Goal: Task Accomplishment & Management: Manage account settings

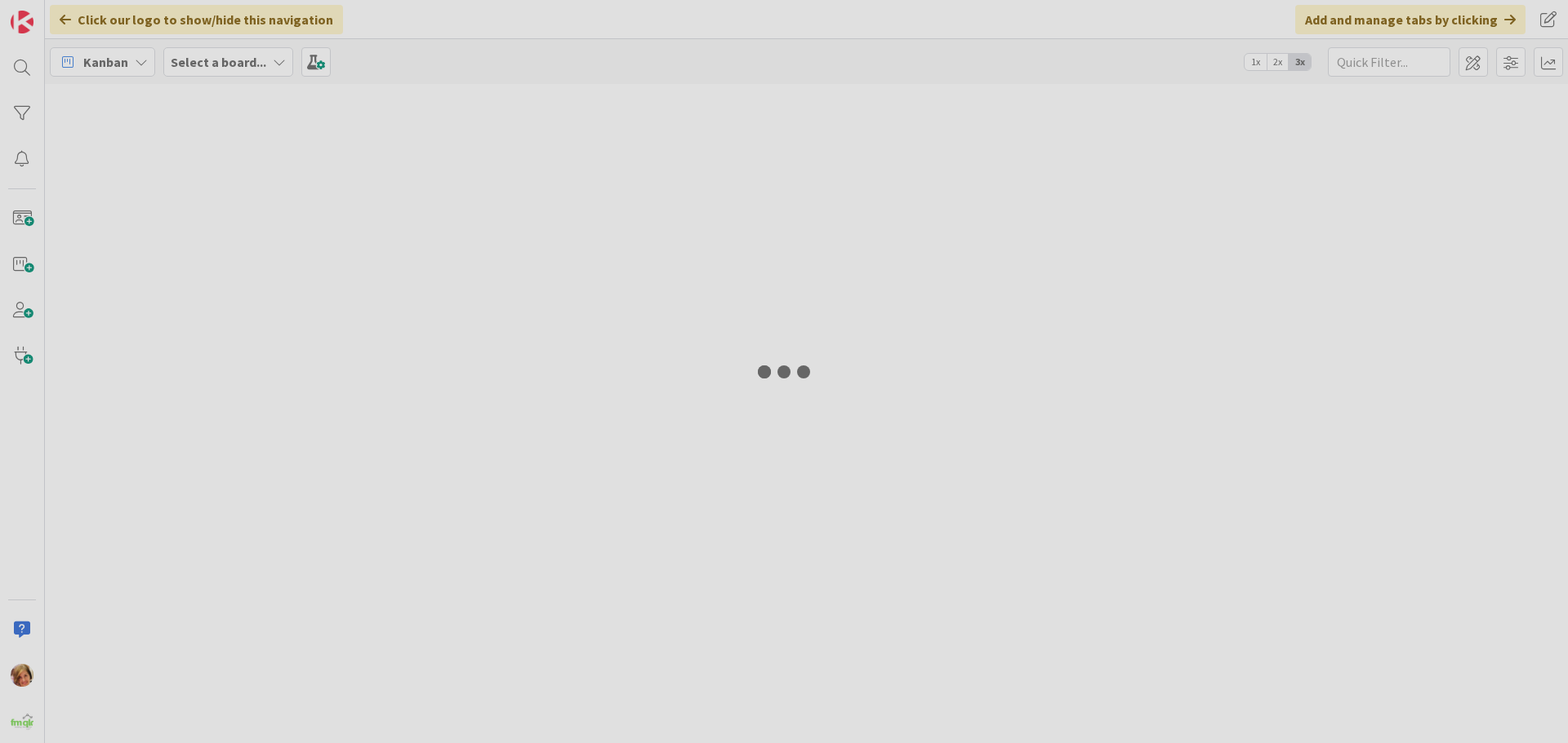
type input "DINING"
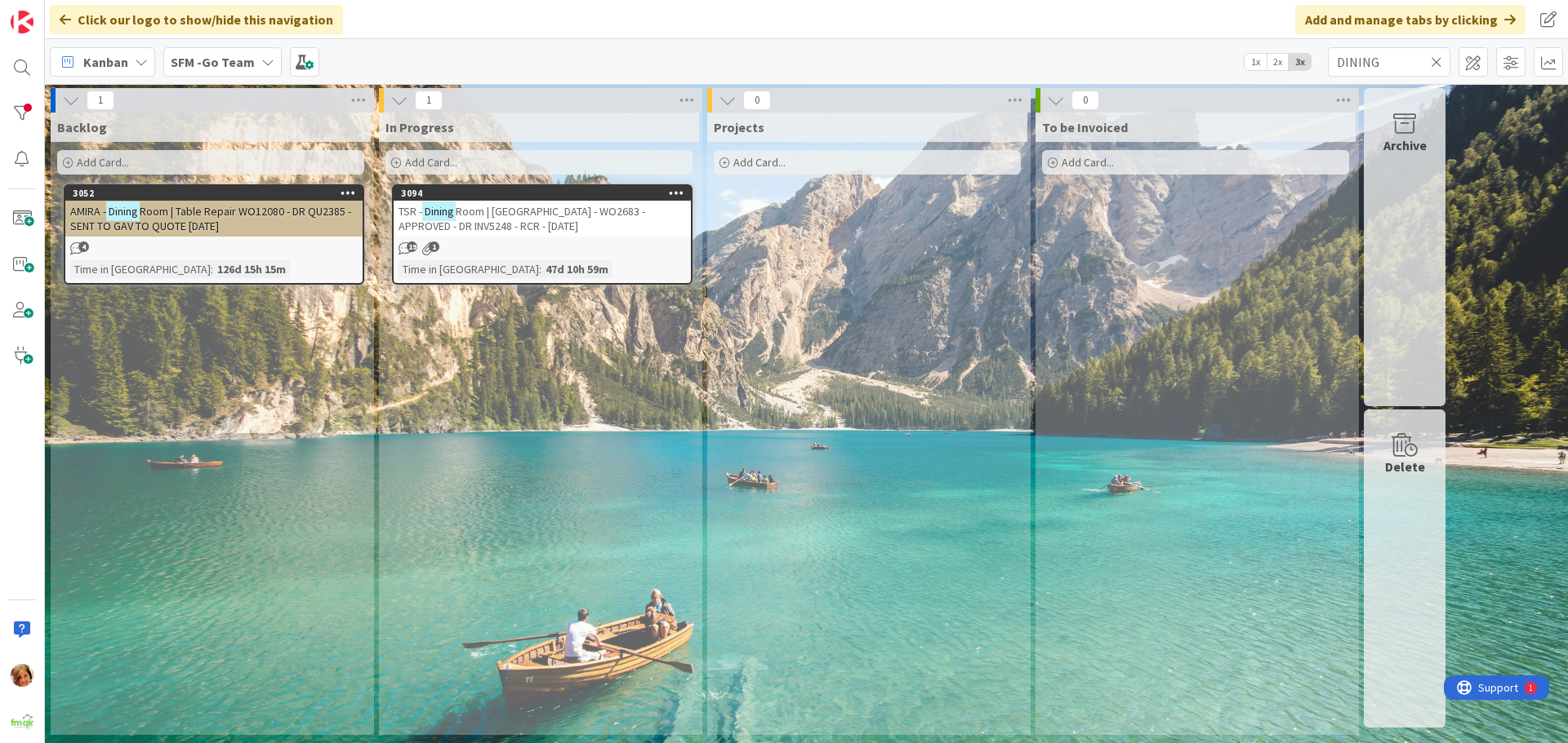
click at [1435, 61] on icon at bounding box center [1437, 61] width 12 height 15
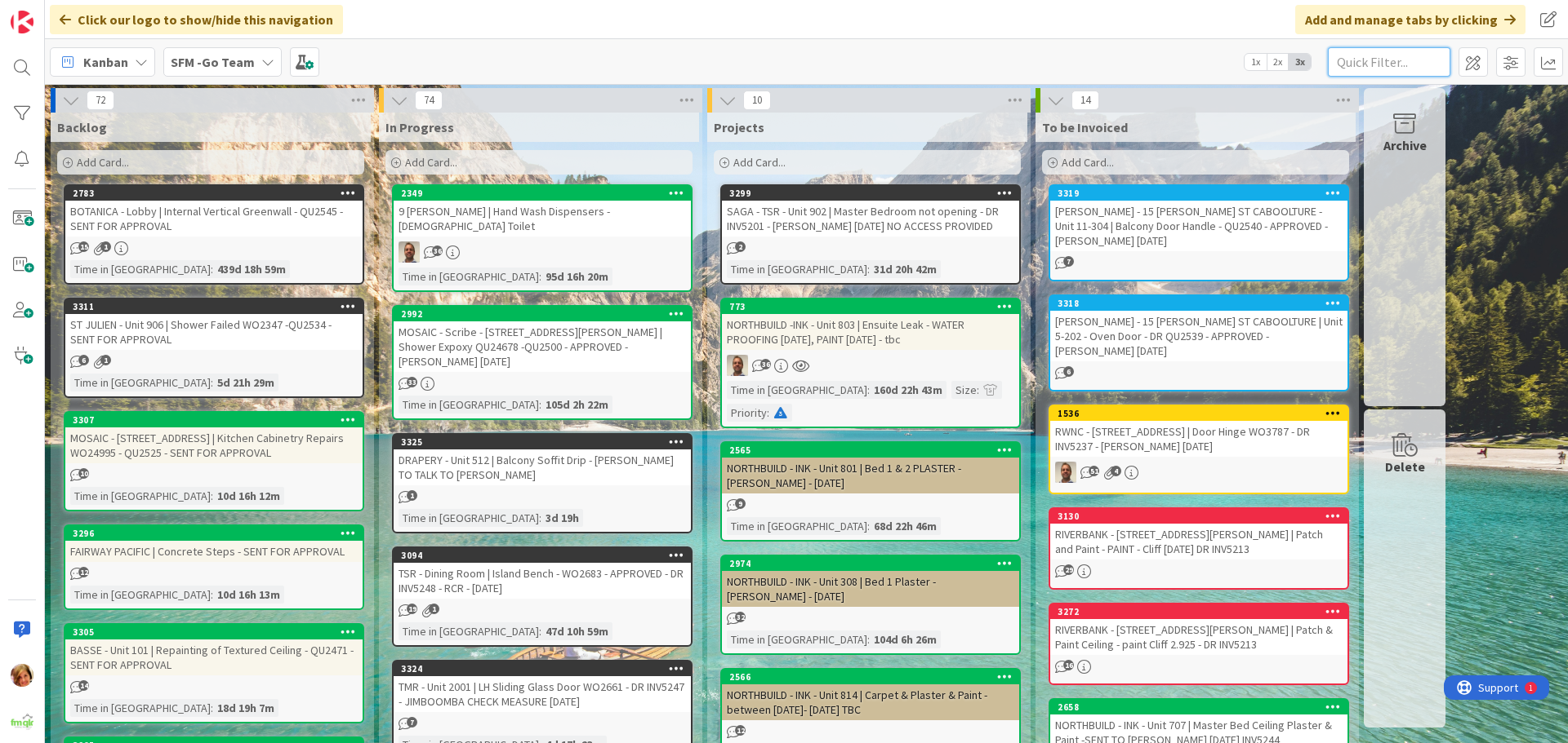
click at [1423, 56] on input "text" at bounding box center [1389, 62] width 123 height 30
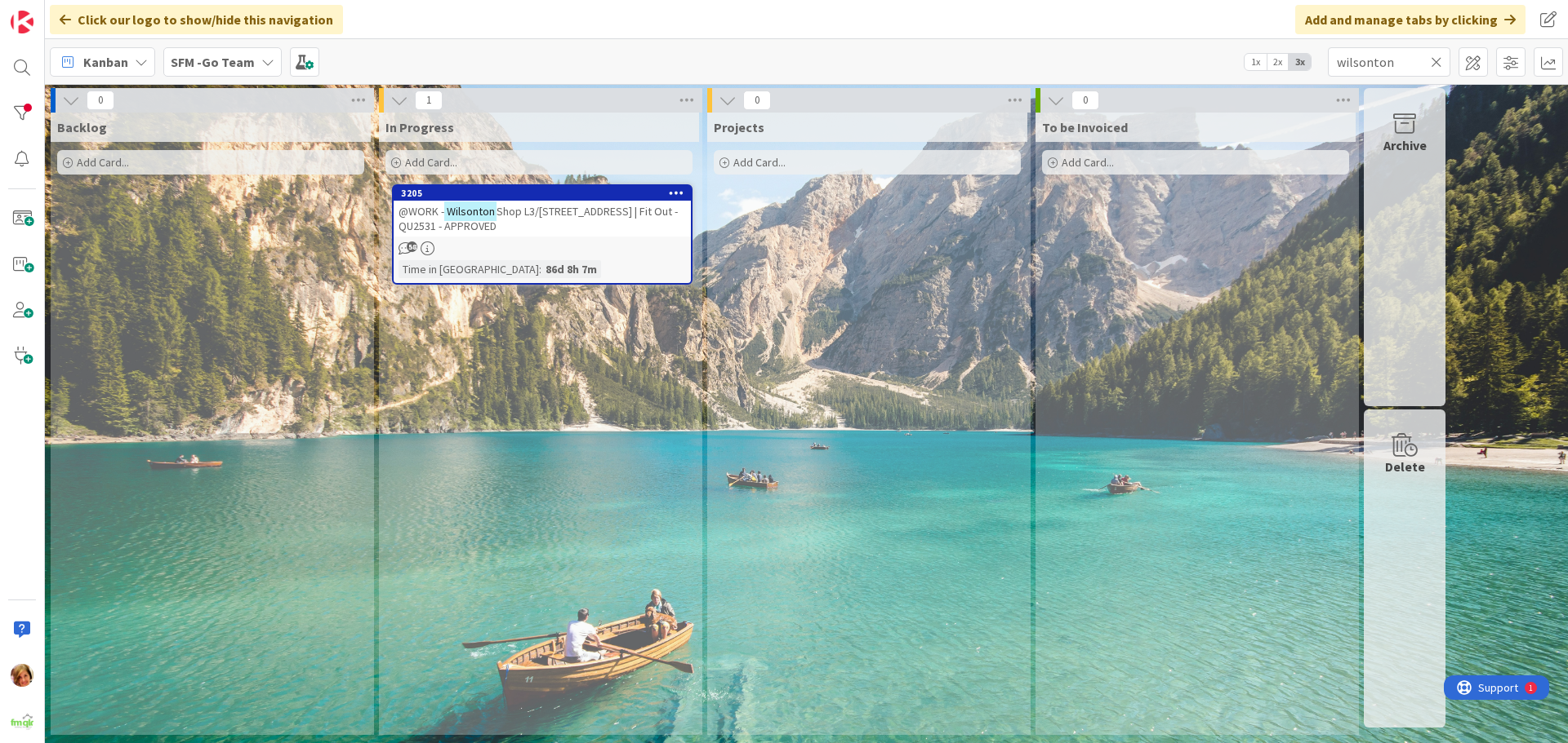
click at [608, 222] on div "@WORK - Wilsonton Shop L3/[STREET_ADDRESS] | Fit Out - QU2531 - APPROVED" at bounding box center [542, 218] width 298 height 36
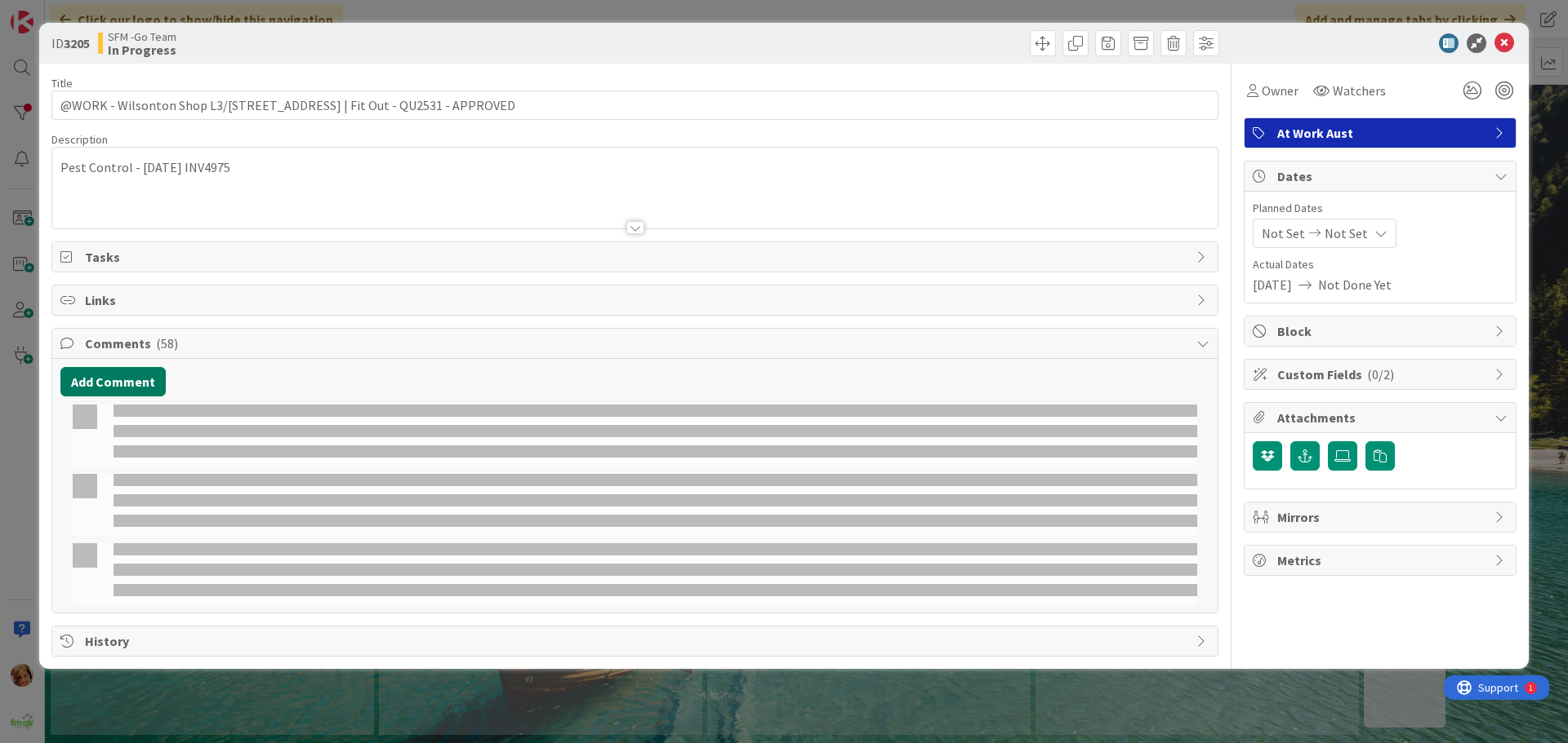
click at [145, 372] on button "Add Comment" at bounding box center [113, 382] width 106 height 30
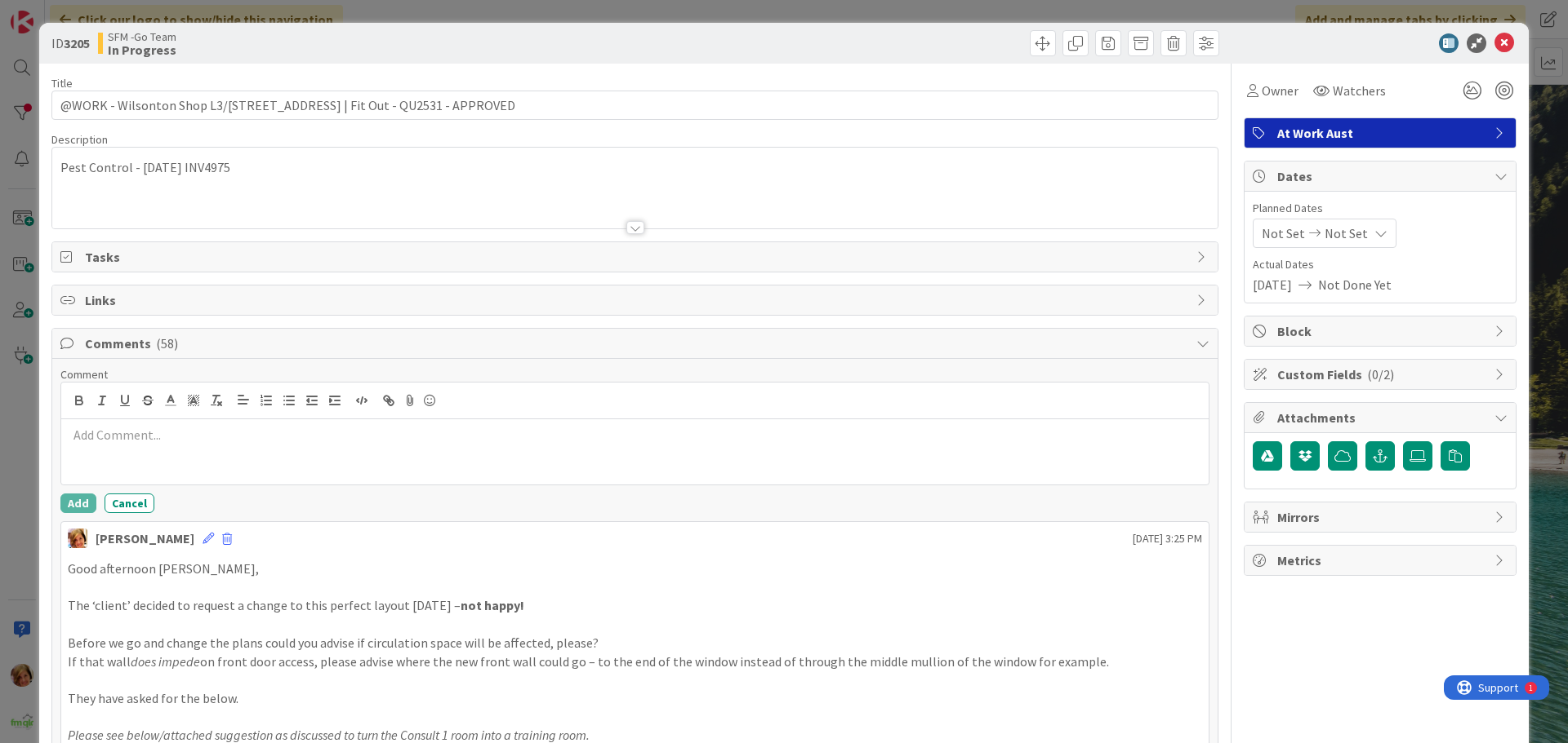
click at [156, 444] on p at bounding box center [635, 435] width 1134 height 19
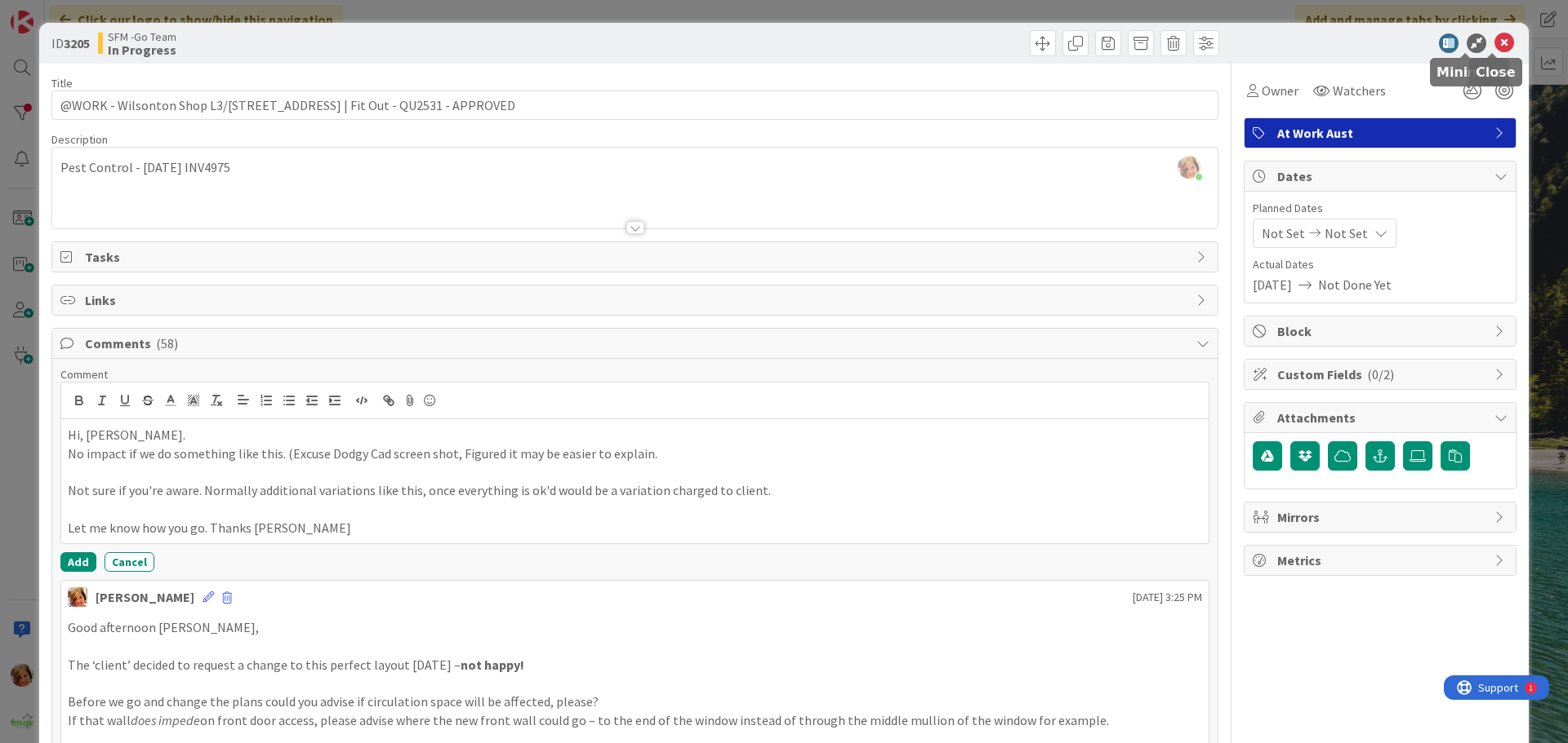
click at [1495, 42] on icon at bounding box center [1505, 43] width 20 height 20
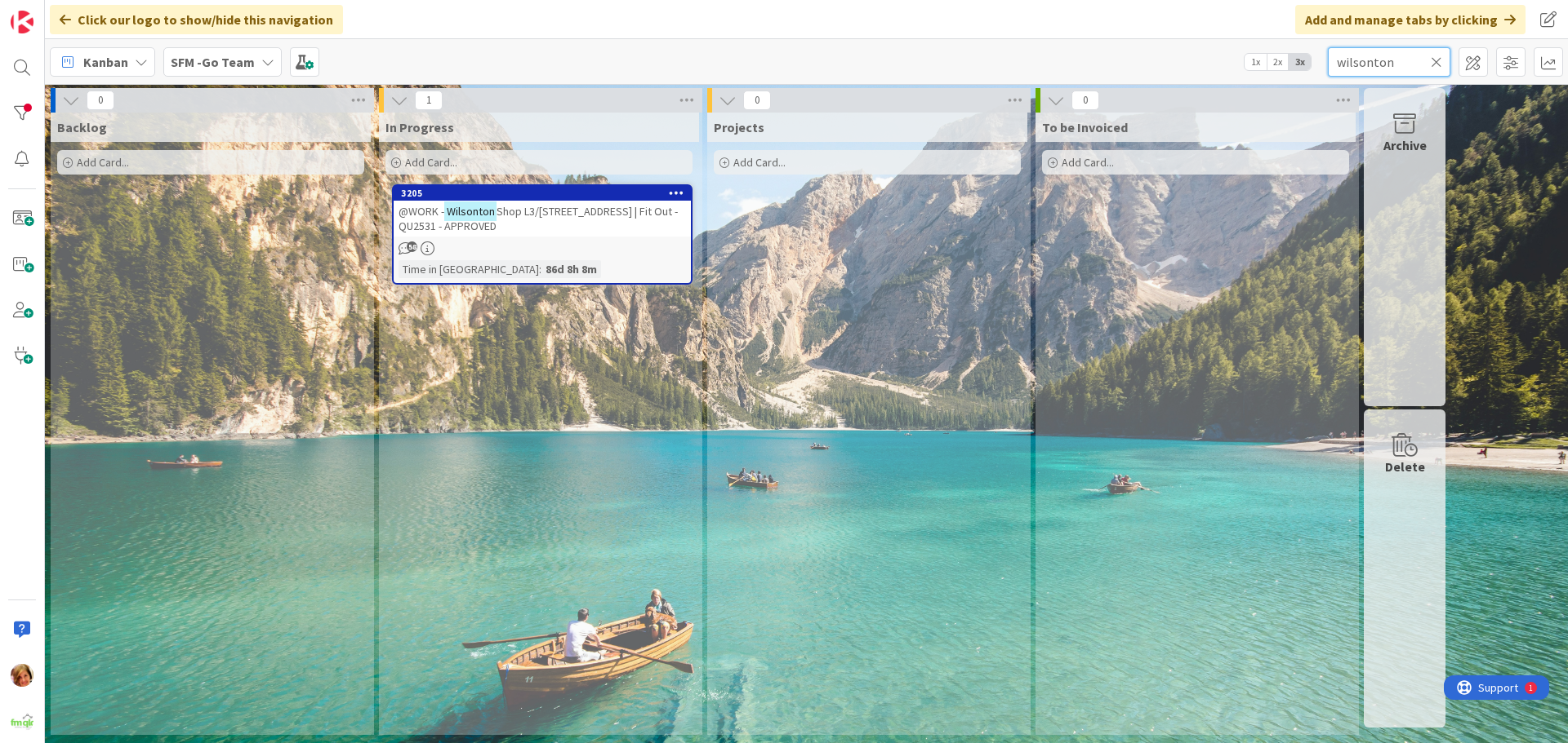
click at [1402, 61] on input "wilsonton" at bounding box center [1389, 62] width 123 height 30
type input "w"
type input "river"
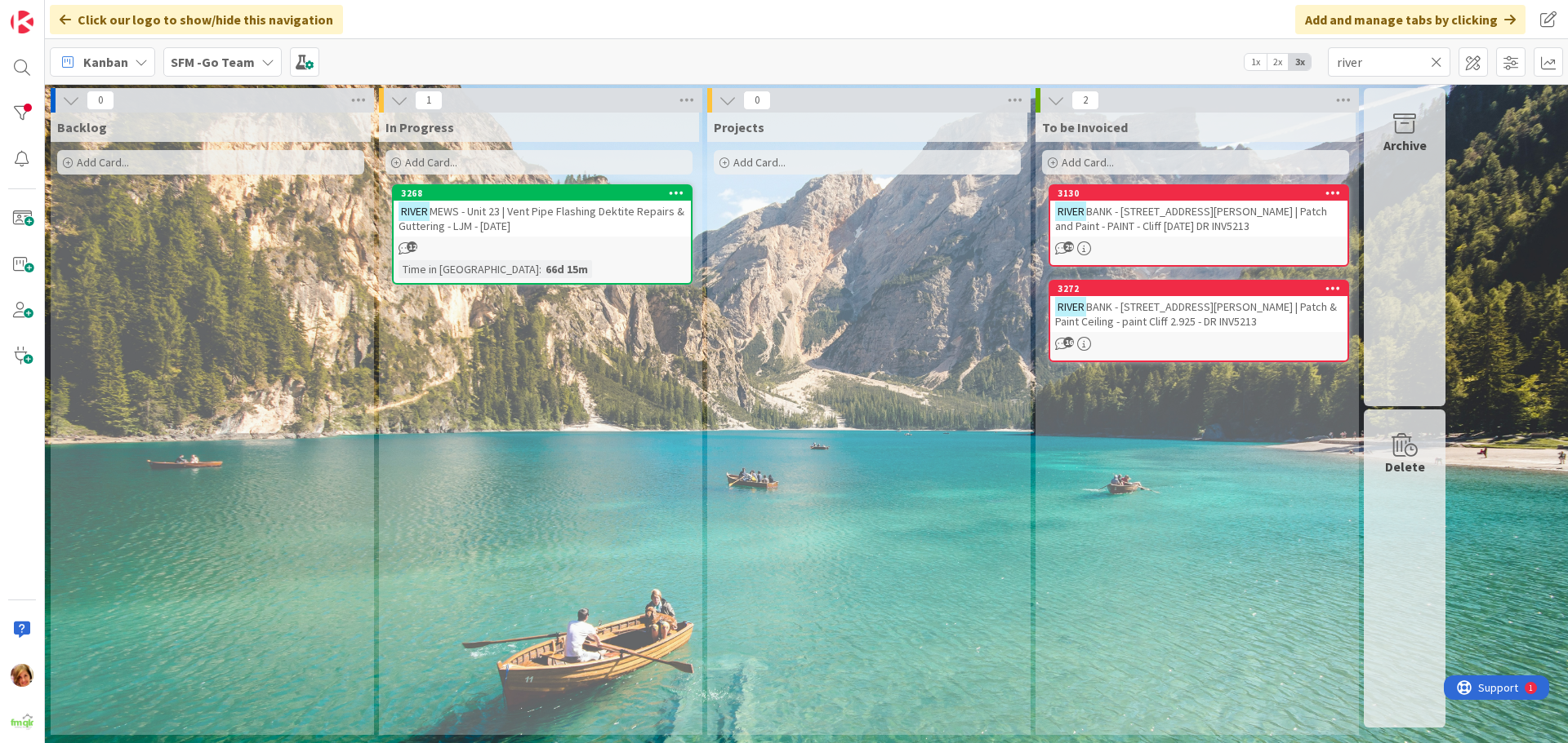
click at [555, 221] on div "RIVER MEWS - Unit 23 | Vent Pipe Flashing Dektite Repairs & Guttering - LJM - […" at bounding box center [542, 218] width 298 height 36
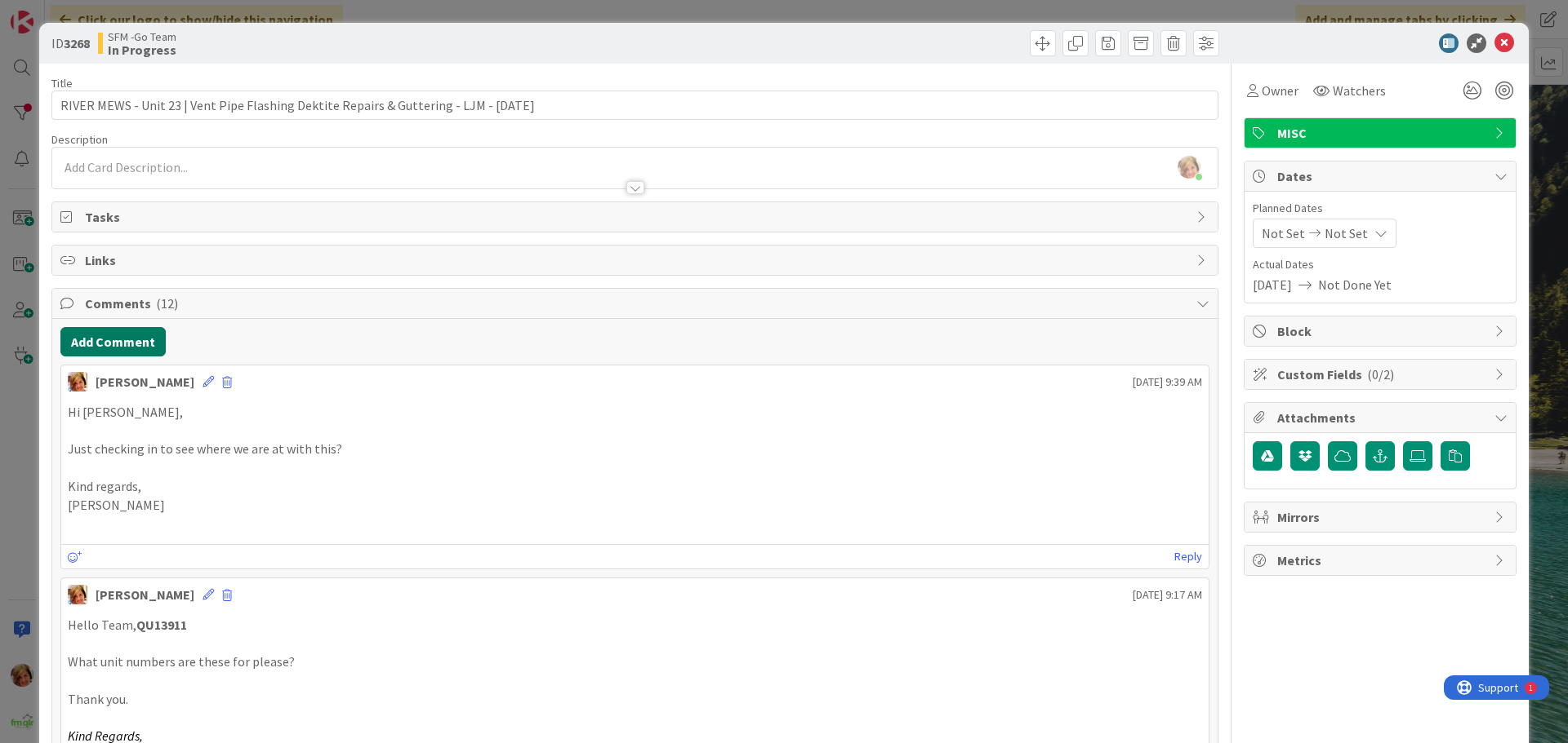
click at [133, 345] on button "Add Comment" at bounding box center [113, 342] width 106 height 30
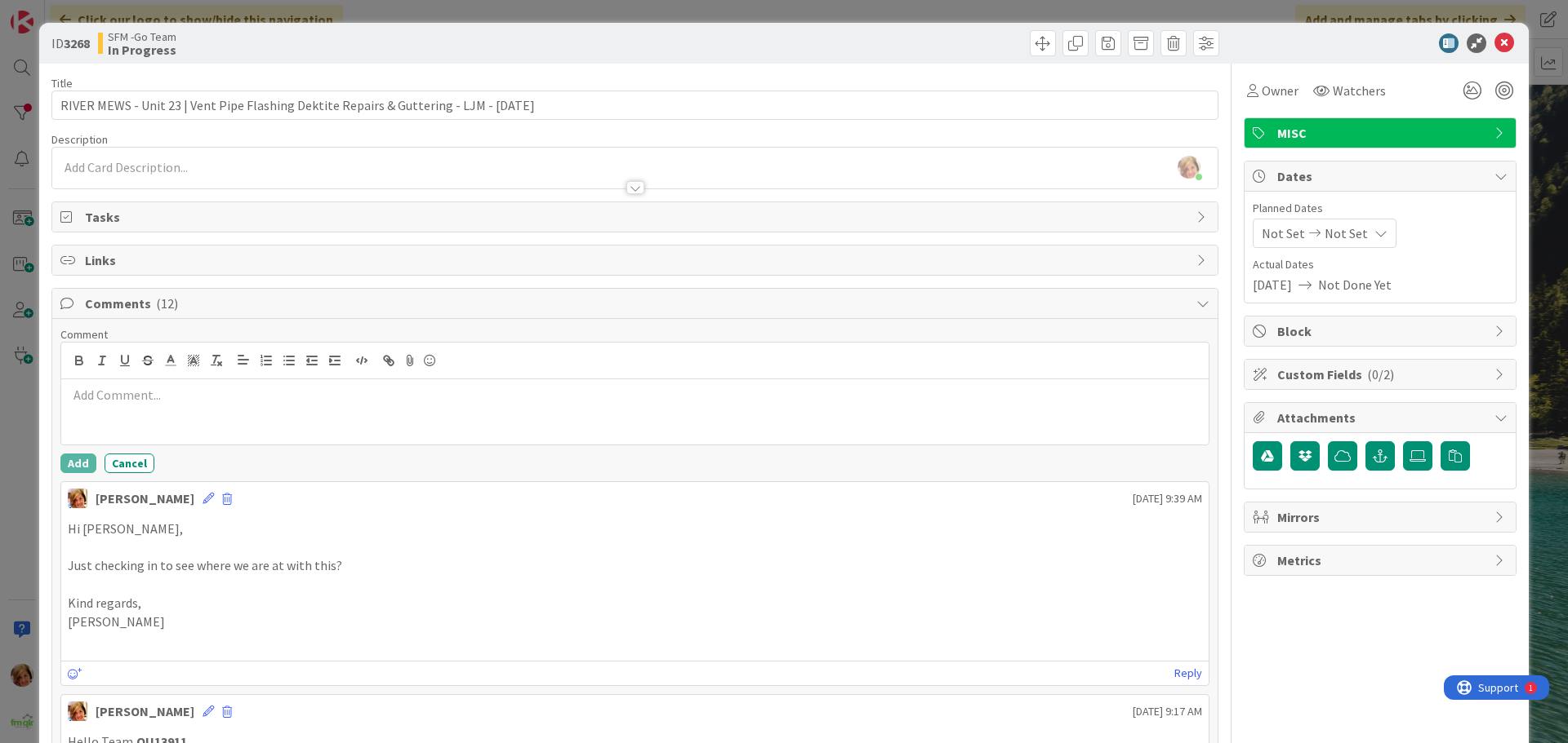
click at [205, 414] on div at bounding box center [635, 412] width 1148 height 65
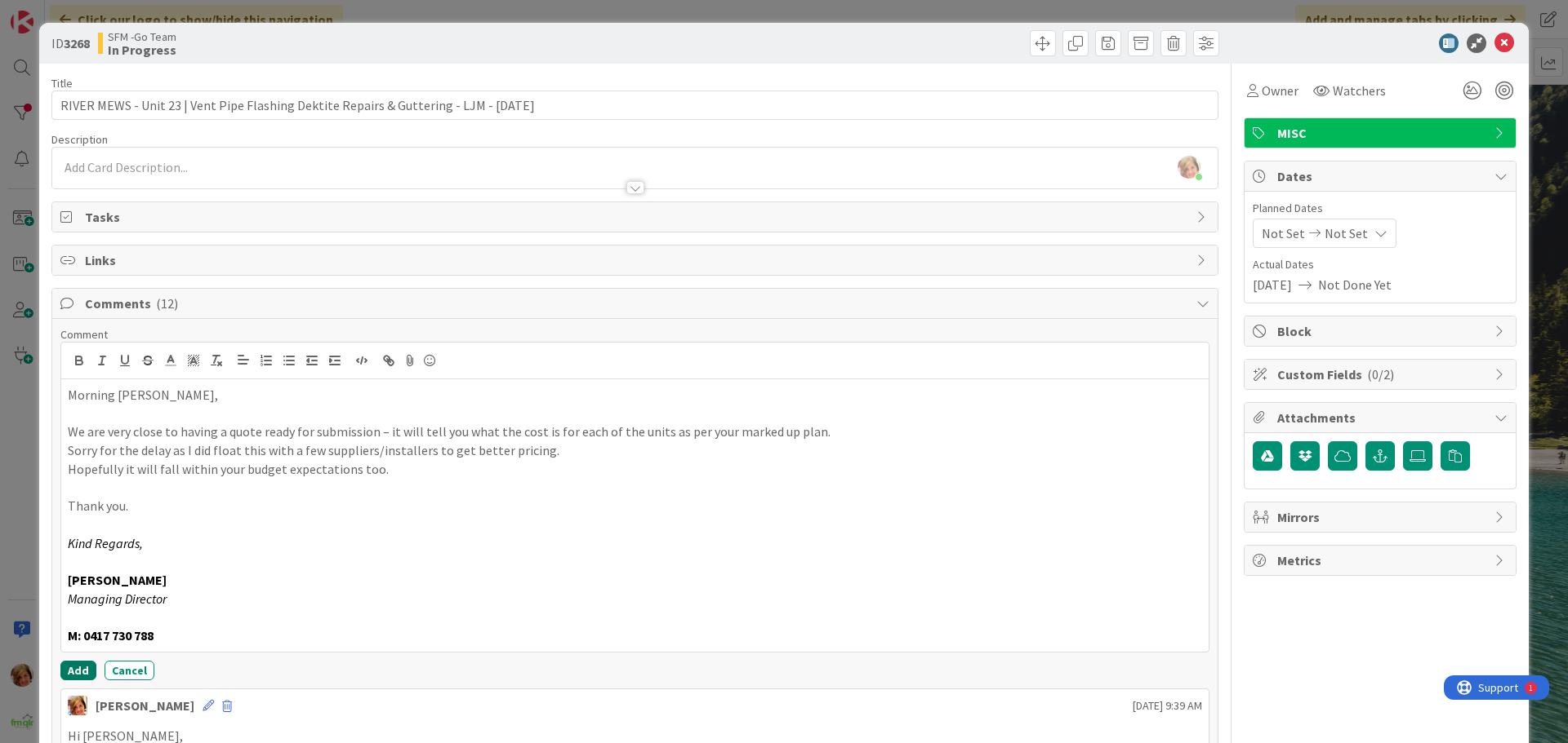
click at [73, 675] on button "Add" at bounding box center [78, 671] width 36 height 20
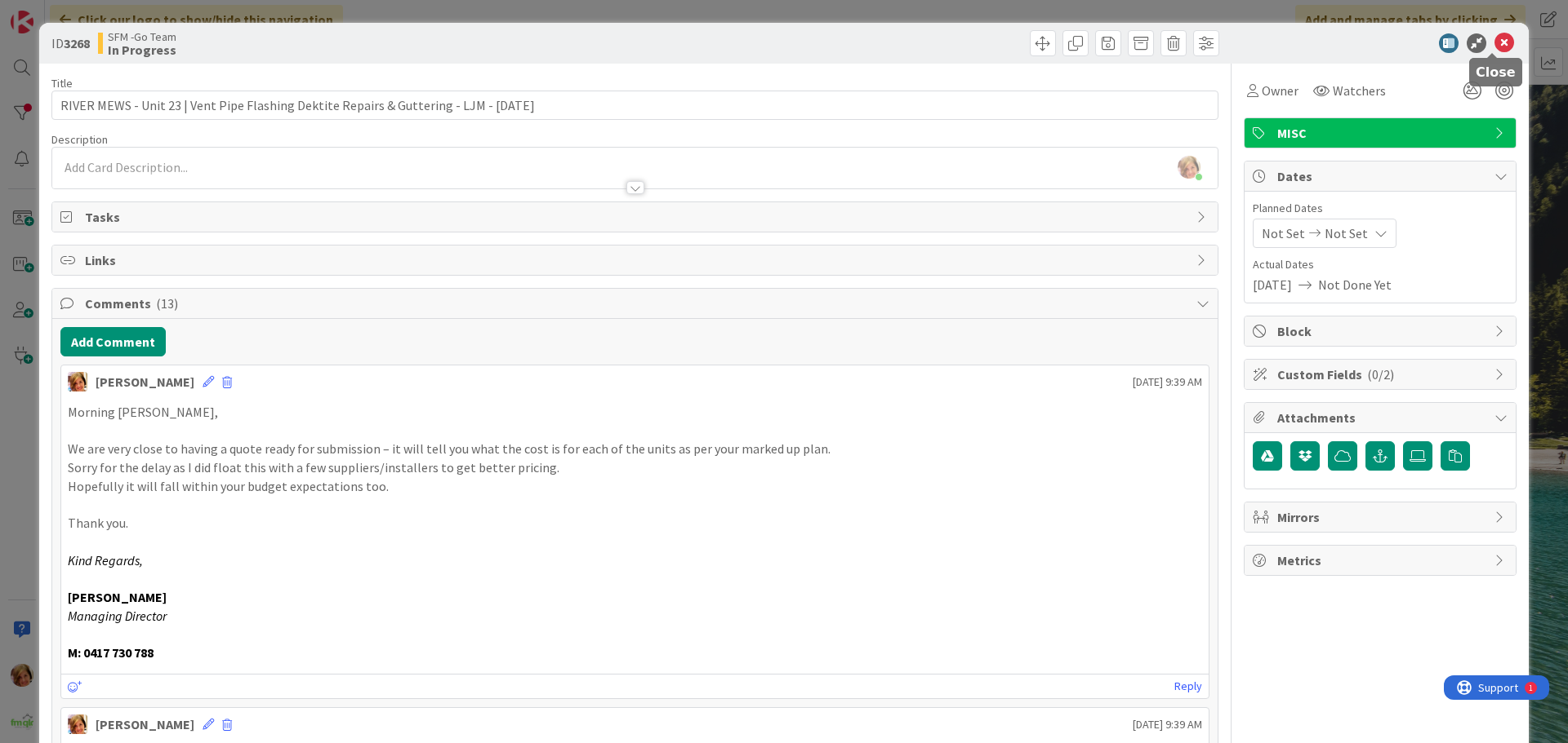
click at [1495, 41] on icon at bounding box center [1505, 43] width 20 height 20
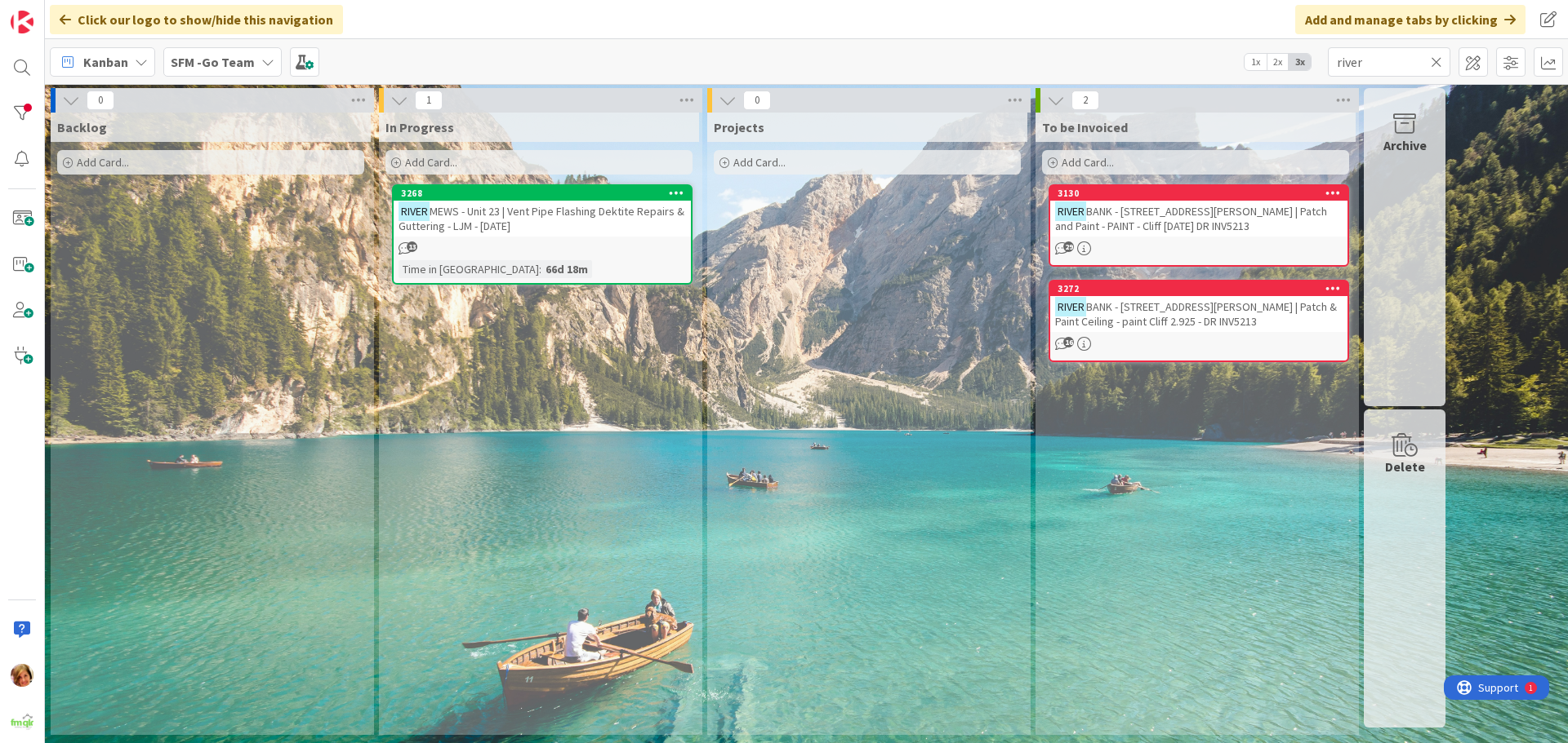
click at [1218, 215] on span "BANK - [STREET_ADDRESS][PERSON_NAME] | Patch and Paint - PAINT - Cliff [DATE] D…" at bounding box center [1190, 219] width 272 height 30
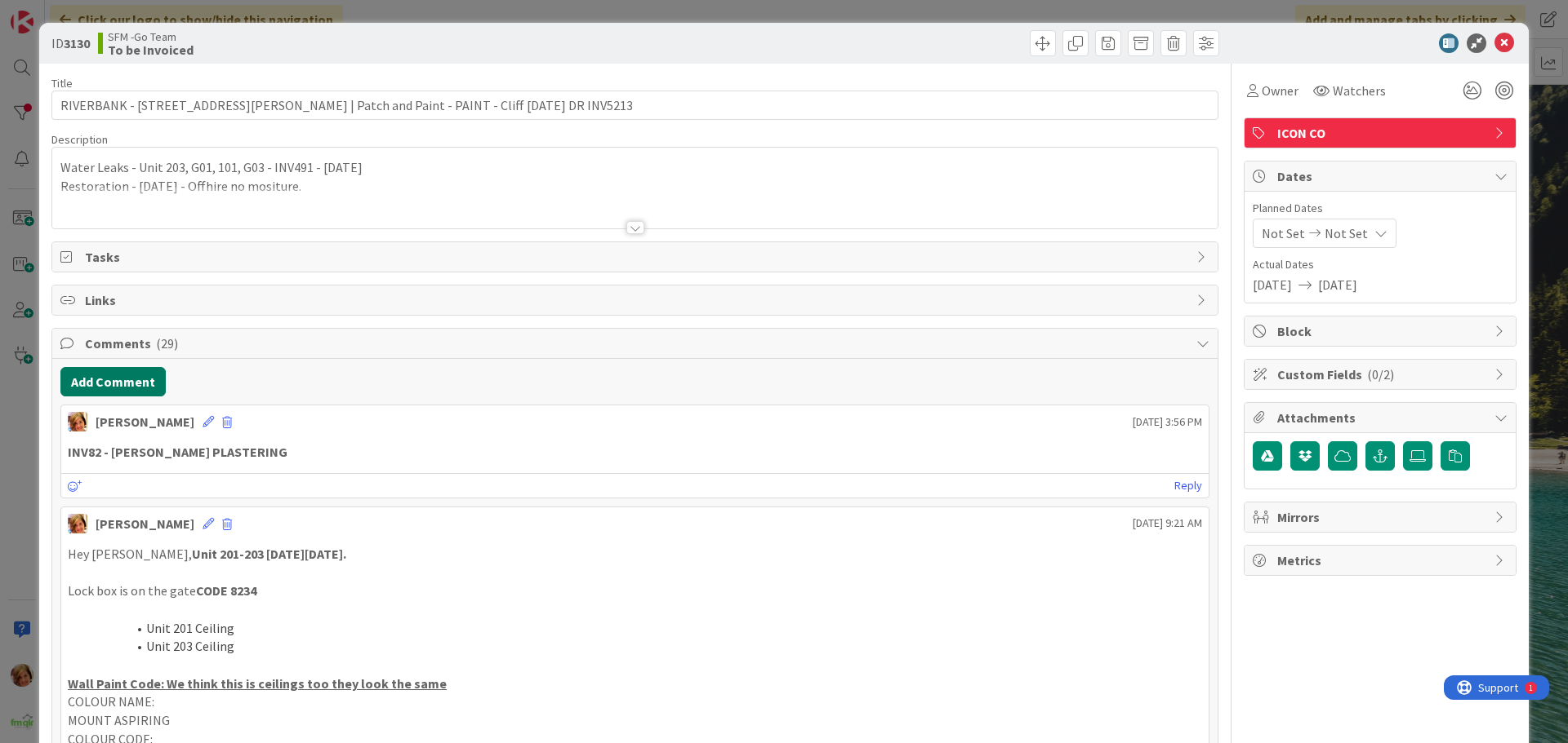
click at [98, 381] on button "Add Comment" at bounding box center [113, 382] width 106 height 30
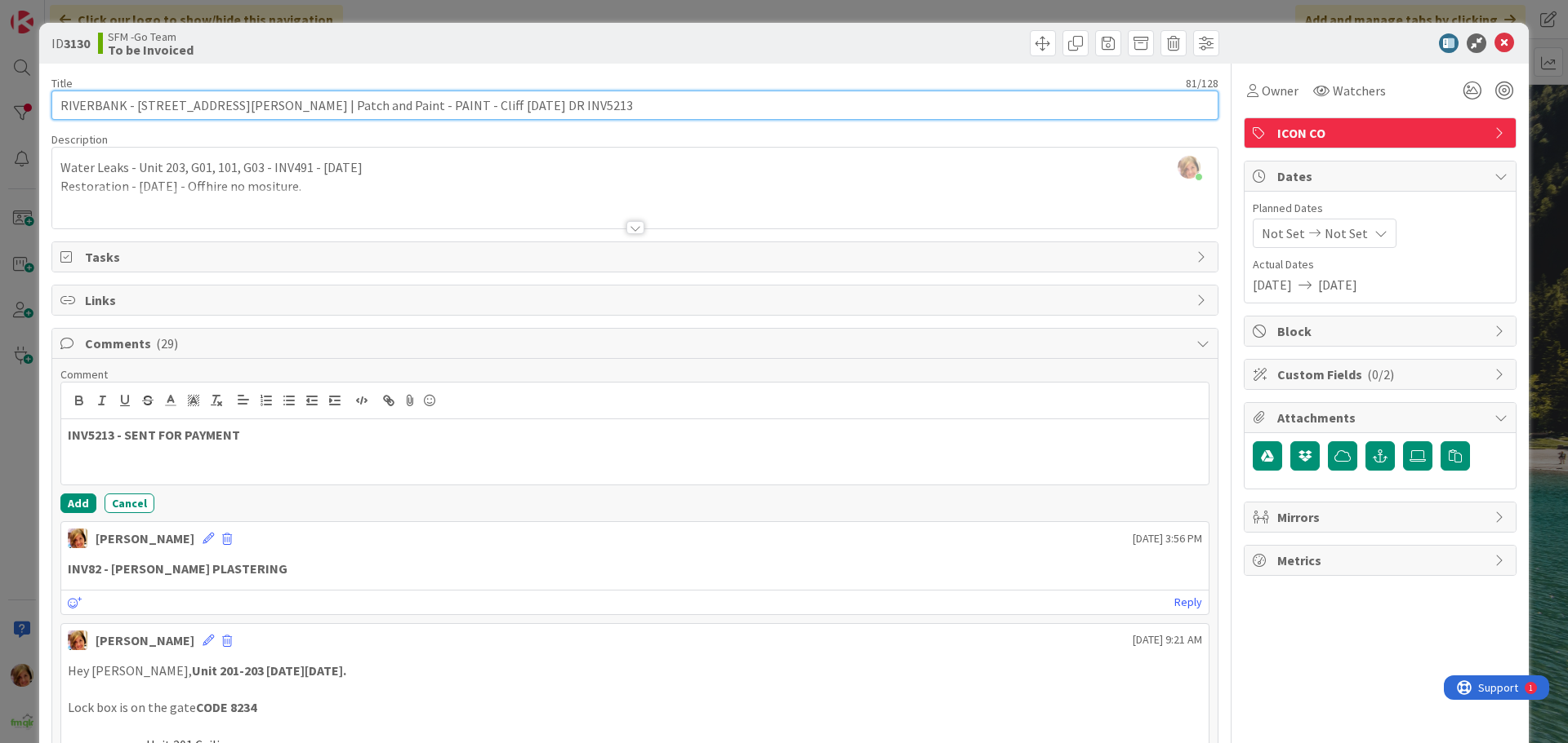
click at [452, 106] on input "RIVERBANK - [STREET_ADDRESS][PERSON_NAME] | Patch and Paint - PAINT - Cliff [DA…" at bounding box center [635, 106] width 1167 height 30
type input "RIVERBANK - [STREET_ADDRESS][PERSON_NAME] | Patch and Paint - PAINT - Cliff [DA…"
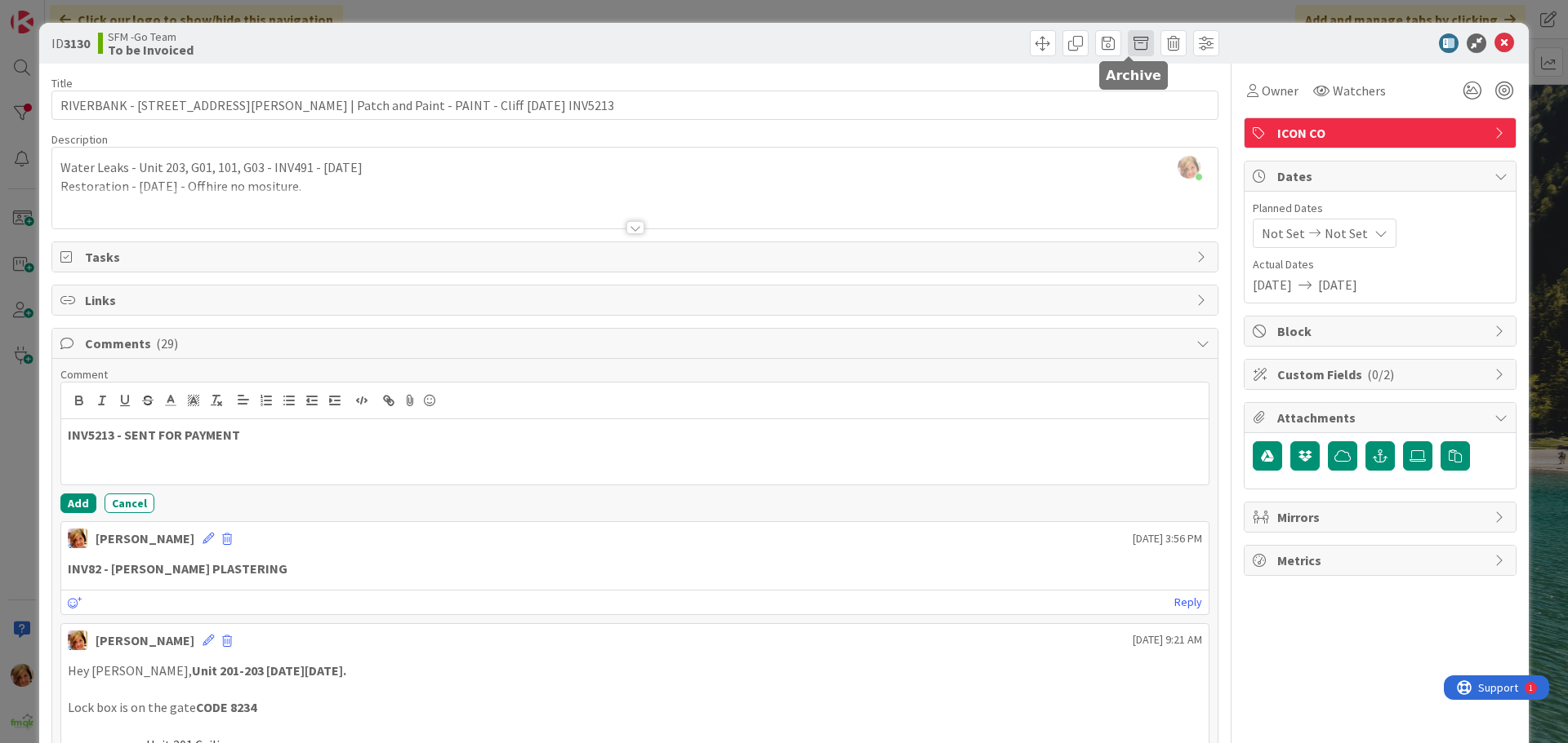
click at [1128, 47] on span at bounding box center [1141, 43] width 26 height 26
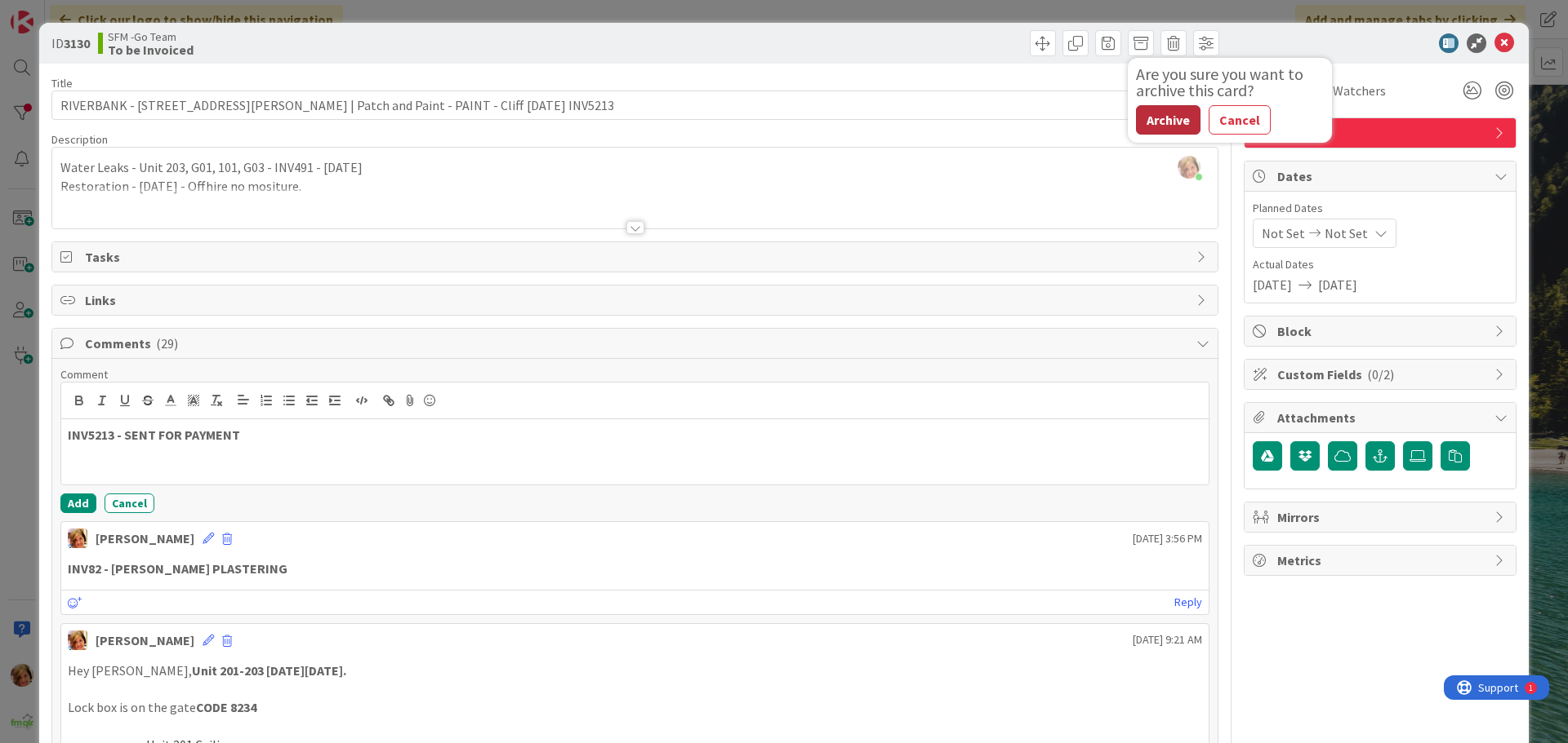
click at [1160, 120] on button "Archive" at bounding box center [1168, 121] width 64 height 30
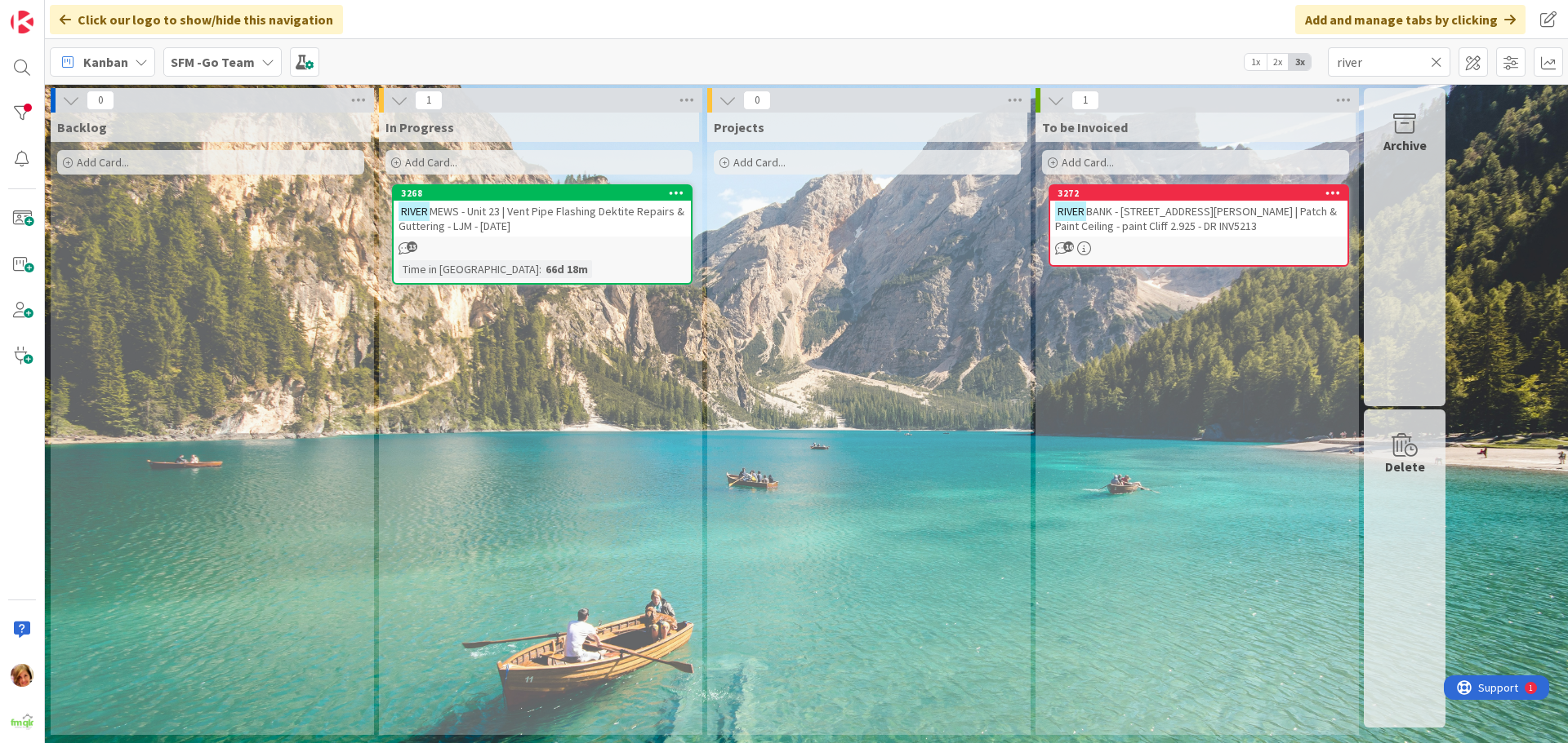
click at [1155, 215] on span "BANK - [STREET_ADDRESS][PERSON_NAME] | Patch & Paint Ceiling - paint Cliff 2.92…" at bounding box center [1195, 219] width 282 height 30
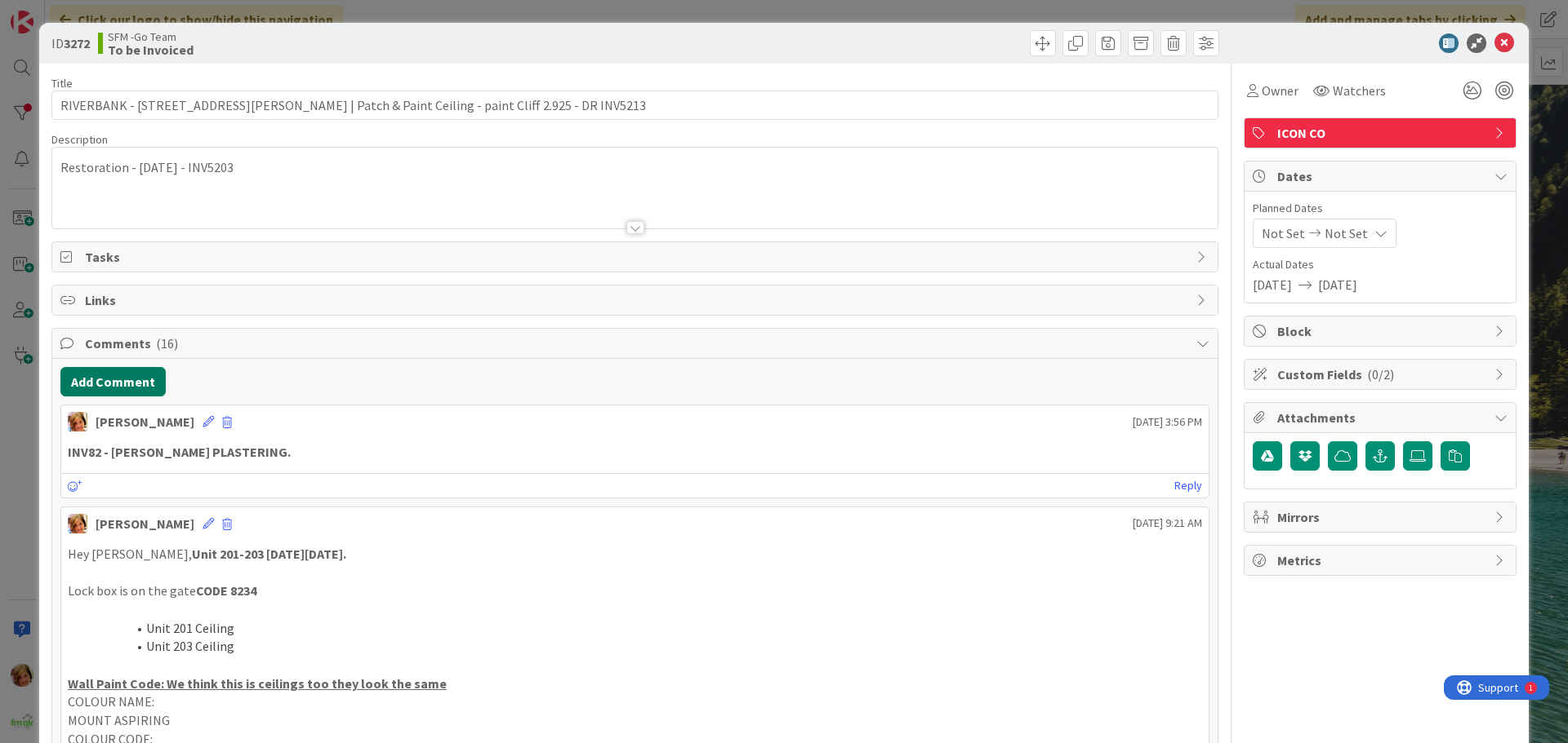
click at [98, 378] on button "Add Comment" at bounding box center [113, 382] width 106 height 30
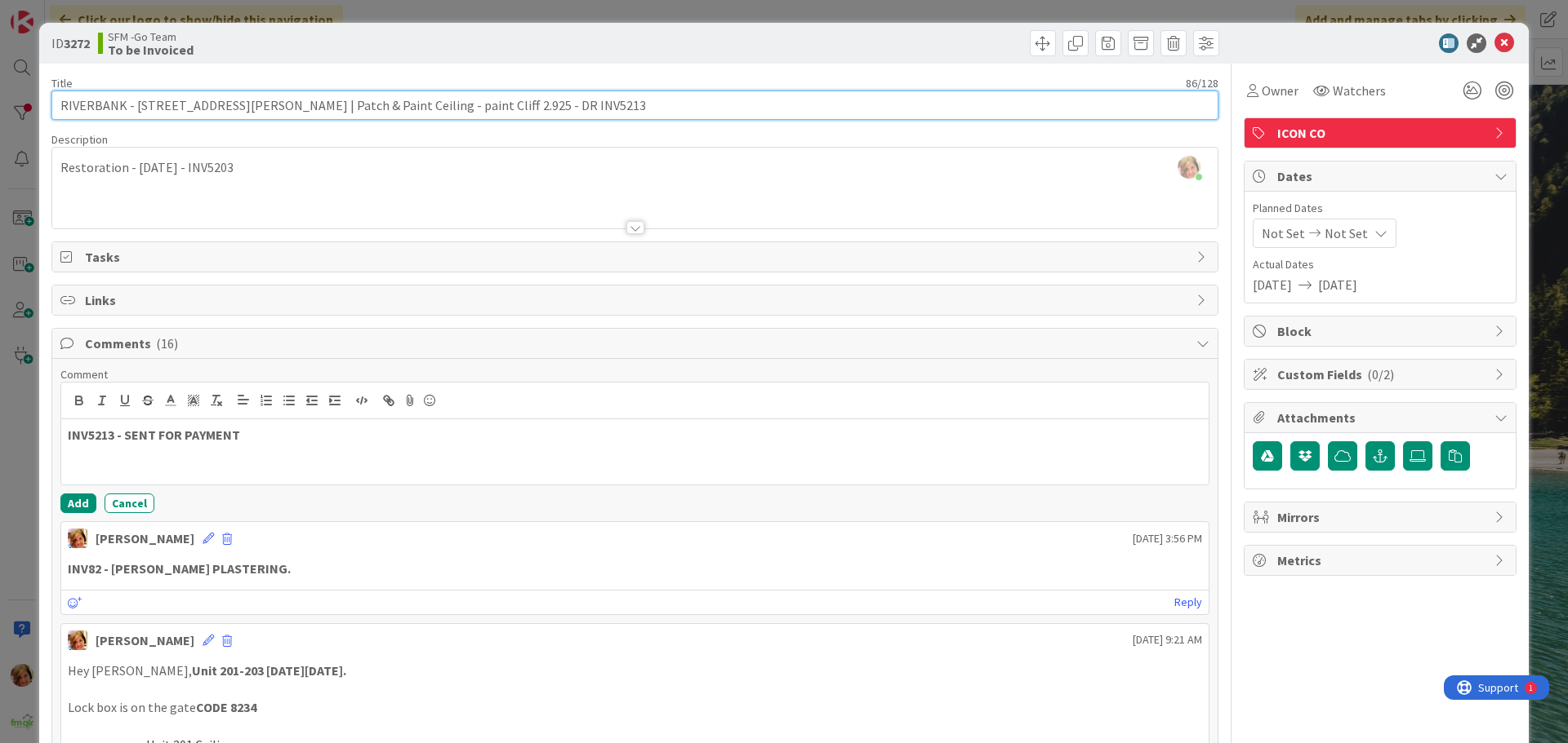
click at [459, 106] on input "RIVERBANK - [STREET_ADDRESS][PERSON_NAME] | Patch & Paint Ceiling - paint Cliff…" at bounding box center [635, 106] width 1167 height 30
type input "RIVERBANK - [STREET_ADDRESS][PERSON_NAME] | Patch & Paint Ceiling - paint Cliff…"
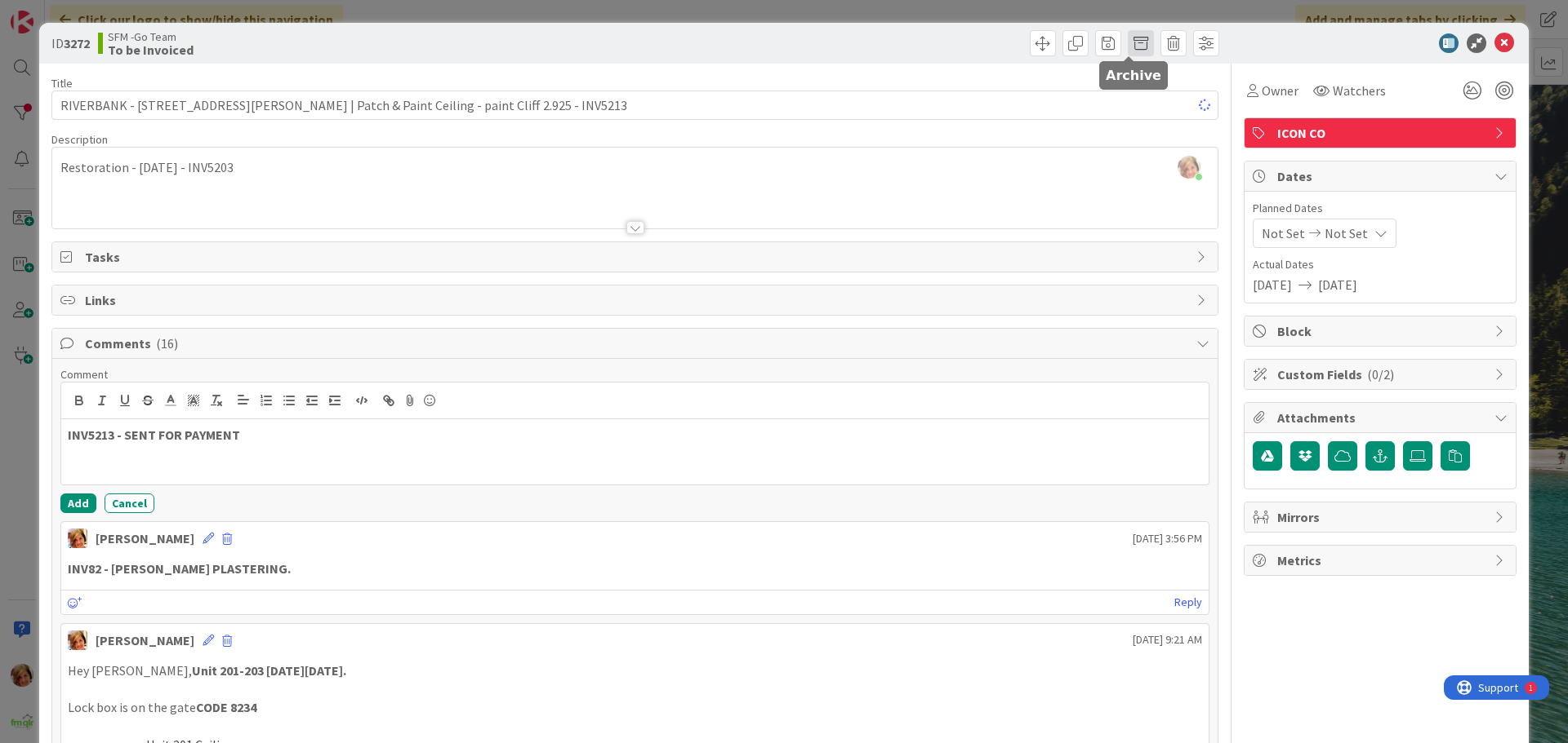
click at [1130, 39] on span at bounding box center [1141, 43] width 26 height 26
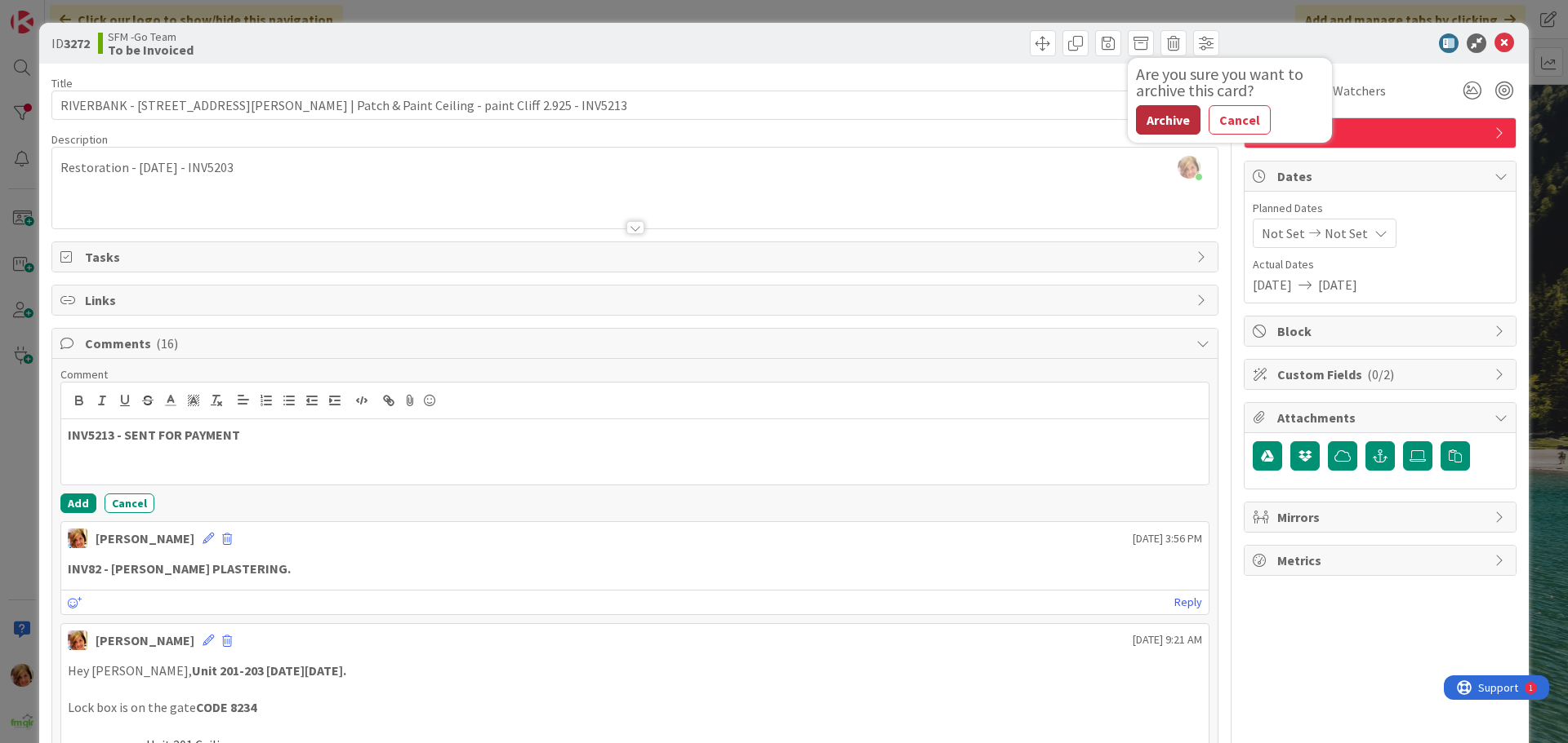
click at [1174, 124] on button "Archive" at bounding box center [1168, 121] width 64 height 30
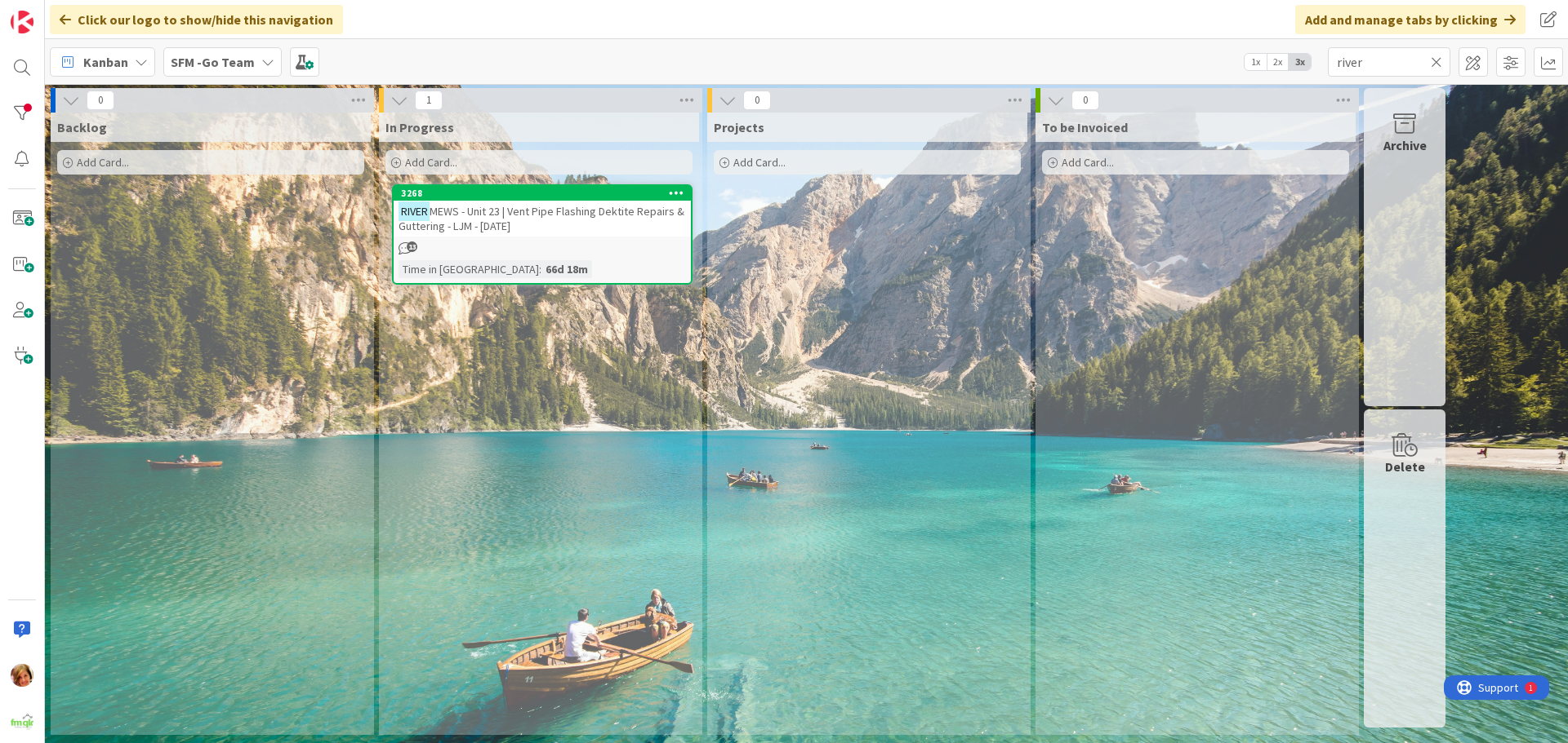
click at [1437, 56] on icon at bounding box center [1437, 61] width 12 height 15
click at [1437, 56] on input "text" at bounding box center [1389, 62] width 123 height 30
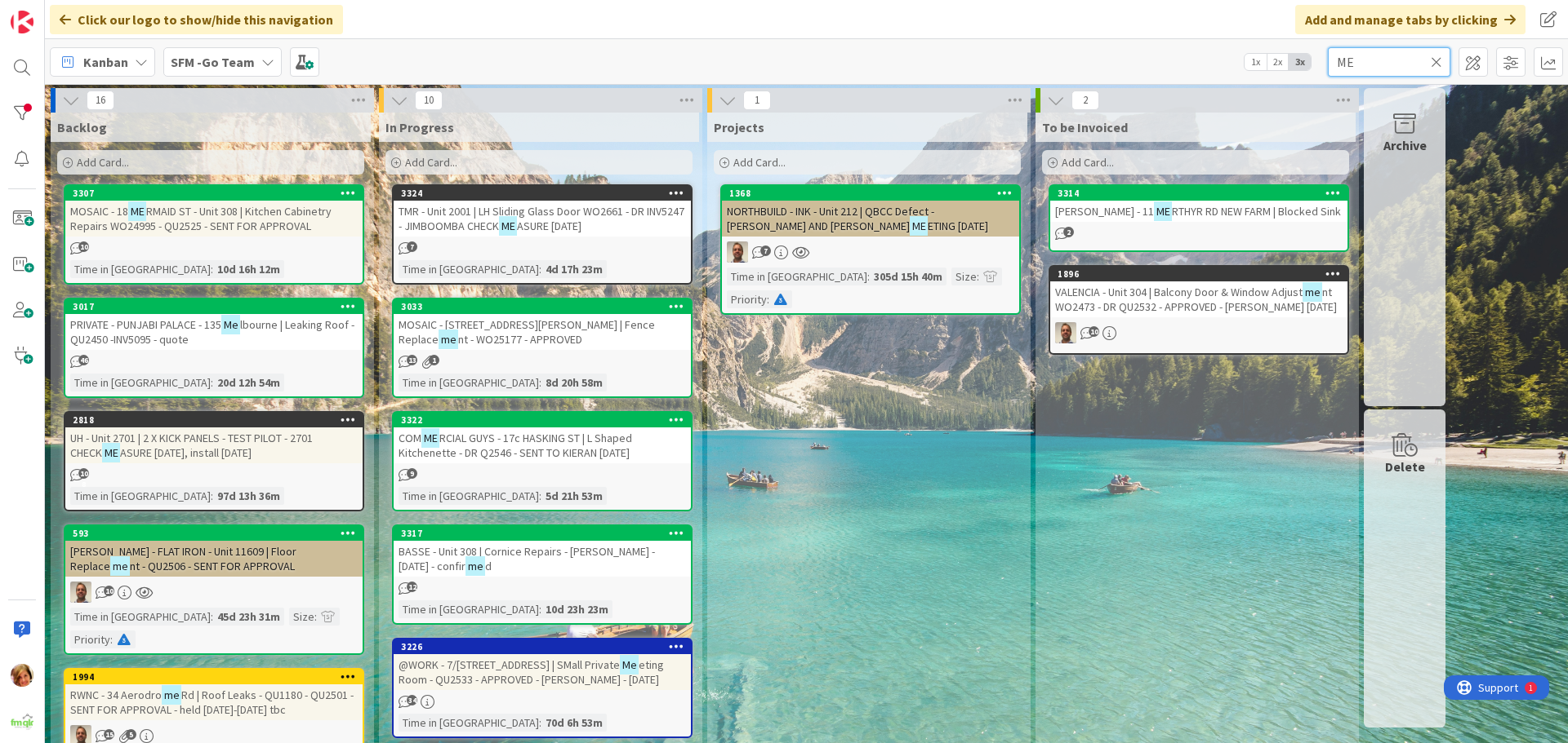
type input "ME"
click at [1217, 213] on span "RTHYR RD NEW FARM | Blocked Sink" at bounding box center [1256, 211] width 169 height 15
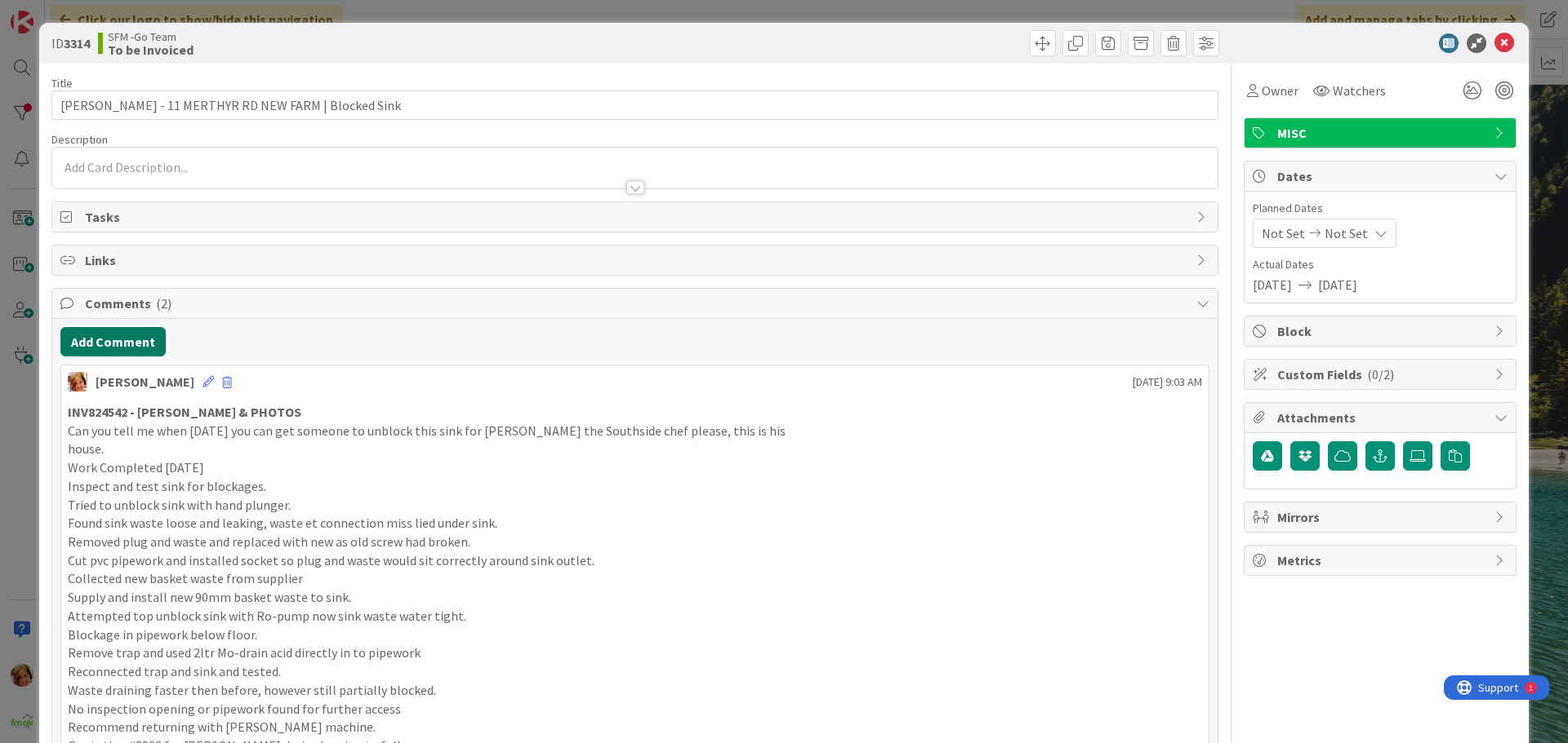
click at [113, 343] on button "Add Comment" at bounding box center [113, 342] width 106 height 30
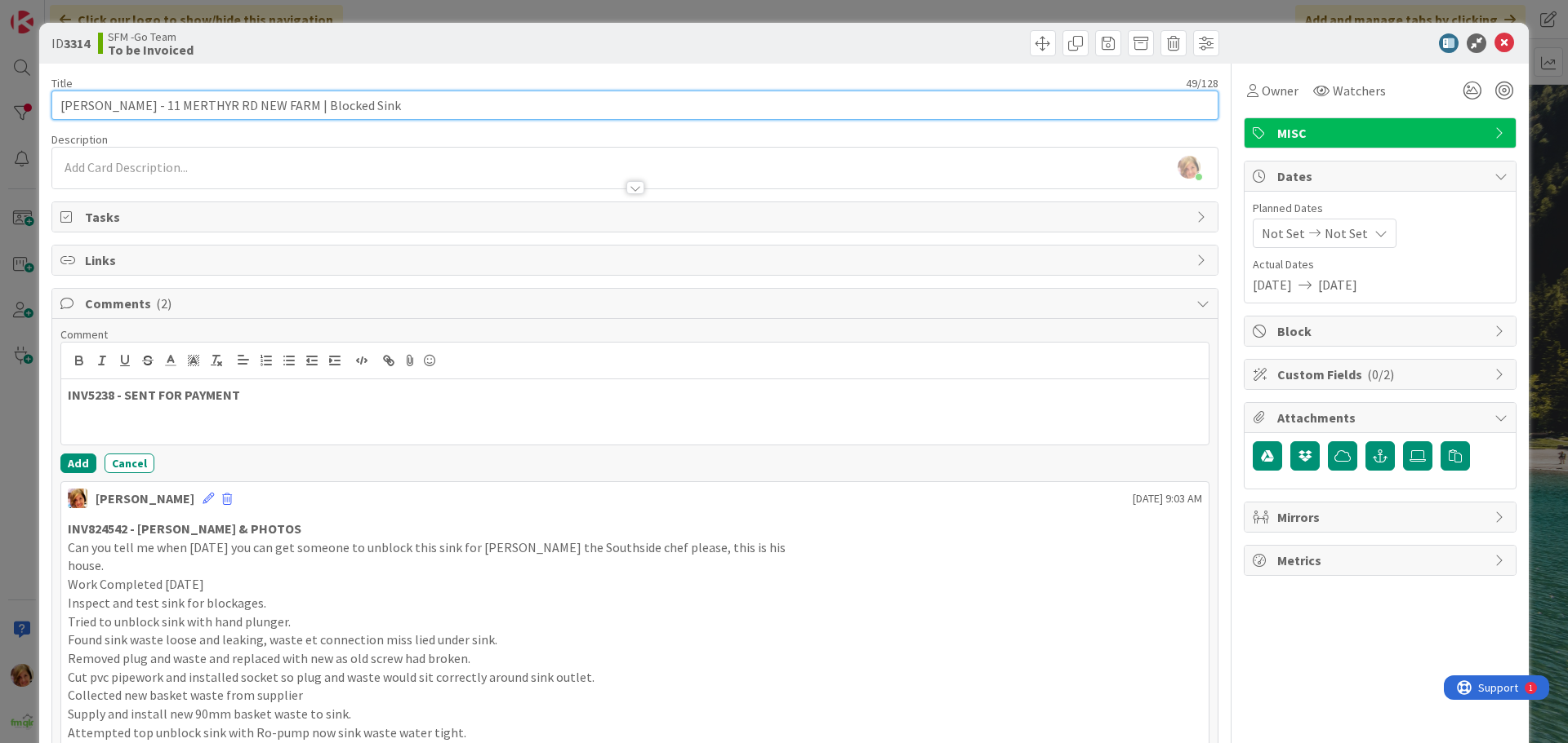
click at [428, 106] on input "[PERSON_NAME] - 11 MERTHYR RD NEW FARM | Blocked Sink" at bounding box center [635, 106] width 1167 height 30
type input "[PERSON_NAME] - 11 MERTHYR RD NEW FARM | Blocked Sink INV5238"
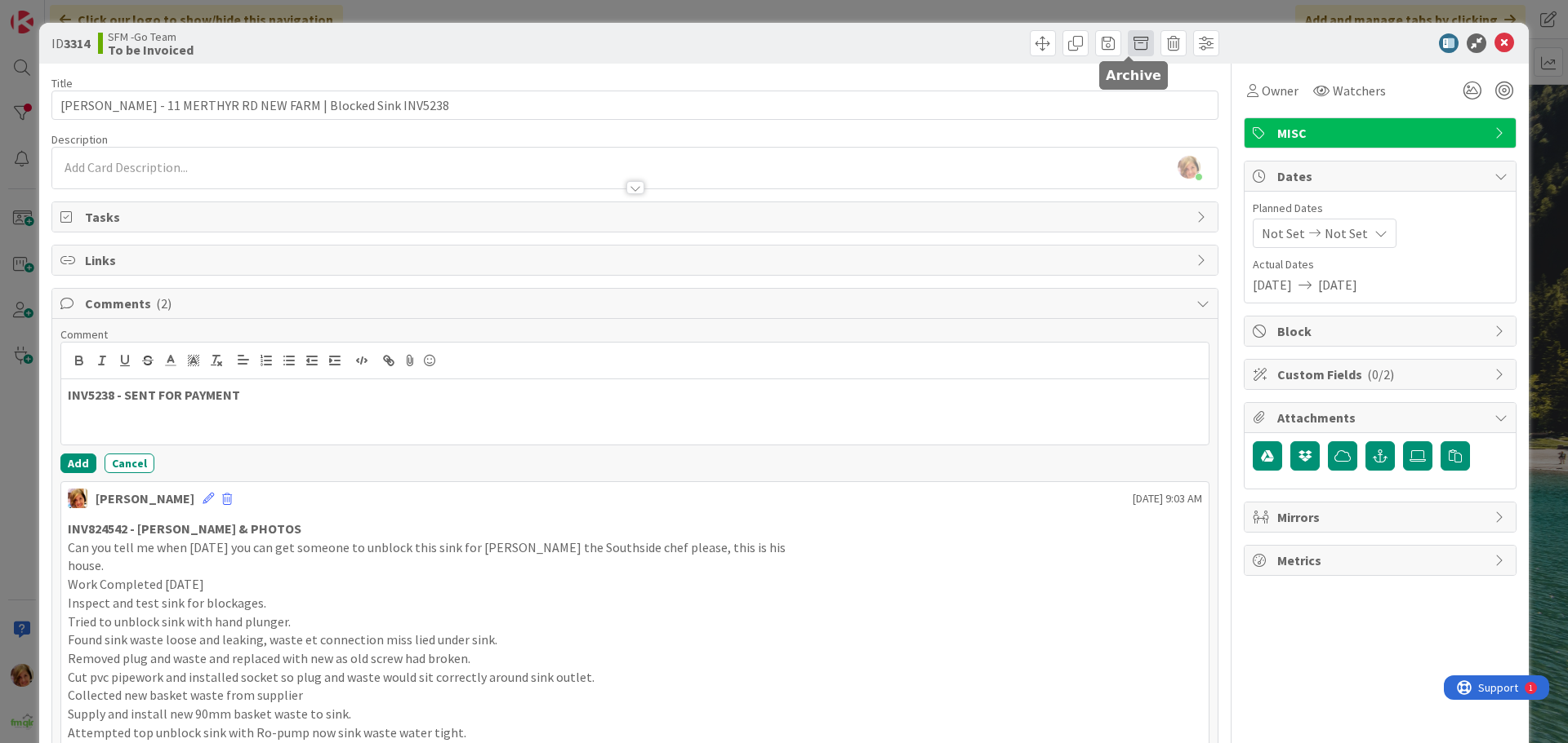
click at [1128, 41] on span at bounding box center [1141, 43] width 26 height 26
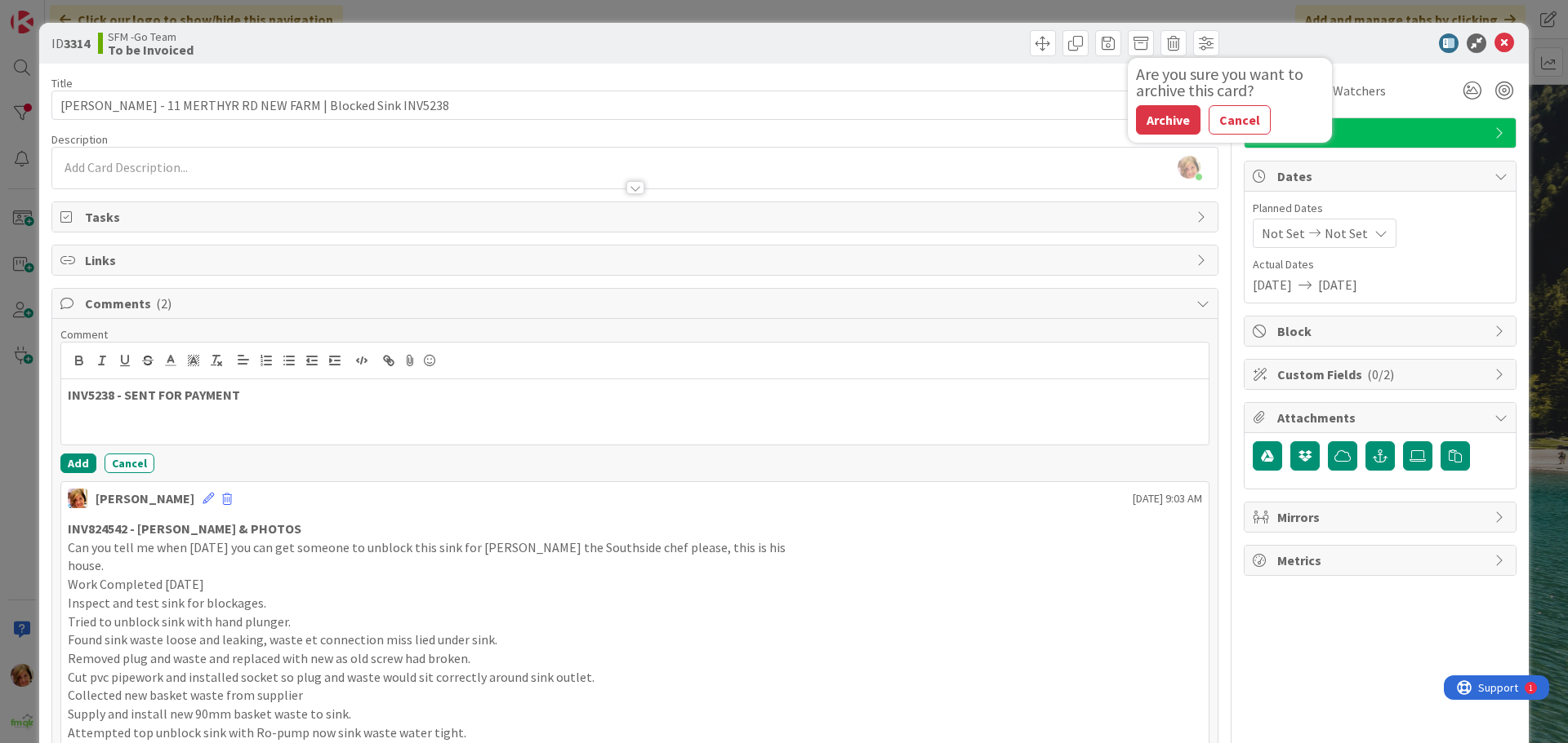
click at [1152, 120] on button "Archive" at bounding box center [1168, 121] width 64 height 30
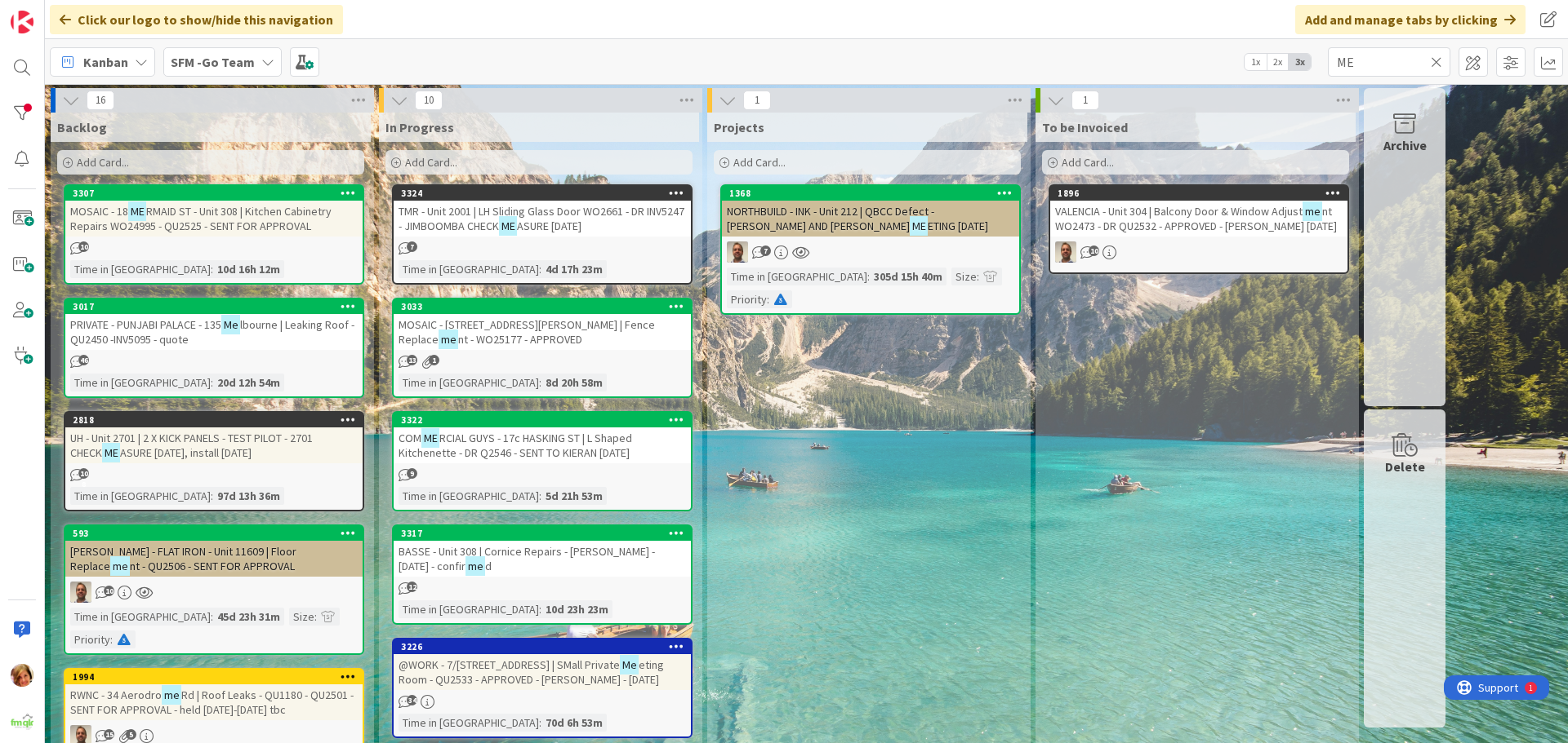
click at [1435, 62] on icon at bounding box center [1437, 61] width 12 height 15
click at [1435, 62] on input "text" at bounding box center [1389, 62] width 123 height 30
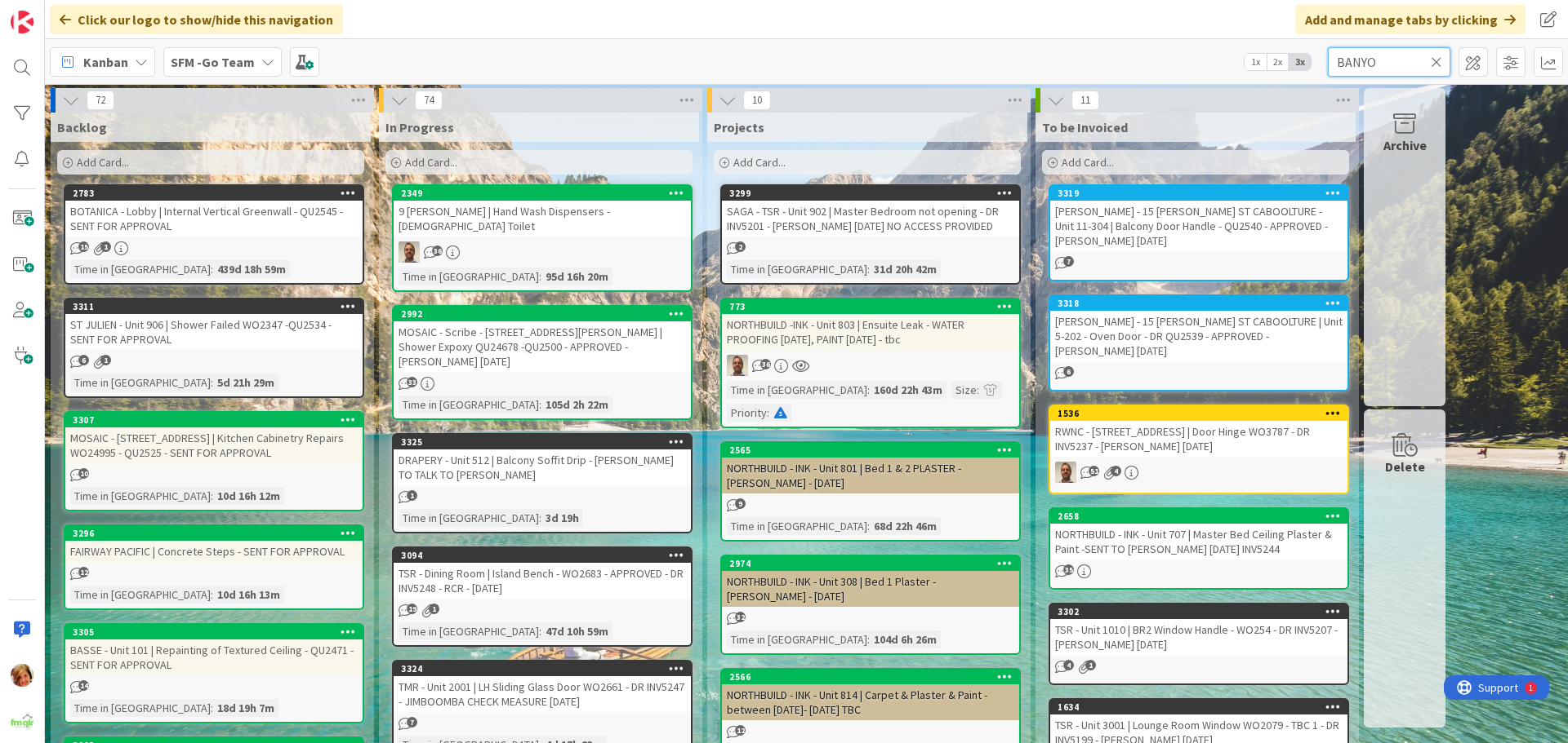
type input "BANYO"
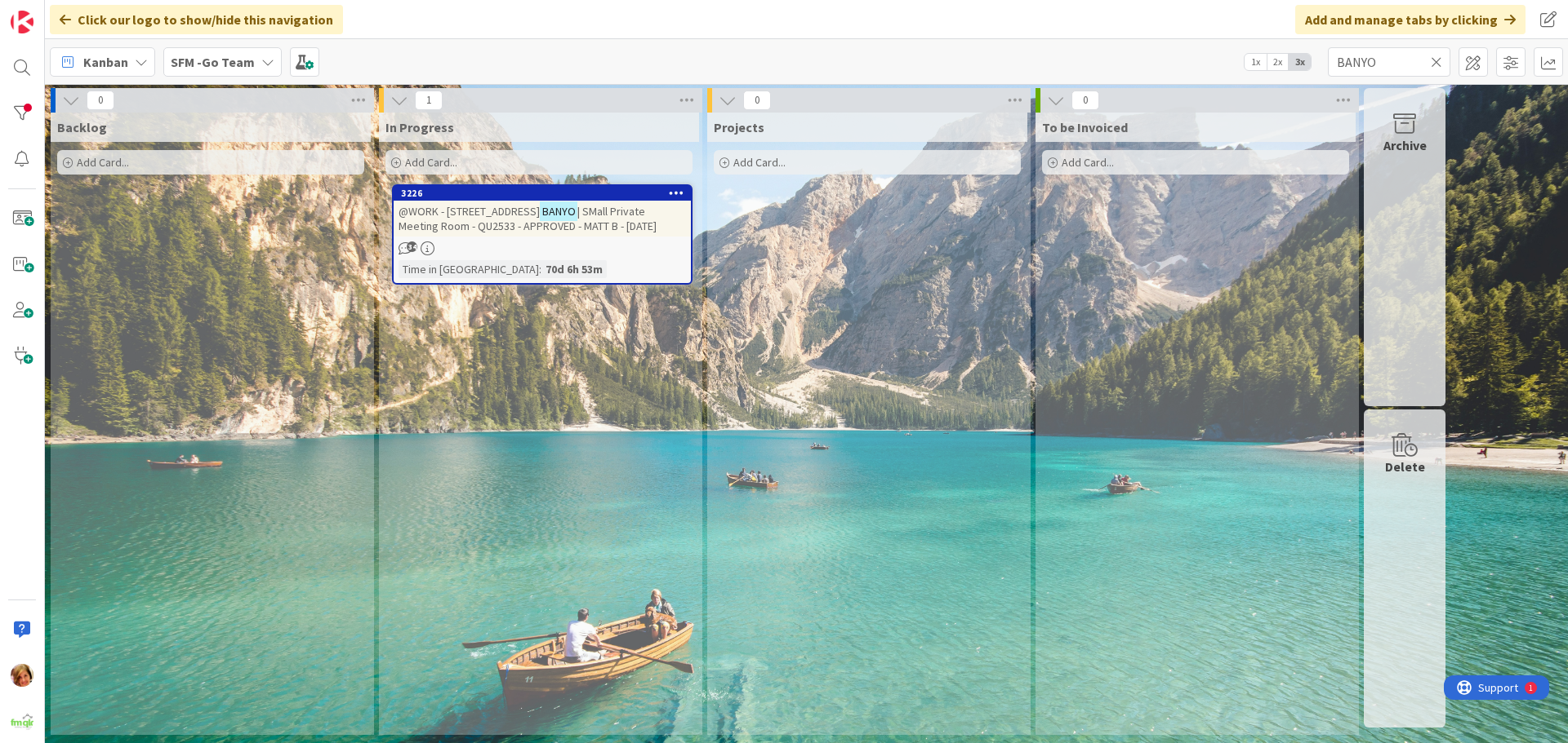
click at [517, 213] on span "@WORK - [STREET_ADDRESS]" at bounding box center [469, 211] width 141 height 15
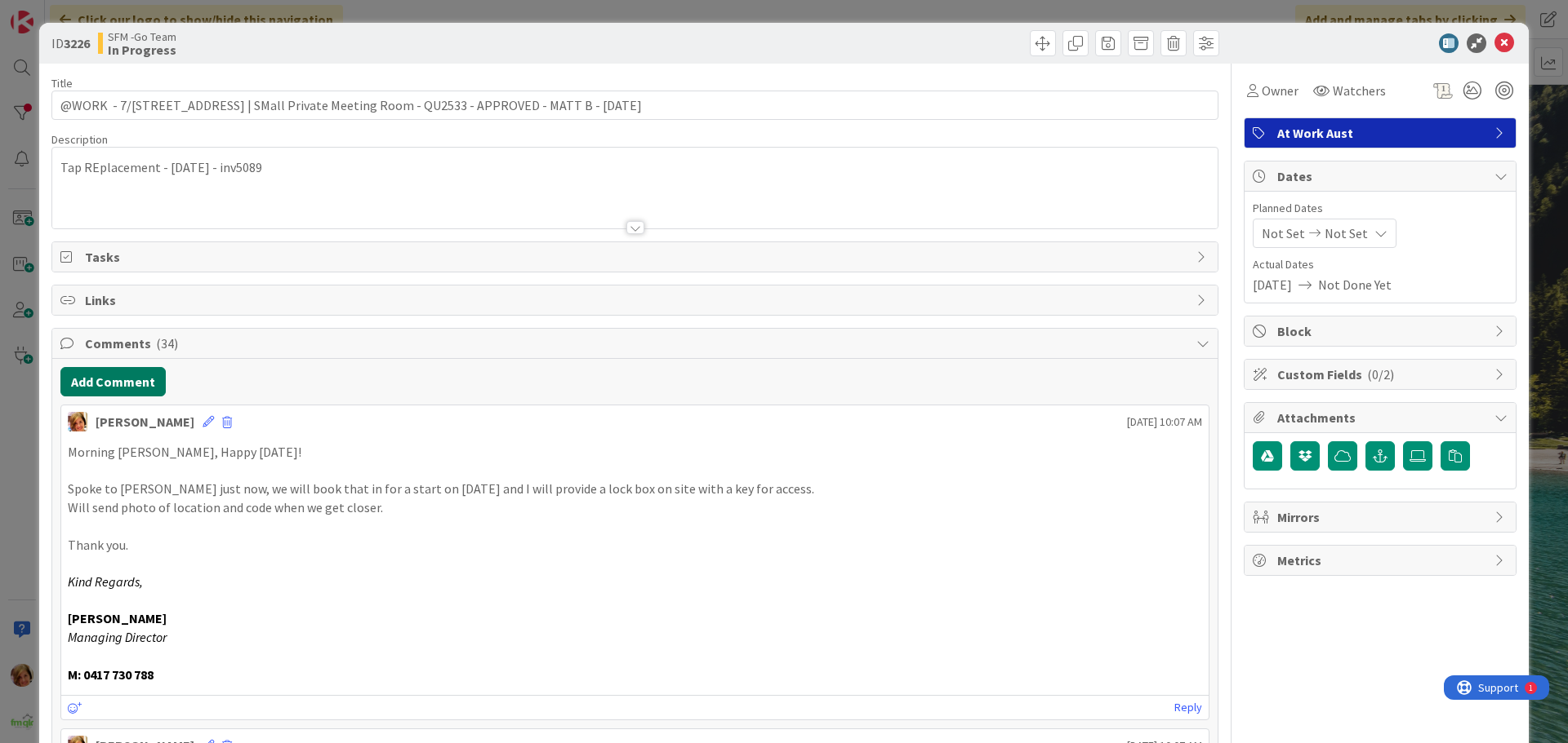
click at [93, 387] on button "Add Comment" at bounding box center [113, 382] width 106 height 30
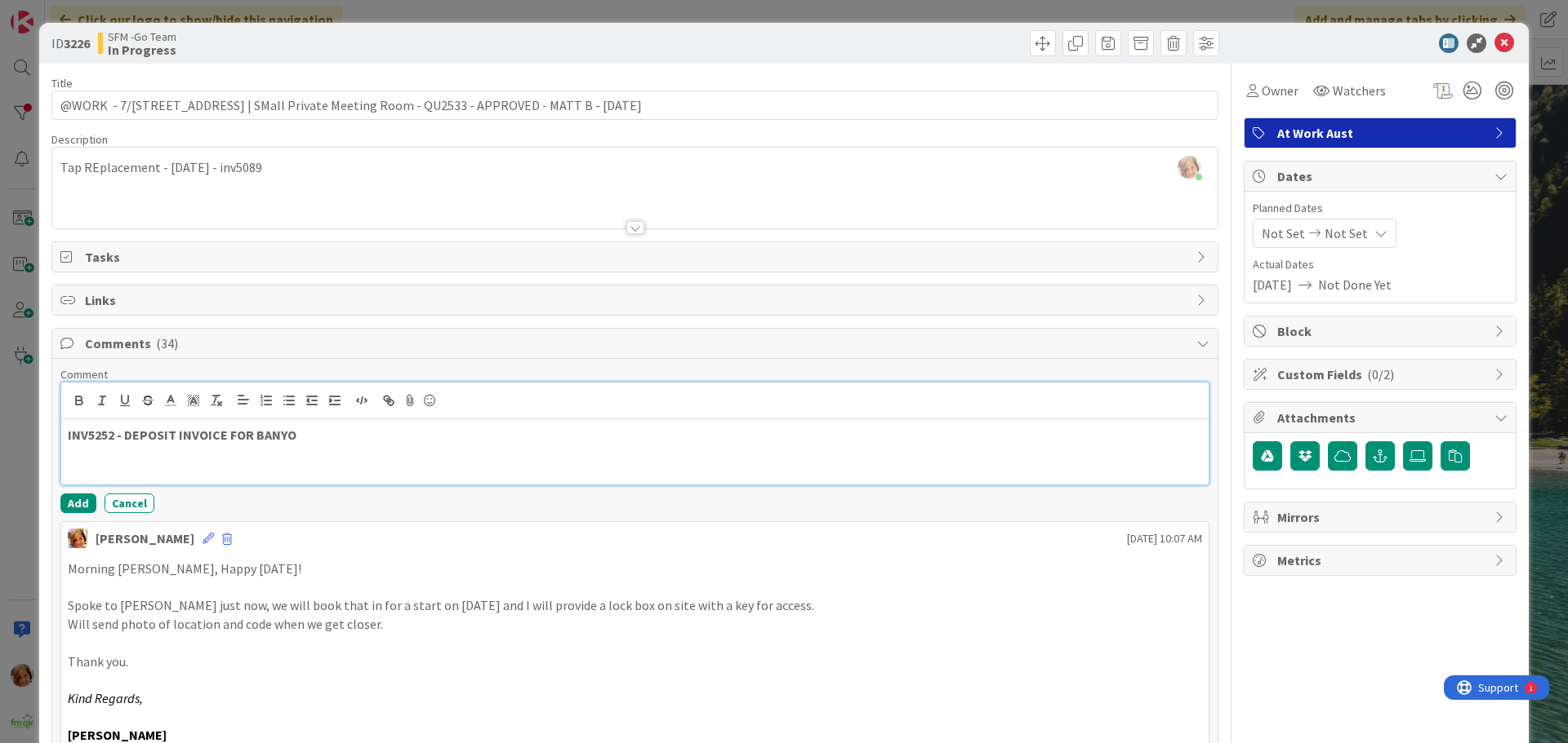
click at [435, 448] on p at bounding box center [635, 454] width 1134 height 19
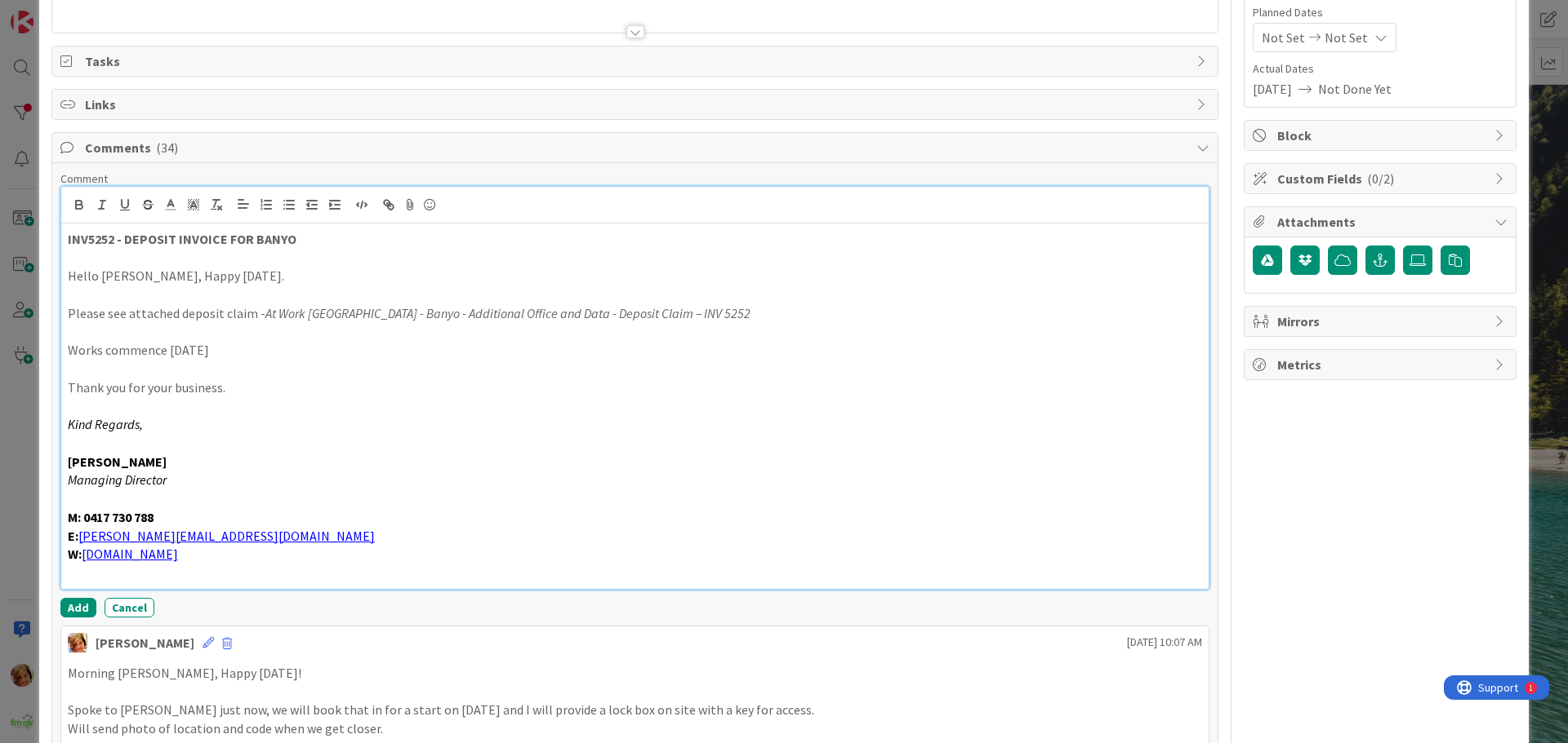
scroll to position [197, 0]
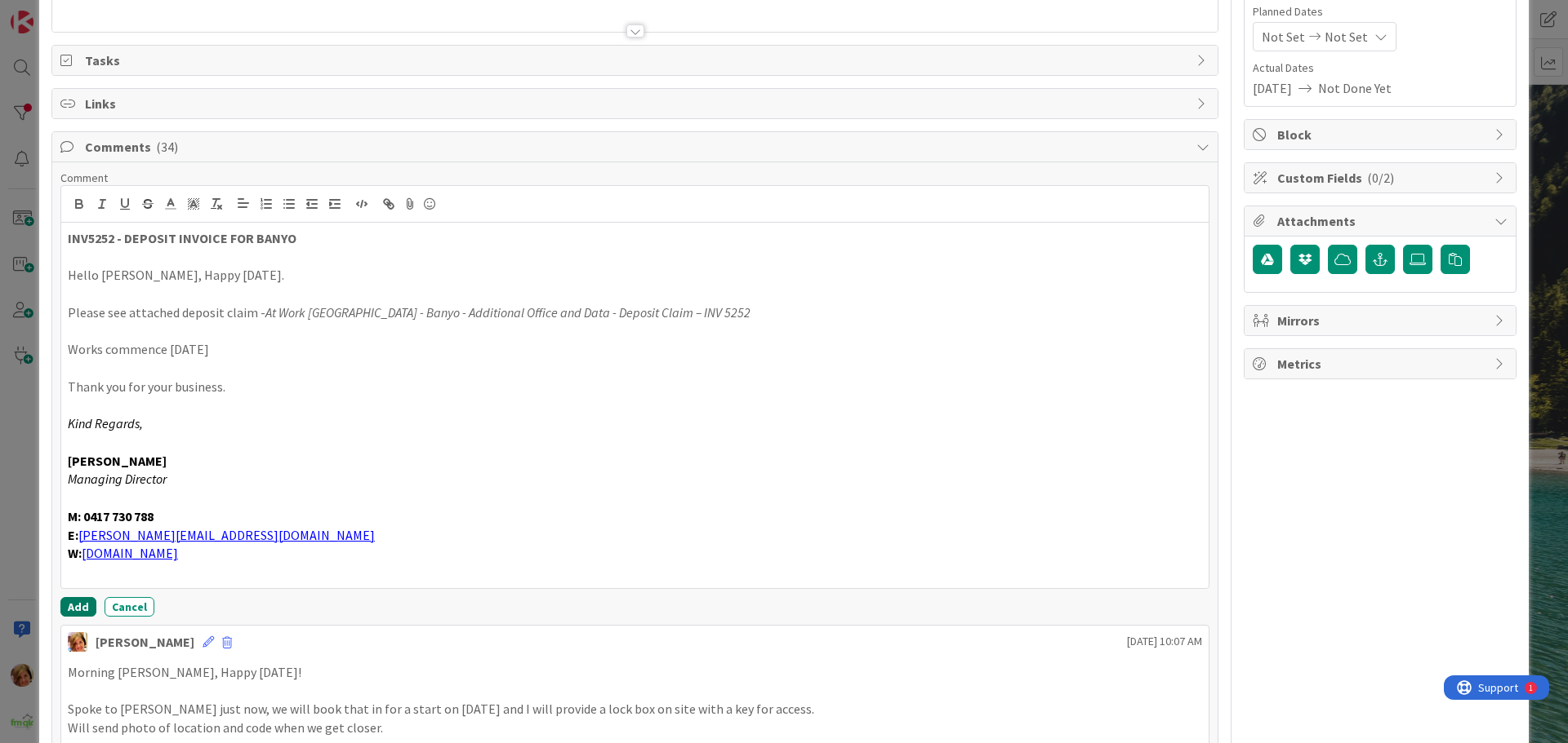
click at [77, 603] on button "Add" at bounding box center [78, 608] width 36 height 20
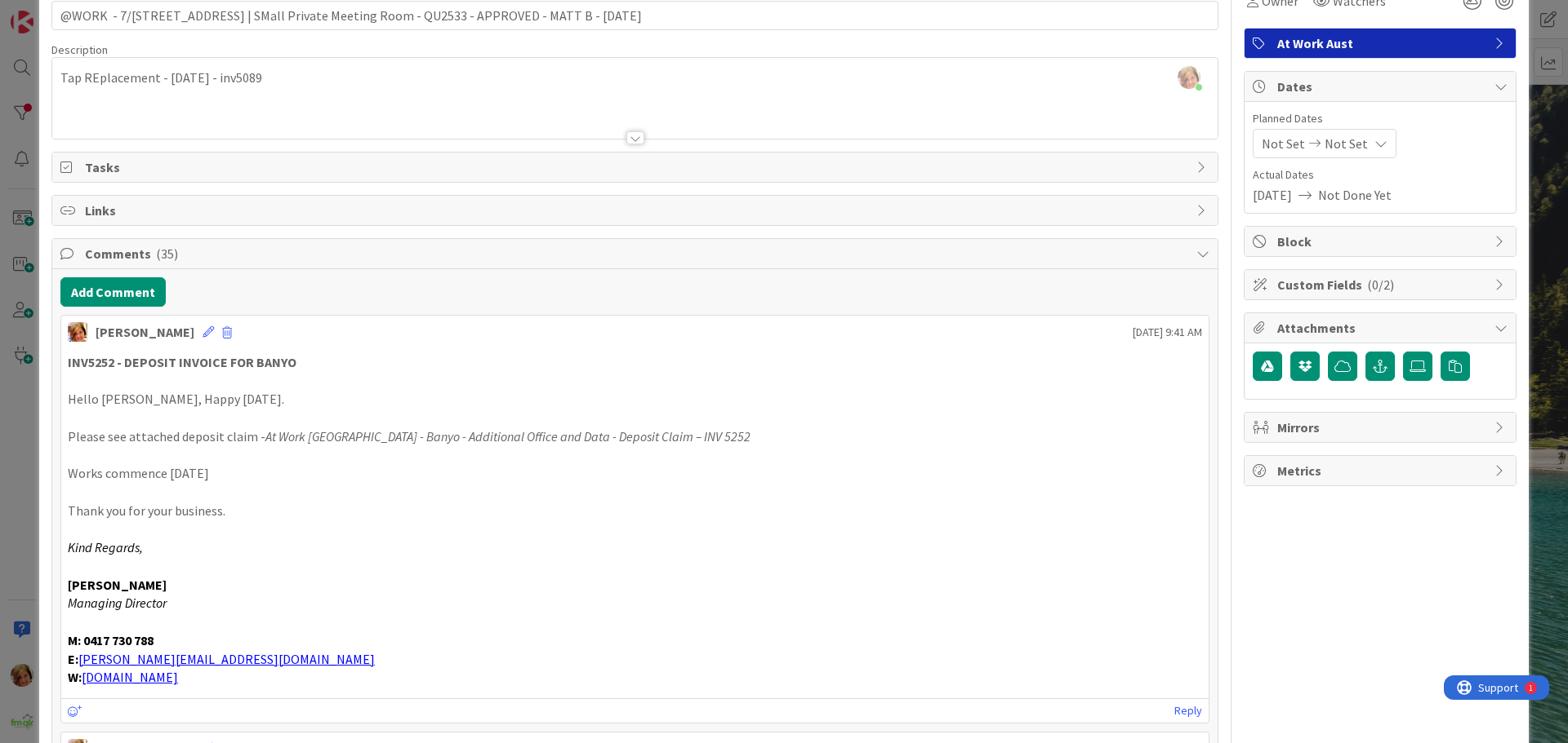
scroll to position [0, 0]
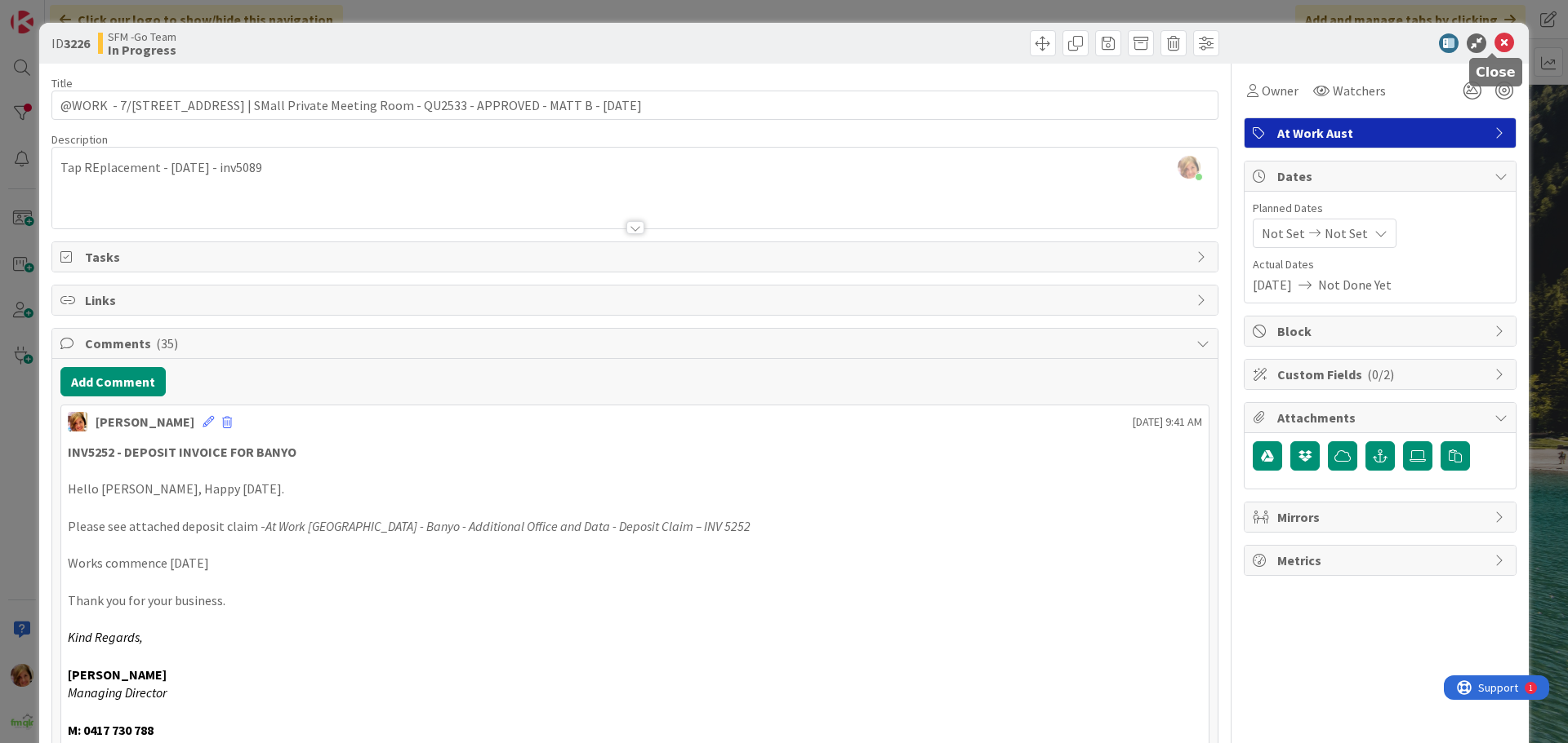
click at [1497, 44] on icon at bounding box center [1505, 43] width 20 height 20
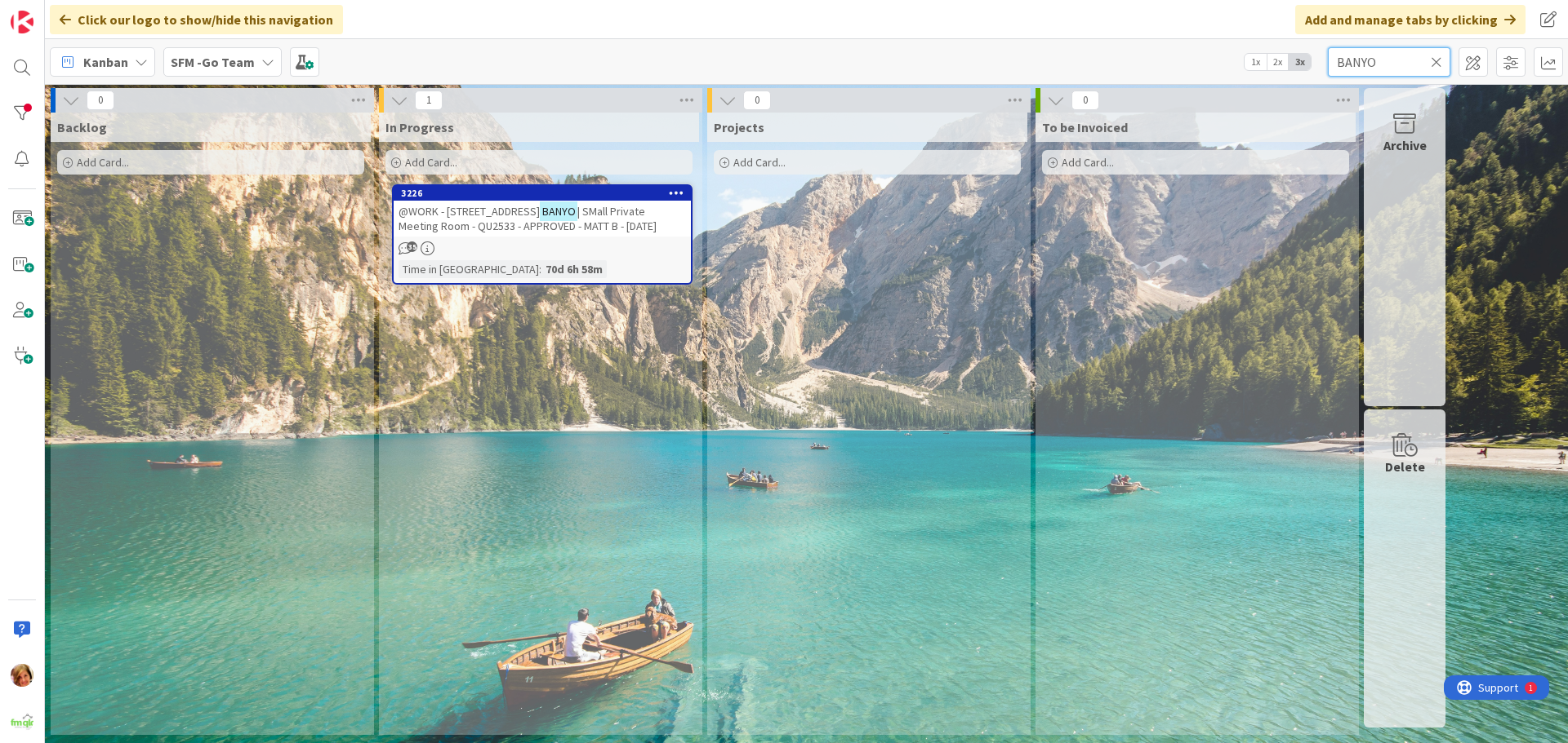
click at [1397, 51] on input "BANYO" at bounding box center [1389, 62] width 123 height 30
type input "B"
type input "WILSONT"
click at [540, 214] on span "on Shop L3/[STREET_ADDRESS] | Fit Out - QU2531 - APPROVED" at bounding box center [539, 219] width 282 height 30
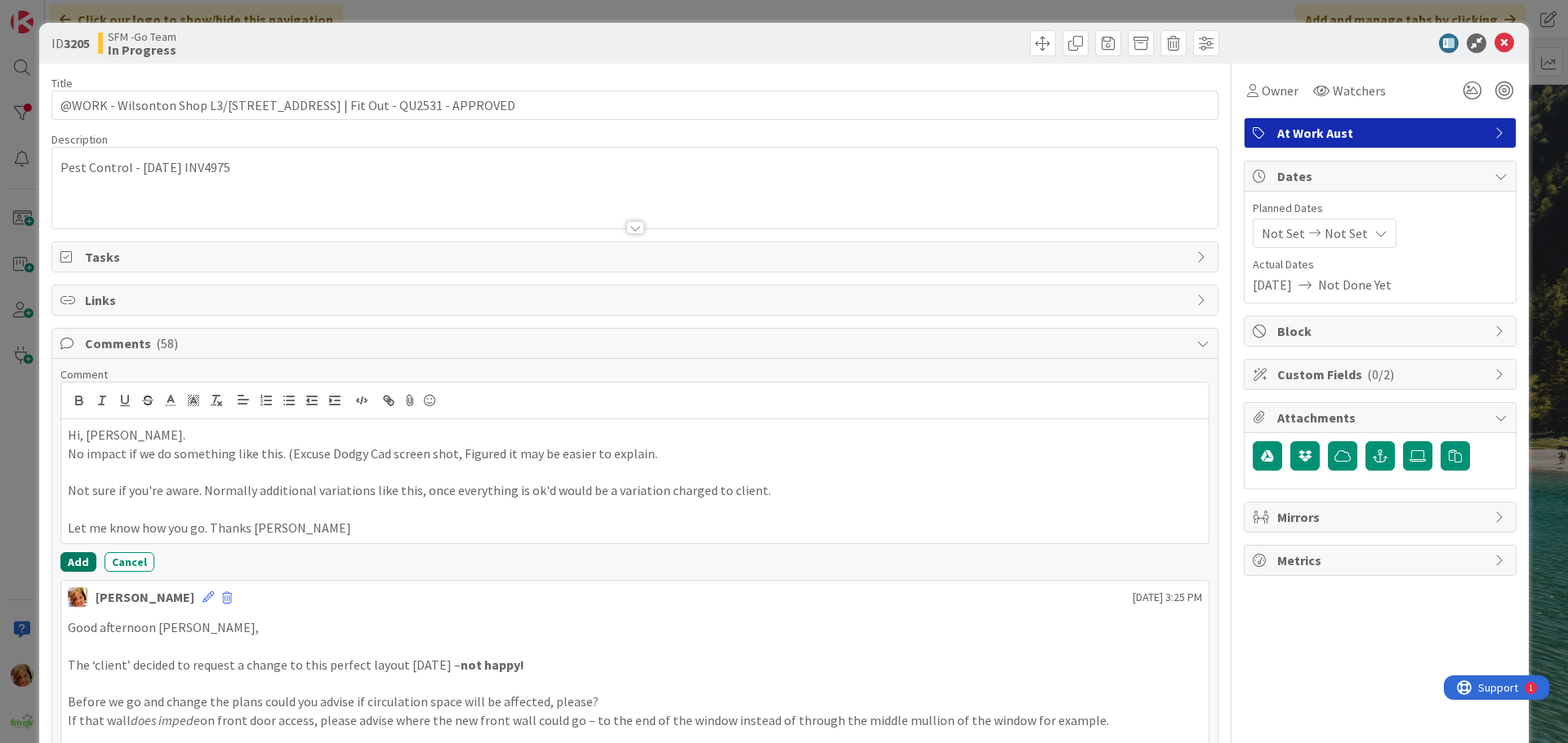
click at [83, 560] on button "Add" at bounding box center [78, 562] width 36 height 20
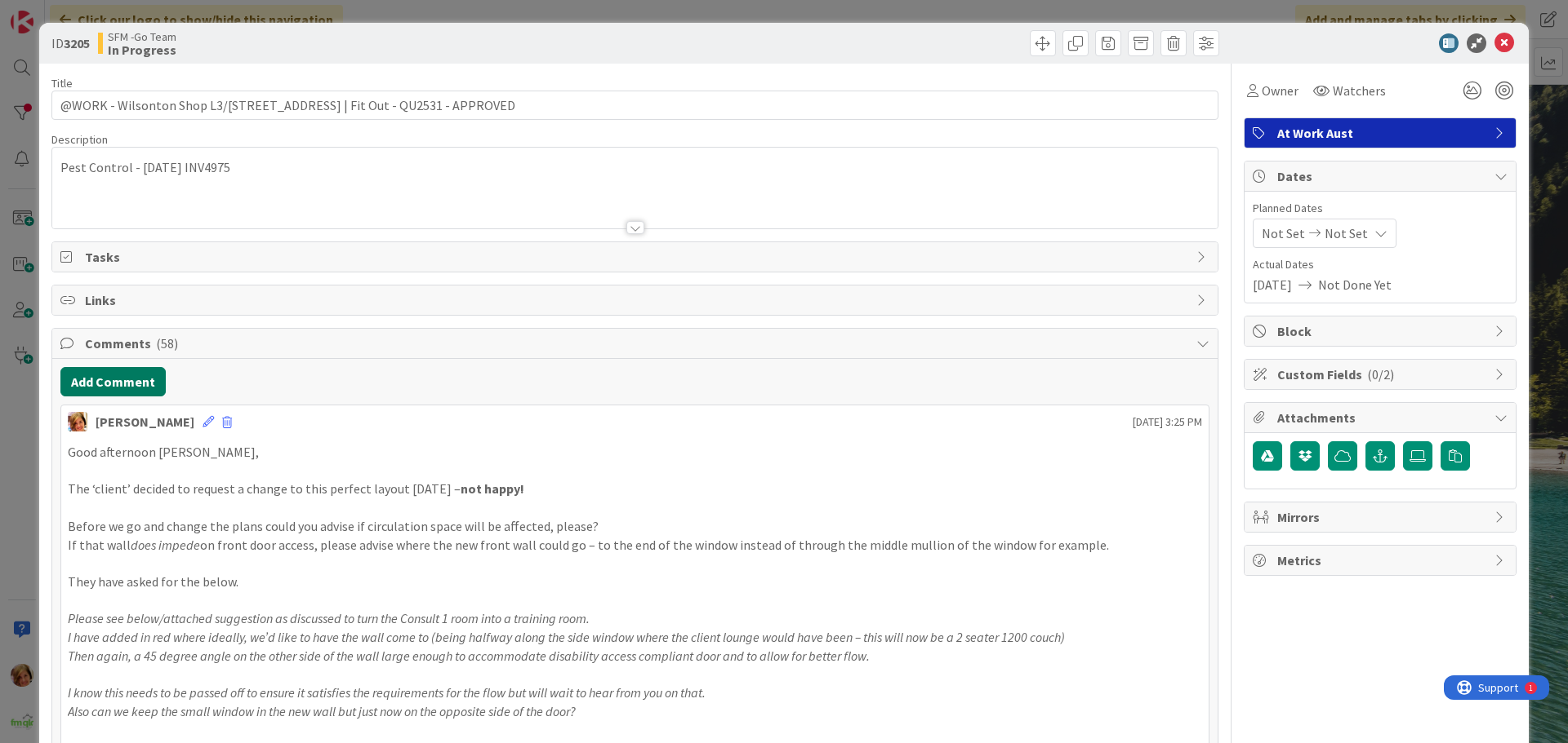
click at [122, 379] on button "Add Comment" at bounding box center [113, 382] width 106 height 30
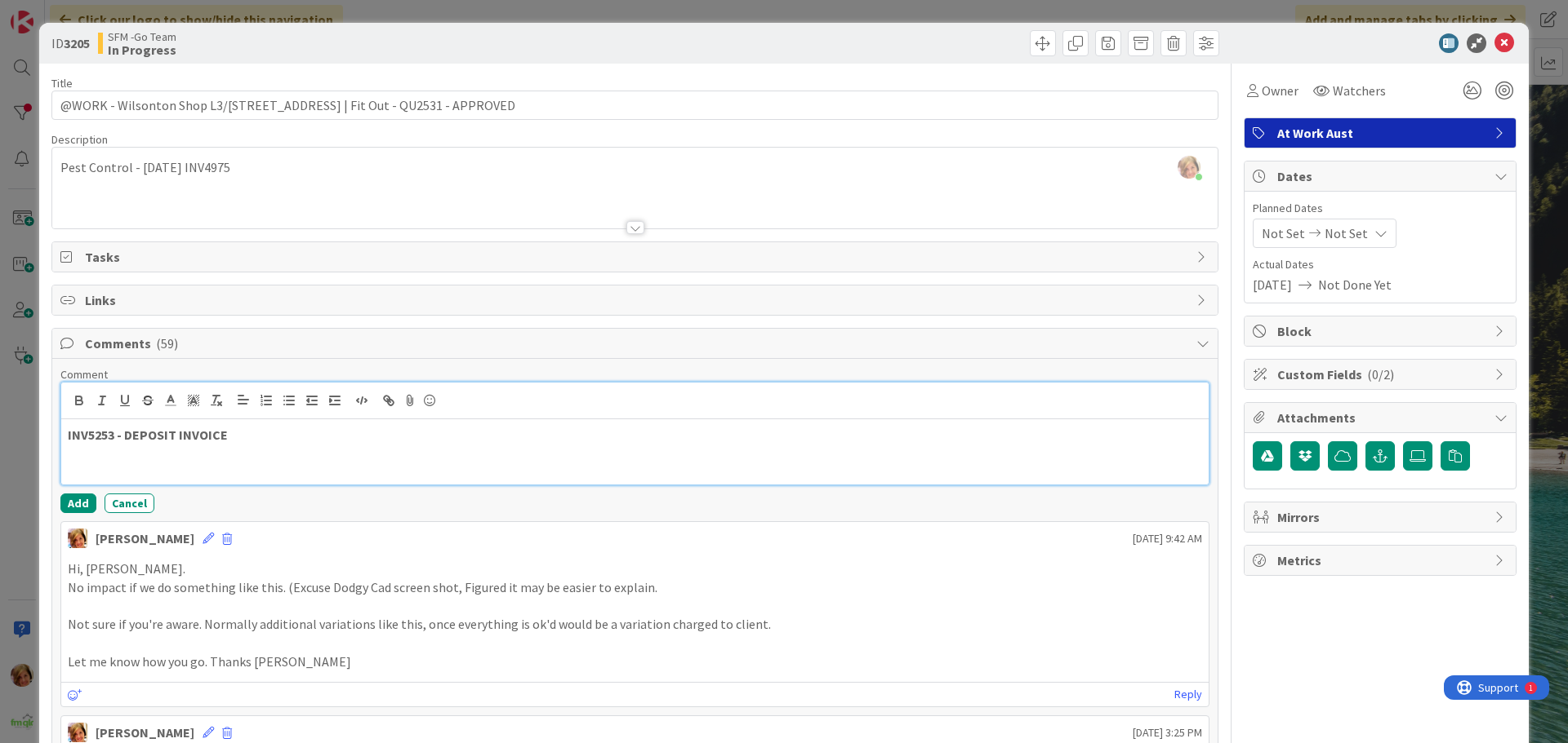
click at [257, 424] on div "INV5253 - DEPOSIT INVOICE" at bounding box center [635, 453] width 1148 height 65
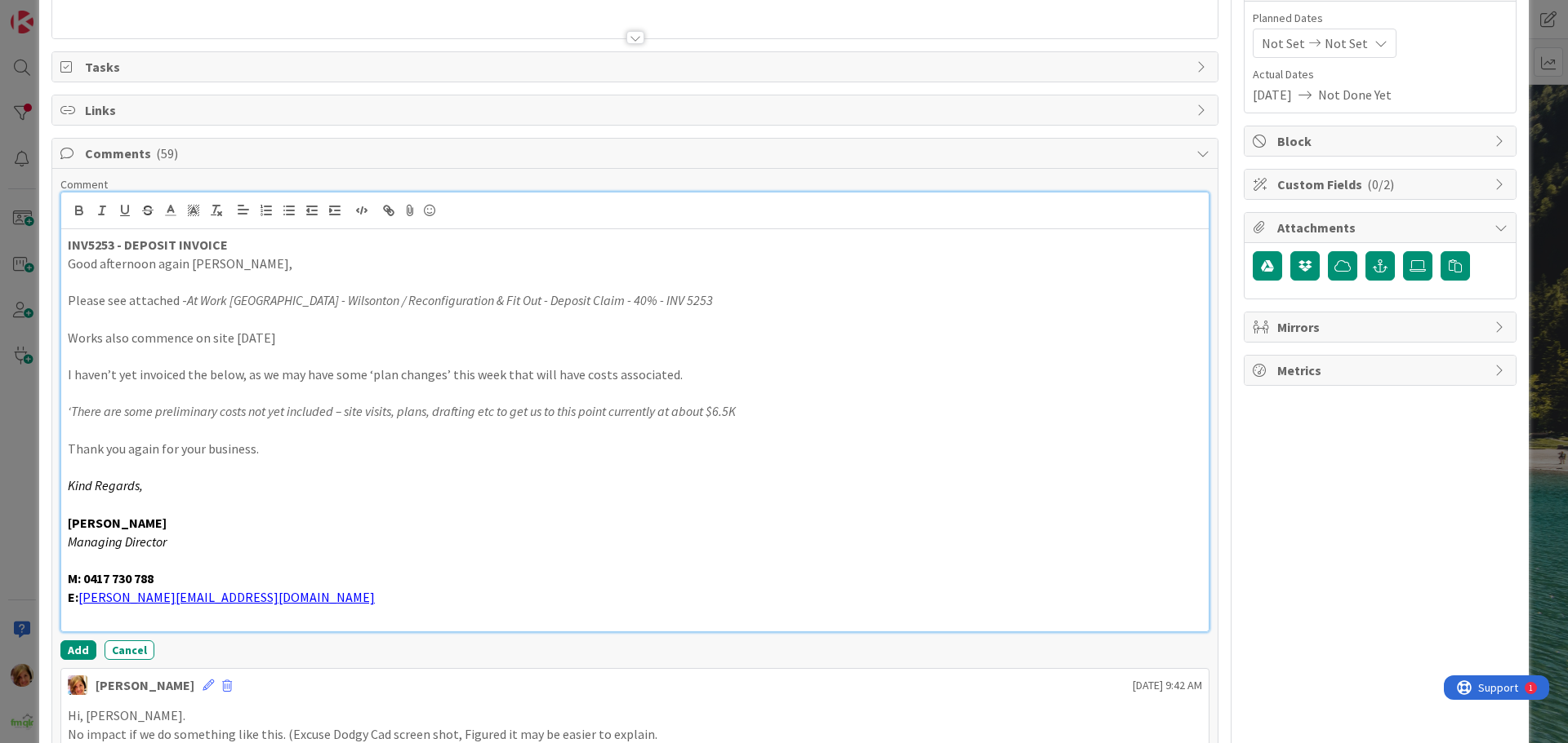
scroll to position [378, 0]
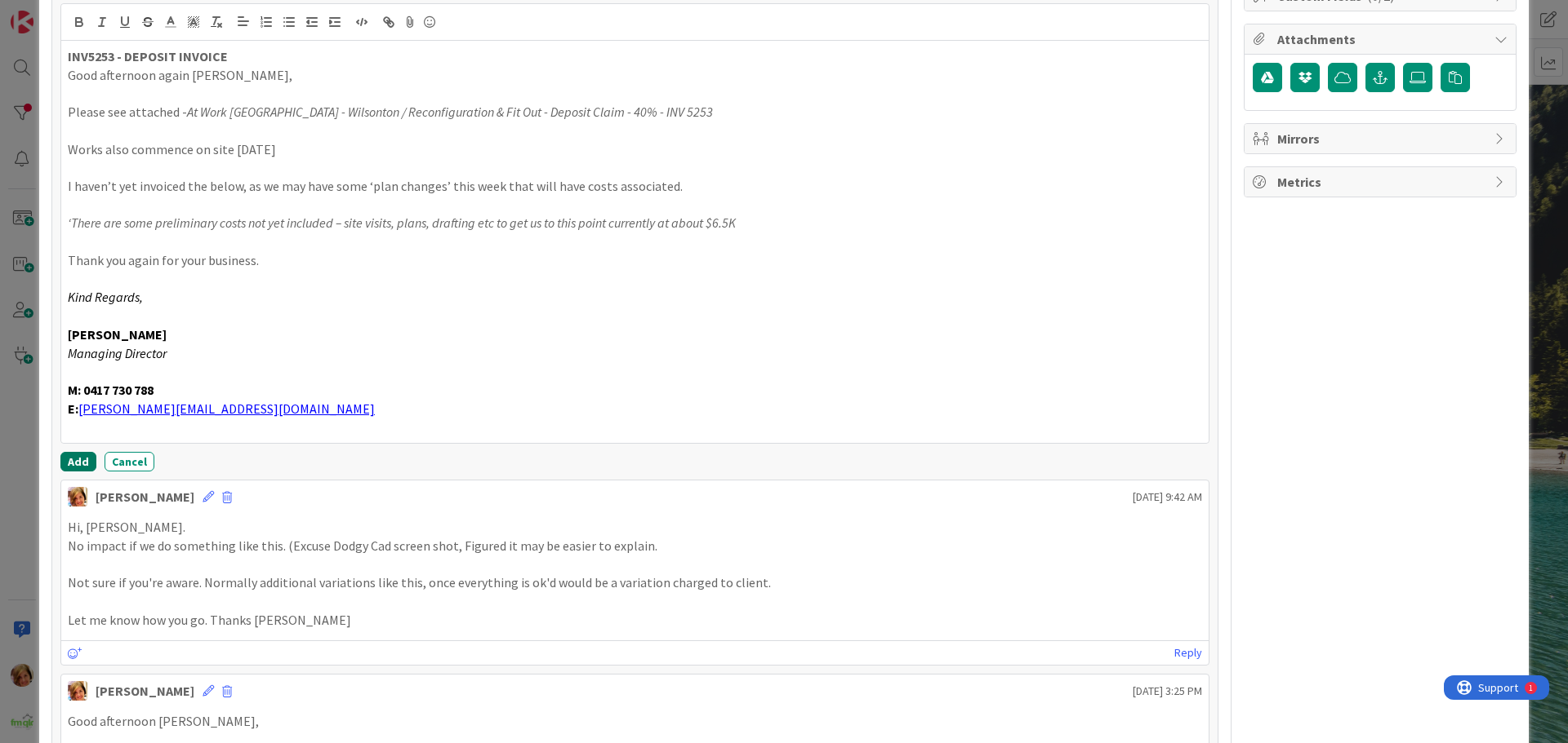
click at [83, 457] on button "Add" at bounding box center [78, 462] width 36 height 20
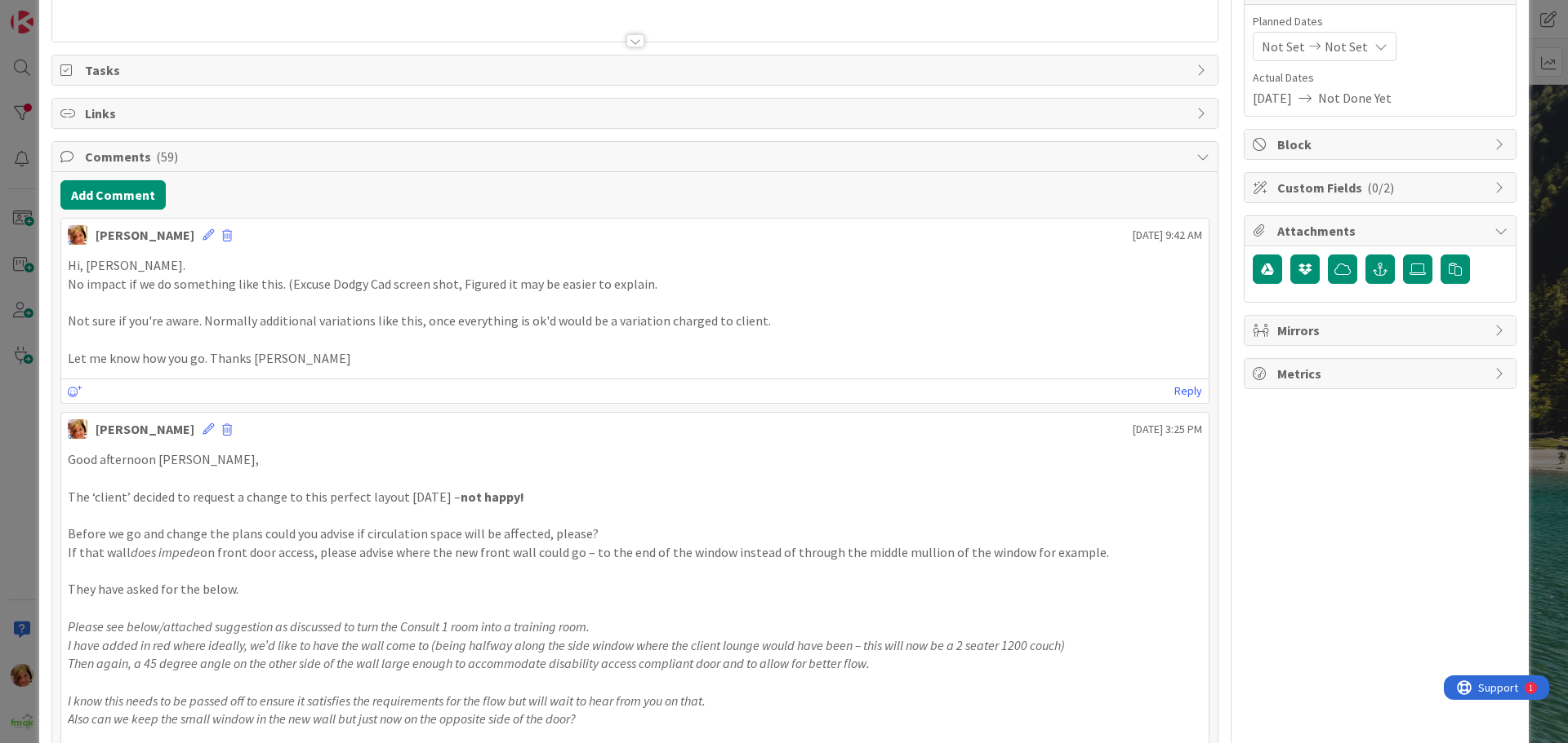
scroll to position [0, 0]
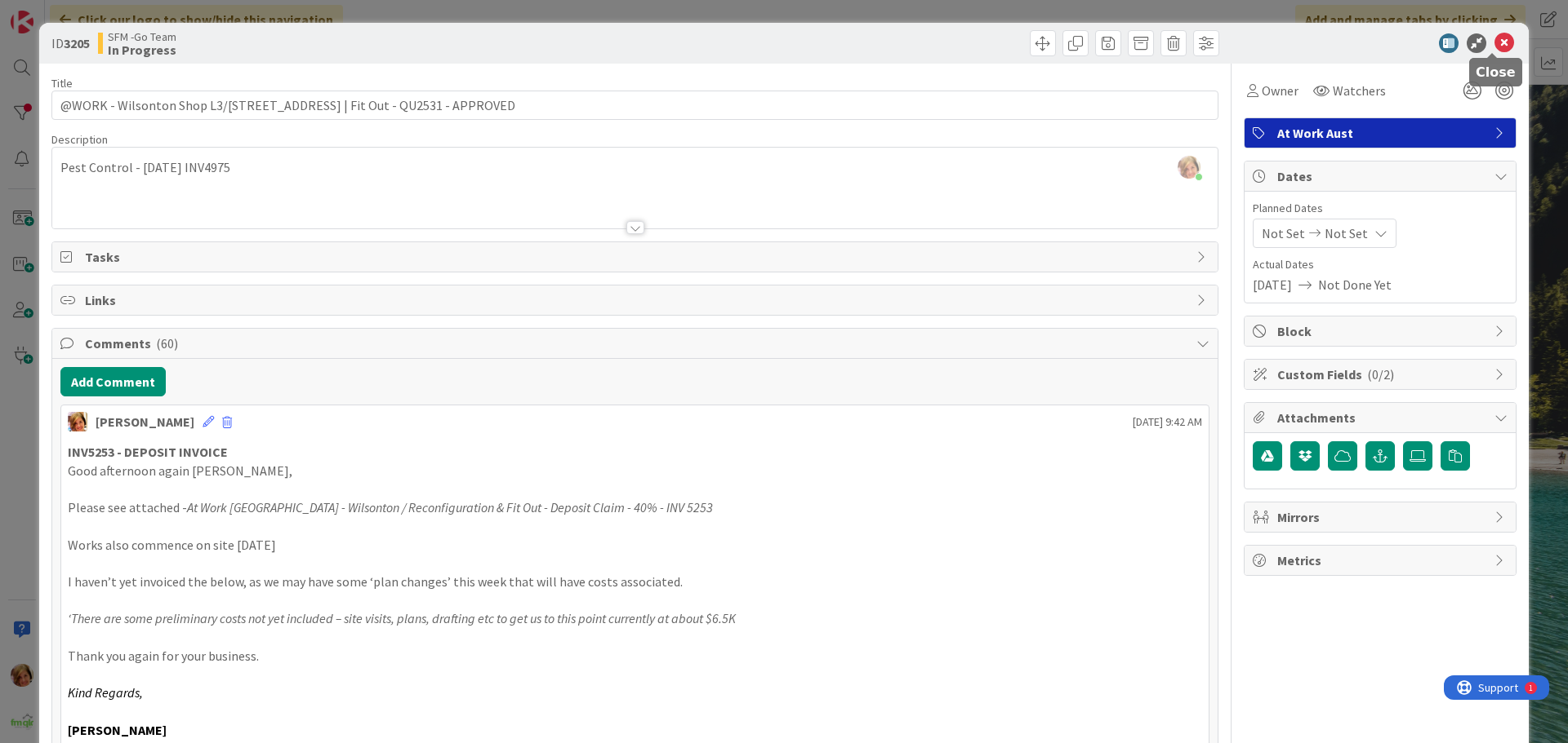
click at [1495, 41] on icon at bounding box center [1505, 43] width 20 height 20
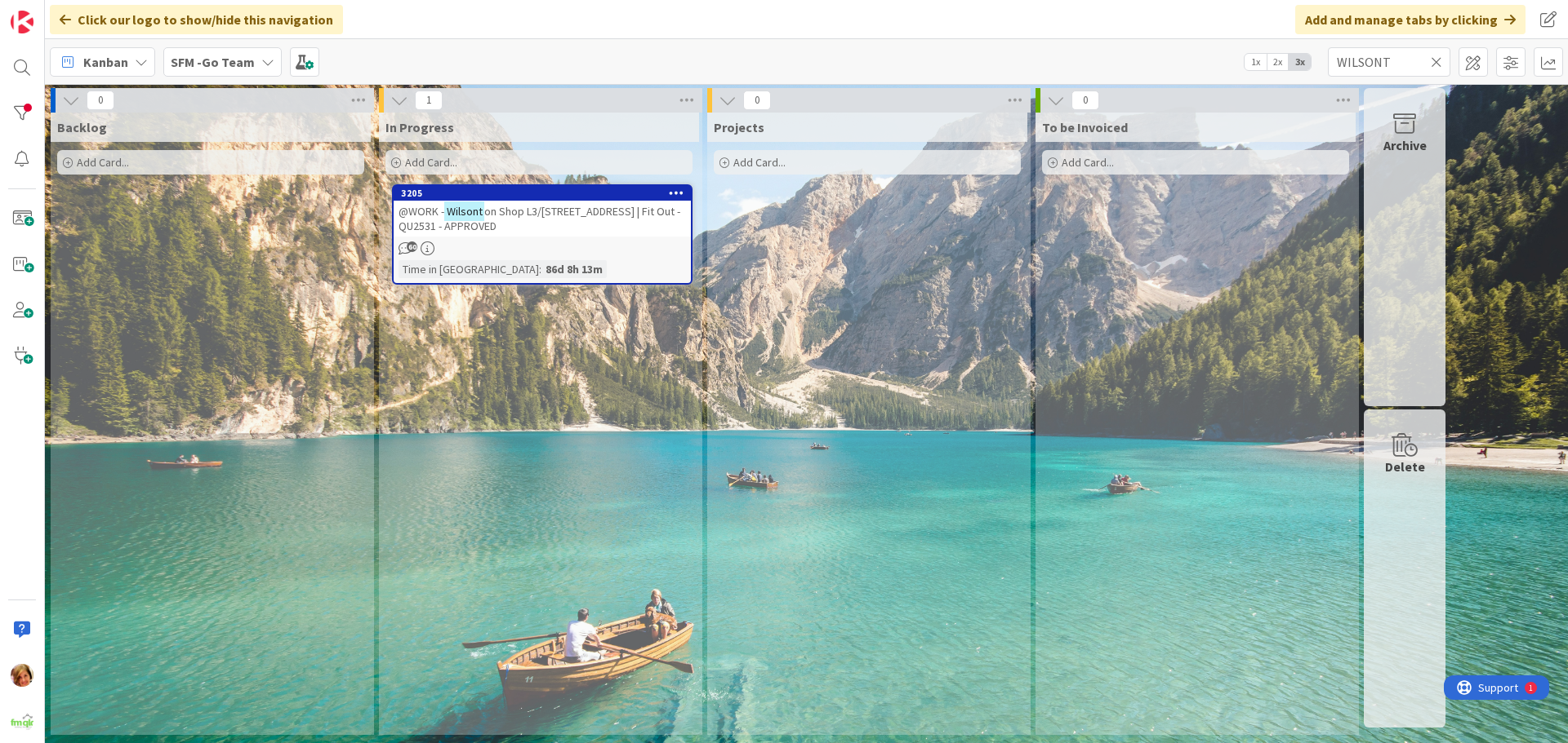
click at [1436, 58] on icon at bounding box center [1437, 61] width 12 height 15
click at [1436, 58] on input "text" at bounding box center [1389, 62] width 123 height 30
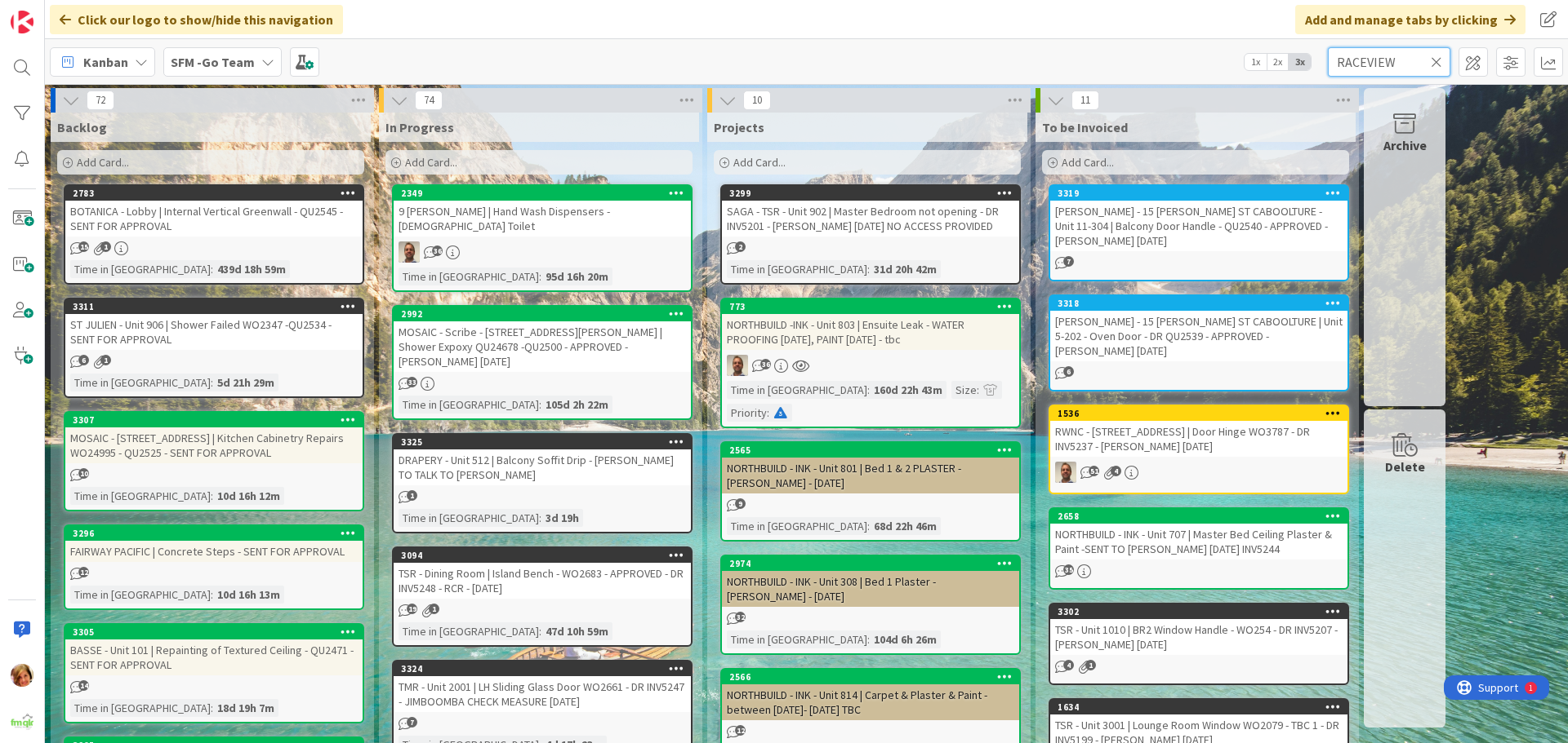
type input "RACEVIEW"
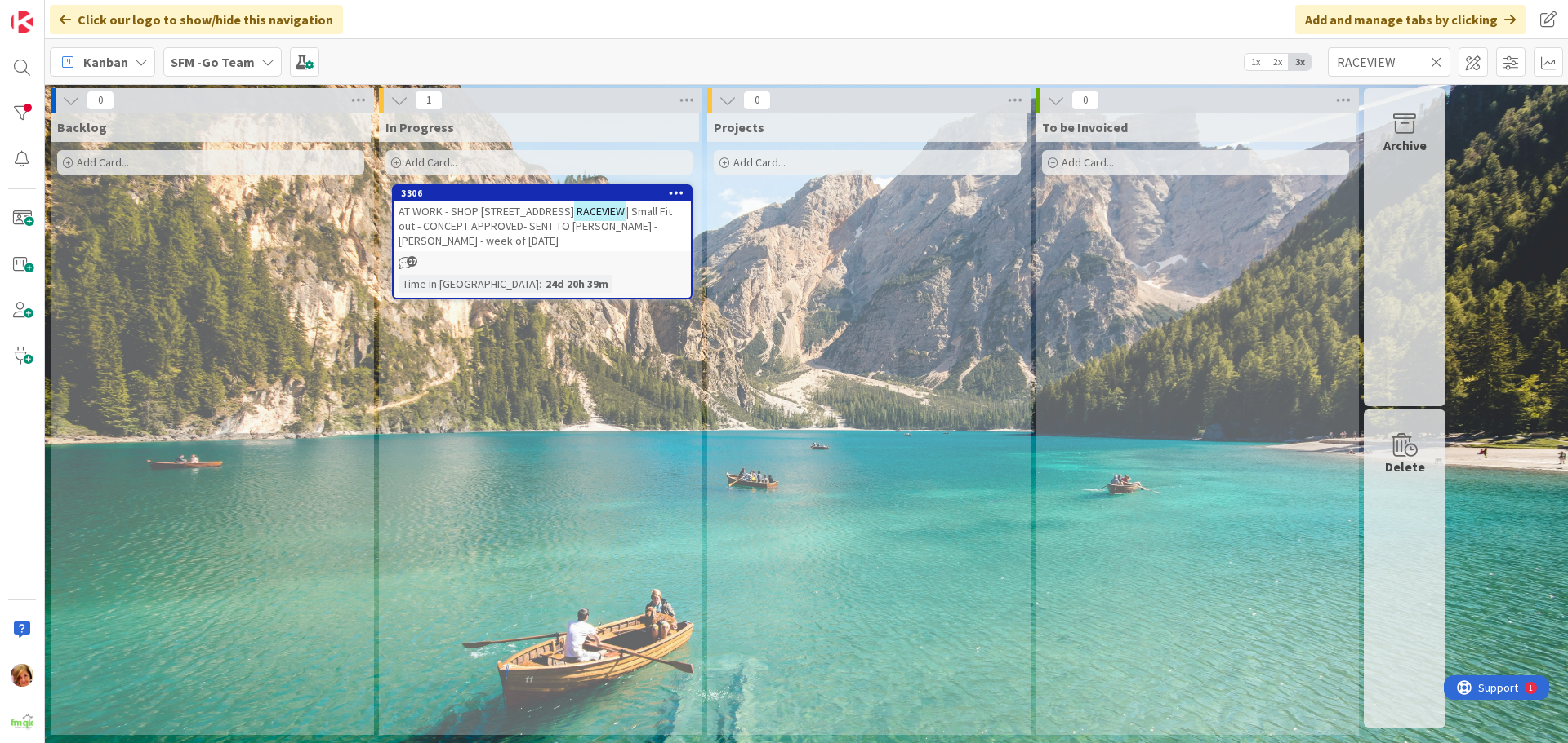
click at [508, 218] on span "| Small Fit out - CONCEPT APPROVED- SENT TO [PERSON_NAME] - [PERSON_NAME] - wee…" at bounding box center [535, 226] width 274 height 44
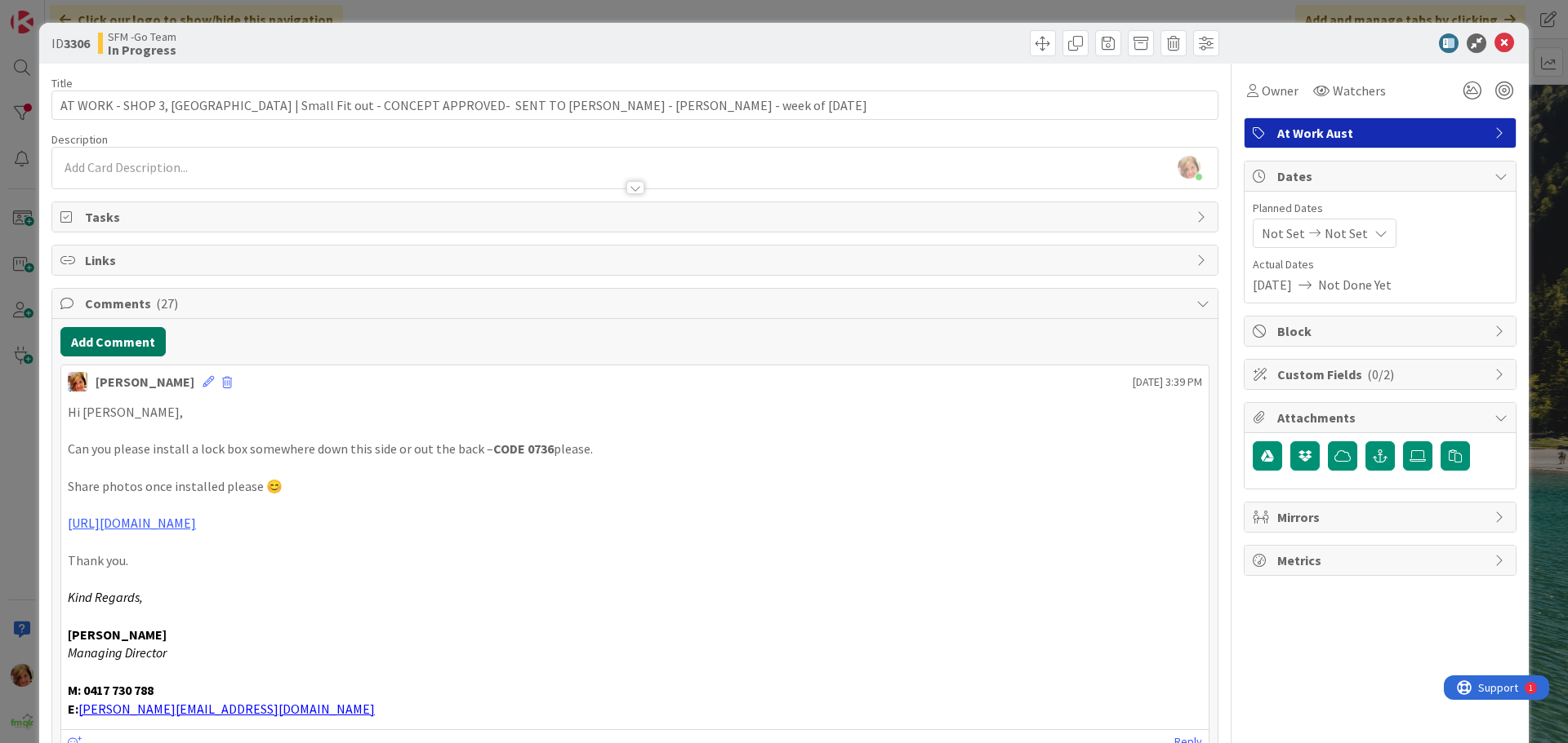
click at [119, 331] on button "Add Comment" at bounding box center [113, 342] width 106 height 30
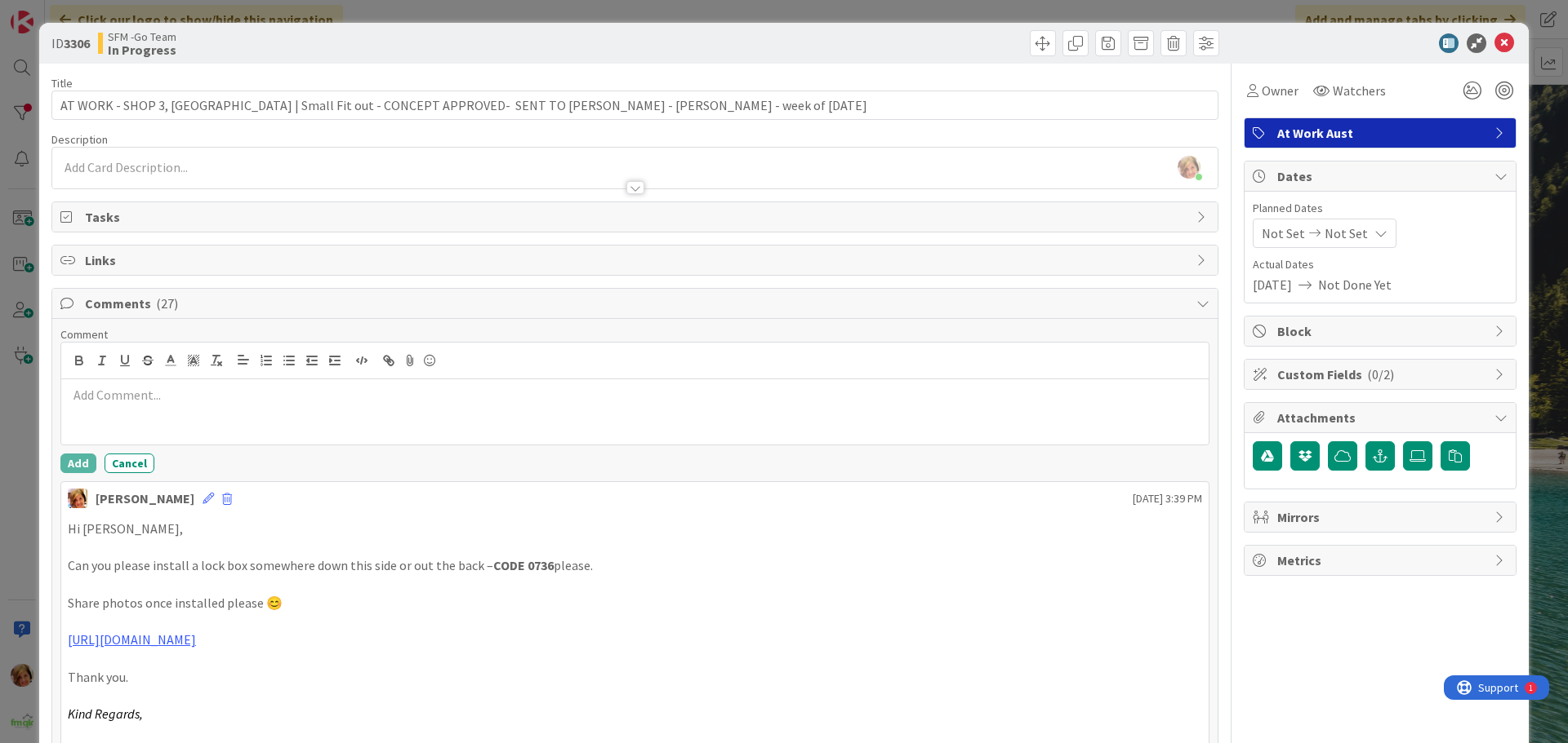
click at [148, 401] on p at bounding box center [635, 395] width 1134 height 19
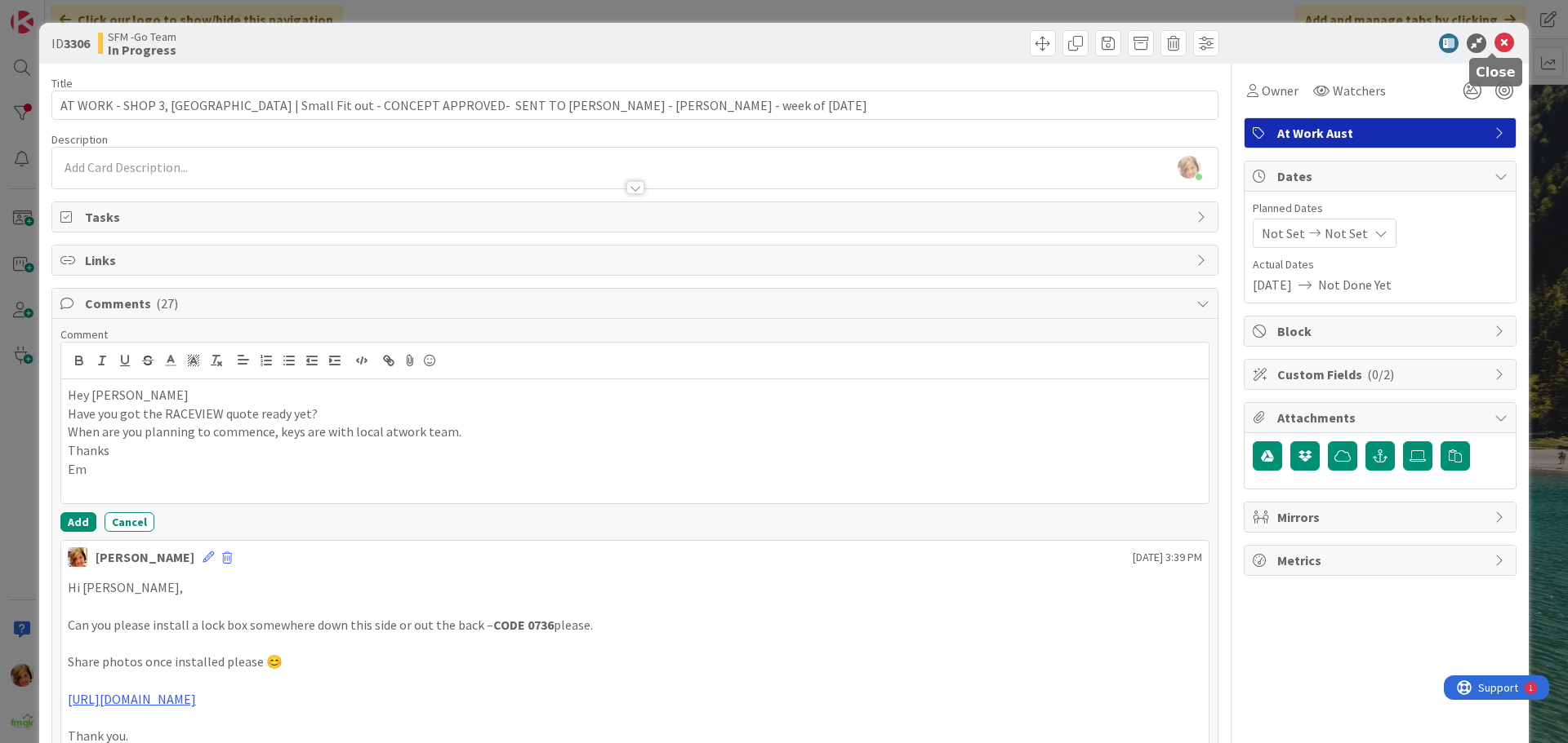
click at [1500, 41] on icon at bounding box center [1505, 43] width 20 height 20
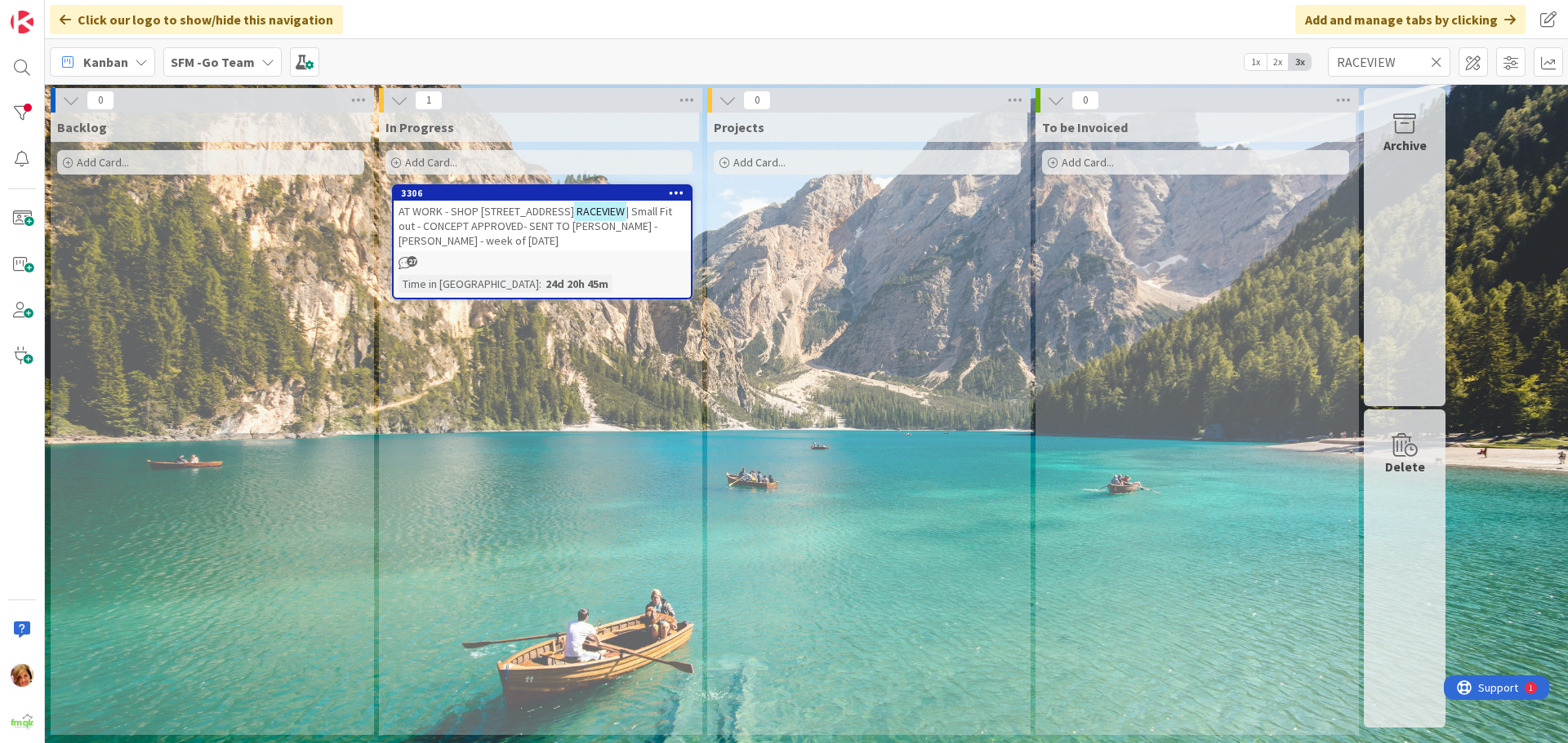
click at [1437, 56] on icon at bounding box center [1437, 61] width 12 height 15
click at [1434, 57] on input "text" at bounding box center [1389, 62] width 123 height 30
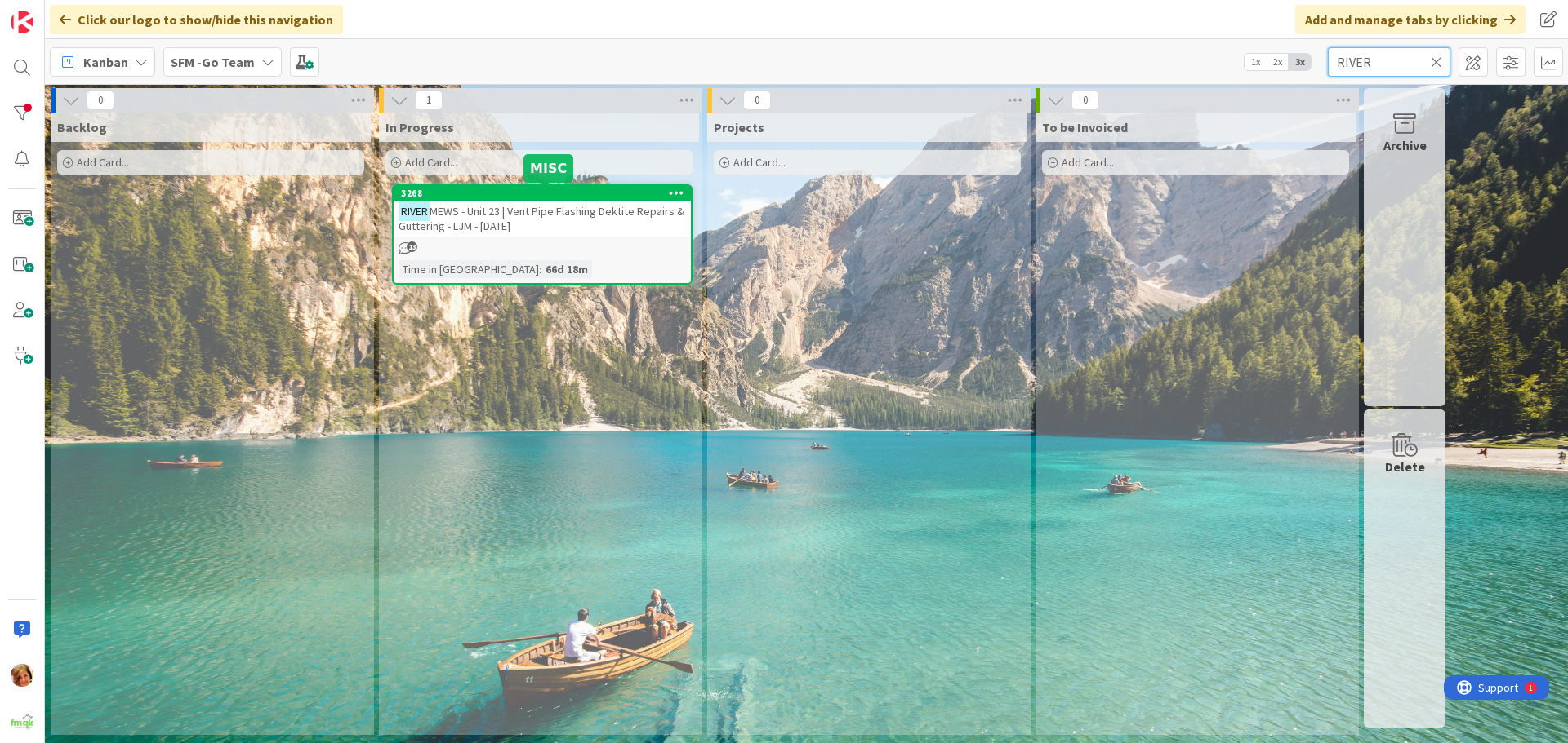
type input "RIVER"
click at [581, 208] on span "MEWS - Unit 23 | Vent Pipe Flashing Dektite Repairs & Guttering - LJM - [DATE]" at bounding box center [541, 219] width 286 height 30
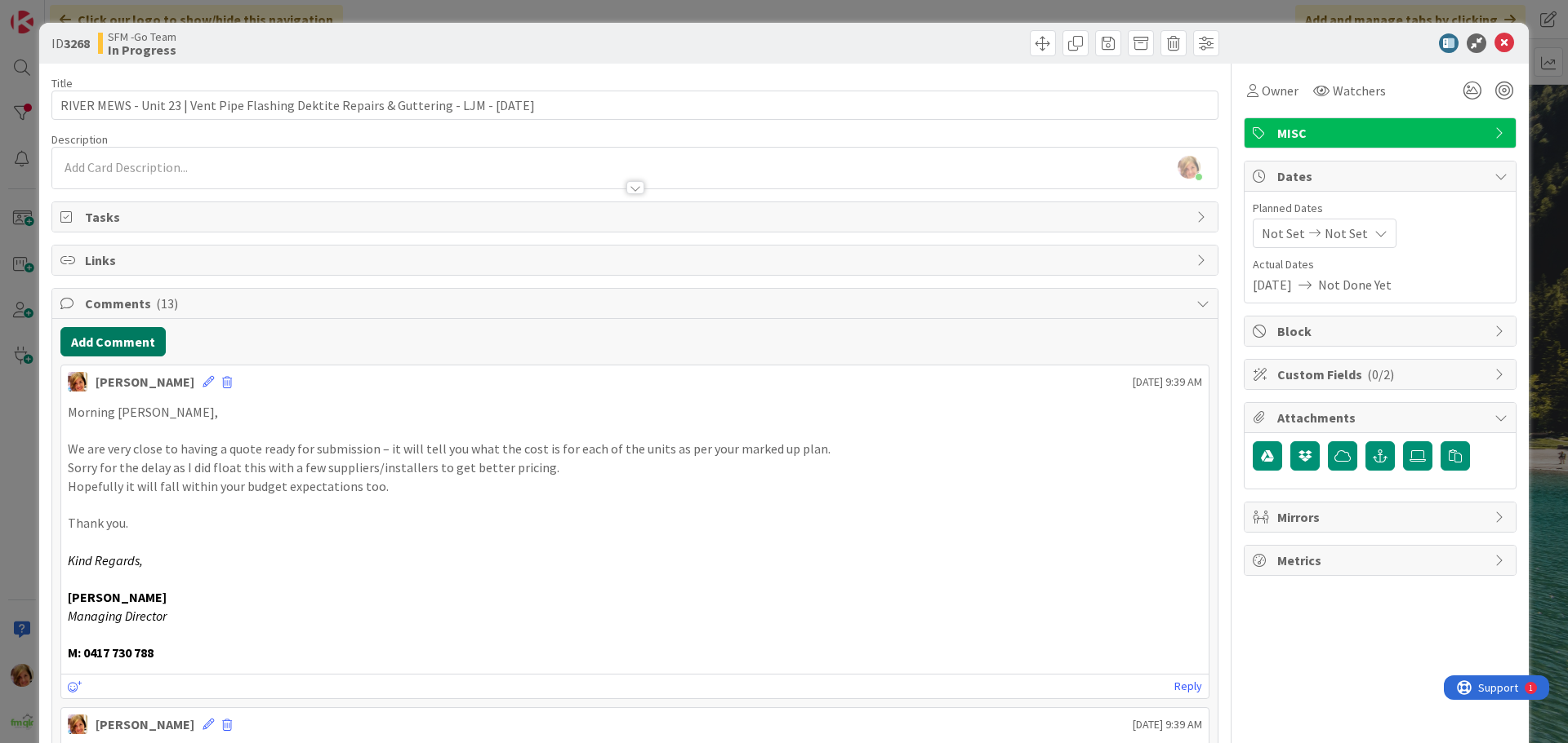
click at [138, 343] on button "Add Comment" at bounding box center [113, 342] width 106 height 30
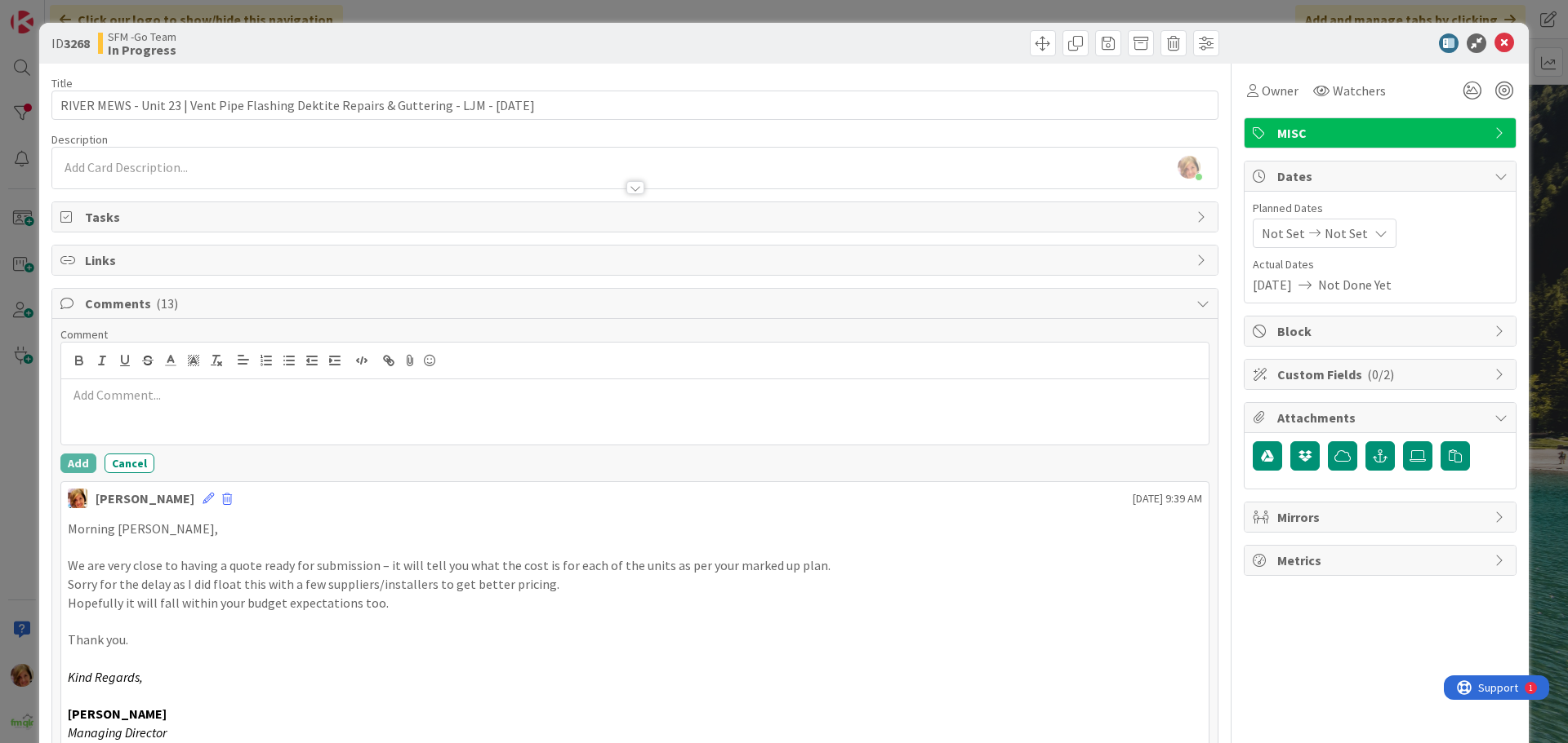
click at [160, 424] on div at bounding box center [635, 412] width 1148 height 65
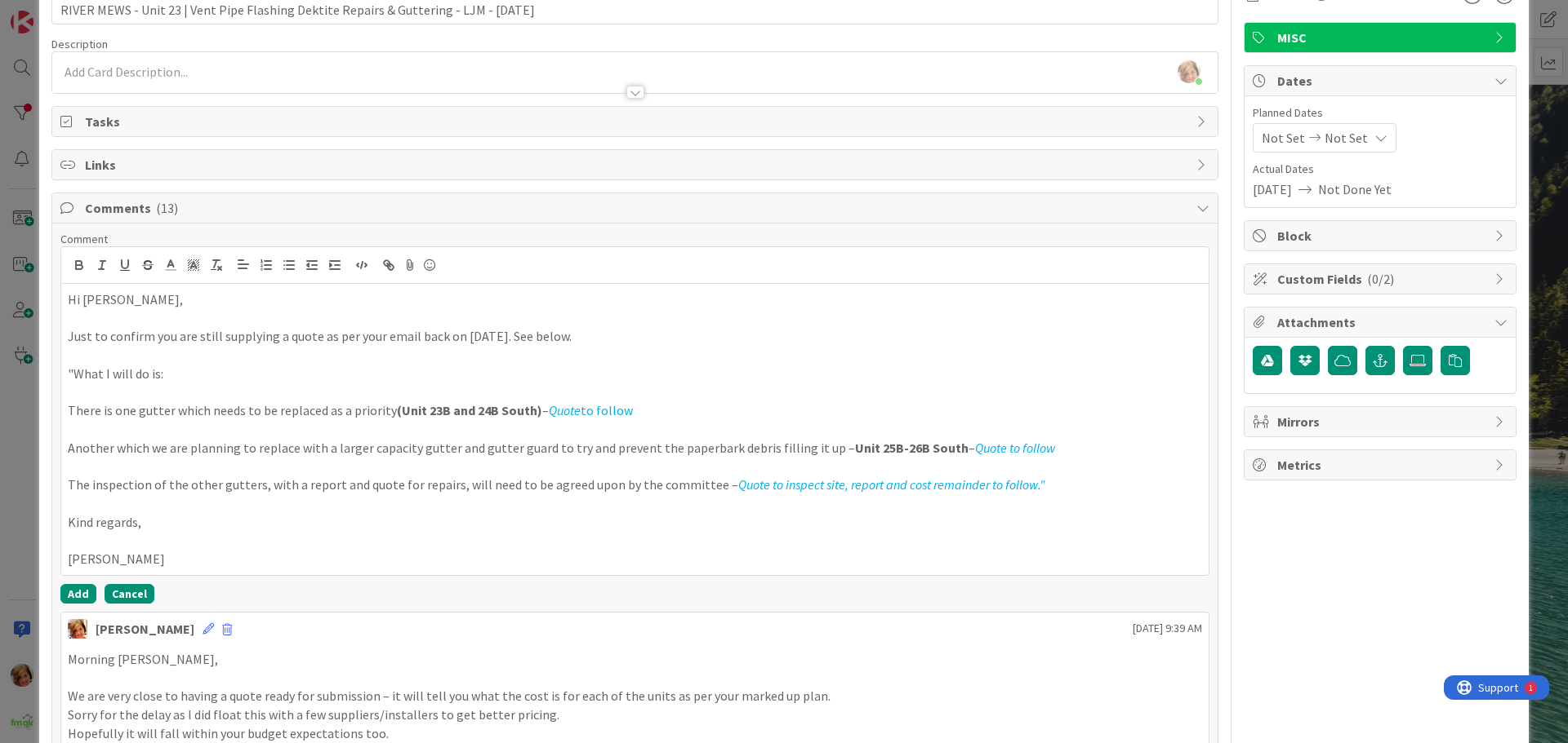
scroll to position [245, 0]
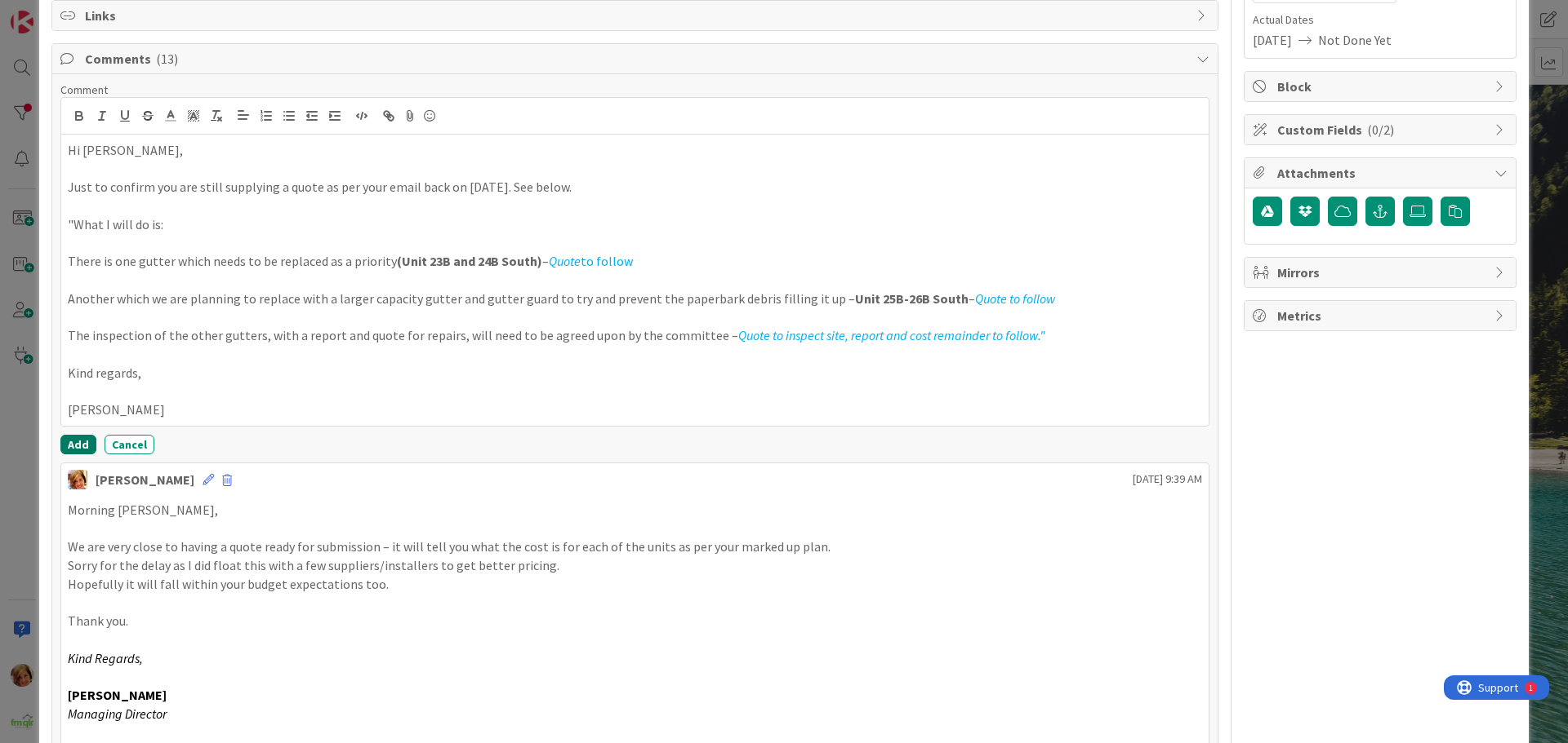
click at [70, 449] on button "Add" at bounding box center [78, 445] width 36 height 20
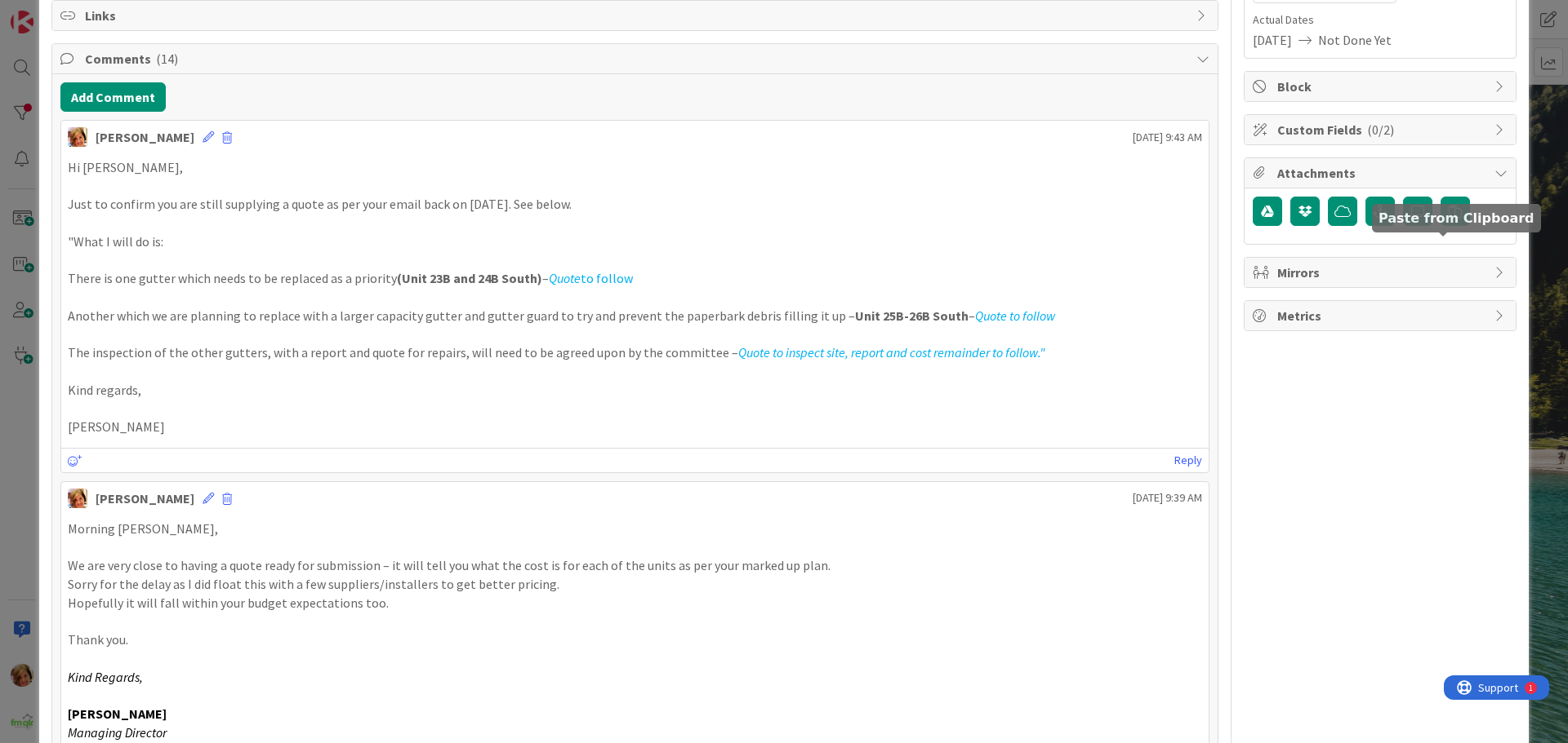
scroll to position [0, 0]
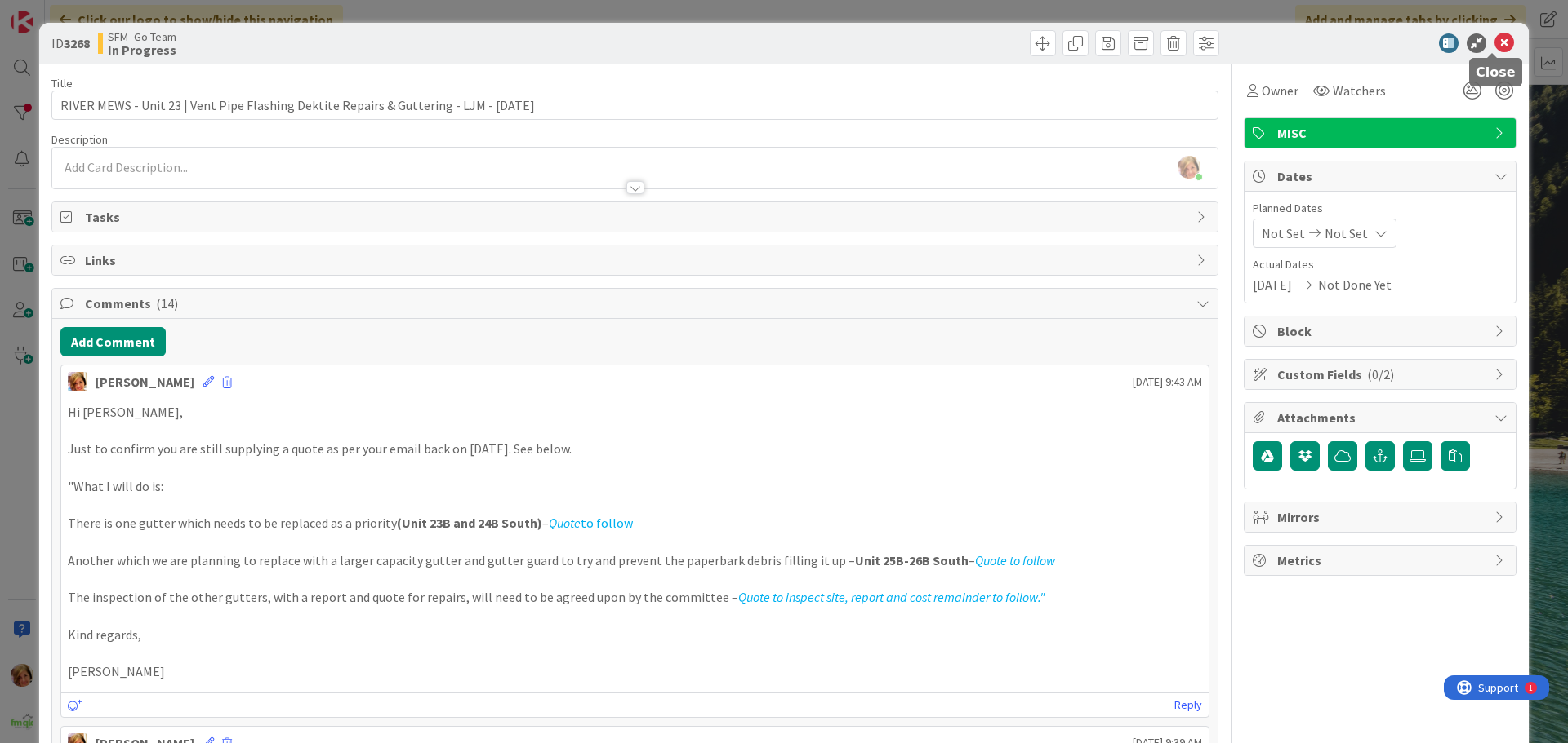
click at [1495, 45] on icon at bounding box center [1505, 43] width 20 height 20
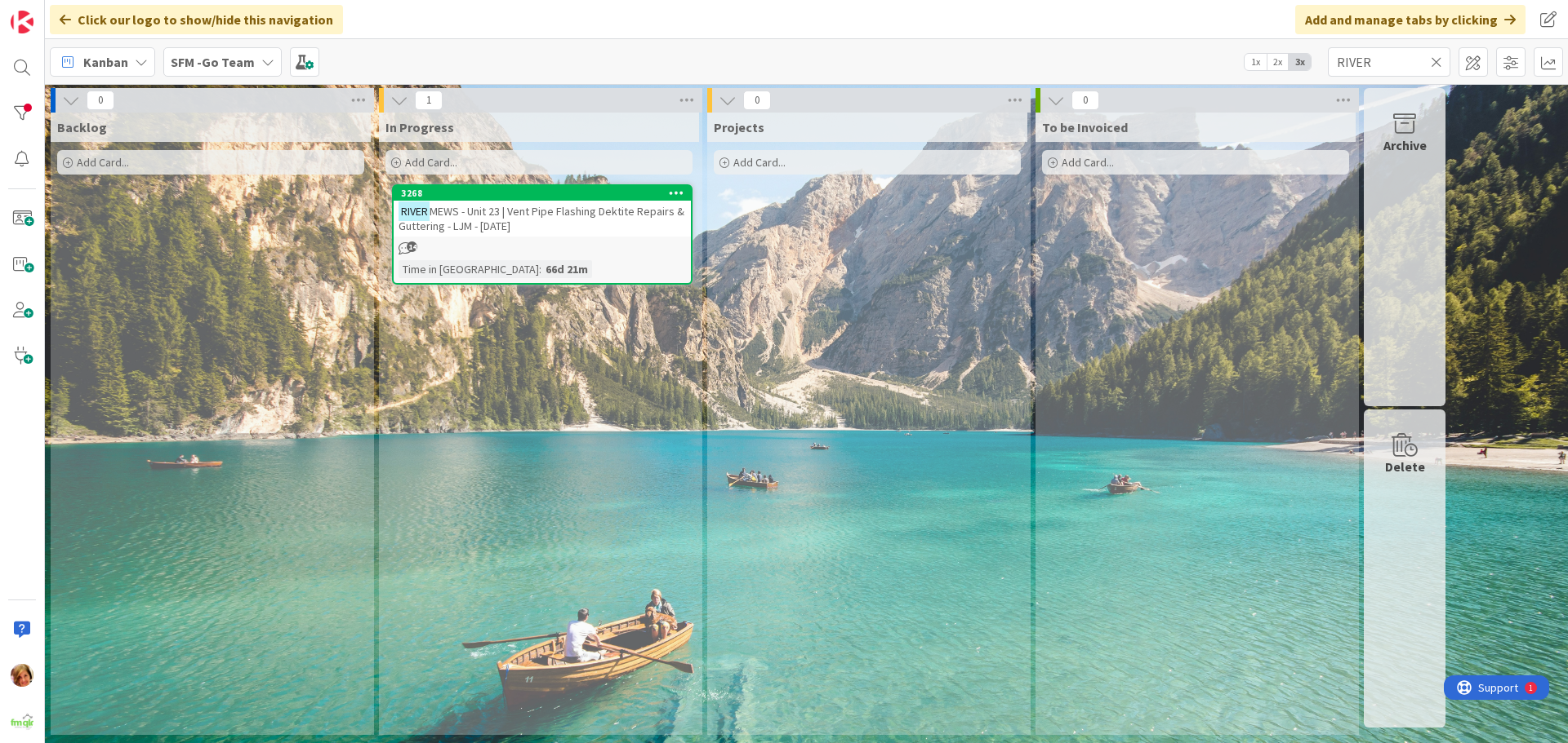
click at [1435, 59] on icon at bounding box center [1437, 61] width 12 height 15
click at [1433, 62] on input "text" at bounding box center [1389, 62] width 123 height 30
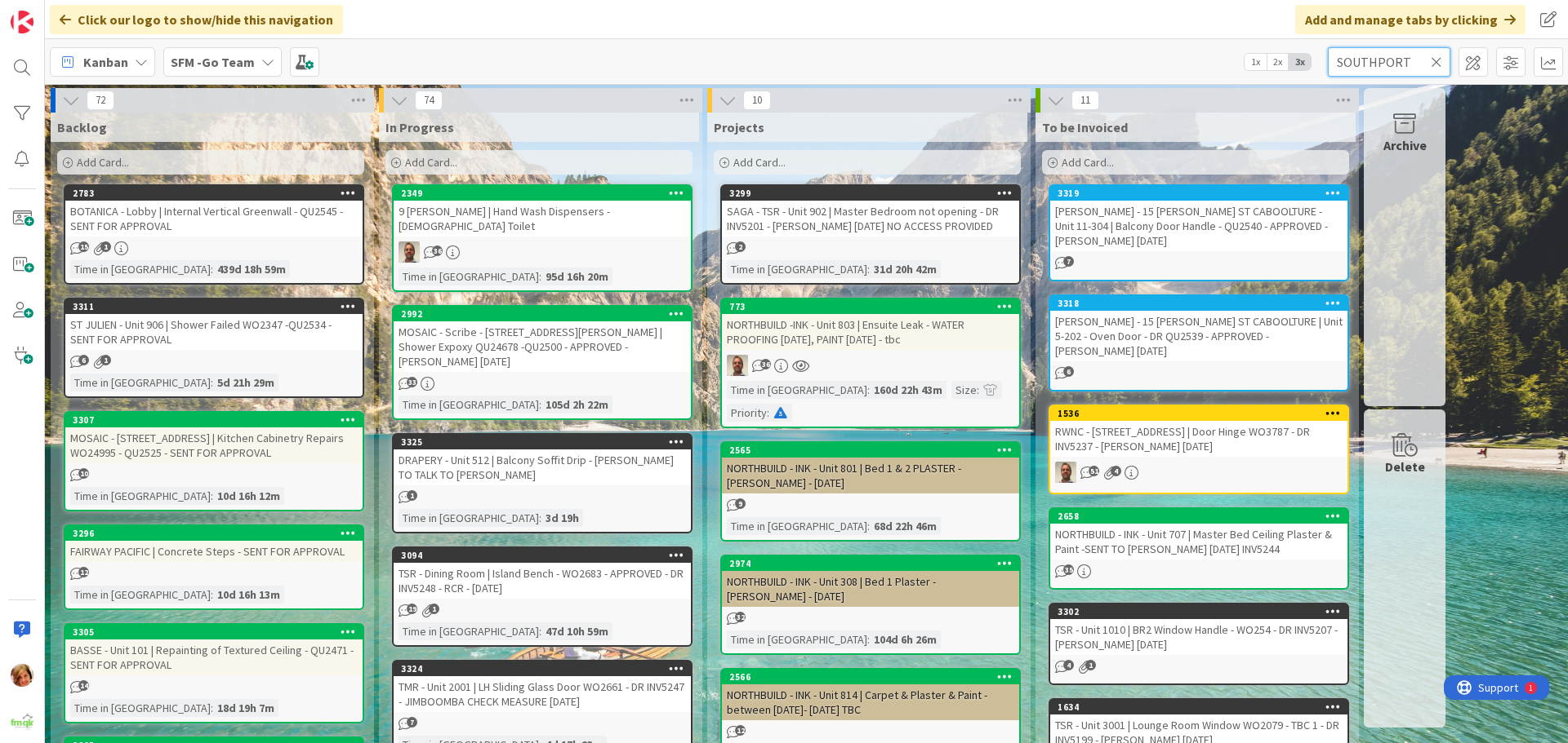
type input "SOUTHPORT"
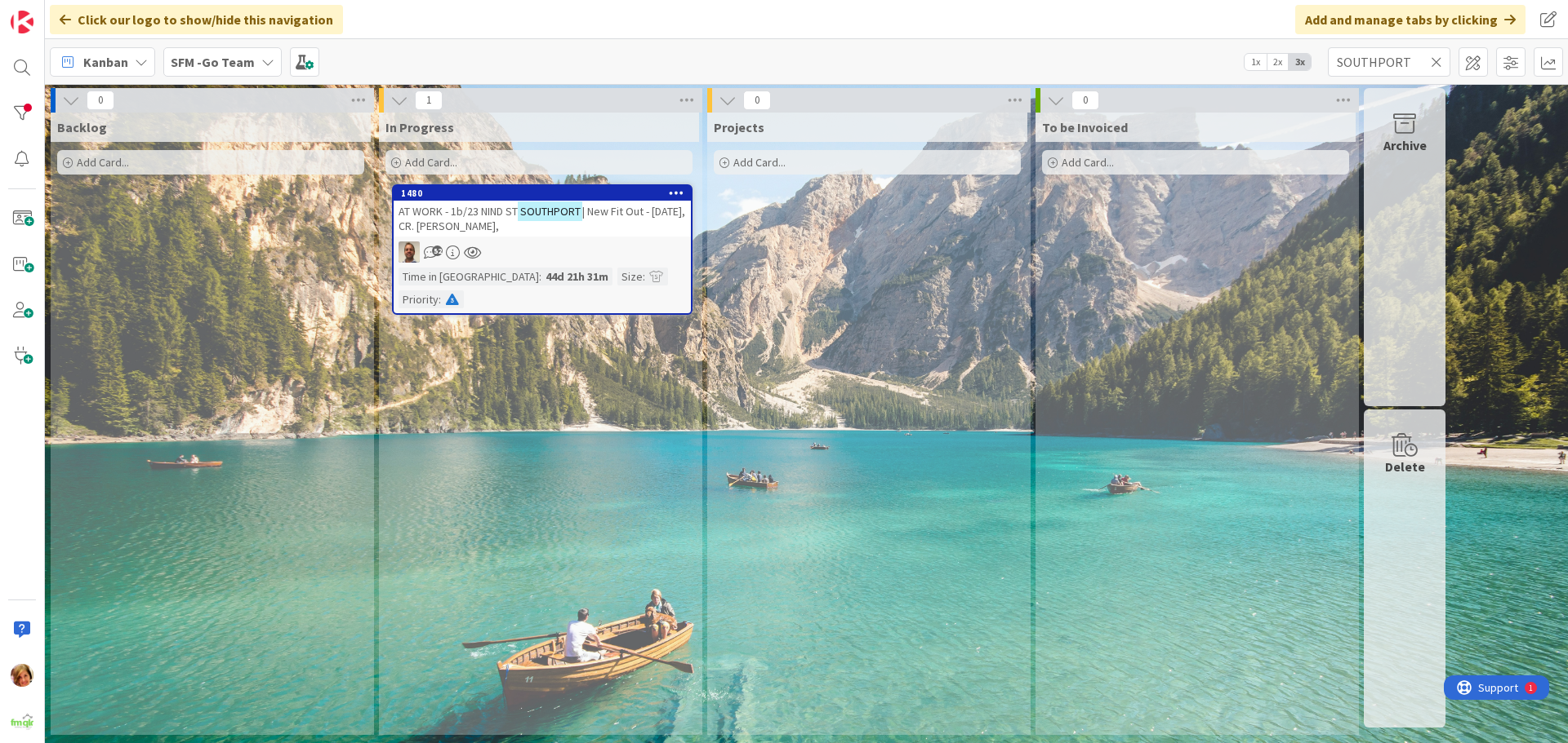
click at [478, 218] on span "AT WORK - 1b/23 NIND ST" at bounding box center [458, 211] width 120 height 15
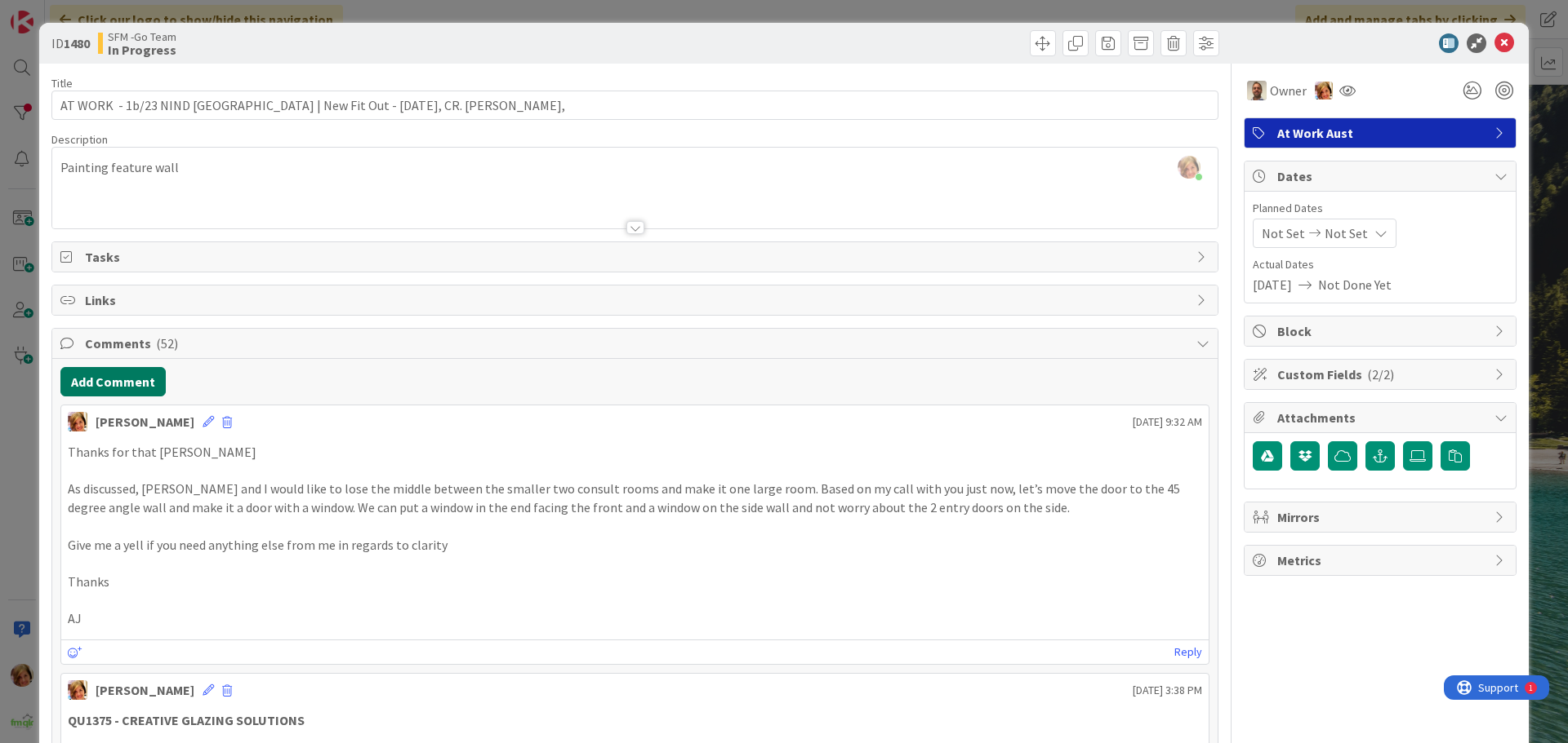
click at [121, 383] on button "Add Comment" at bounding box center [113, 382] width 106 height 30
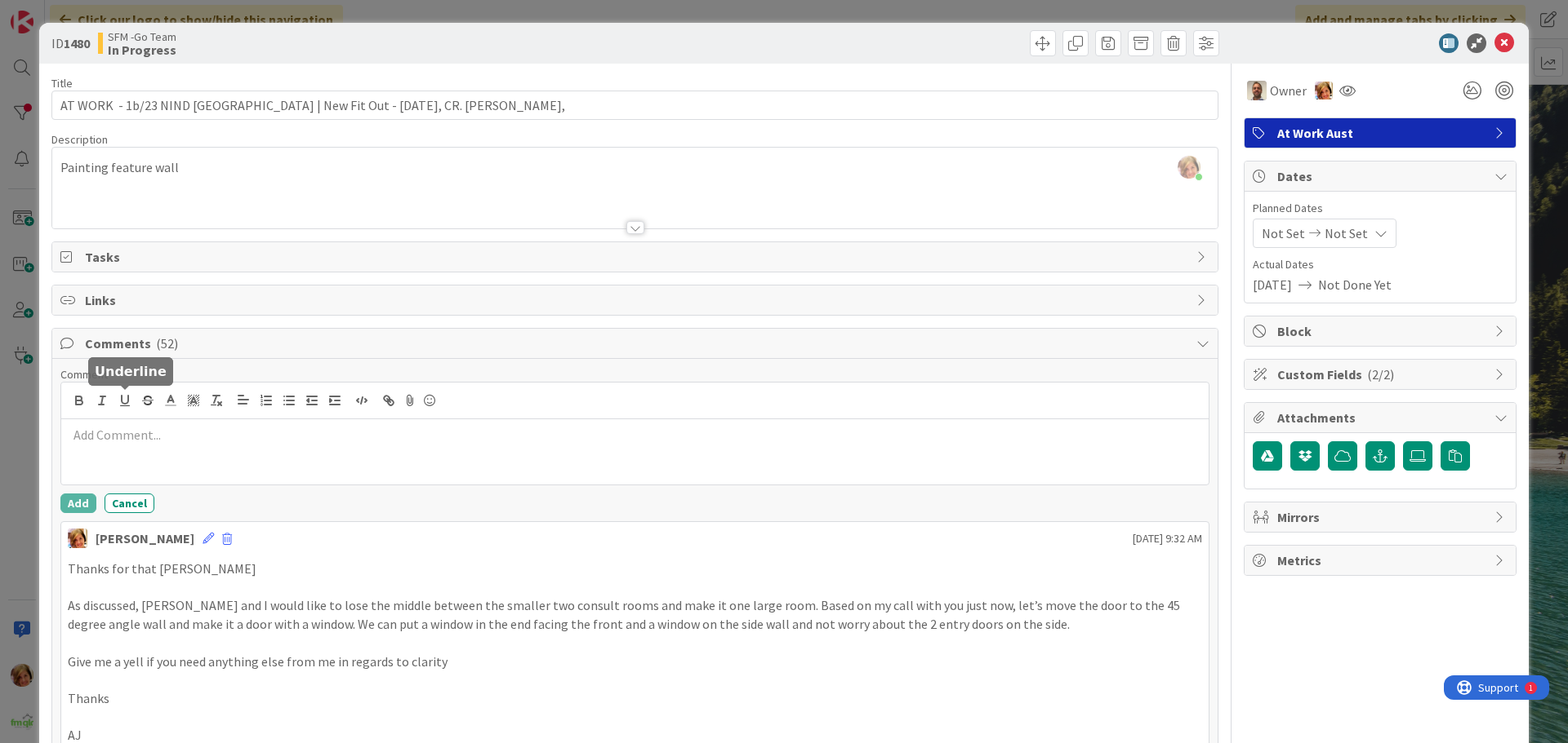
click at [127, 417] on div at bounding box center [635, 400] width 1148 height 37
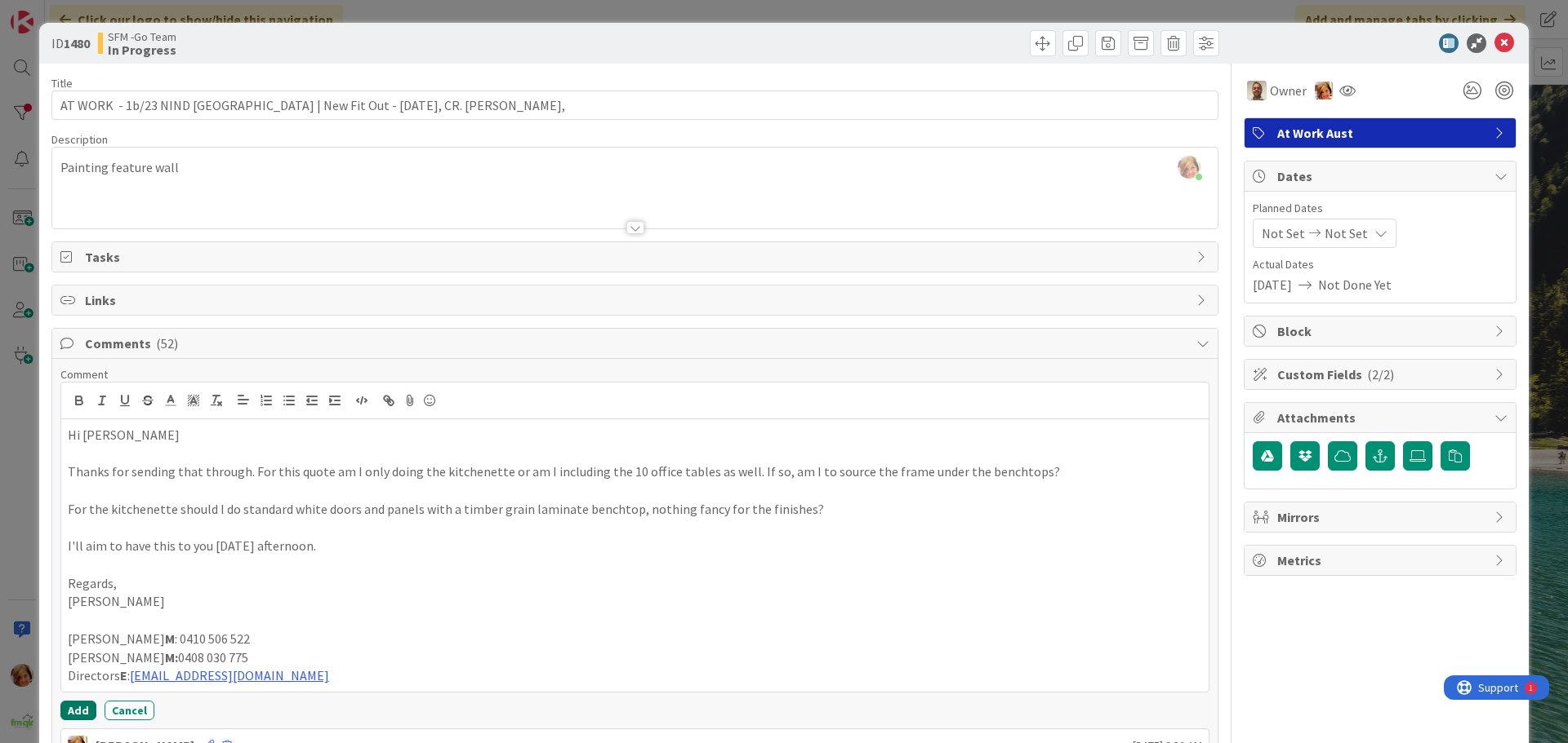
click at [73, 708] on button "Add" at bounding box center [78, 711] width 36 height 20
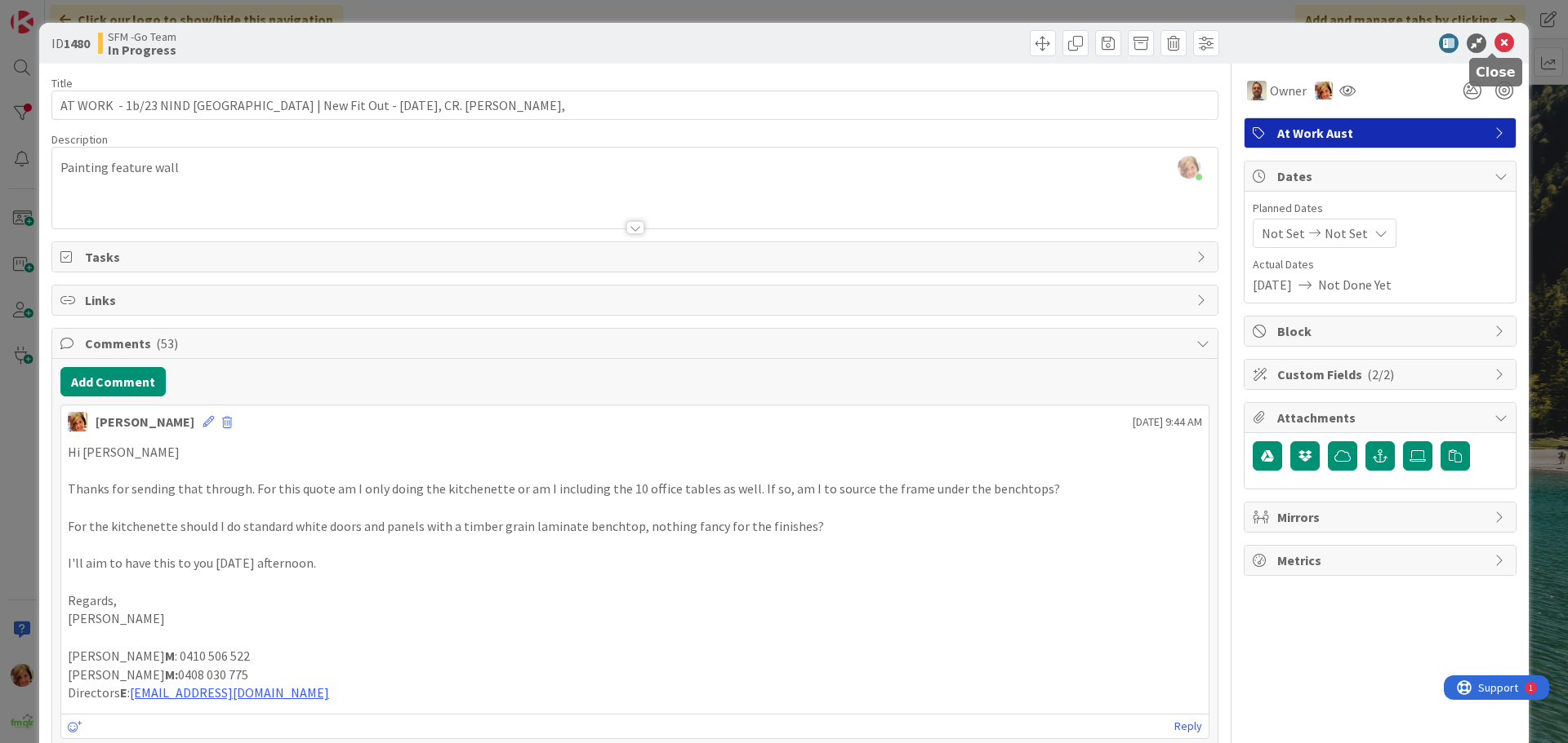
click at [1497, 43] on icon at bounding box center [1505, 43] width 20 height 20
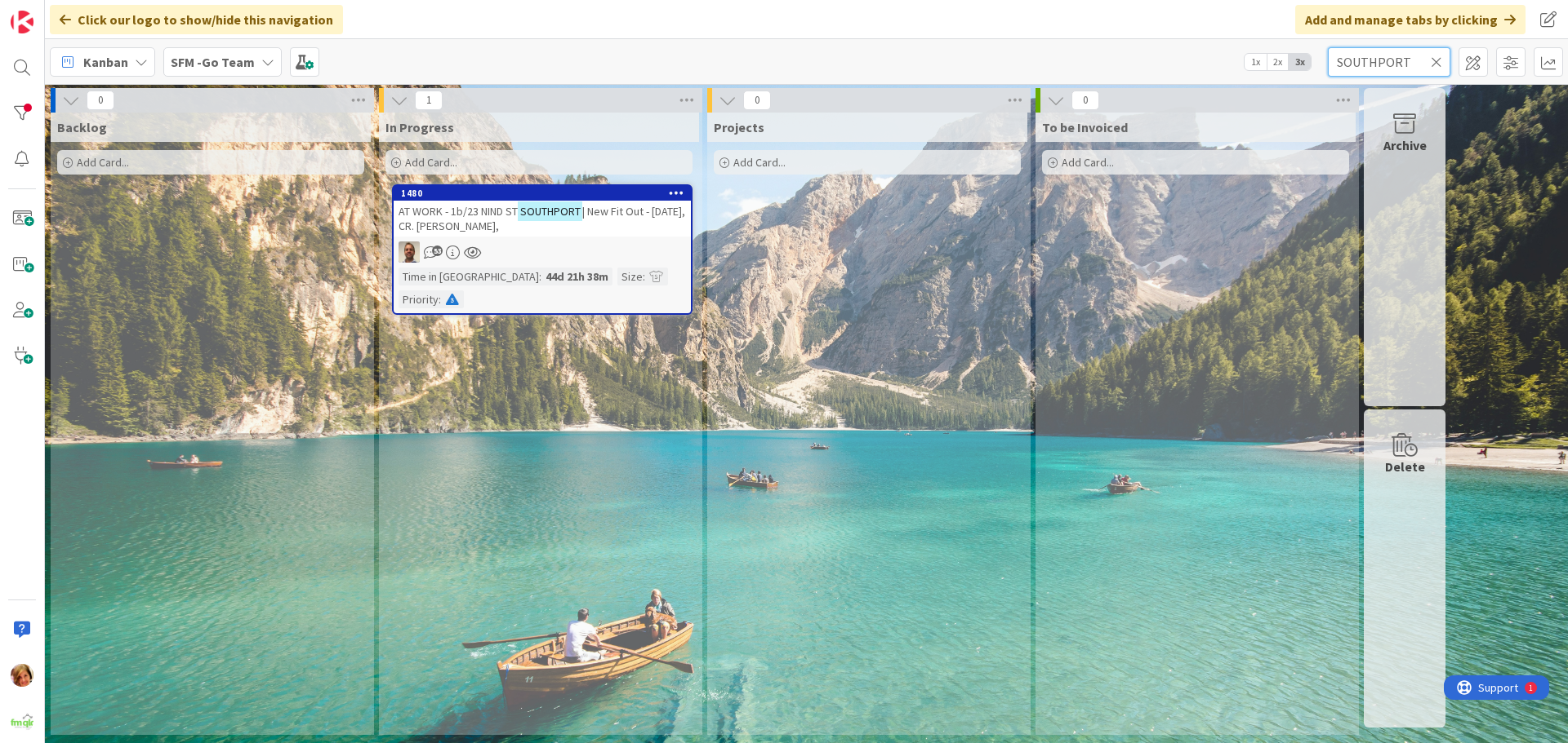
click at [1442, 58] on input "SOUTHPORT" at bounding box center [1389, 62] width 123 height 30
drag, startPoint x: 1437, startPoint y: 61, endPoint x: 1208, endPoint y: 20, distance: 232.6
click at [1208, 20] on div "Click our logo to show/hide this navigation Add and manage tabs by clicking" at bounding box center [806, 20] width 1523 height 40
click at [1436, 61] on icon at bounding box center [1437, 61] width 12 height 15
click at [1436, 61] on input "text" at bounding box center [1389, 62] width 123 height 30
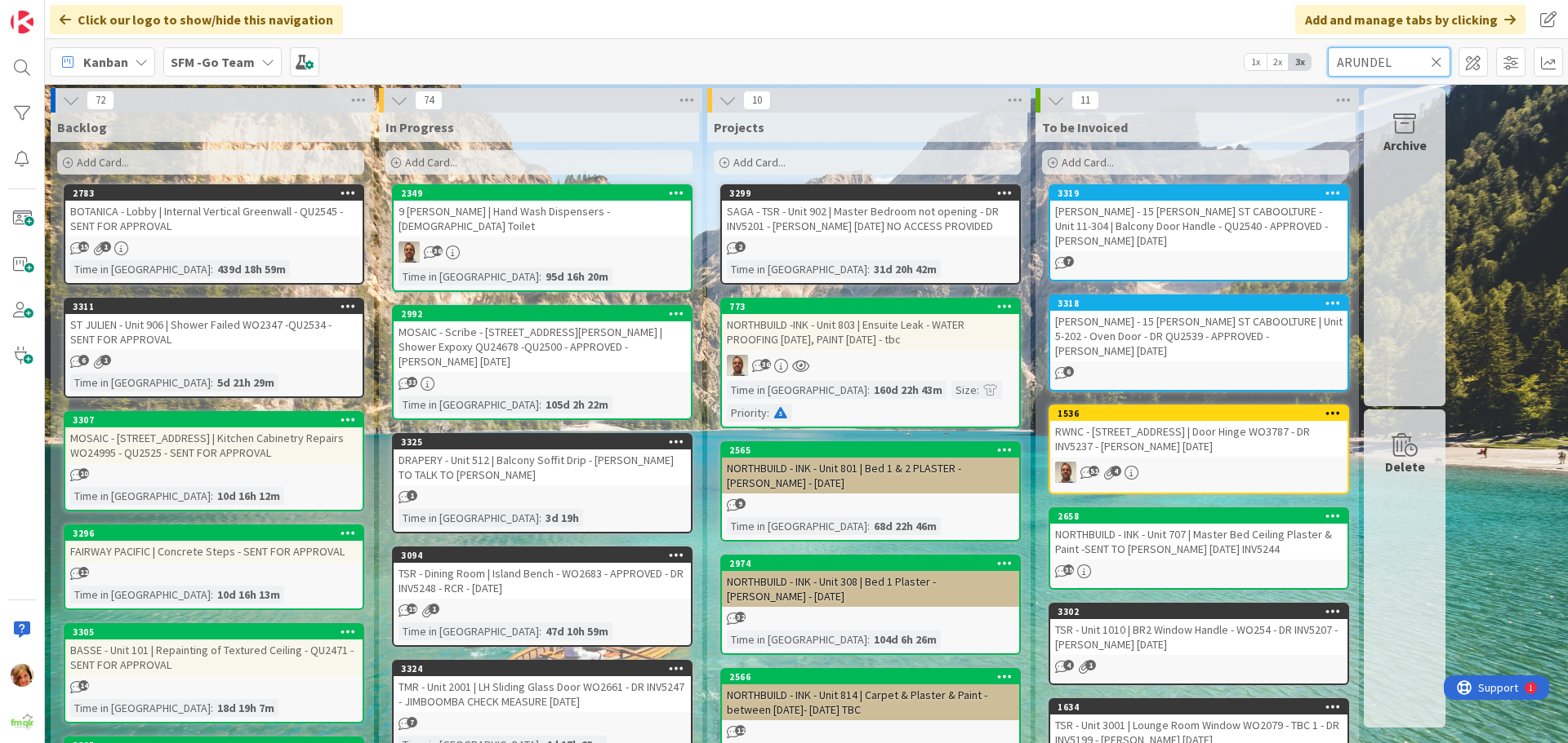
type input "ARUNDEL"
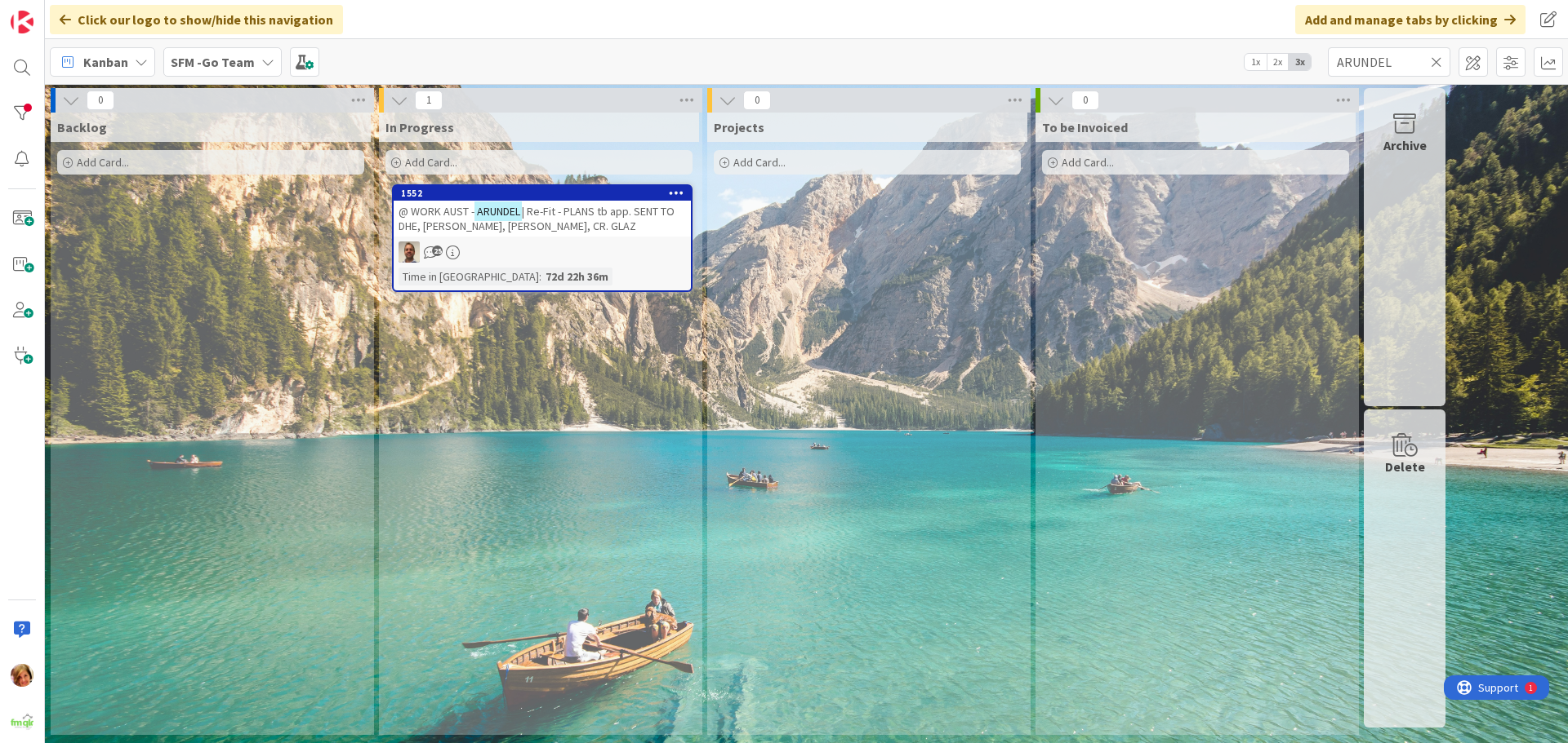
click at [535, 208] on span "| Re-Fit - PLANS tb app. SENT TO DHE, [PERSON_NAME], [PERSON_NAME], CR. GLAZ" at bounding box center [536, 219] width 276 height 30
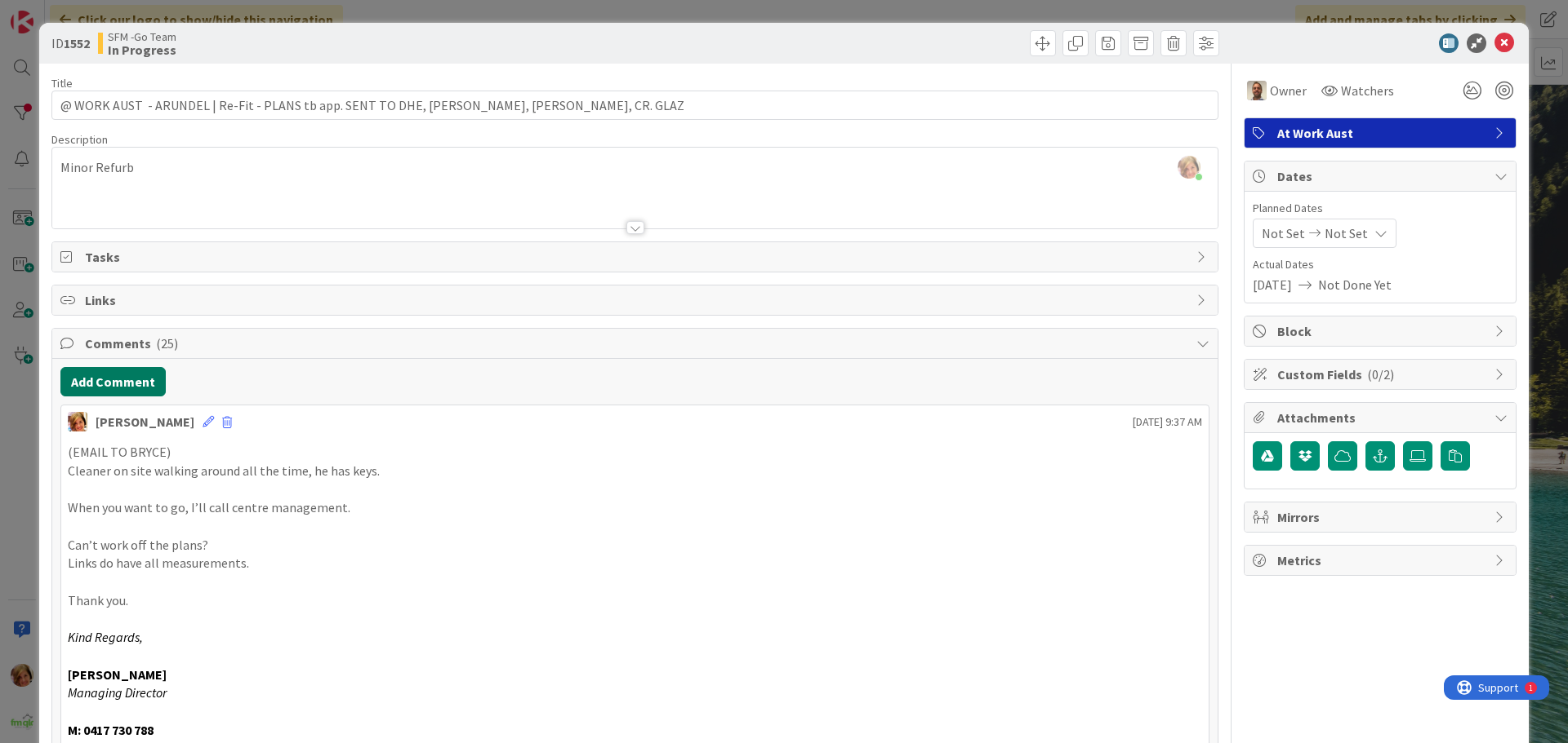
click at [128, 391] on button "Add Comment" at bounding box center [113, 382] width 106 height 30
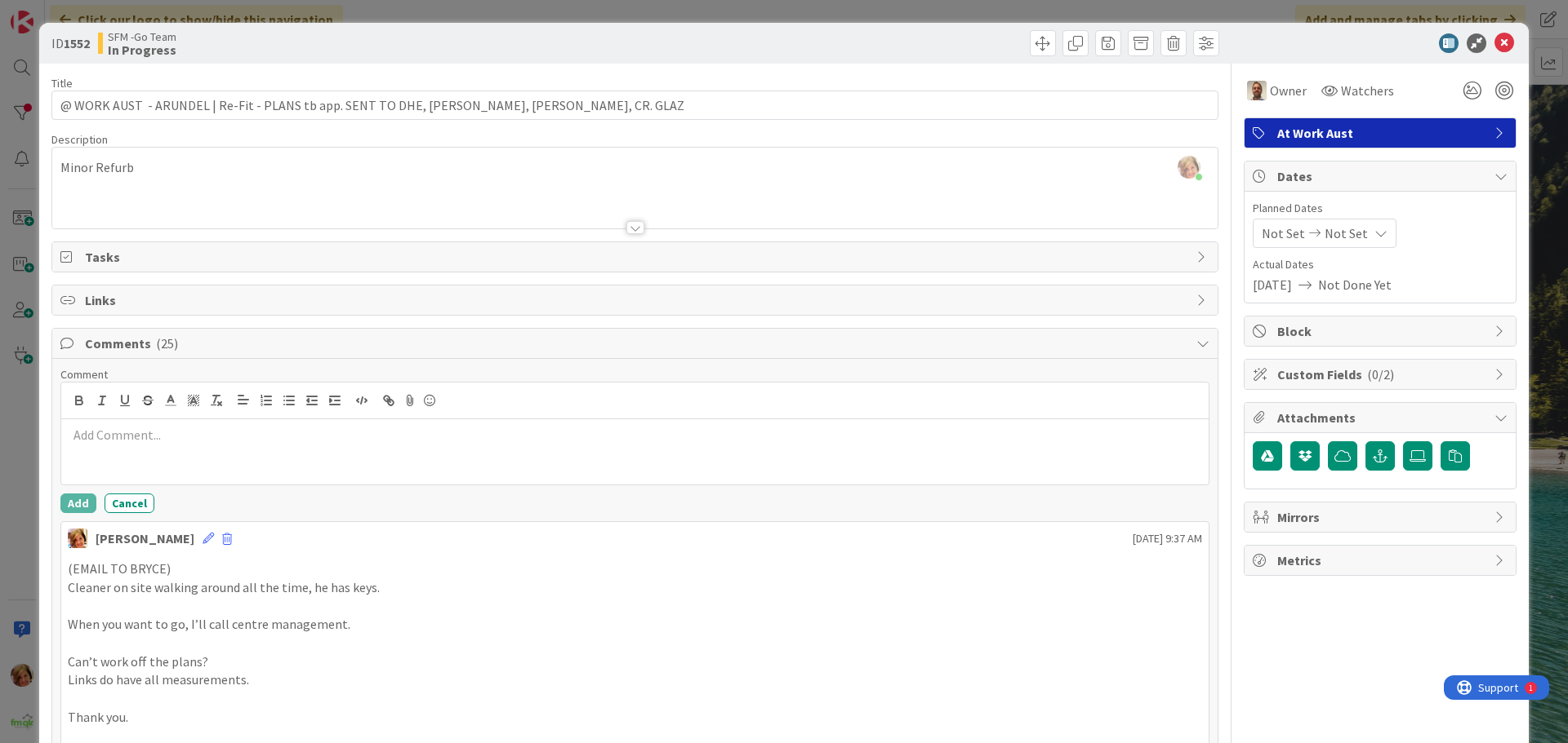
click at [142, 470] on div at bounding box center [635, 453] width 1148 height 65
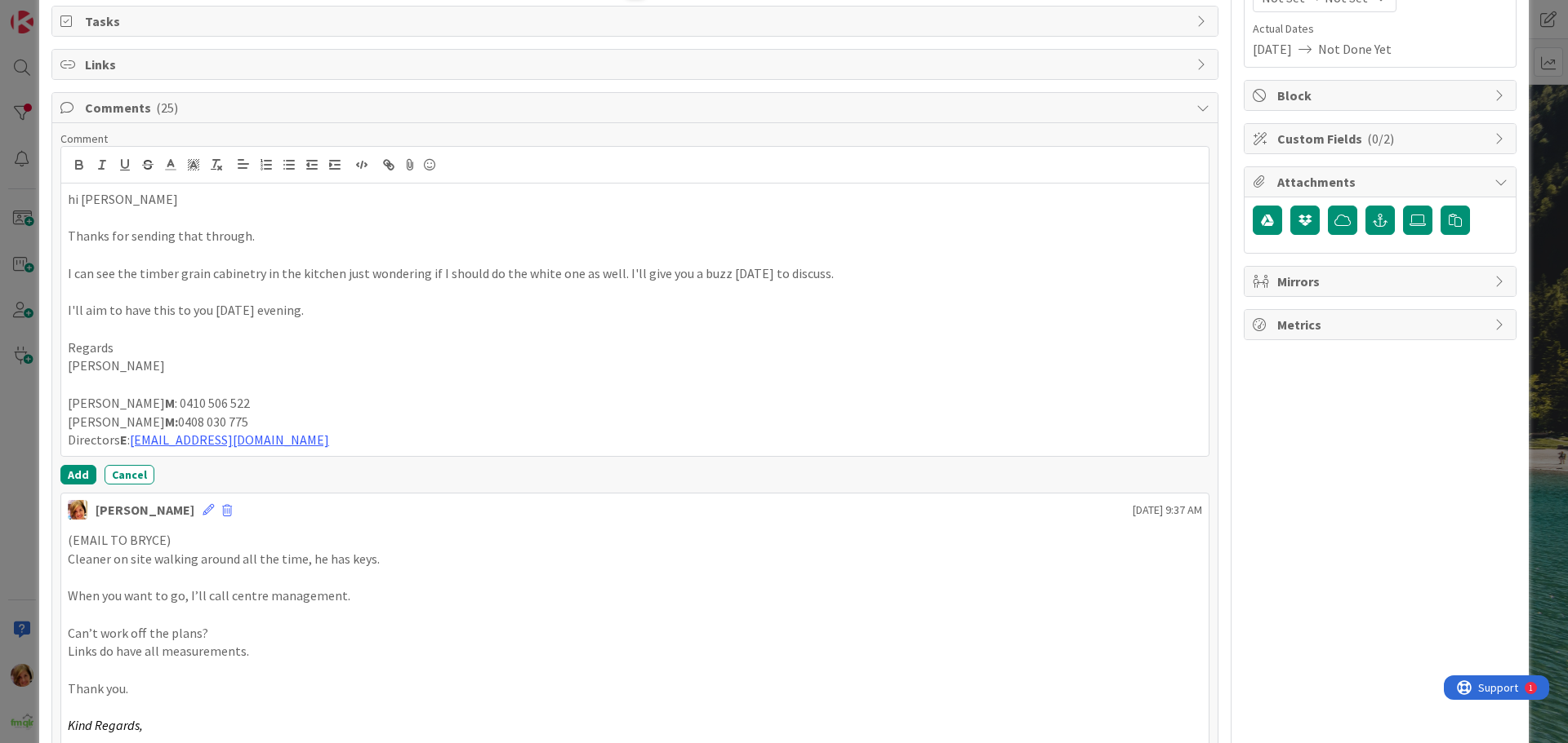
scroll to position [245, 0]
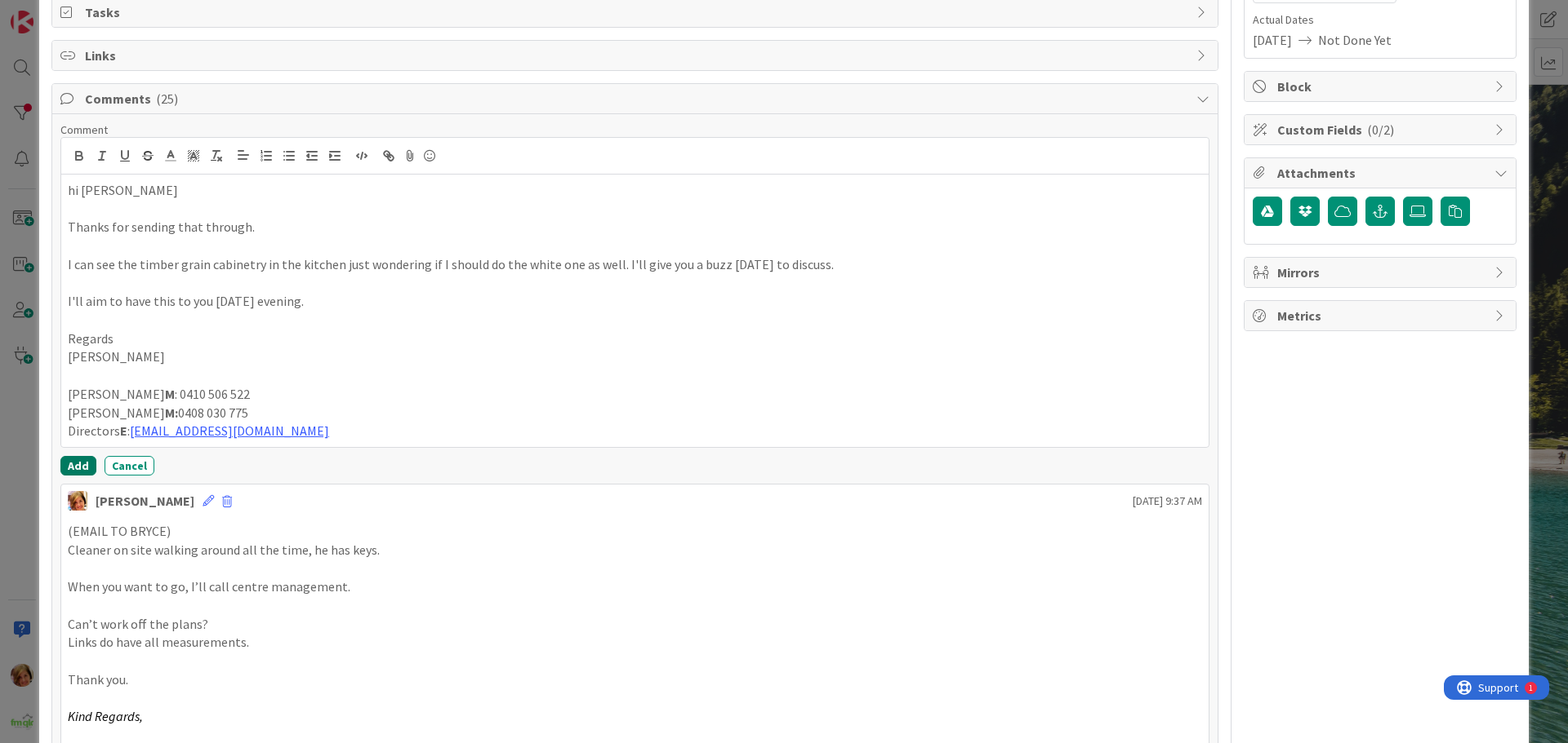
click at [72, 467] on button "Add" at bounding box center [78, 466] width 36 height 20
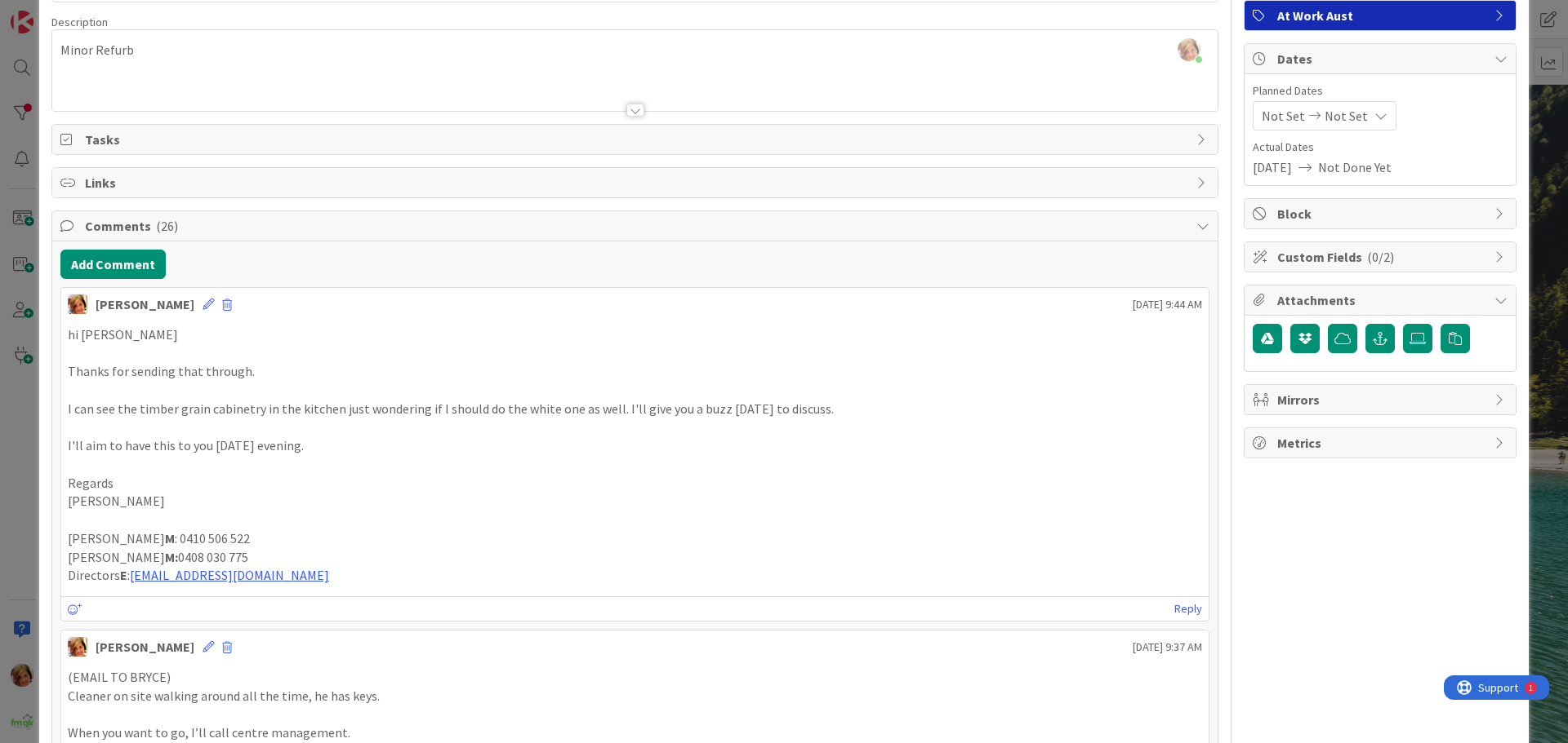
scroll to position [0, 0]
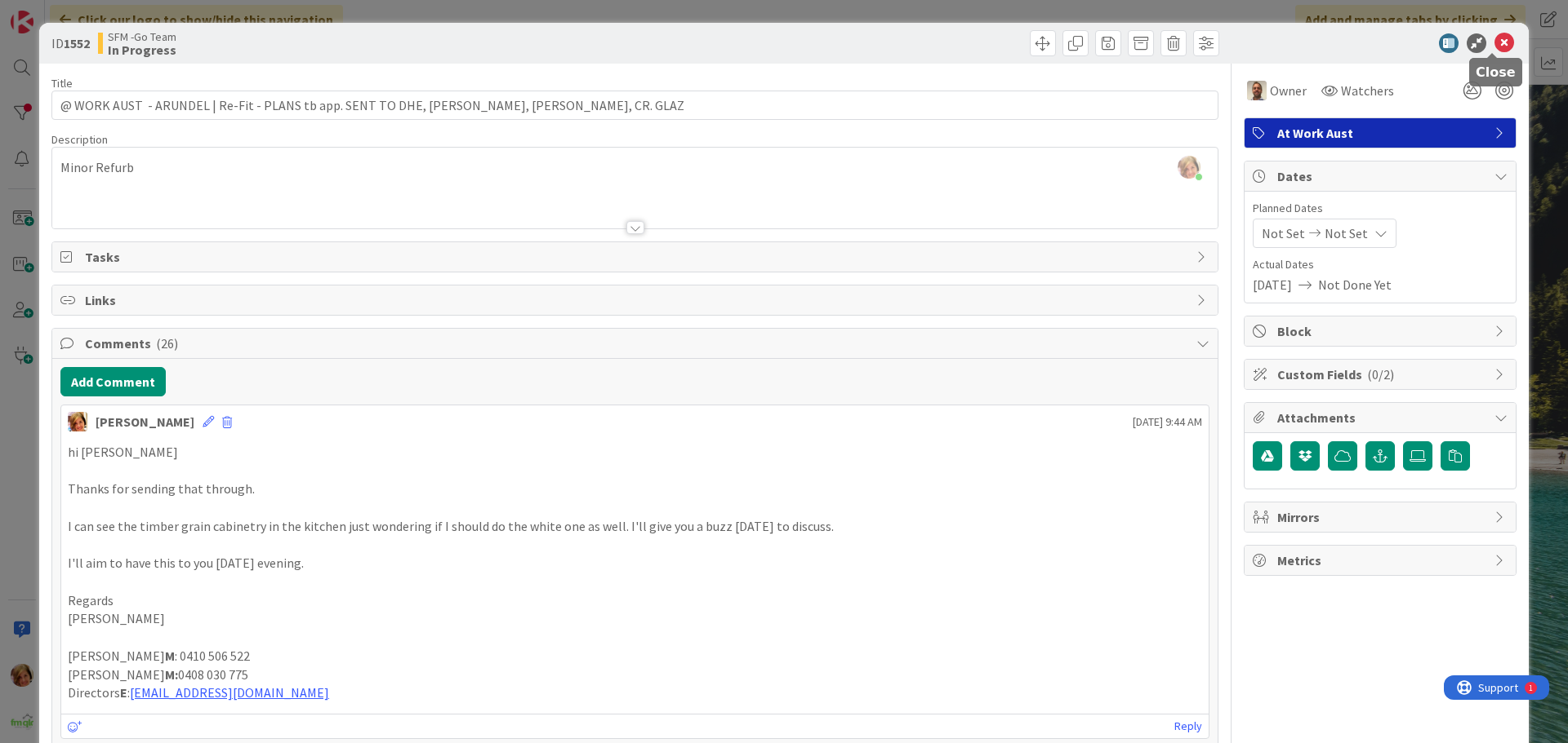
click at [1495, 41] on icon at bounding box center [1505, 43] width 20 height 20
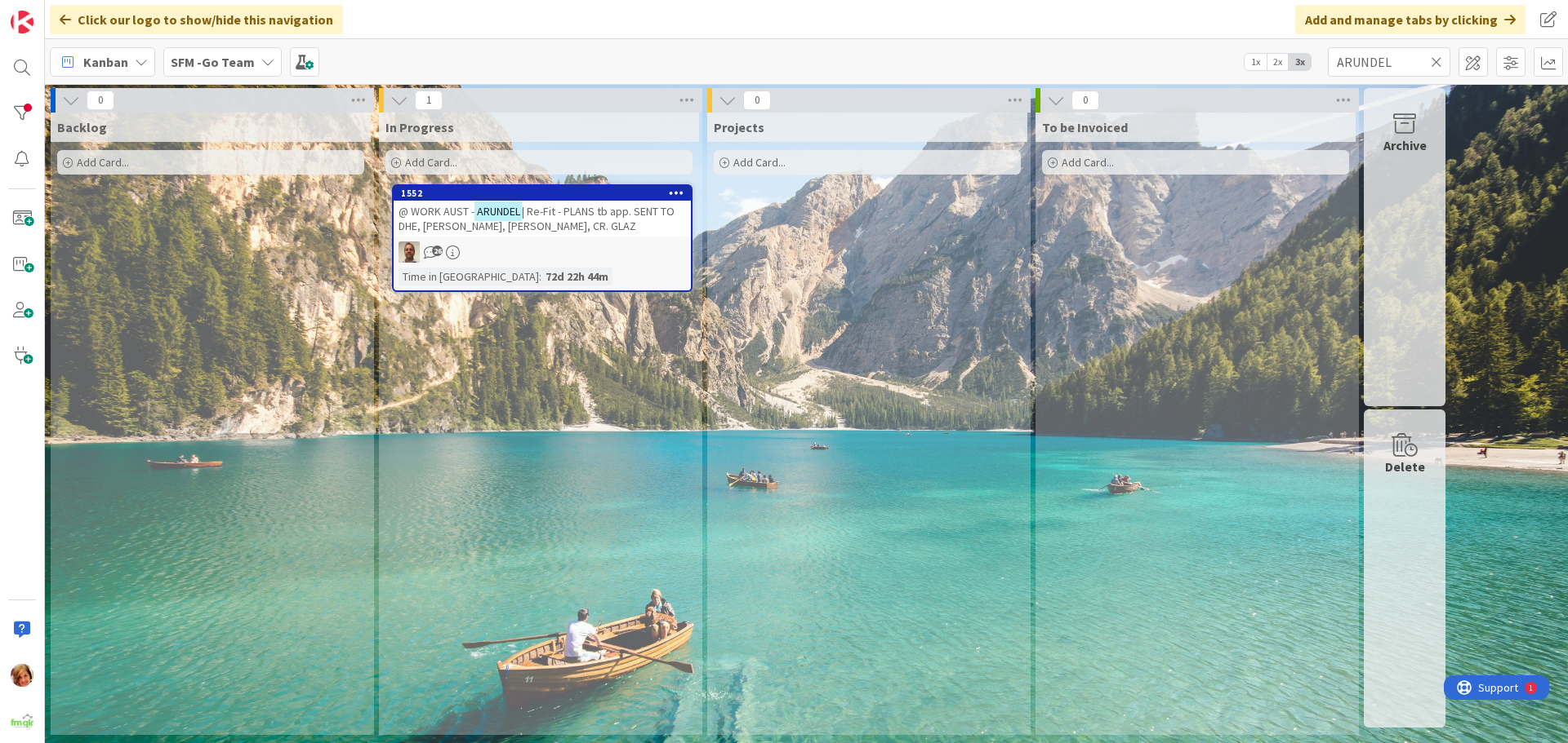
click at [1436, 62] on icon at bounding box center [1437, 61] width 12 height 15
click at [1436, 62] on input "text" at bounding box center [1389, 62] width 123 height 30
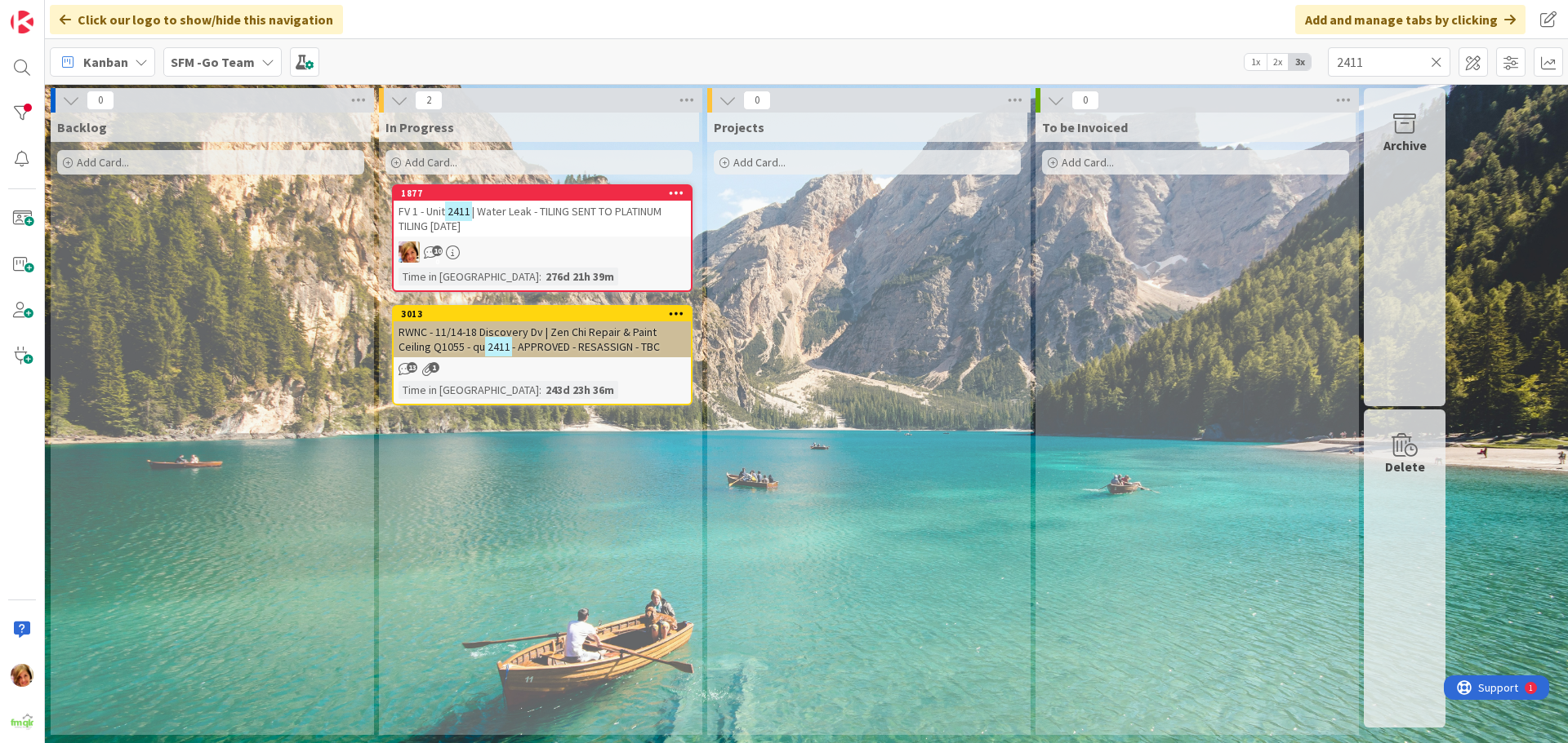
click at [578, 209] on span "| Water Leak - TILING SENT TO PLATINUM TILING [DATE]" at bounding box center [530, 219] width 263 height 30
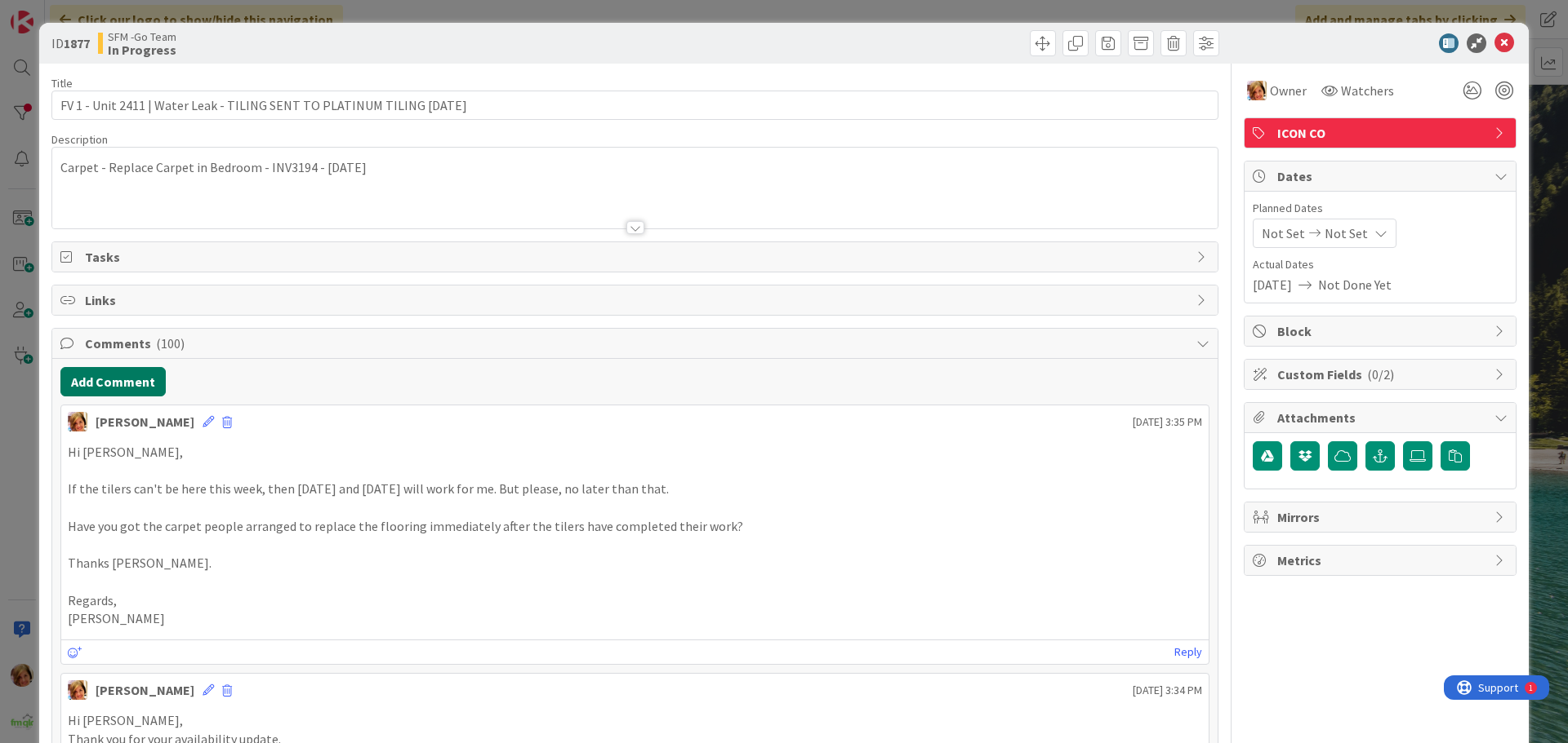
click at [100, 388] on button "Add Comment" at bounding box center [113, 382] width 106 height 30
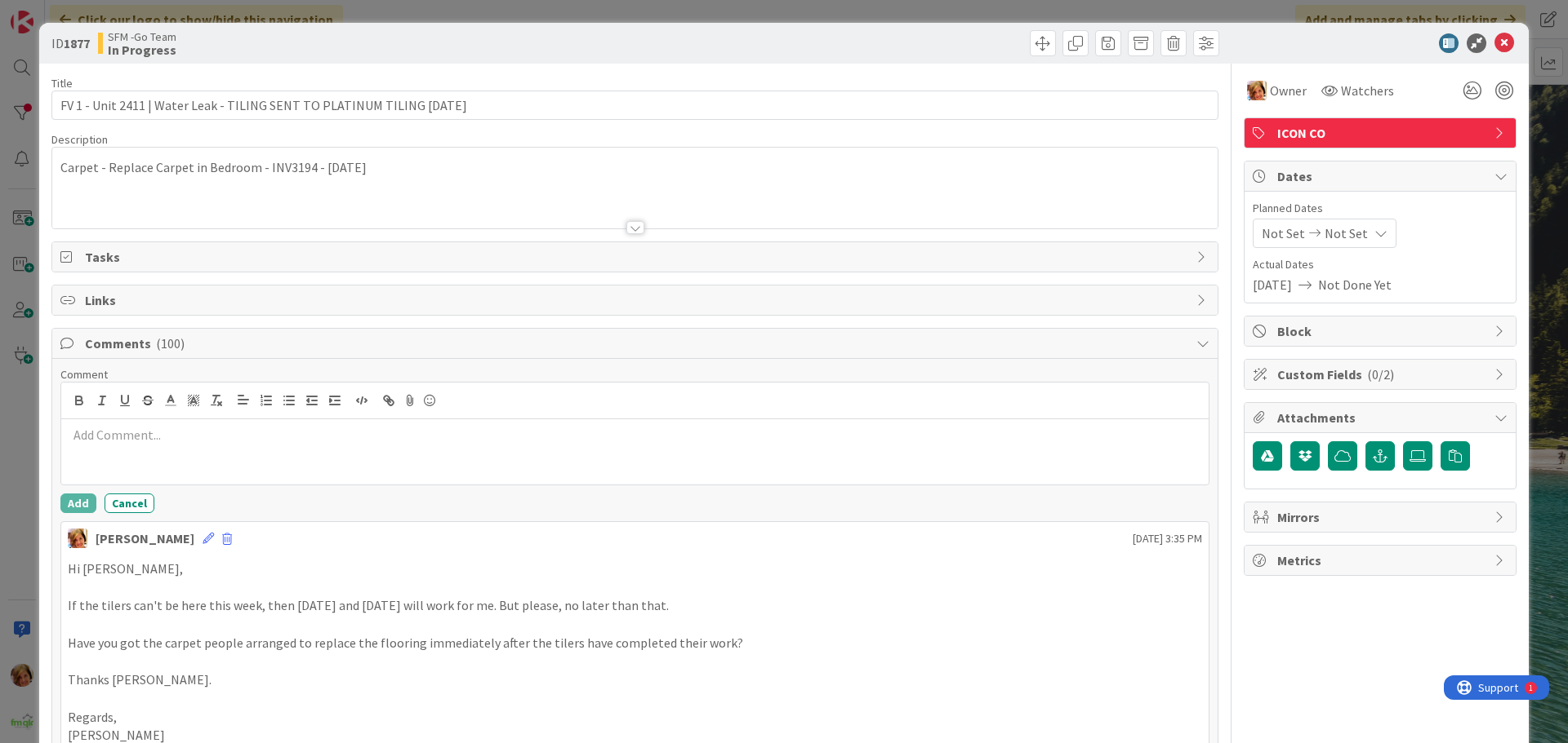
click at [120, 454] on div at bounding box center [635, 453] width 1148 height 65
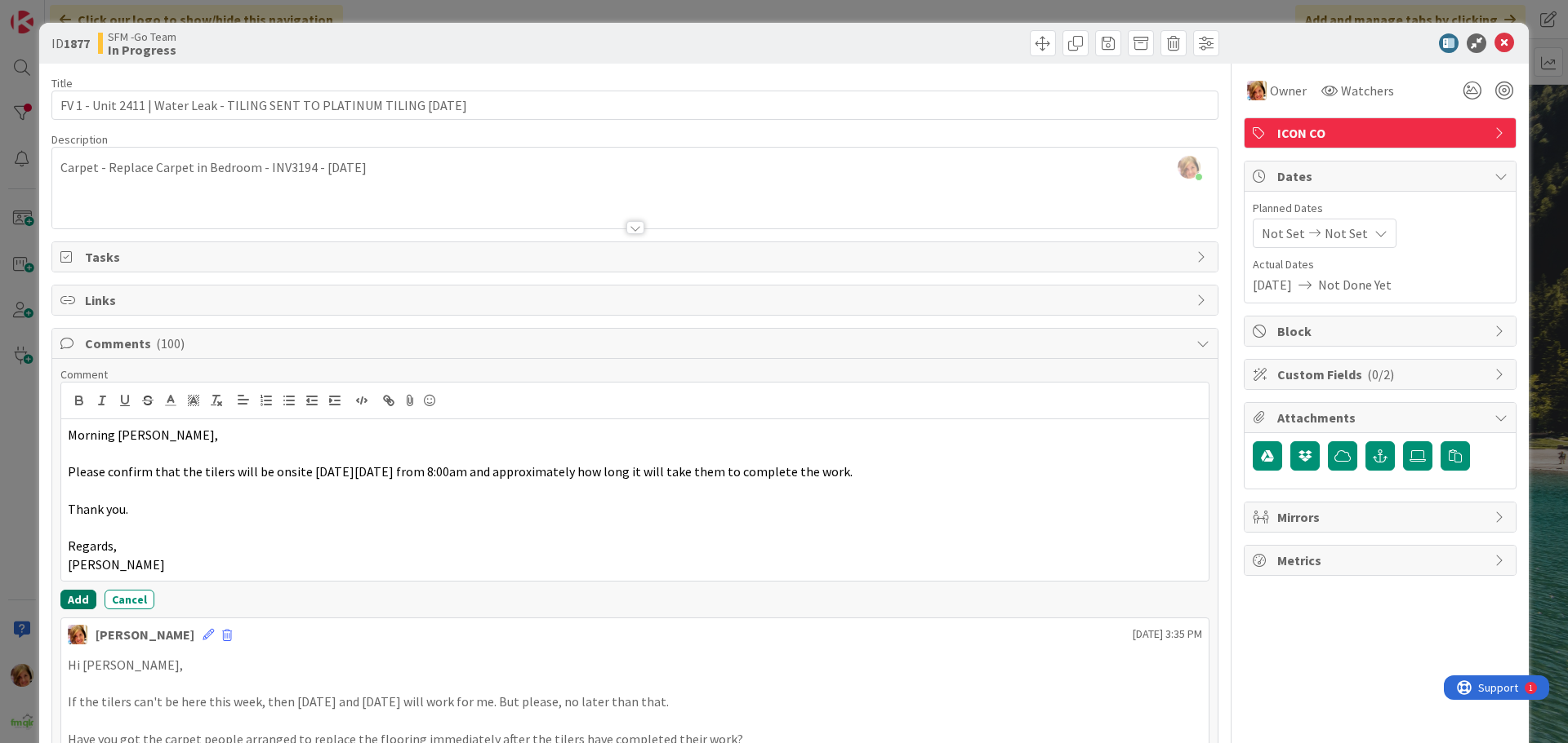
click at [66, 593] on button "Add" at bounding box center [78, 600] width 36 height 20
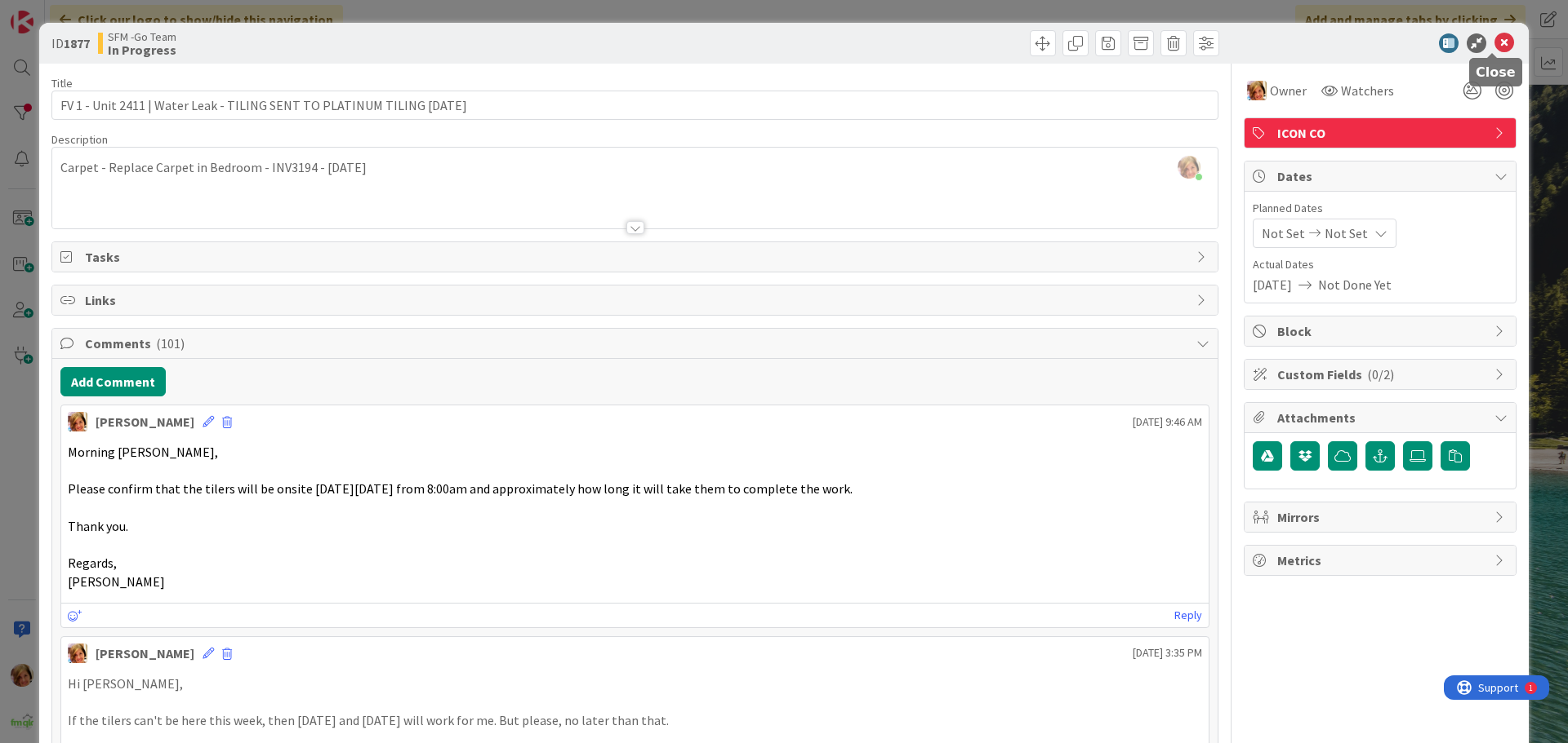
click at [1495, 39] on icon at bounding box center [1505, 43] width 20 height 20
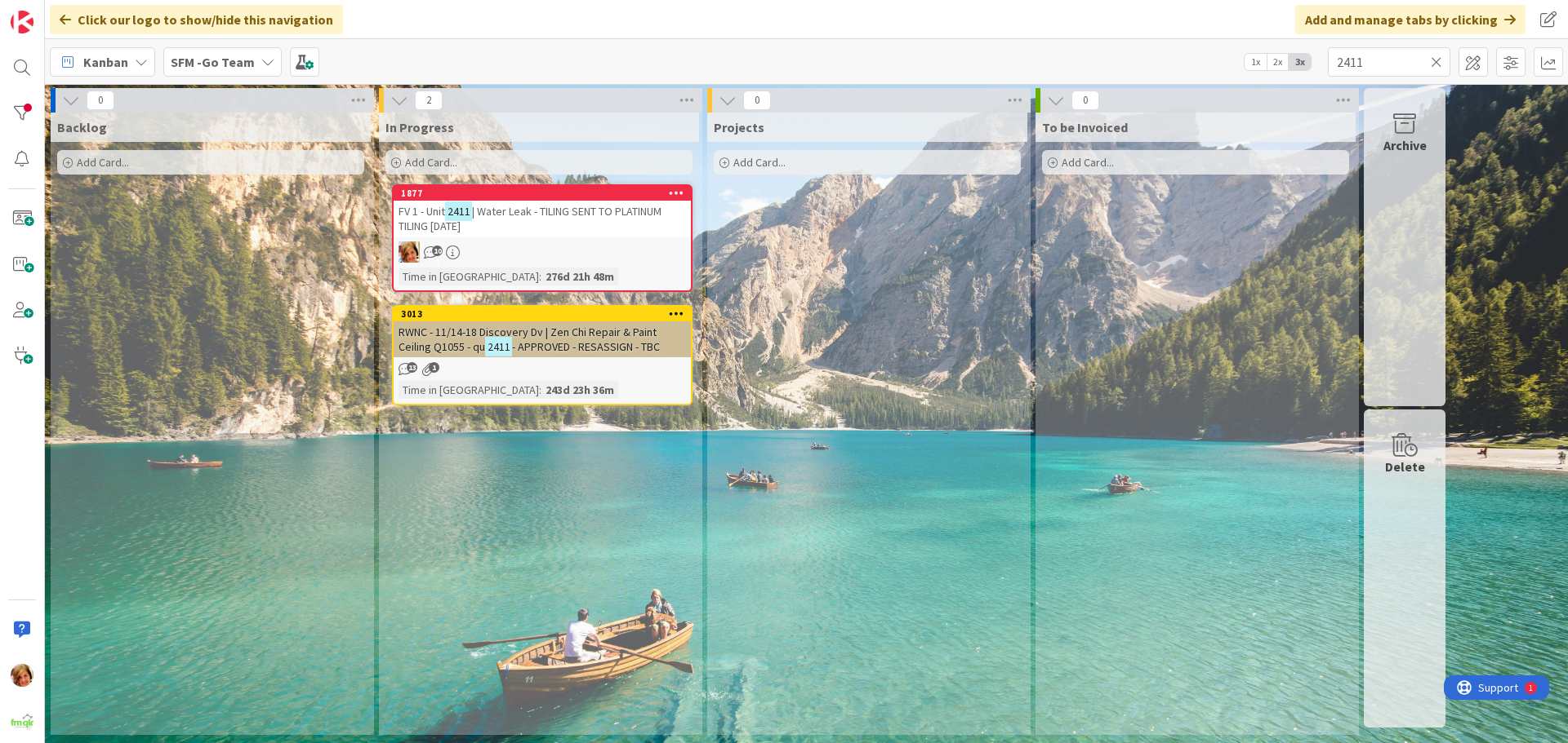
click at [1401, 44] on div "Kanban SFM -Go Team 1x 2x 3x 2411" at bounding box center [806, 61] width 1523 height 44
click at [1396, 58] on input "2411" at bounding box center [1389, 62] width 123 height 30
type input "2"
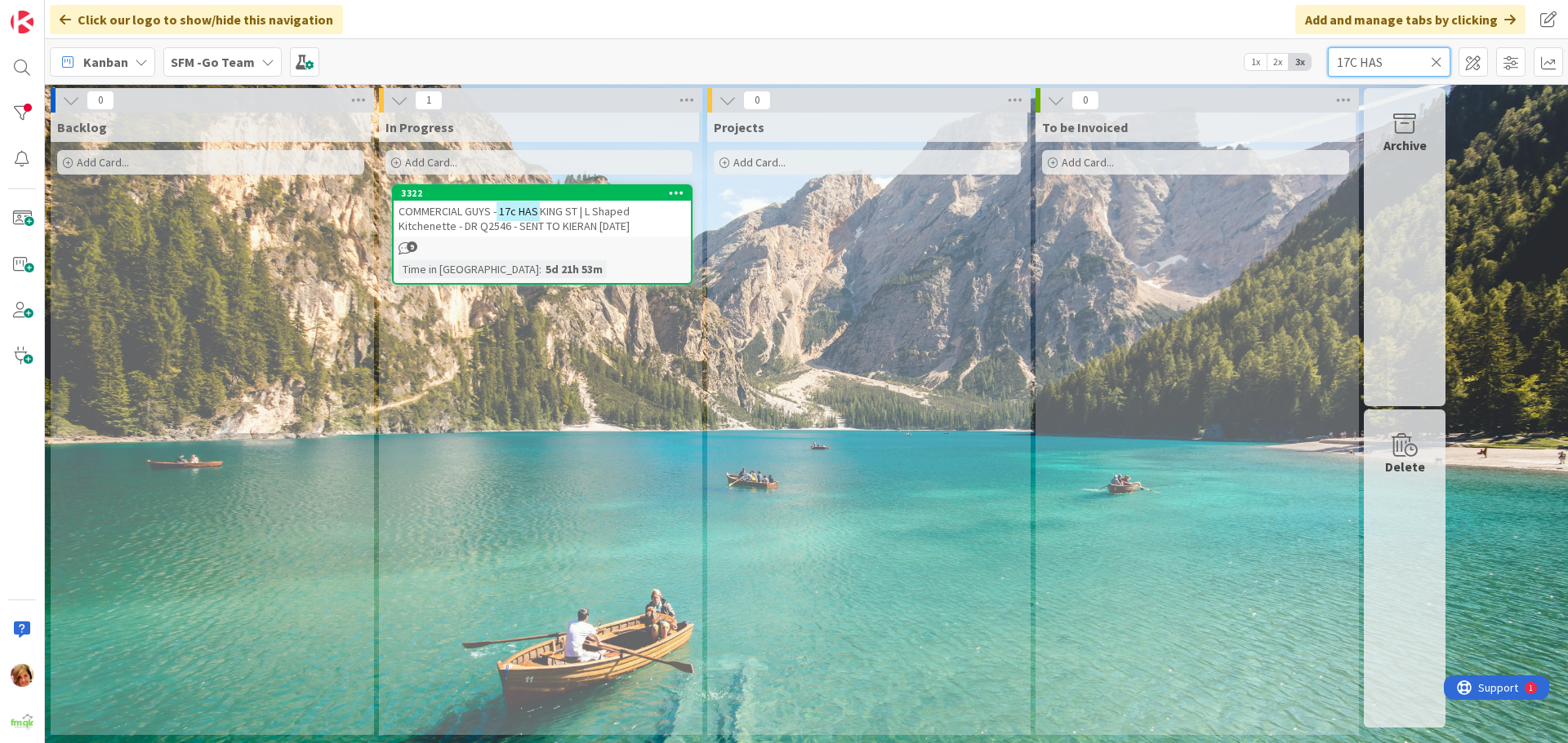
type input "17C HAS"
click at [462, 218] on span "COMMERCIAL GUYS -" at bounding box center [447, 211] width 98 height 15
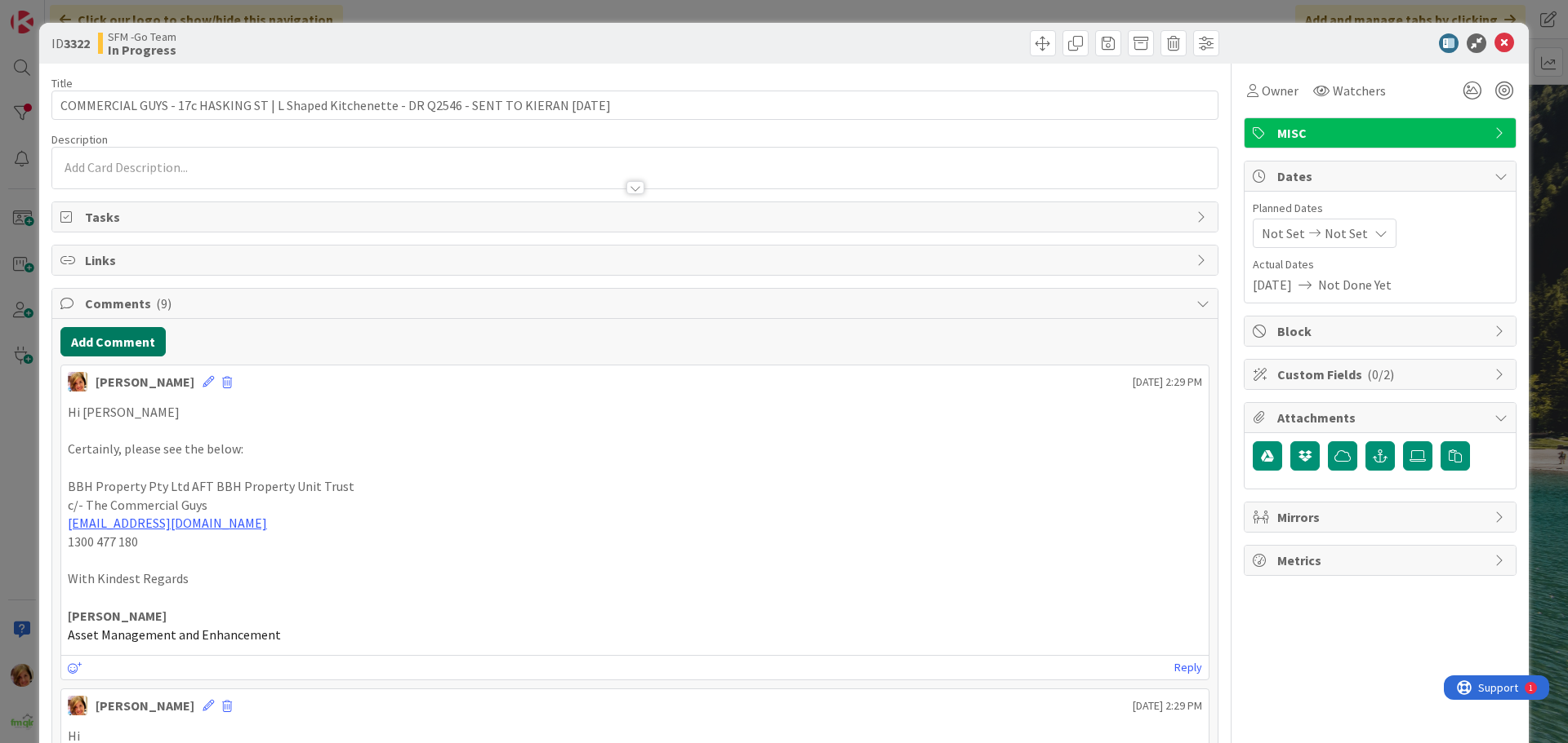
click at [122, 337] on button "Add Comment" at bounding box center [113, 342] width 106 height 30
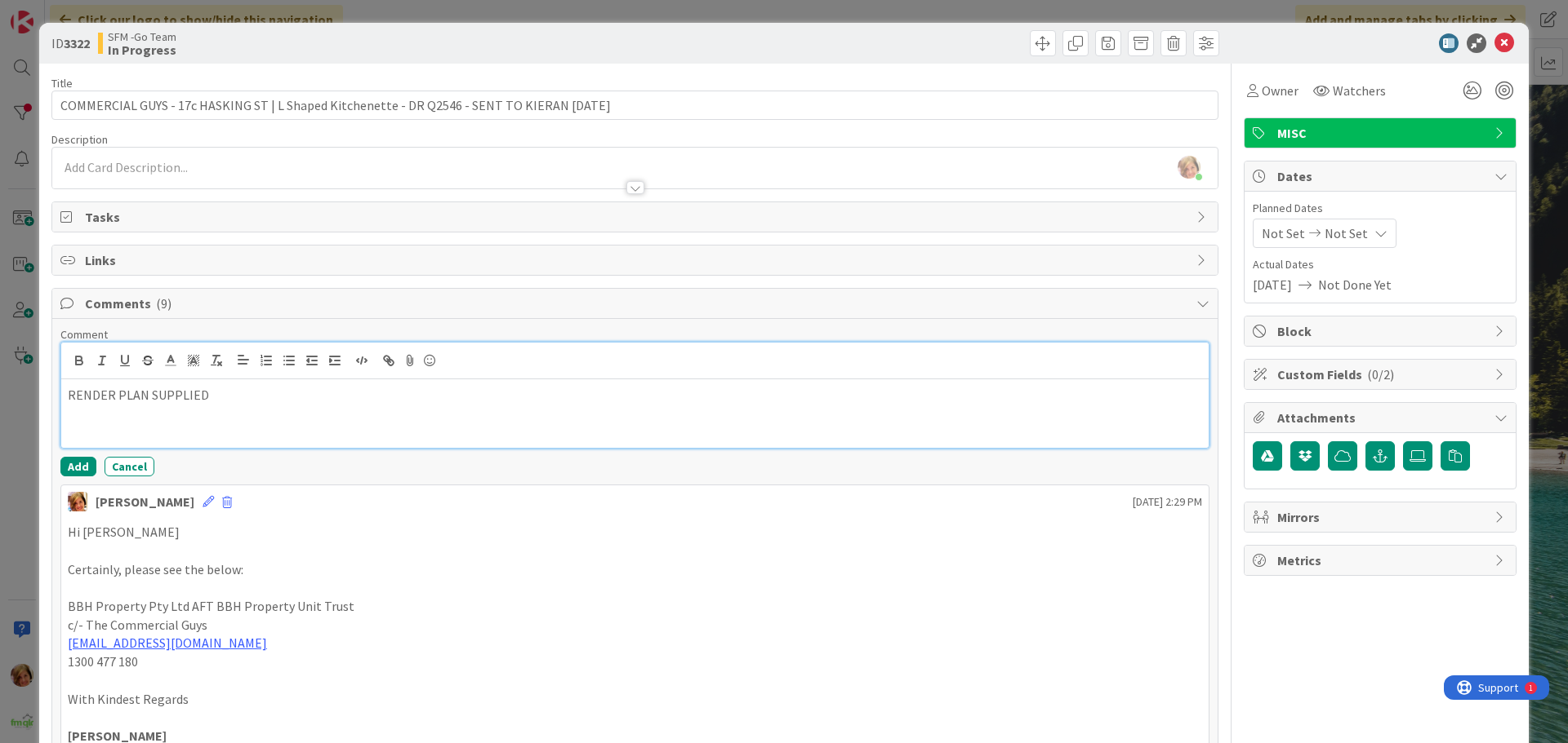
click at [238, 407] on p at bounding box center [635, 414] width 1134 height 19
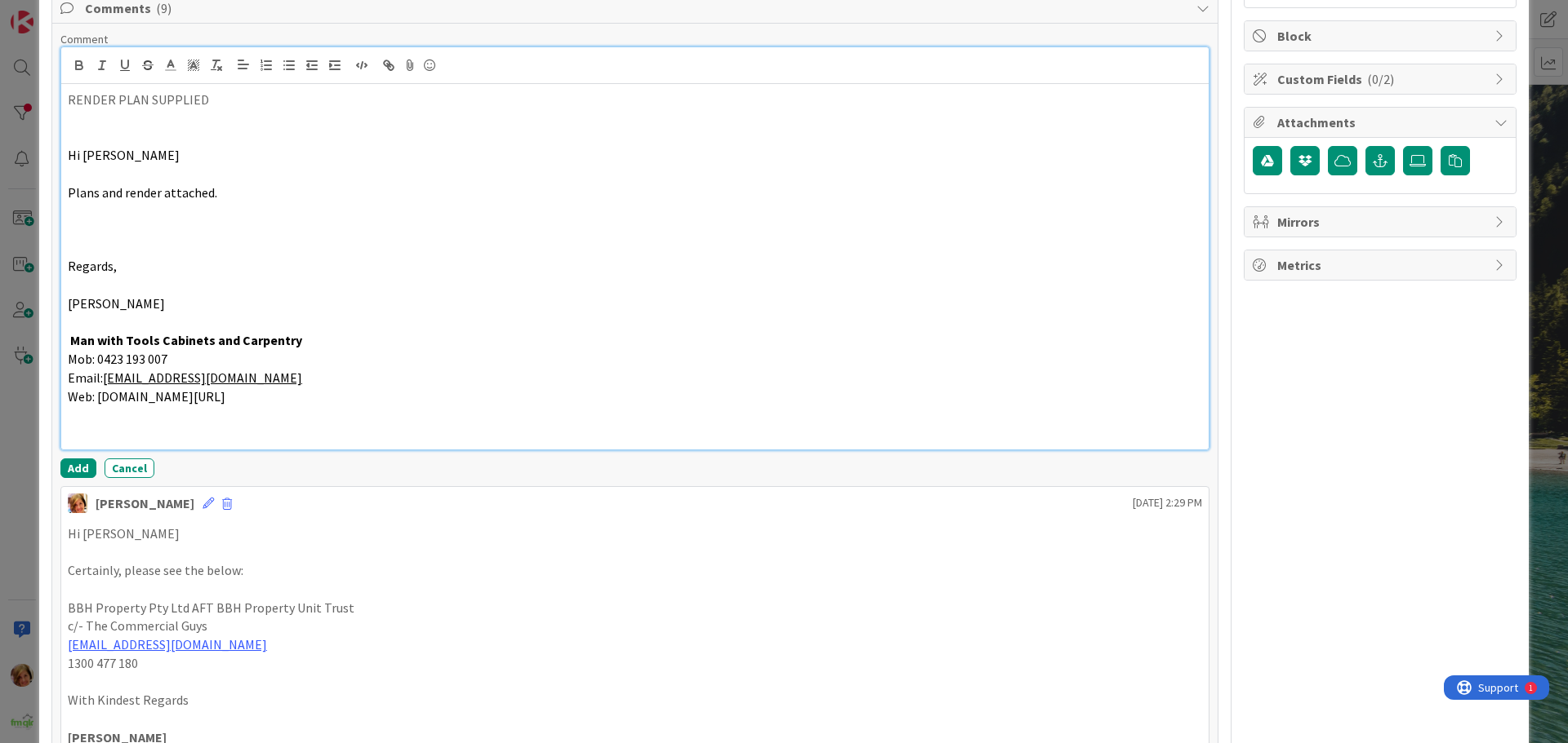
scroll to position [326, 0]
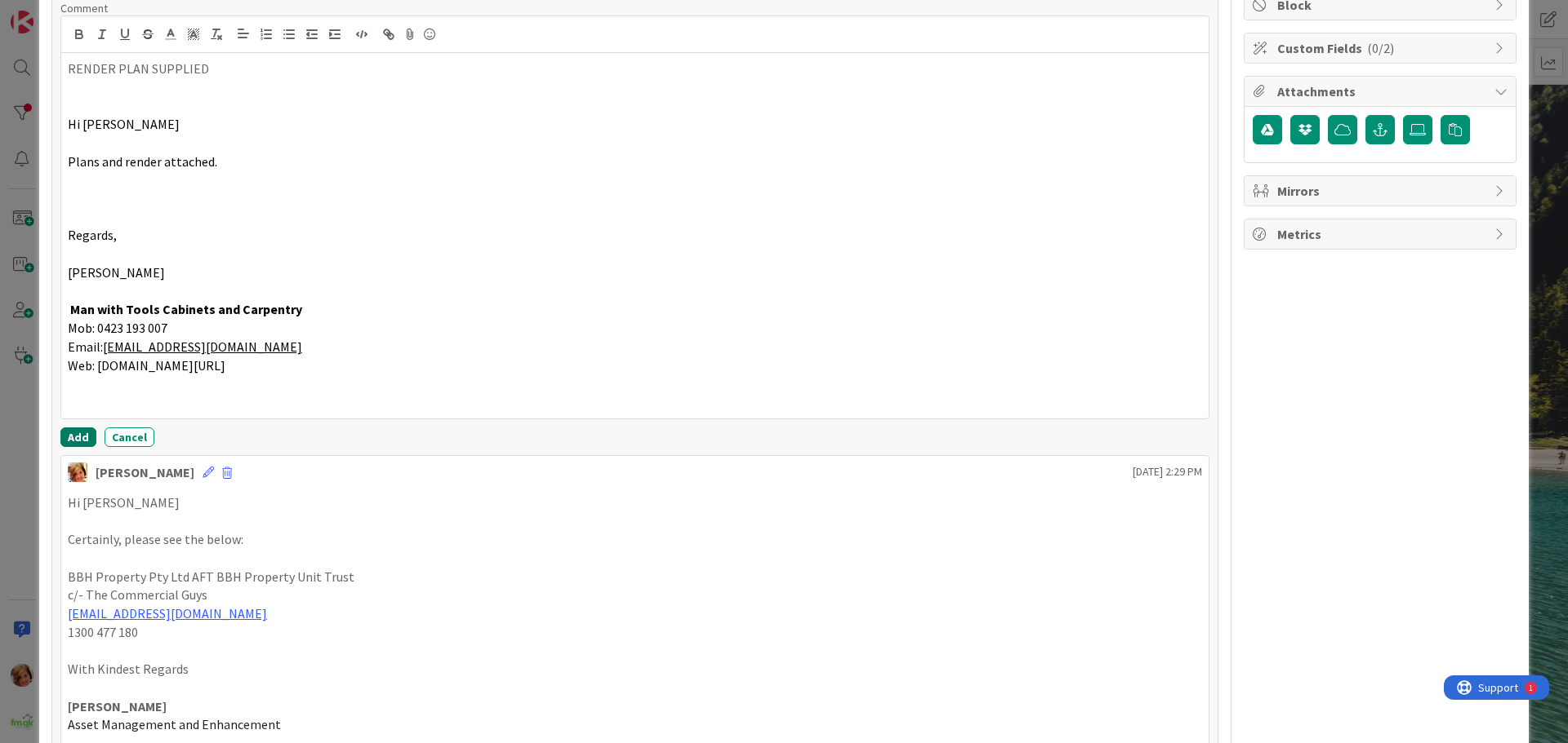
click at [77, 433] on button "Add" at bounding box center [78, 438] width 36 height 20
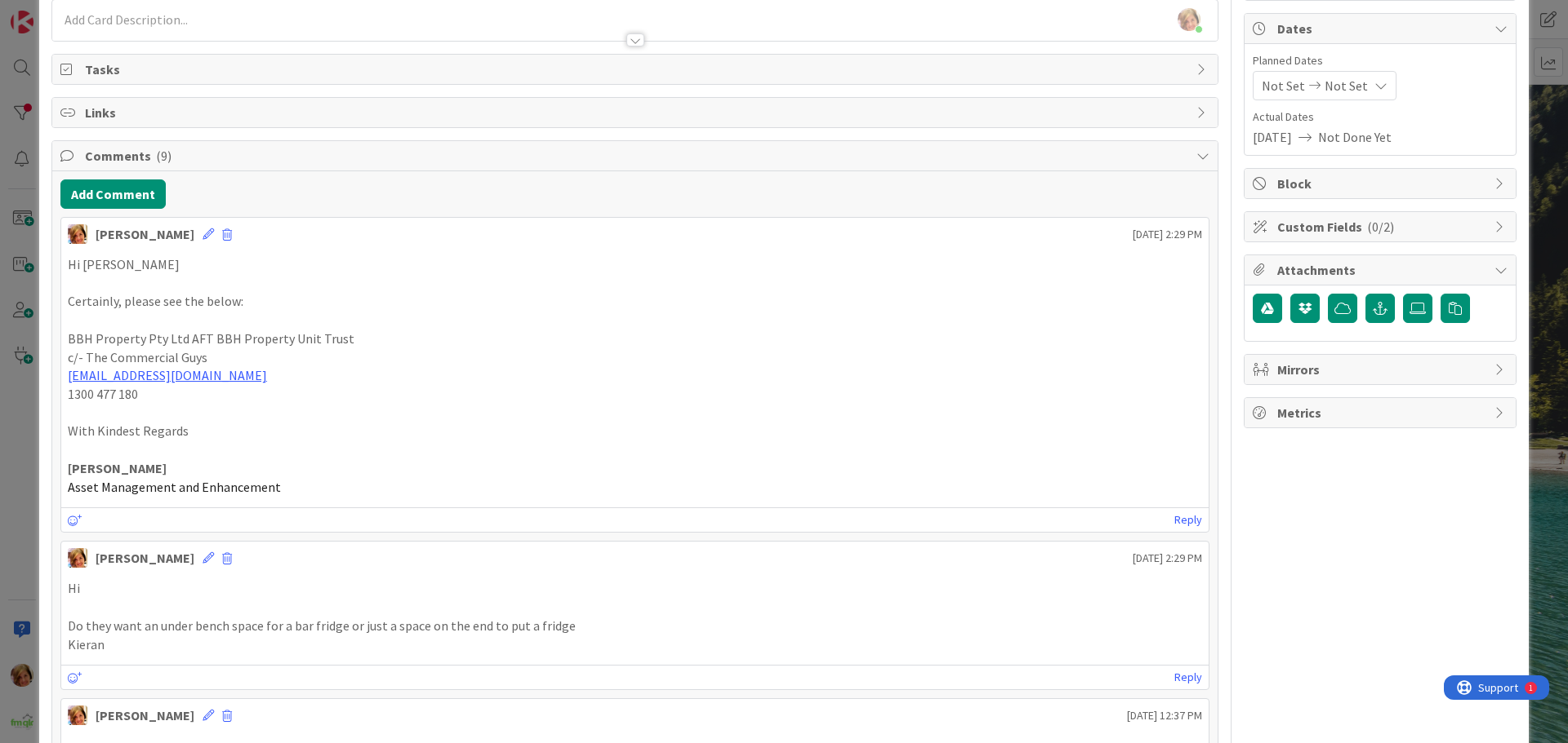
scroll to position [0, 0]
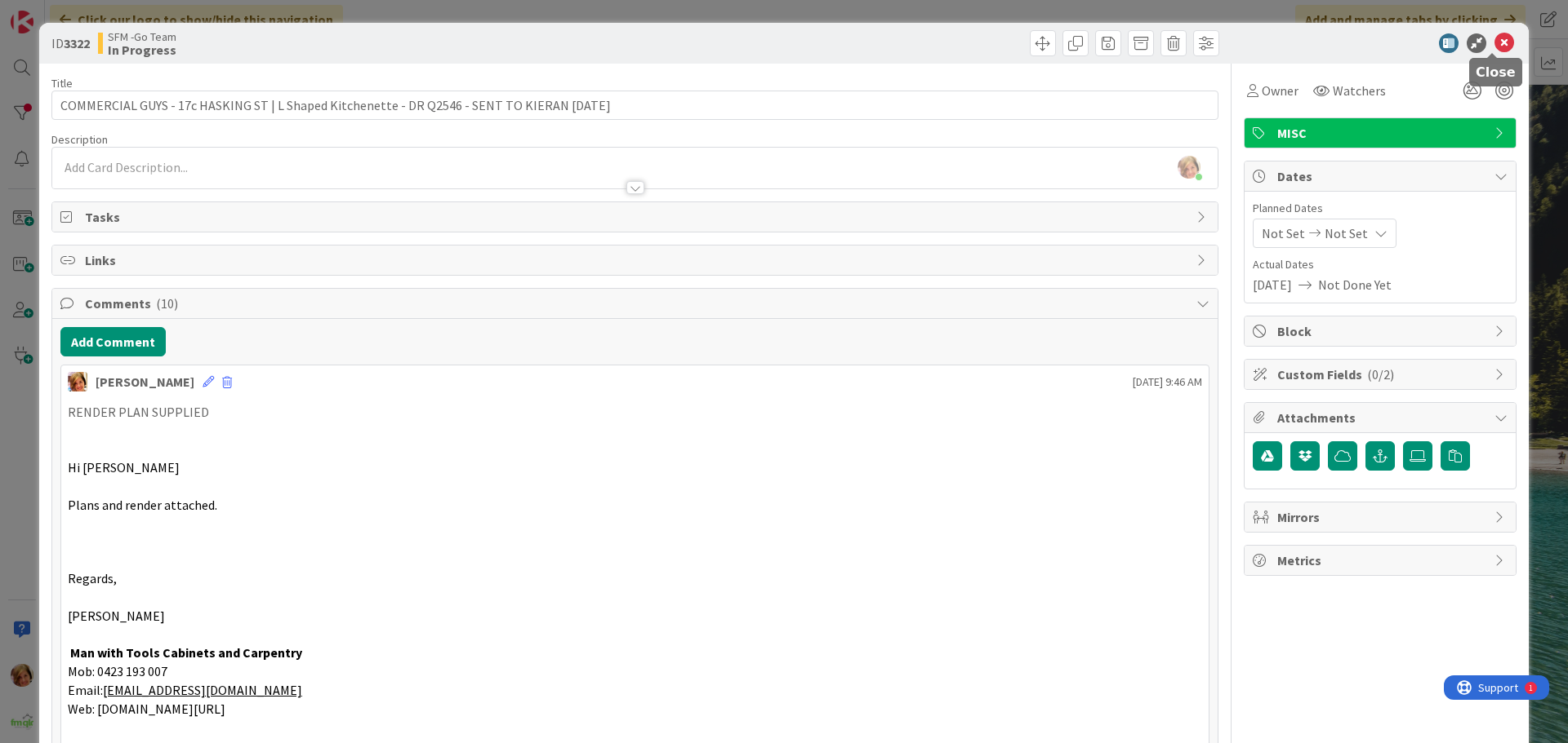
click at [1495, 42] on icon at bounding box center [1505, 43] width 20 height 20
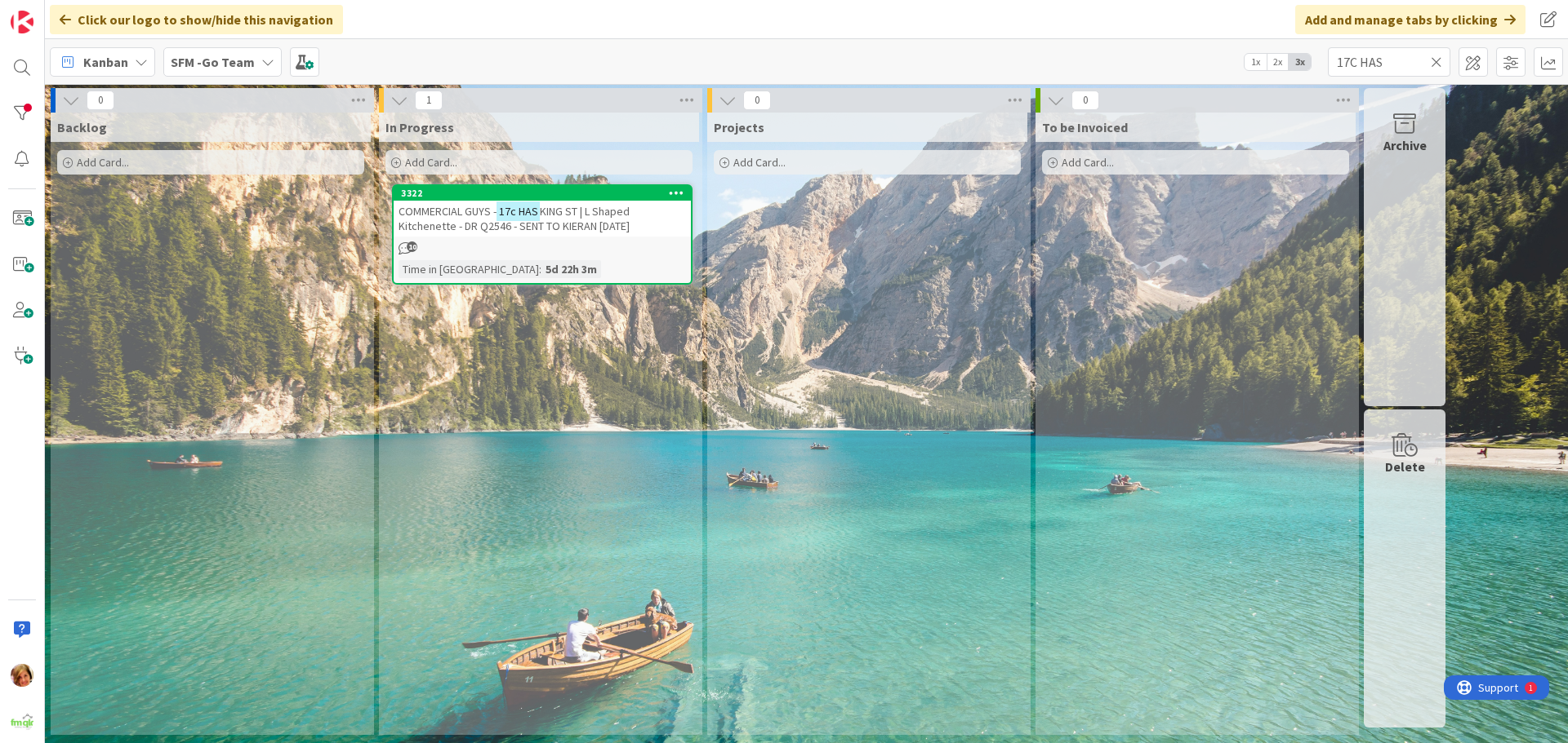
click at [1434, 59] on icon at bounding box center [1437, 61] width 12 height 15
click at [1434, 59] on input "text" at bounding box center [1389, 62] width 123 height 30
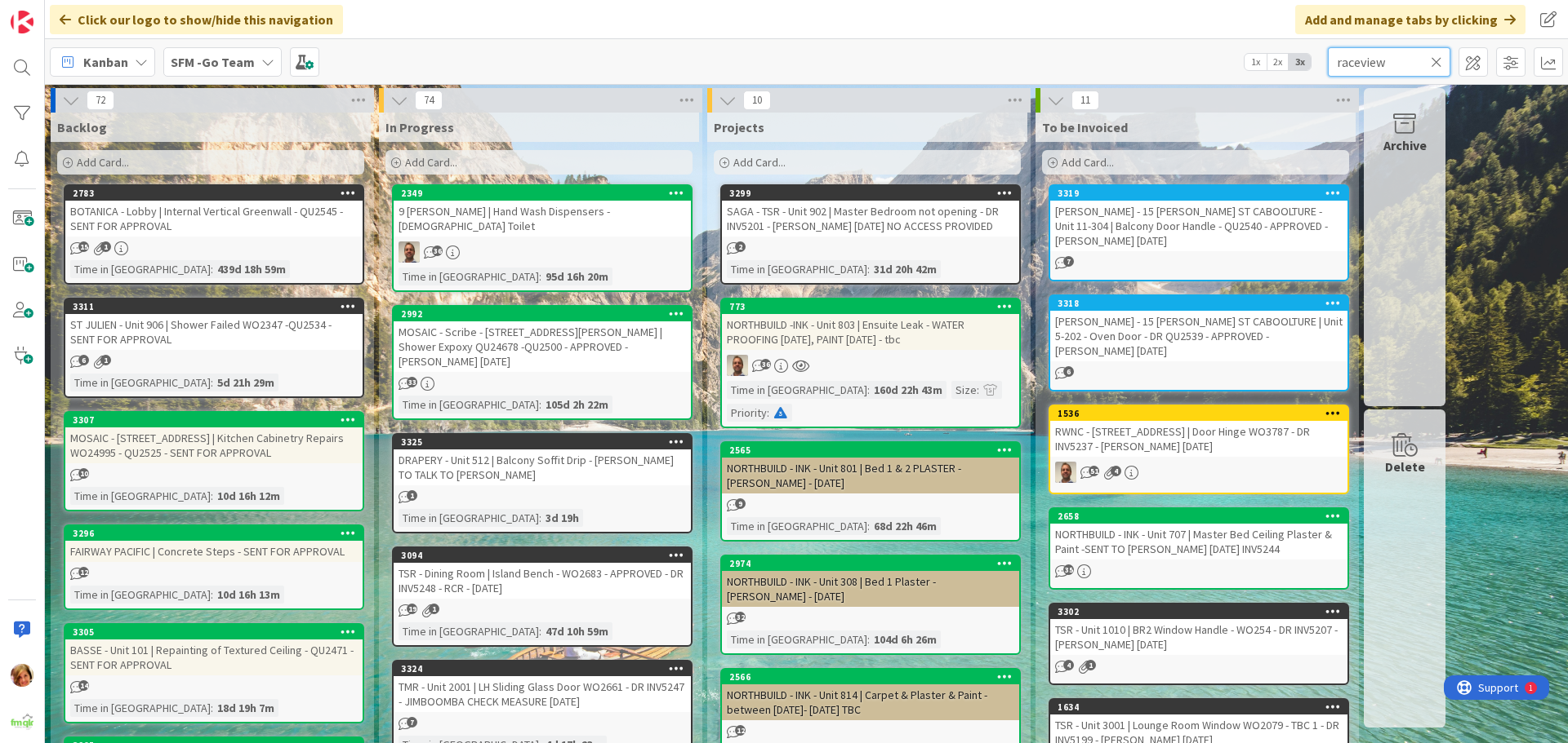
type input "raceview"
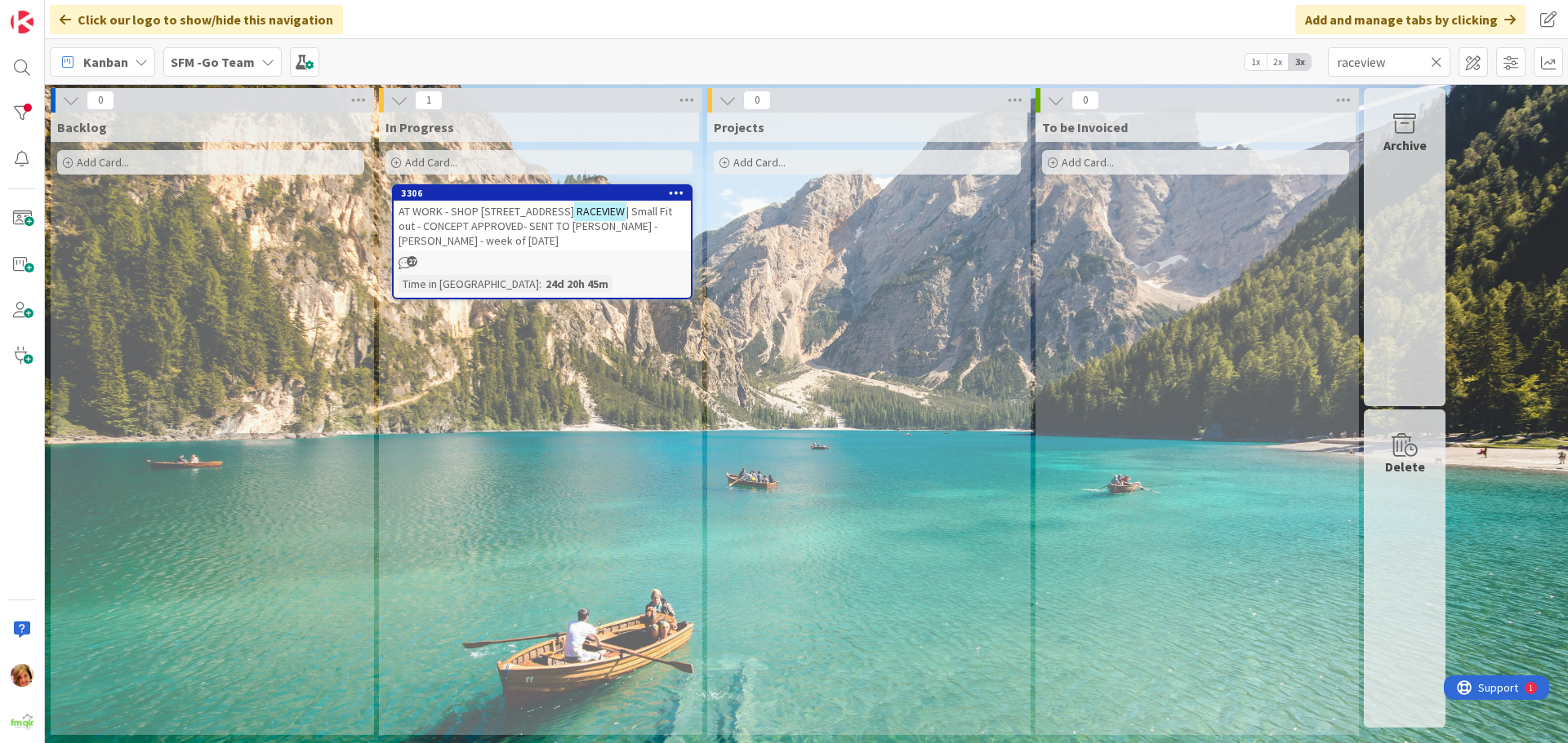
click at [484, 208] on span "AT WORK - SHOP [STREET_ADDRESS]" at bounding box center [486, 211] width 176 height 15
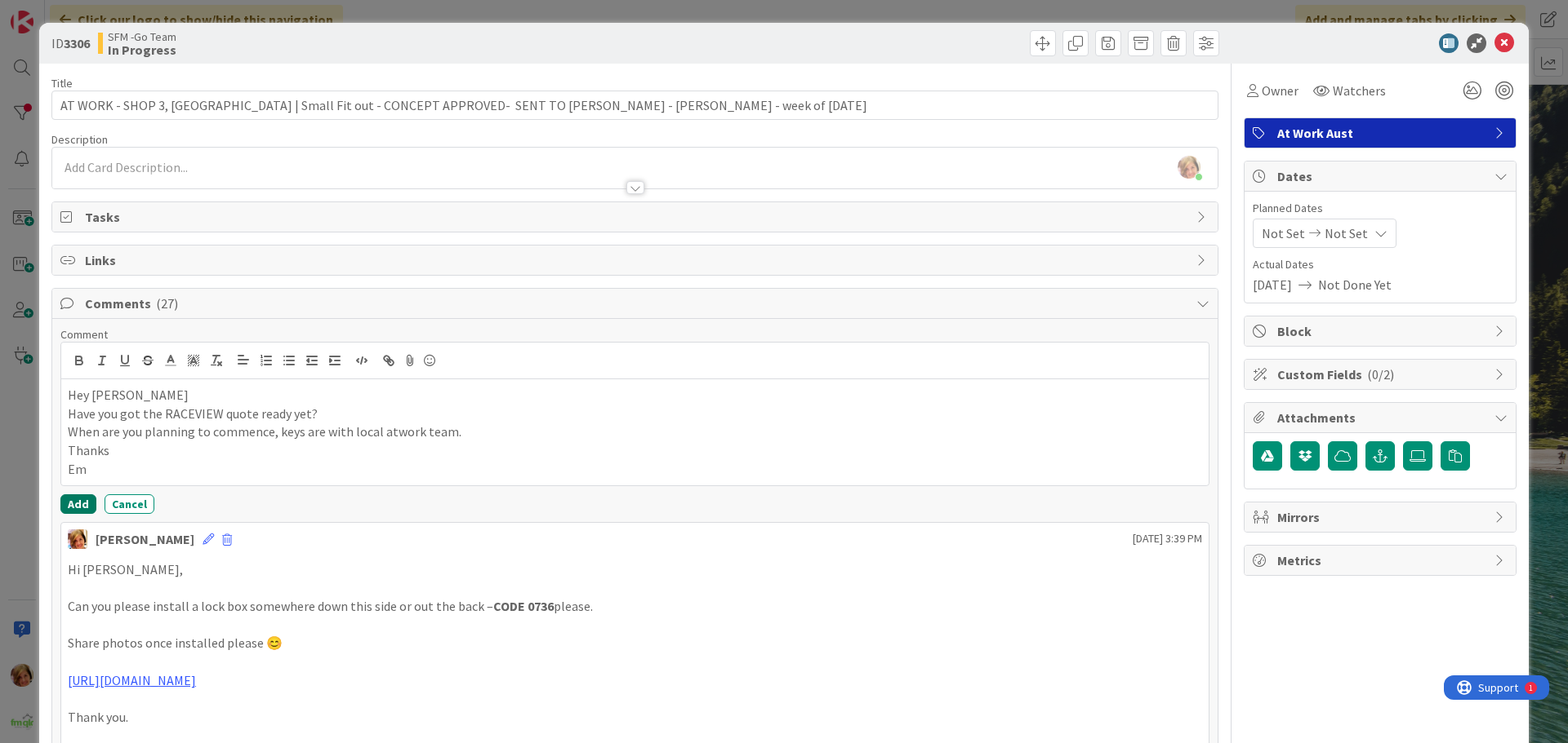
drag, startPoint x: 68, startPoint y: 502, endPoint x: 82, endPoint y: 490, distance: 18.4
click at [68, 502] on button "Add" at bounding box center [78, 505] width 36 height 20
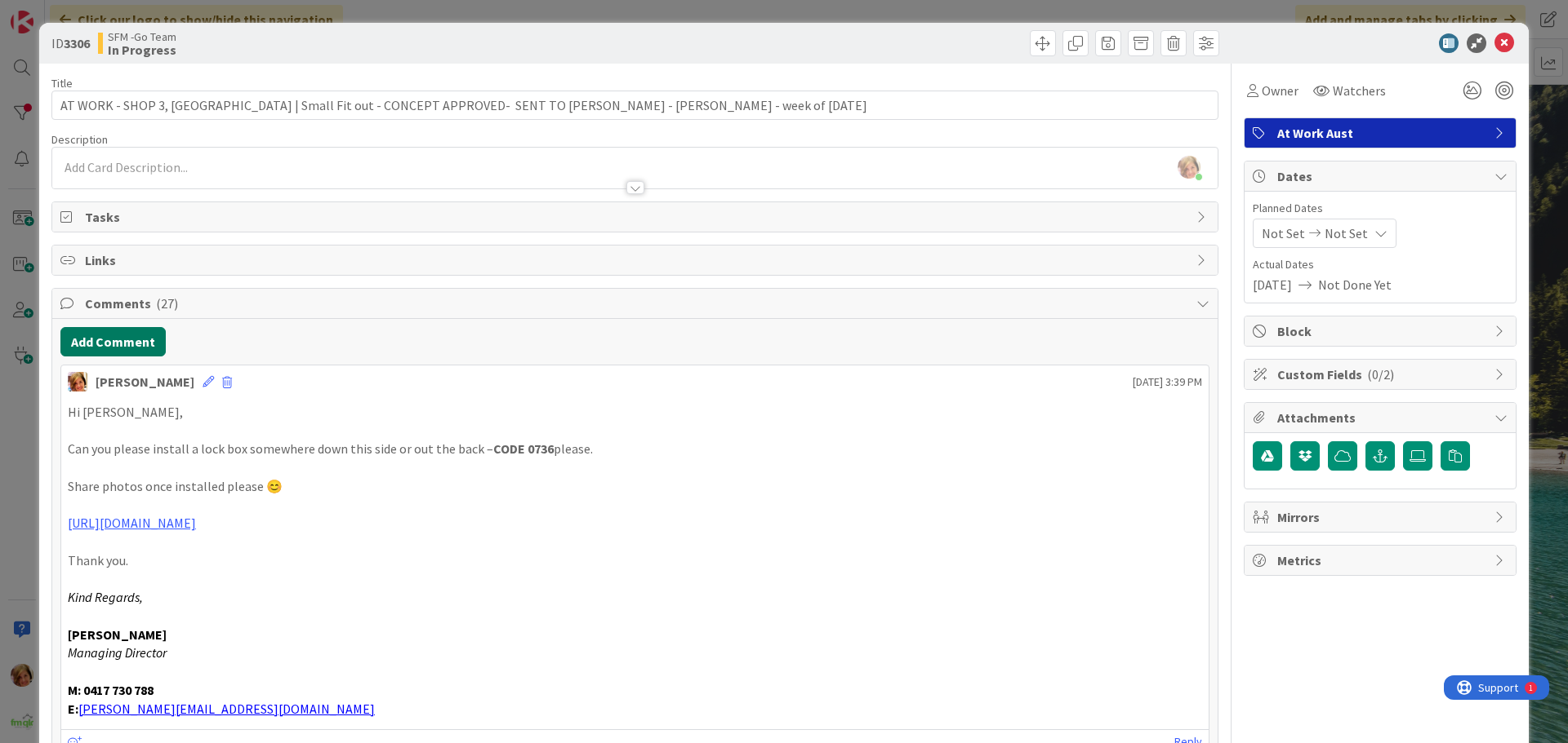
click at [101, 331] on button "Add Comment" at bounding box center [113, 342] width 106 height 30
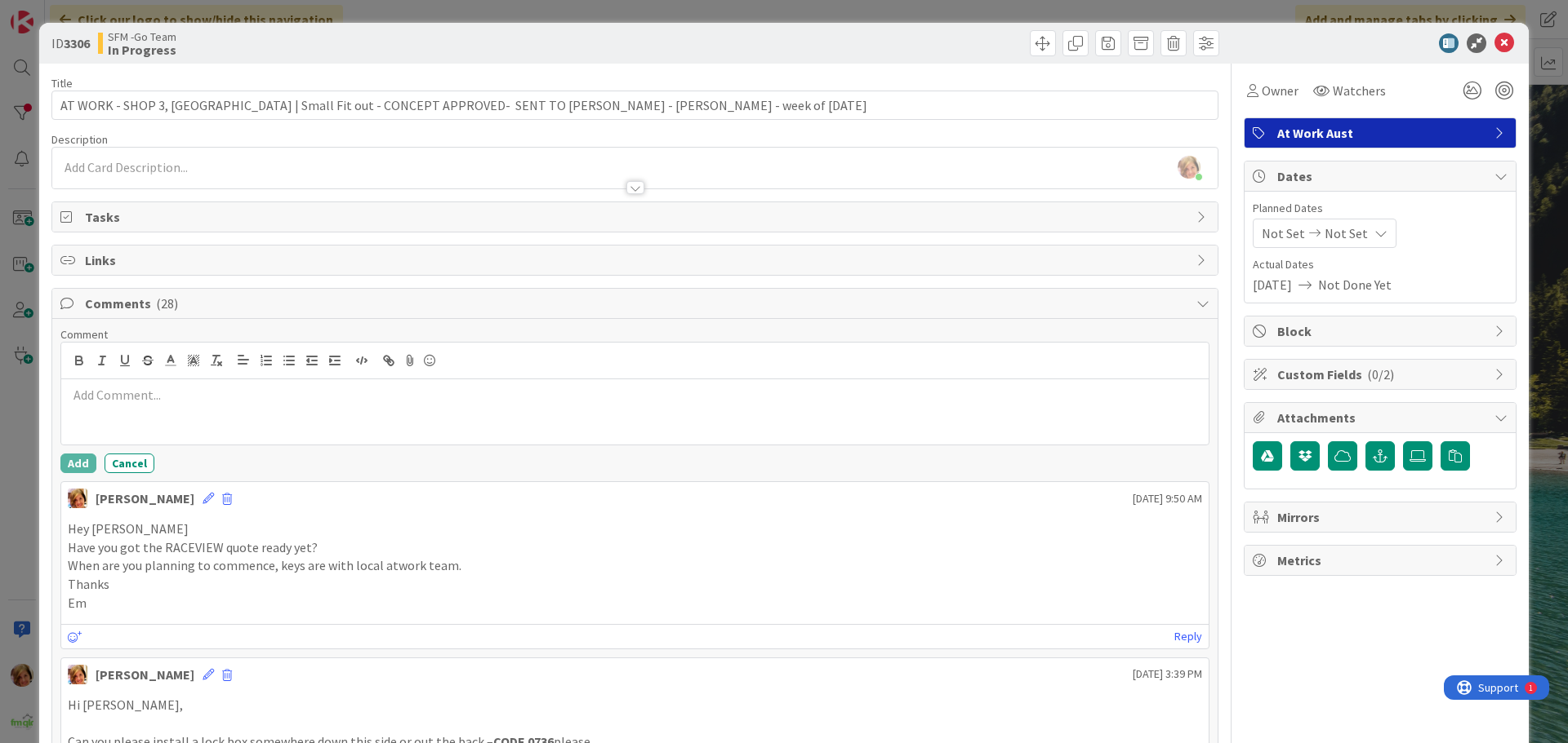
click at [146, 392] on p at bounding box center [635, 395] width 1134 height 19
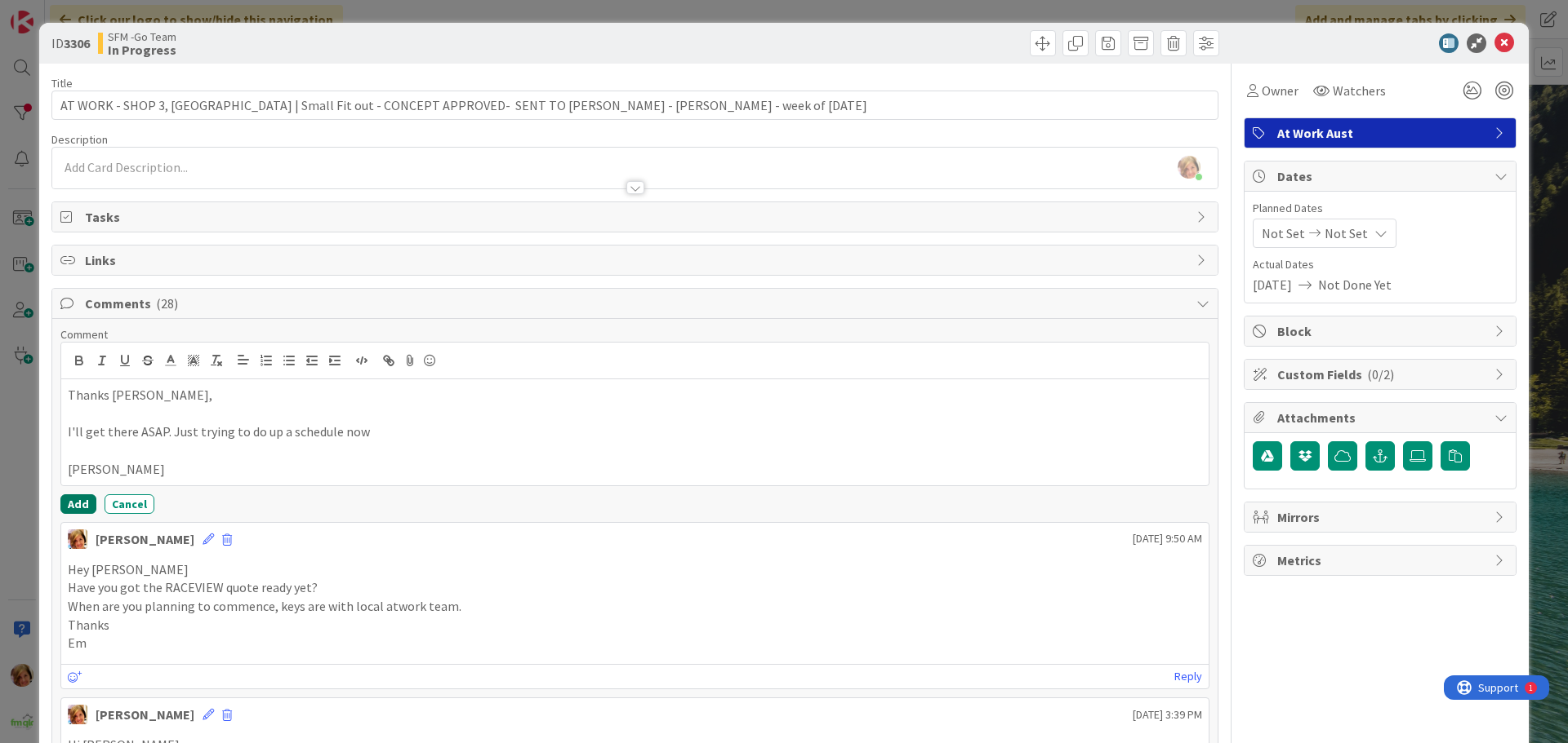
click at [77, 504] on button "Add" at bounding box center [78, 505] width 36 height 20
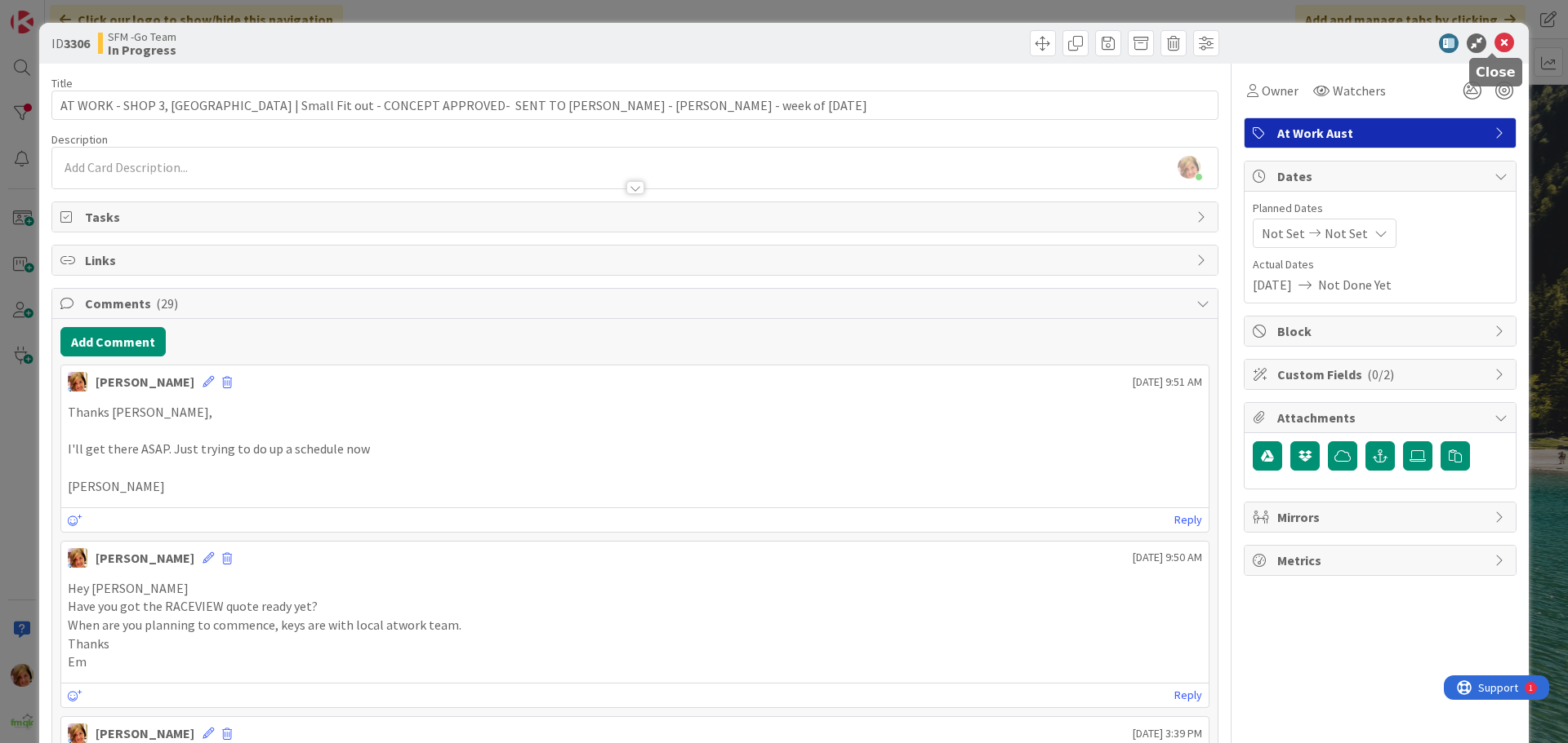
drag, startPoint x: 1489, startPoint y: 40, endPoint x: 1267, endPoint y: 73, distance: 224.4
click at [1495, 40] on icon at bounding box center [1505, 43] width 20 height 20
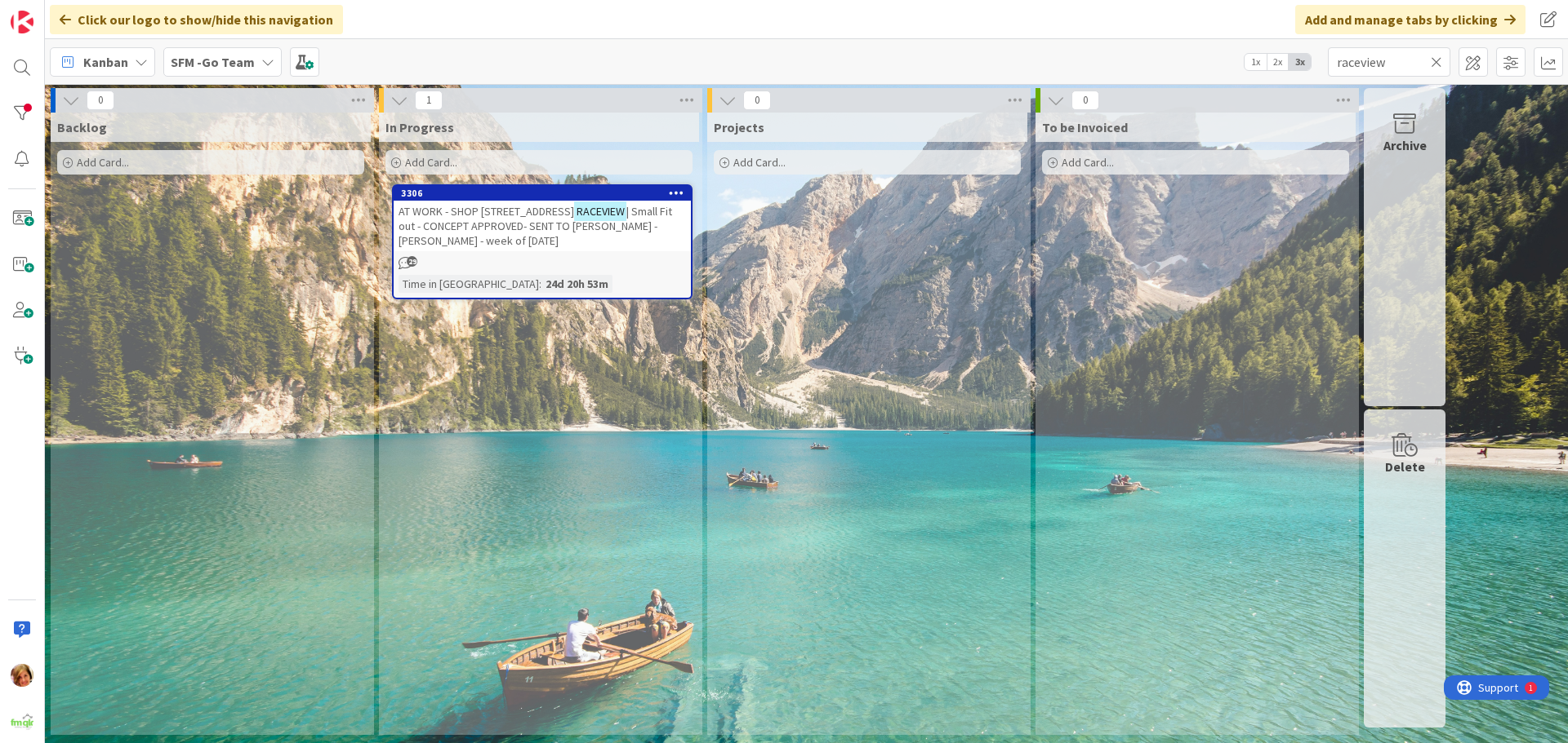
click at [1433, 63] on icon at bounding box center [1437, 61] width 12 height 15
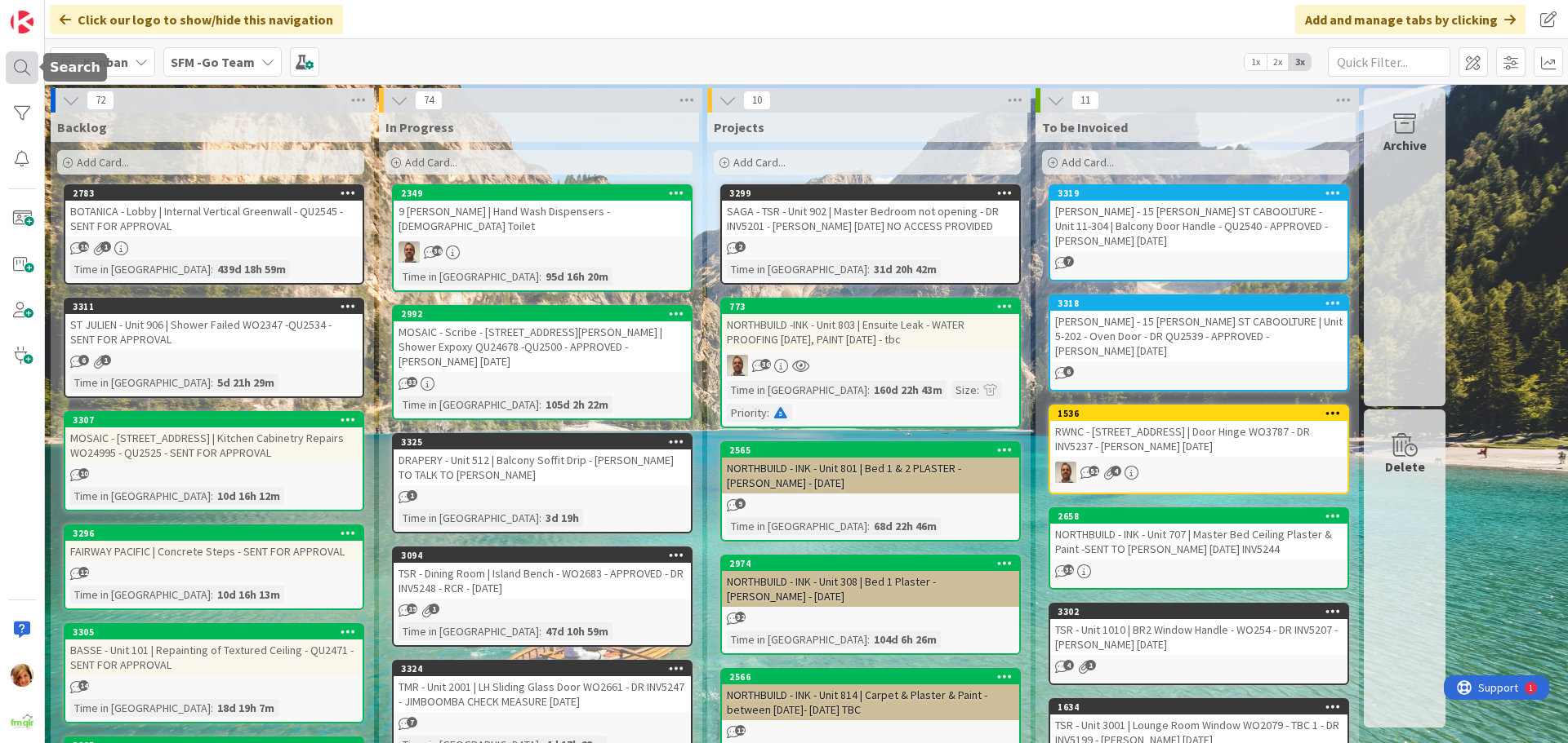
click at [18, 57] on div at bounding box center [22, 67] width 33 height 33
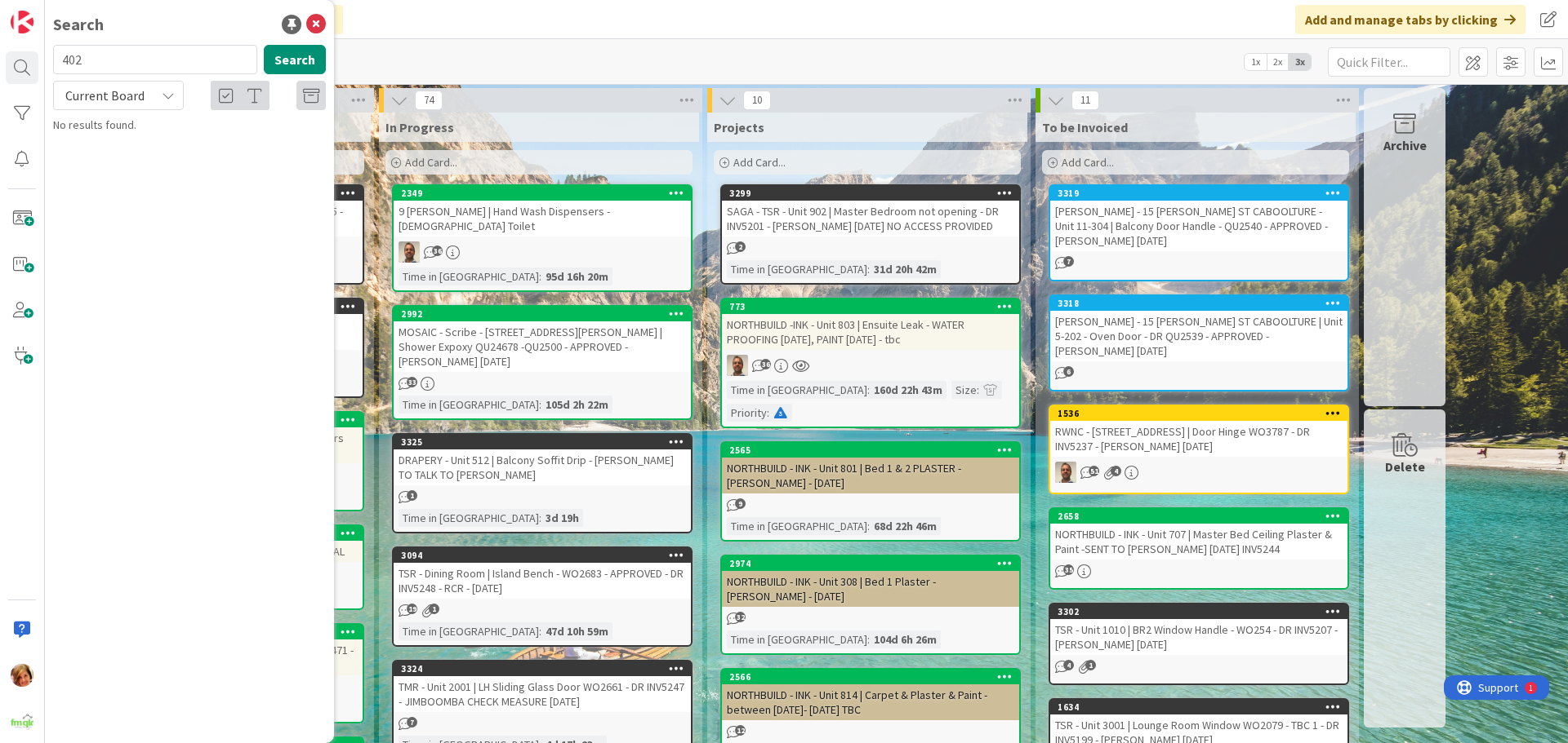
type input "402"
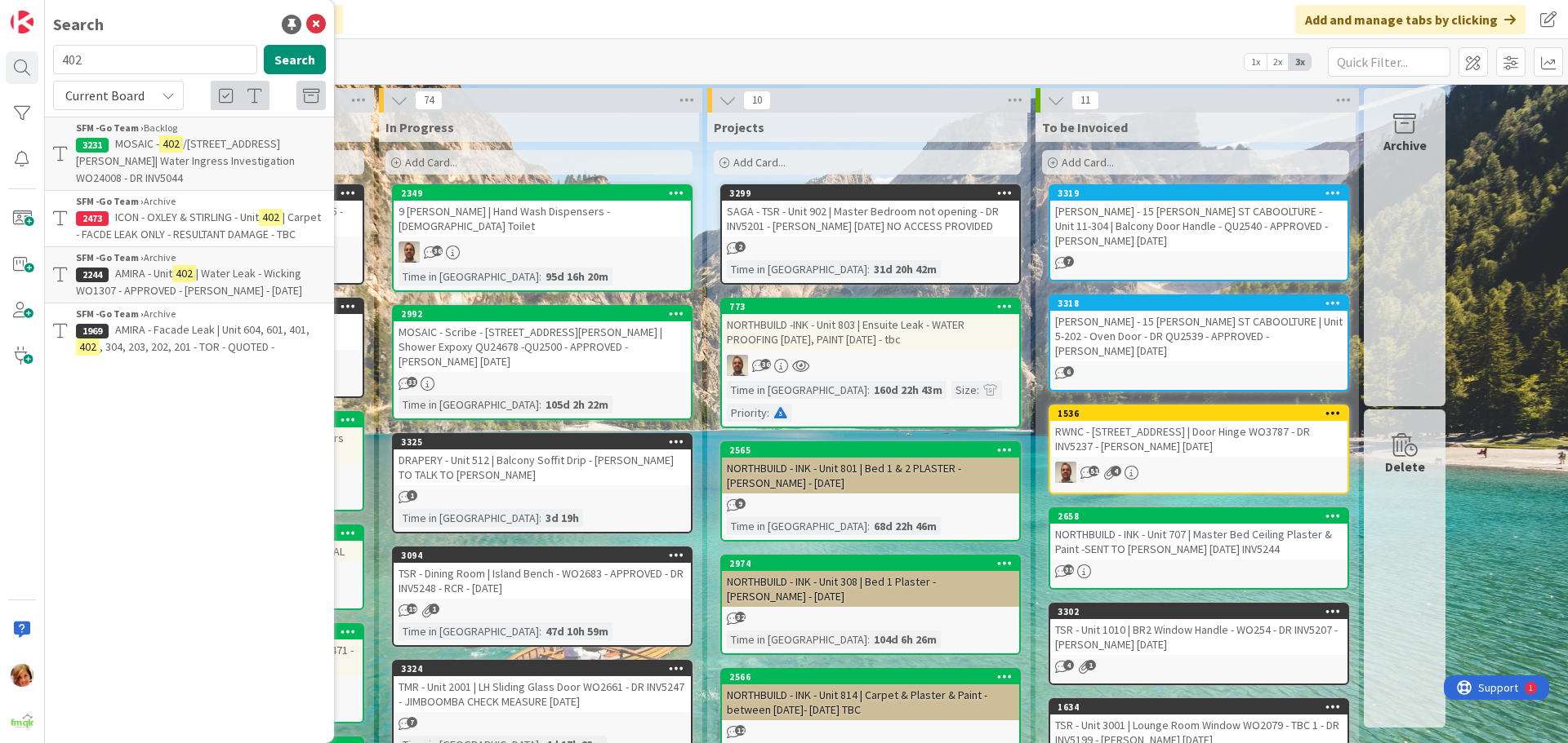
click at [612, 162] on div "Add Card..." at bounding box center [539, 162] width 307 height 25
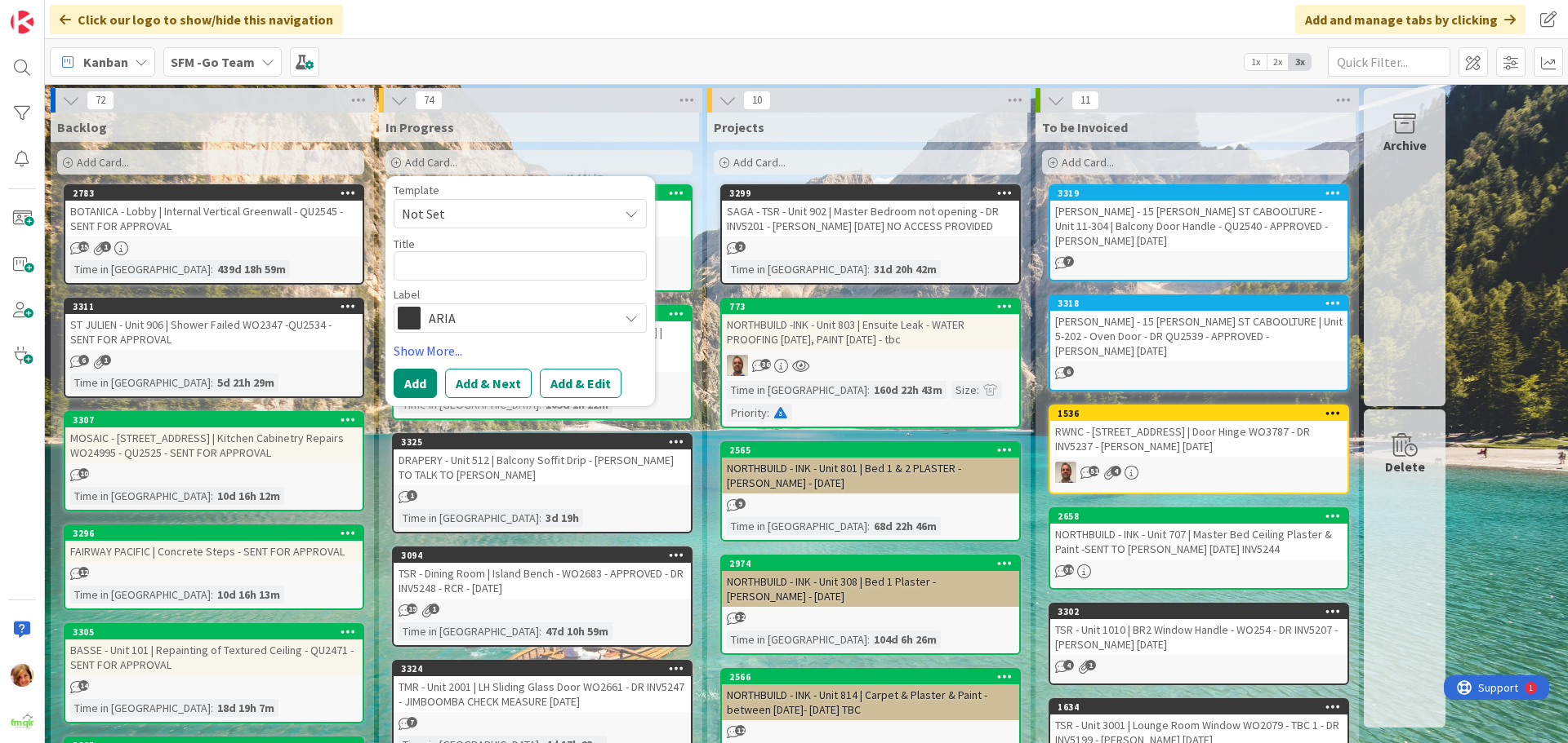
type textarea "x"
type textarea "S"
type textarea "x"
type textarea "ST"
type textarea "x"
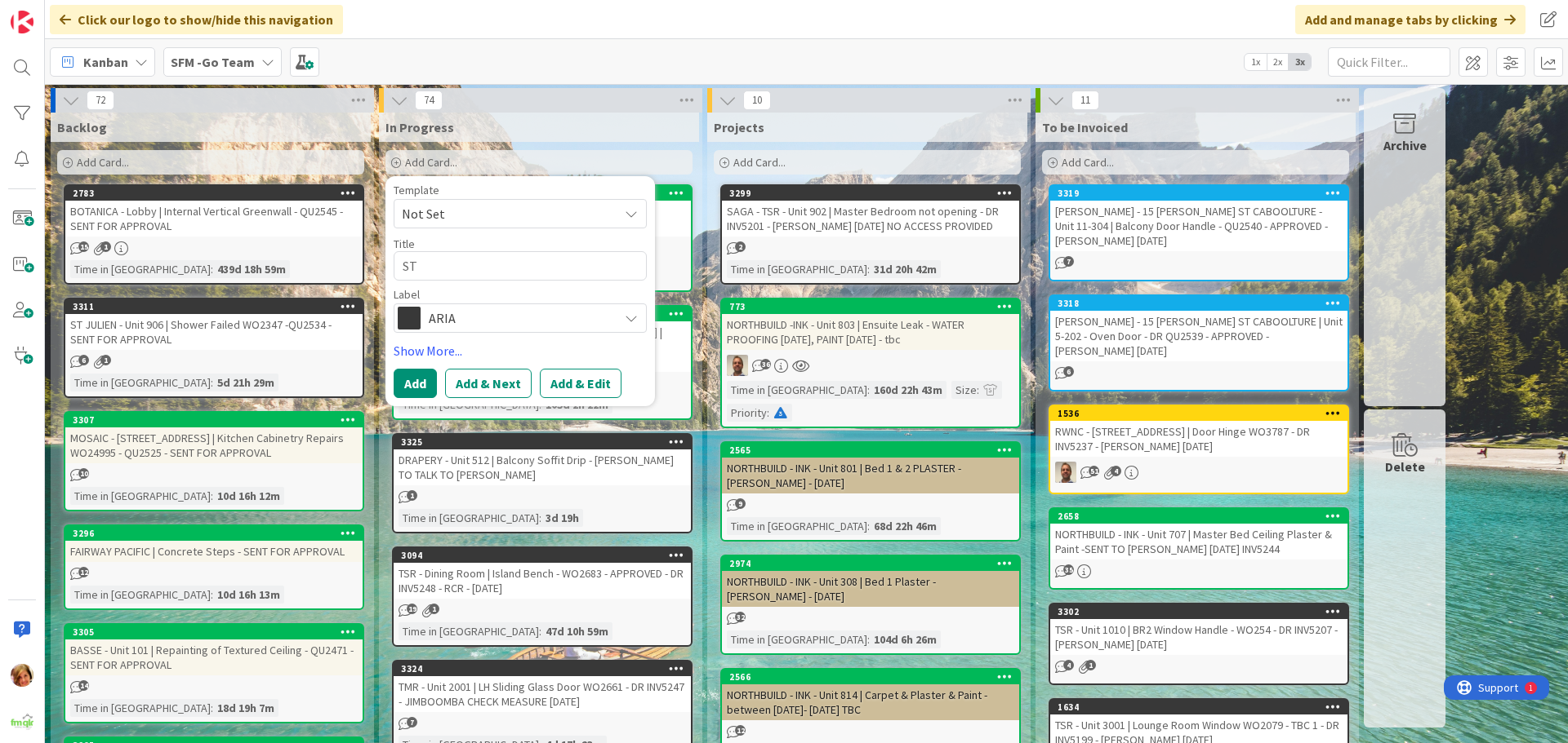
type textarea "ST"
type textarea "x"
type textarea "ST J"
type textarea "x"
type textarea "ST JU"
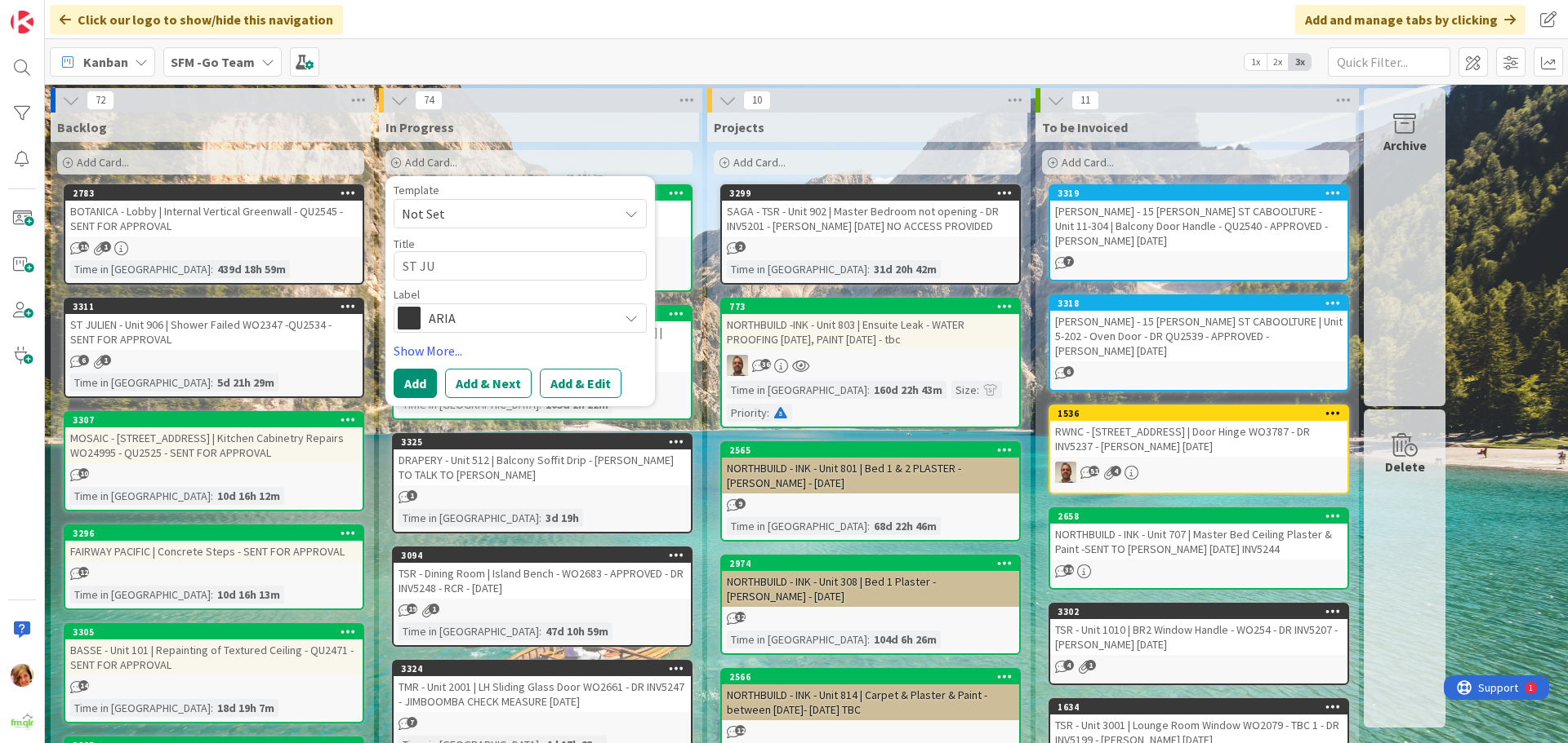
type textarea "x"
type textarea "ST [DATE]"
type textarea "x"
type textarea "ST [PERSON_NAME]"
type textarea "x"
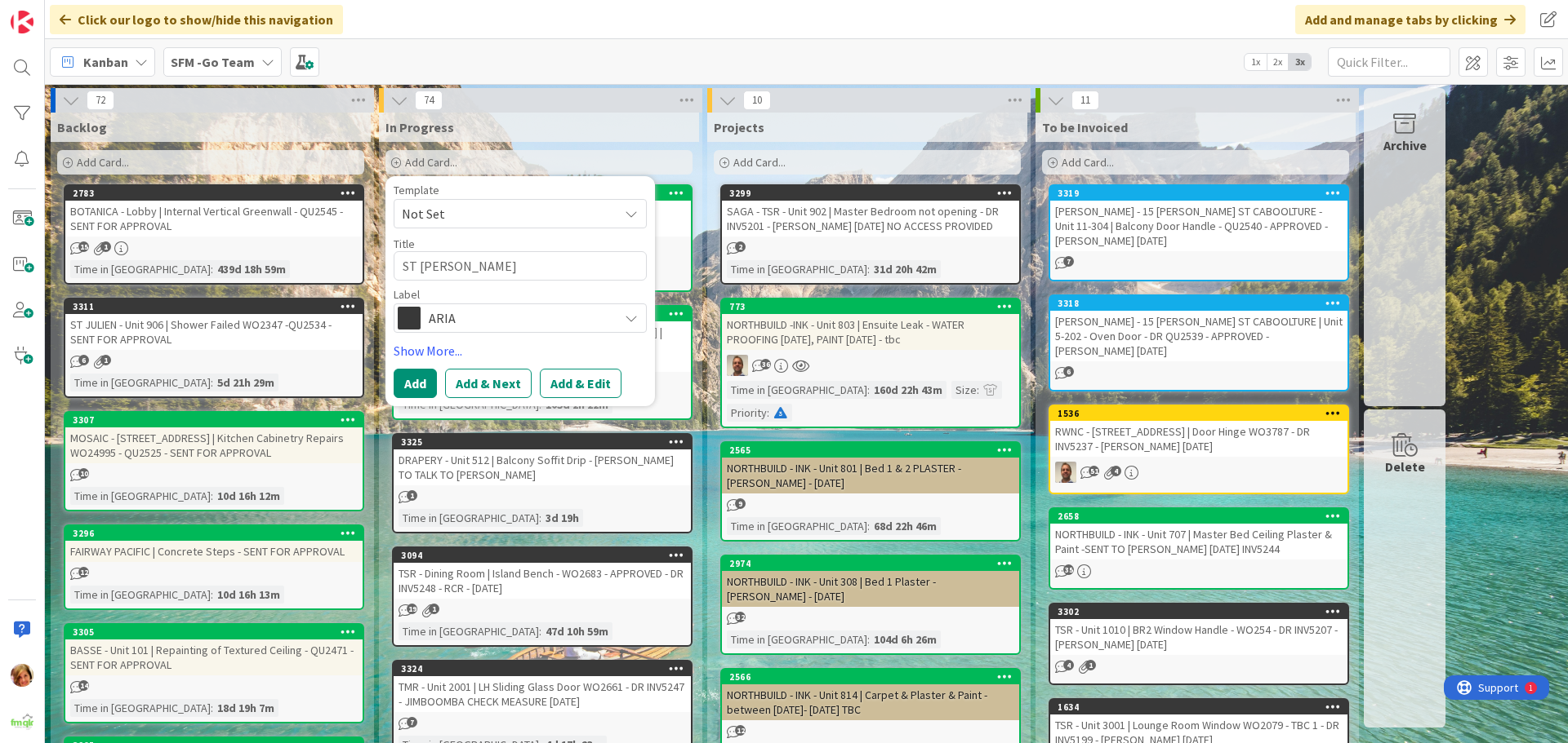
type textarea "ST JULIEN"
type textarea "x"
type textarea "ST JULIEN"
type textarea "x"
type textarea "ST JULIEN -"
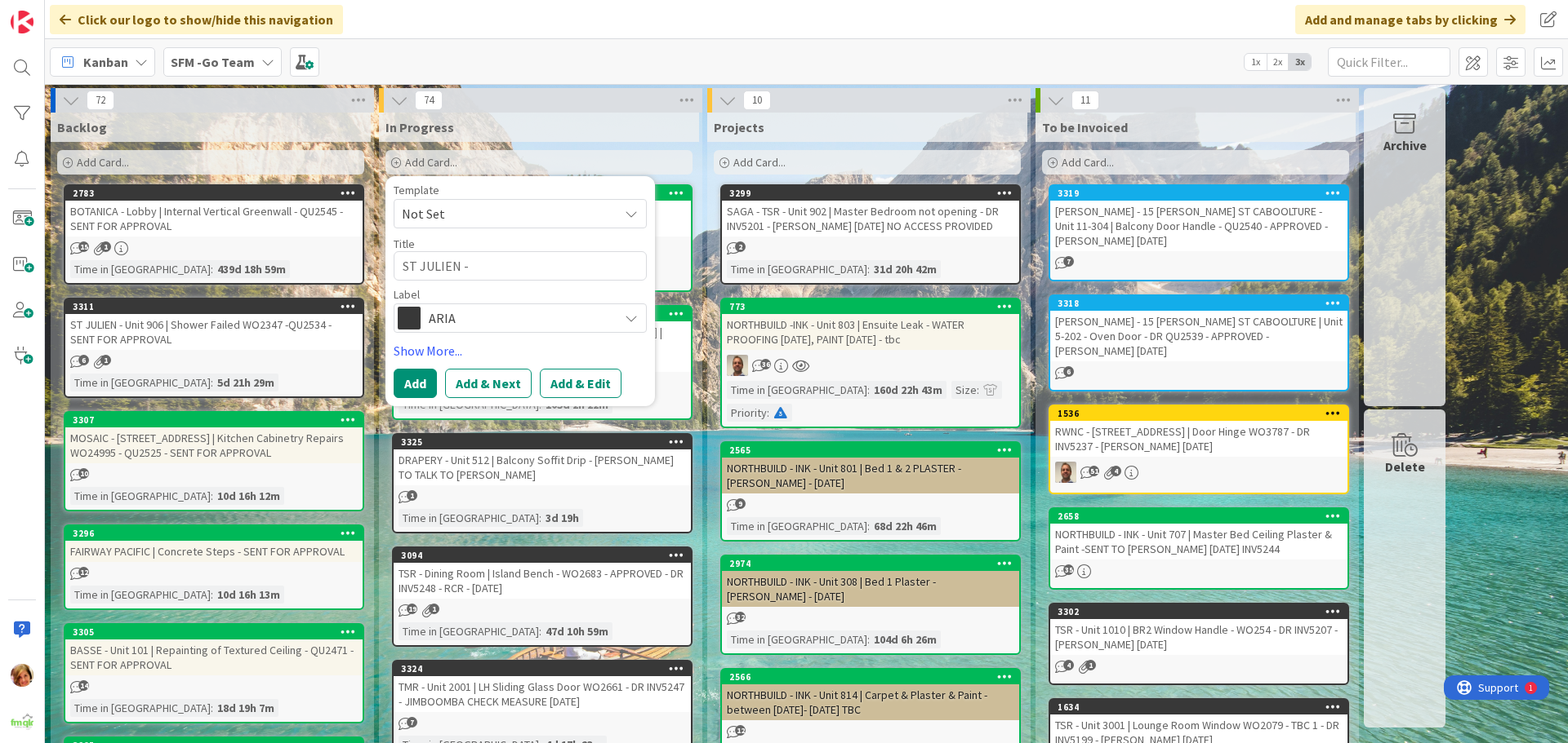
type textarea "x"
type textarea "ST JULIEN -"
type textarea "x"
type textarea "ST JULIEN - U"
type textarea "x"
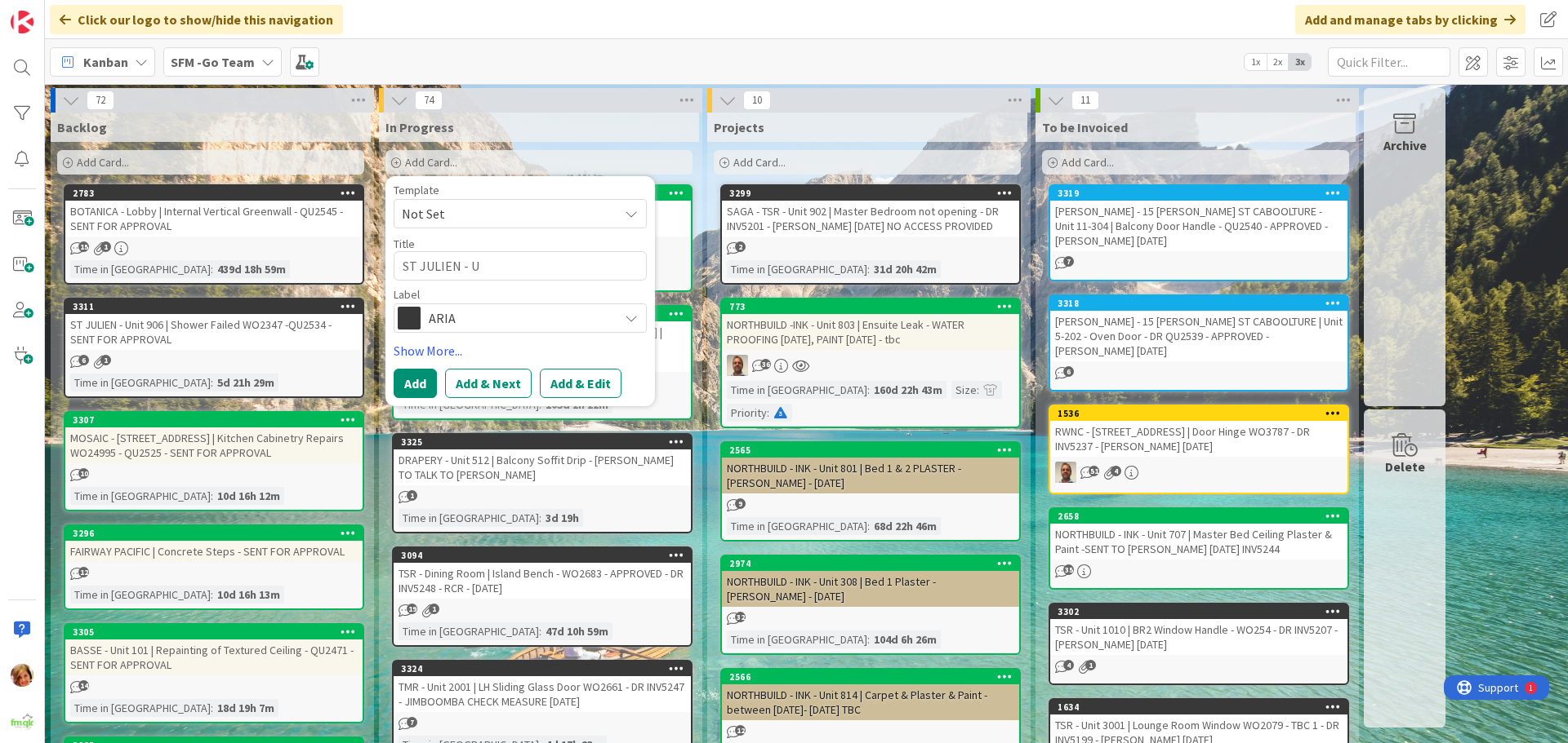
type textarea "ST JULIEN - Un"
type textarea "x"
type textarea "ST JULIEN - Uni"
type textarea "x"
type textarea "ST JULIEN - Unit"
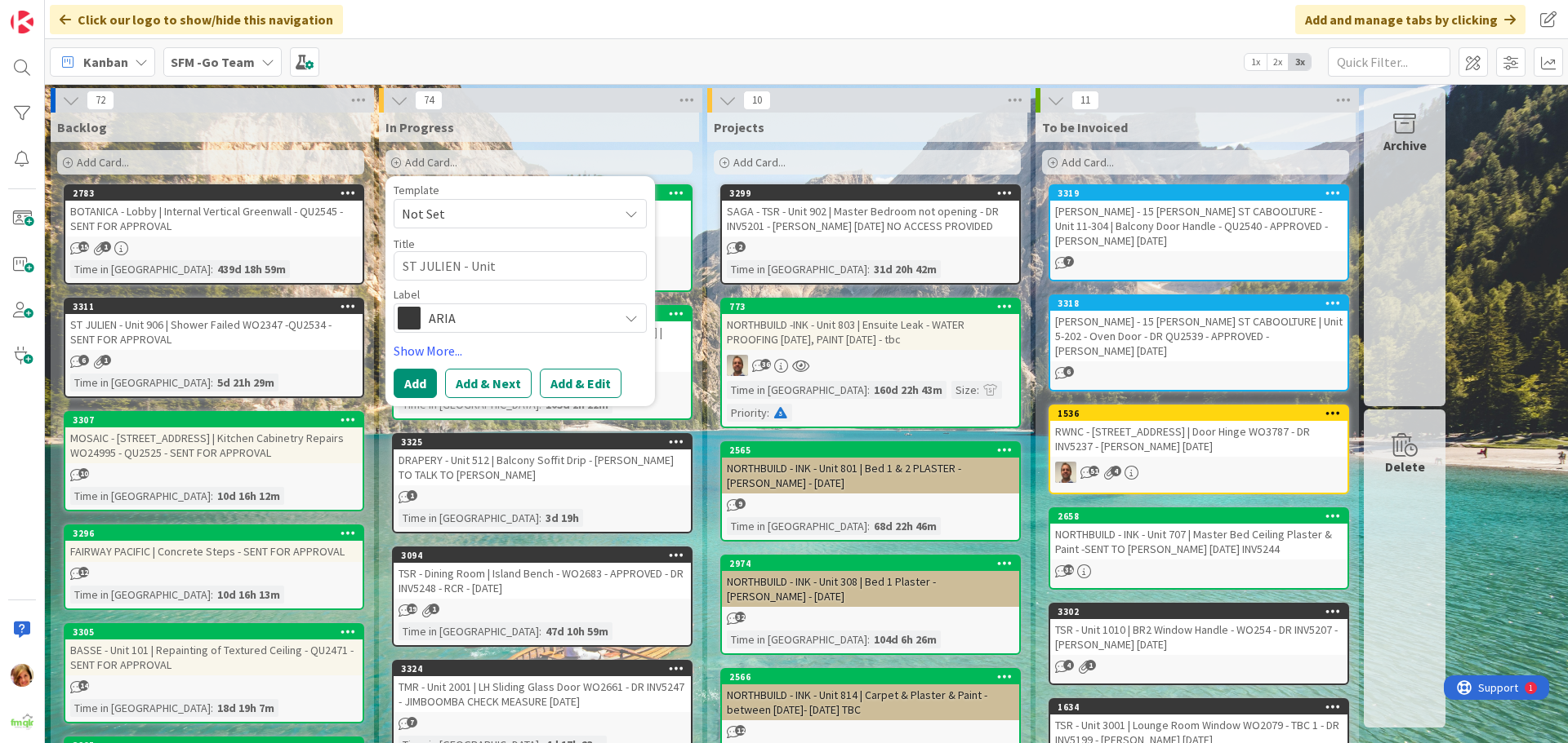
type textarea "x"
type textarea "ST JULIEN - Unit"
type textarea "x"
type textarea "ST JULIEN - Unit 4"
type textarea "x"
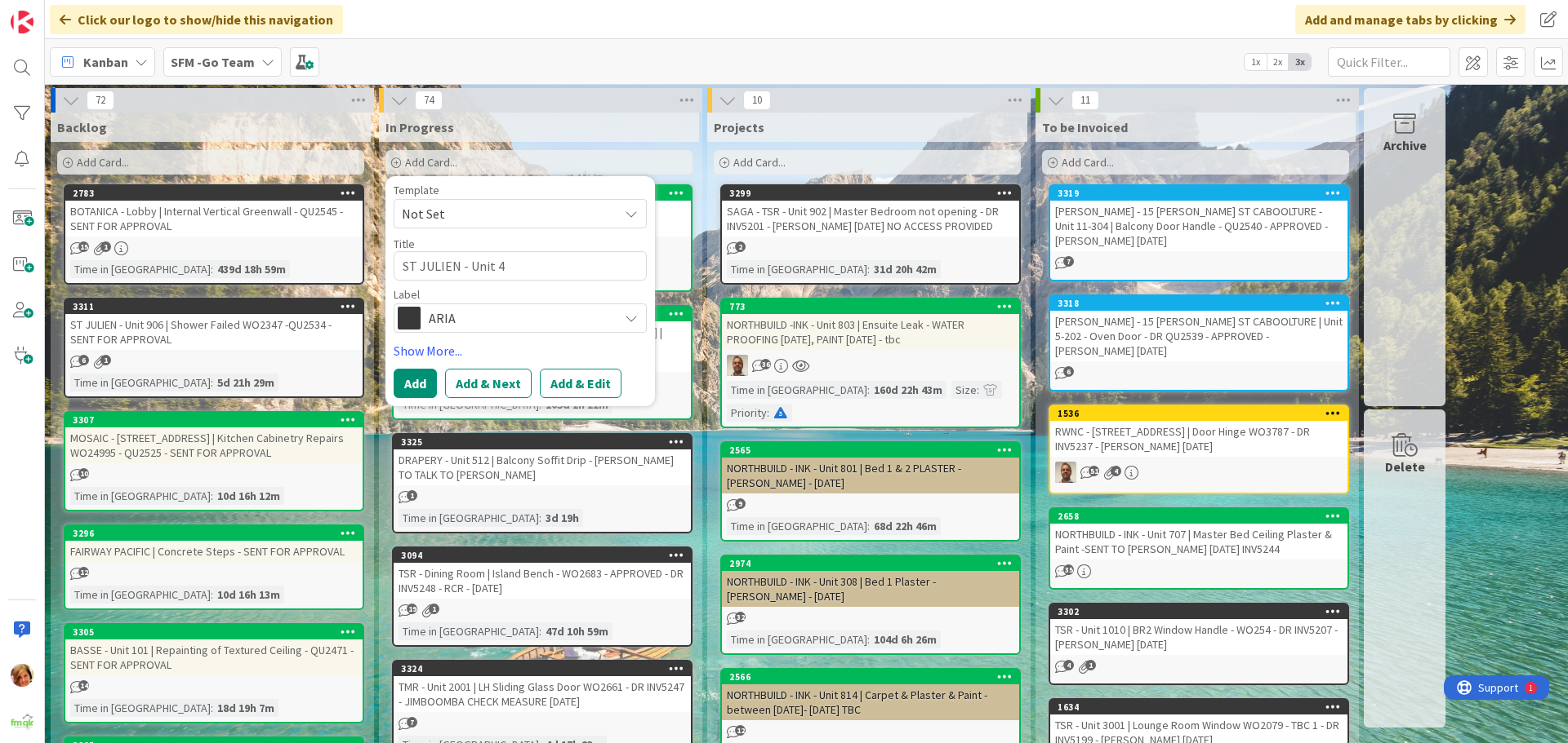
type textarea "ST JULIEN - Unit 40"
type textarea "x"
type textarea "ST JULIEN - Unit 402"
type textarea "x"
type textarea "ST JULIEN - Unit 402"
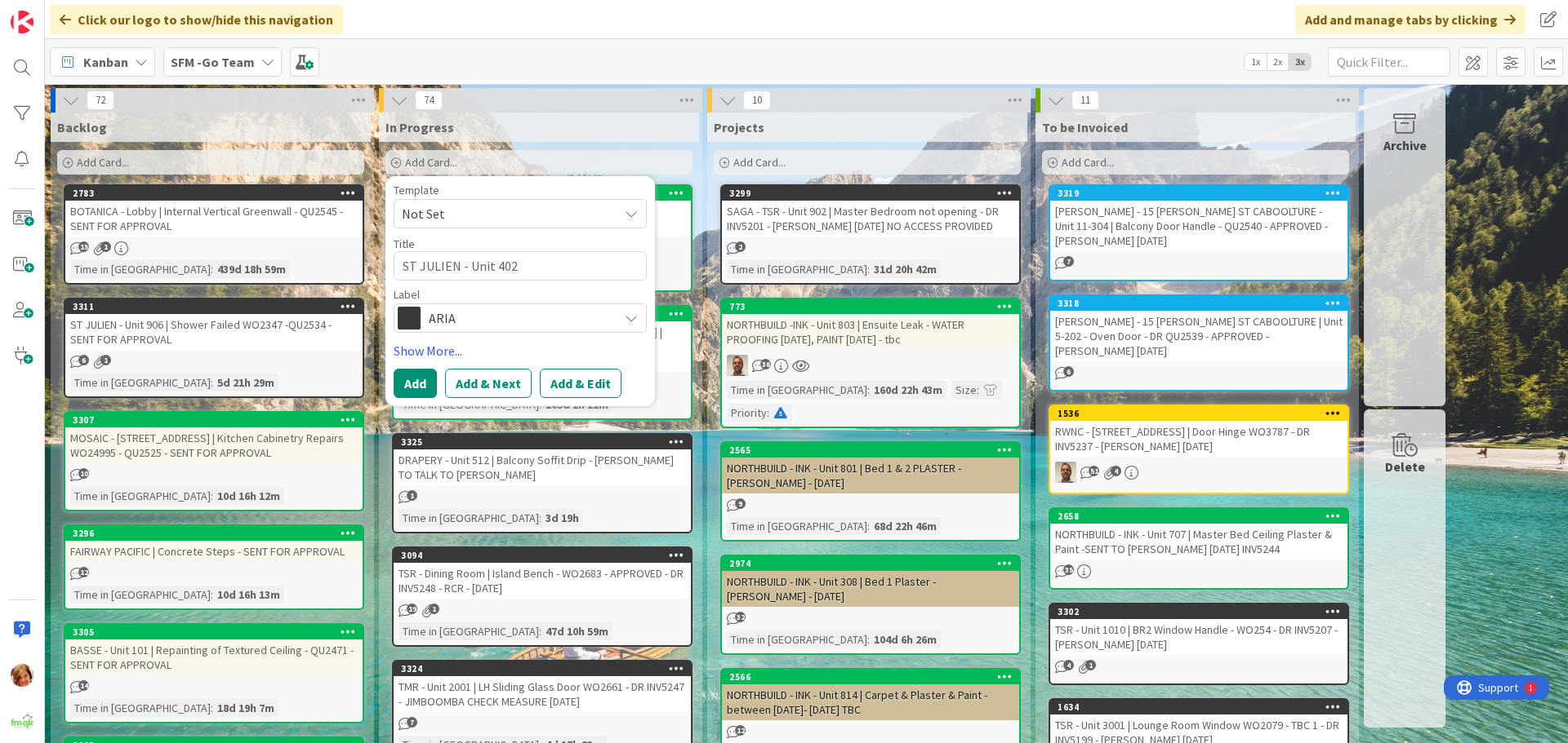
type textarea "x"
type textarea "ST JULIEN - Unit 402 |"
type textarea "x"
type textarea "ST JULIEN - Unit 402 |"
type textarea "x"
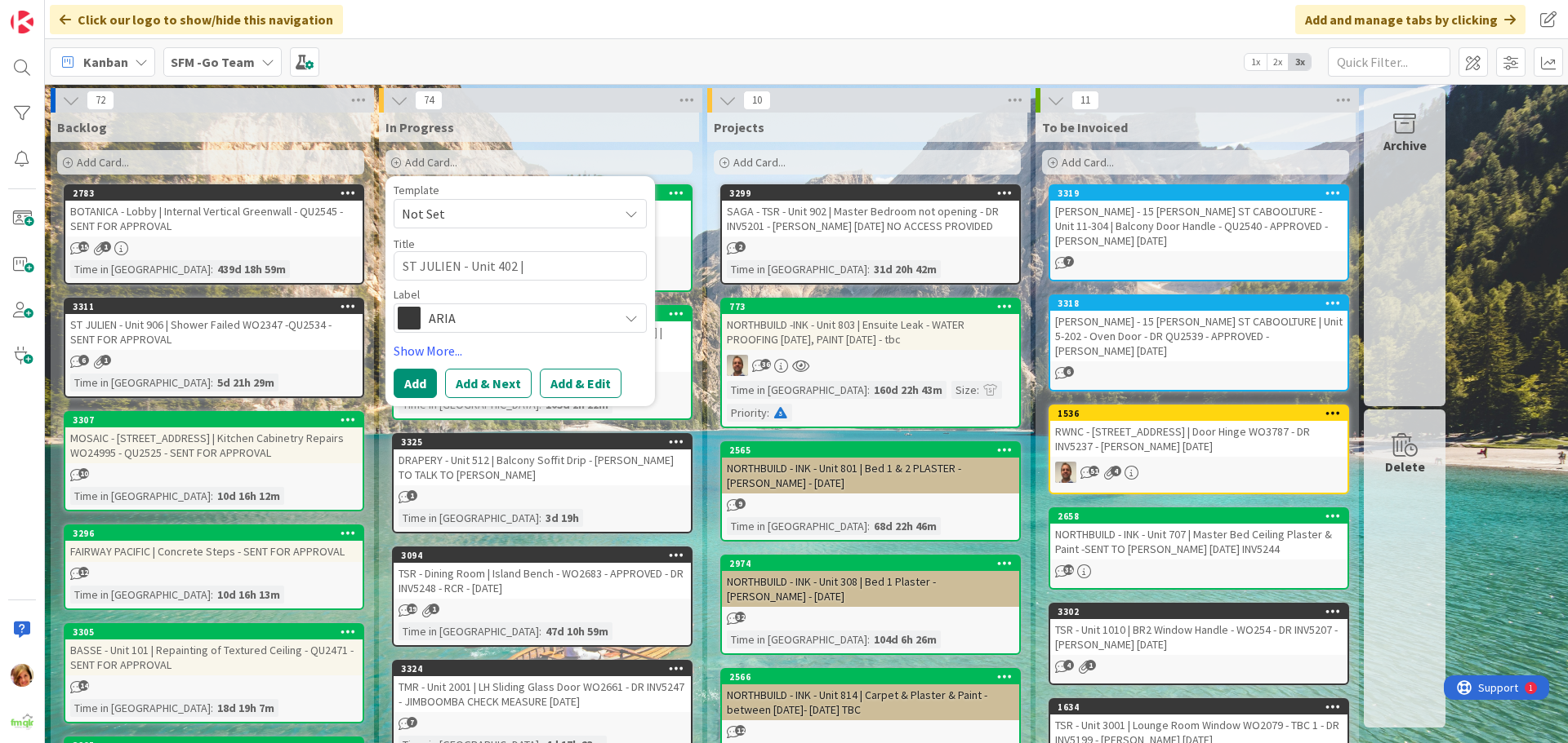
type textarea "ST JULIEN - Unit 402 | L"
type textarea "x"
type textarea "ST JULIEN - Unit 402 | Le"
type textarea "x"
type textarea "ST JULIEN - Unit 402 | Lea"
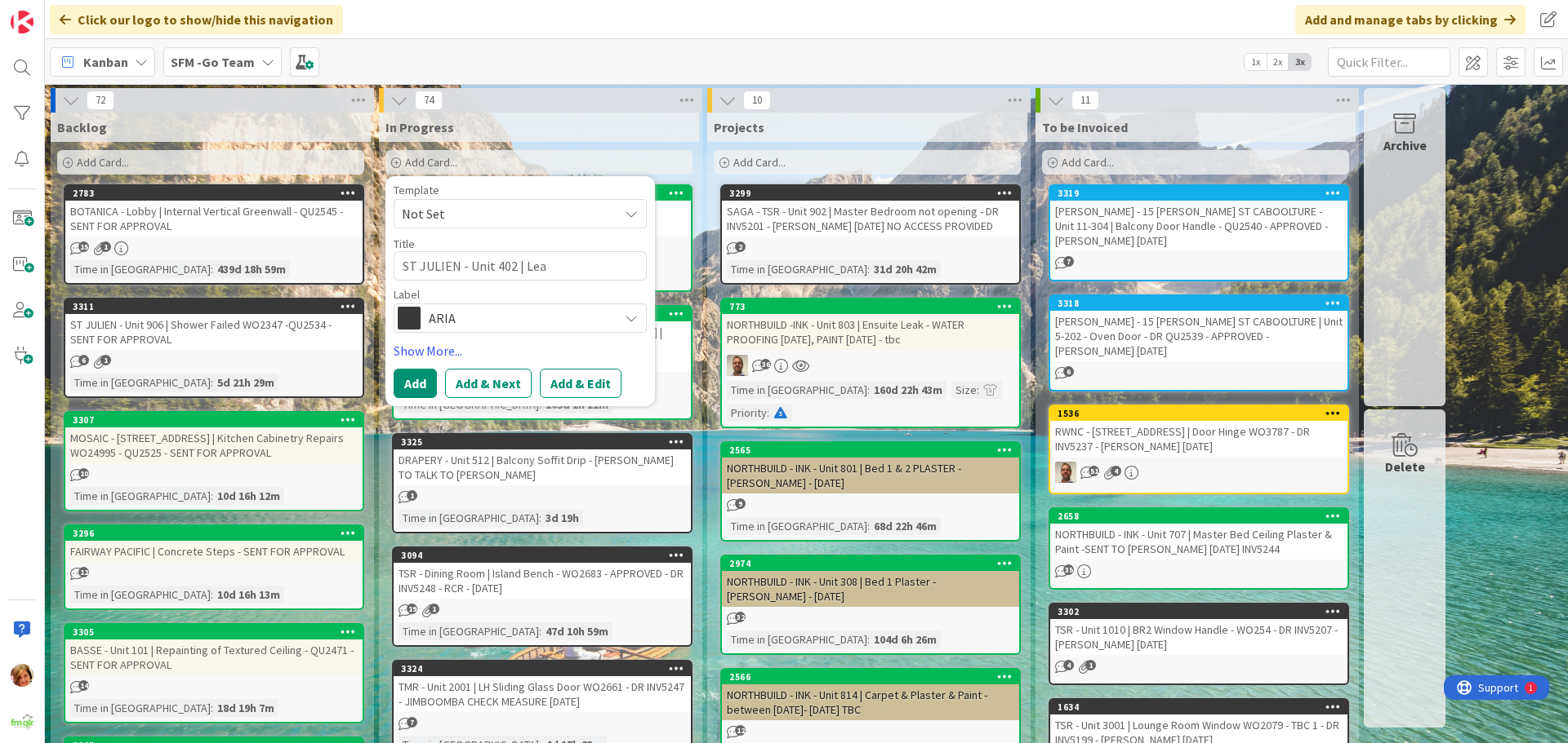
type textarea "x"
type textarea "ST JULIEN - Unit 402 | Leak"
type textarea "x"
type textarea "ST JULIEN - Unit 402 | Leak"
type textarea "x"
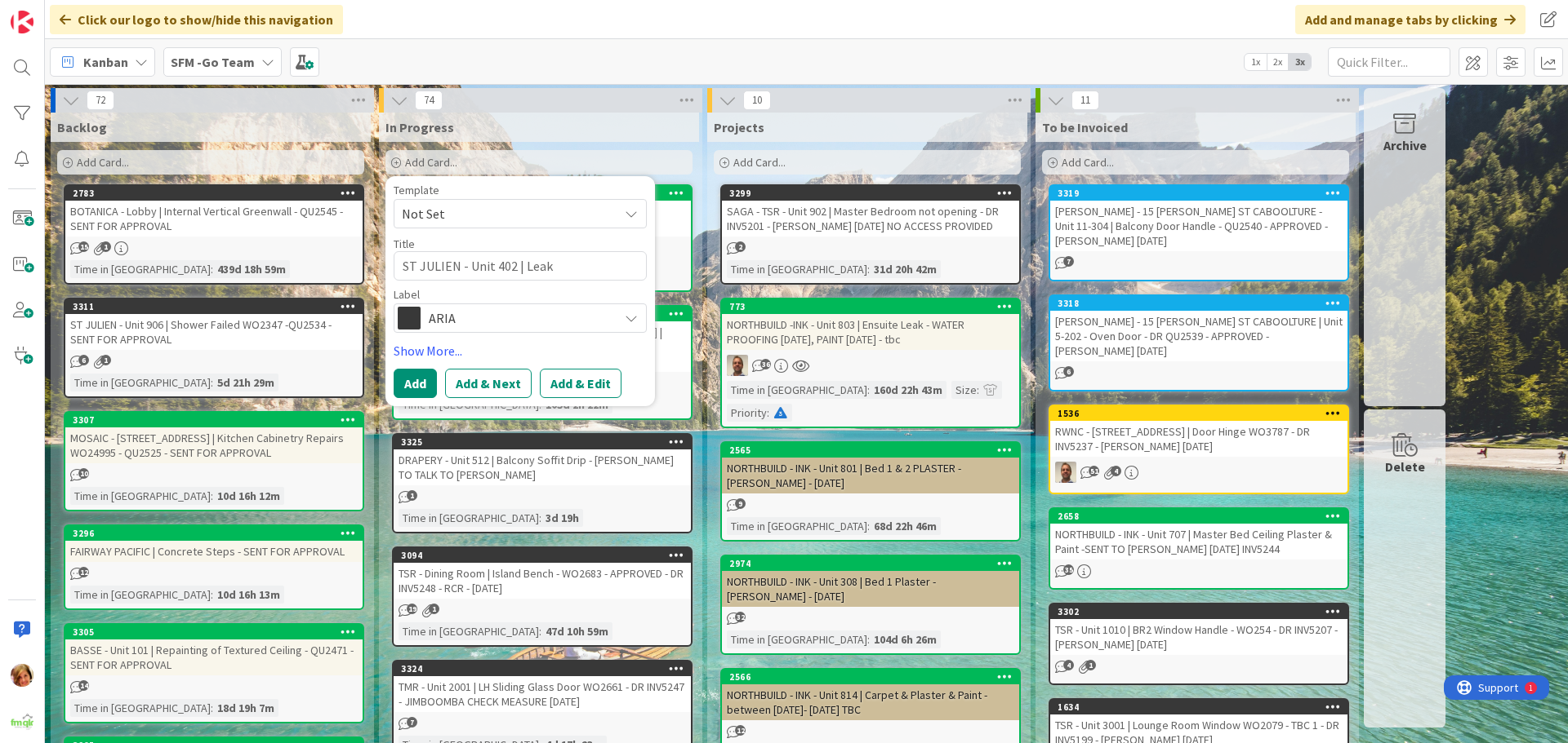
type textarea "ST JULIEN - Unit 402 | Leak"
type textarea "x"
type textarea "ST JULIEN - Unit 402 | Leaki"
type textarea "x"
type textarea "ST JULIEN - Unit 402 | Leaking"
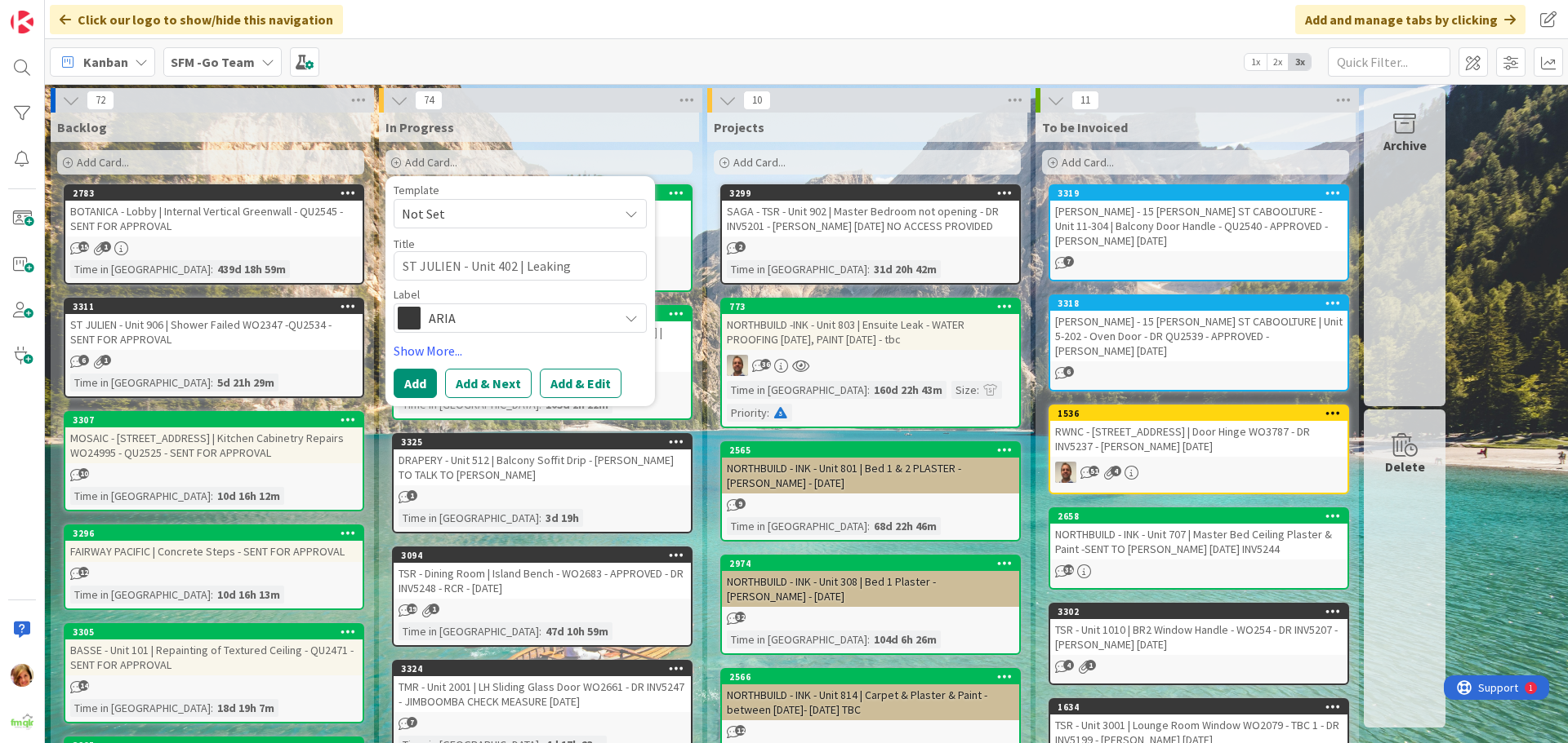
type textarea "x"
type textarea "ST JULIEN - Unit 402 | Leaking"
type textarea "x"
type textarea "ST JULIEN - Unit 402 | Leaking d"
type textarea "x"
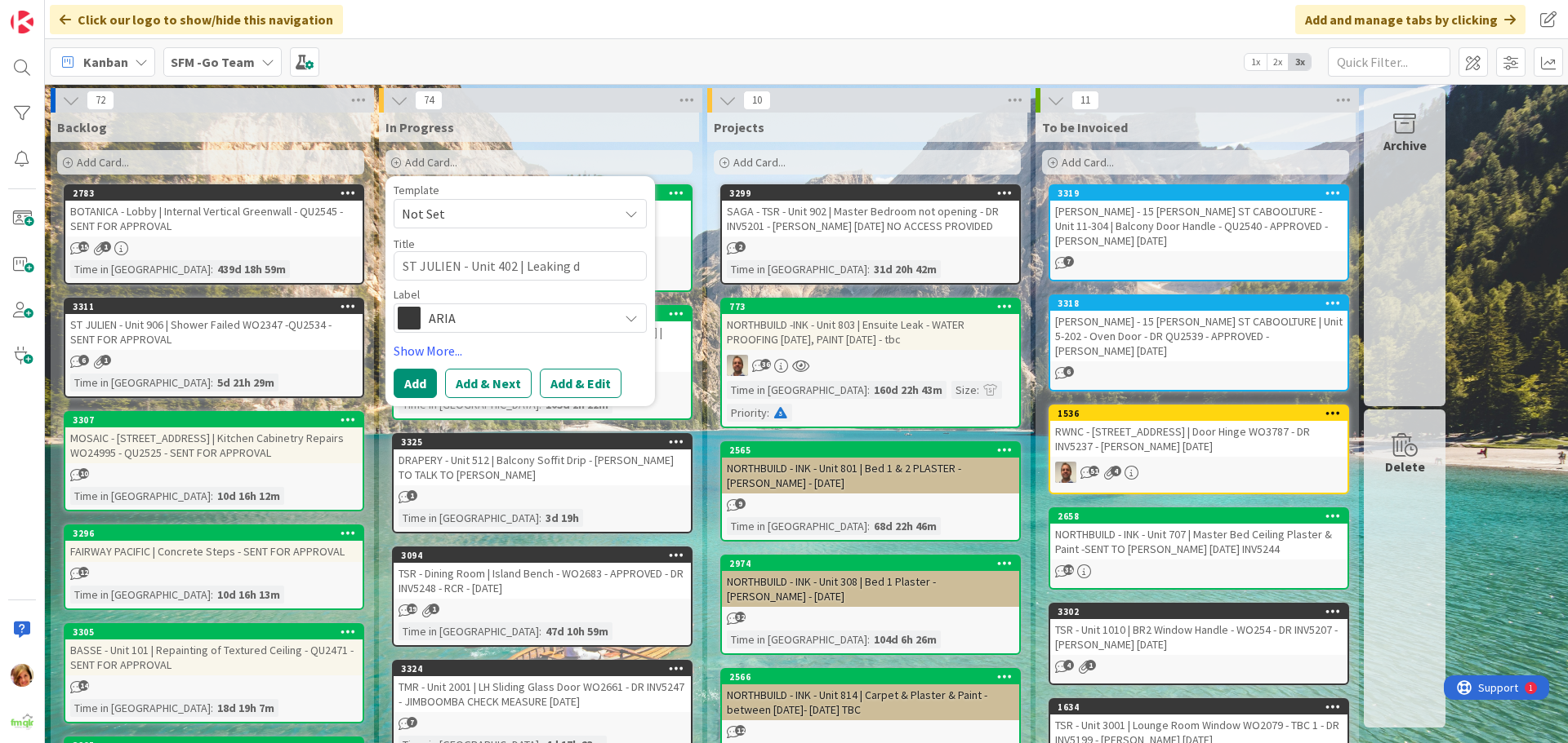
type textarea "ST JULIEN - Unit 402 | Leaking do"
type textarea "x"
type textarea "ST JULIEN - Unit 402 | Leaking dow"
type textarea "x"
type textarea "ST JULIEN - Unit 402 | Leaking do"
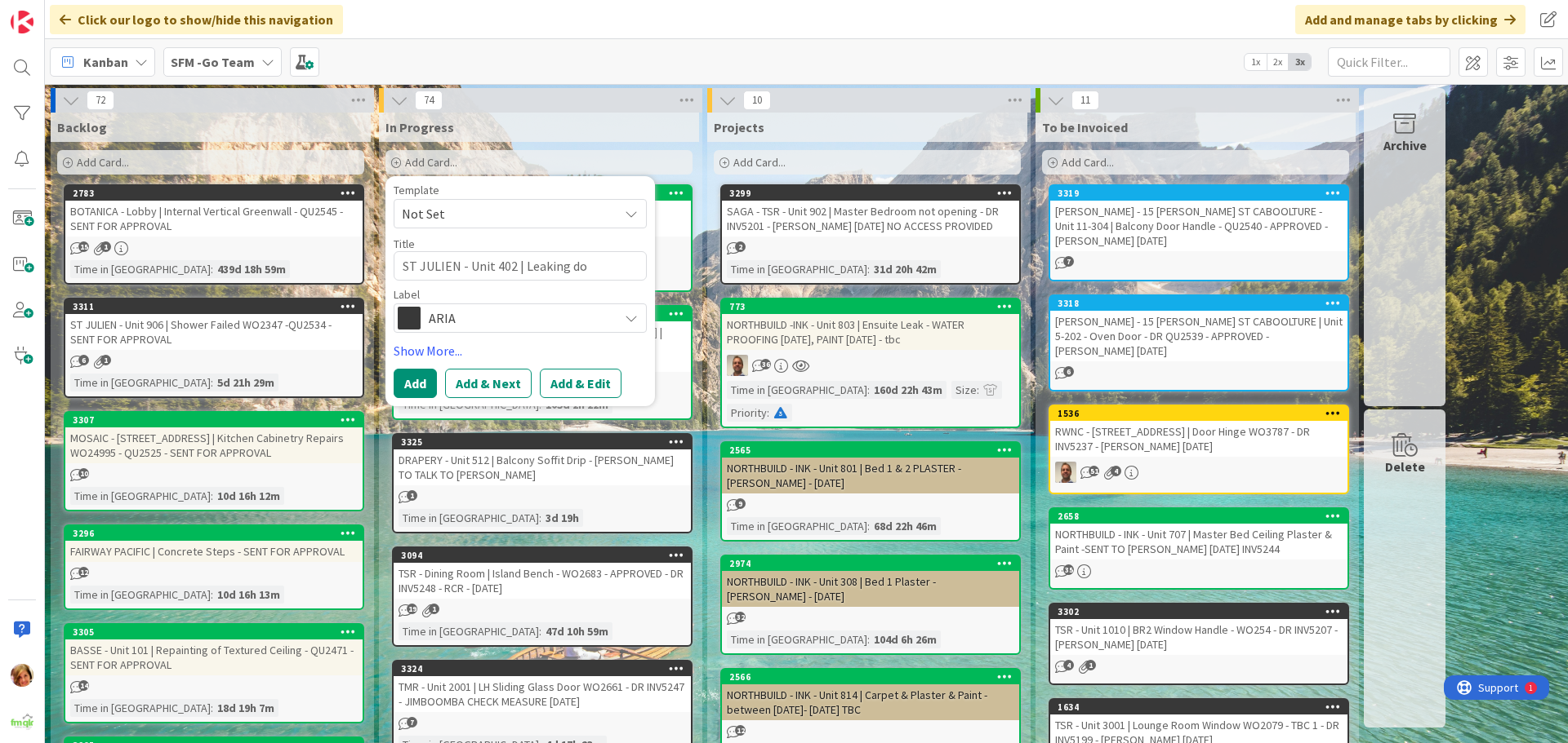
type textarea "x"
type textarea "ST JULIEN - Unit 402 | Leaking d"
type textarea "x"
type textarea "ST JULIEN - Unit 402 | Leaking"
type textarea "x"
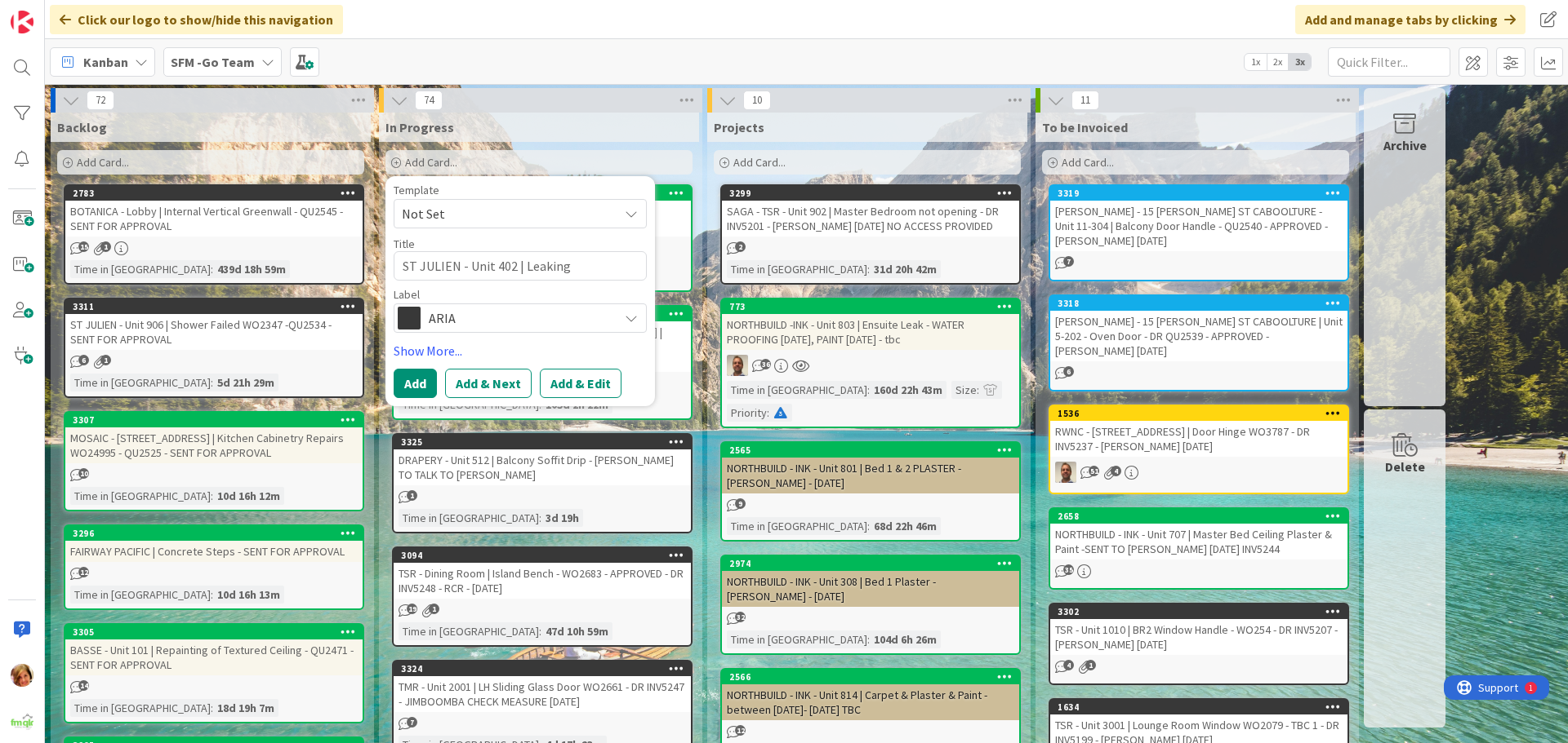
type textarea "ST JULIEN - Unit 402 | Leaking D"
type textarea "x"
type textarea "ST JULIEN - Unit 402 | Leaking Do"
type textarea "x"
type textarea "ST JULIEN - Unit 402 | Leaking Dow"
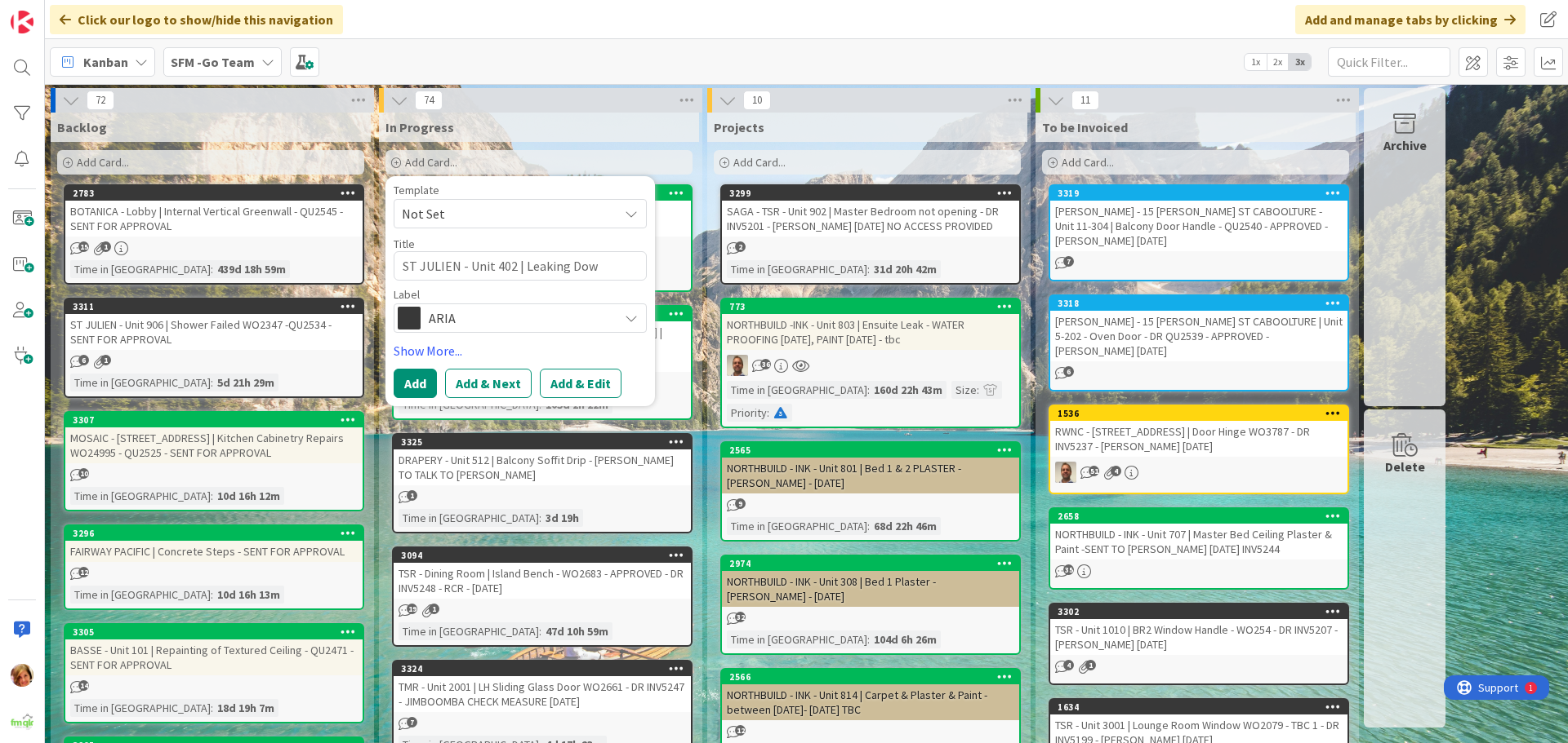
type textarea "x"
type textarea "ST JULIEN - Unit 402 | Leaking Down"
type textarea "x"
type textarea "ST JULIEN - Unit 402 | Leaking Downl"
type textarea "x"
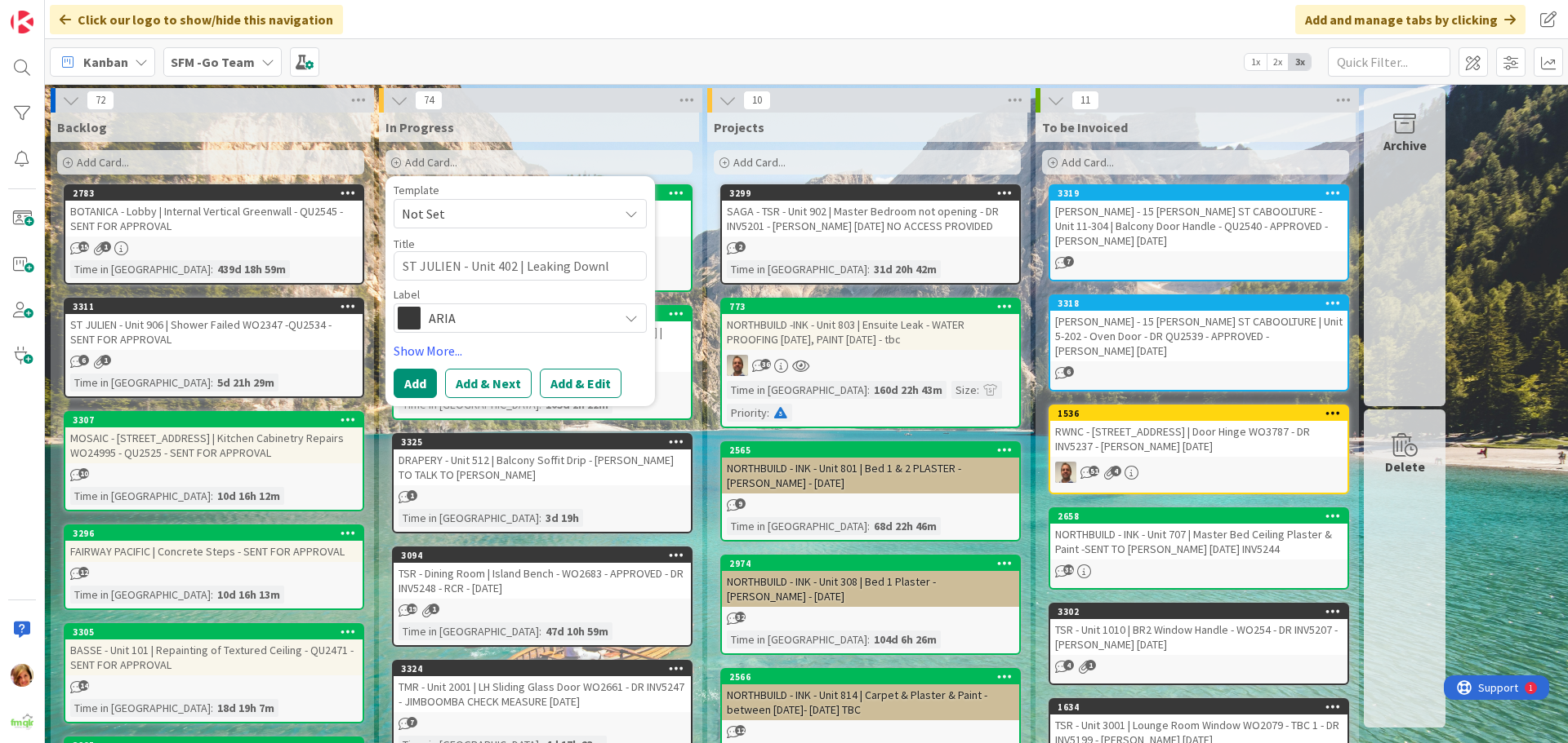
type textarea "ST JULIEN - Unit 402 | Leaking Downli"
type textarea "x"
type textarea "ST JULIEN - Unit 402 | Leaking Downlig"
type textarea "x"
type textarea "ST JULIEN - Unit 402 | Leaking Downligh"
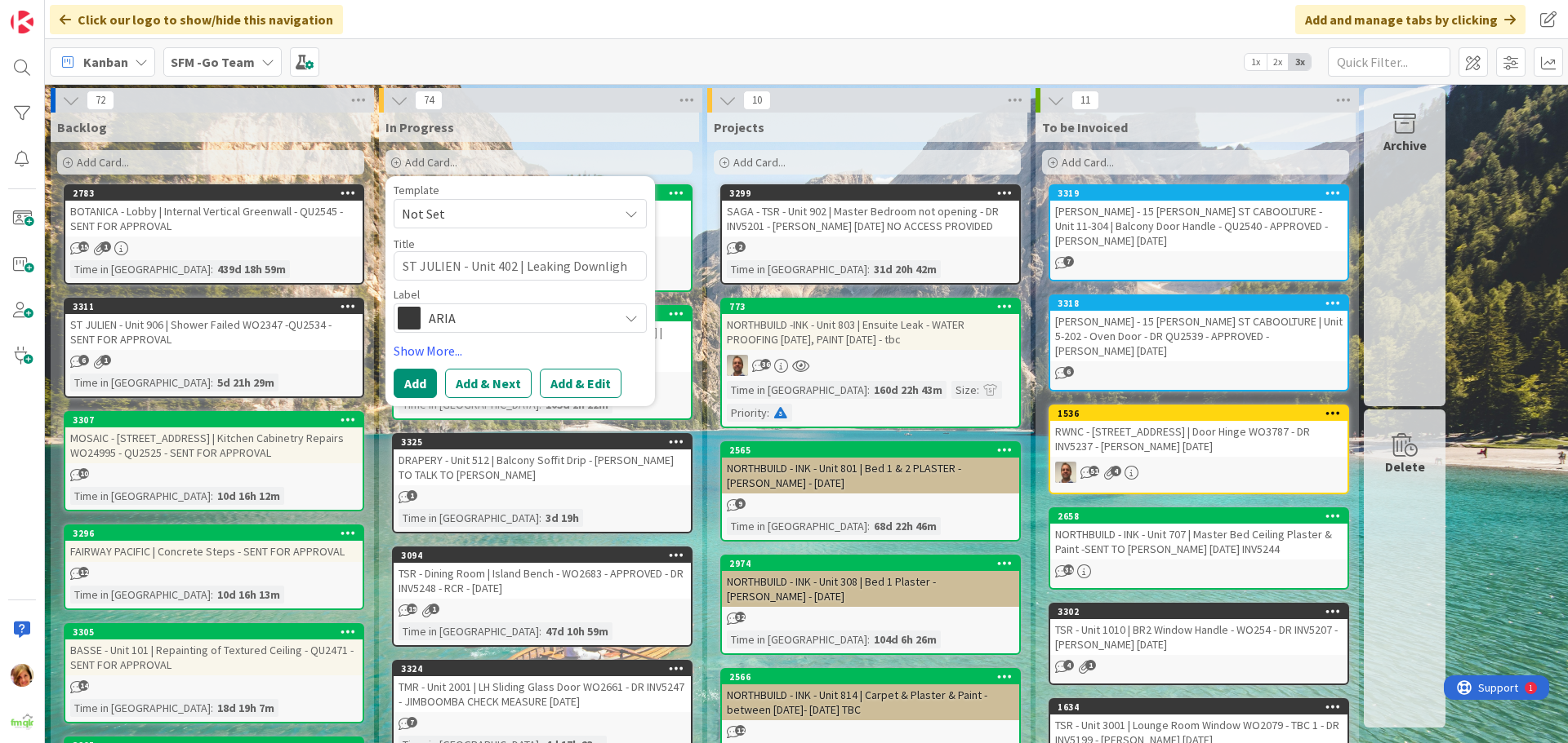
type textarea "x"
type textarea "ST JULIEN - Unit 402 | Leaking Downlight"
type textarea "x"
type textarea "ST JULIEN - Unit 402 | Leaking Downlight"
type textarea "x"
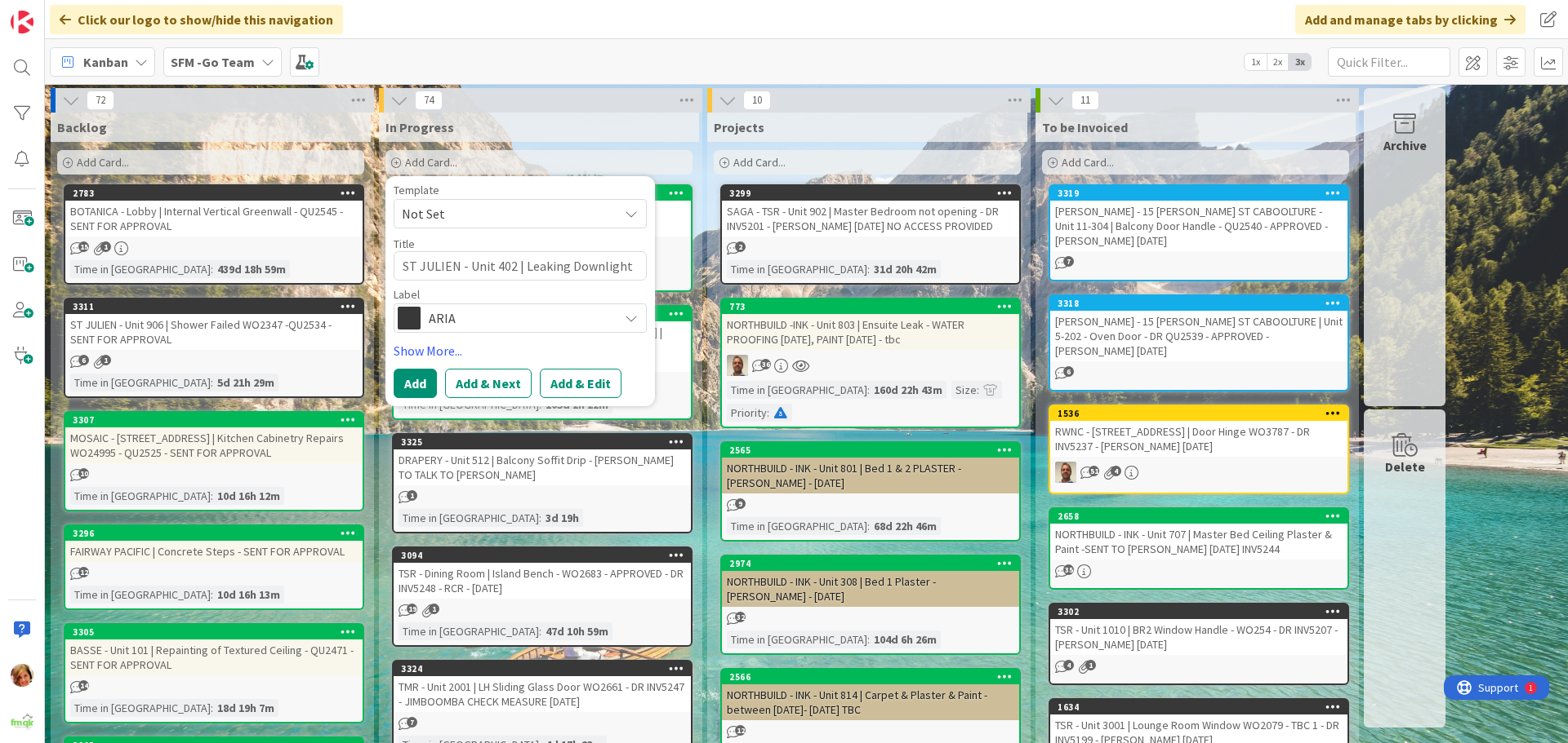
type textarea "ST JULIEN - Unit 402 | Leaking Downlight W"
type textarea "x"
type textarea "ST JULIEN - Unit 402 | Leaking Downlight WO"
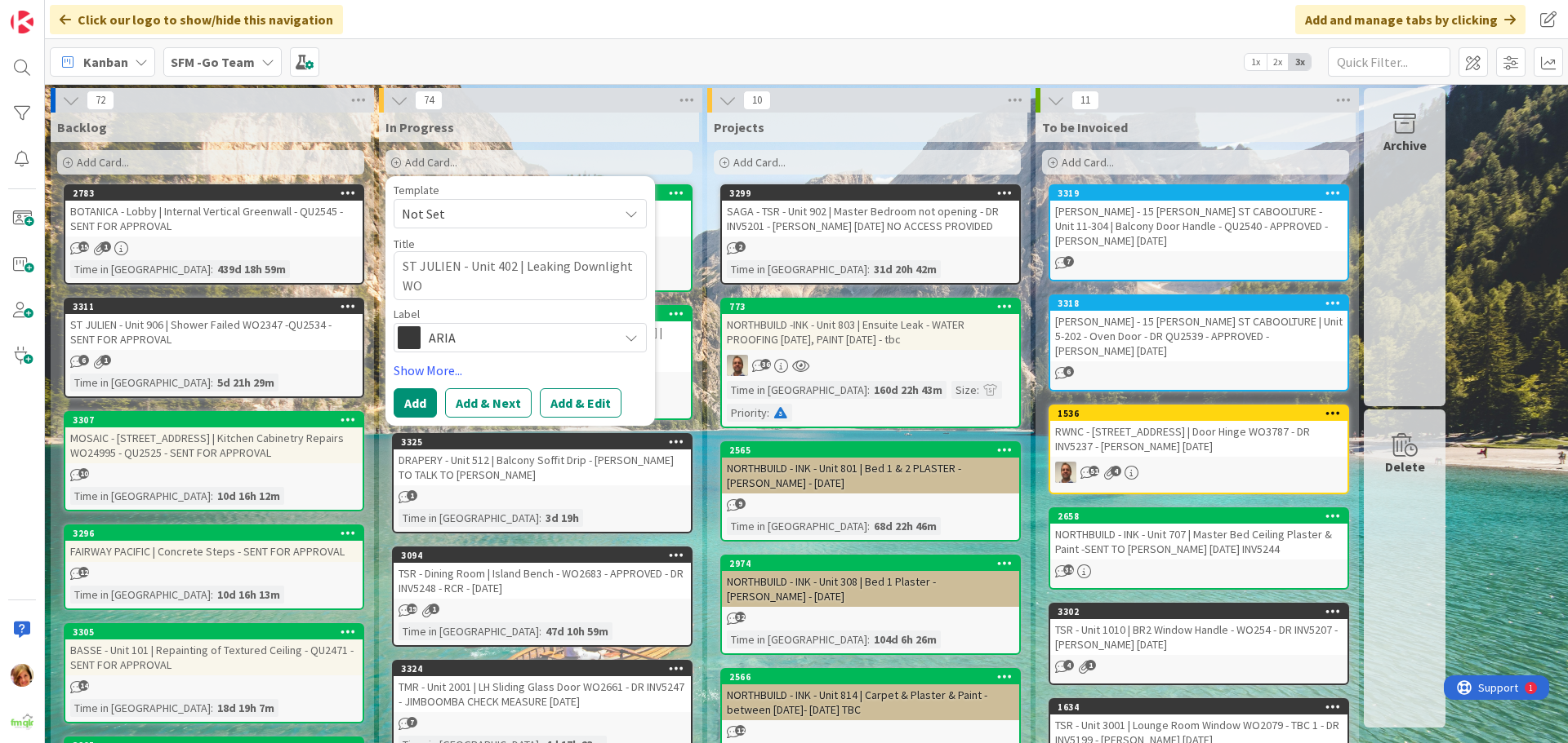
type textarea "x"
type textarea "ST JULIEN - Unit 402 | Leaking Downlight WO2"
type textarea "x"
type textarea "ST JULIEN - Unit 402 | Leaking Downlight WO27"
type textarea "x"
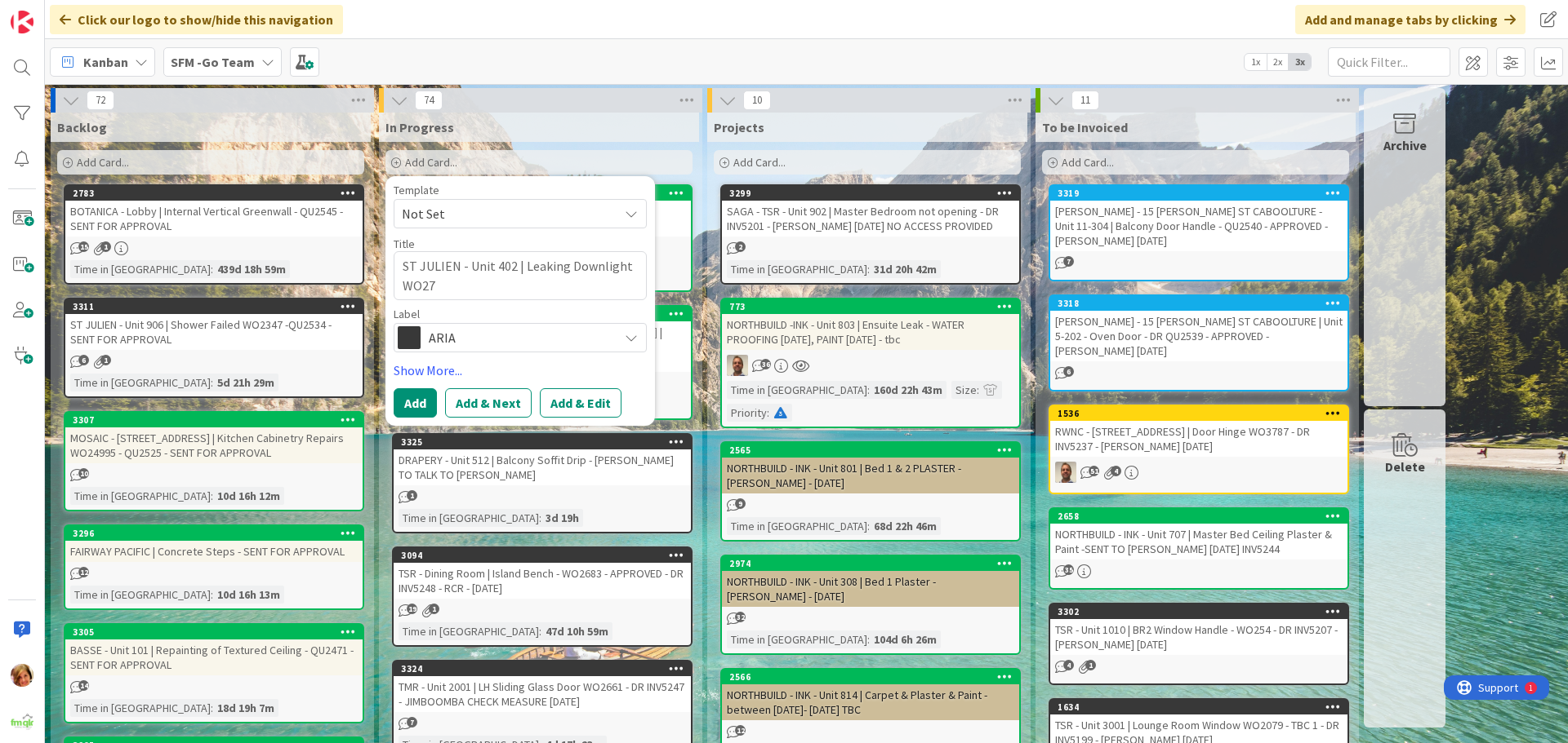
type textarea "ST JULIEN - Unit 402 | Leaking Downlight WO272"
type textarea "x"
type textarea "ST JULIEN - Unit 402 | Leaking Downlight WO2727"
click at [413, 398] on button "Add" at bounding box center [415, 403] width 44 height 30
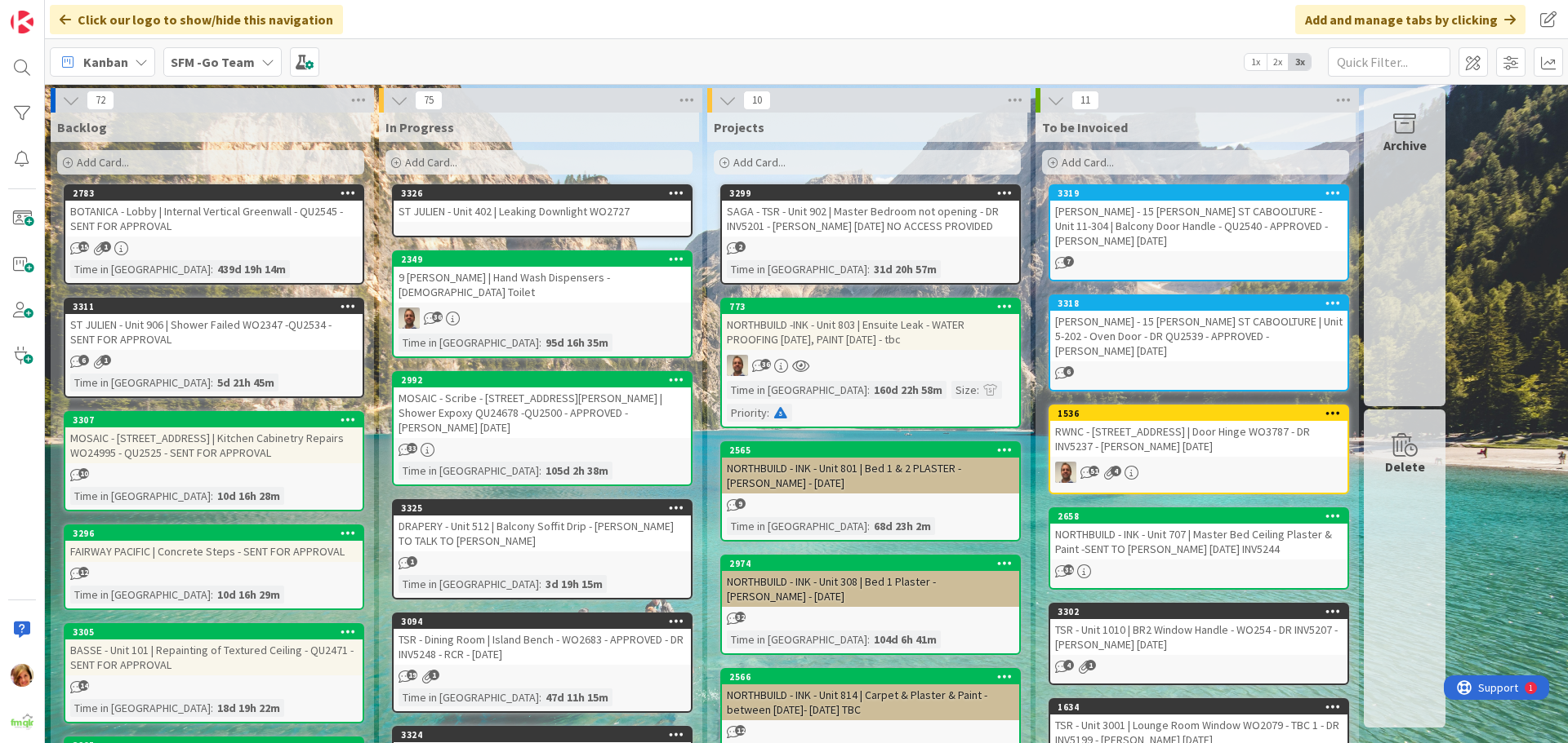
click at [501, 202] on div "ST JULIEN - Unit 402 | Leaking Downlight WO2727" at bounding box center [542, 210] width 298 height 21
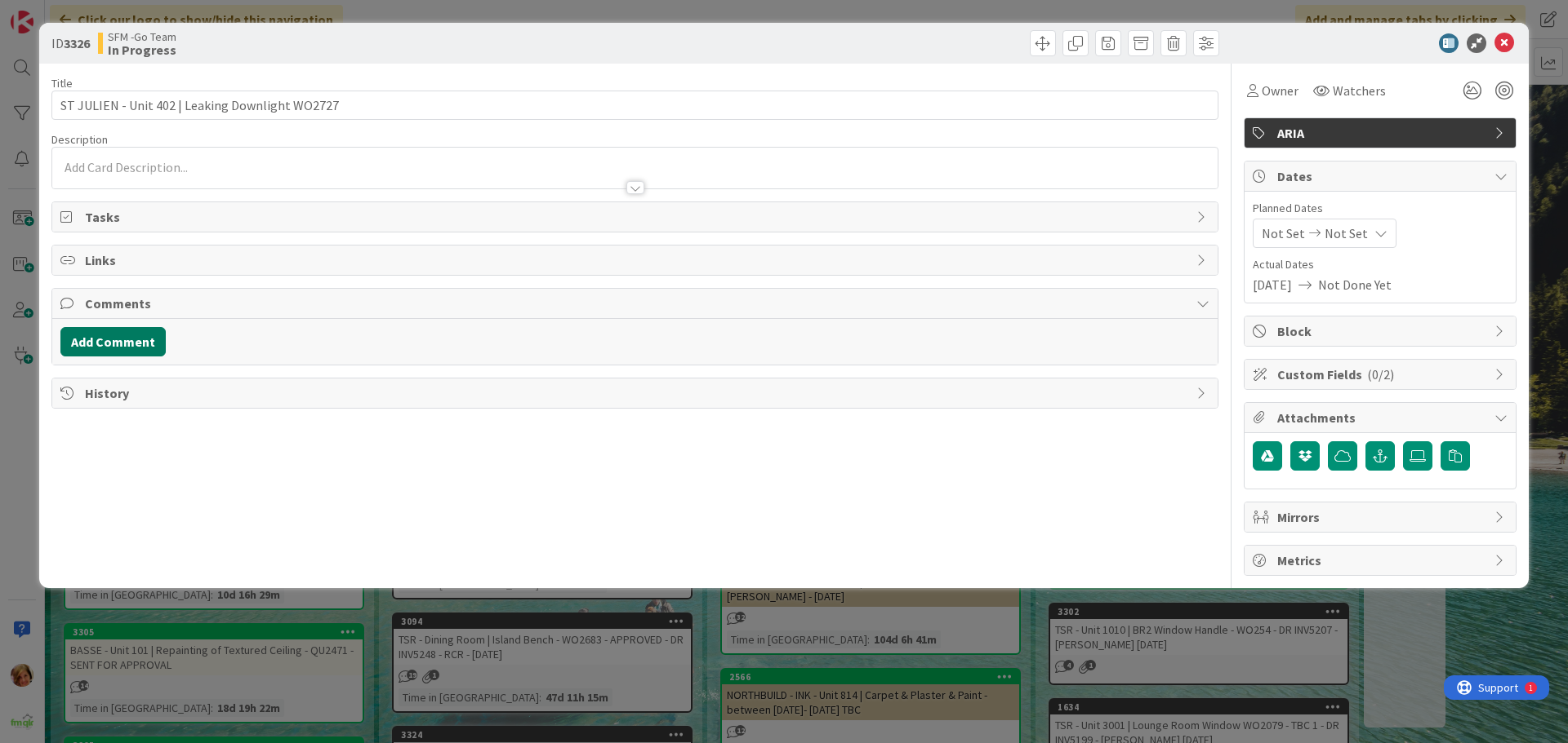
click at [110, 339] on button "Add Comment" at bounding box center [113, 342] width 106 height 30
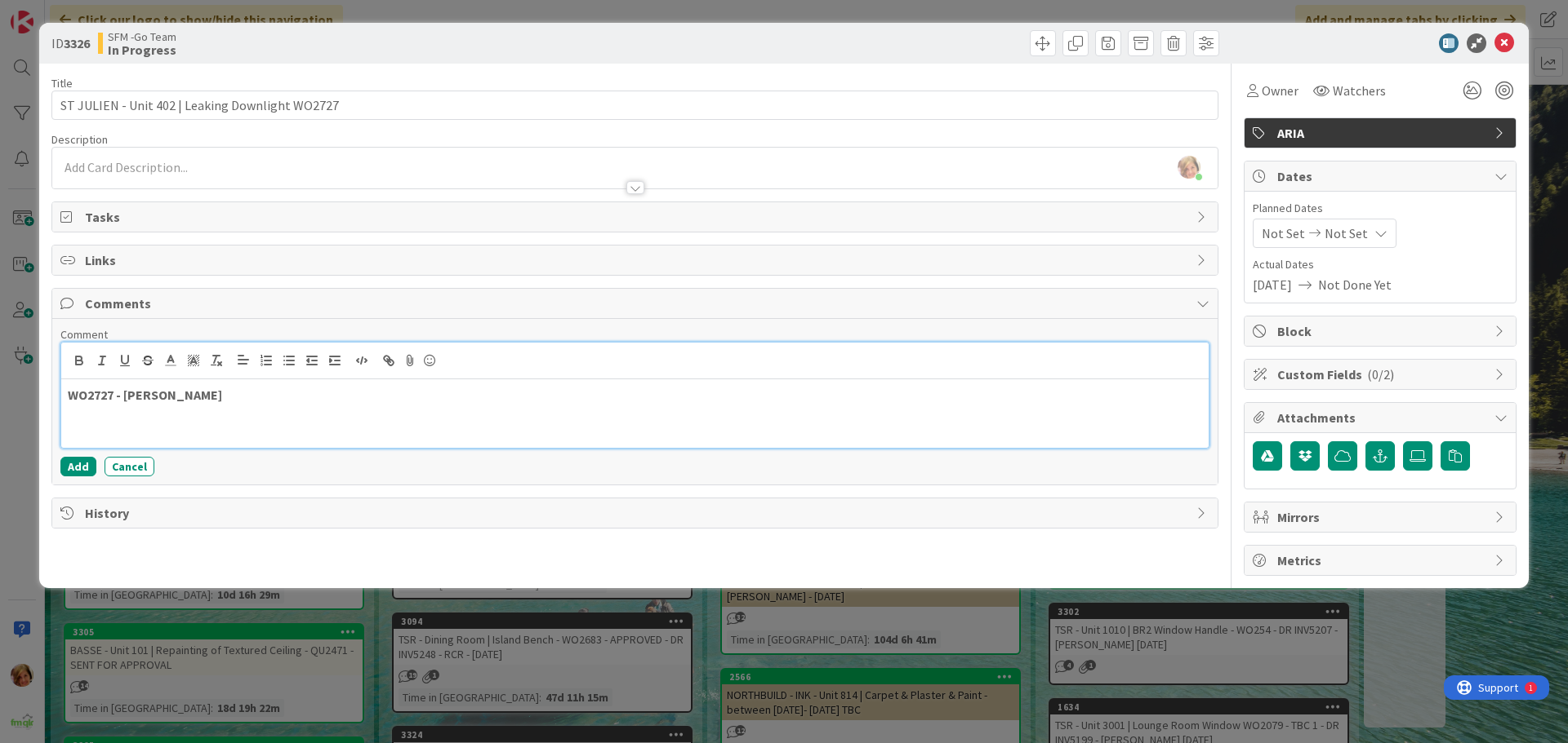
click at [269, 392] on p "WO2727 - [PERSON_NAME]" at bounding box center [635, 395] width 1134 height 19
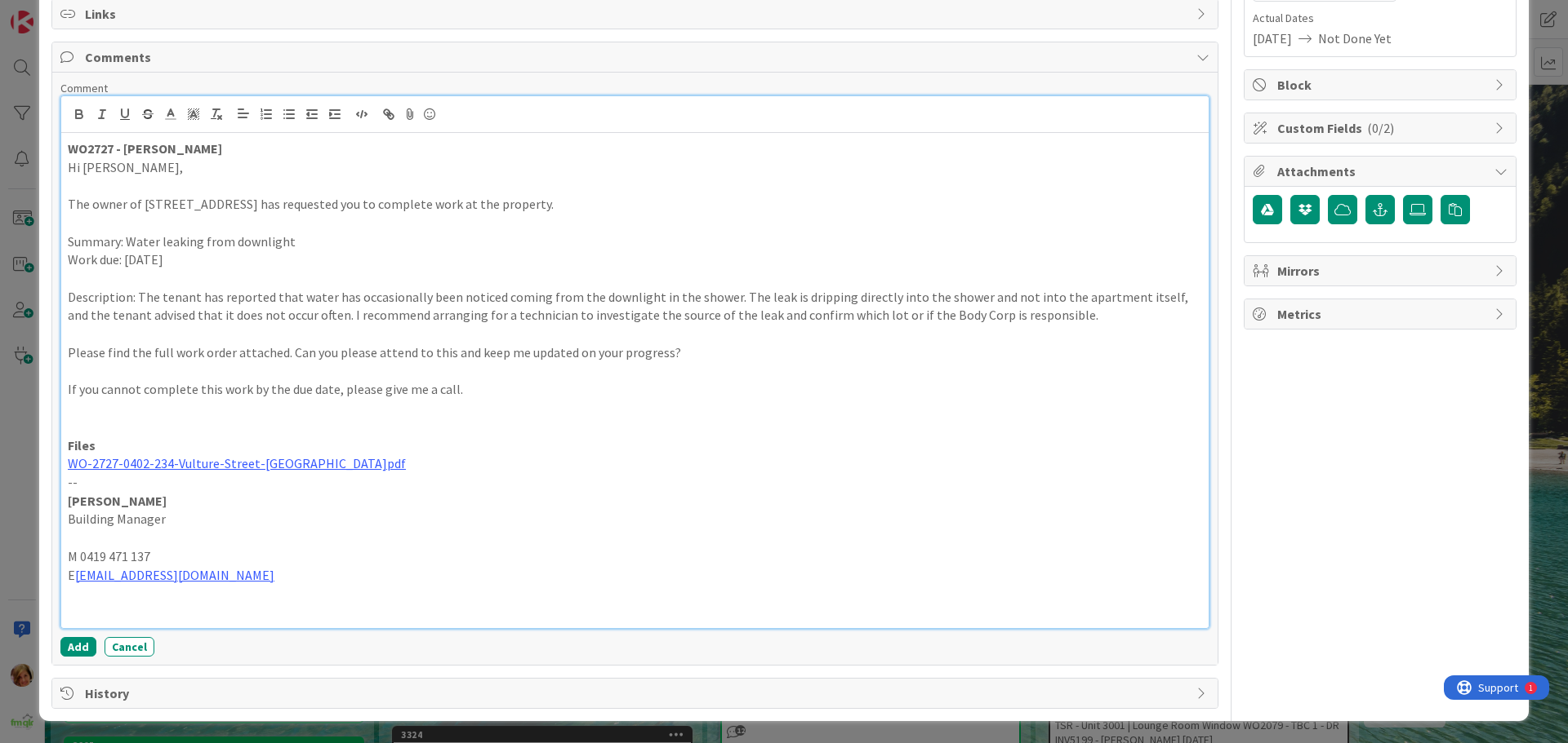
scroll to position [247, 0]
click at [79, 645] on button "Add" at bounding box center [78, 646] width 36 height 20
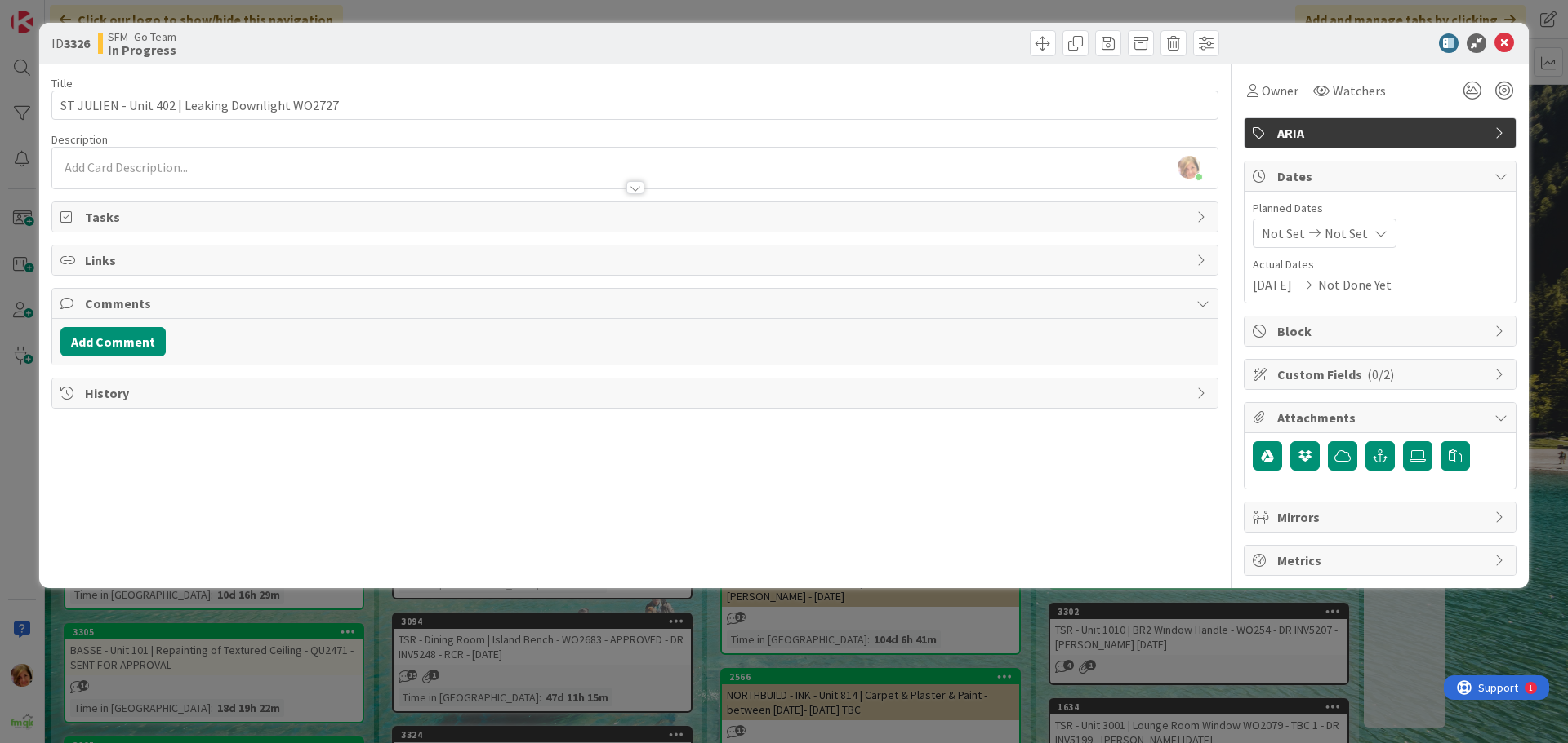
scroll to position [0, 0]
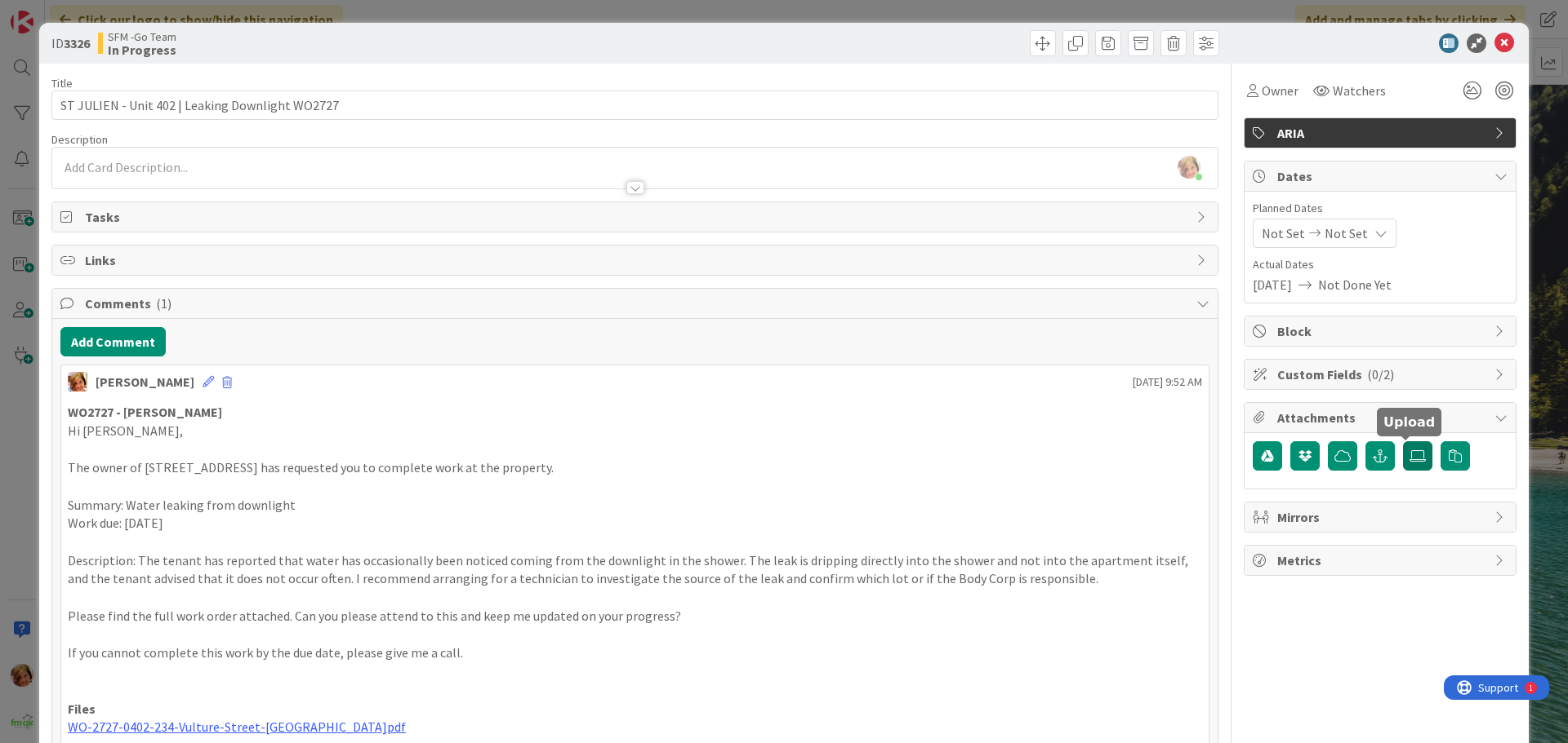
click at [1410, 453] on icon at bounding box center [1418, 455] width 17 height 13
click at [1403, 442] on input "file" at bounding box center [1403, 442] width 0 height 0
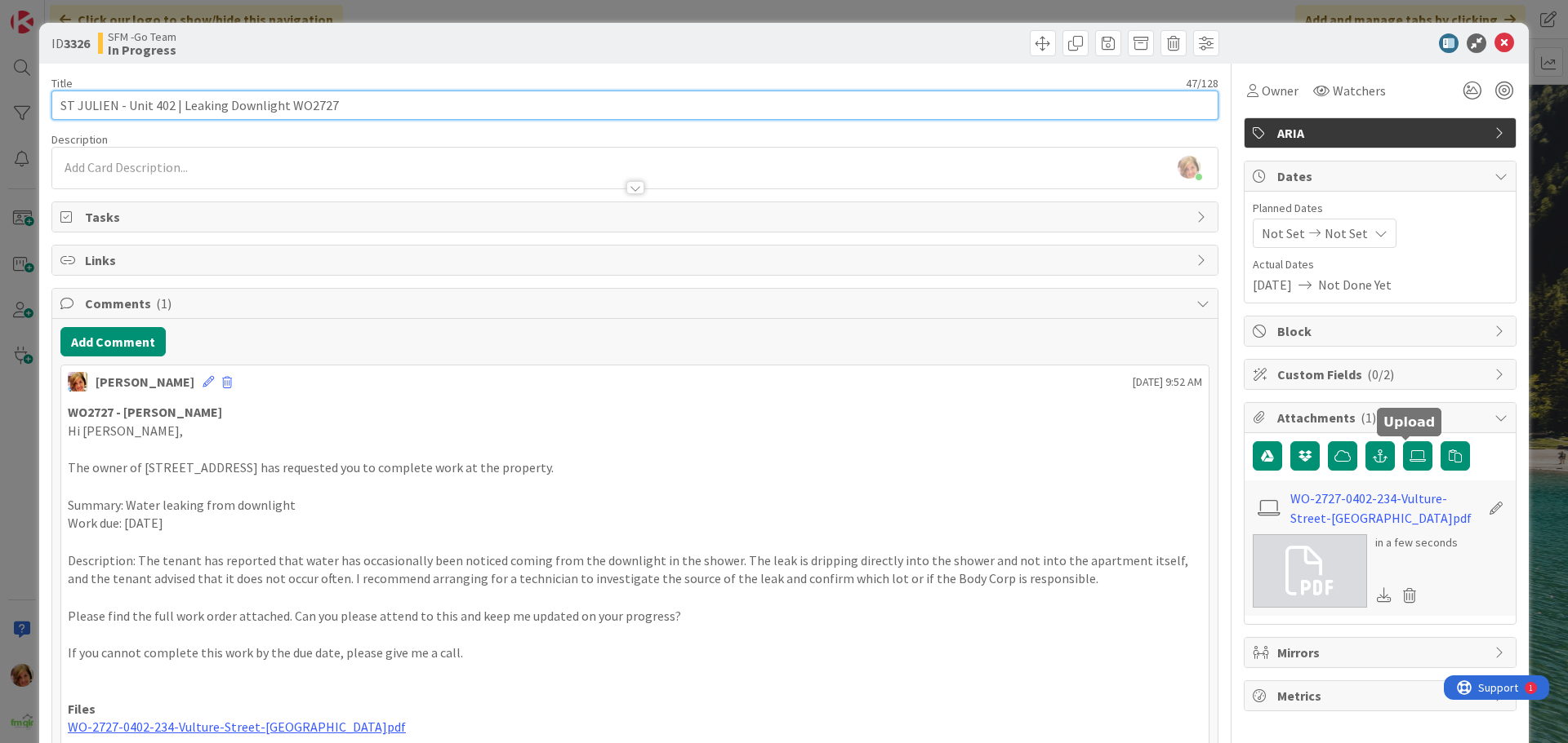
click at [392, 99] on input "ST JULIEN - Unit 402 | Leaking Downlight WO2727" at bounding box center [635, 106] width 1167 height 30
type input "ST JULIEN - Unit 402 | Leaking Downlight WO2727 - DR QU2547"
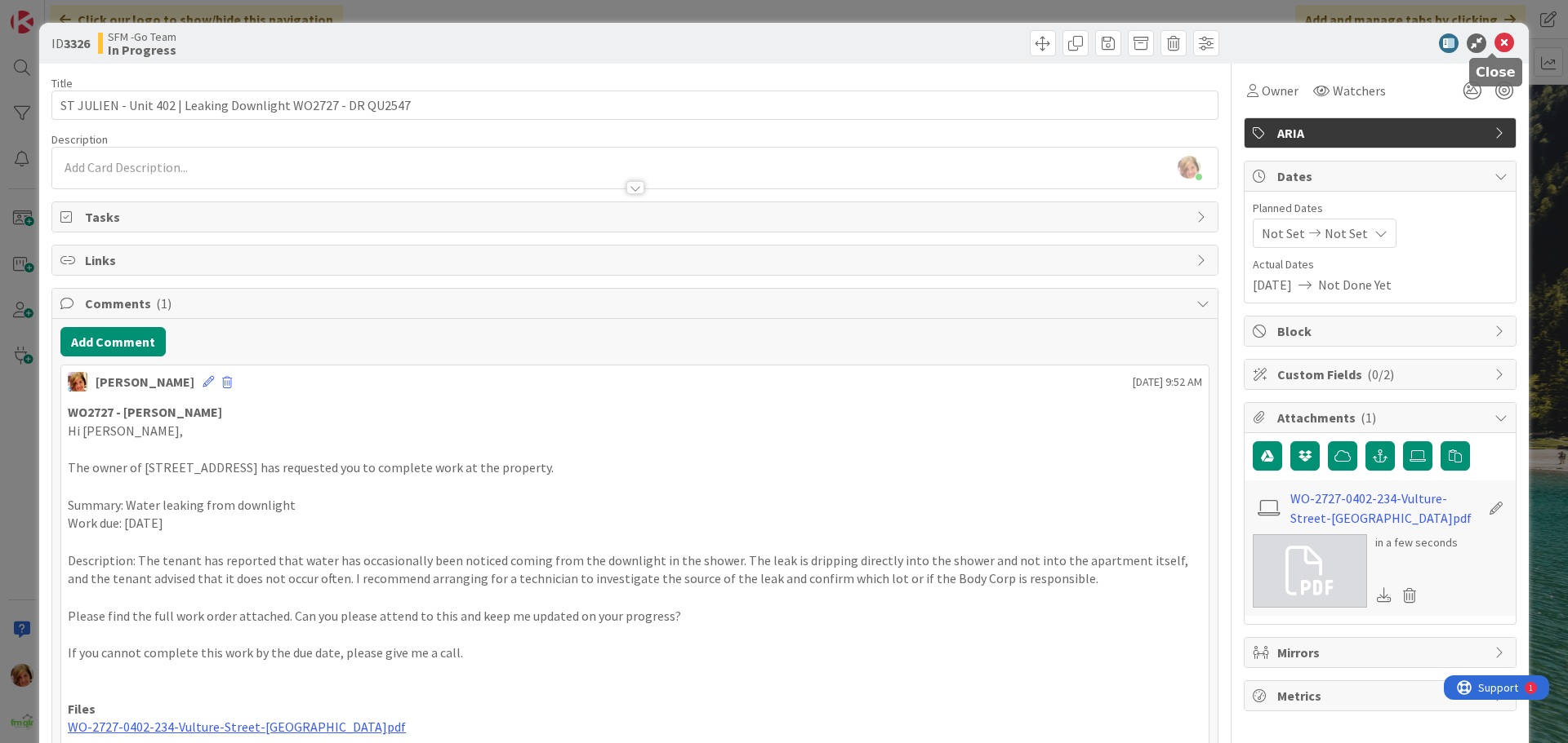
click at [1495, 40] on icon at bounding box center [1505, 43] width 20 height 20
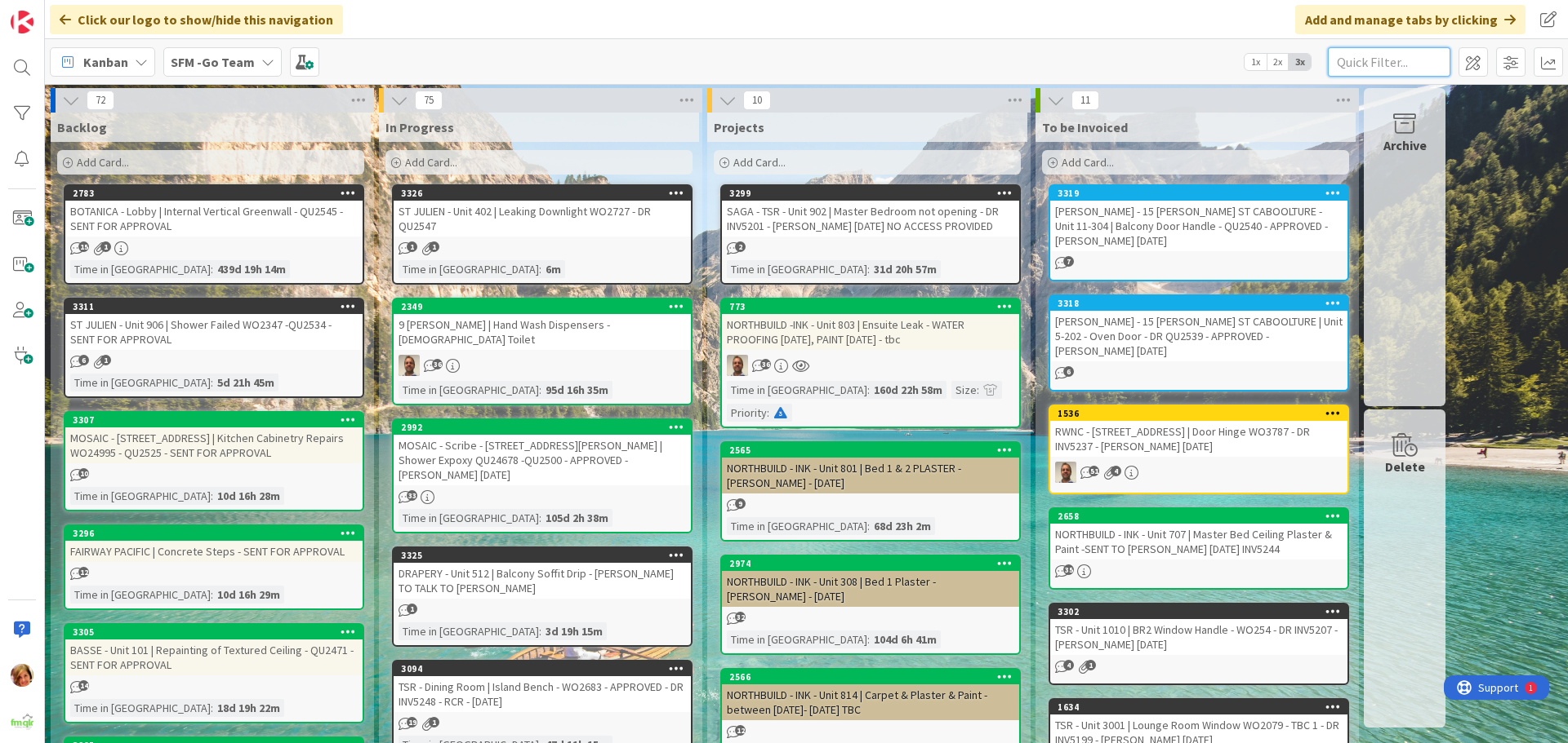
click at [1393, 66] on input "text" at bounding box center [1389, 62] width 123 height 30
type input "DINING"
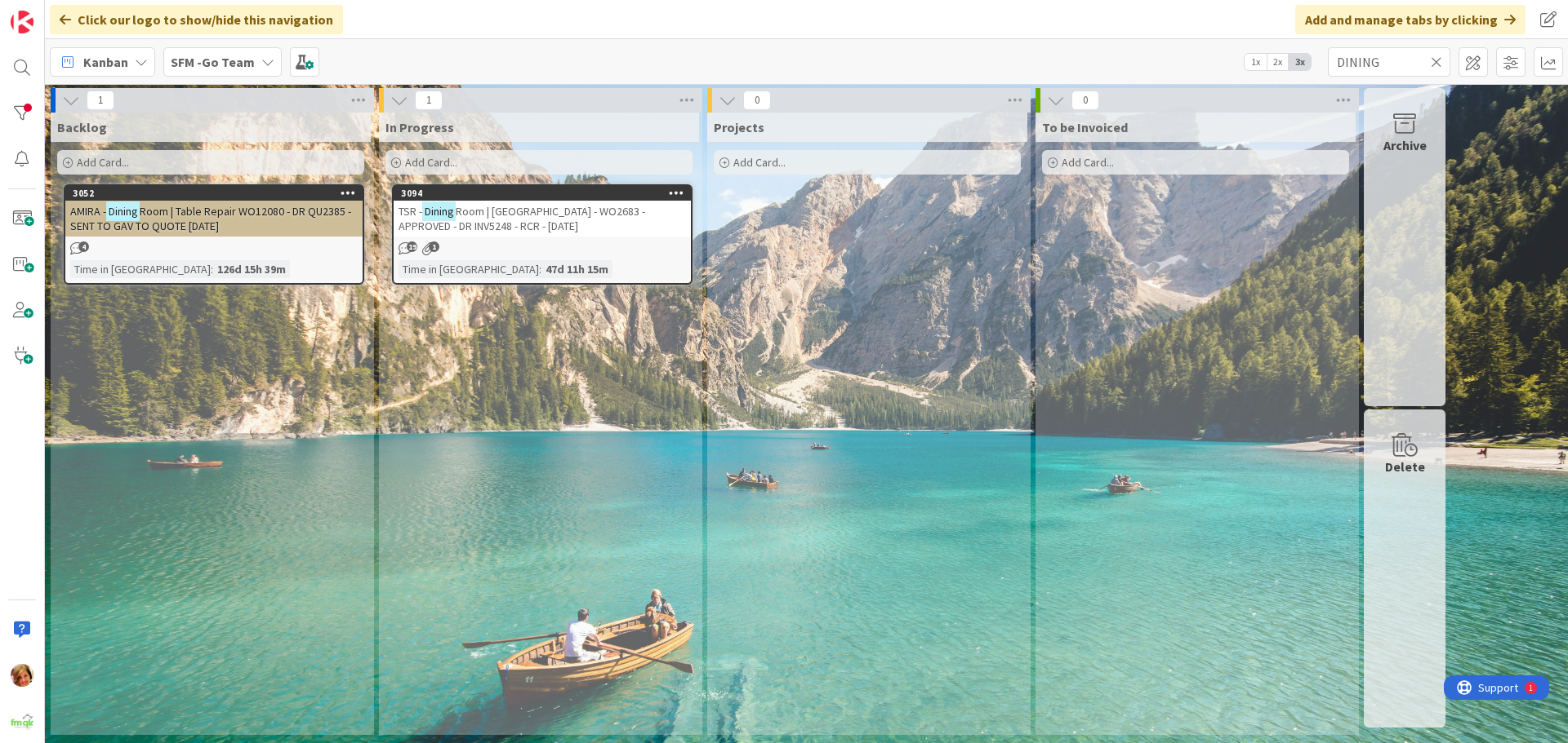
click at [514, 227] on span "Room | [GEOGRAPHIC_DATA] - WO2683 - APPROVED - DR INV5248 - RCR - [DATE]" at bounding box center [521, 219] width 246 height 30
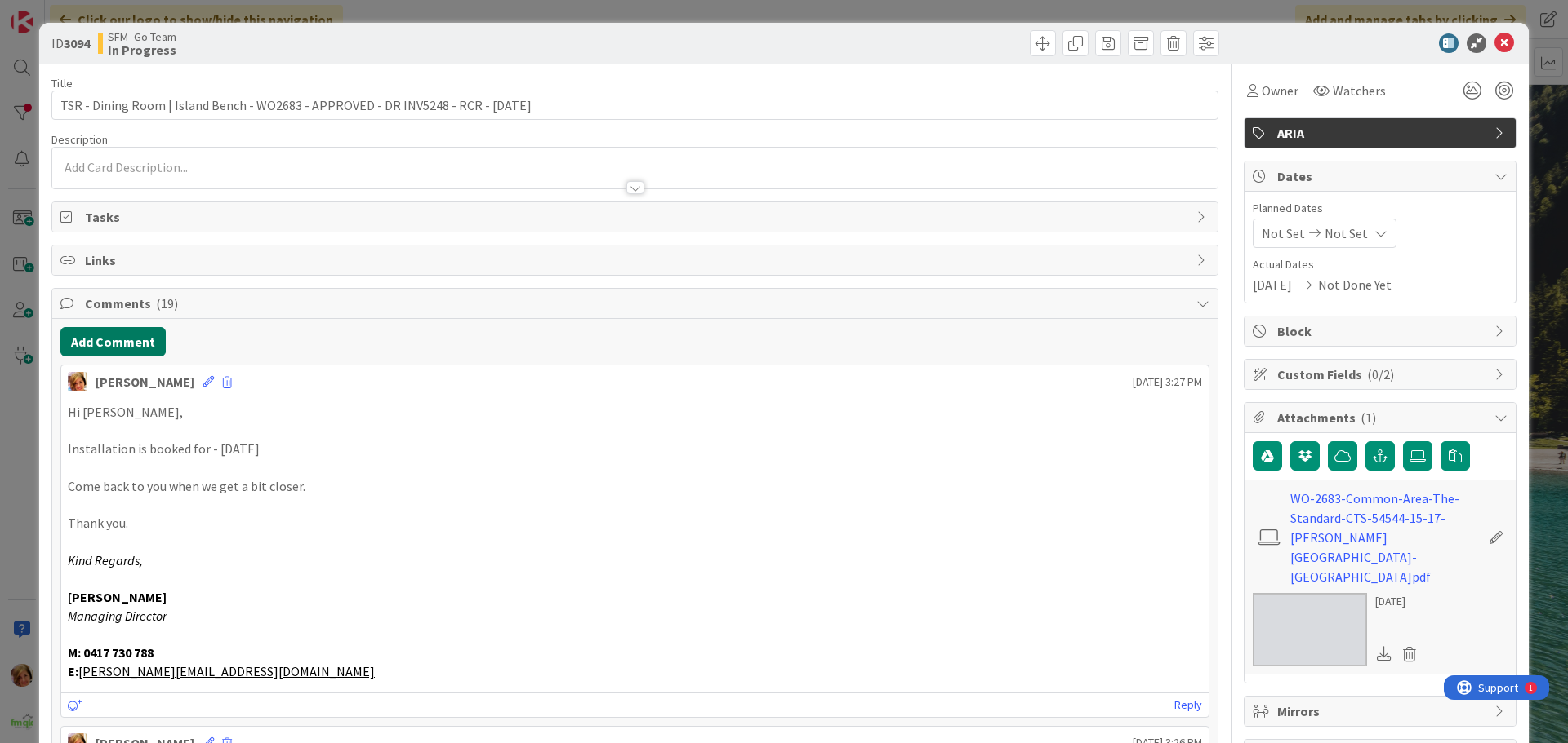
click at [123, 342] on button "Add Comment" at bounding box center [113, 342] width 106 height 30
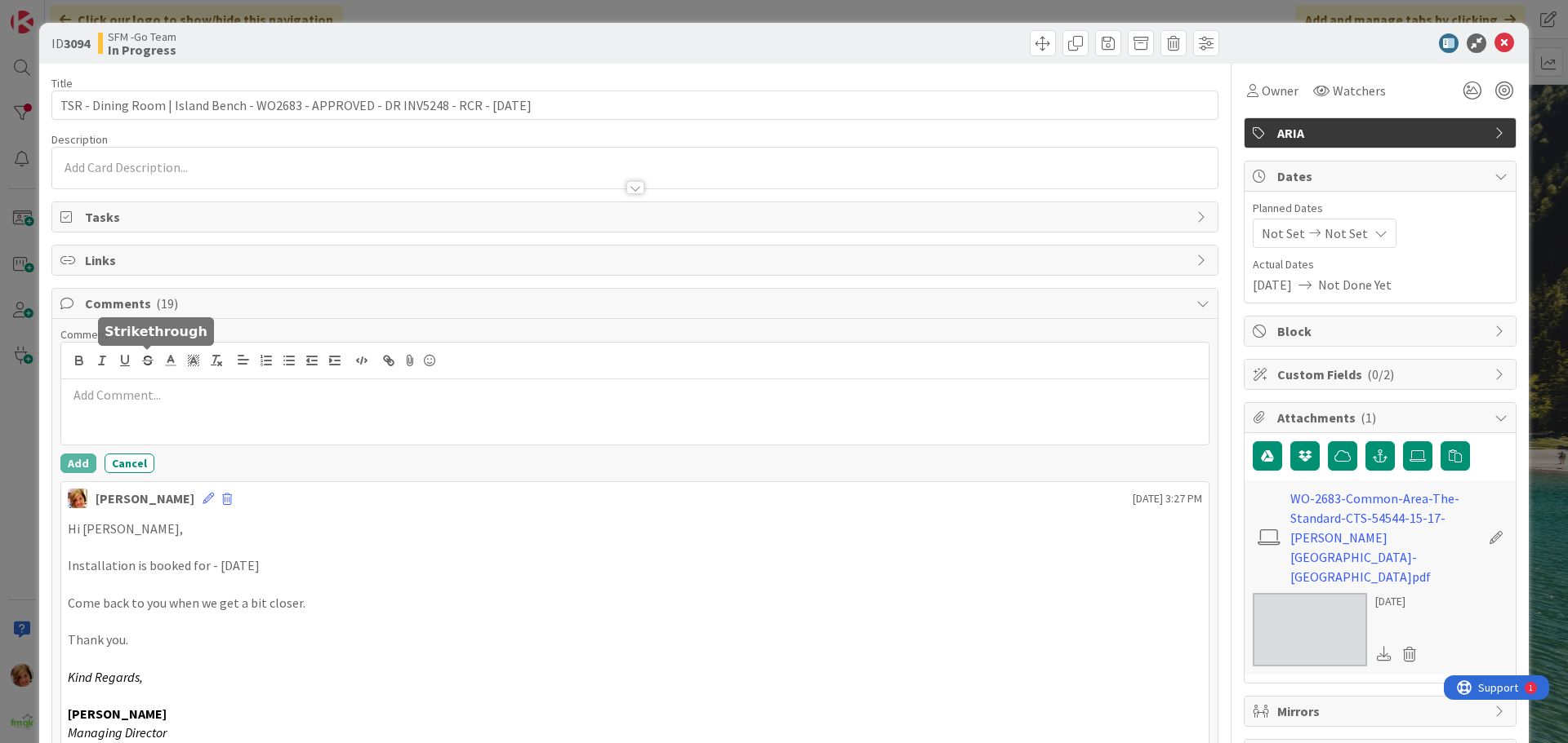
click at [178, 421] on div at bounding box center [635, 412] width 1148 height 65
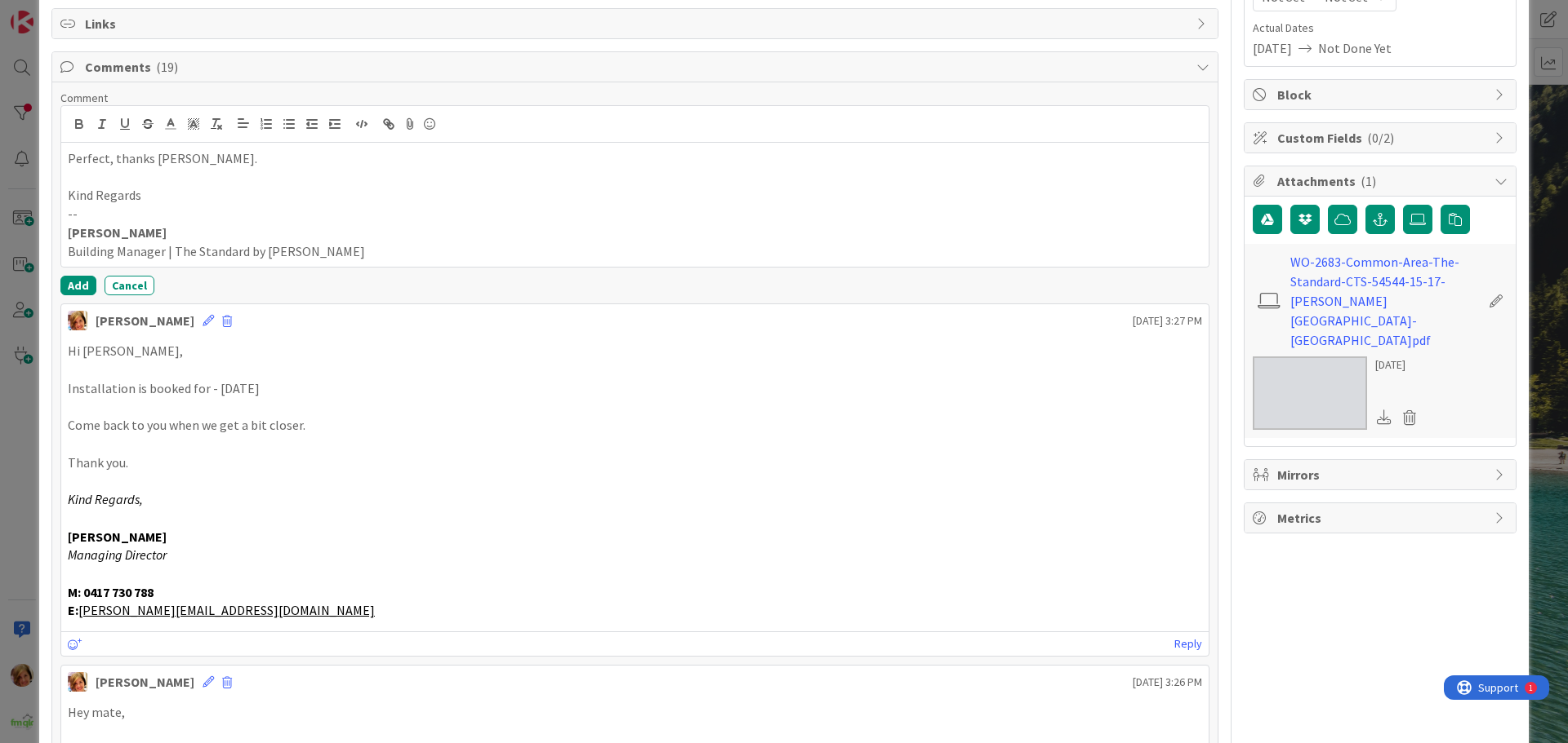
scroll to position [245, 0]
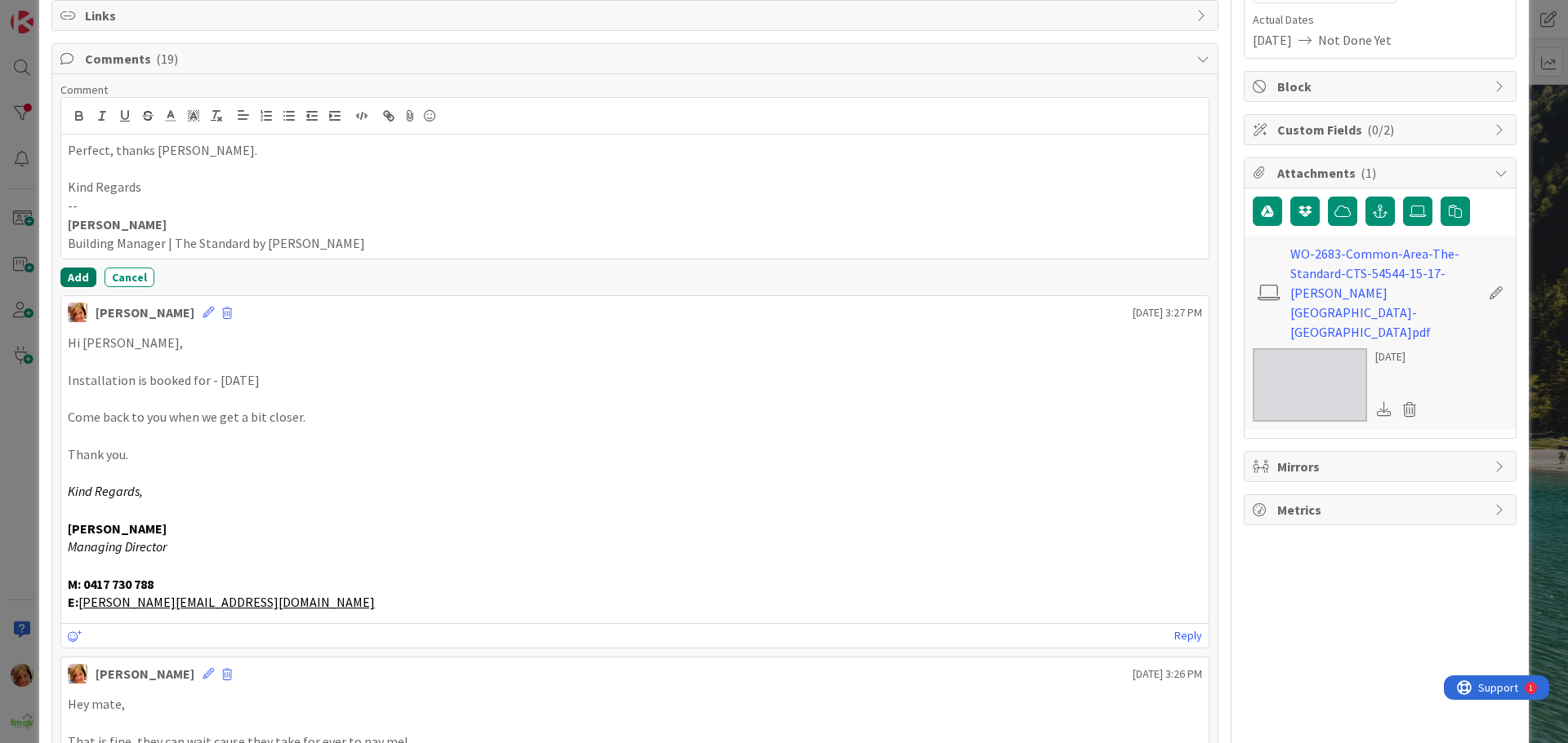
drag, startPoint x: 74, startPoint y: 270, endPoint x: 64, endPoint y: 293, distance: 25.1
click at [74, 272] on button "Add" at bounding box center [78, 278] width 36 height 20
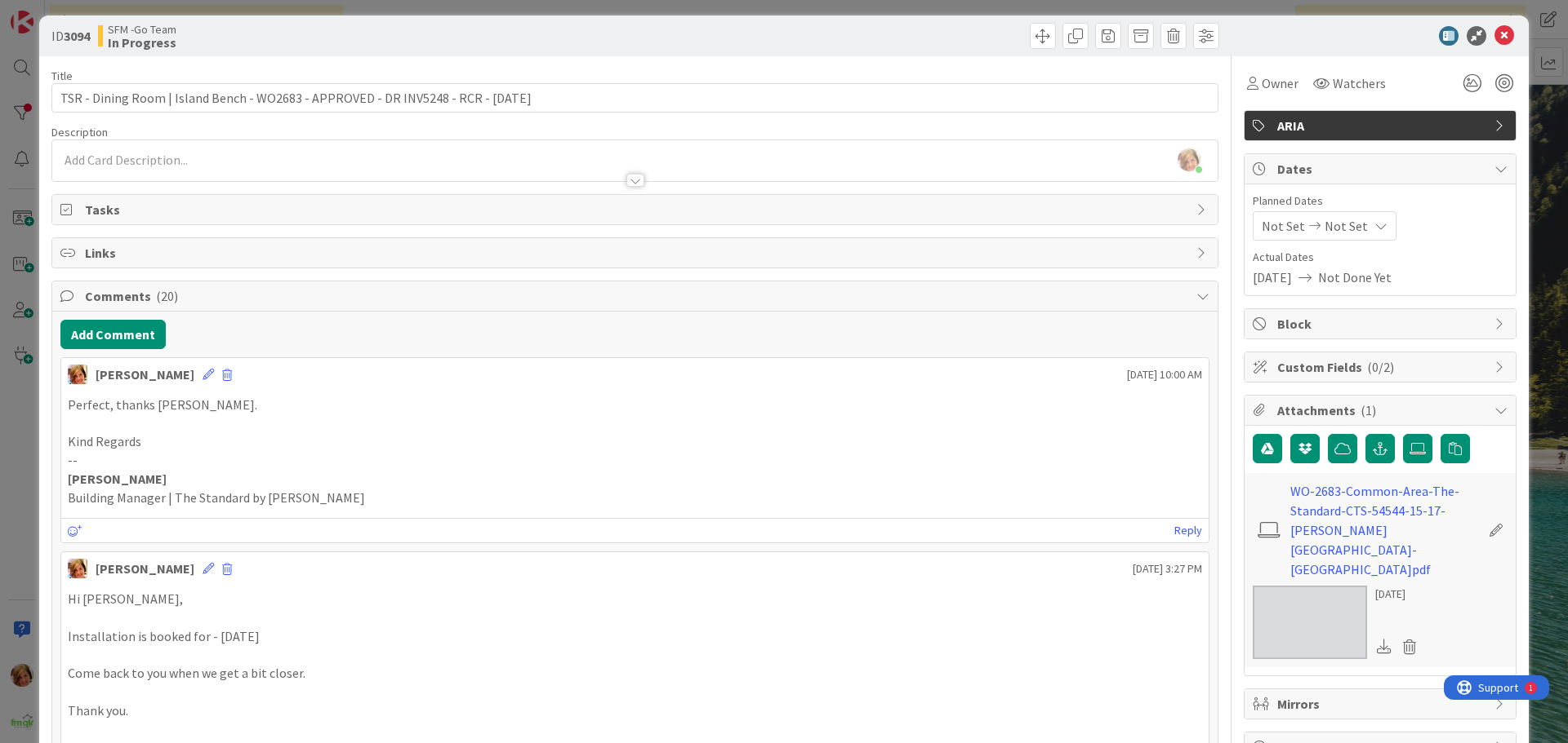
scroll to position [0, 0]
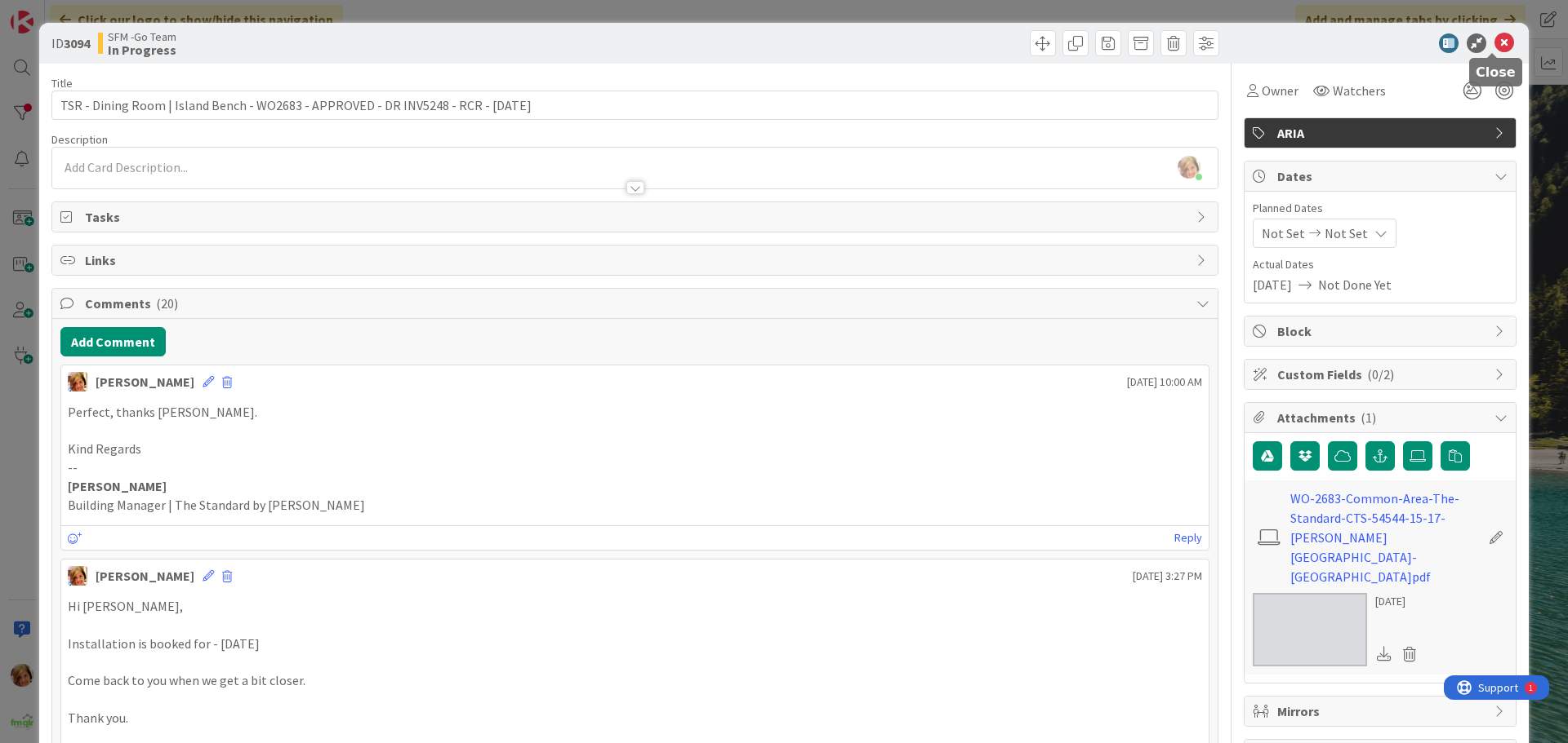
click at [1495, 38] on icon at bounding box center [1505, 43] width 20 height 20
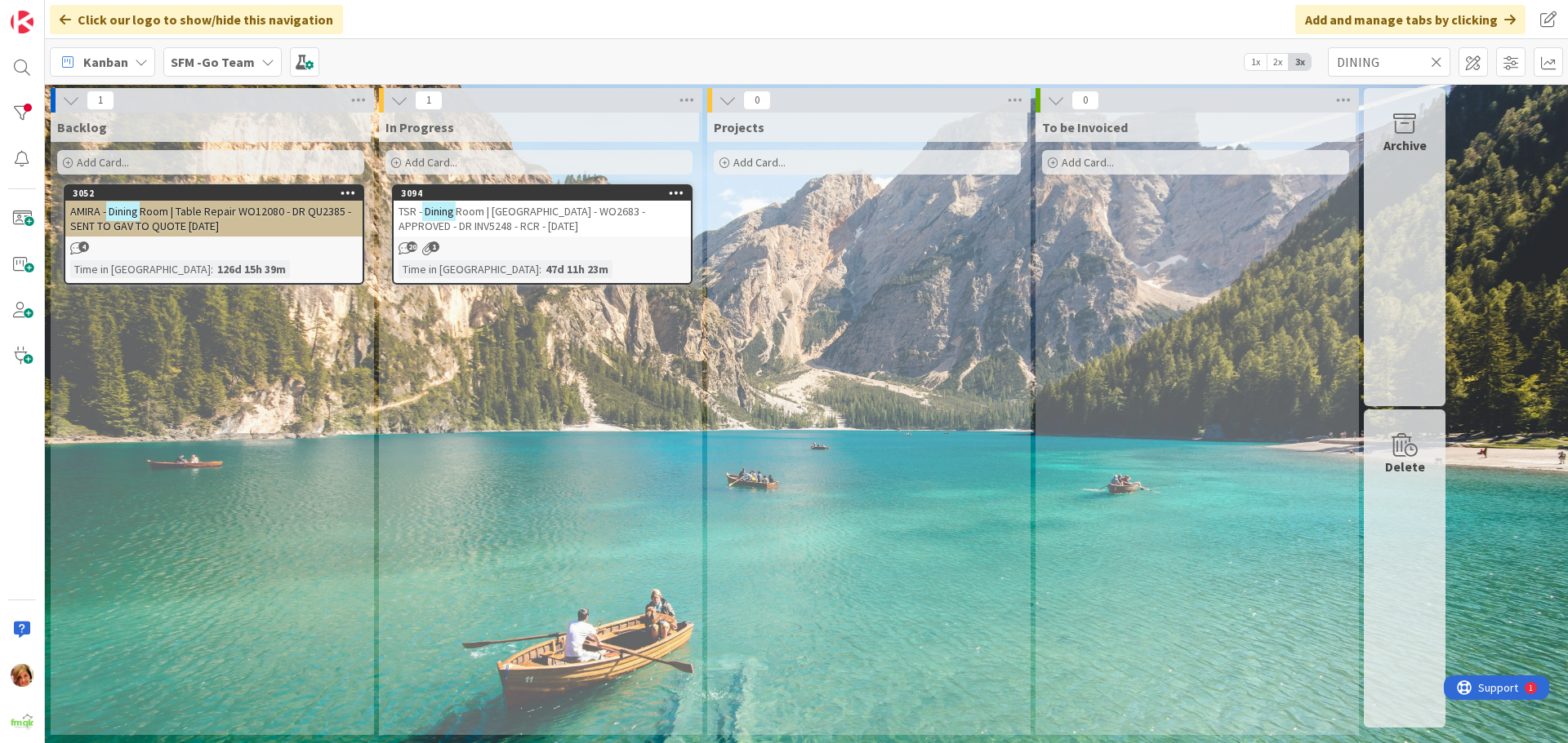
click at [1436, 60] on icon at bounding box center [1437, 61] width 12 height 15
click at [1434, 60] on input "text" at bounding box center [1389, 62] width 123 height 30
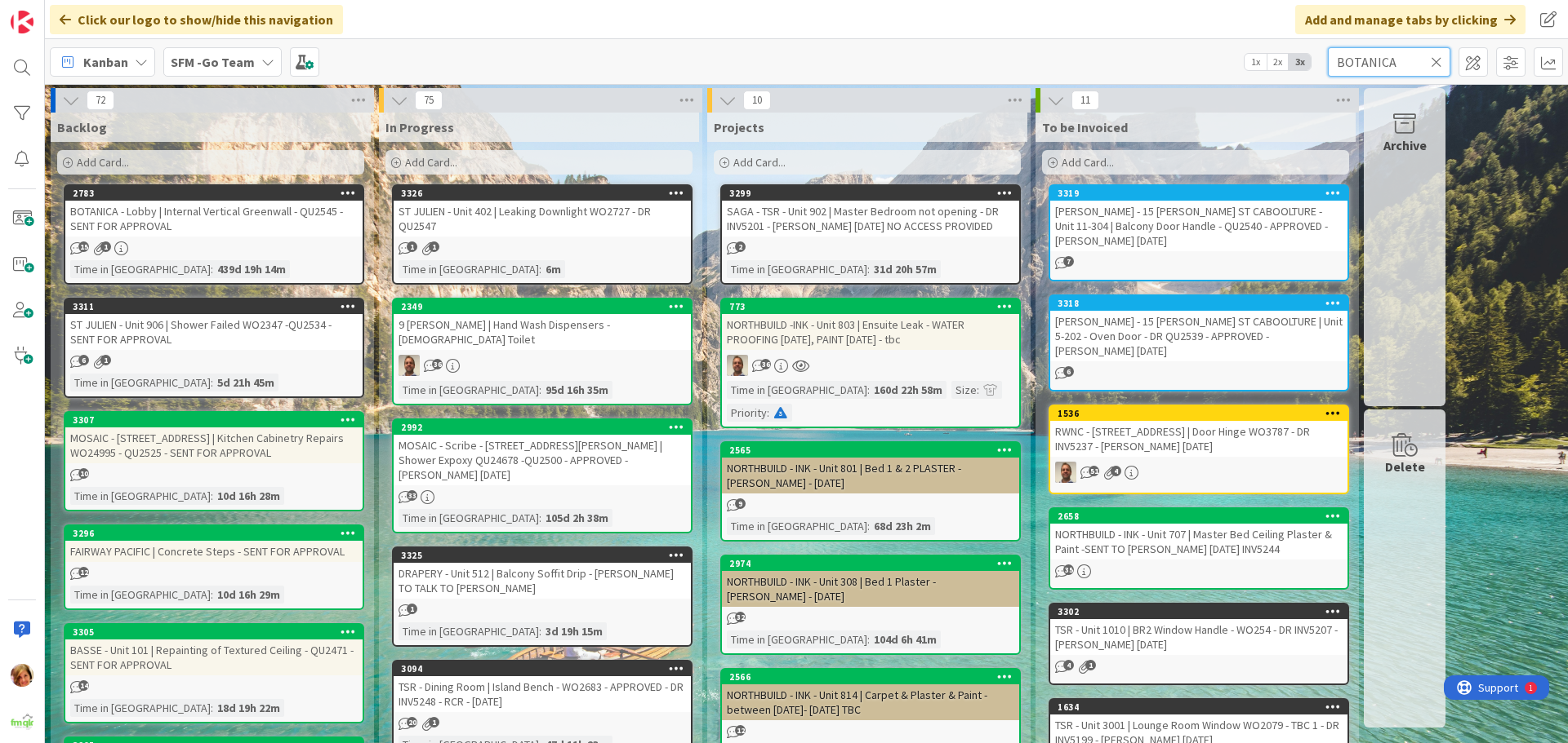
type input "BOTANICA"
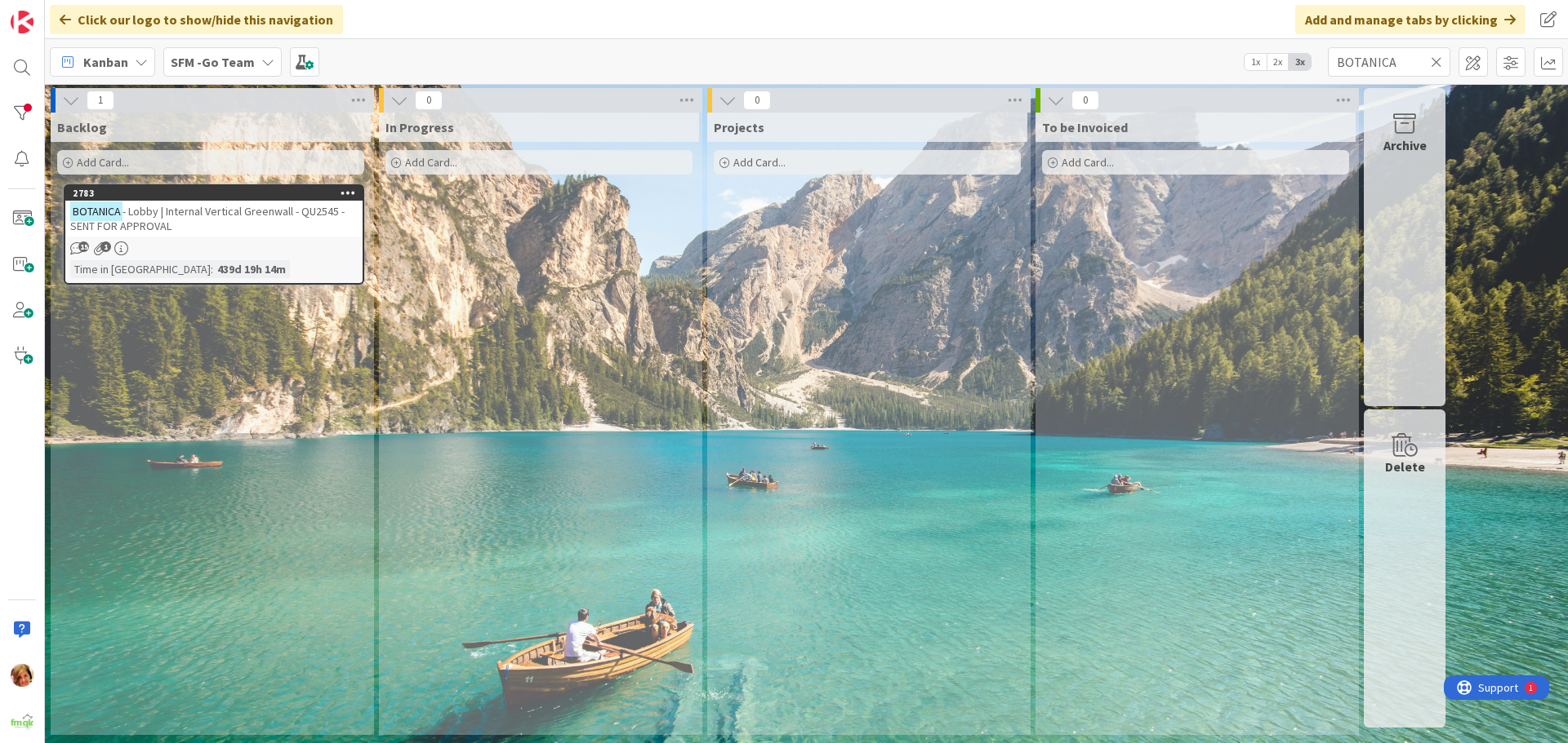
click at [244, 220] on div "BOTANICA - Lobby | Internal Vertical Greenwall - QU2545 - SENT FOR APPROVAL" at bounding box center [214, 218] width 298 height 36
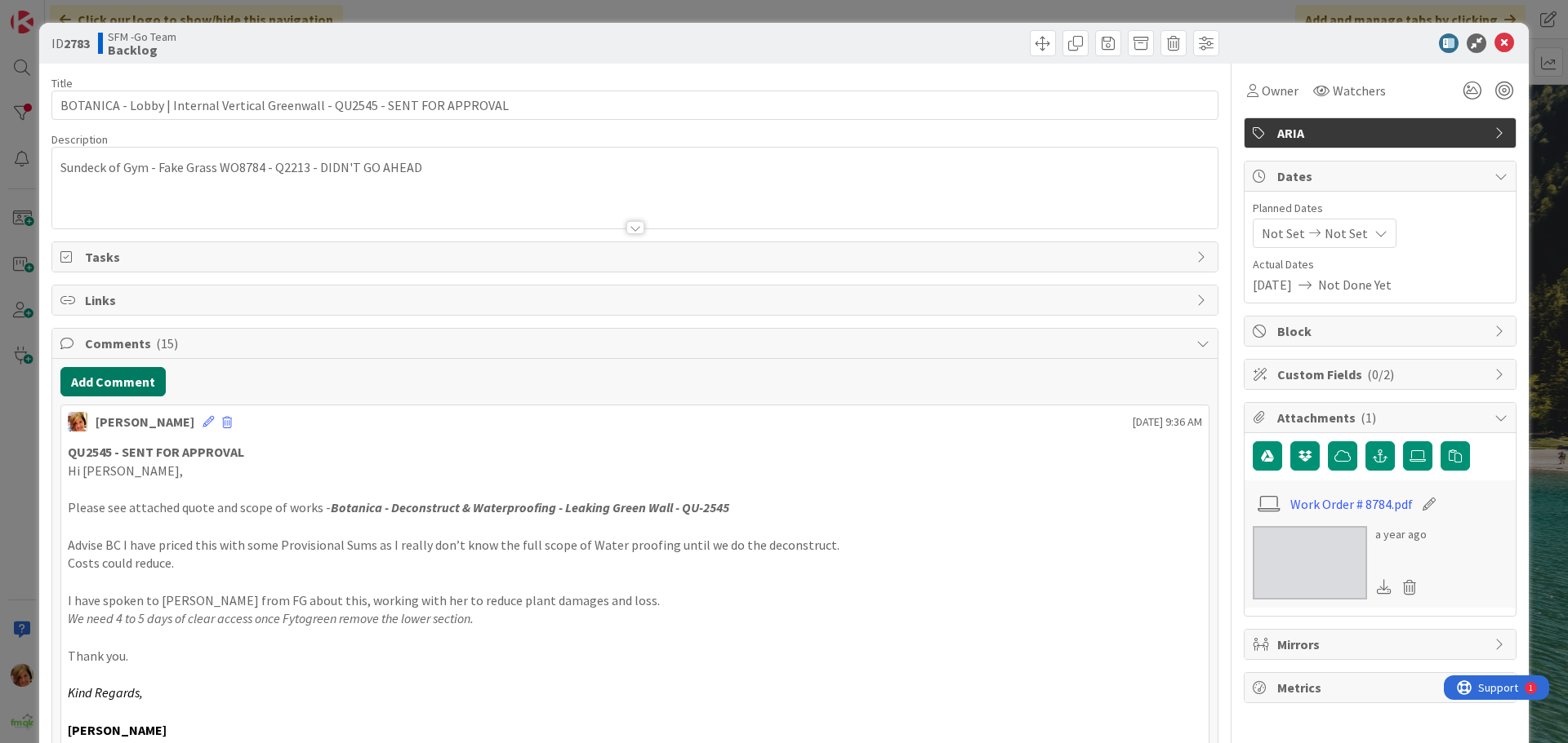
click at [113, 380] on button "Add Comment" at bounding box center [113, 382] width 106 height 30
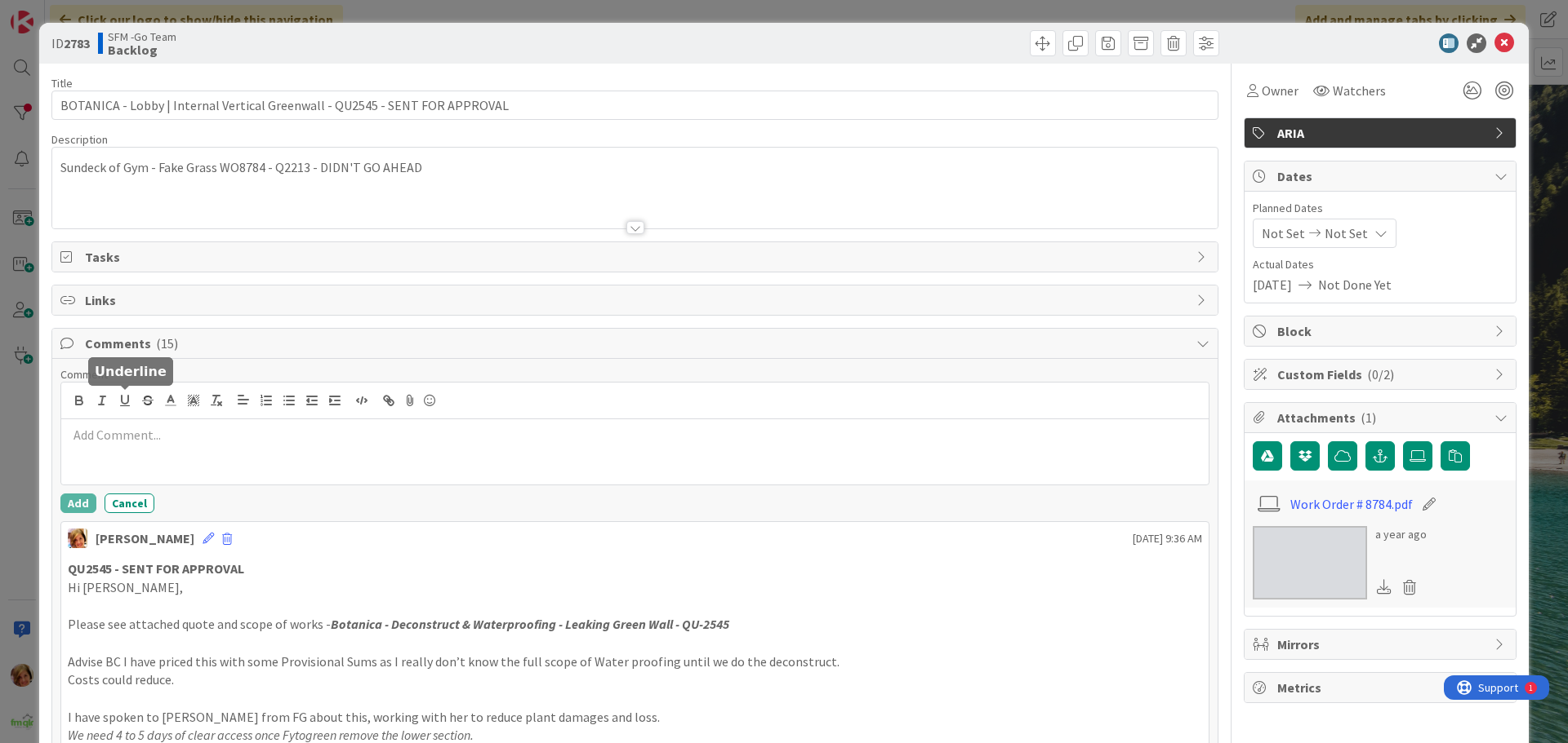
click at [162, 446] on div at bounding box center [635, 453] width 1148 height 65
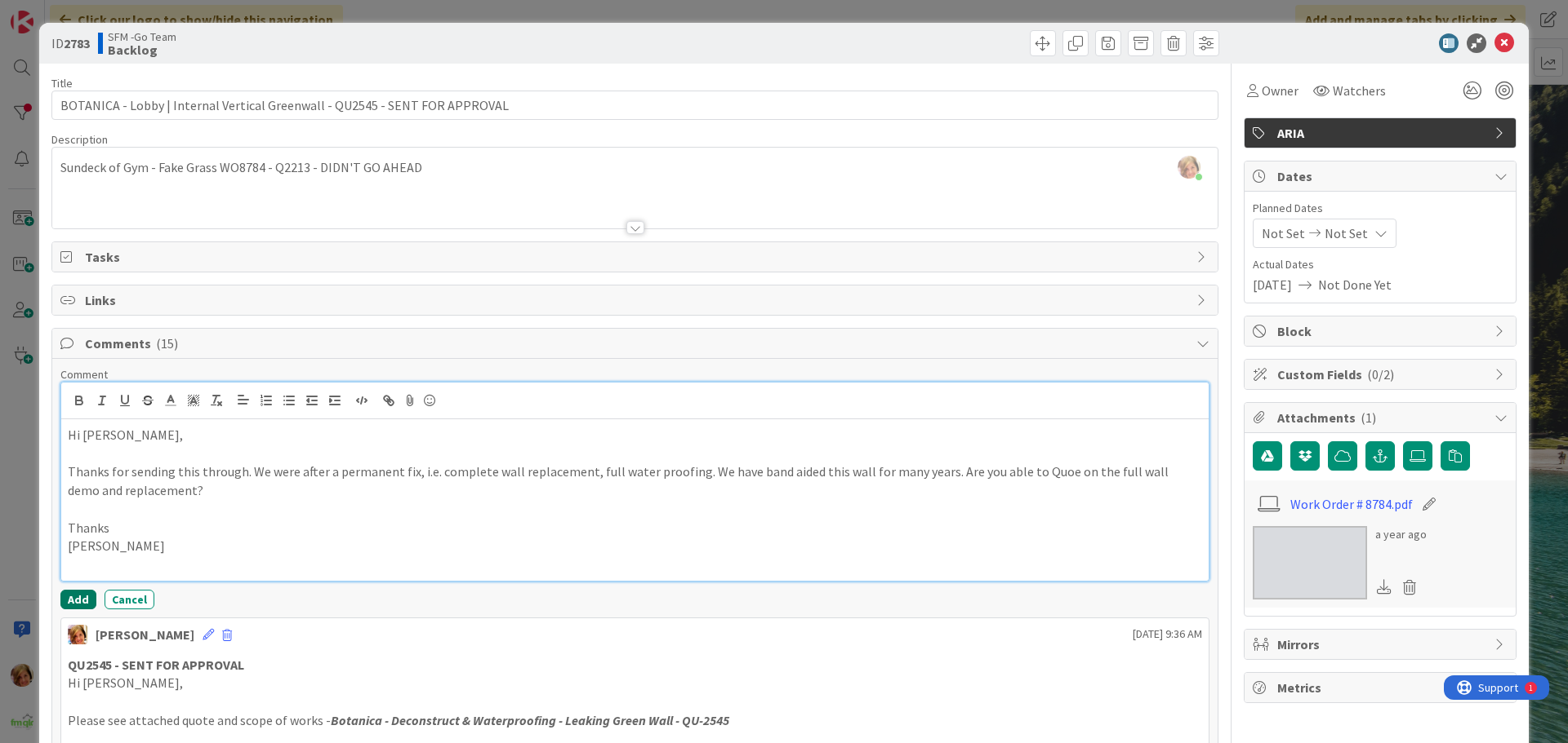
click at [76, 600] on button "Add" at bounding box center [78, 600] width 36 height 20
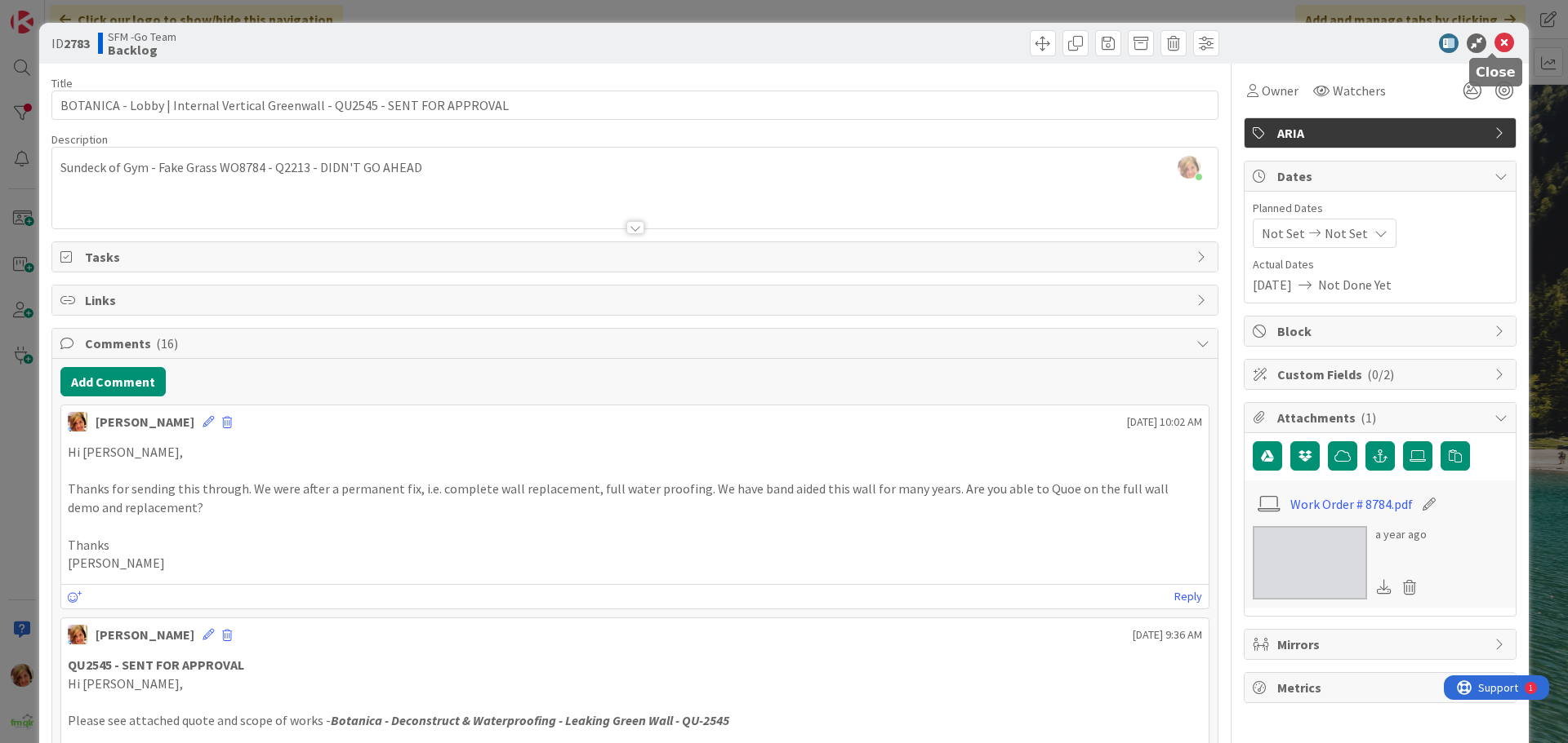
click at [1495, 43] on icon at bounding box center [1505, 43] width 20 height 20
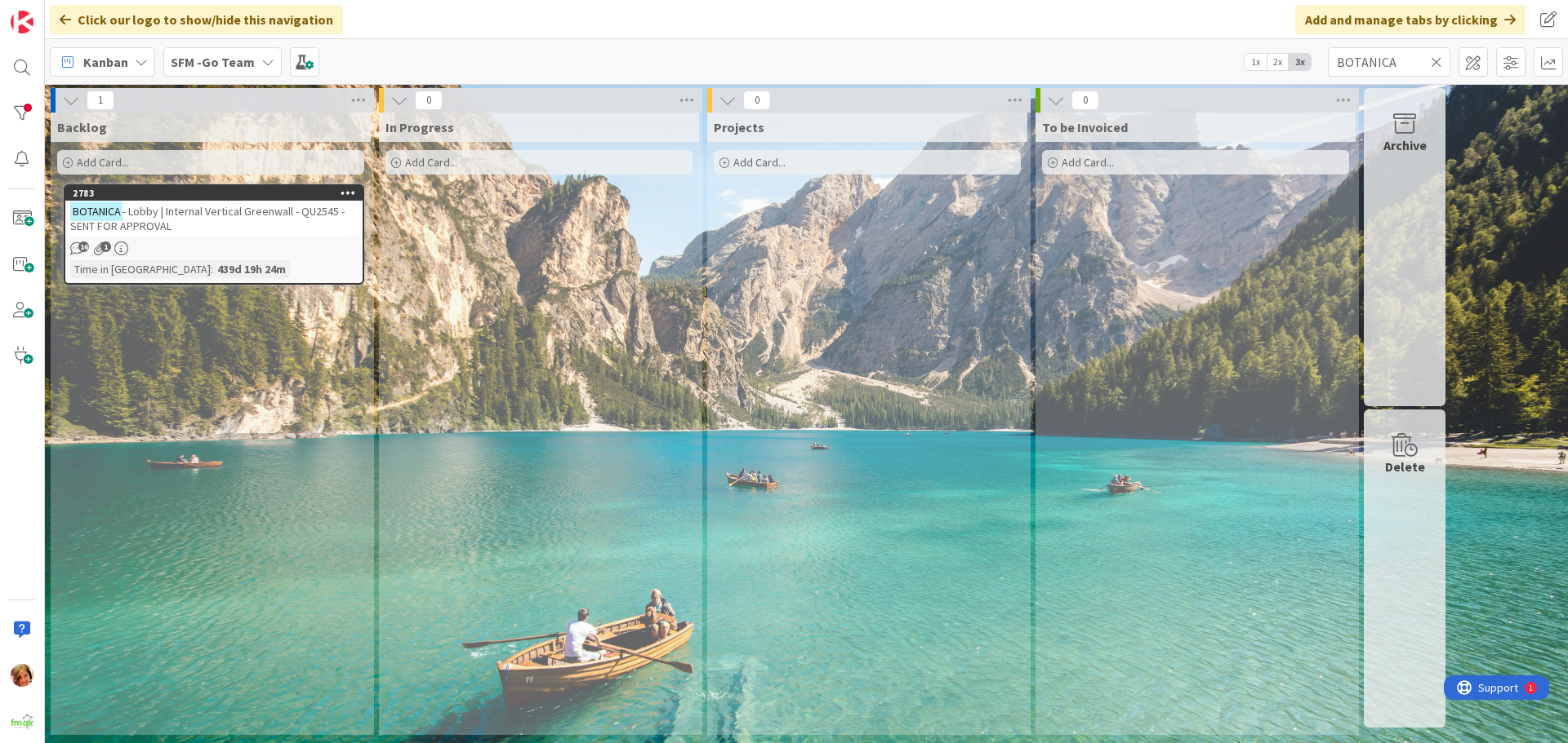
click at [1437, 62] on icon at bounding box center [1437, 61] width 12 height 15
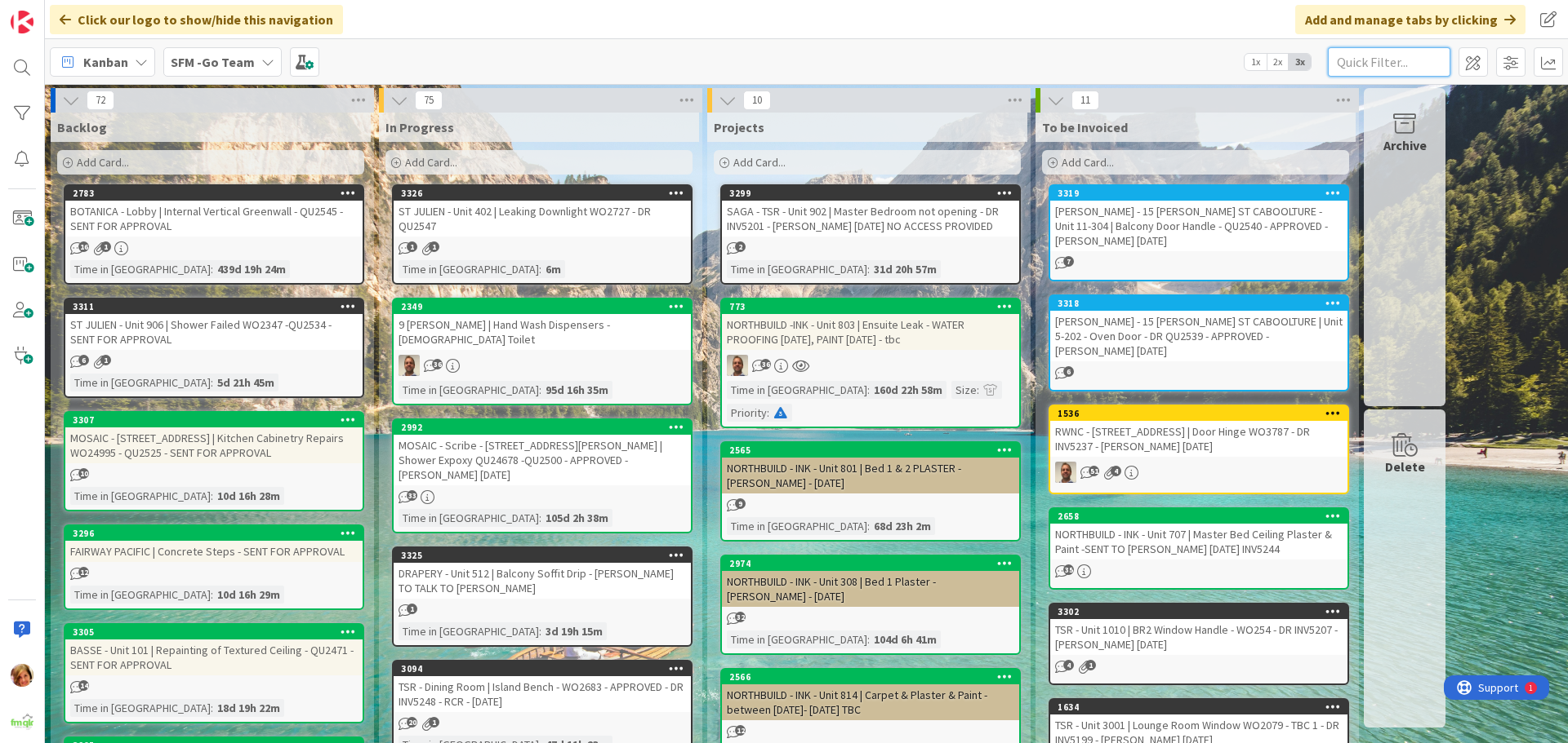
click at [1394, 59] on input "text" at bounding box center [1389, 62] width 123 height 30
type input "202"
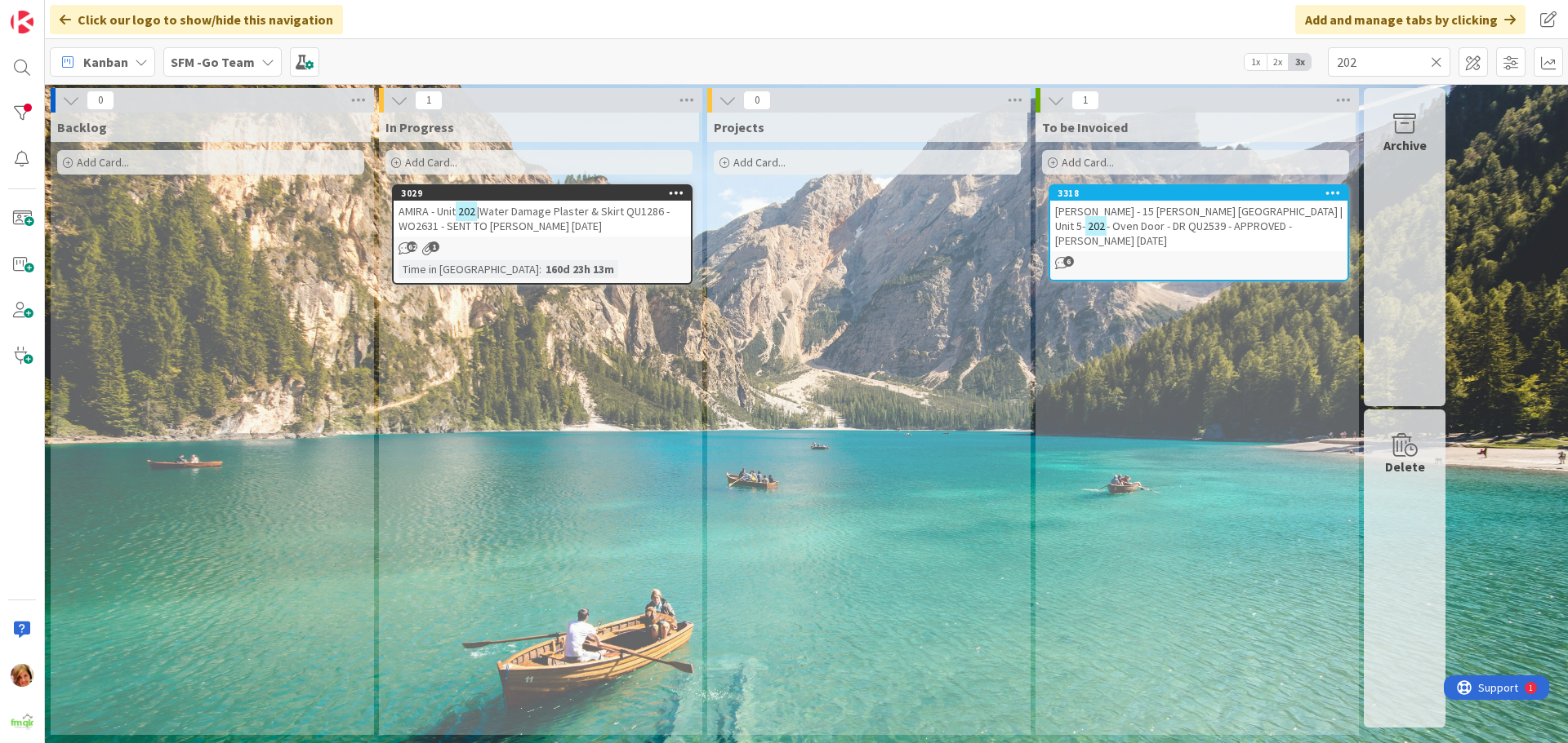
click at [538, 208] on span "|Water Damage Plaster & Skirt QU1286 - WO2631 - SENT TO [PERSON_NAME] [DATE]" at bounding box center [534, 219] width 271 height 30
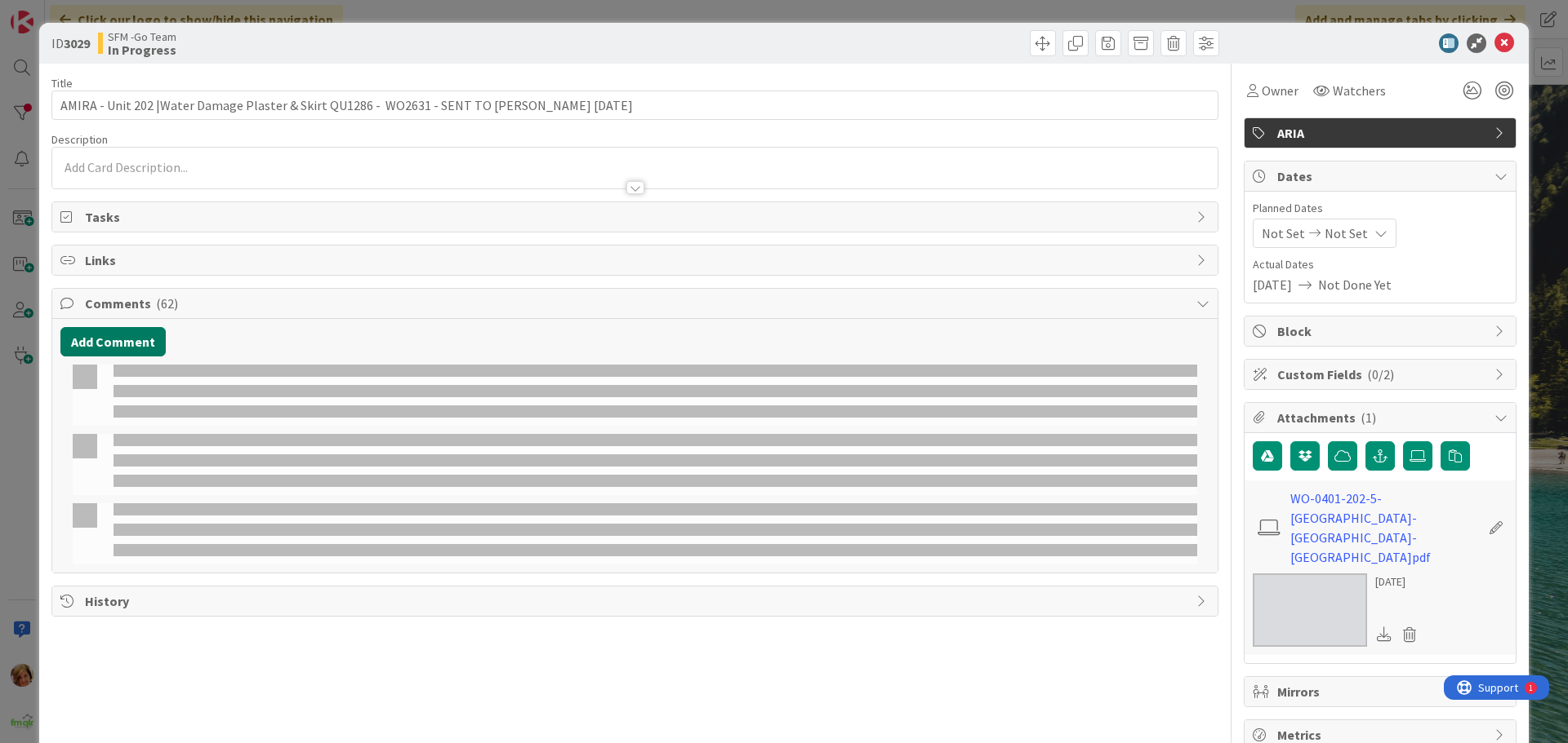
click at [116, 342] on button "Add Comment" at bounding box center [113, 342] width 106 height 30
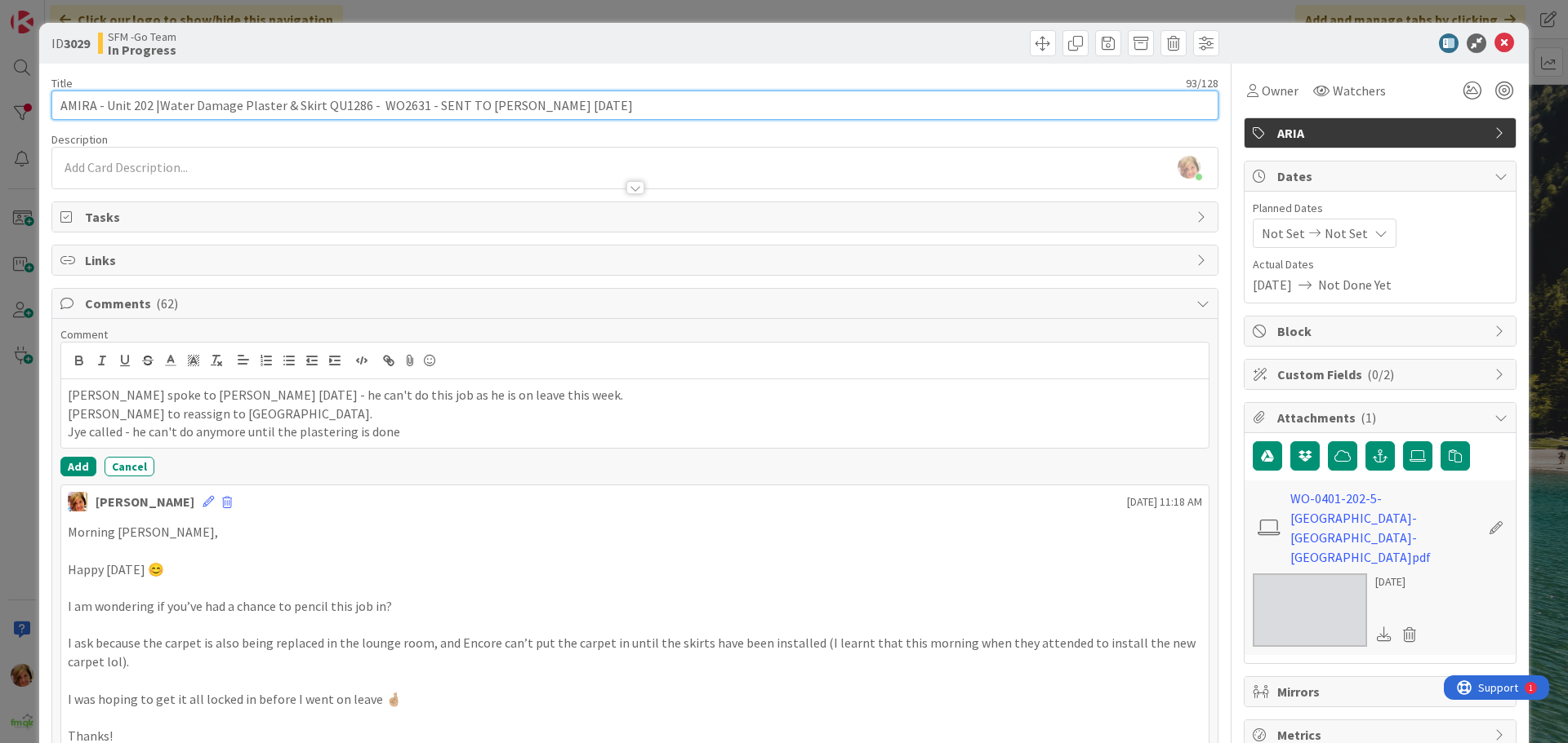
drag, startPoint x: 609, startPoint y: 103, endPoint x: 428, endPoint y: 99, distance: 181.0
click at [428, 98] on input "AMIRA - Unit 202 |Water Damage Plaster & Skirt QU1286 - WO2631 - SENT TO [PERSO…" at bounding box center [635, 106] width 1167 height 30
type input "AMIRA - Unit 202 |Water Damage Plaster & Skirt QU1286 - WO2631 - SEND TO BAZZO …"
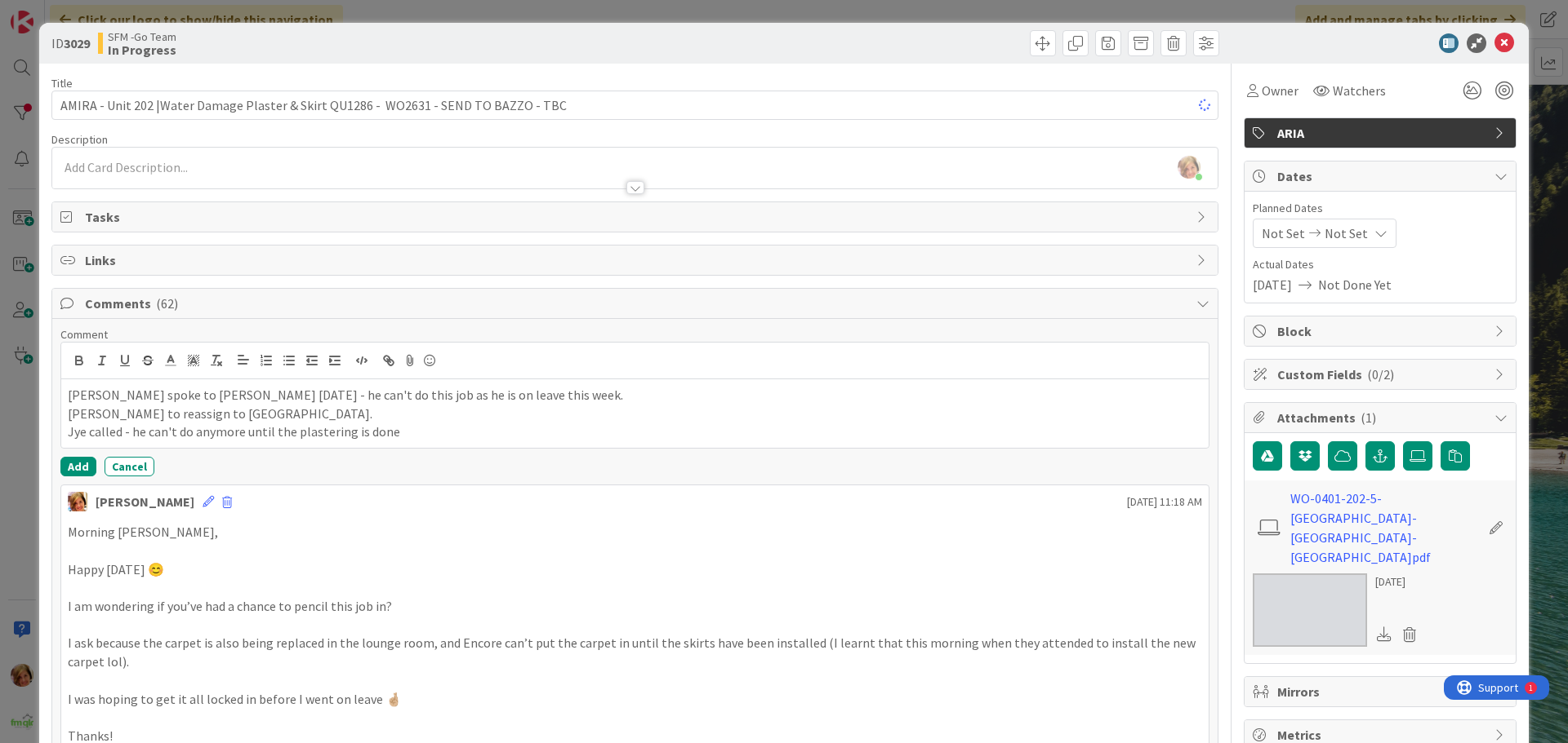
click at [845, 23] on div "ID 3029 SFM -Go Team In Progress Title 85 / 128 AMIRA - Unit 202 |Water Damage …" at bounding box center [784, 372] width 1568 height 743
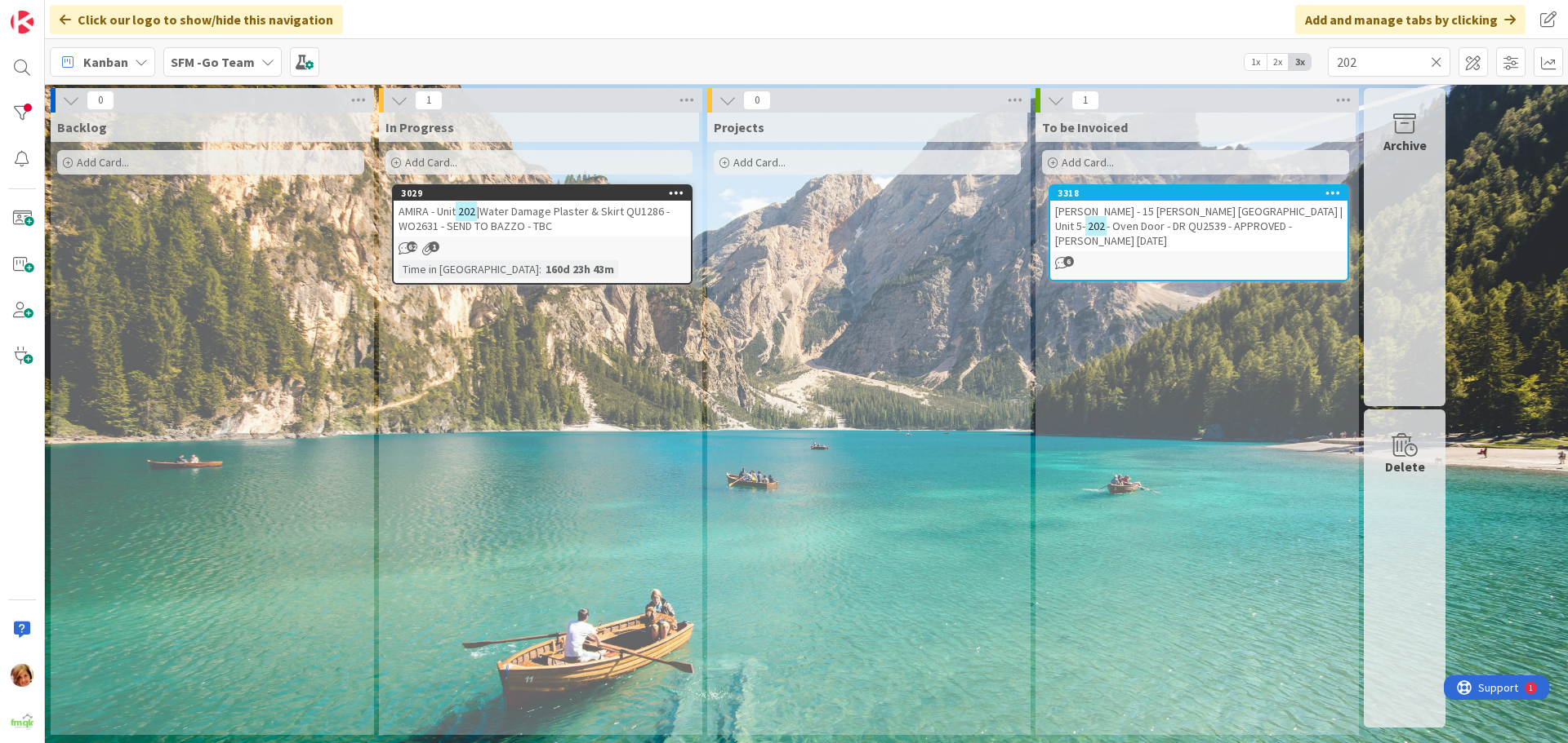
click at [1435, 63] on icon at bounding box center [1437, 61] width 12 height 15
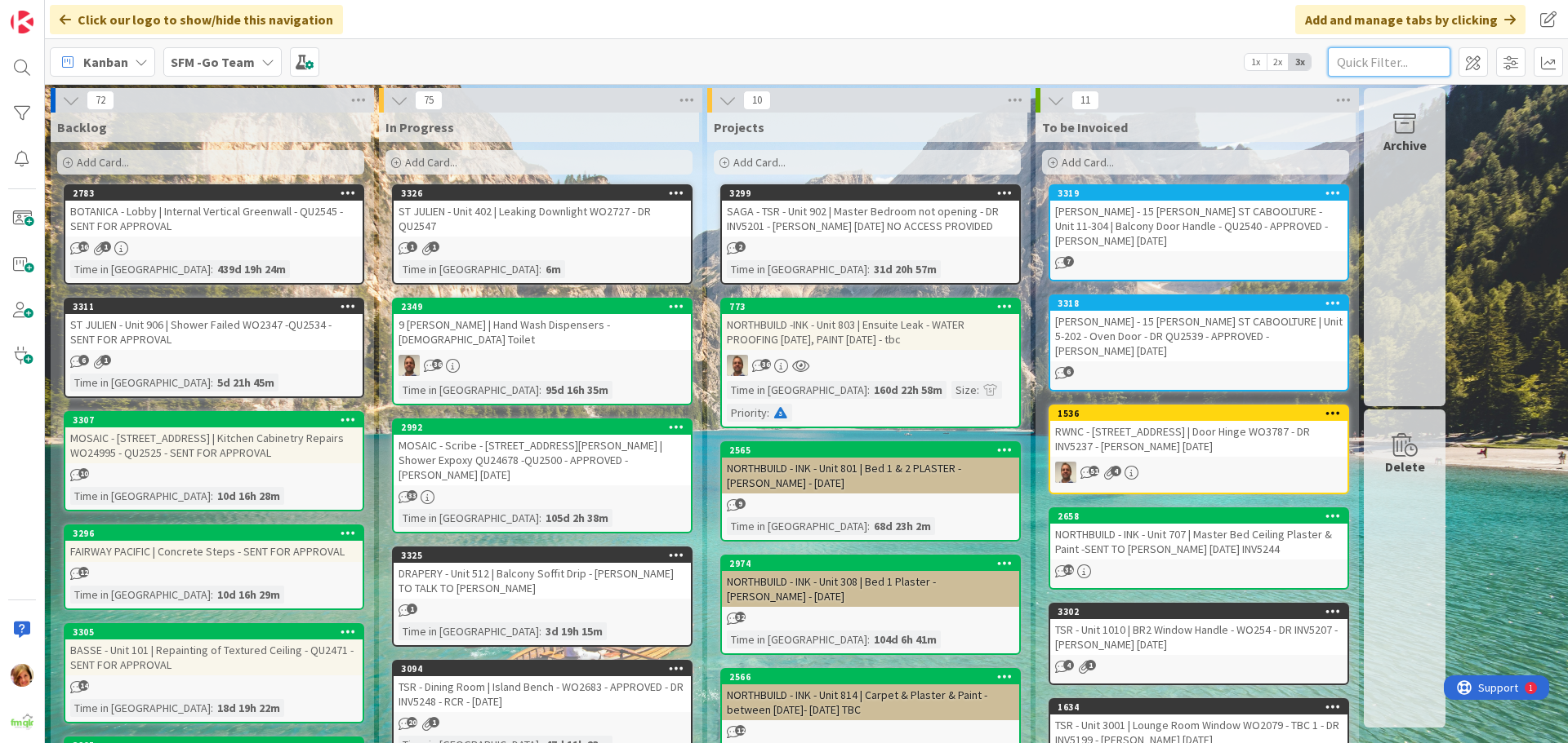
click at [1407, 50] on input "text" at bounding box center [1389, 62] width 123 height 30
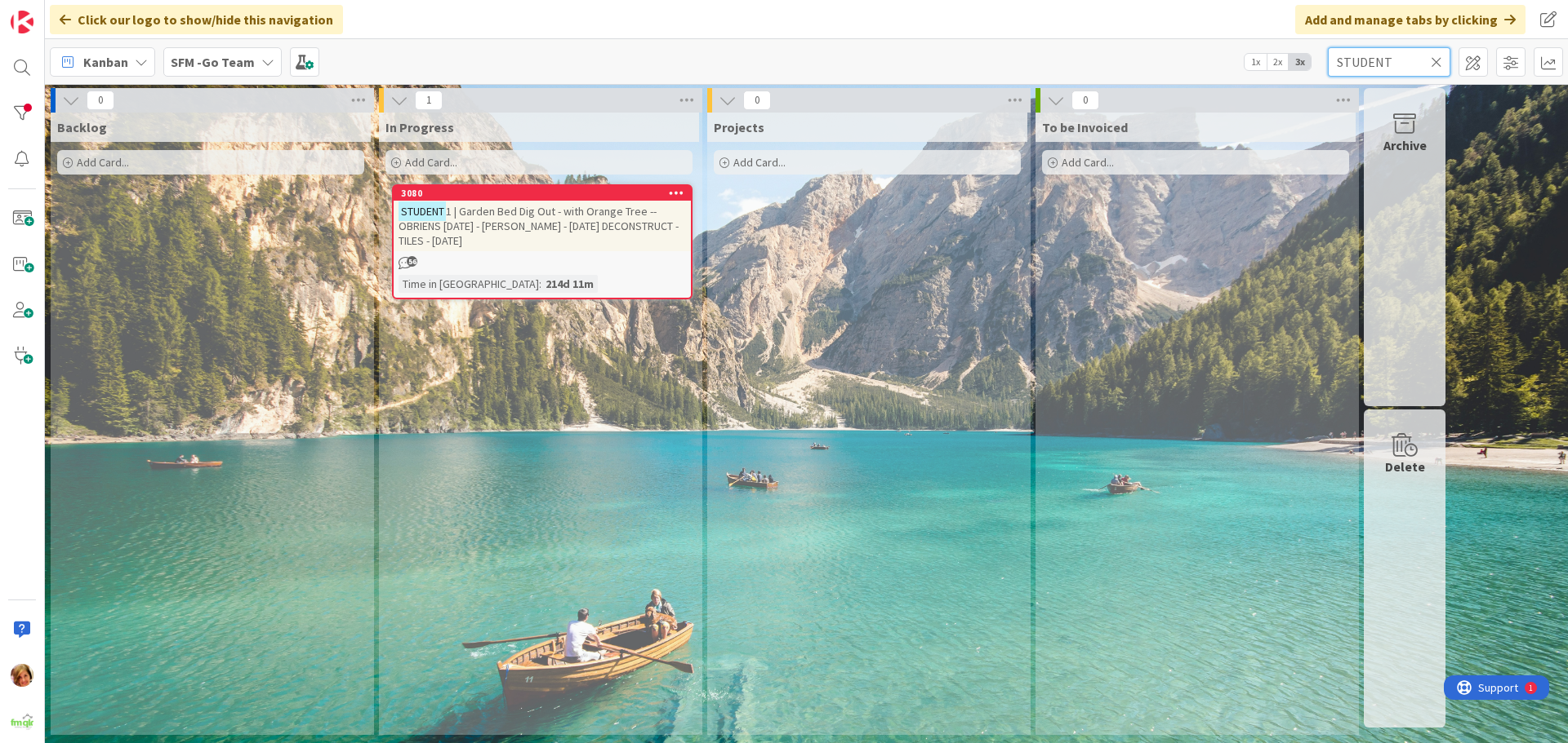
drag, startPoint x: 1407, startPoint y: 51, endPoint x: 1283, endPoint y: 6, distance: 131.9
type input "STUDENT"
drag, startPoint x: 1283, startPoint y: 6, endPoint x: 608, endPoint y: 223, distance: 709.0
click at [608, 223] on span "1 | Garden Bed Dig Out - with Orange Tree -- OBRIENS [DATE] - [PERSON_NAME] - […" at bounding box center [538, 226] width 280 height 44
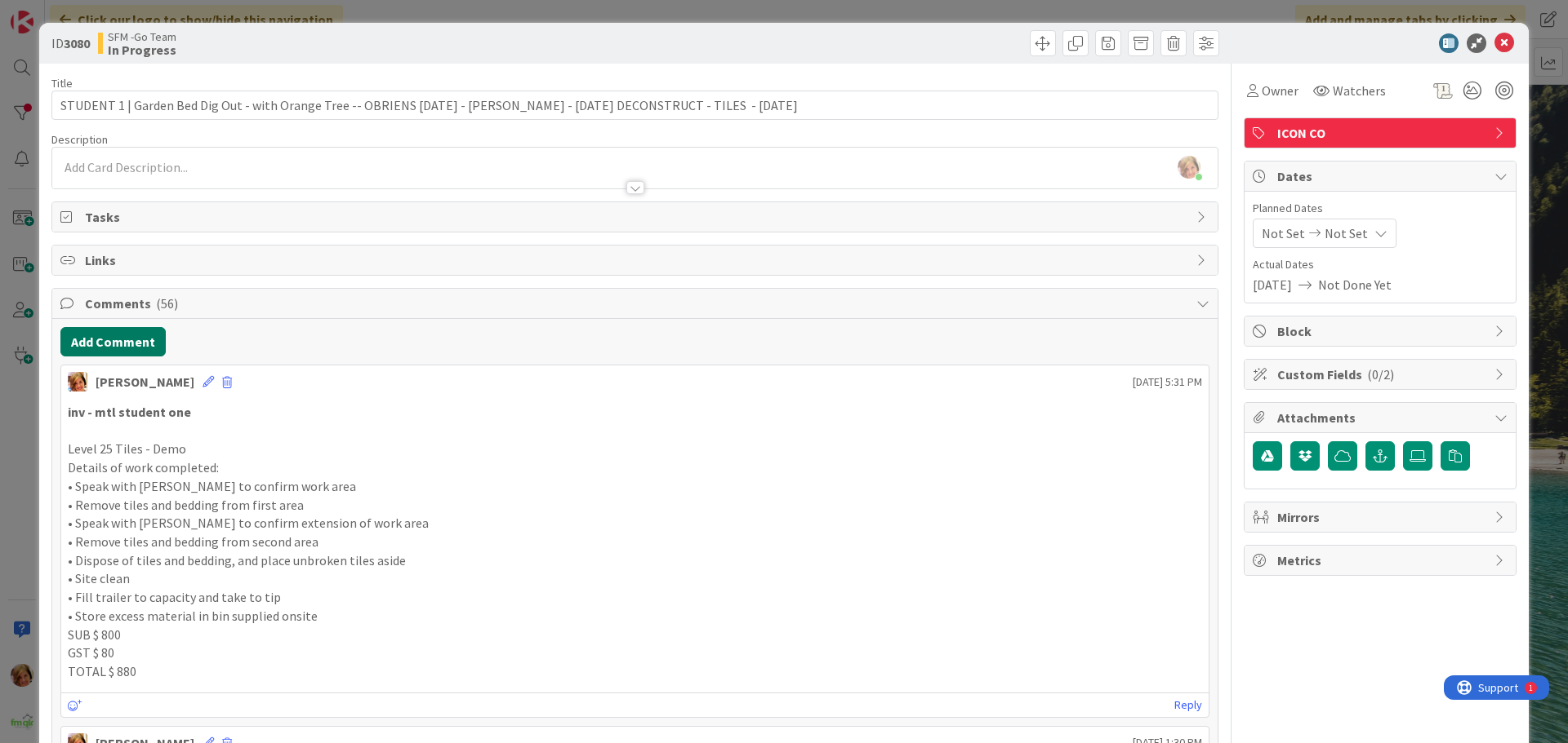
click at [120, 347] on button "Add Comment" at bounding box center [113, 342] width 106 height 30
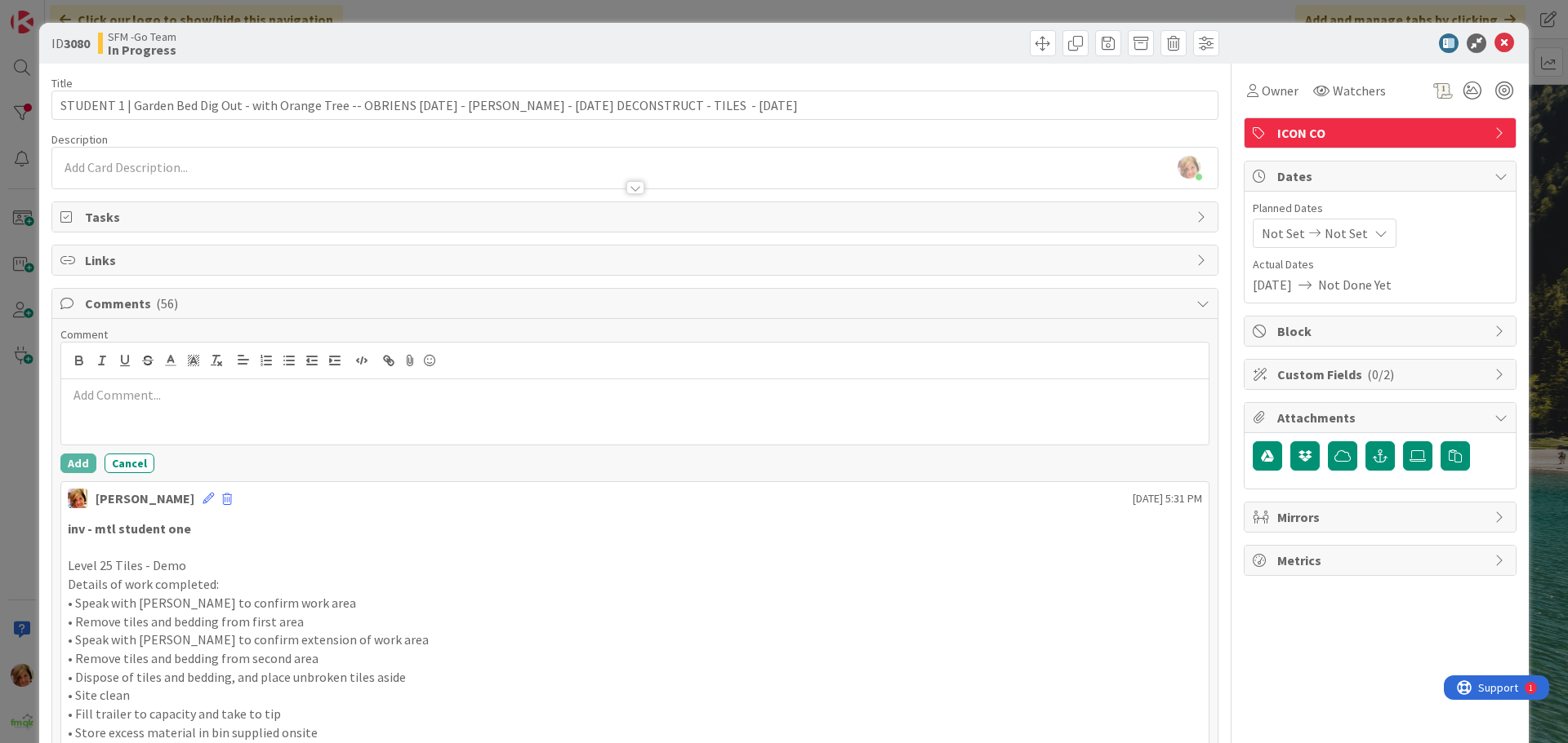
click at [170, 404] on p at bounding box center [635, 395] width 1134 height 19
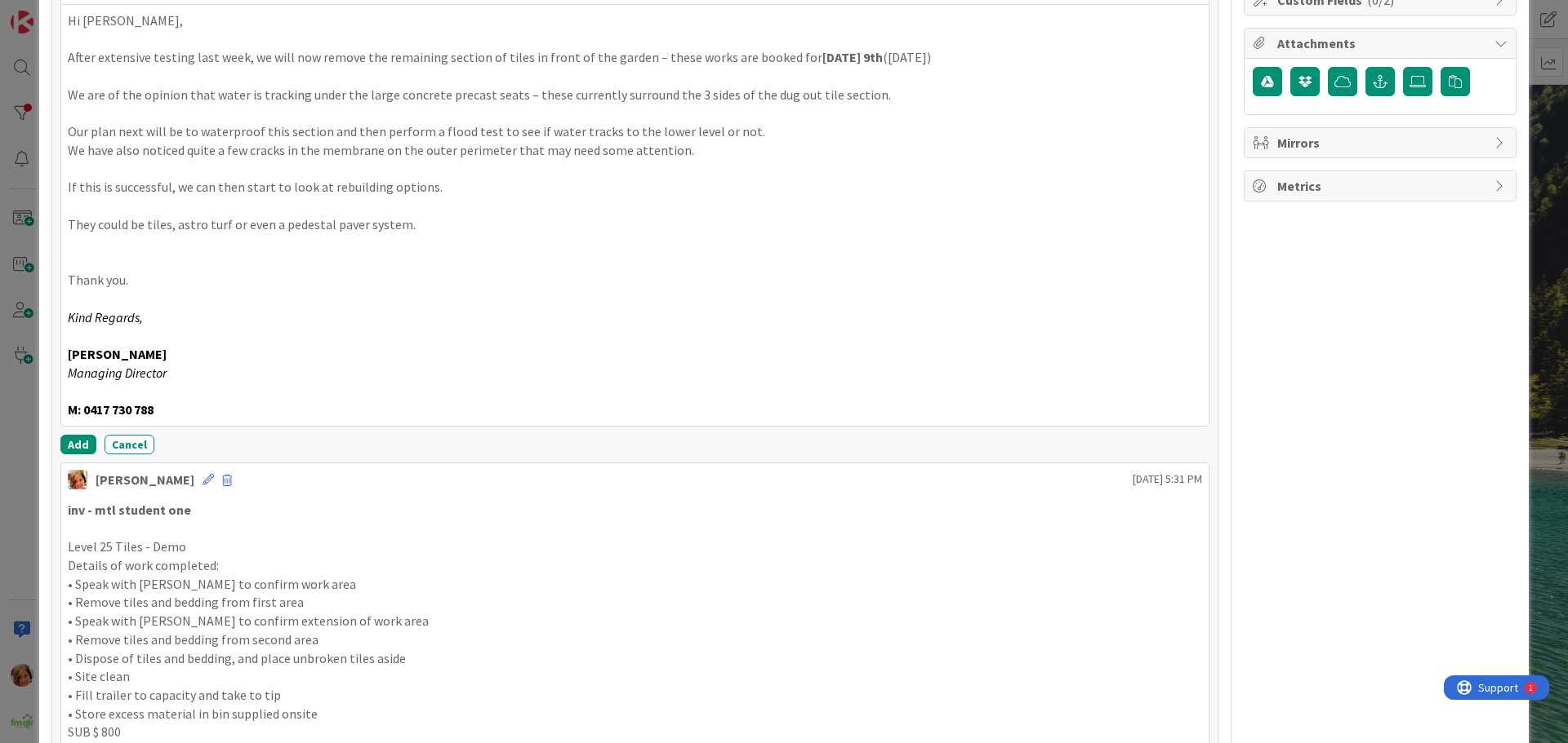
scroll to position [375, 0]
click at [81, 447] on button "Add" at bounding box center [78, 444] width 36 height 20
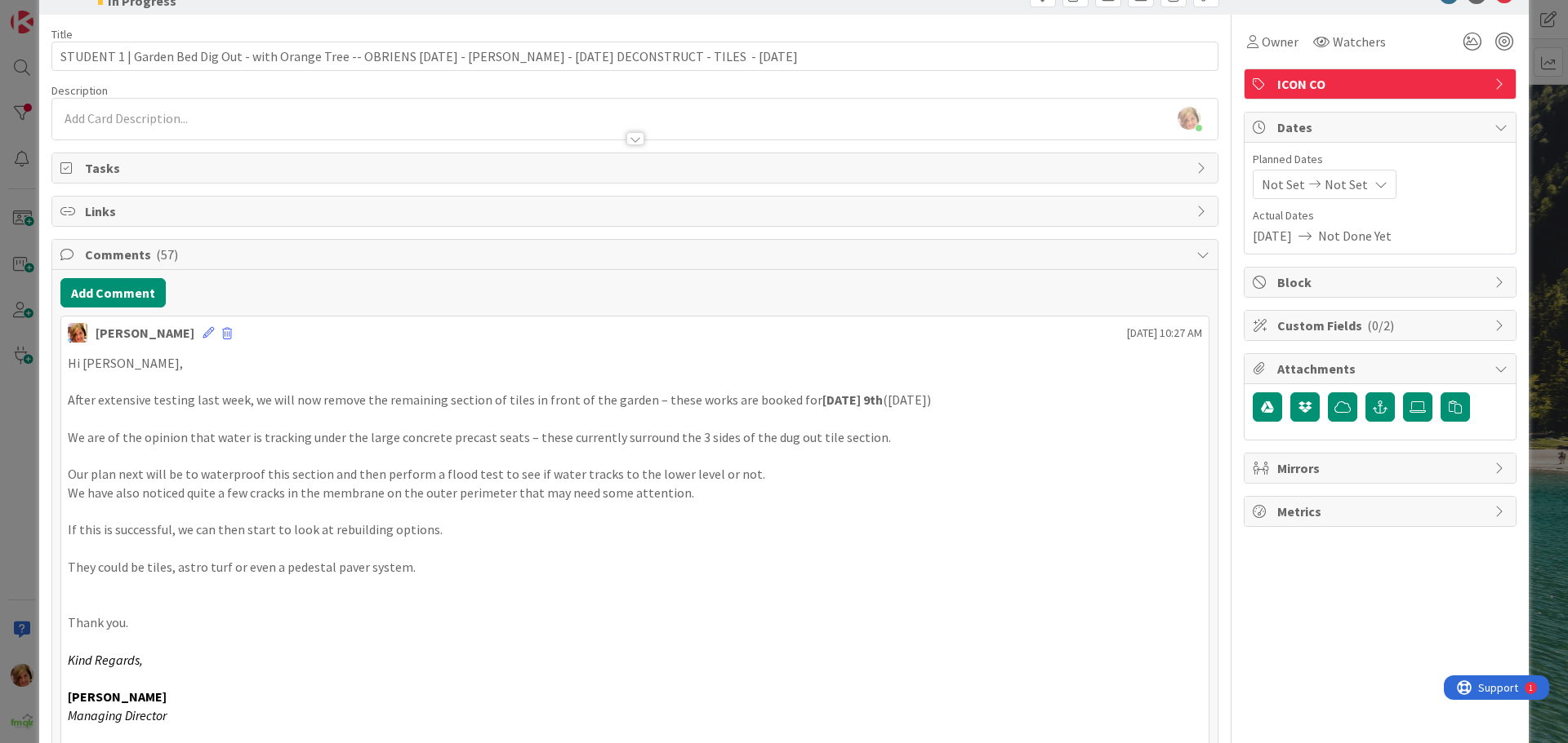
scroll to position [0, 0]
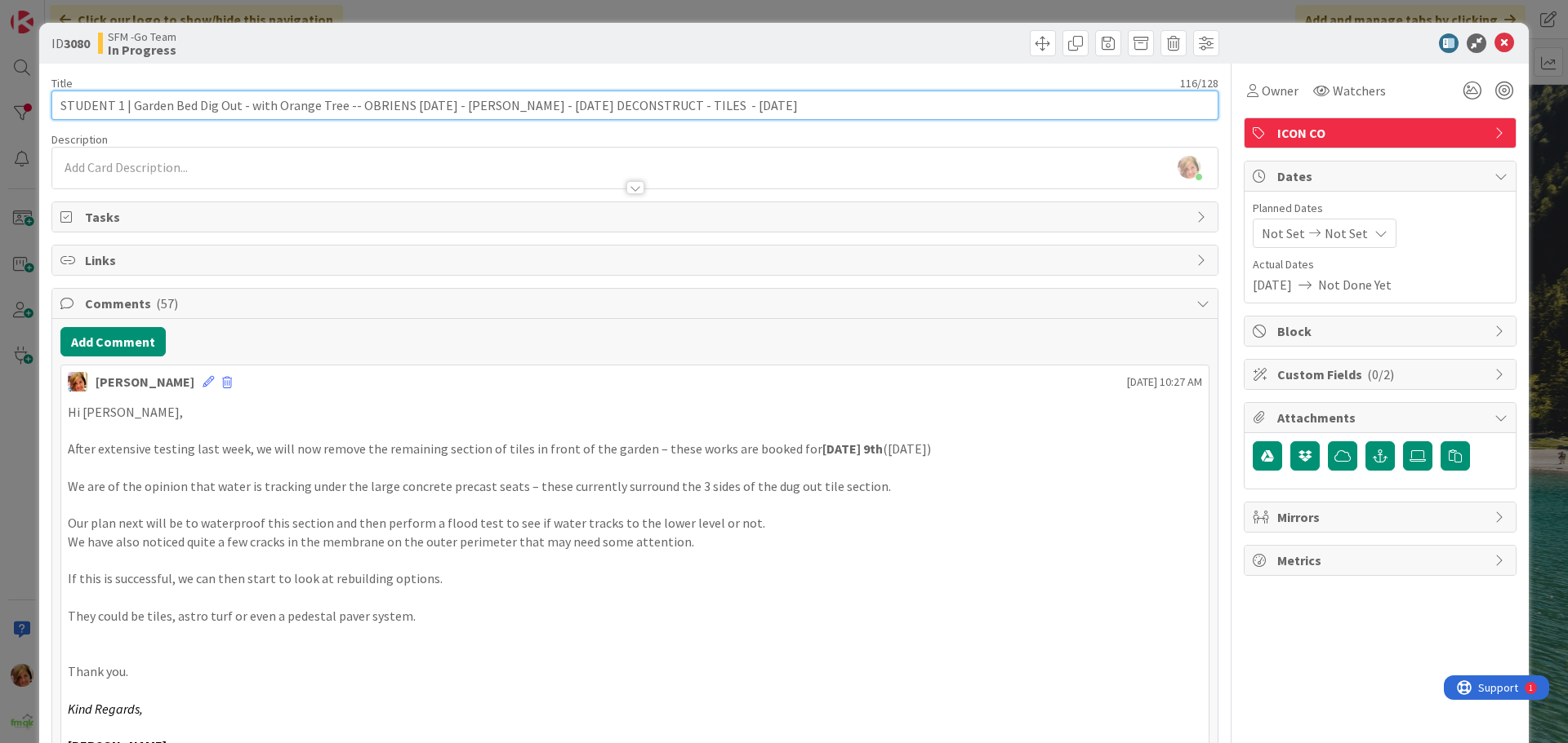
click at [715, 107] on input "STUDENT 1 | Garden Bed Dig Out - with Orange Tree -- OBRIENS [DATE] - [PERSON_N…" at bounding box center [635, 106] width 1167 height 30
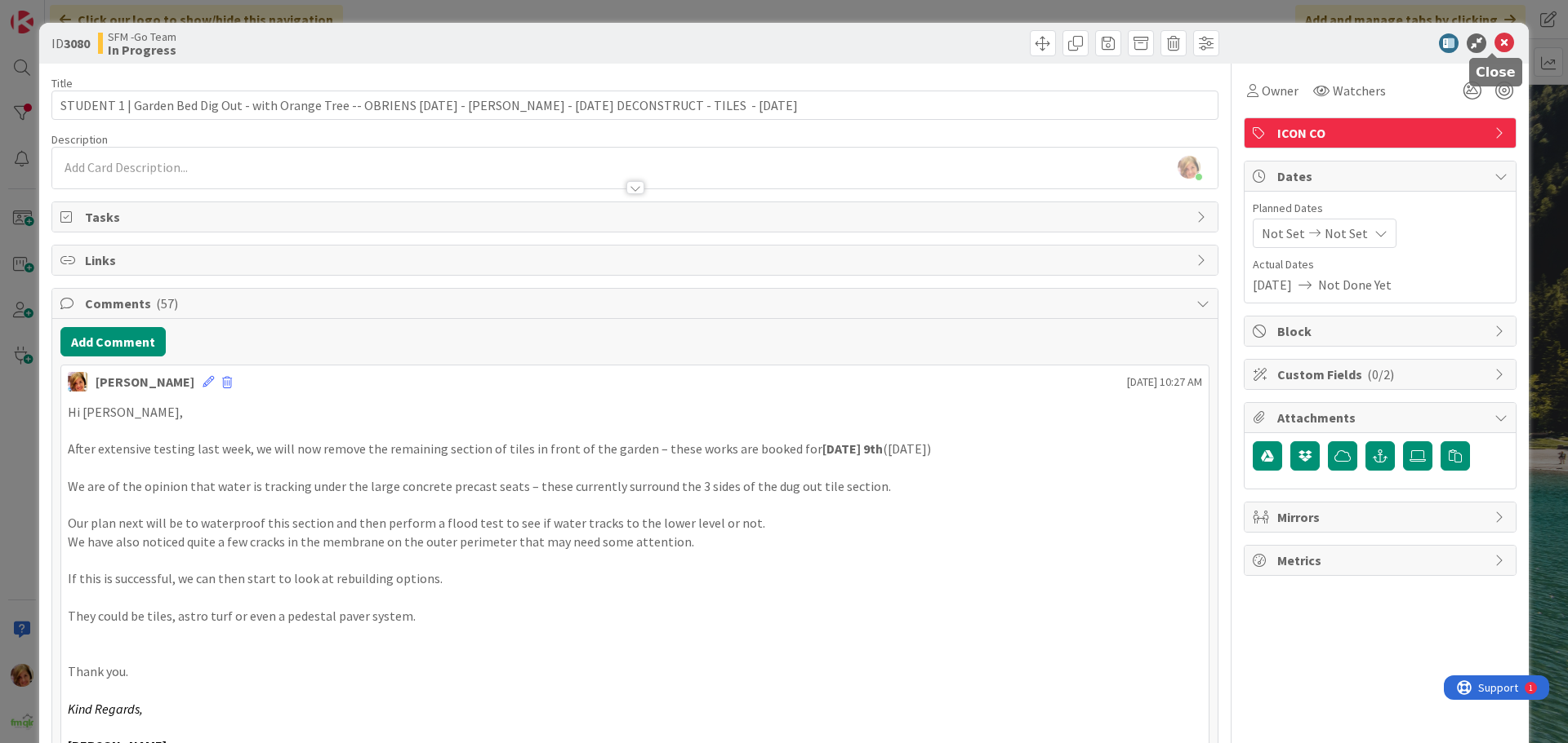
click at [1495, 42] on icon at bounding box center [1505, 43] width 20 height 20
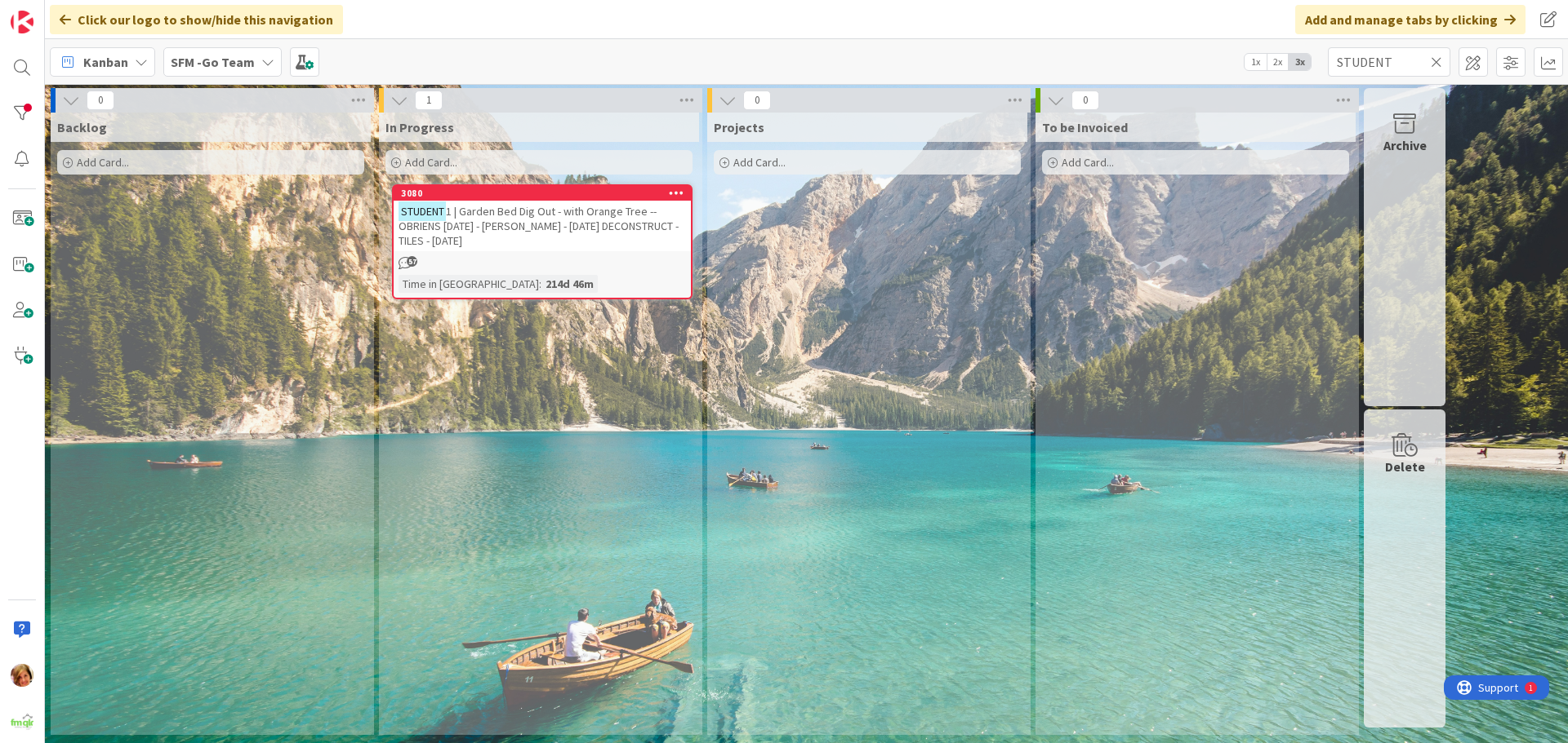
click at [1436, 63] on icon at bounding box center [1437, 61] width 12 height 15
click at [1436, 63] on input "text" at bounding box center [1389, 62] width 123 height 30
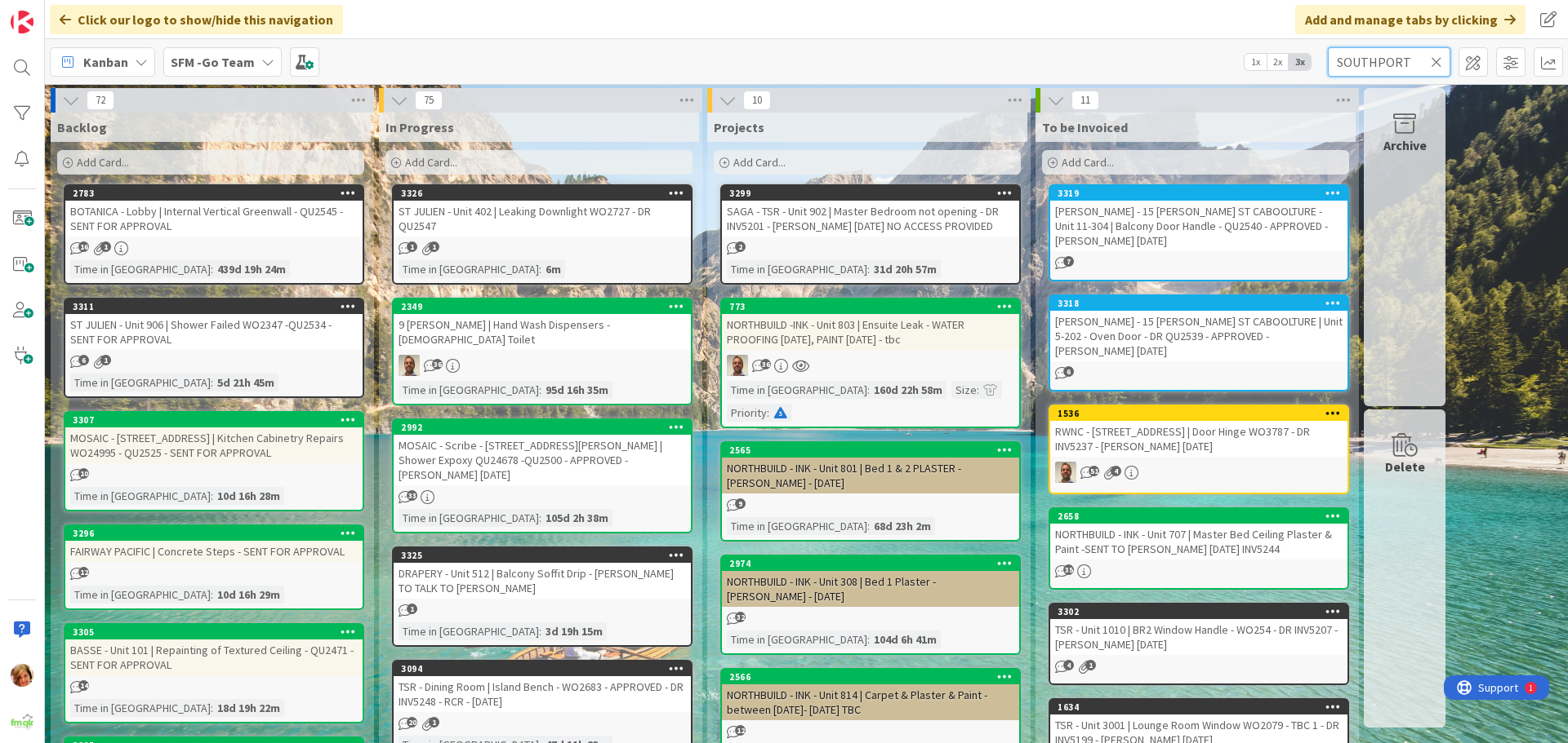
type input "SOUTHPORT"
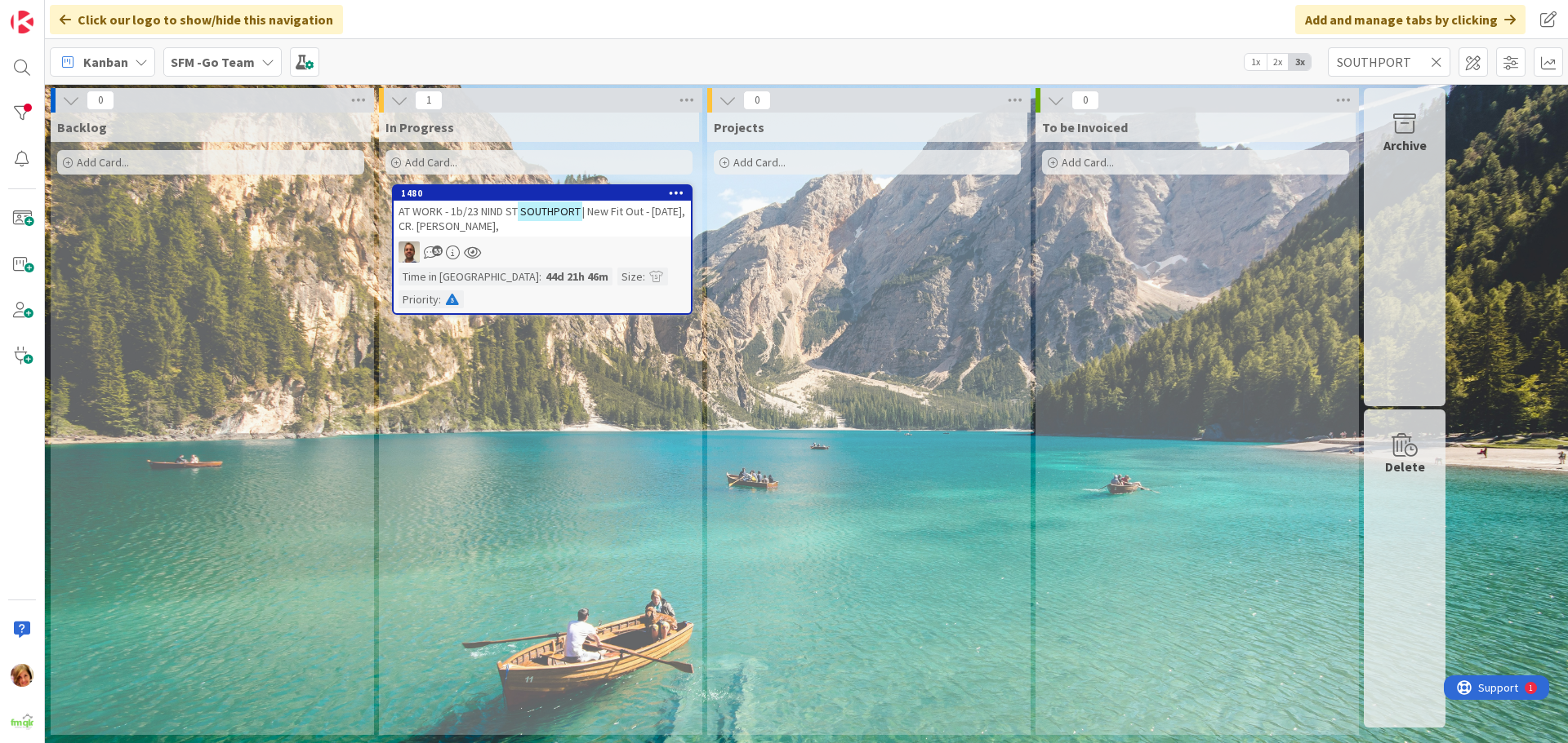
click at [456, 213] on span "AT WORK - 1b/23 NIND ST" at bounding box center [458, 211] width 120 height 15
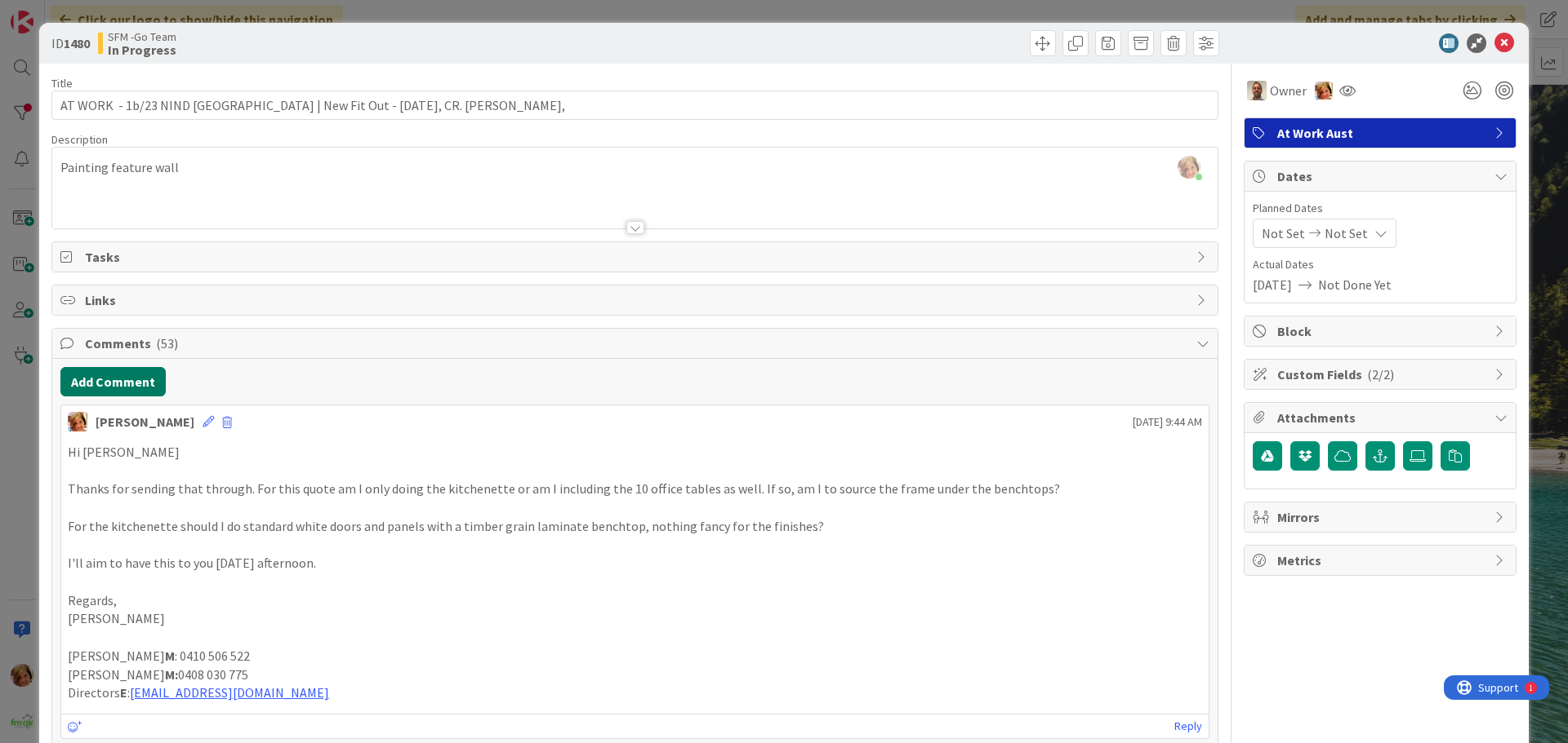
click at [147, 391] on button "Add Comment" at bounding box center [113, 382] width 106 height 30
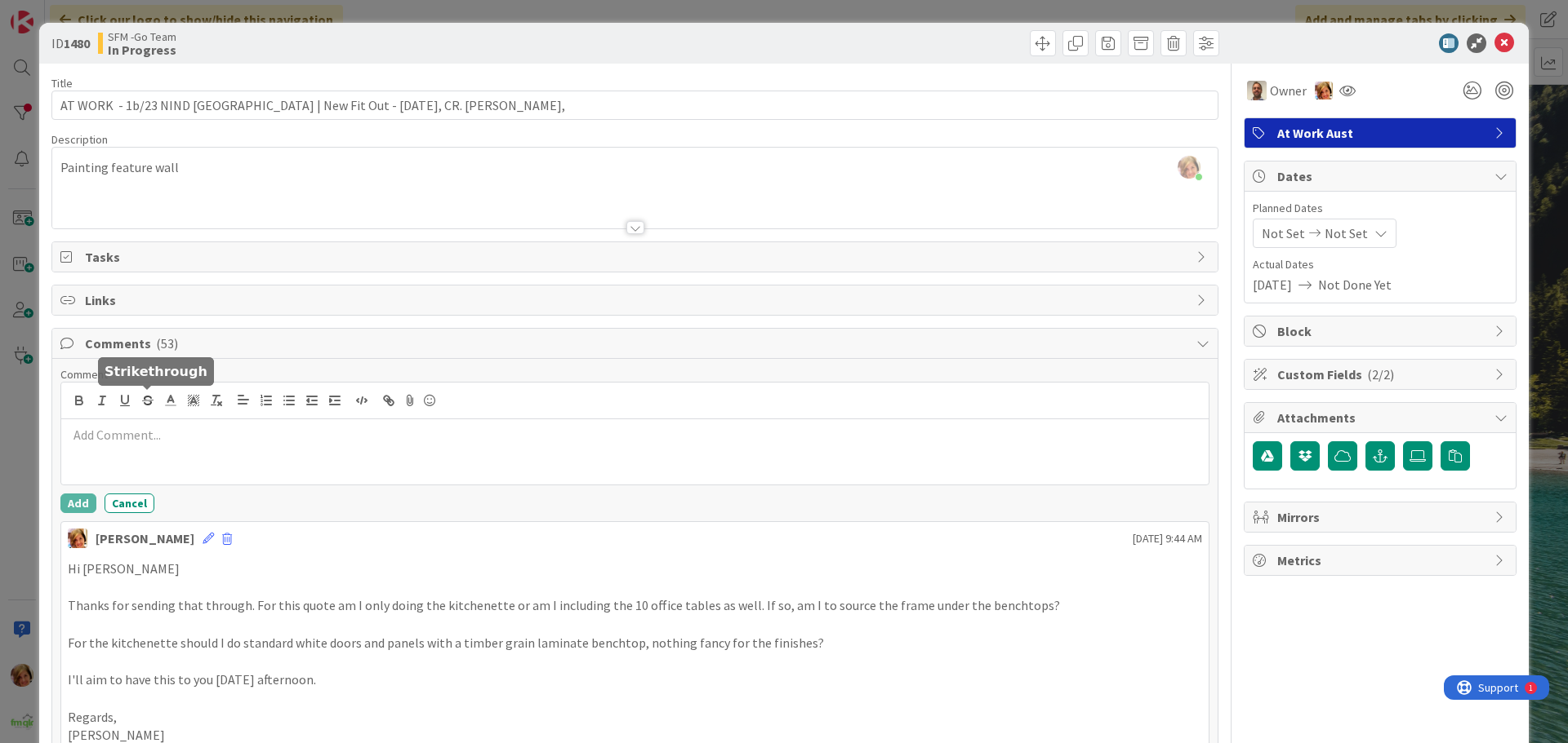
click at [167, 446] on div at bounding box center [635, 453] width 1148 height 65
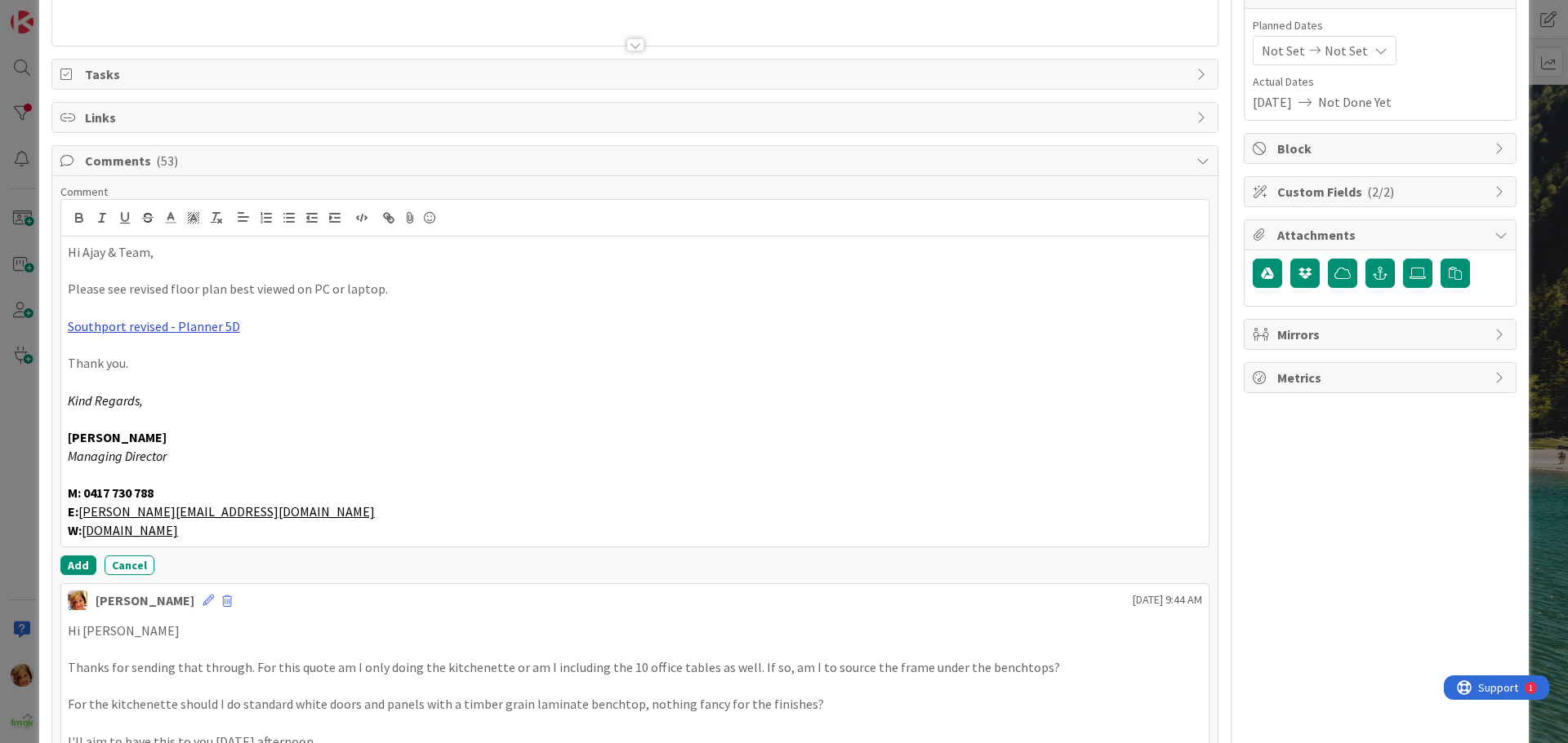
scroll to position [245, 0]
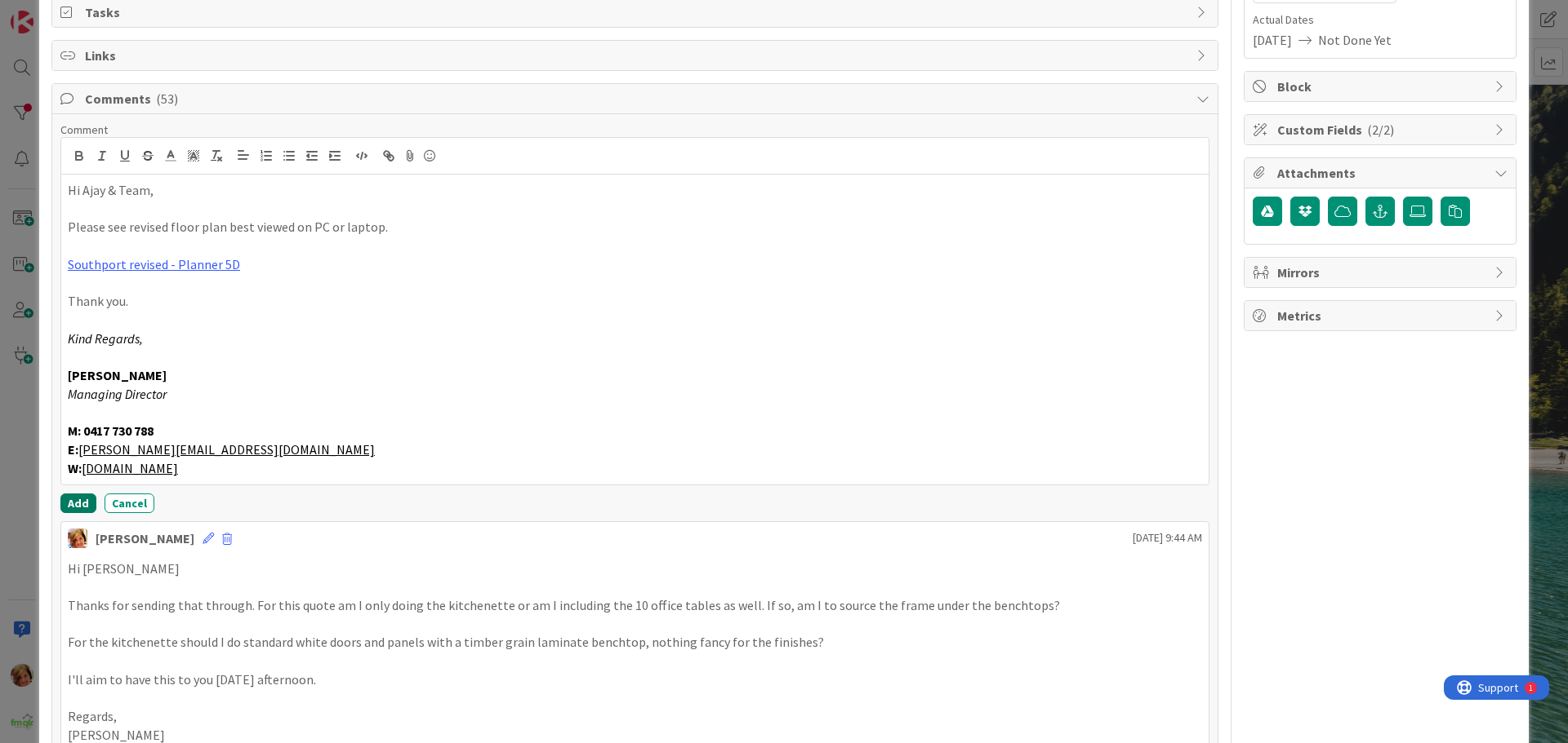
click at [72, 502] on button "Add" at bounding box center [78, 504] width 36 height 20
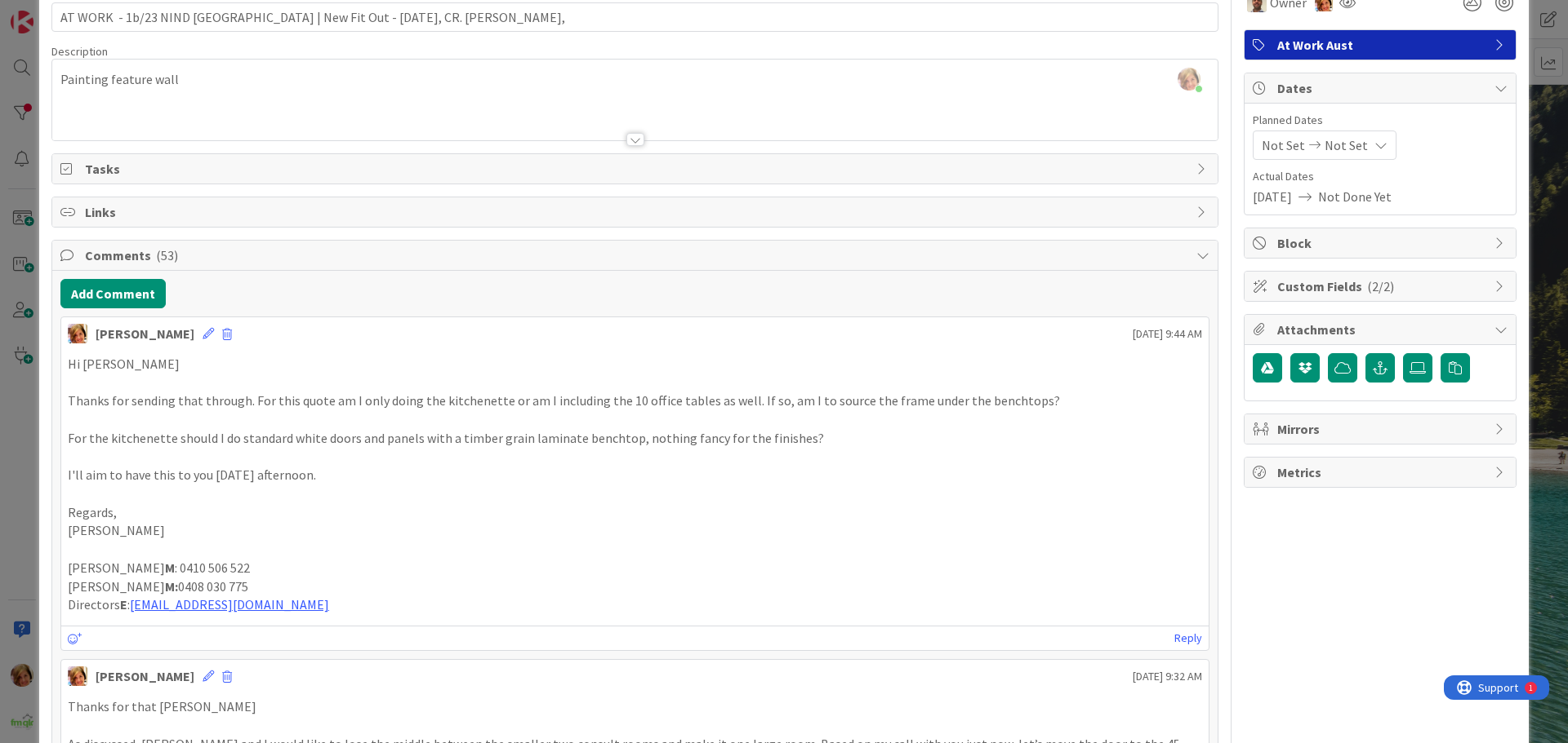
scroll to position [0, 0]
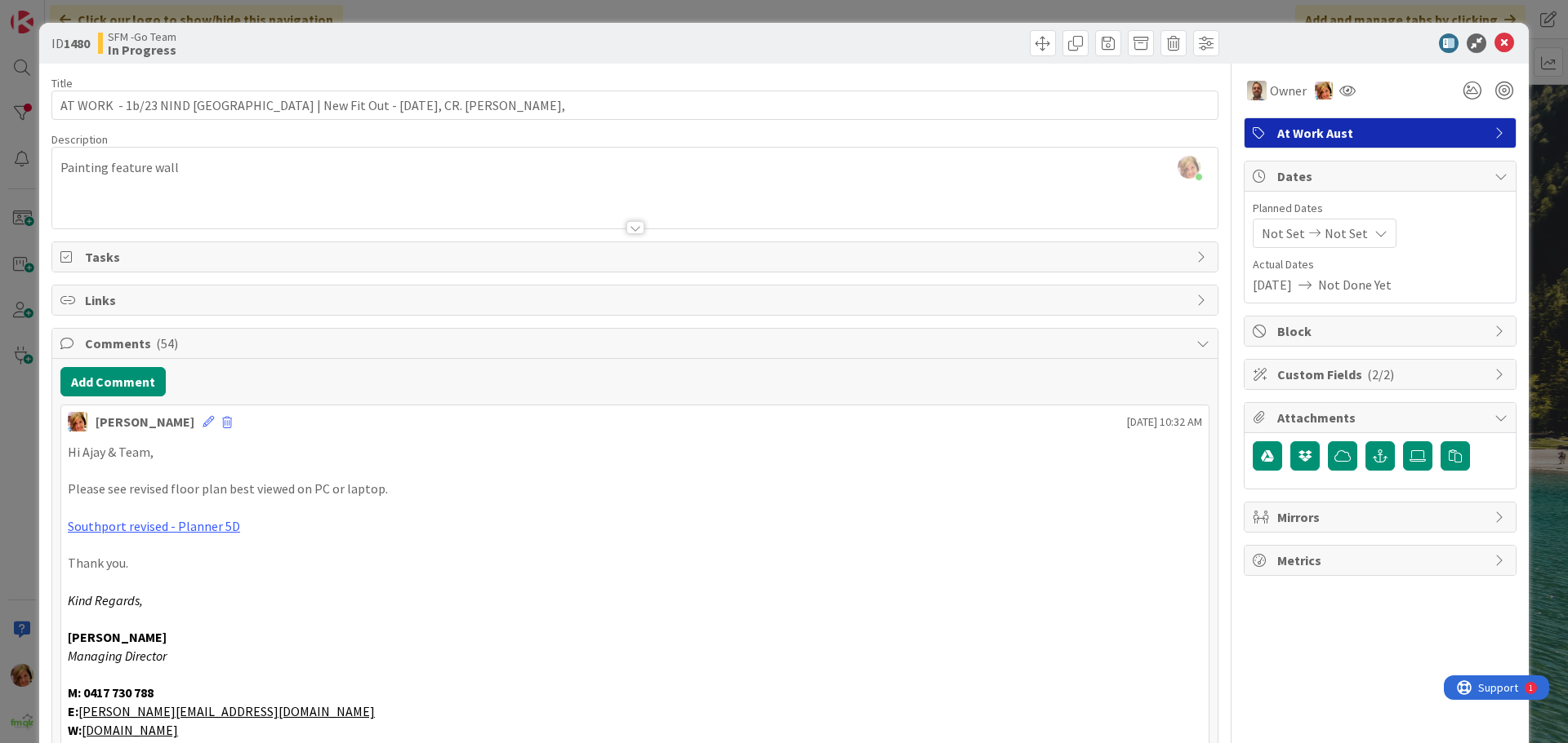
click at [852, 38] on div at bounding box center [929, 43] width 579 height 26
click at [1495, 41] on icon at bounding box center [1505, 43] width 20 height 20
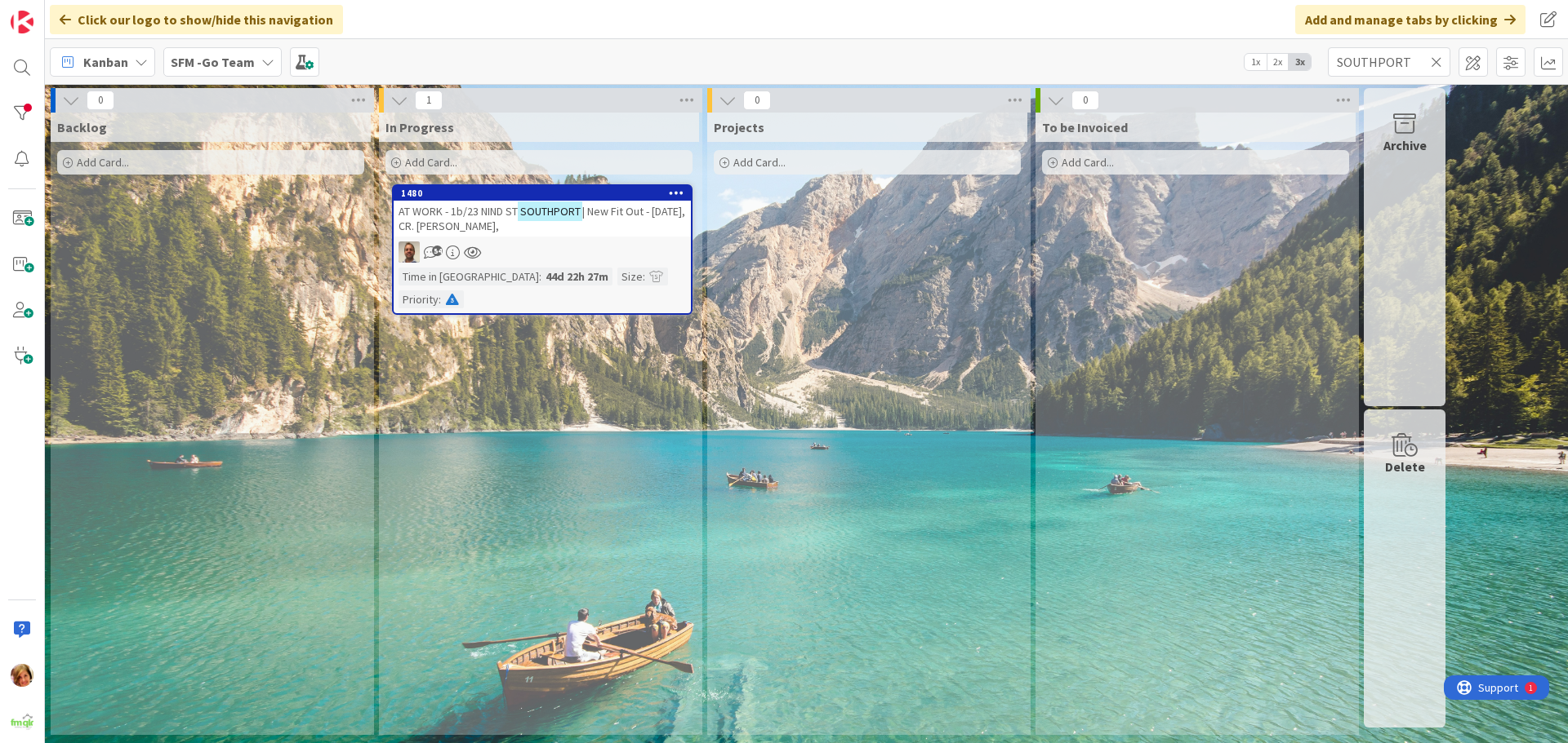
click at [1437, 61] on icon at bounding box center [1437, 61] width 12 height 15
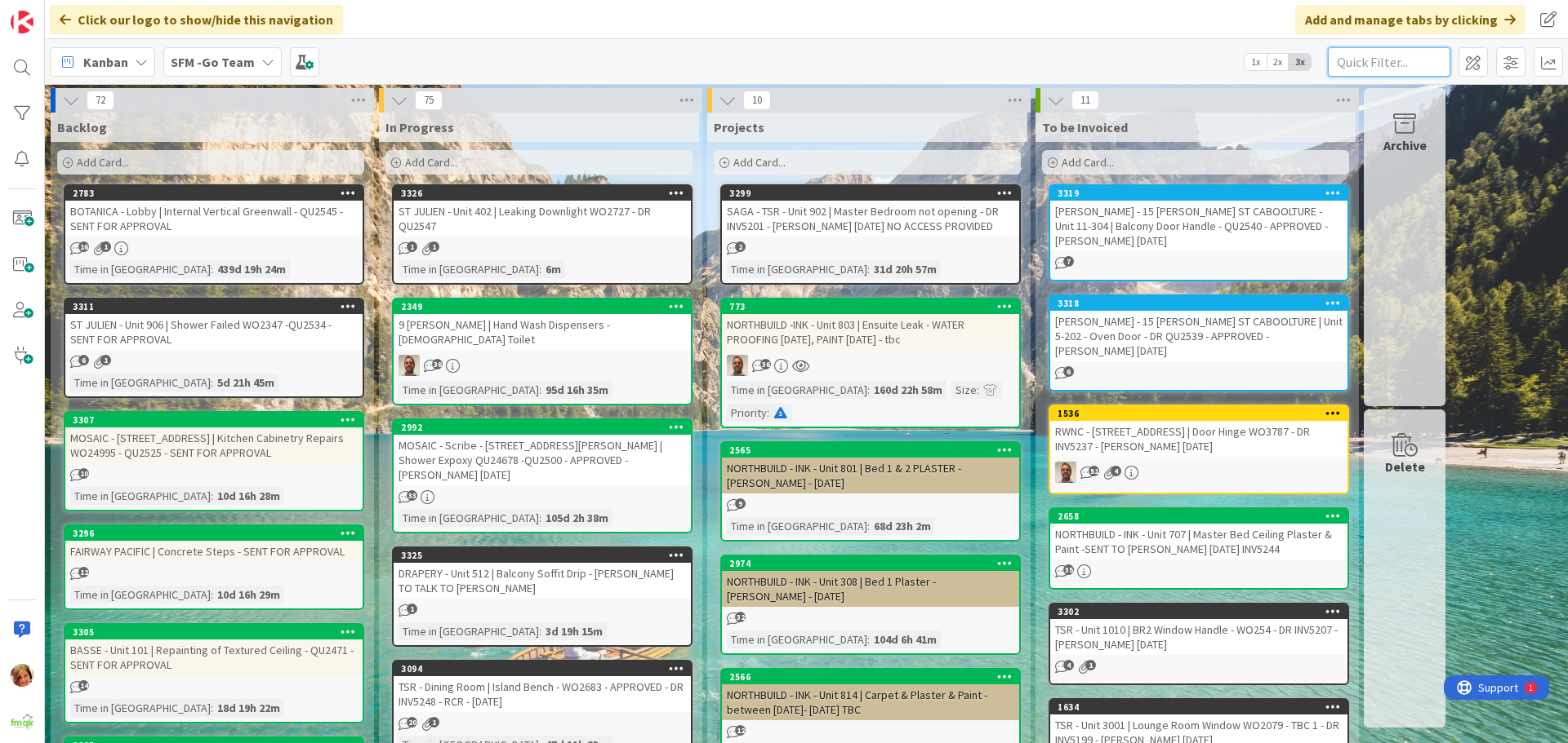
click at [1374, 65] on input "text" at bounding box center [1389, 62] width 123 height 30
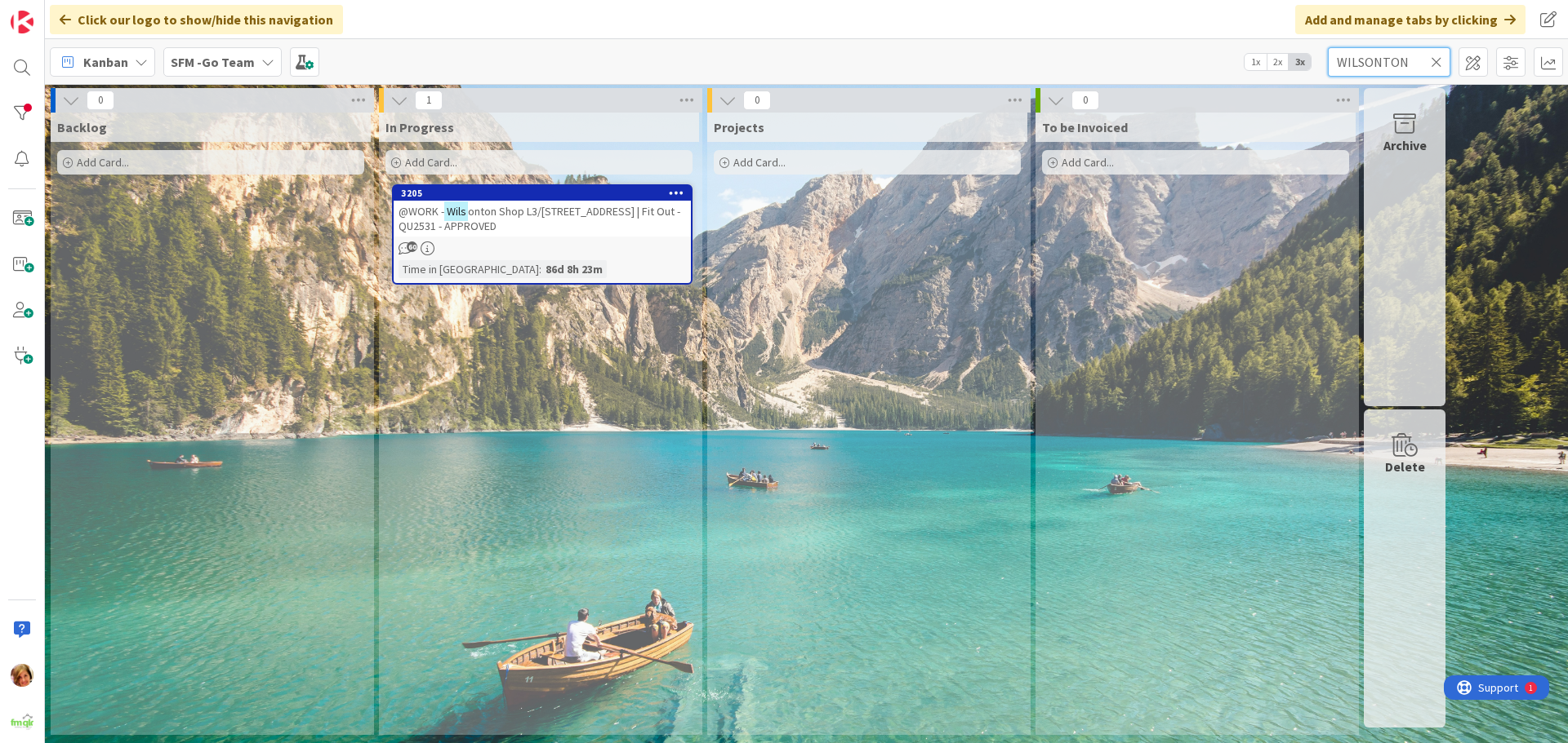
type input "WILSONTON"
drag, startPoint x: 1374, startPoint y: 65, endPoint x: 1350, endPoint y: 40, distance: 34.7
drag, startPoint x: 1350, startPoint y: 40, endPoint x: 541, endPoint y: 215, distance: 827.7
click at [541, 215] on span "Shop L3/[STREET_ADDRESS] | Fit Out - QU2531 - APPROVED" at bounding box center [538, 219] width 279 height 30
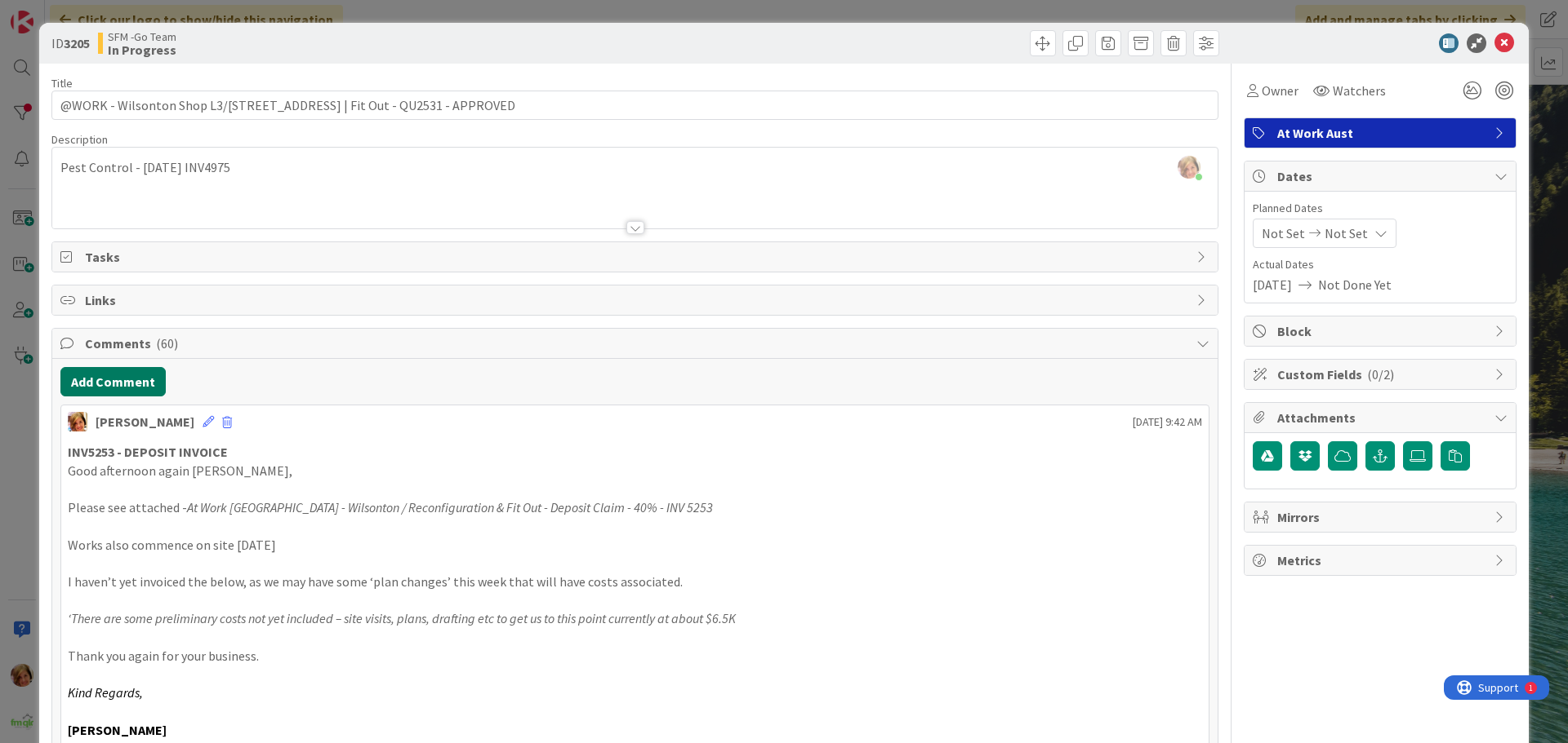
click at [129, 379] on button "Add Comment" at bounding box center [113, 382] width 106 height 30
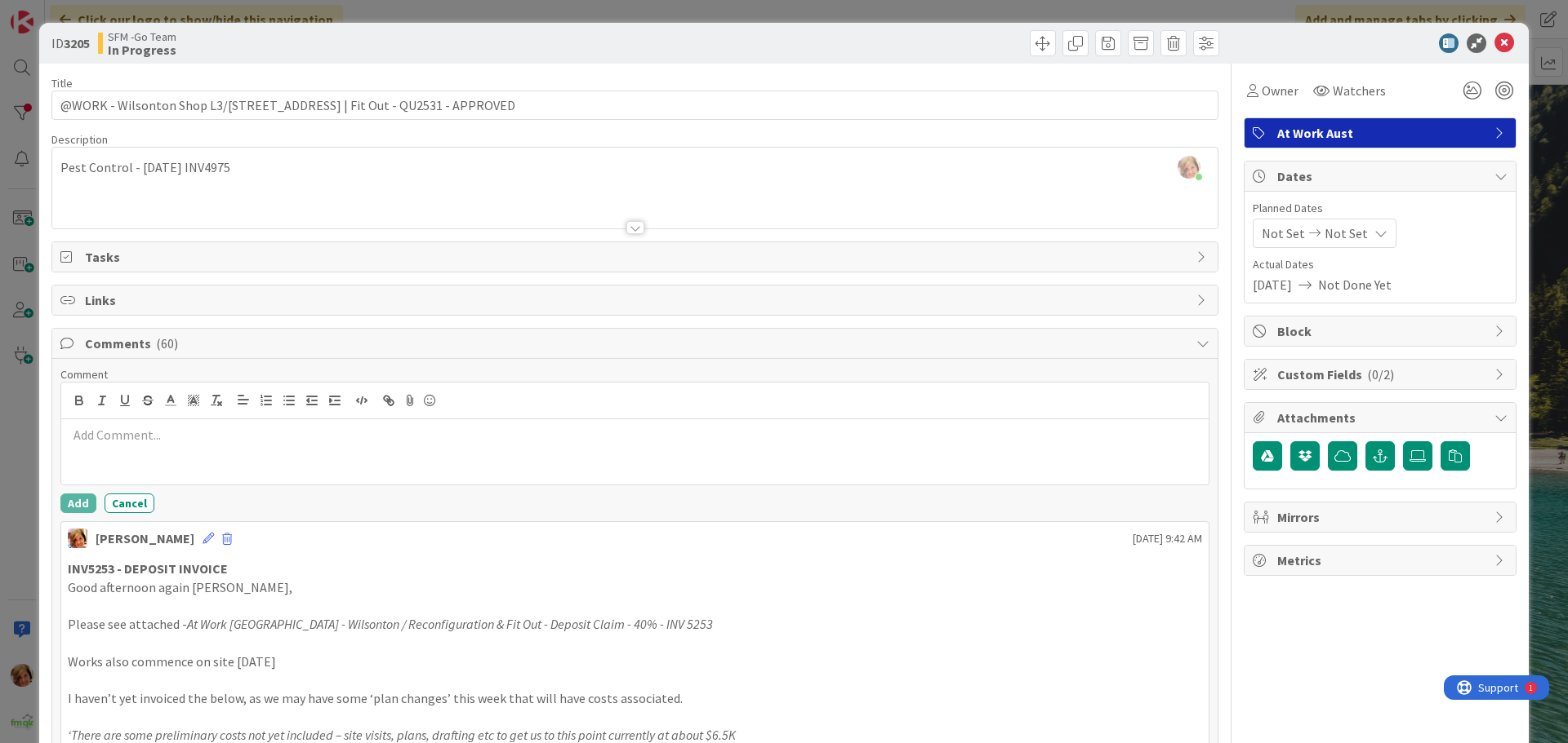
drag, startPoint x: 129, startPoint y: 379, endPoint x: 154, endPoint y: 434, distance: 60.4
click at [154, 434] on p at bounding box center [635, 435] width 1134 height 19
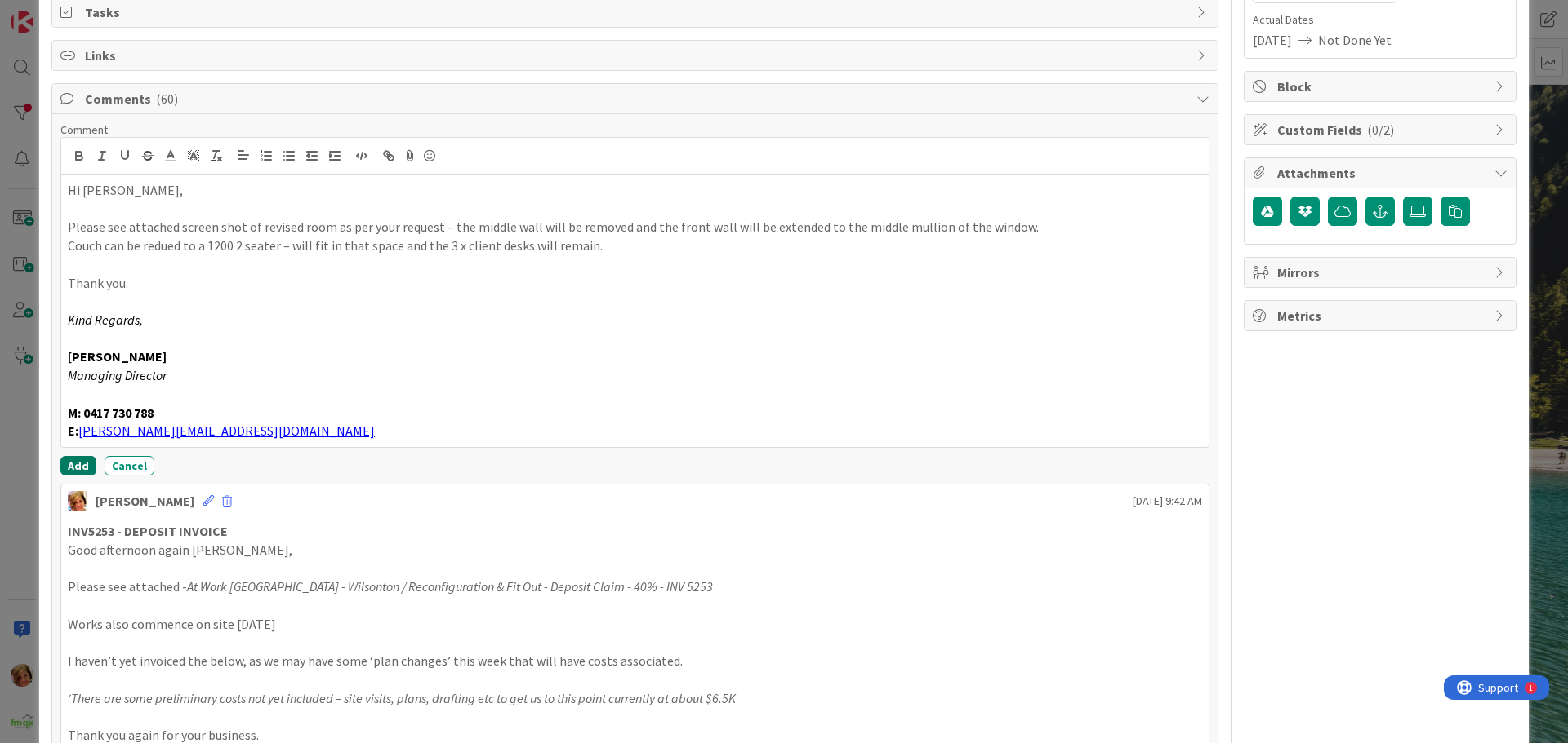
click at [81, 463] on button "Add" at bounding box center [78, 466] width 36 height 20
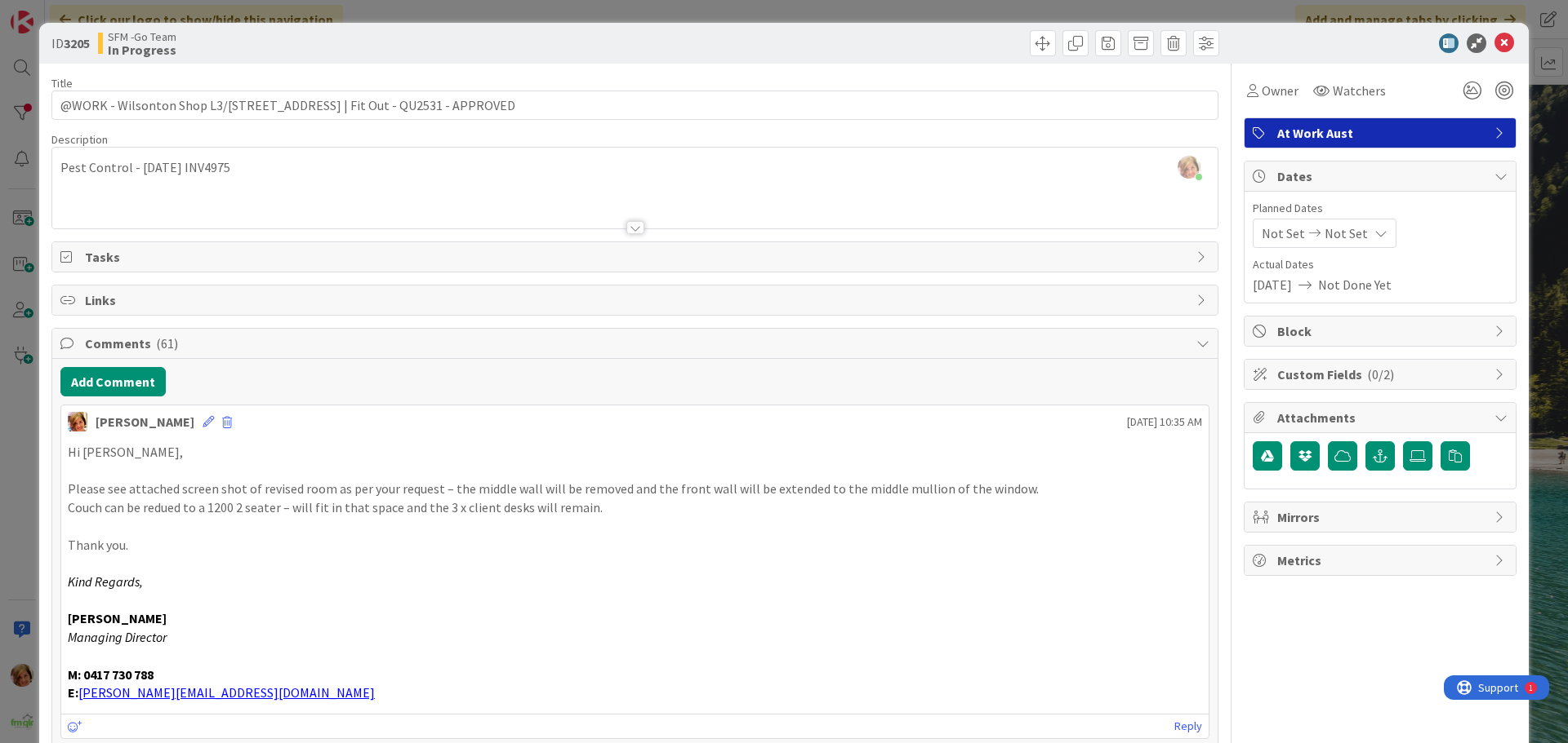
drag, startPoint x: 628, startPoint y: 58, endPoint x: 660, endPoint y: 63, distance: 32.4
click at [629, 58] on div "ID 3205 SFM -Go Team In Progress" at bounding box center [784, 42] width 1490 height 41
click at [1495, 43] on icon at bounding box center [1505, 43] width 20 height 20
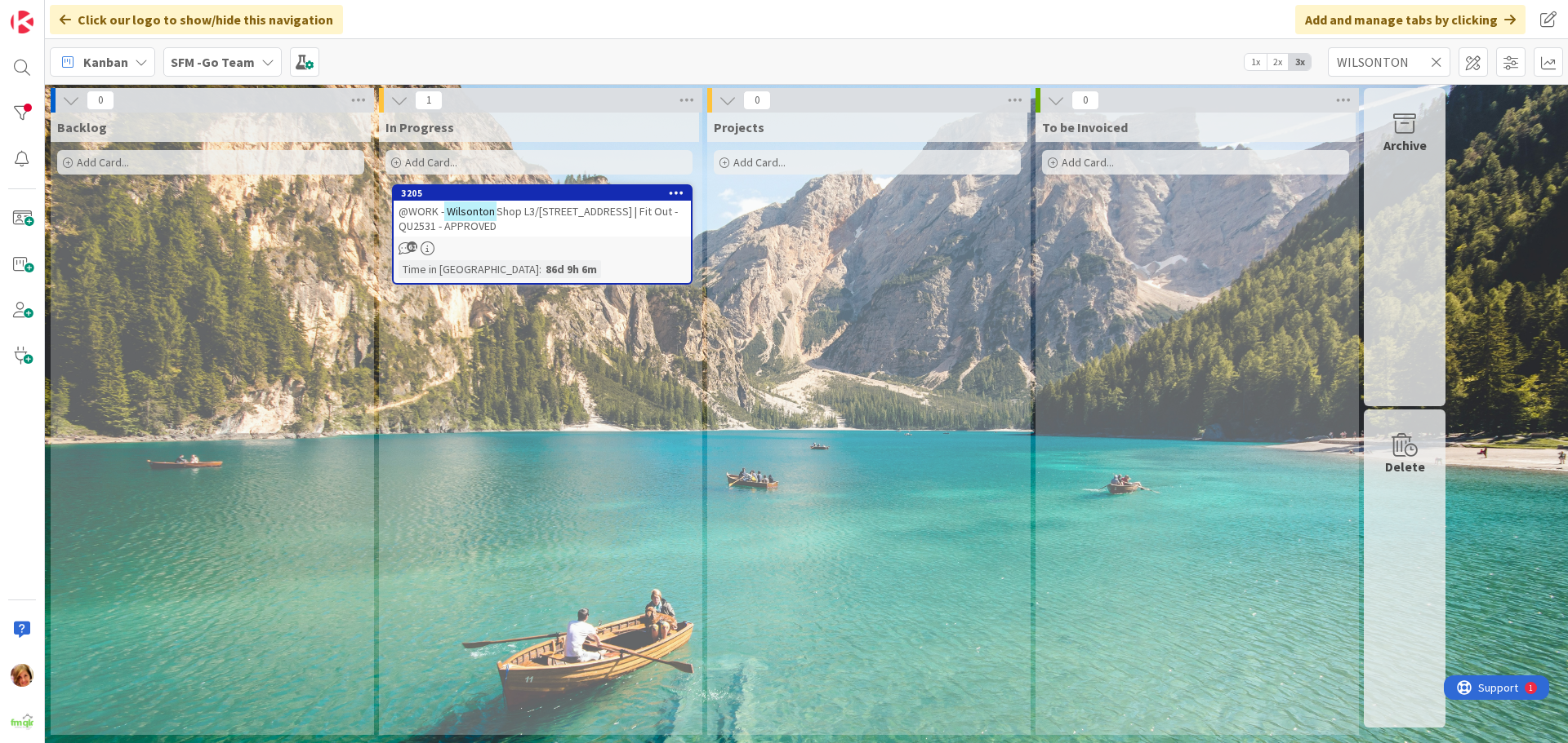
drag, startPoint x: 1438, startPoint y: 54, endPoint x: 1424, endPoint y: 64, distance: 17.2
click at [1438, 54] on icon at bounding box center [1437, 61] width 12 height 15
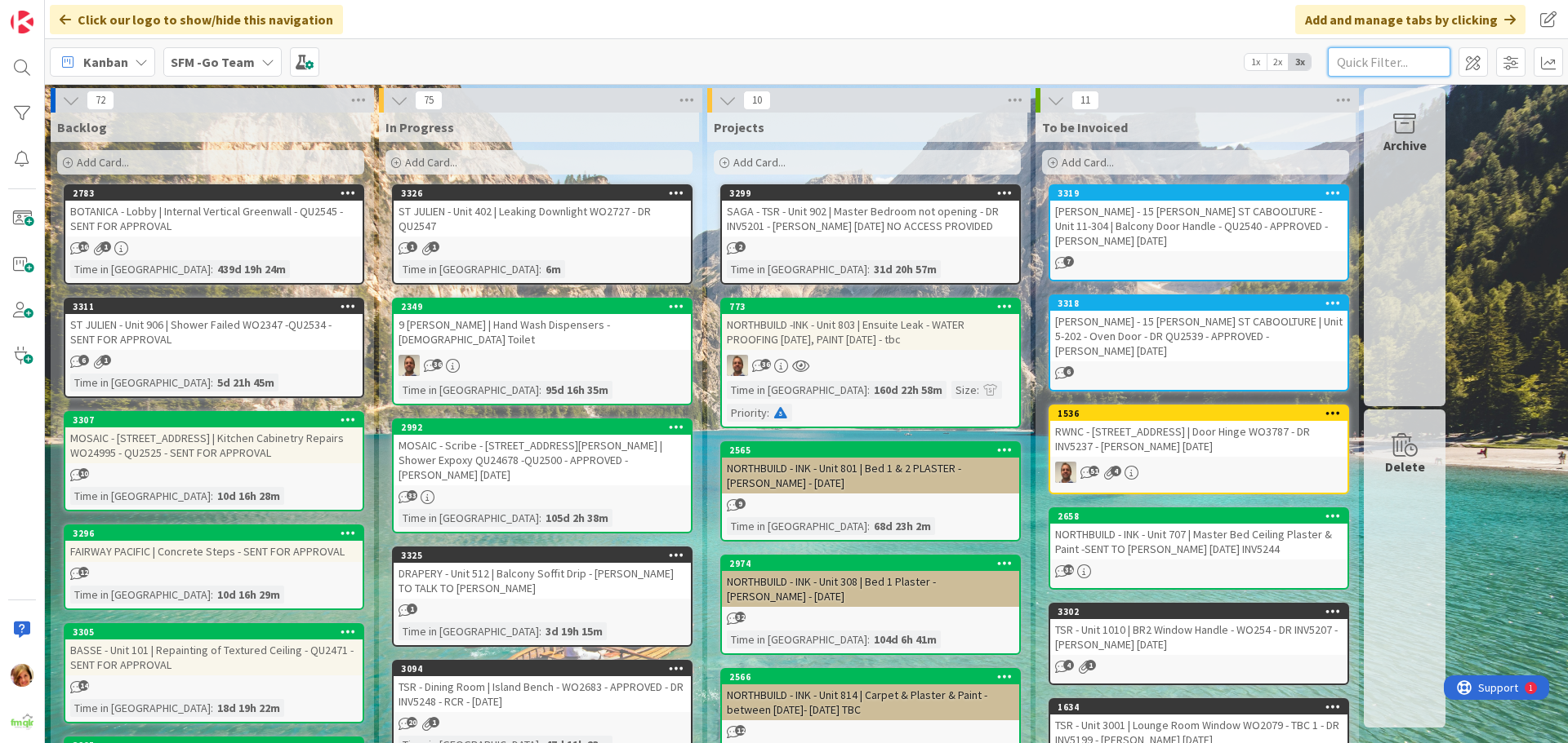
click at [1380, 52] on input "text" at bounding box center [1389, 62] width 123 height 30
type input "southport"
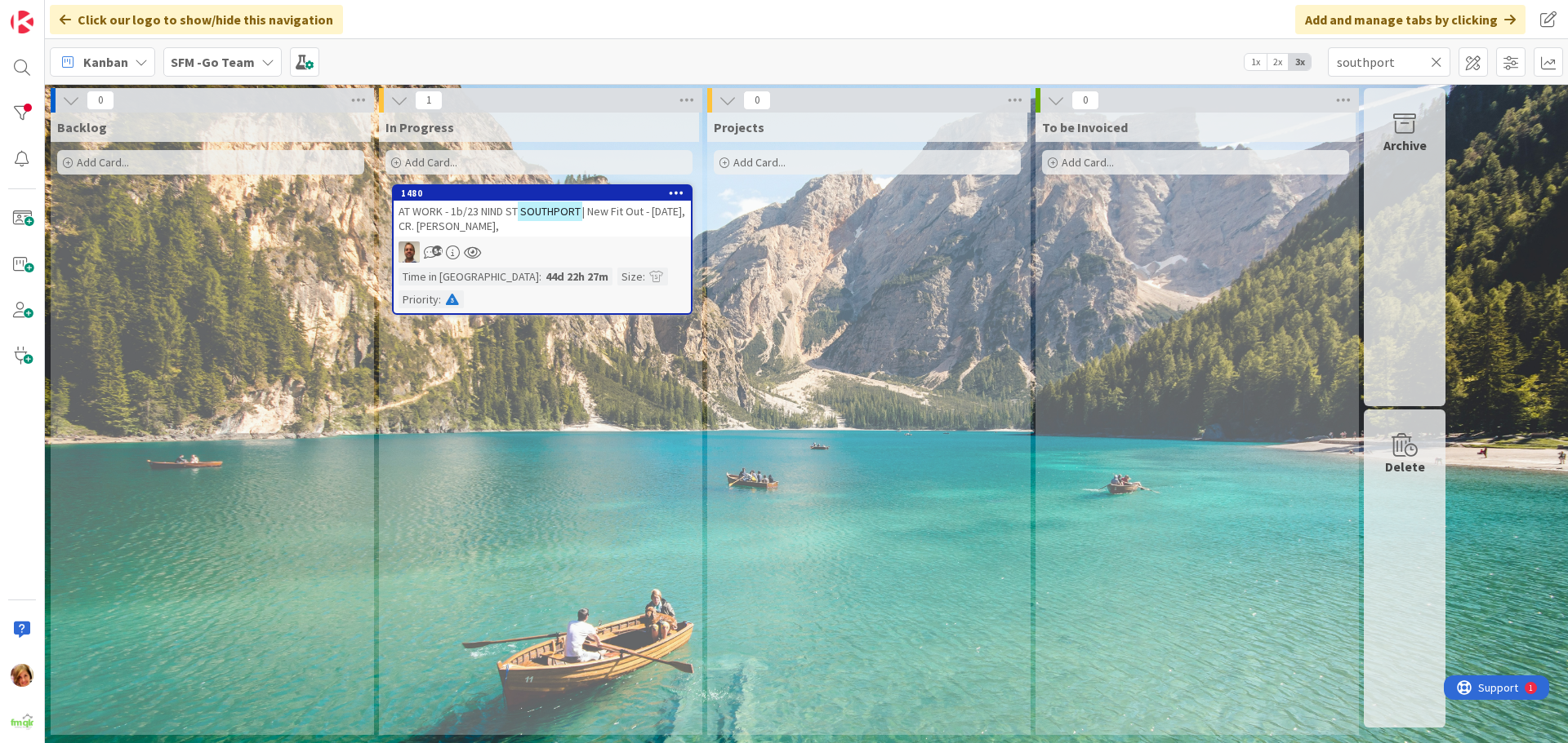
click at [465, 206] on span "AT WORK - 1b/23 NIND ST" at bounding box center [458, 211] width 120 height 15
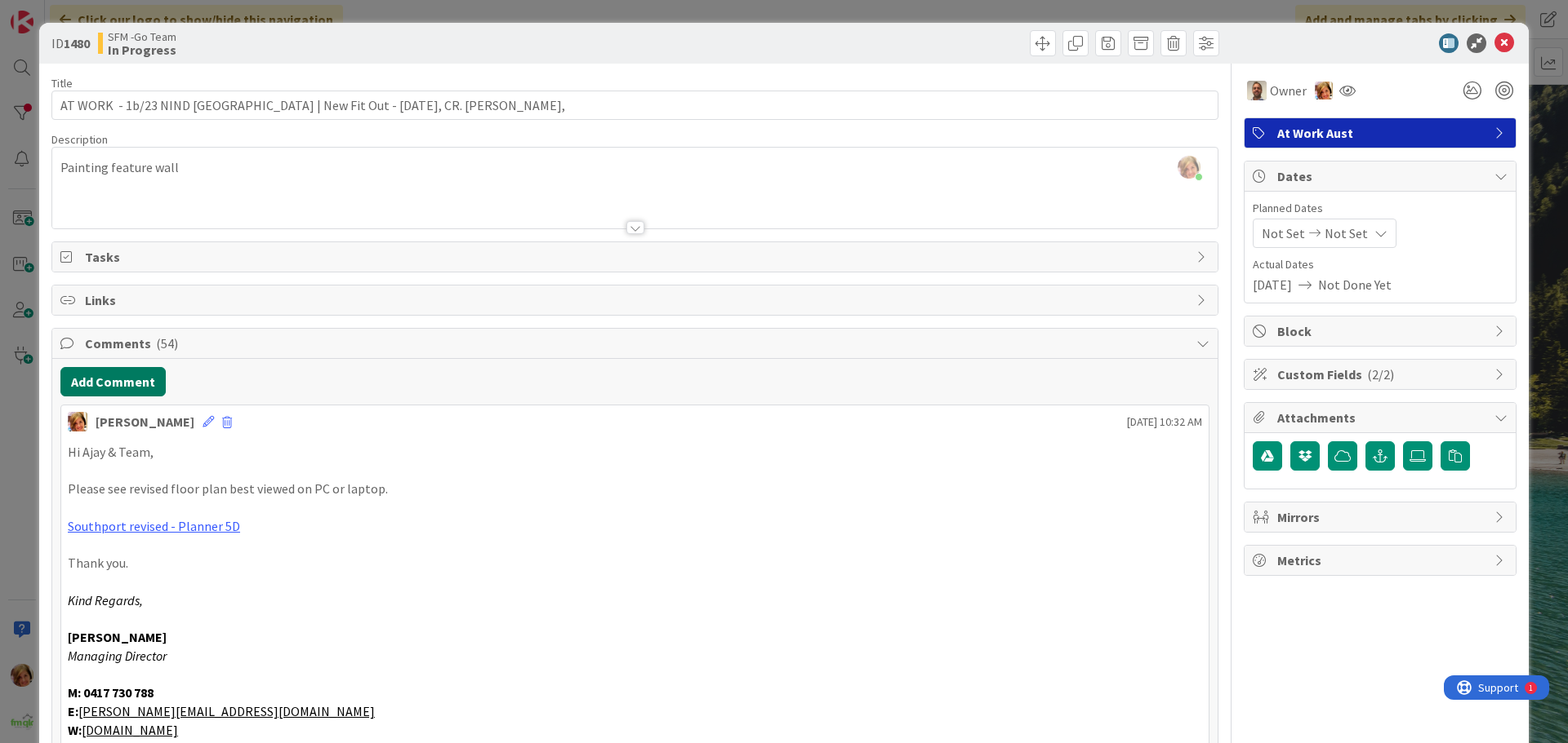
click at [124, 385] on button "Add Comment" at bounding box center [113, 382] width 106 height 30
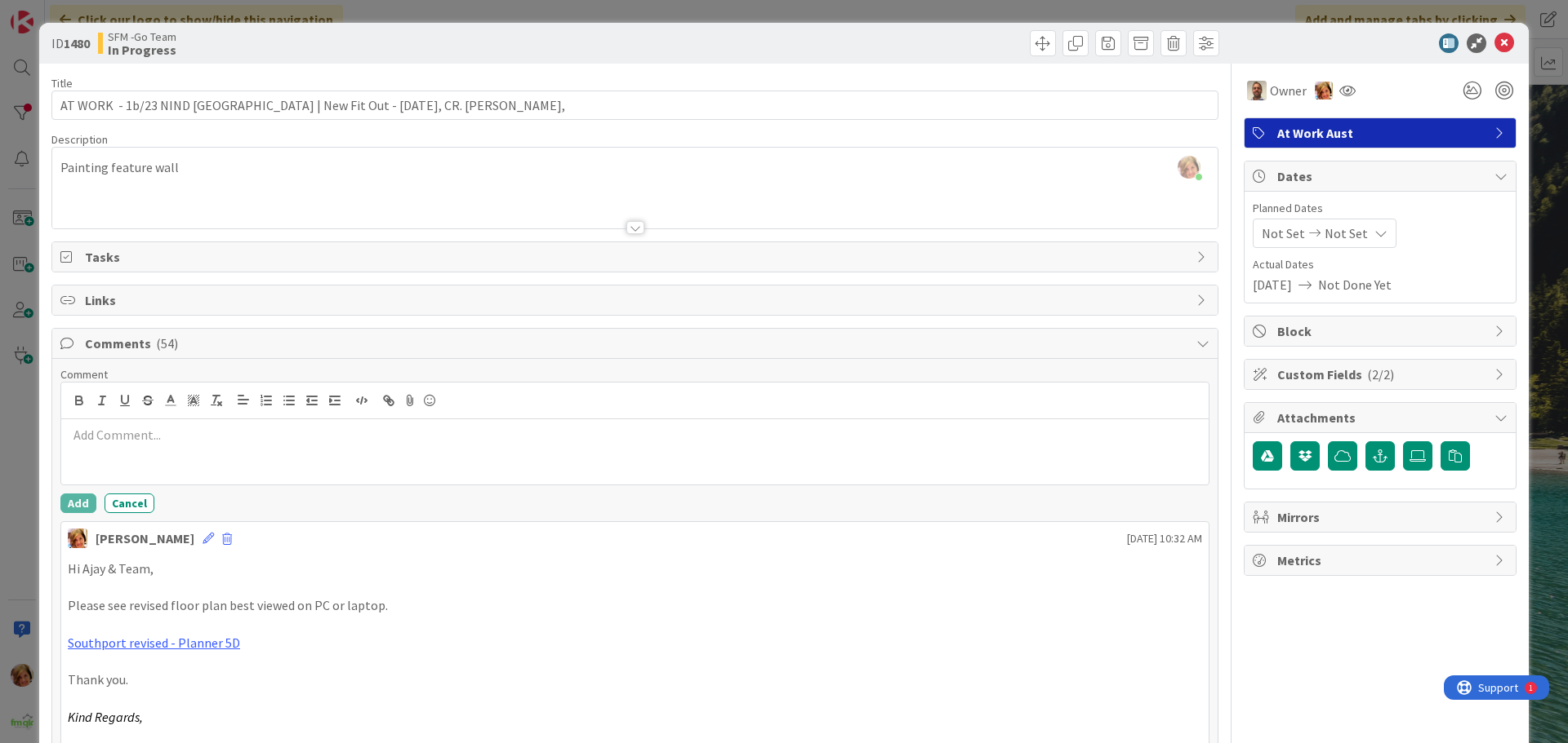
click at [167, 441] on p at bounding box center [635, 435] width 1134 height 19
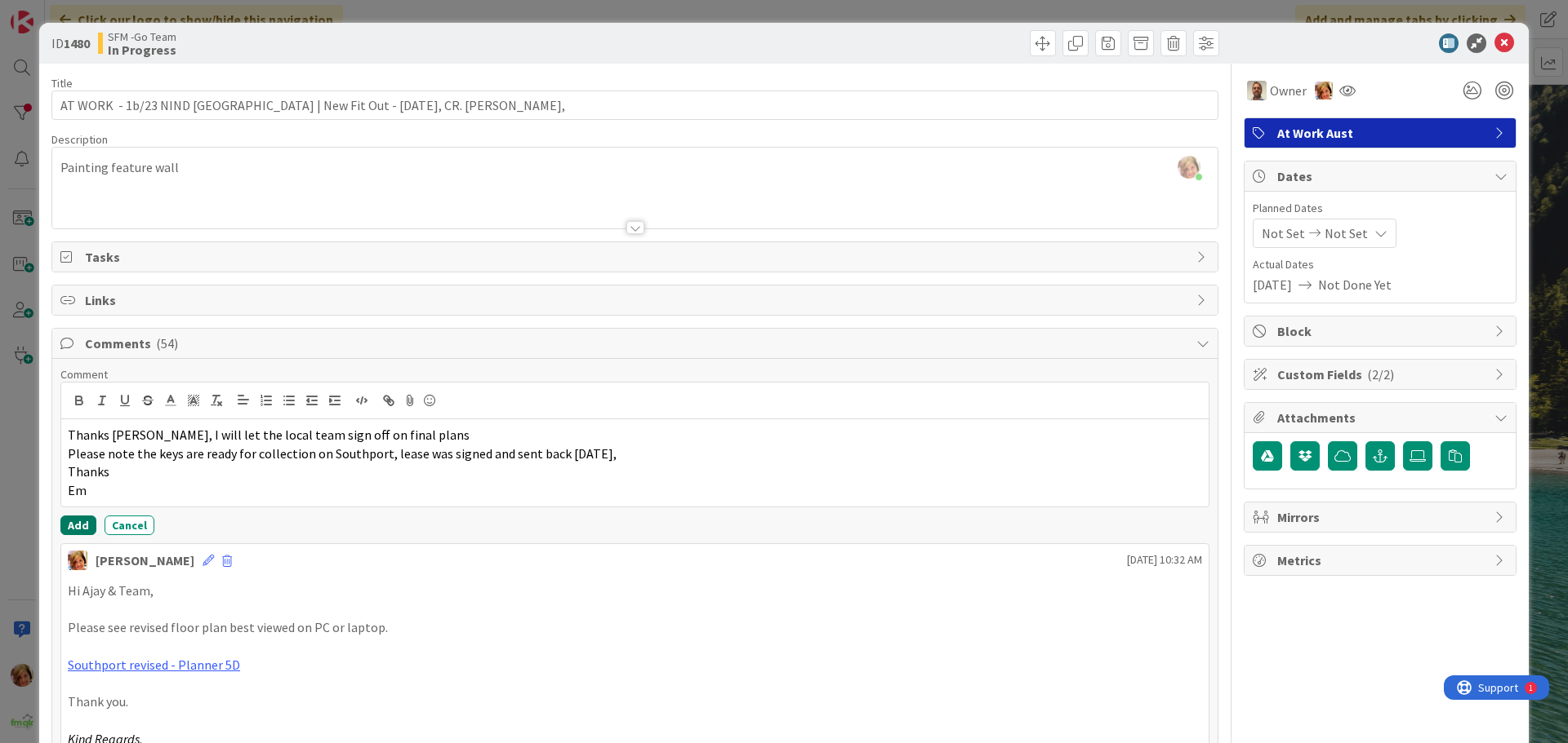
click at [74, 523] on button "Add" at bounding box center [78, 526] width 36 height 20
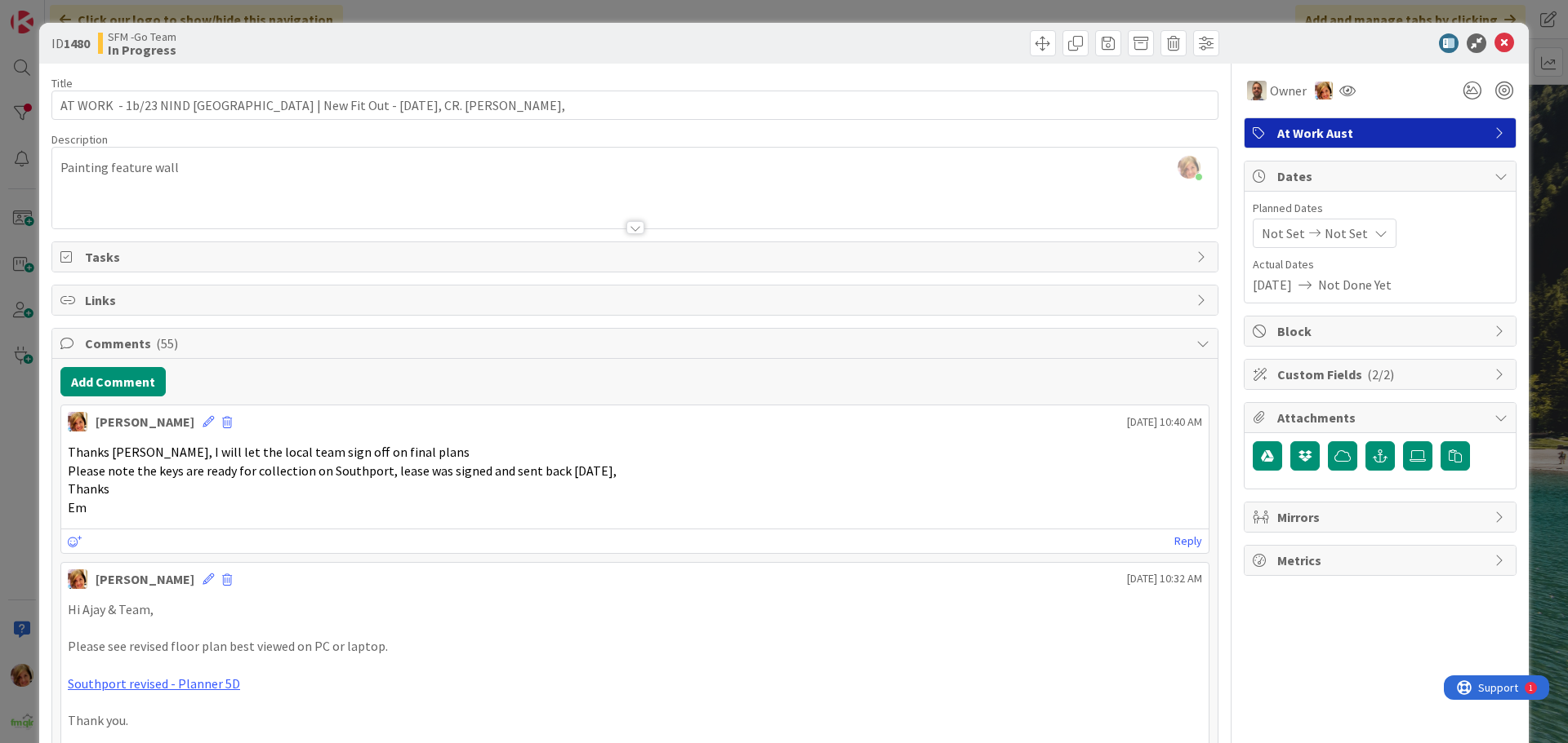
drag, startPoint x: 668, startPoint y: 44, endPoint x: 692, endPoint y: 47, distance: 24.2
click at [668, 44] on div at bounding box center [929, 43] width 579 height 26
click at [1495, 41] on icon at bounding box center [1505, 43] width 20 height 20
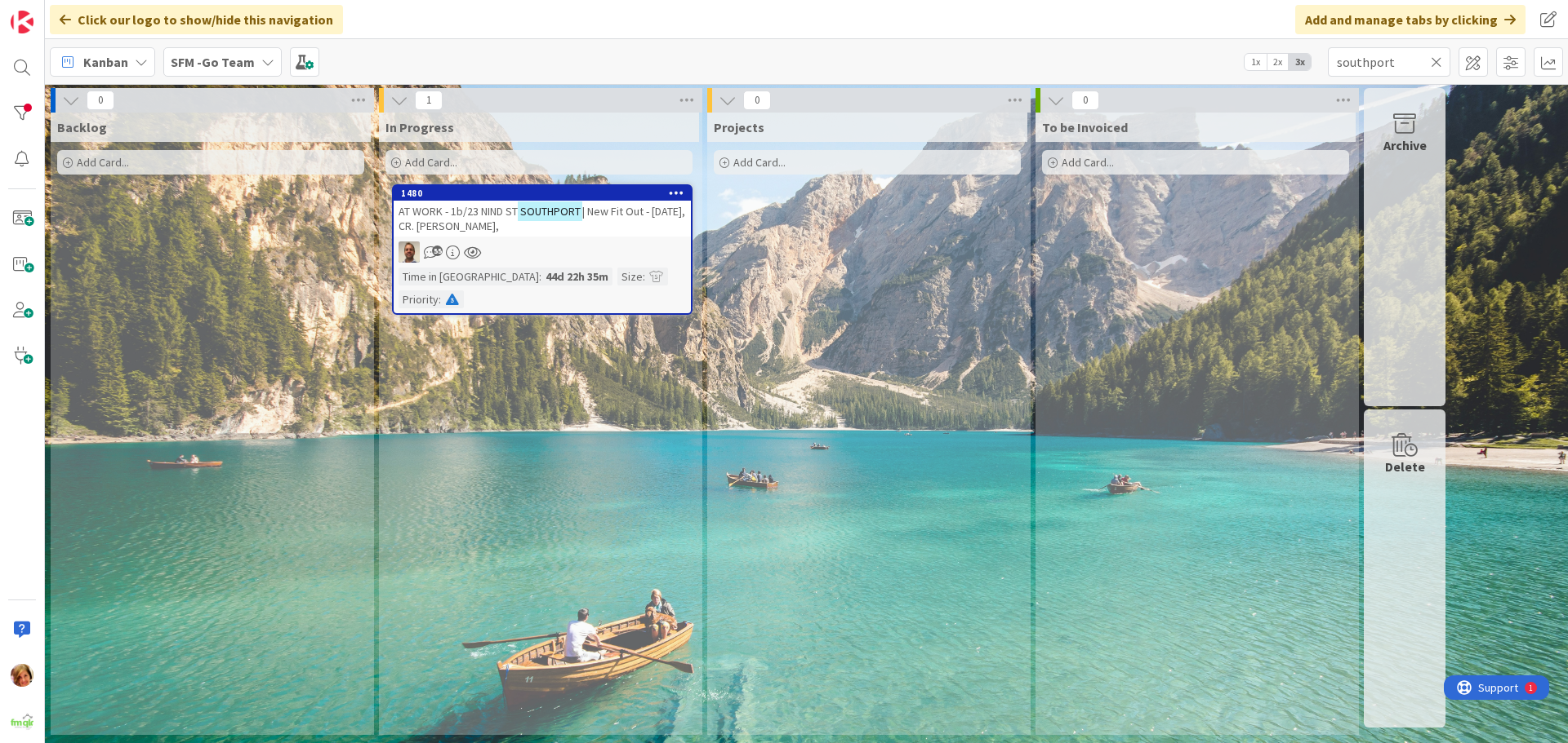
click at [1437, 60] on icon at bounding box center [1437, 61] width 12 height 15
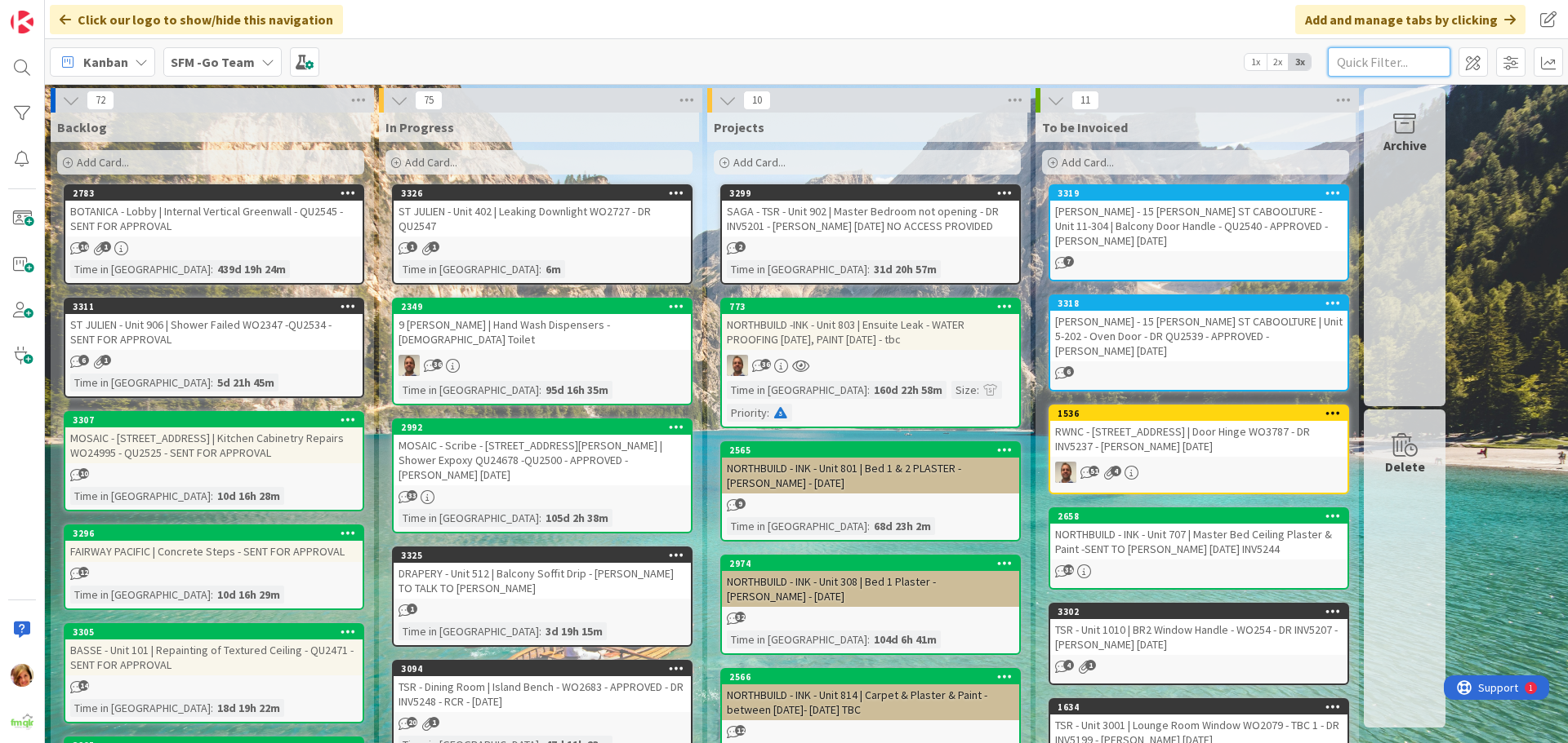
click at [1392, 62] on input "text" at bounding box center [1389, 62] width 123 height 30
type input "botanica"
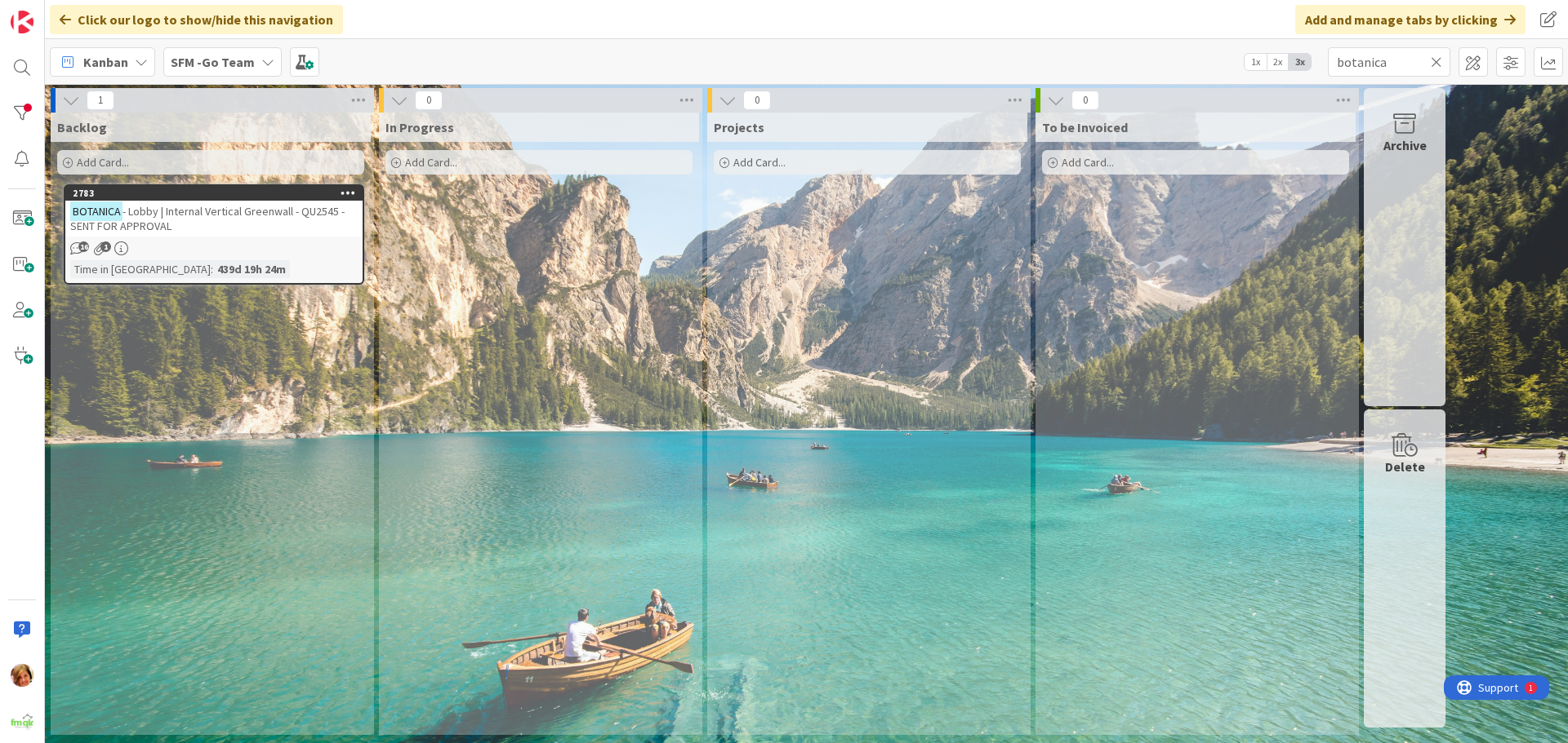
click at [235, 208] on span "- Lobby | Internal Vertical Greenwall - QU2545 - SENT FOR APPROVAL" at bounding box center [208, 219] width 275 height 30
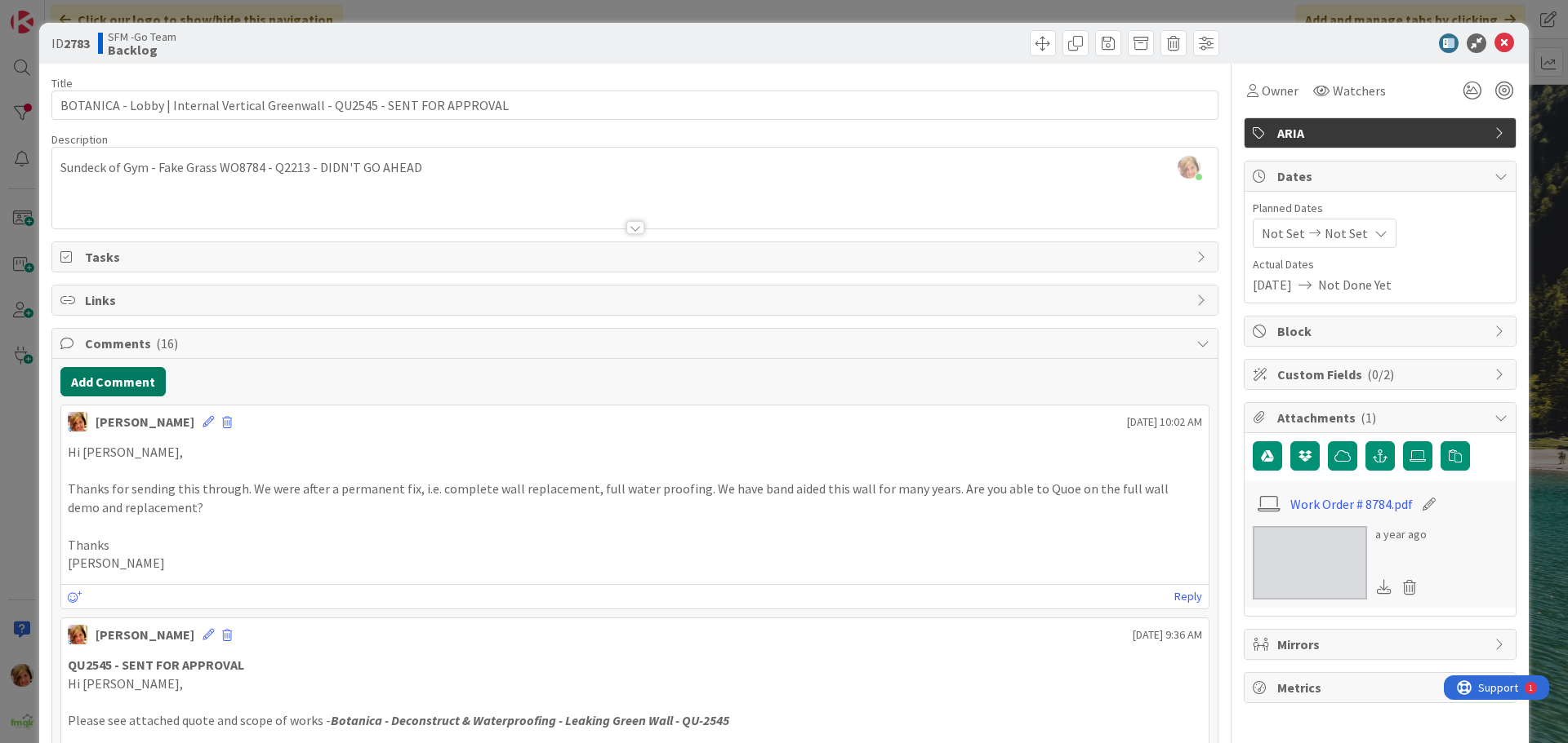
click at [138, 376] on button "Add Comment" at bounding box center [113, 382] width 106 height 30
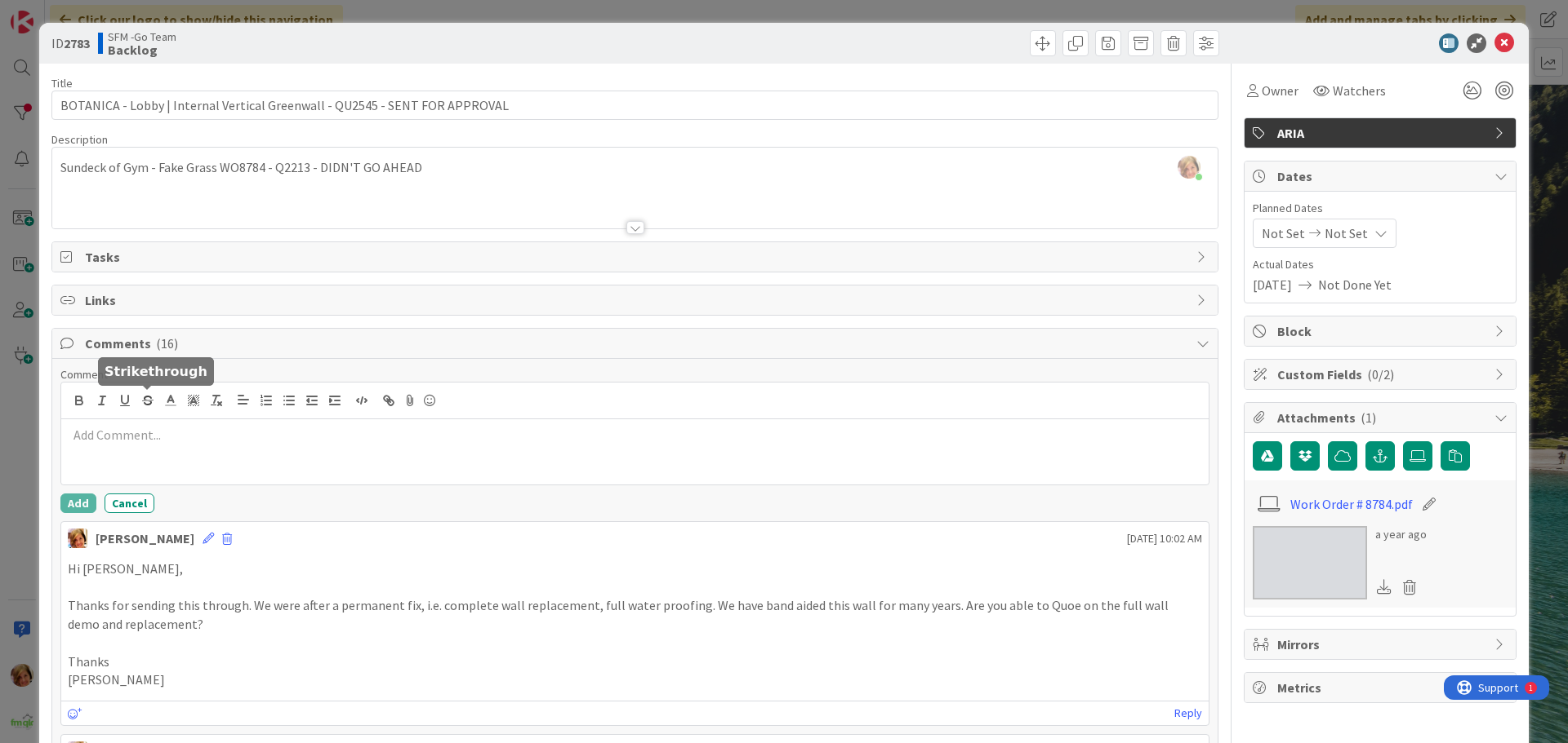
click at [192, 433] on p at bounding box center [635, 435] width 1134 height 19
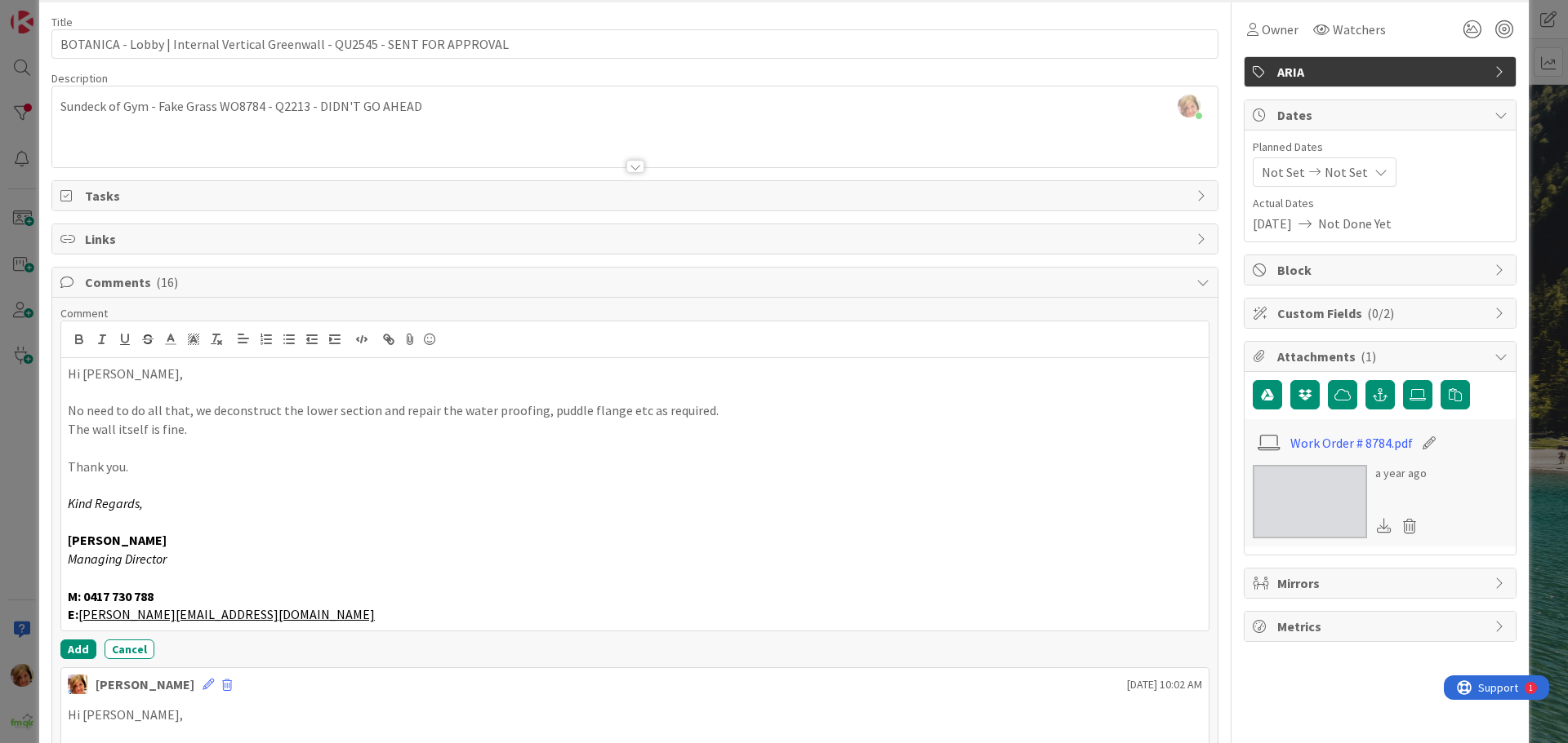
scroll to position [163, 0]
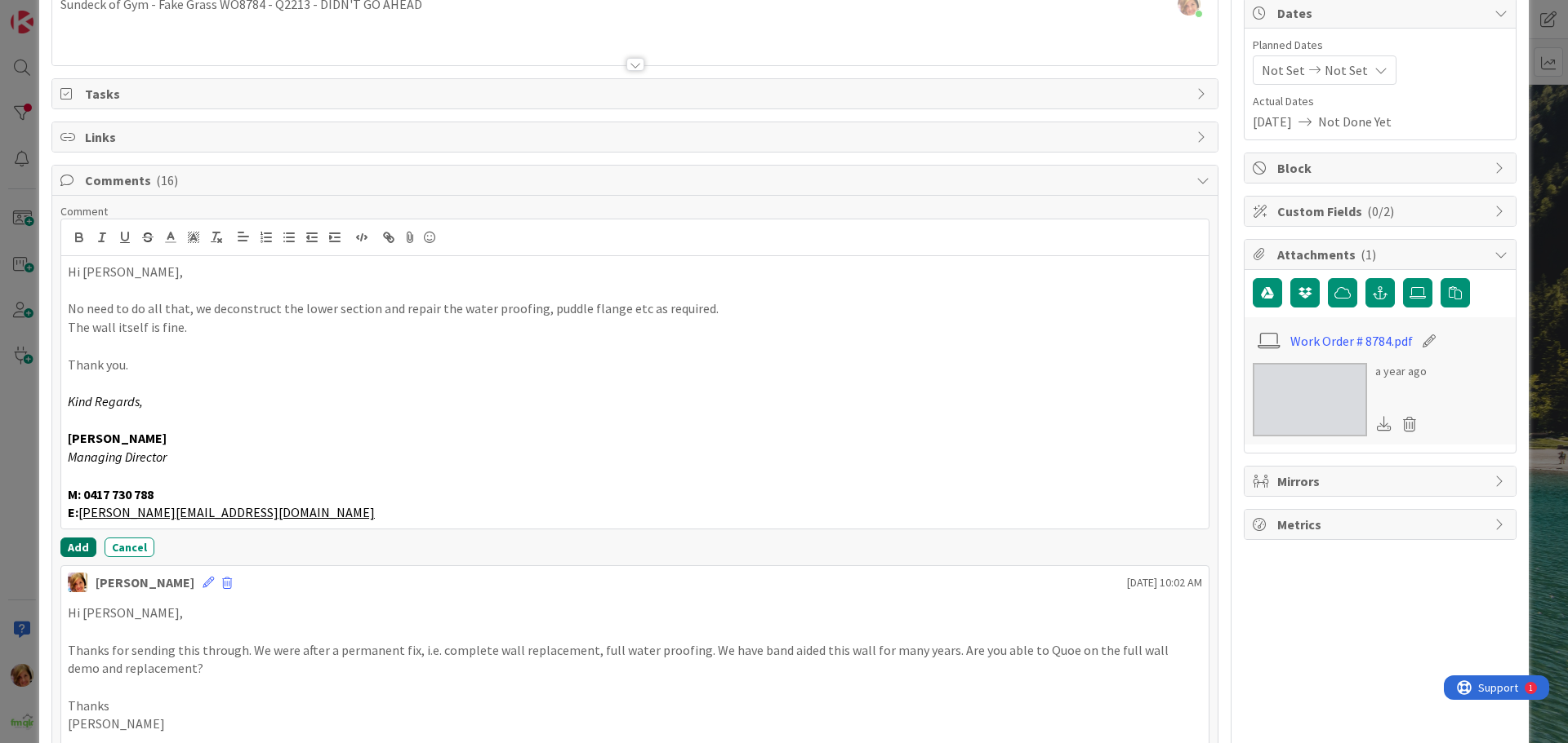
click at [77, 544] on button "Add" at bounding box center [78, 547] width 36 height 20
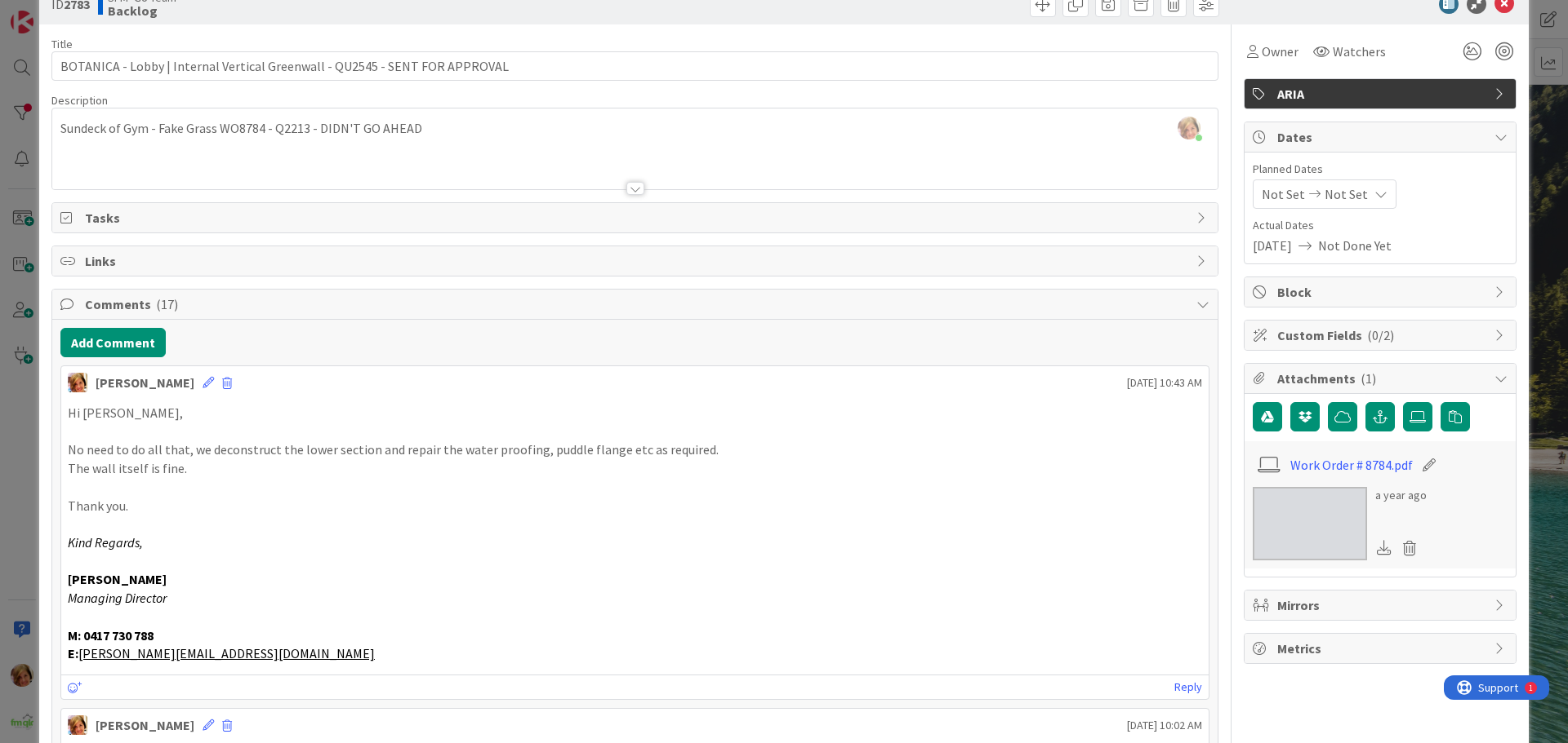
scroll to position [0, 0]
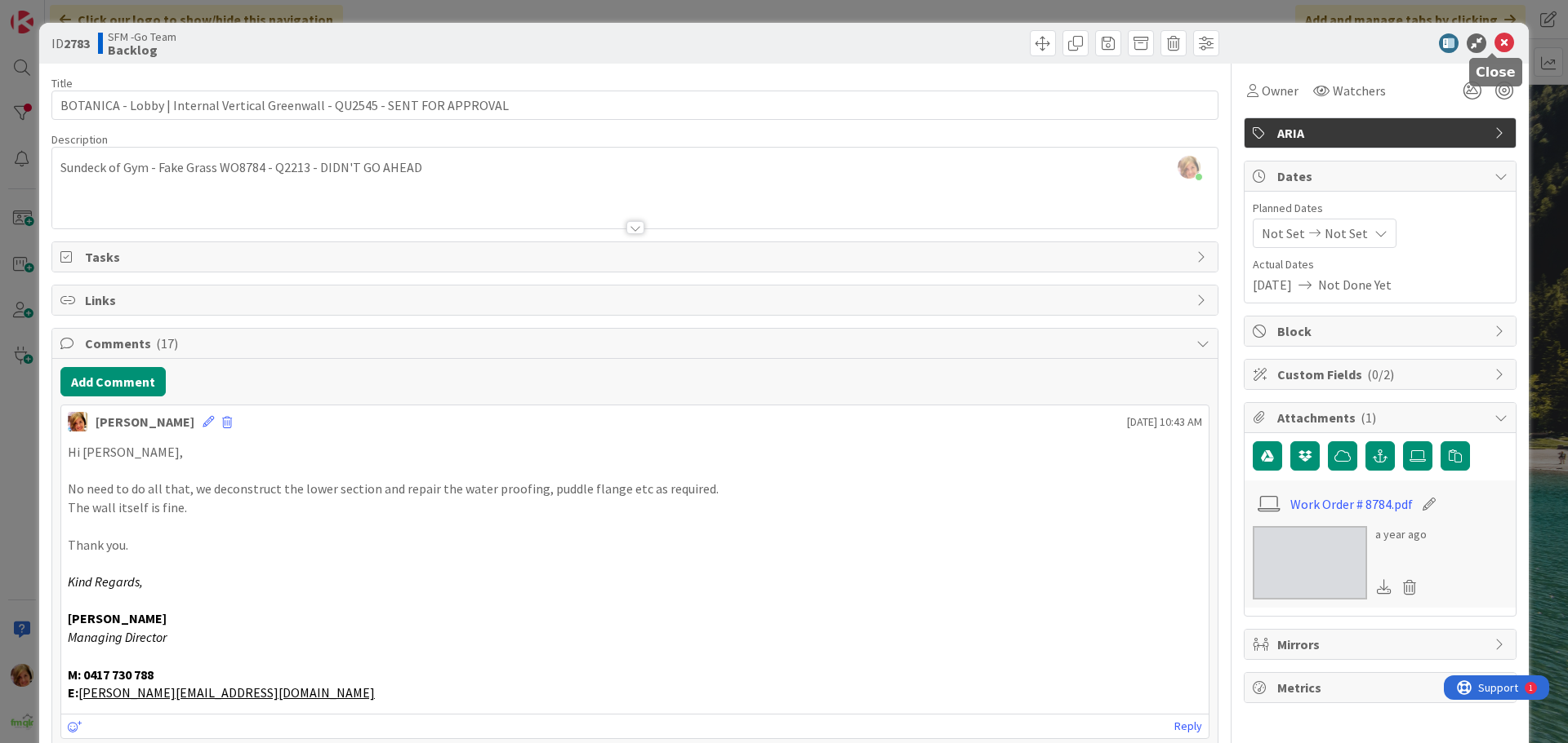
click at [1495, 45] on icon at bounding box center [1505, 43] width 20 height 20
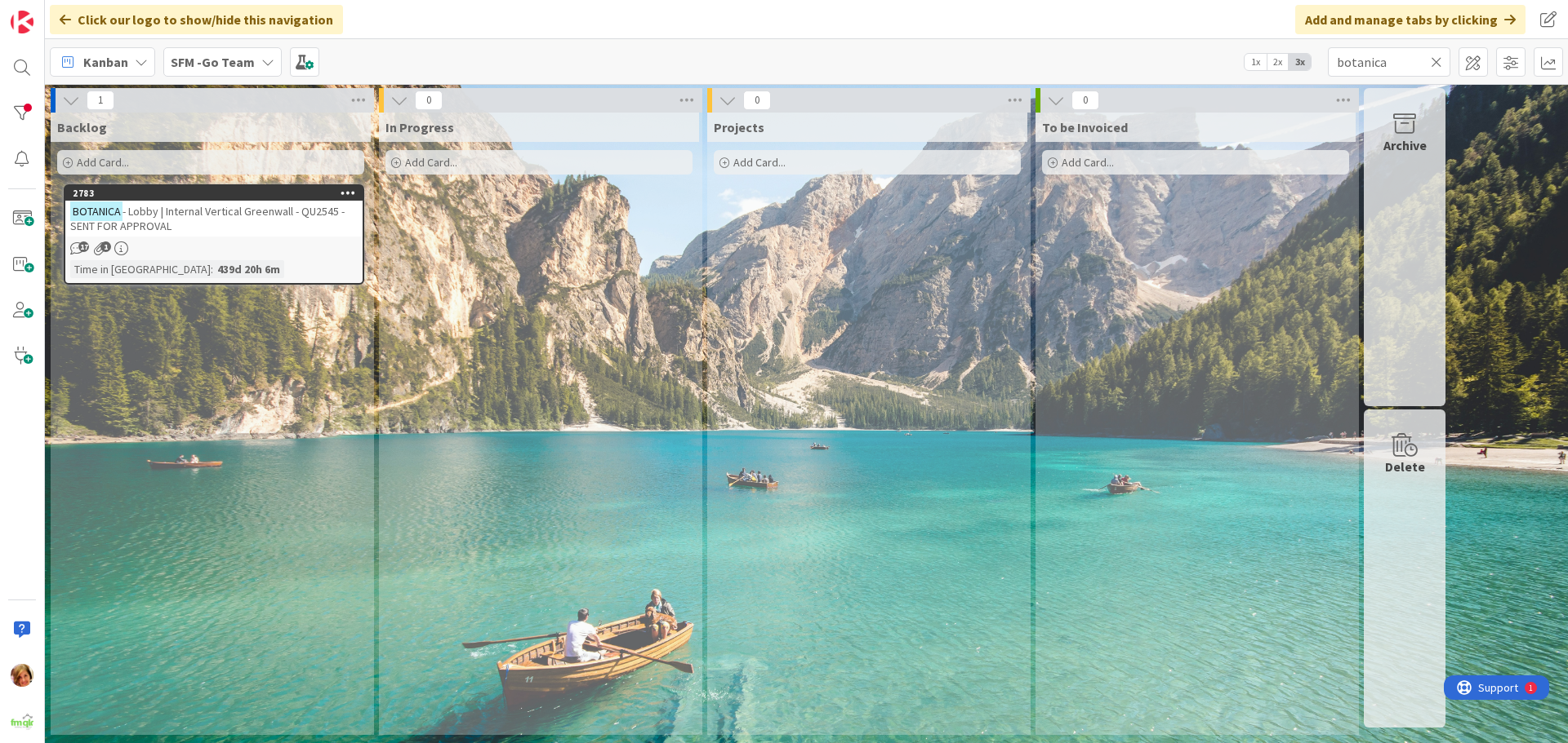
drag, startPoint x: 1437, startPoint y: 59, endPoint x: 849, endPoint y: 50, distance: 588.1
click at [1437, 59] on icon at bounding box center [1437, 61] width 12 height 15
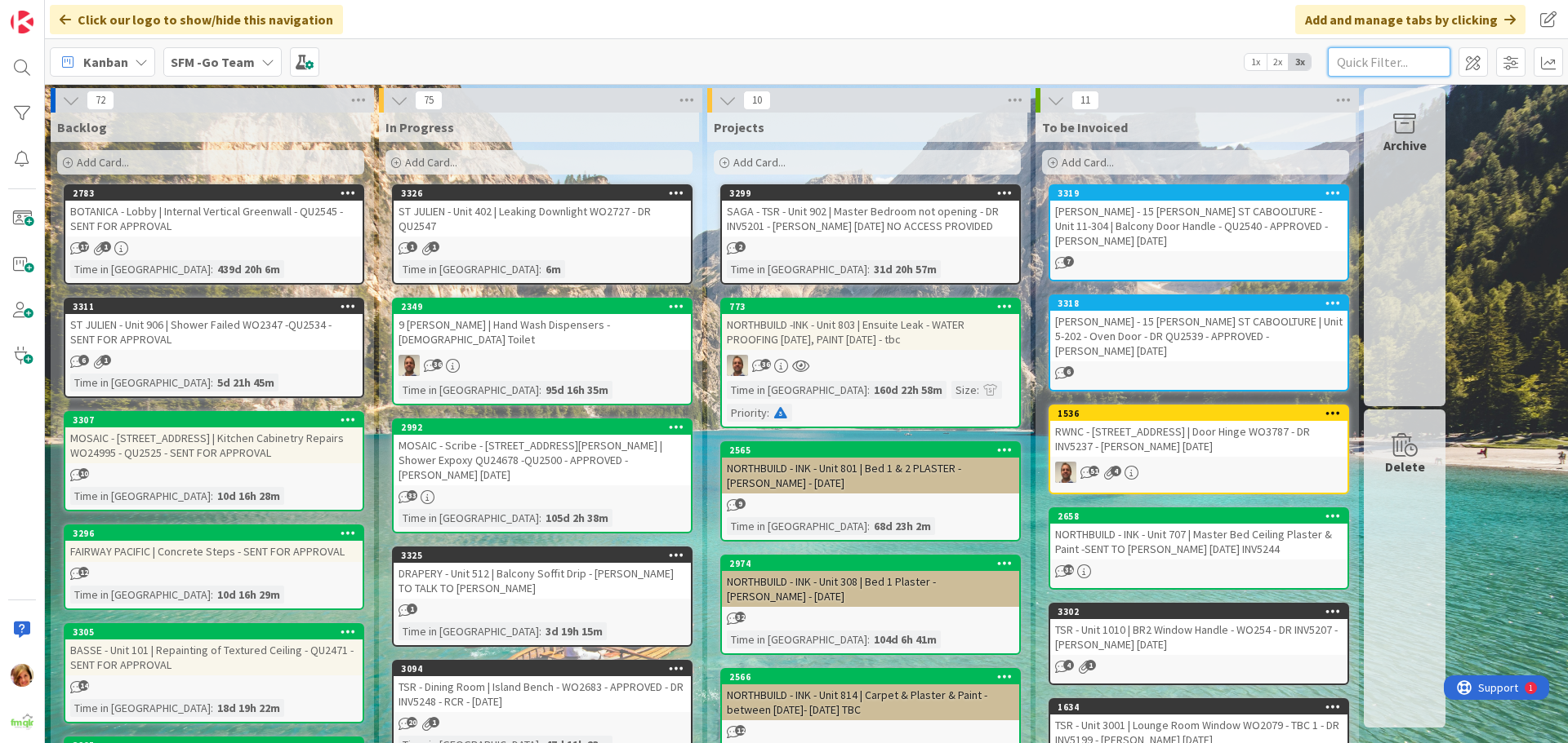
click at [1378, 58] on input "text" at bounding box center [1389, 62] width 123 height 30
type input "2411"
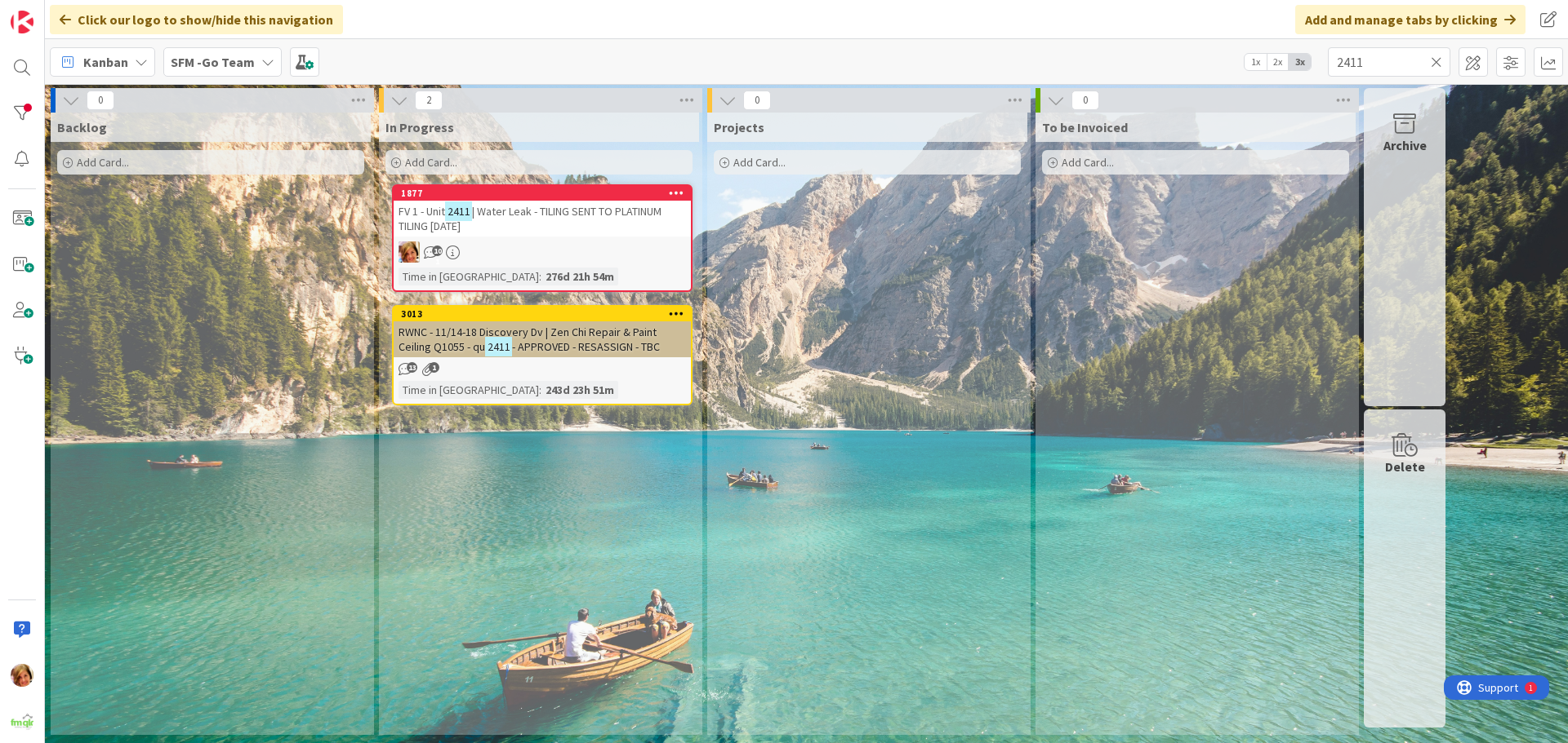
click at [575, 211] on span "| Water Leak - TILING SENT TO PLATINUM TILING [DATE]" at bounding box center [530, 219] width 263 height 30
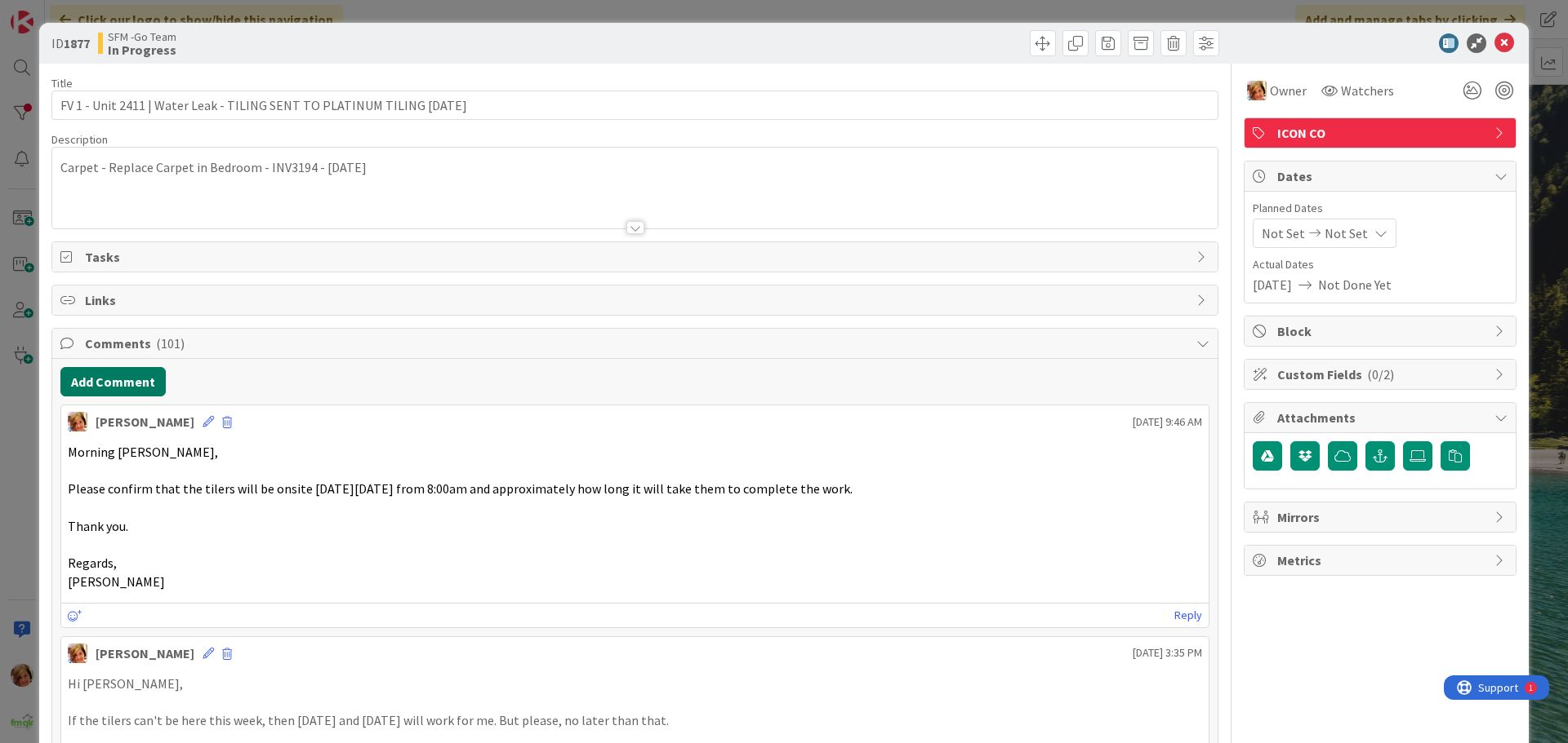
click at [112, 382] on button "Add Comment" at bounding box center [113, 382] width 106 height 30
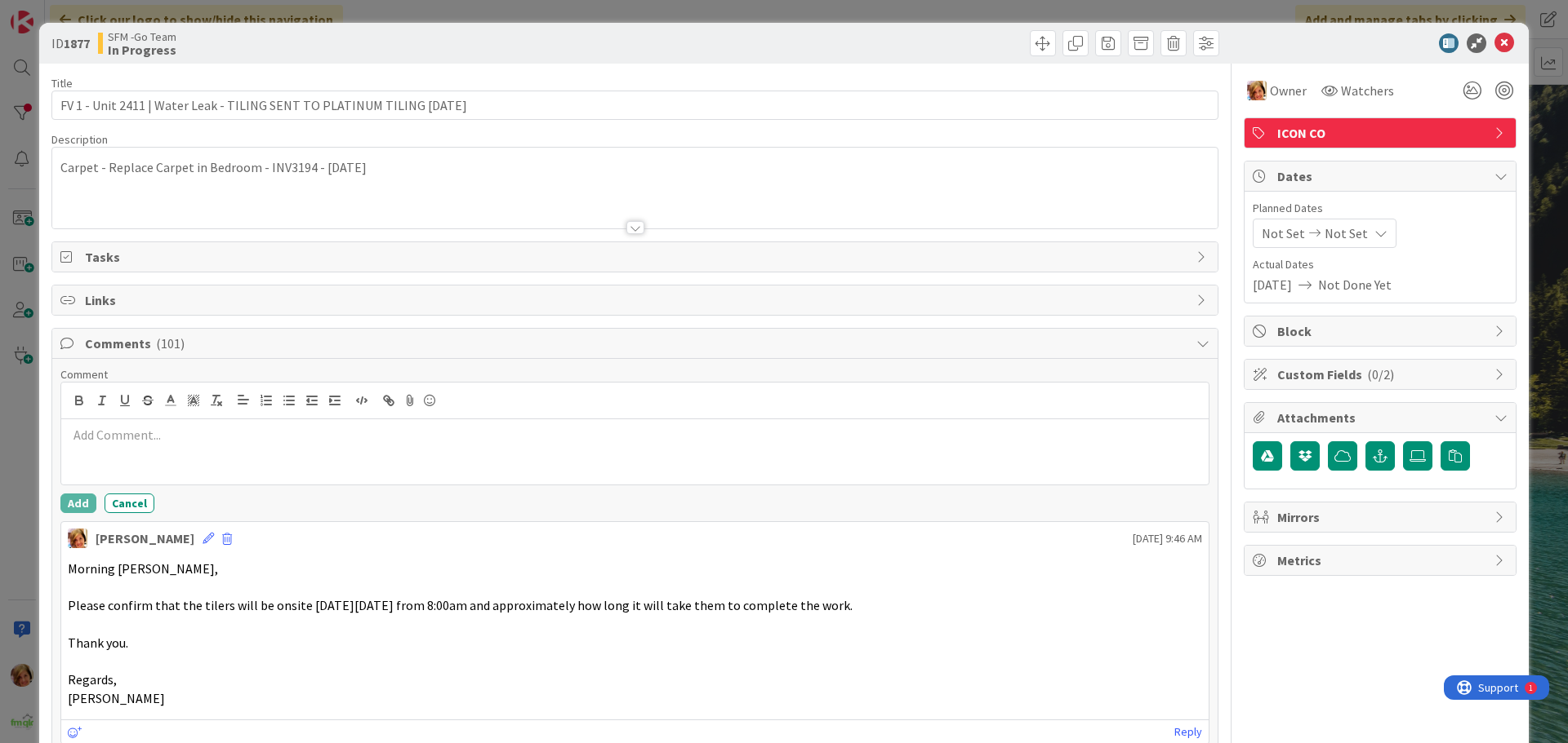
click at [162, 426] on p at bounding box center [635, 435] width 1134 height 19
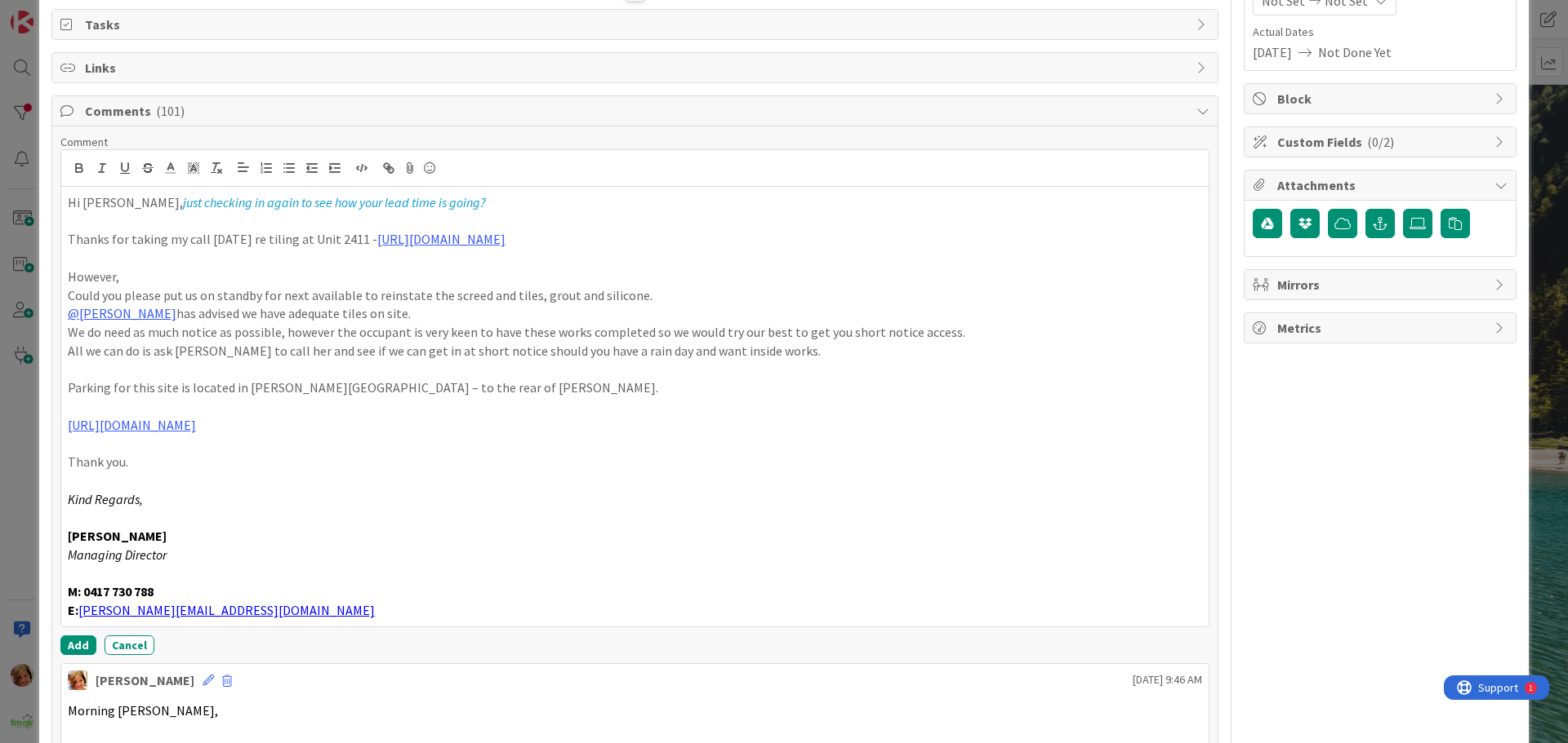
scroll to position [353, 0]
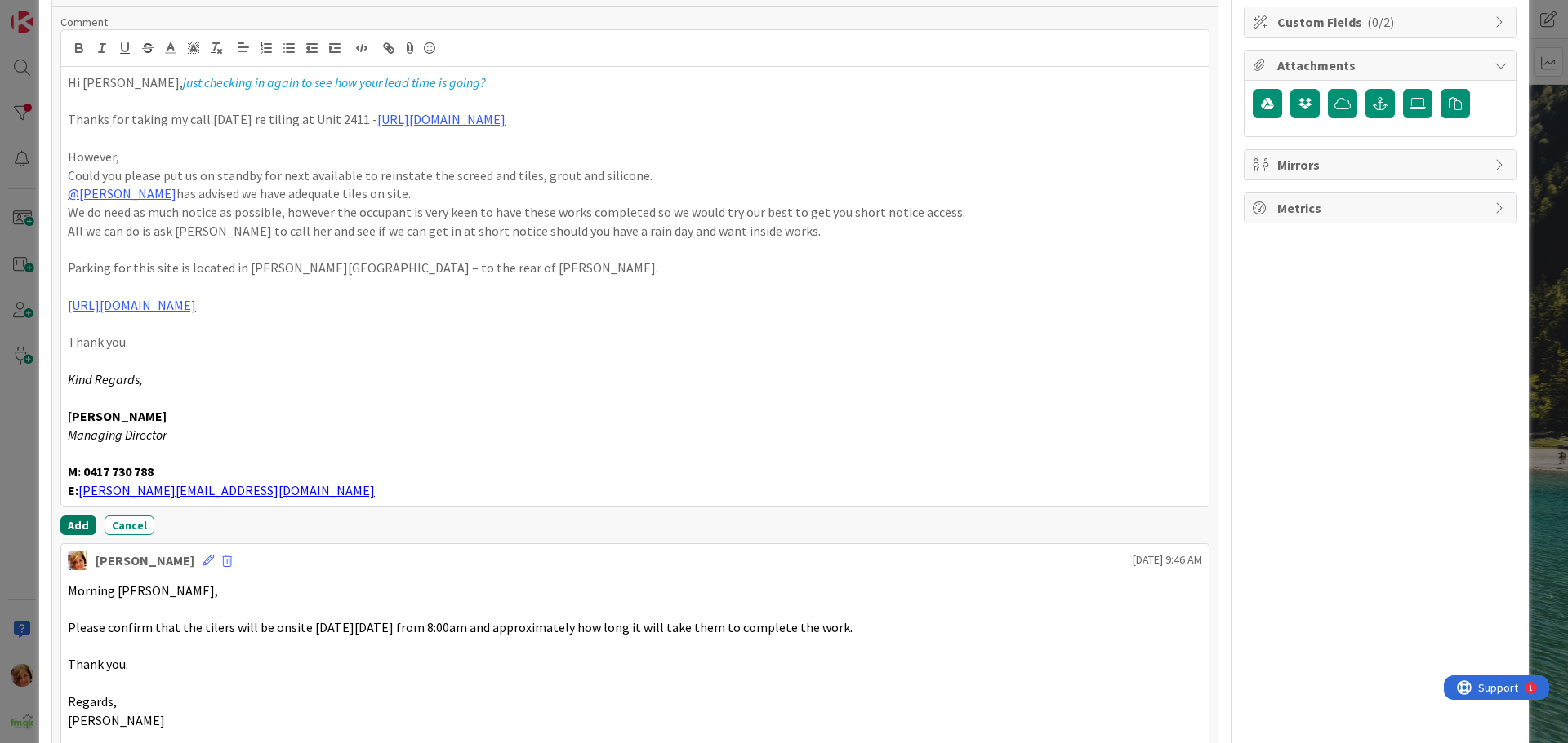
click at [77, 525] on button "Add" at bounding box center [78, 526] width 36 height 20
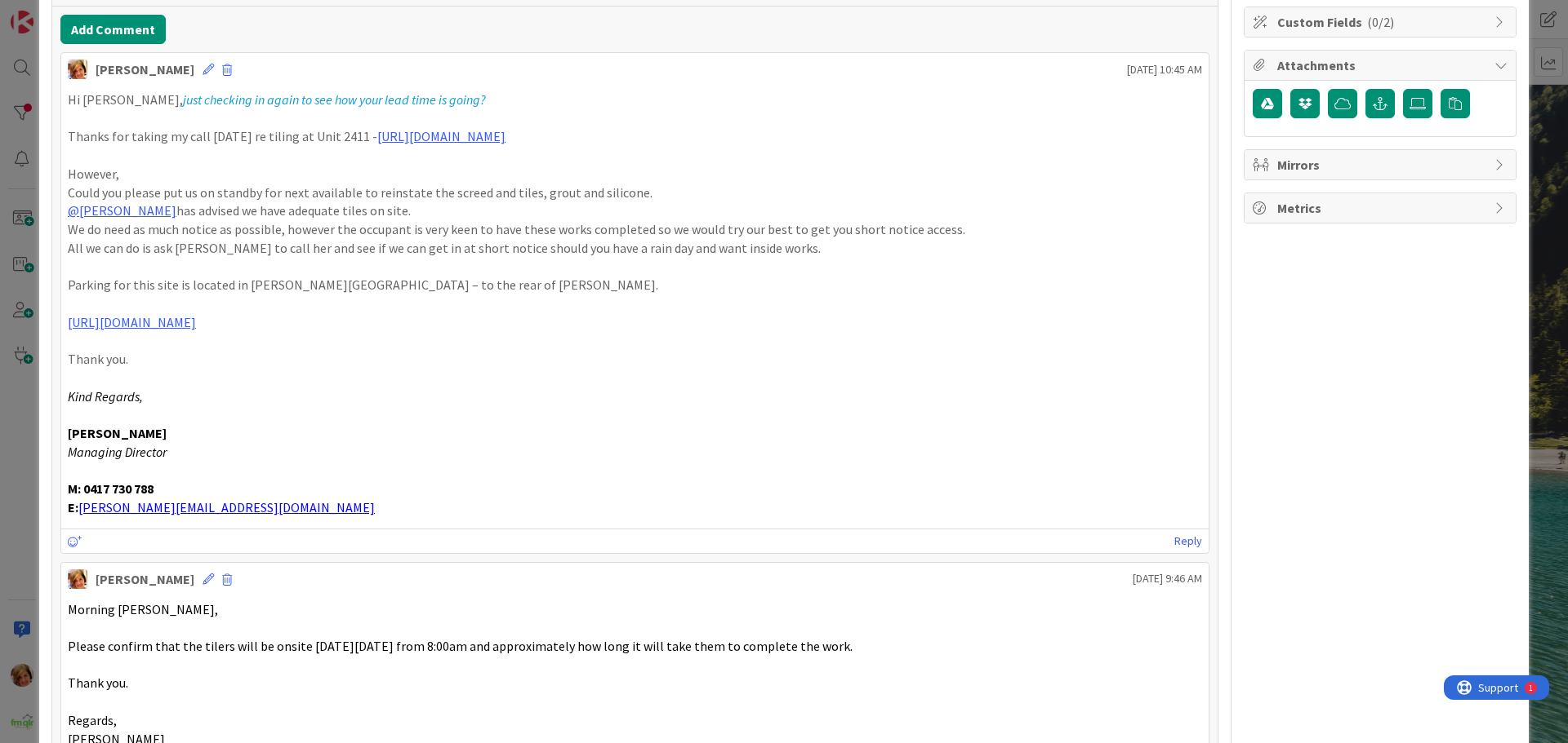
scroll to position [0, 0]
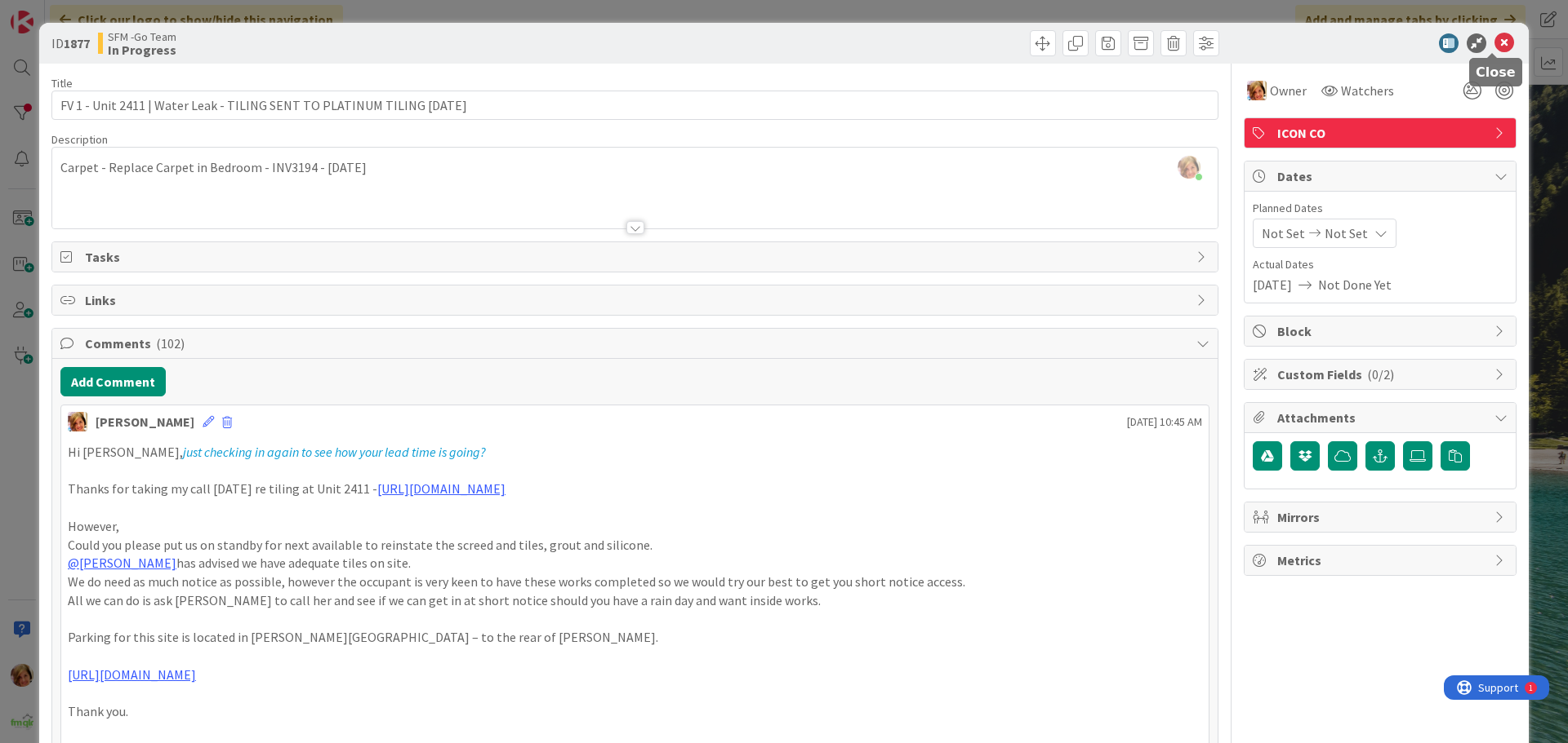
click at [1495, 39] on icon at bounding box center [1505, 43] width 20 height 20
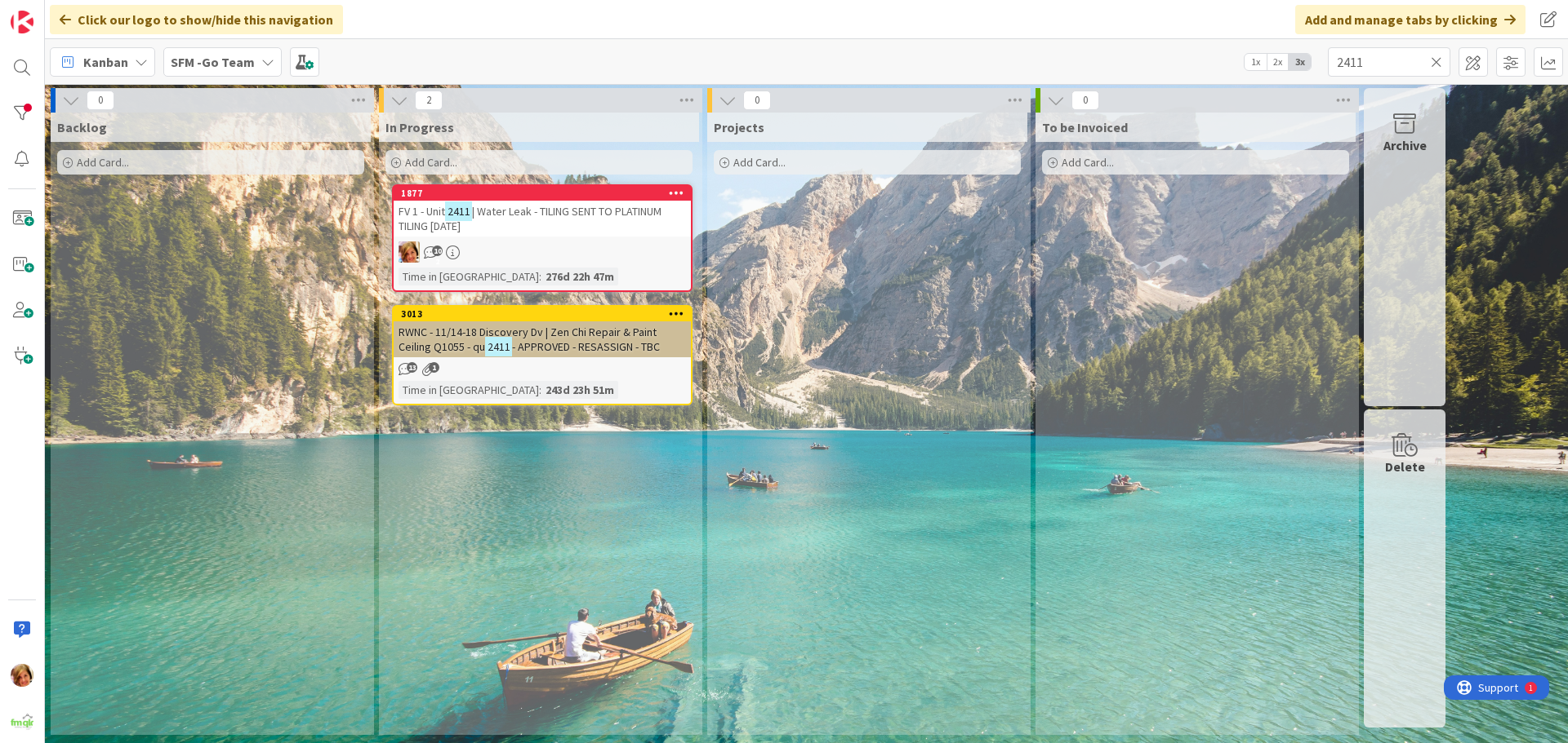
click at [1438, 59] on icon at bounding box center [1437, 61] width 12 height 15
click at [1438, 59] on input "text" at bounding box center [1389, 62] width 123 height 30
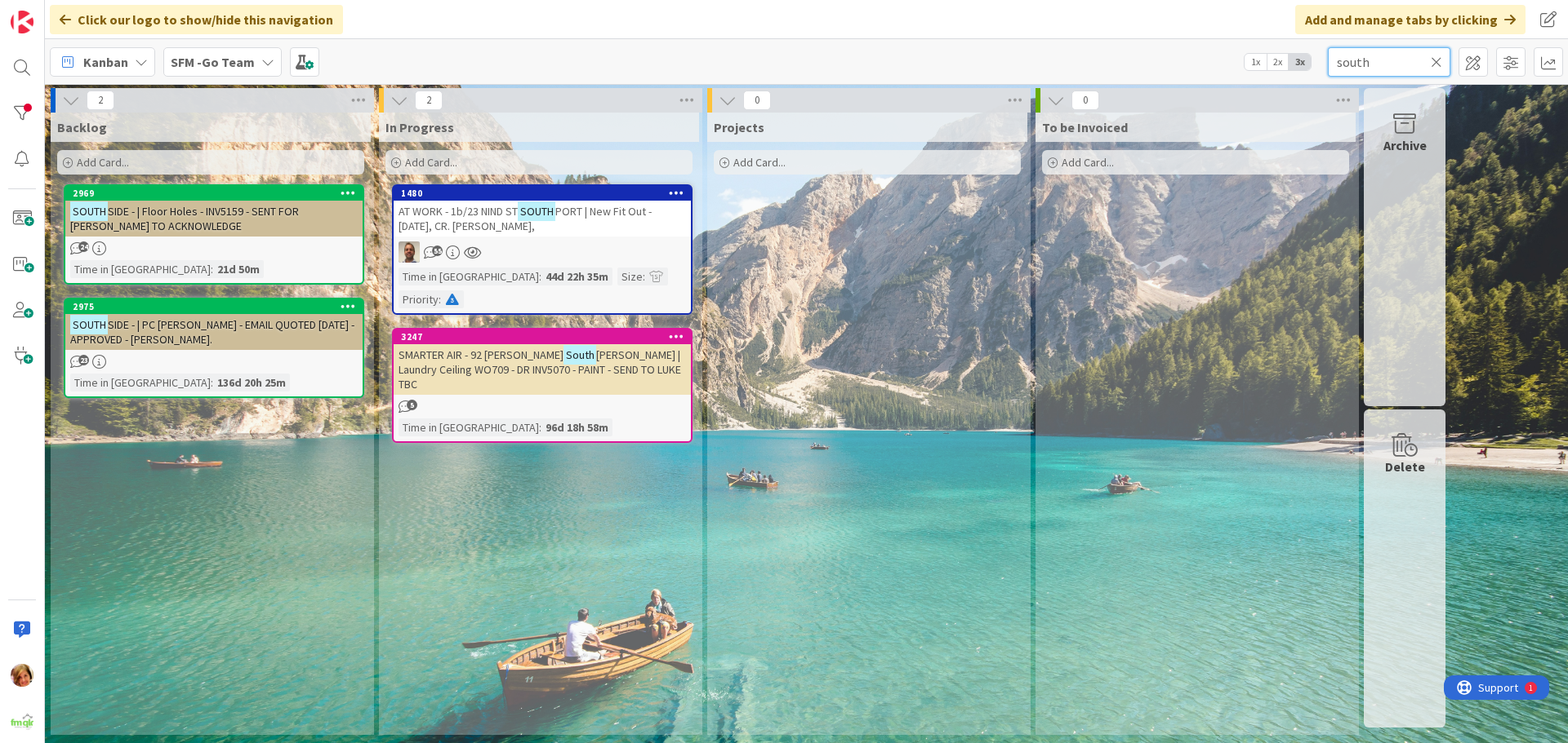
type input "south"
click at [490, 216] on span "AT WORK - 1b/23 NIND ST" at bounding box center [458, 211] width 120 height 15
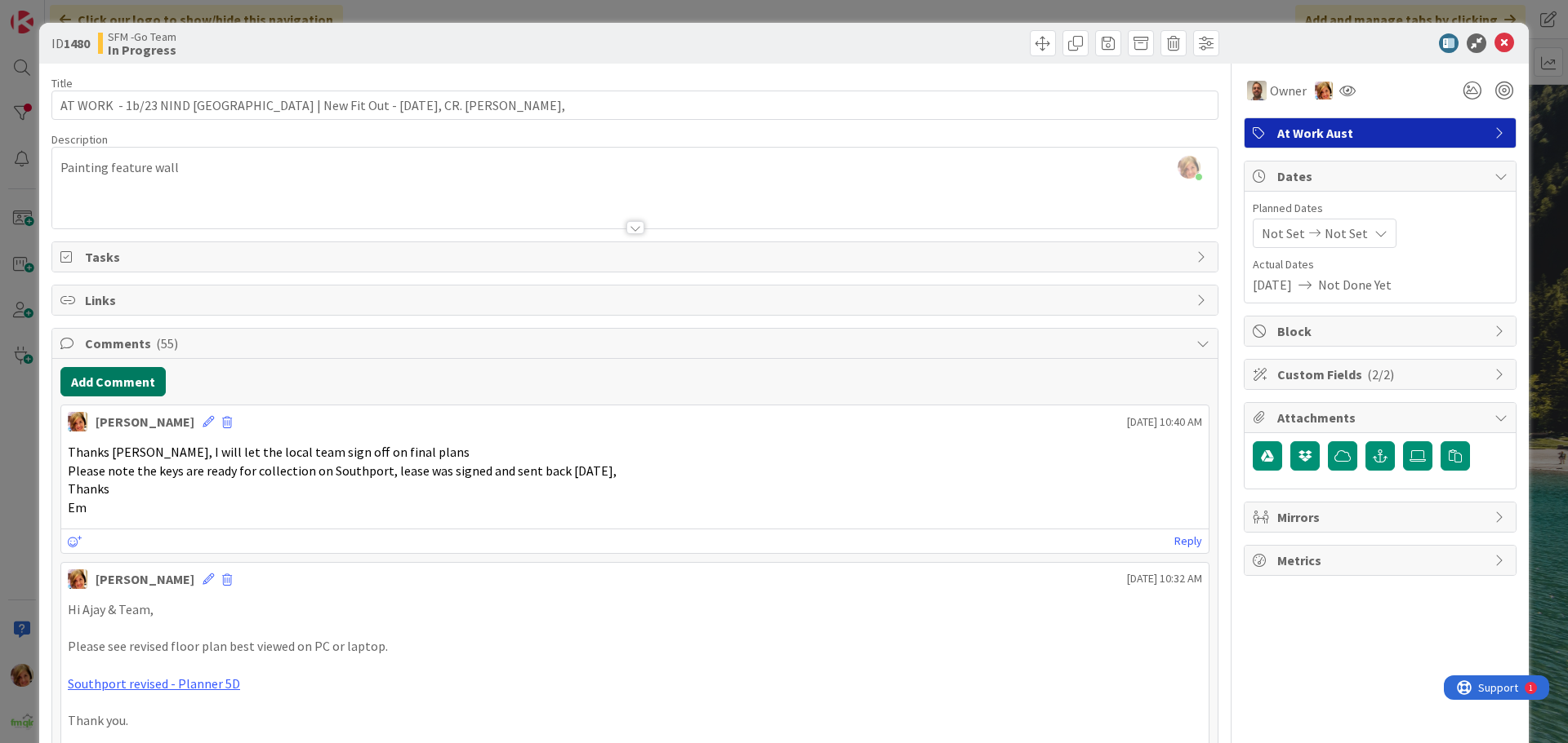
click at [110, 382] on button "Add Comment" at bounding box center [113, 382] width 106 height 30
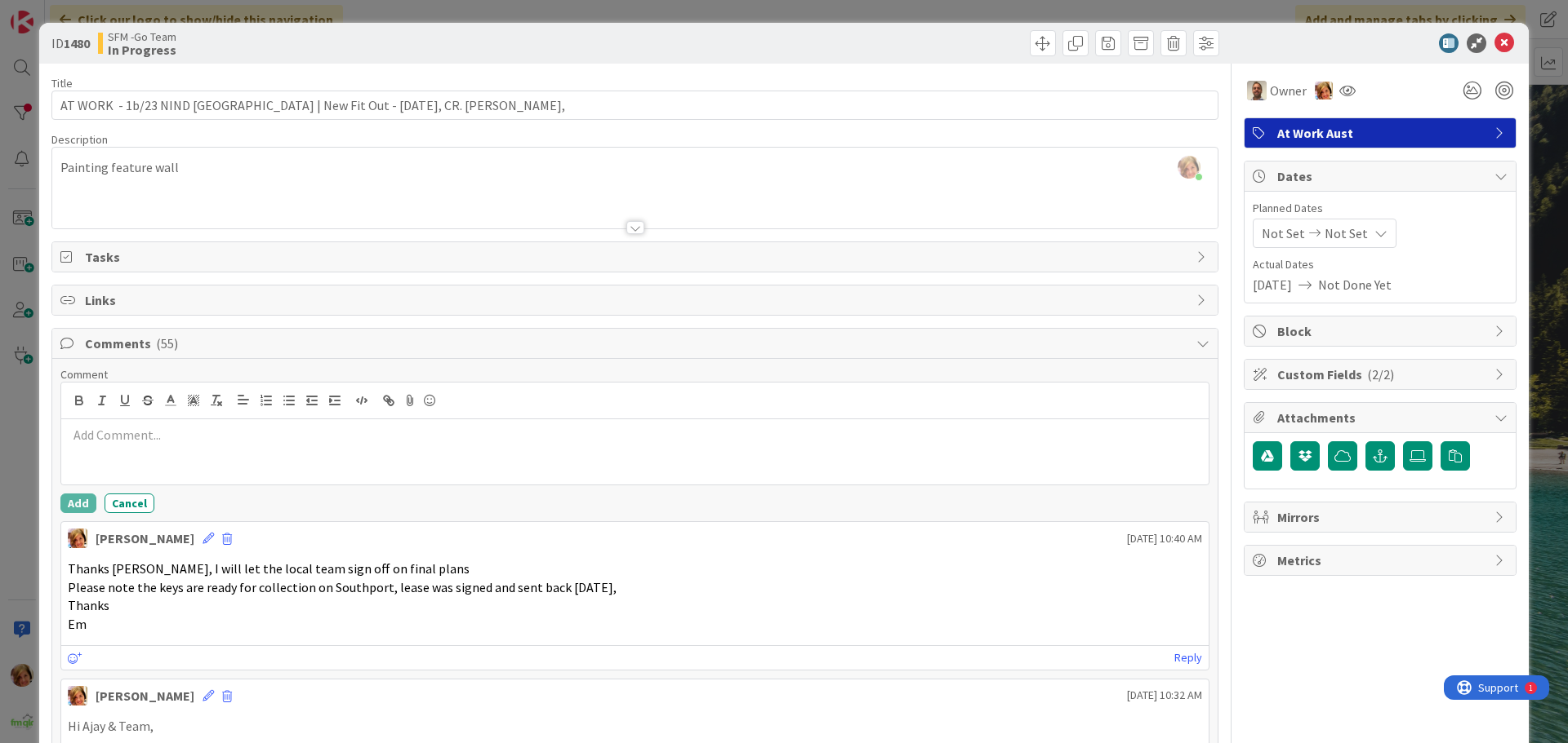
click at [160, 448] on div at bounding box center [635, 453] width 1148 height 65
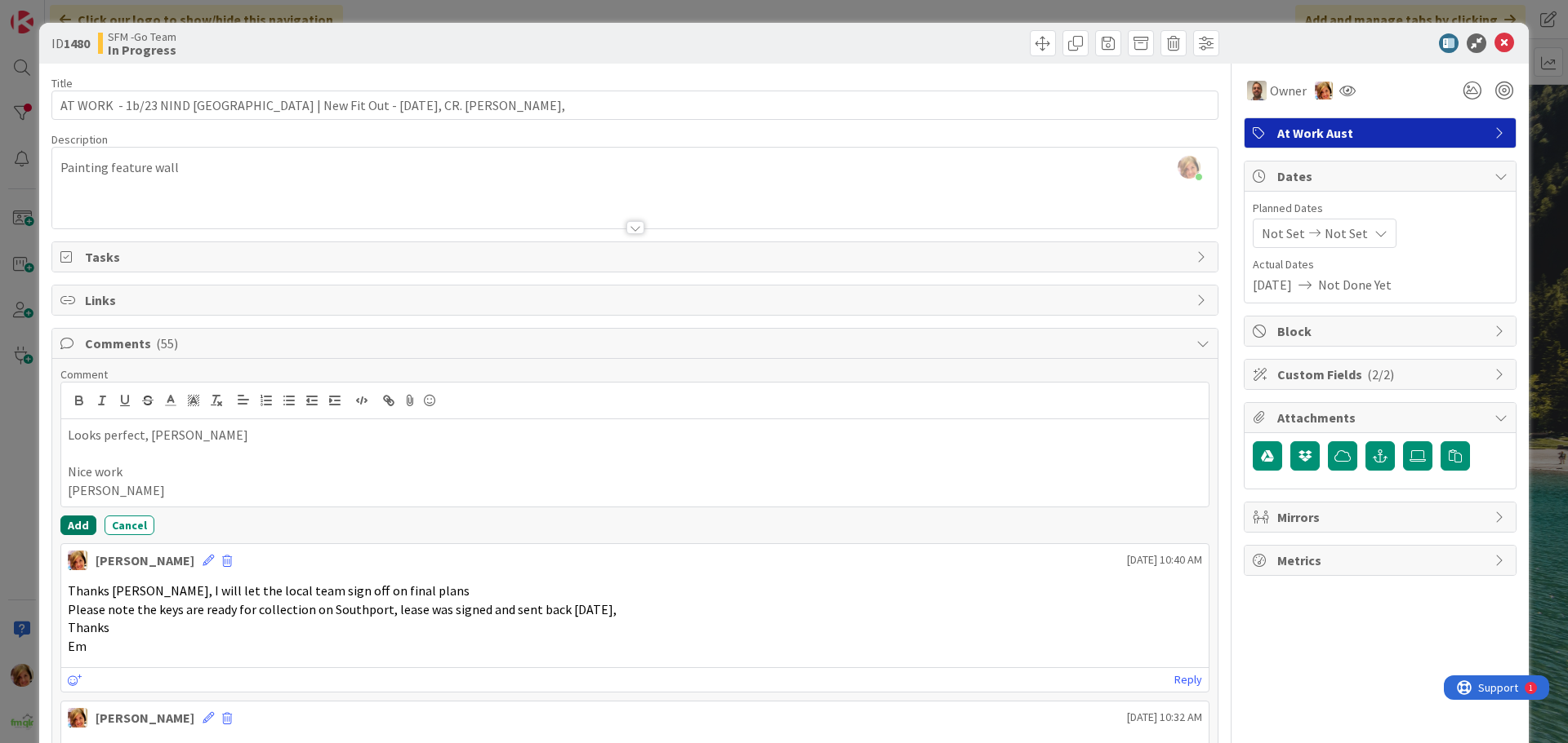
click at [74, 524] on button "Add" at bounding box center [78, 526] width 36 height 20
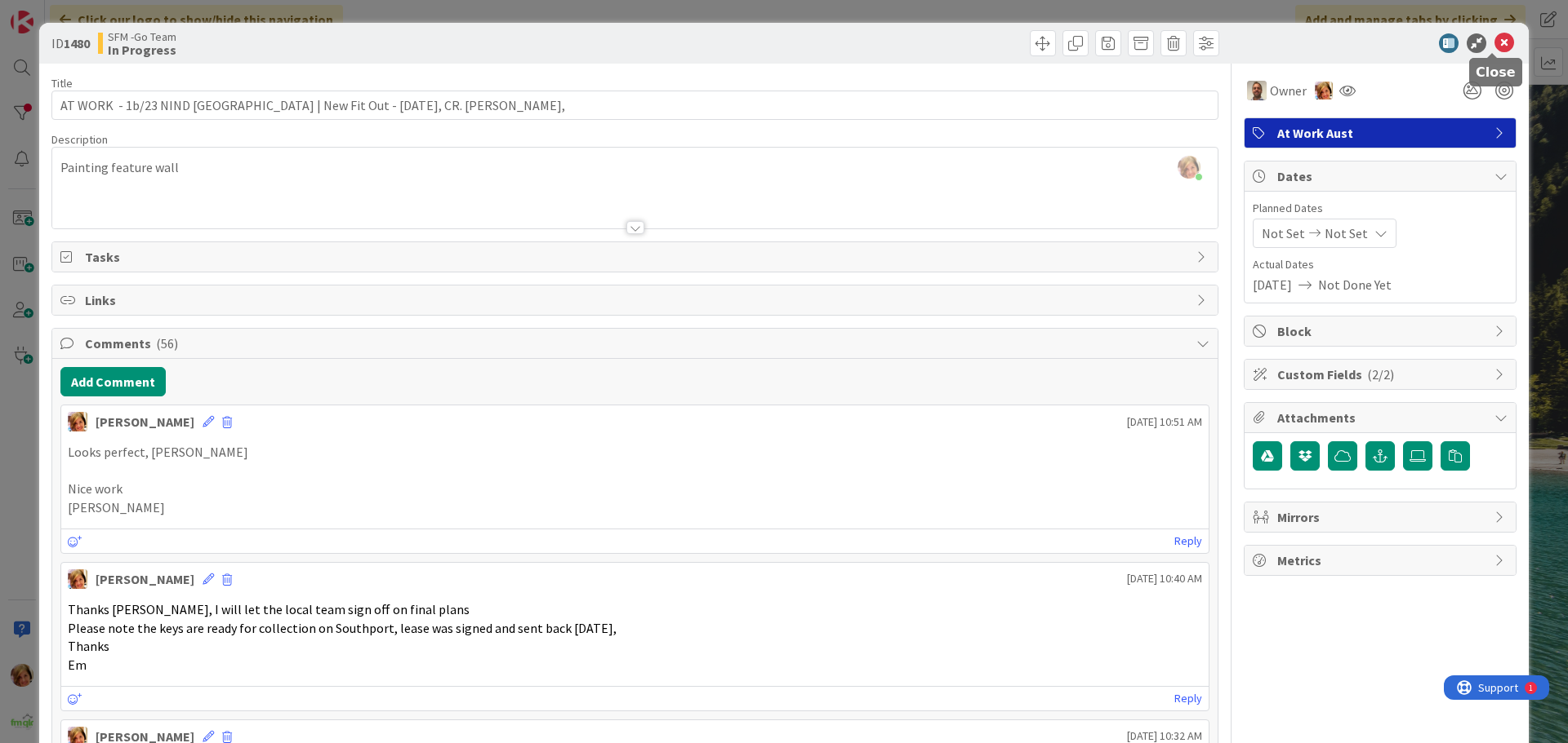
click at [1495, 38] on icon at bounding box center [1505, 43] width 20 height 20
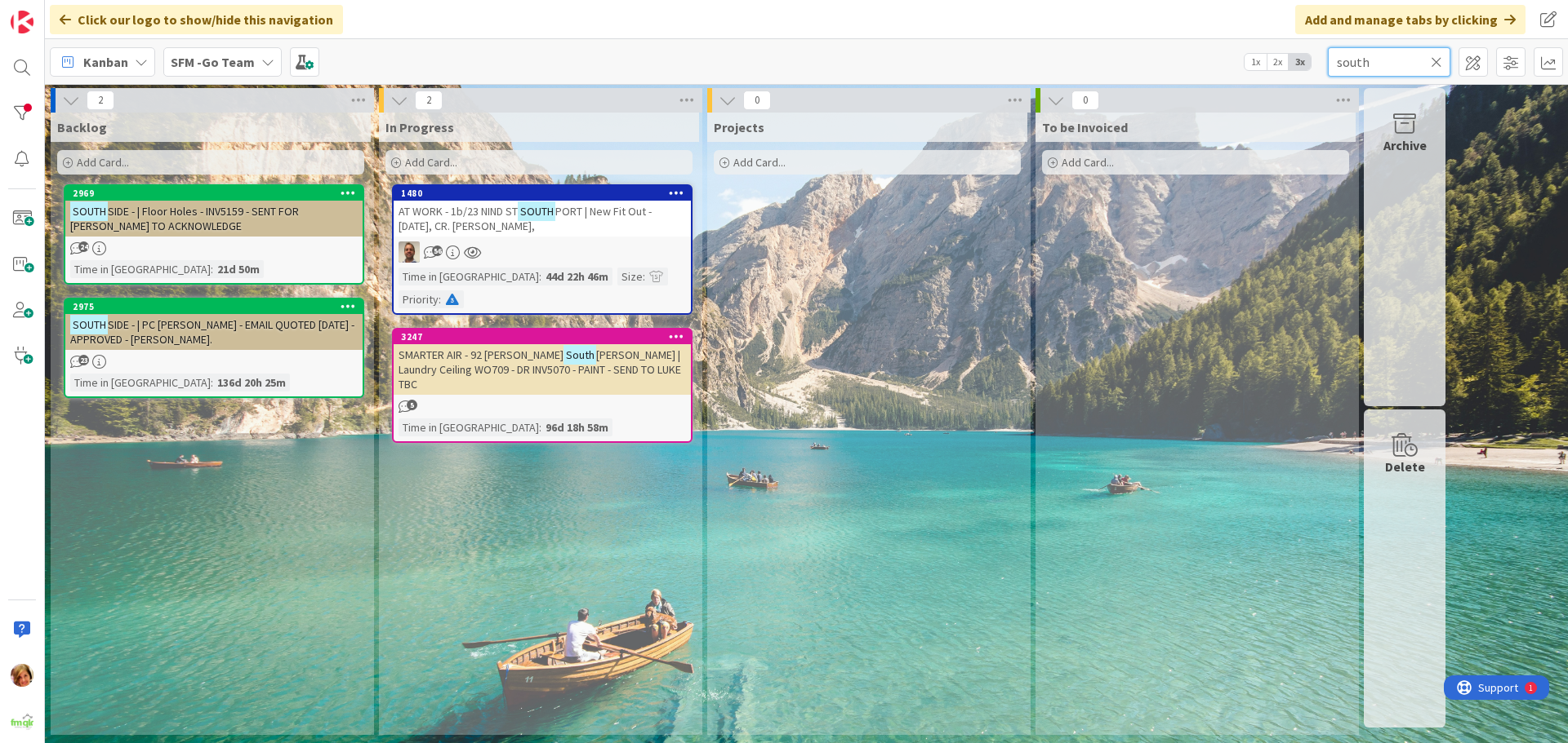
click at [1391, 60] on input "south" at bounding box center [1389, 62] width 123 height 30
type input "s"
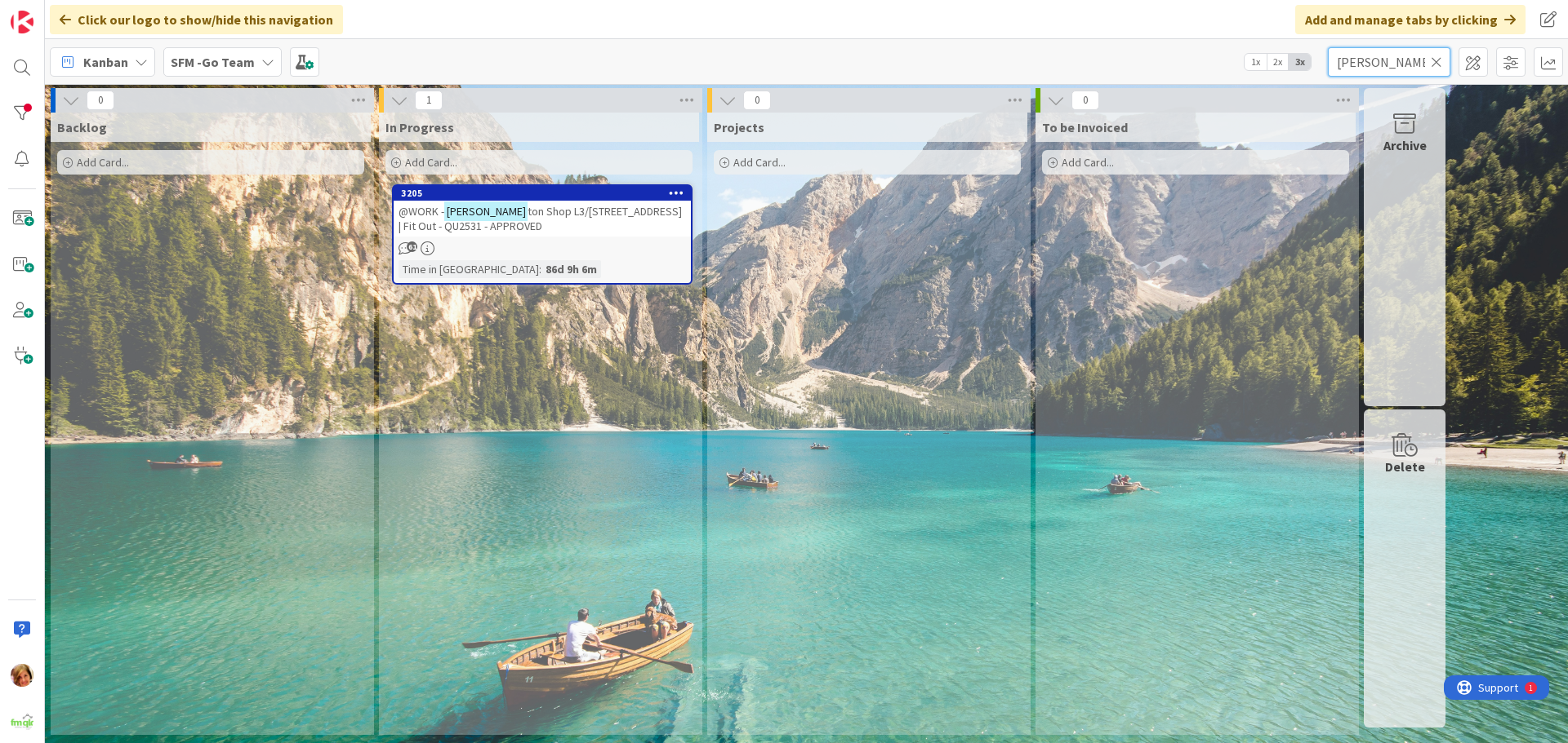
type input "[PERSON_NAME]"
click at [501, 213] on span "ton Shop L3/[STREET_ADDRESS] | Fit Out - QU2531 - APPROVED" at bounding box center [540, 219] width 284 height 30
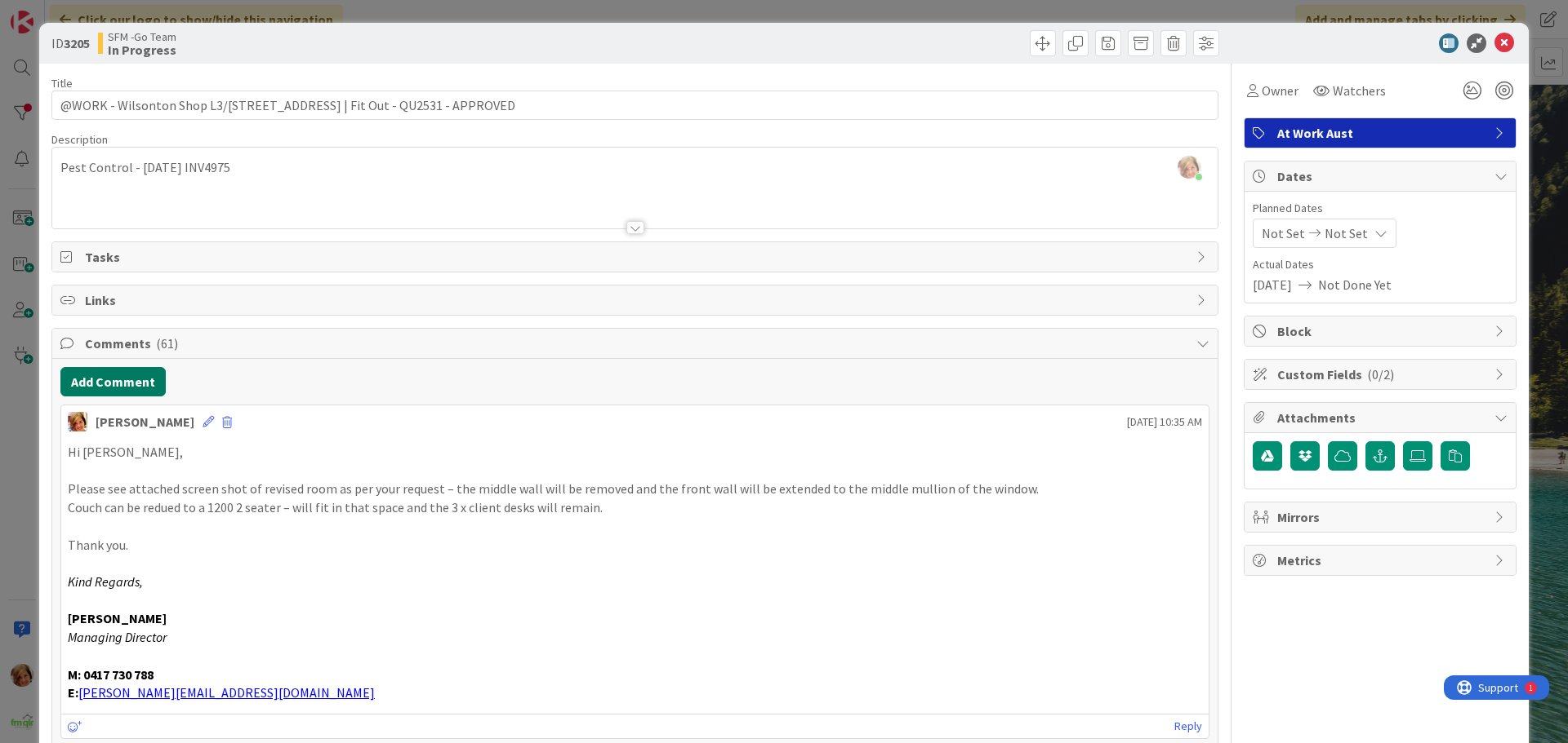
click at [119, 382] on button "Add Comment" at bounding box center [113, 382] width 106 height 30
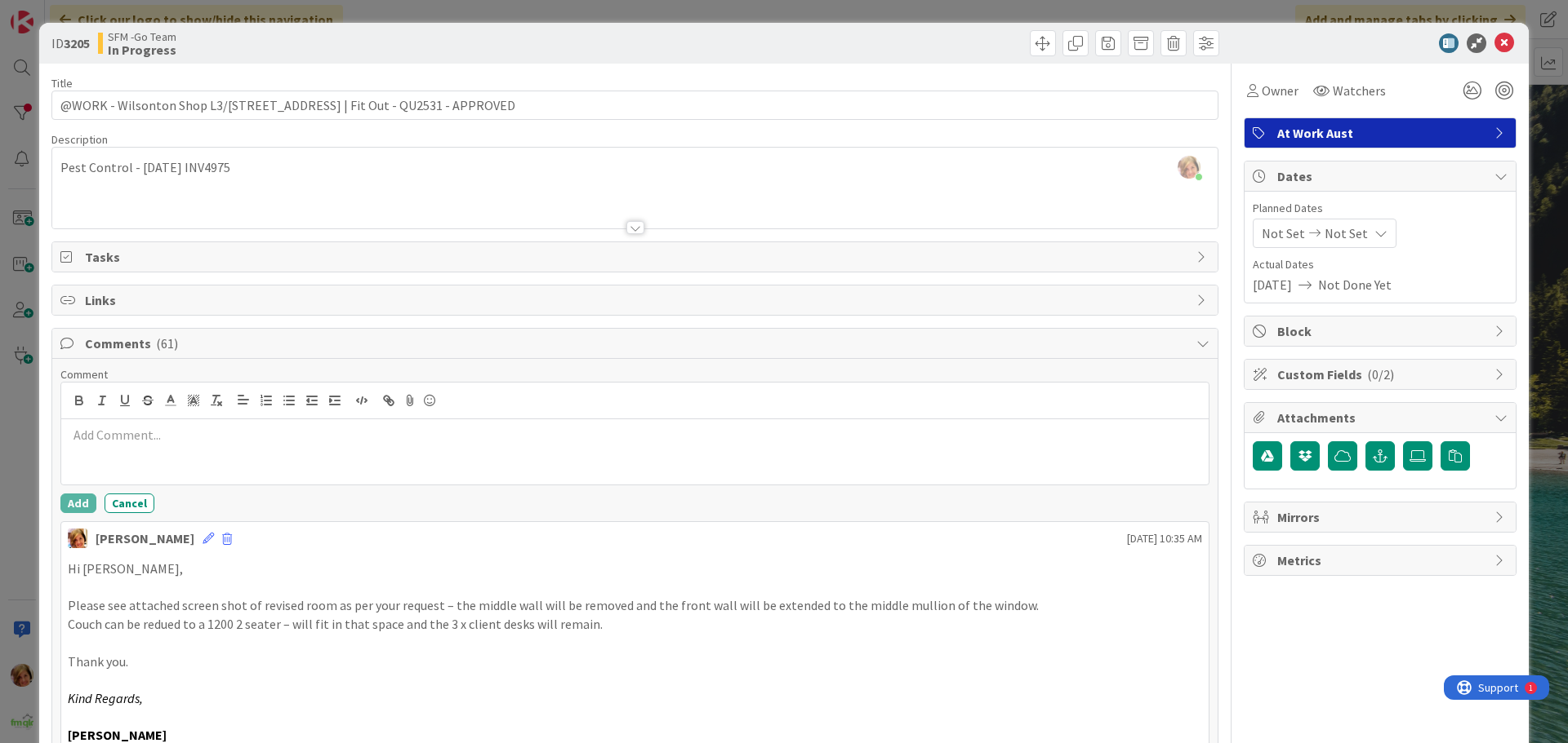
click at [145, 441] on p at bounding box center [635, 435] width 1134 height 19
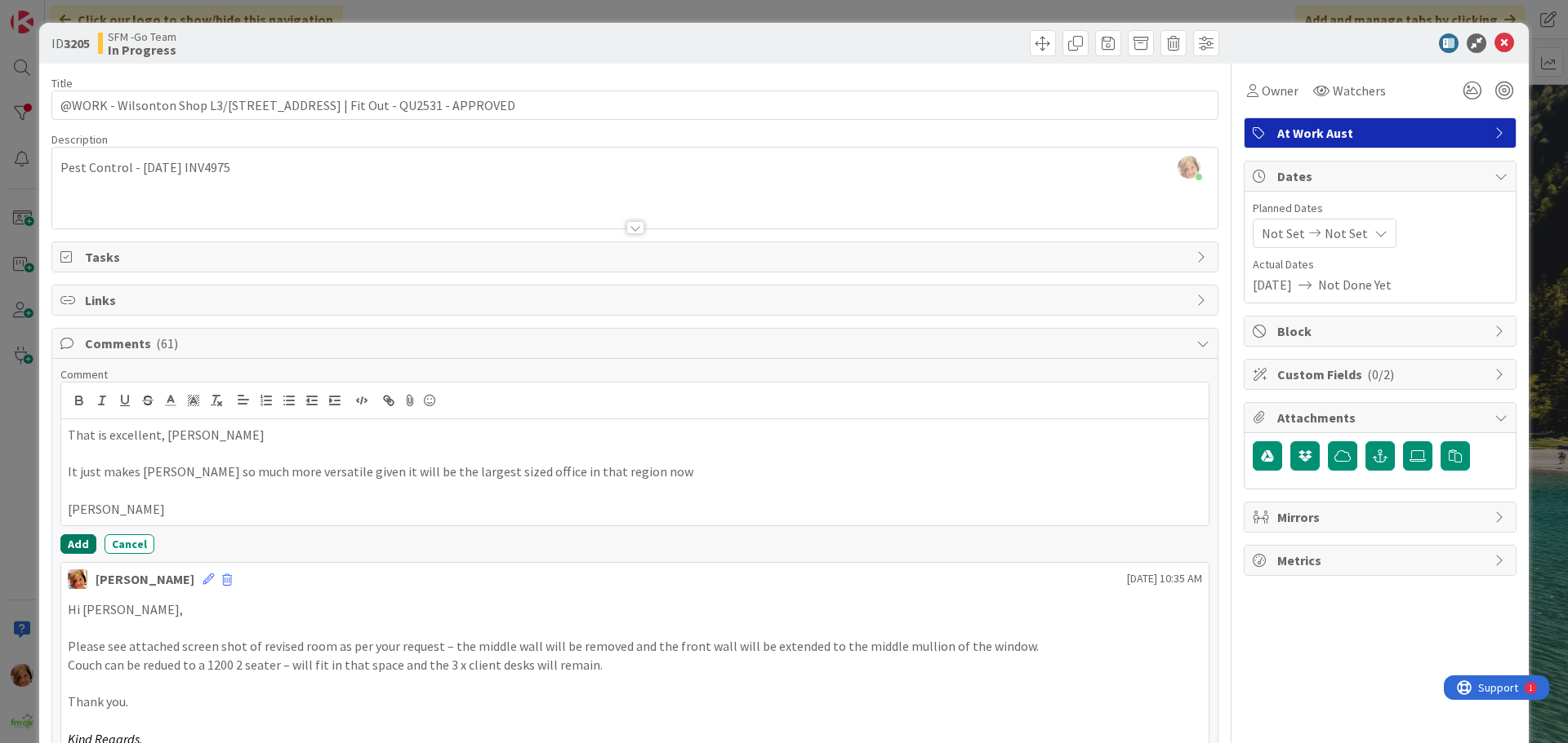
click at [72, 544] on button "Add" at bounding box center [78, 544] width 36 height 20
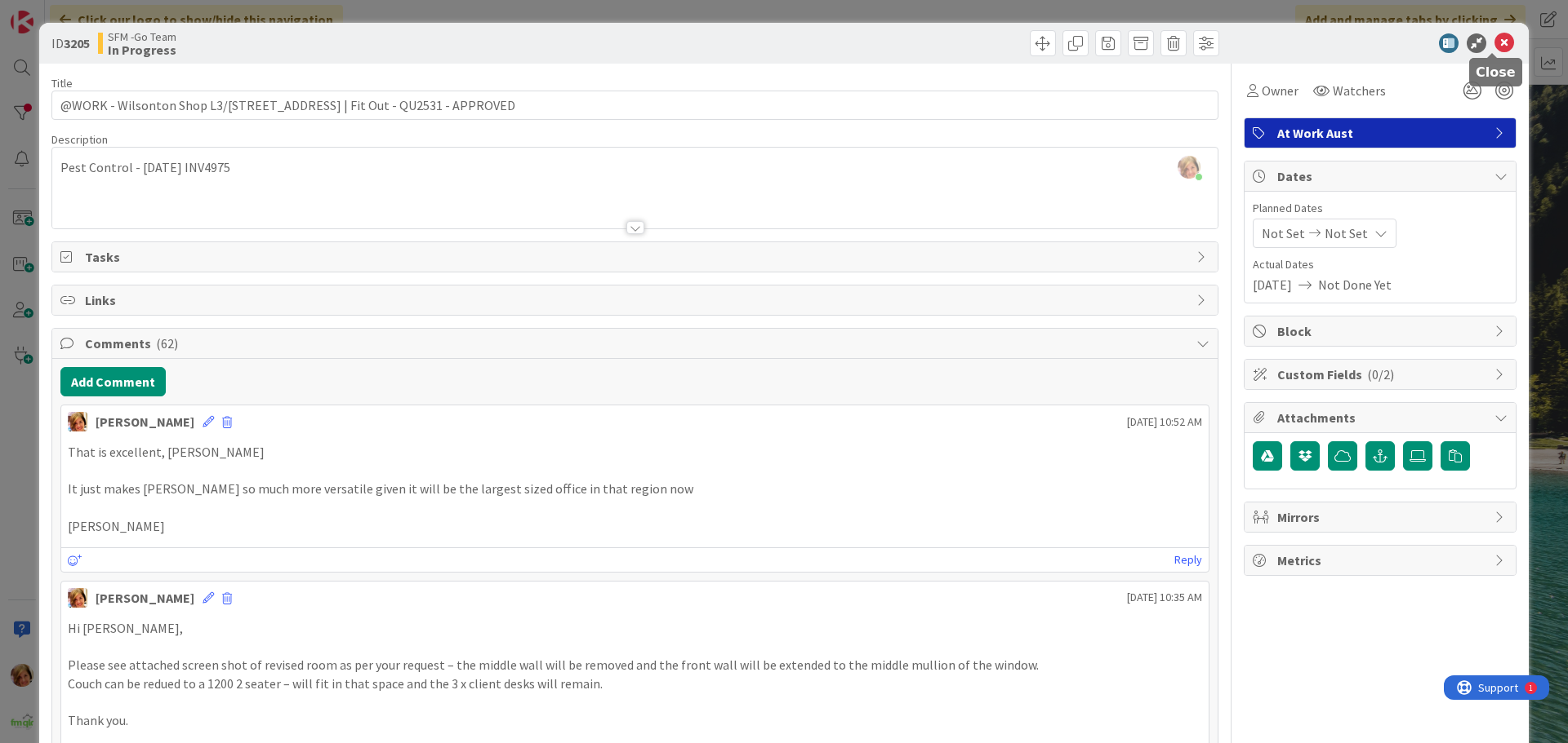
drag, startPoint x: 1495, startPoint y: 43, endPoint x: 1354, endPoint y: 45, distance: 141.0
click at [1495, 43] on icon at bounding box center [1505, 43] width 20 height 20
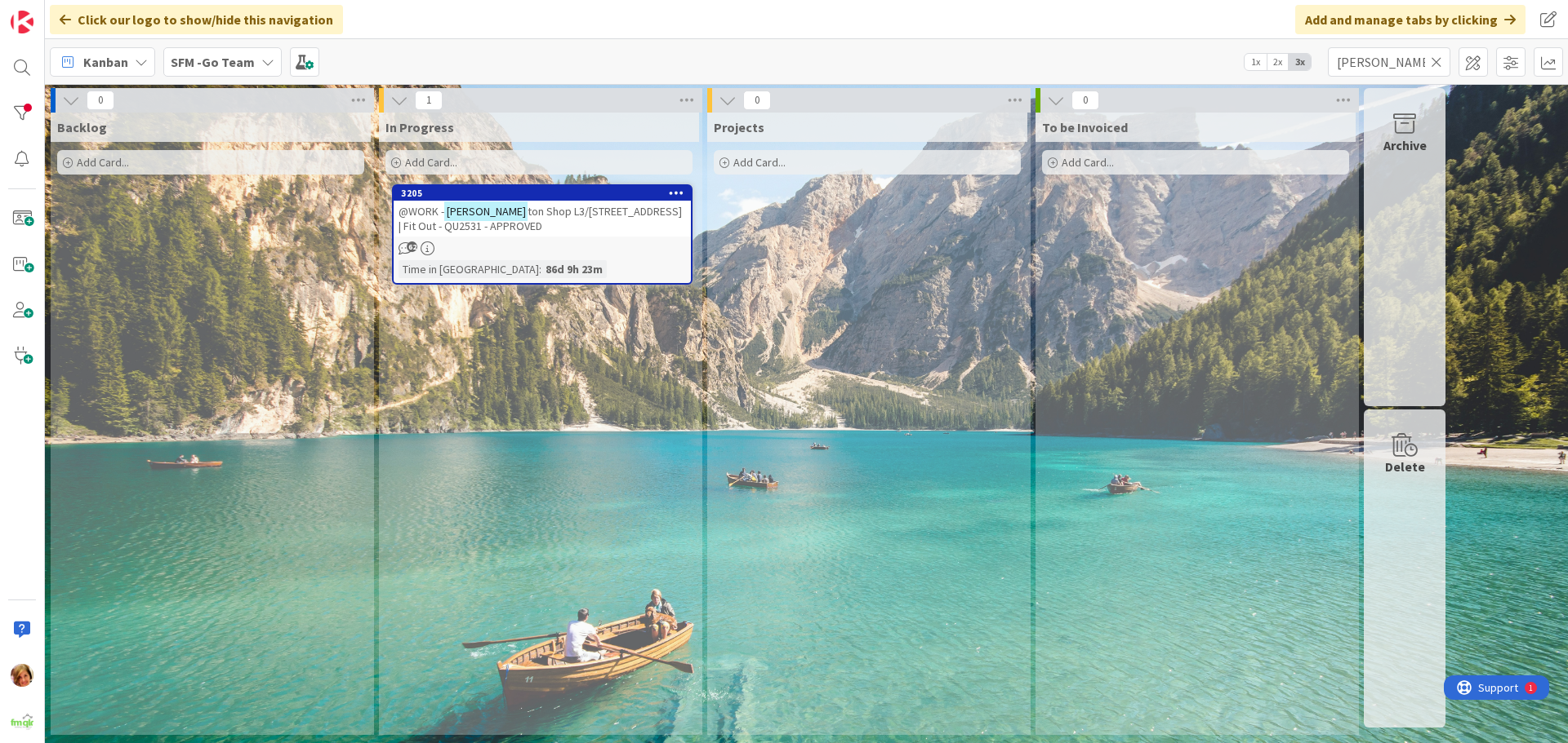
click at [1436, 61] on icon at bounding box center [1437, 61] width 12 height 15
click at [1436, 61] on input "text" at bounding box center [1389, 62] width 123 height 30
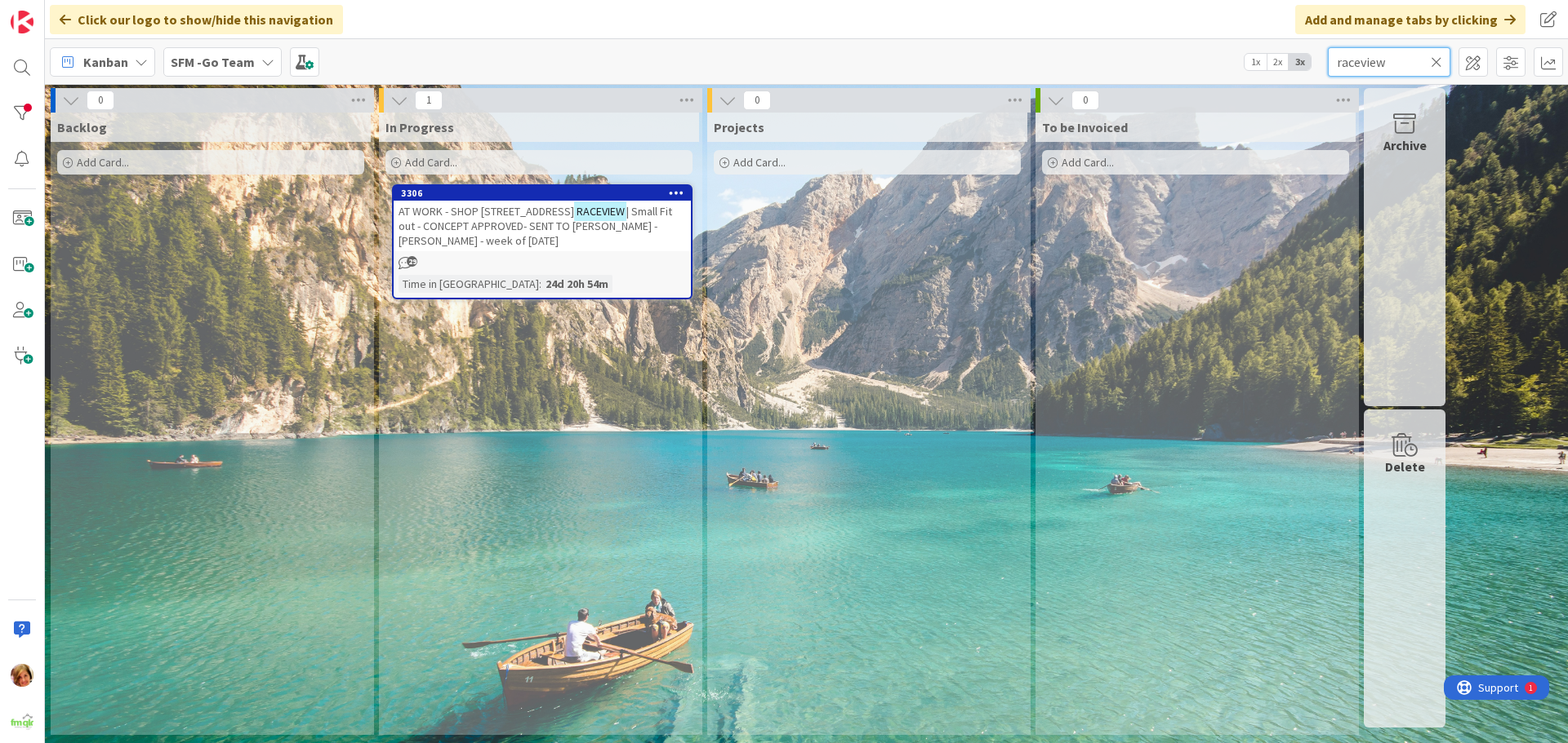
type input "raceview"
click at [508, 222] on span "| Small Fit out - CONCEPT APPROVED- SENT TO [PERSON_NAME] - [PERSON_NAME] - wee…" at bounding box center [535, 226] width 274 height 44
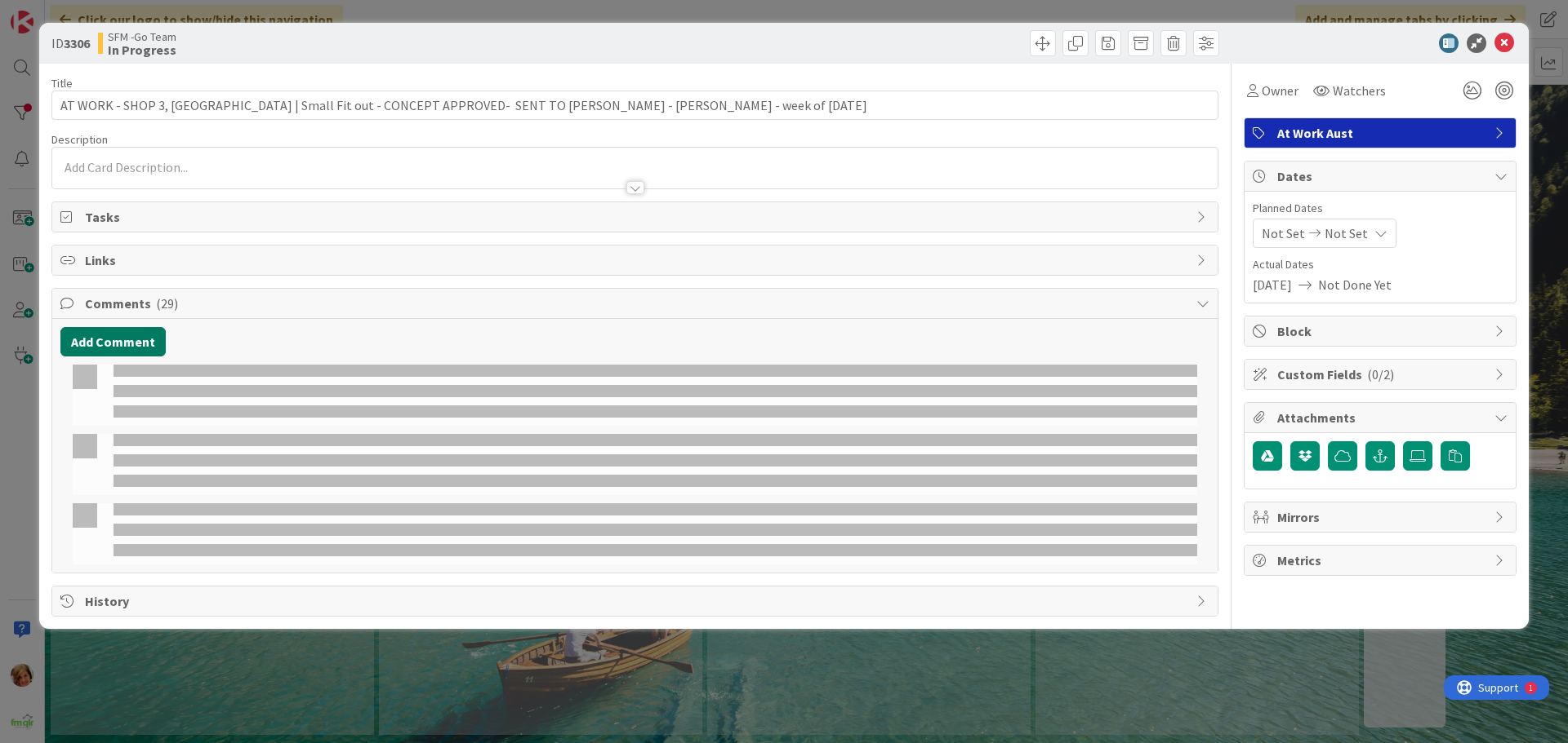
click at [118, 342] on button "Add Comment" at bounding box center [113, 342] width 106 height 30
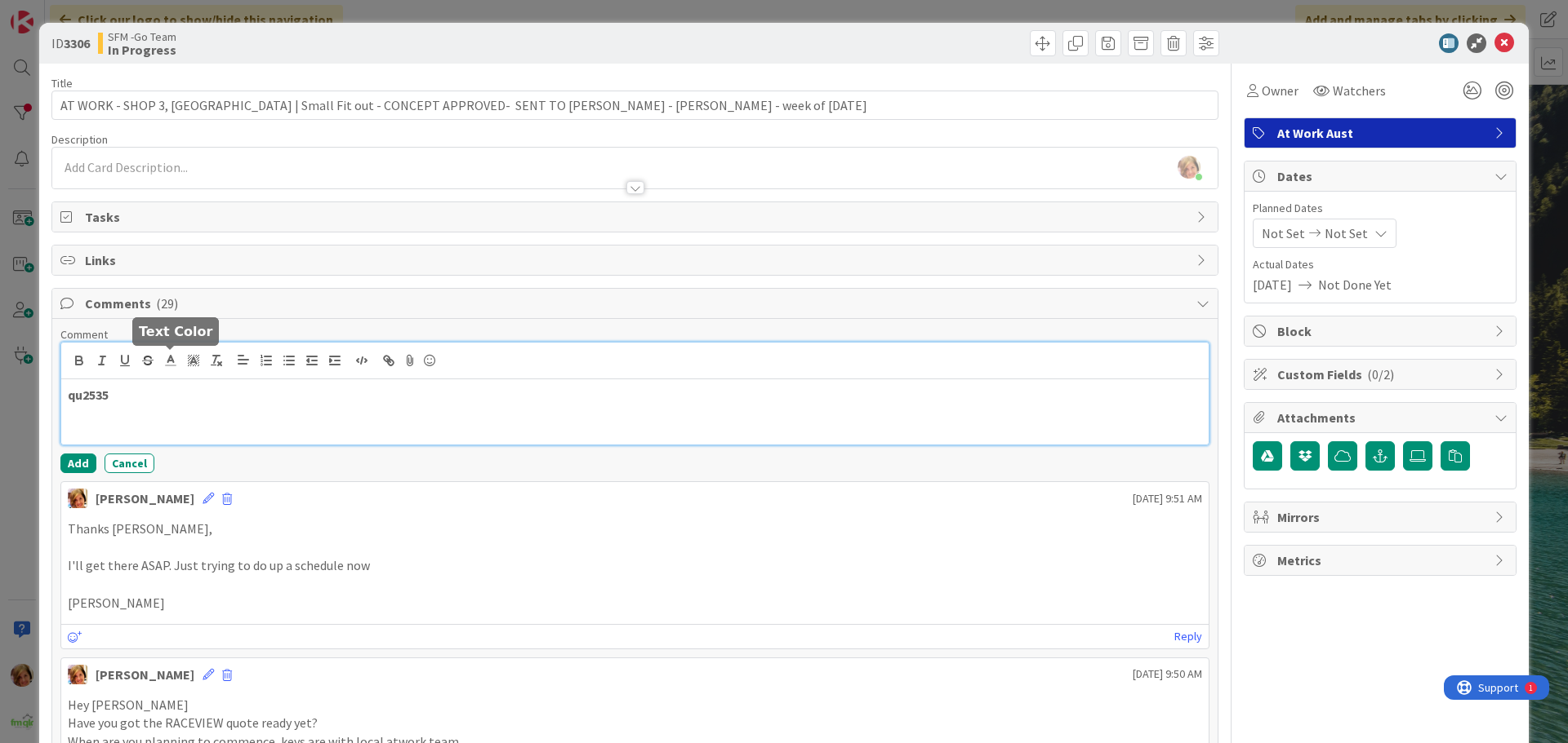
click at [167, 386] on p "qu2535" at bounding box center [635, 395] width 1134 height 19
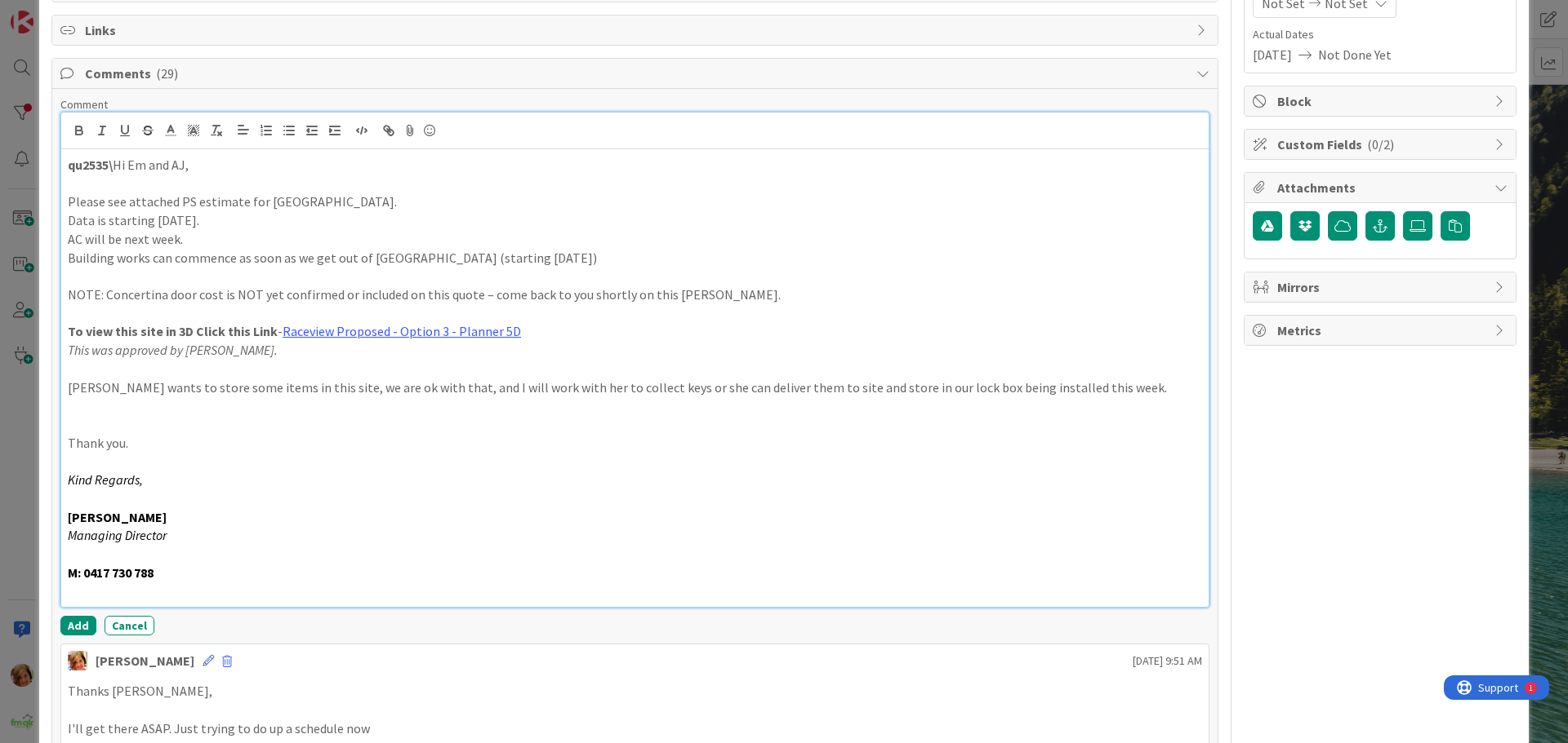
scroll to position [231, 0]
click at [77, 625] on button "Add" at bounding box center [78, 625] width 36 height 20
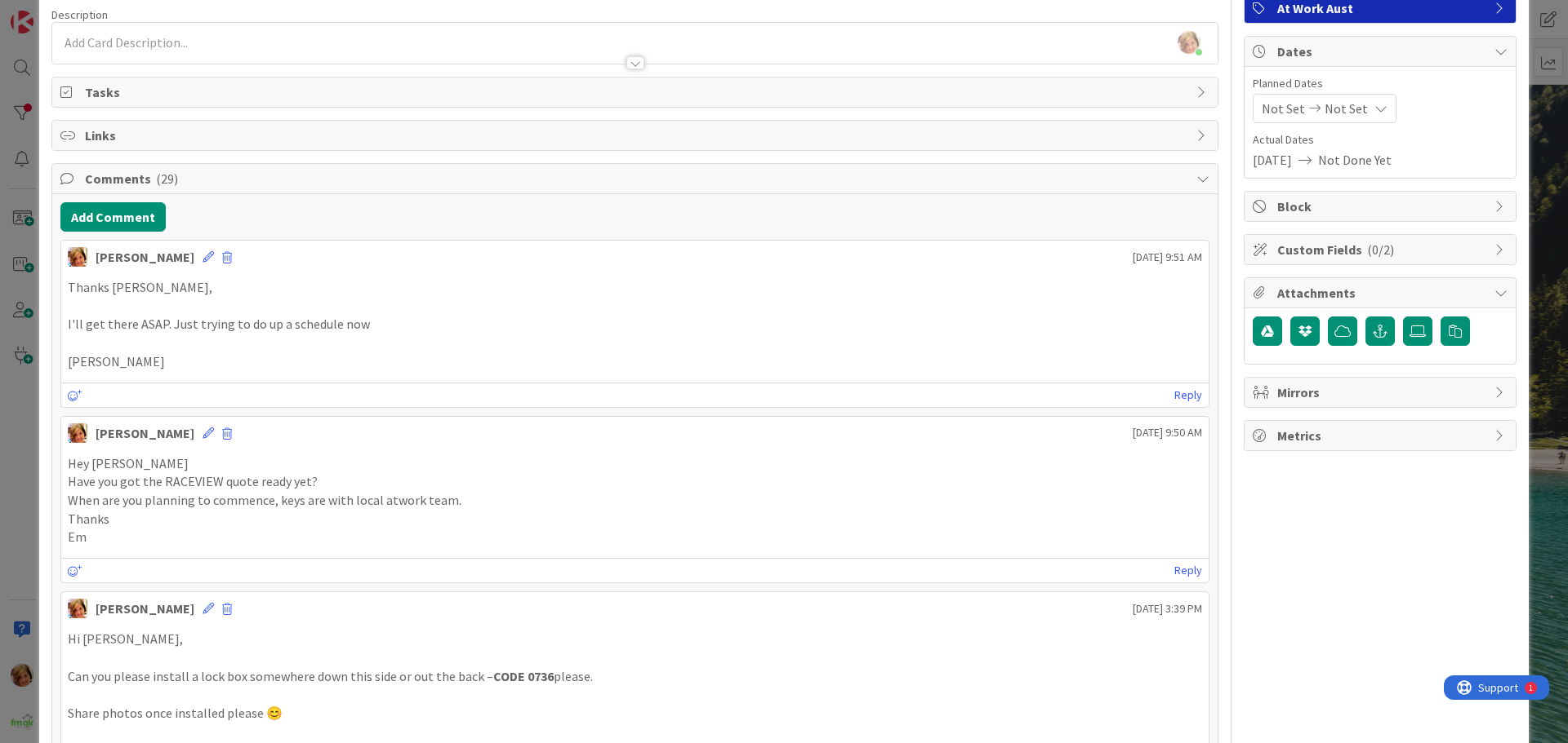
scroll to position [0, 0]
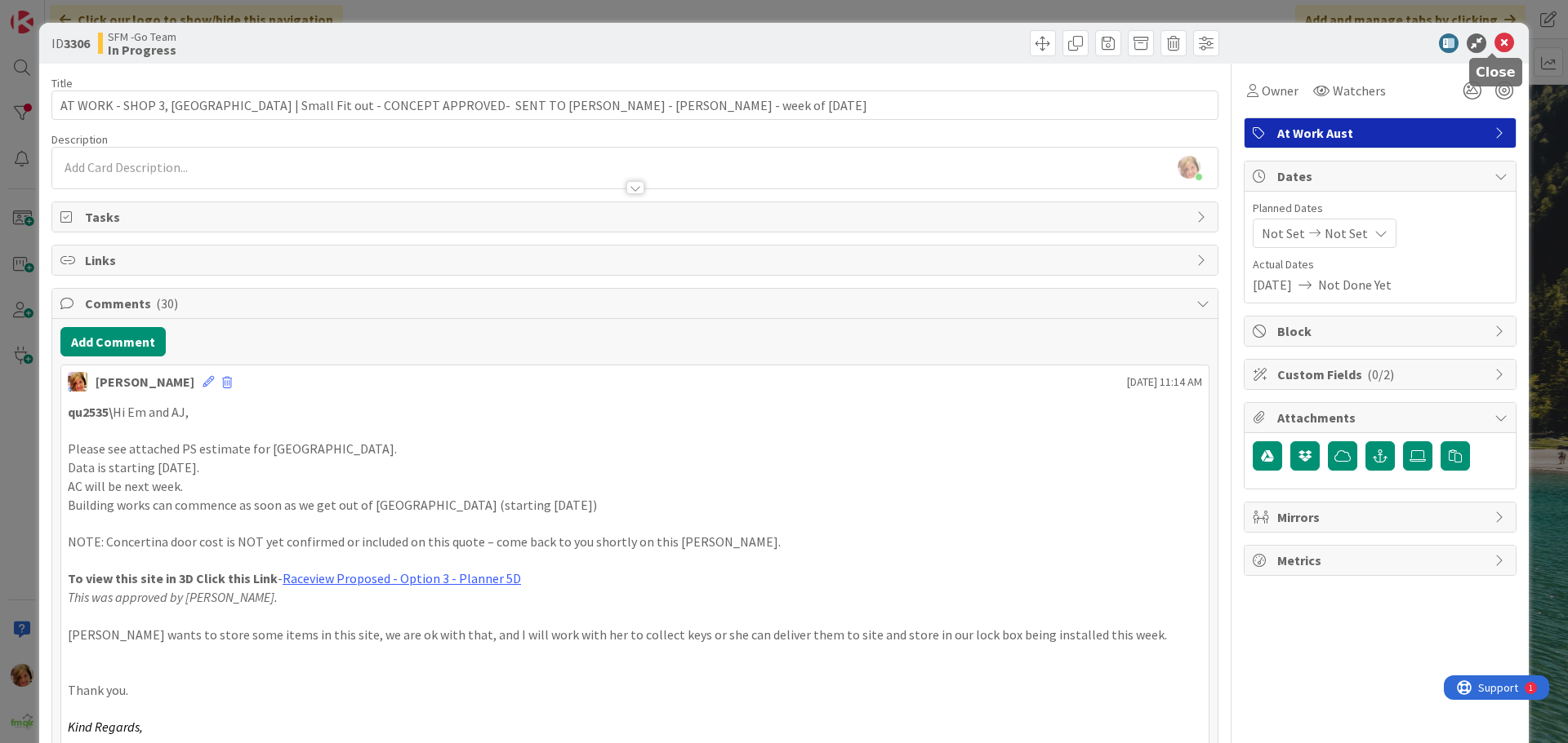
click at [1495, 41] on icon at bounding box center [1505, 43] width 20 height 20
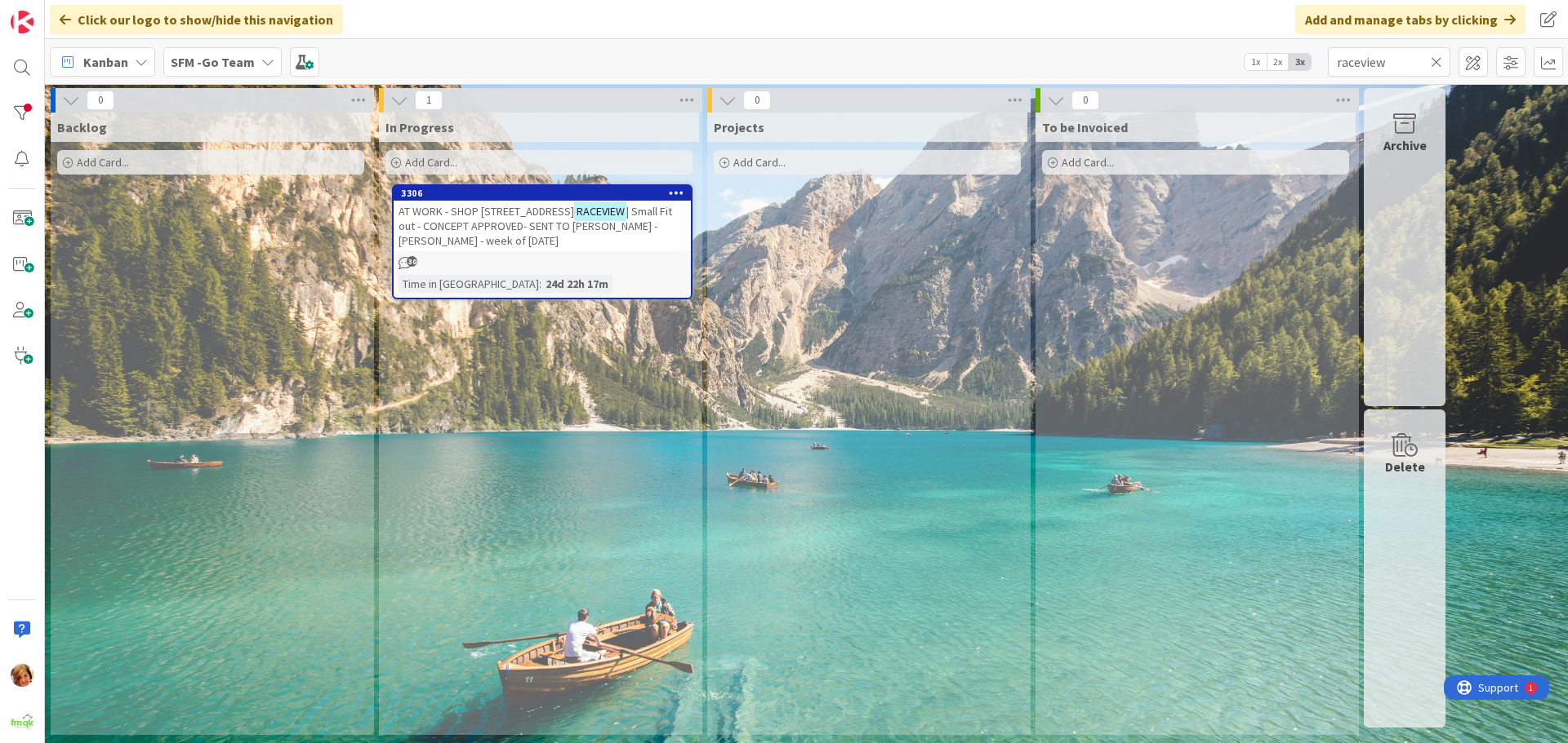
click at [1436, 59] on icon at bounding box center [1437, 61] width 12 height 15
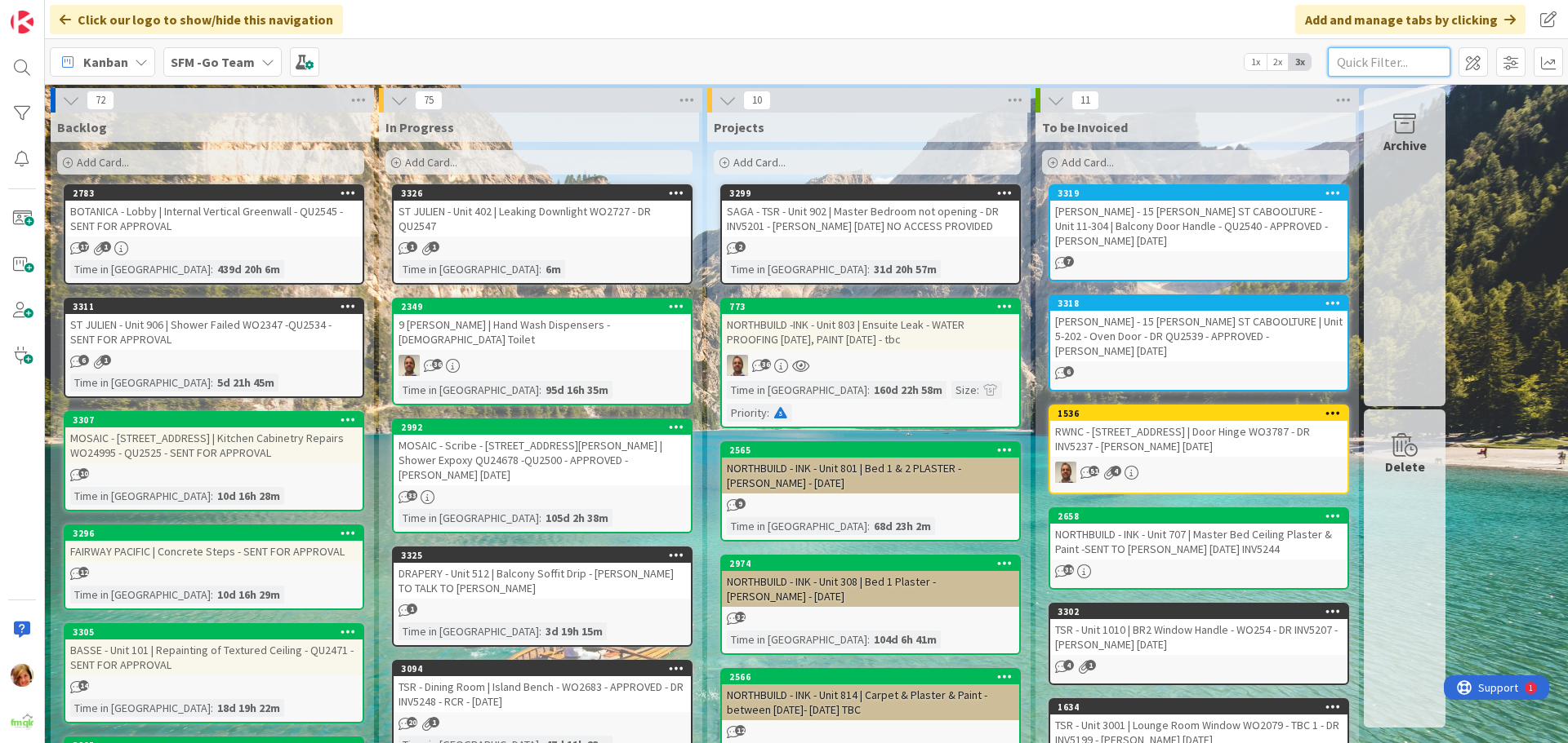
click at [1418, 65] on input "text" at bounding box center [1389, 62] width 123 height 30
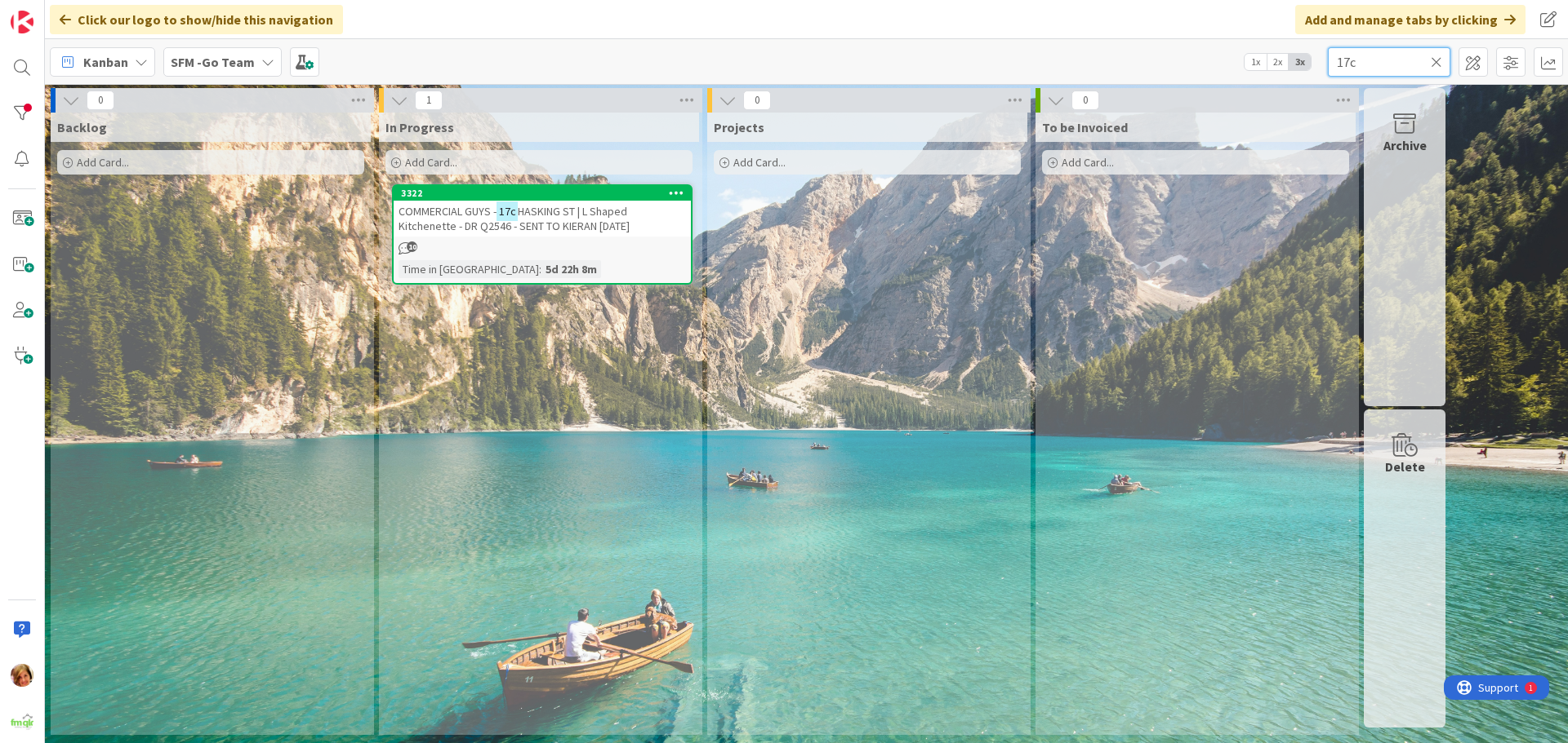
type input "17c"
click at [567, 232] on span "HASKING ST | L Shaped Kitchenette - DR Q2546 - SENT TO KIERAN [DATE]" at bounding box center [514, 219] width 231 height 30
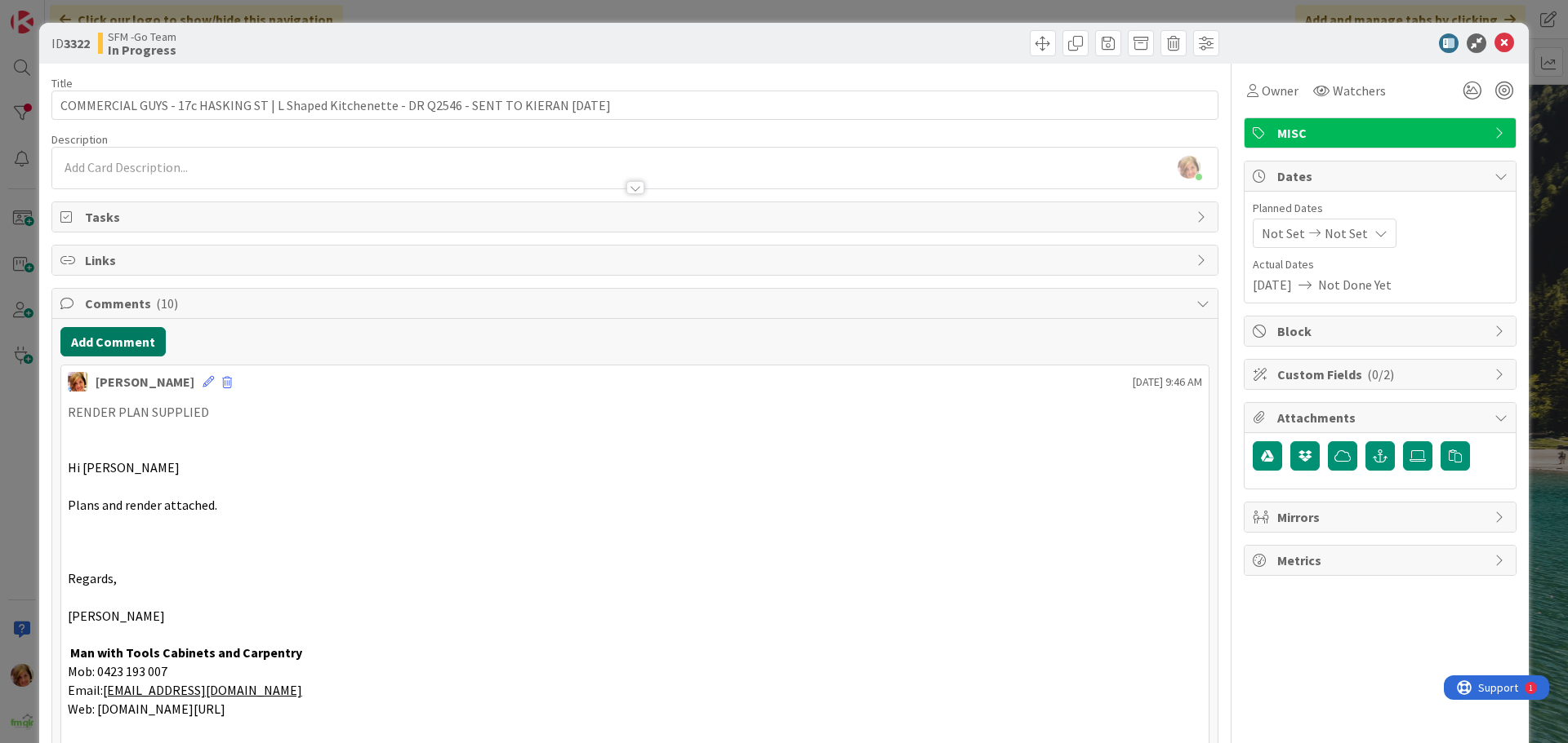
click at [123, 337] on button "Add Comment" at bounding box center [113, 342] width 106 height 30
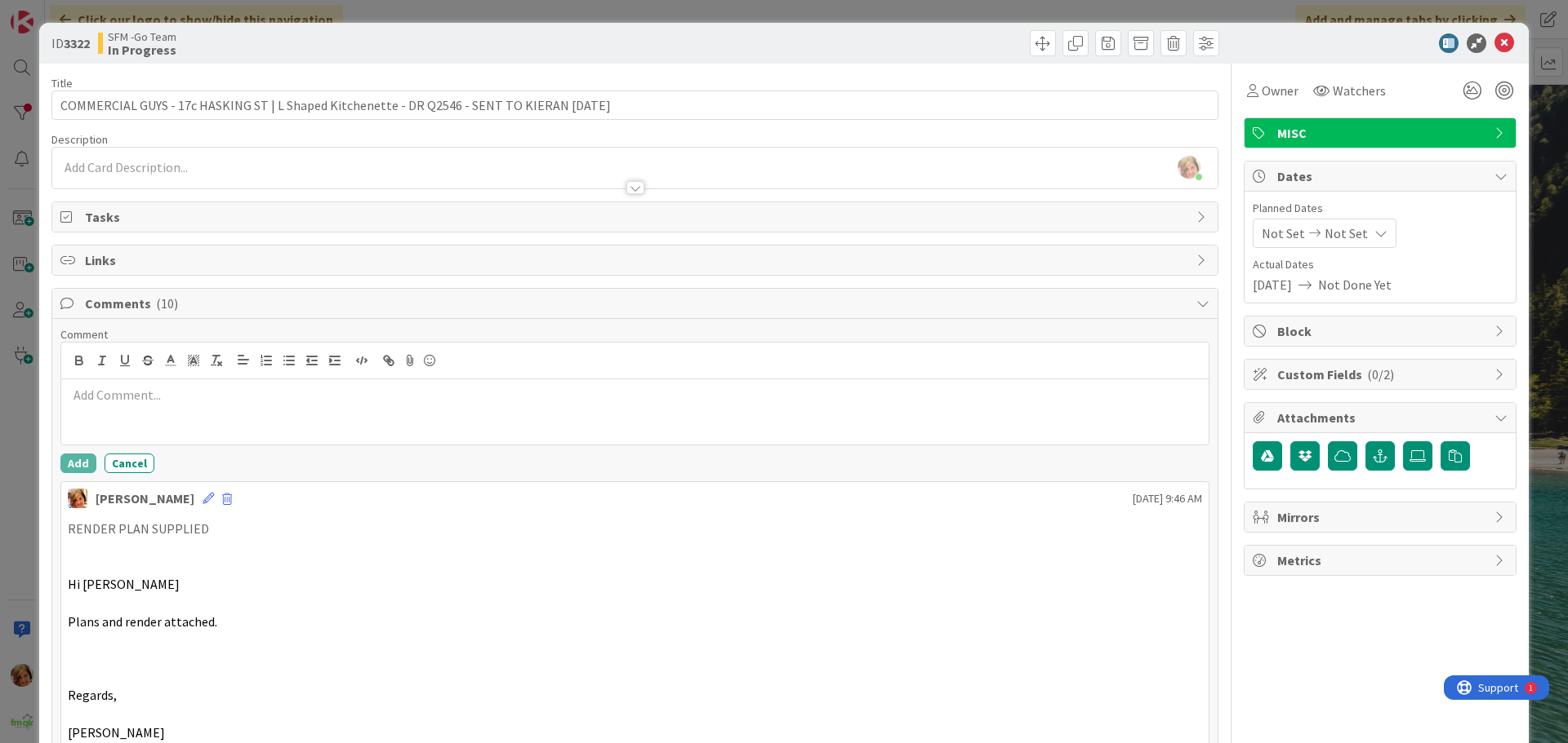
click at [132, 396] on p at bounding box center [635, 395] width 1134 height 19
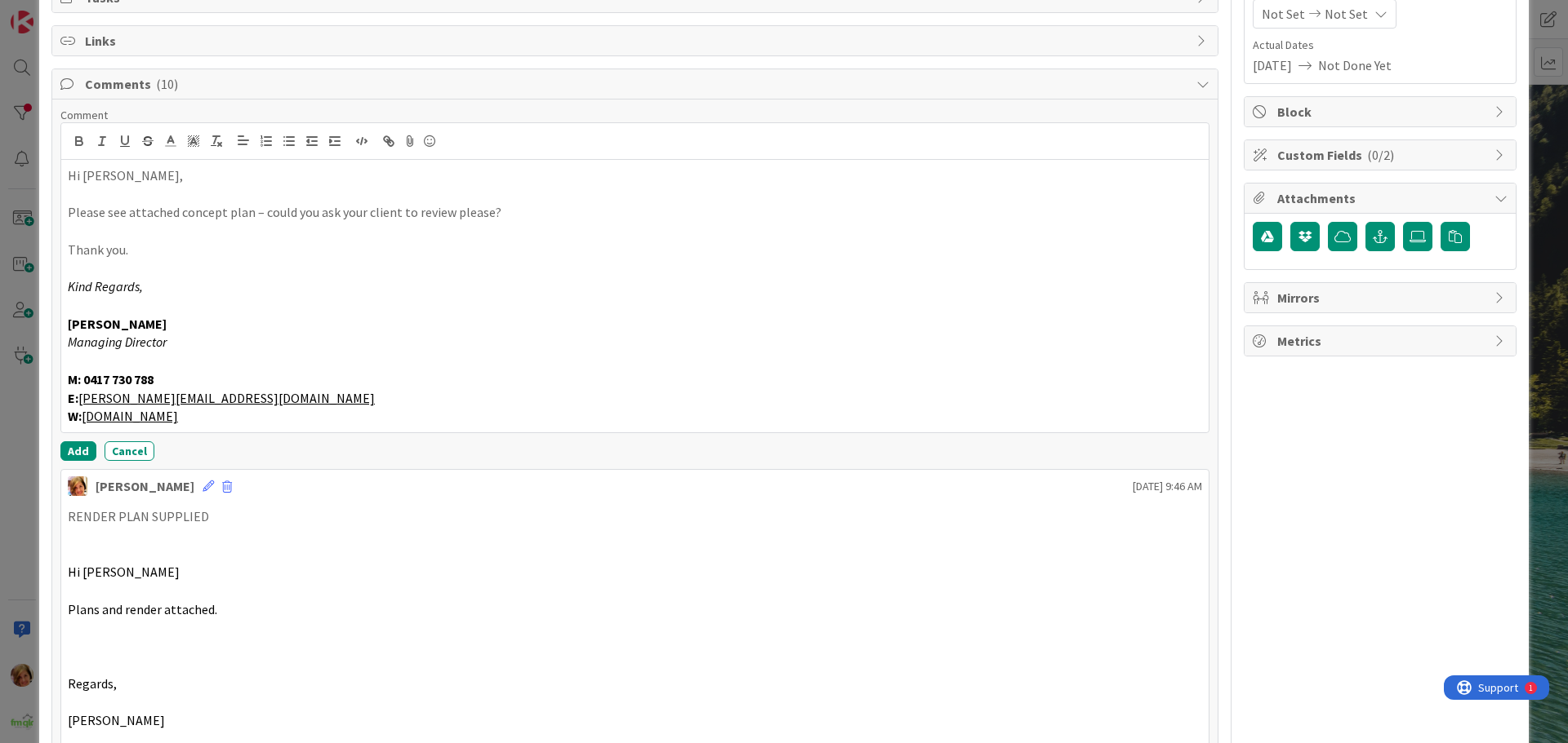
scroll to position [245, 0]
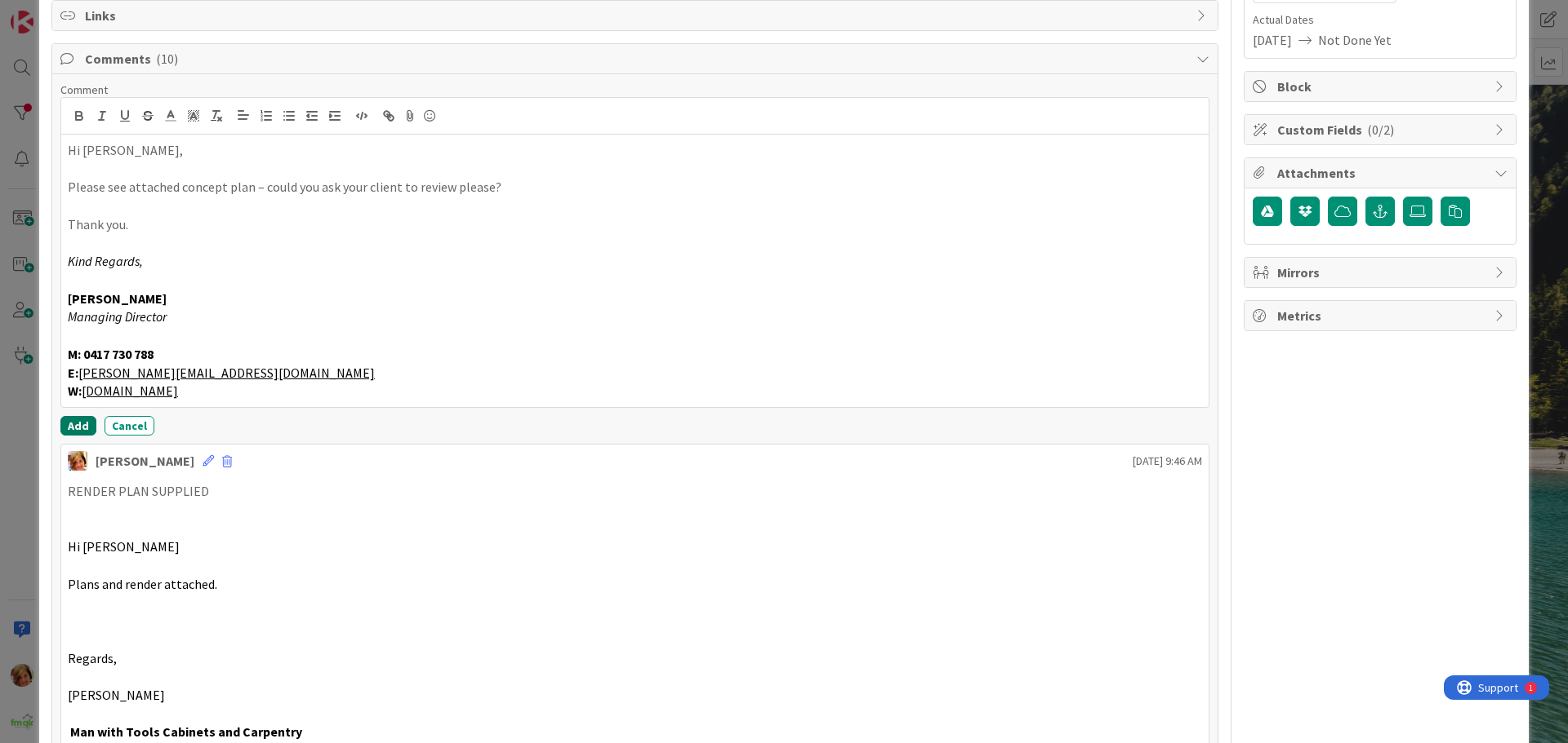
click at [82, 422] on button "Add" at bounding box center [78, 426] width 36 height 20
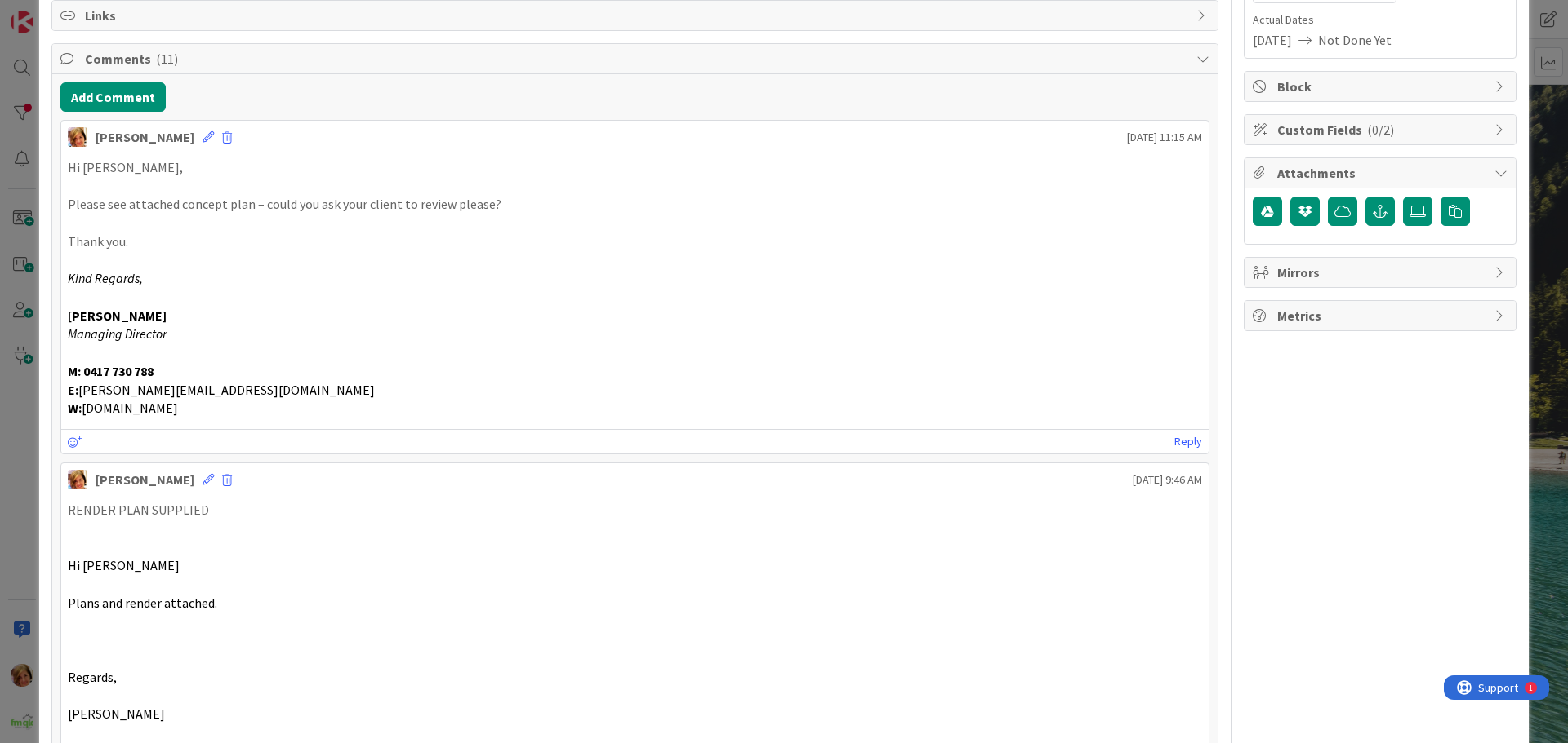
scroll to position [0, 0]
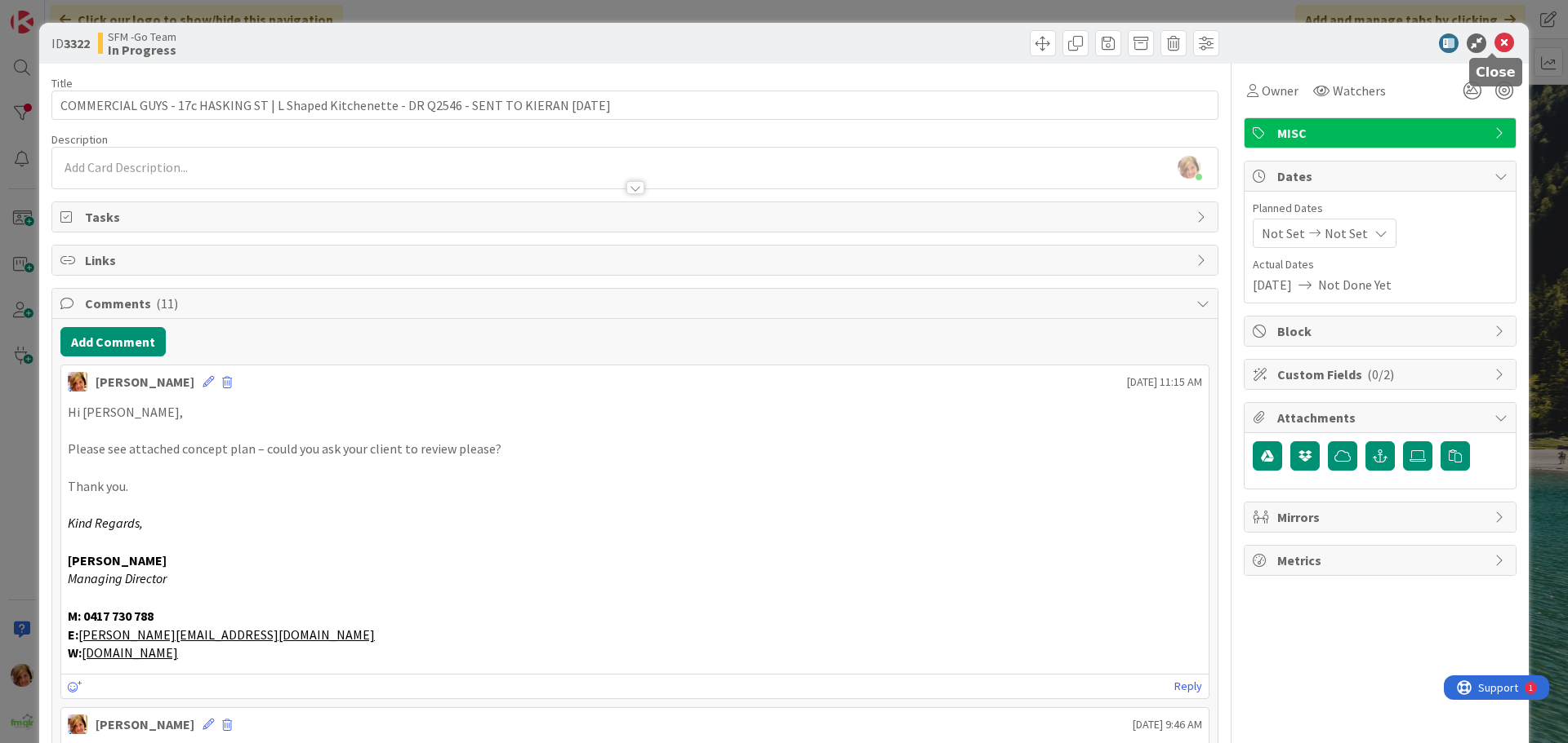
click at [1495, 42] on icon at bounding box center [1505, 43] width 20 height 20
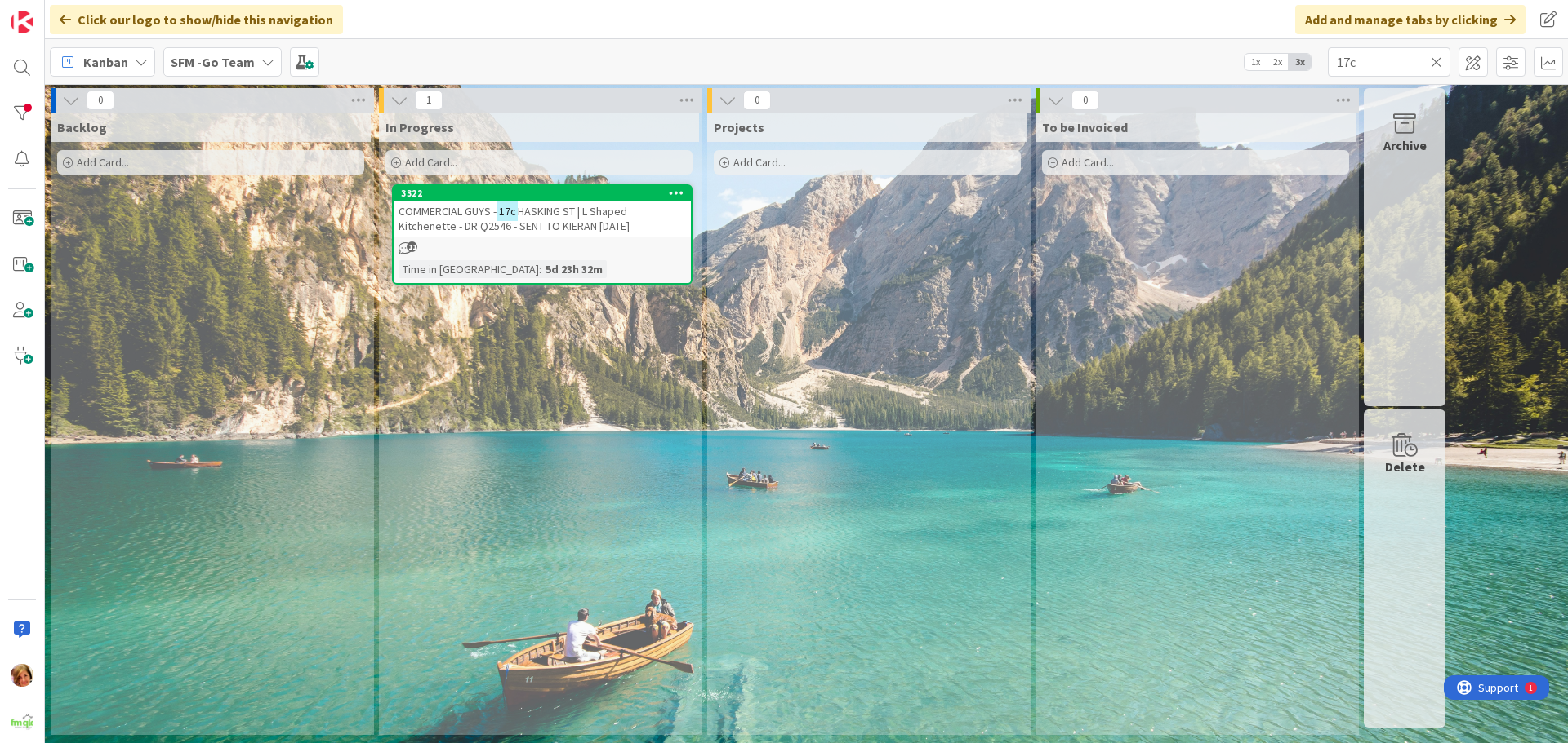
click at [1435, 58] on icon at bounding box center [1437, 61] width 12 height 15
click at [1435, 58] on input "text" at bounding box center [1389, 62] width 123 height 30
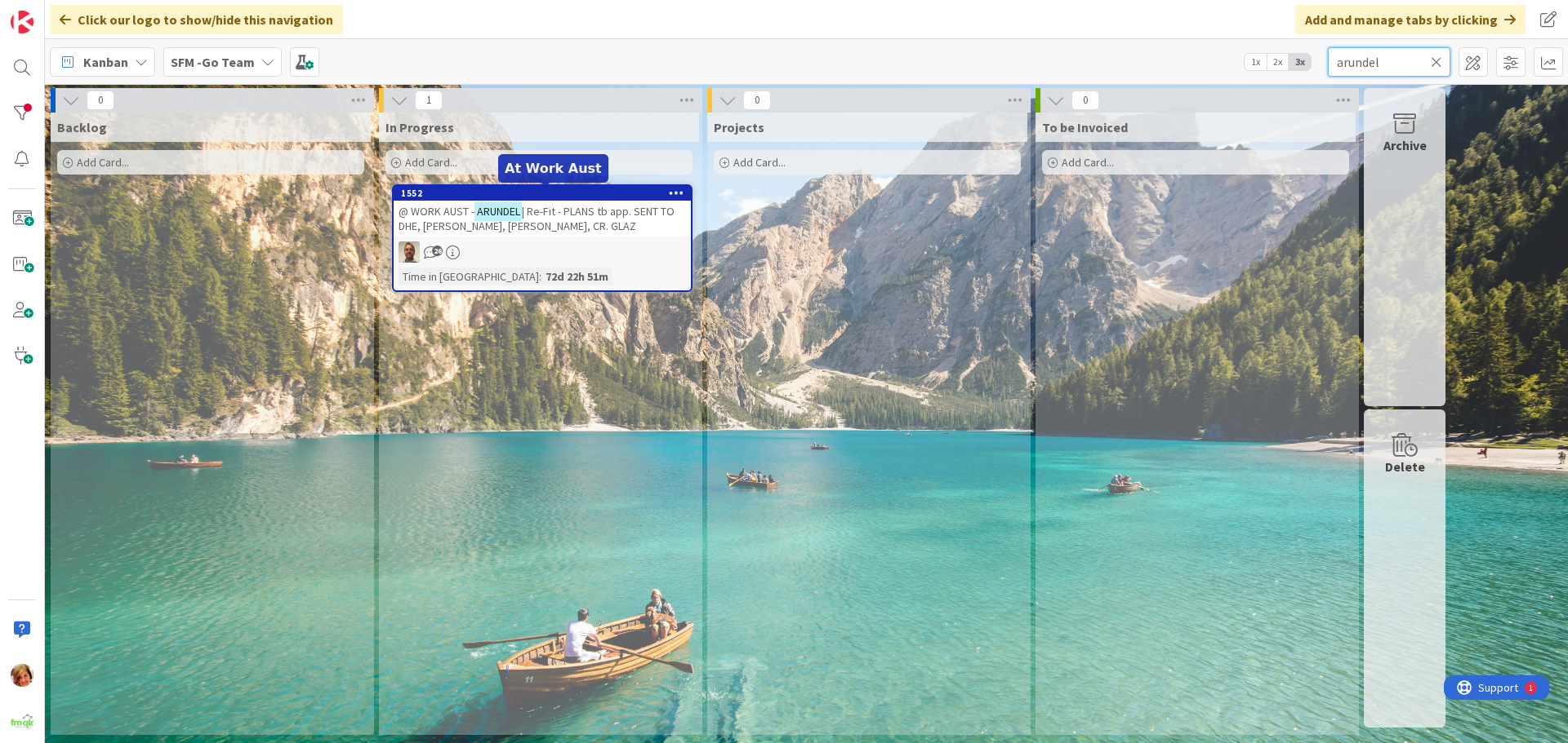
type input "arundel"
click at [582, 221] on div "@ WORK AUST - ARUNDEL | Re-Fit - PLANS tb app. SENT TO DHE, [PERSON_NAME], [PER…" at bounding box center [542, 218] width 298 height 36
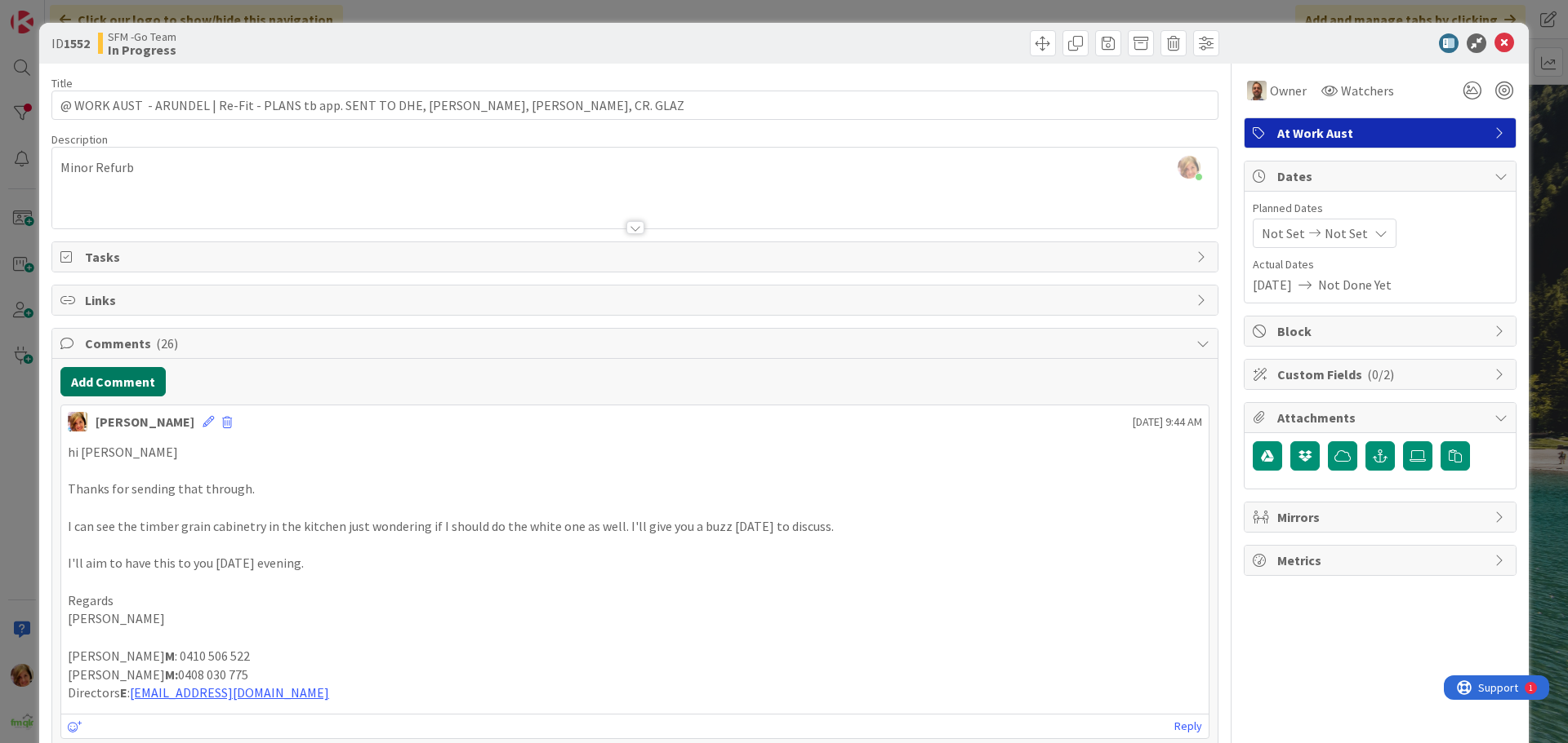
click at [105, 383] on button "Add Comment" at bounding box center [113, 382] width 106 height 30
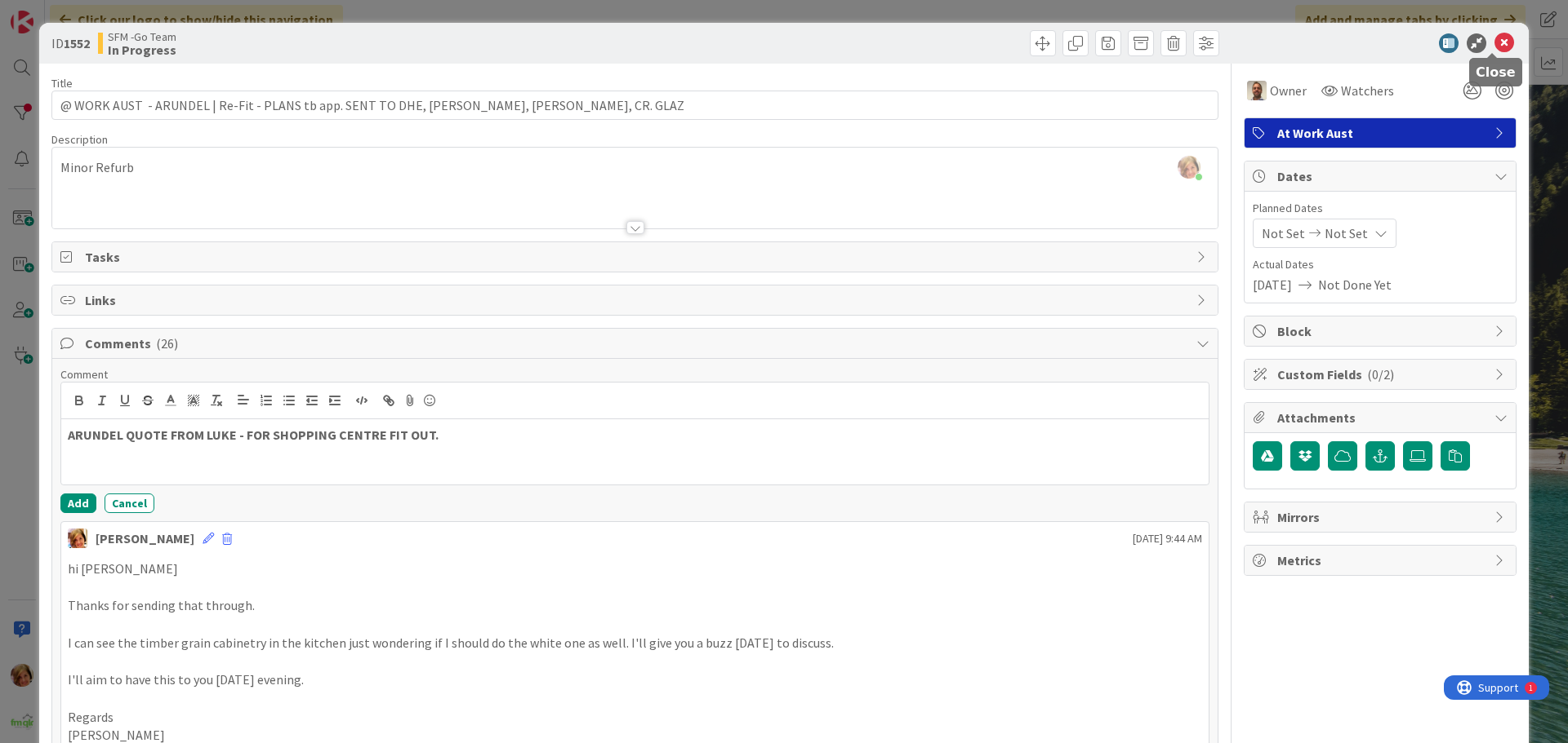
click at [1495, 42] on icon at bounding box center [1505, 43] width 20 height 20
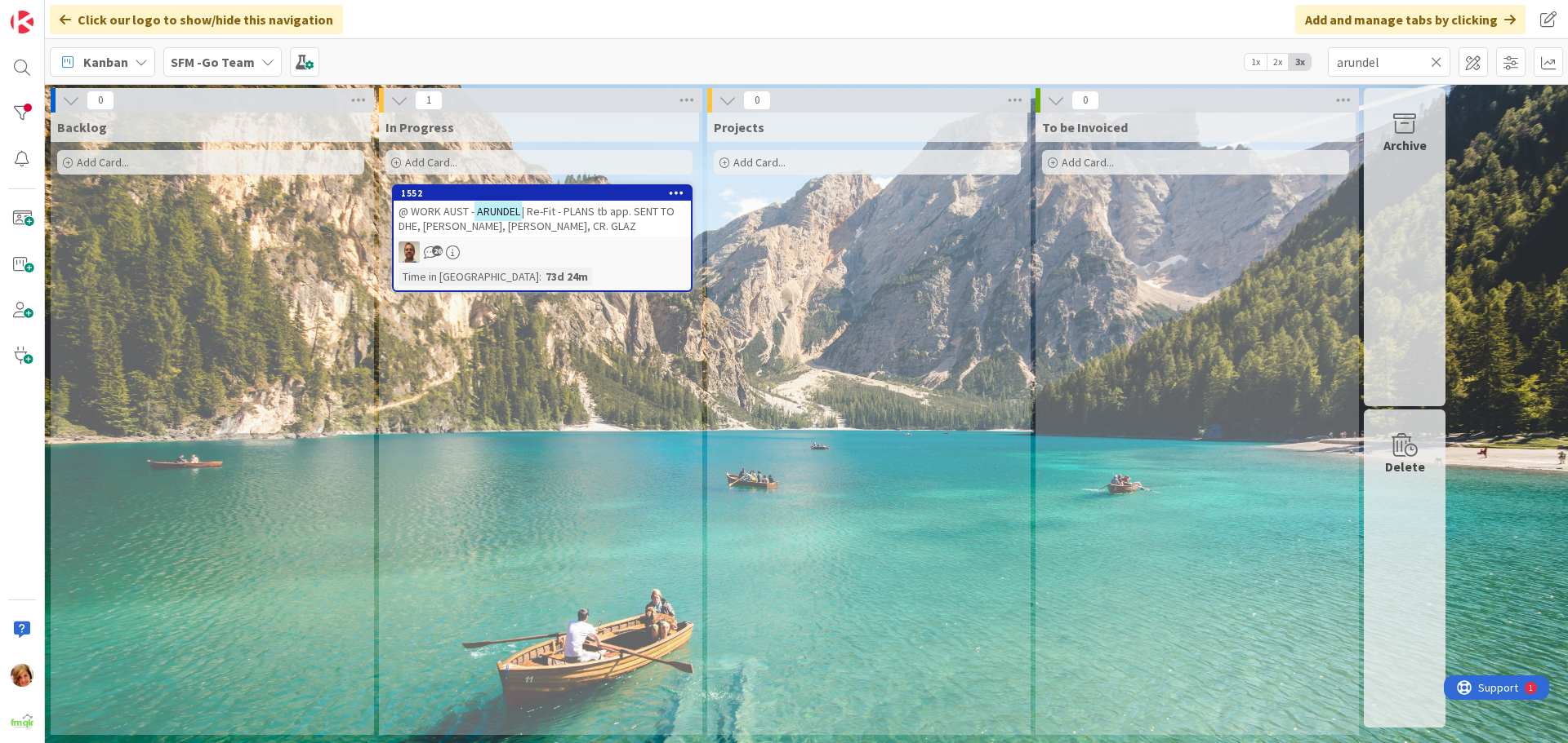
click at [1435, 60] on icon at bounding box center [1437, 61] width 12 height 15
click at [1435, 60] on input "text" at bounding box center [1389, 62] width 123 height 30
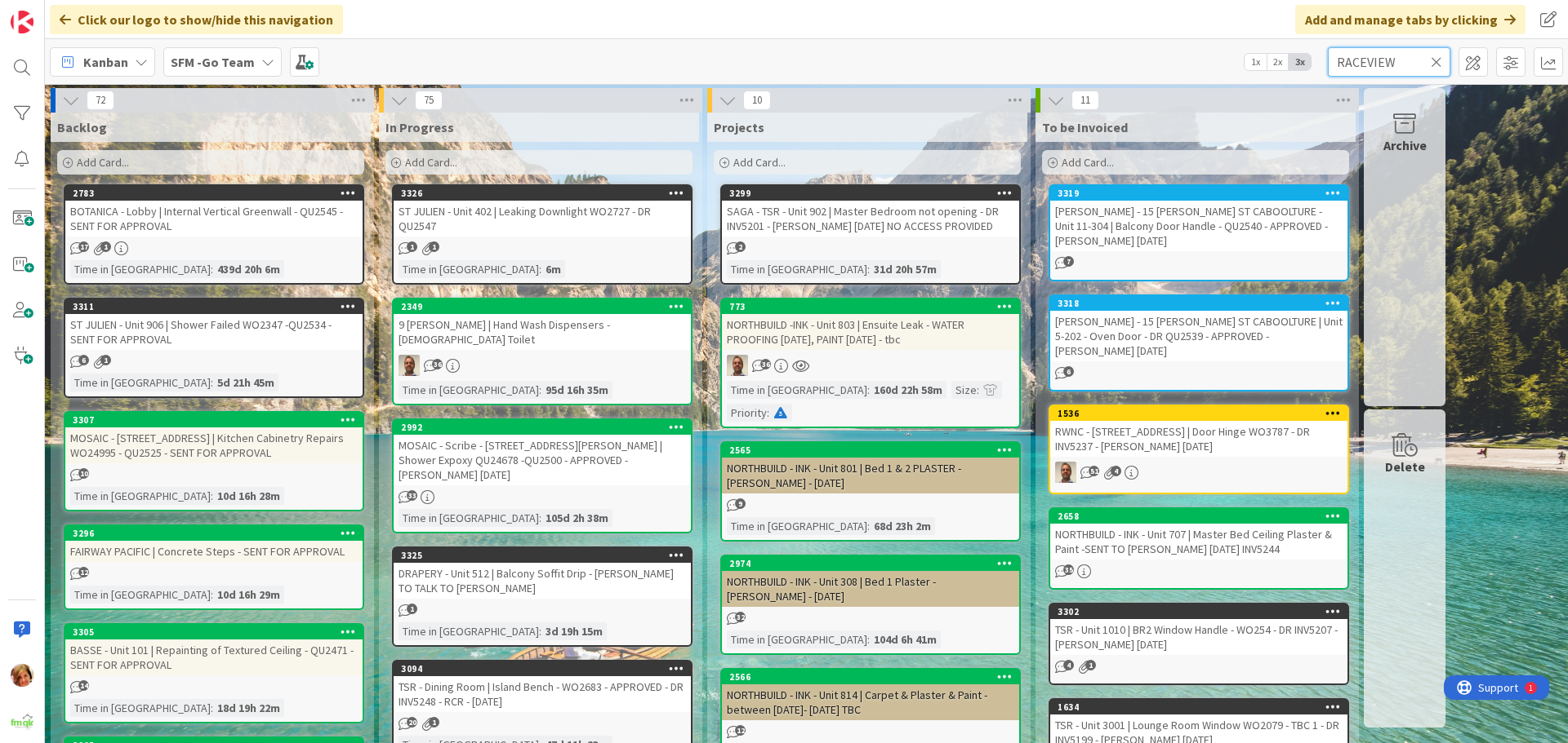
type input "RACEVIEW"
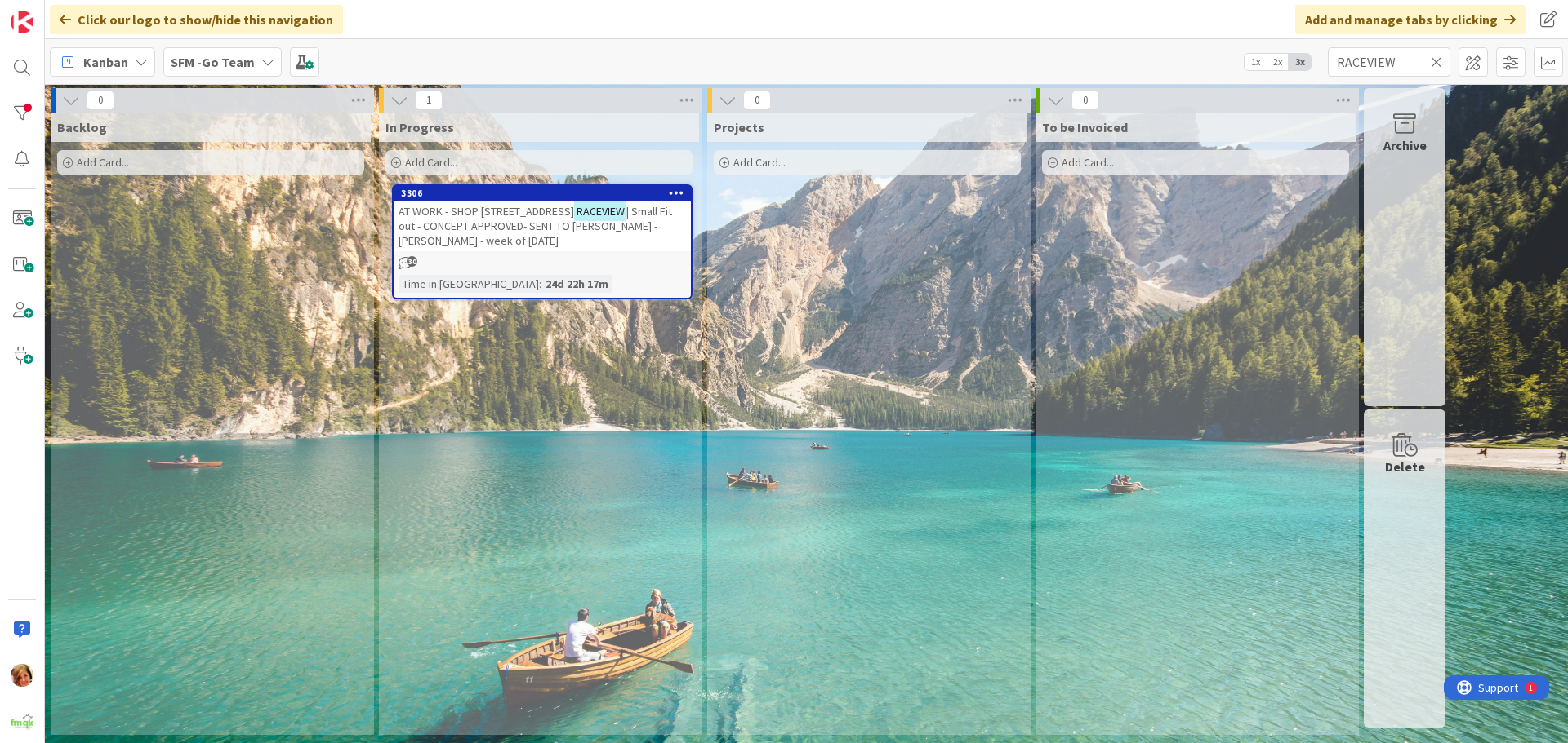
click at [467, 218] on span "| Small Fit out - CONCEPT APPROVED- SENT TO [PERSON_NAME] - [PERSON_NAME] - wee…" at bounding box center [535, 226] width 274 height 44
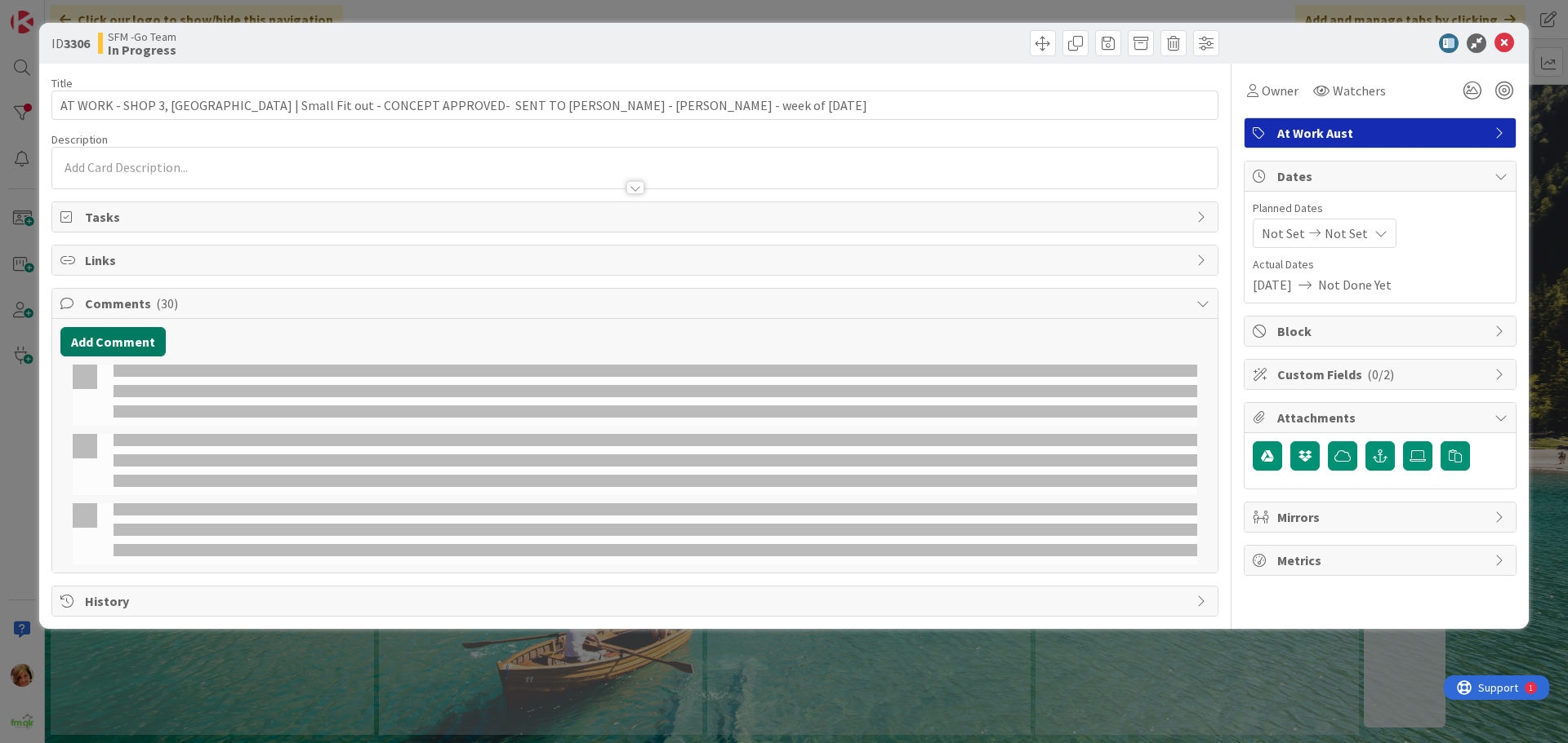
click at [106, 341] on button "Add Comment" at bounding box center [113, 342] width 106 height 30
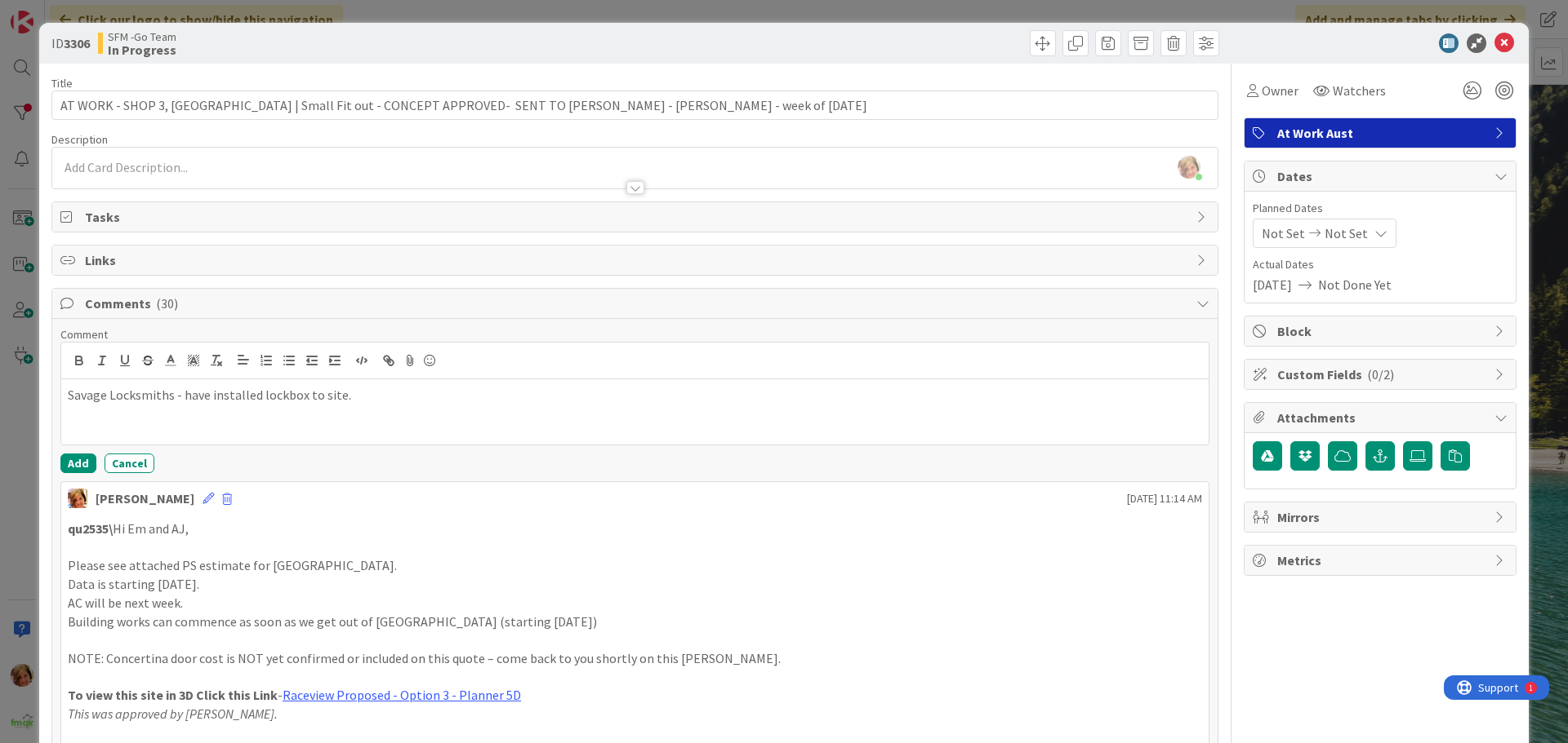
drag, startPoint x: 93, startPoint y: 347, endPoint x: 90, endPoint y: 366, distance: 19.2
drag, startPoint x: 90, startPoint y: 366, endPoint x: 73, endPoint y: 457, distance: 92.6
click at [73, 457] on button "Add" at bounding box center [78, 463] width 36 height 20
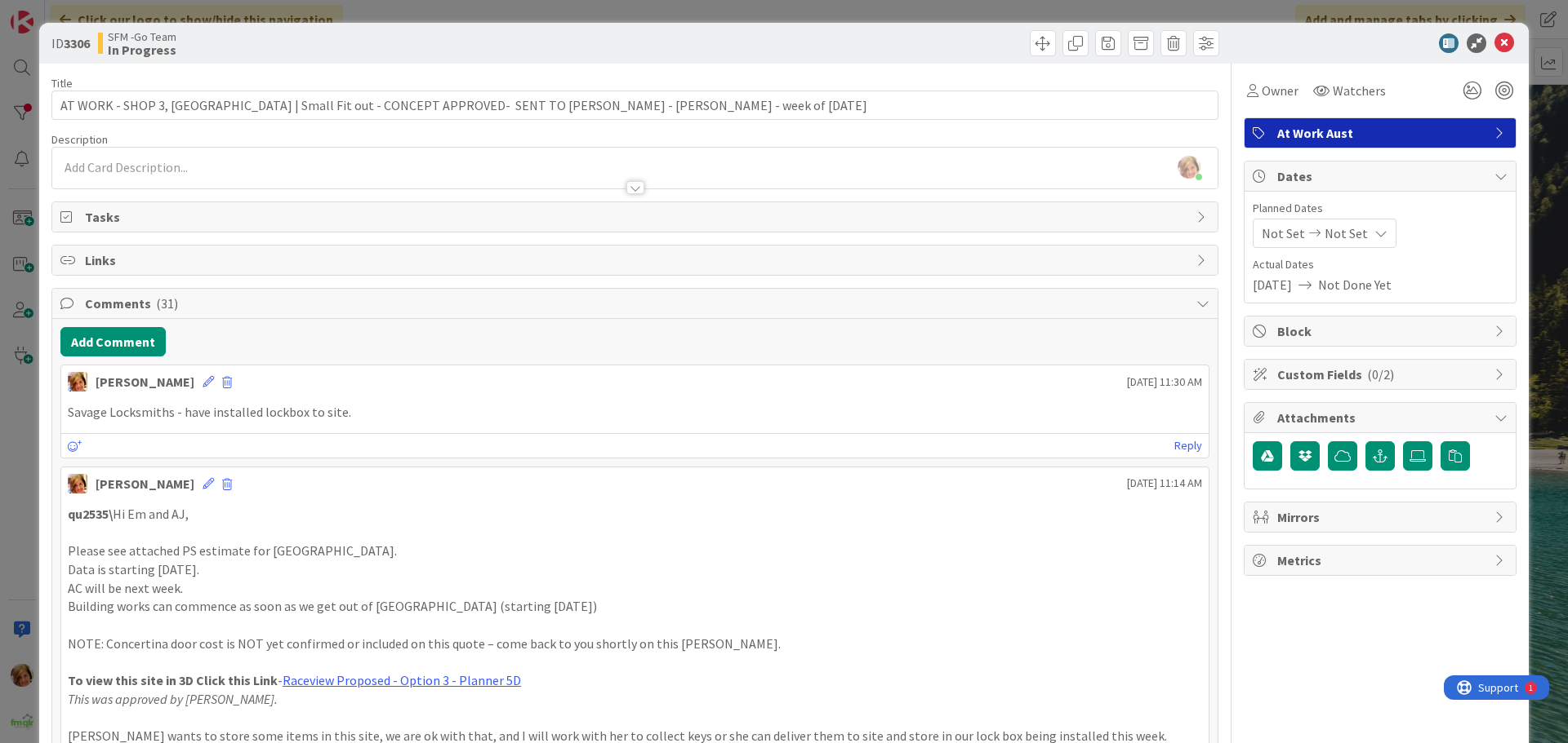
click at [733, 31] on div at bounding box center [929, 43] width 579 height 26
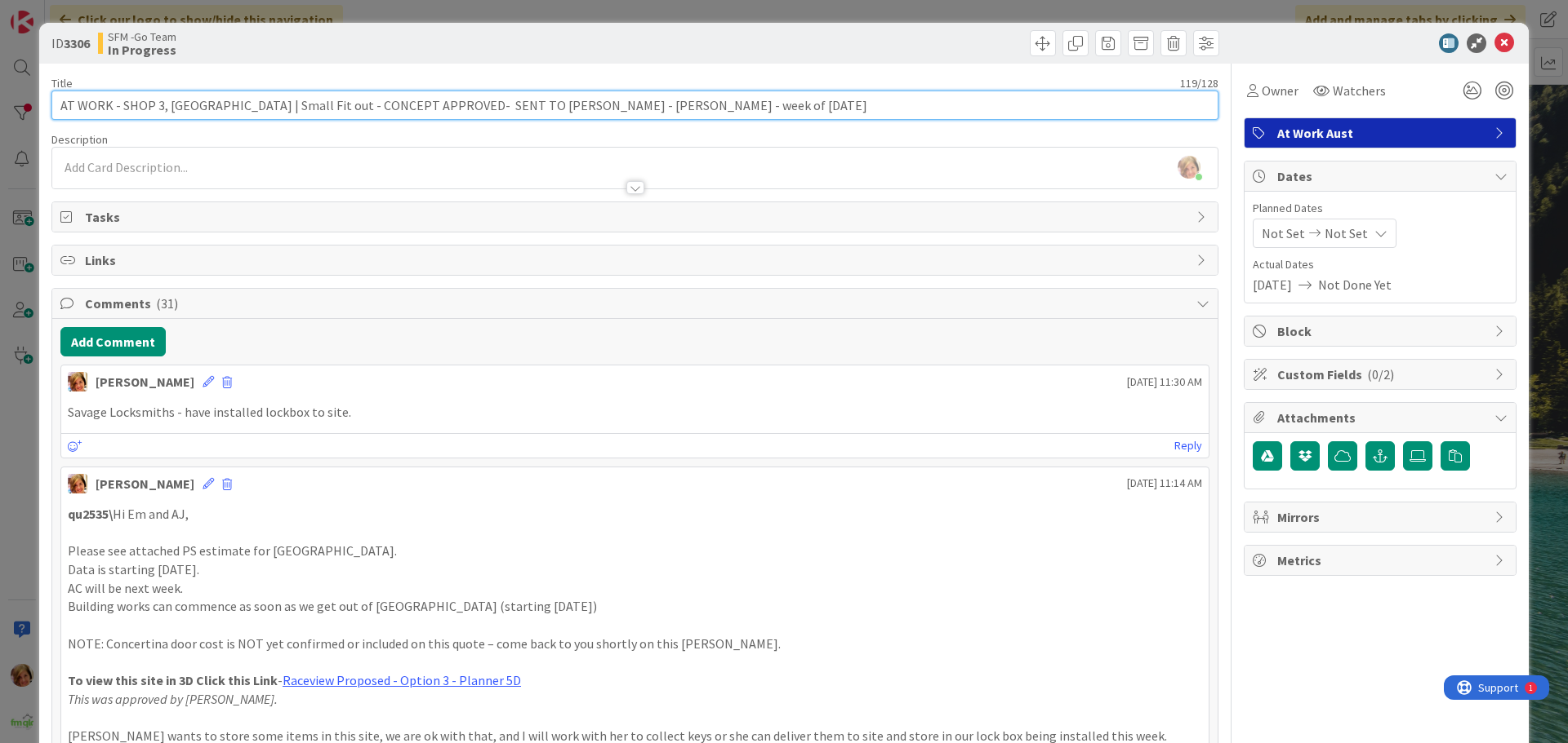
drag, startPoint x: 782, startPoint y: 112, endPoint x: 606, endPoint y: 103, distance: 176.2
click at [606, 103] on input "AT WORK - SHOP 3, [GEOGRAPHIC_DATA] | Small Fit out - CONCEPT APPROVED- SENT TO…" at bounding box center [635, 106] width 1167 height 30
drag, startPoint x: 627, startPoint y: 102, endPoint x: 518, endPoint y: 111, distance: 109.4
click at [518, 111] on input "AT WORK - SHOP 3, 56 CASCADE ST RACEVIEW | Small Fit out - CONCEPT APPROVED- SE…" at bounding box center [635, 106] width 1167 height 30
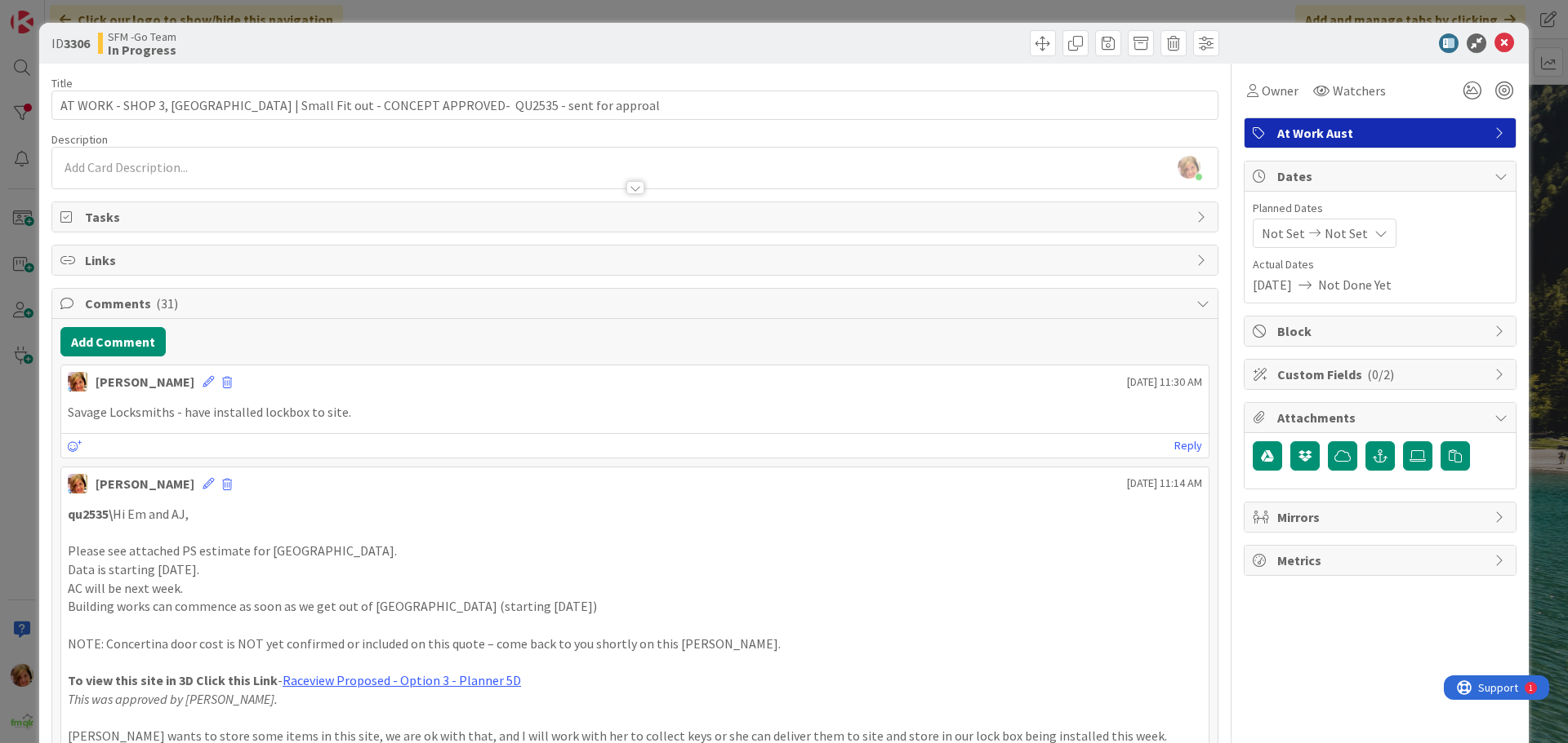
click at [758, 34] on div at bounding box center [929, 43] width 579 height 26
click at [726, 88] on div "Title 103 / 128" at bounding box center [635, 83] width 1167 height 15
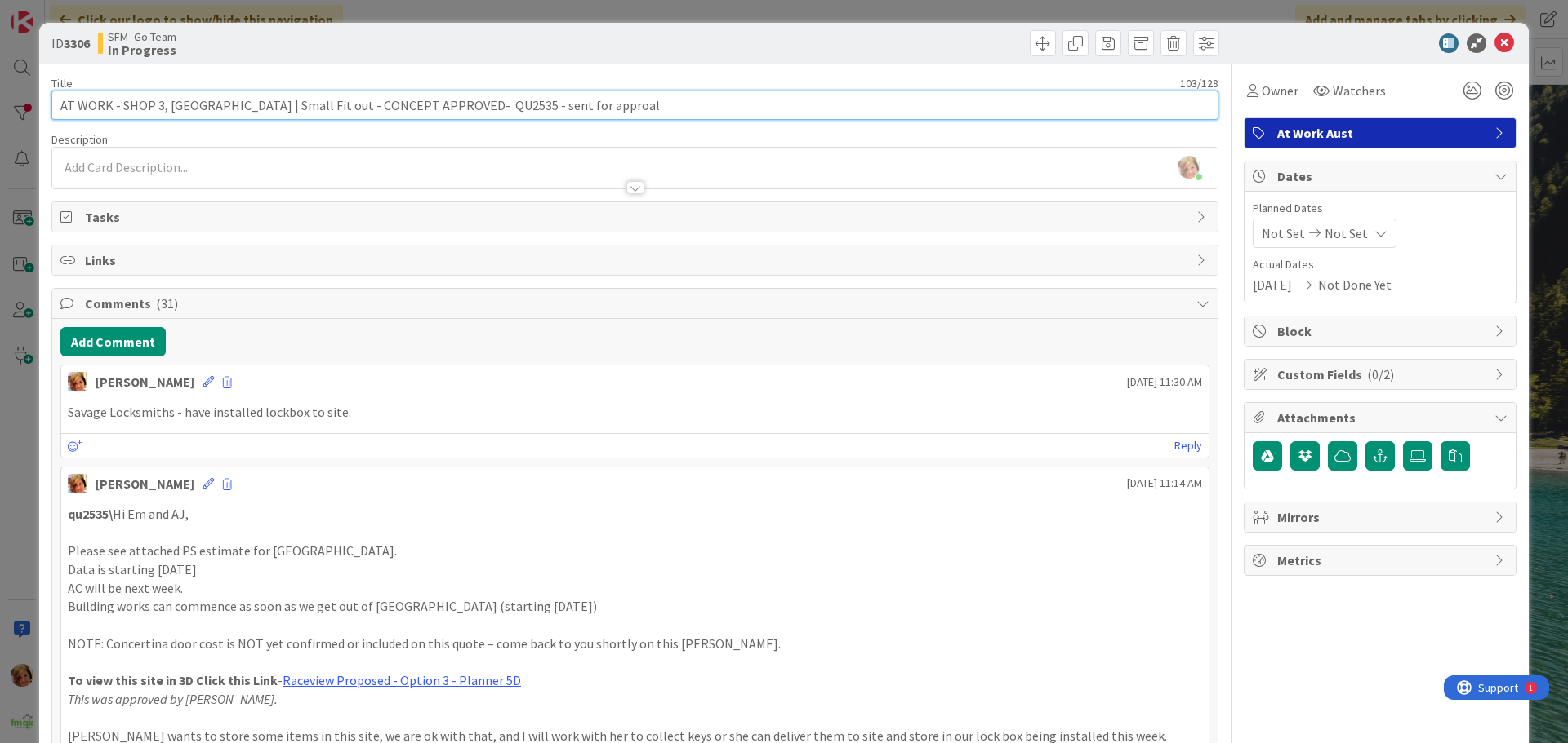
click at [720, 107] on input "AT WORK - SHOP 3, 56 CASCADE ST RACEVIEW | Small Fit out - CONCEPT APPROVED- QU…" at bounding box center [635, 106] width 1167 height 30
type input "AT WORK - SHOP 3, 56 CASCADE ST RACEVIEW | Small Fit out - CONCEPT APPROVED- QU…"
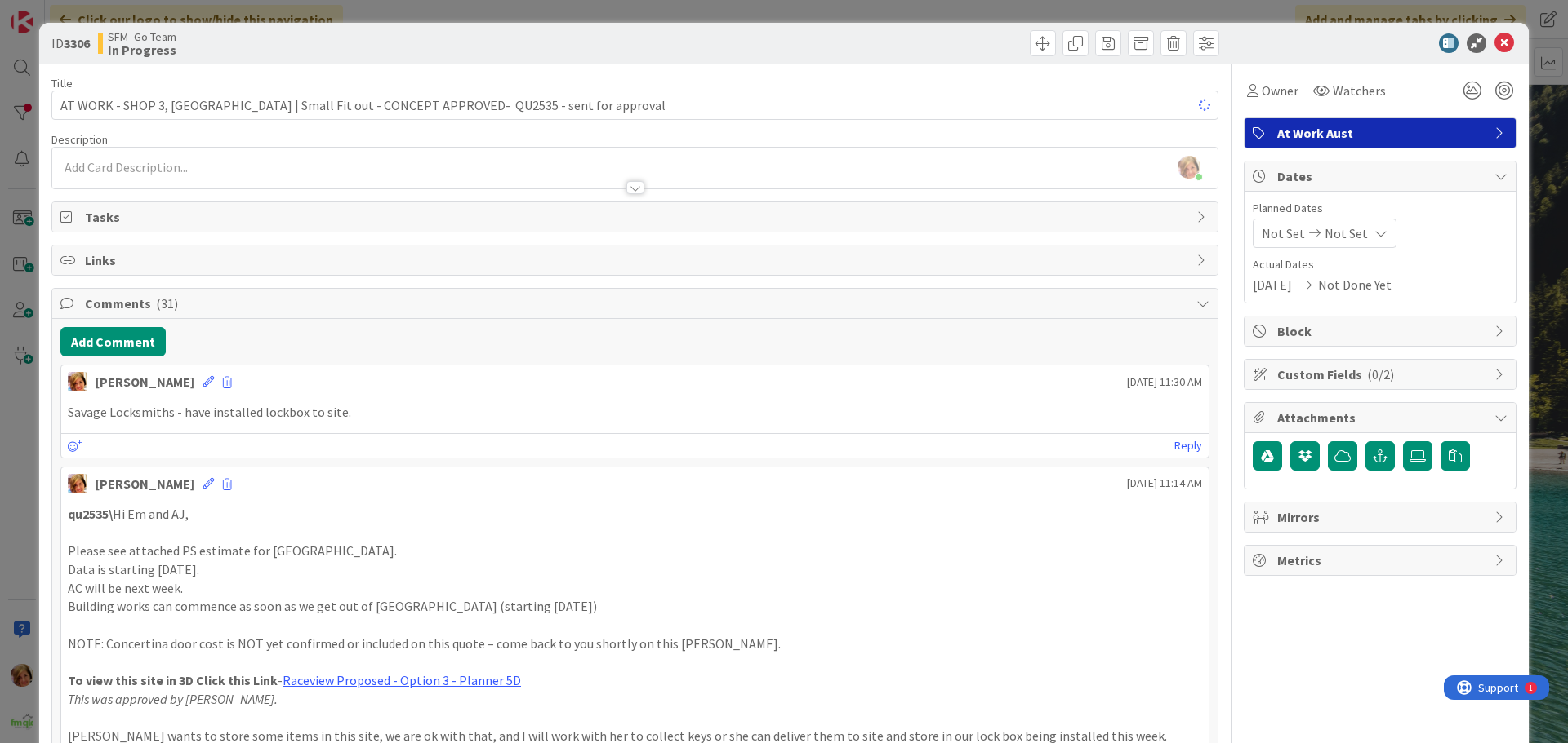
drag, startPoint x: 754, startPoint y: 39, endPoint x: 772, endPoint y: 40, distance: 18.0
click at [755, 38] on div at bounding box center [929, 43] width 579 height 26
click at [1495, 42] on icon at bounding box center [1505, 43] width 20 height 20
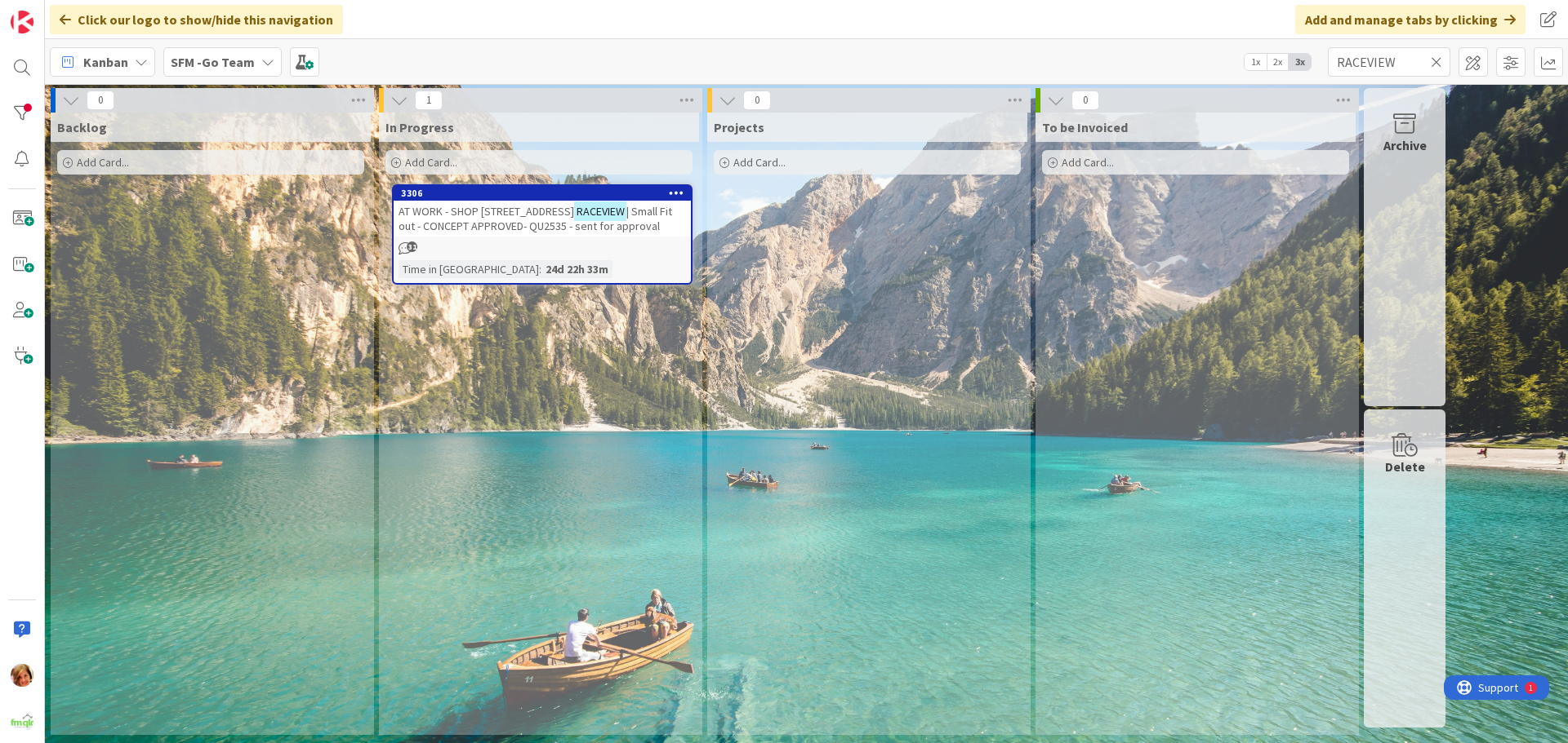
click at [1437, 62] on icon at bounding box center [1437, 61] width 12 height 15
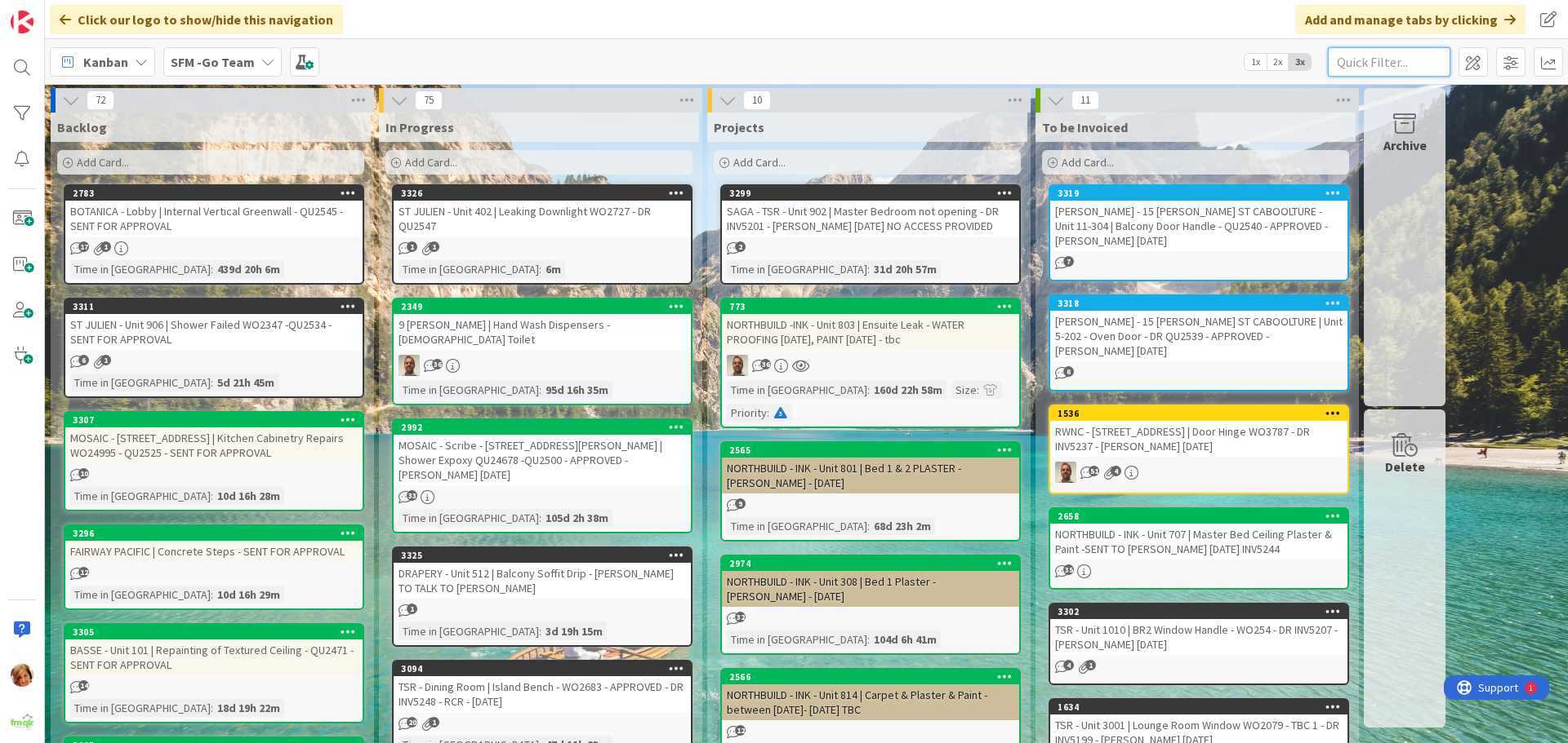
click at [1410, 63] on input "text" at bounding box center [1389, 62] width 123 height 30
type input "southport"
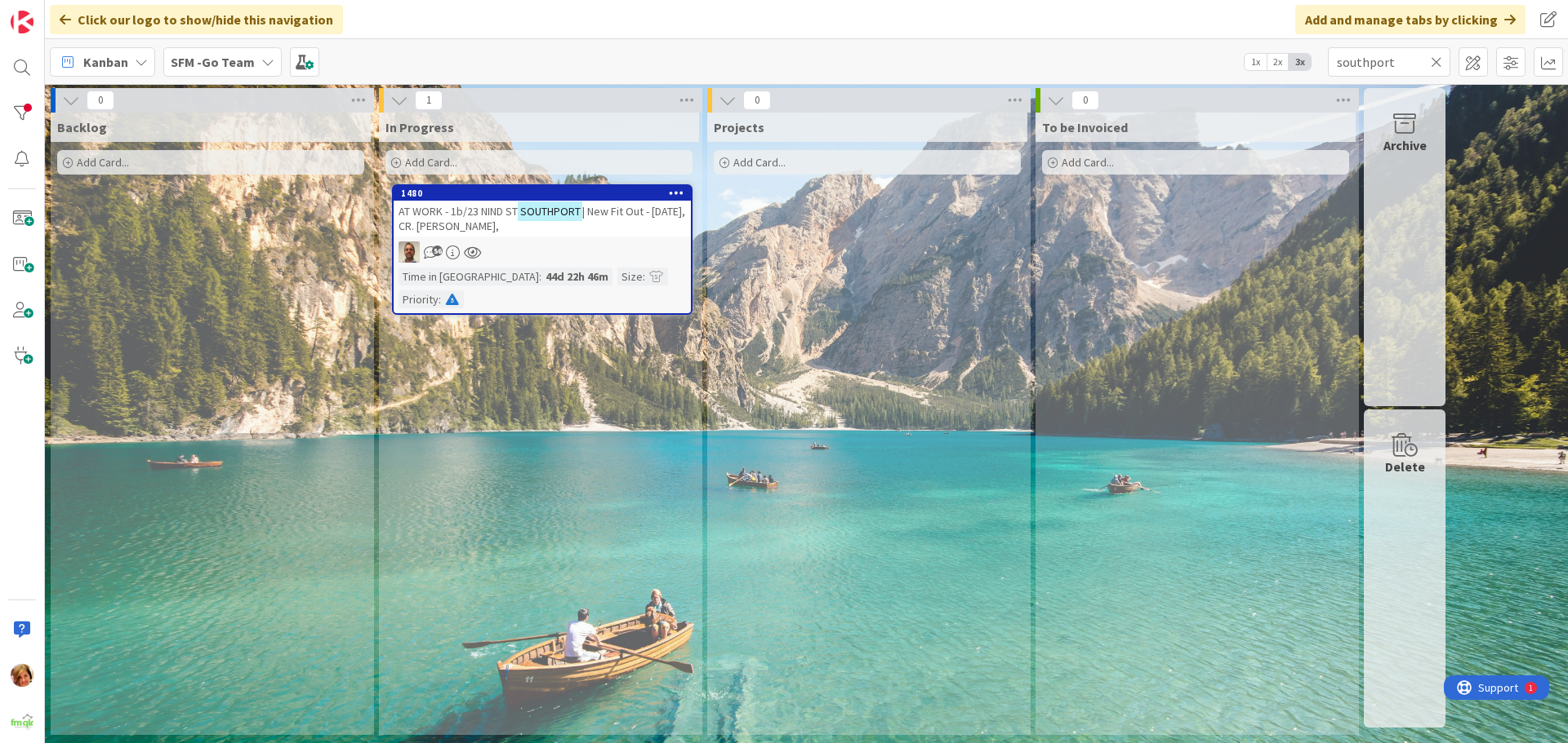
click at [492, 216] on span "AT WORK - 1b/23 NIND ST" at bounding box center [458, 211] width 120 height 15
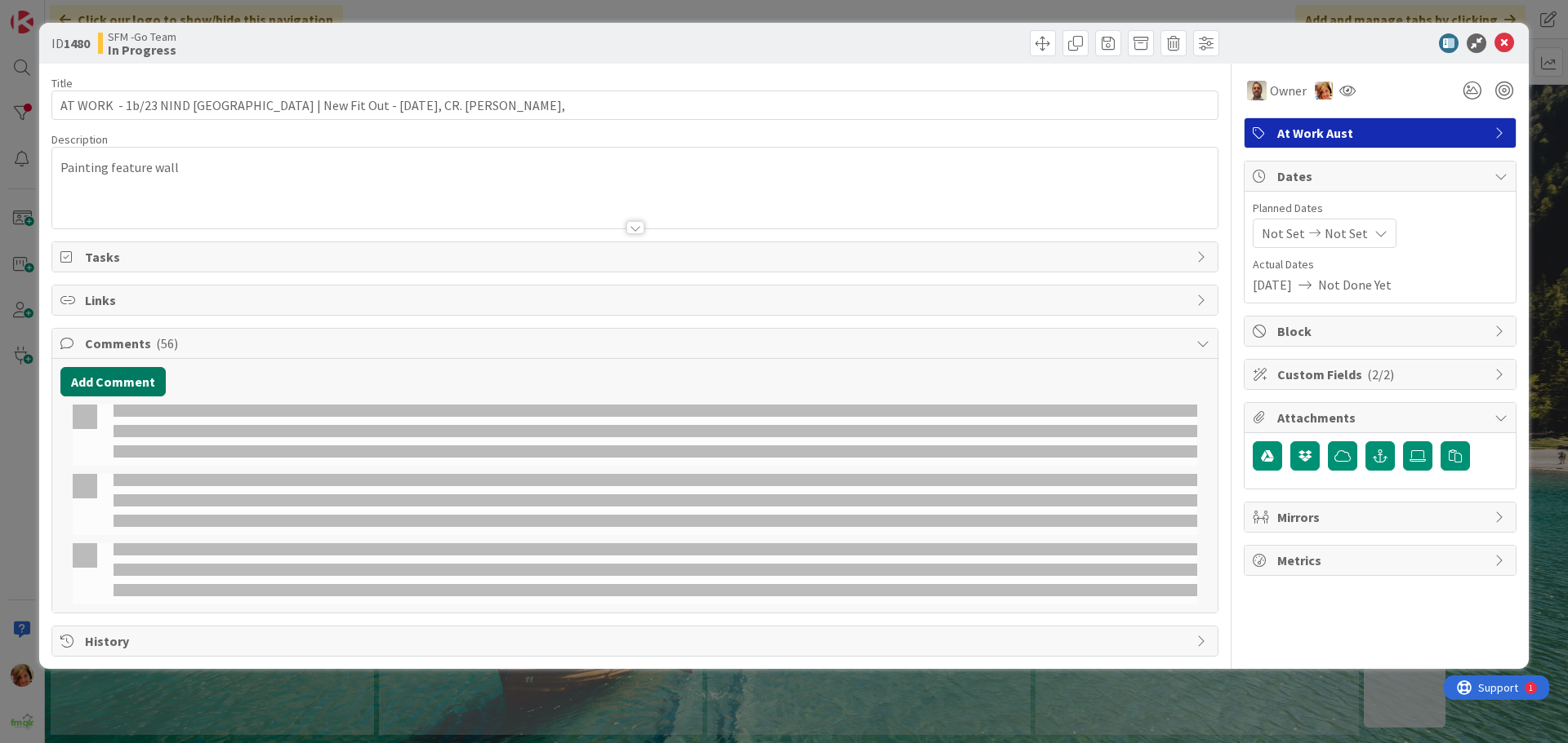
click at [123, 376] on button "Add Comment" at bounding box center [113, 382] width 106 height 30
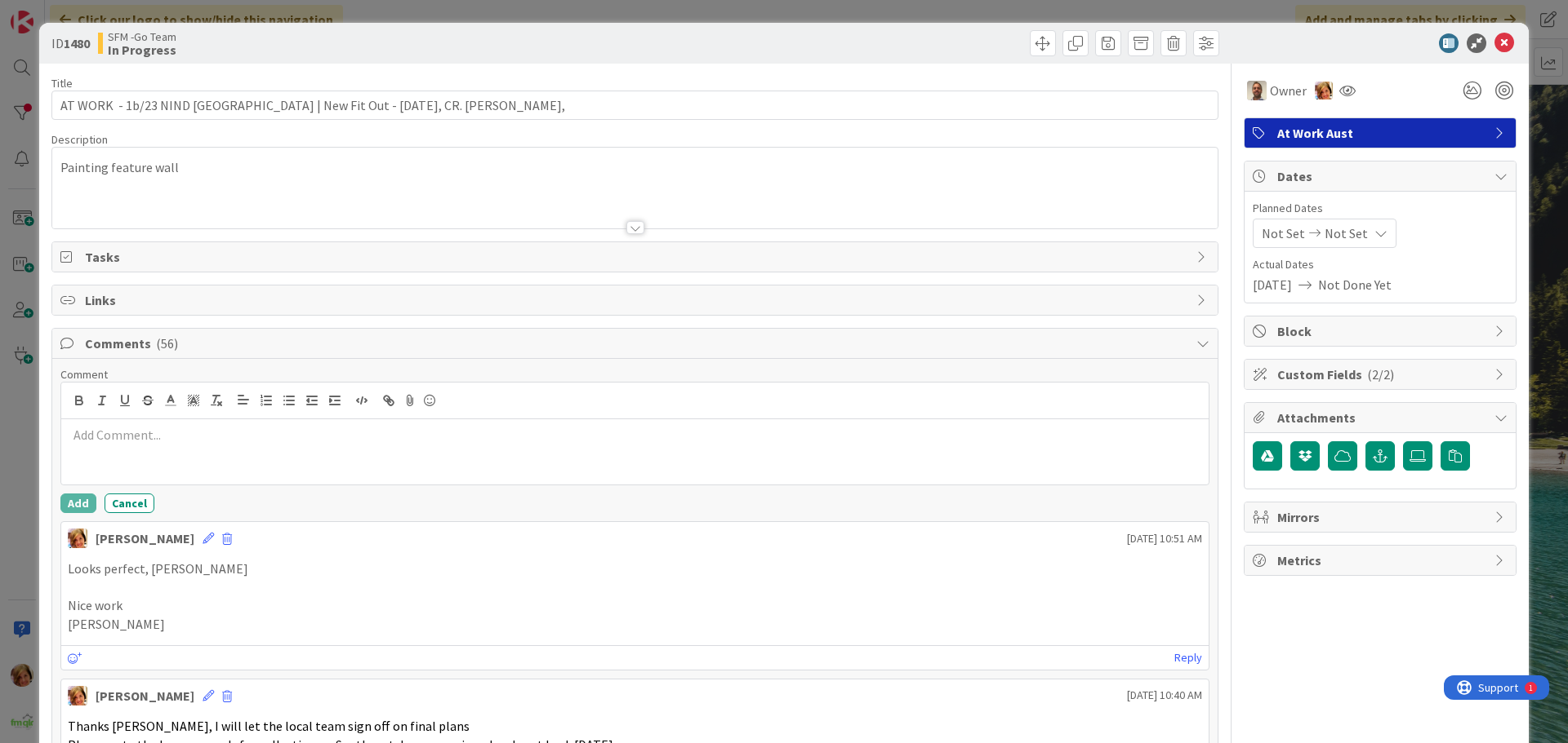
click at [164, 466] on div at bounding box center [635, 453] width 1148 height 65
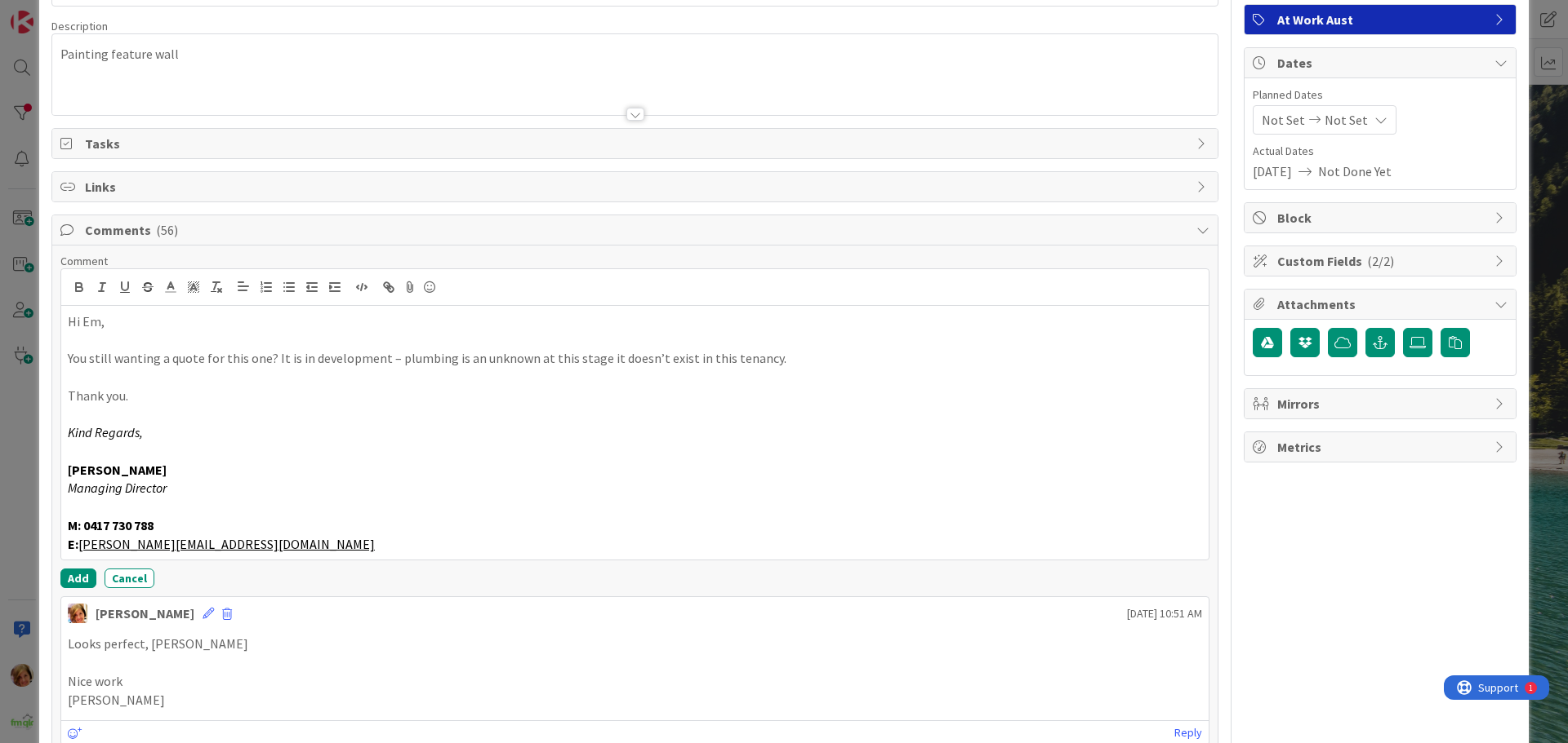
scroll to position [408, 0]
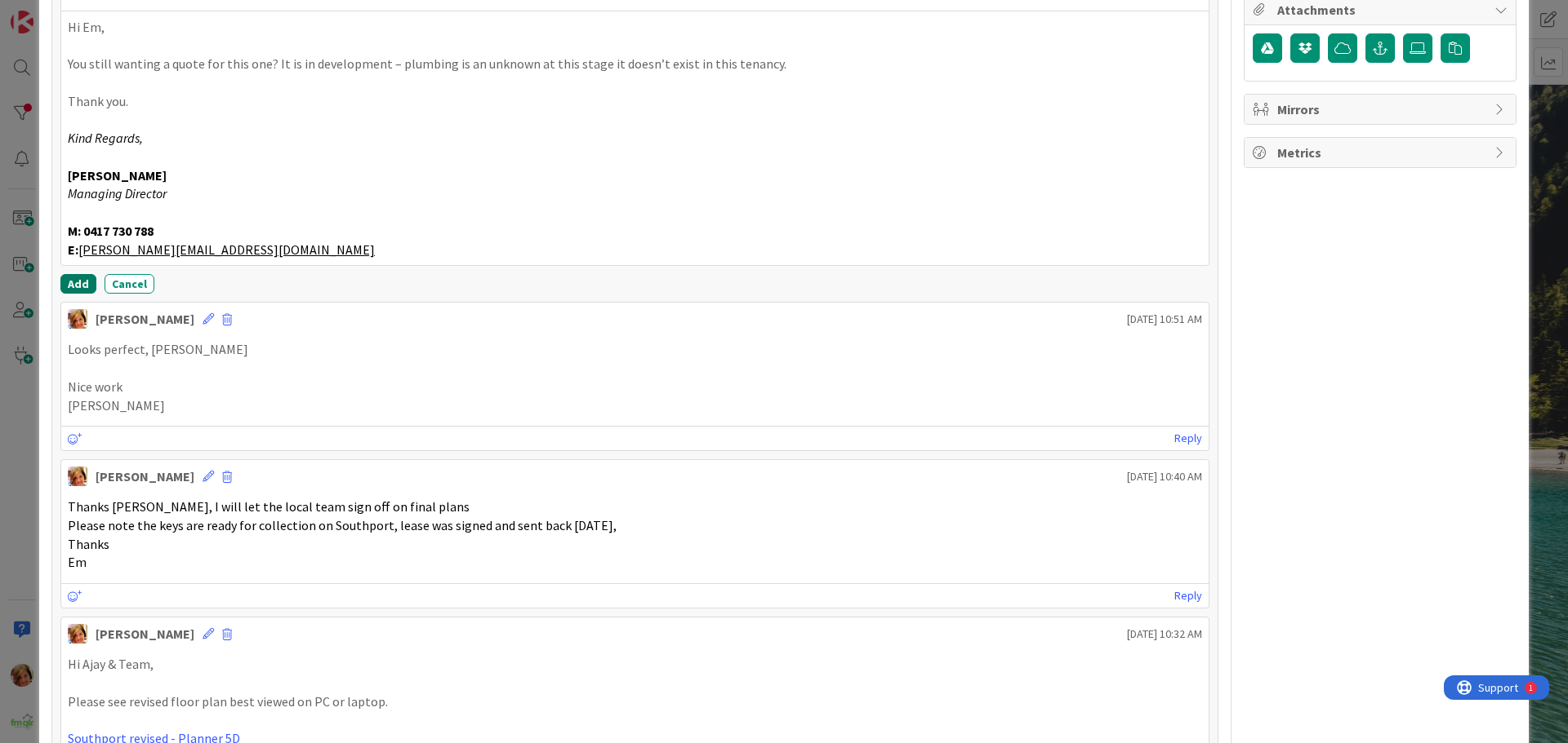
click at [81, 279] on button "Add" at bounding box center [78, 285] width 36 height 20
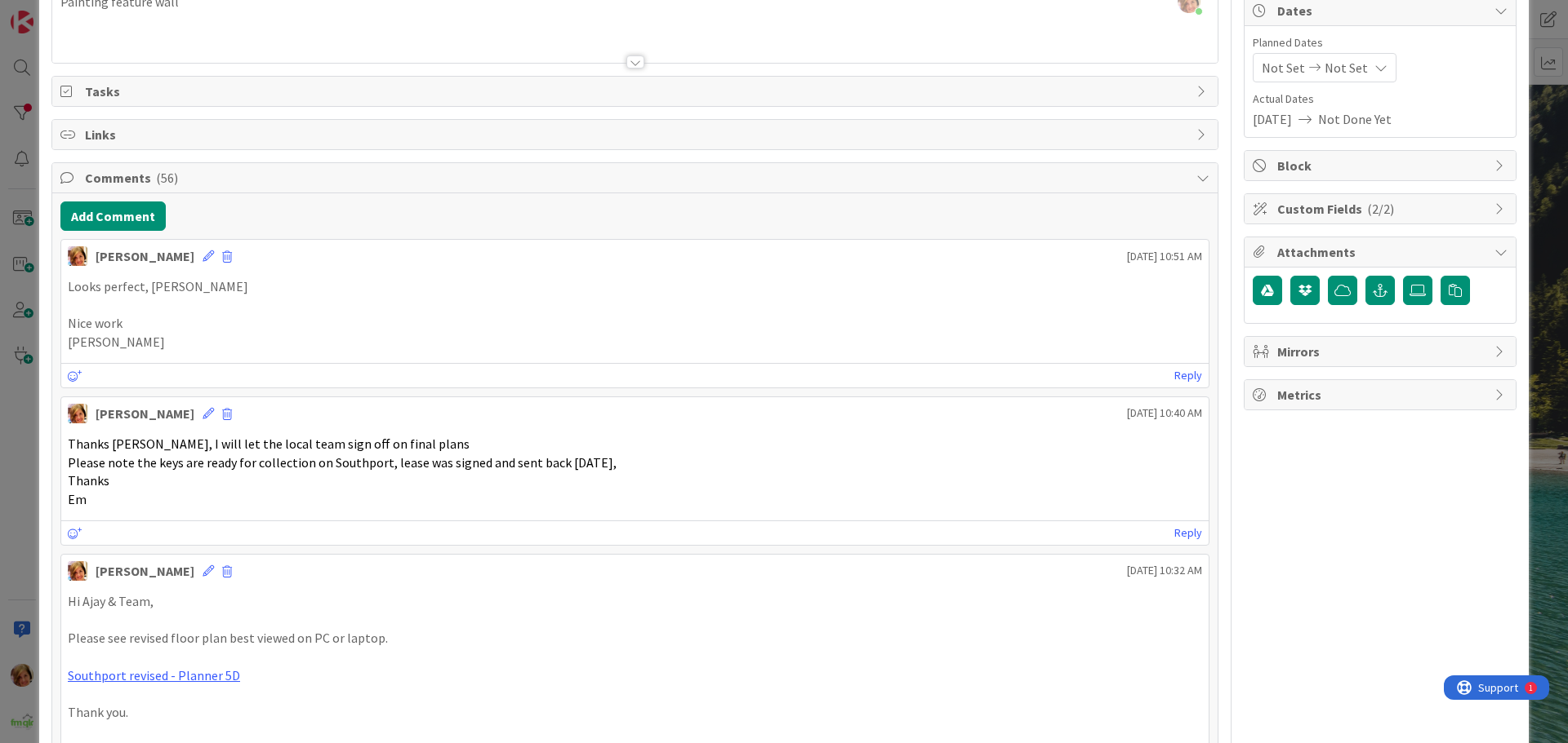
scroll to position [0, 0]
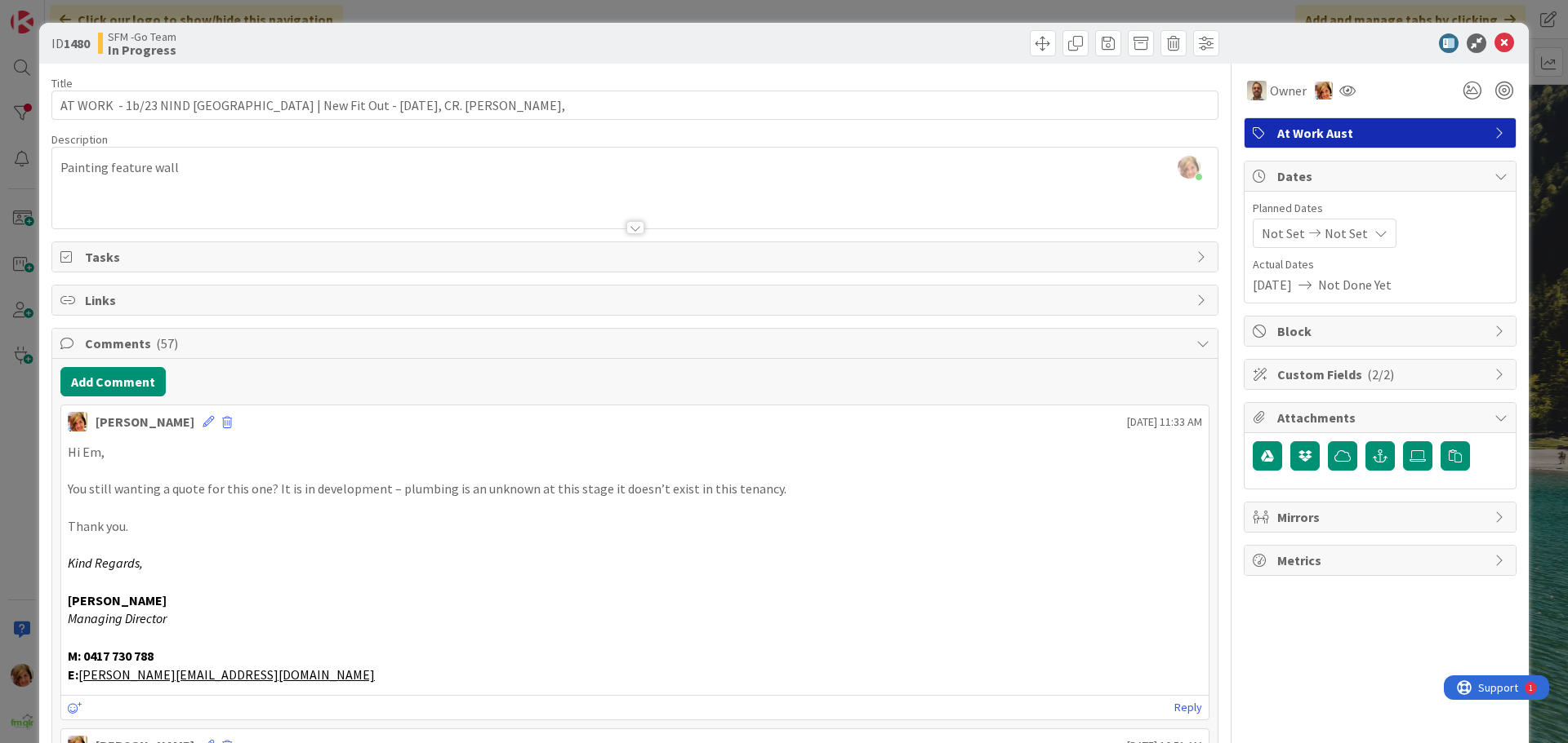
drag, startPoint x: 741, startPoint y: 36, endPoint x: 1263, endPoint y: 59, distance: 522.5
click at [744, 36] on div at bounding box center [929, 43] width 579 height 26
drag, startPoint x: 1493, startPoint y: 41, endPoint x: 1337, endPoint y: 73, distance: 159.2
click at [1495, 41] on icon at bounding box center [1505, 43] width 20 height 20
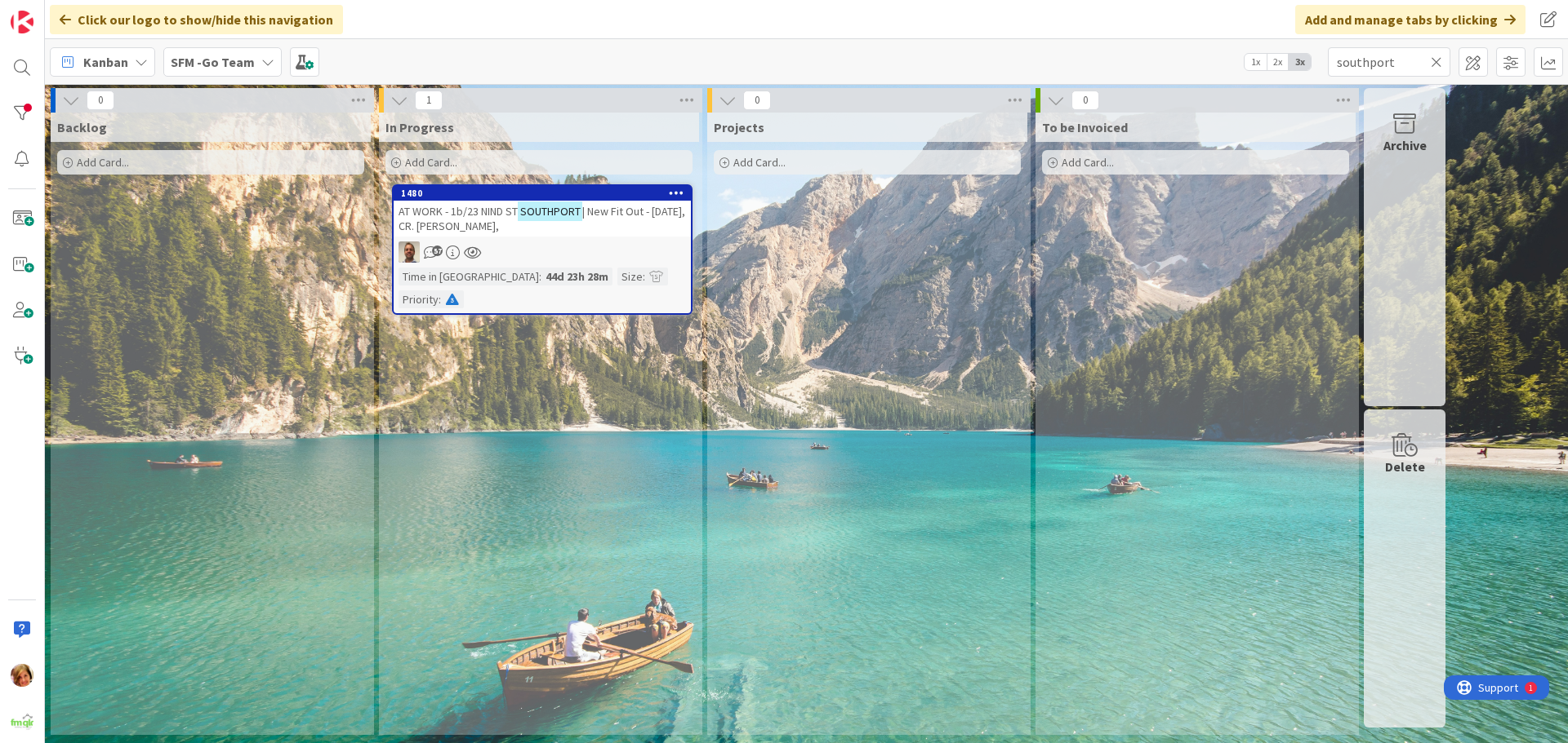
click at [1437, 56] on icon at bounding box center [1437, 61] width 12 height 15
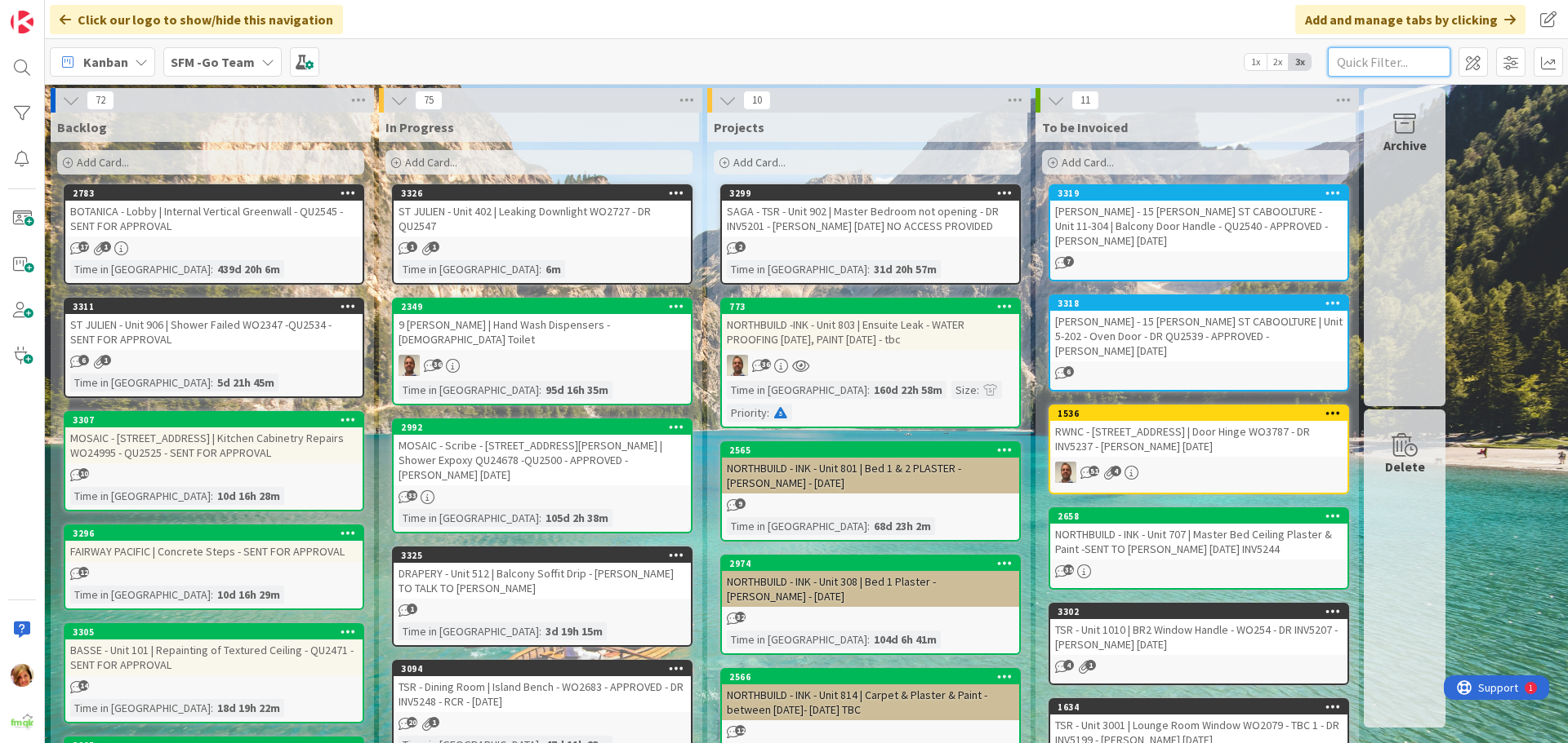
click at [1414, 57] on input "text" at bounding box center [1389, 62] width 123 height 30
type input "southport"
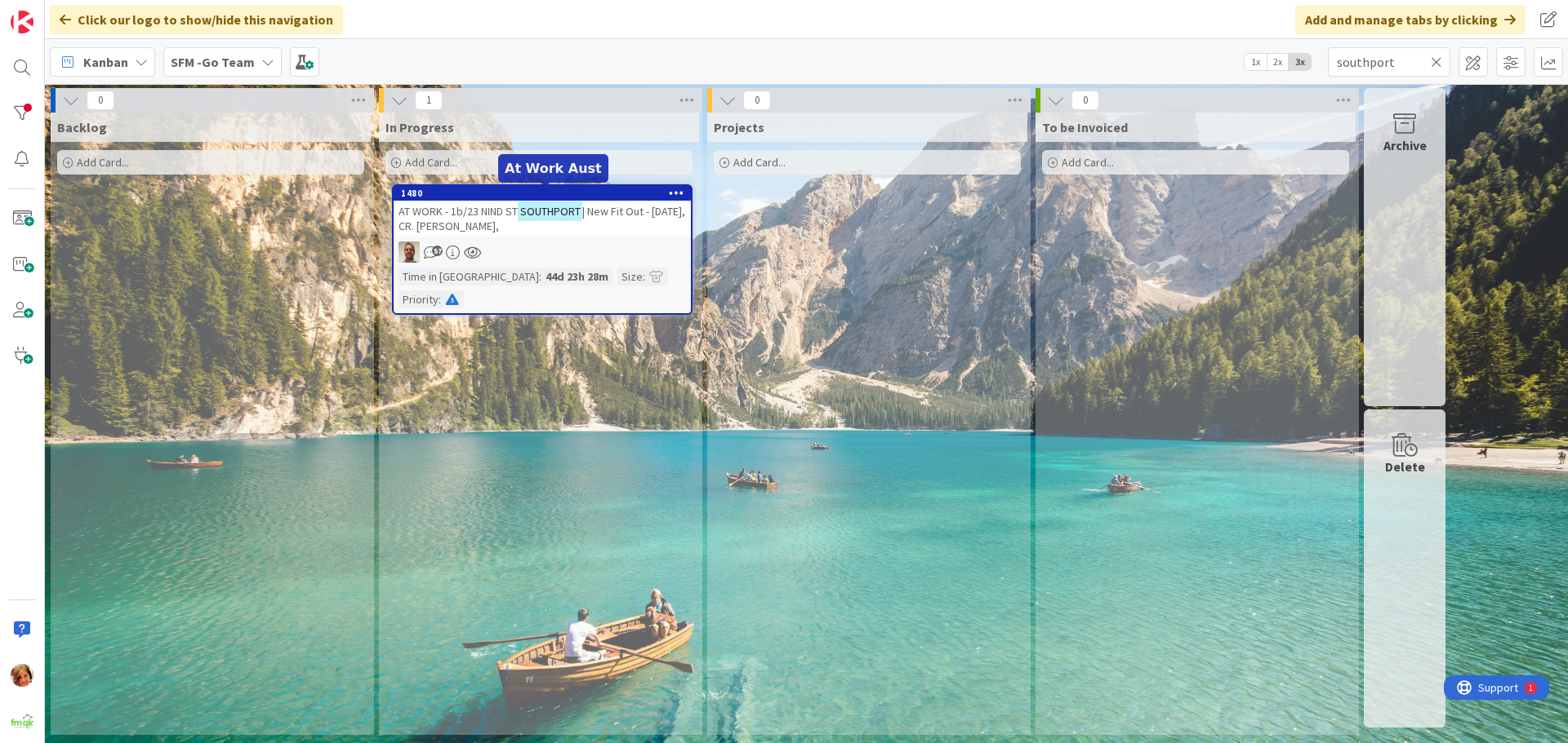
click at [463, 205] on span "AT WORK - 1b/23 NIND ST" at bounding box center [458, 211] width 120 height 15
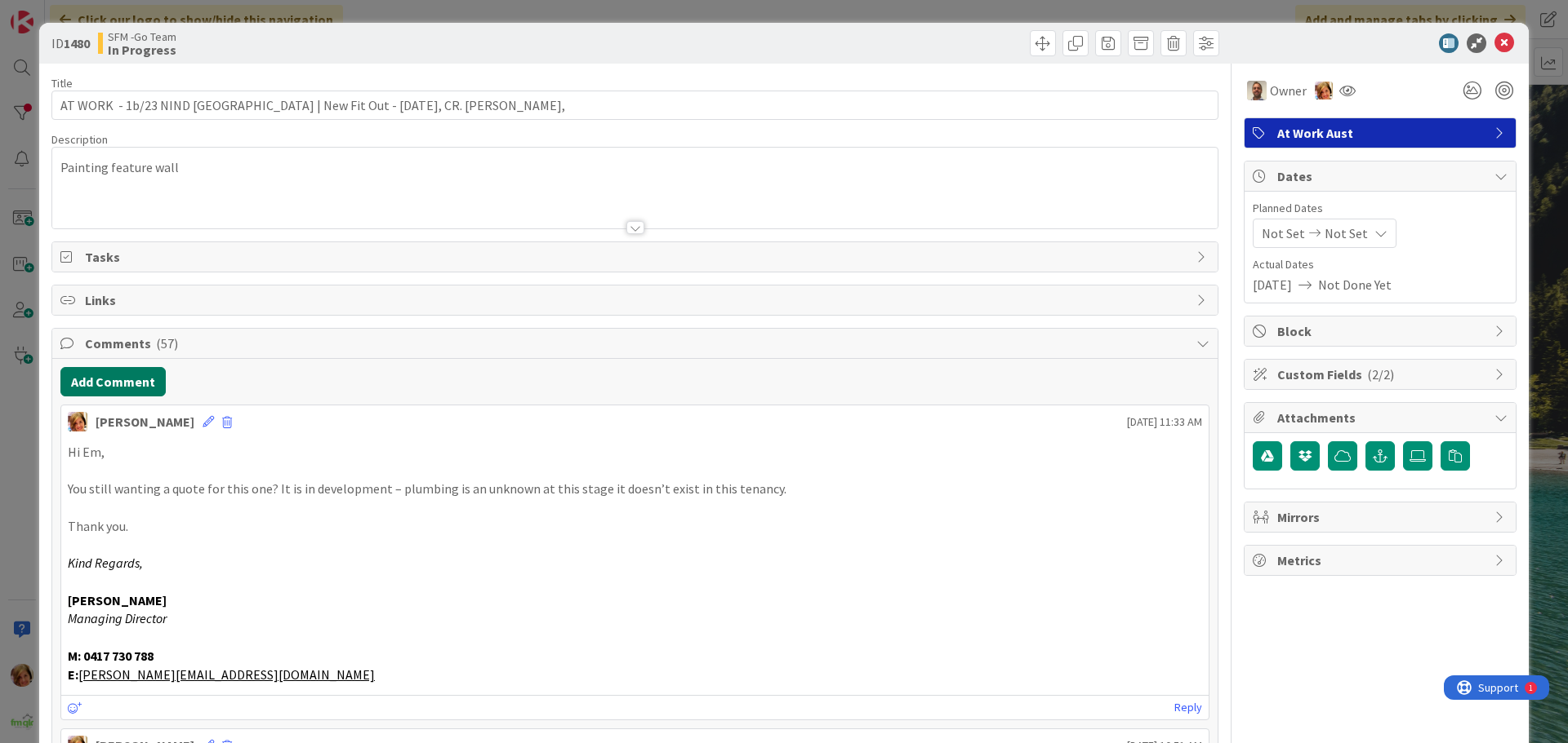
click at [104, 381] on button "Add Comment" at bounding box center [113, 382] width 106 height 30
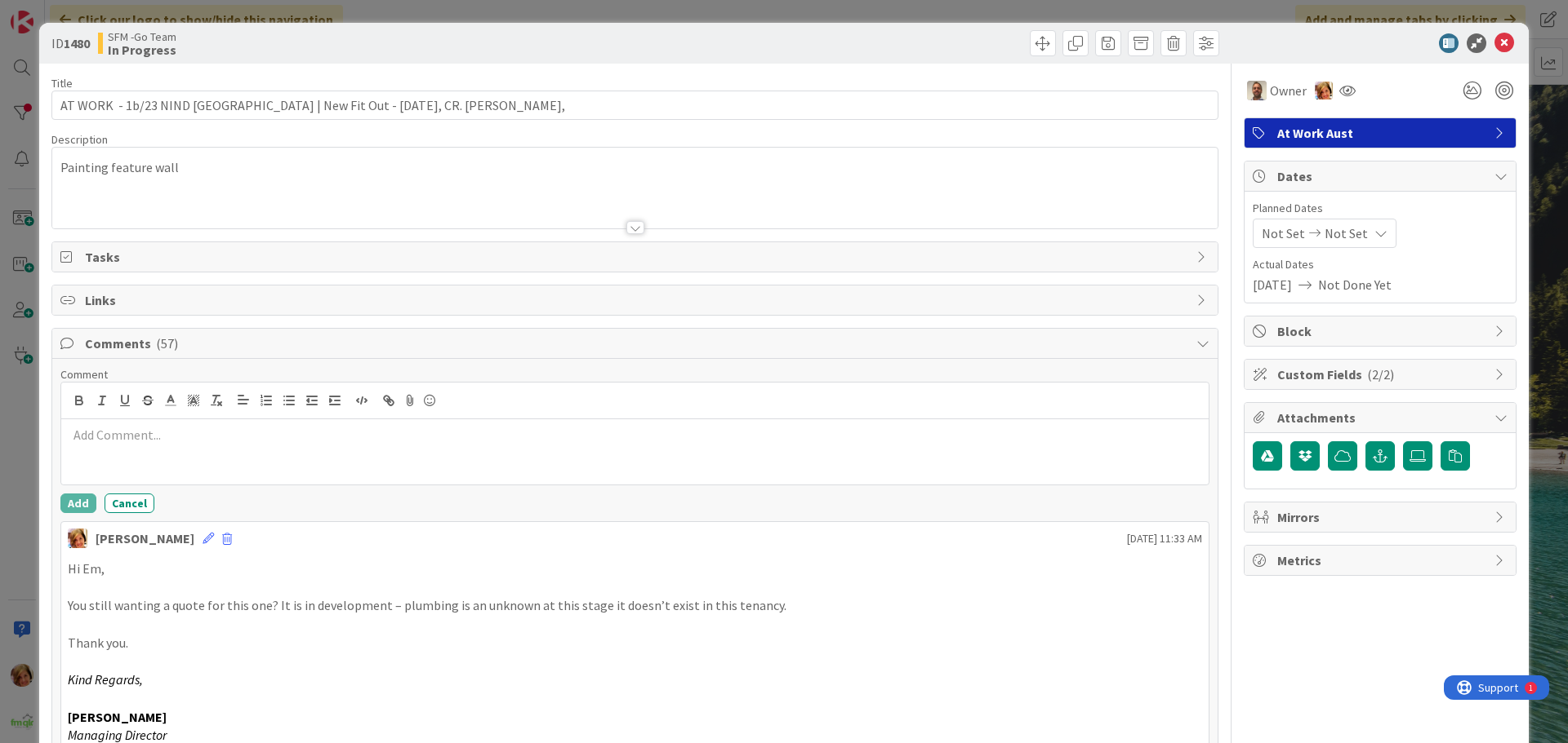
click at [158, 457] on div at bounding box center [635, 453] width 1148 height 65
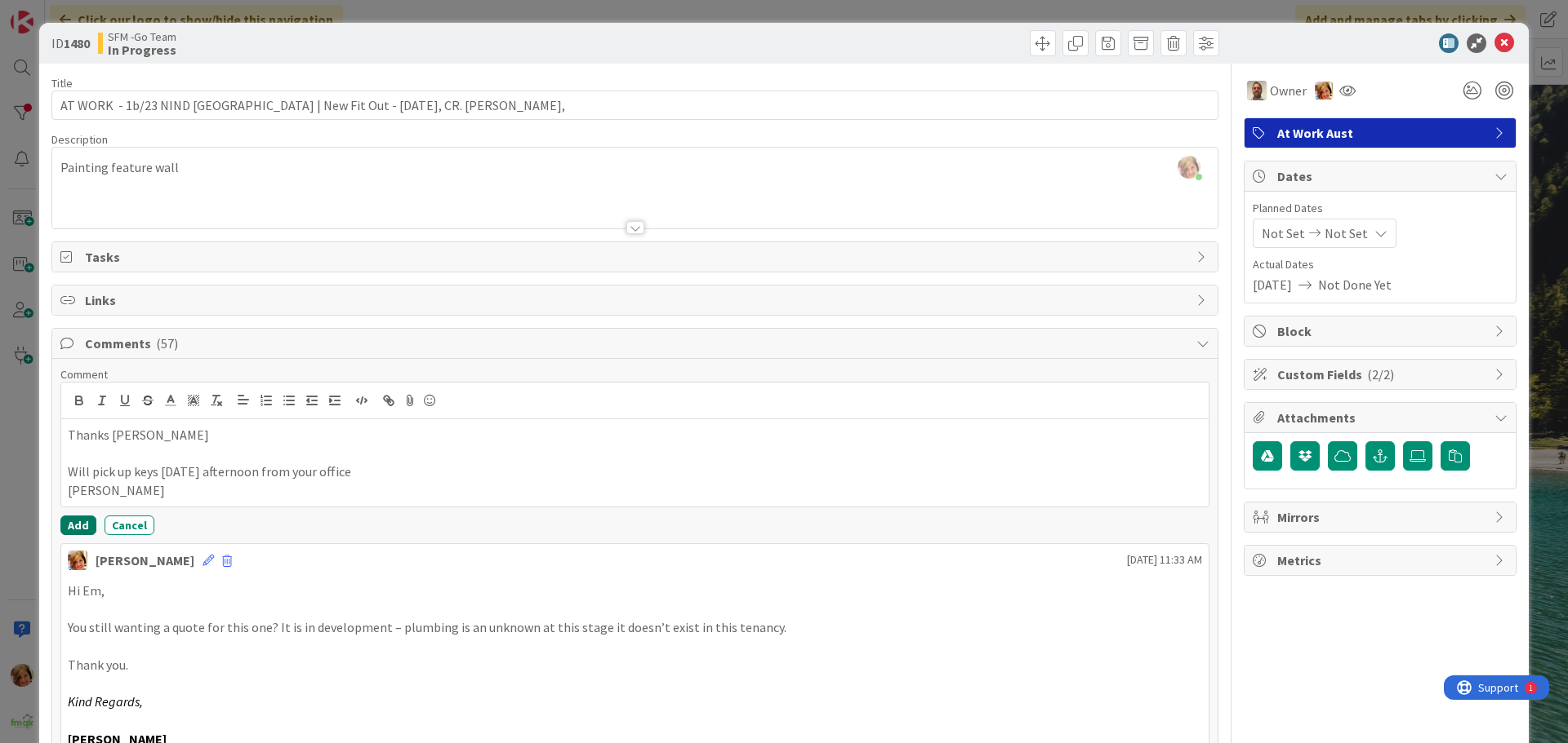
click at [84, 520] on button "Add" at bounding box center [78, 526] width 36 height 20
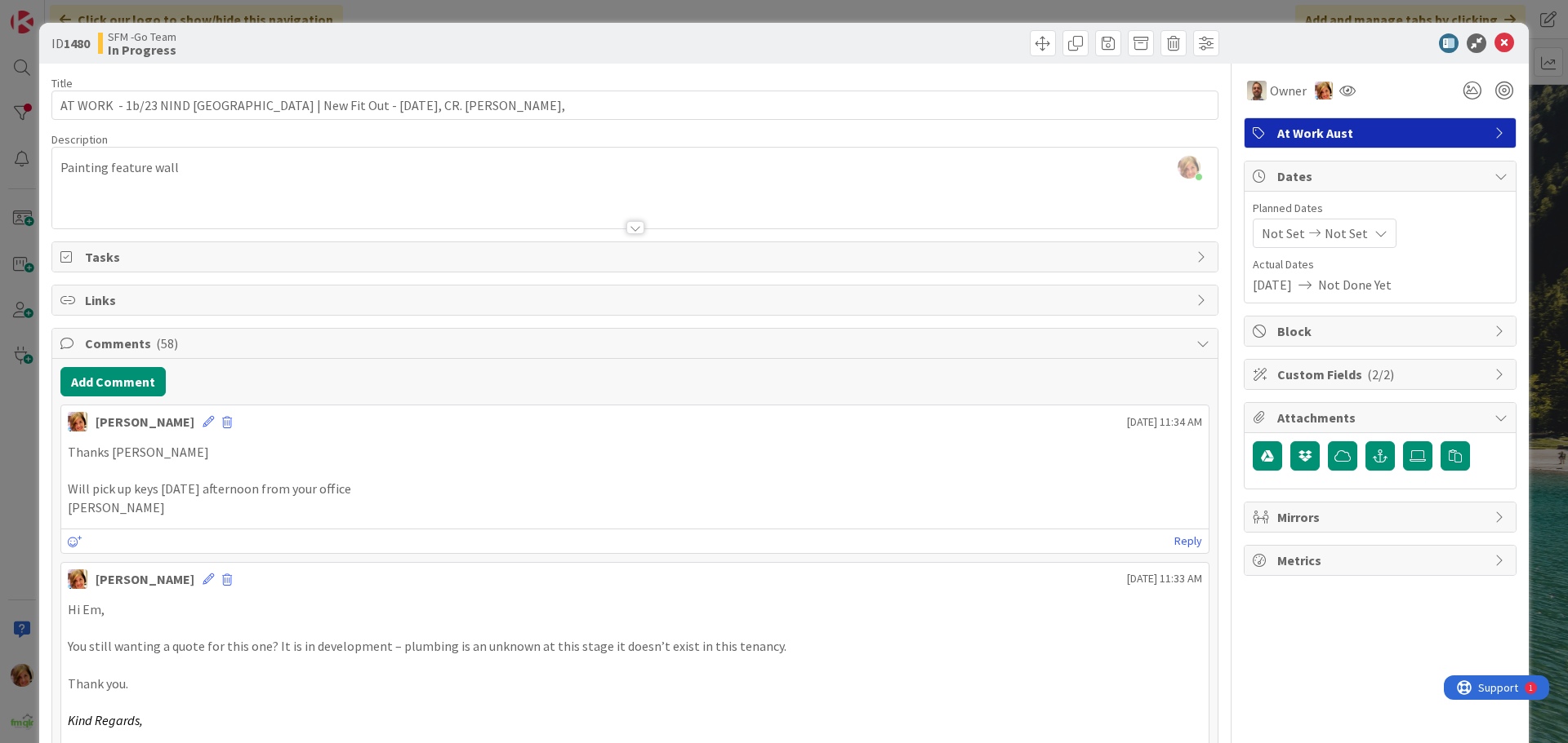
drag, startPoint x: 727, startPoint y: 49, endPoint x: 1567, endPoint y: 26, distance: 840.3
click at [728, 49] on div at bounding box center [929, 43] width 579 height 26
drag, startPoint x: 1497, startPoint y: 41, endPoint x: 1368, endPoint y: 8, distance: 133.2
click at [1496, 41] on icon at bounding box center [1505, 43] width 20 height 20
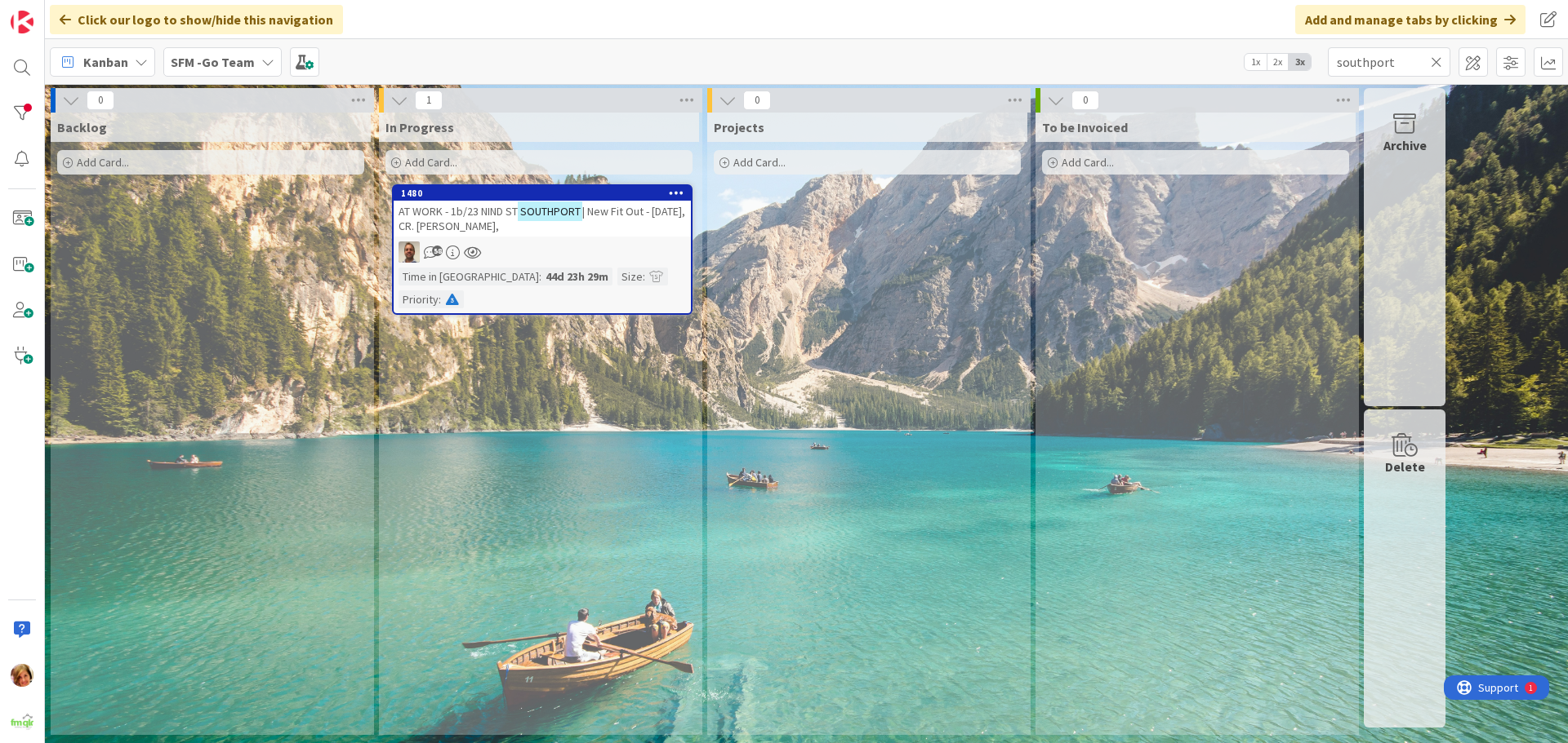
click at [1437, 67] on icon at bounding box center [1437, 61] width 12 height 15
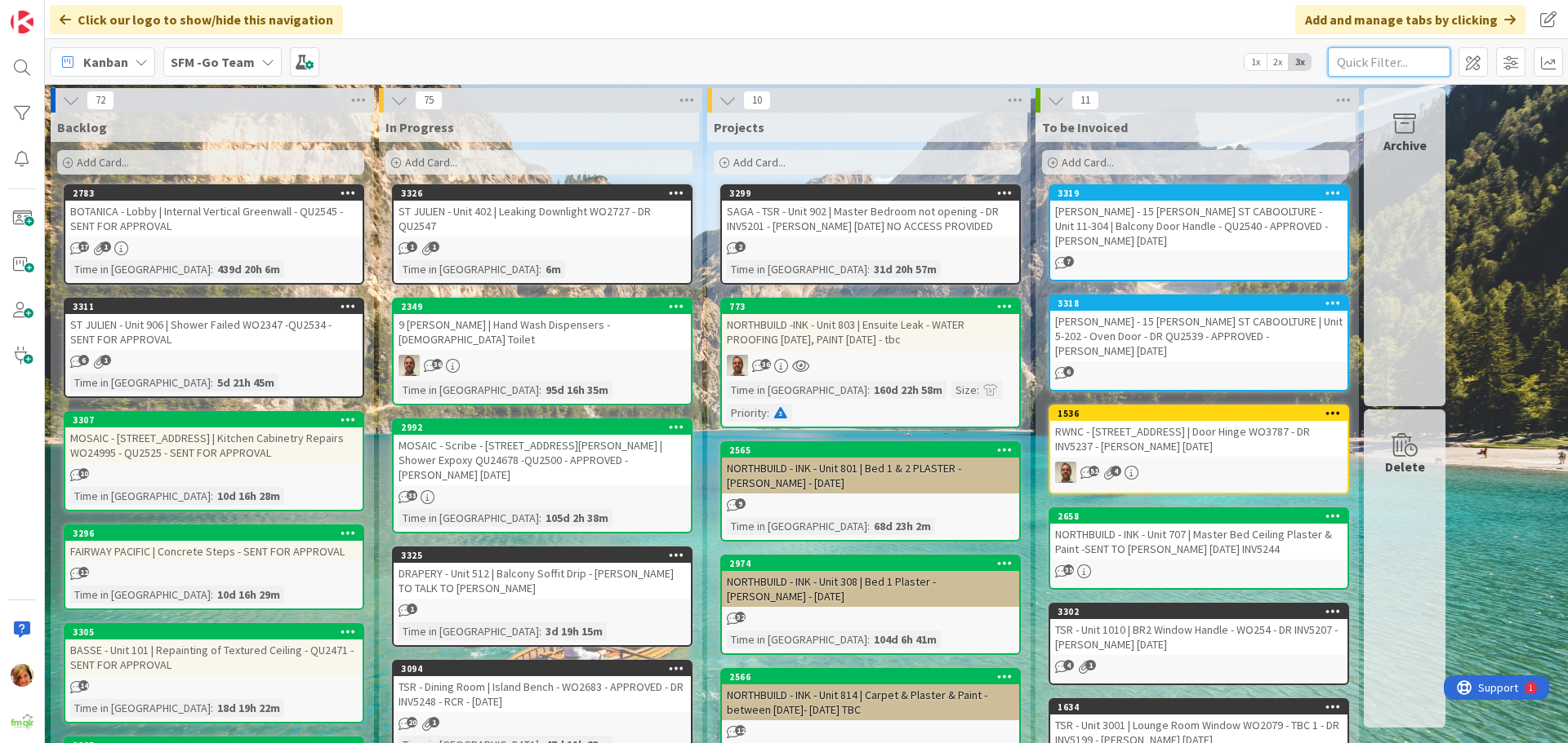
click at [1389, 63] on input "text" at bounding box center [1389, 62] width 123 height 30
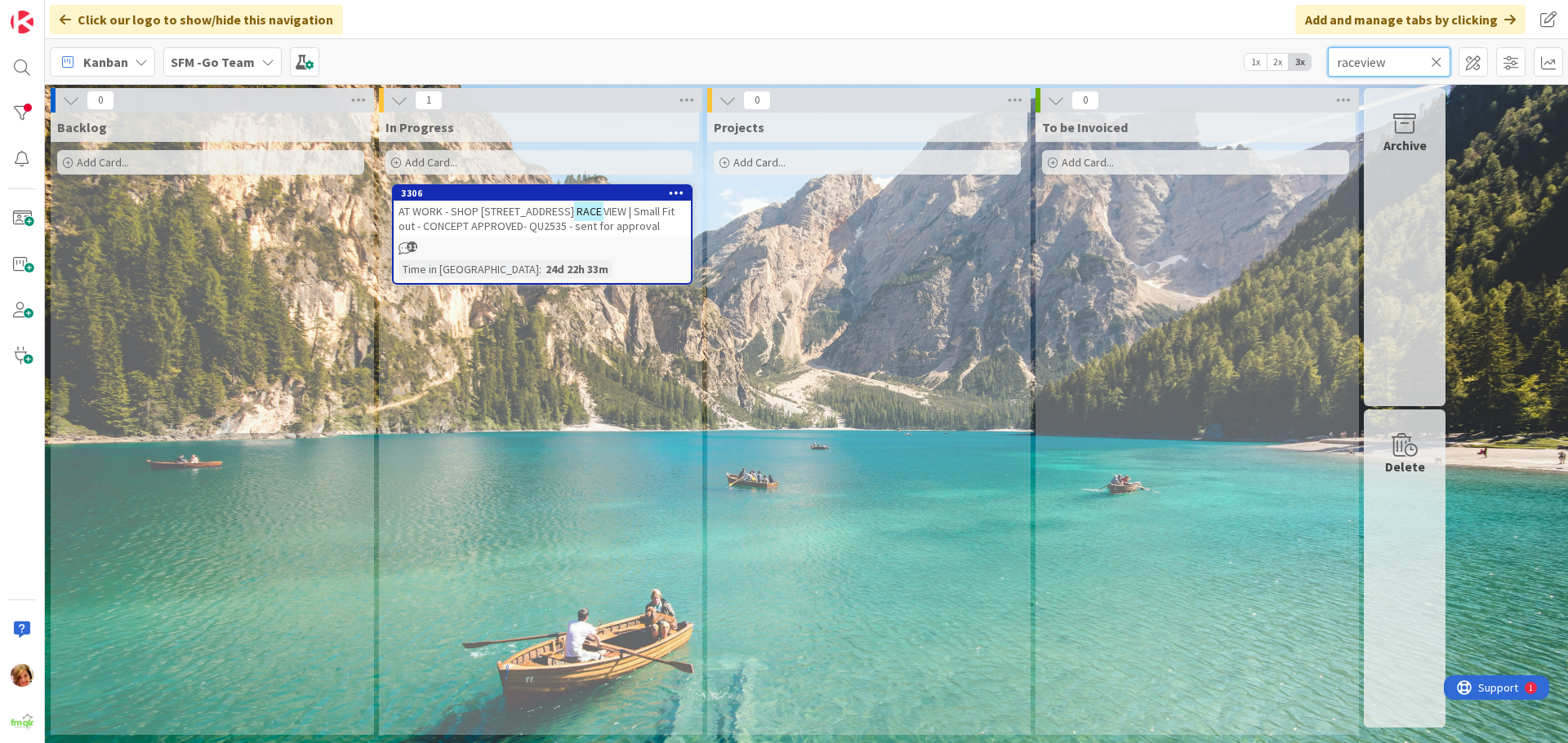
type input "raceview"
click at [1437, 61] on icon at bounding box center [1437, 61] width 12 height 15
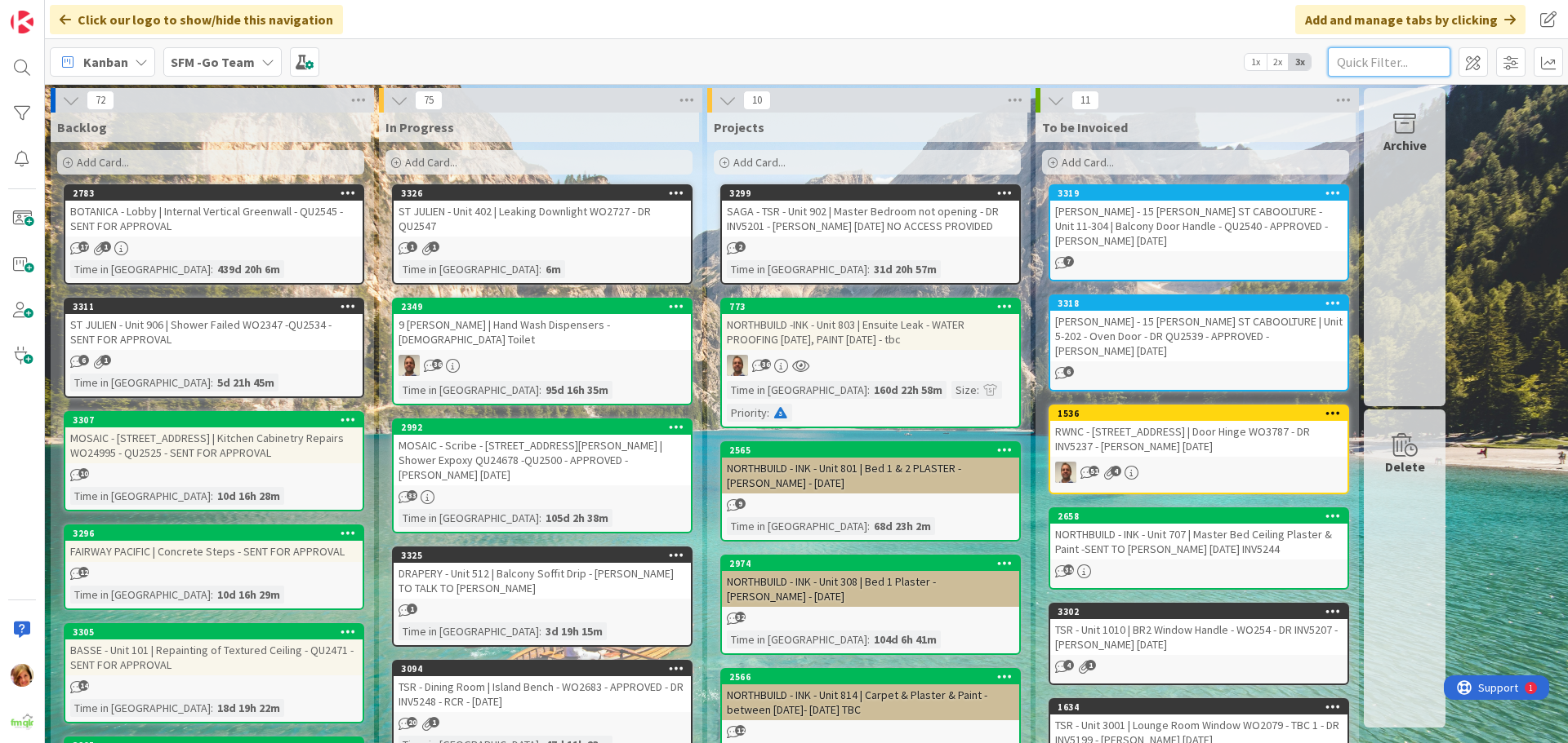
click at [1388, 63] on input "text" at bounding box center [1389, 62] width 123 height 30
type input "raceview"
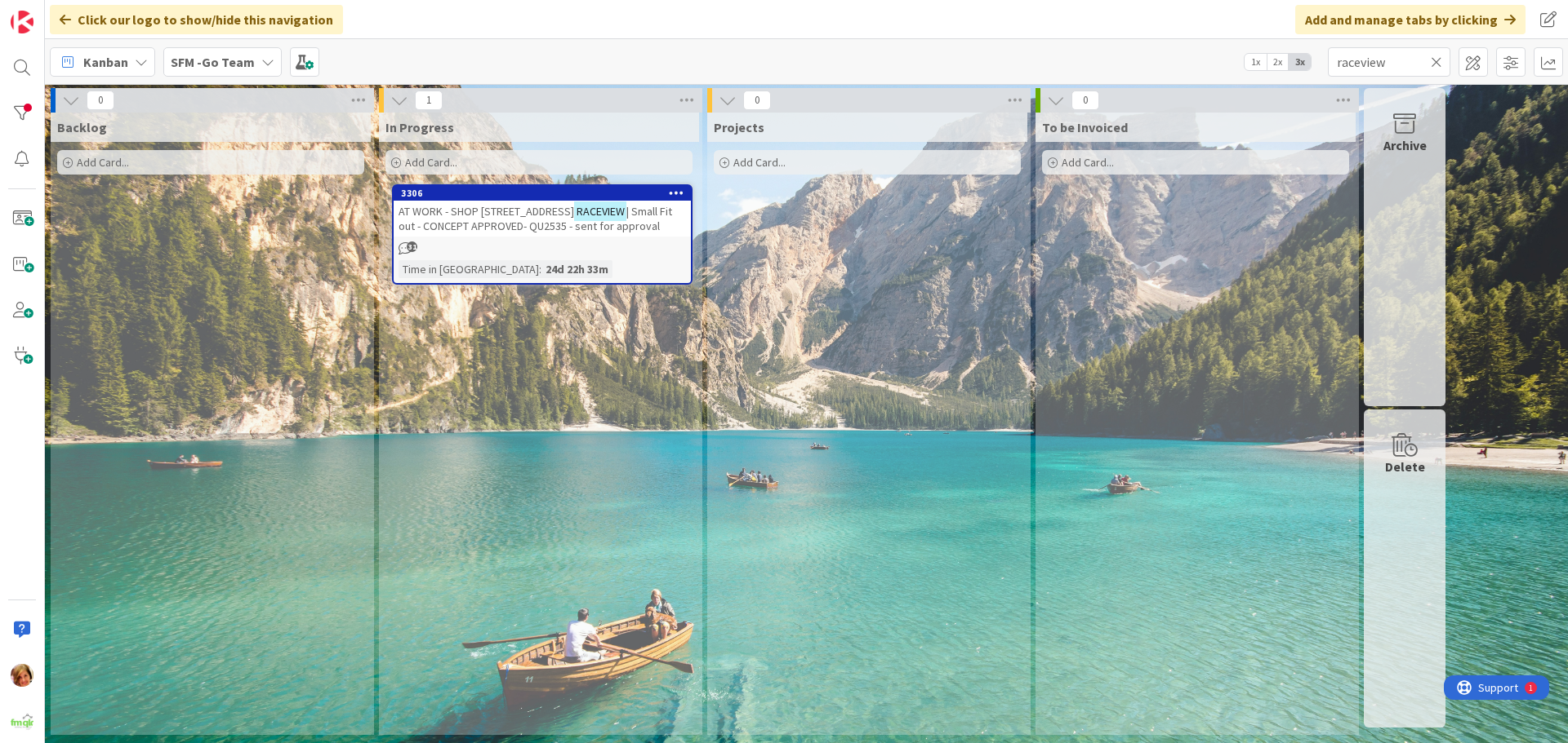
click at [510, 216] on span "AT WORK - SHOP [STREET_ADDRESS]" at bounding box center [486, 211] width 176 height 15
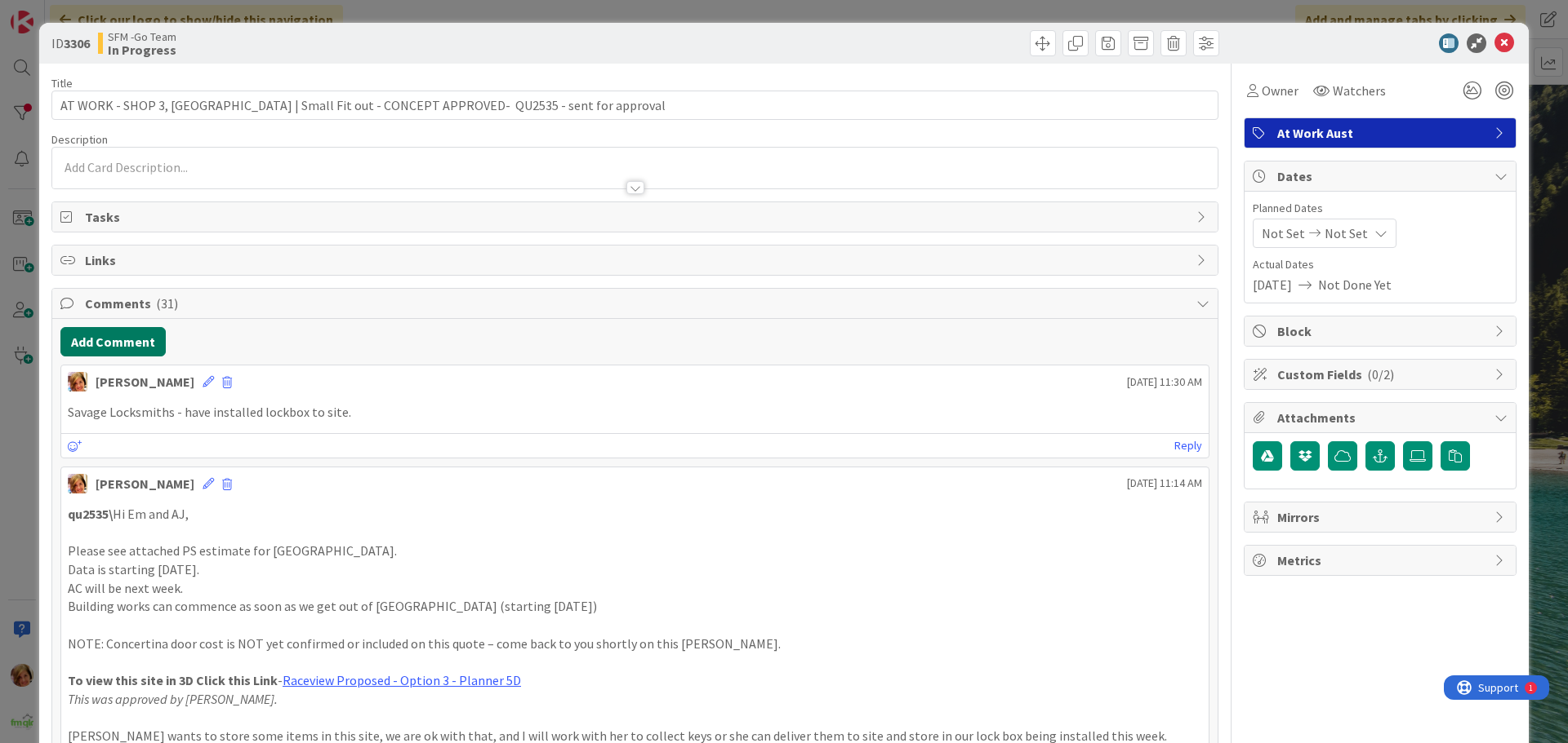
click at [128, 336] on button "Add Comment" at bounding box center [113, 342] width 106 height 30
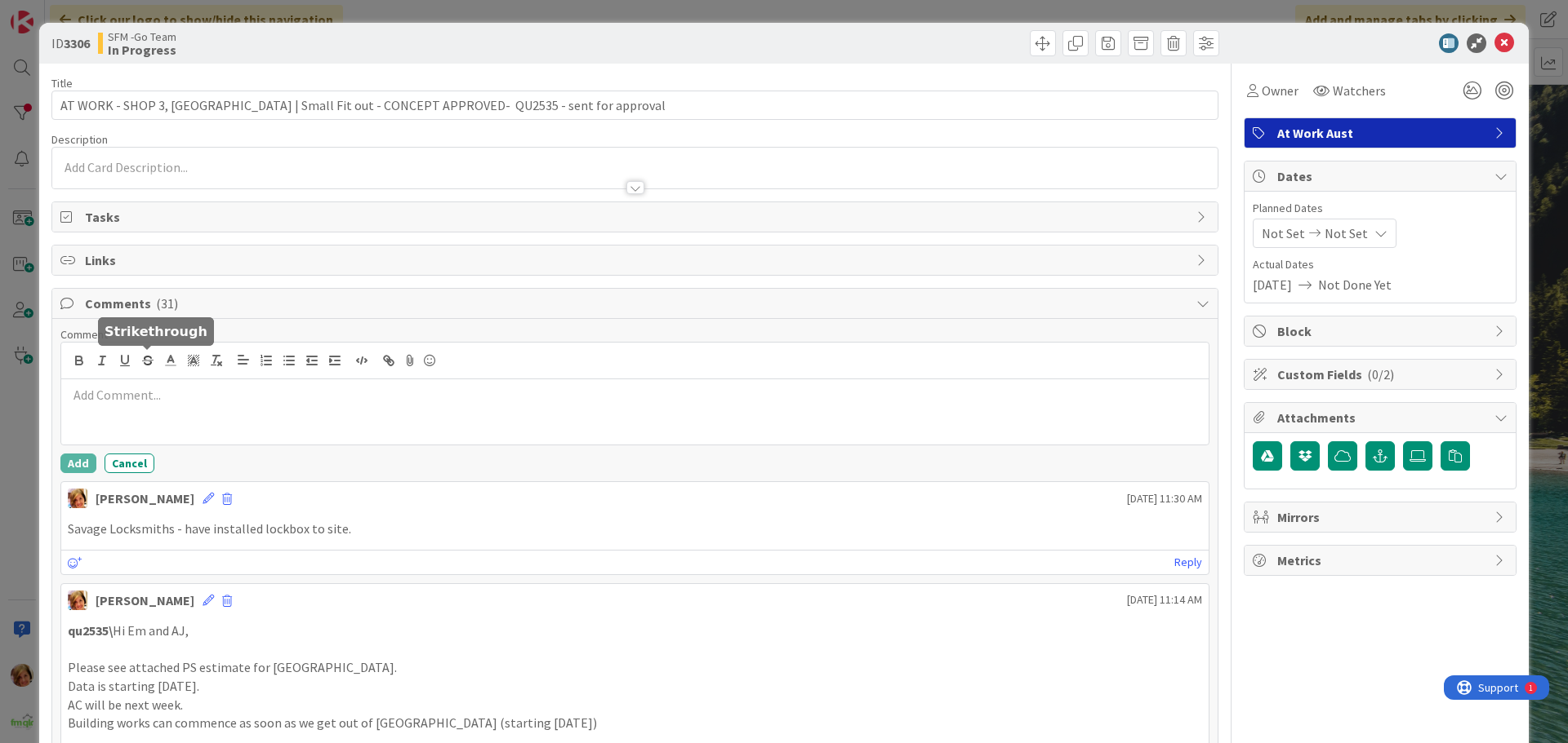
click at [155, 392] on p at bounding box center [635, 395] width 1134 height 19
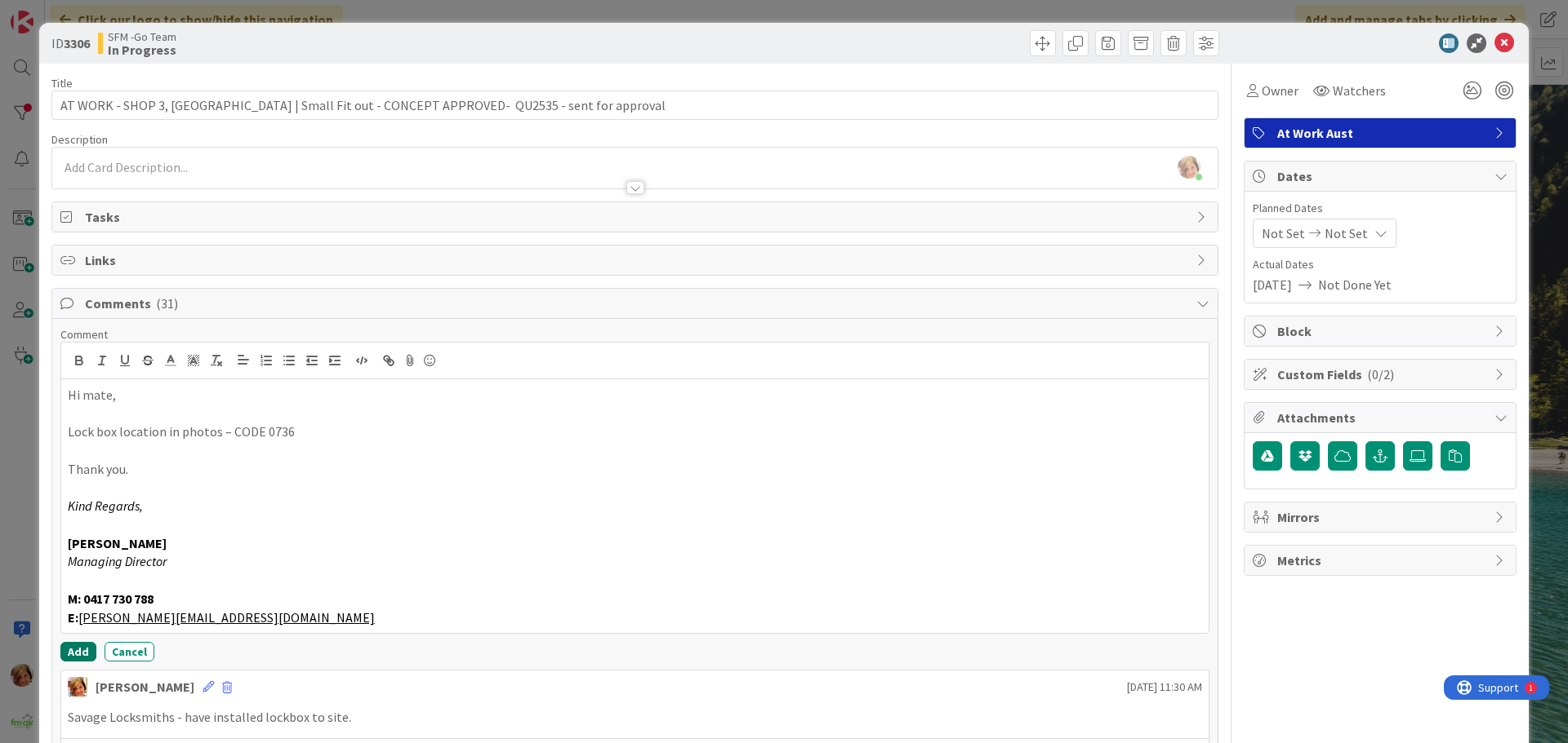
click at [85, 643] on button "Add" at bounding box center [78, 652] width 36 height 20
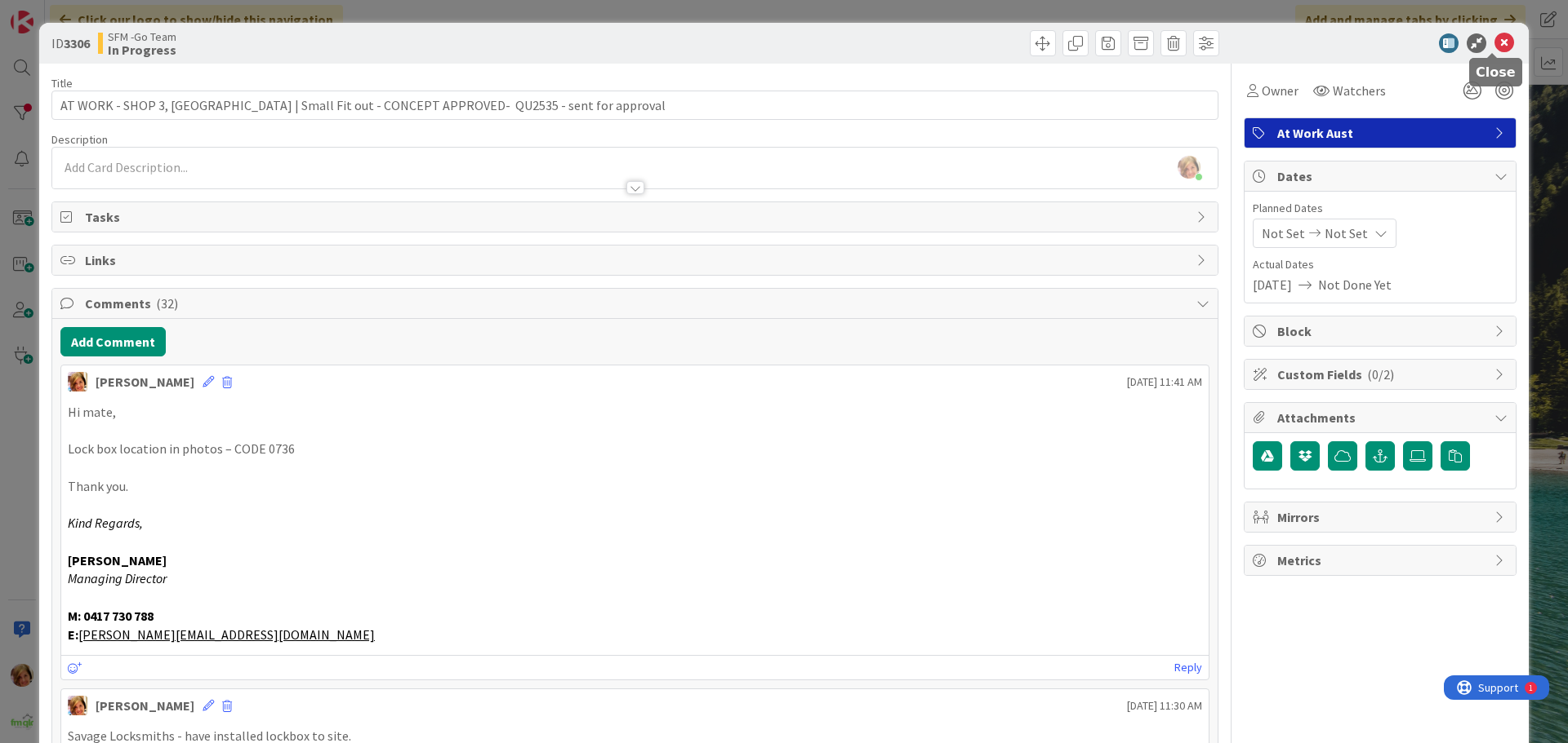
drag, startPoint x: 1495, startPoint y: 44, endPoint x: 1466, endPoint y: 44, distance: 29.0
click at [1495, 44] on icon at bounding box center [1505, 43] width 20 height 20
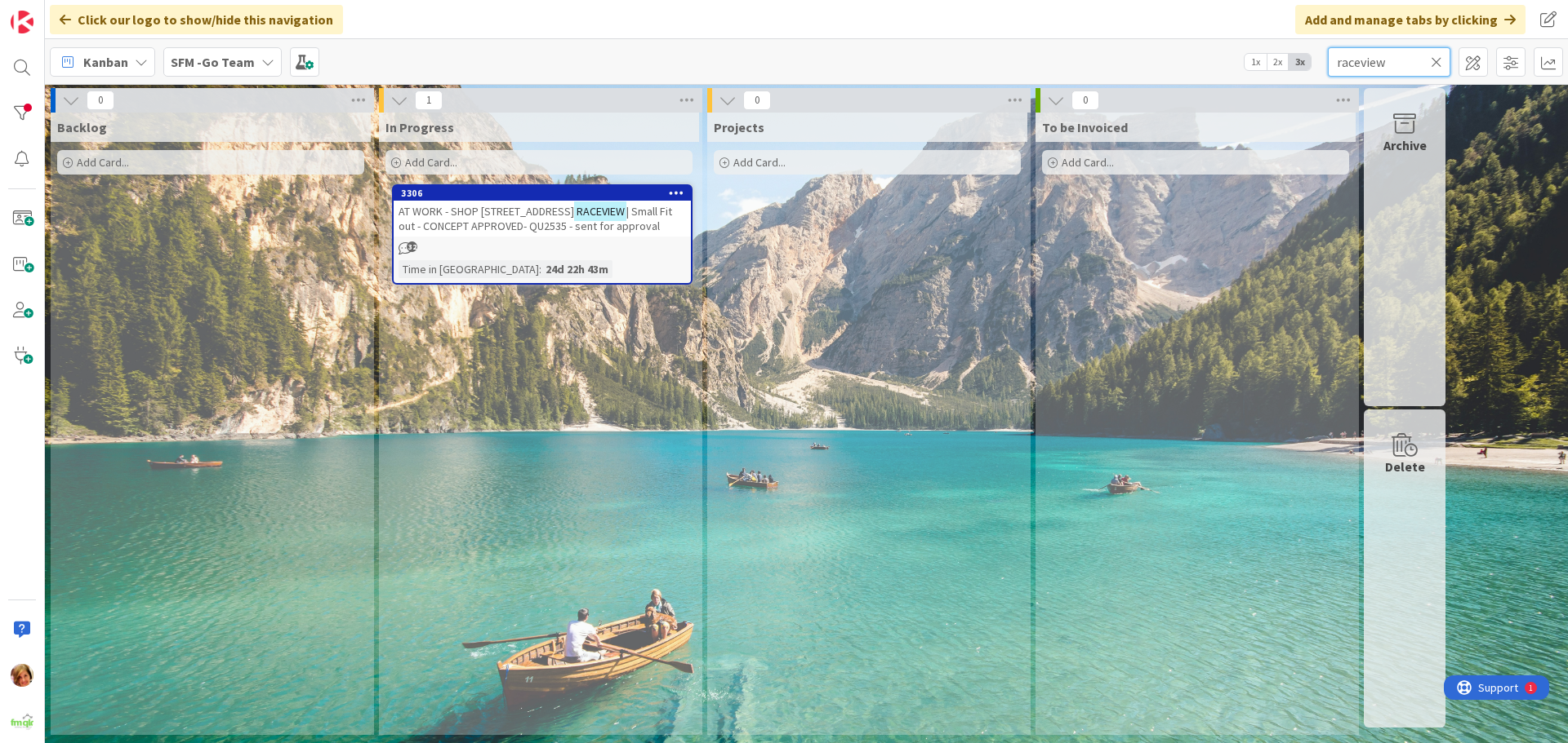
click at [1420, 53] on input "raceview" at bounding box center [1389, 62] width 123 height 30
click at [526, 200] on div "3306" at bounding box center [542, 193] width 298 height 15
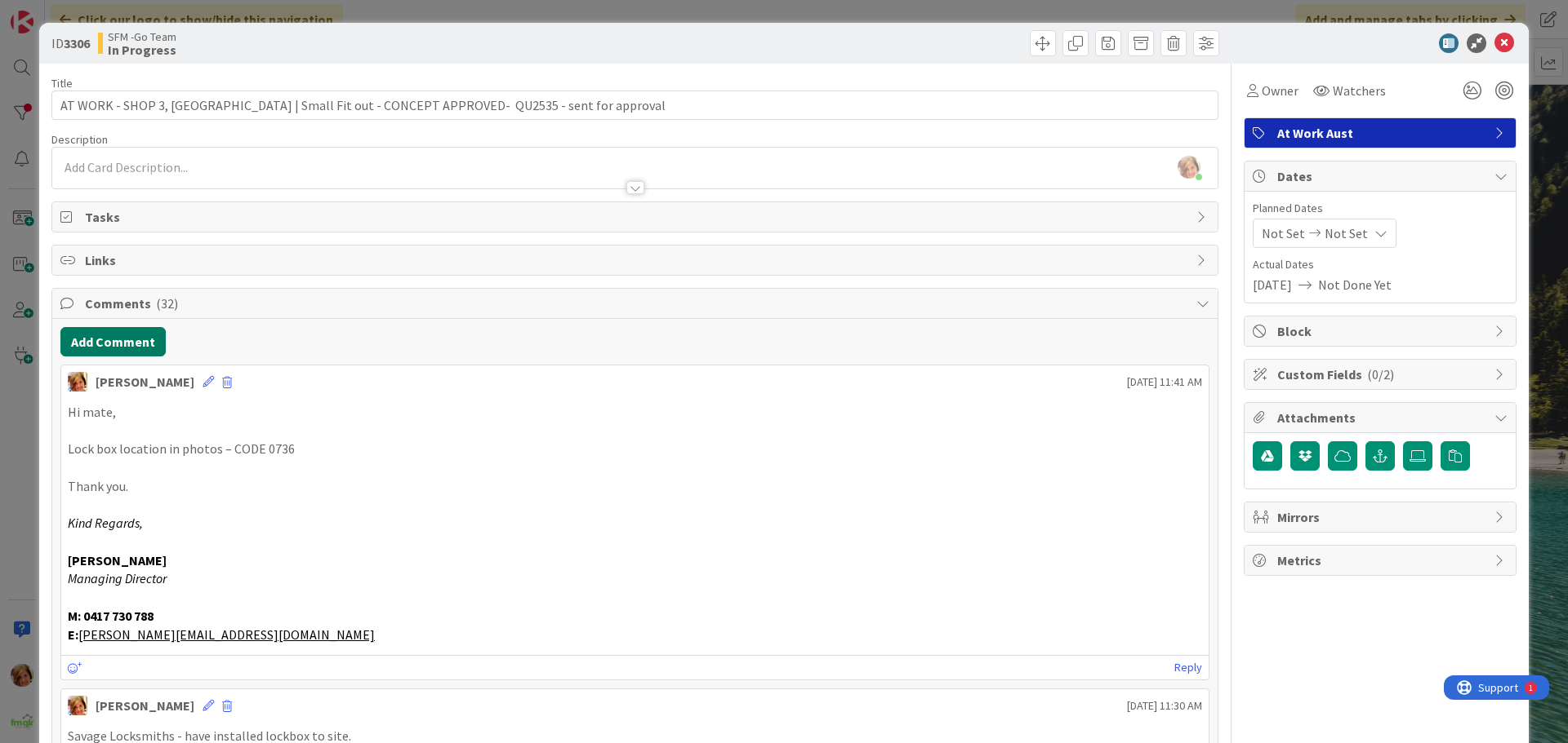
click at [131, 341] on button "Add Comment" at bounding box center [113, 342] width 106 height 30
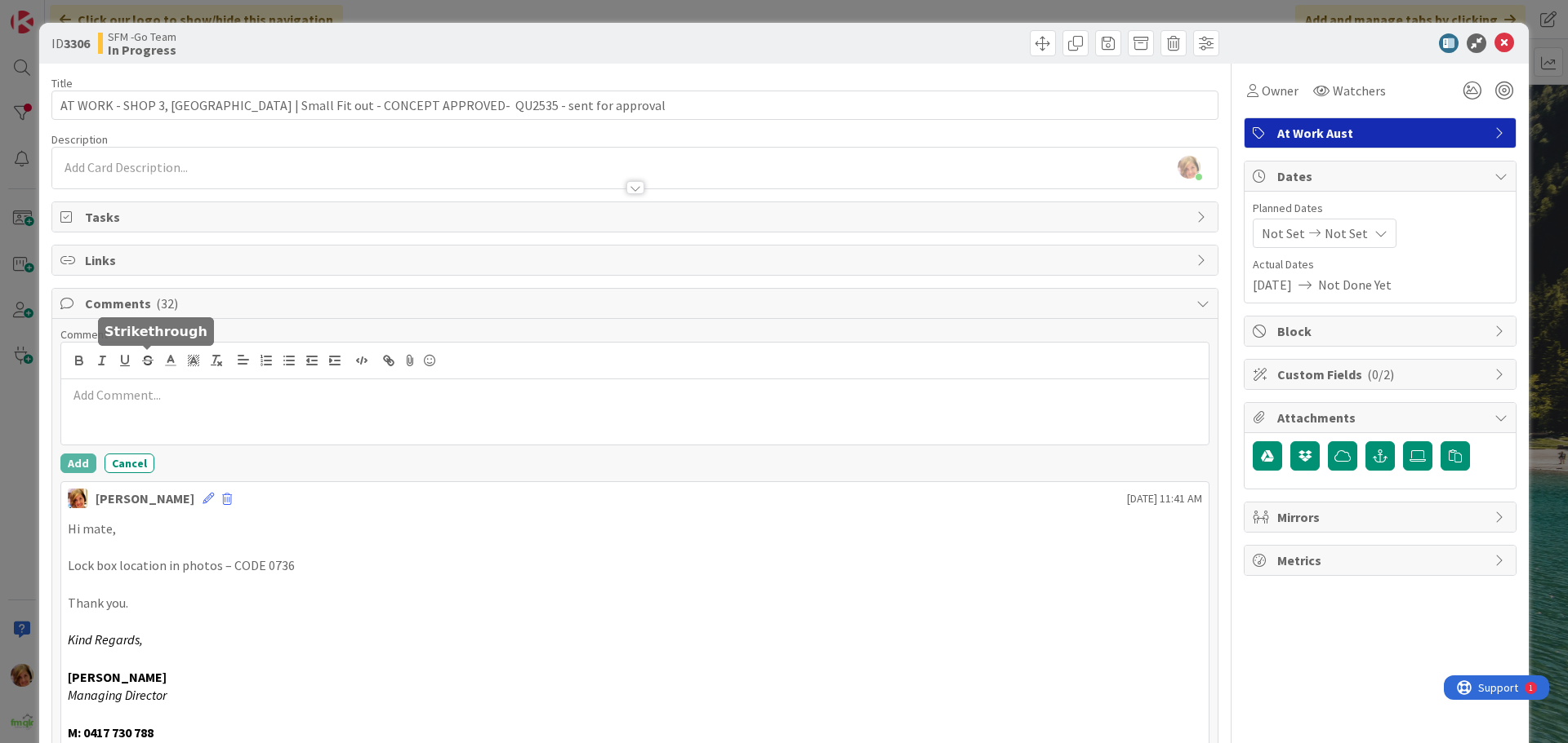
click at [173, 391] on p at bounding box center [635, 395] width 1134 height 19
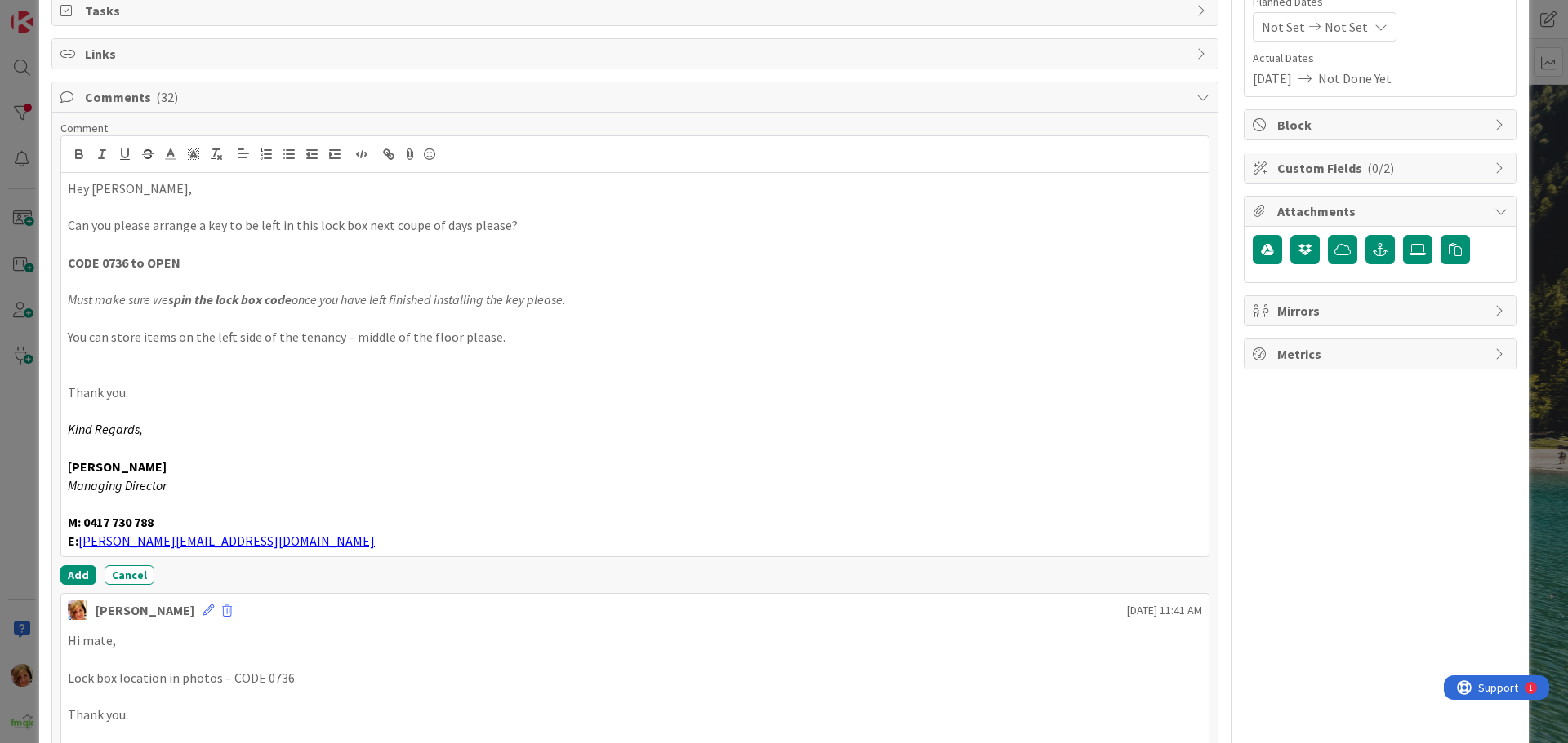
scroll to position [257, 0]
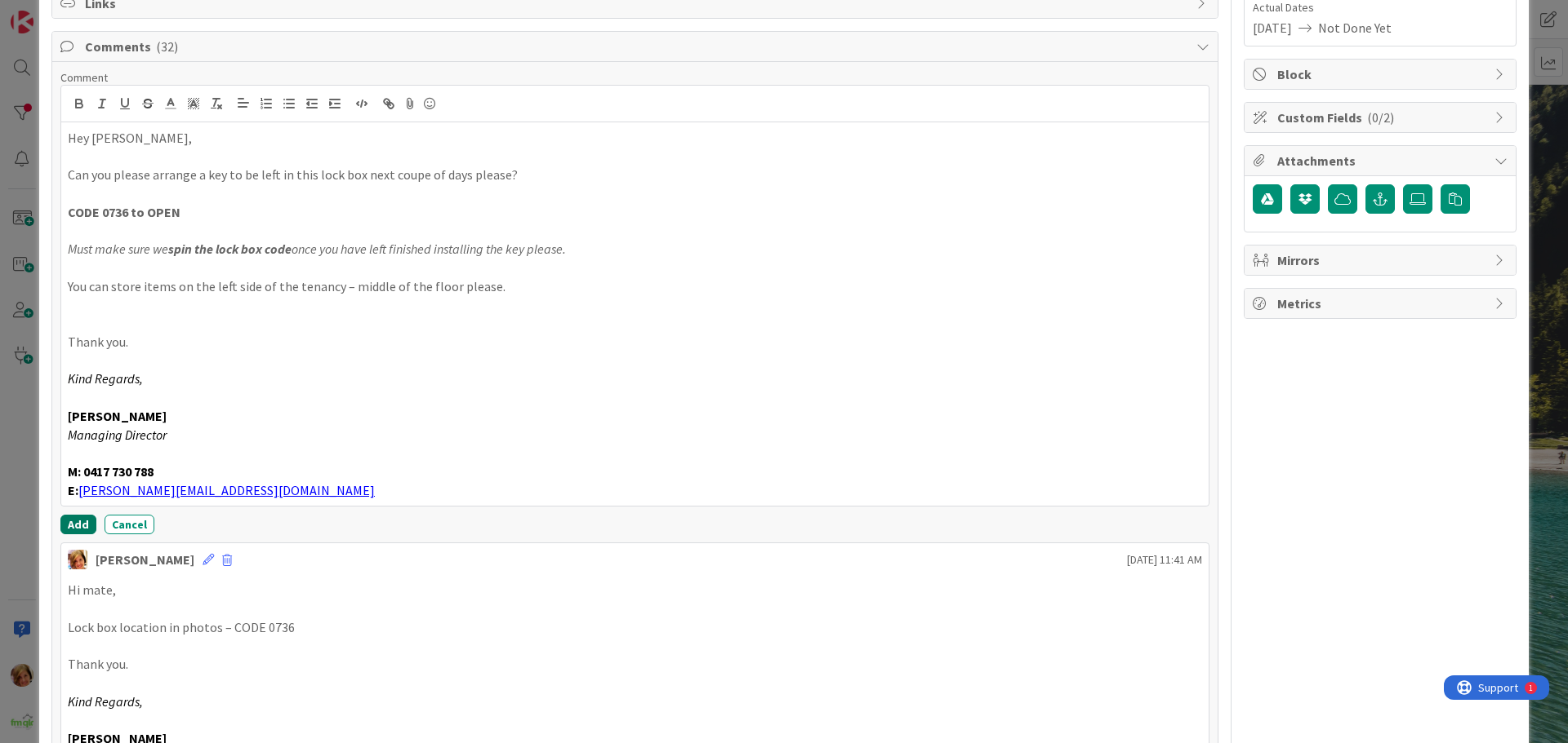
click at [75, 525] on button "Add" at bounding box center [78, 525] width 36 height 20
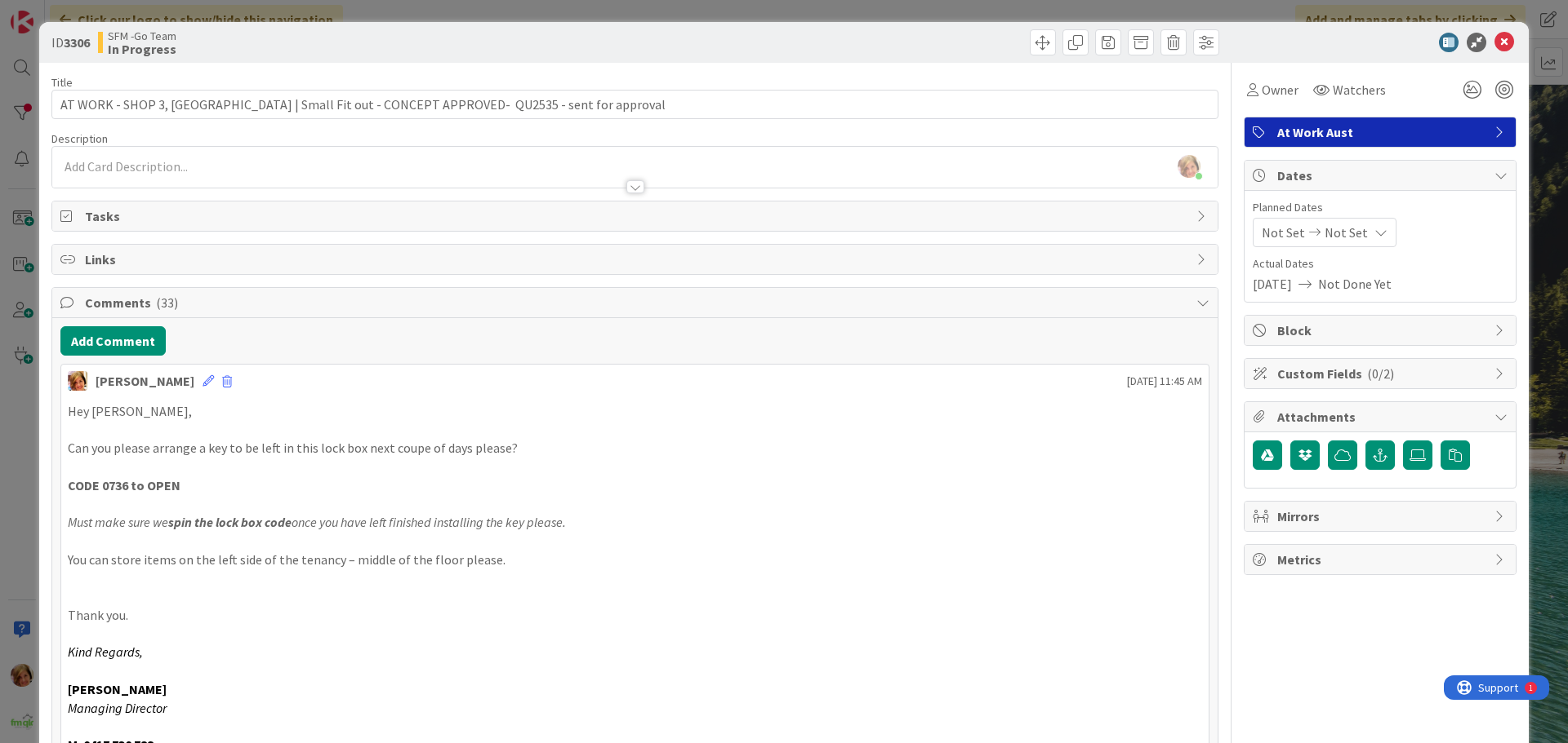
scroll to position [0, 0]
click at [1495, 40] on icon at bounding box center [1505, 43] width 20 height 20
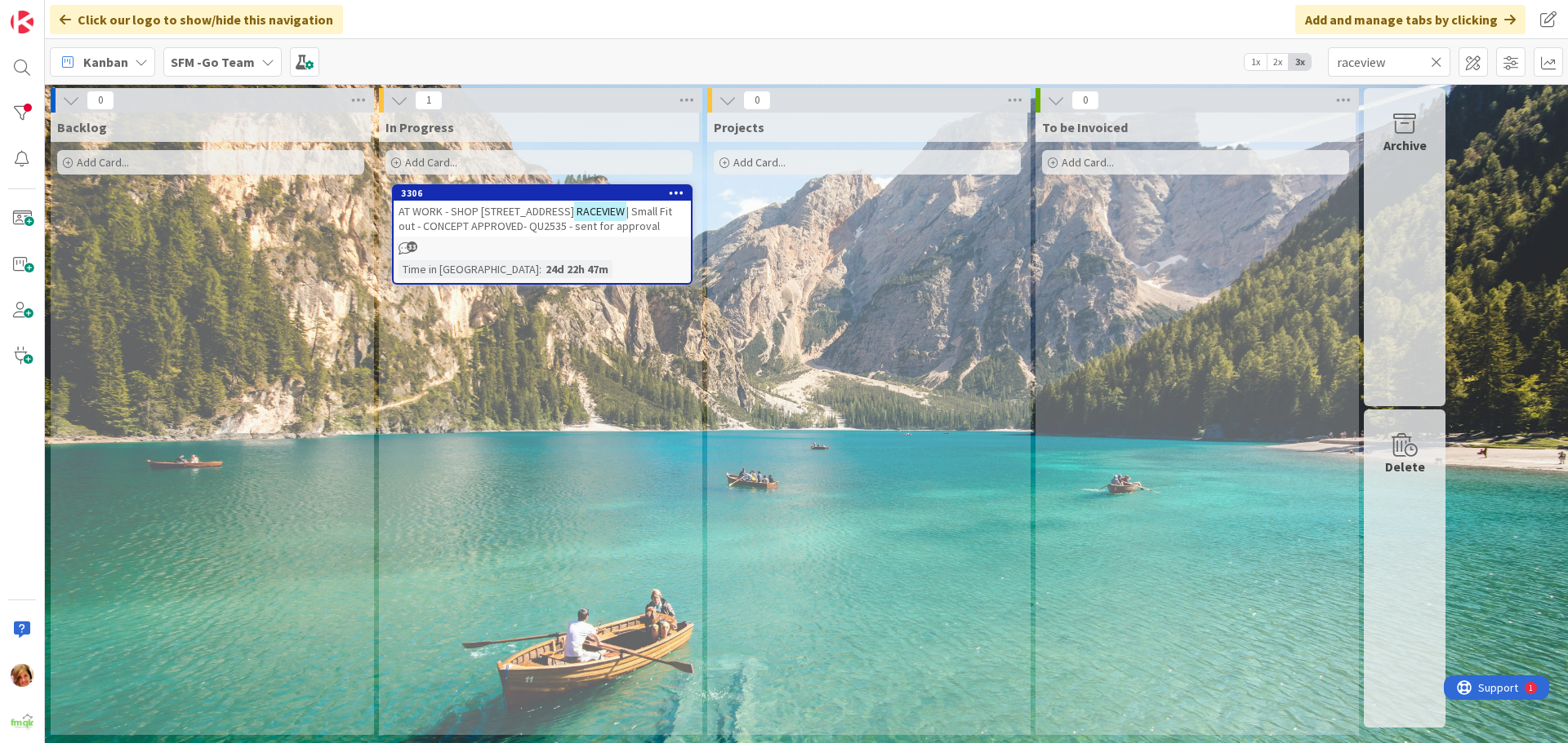
click at [1440, 63] on icon at bounding box center [1437, 61] width 12 height 15
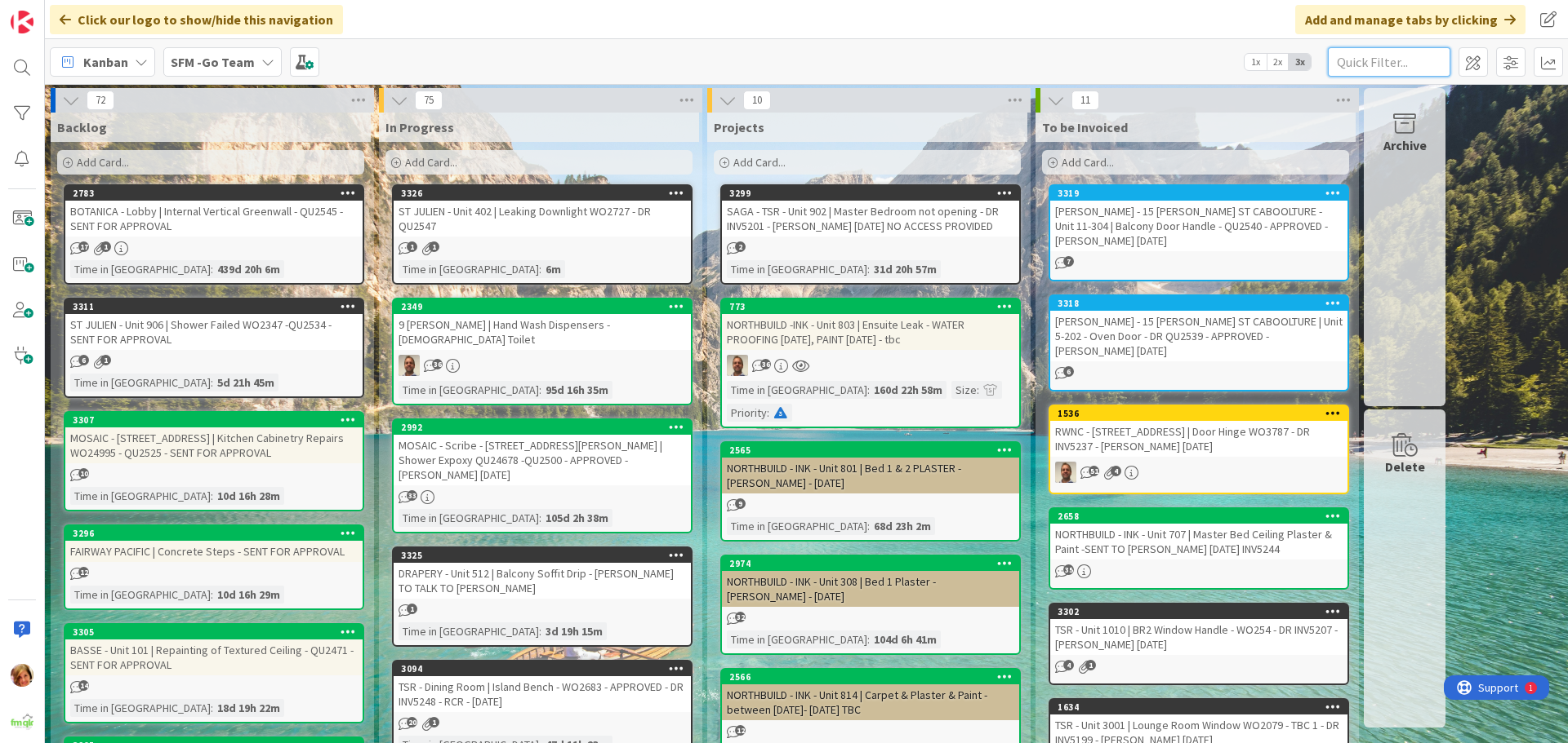
click at [1416, 57] on input "text" at bounding box center [1389, 62] width 123 height 30
type input "botanica"
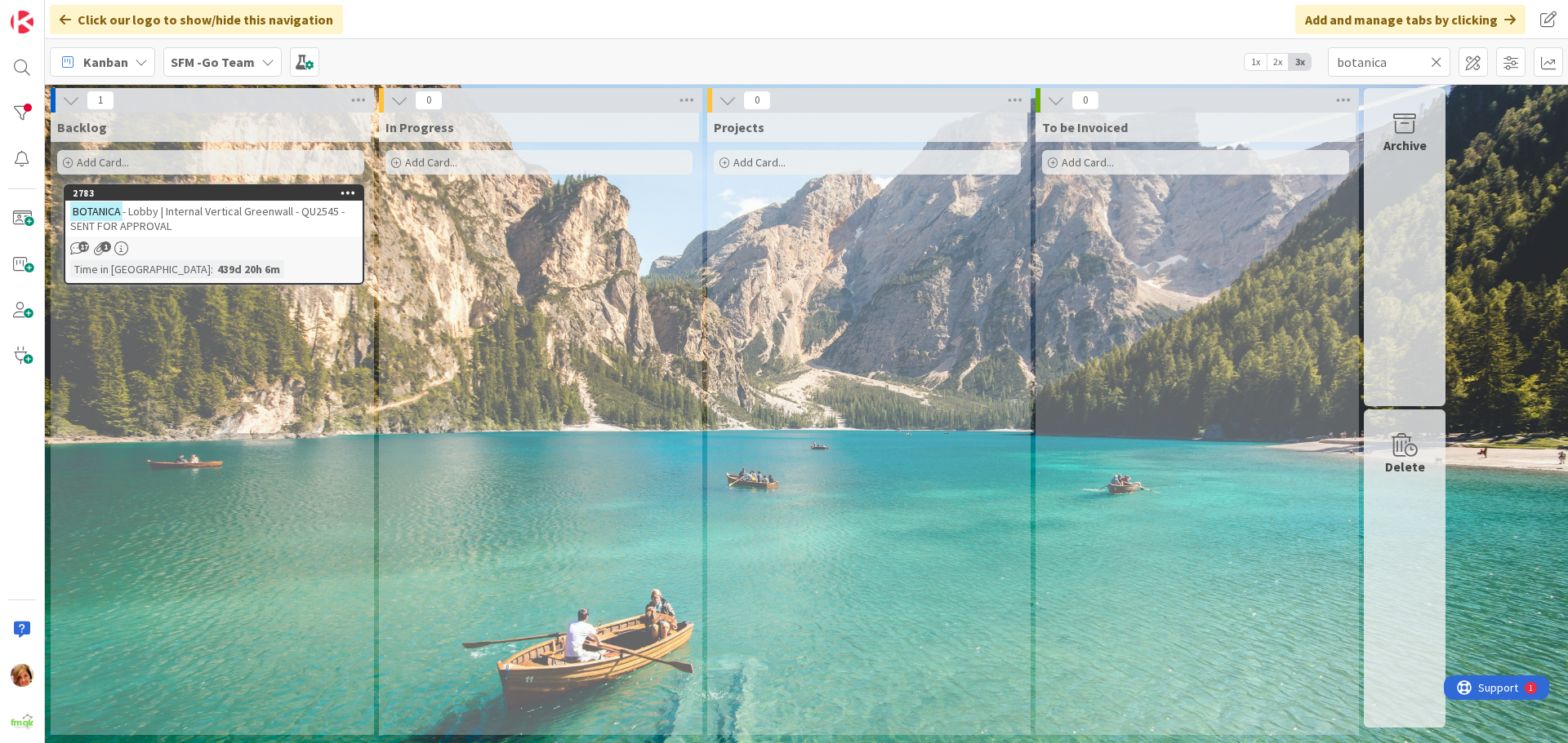
click at [245, 211] on span "- Lobby | Internal Vertical Greenwall - QU2545 - SENT FOR APPROVAL" at bounding box center [208, 219] width 275 height 30
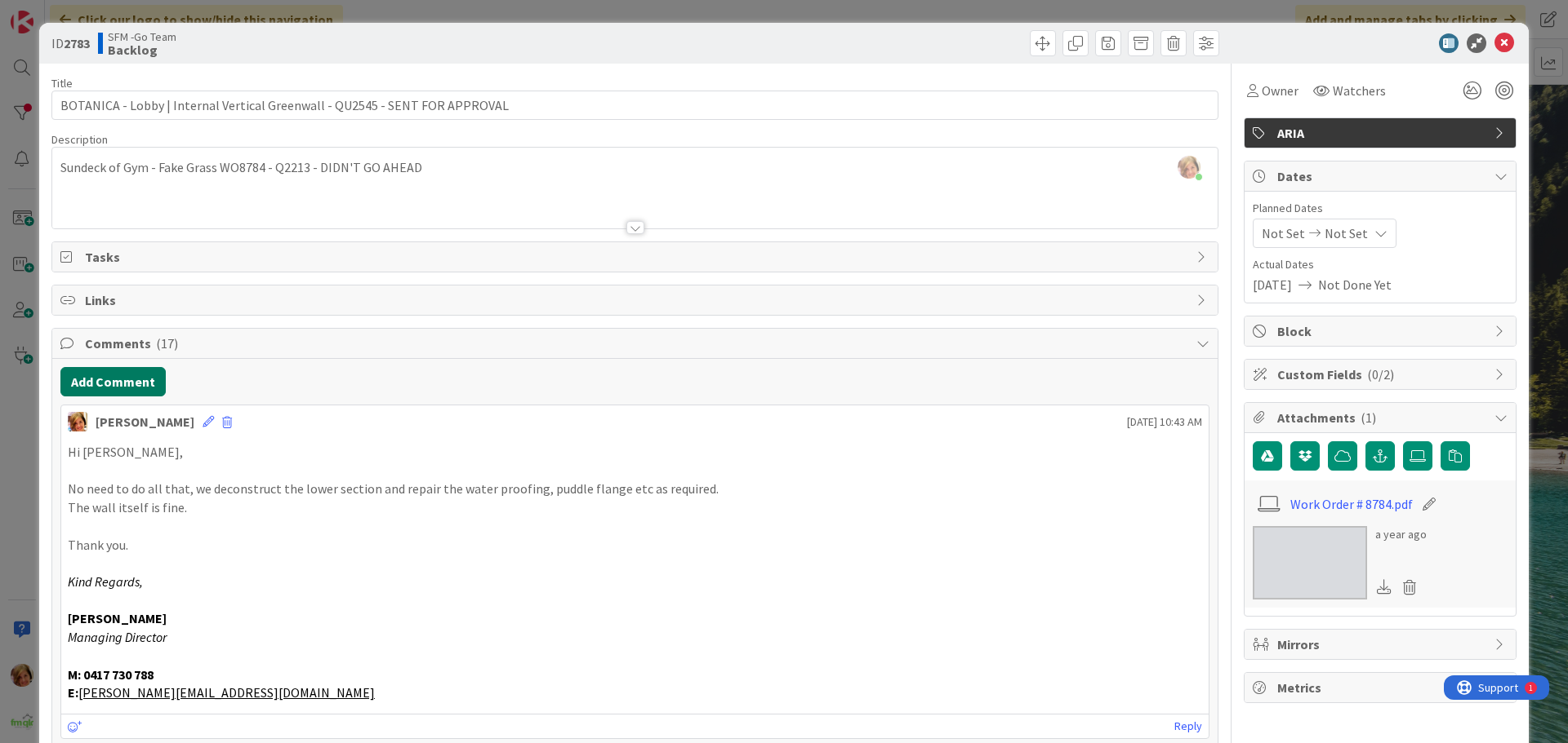
click at [106, 387] on button "Add Comment" at bounding box center [113, 382] width 106 height 30
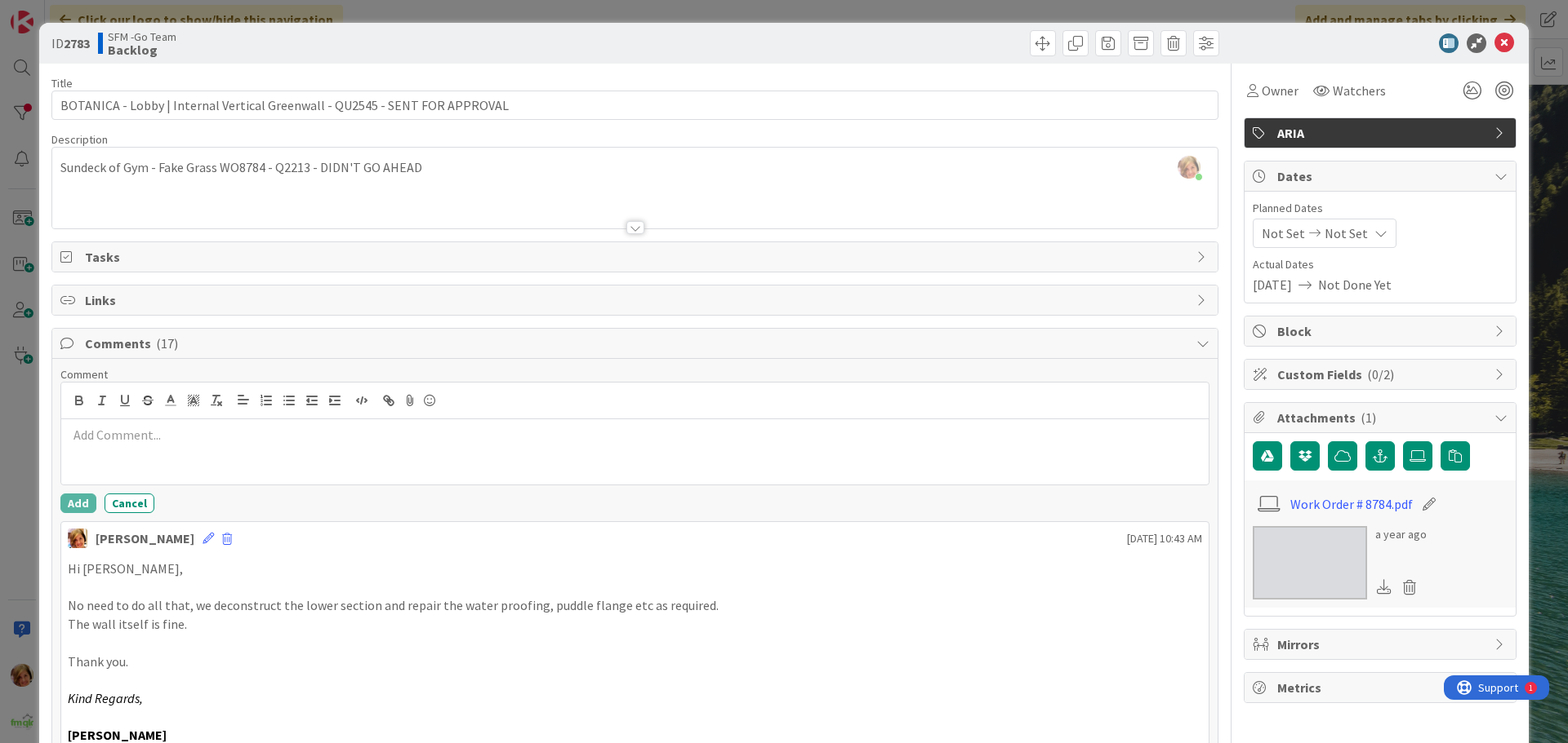
click at [190, 429] on p at bounding box center [635, 435] width 1134 height 19
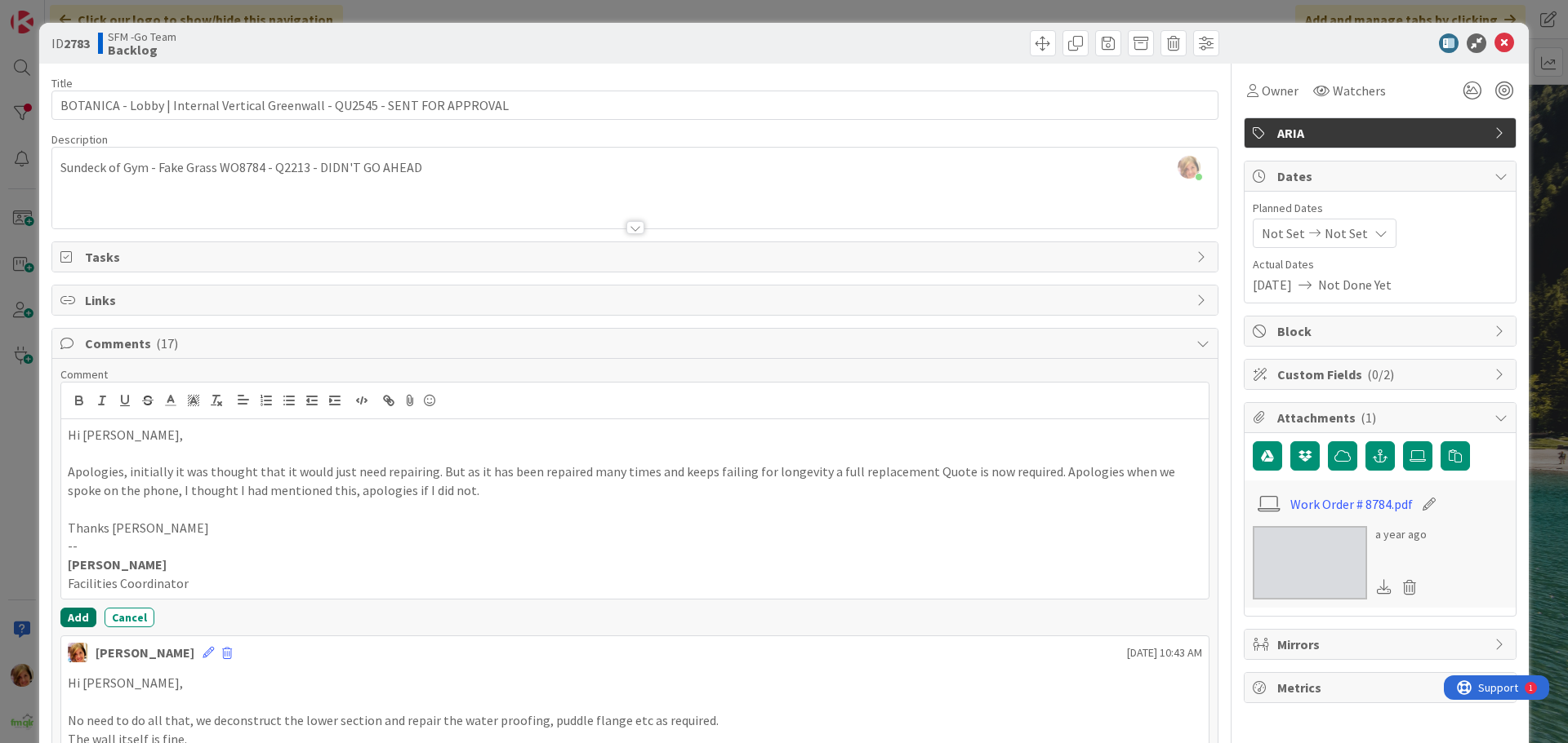
click at [68, 615] on button "Add" at bounding box center [78, 618] width 36 height 20
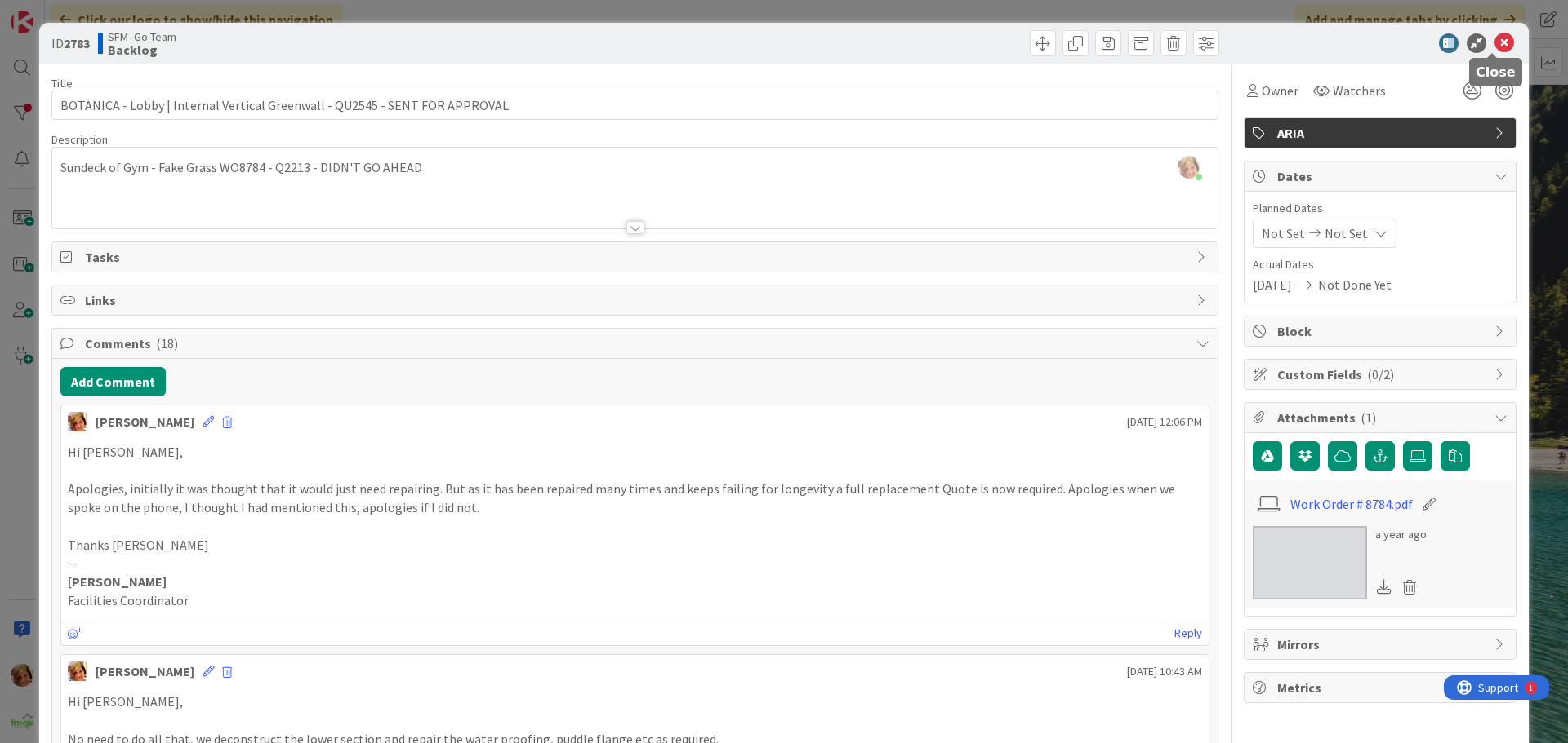
click at [1495, 40] on icon at bounding box center [1505, 43] width 20 height 20
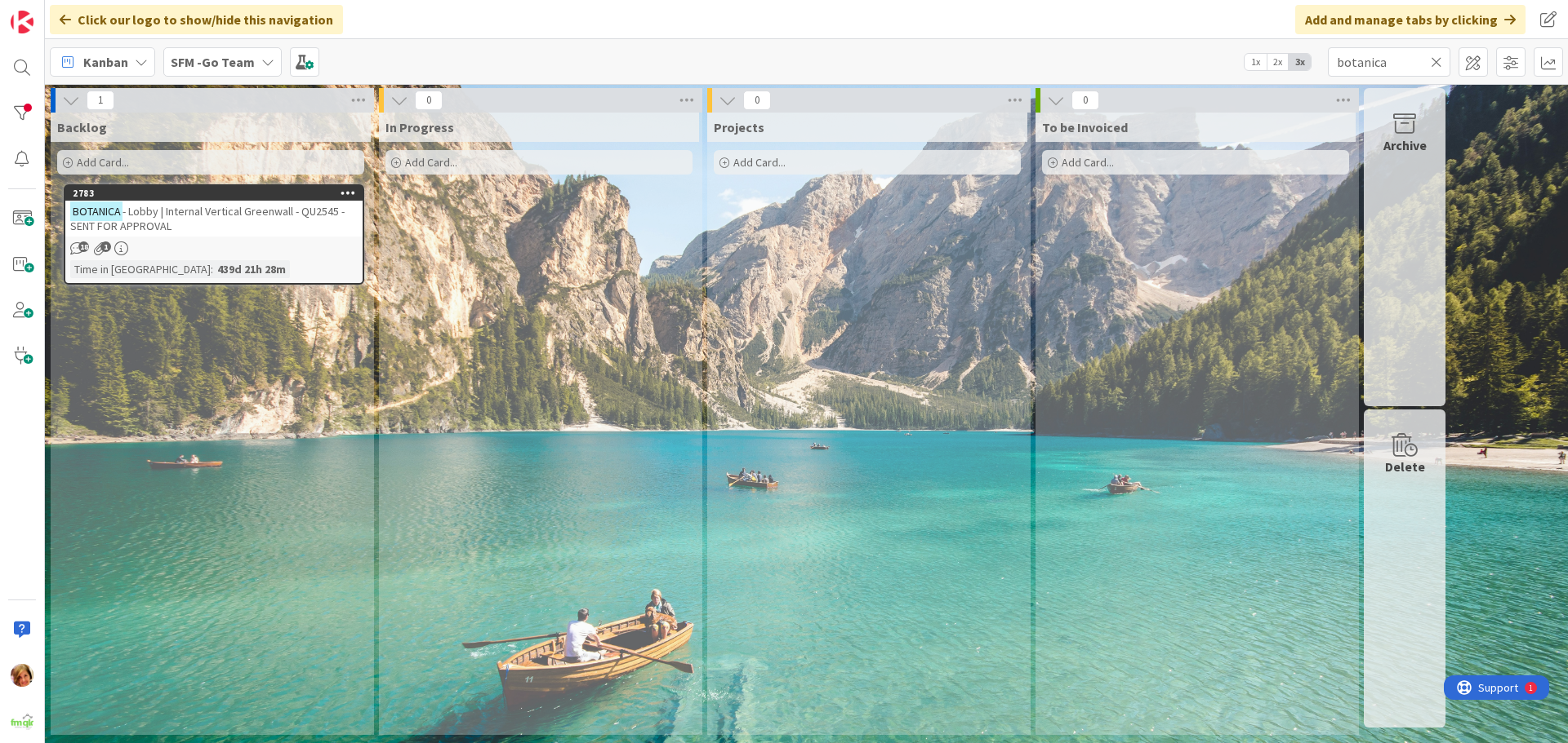
click at [1437, 61] on icon at bounding box center [1437, 61] width 12 height 15
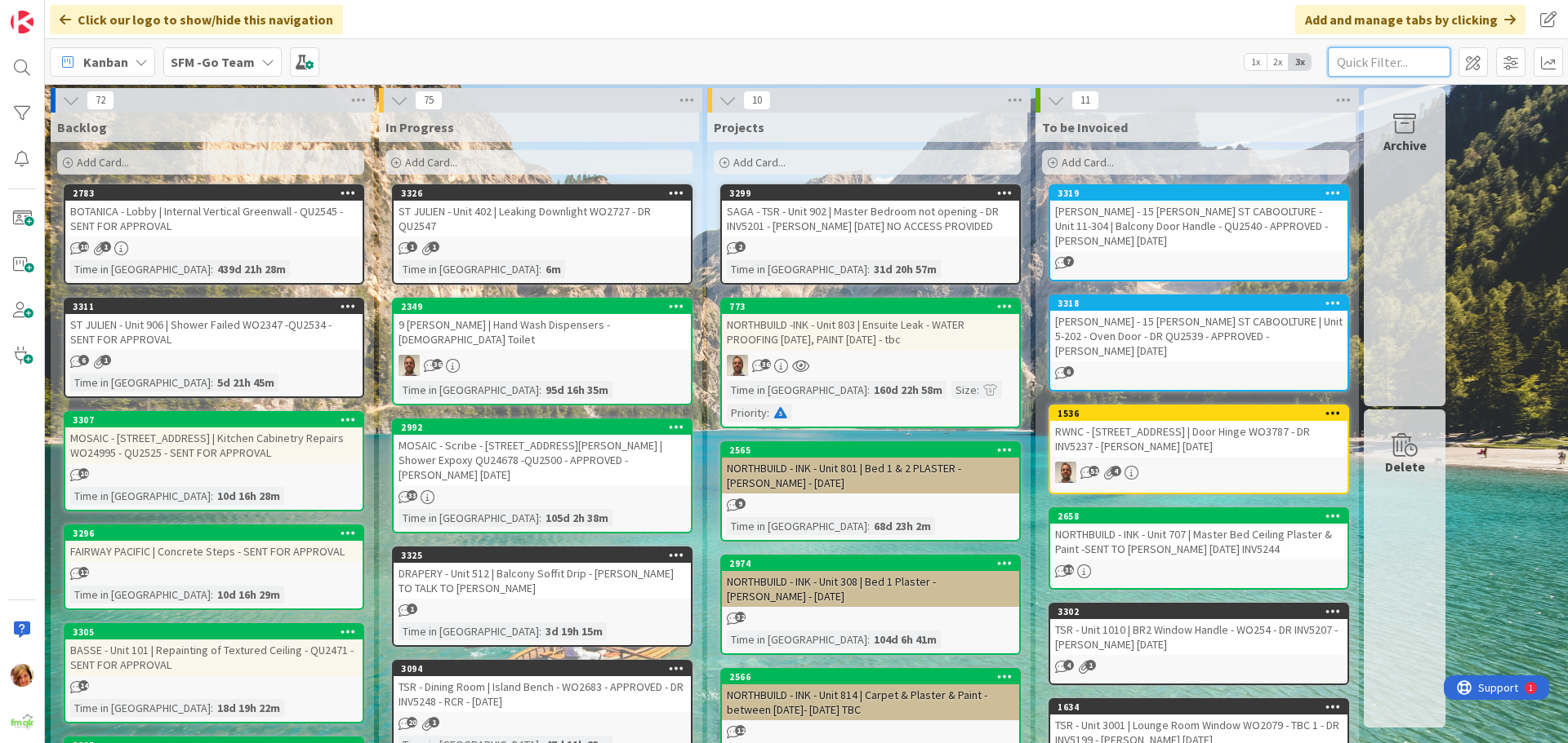
click at [1422, 55] on input "text" at bounding box center [1389, 62] width 123 height 30
type input "2411"
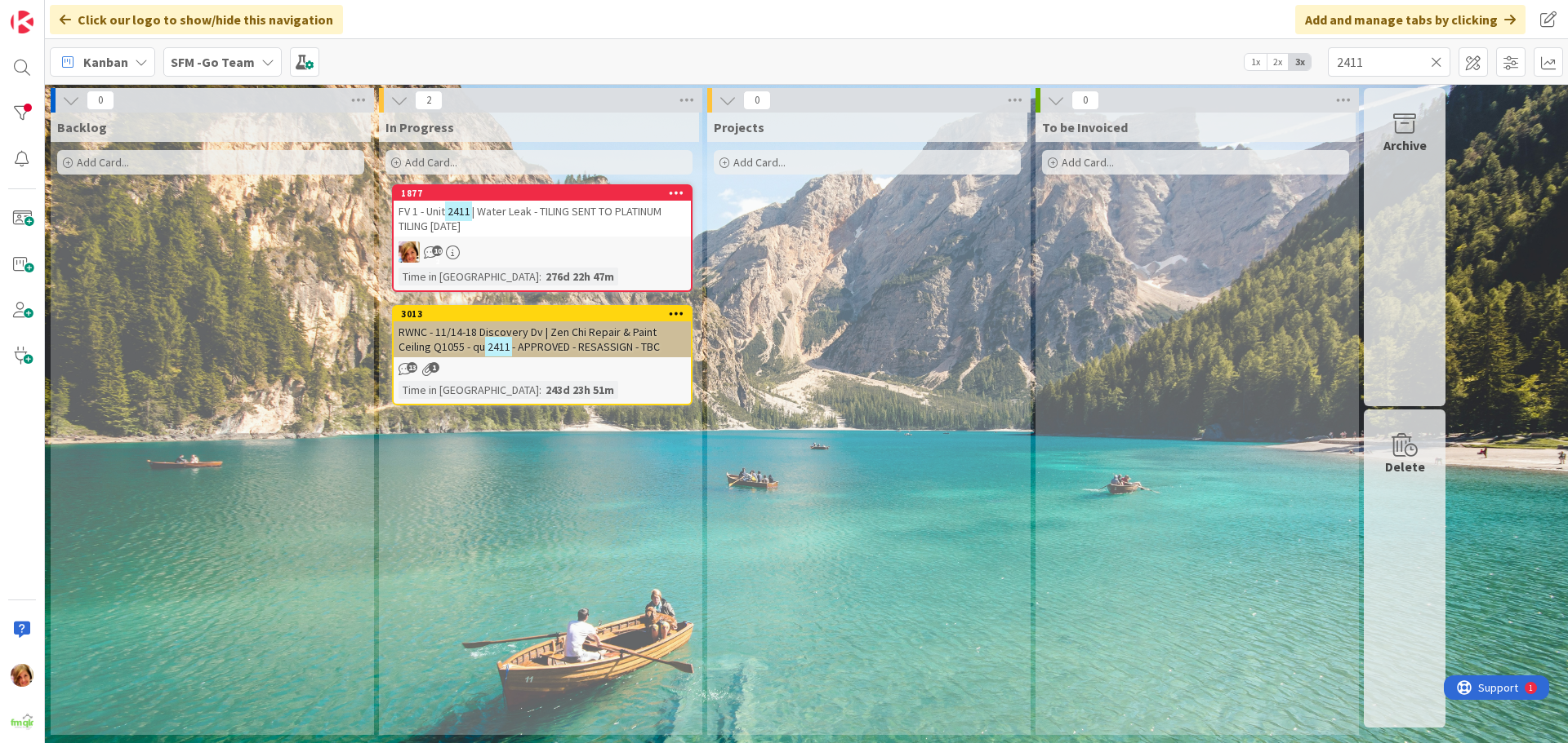
click at [584, 209] on span "| Water Leak - TILING SENT TO PLATINUM TILING [DATE]" at bounding box center [530, 219] width 263 height 30
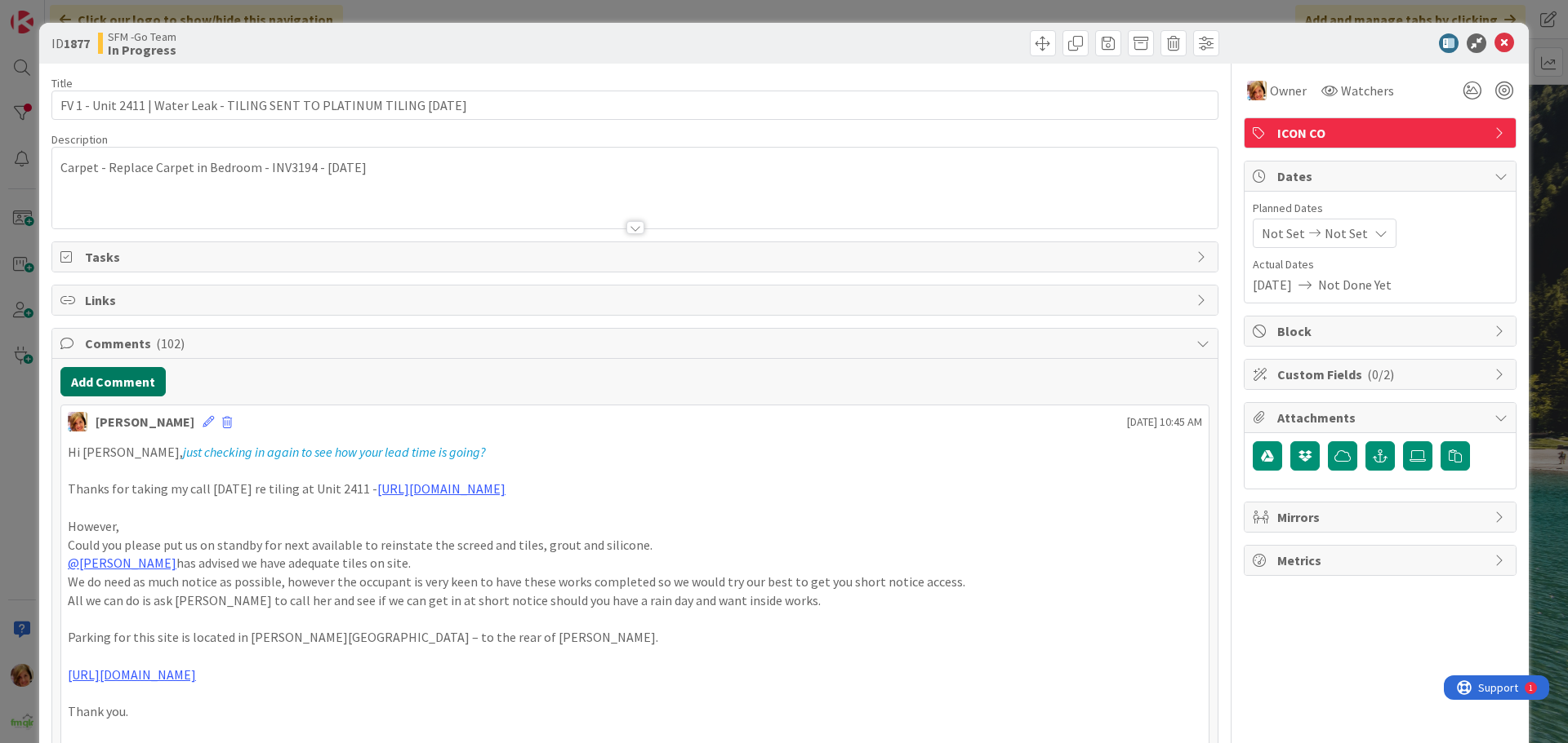
click at [116, 386] on button "Add Comment" at bounding box center [113, 382] width 106 height 30
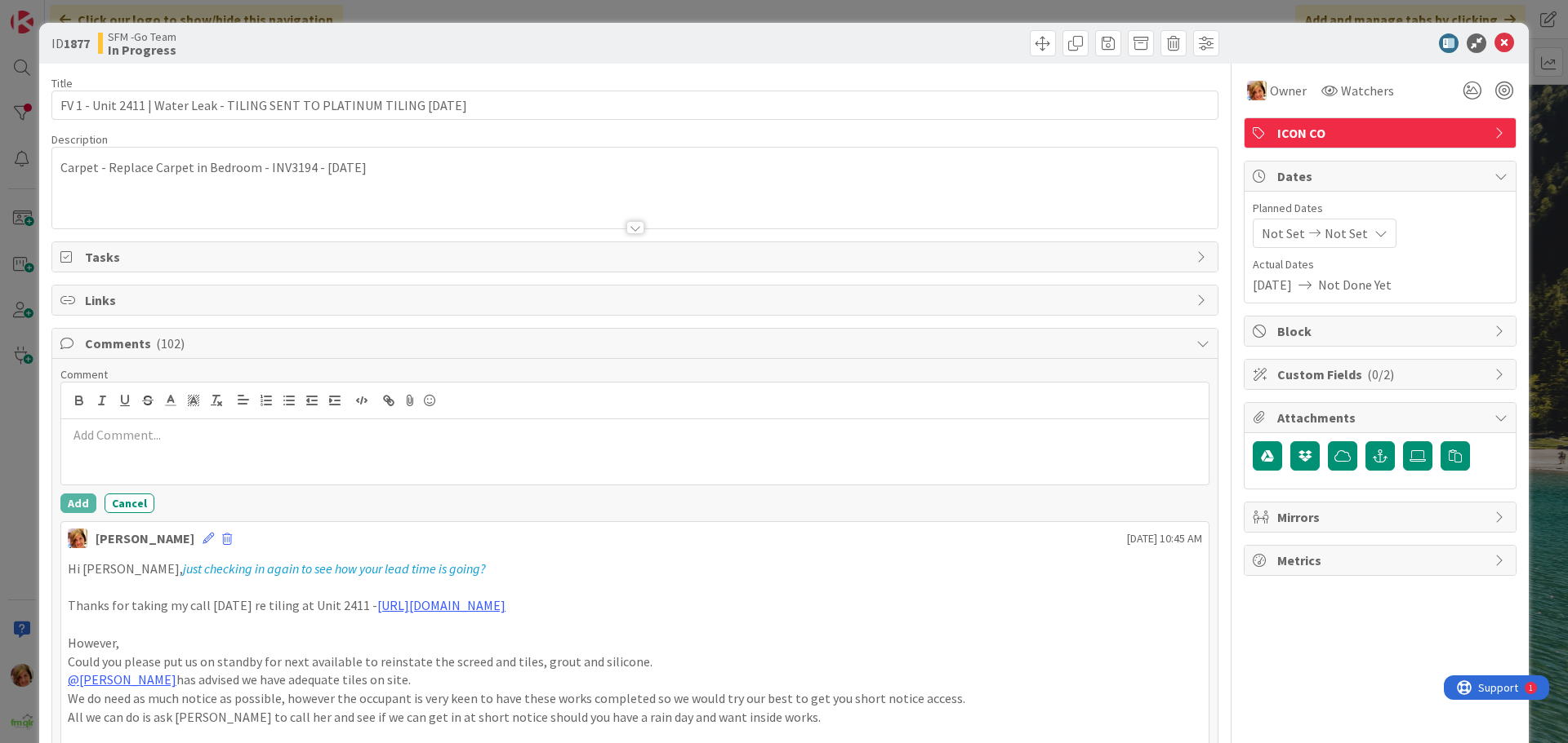
click at [162, 429] on p at bounding box center [635, 435] width 1134 height 19
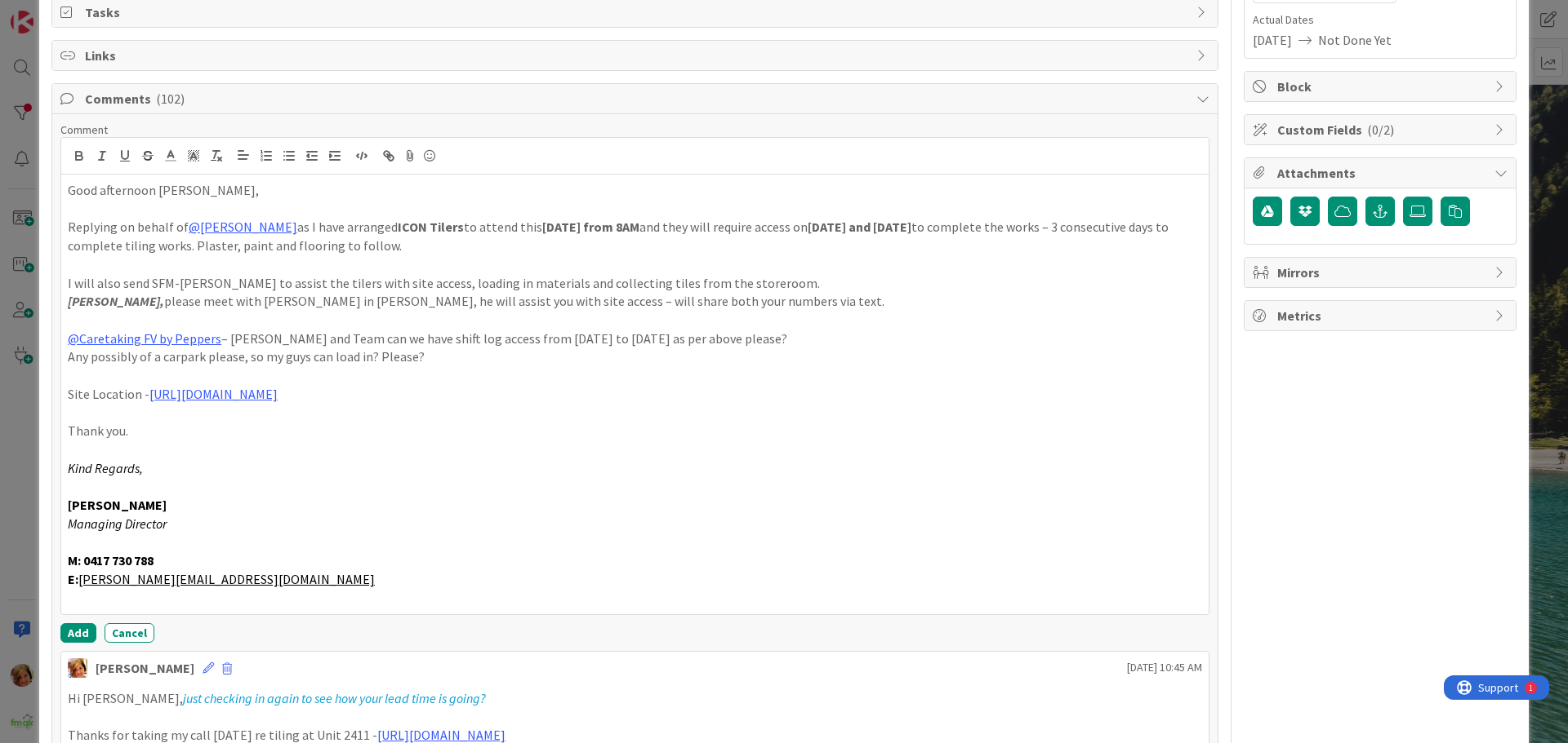
scroll to position [271, 0]
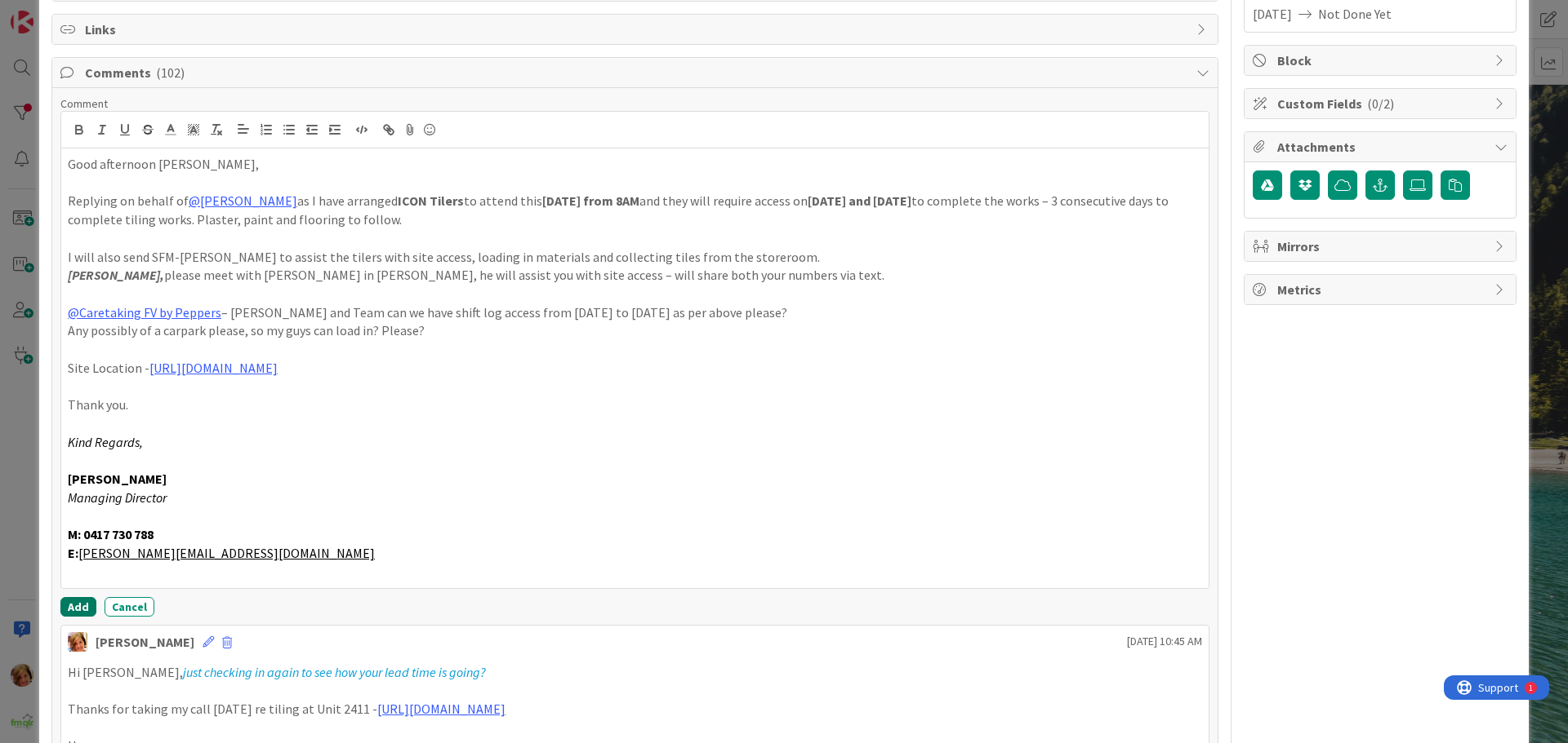
click at [81, 606] on button "Add" at bounding box center [78, 608] width 36 height 20
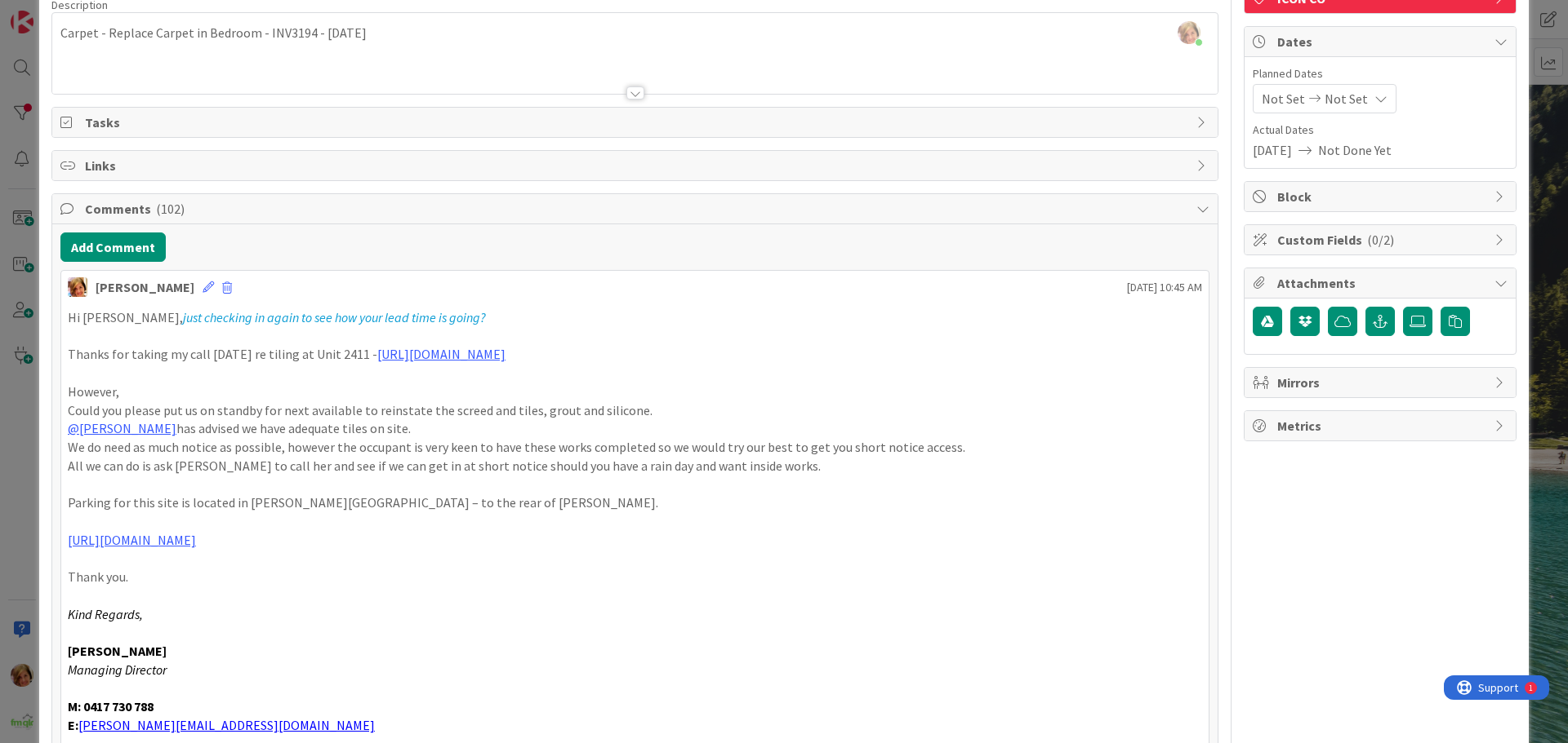
scroll to position [0, 0]
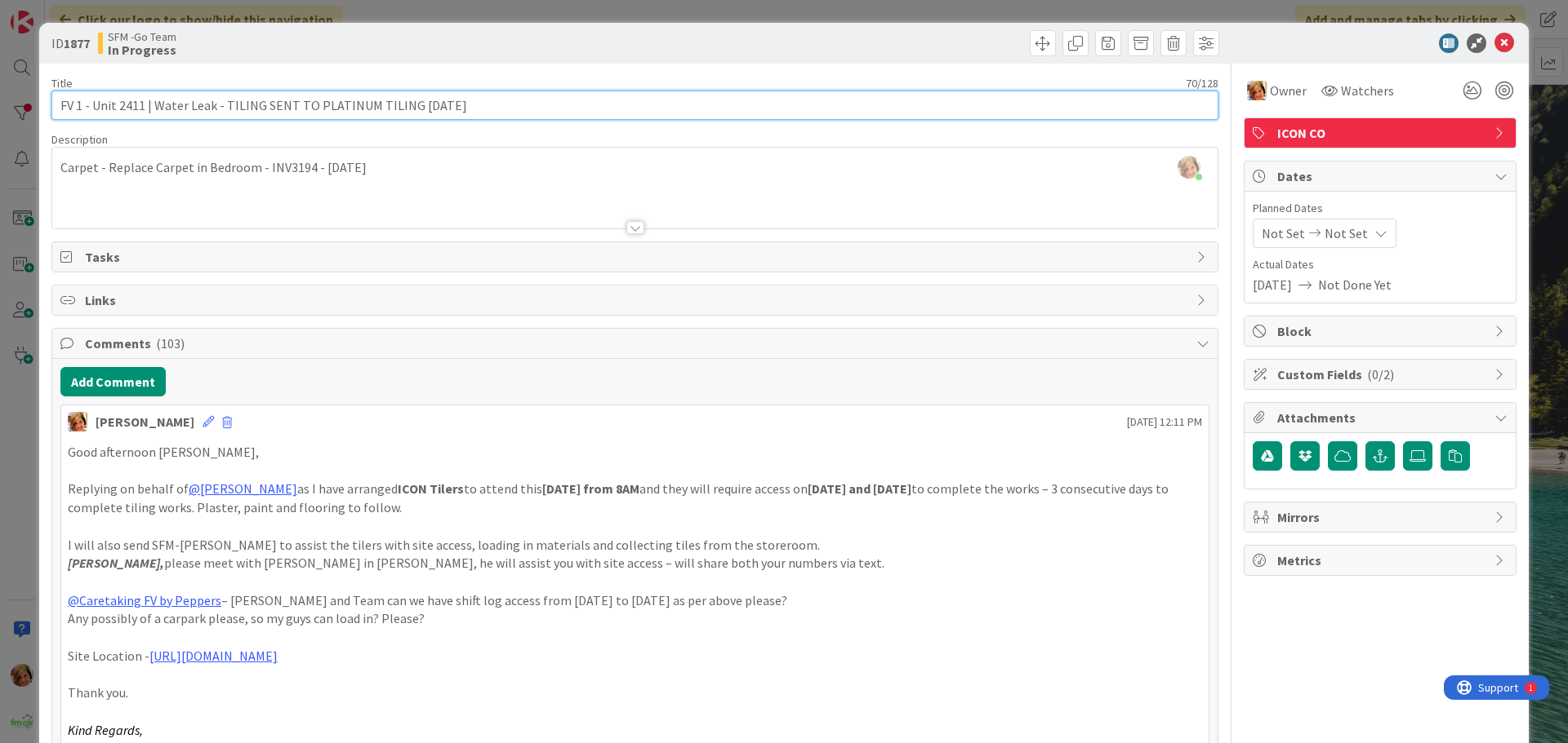
click at [543, 106] on input "FV 1 - Unit 2411 | Water Leak - TILING SENT TO PLATINUM TILING [DATE]" at bounding box center [635, 106] width 1167 height 30
drag, startPoint x: 530, startPoint y: 104, endPoint x: 227, endPoint y: 106, distance: 303.0
click at [227, 106] on input "FV 1 - Unit 2411 | Water Leak - TILING SENT TO PLATINUM TILING [DATE]" at bounding box center [635, 106] width 1167 height 30
click at [349, 112] on input "FV 1 - Unit 2411 | Water Leak - PLATINUM TILING" at bounding box center [635, 106] width 1167 height 30
type input "FV 1 - Unit 2411 | Water Leak - PLATINUM TILING 11.9.25"
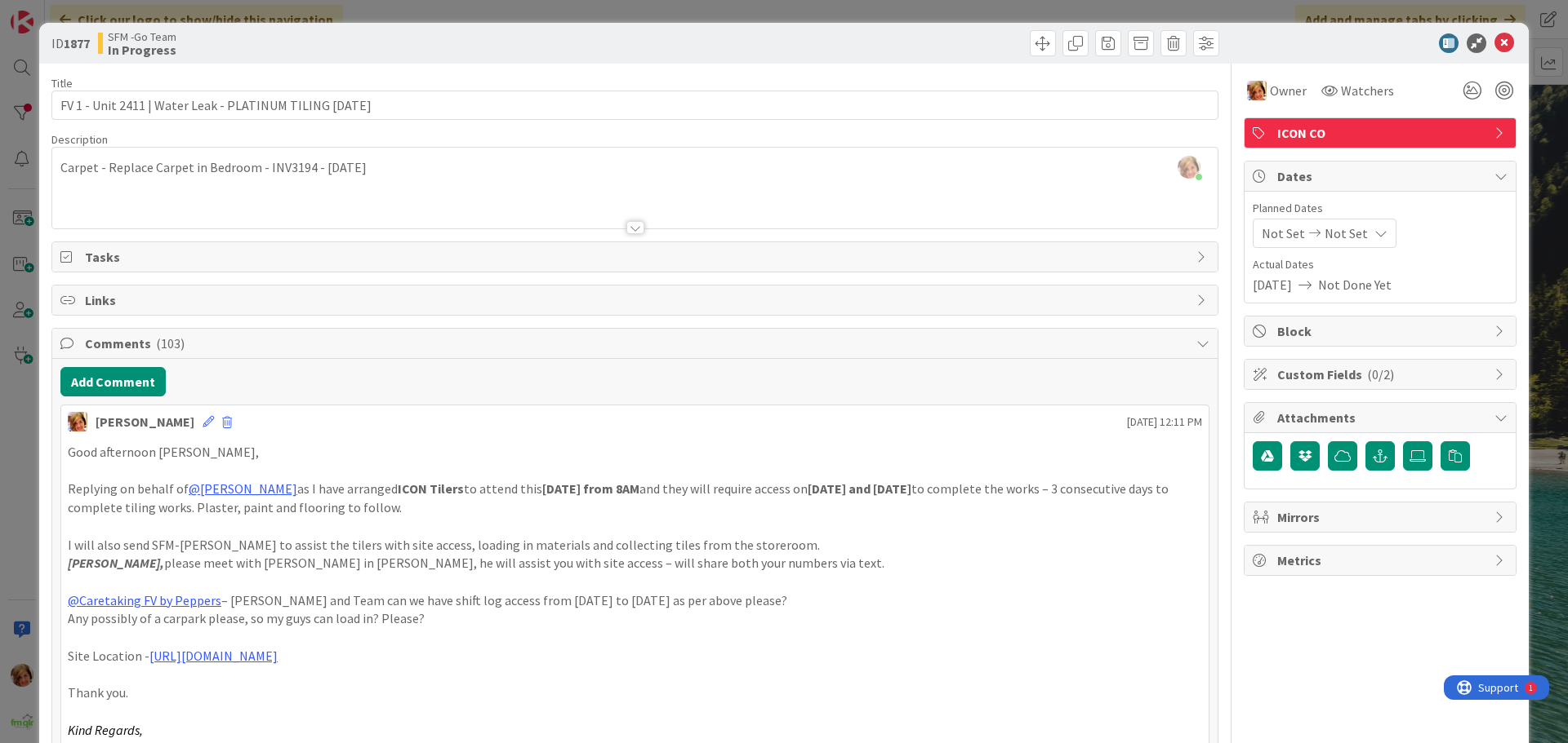
drag, startPoint x: 669, startPoint y: 38, endPoint x: 1071, endPoint y: 70, distance: 403.3
click at [669, 38] on div at bounding box center [929, 43] width 579 height 26
click at [1495, 39] on icon at bounding box center [1505, 43] width 20 height 20
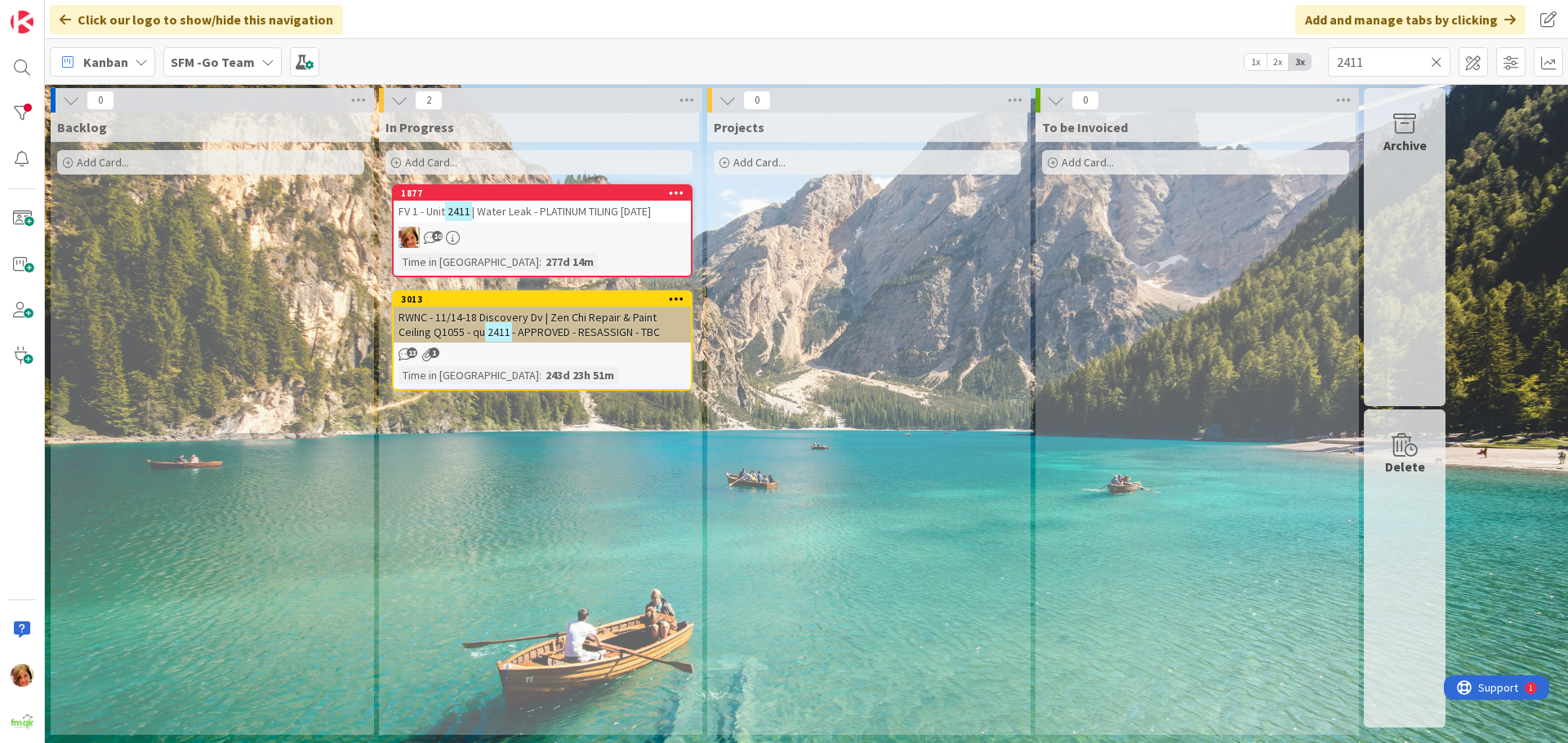
click at [1436, 61] on icon at bounding box center [1437, 61] width 12 height 15
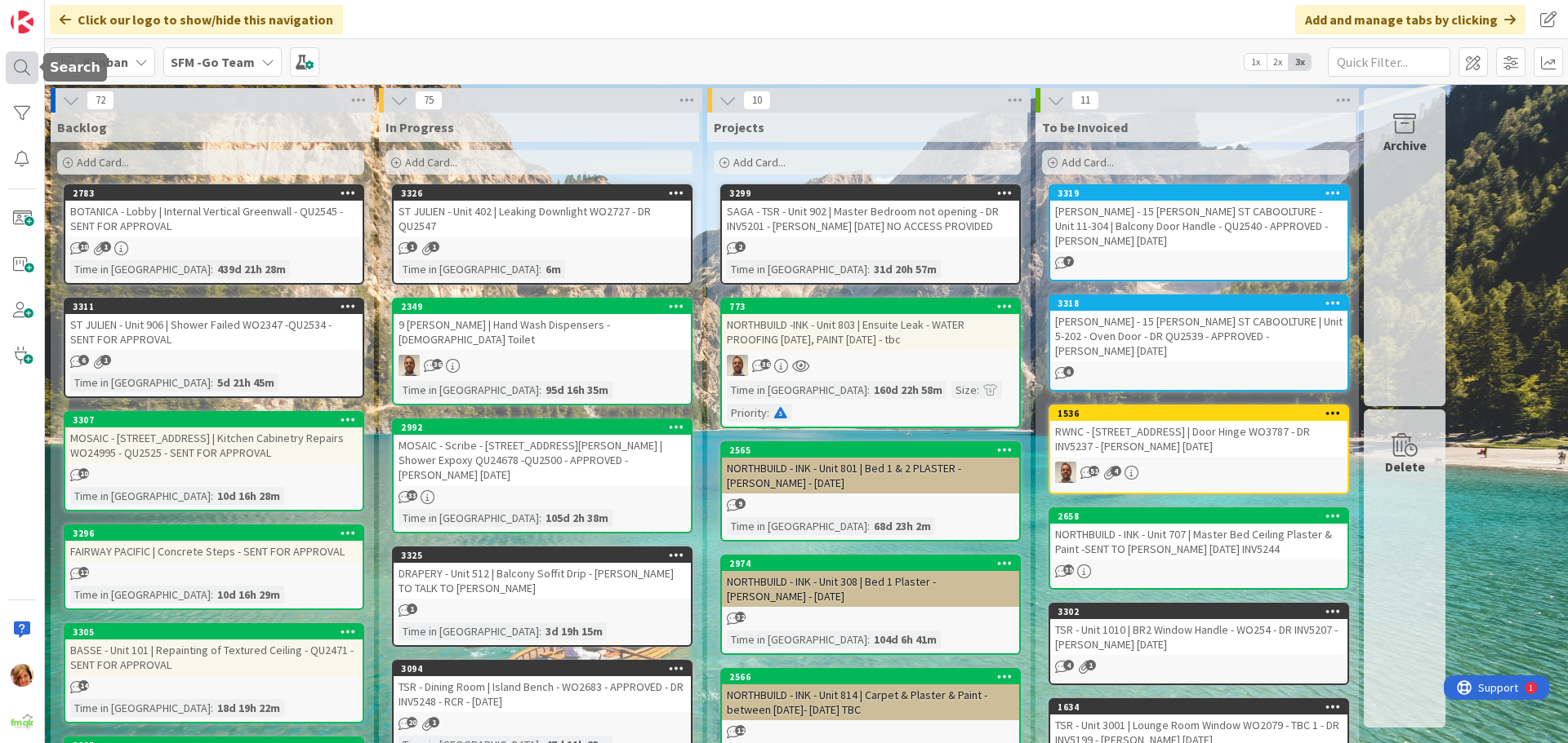
click at [18, 65] on div at bounding box center [22, 67] width 33 height 33
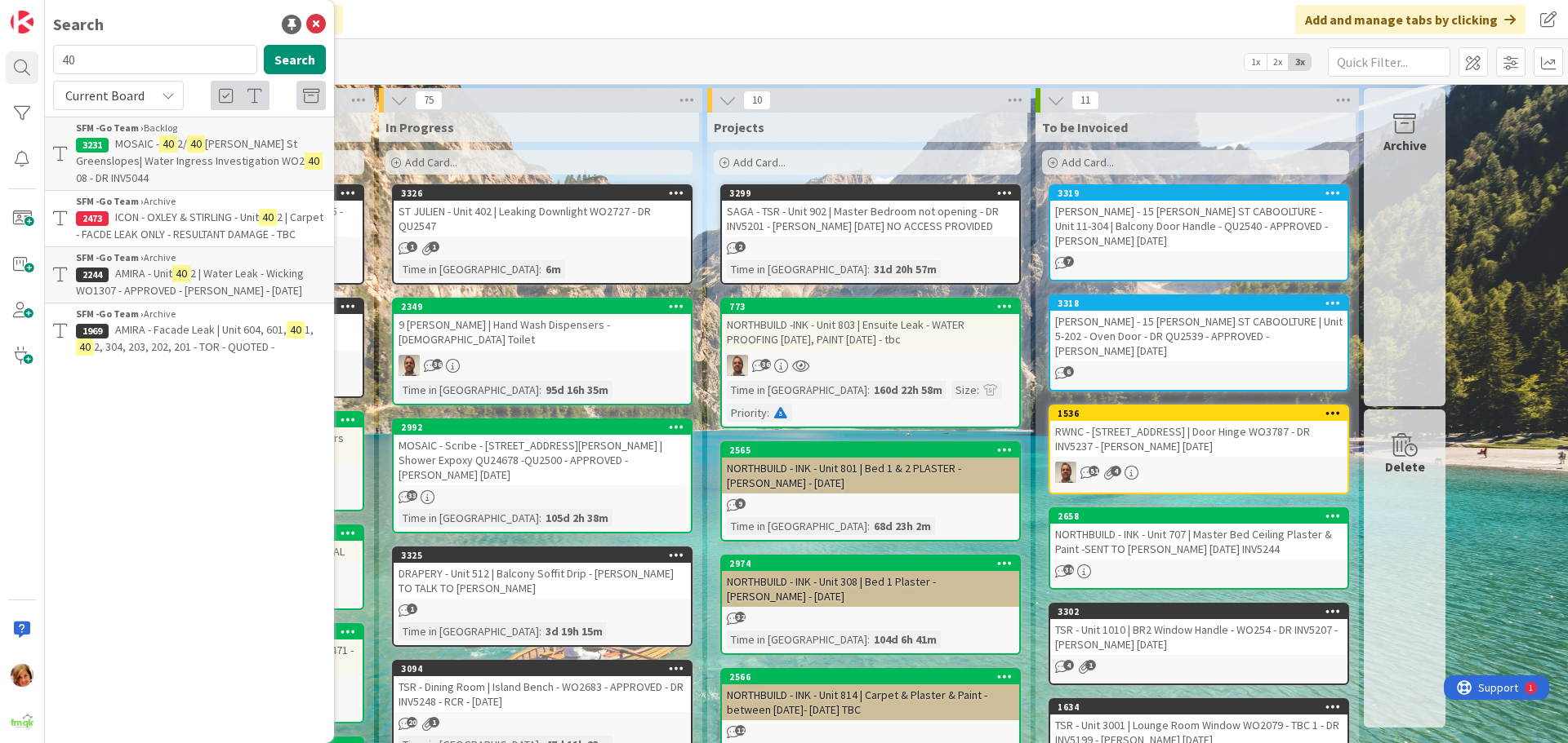
type input "4"
type input "RAC"
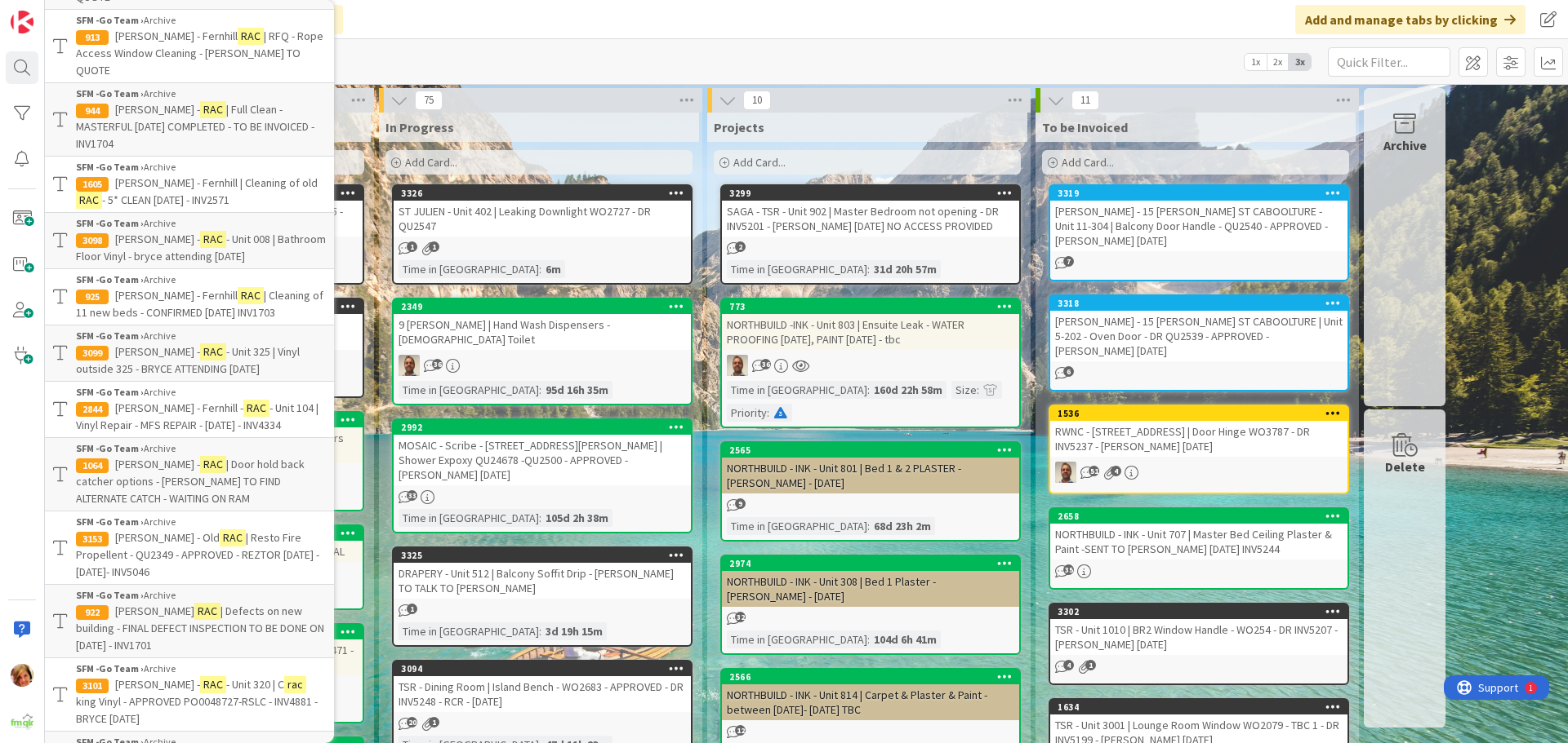
scroll to position [571, 0]
click at [176, 530] on span "BOLTON CLARKE - Old" at bounding box center [167, 537] width 105 height 15
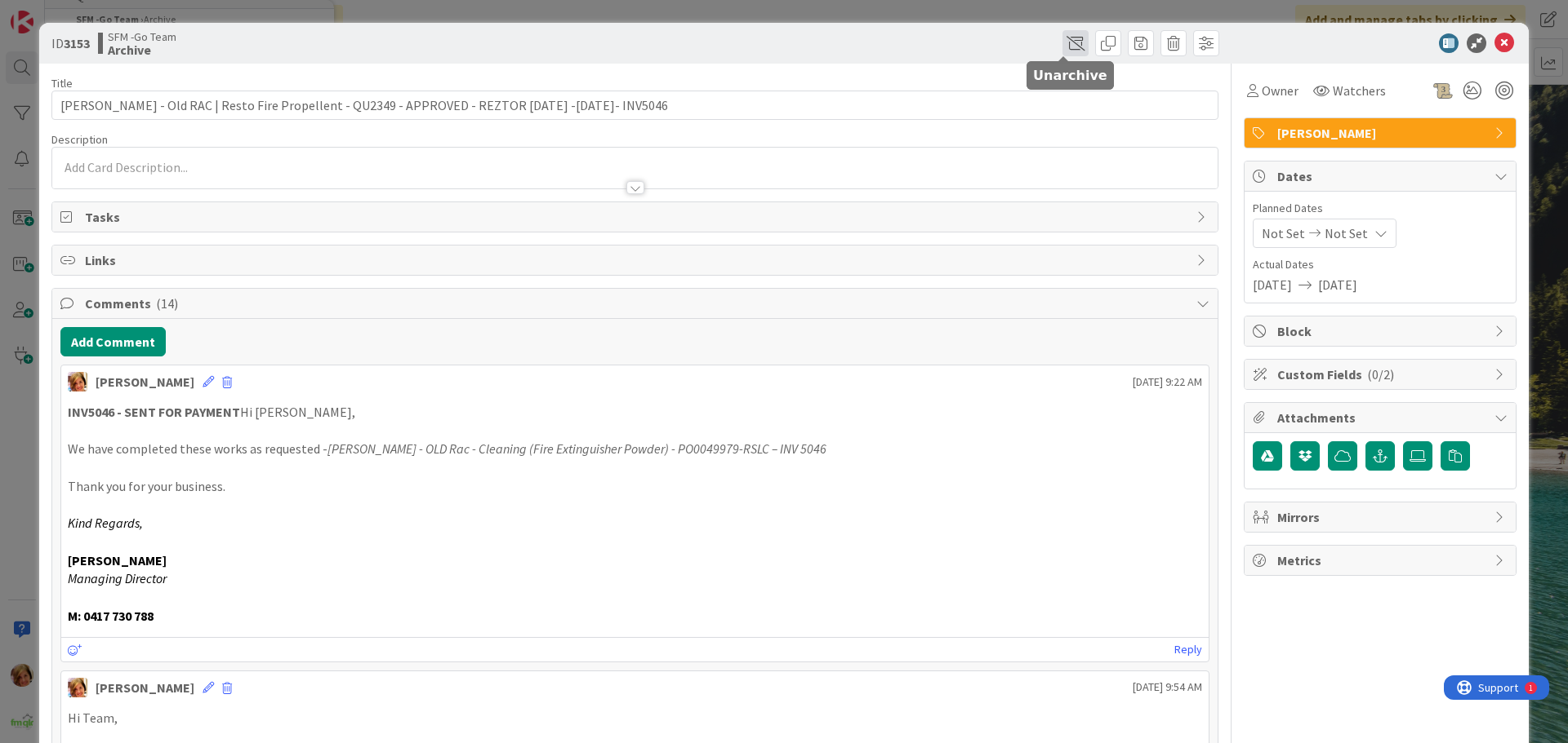
click at [1063, 40] on span at bounding box center [1076, 43] width 26 height 26
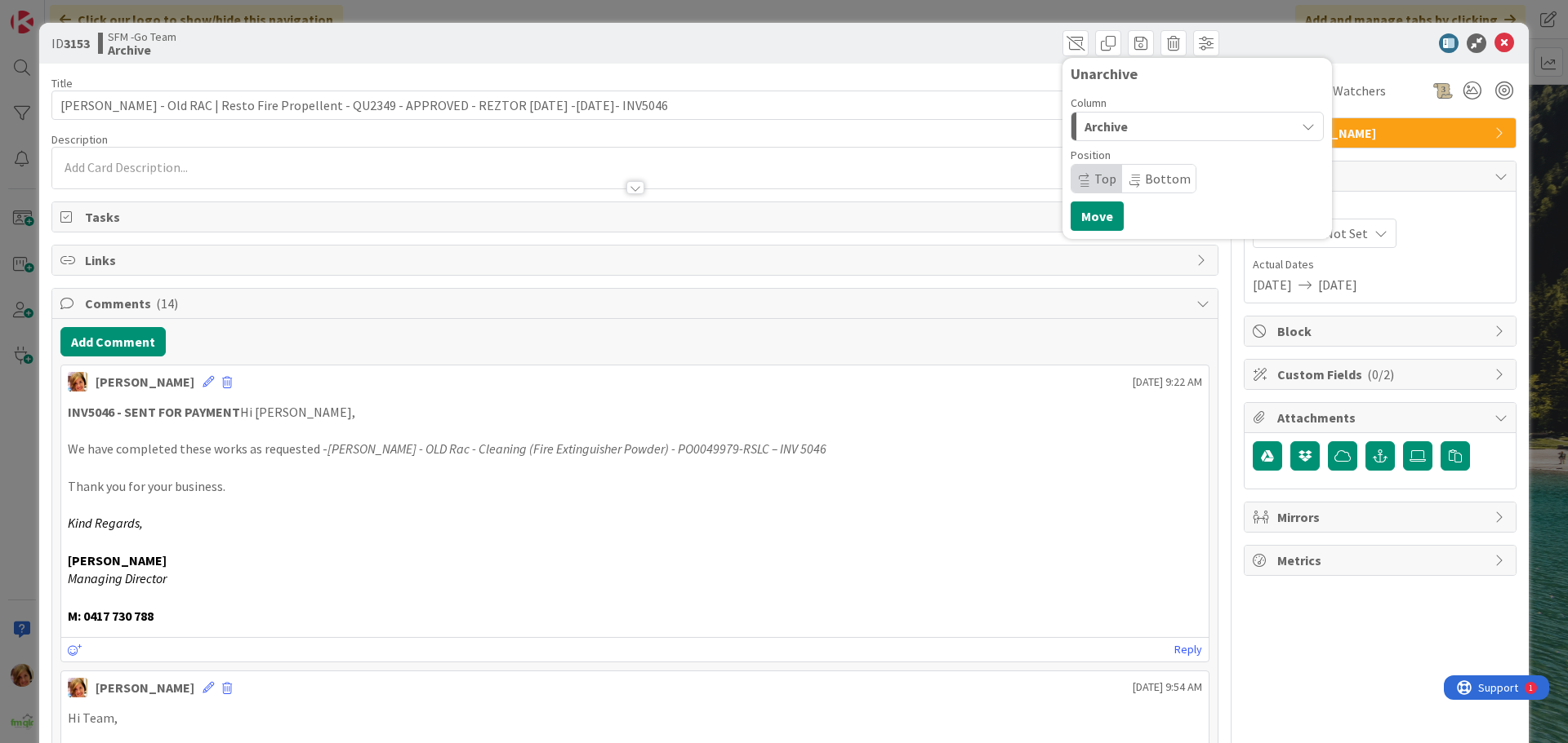
click at [1138, 133] on div "Archive" at bounding box center [1187, 126] width 215 height 26
click at [1137, 190] on span "In Progress" at bounding box center [1139, 192] width 58 height 20
click at [1152, 123] on div "In Progress" at bounding box center [1187, 126] width 215 height 26
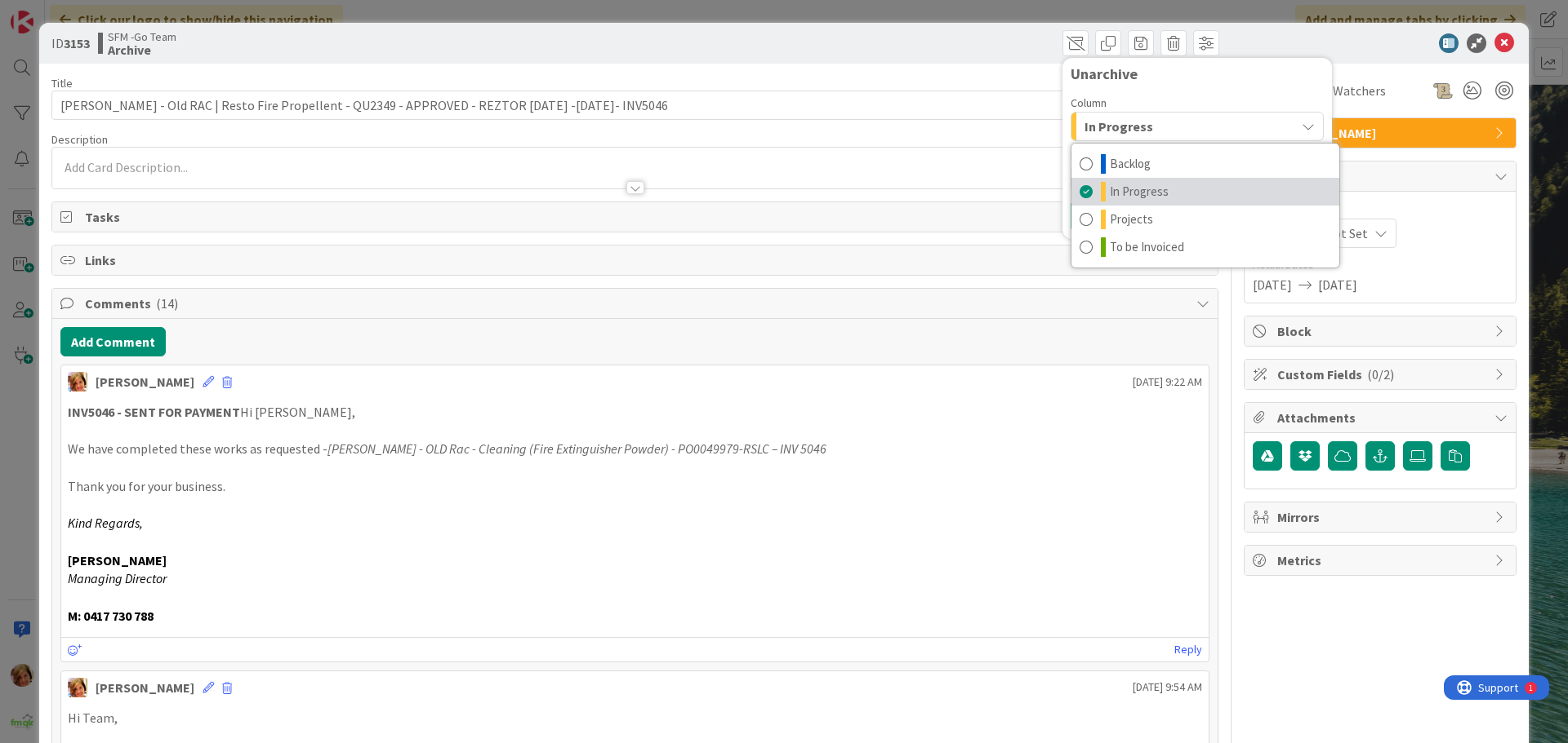
click at [1095, 192] on link "In Progress" at bounding box center [1205, 192] width 268 height 28
click at [744, 176] on div at bounding box center [635, 179] width 1166 height 17
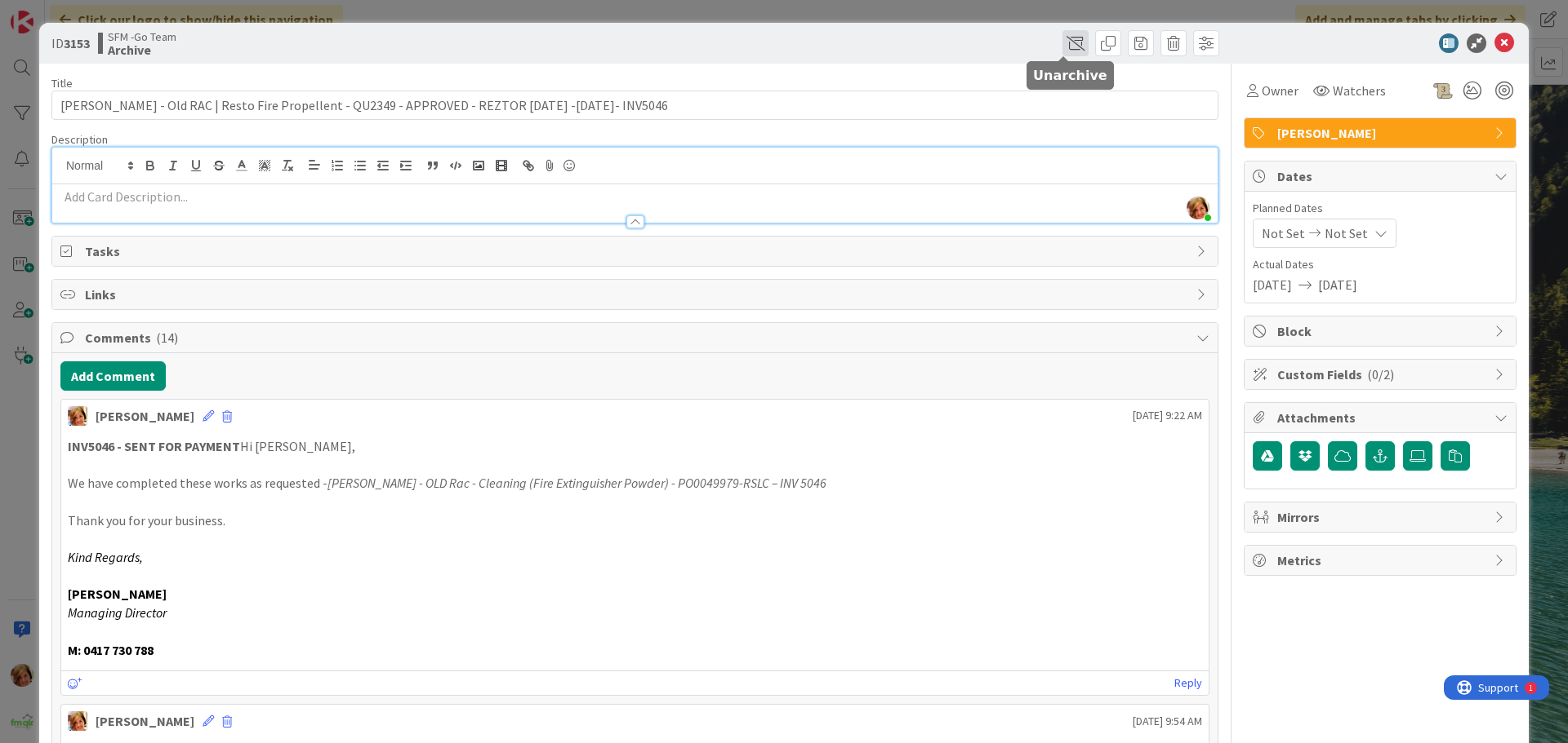
click at [1063, 44] on span at bounding box center [1076, 43] width 26 height 26
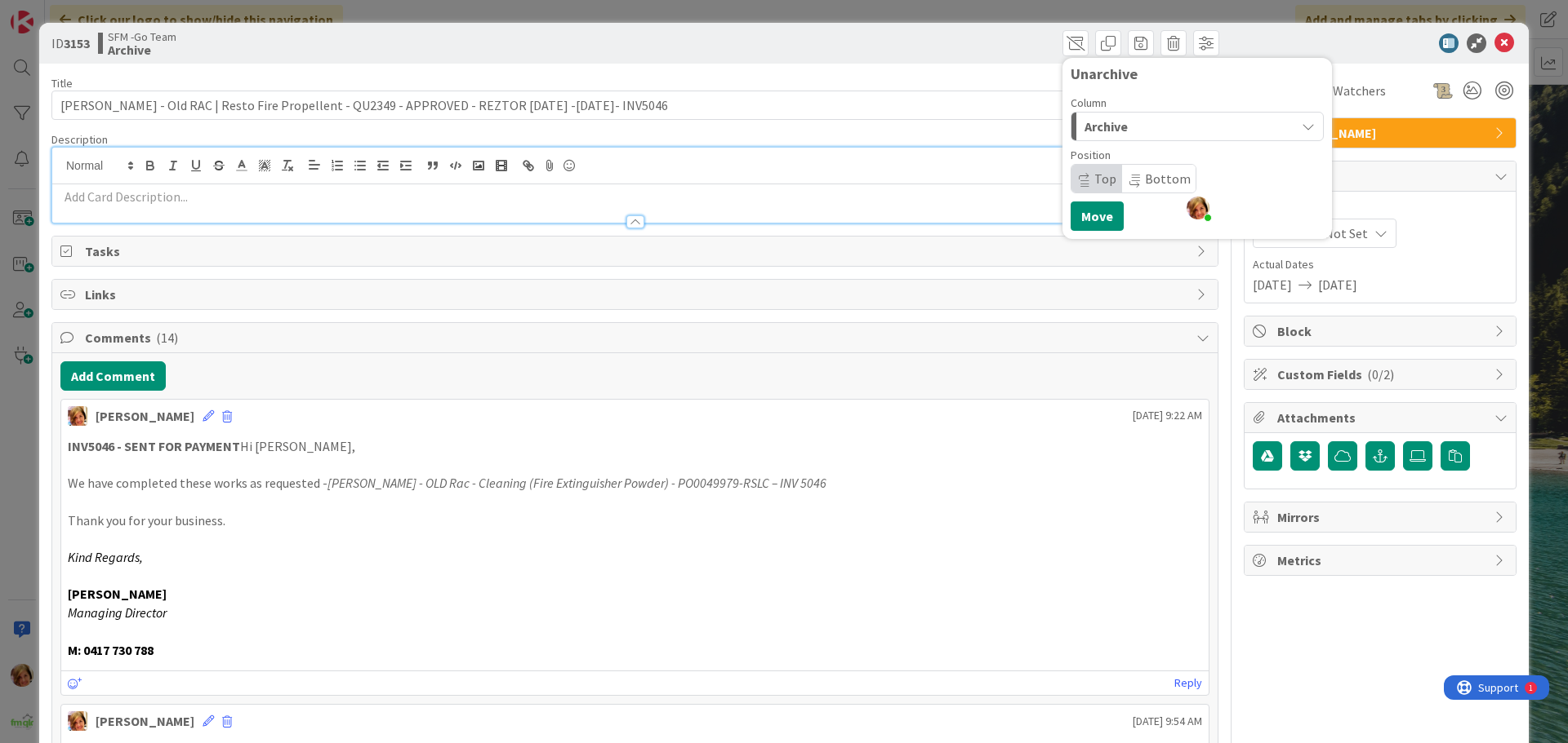
click at [1116, 127] on div "Archive" at bounding box center [1187, 126] width 215 height 26
click at [1128, 196] on span "In Progress" at bounding box center [1139, 192] width 58 height 20
click at [960, 246] on span "Tasks" at bounding box center [637, 251] width 1103 height 20
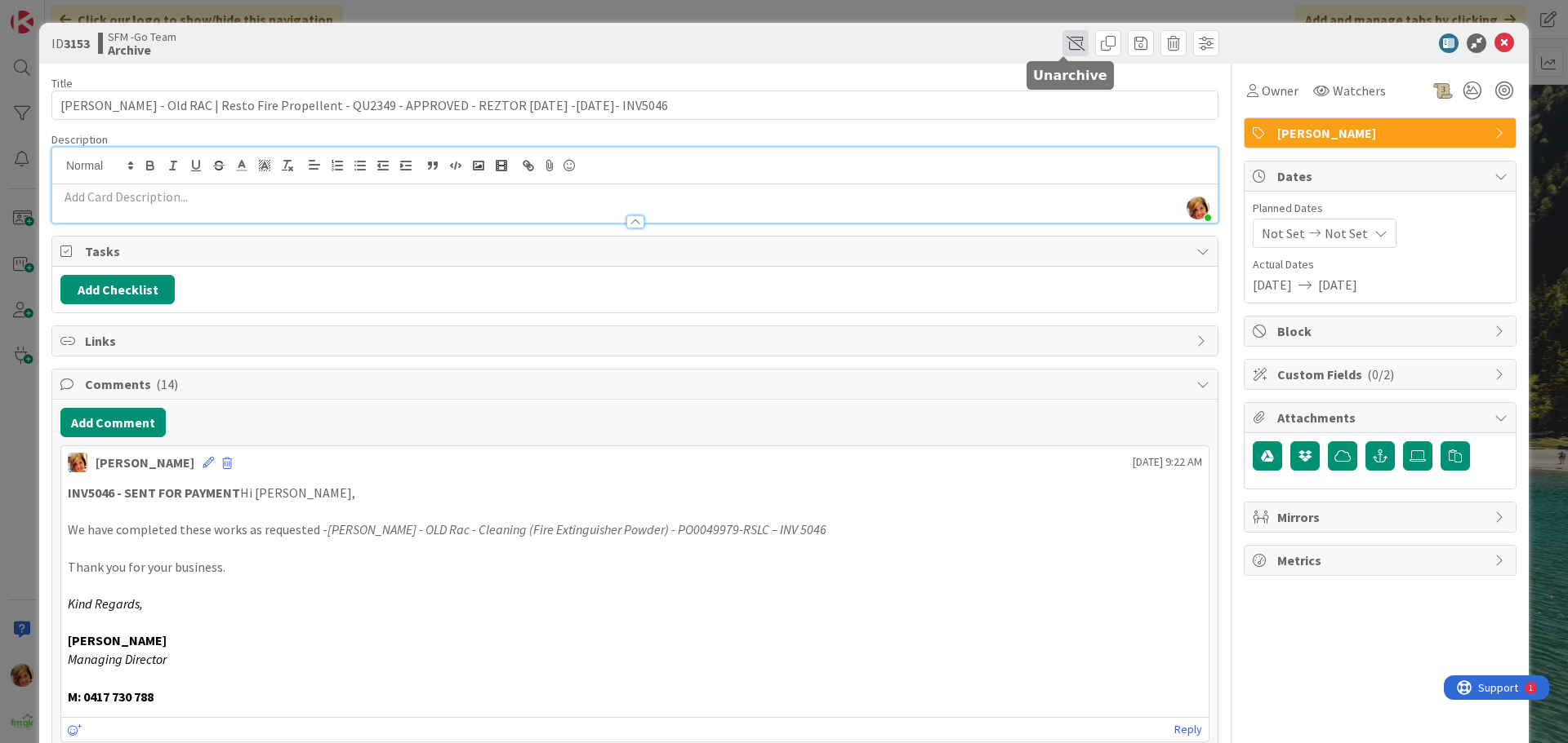
click at [1064, 40] on span at bounding box center [1076, 43] width 26 height 26
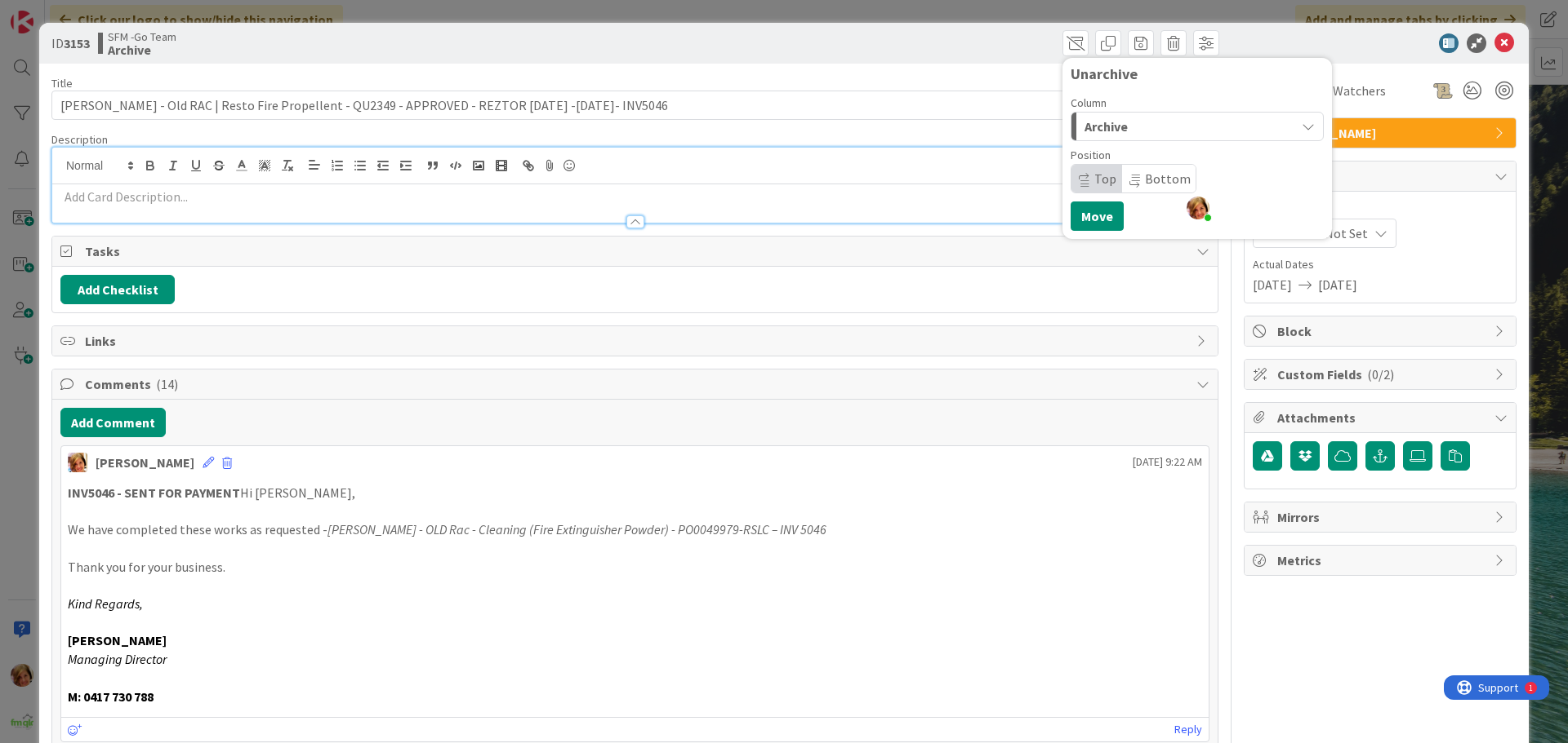
click at [1104, 129] on span "Archive" at bounding box center [1106, 125] width 44 height 21
click at [1080, 186] on span at bounding box center [1086, 192] width 13 height 20
click at [1082, 211] on button "Move" at bounding box center [1097, 216] width 53 height 30
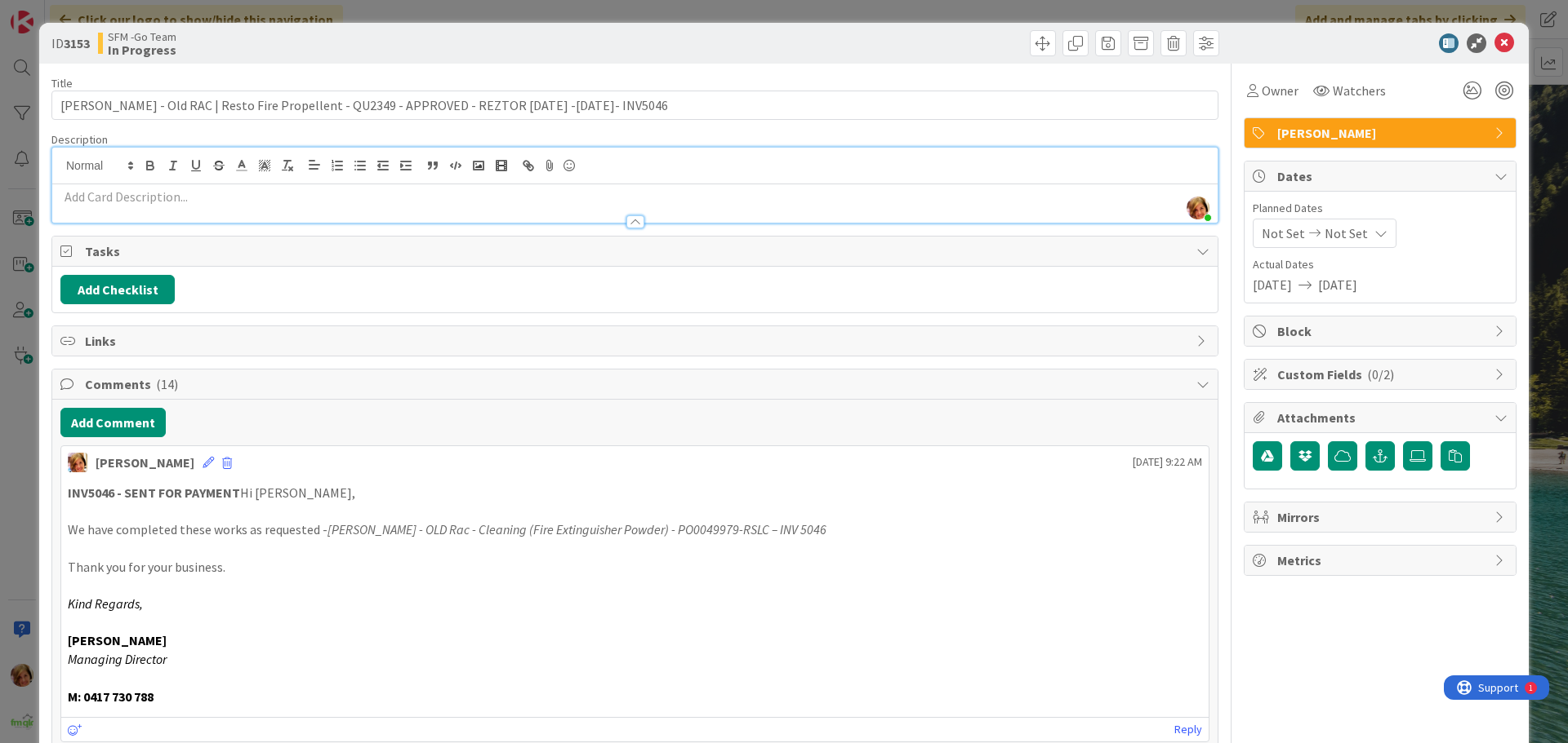
click at [342, 199] on p at bounding box center [635, 197] width 1149 height 19
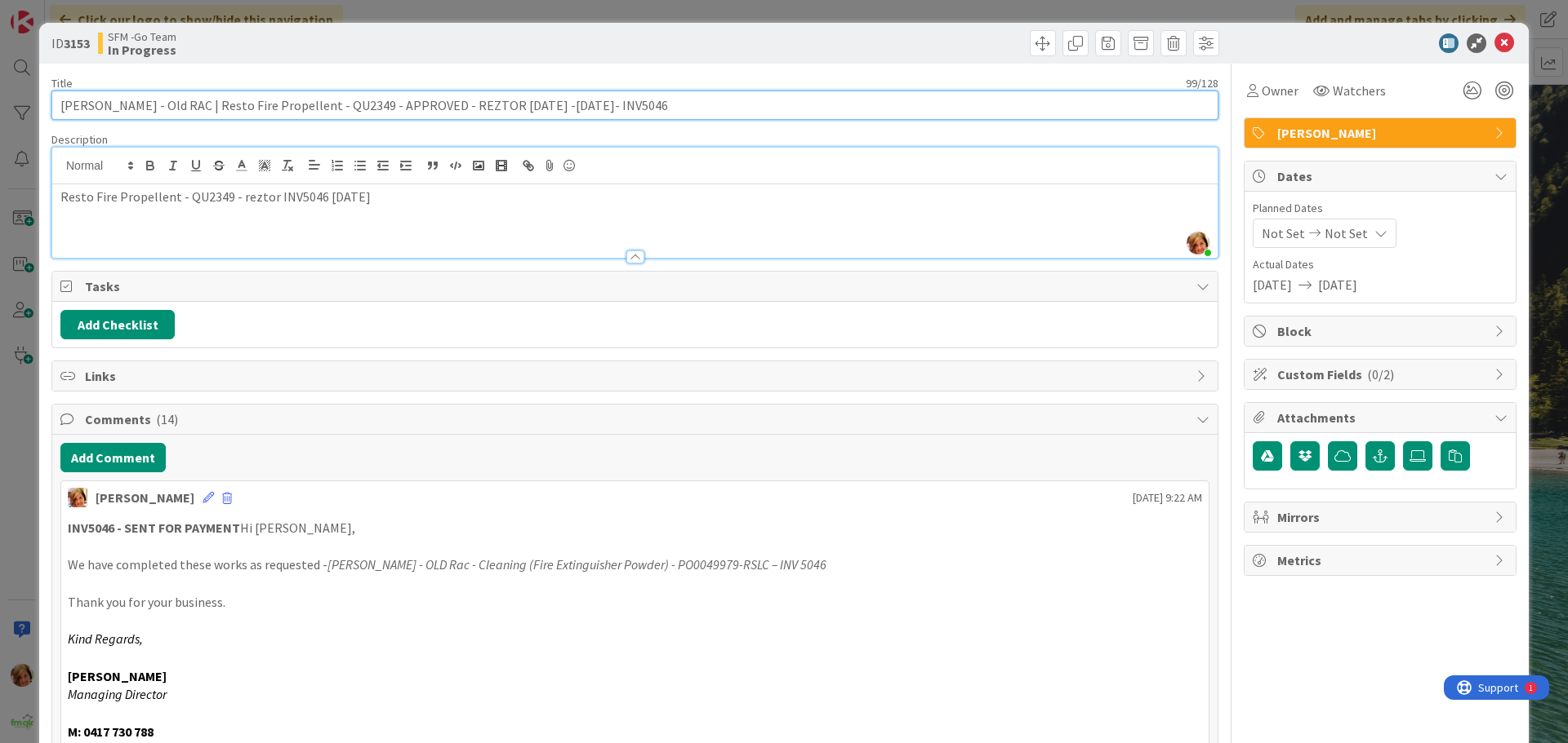
drag, startPoint x: 657, startPoint y: 110, endPoint x: 214, endPoint y: 106, distance: 443.0
click at [214, 106] on input "BOLTON CLARKE - Old RAC | Resto Fire Propellent - QU2349 - APPROVED - REZTOR 29…" at bounding box center [635, 106] width 1167 height 30
type input "BOLTON CLARKE - Old RAC | Break IN - Board Up"
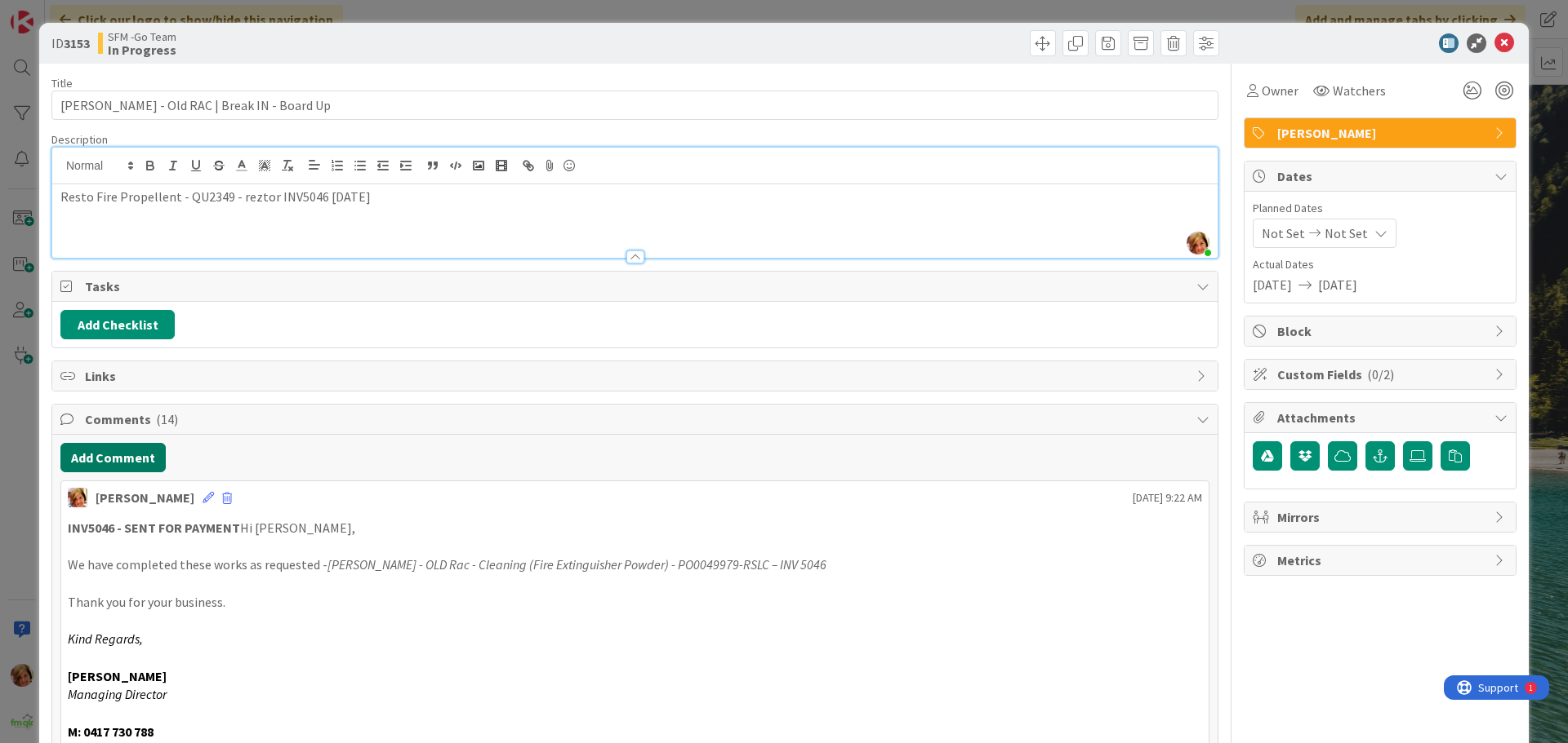
click at [113, 461] on button "Add Comment" at bounding box center [113, 458] width 106 height 30
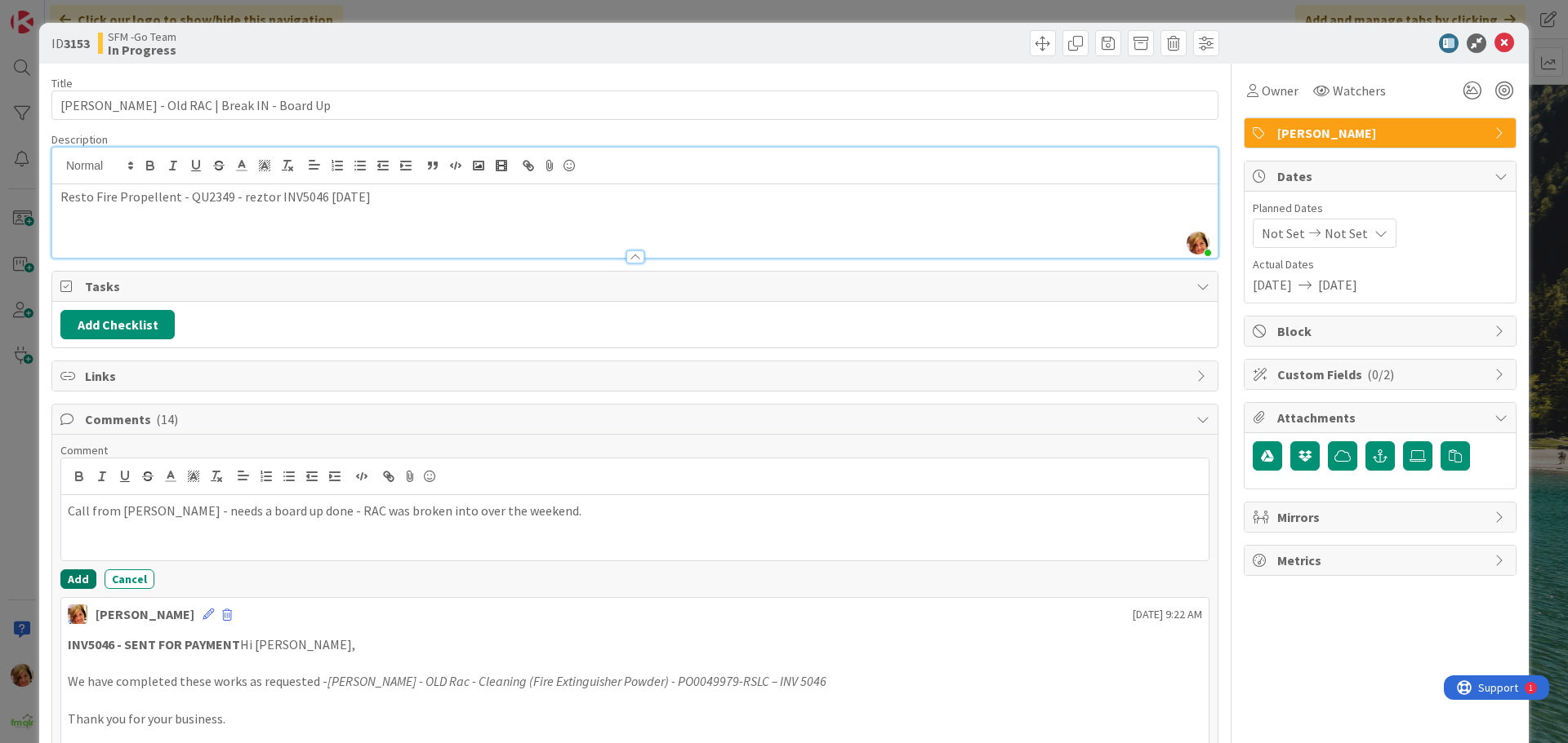
click at [75, 578] on button "Add" at bounding box center [78, 580] width 36 height 20
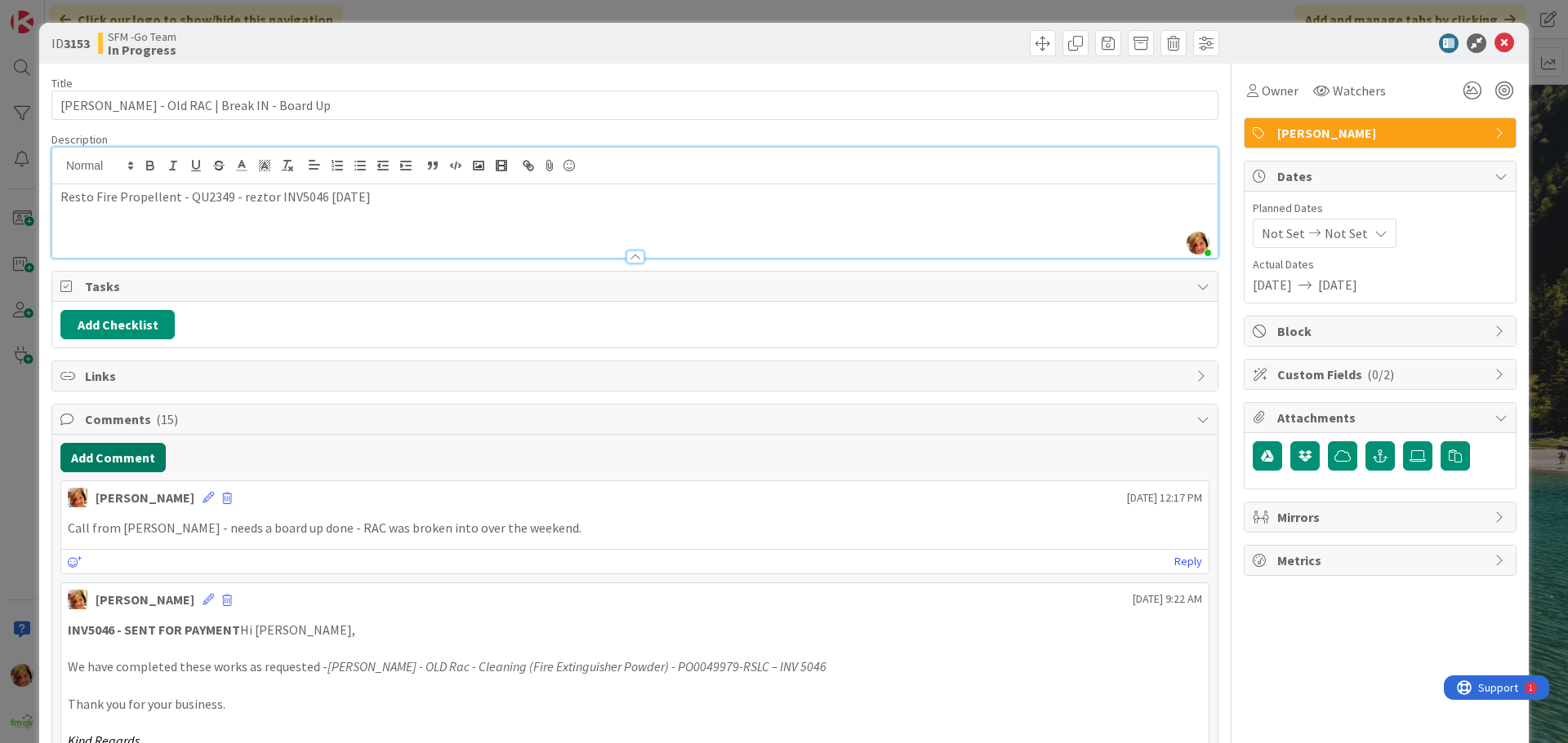
click at [106, 461] on button "Add Comment" at bounding box center [113, 458] width 106 height 30
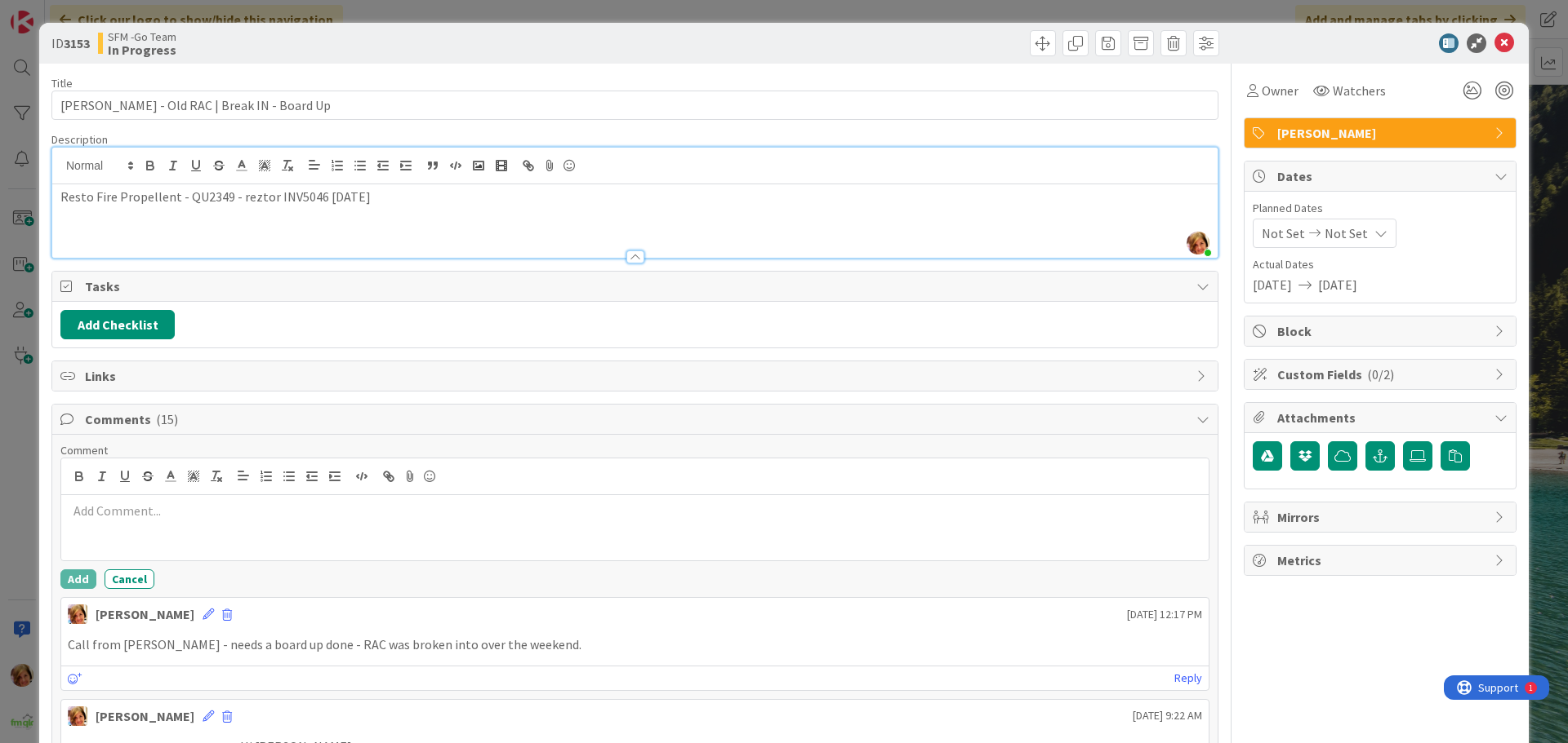
click at [165, 499] on div at bounding box center [635, 528] width 1148 height 65
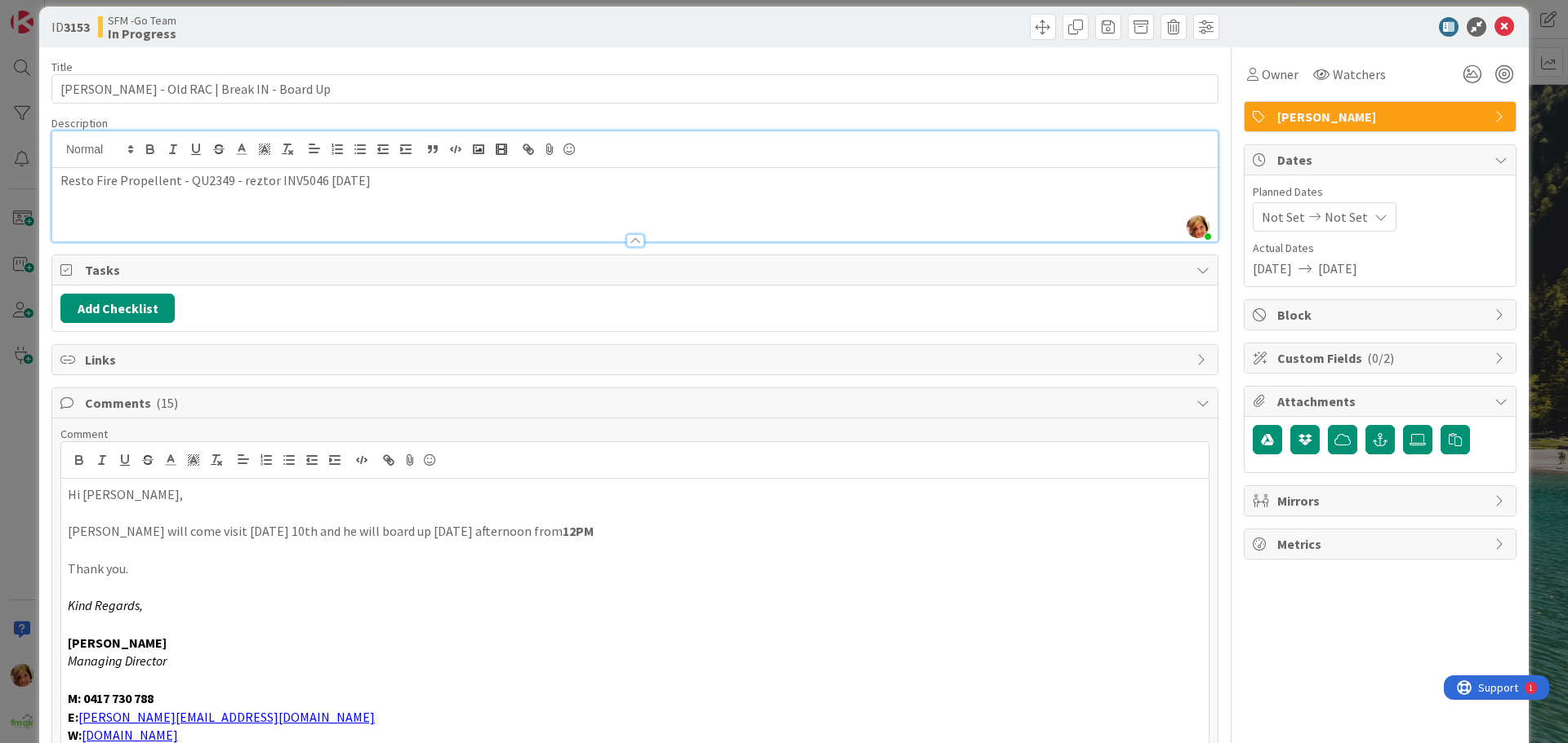
scroll to position [180, 0]
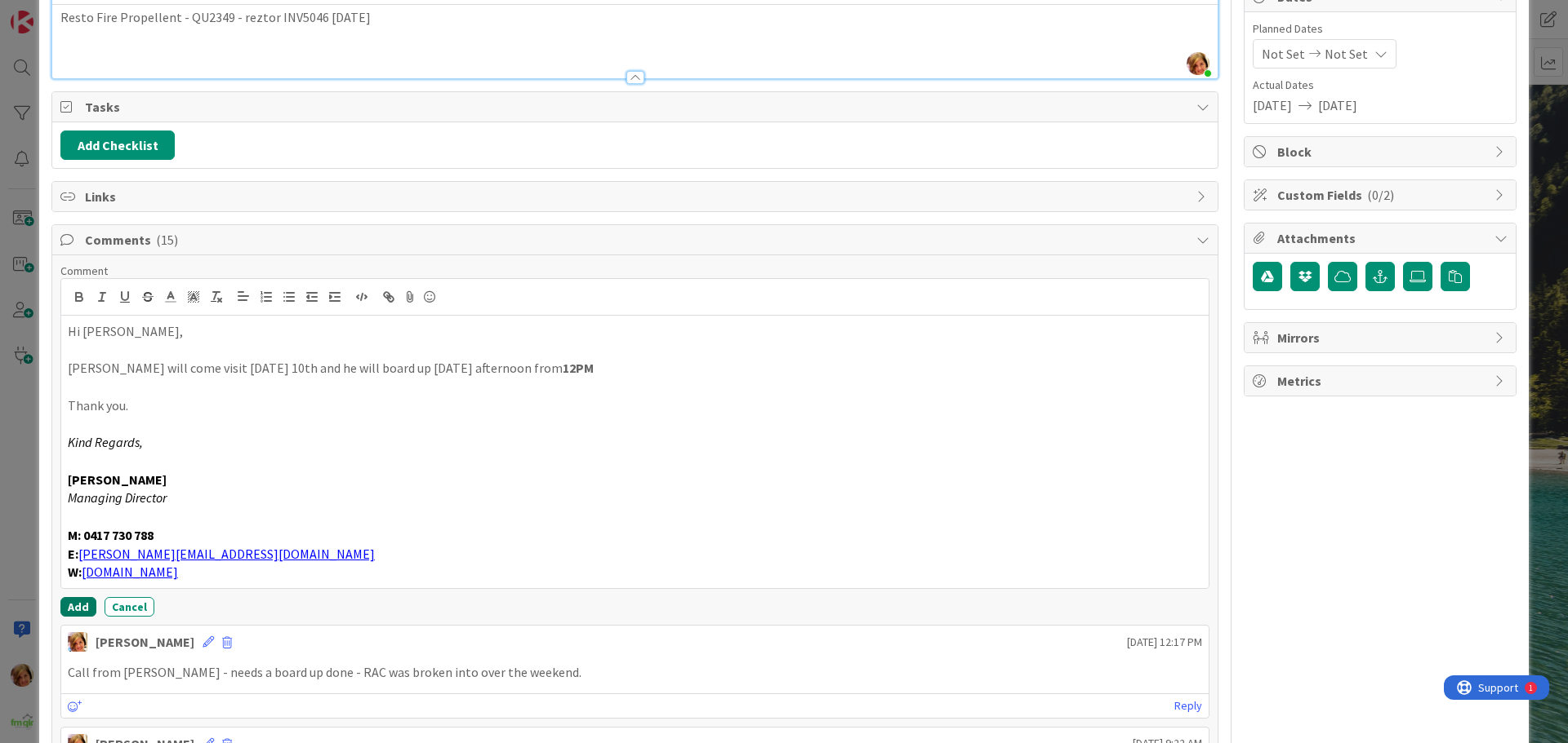
click at [82, 607] on button "Add" at bounding box center [78, 608] width 36 height 20
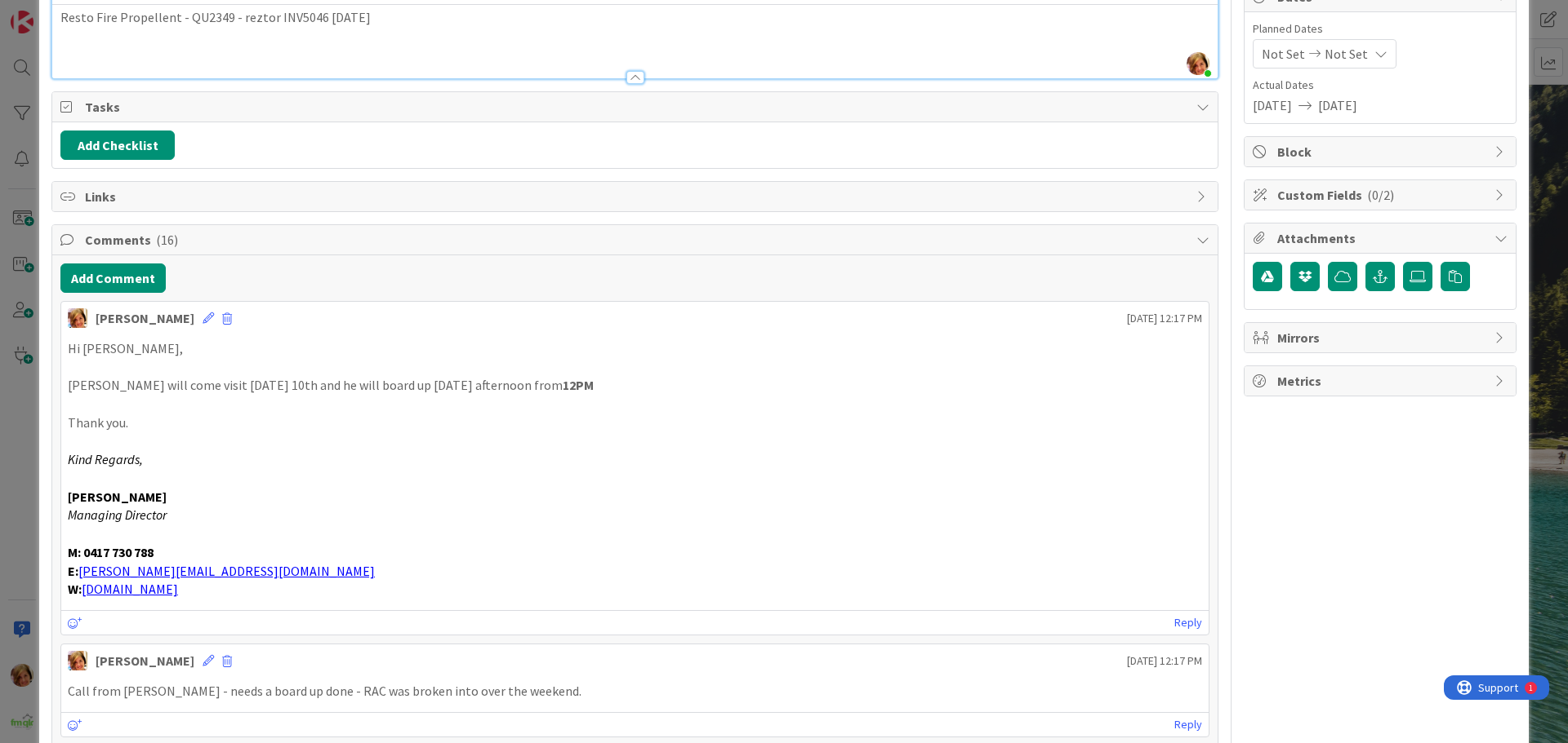
scroll to position [0, 0]
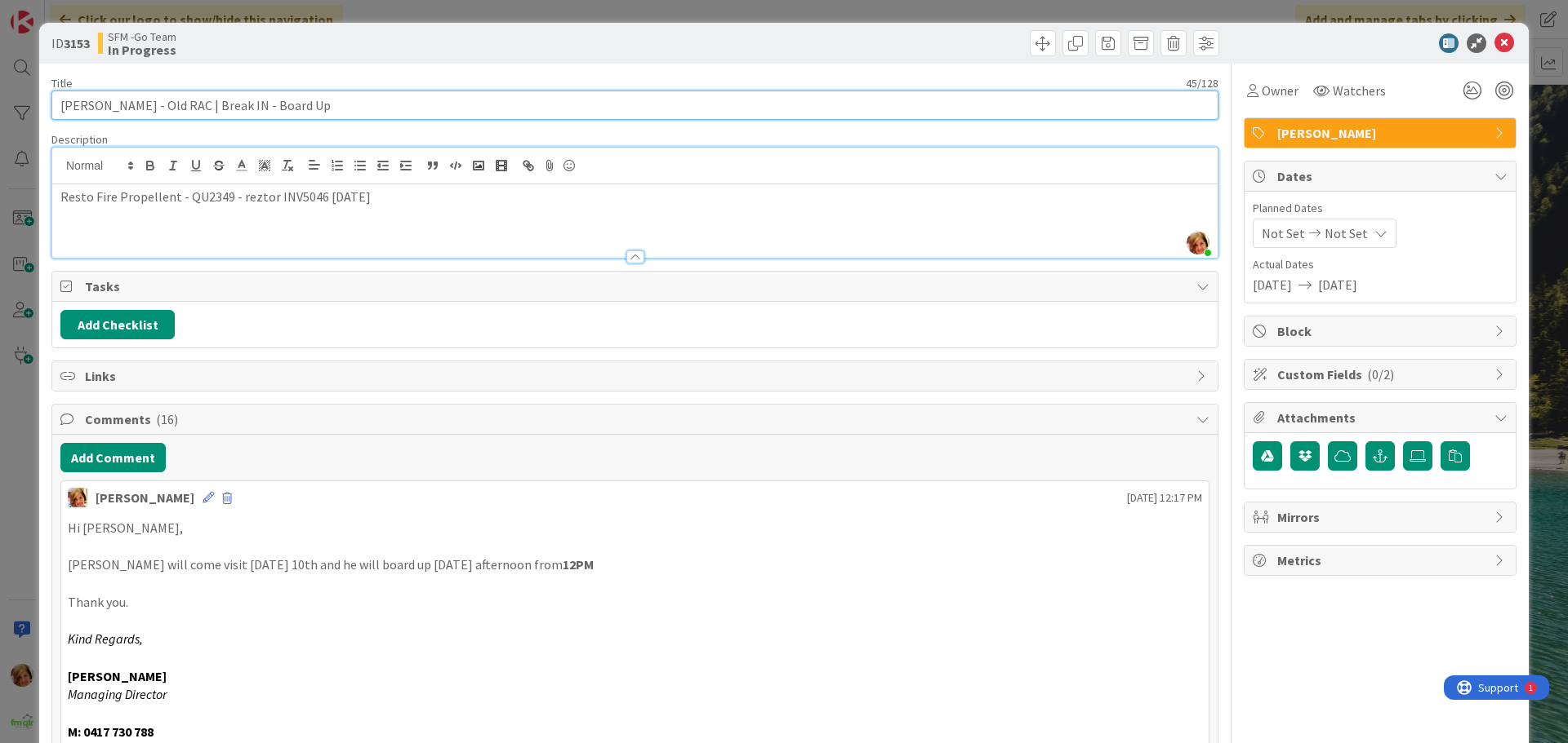
click at [444, 111] on input "BOLTON CLARKE - Old RAC | Break IN - Board Up" at bounding box center [635, 106] width 1167 height 30
type input "BOLTON CLARKE - Old RAC | Break IN - Board Up - GAV 11.9.25"
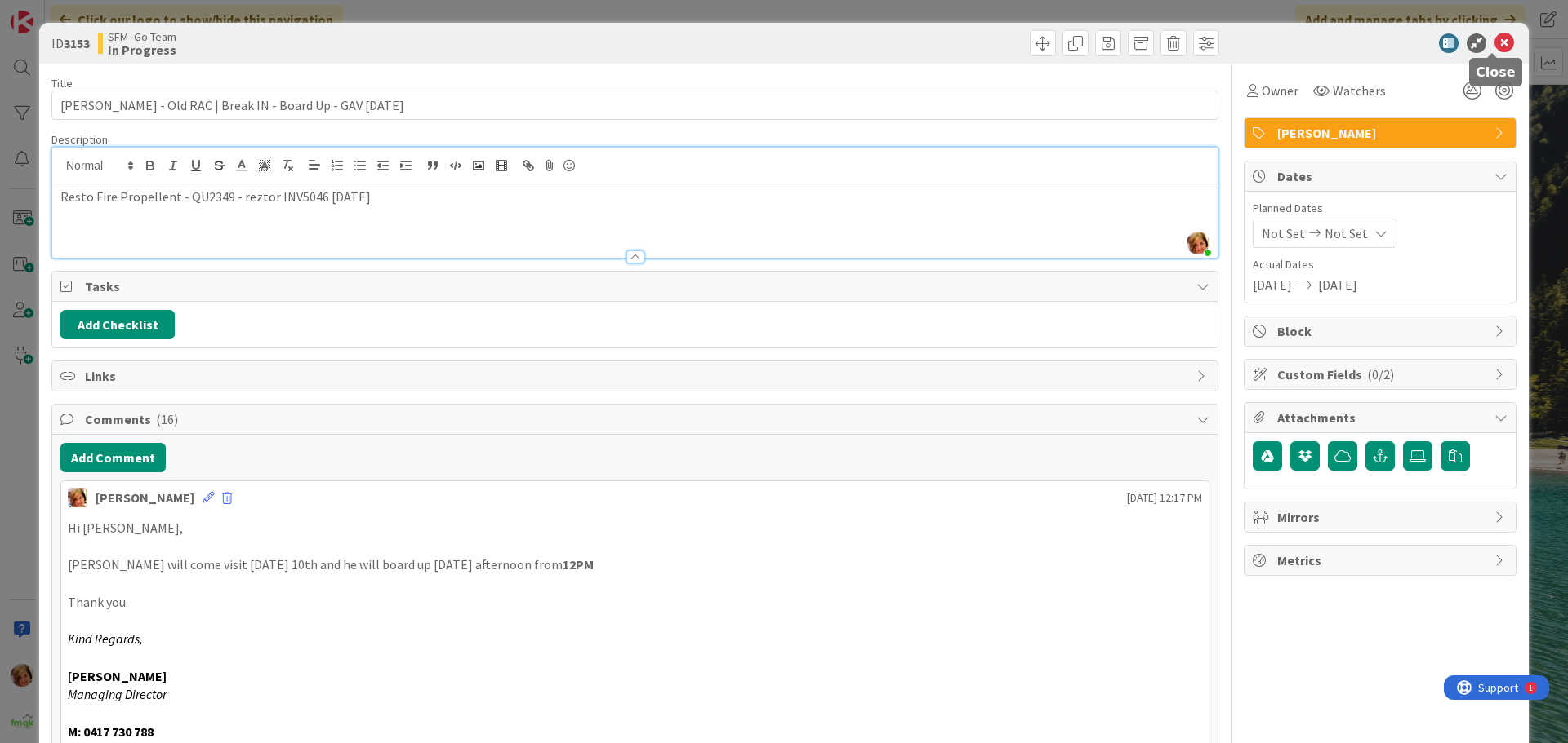
click at [1495, 39] on icon at bounding box center [1505, 43] width 20 height 20
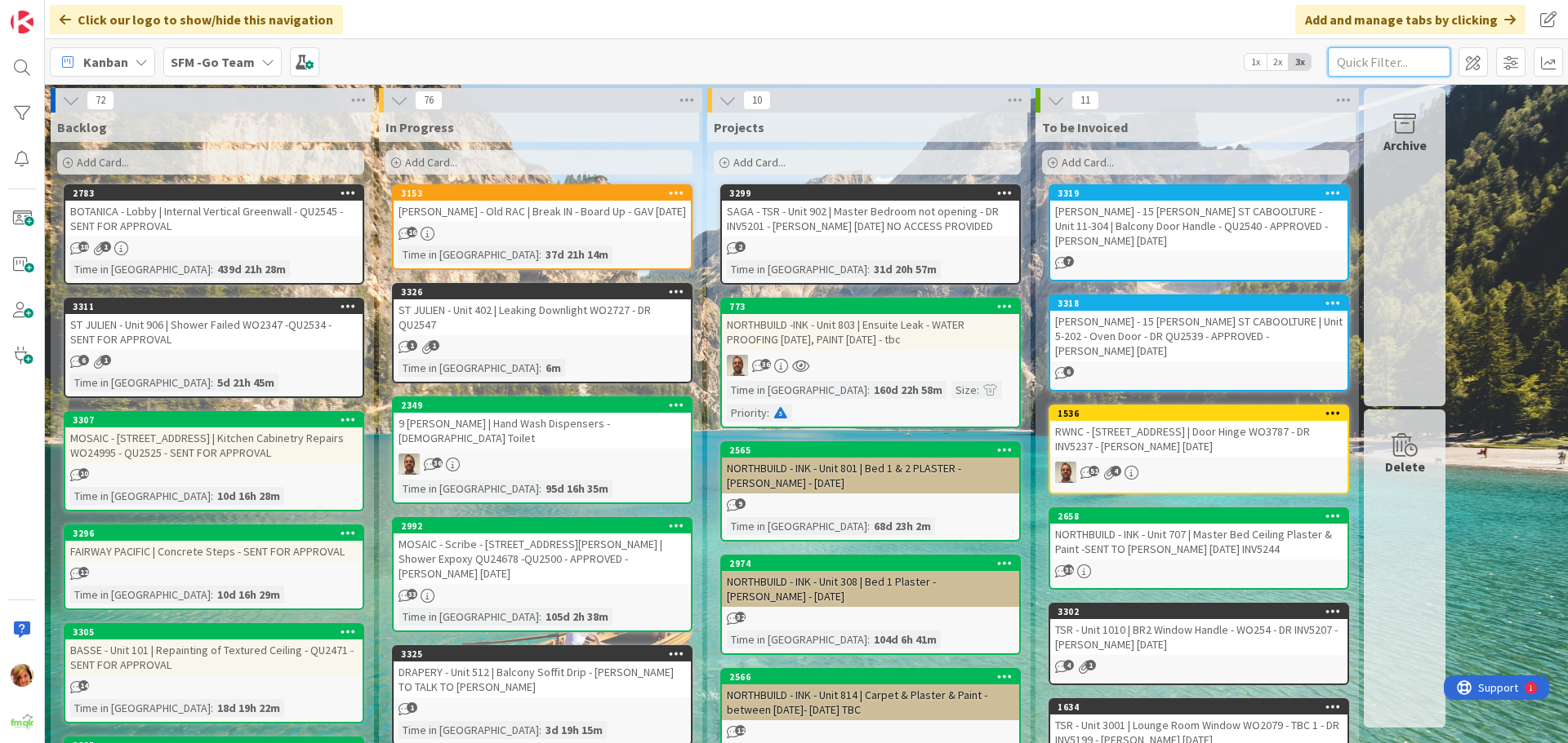
click at [1390, 58] on input "text" at bounding box center [1389, 62] width 123 height 30
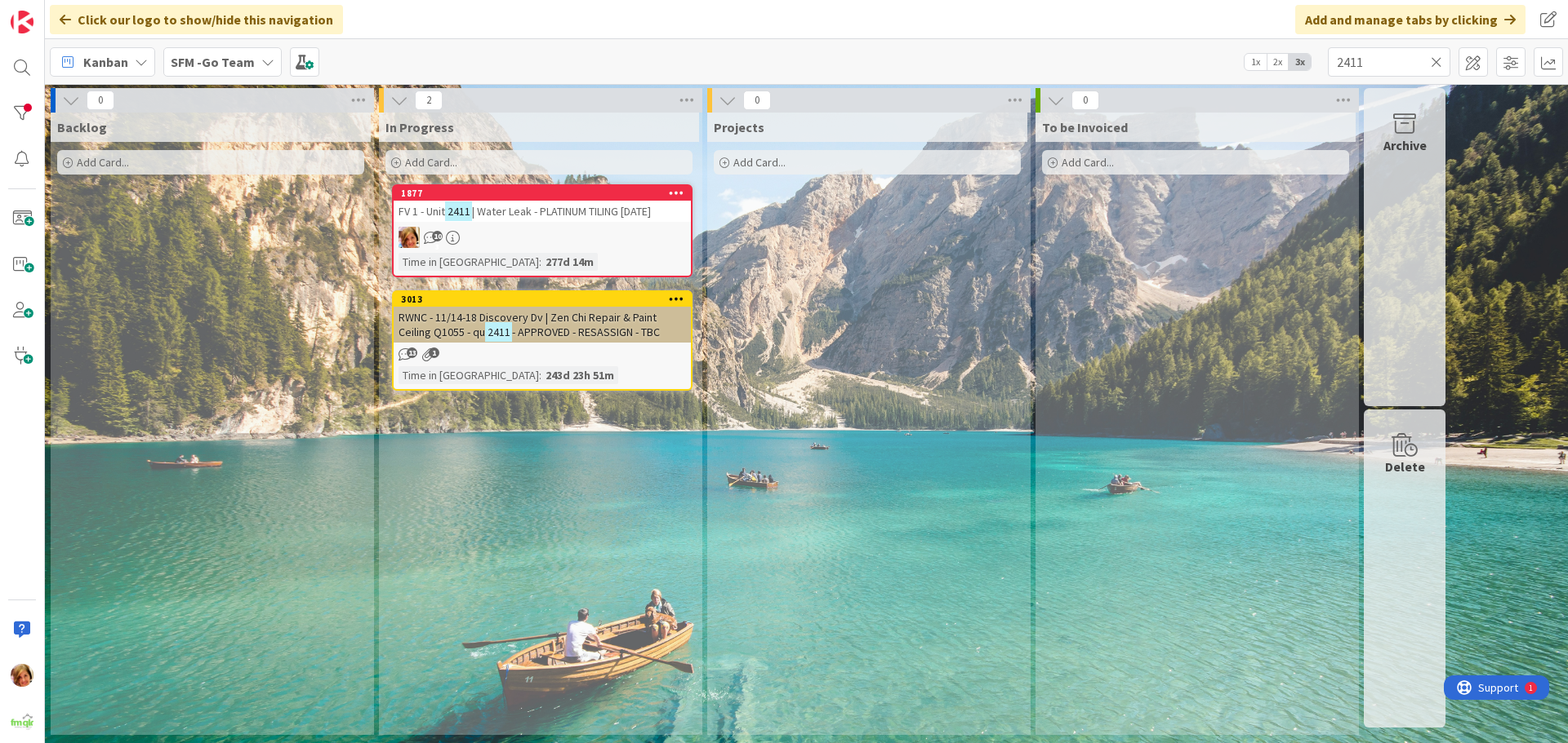
click at [627, 206] on span "| Water Leak - PLATINUM TILING 11.9.25" at bounding box center [561, 211] width 179 height 15
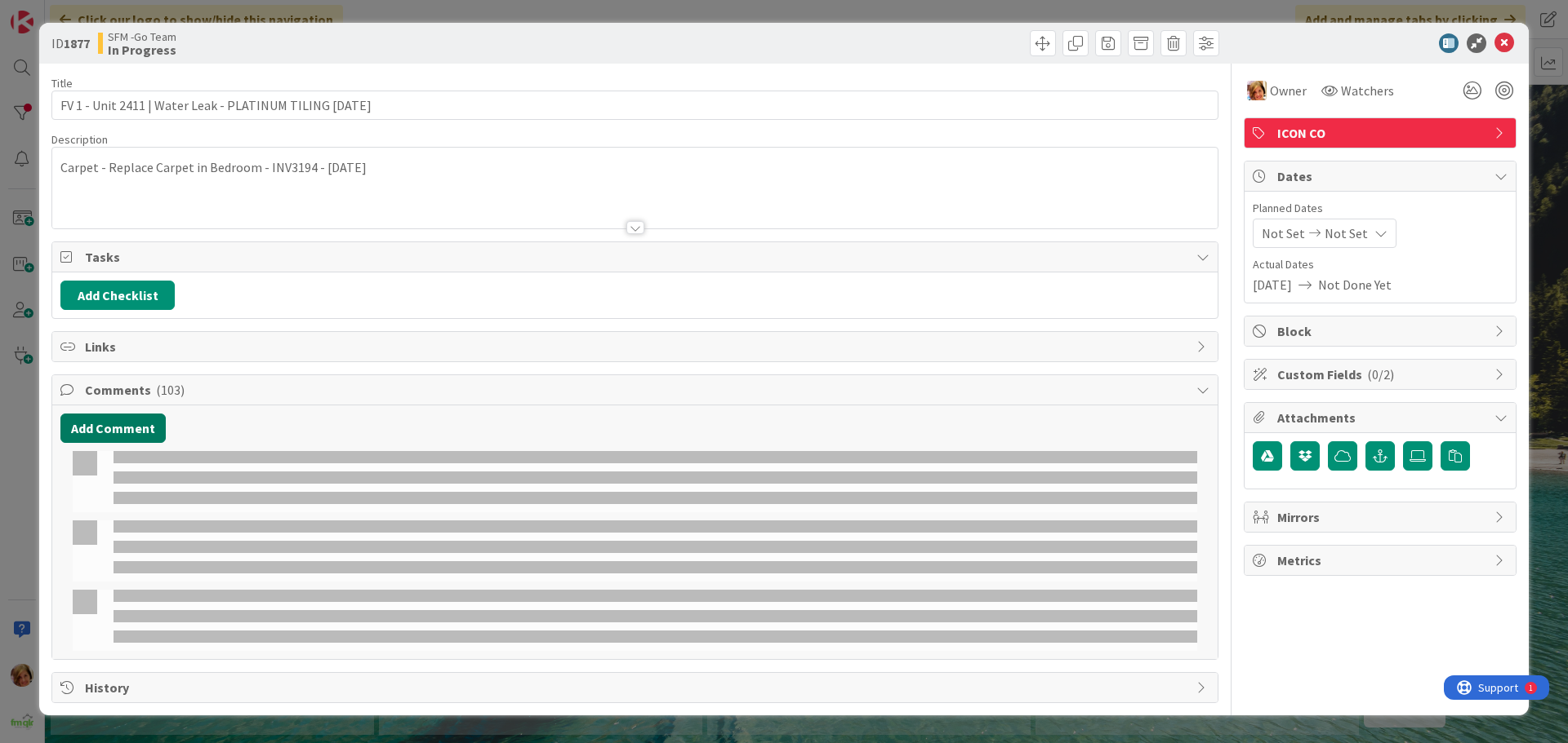
click at [117, 428] on button "Add Comment" at bounding box center [113, 429] width 106 height 30
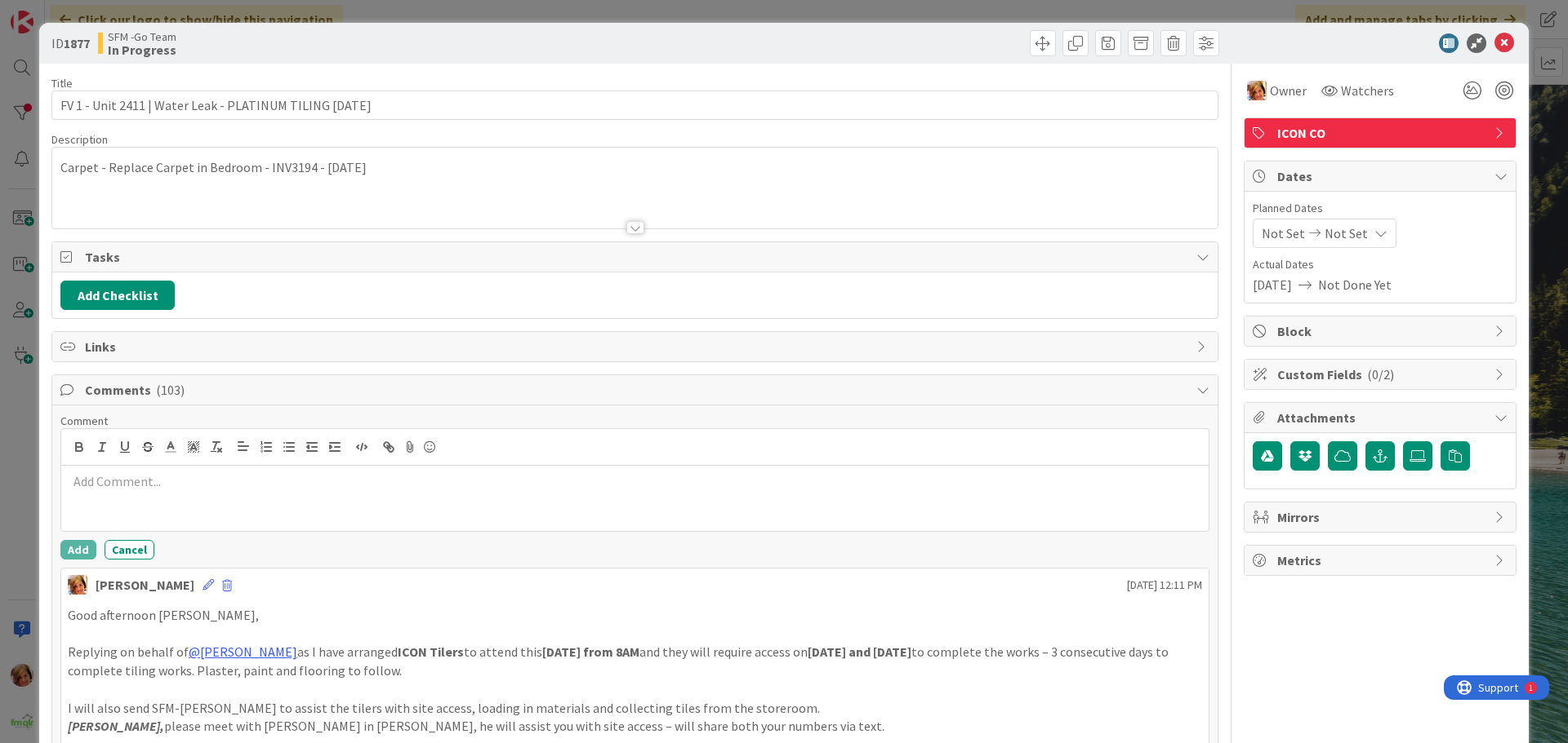
click at [176, 504] on div at bounding box center [635, 499] width 1148 height 65
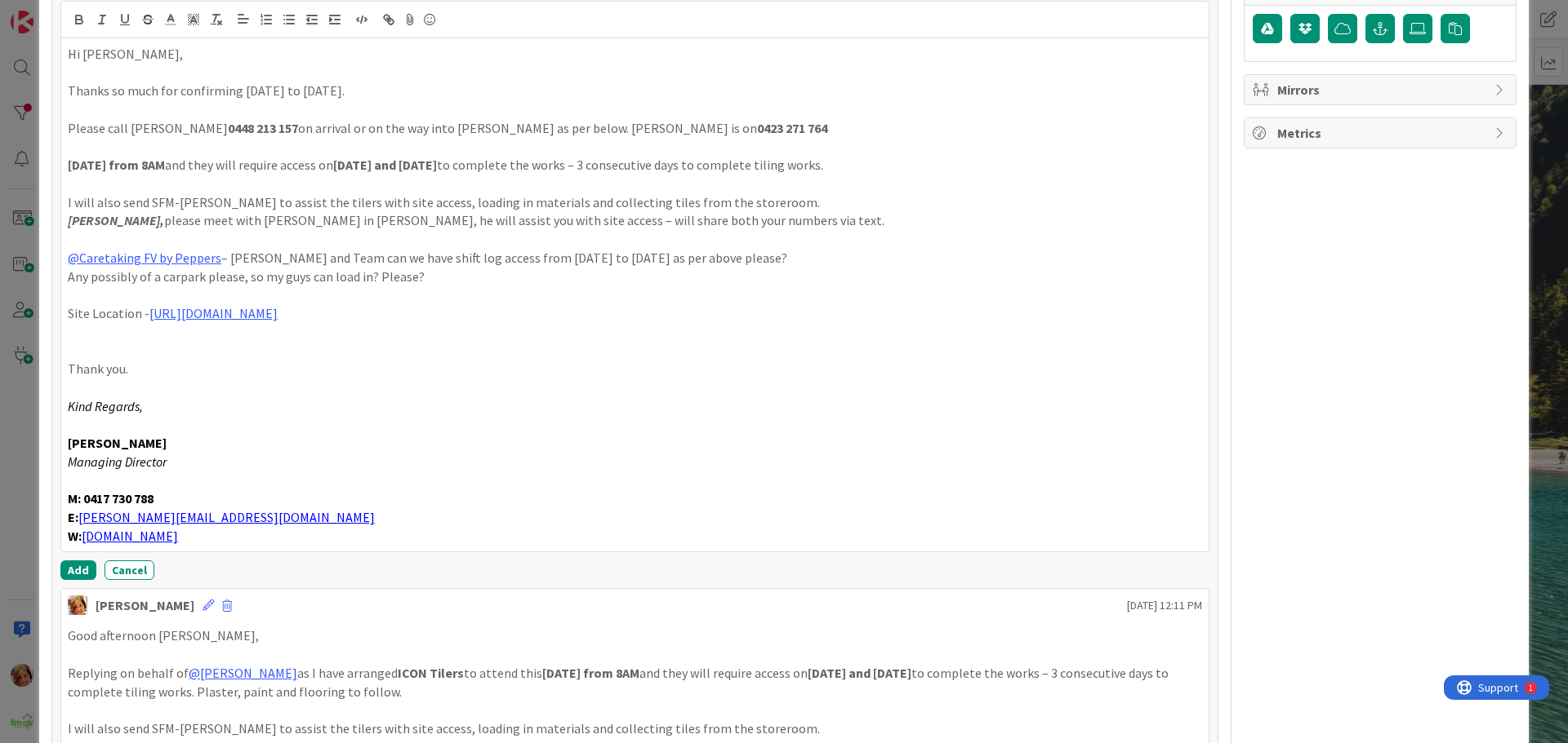
scroll to position [473, 0]
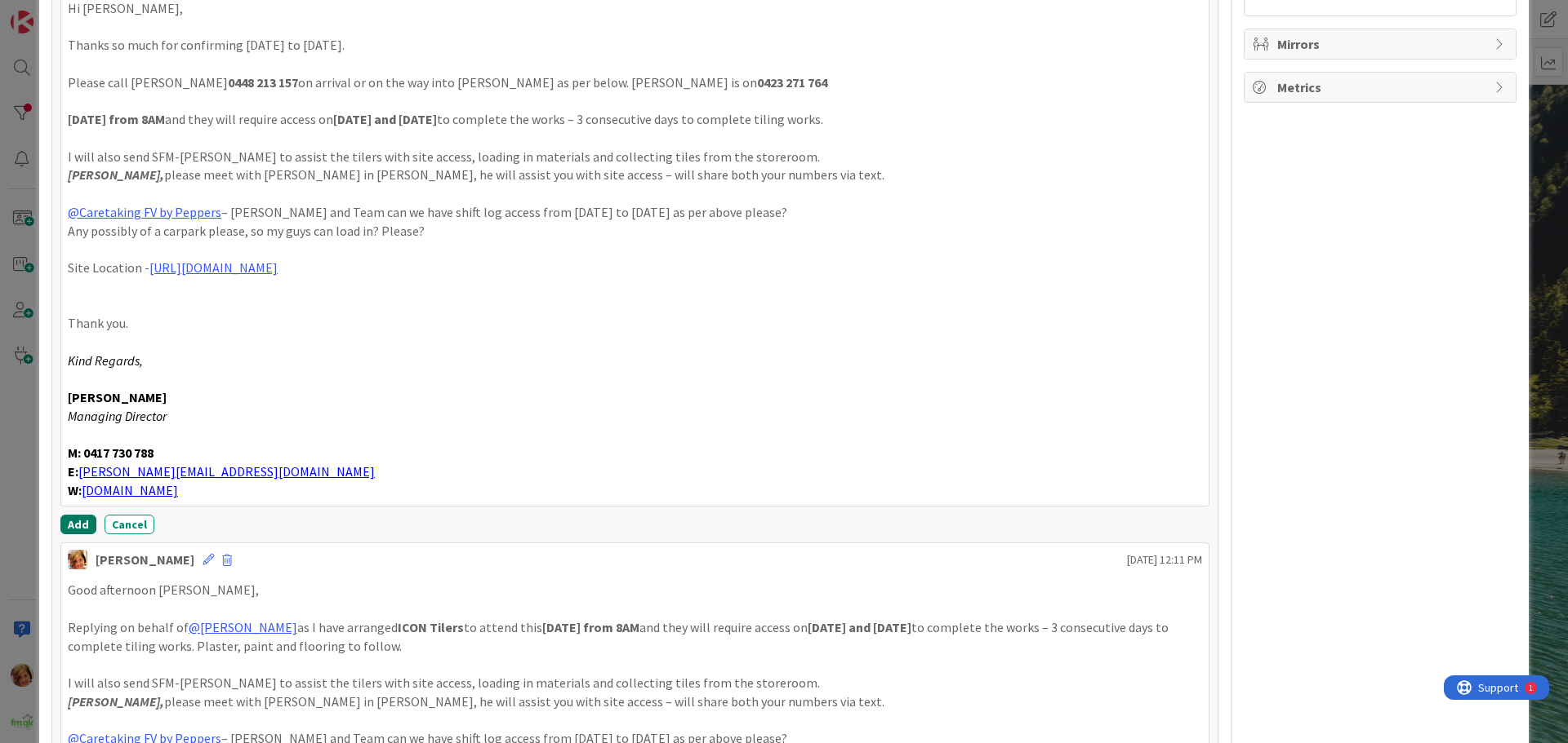
click at [73, 521] on button "Add" at bounding box center [78, 525] width 36 height 20
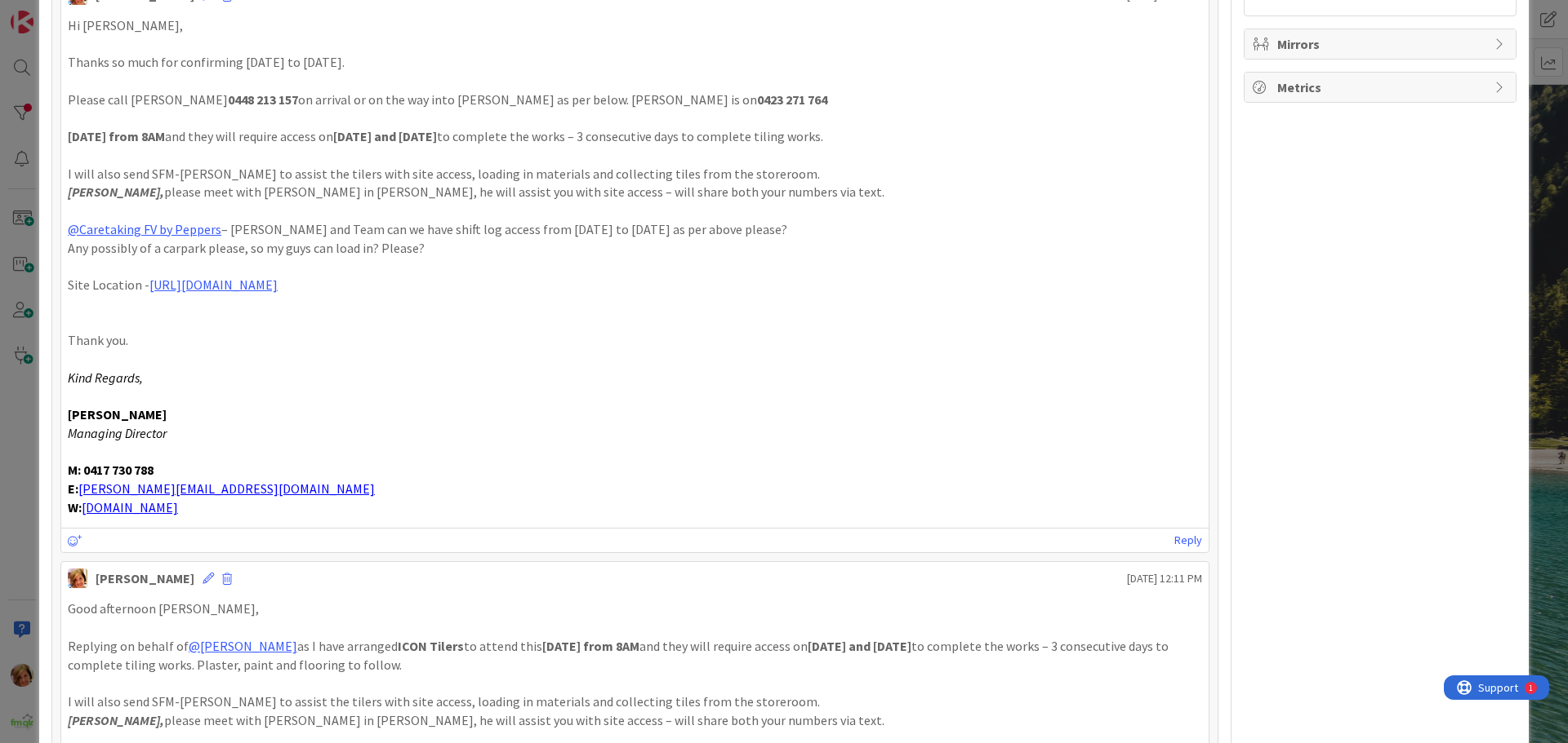
scroll to position [0, 0]
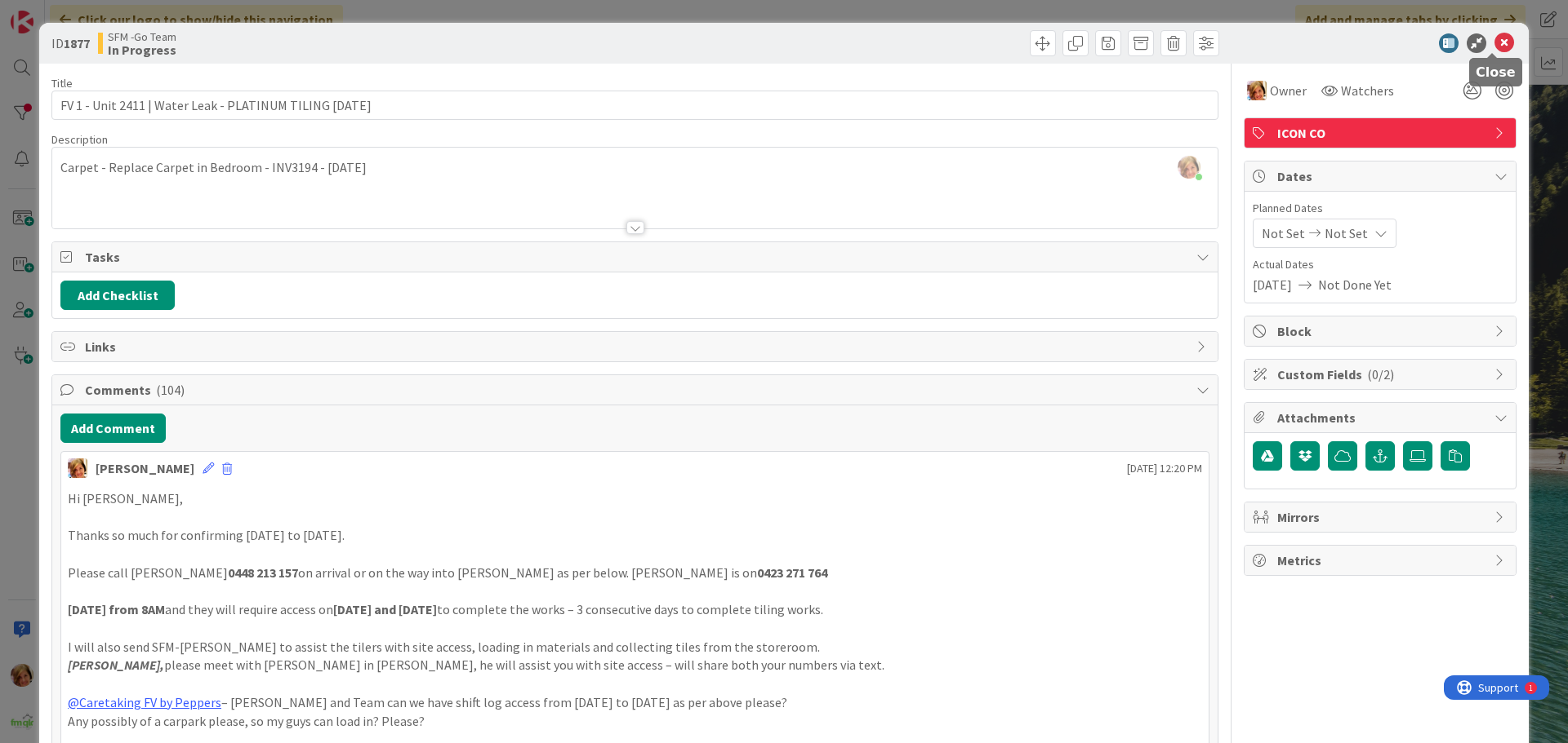
click at [1495, 37] on icon at bounding box center [1505, 43] width 20 height 20
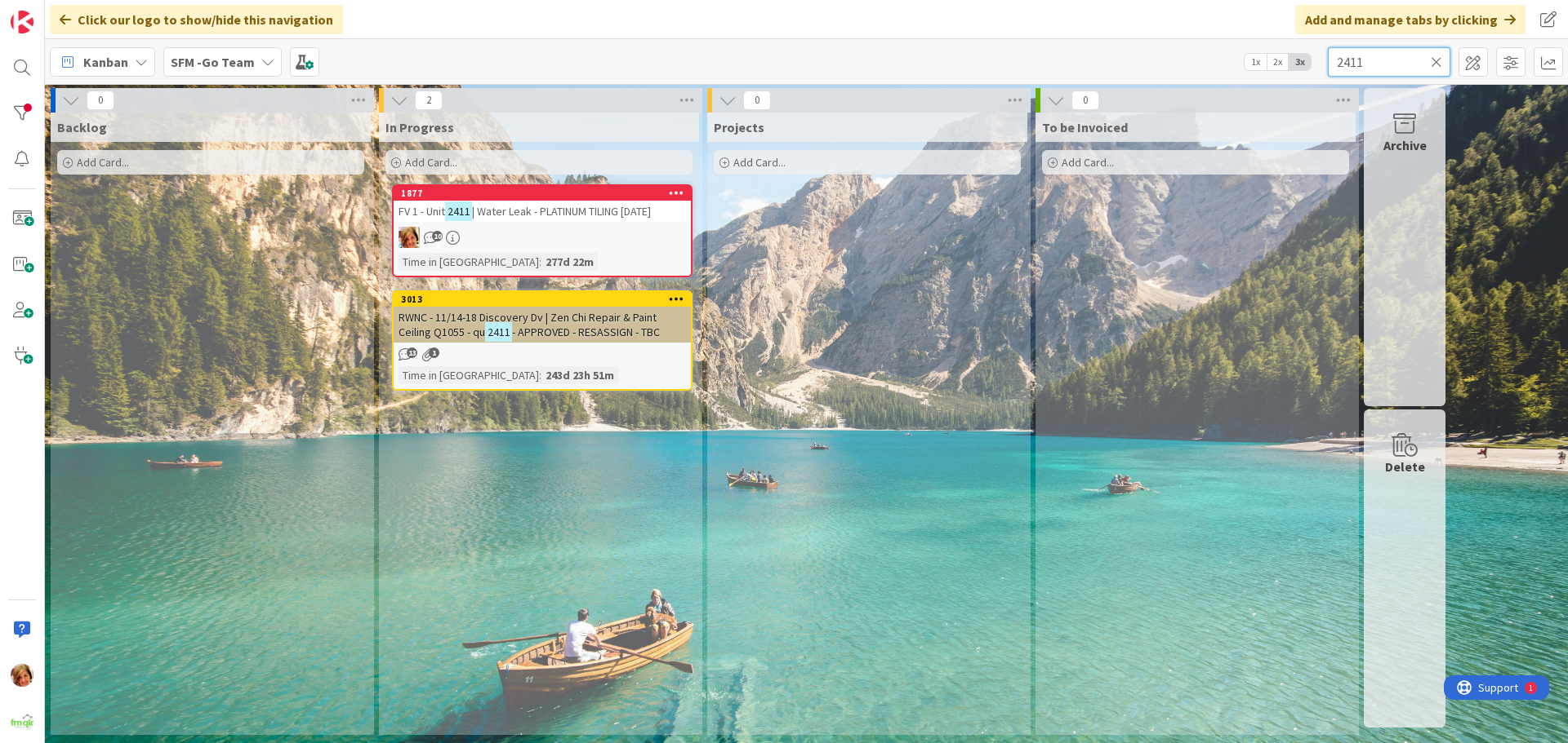
click at [1393, 57] on input "2411" at bounding box center [1389, 62] width 123 height 30
type input "2"
type input "RACEVIEW"
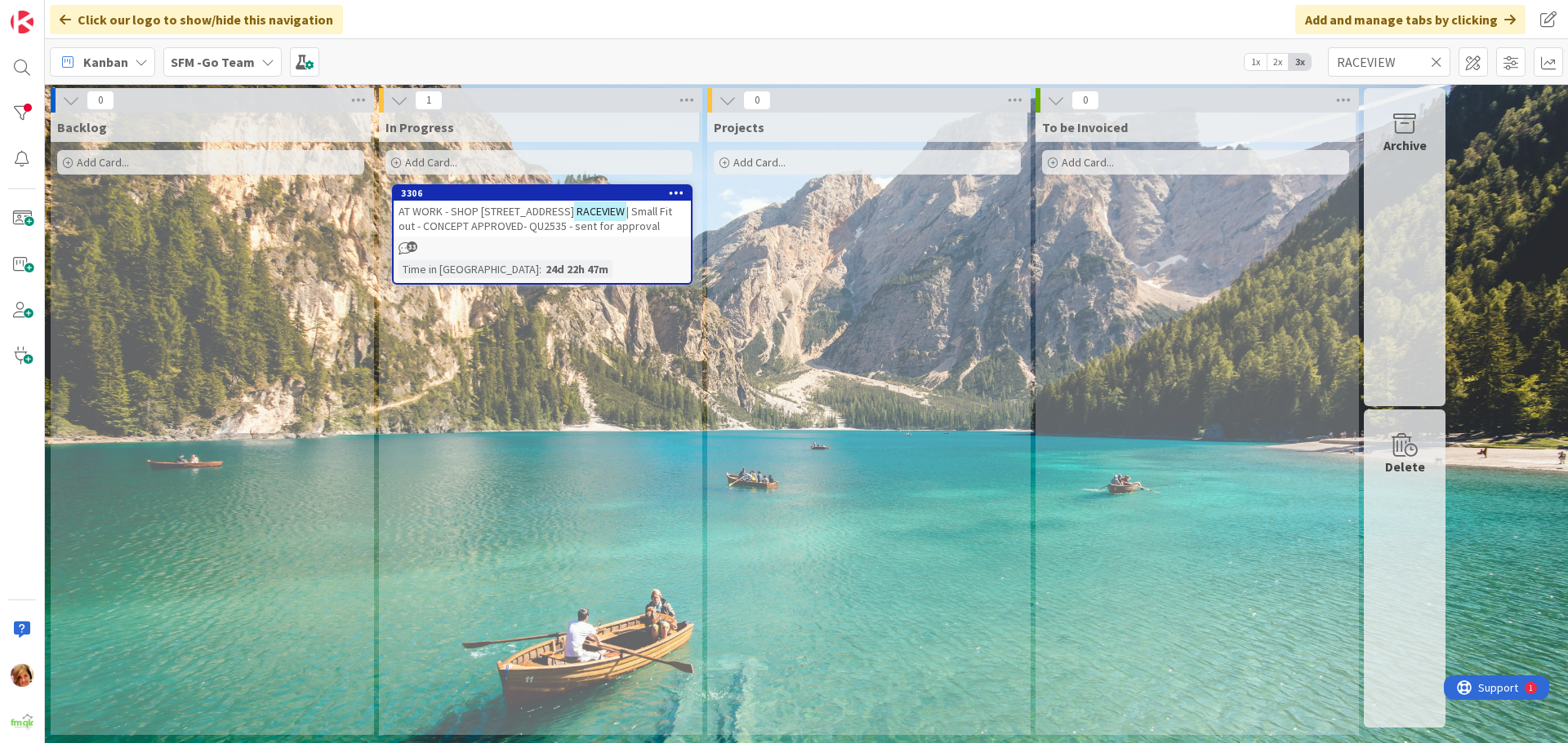
click at [519, 205] on span "AT WORK - SHOP [STREET_ADDRESS]" at bounding box center [486, 211] width 176 height 15
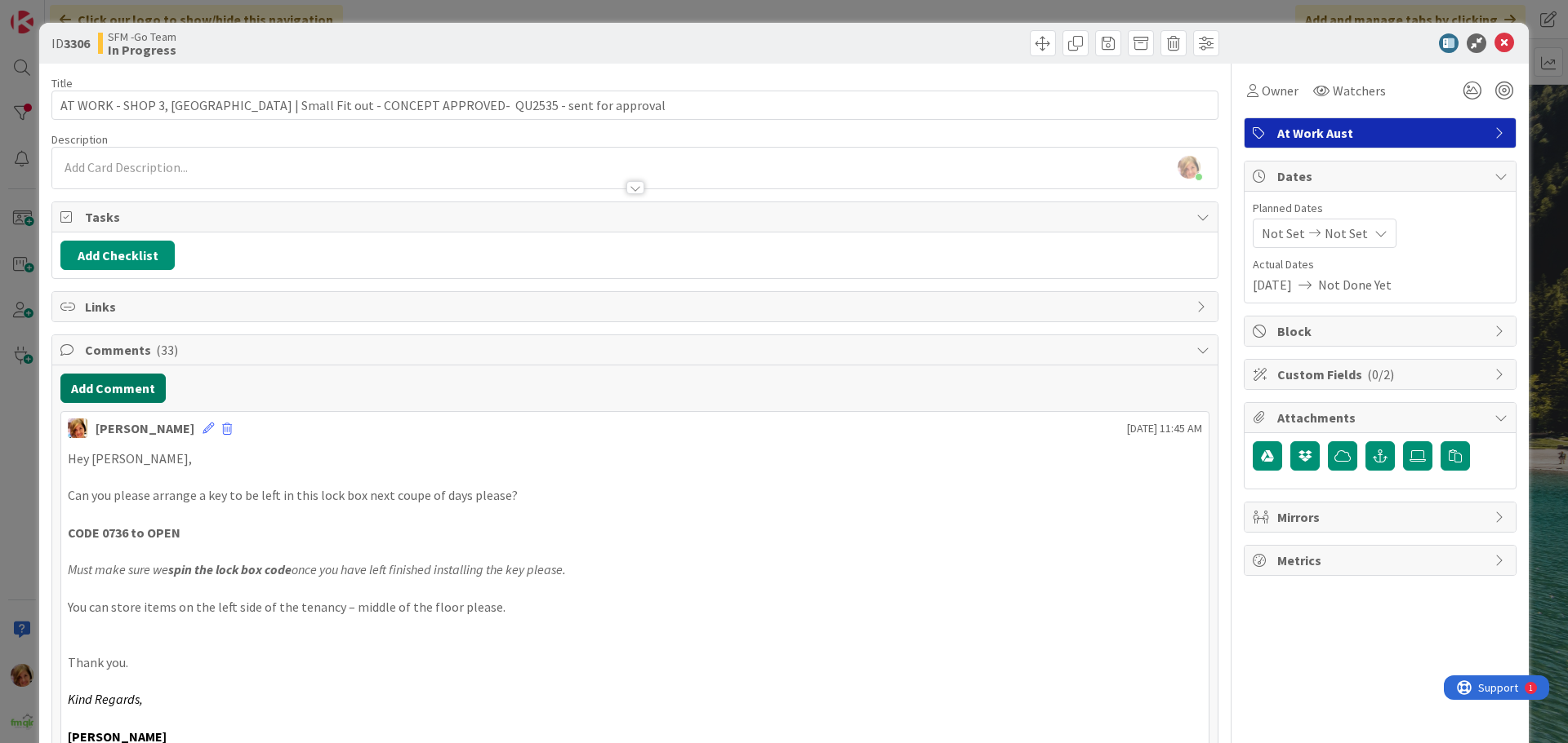
click at [118, 391] on button "Add Comment" at bounding box center [113, 388] width 106 height 30
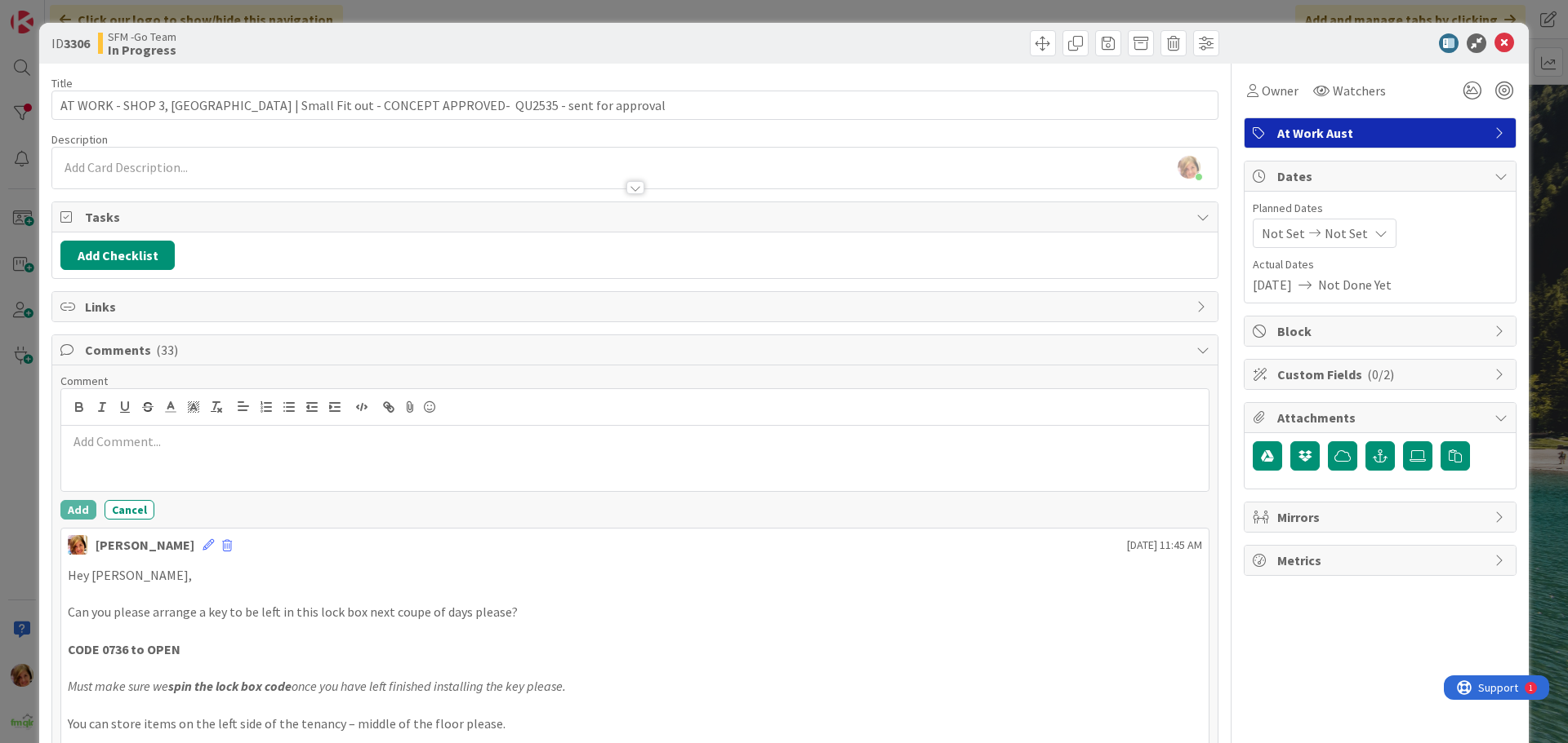
click at [138, 452] on div at bounding box center [635, 458] width 1148 height 65
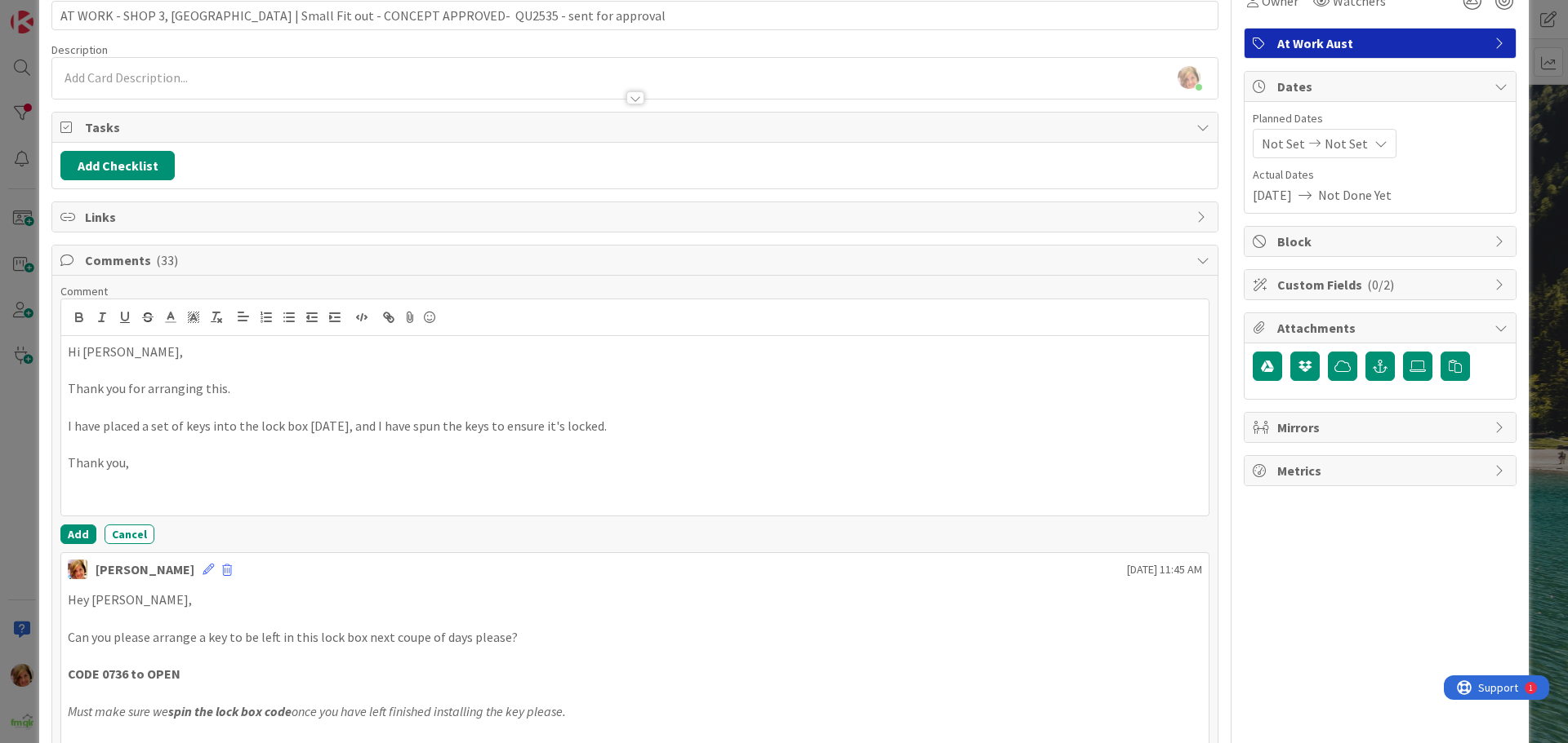
scroll to position [245, 0]
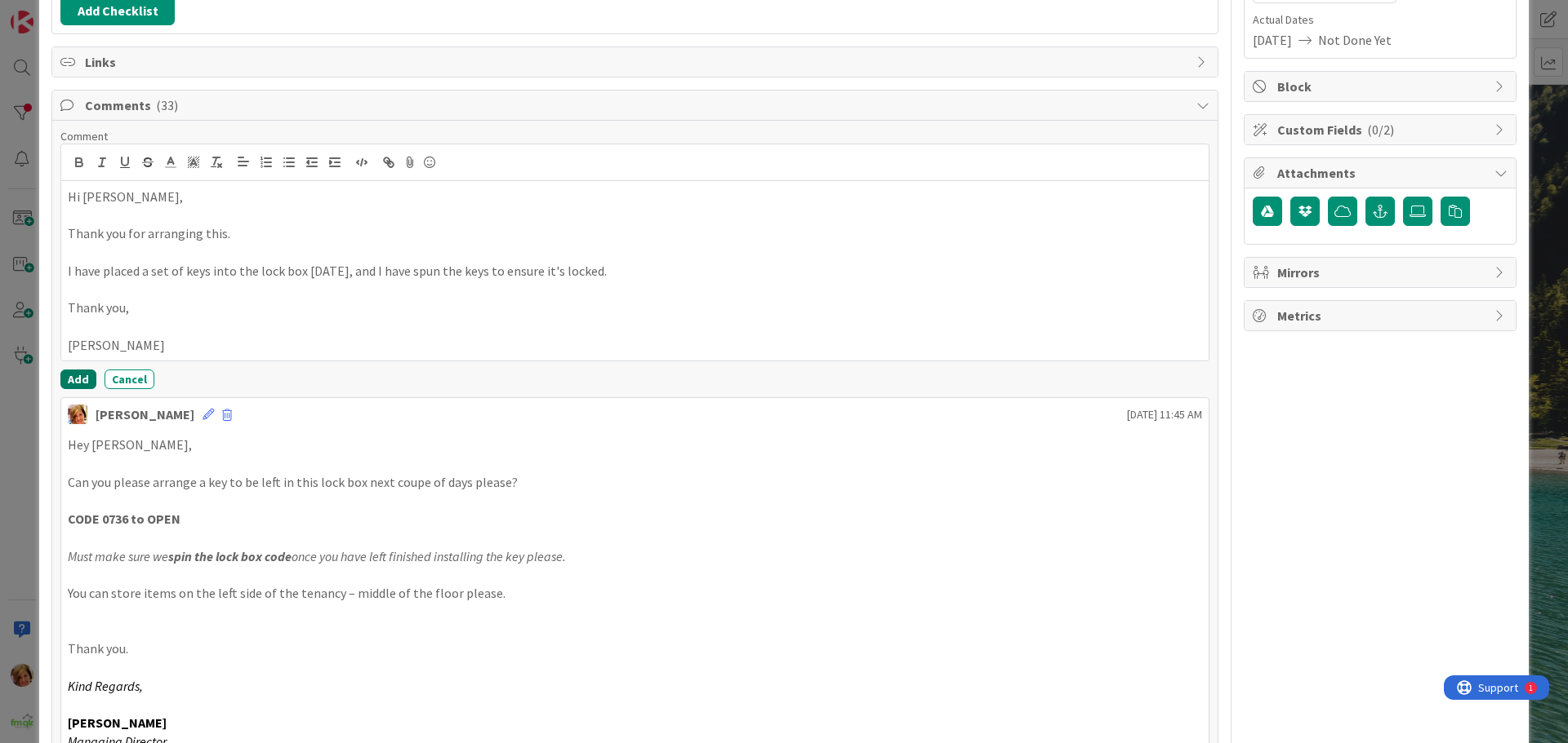
click at [66, 372] on button "Add" at bounding box center [78, 379] width 36 height 20
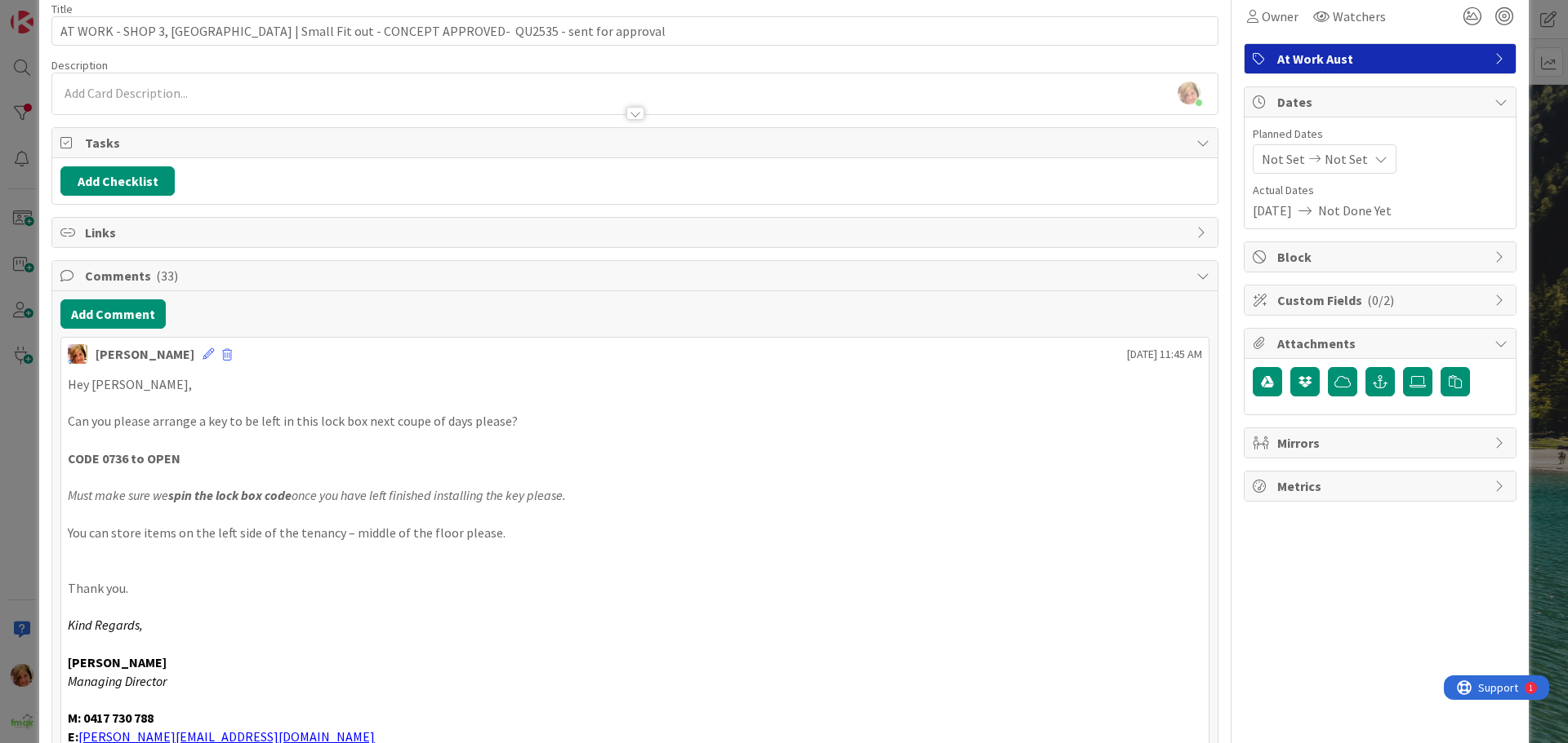
scroll to position [0, 0]
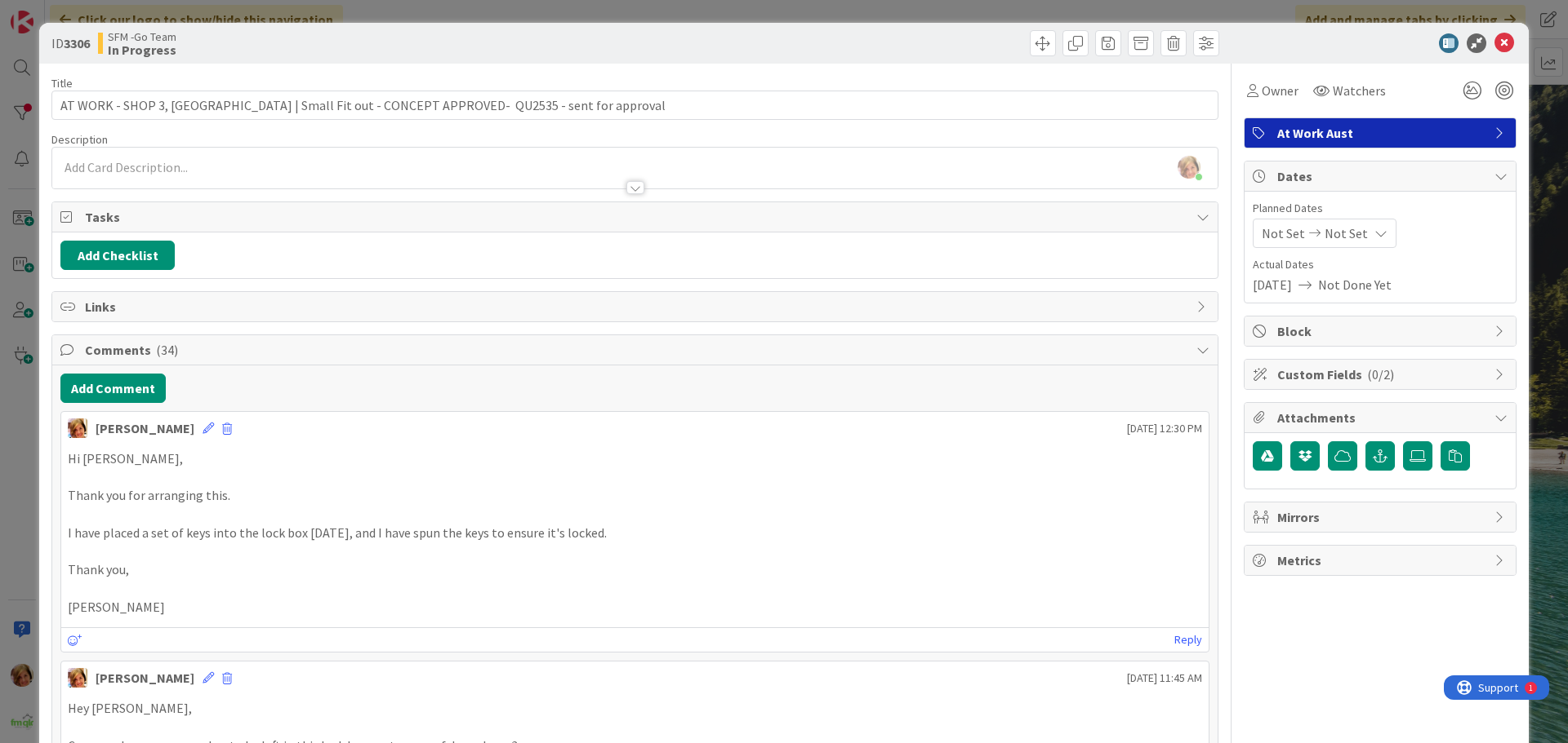
click at [793, 49] on div at bounding box center [929, 43] width 579 height 26
click at [1495, 36] on icon at bounding box center [1505, 43] width 20 height 20
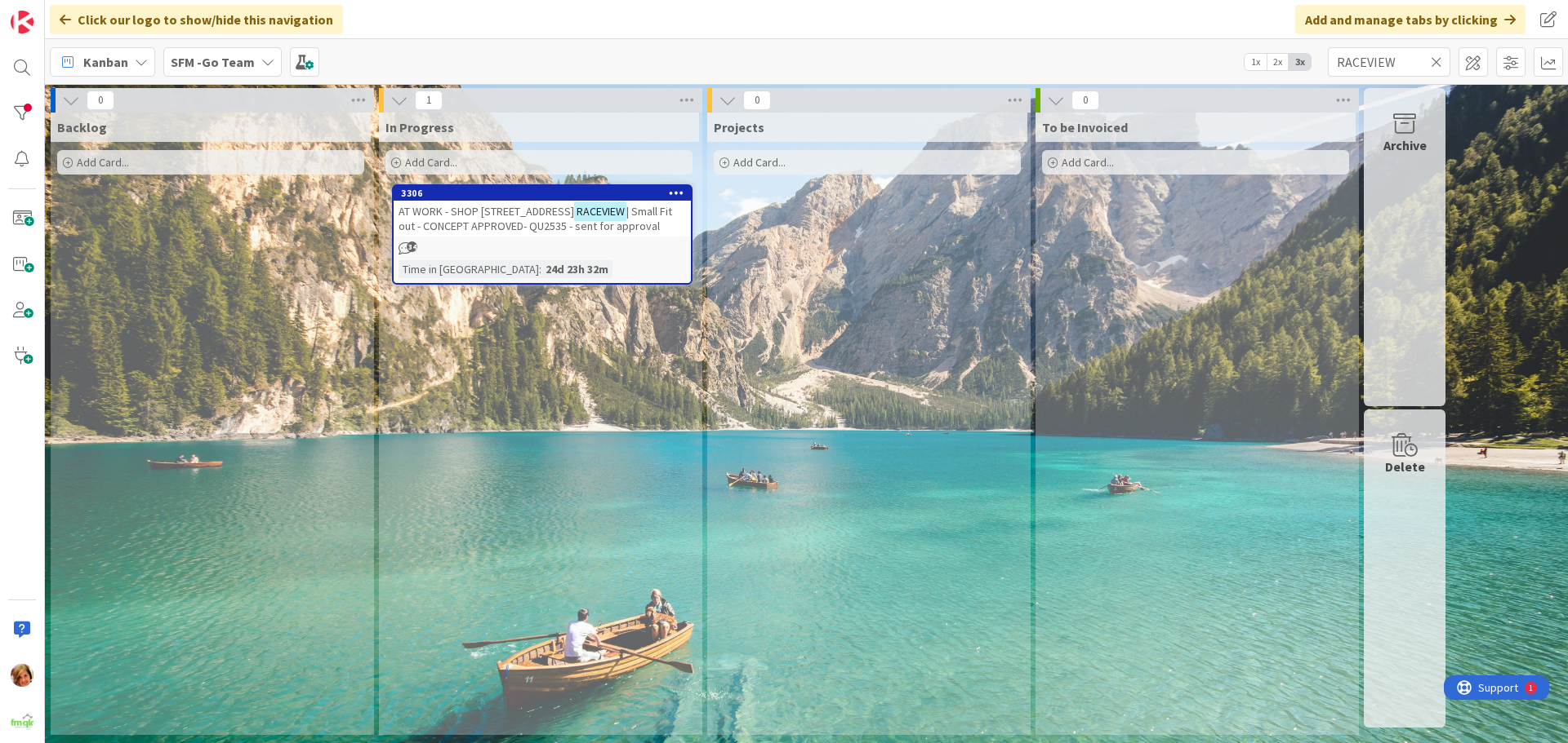
click at [1433, 59] on icon at bounding box center [1437, 61] width 12 height 15
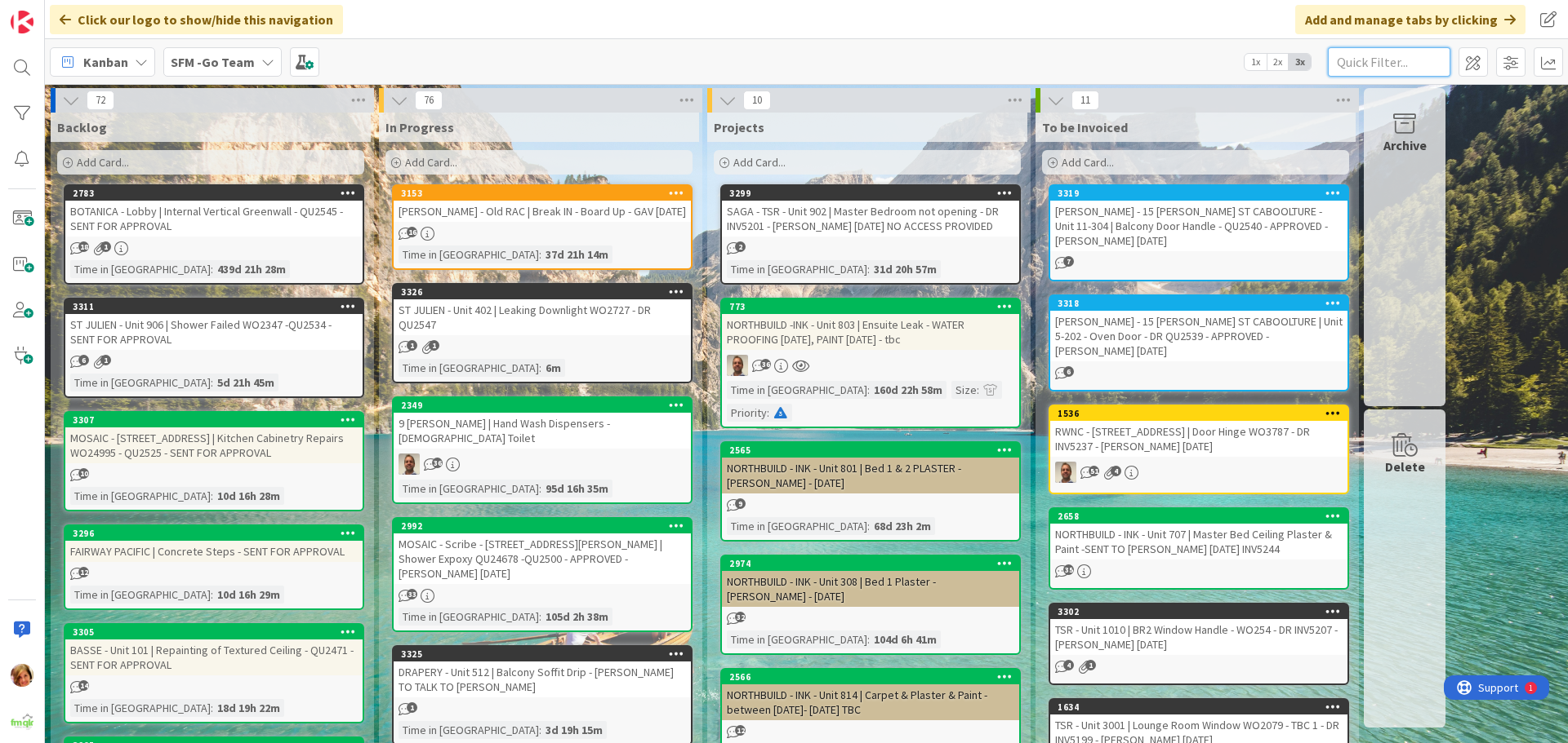
click at [1362, 58] on input "text" at bounding box center [1389, 62] width 123 height 30
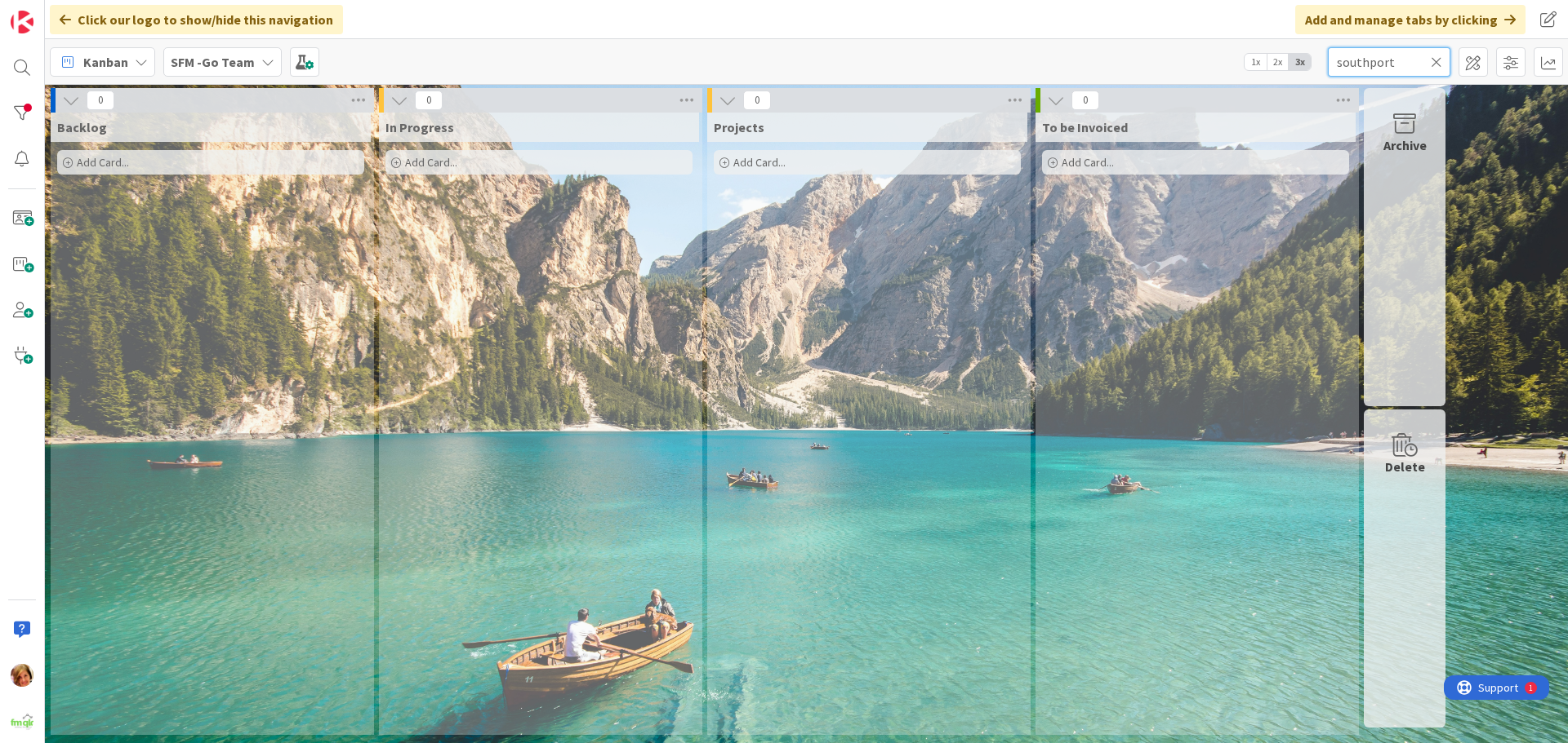
type input "southport"
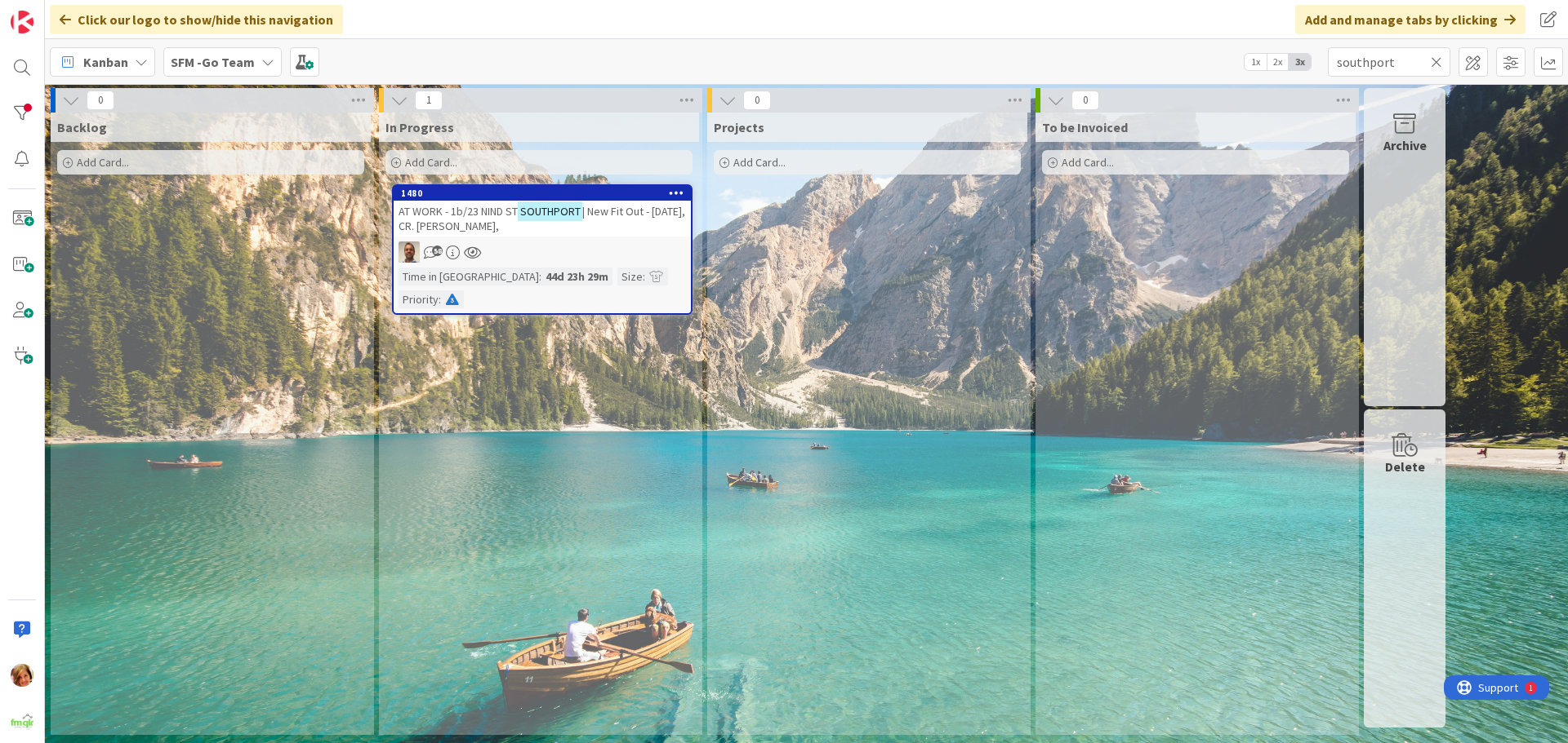
click at [474, 216] on span "AT WORK - 1b/23 NIND ST" at bounding box center [458, 211] width 120 height 15
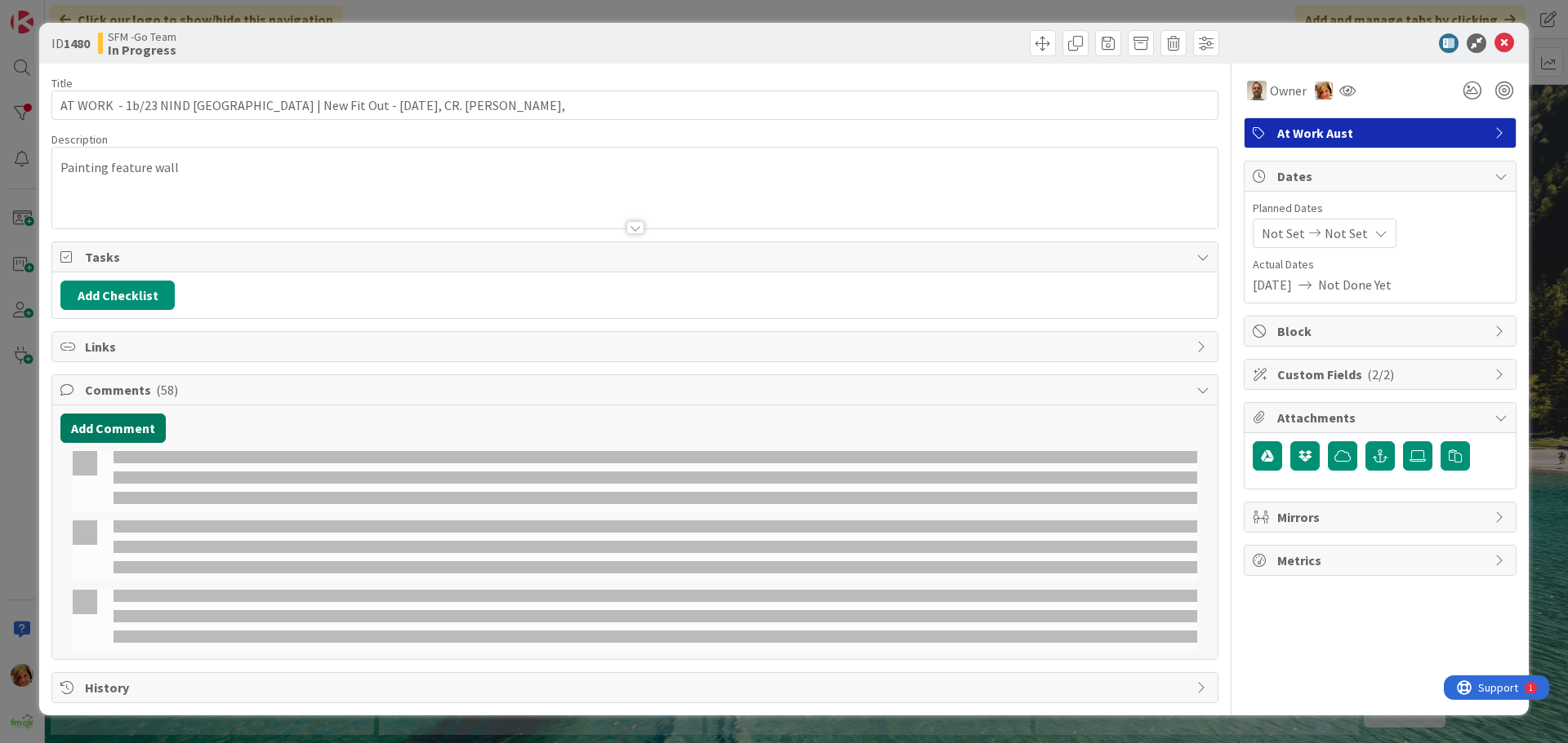
click at [131, 434] on button "Add Comment" at bounding box center [113, 429] width 106 height 30
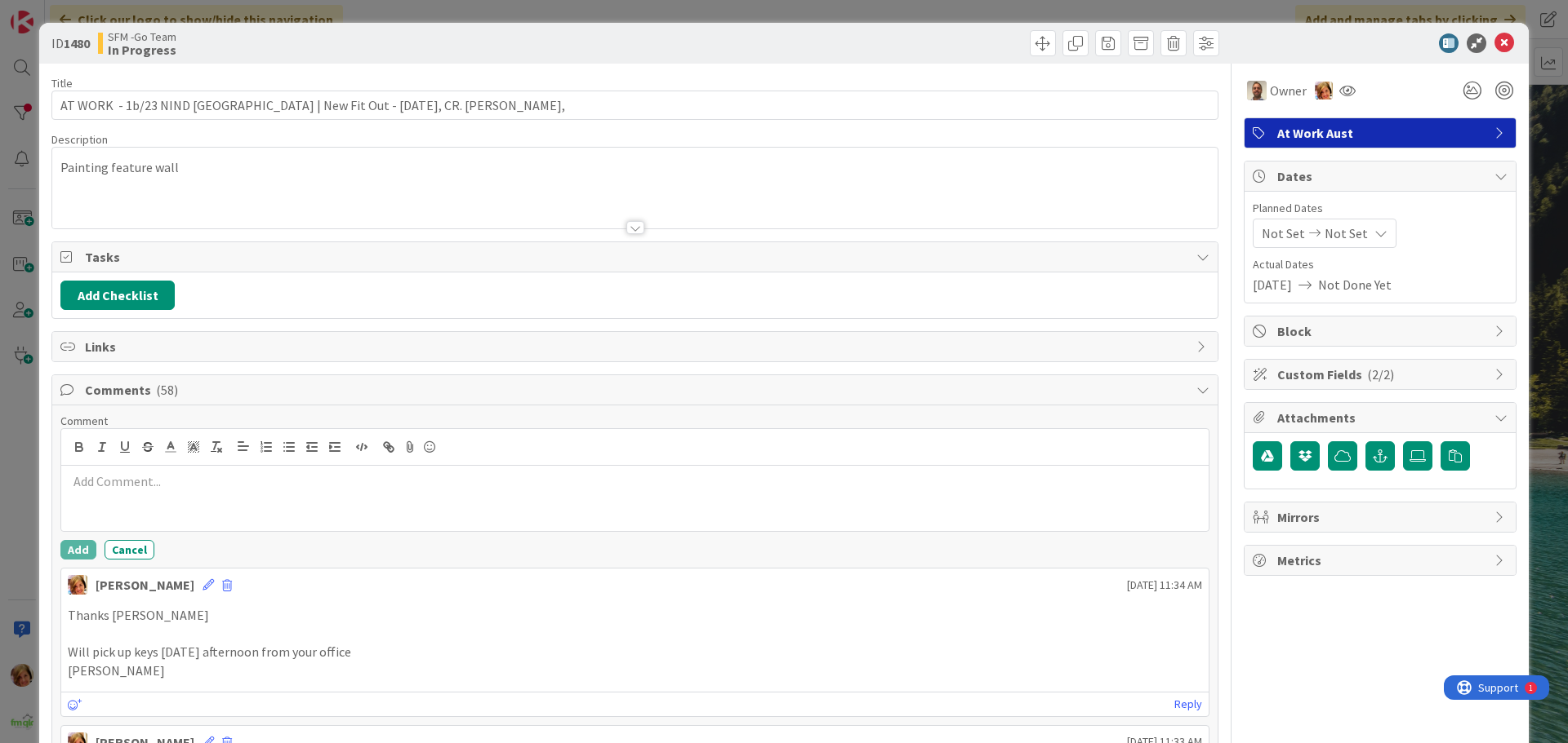
click at [147, 475] on p at bounding box center [635, 481] width 1134 height 19
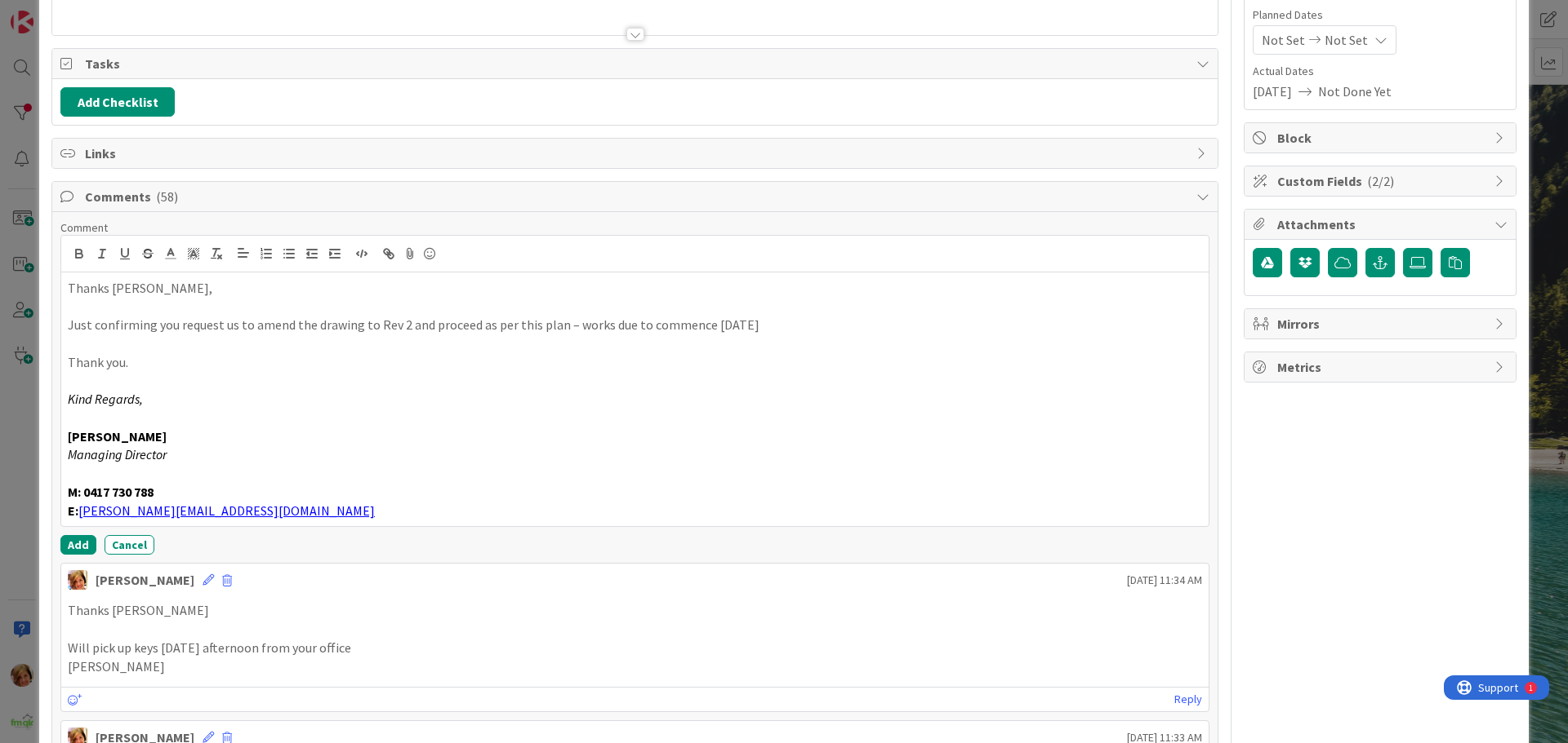
scroll to position [245, 0]
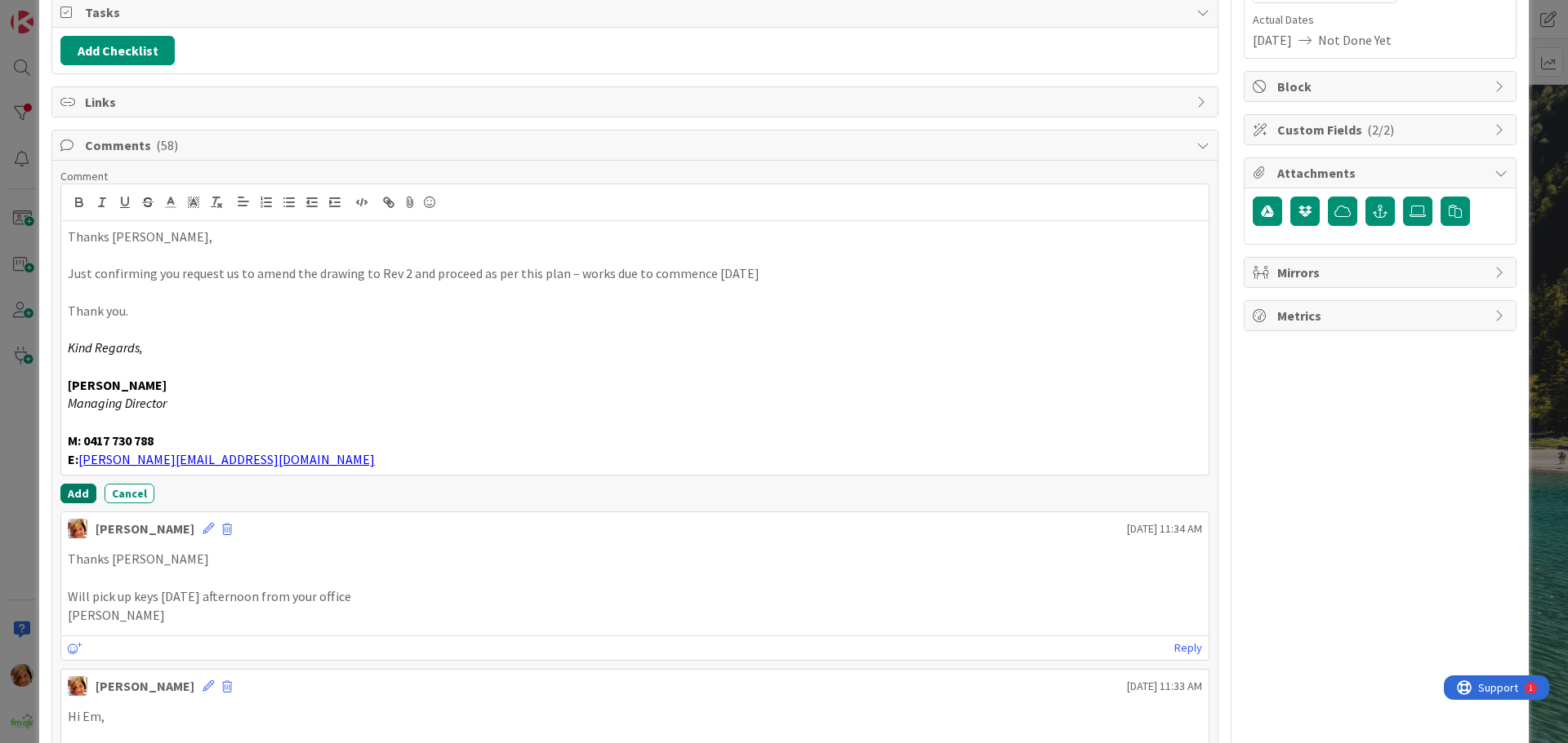
click at [82, 490] on button "Add" at bounding box center [78, 494] width 36 height 20
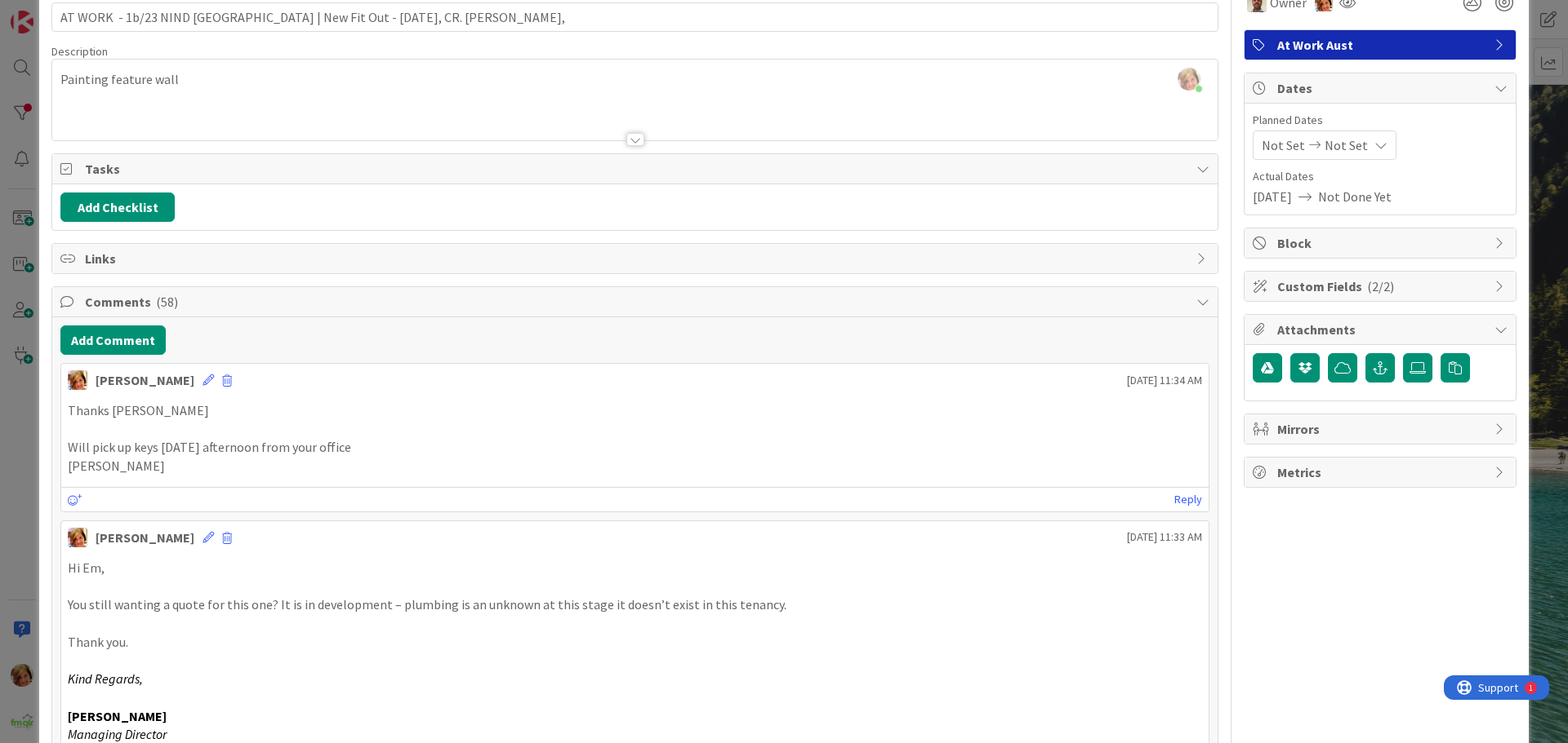
scroll to position [0, 0]
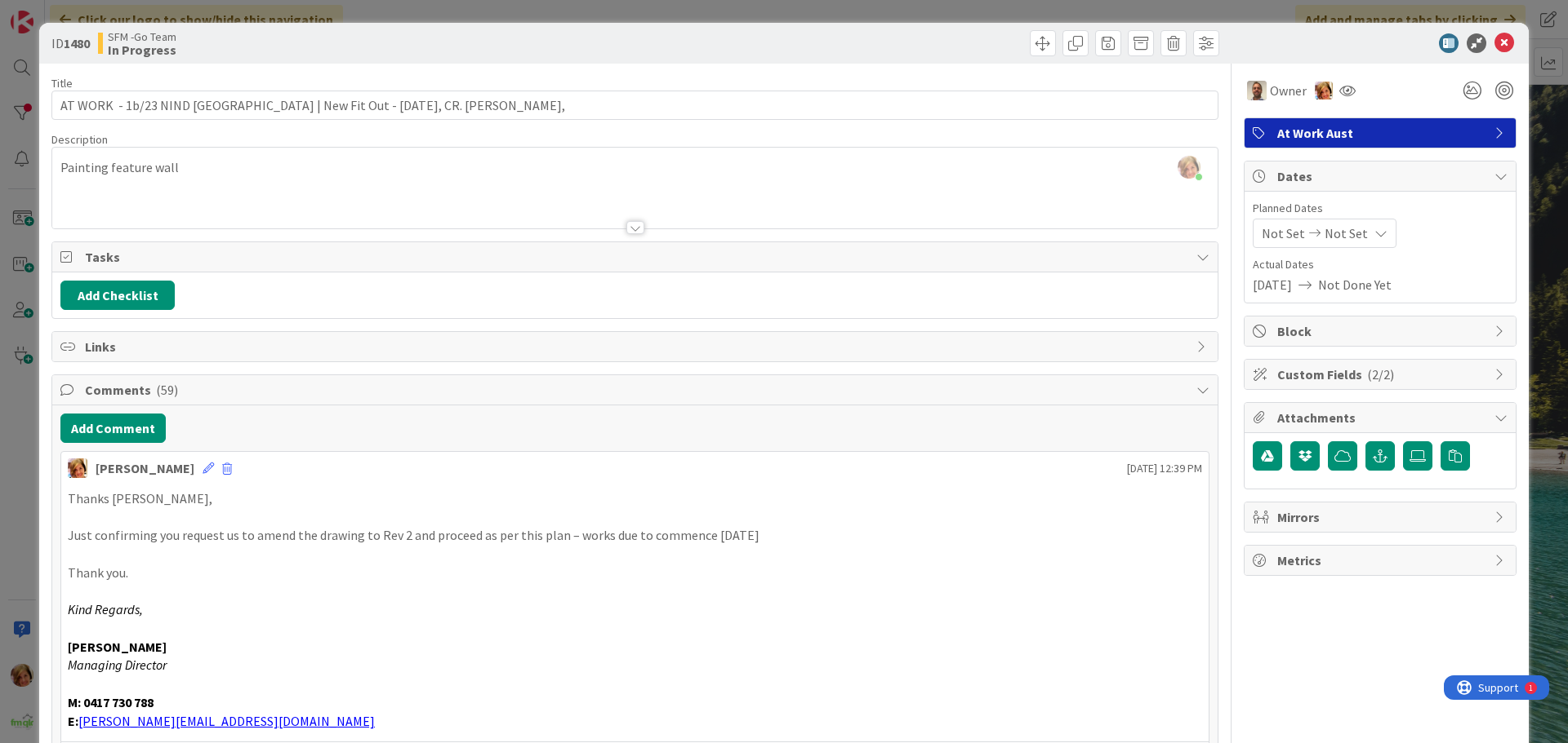
click at [767, 37] on div at bounding box center [929, 43] width 579 height 26
click at [1495, 40] on icon at bounding box center [1505, 43] width 20 height 20
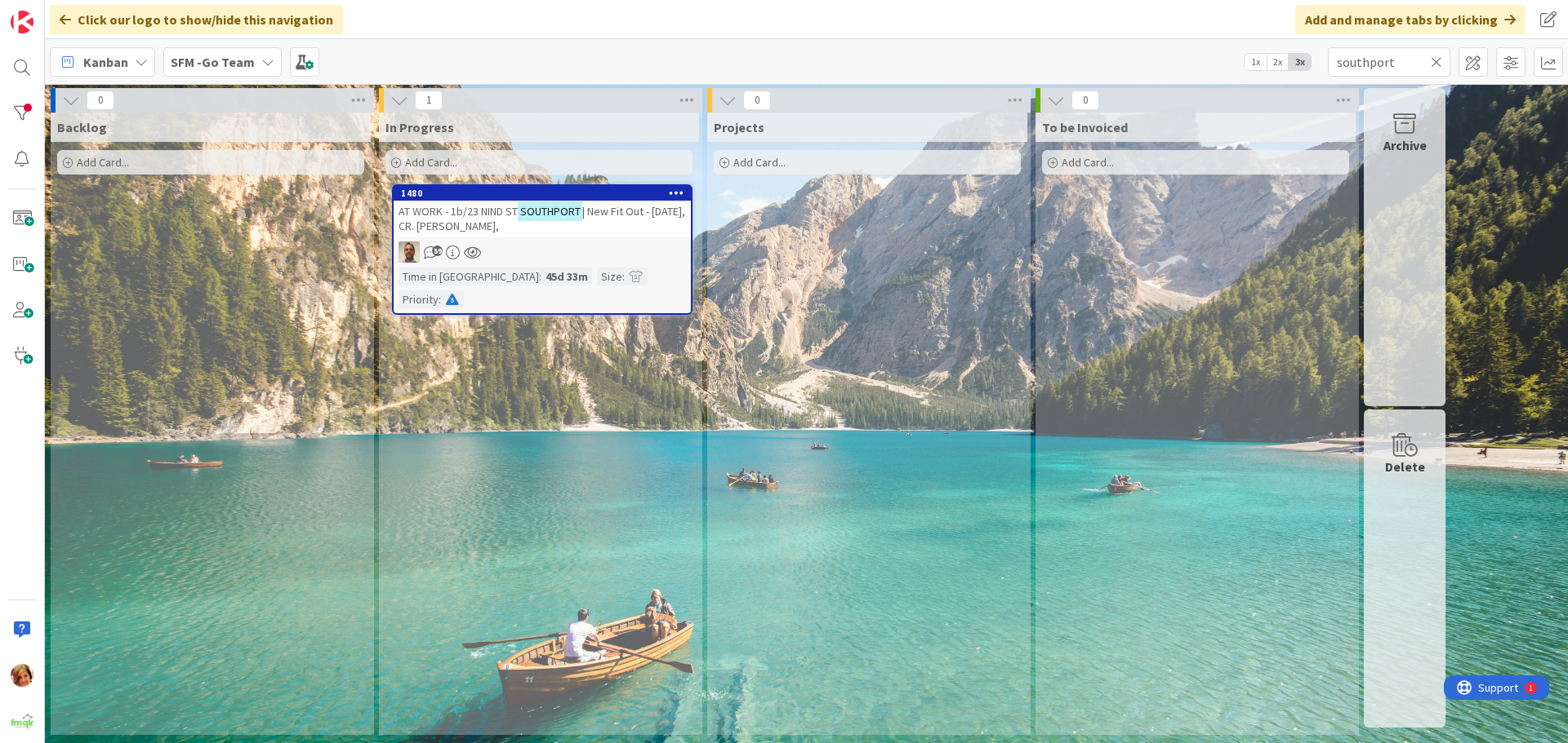
click at [1434, 58] on icon at bounding box center [1437, 61] width 12 height 15
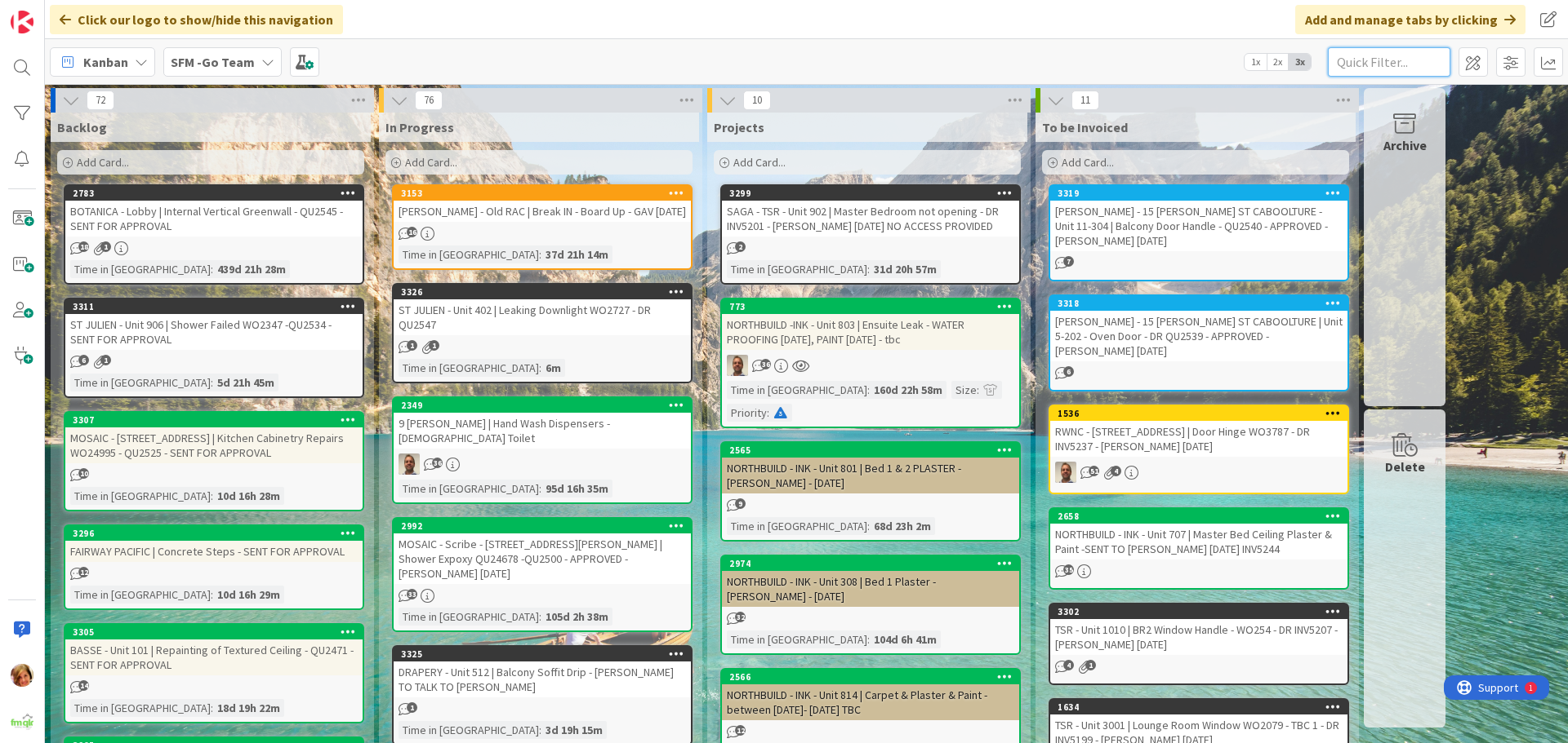
click at [1351, 60] on input "text" at bounding box center [1389, 62] width 123 height 30
type input "southport"
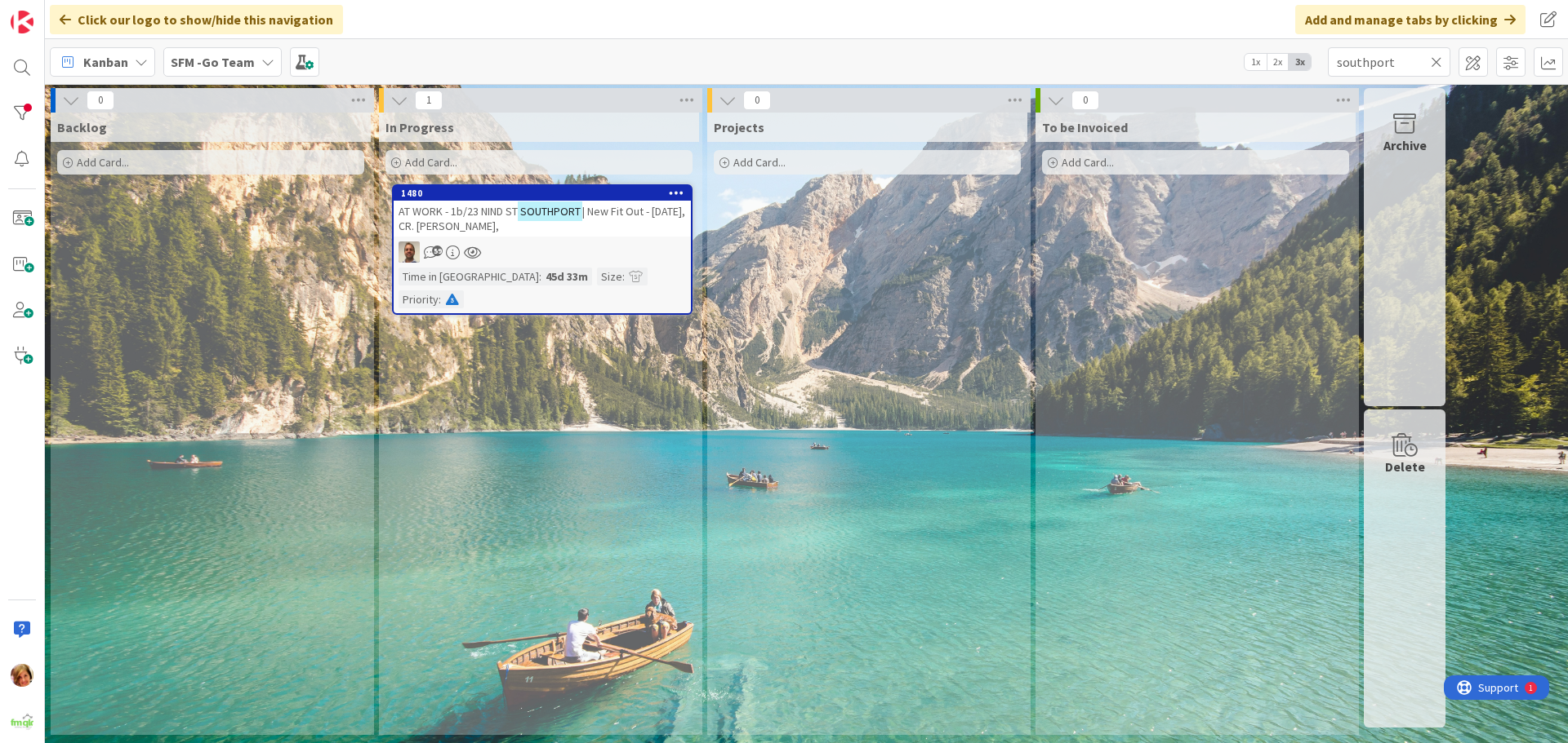
click at [622, 202] on div "AT WORK - 1b/23 NIND ST SOUTHPORT | New Fit Out - 31.10.25, CR. GLAZ, MICK," at bounding box center [542, 218] width 298 height 36
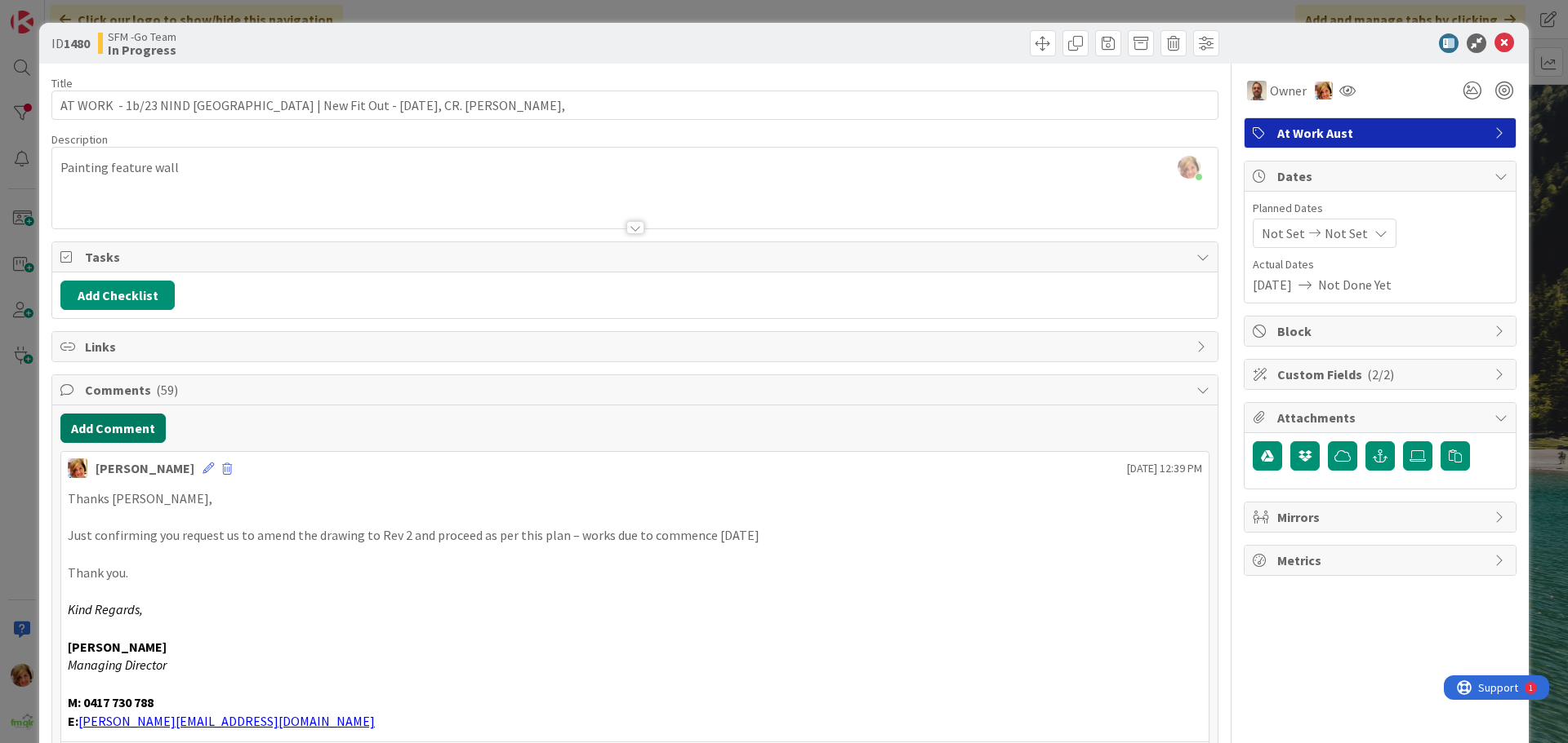
click at [109, 429] on button "Add Comment" at bounding box center [113, 429] width 106 height 30
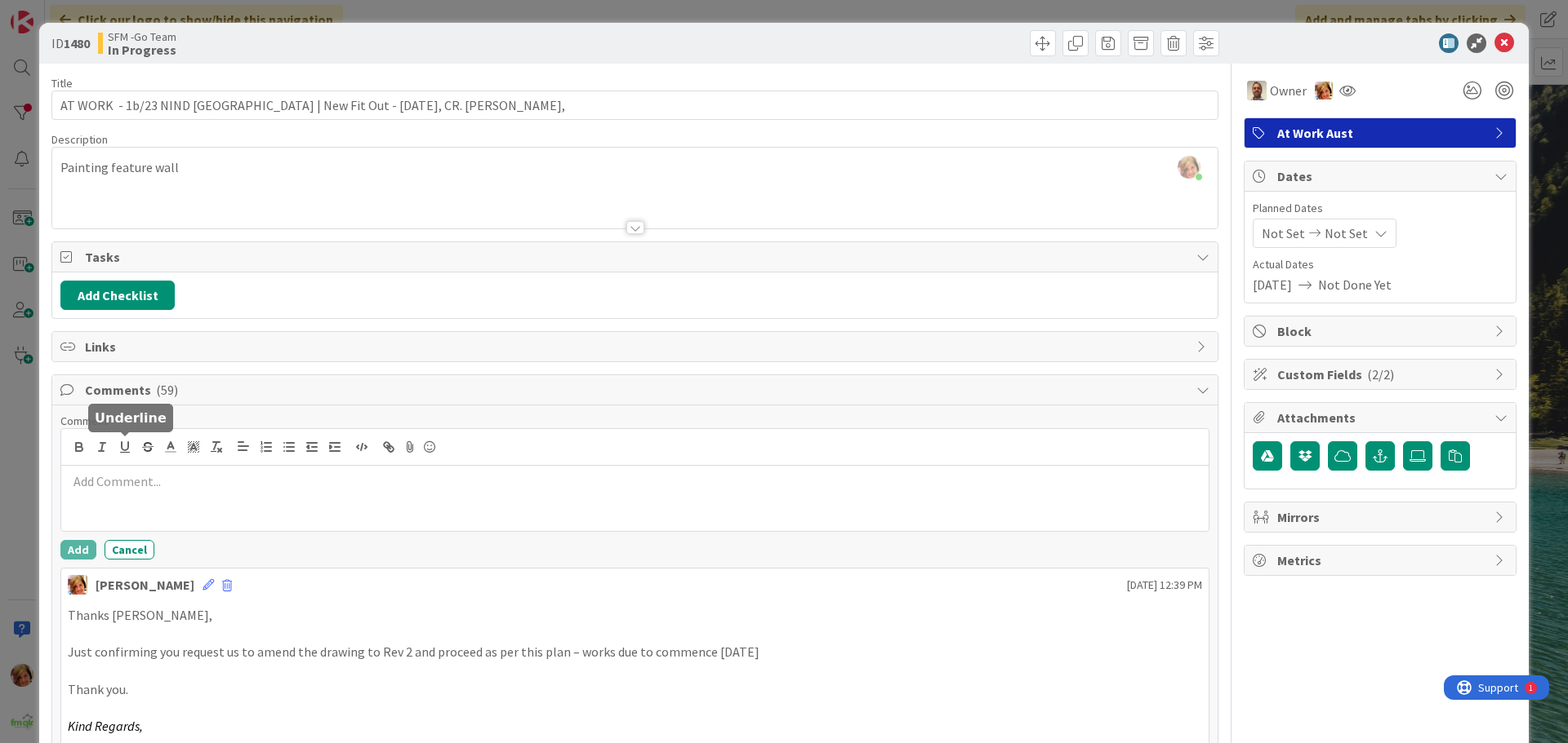
click at [130, 488] on p at bounding box center [635, 481] width 1134 height 19
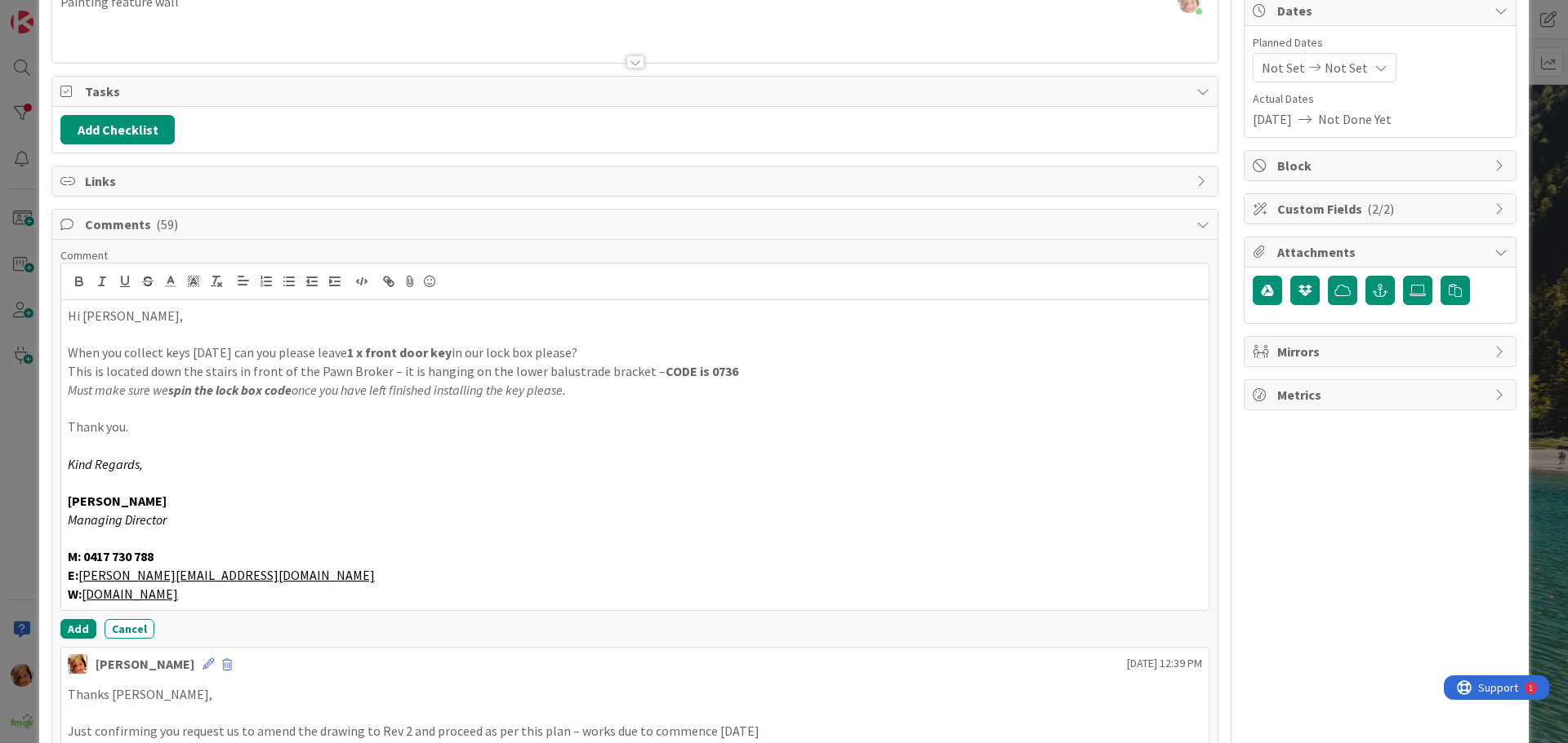
scroll to position [188, 0]
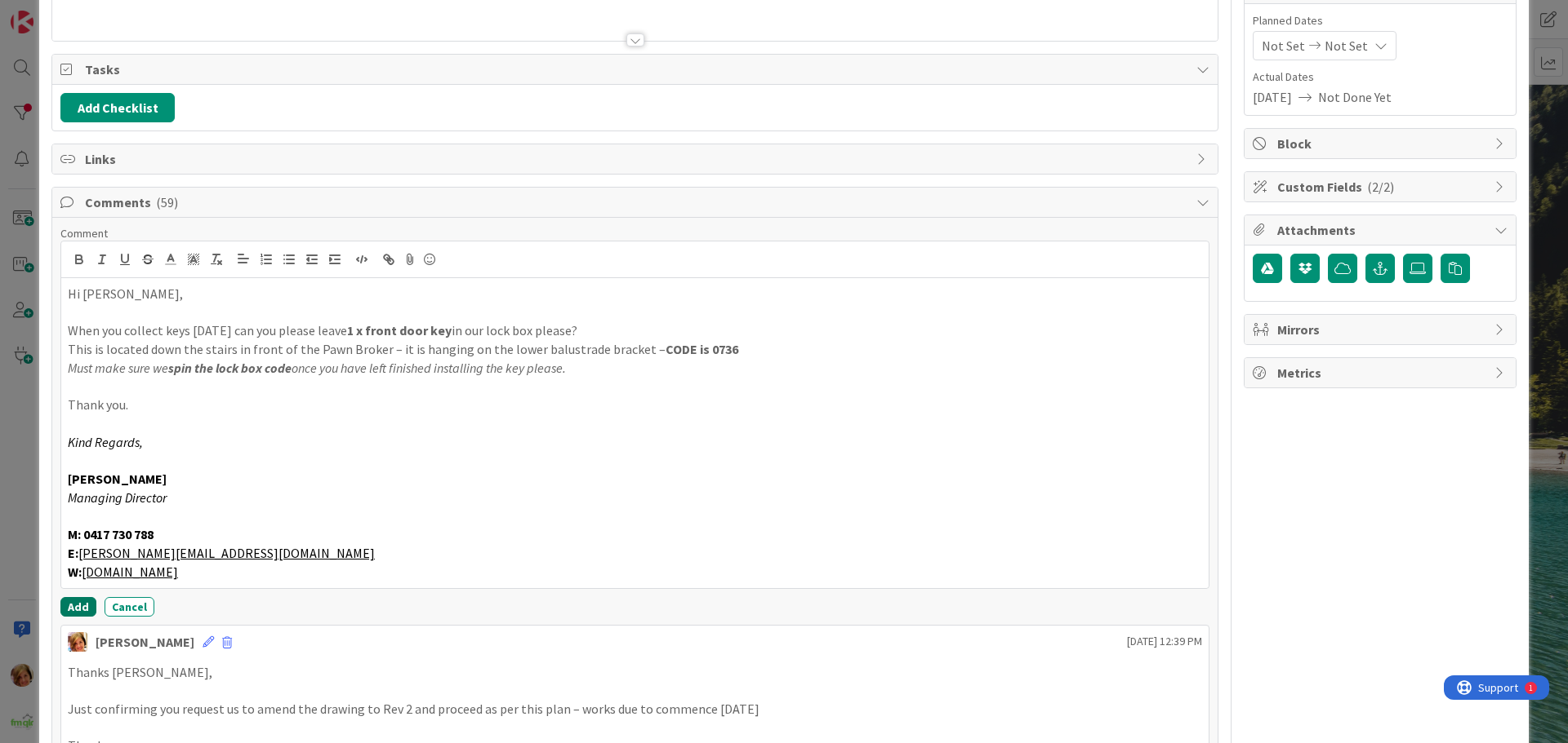
click at [75, 603] on button "Add" at bounding box center [78, 608] width 36 height 20
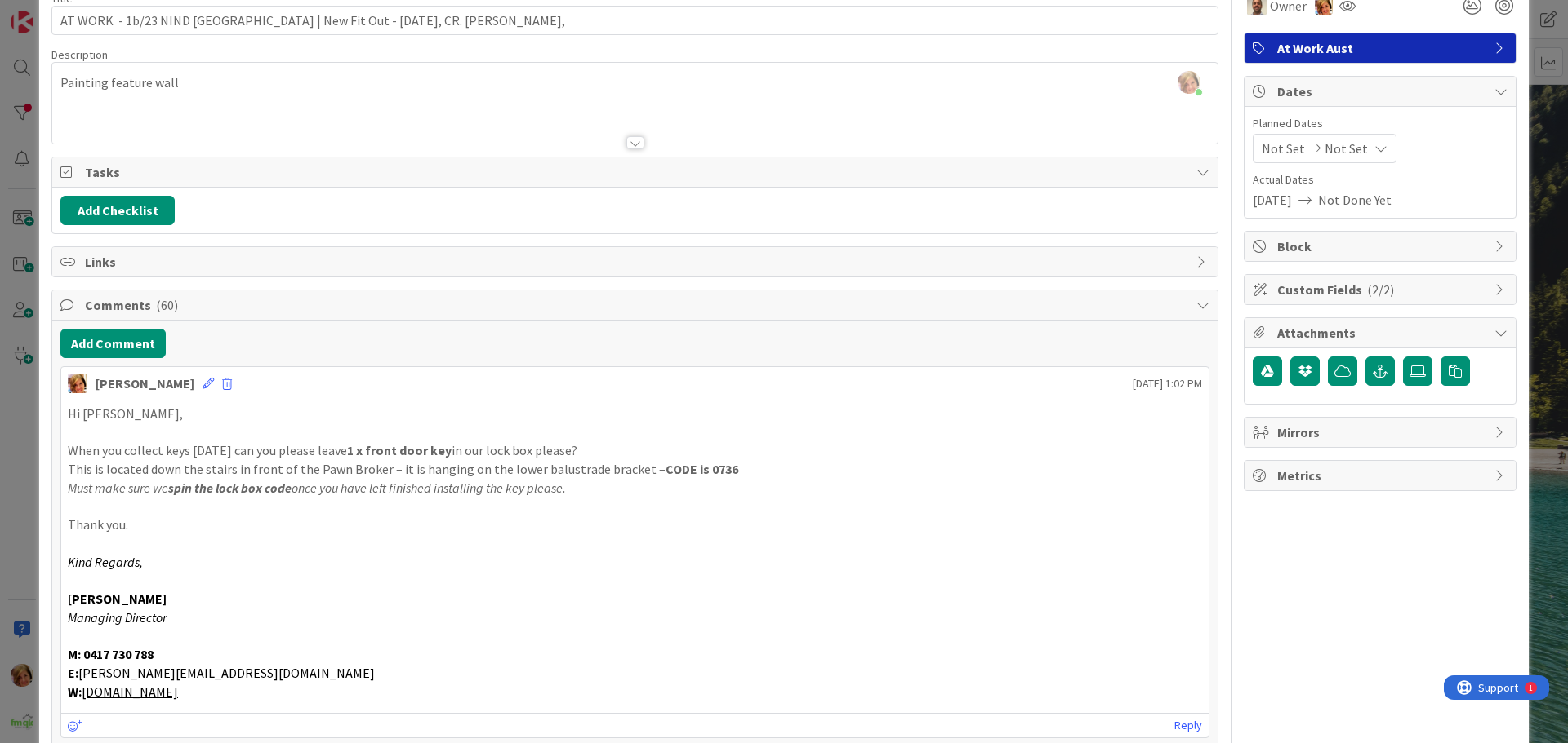
scroll to position [0, 0]
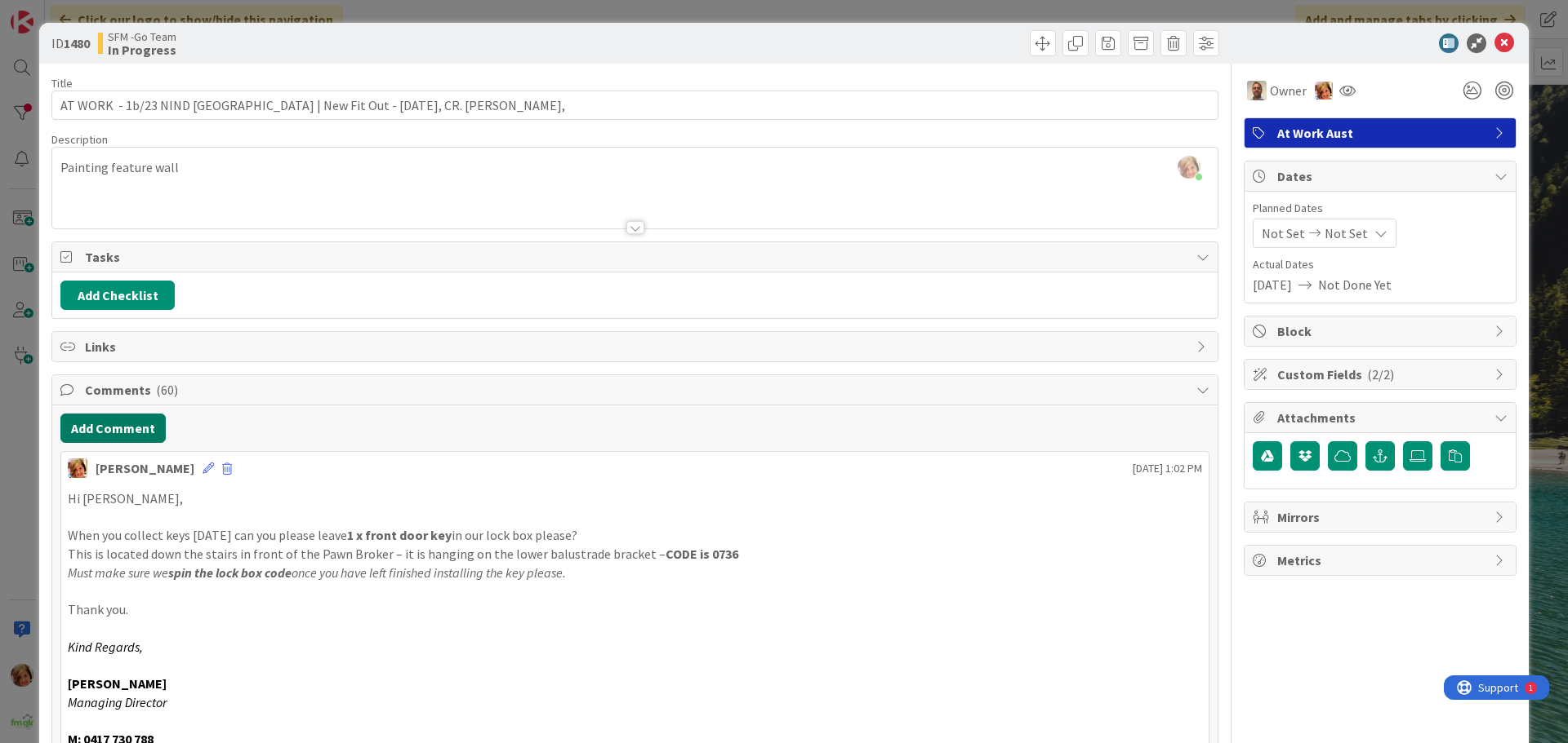
click at [122, 428] on button "Add Comment" at bounding box center [113, 429] width 106 height 30
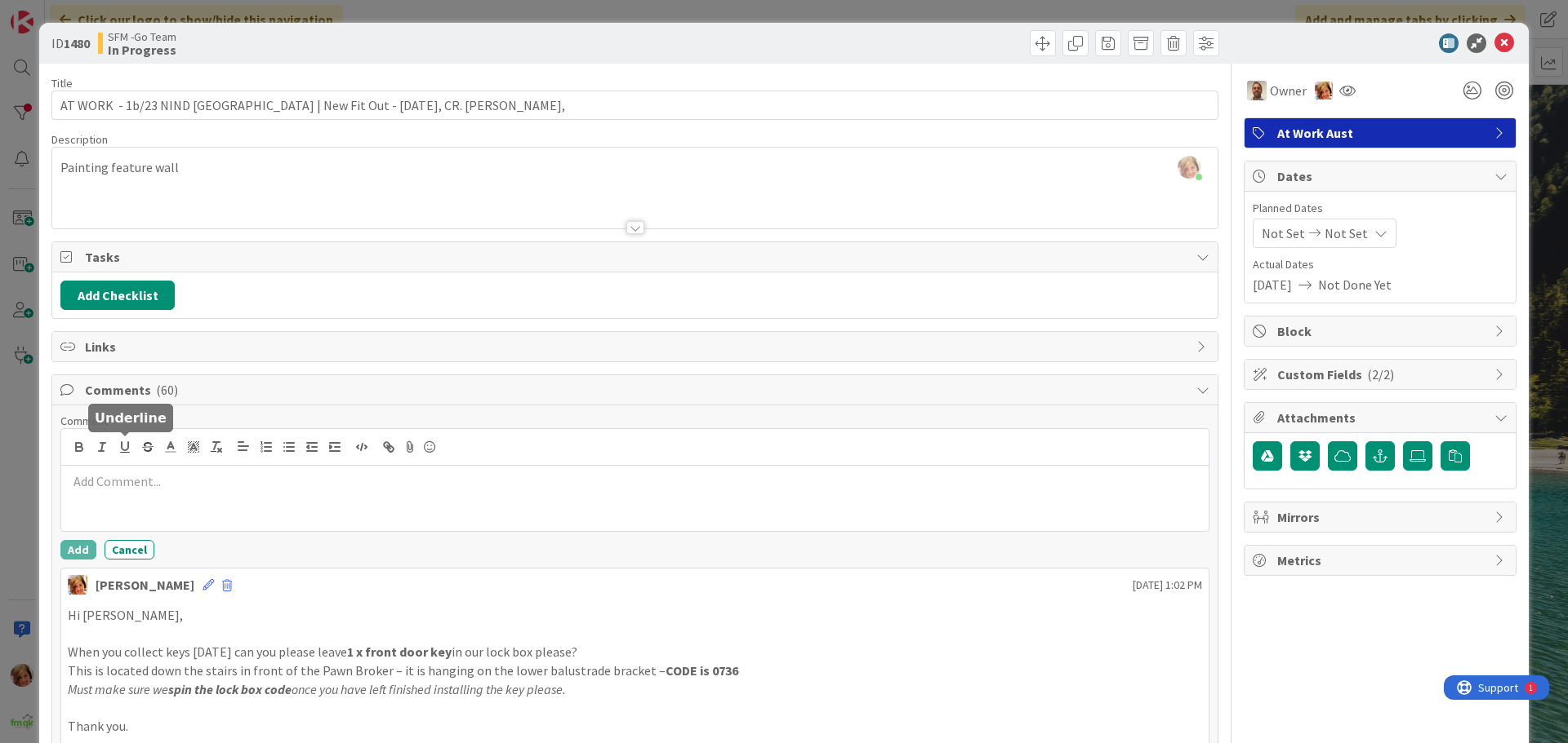
click at [138, 481] on p at bounding box center [635, 481] width 1134 height 19
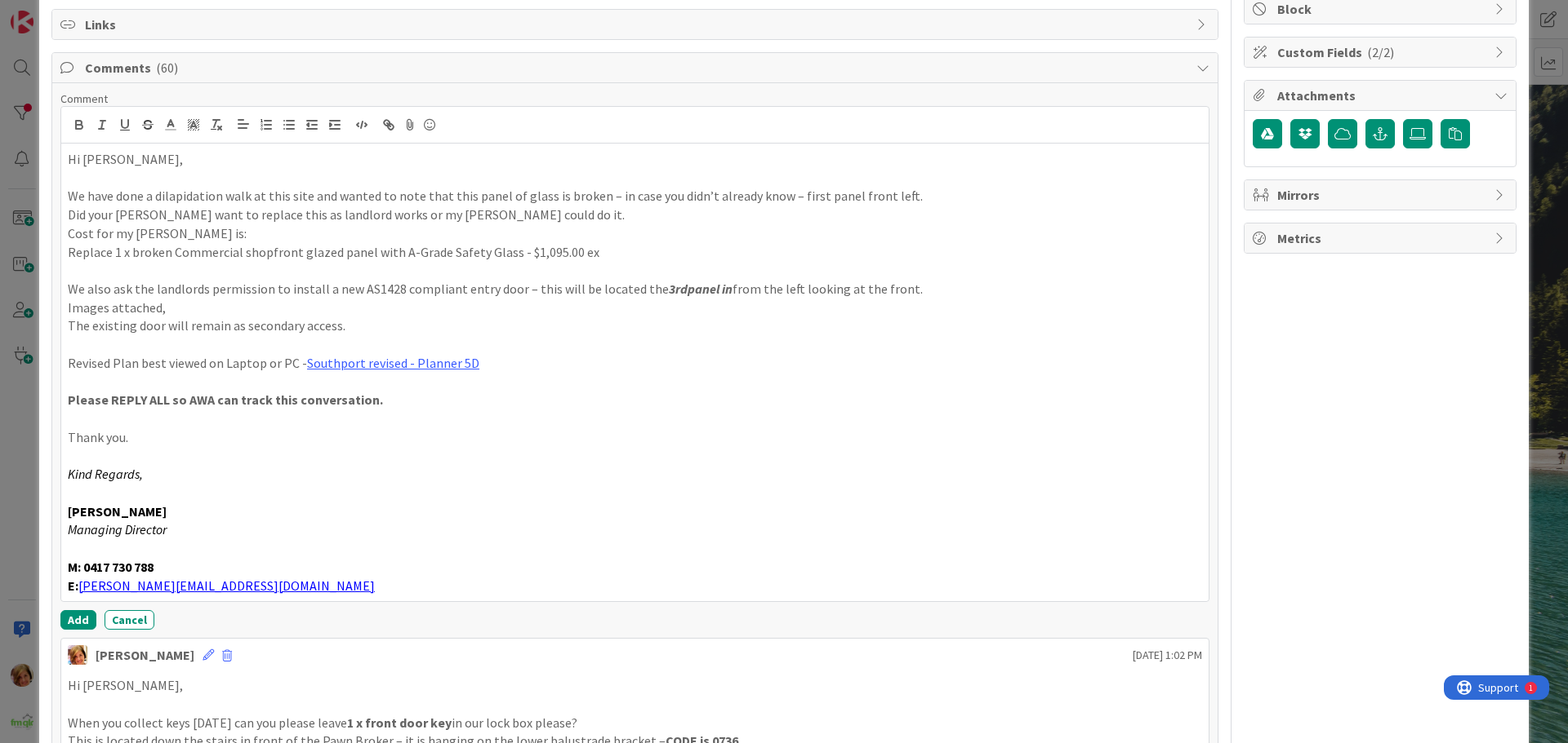
scroll to position [500, 0]
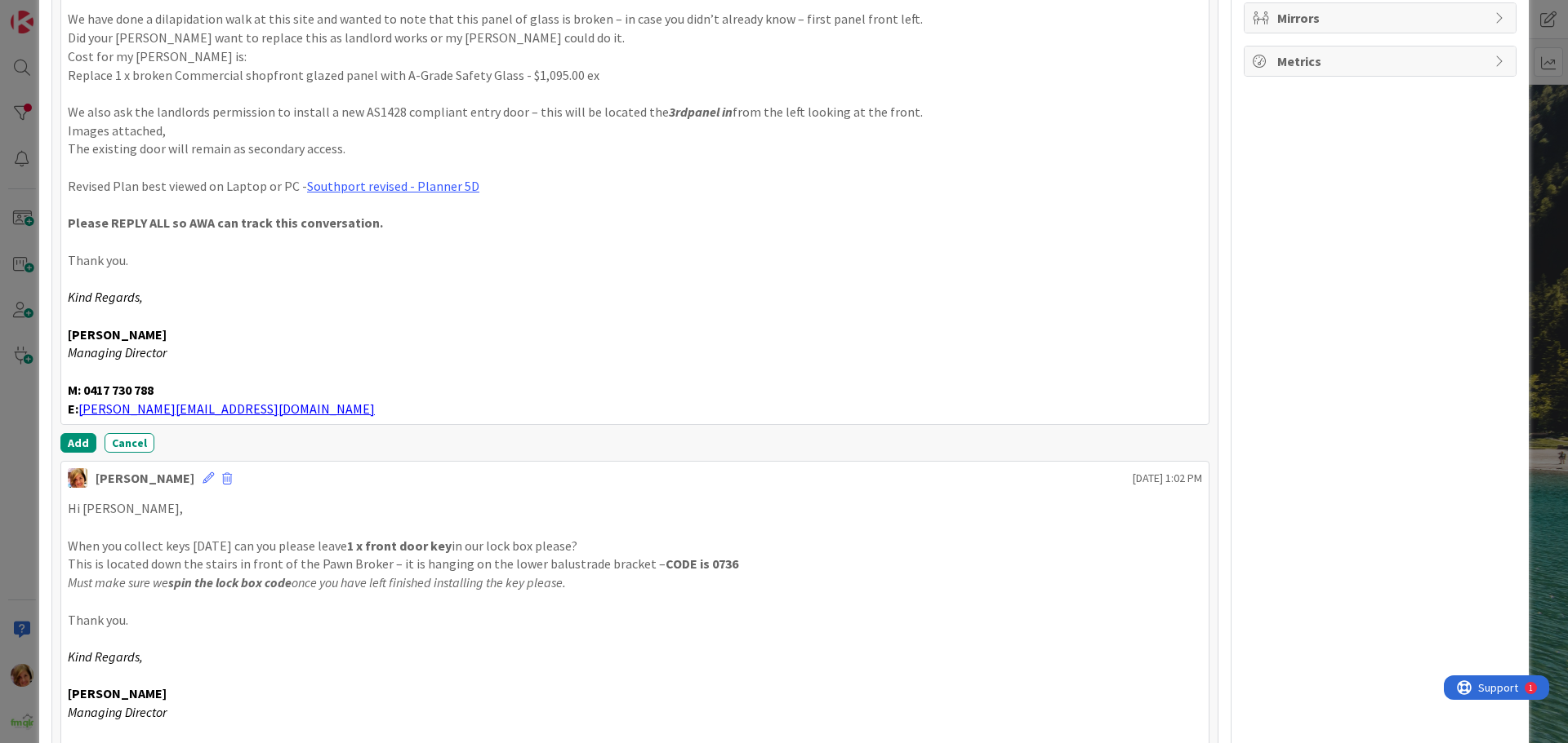
click at [61, 434] on div "Add Cancel" at bounding box center [635, 444] width 1149 height 20
click at [77, 437] on button "Add" at bounding box center [78, 444] width 36 height 20
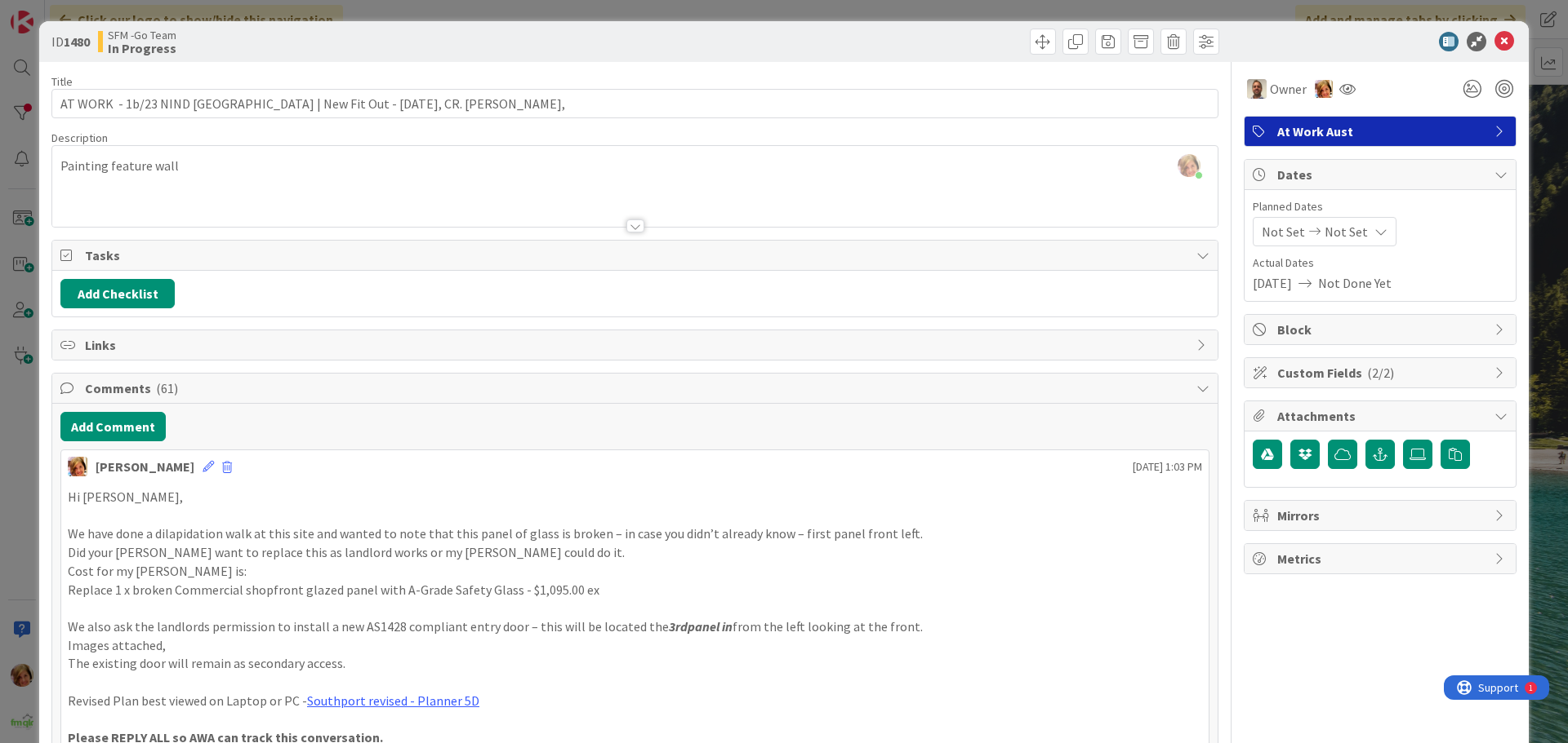
scroll to position [0, 0]
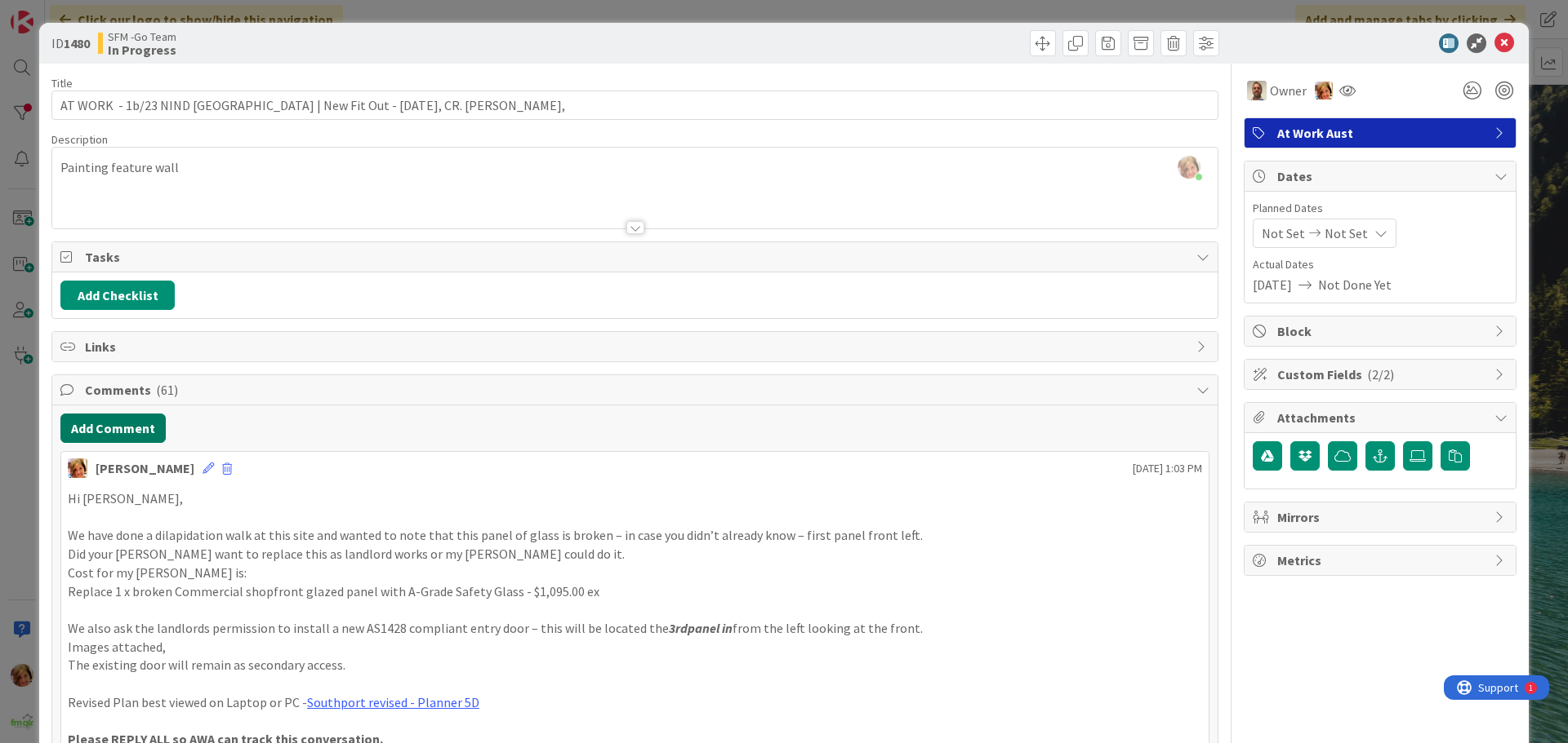
drag, startPoint x: 128, startPoint y: 427, endPoint x: 37, endPoint y: 425, distance: 91.0
click at [128, 427] on button "Add Comment" at bounding box center [113, 429] width 106 height 30
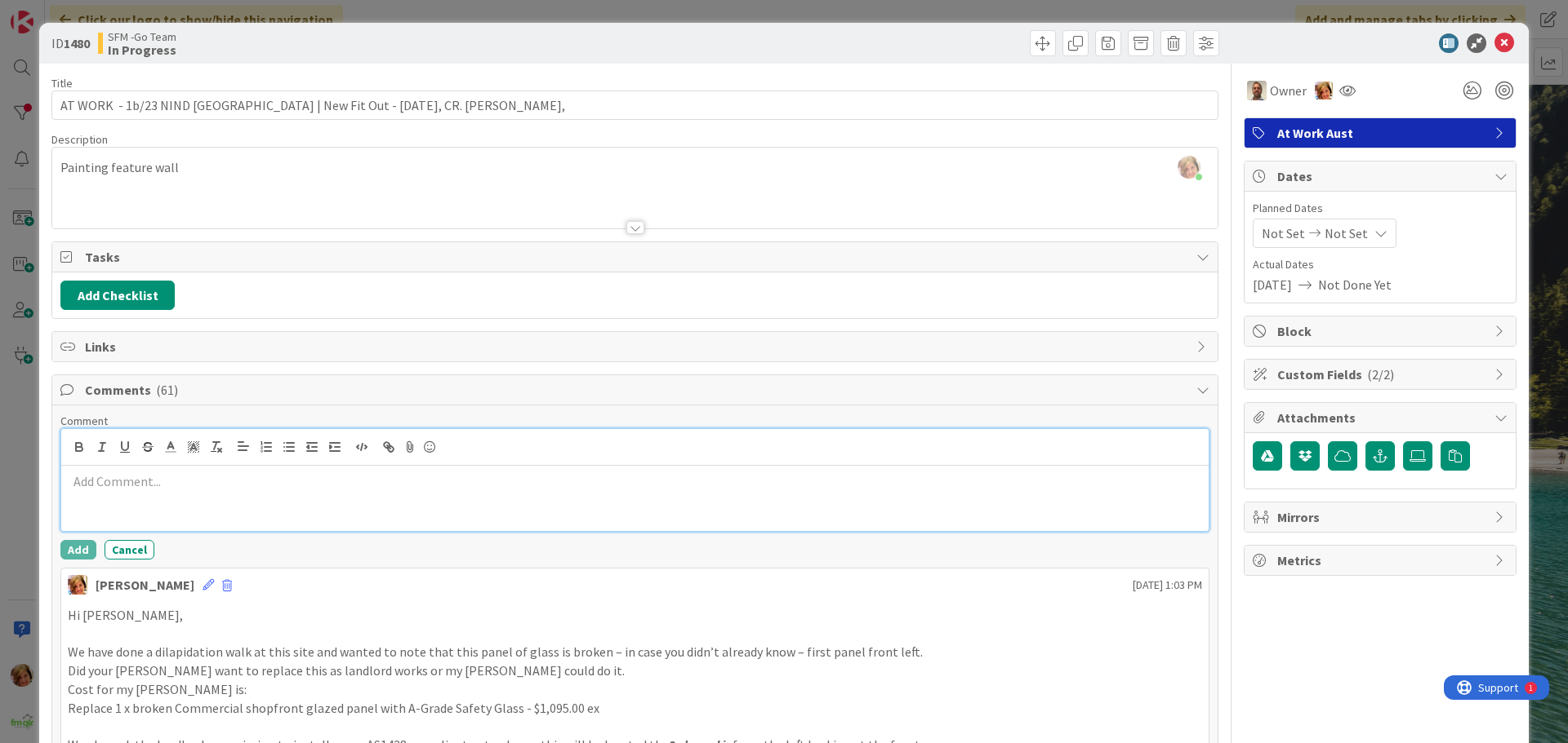
click at [202, 497] on div at bounding box center [635, 499] width 1148 height 65
paste div
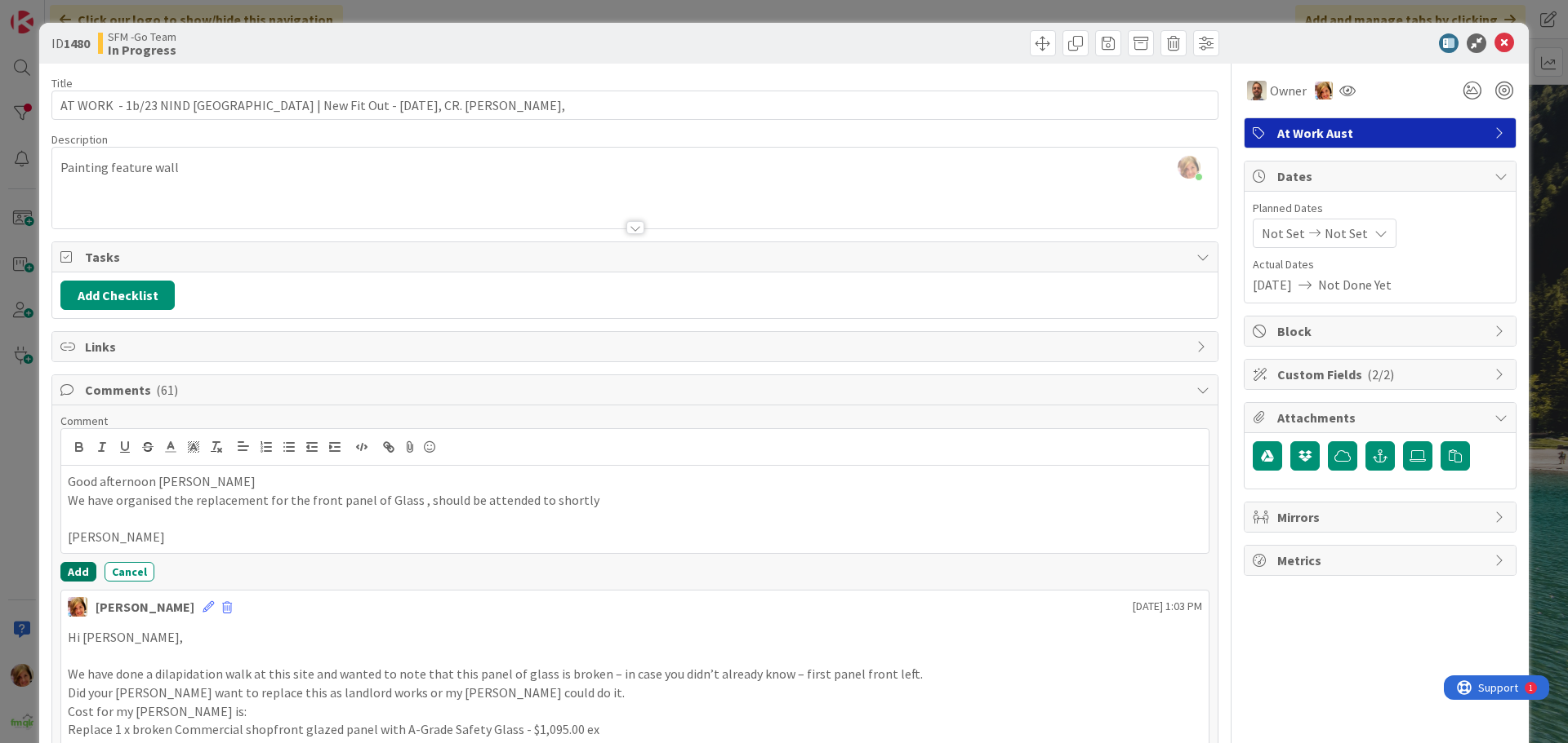
click at [80, 571] on button "Add" at bounding box center [78, 572] width 36 height 20
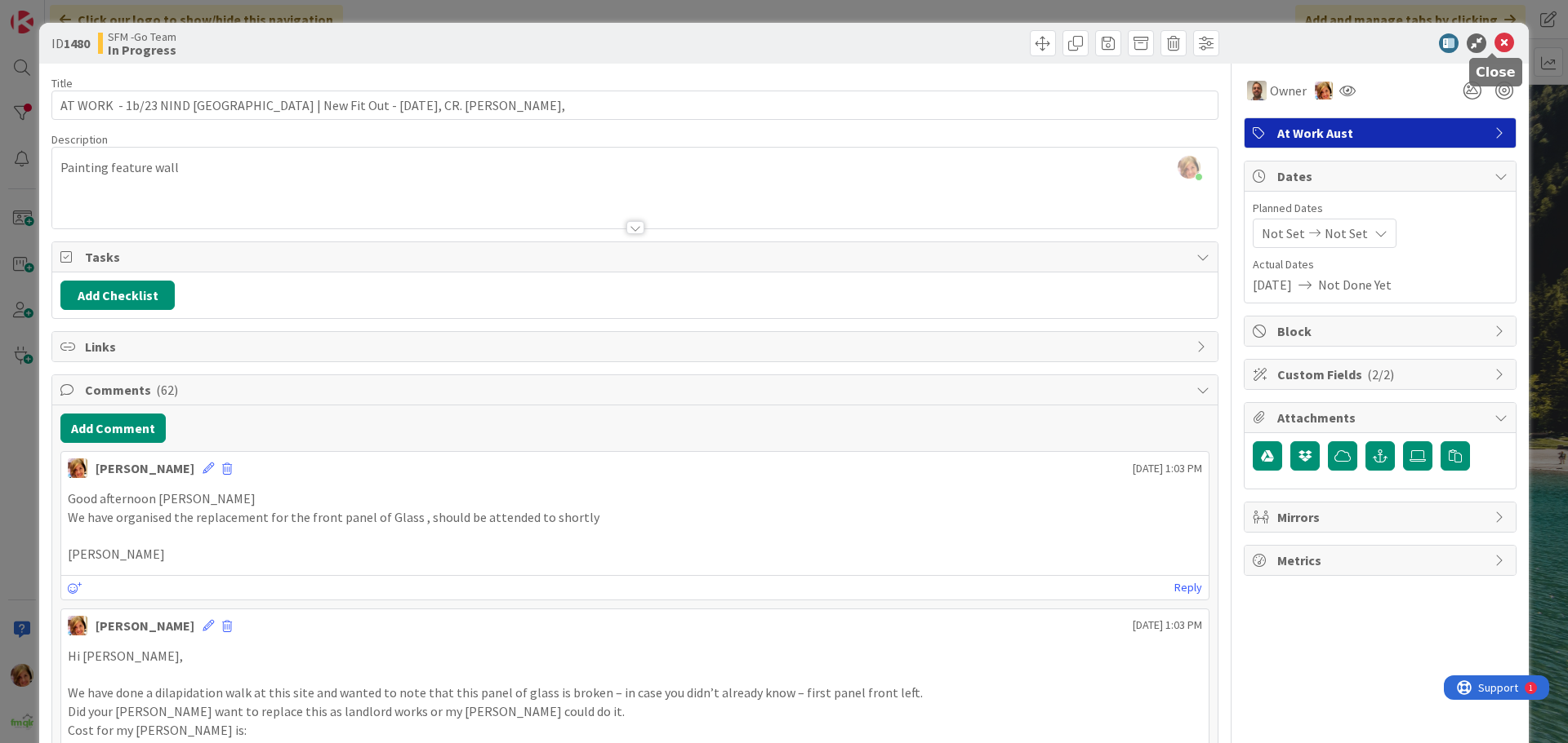
click at [1498, 44] on icon at bounding box center [1505, 43] width 20 height 20
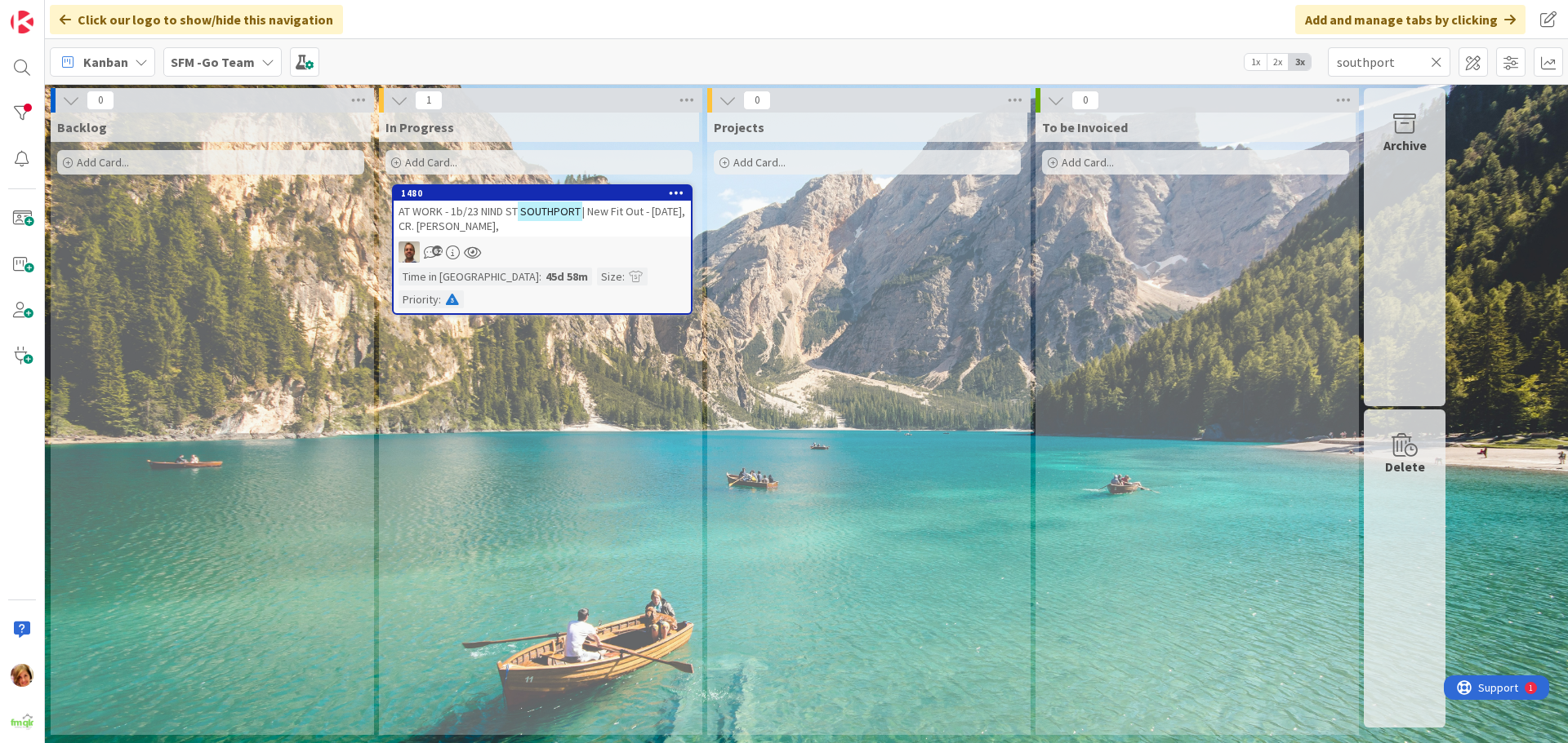
click at [1435, 60] on icon at bounding box center [1437, 61] width 12 height 15
click at [1435, 60] on input "text" at bounding box center [1389, 62] width 123 height 30
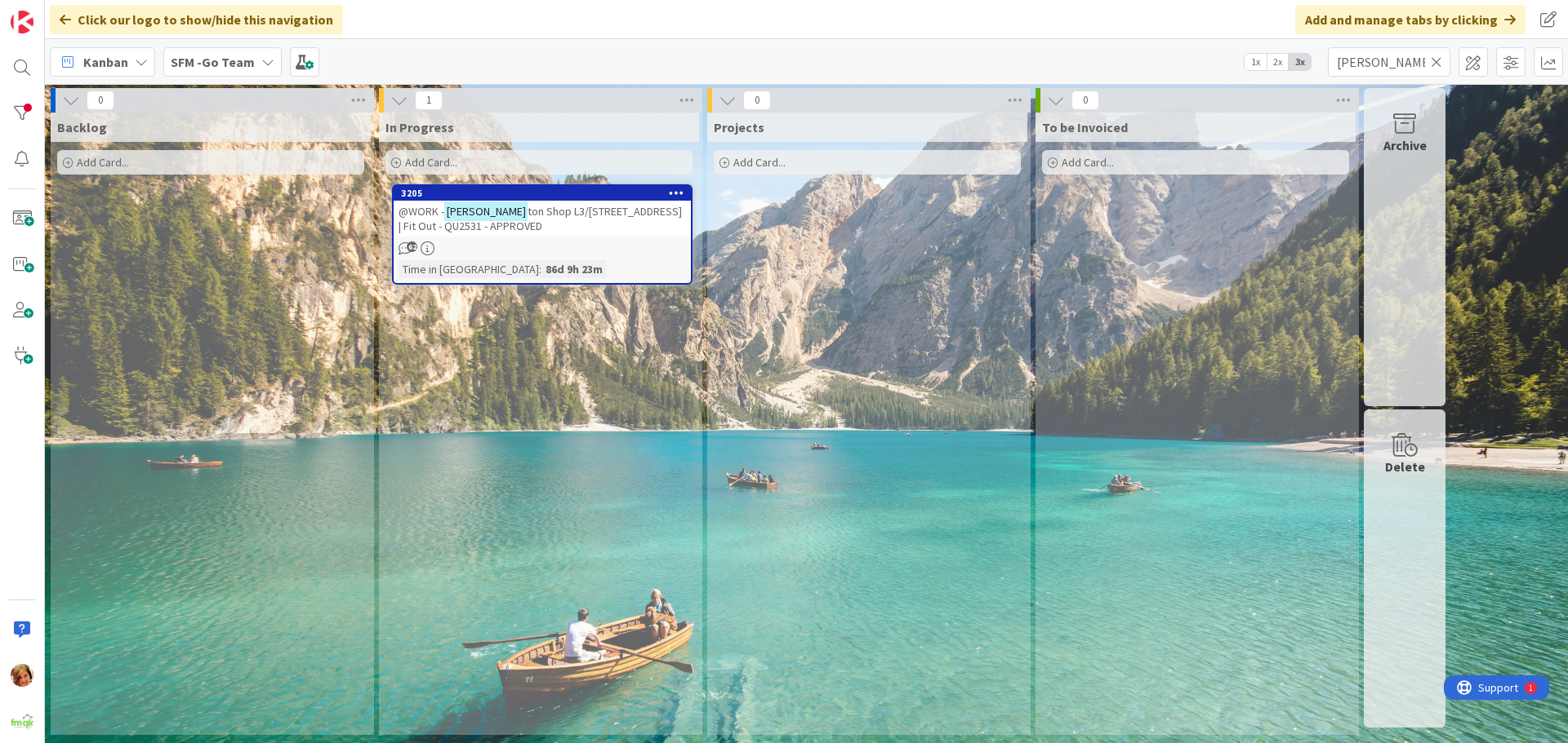
click at [547, 221] on div "@WORK - Wilson ton Shop L3/407 Bridge St | Fit Out - QU2531 - APPROVED" at bounding box center [542, 218] width 298 height 36
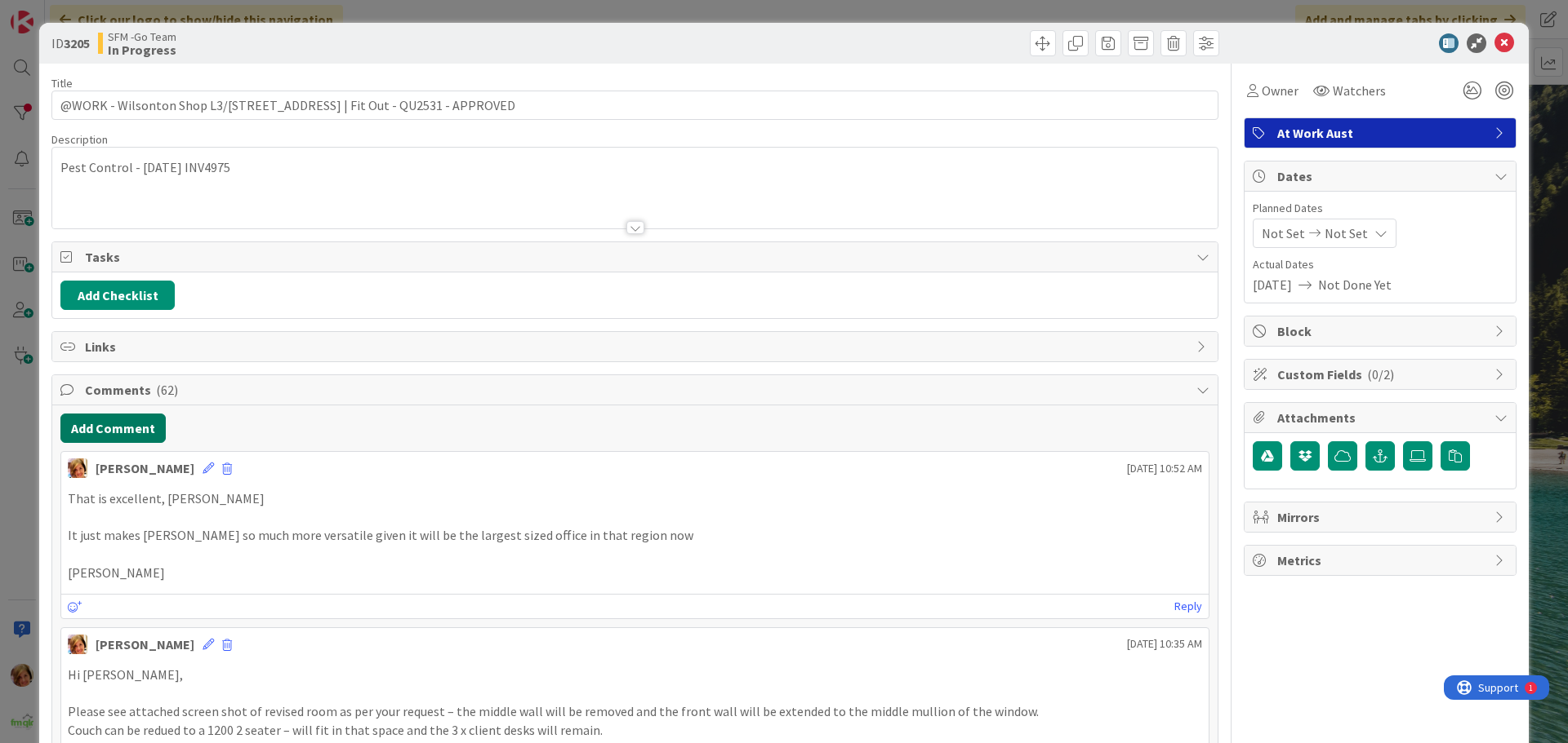
click at [118, 420] on button "Add Comment" at bounding box center [113, 429] width 106 height 30
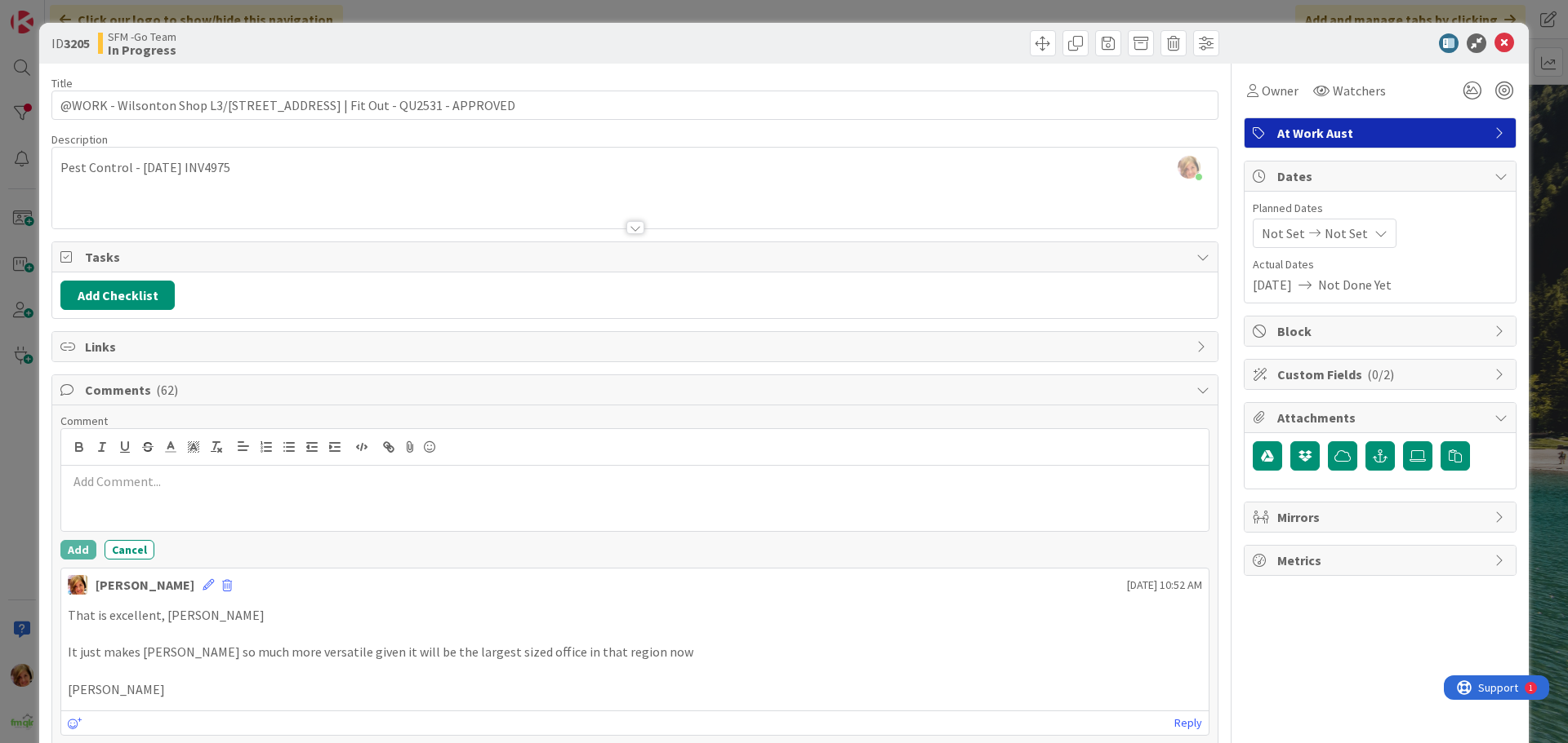
click at [191, 482] on p at bounding box center [635, 481] width 1134 height 19
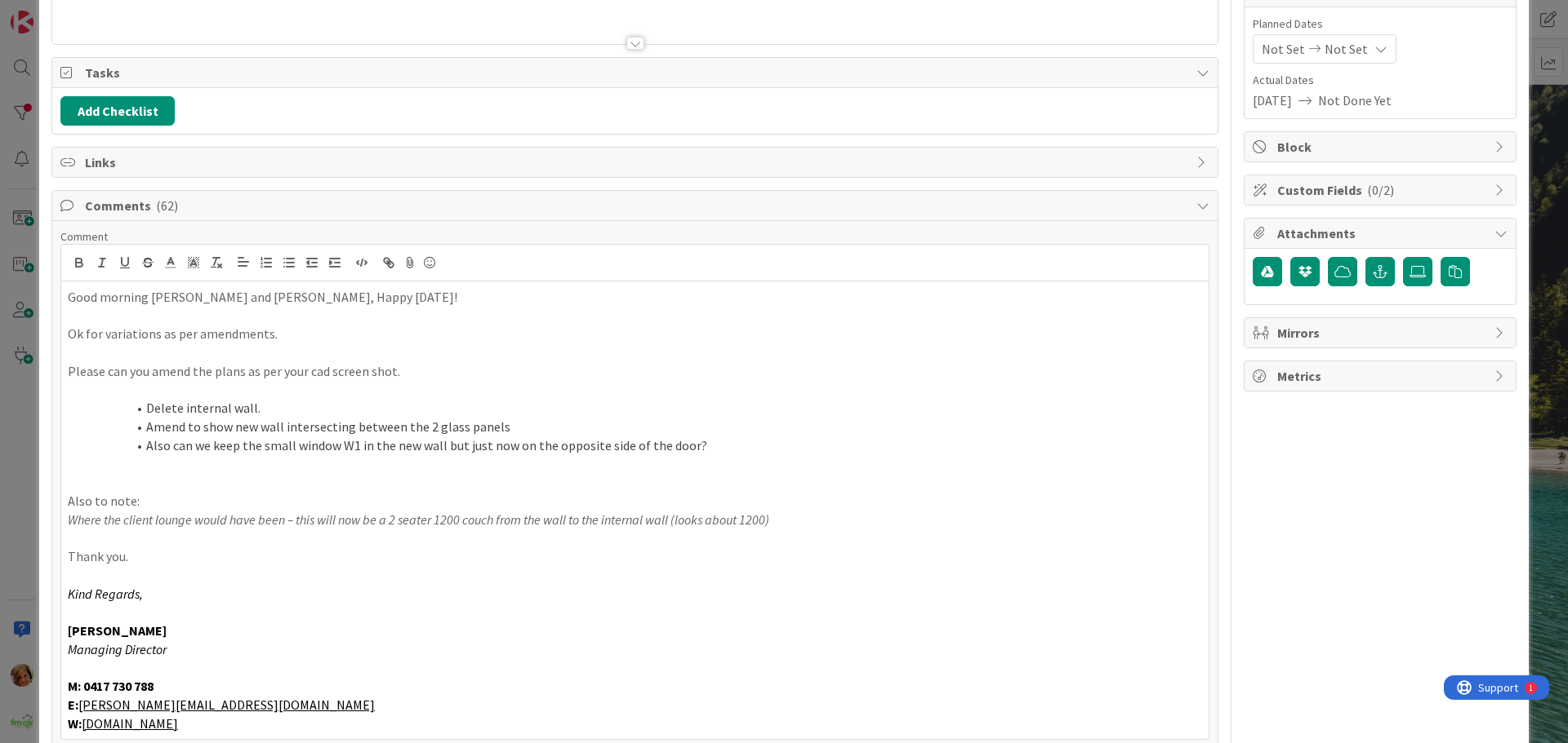
scroll to position [500, 0]
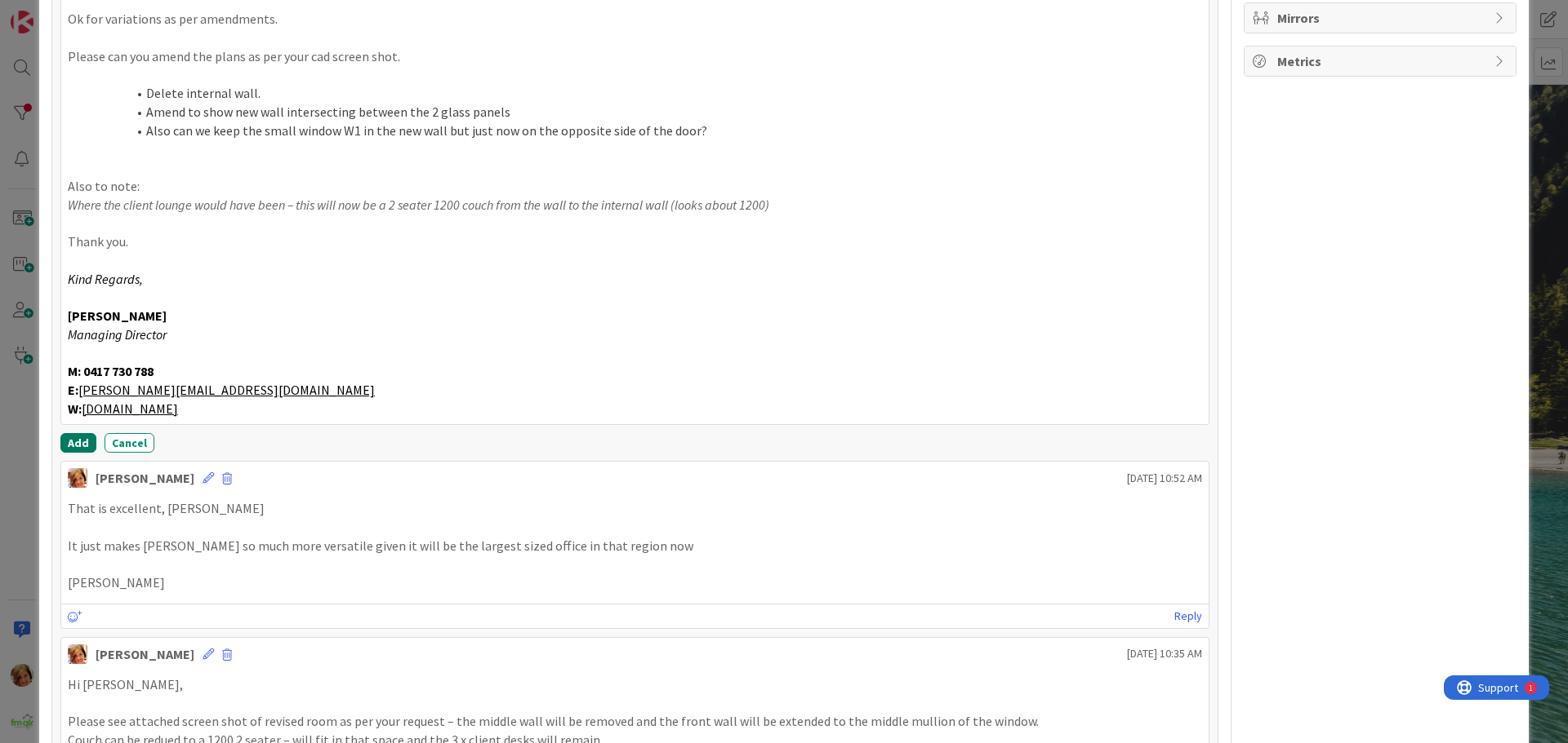
click at [79, 444] on button "Add" at bounding box center [78, 444] width 36 height 20
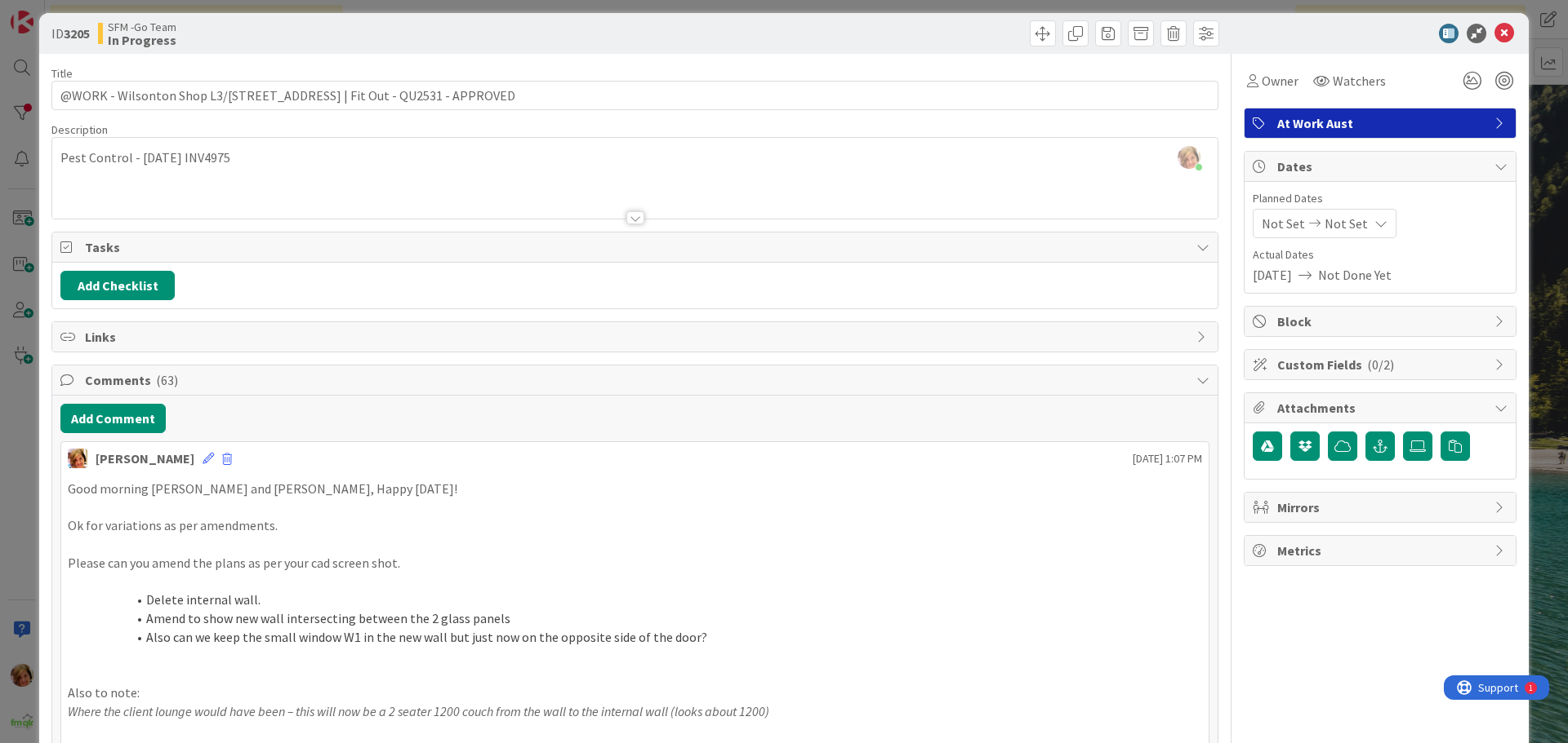
scroll to position [0, 0]
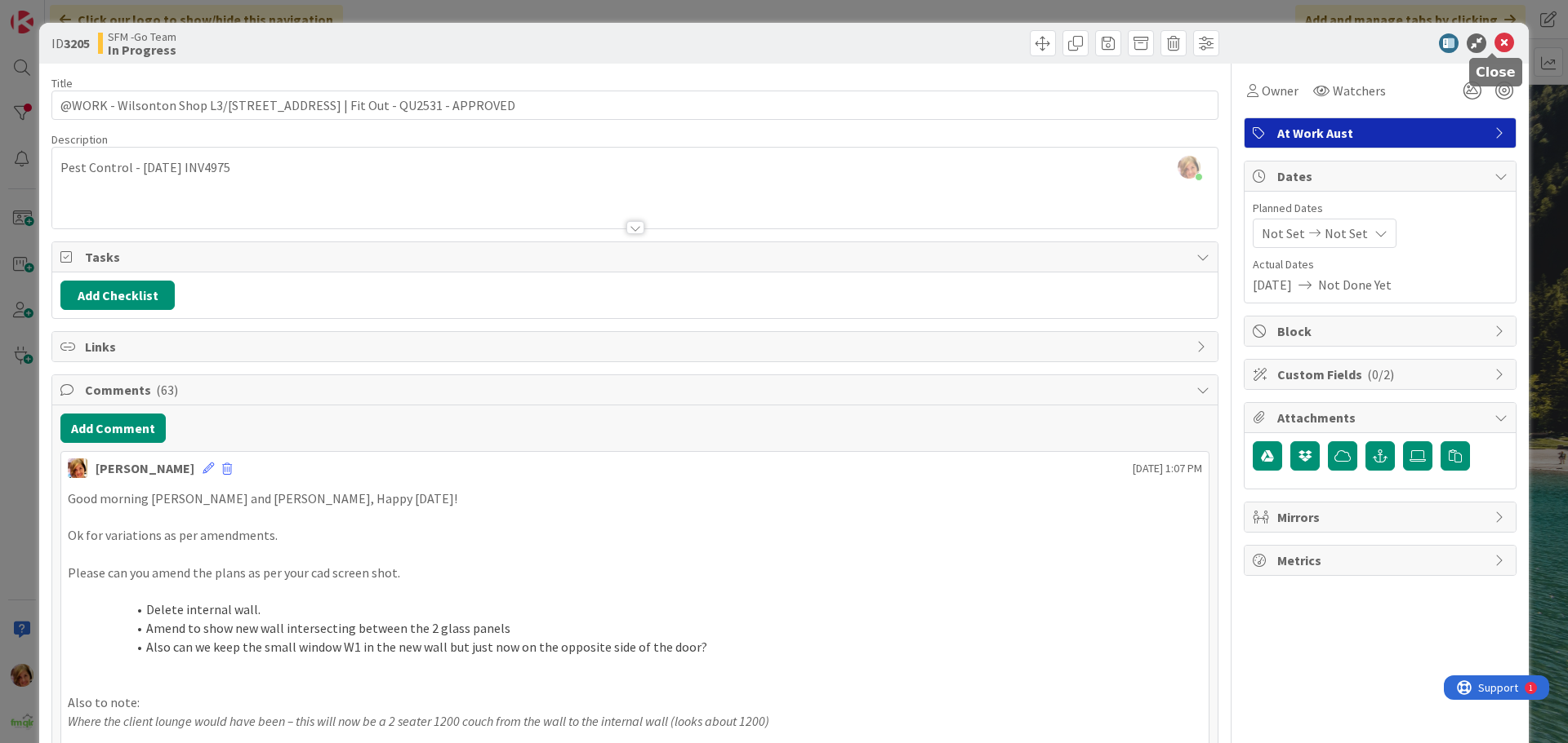
click at [1495, 40] on icon at bounding box center [1505, 43] width 20 height 20
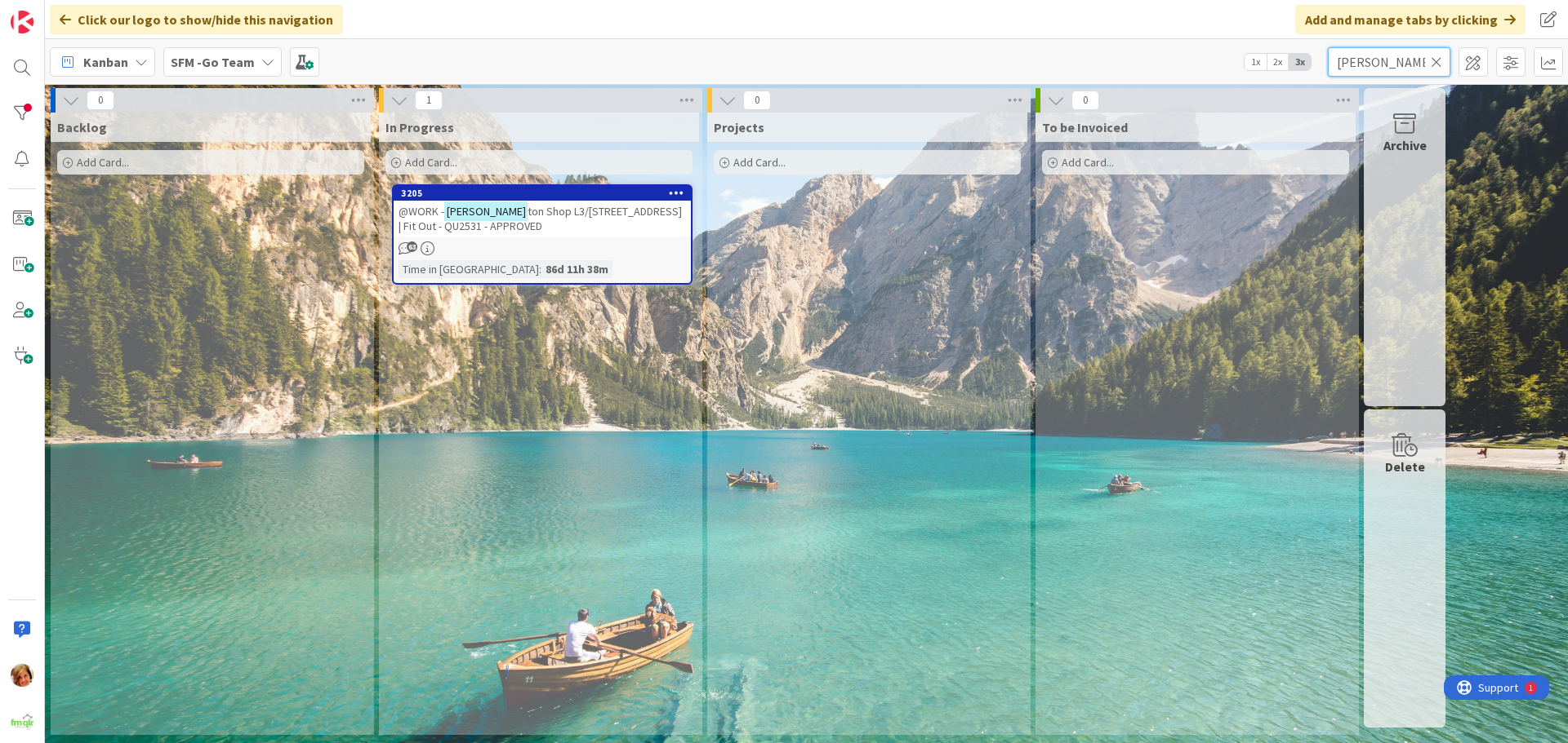
click at [1398, 63] on input "[PERSON_NAME]" at bounding box center [1389, 62] width 123 height 30
type input "w"
type input "southport"
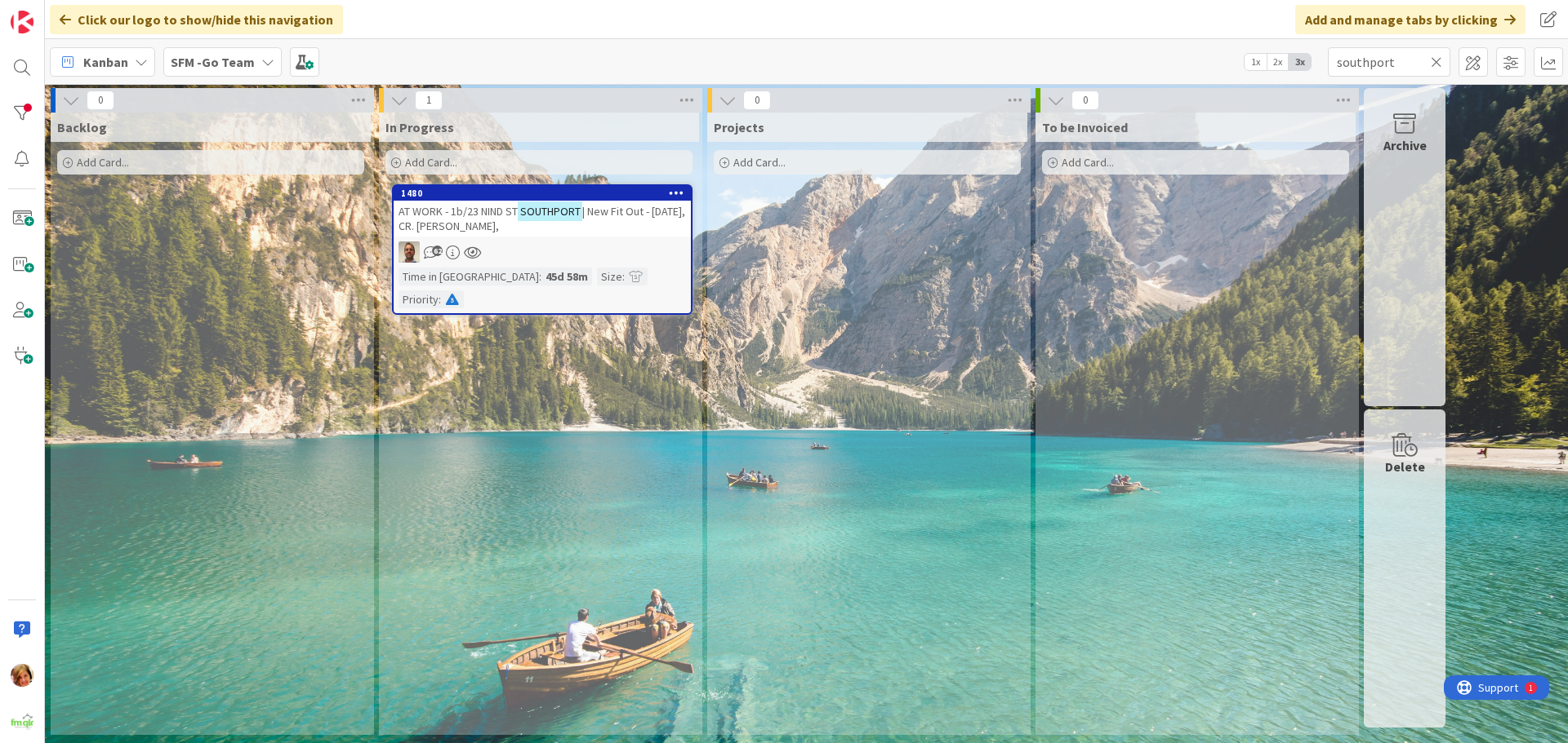
click at [480, 207] on span "AT WORK - 1b/23 NIND ST" at bounding box center [458, 211] width 120 height 15
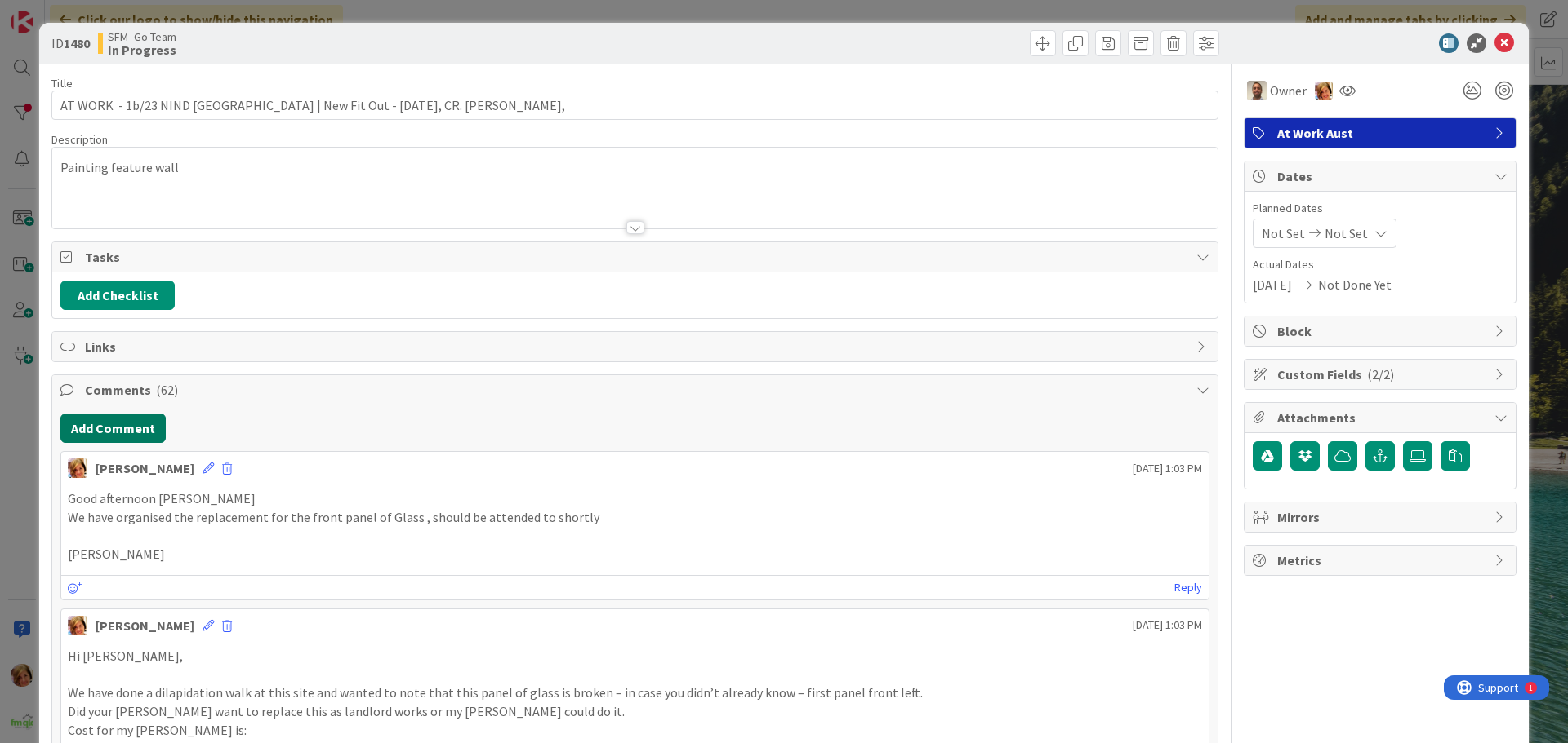
click at [117, 429] on button "Add Comment" at bounding box center [113, 429] width 106 height 30
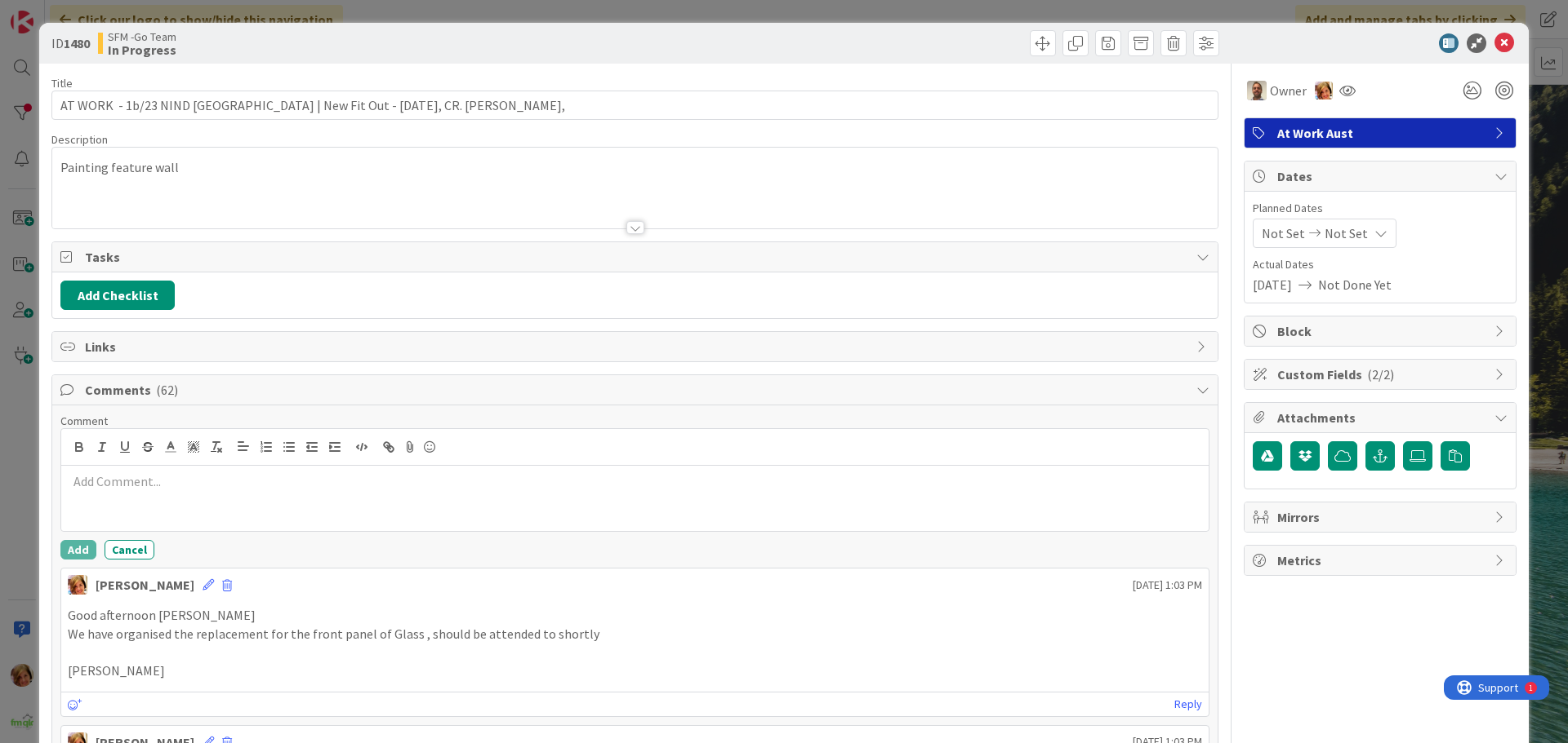
click at [159, 485] on p at bounding box center [635, 481] width 1134 height 19
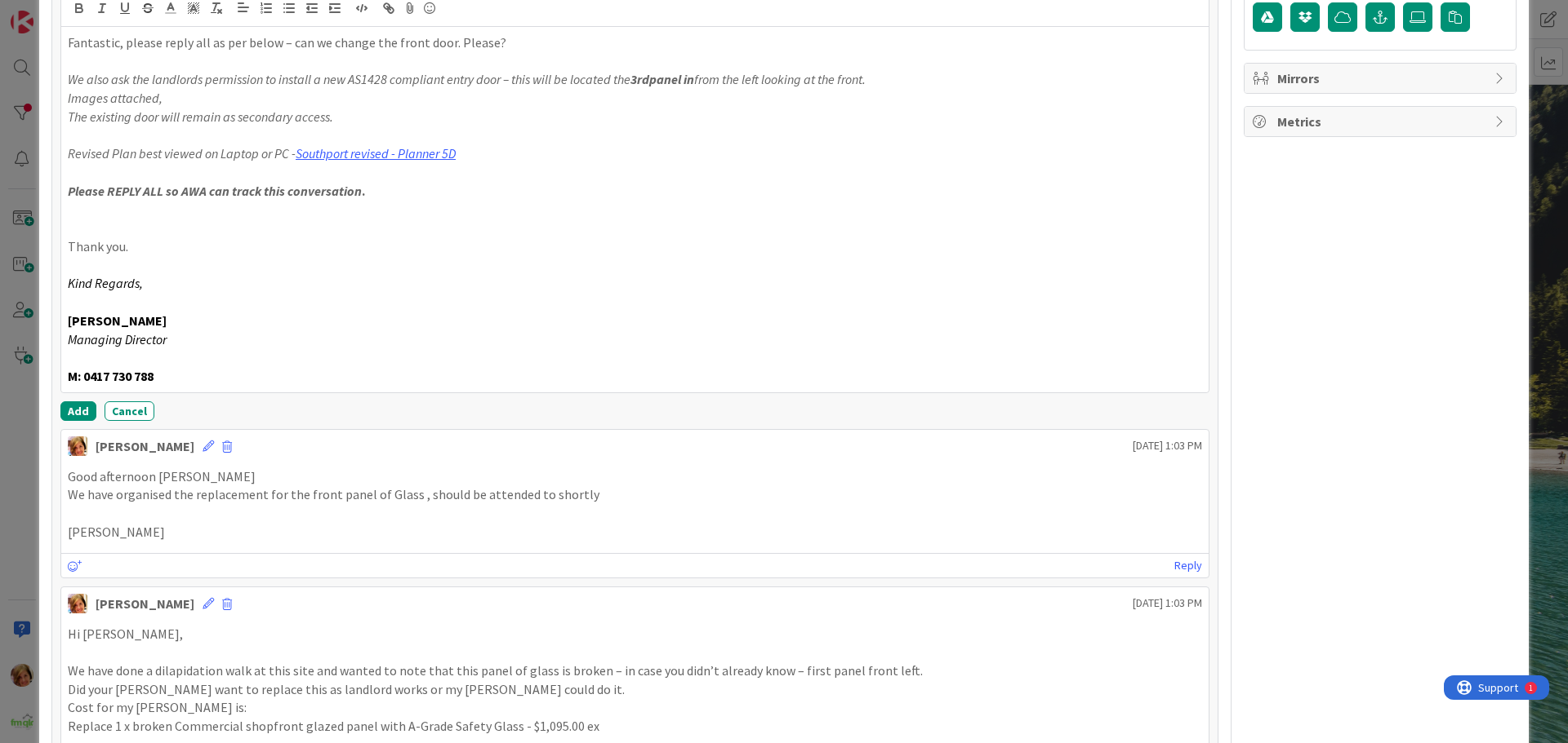
scroll to position [488, 0]
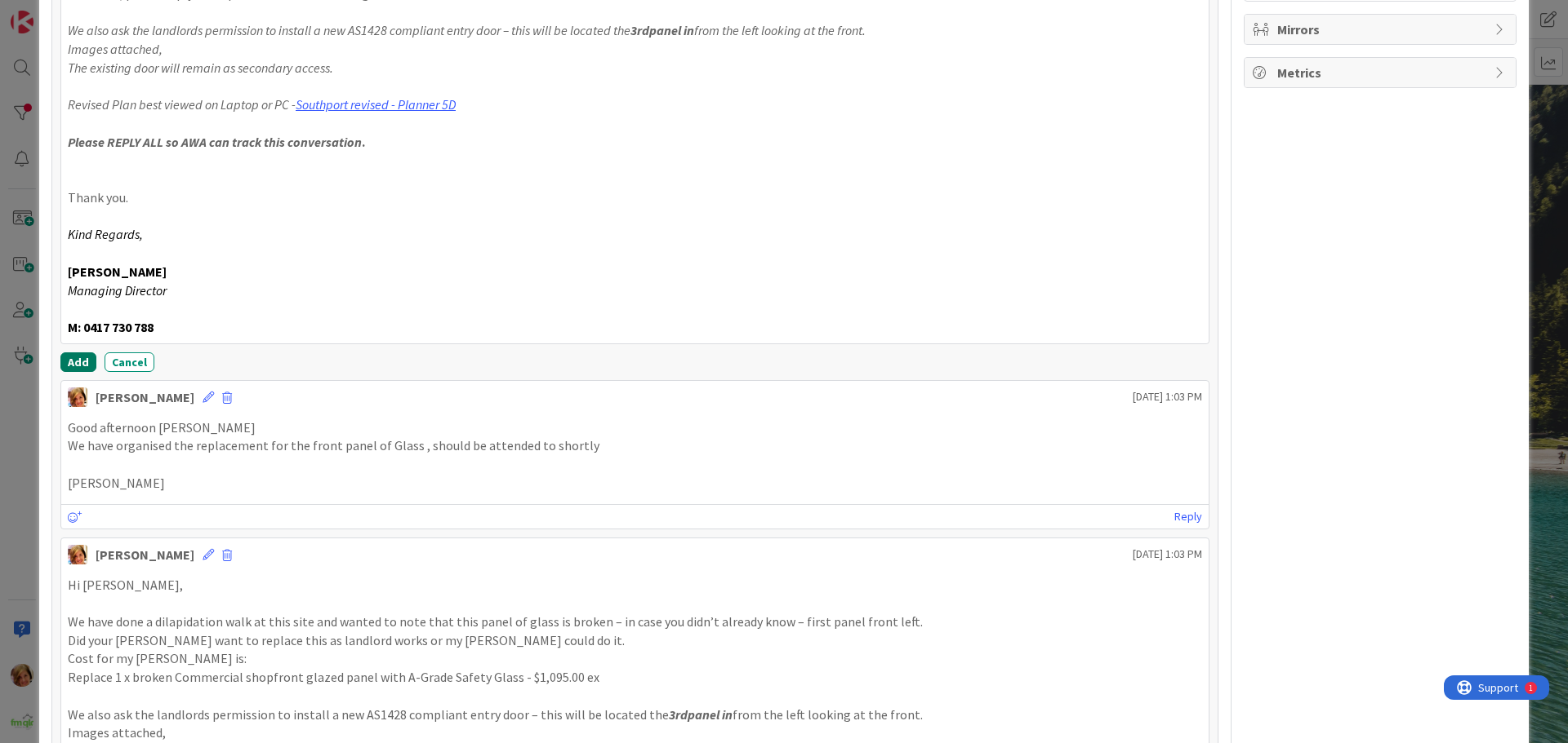
click at [75, 359] on button "Add" at bounding box center [78, 363] width 36 height 20
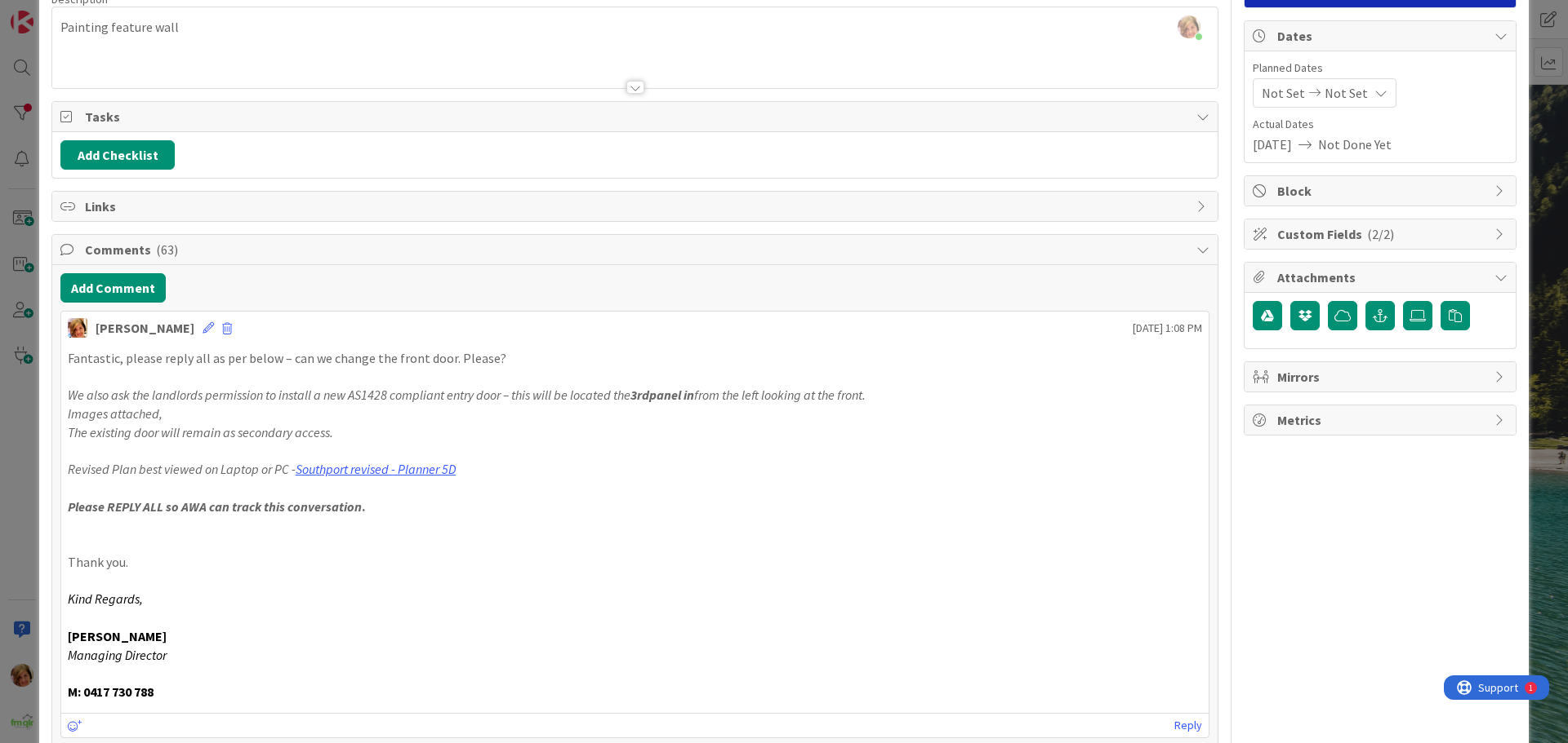
scroll to position [0, 0]
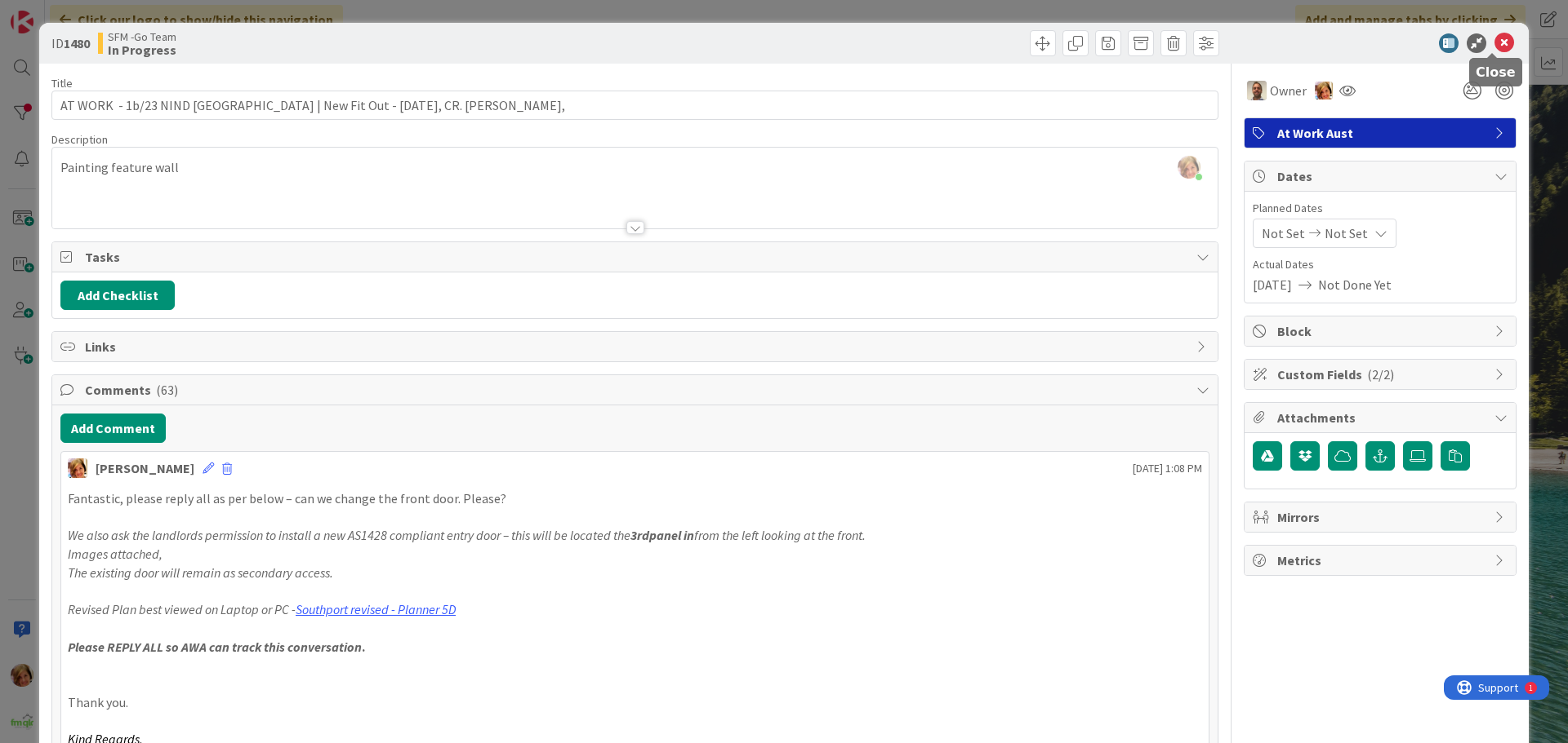
click at [1495, 42] on icon at bounding box center [1505, 43] width 20 height 20
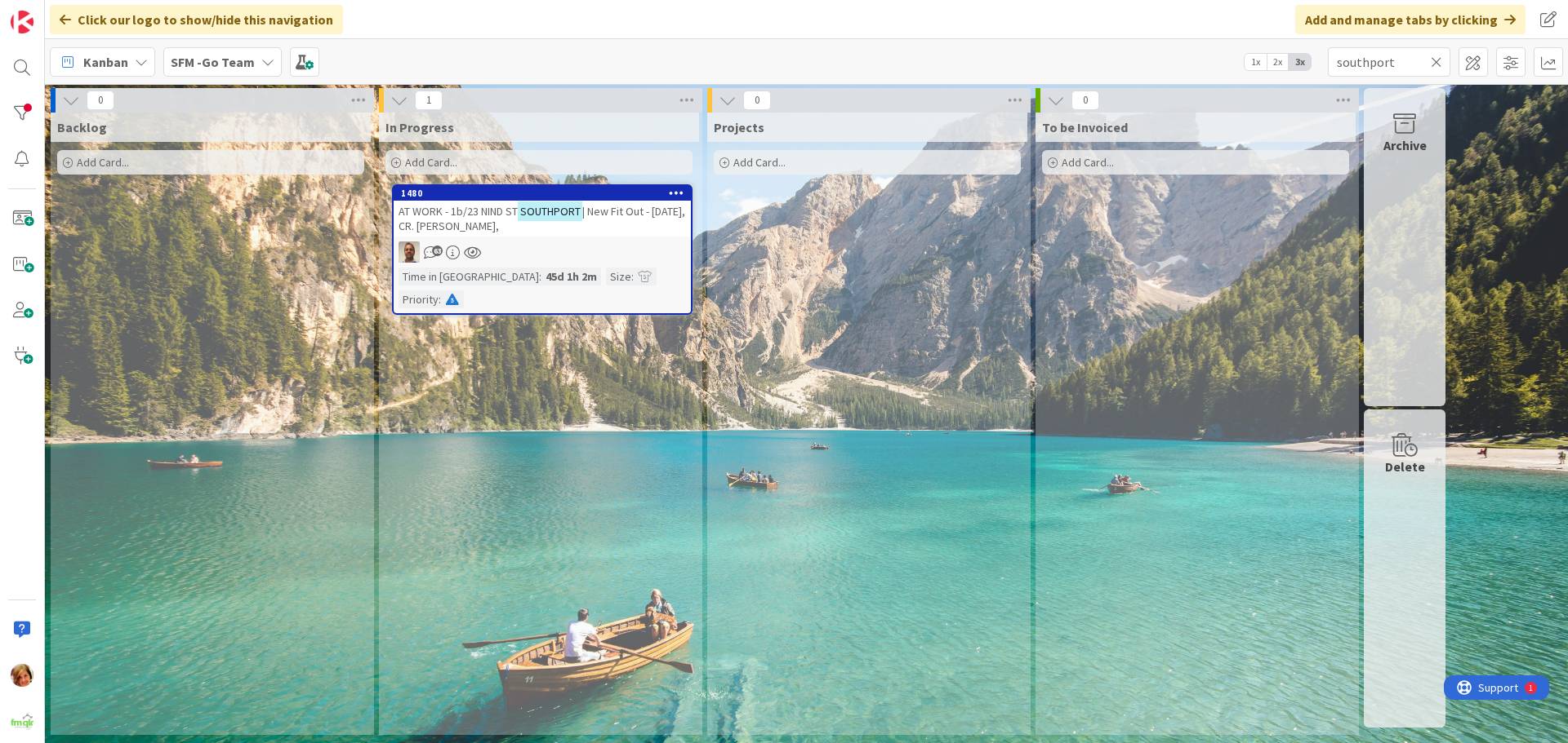
click at [1436, 57] on icon at bounding box center [1437, 61] width 12 height 15
click at [1434, 55] on input "text" at bounding box center [1389, 62] width 123 height 30
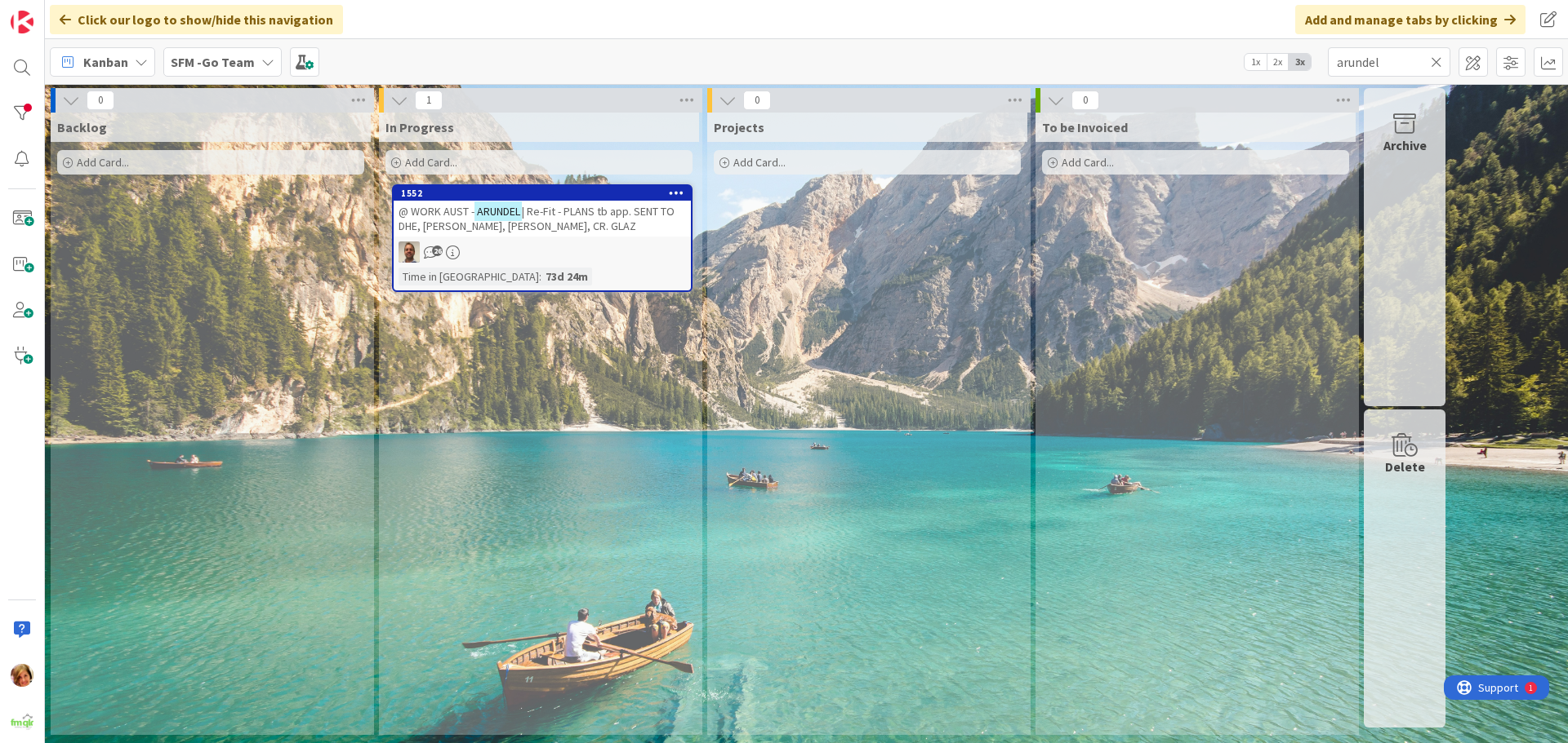
click at [599, 215] on span "| Re-Fit - PLANS tb app. SENT TO DHE, [PERSON_NAME], [PERSON_NAME], CR. GLAZ" at bounding box center [536, 219] width 276 height 30
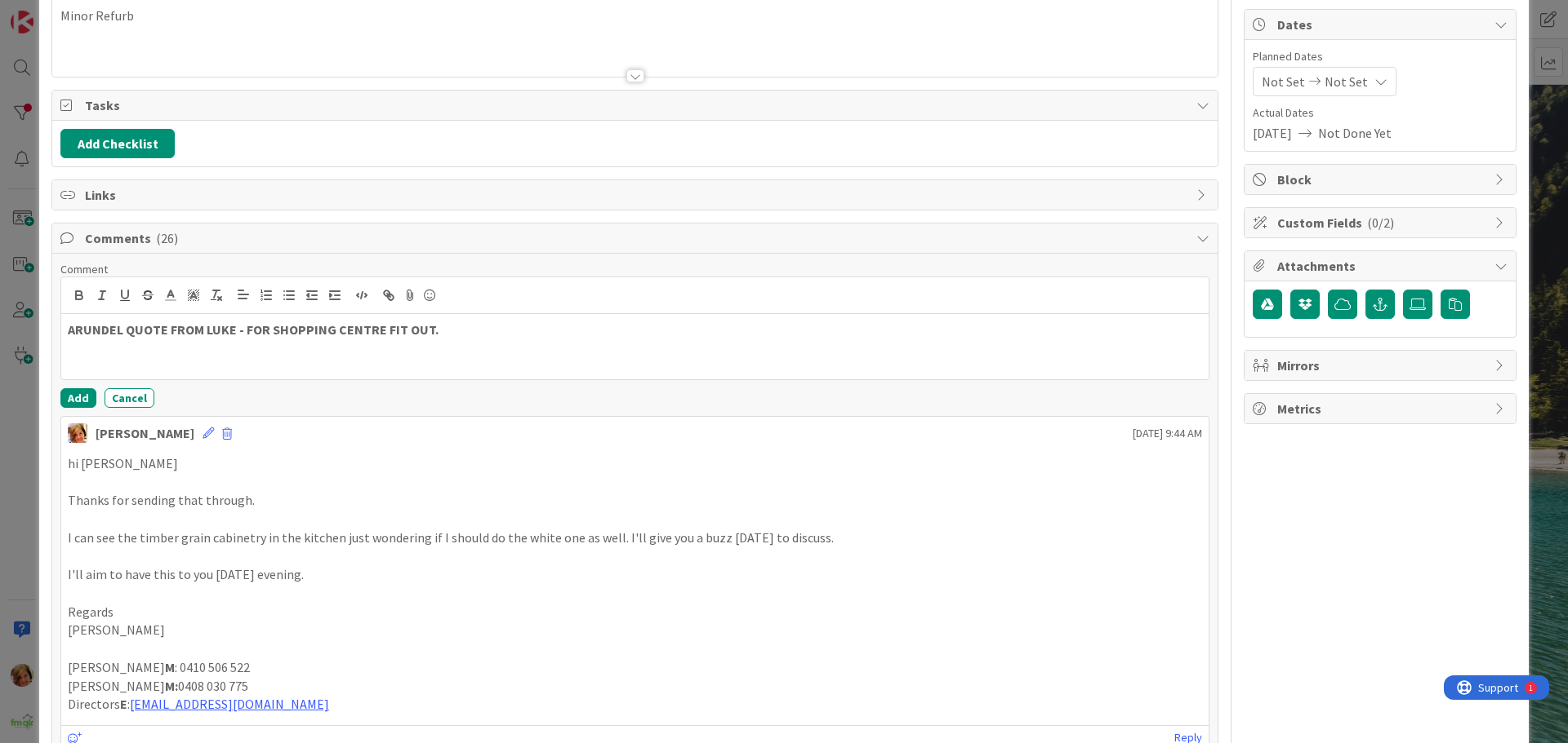
scroll to position [150, 0]
click at [84, 400] on button "Add" at bounding box center [78, 400] width 36 height 20
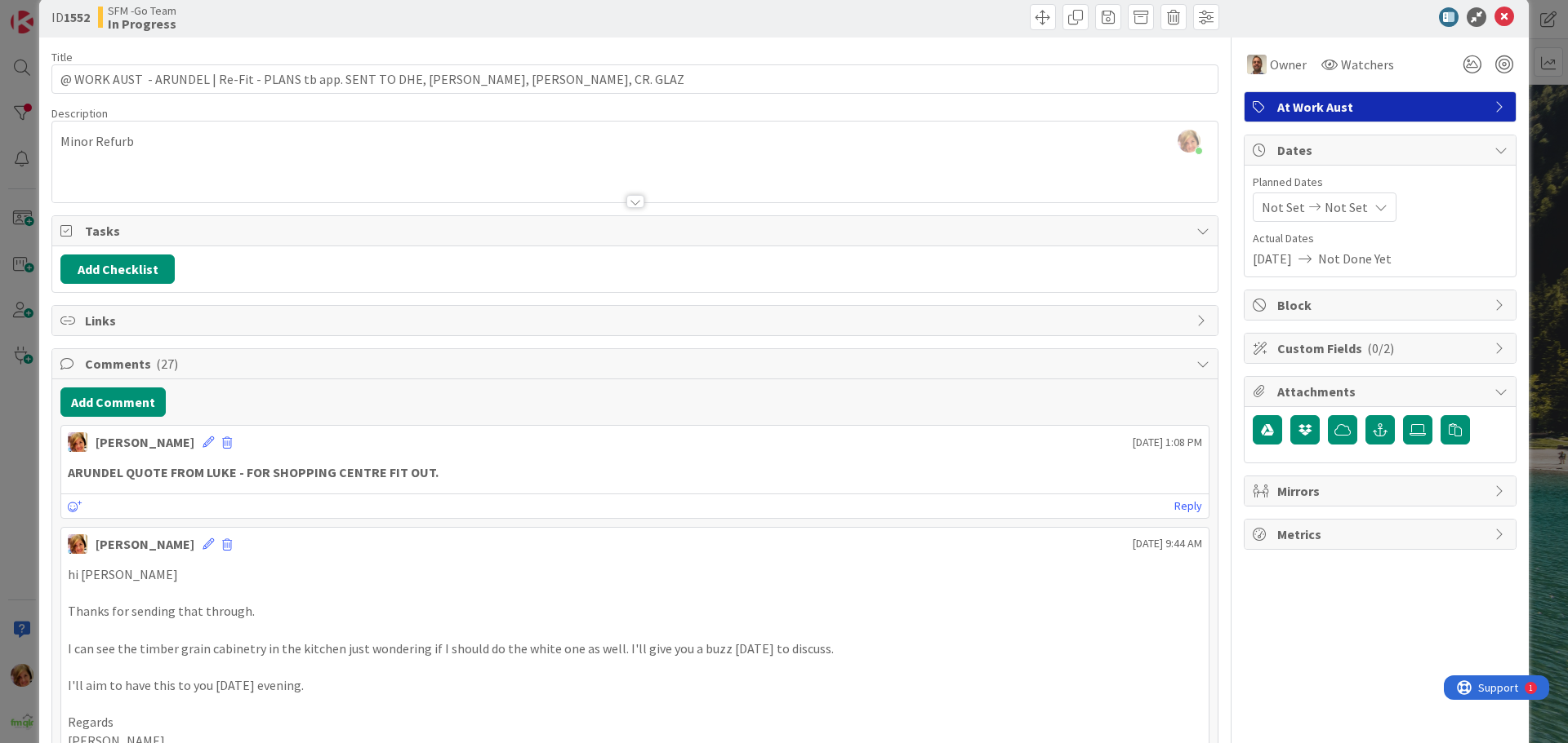
scroll to position [0, 0]
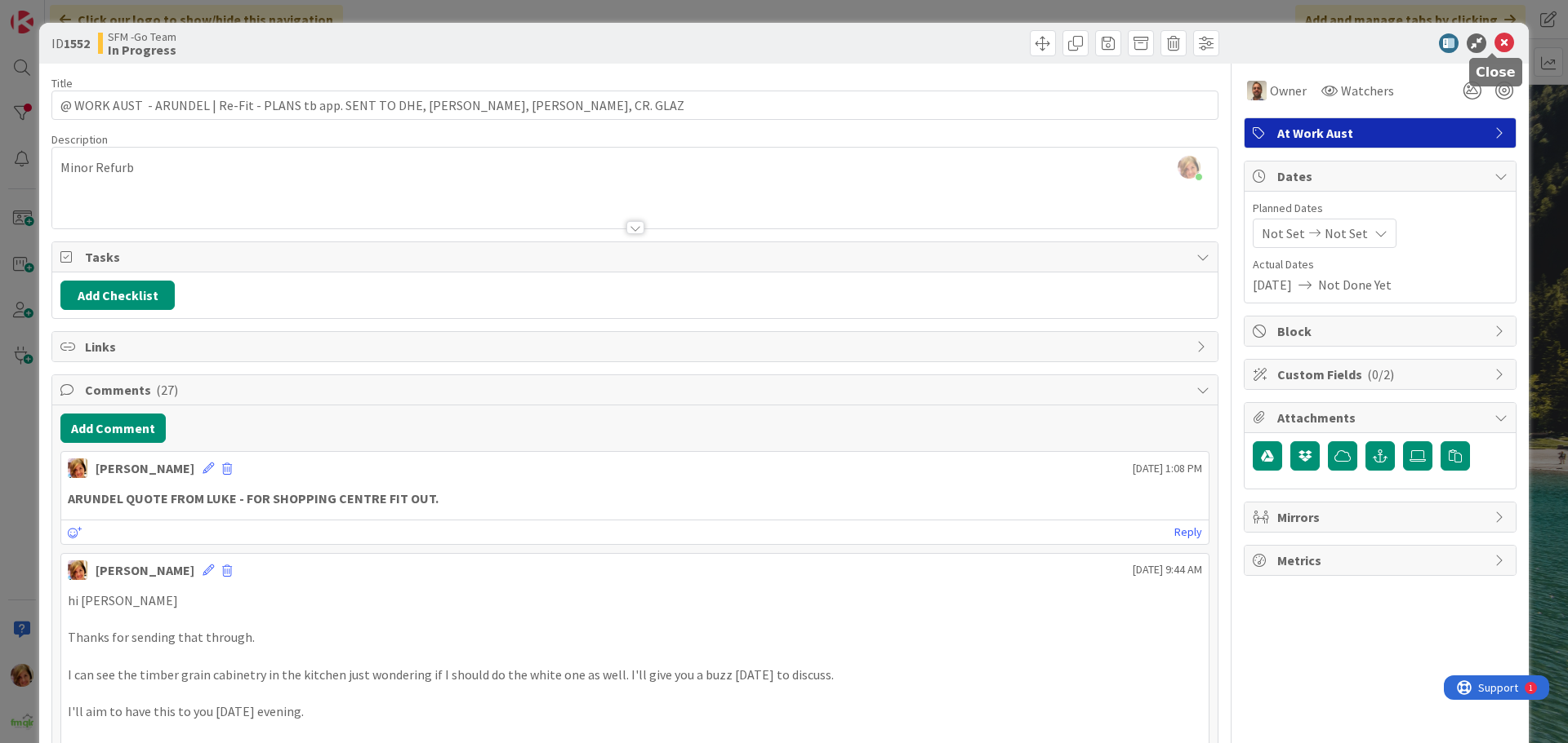
click at [1497, 40] on icon at bounding box center [1505, 43] width 20 height 20
click at [1417, 53] on input "arundel" at bounding box center [1389, 62] width 123 height 30
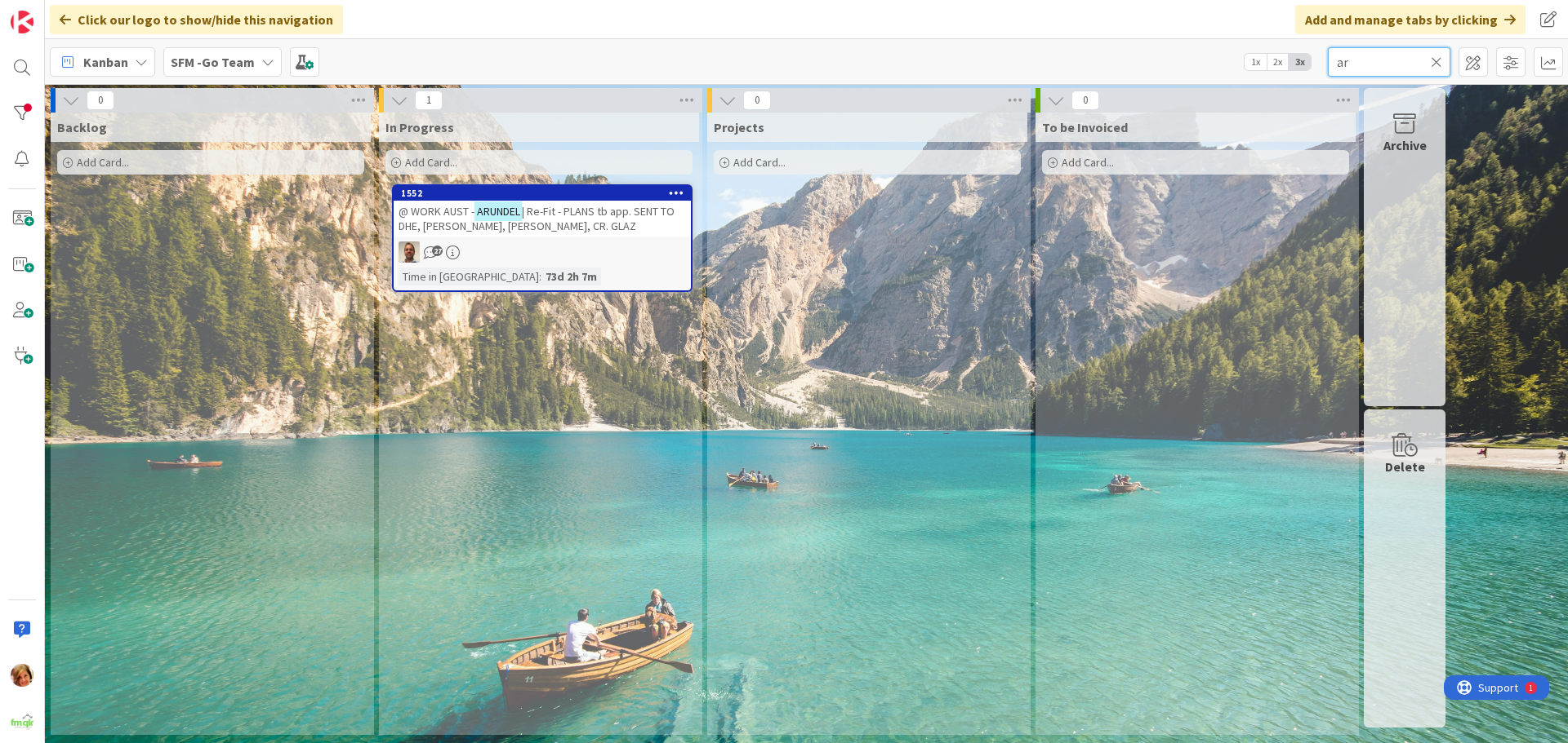
type input "a"
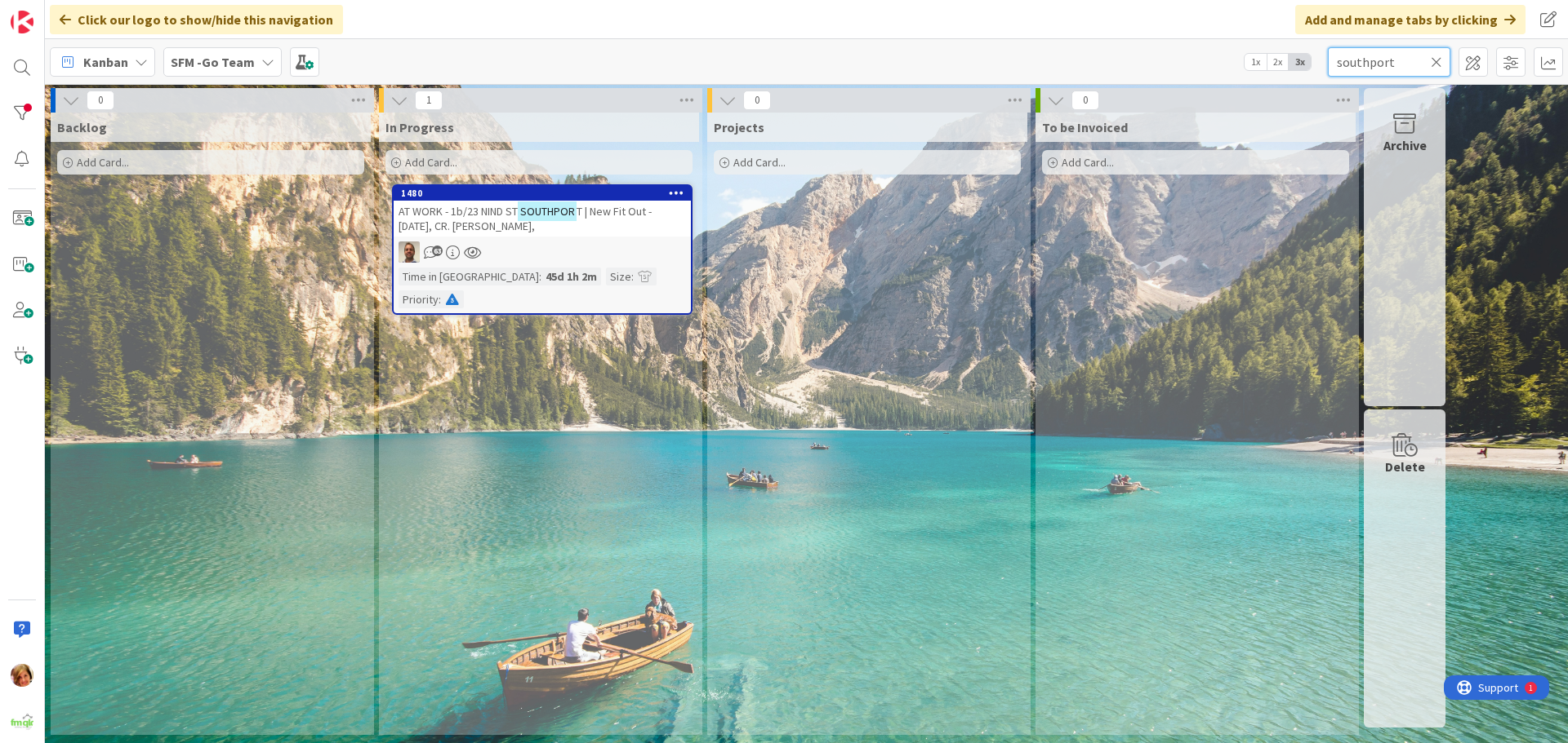
type input "southport"
drag, startPoint x: 1416, startPoint y: 53, endPoint x: 504, endPoint y: 218, distance: 926.8
click at [504, 218] on span "| New Fit Out - [DATE], CR. [PERSON_NAME]," at bounding box center [542, 219] width 287 height 30
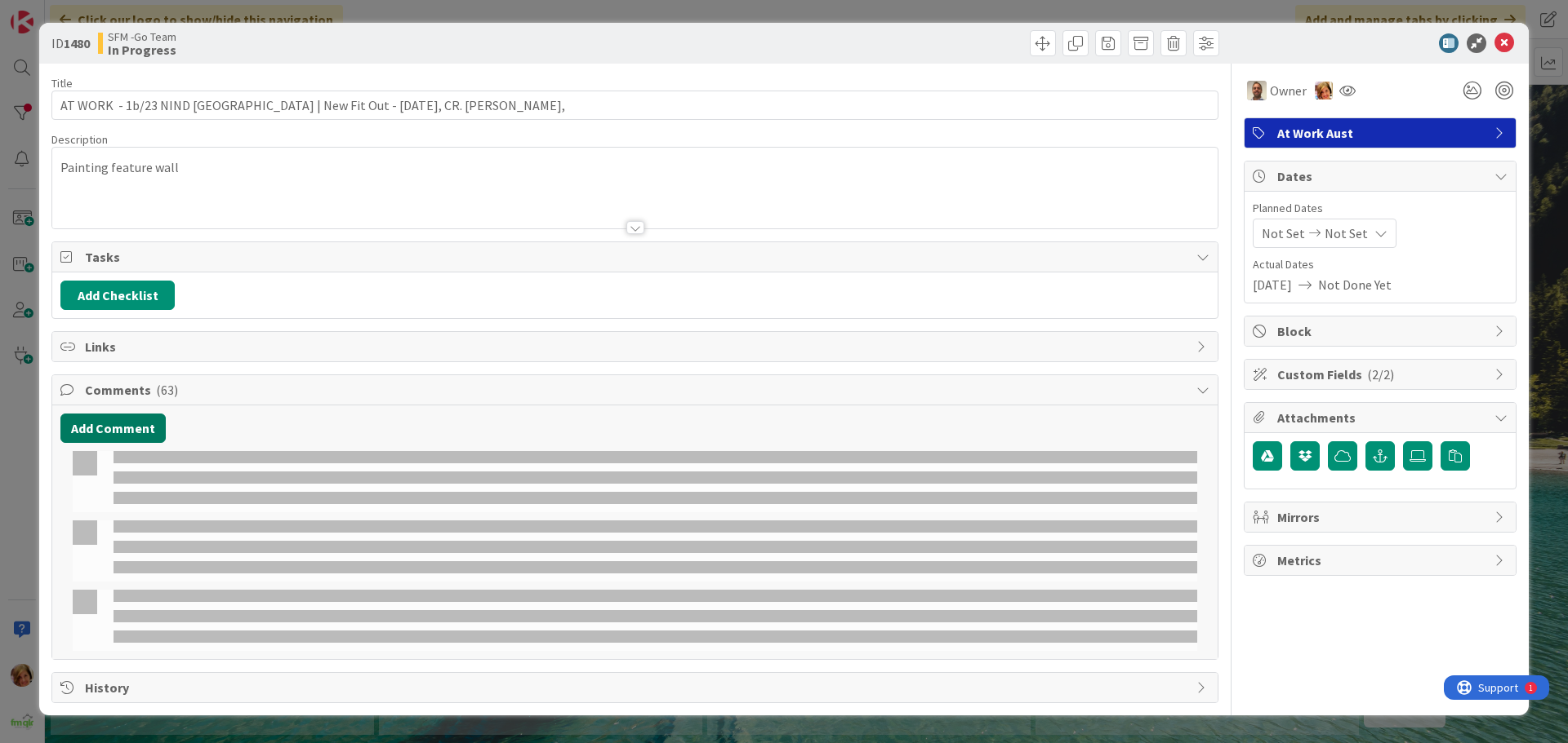
click at [101, 425] on button "Add Comment" at bounding box center [113, 429] width 106 height 30
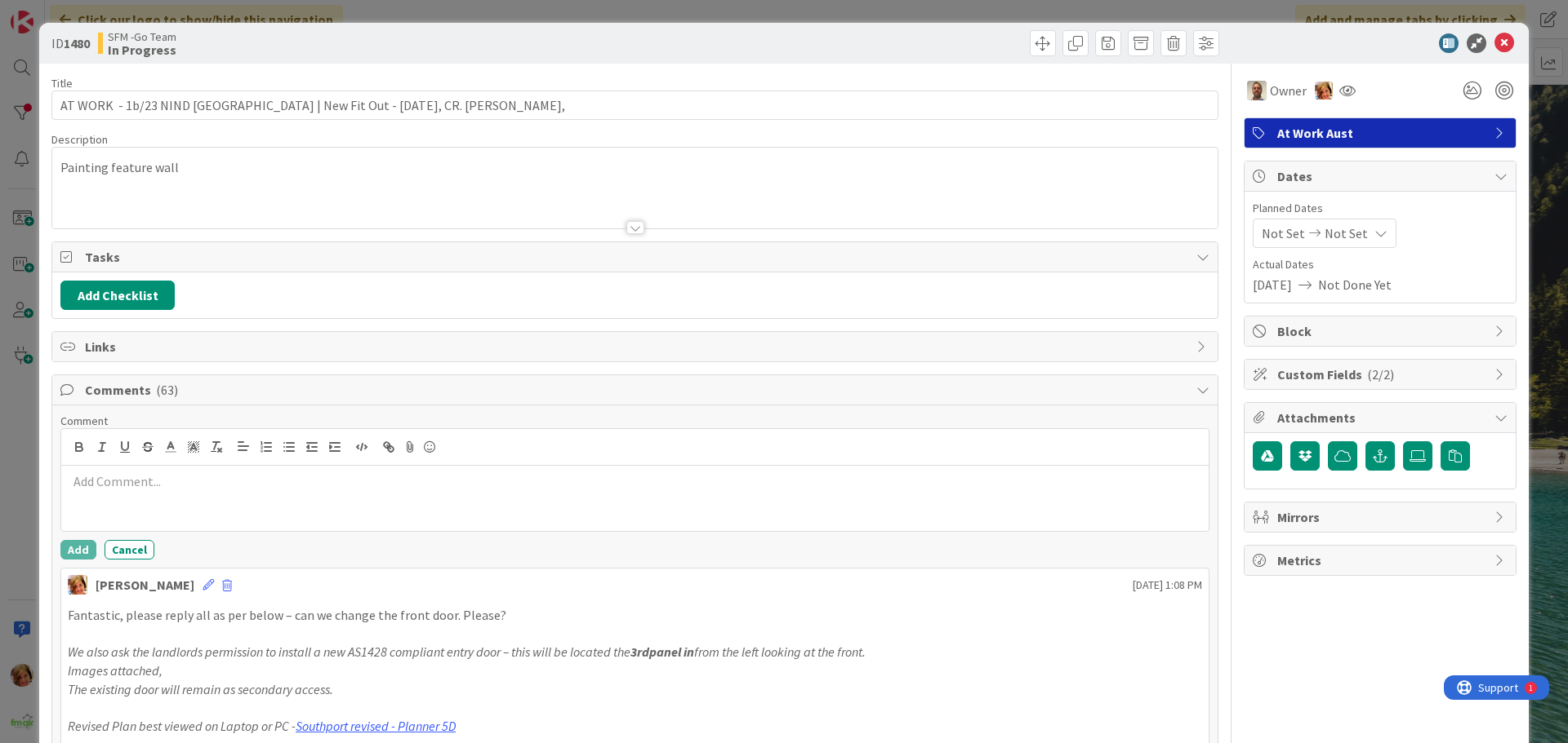
click at [154, 471] on div at bounding box center [635, 499] width 1148 height 65
click at [67, 549] on button "Add" at bounding box center [78, 553] width 36 height 20
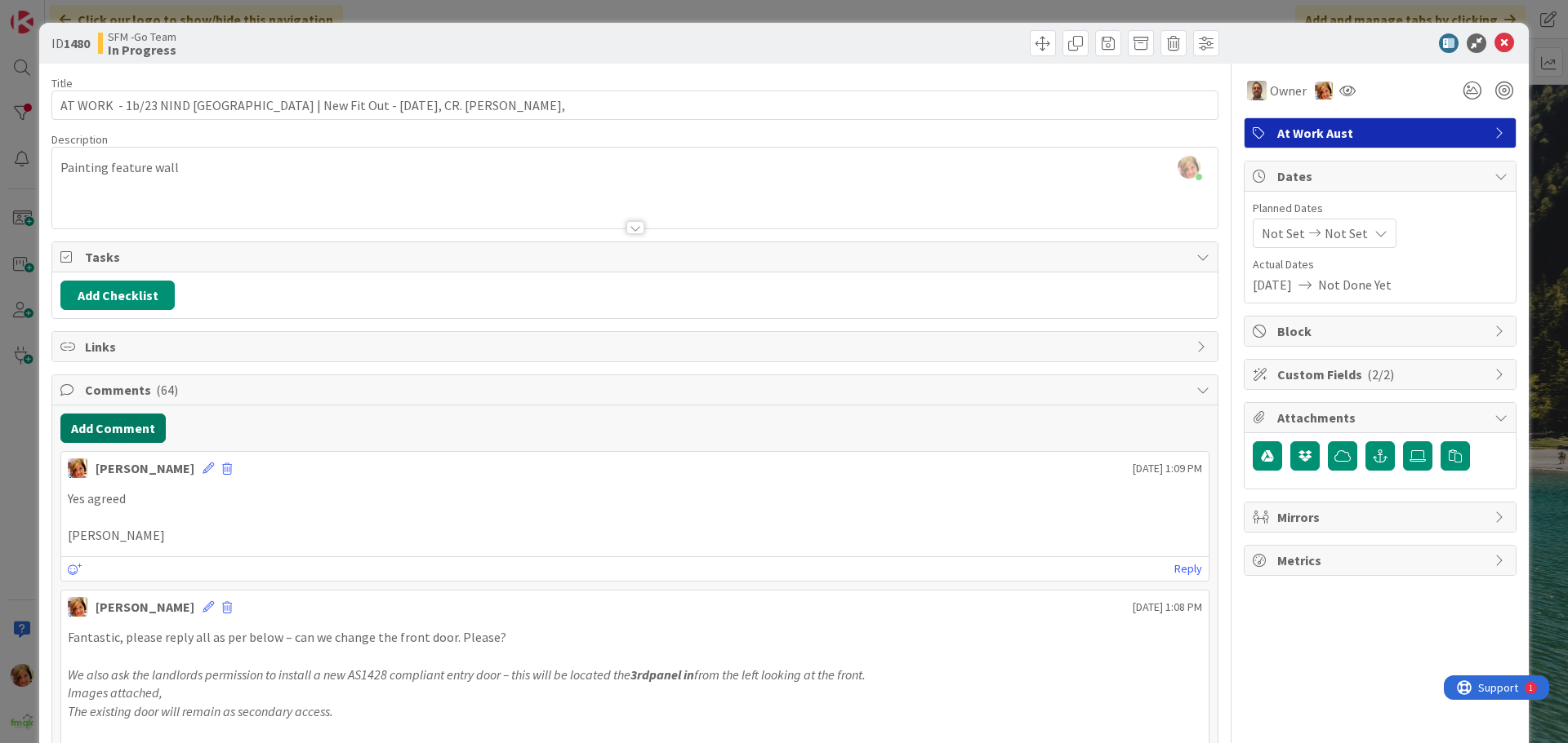
drag, startPoint x: 122, startPoint y: 422, endPoint x: 23, endPoint y: 425, distance: 99.0
click at [122, 422] on button "Add Comment" at bounding box center [113, 429] width 106 height 30
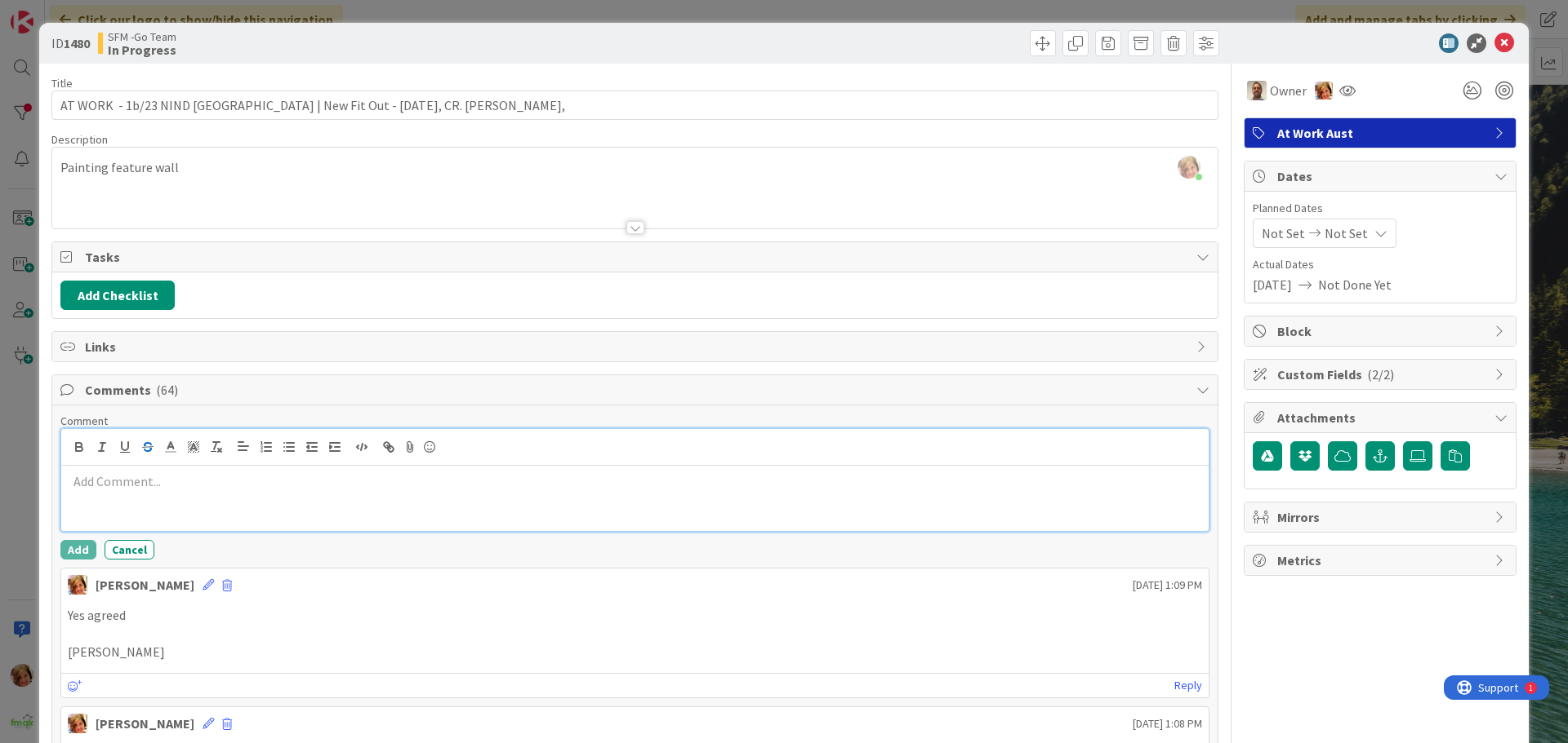
drag, startPoint x: 140, startPoint y: 454, endPoint x: 134, endPoint y: 466, distance: 13.4
click at [140, 455] on button "button" at bounding box center [147, 448] width 23 height 20
click at [130, 492] on div "﻿" at bounding box center [635, 499] width 1148 height 65
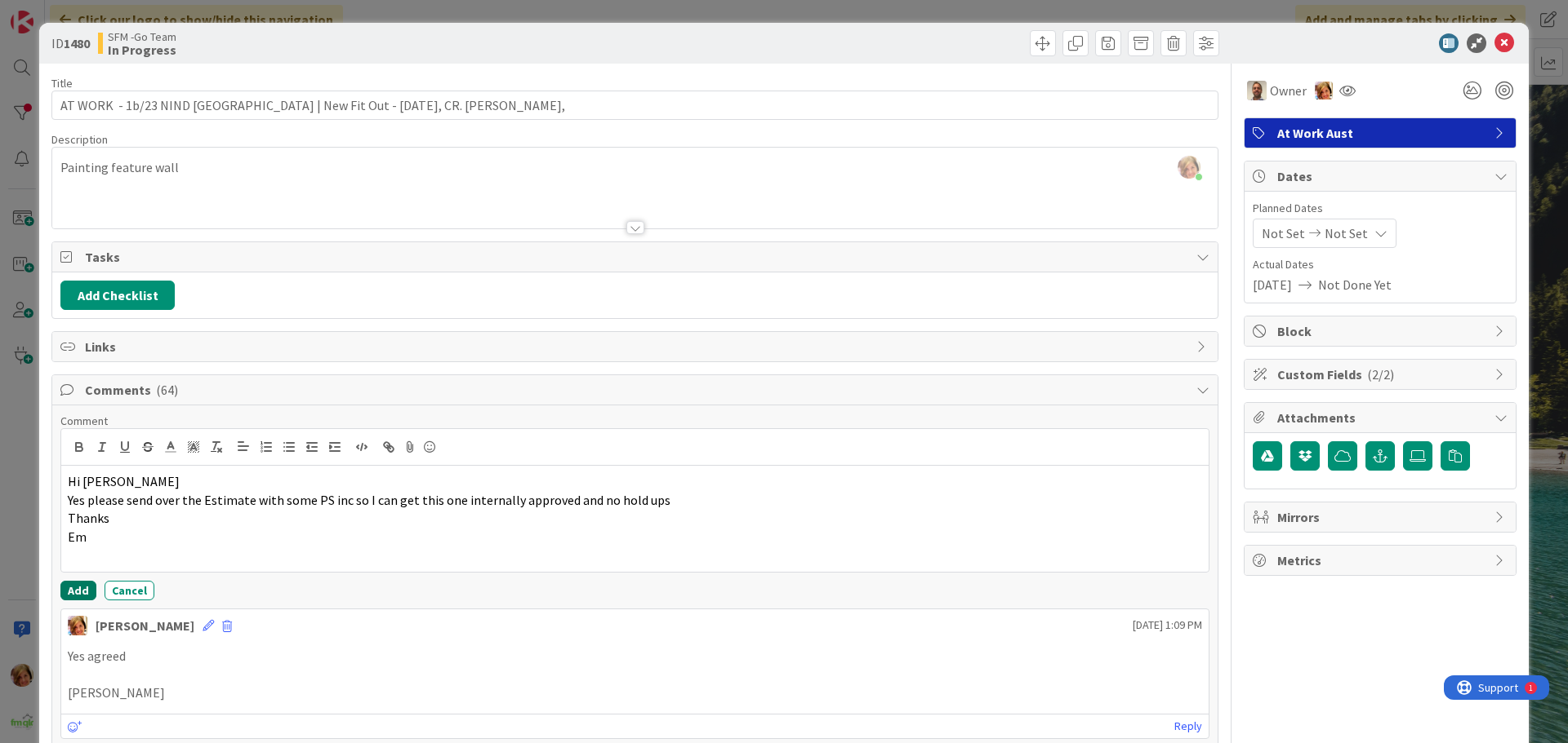
click at [82, 590] on button "Add" at bounding box center [78, 591] width 36 height 20
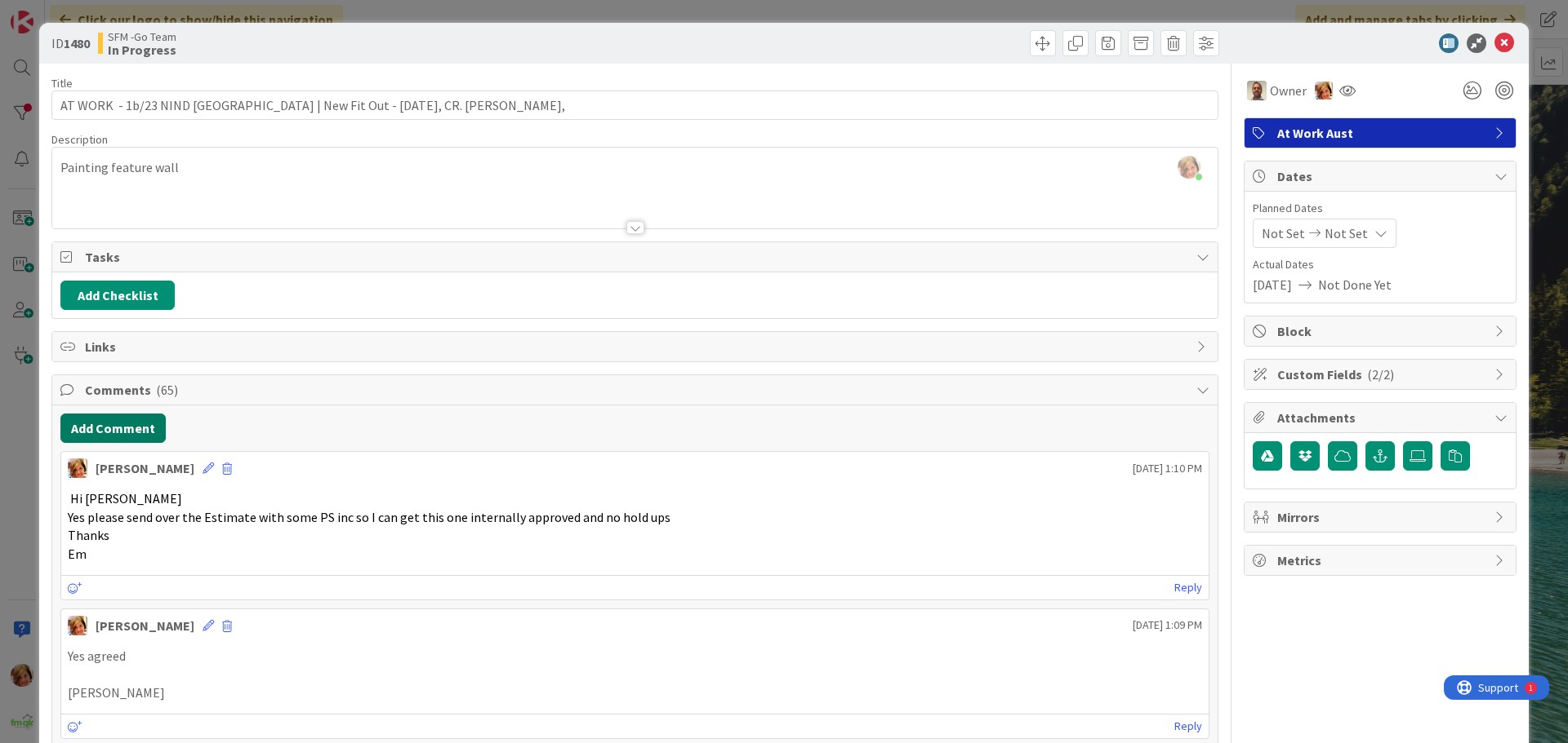
click at [138, 434] on button "Add Comment" at bounding box center [113, 429] width 106 height 30
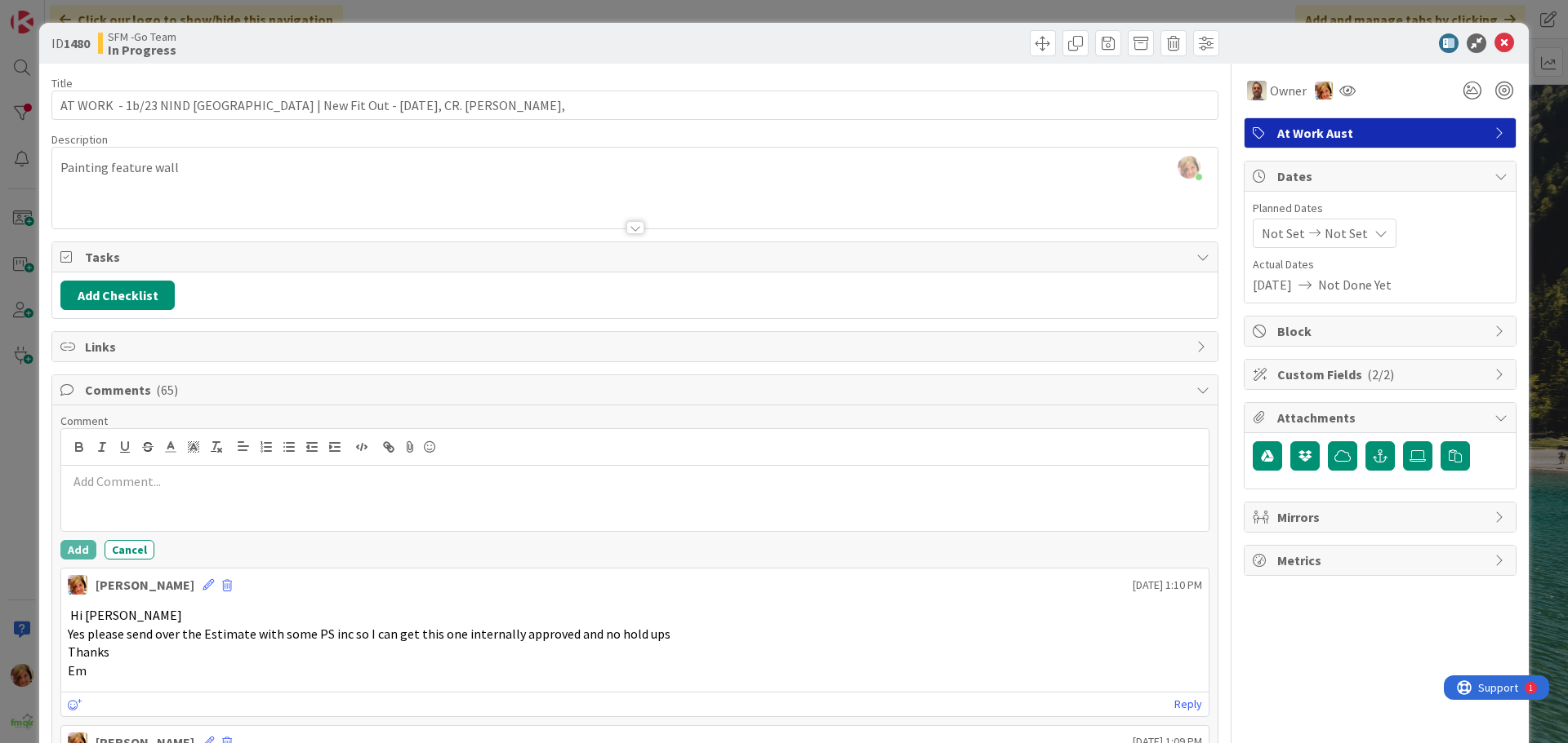
click at [162, 472] on p at bounding box center [635, 481] width 1134 height 19
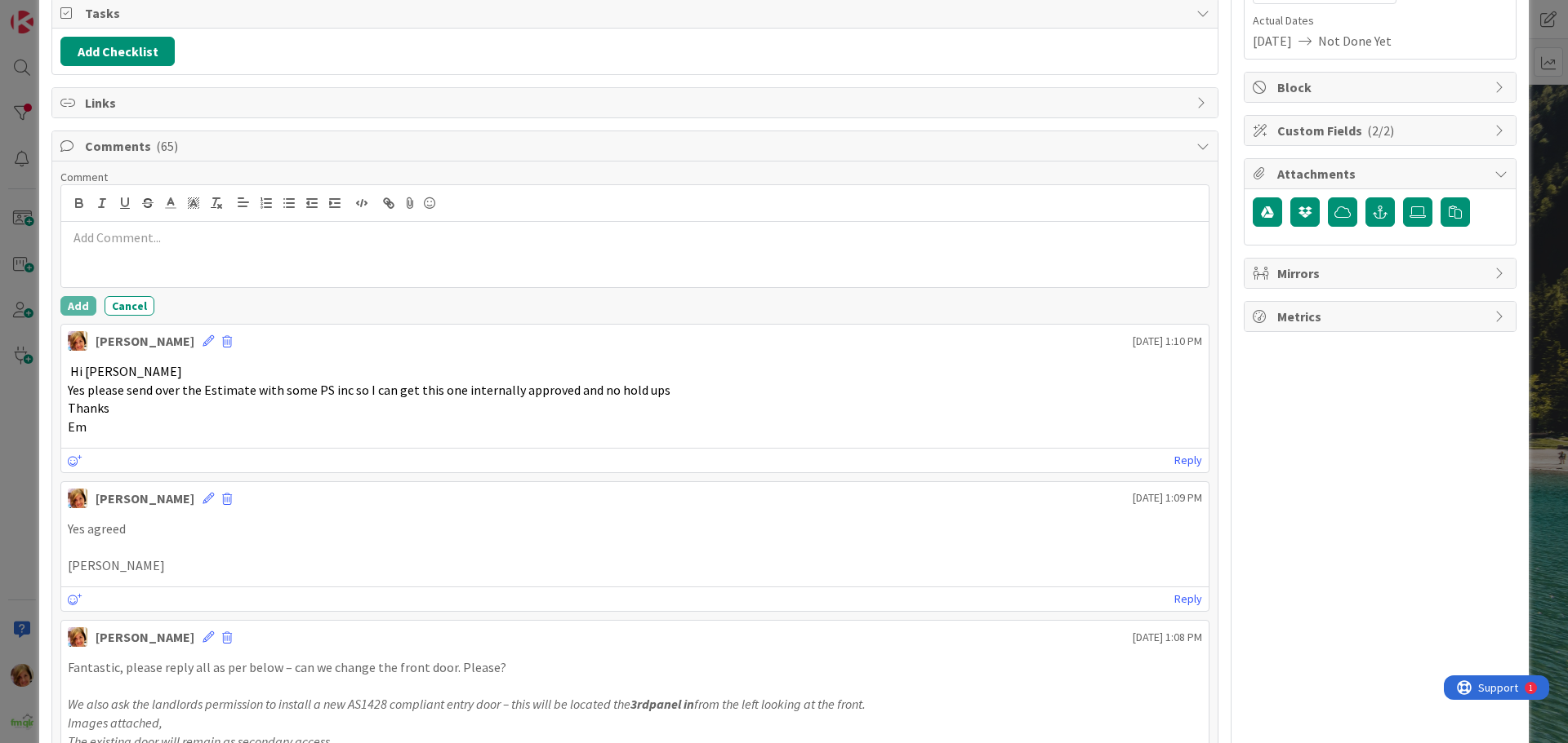
scroll to position [245, 0]
click at [145, 238] on p at bounding box center [635, 236] width 1134 height 19
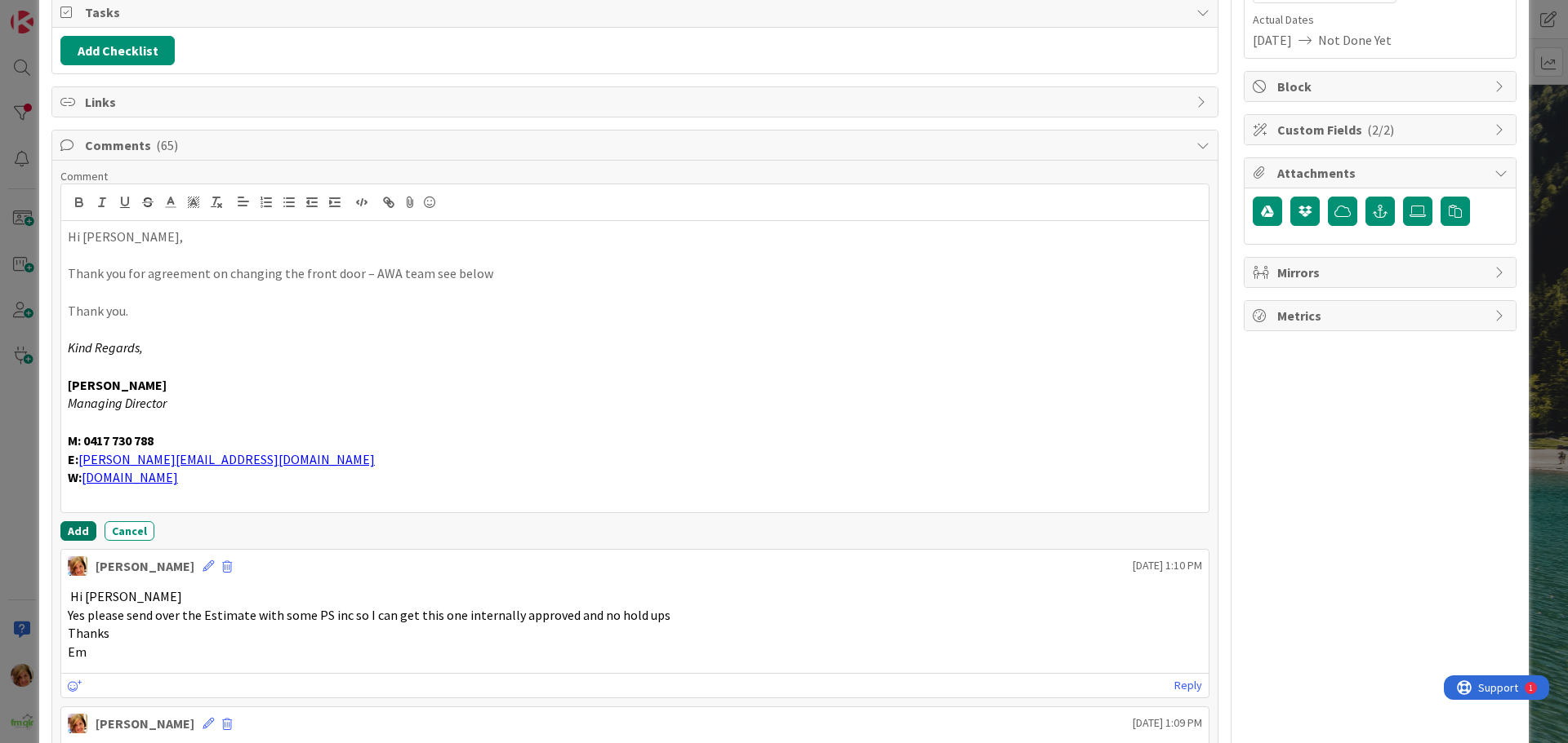
click at [74, 533] on button "Add" at bounding box center [78, 532] width 36 height 20
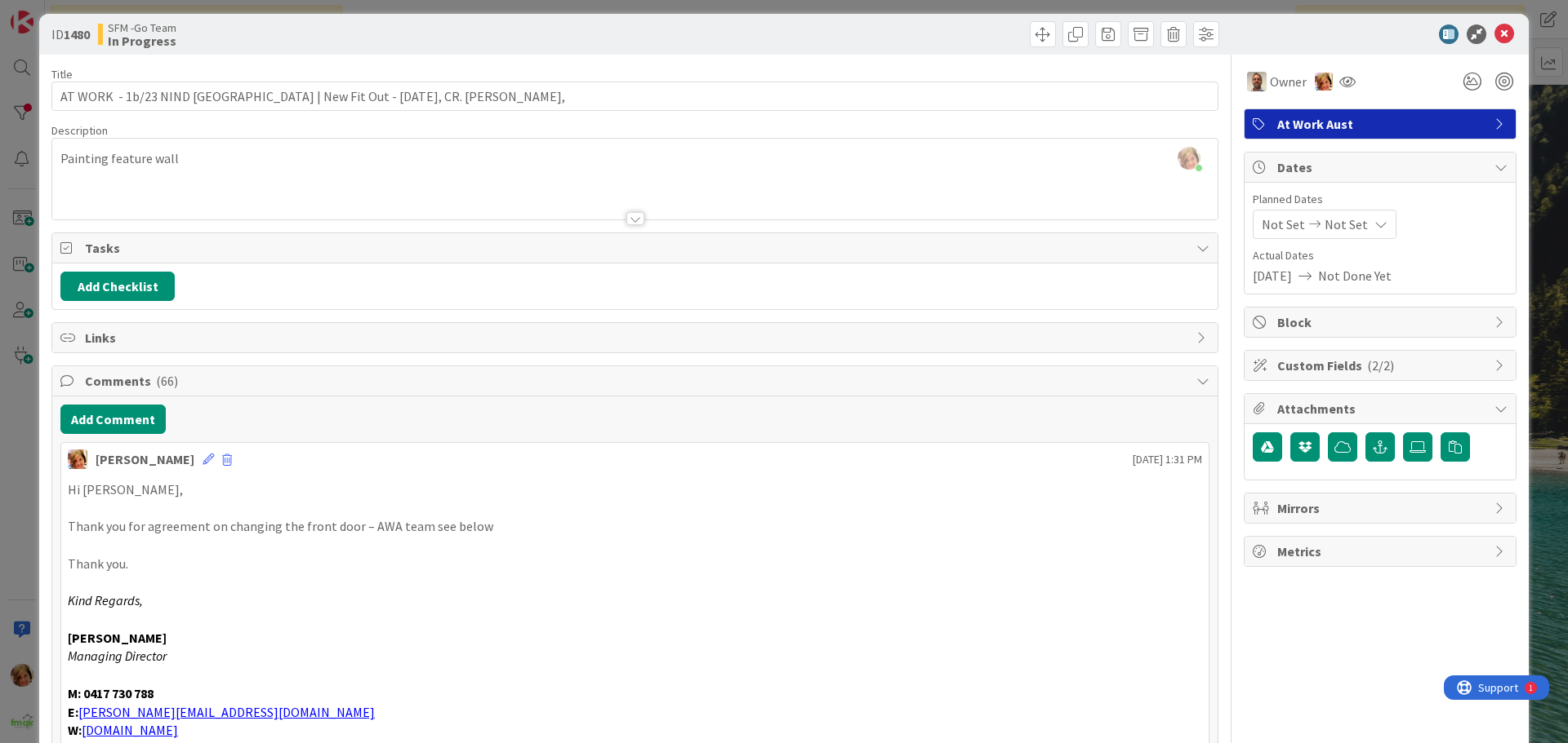
scroll to position [0, 0]
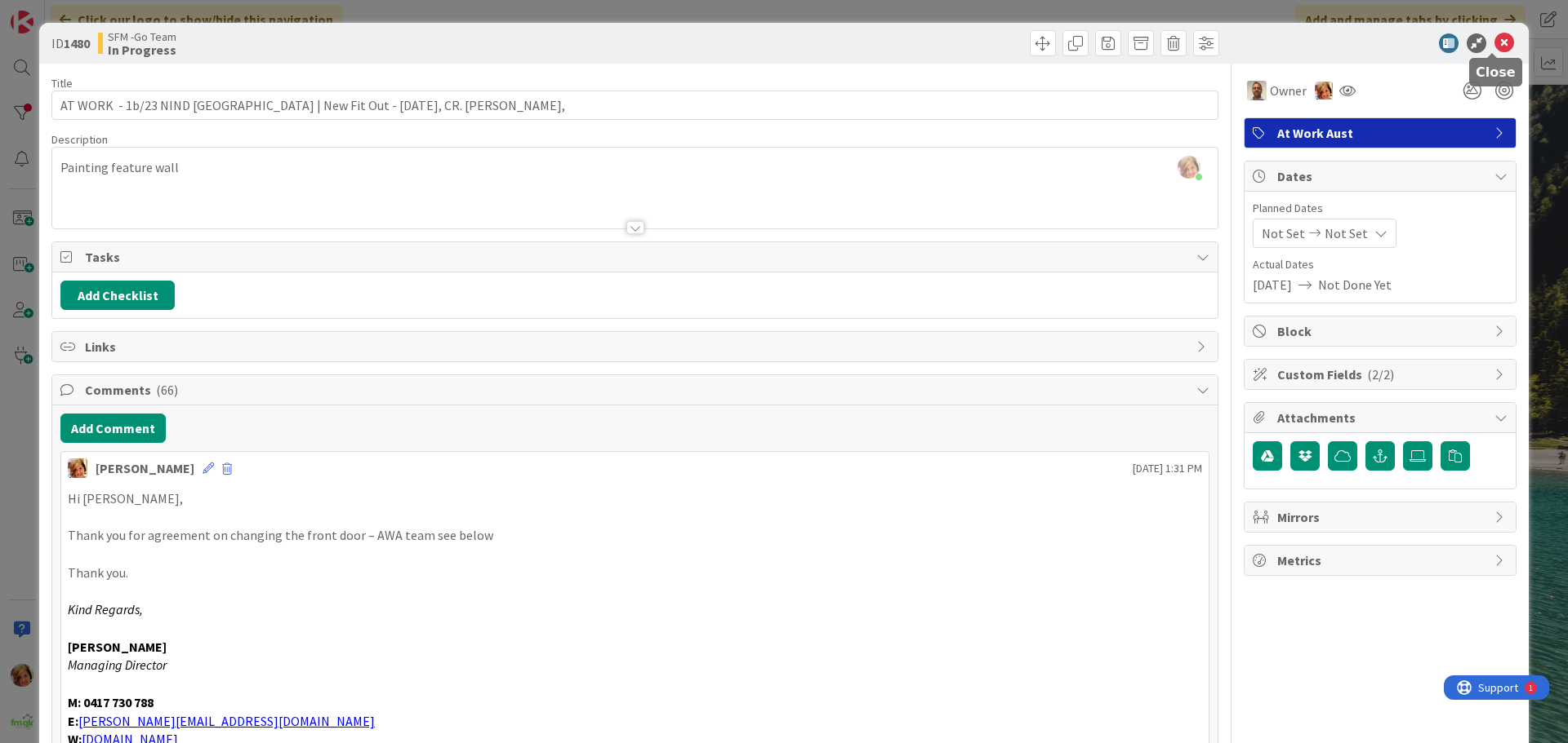
click at [1495, 47] on icon at bounding box center [1505, 43] width 20 height 20
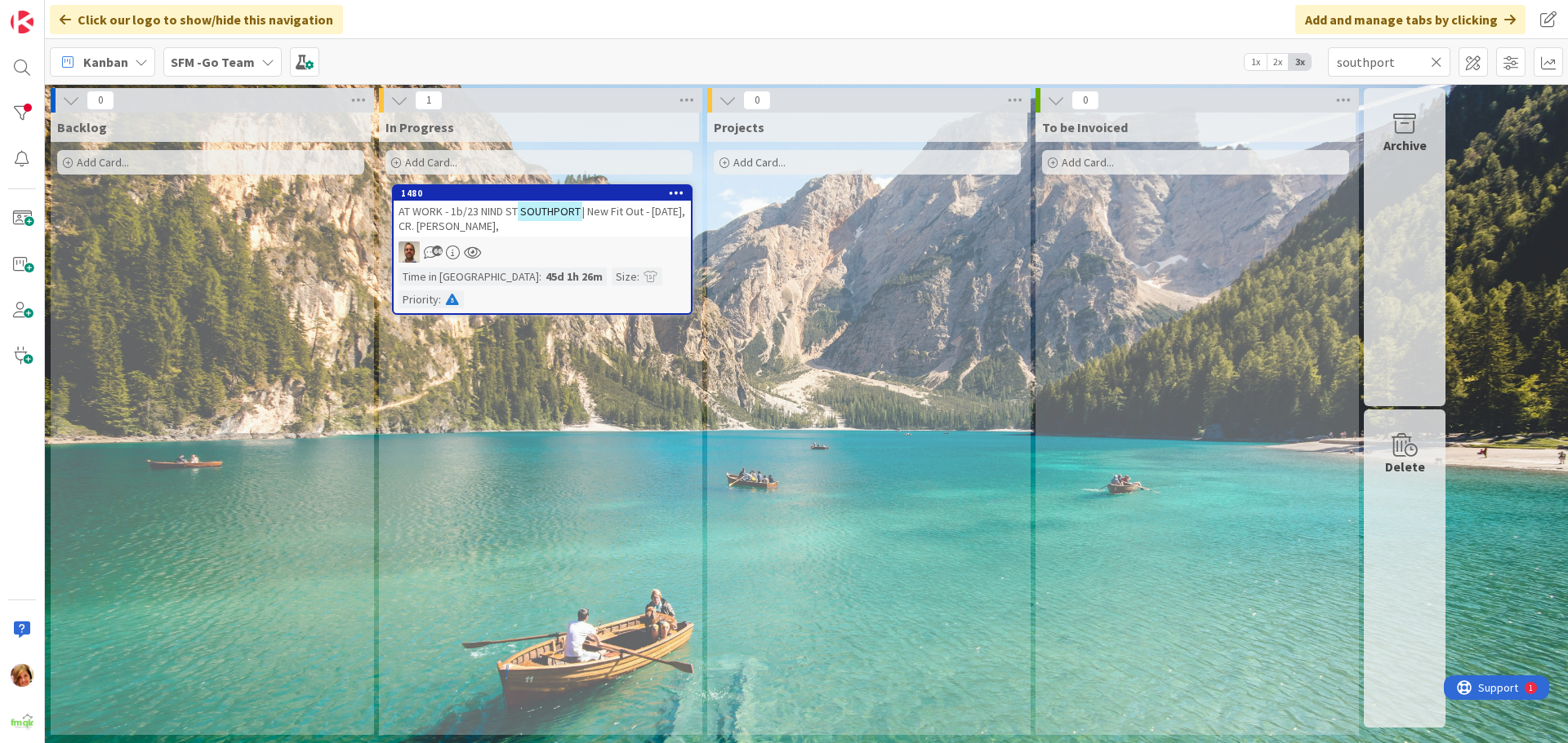
click at [1437, 59] on icon at bounding box center [1437, 61] width 12 height 15
click at [1437, 59] on input "text" at bounding box center [1389, 62] width 123 height 30
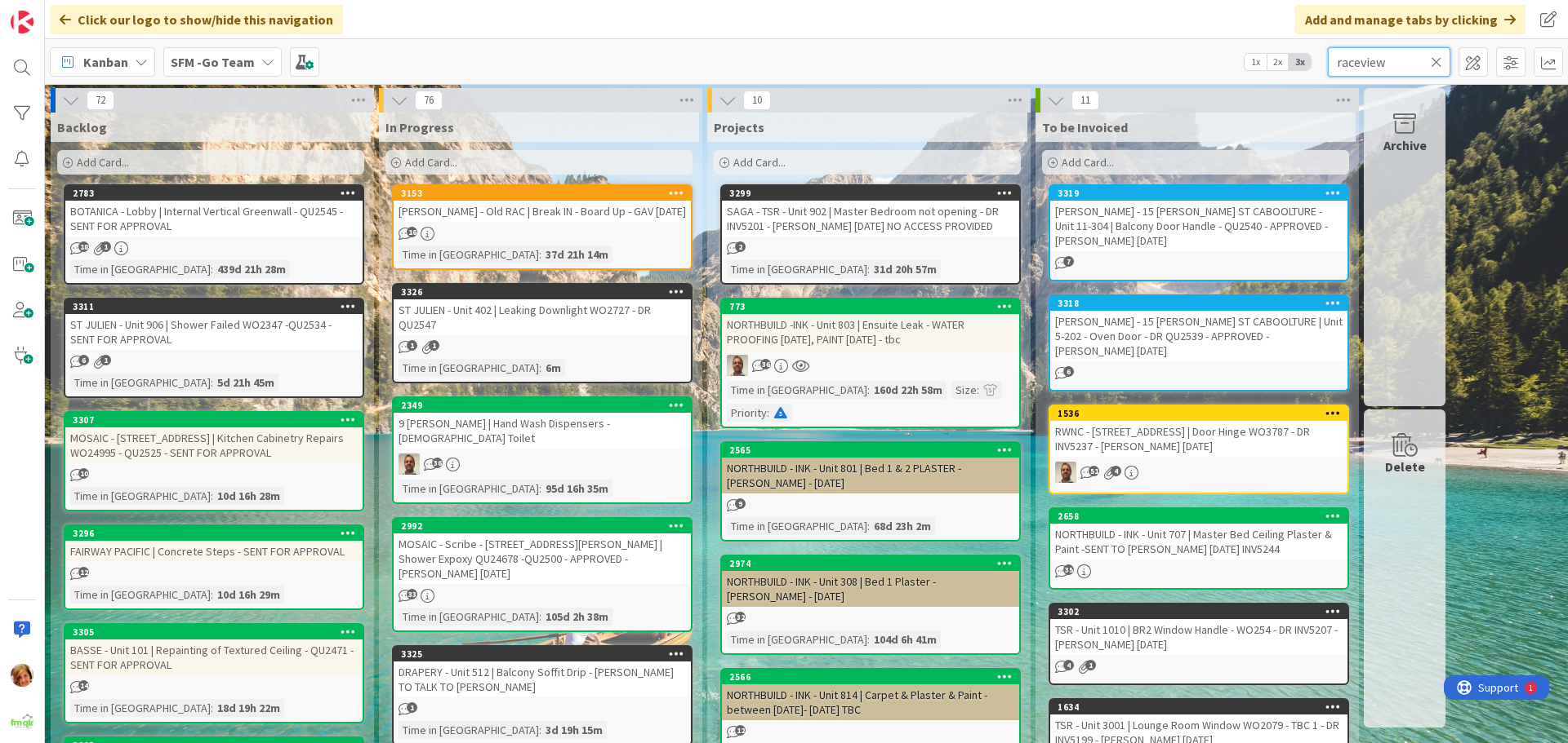
type input "raceview"
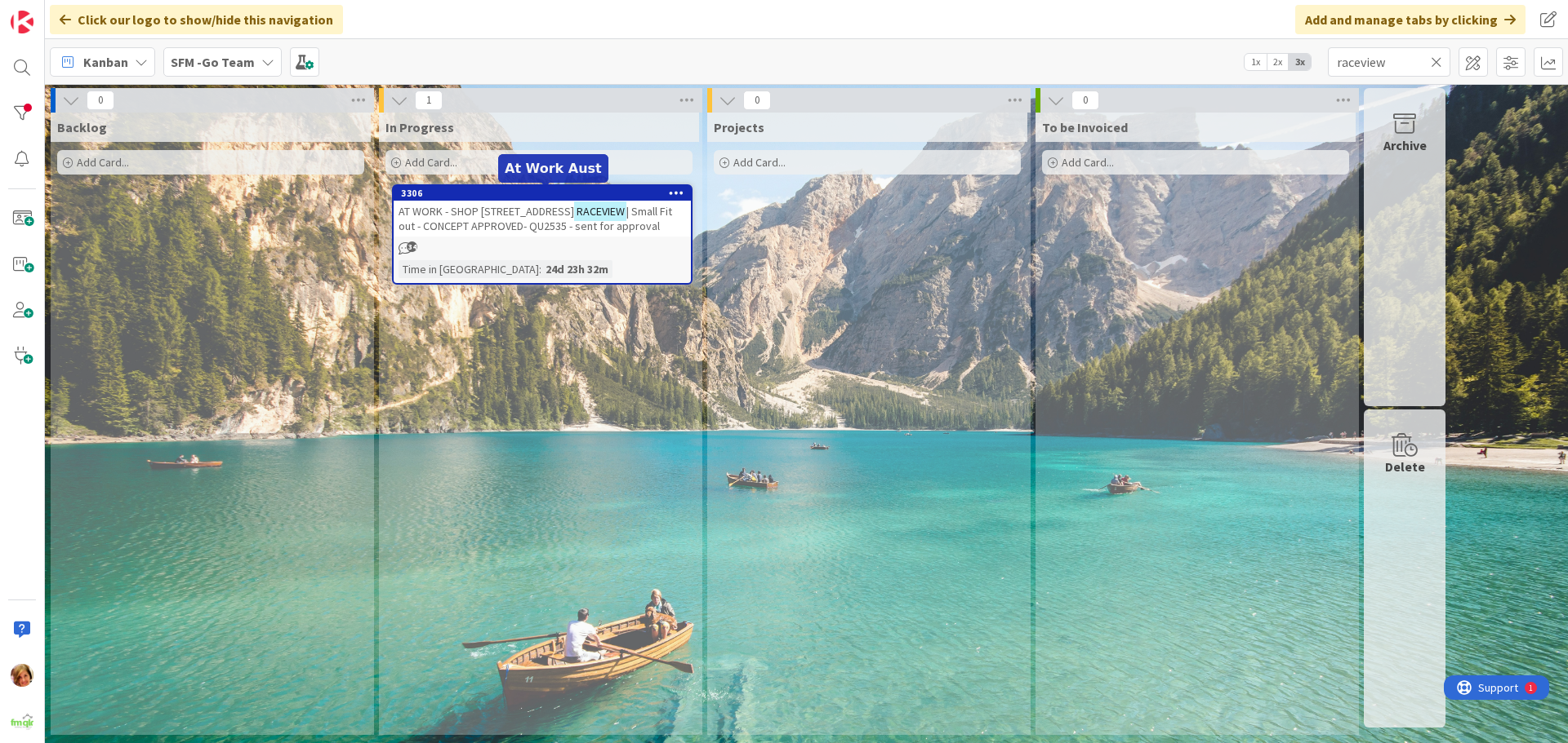
click at [487, 214] on span "AT WORK - SHOP [STREET_ADDRESS]" at bounding box center [486, 211] width 176 height 15
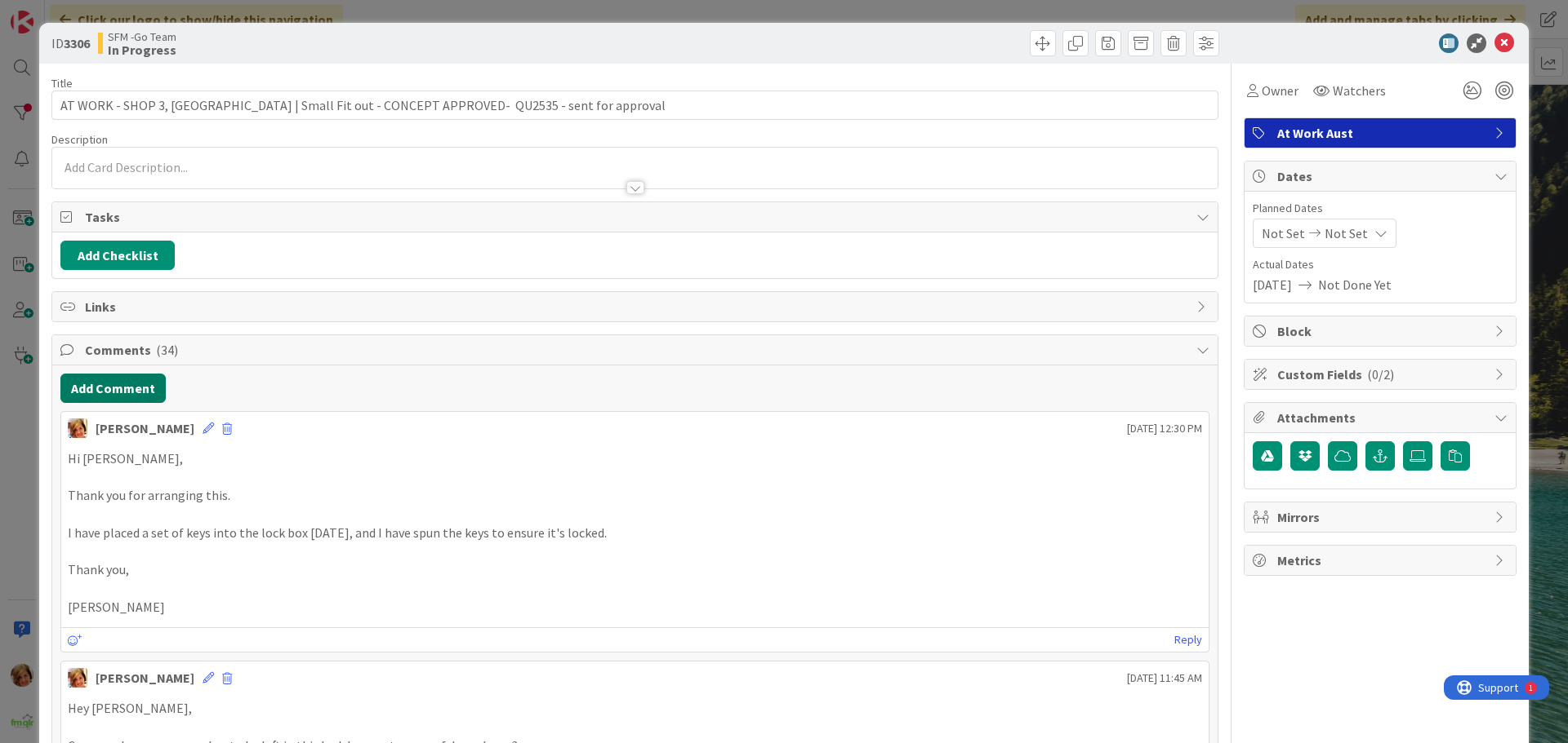
click at [112, 391] on button "Add Comment" at bounding box center [113, 388] width 106 height 30
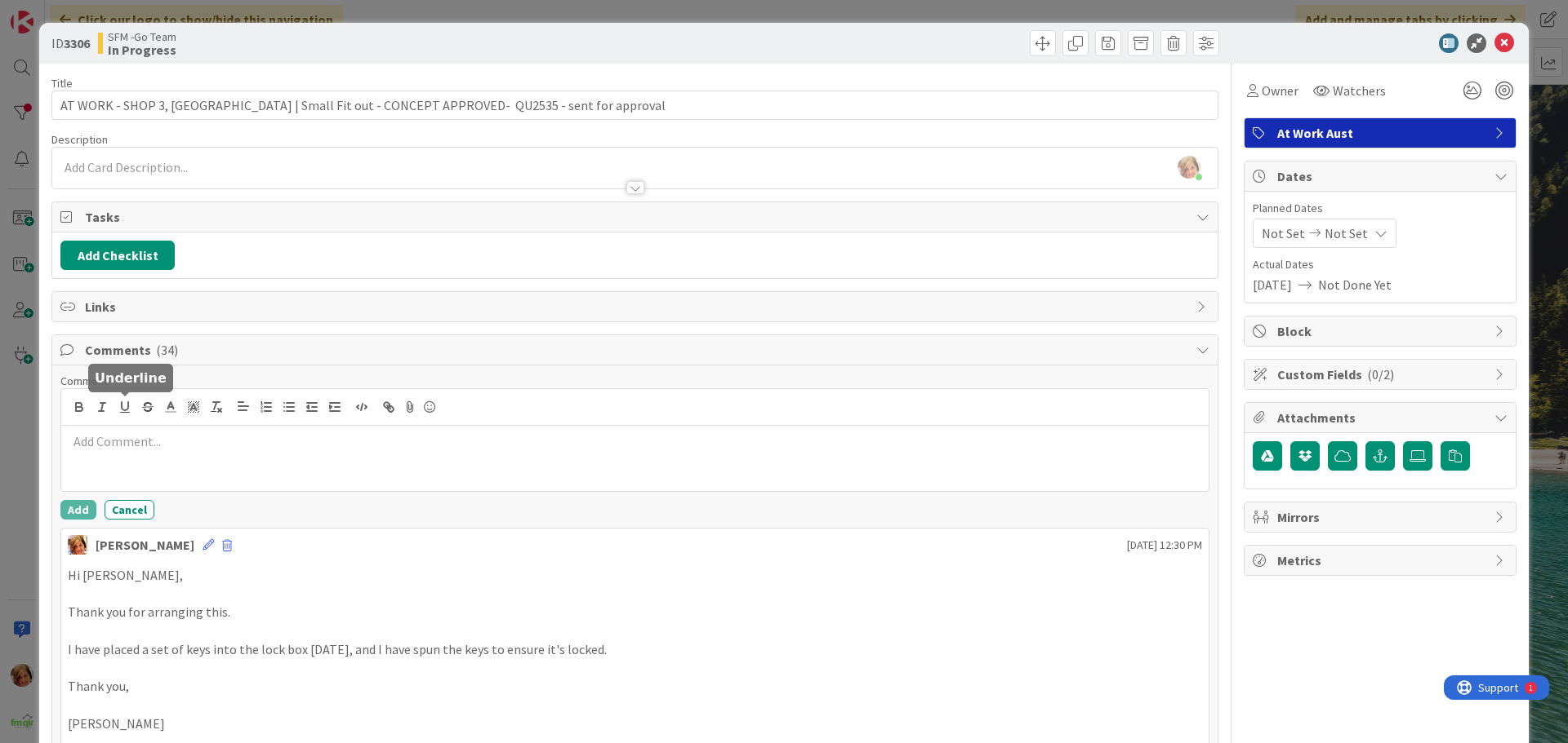
click at [165, 448] on p at bounding box center [635, 442] width 1134 height 19
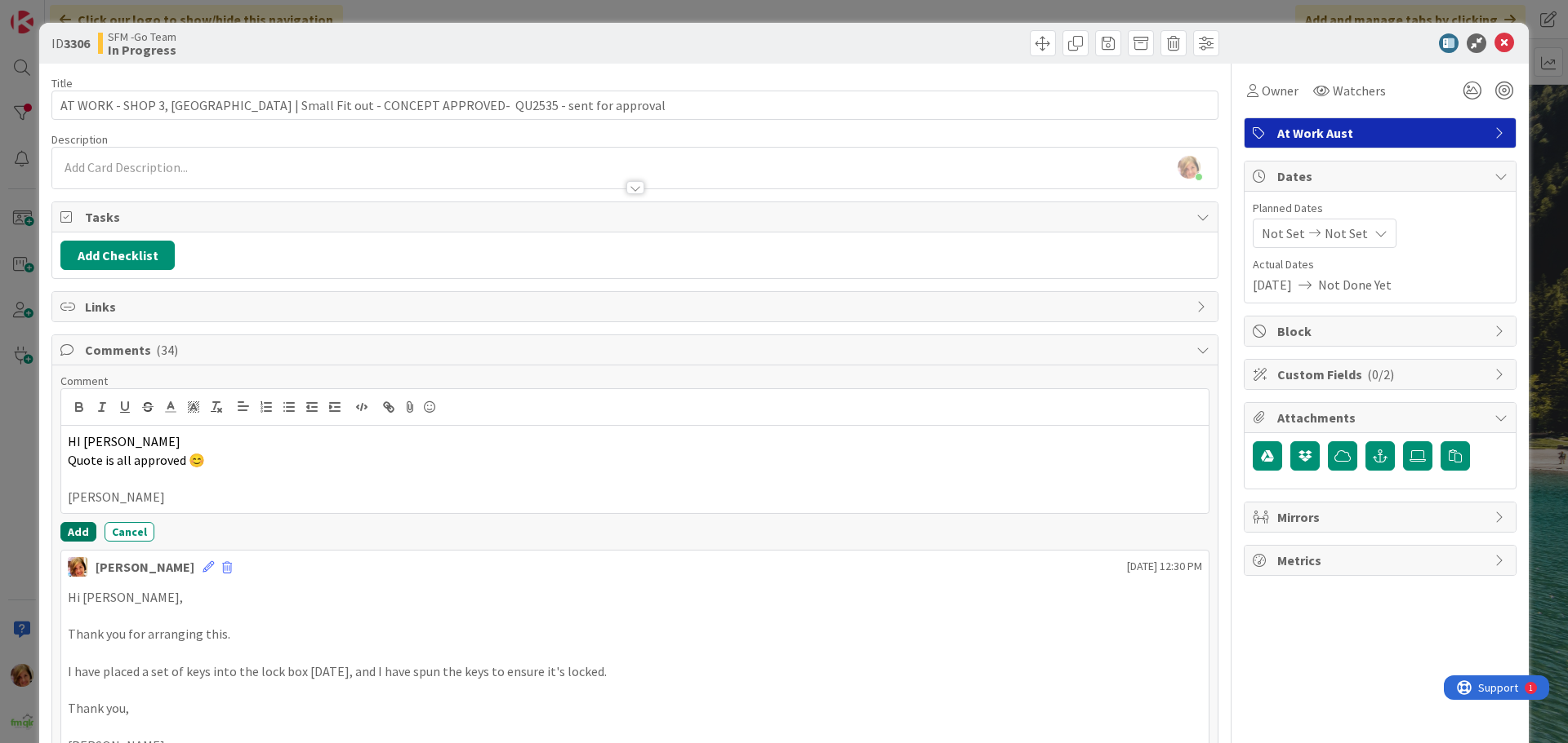
drag, startPoint x: 74, startPoint y: 527, endPoint x: 20, endPoint y: 518, distance: 54.7
click at [74, 528] on button "Add" at bounding box center [78, 533] width 36 height 20
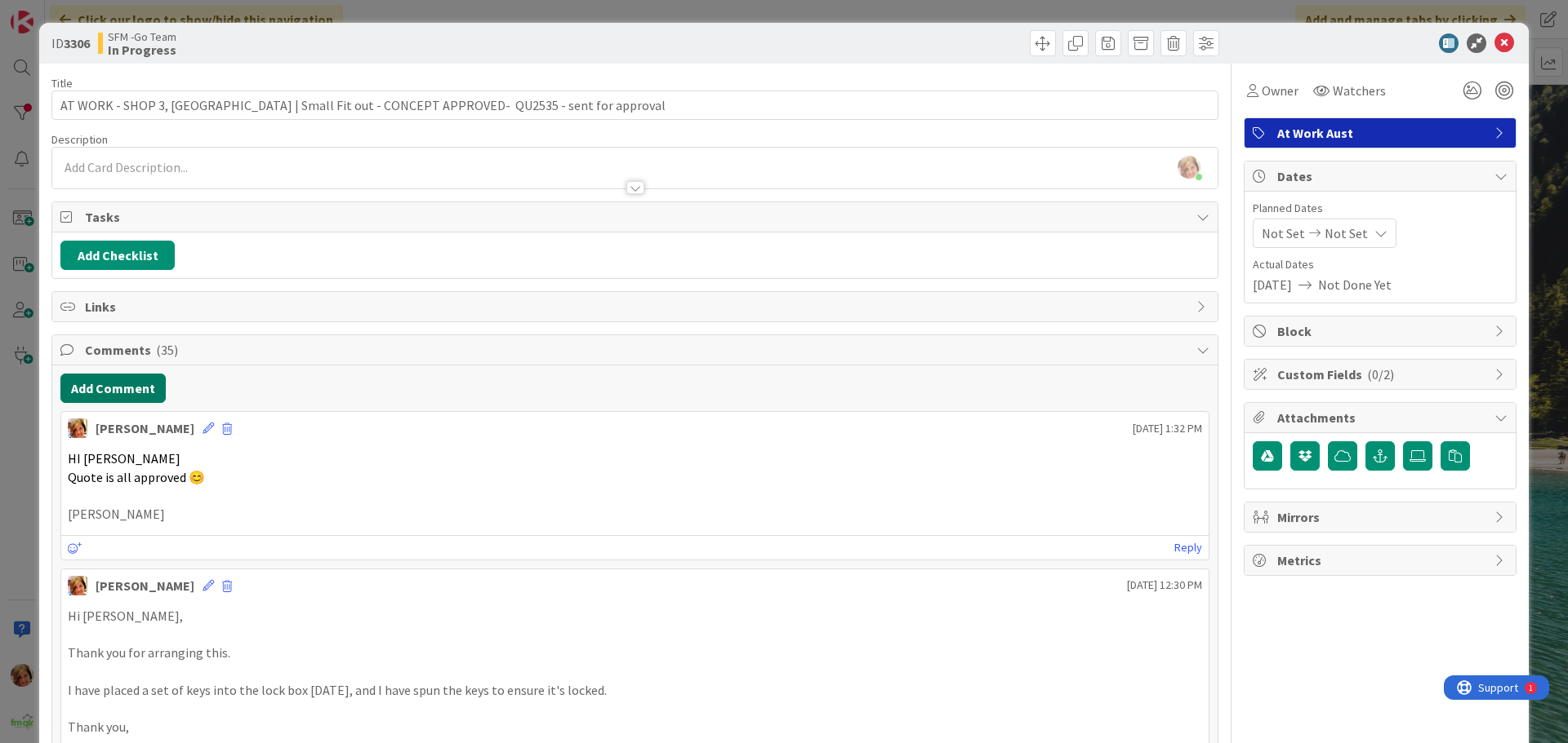
click at [139, 381] on button "Add Comment" at bounding box center [113, 388] width 106 height 30
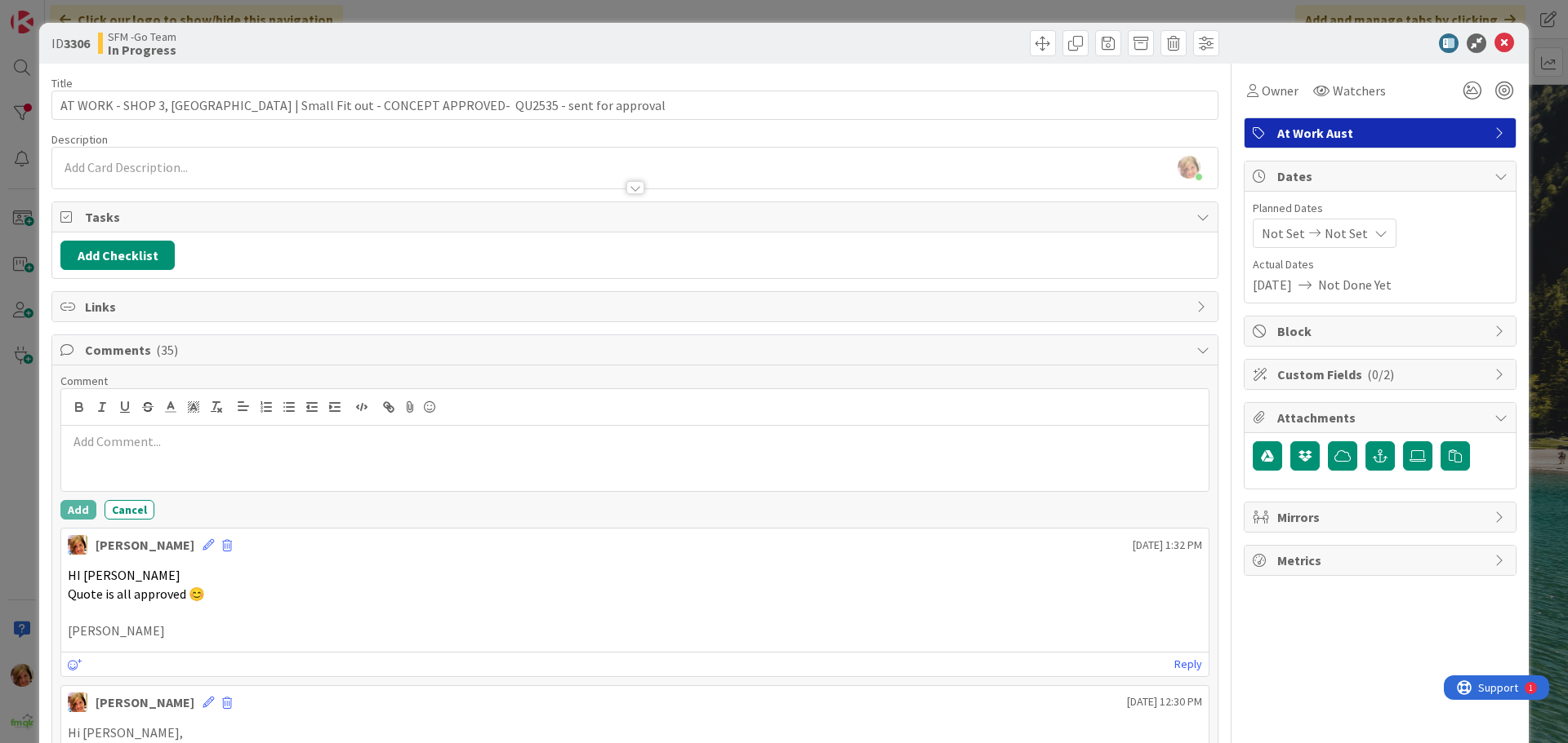
click at [164, 436] on p at bounding box center [635, 442] width 1134 height 19
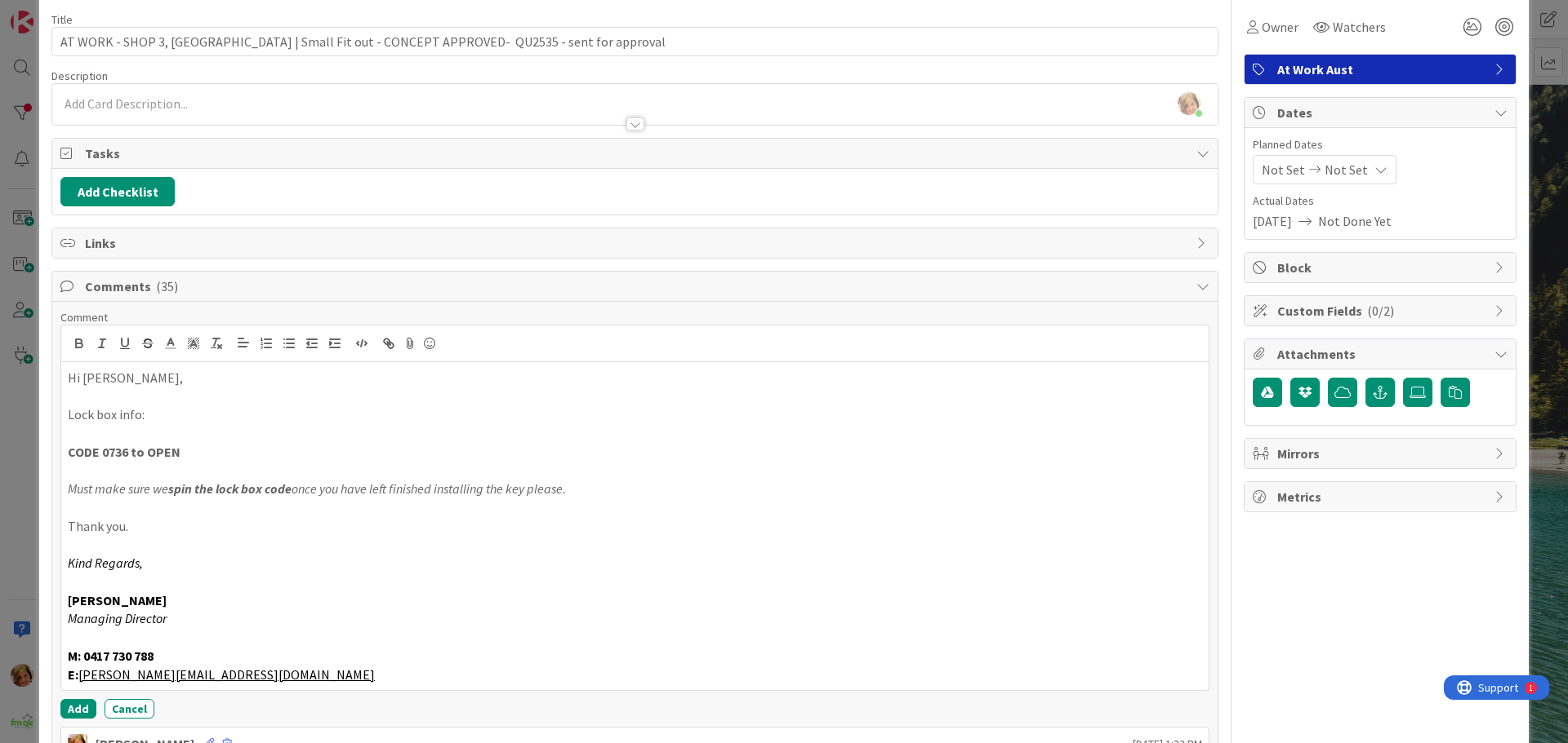
scroll to position [167, 0]
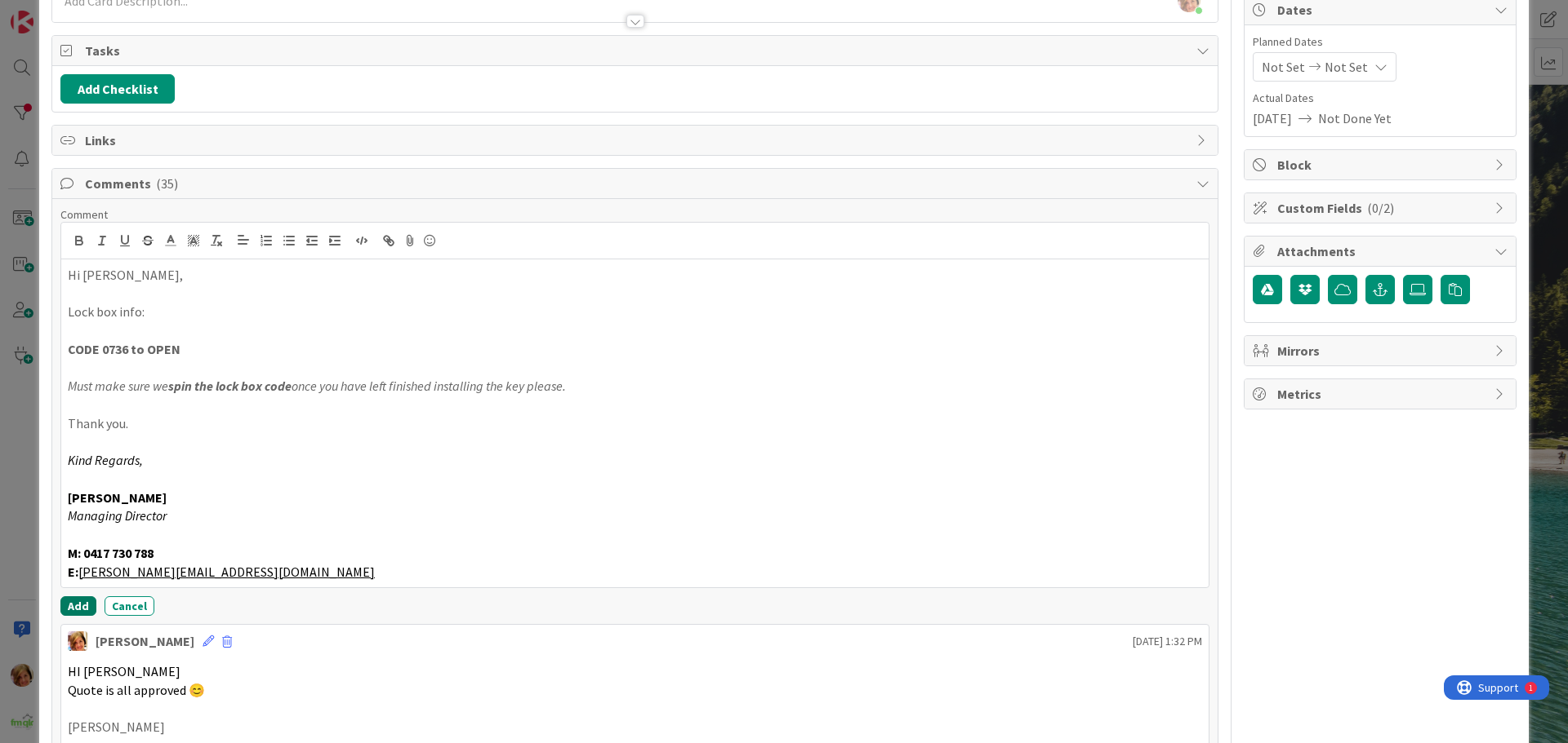
click at [71, 608] on button "Add" at bounding box center [78, 607] width 36 height 20
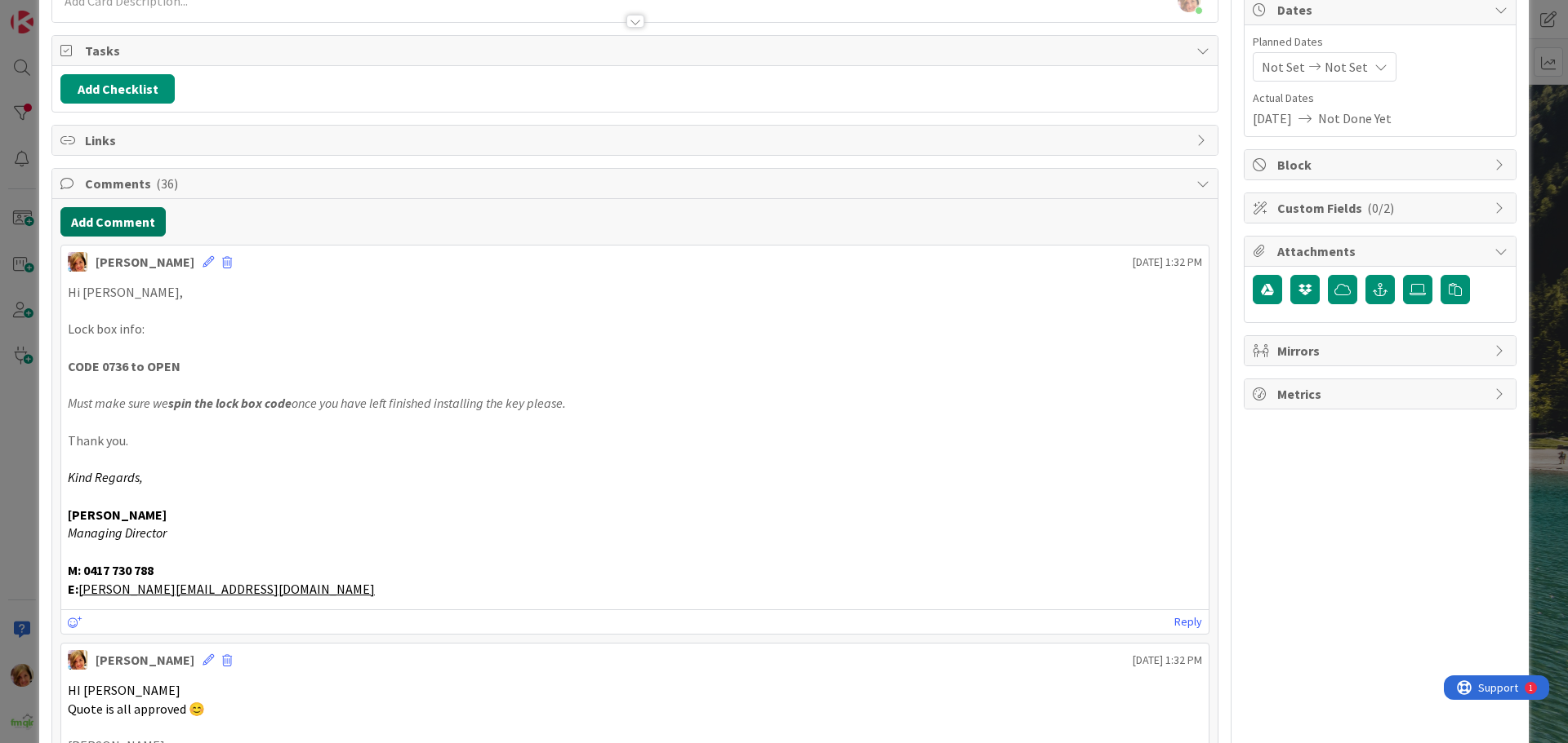
drag, startPoint x: 117, startPoint y: 218, endPoint x: 6, endPoint y: 278, distance: 126.2
click at [117, 219] on button "Add Comment" at bounding box center [113, 222] width 106 height 30
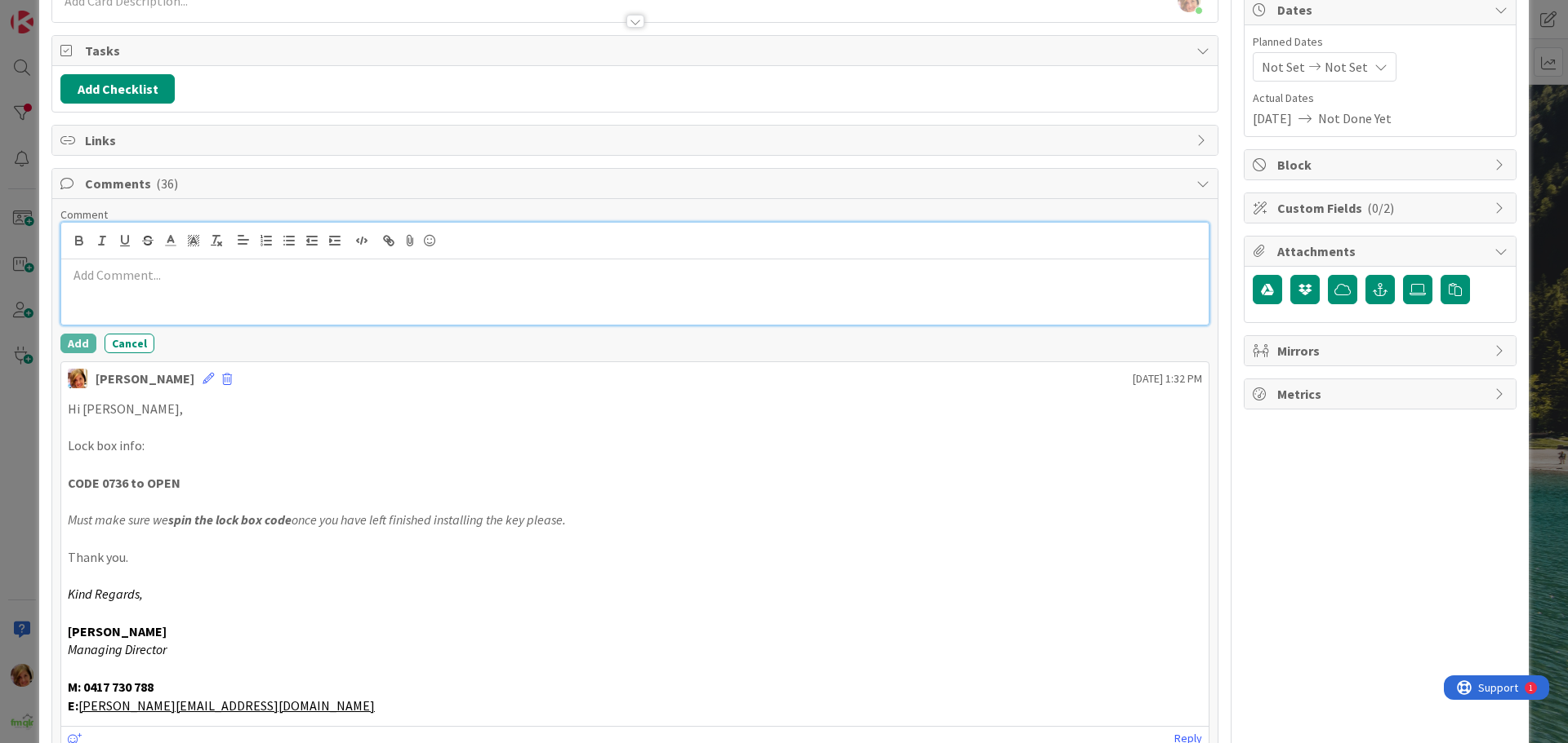
click at [207, 272] on p at bounding box center [635, 275] width 1134 height 19
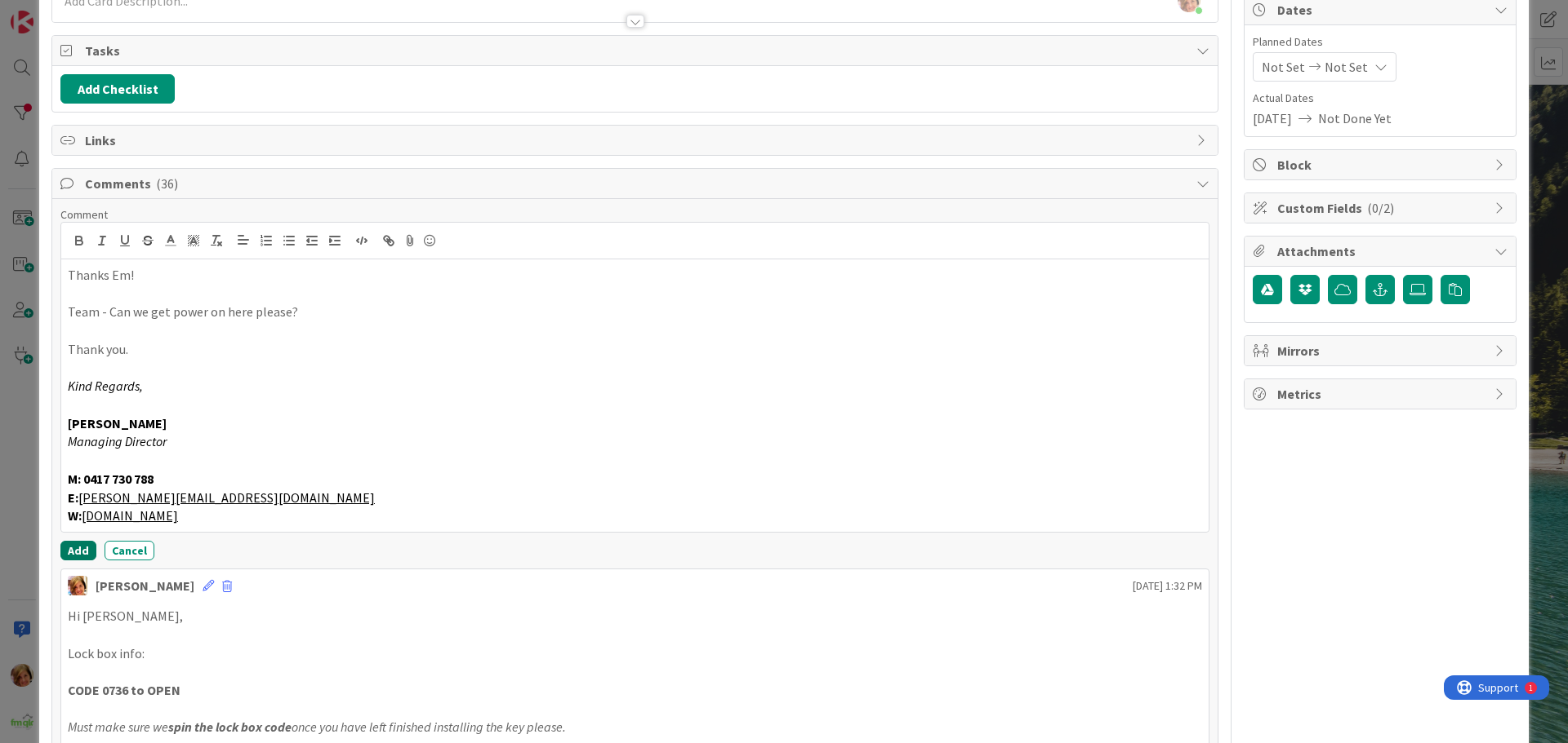
click at [76, 555] on button "Add" at bounding box center [78, 551] width 36 height 20
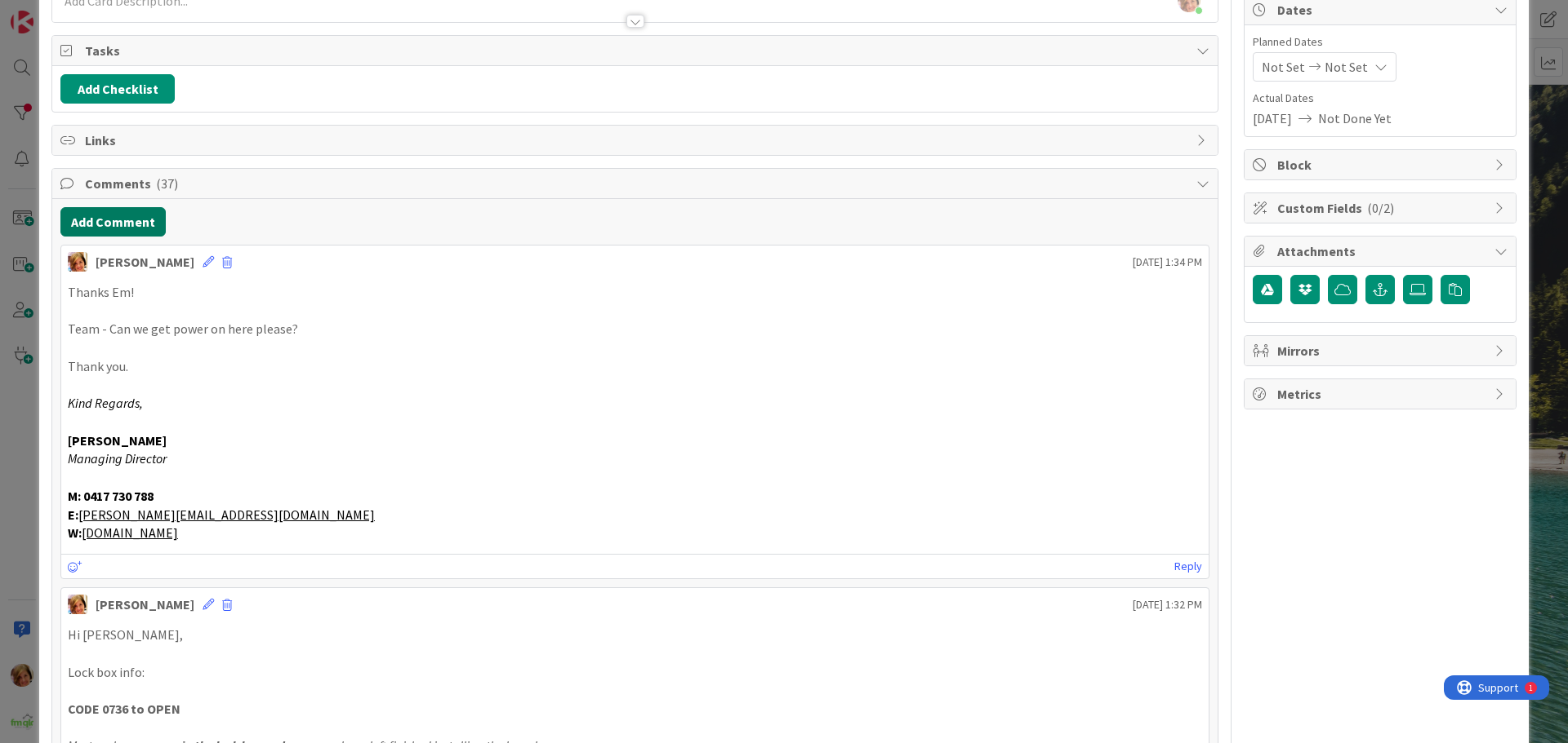
click at [140, 224] on button "Add Comment" at bounding box center [113, 222] width 106 height 30
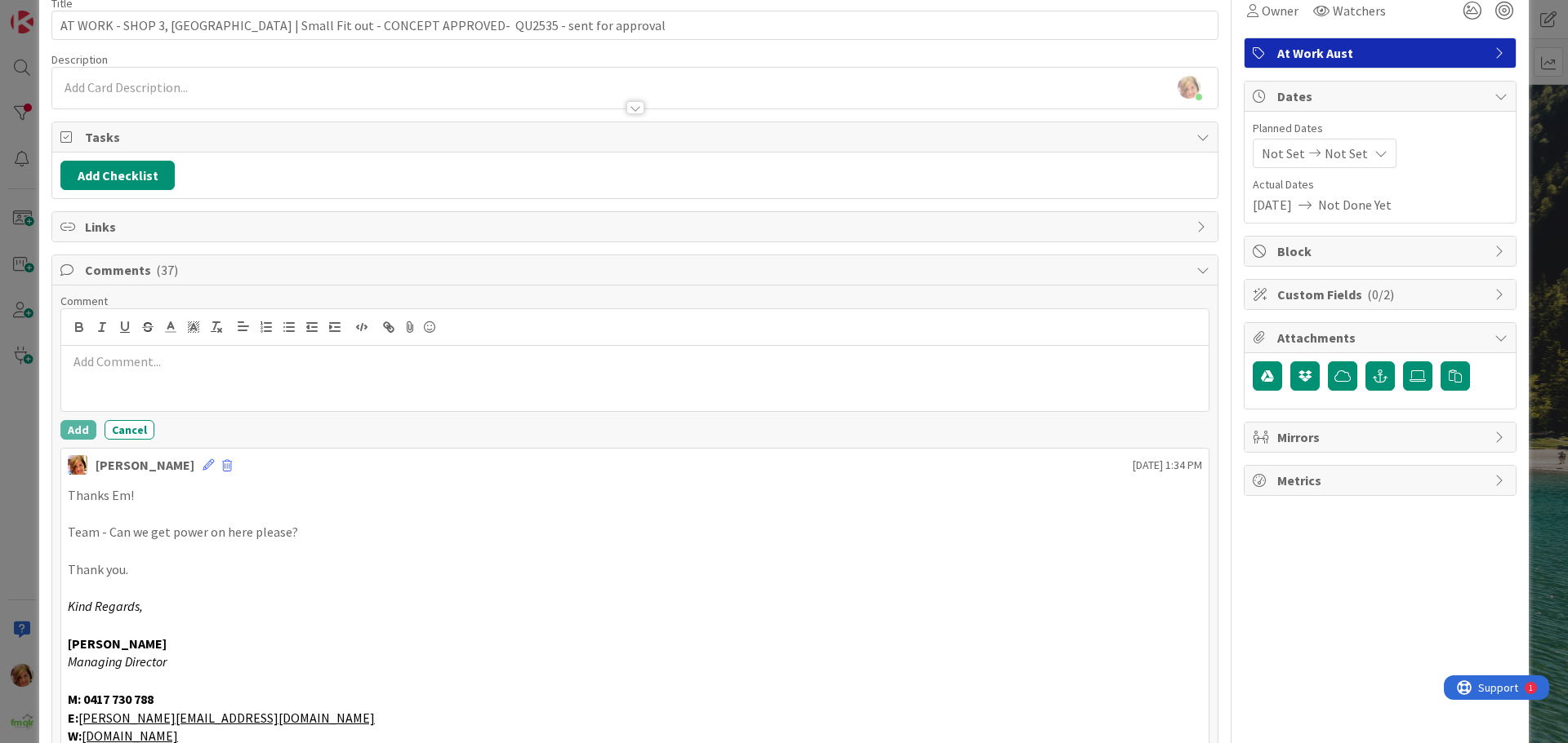
scroll to position [0, 0]
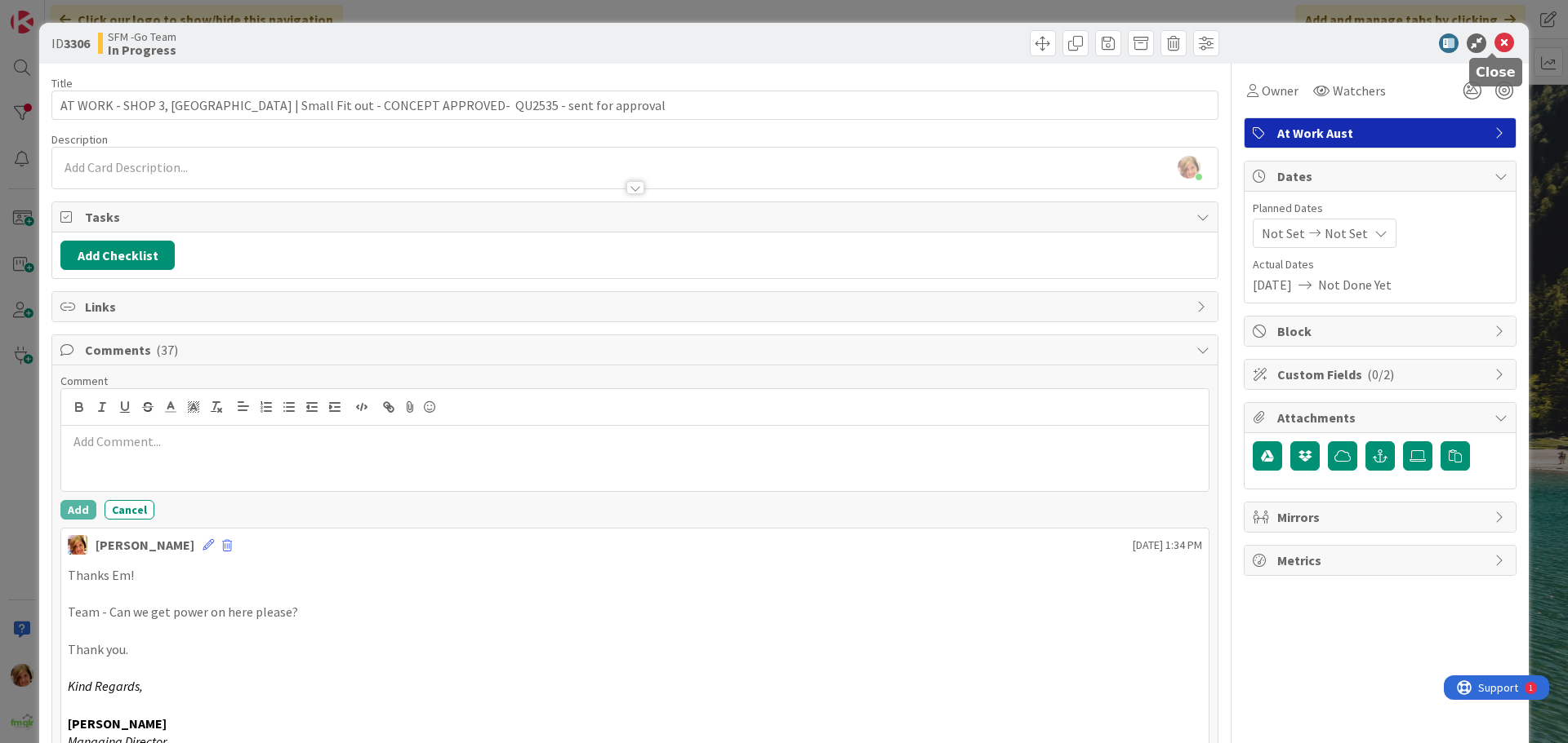
click at [1495, 41] on icon at bounding box center [1505, 43] width 20 height 20
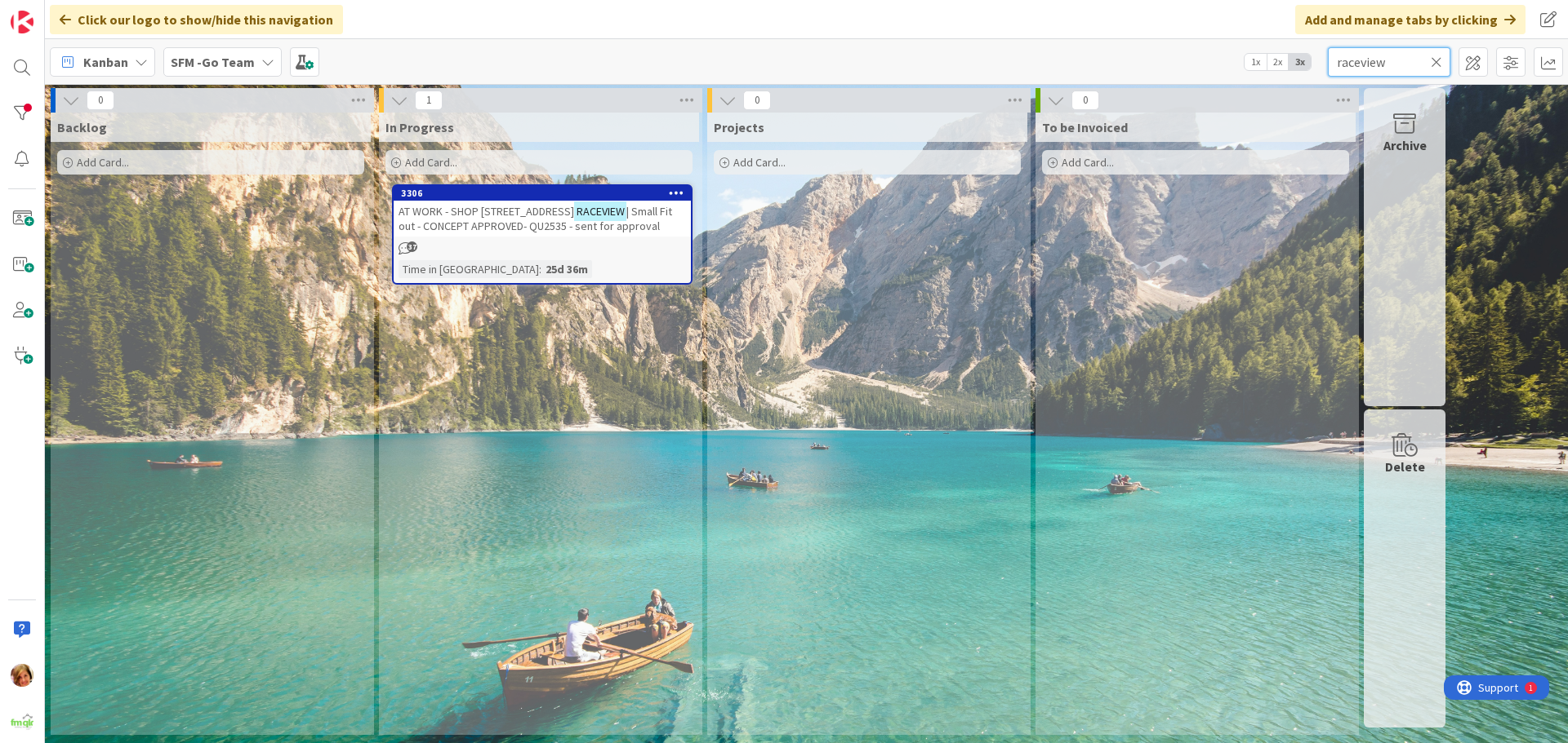
click at [1403, 58] on input "raceview" at bounding box center [1389, 62] width 123 height 30
type input "r"
type input "SOUTHPORT"
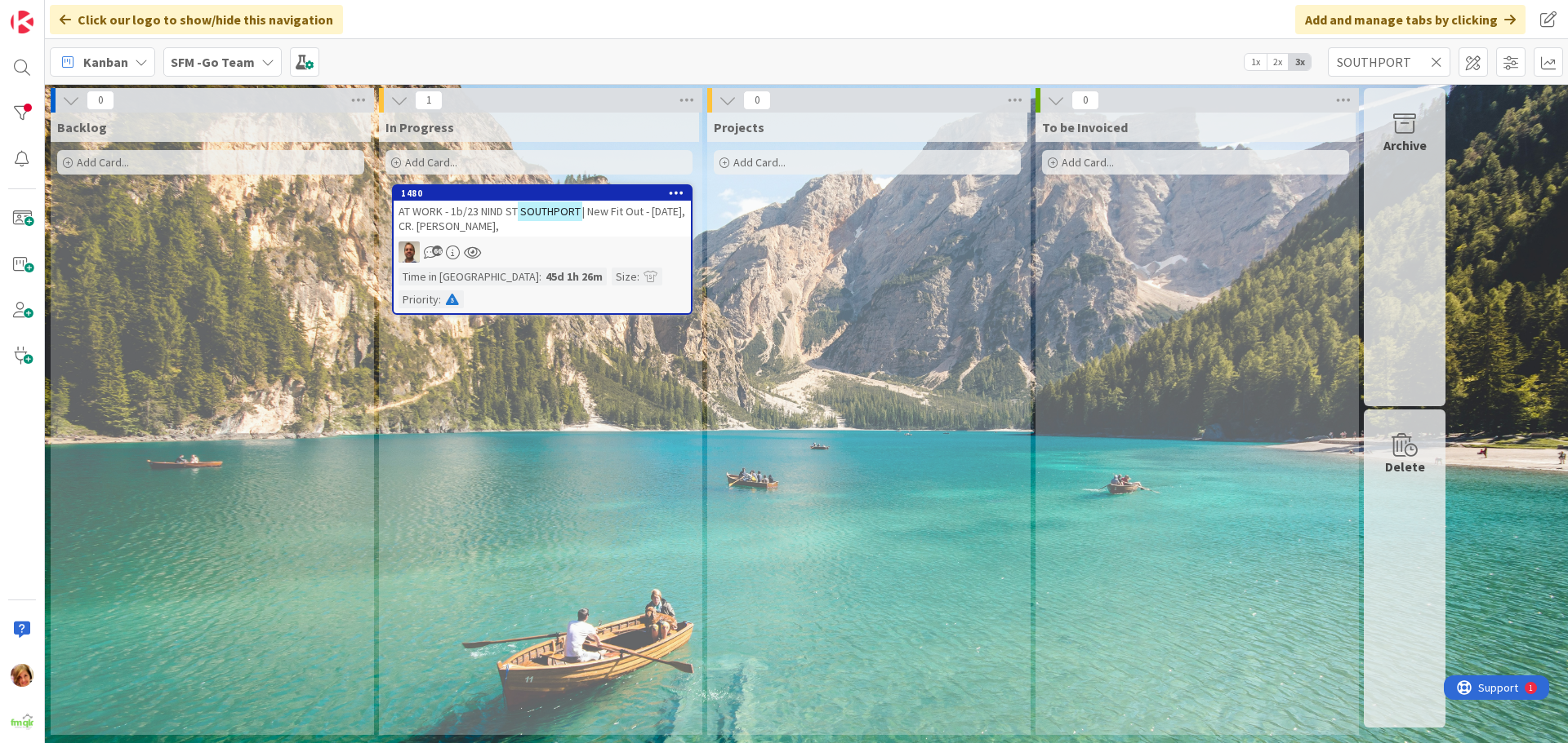
click at [490, 210] on span "AT WORK - 1b/23 NIND ST" at bounding box center [458, 211] width 120 height 15
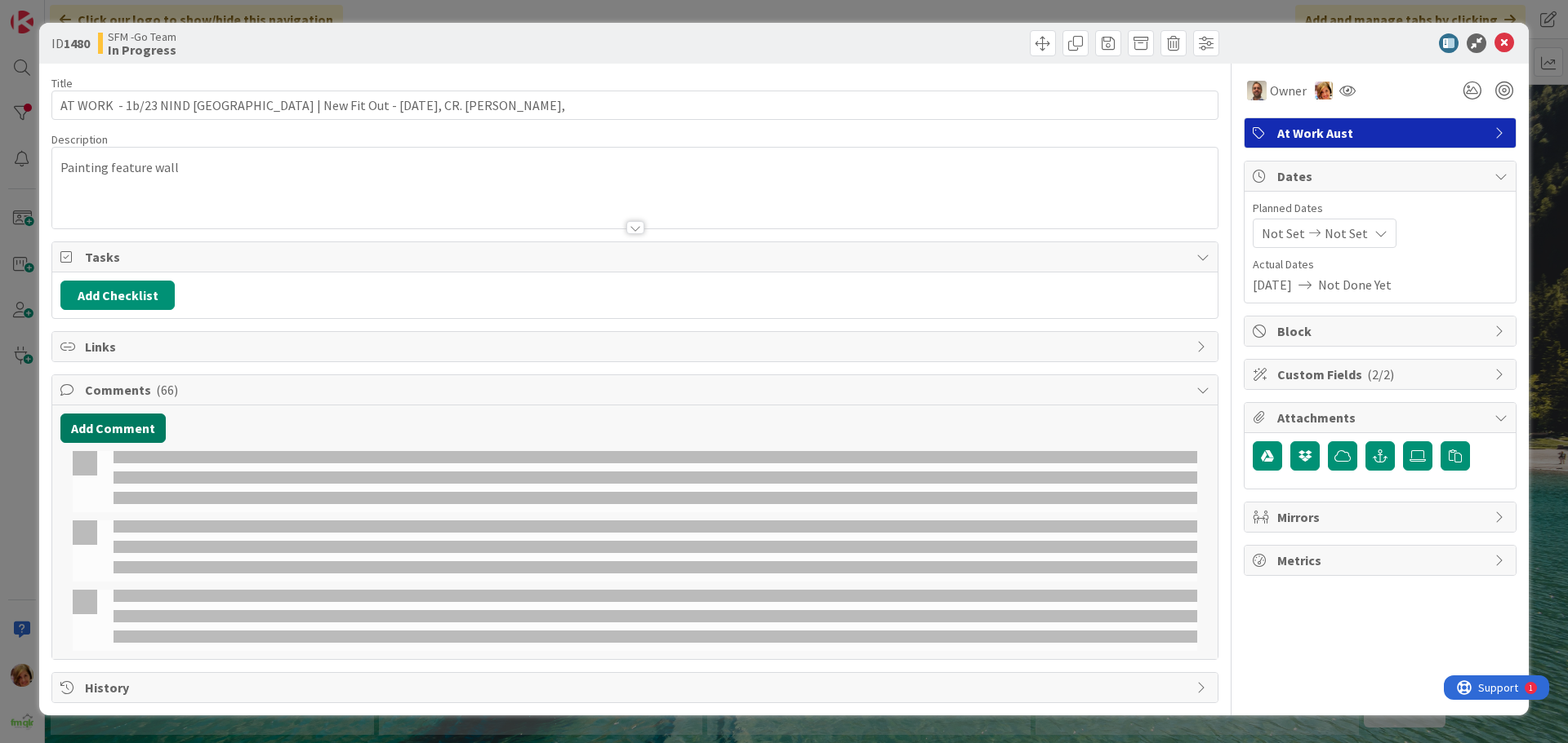
click at [86, 429] on button "Add Comment" at bounding box center [113, 429] width 106 height 30
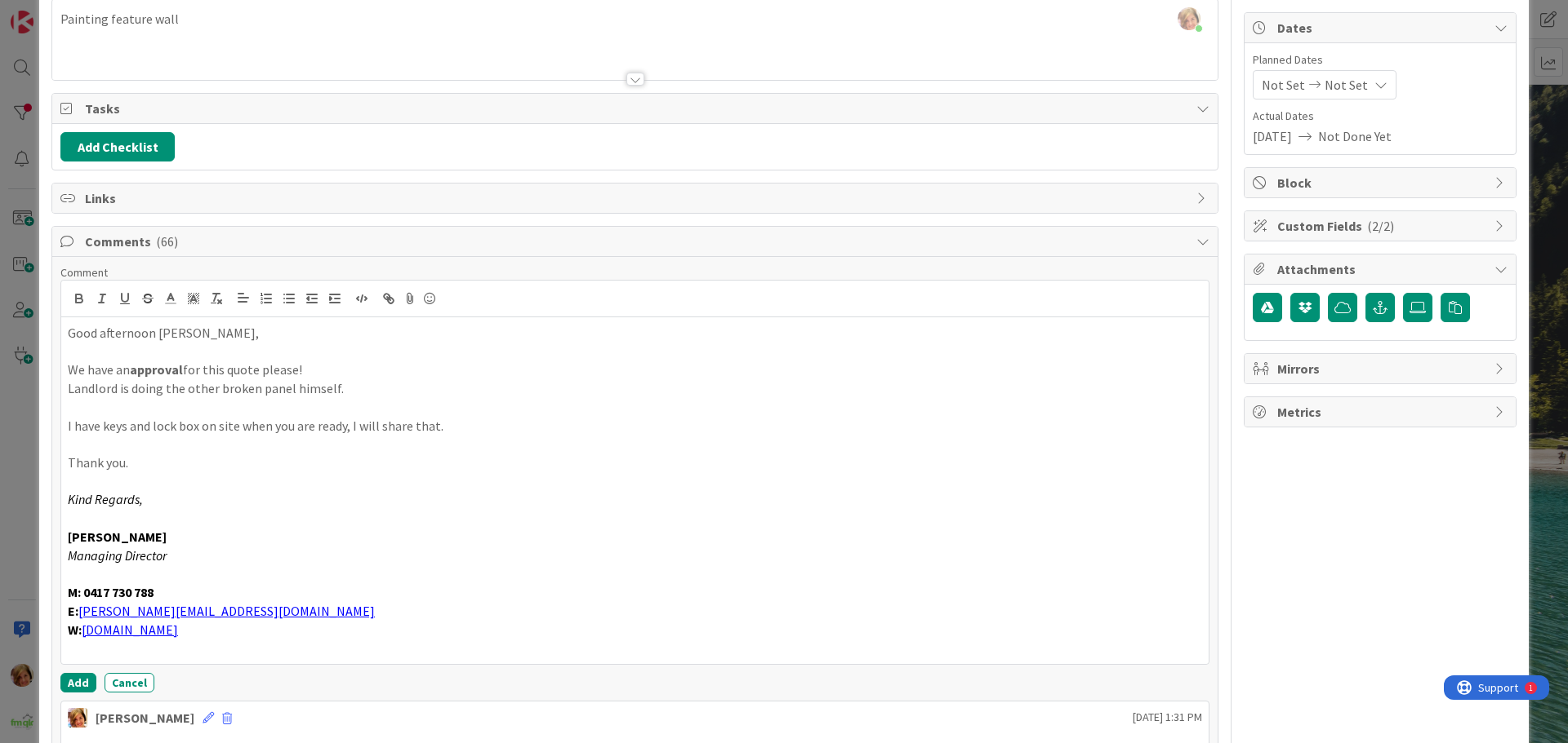
scroll to position [387, 0]
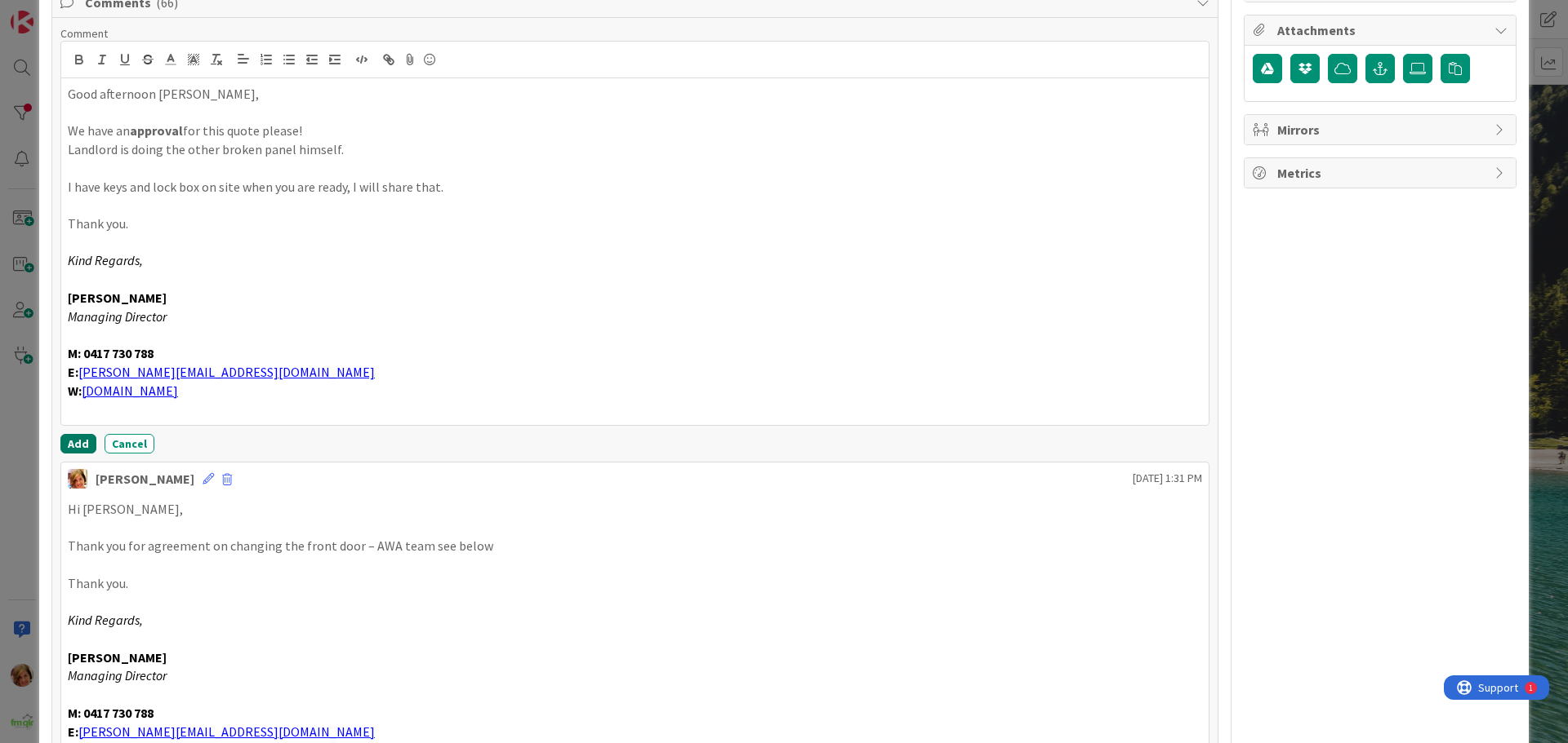
click at [77, 444] on button "Add" at bounding box center [78, 444] width 36 height 20
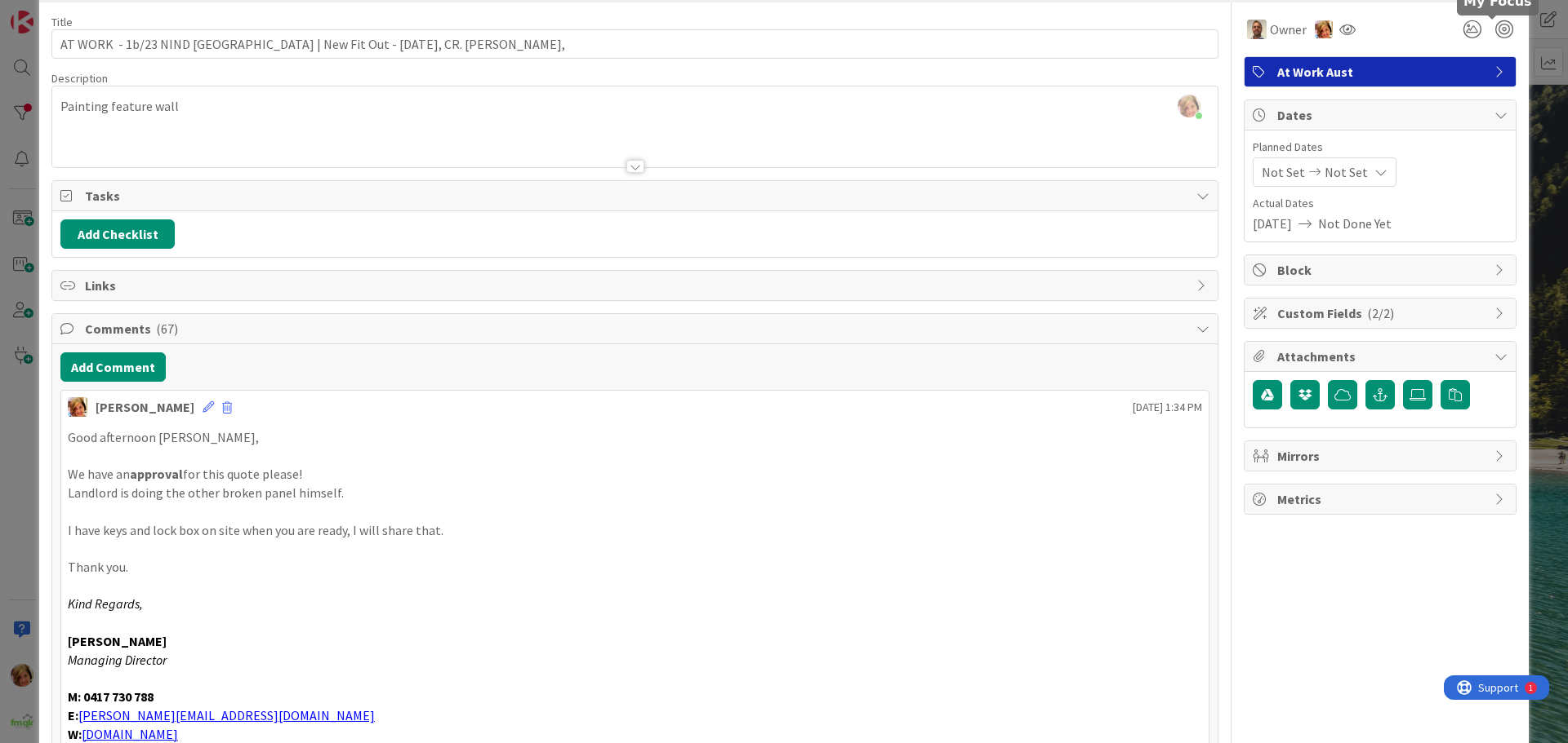
scroll to position [0, 0]
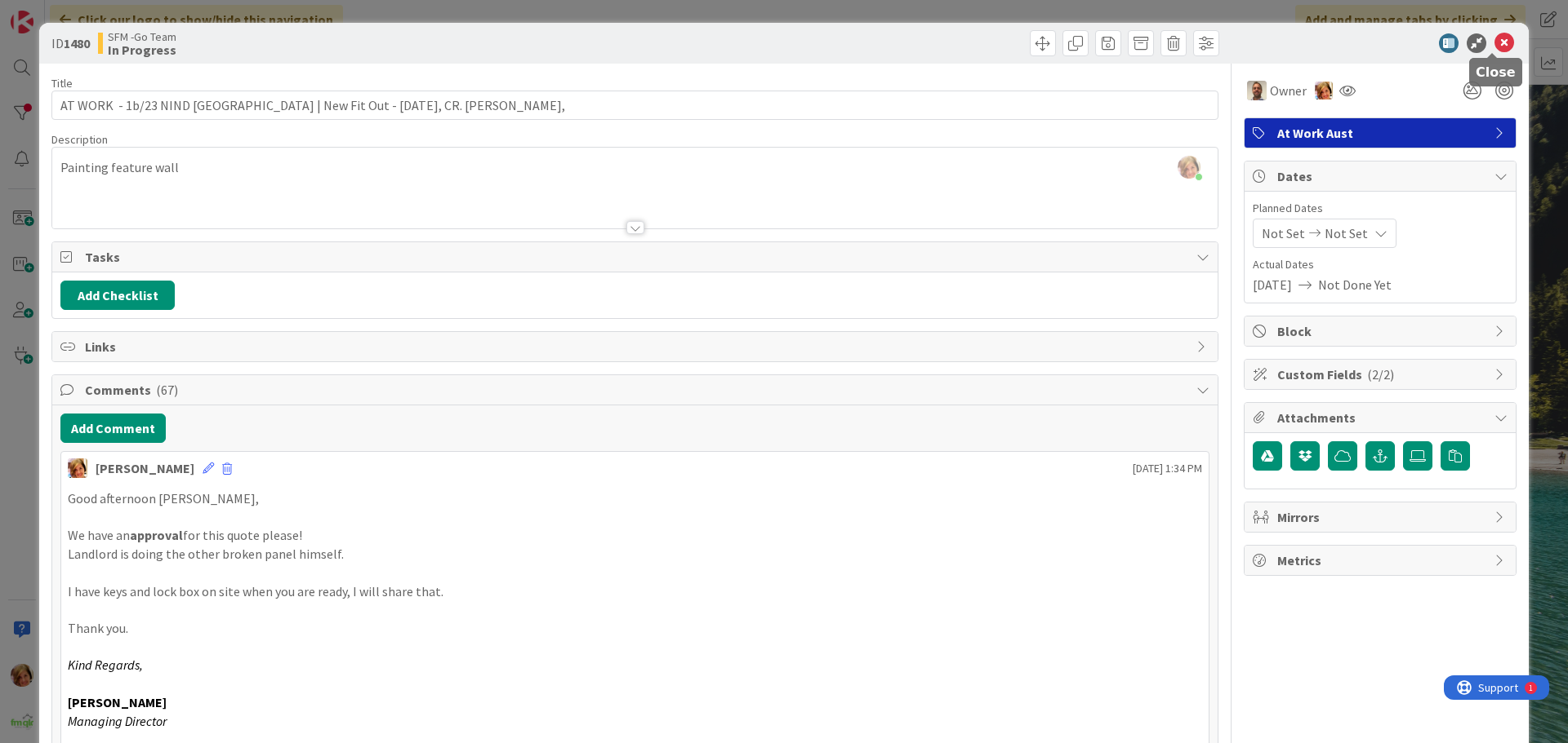
click at [1495, 42] on icon at bounding box center [1505, 43] width 20 height 20
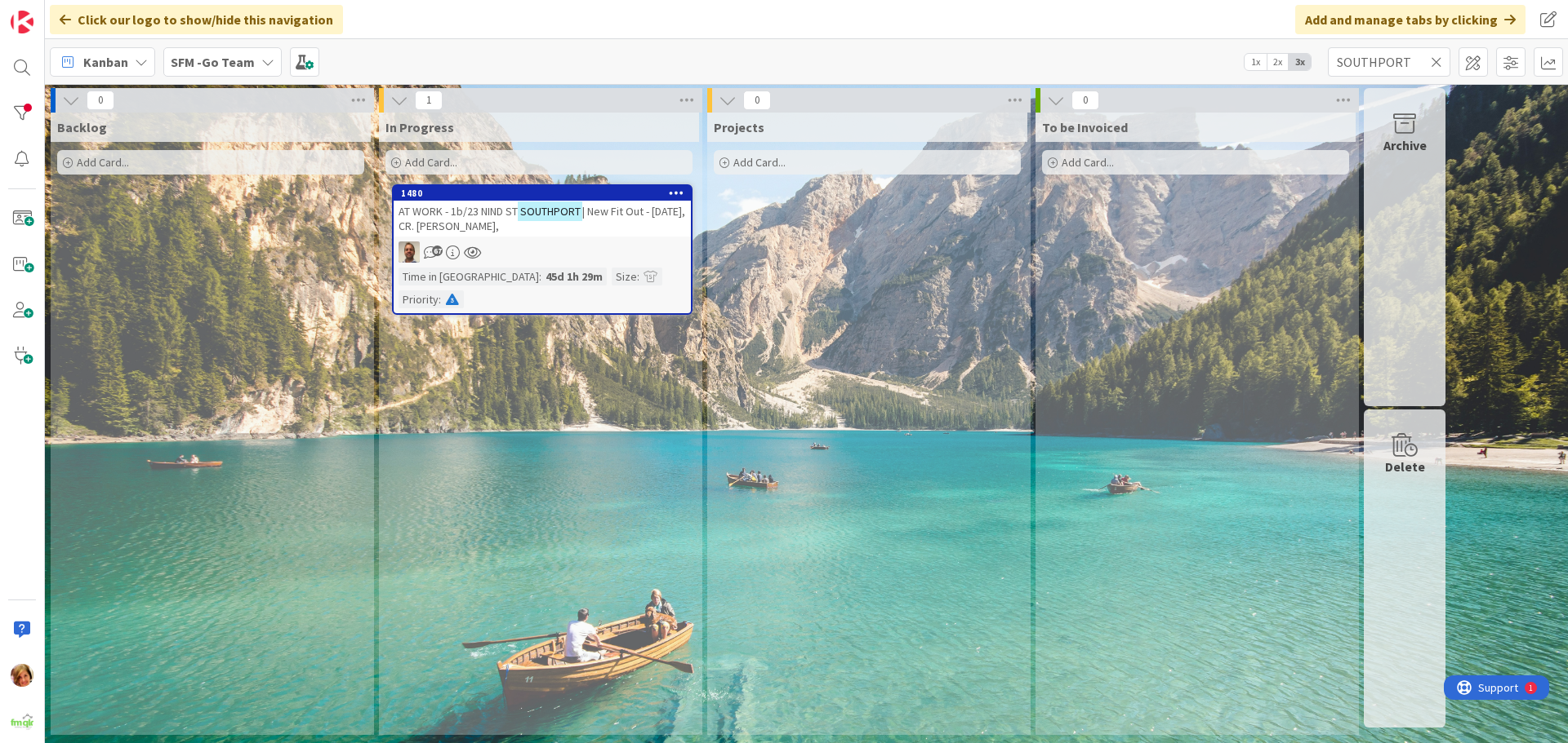
click at [1439, 57] on icon at bounding box center [1437, 61] width 12 height 15
click at [1438, 58] on input "text" at bounding box center [1389, 62] width 123 height 30
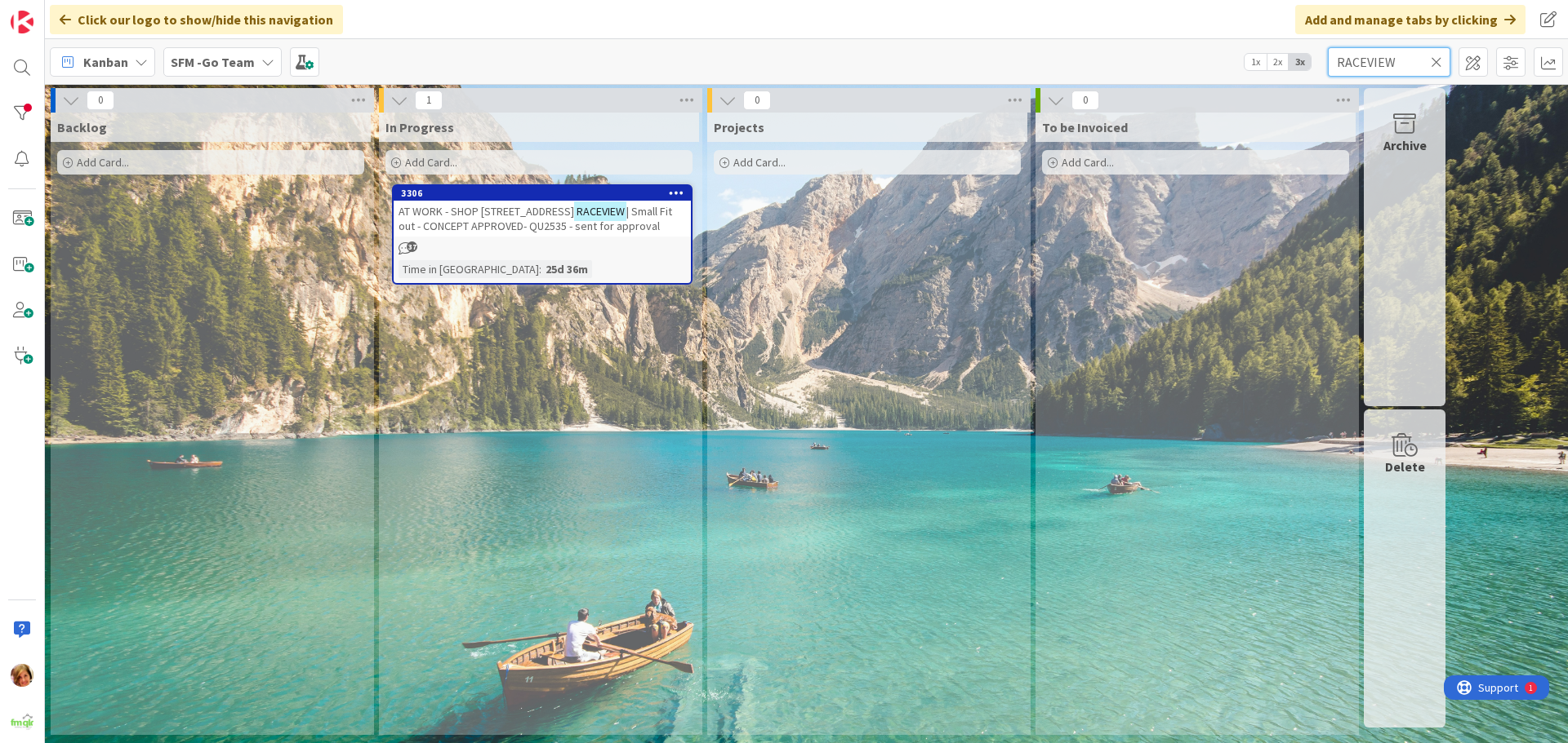
type input "RACEVIEW"
drag, startPoint x: 1306, startPoint y: 87, endPoint x: 487, endPoint y: 214, distance: 828.8
click at [487, 214] on span "AT WORK - SHOP [STREET_ADDRESS]" at bounding box center [486, 211] width 176 height 15
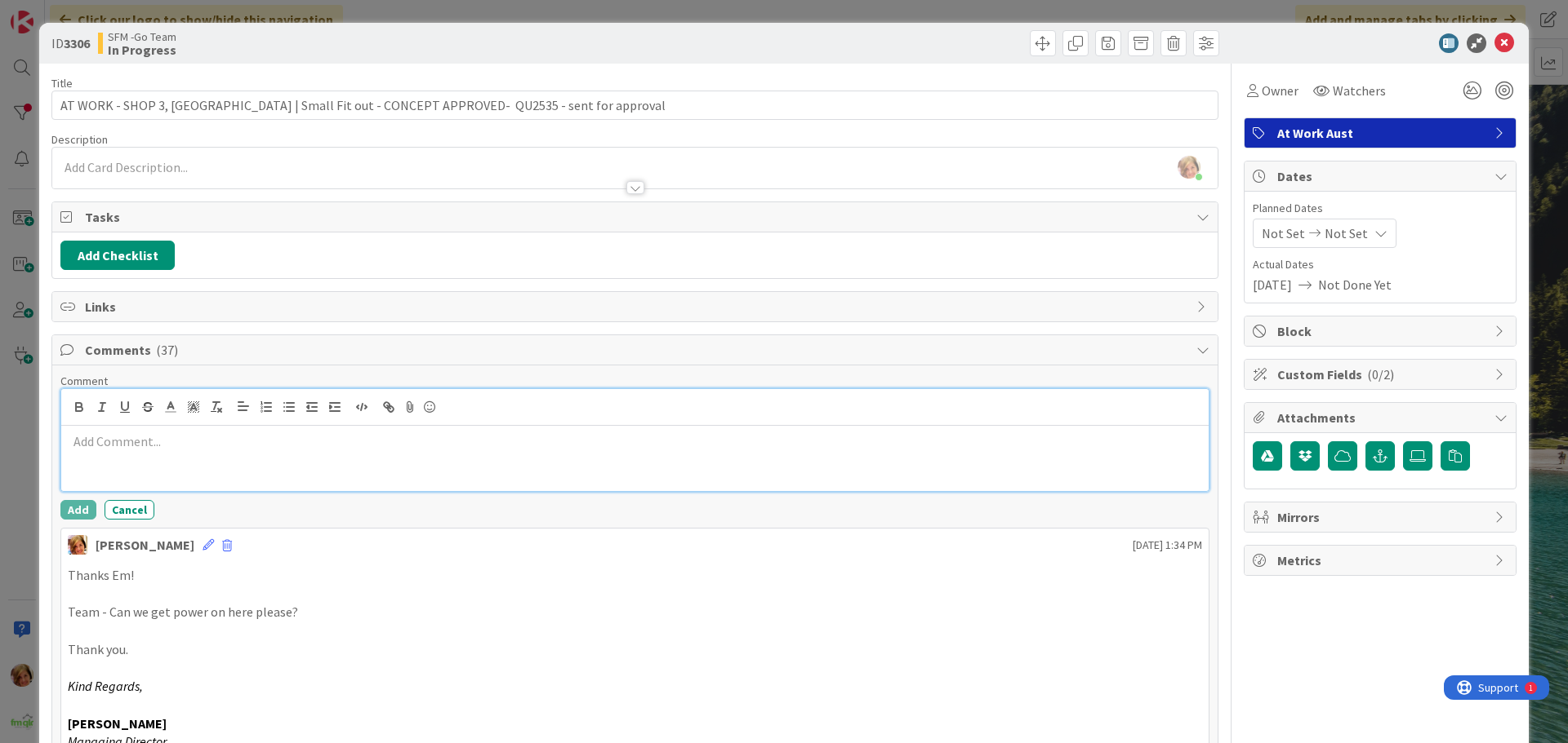
click at [121, 452] on div at bounding box center [635, 458] width 1148 height 65
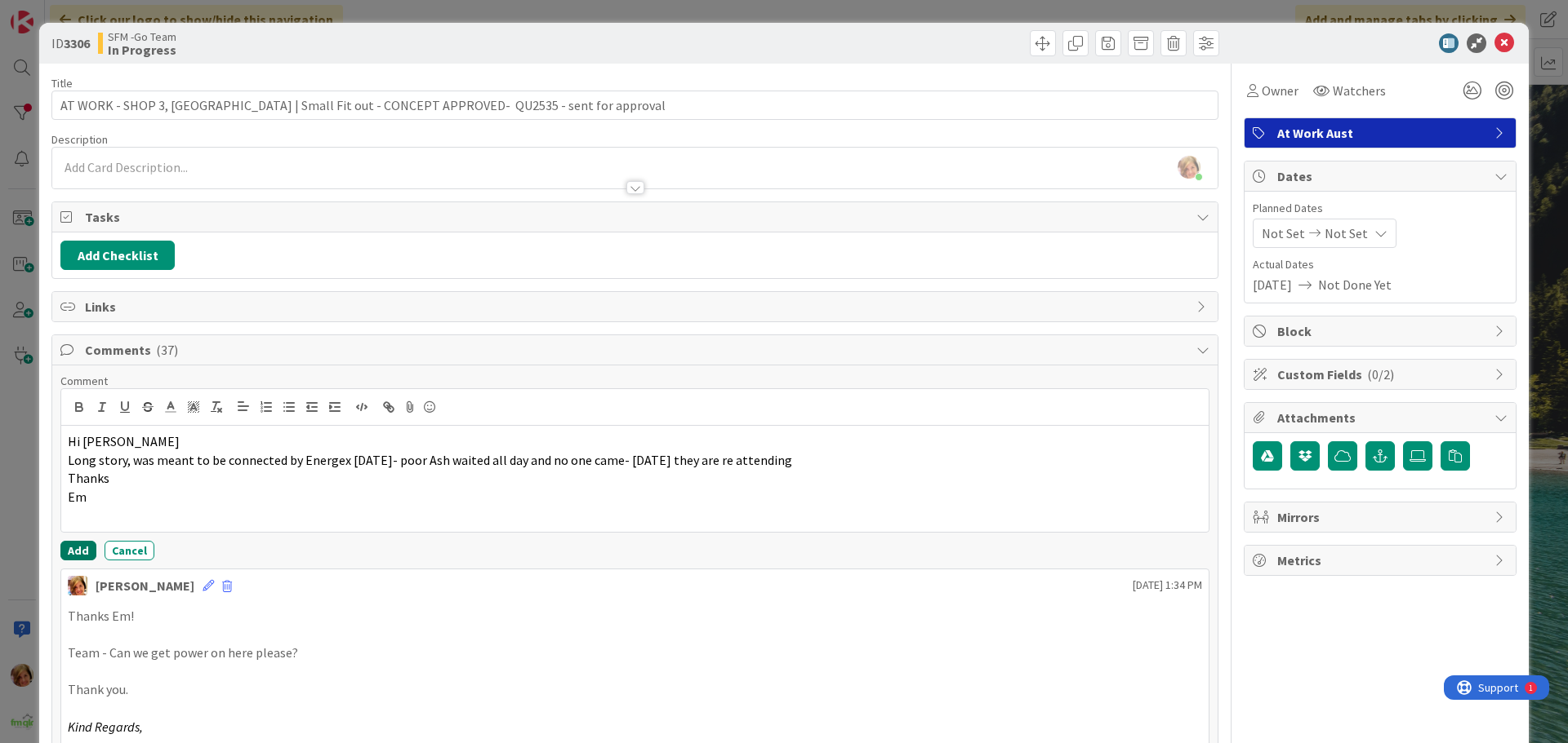
click at [77, 551] on button "Add" at bounding box center [78, 551] width 36 height 20
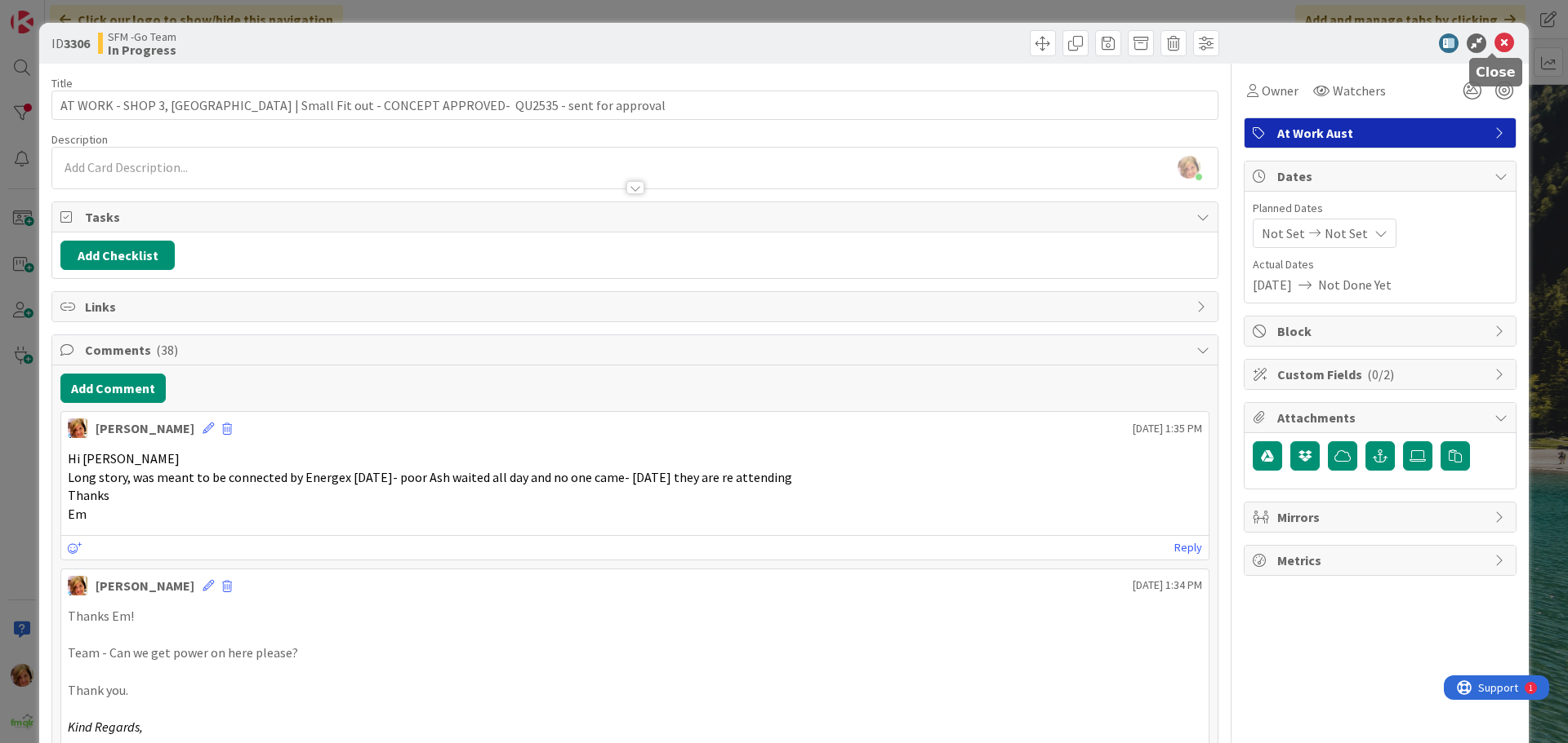
click at [1499, 42] on icon at bounding box center [1505, 43] width 20 height 20
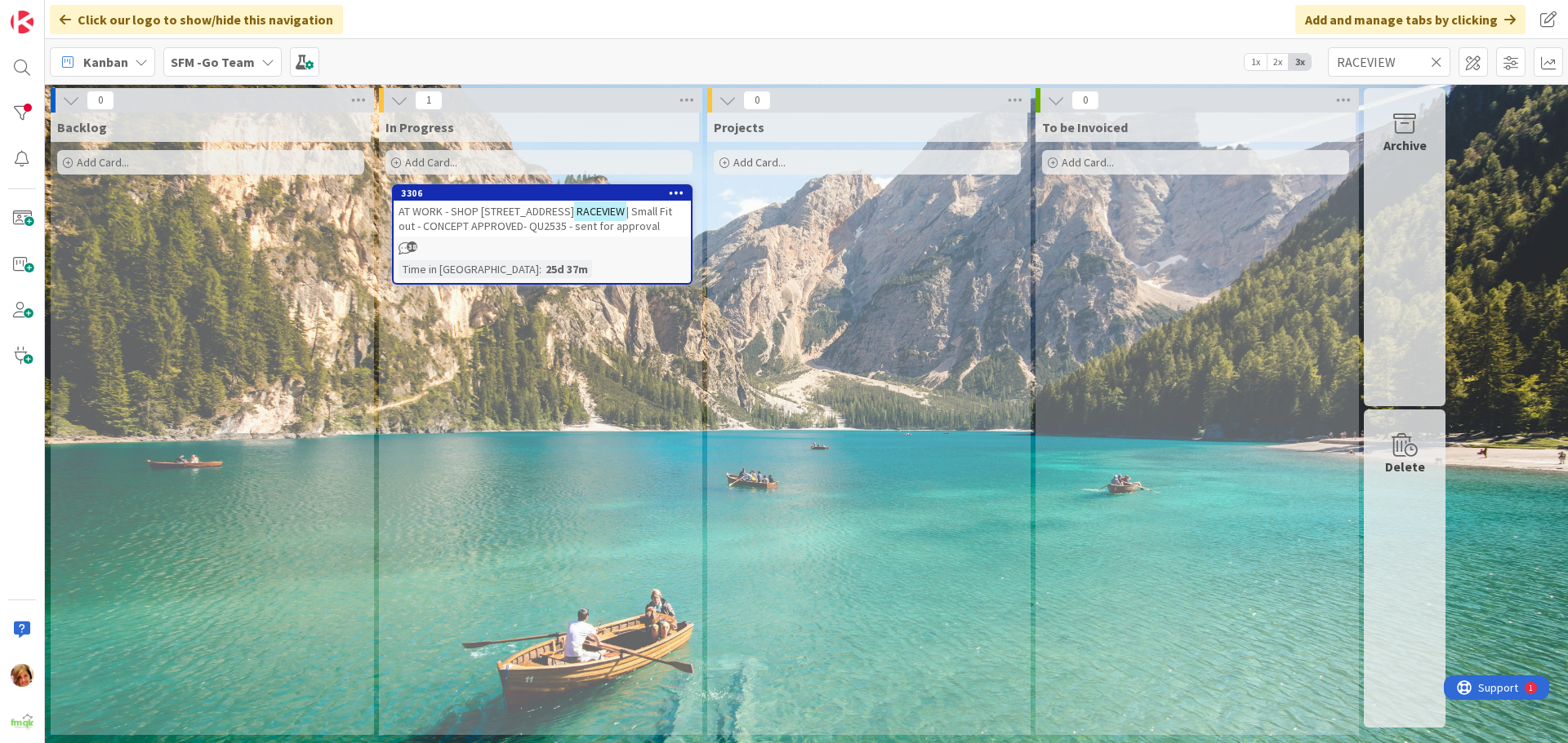
click at [1437, 62] on icon at bounding box center [1437, 61] width 12 height 15
click at [1437, 62] on input "text" at bounding box center [1389, 62] width 123 height 30
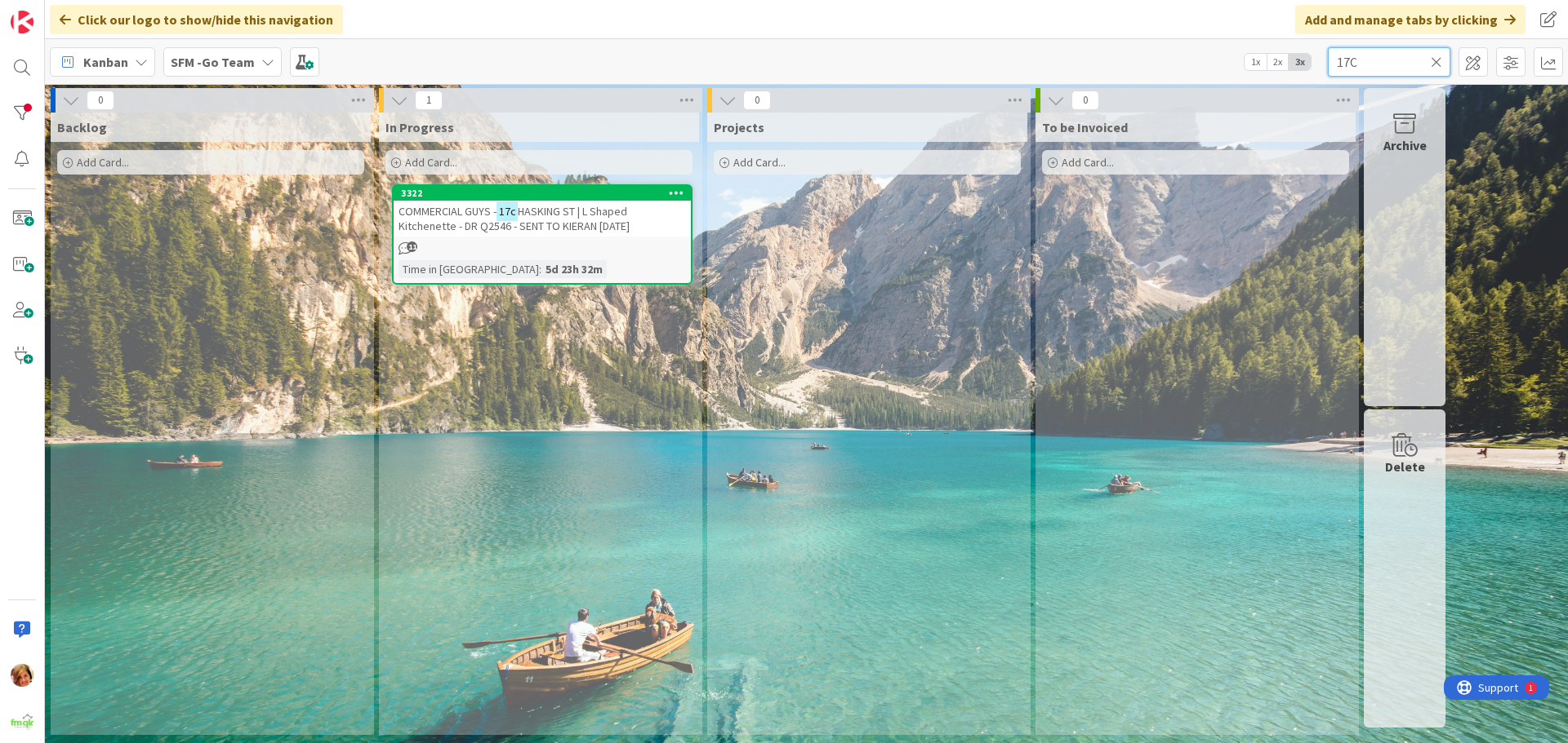
type input "17C"
click at [594, 222] on span "HASKING ST | L Shaped Kitchenette - DR Q2546 - SENT TO KIERAN [DATE]" at bounding box center [514, 219] width 231 height 30
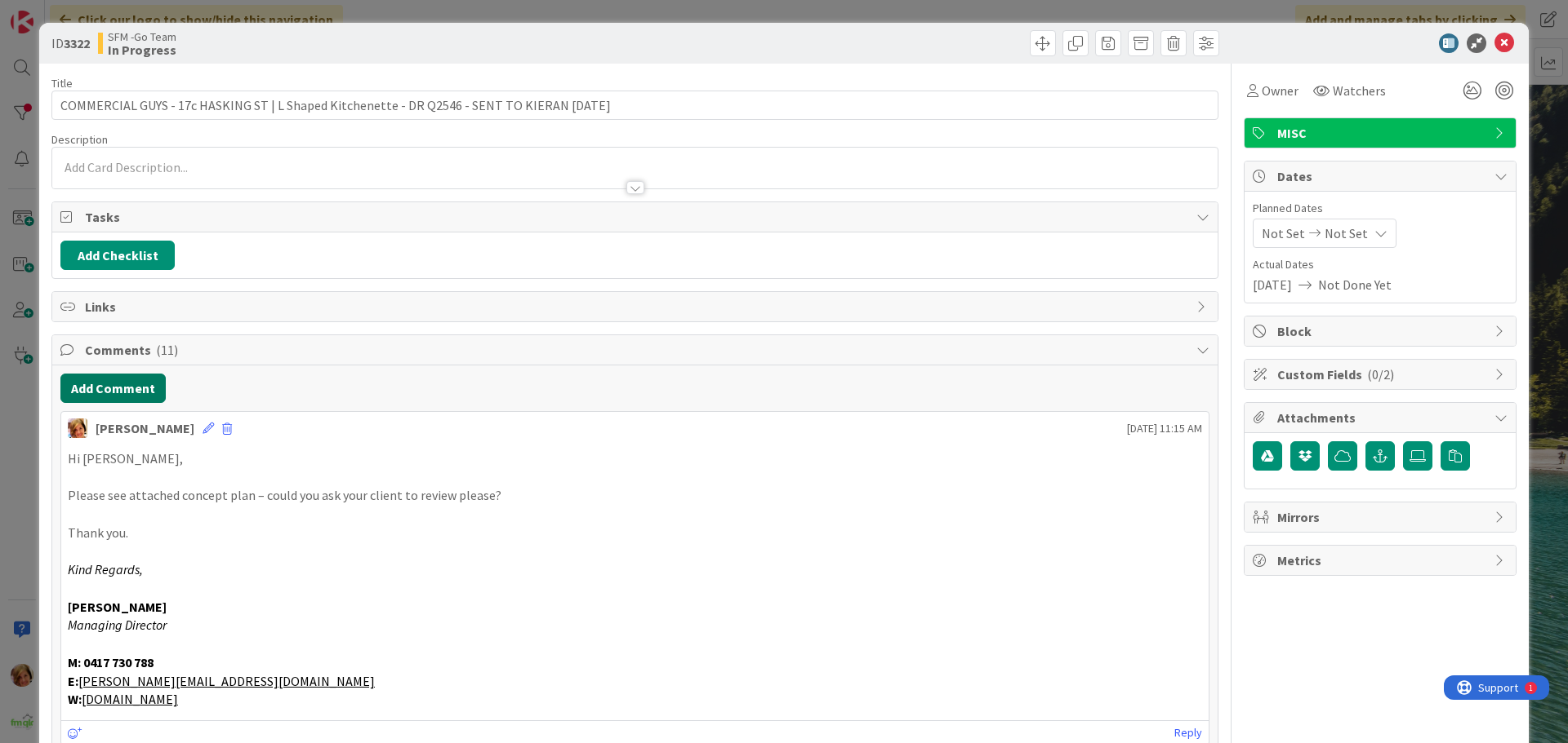
click at [108, 379] on button "Add Comment" at bounding box center [113, 388] width 106 height 30
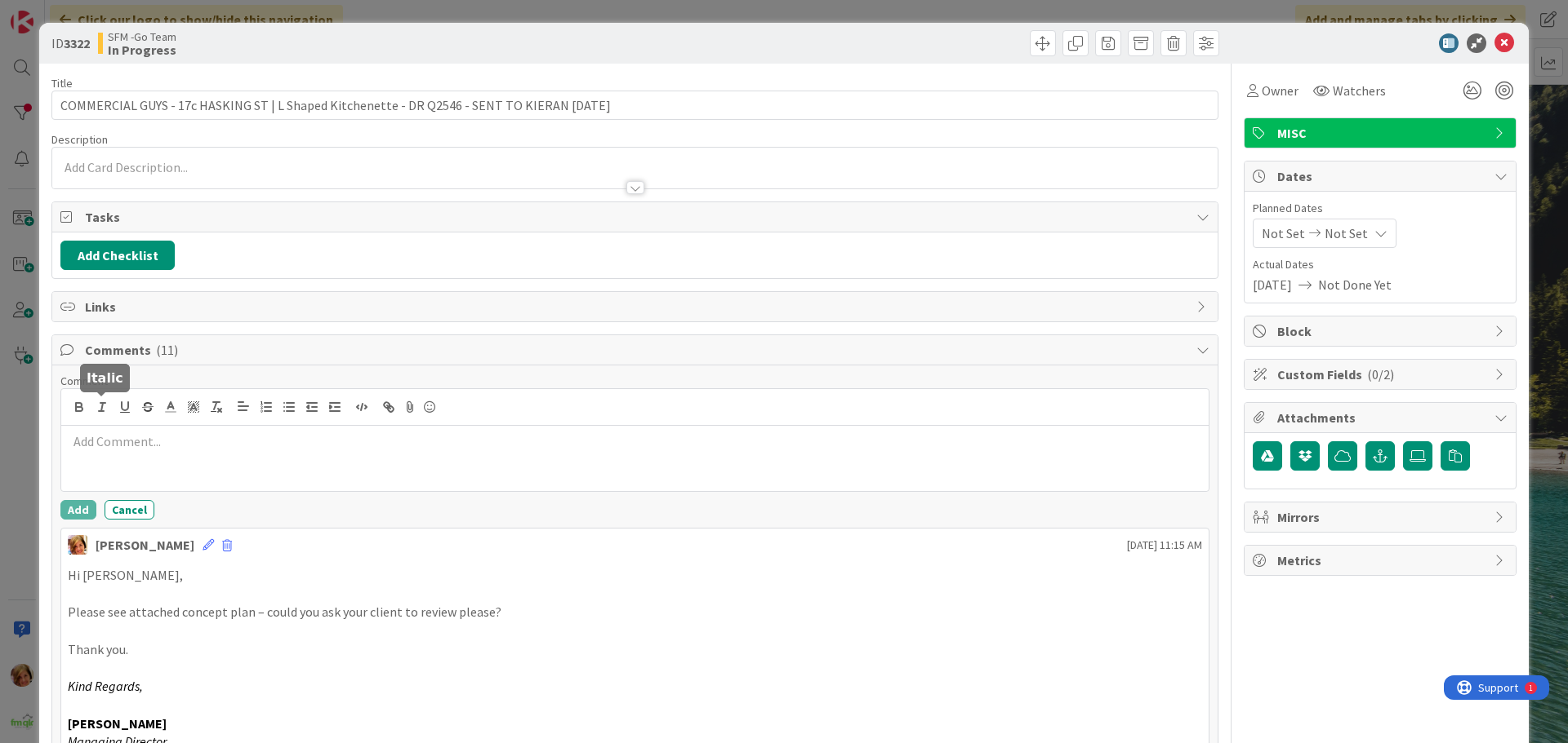
click at [138, 442] on p at bounding box center [635, 442] width 1134 height 19
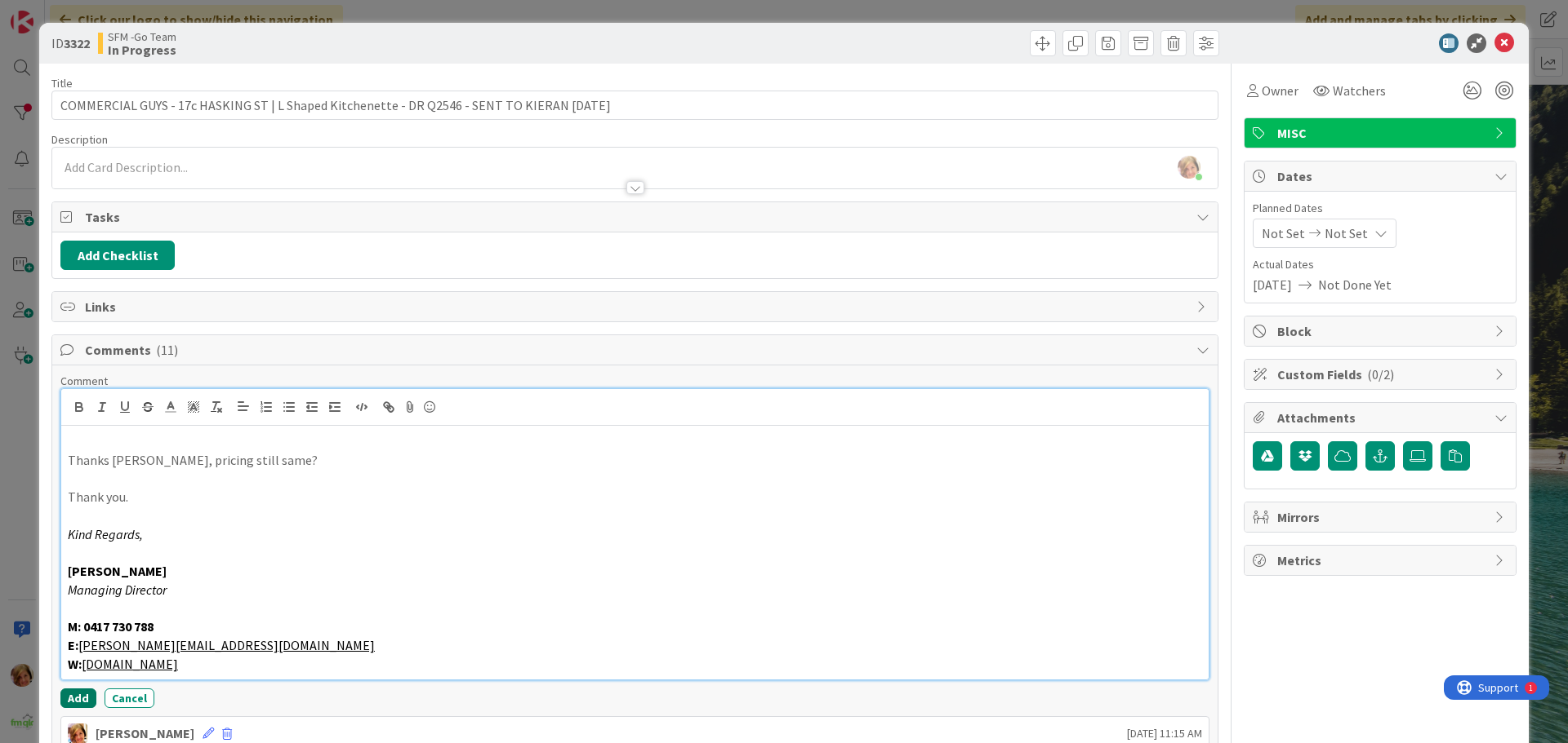
click at [69, 696] on button "Add" at bounding box center [78, 699] width 36 height 20
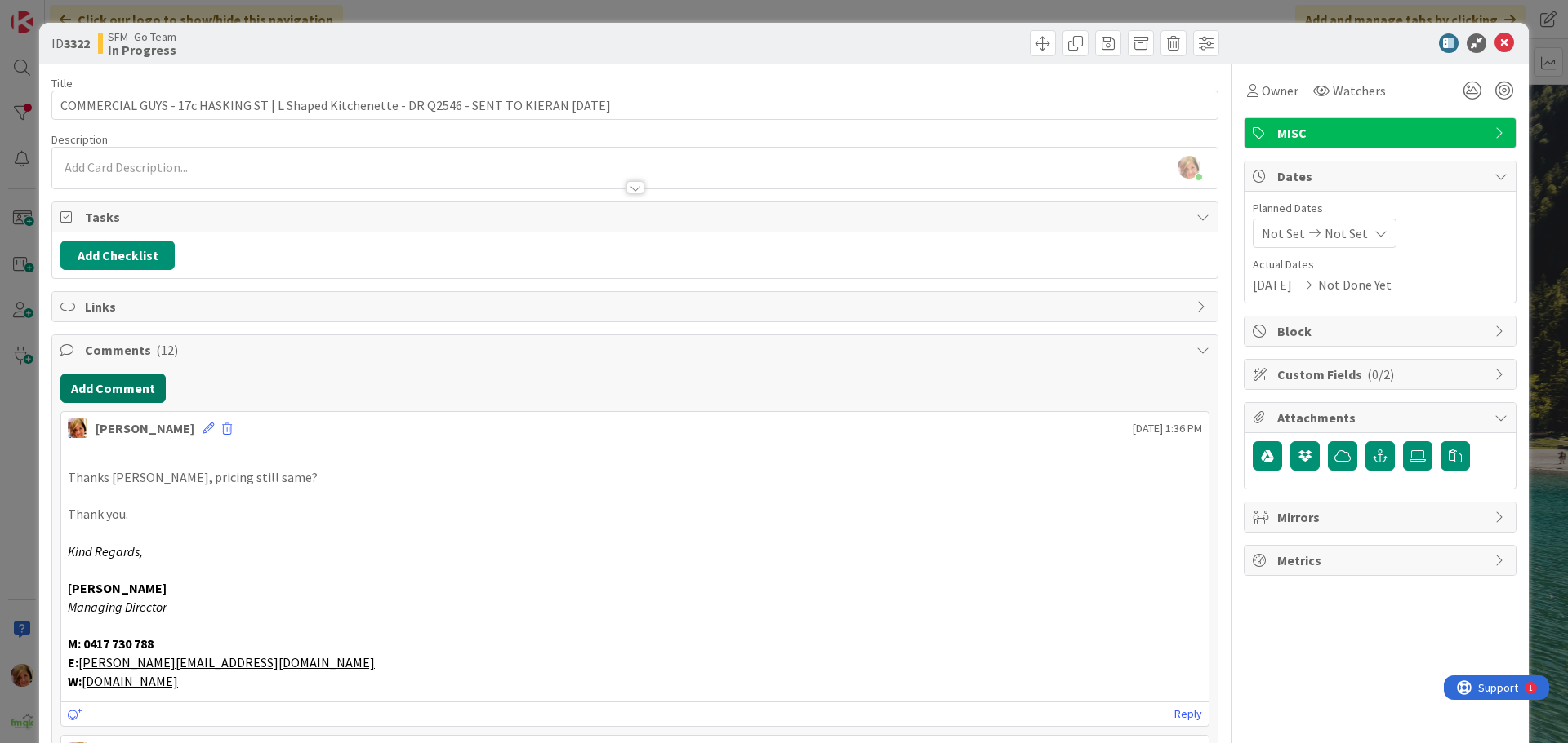
drag, startPoint x: 92, startPoint y: 367, endPoint x: 90, endPoint y: 376, distance: 9.2
click at [88, 386] on button "Add Comment" at bounding box center [113, 388] width 106 height 30
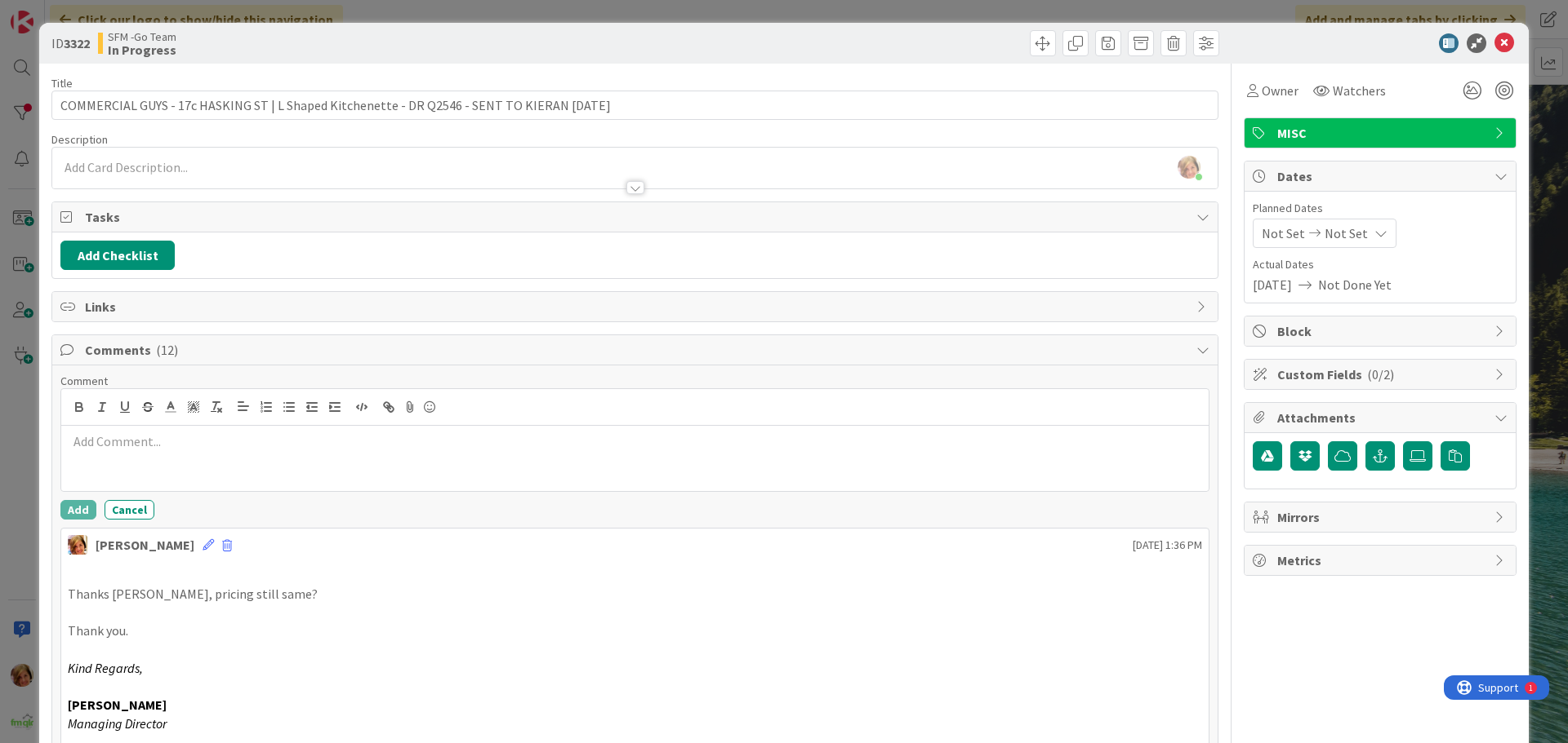
click at [202, 425] on div at bounding box center [635, 407] width 1148 height 37
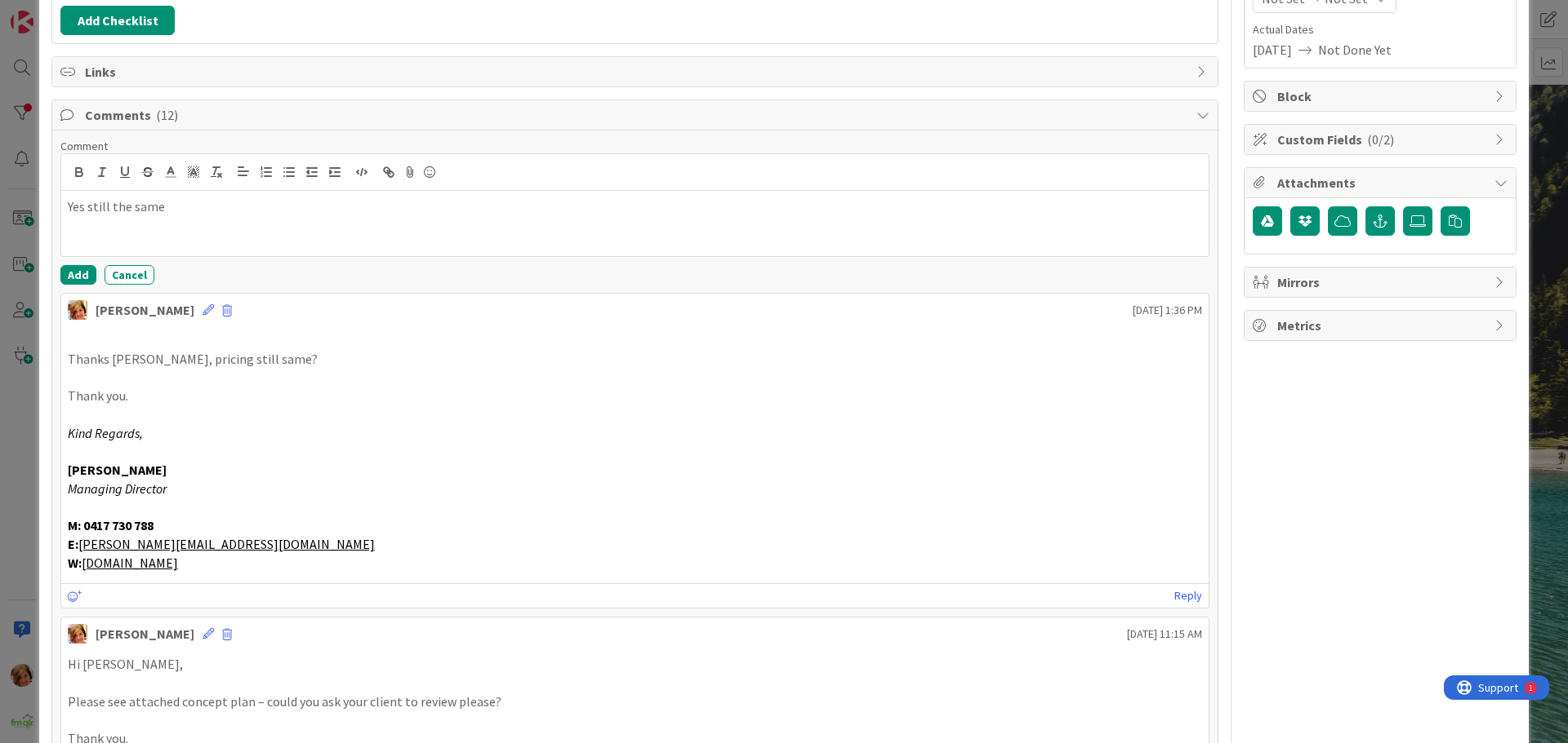
scroll to position [245, 0]
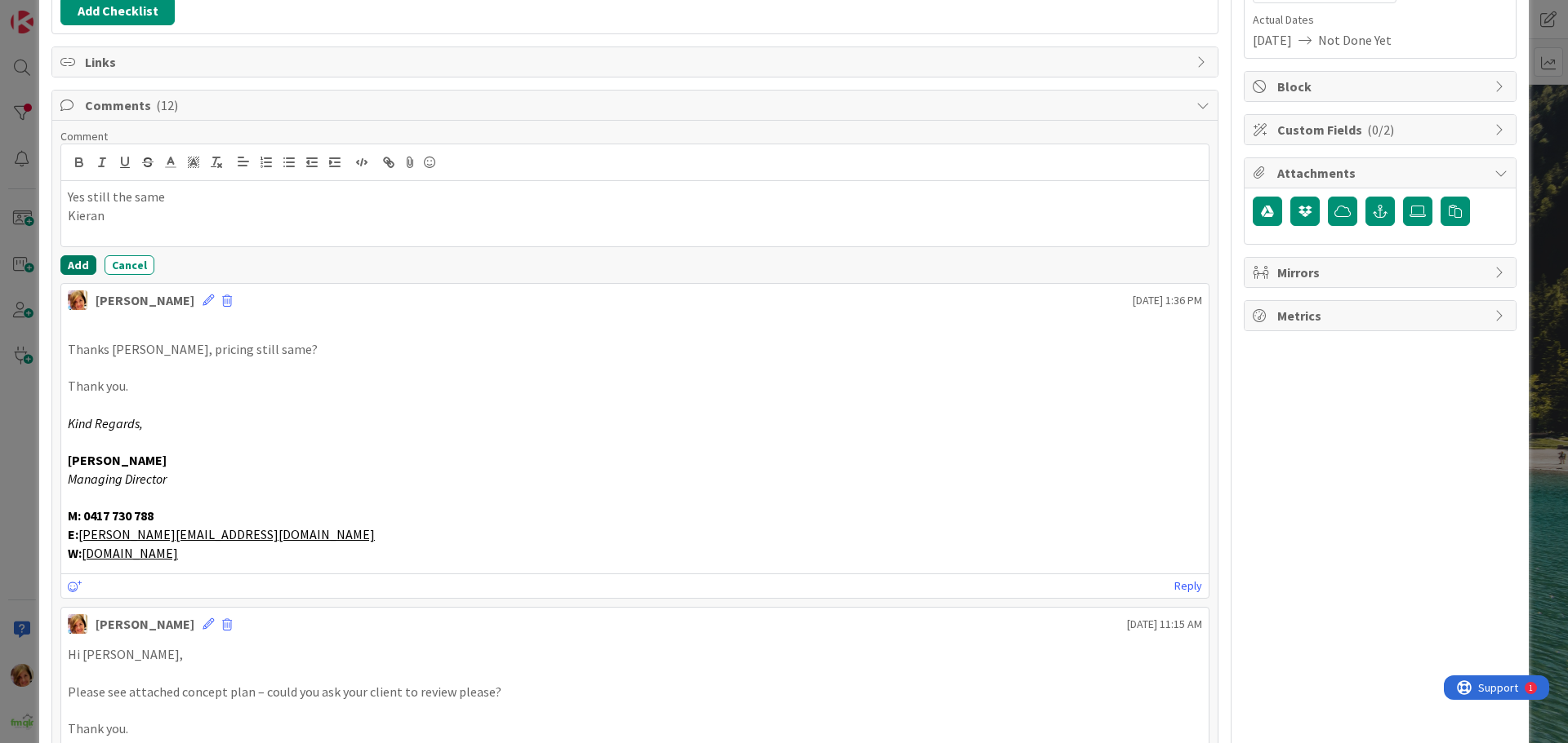
click at [68, 259] on button "Add" at bounding box center [78, 266] width 36 height 20
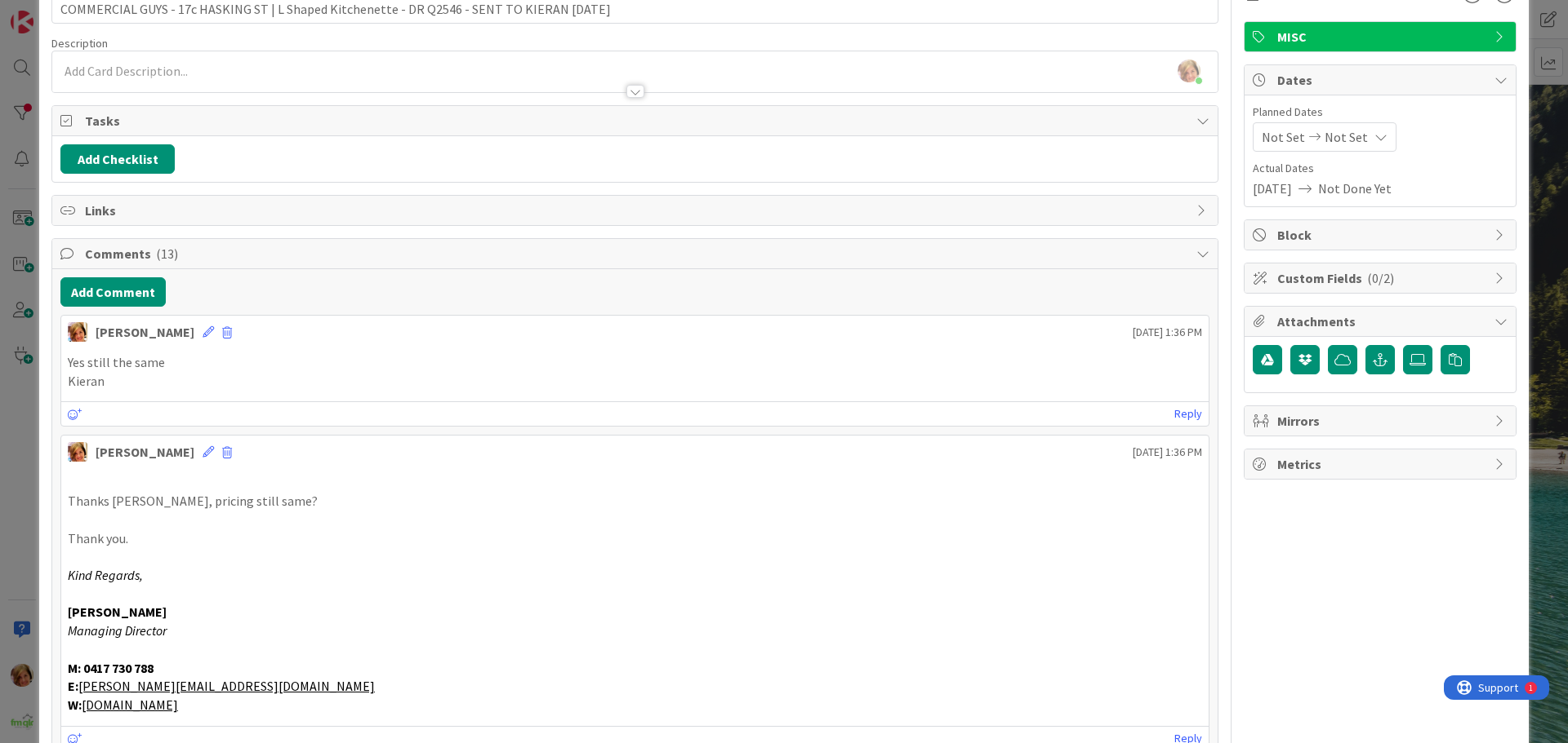
scroll to position [0, 0]
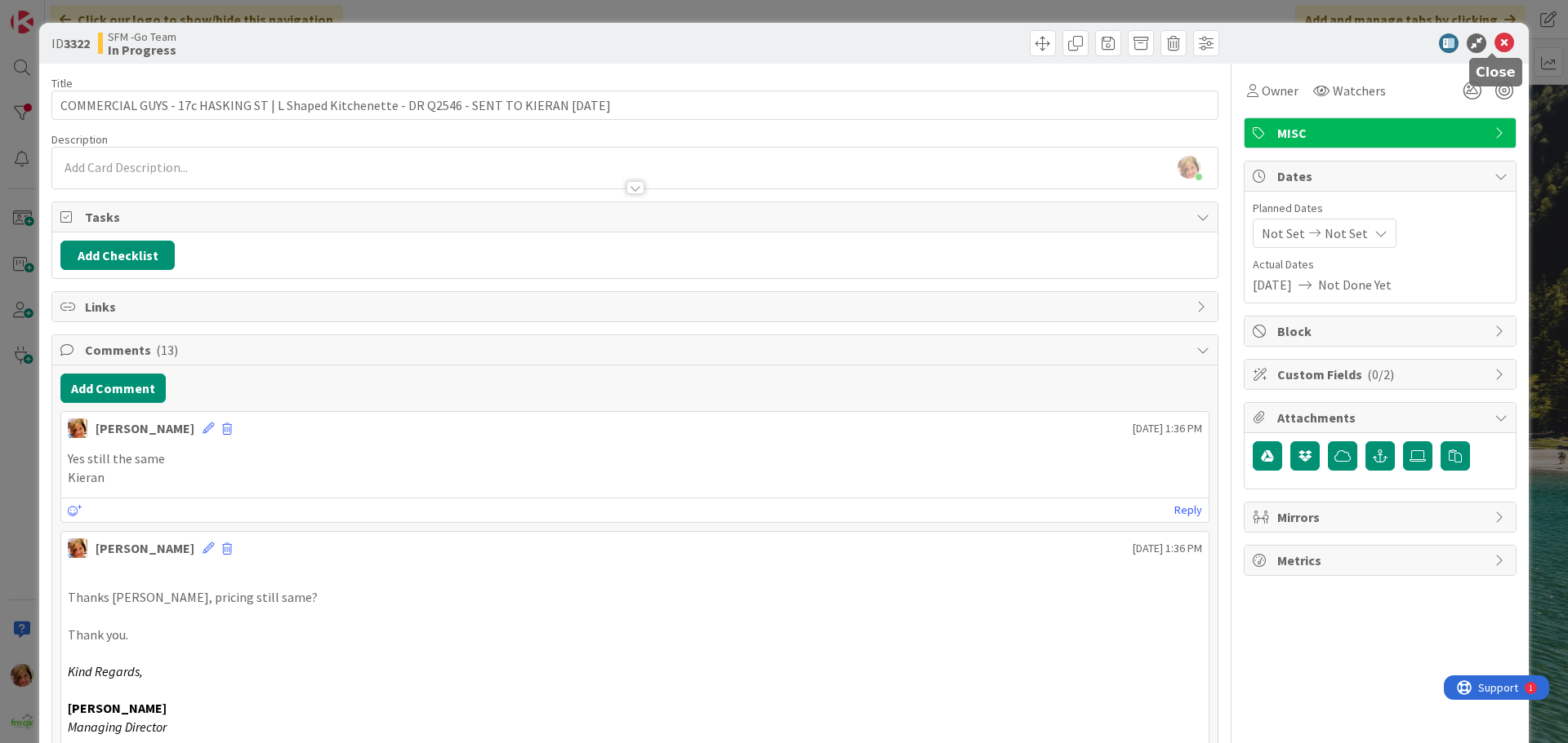
drag, startPoint x: 1499, startPoint y: 42, endPoint x: 1490, endPoint y: 49, distance: 11.4
click at [1499, 42] on icon at bounding box center [1505, 43] width 20 height 20
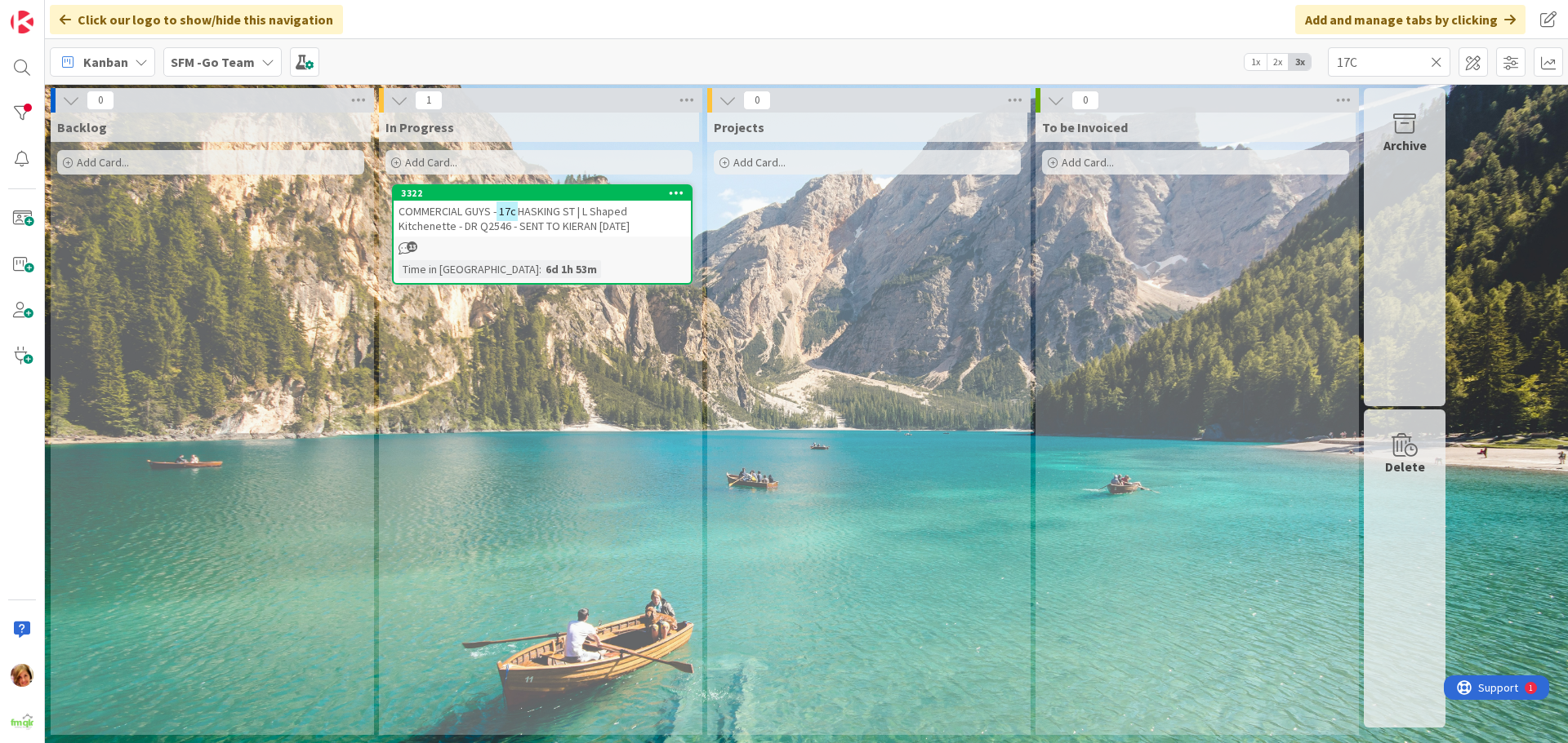
click at [1436, 60] on icon at bounding box center [1437, 61] width 12 height 15
click at [1417, 61] on input "text" at bounding box center [1389, 62] width 123 height 30
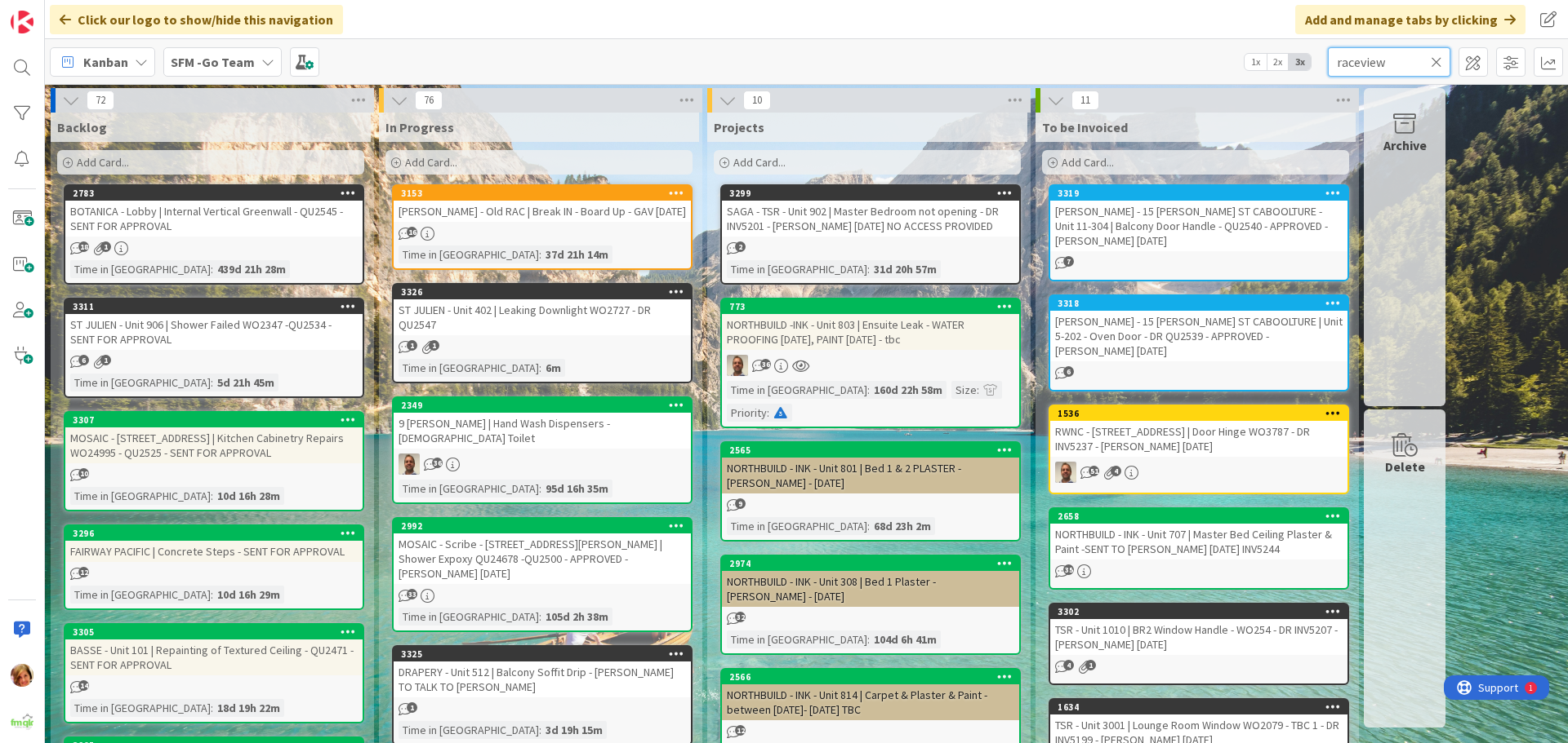
type input "raceview"
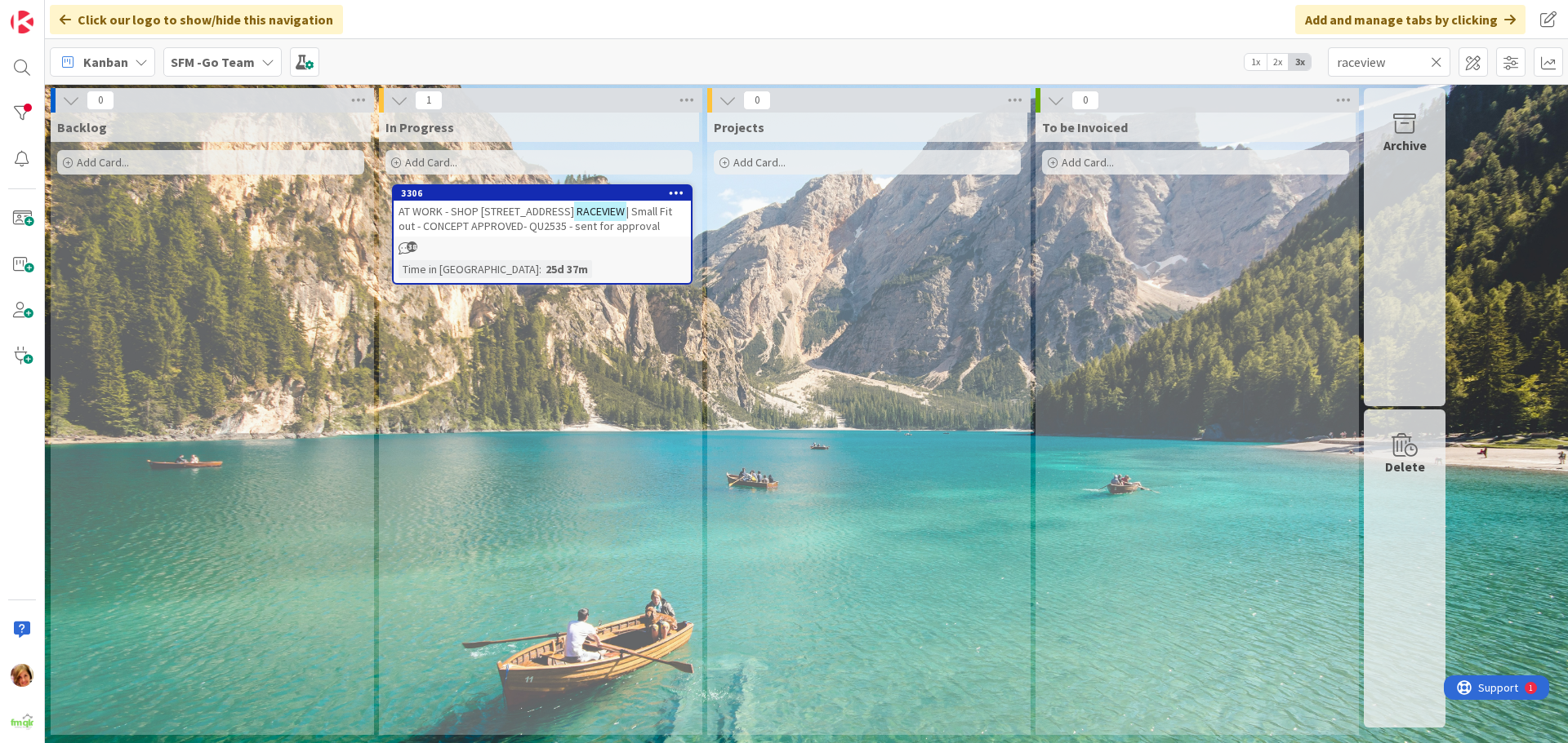
click at [494, 216] on span "AT WORK - SHOP [STREET_ADDRESS]" at bounding box center [486, 211] width 176 height 15
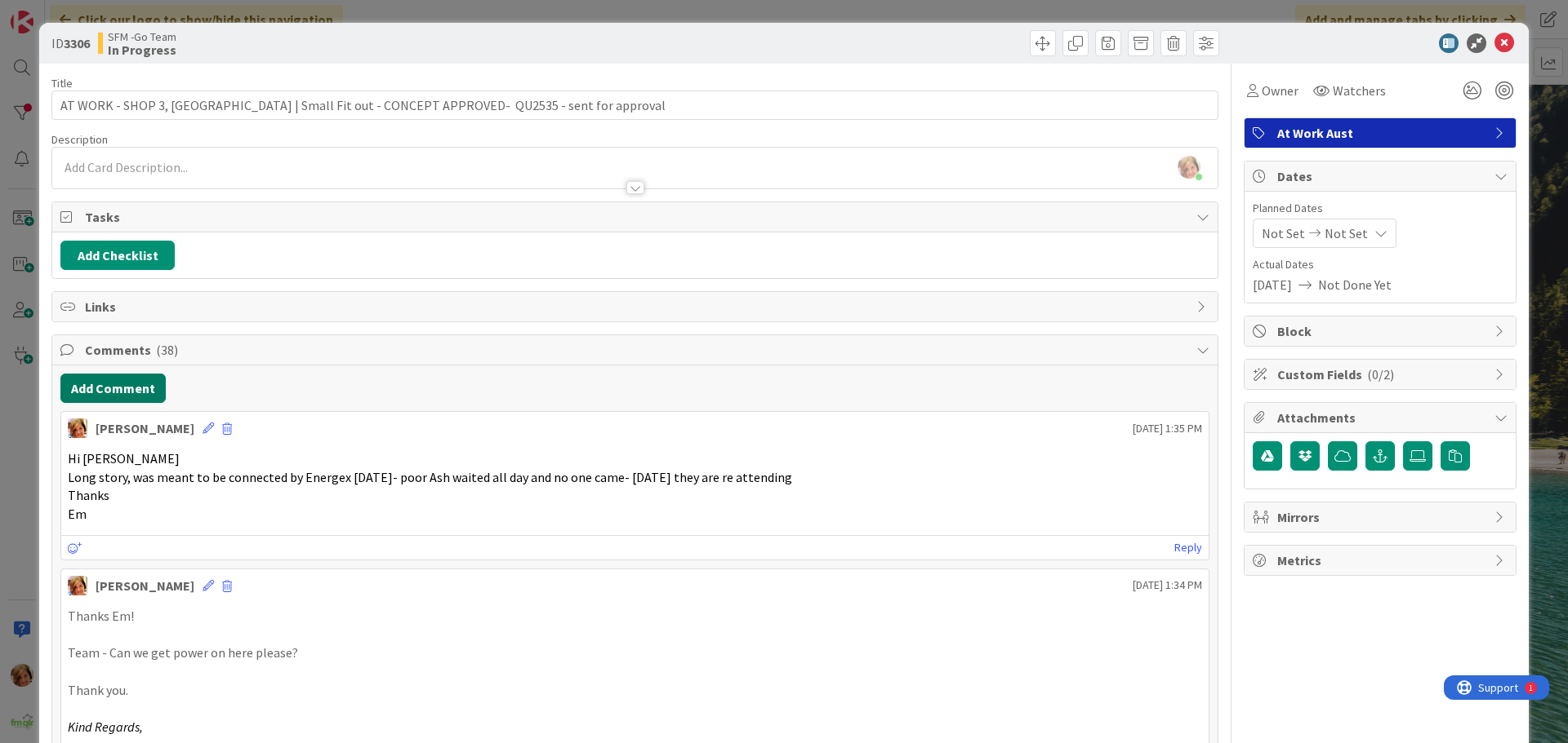
click at [117, 387] on button "Add Comment" at bounding box center [113, 388] width 106 height 30
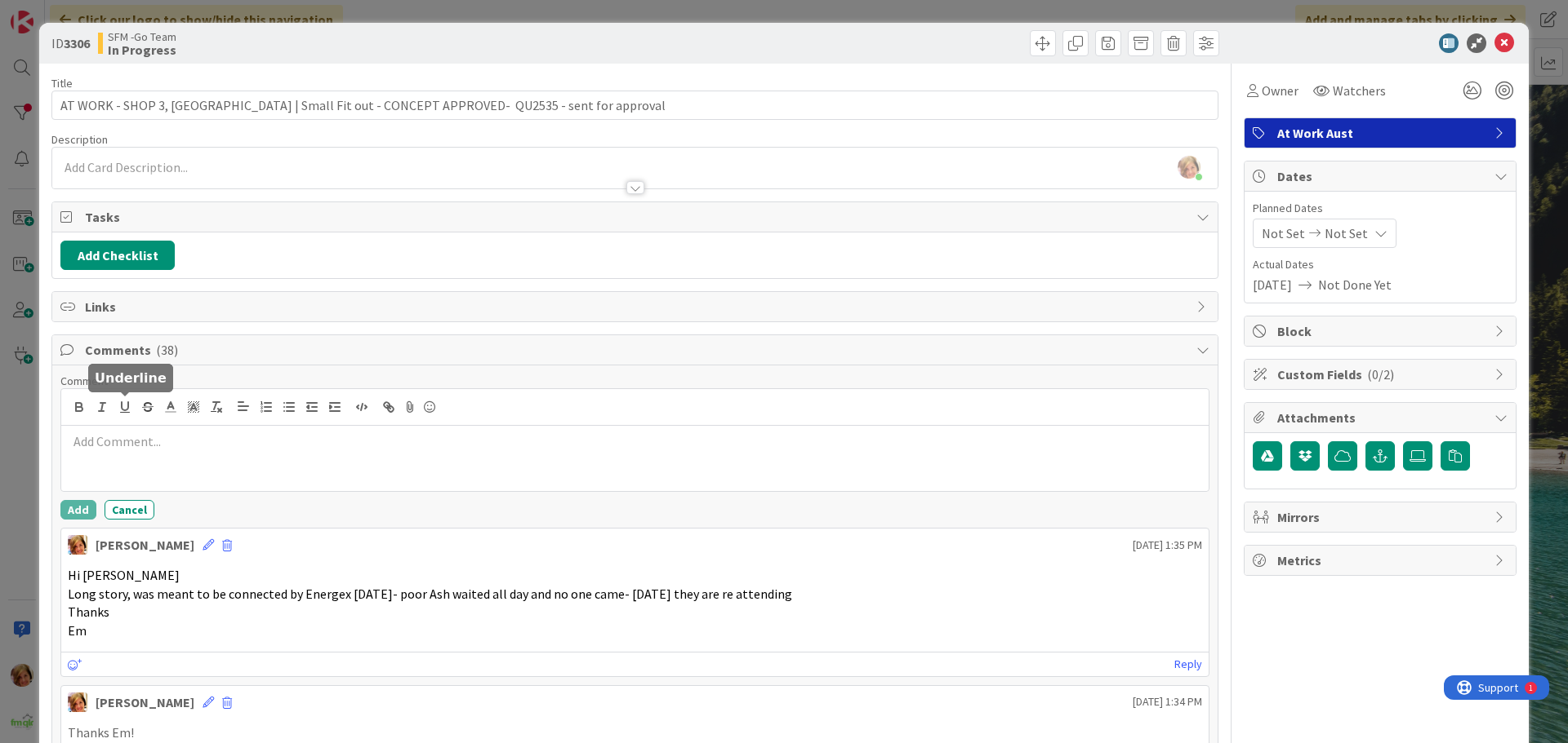
drag, startPoint x: 117, startPoint y: 387, endPoint x: 145, endPoint y: 434, distance: 54.7
click at [145, 434] on p at bounding box center [635, 442] width 1134 height 19
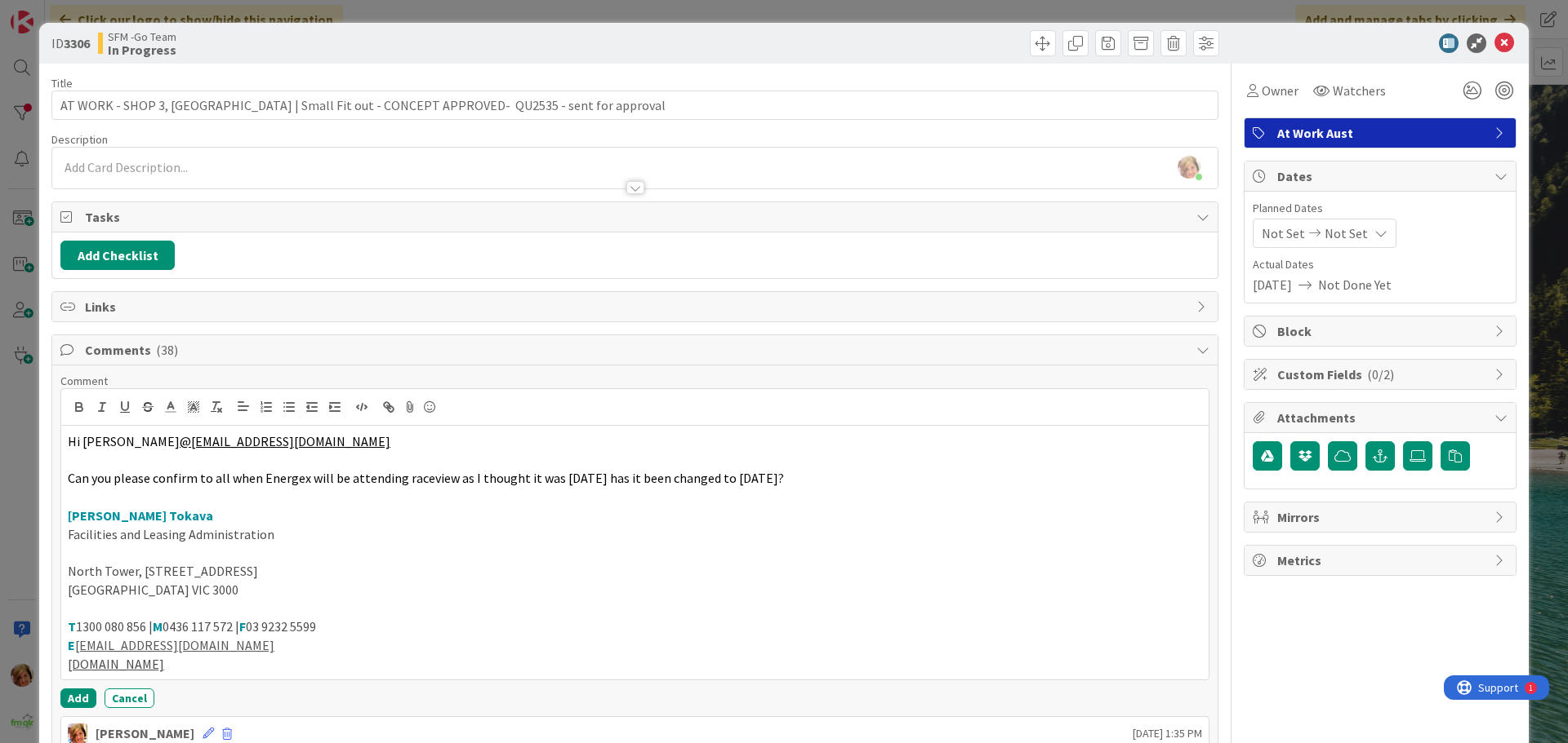
drag, startPoint x: 187, startPoint y: 526, endPoint x: 294, endPoint y: 664, distance: 174.6
click at [294, 664] on div "Hi Patrick @customer.service@utilizer.com.au Can you please confirm to all when…" at bounding box center [635, 552] width 1148 height 254
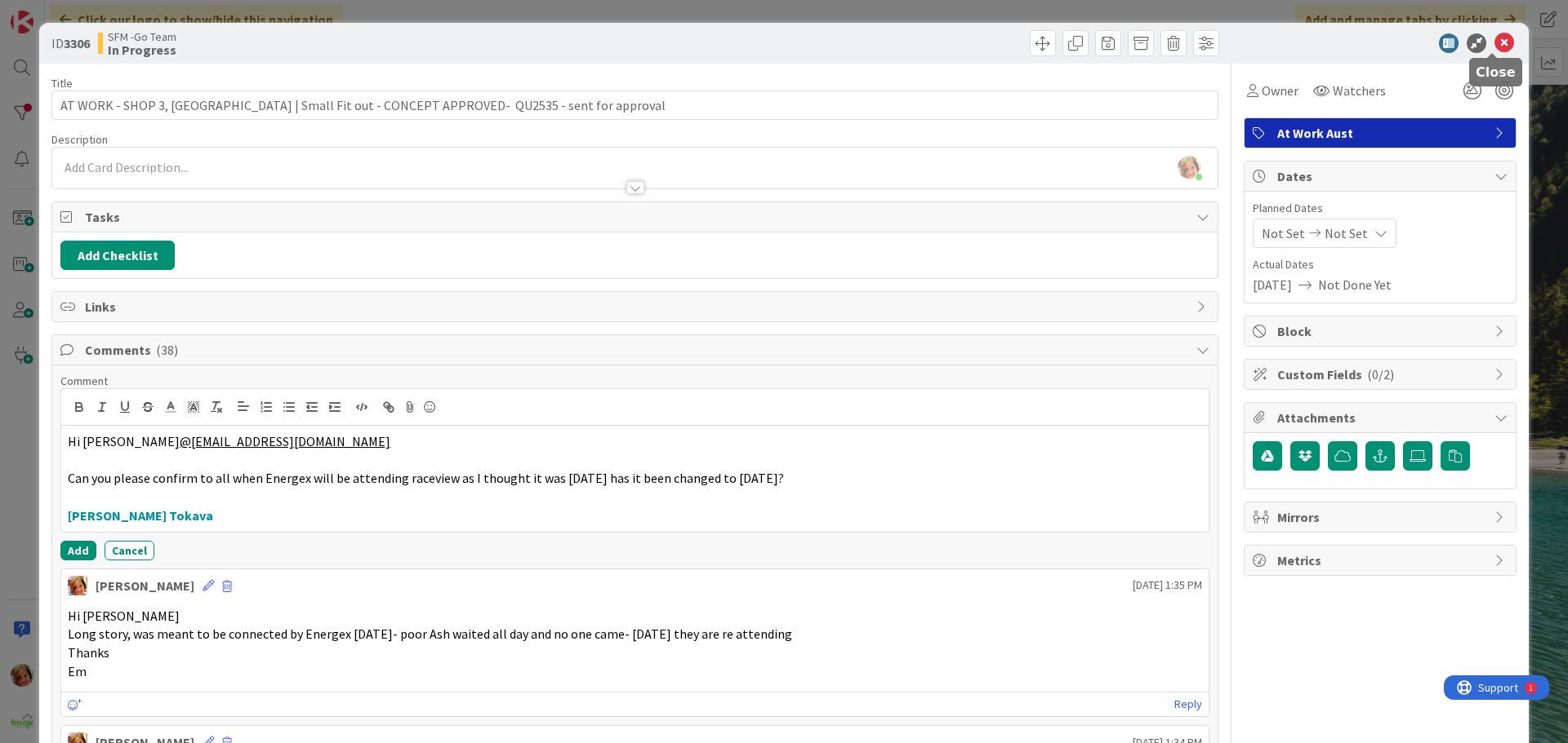
click at [1495, 42] on icon at bounding box center [1505, 43] width 20 height 20
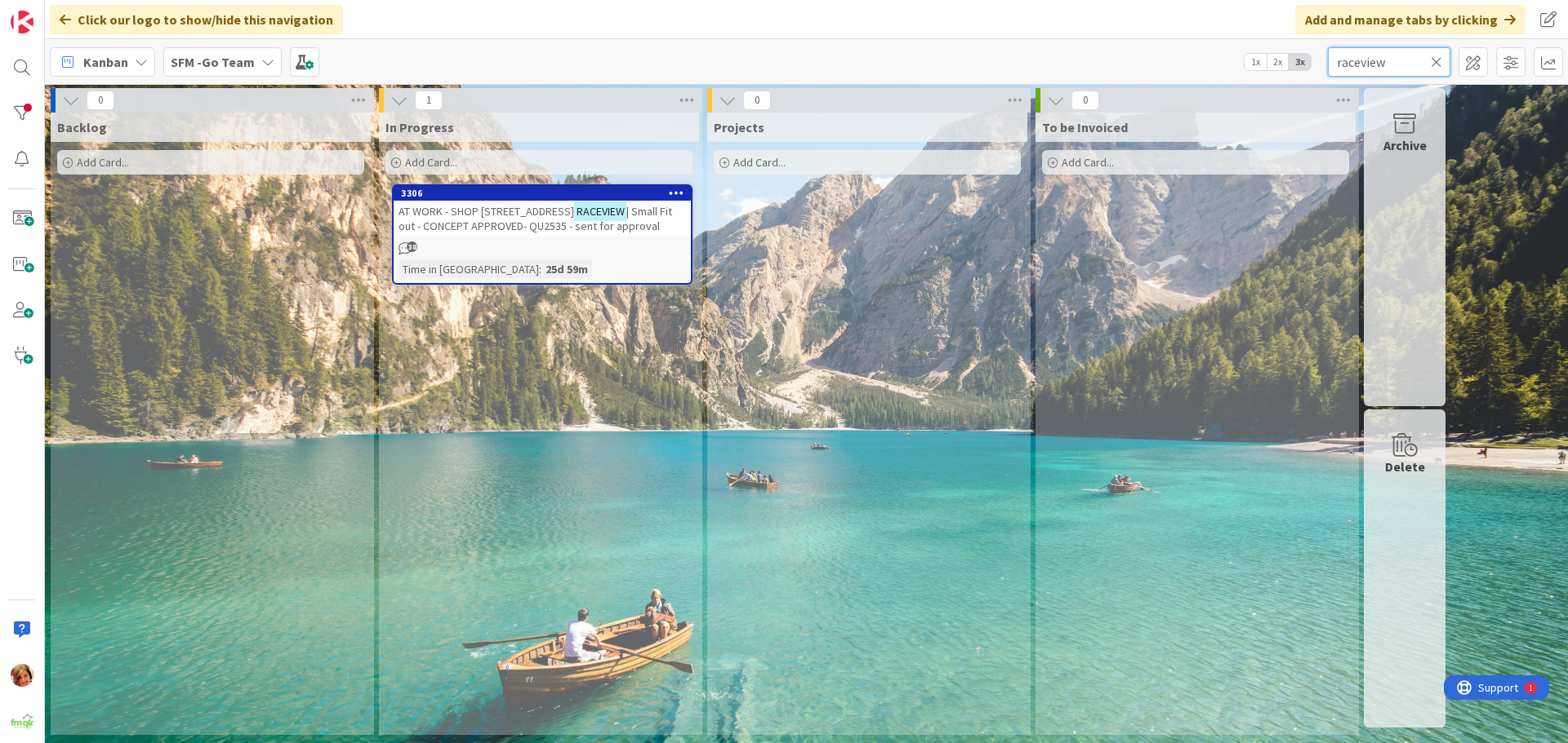
click at [1442, 62] on input "raceview" at bounding box center [1389, 62] width 123 height 30
click at [1434, 59] on icon at bounding box center [1437, 61] width 12 height 15
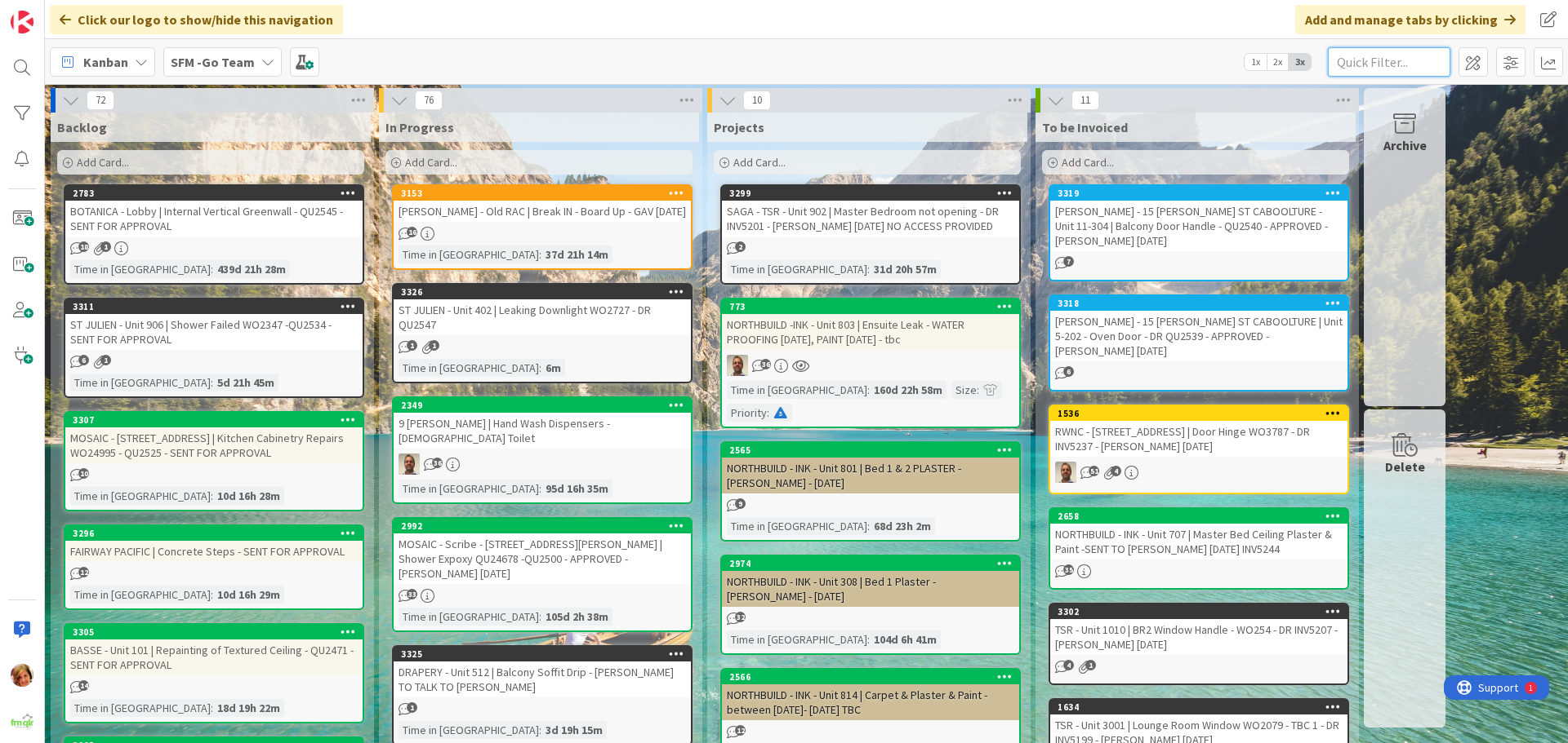
click at [1364, 57] on input "text" at bounding box center [1389, 62] width 123 height 30
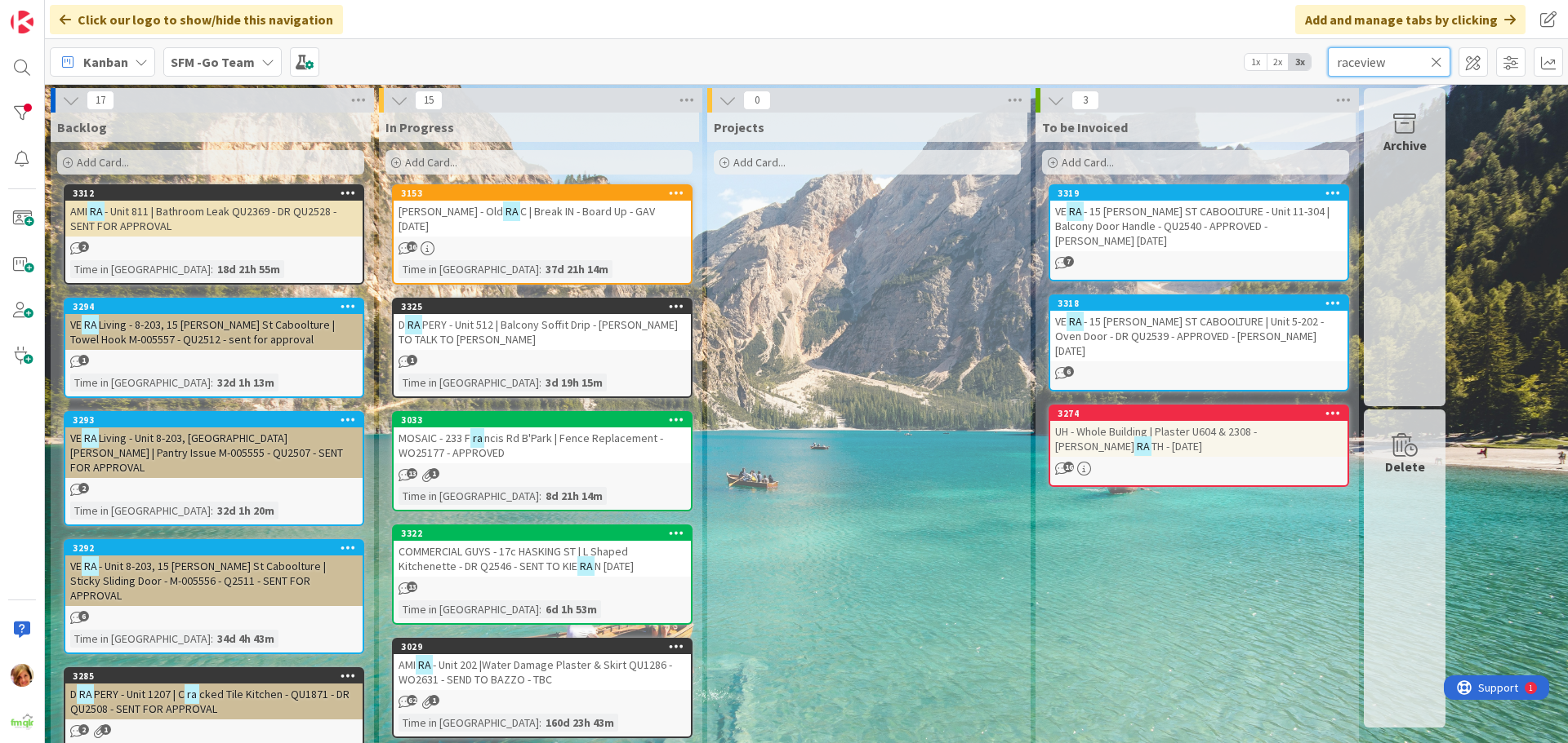
type input "raceview"
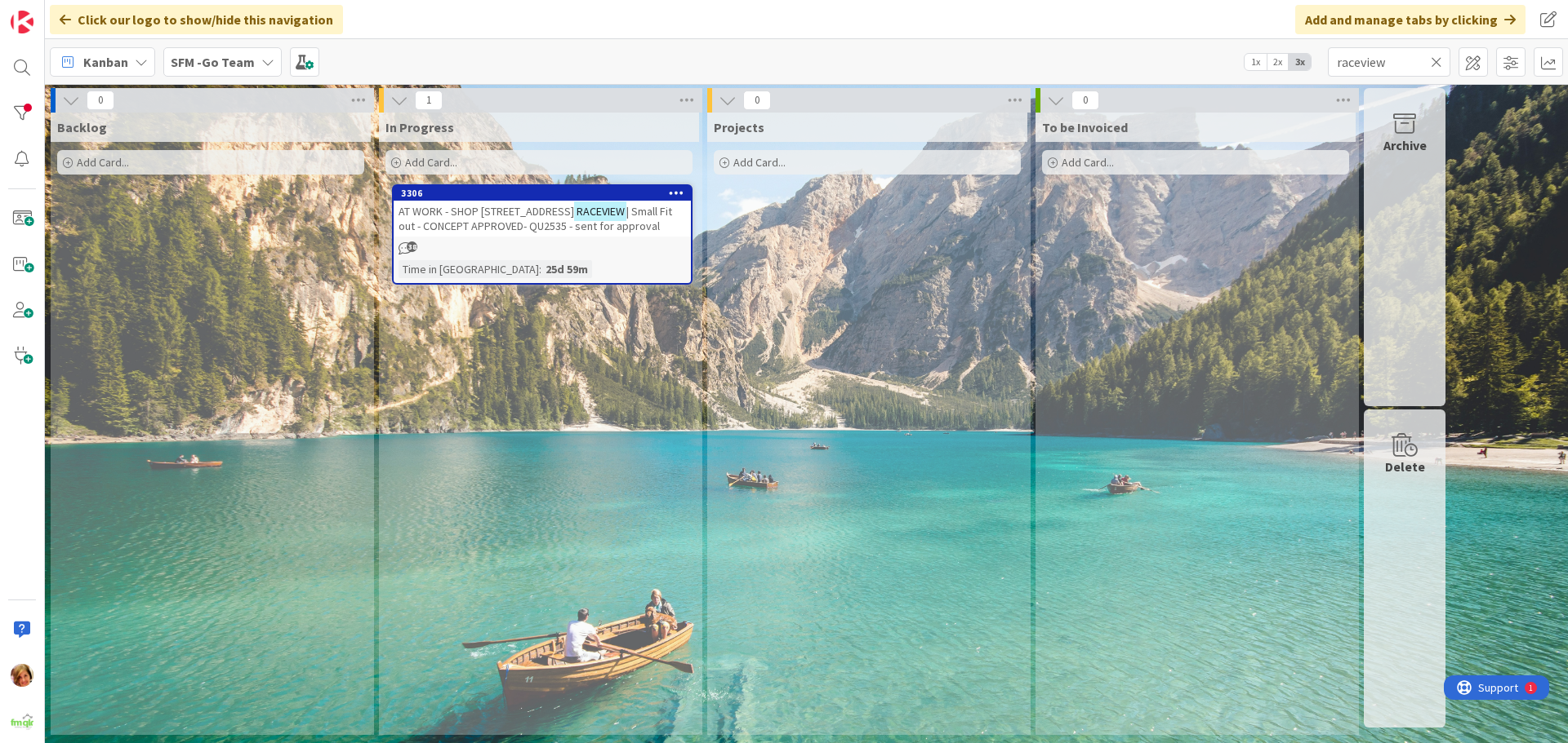
click at [538, 212] on span "AT WORK - SHOP [STREET_ADDRESS]" at bounding box center [486, 211] width 176 height 15
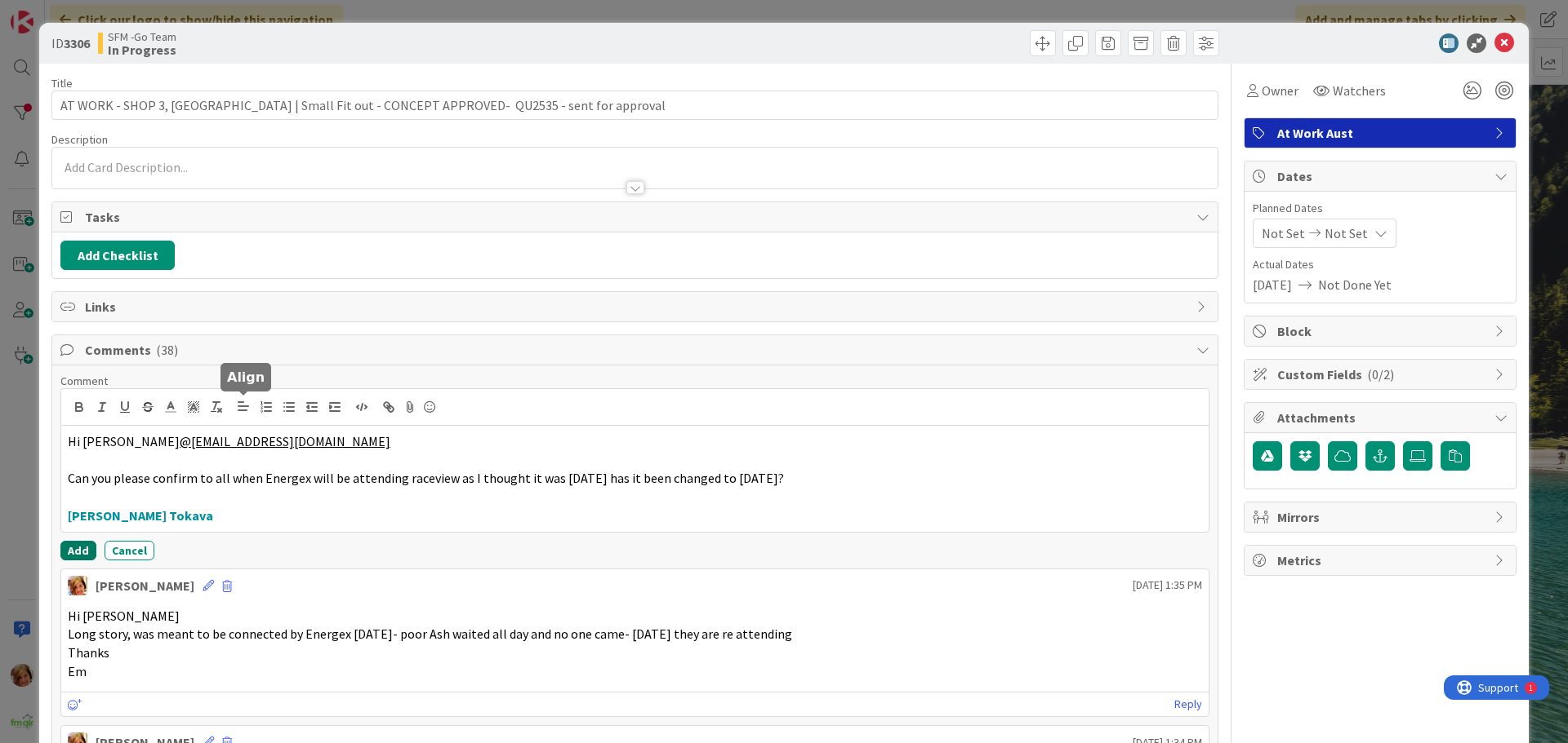
click at [71, 543] on button "Add" at bounding box center [78, 551] width 36 height 20
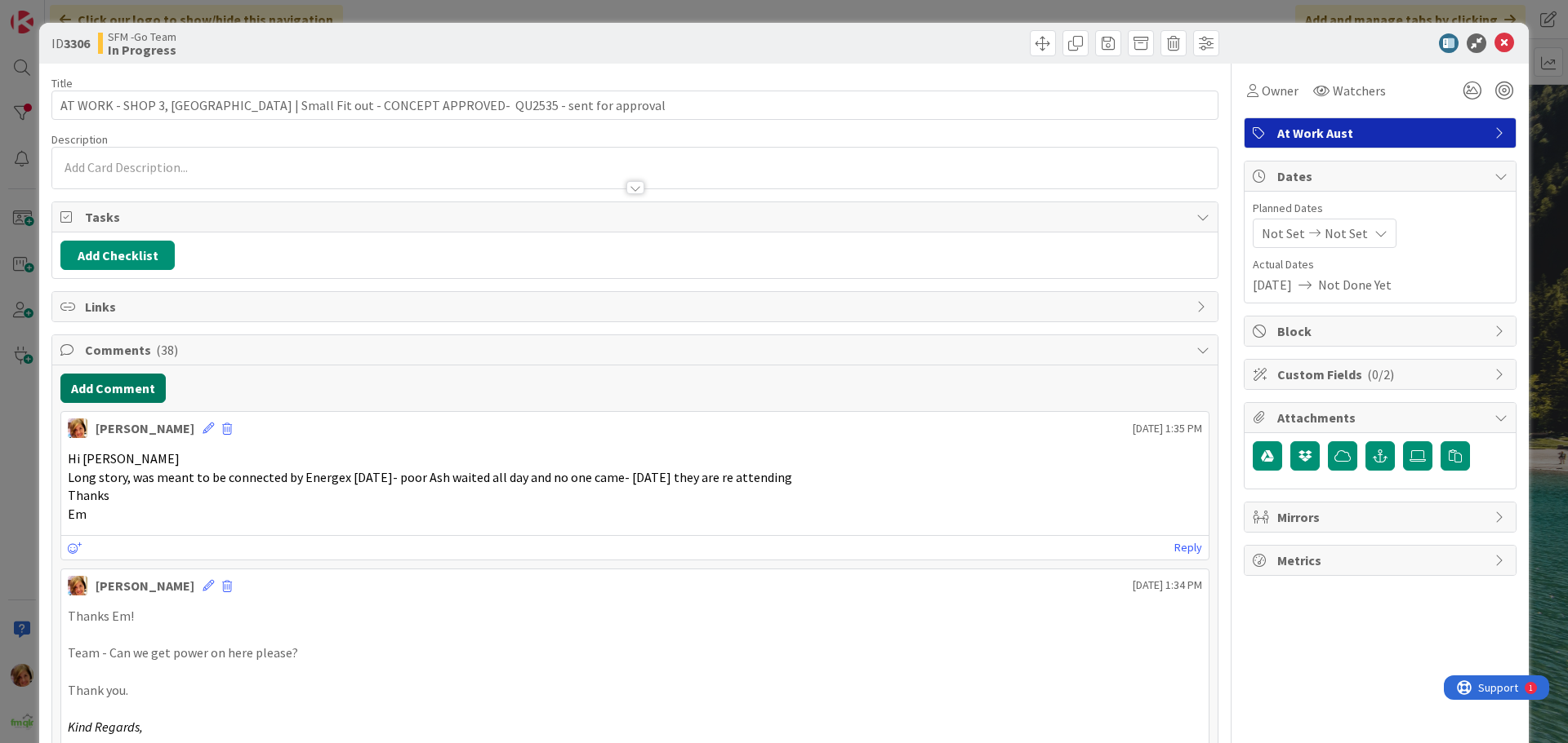
click at [120, 385] on button "Add Comment" at bounding box center [113, 388] width 106 height 30
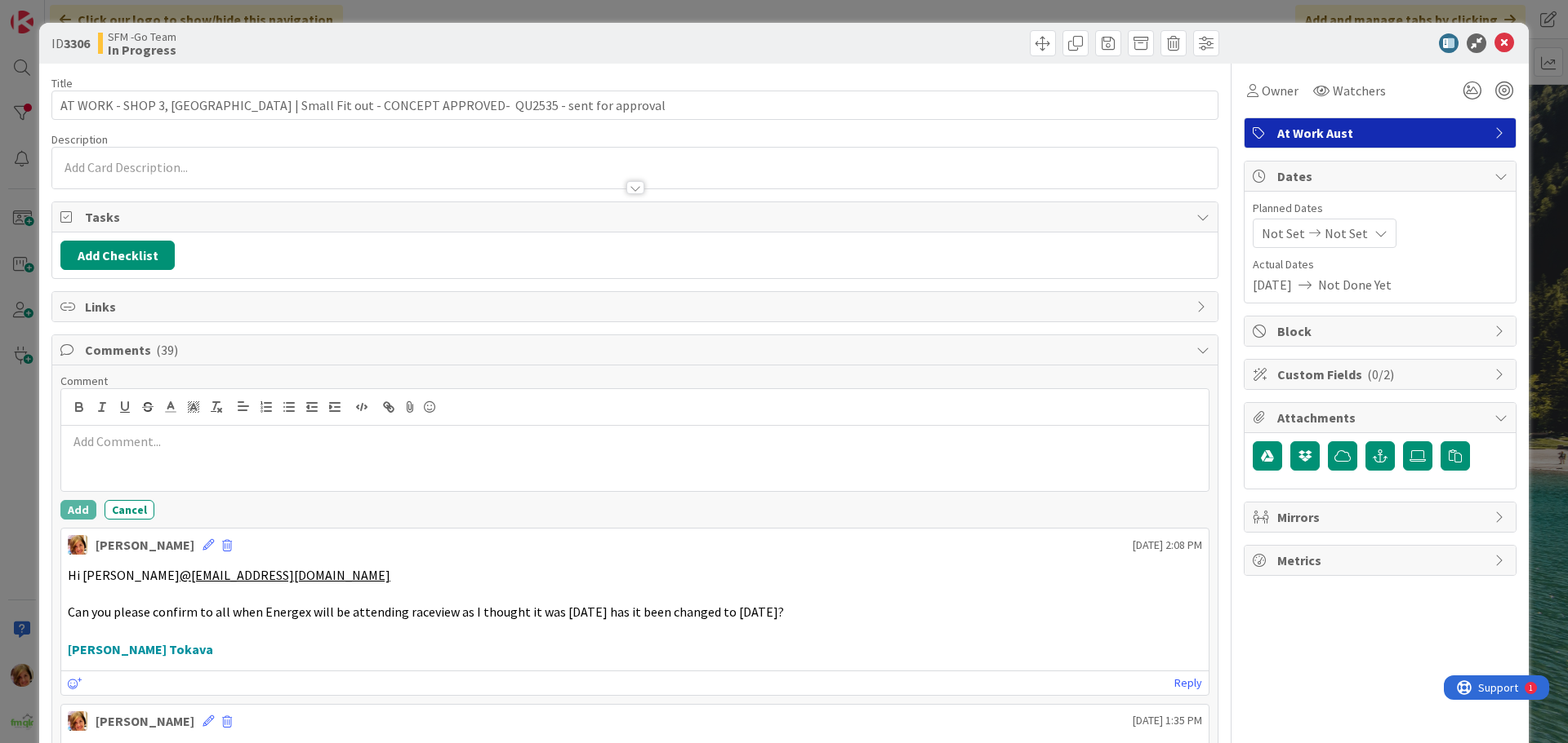
click at [145, 453] on div at bounding box center [635, 458] width 1148 height 65
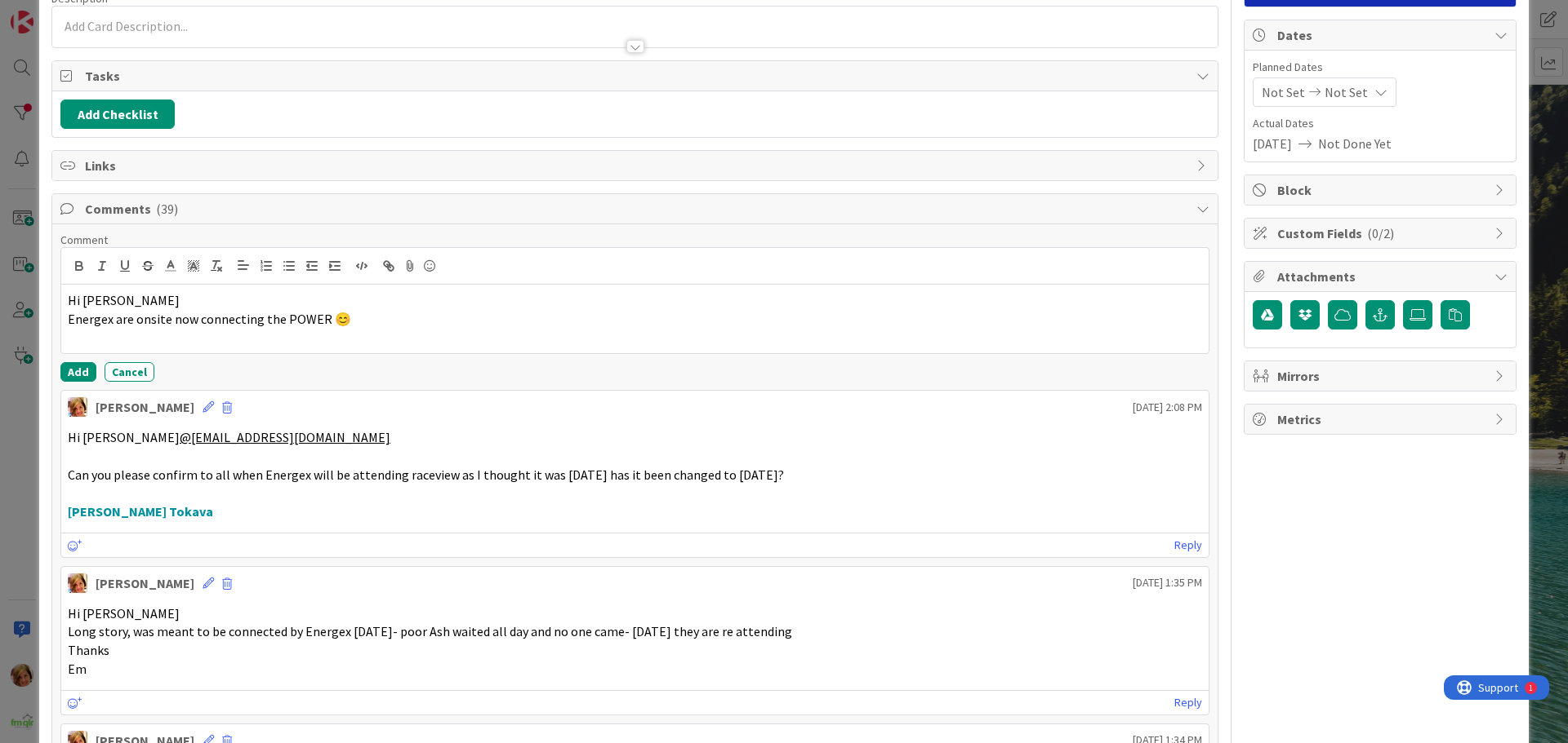
scroll to position [163, 0]
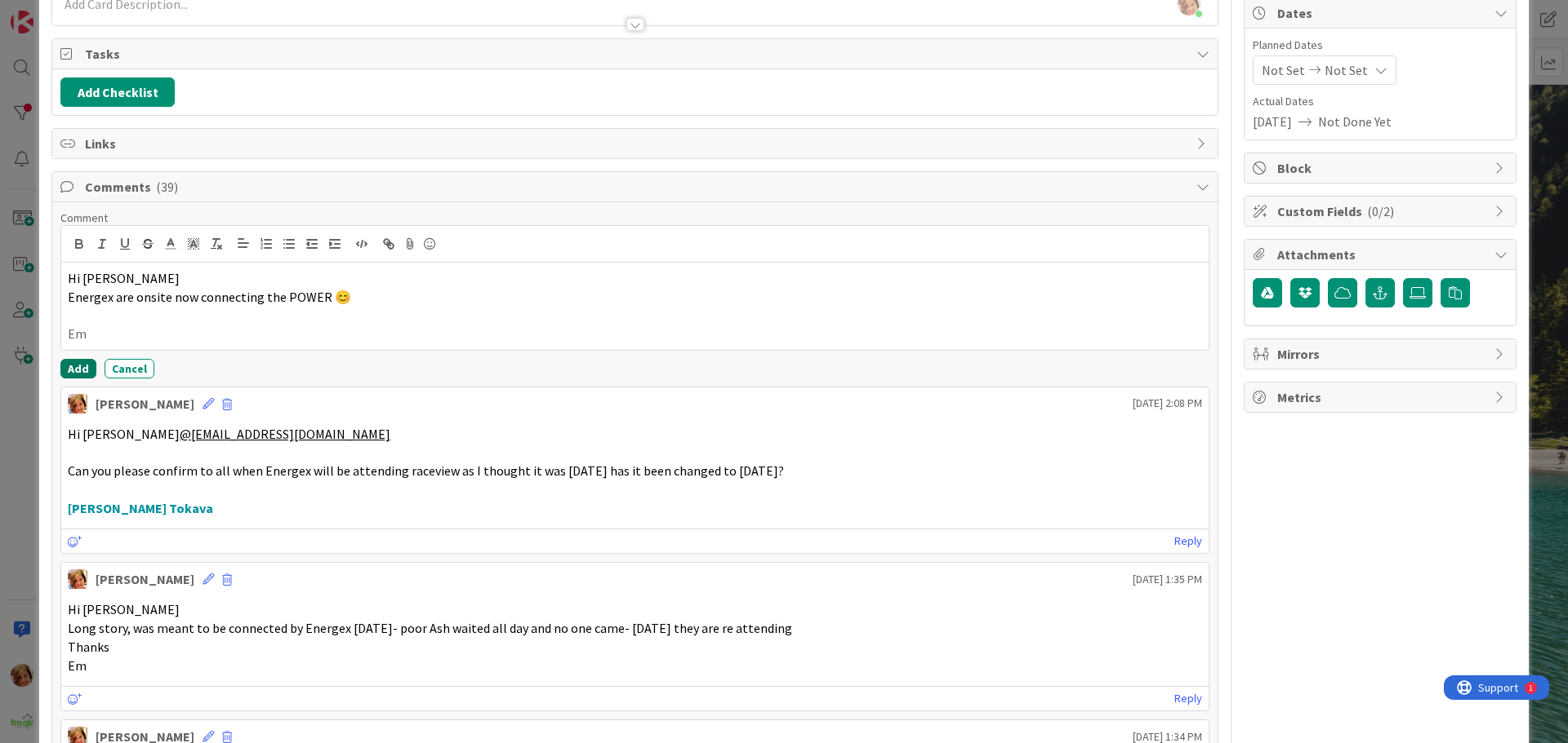
click at [74, 366] on button "Add" at bounding box center [78, 369] width 36 height 20
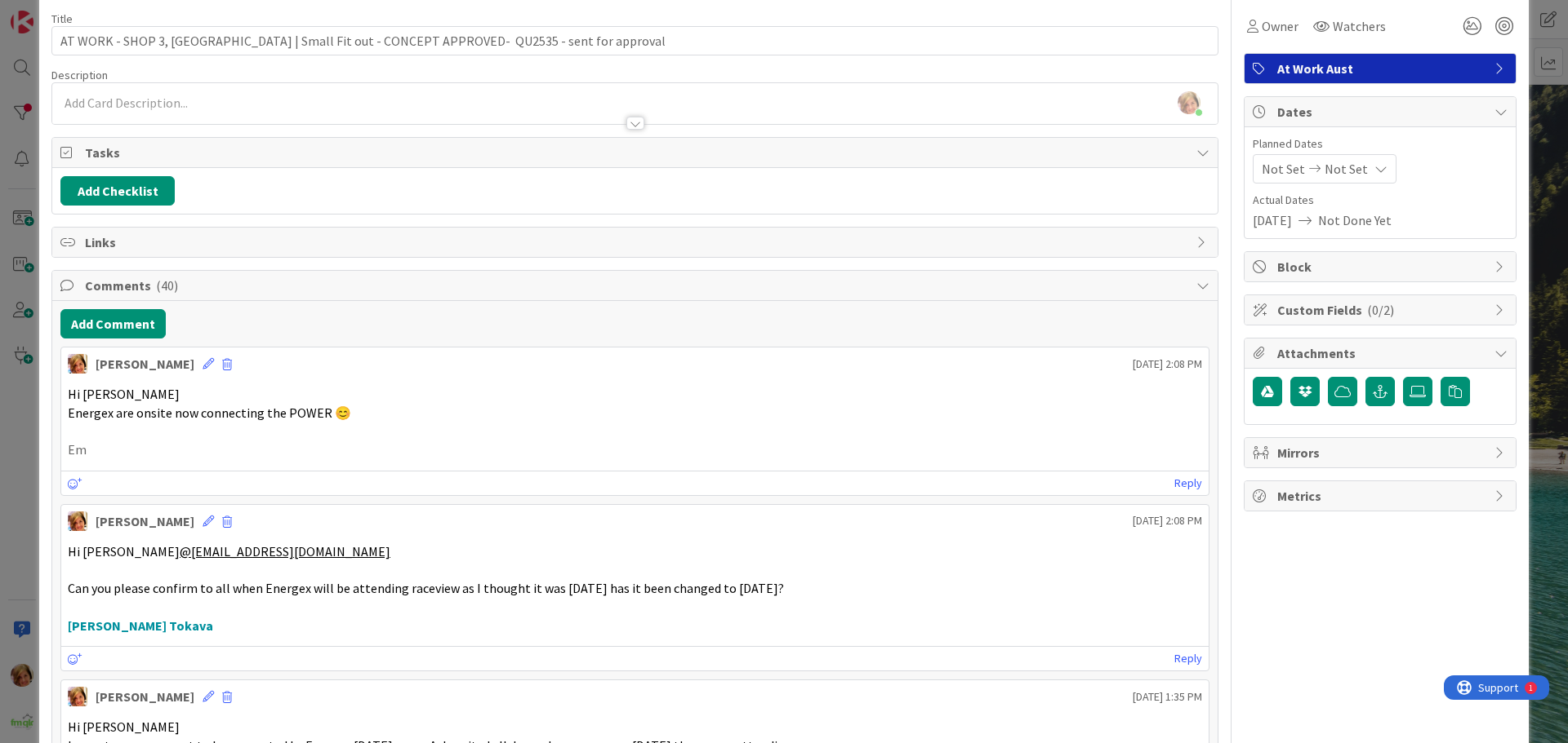
scroll to position [0, 0]
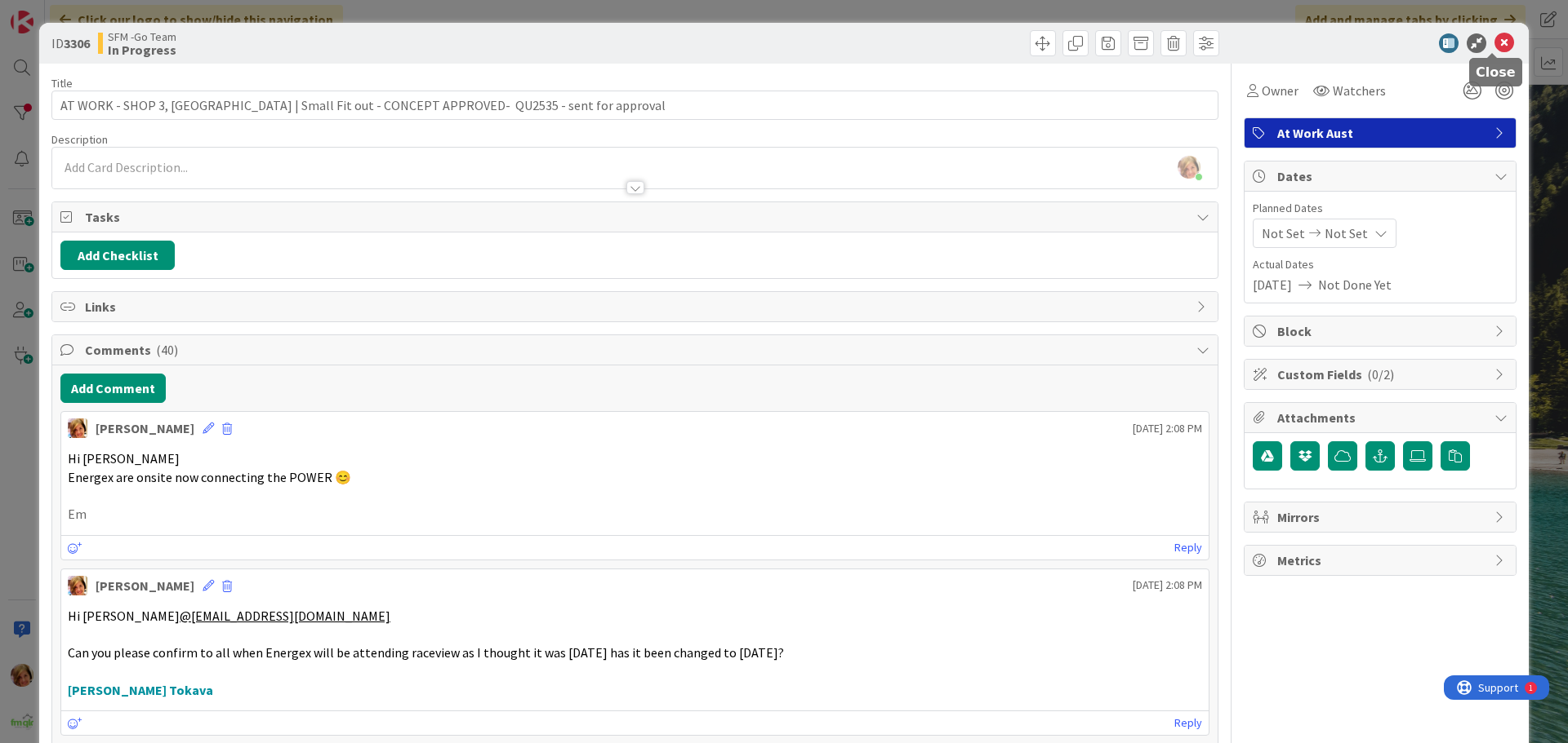
click at [1497, 40] on icon at bounding box center [1505, 43] width 20 height 20
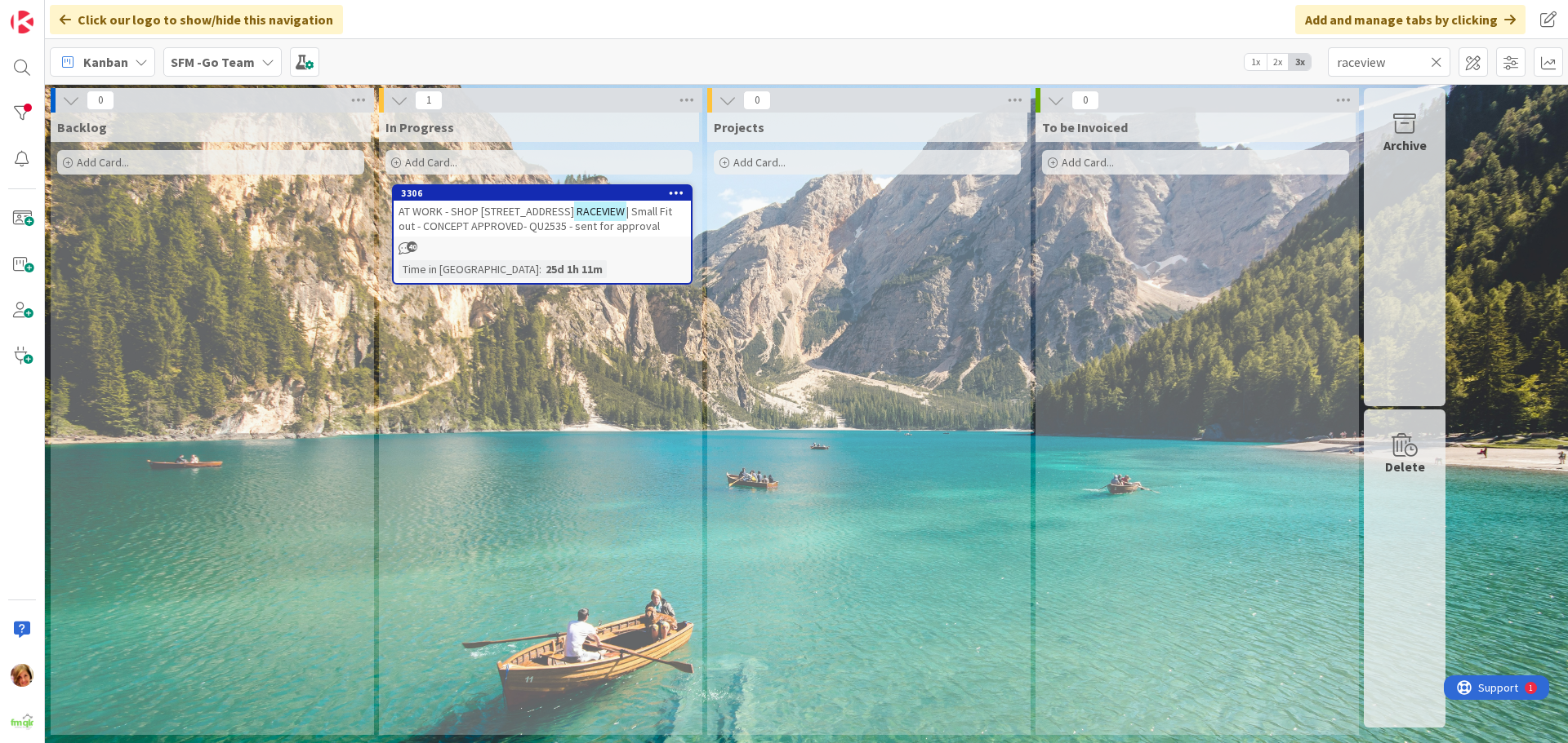
click at [1436, 60] on icon at bounding box center [1437, 61] width 12 height 15
click at [1433, 60] on input "text" at bounding box center [1389, 62] width 123 height 30
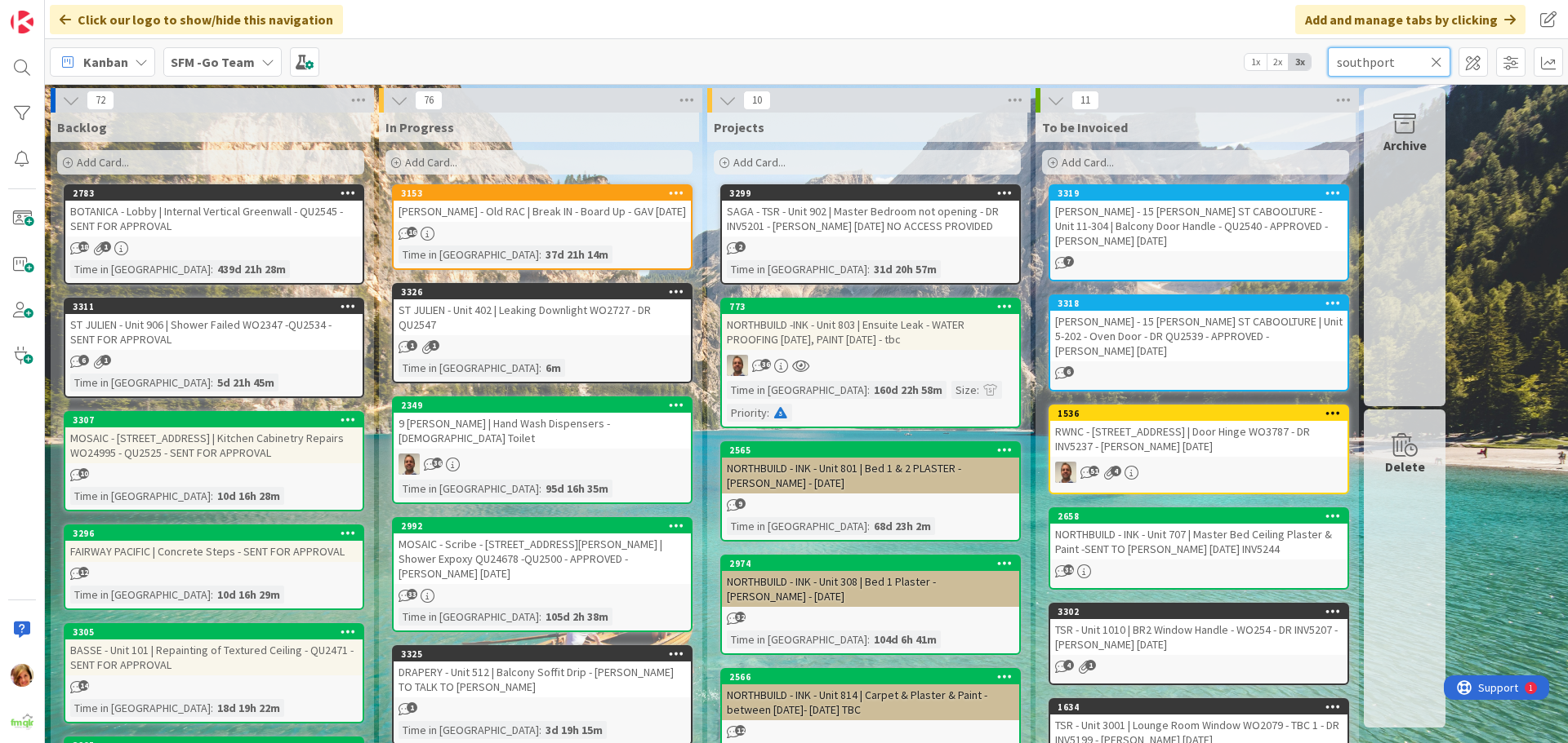
type input "southport"
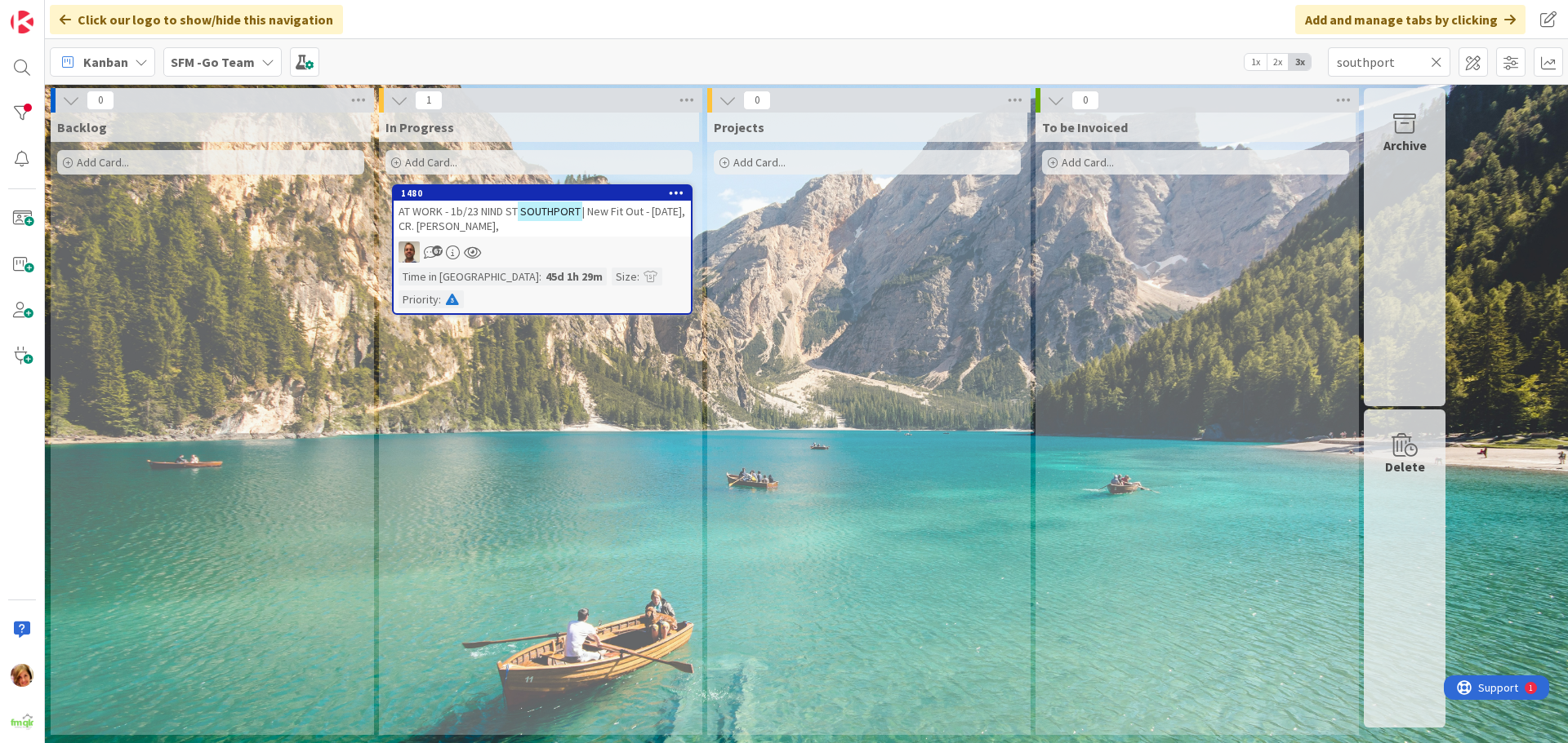
click at [479, 206] on span "AT WORK - 1b/23 NIND ST" at bounding box center [458, 211] width 120 height 15
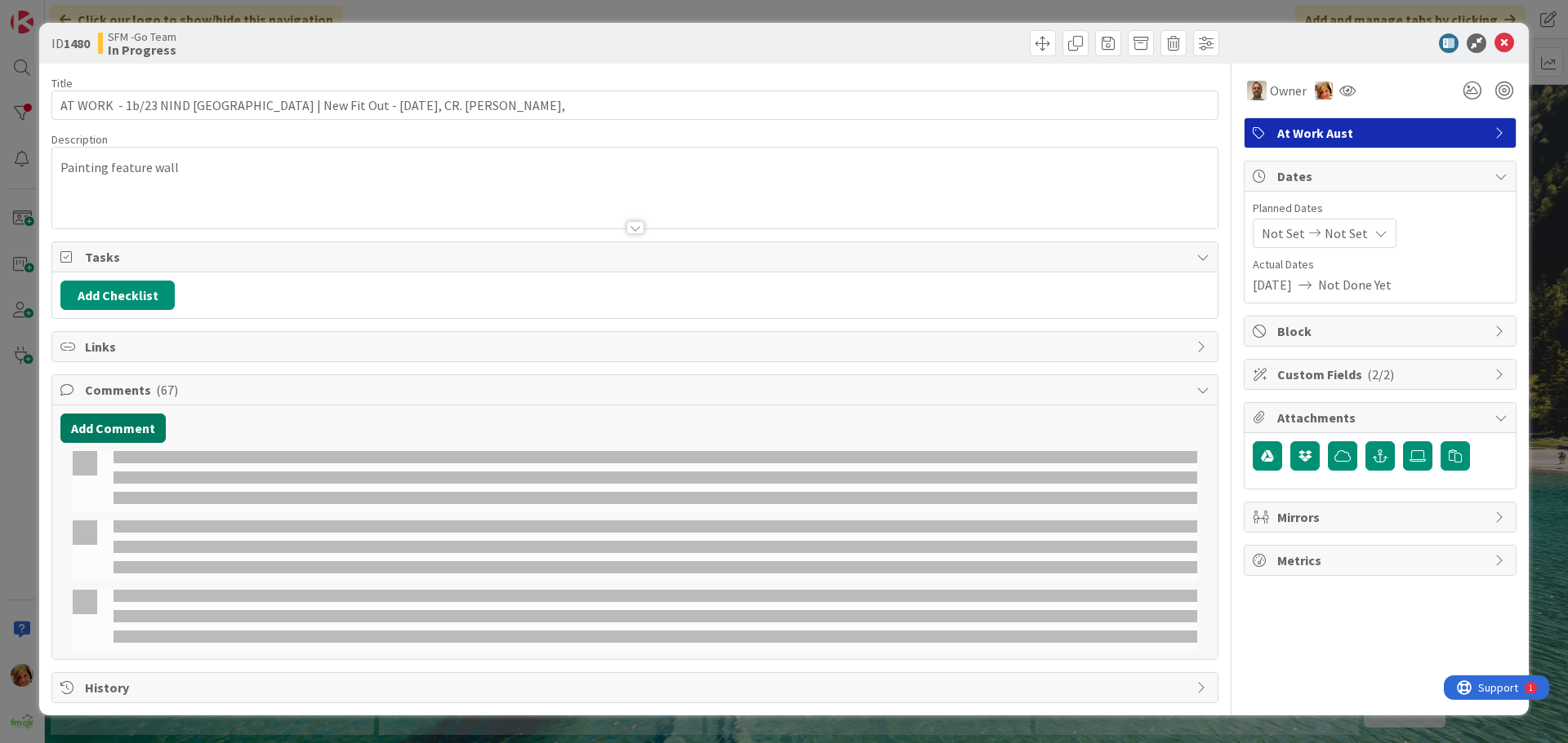
click at [103, 431] on button "Add Comment" at bounding box center [113, 429] width 106 height 30
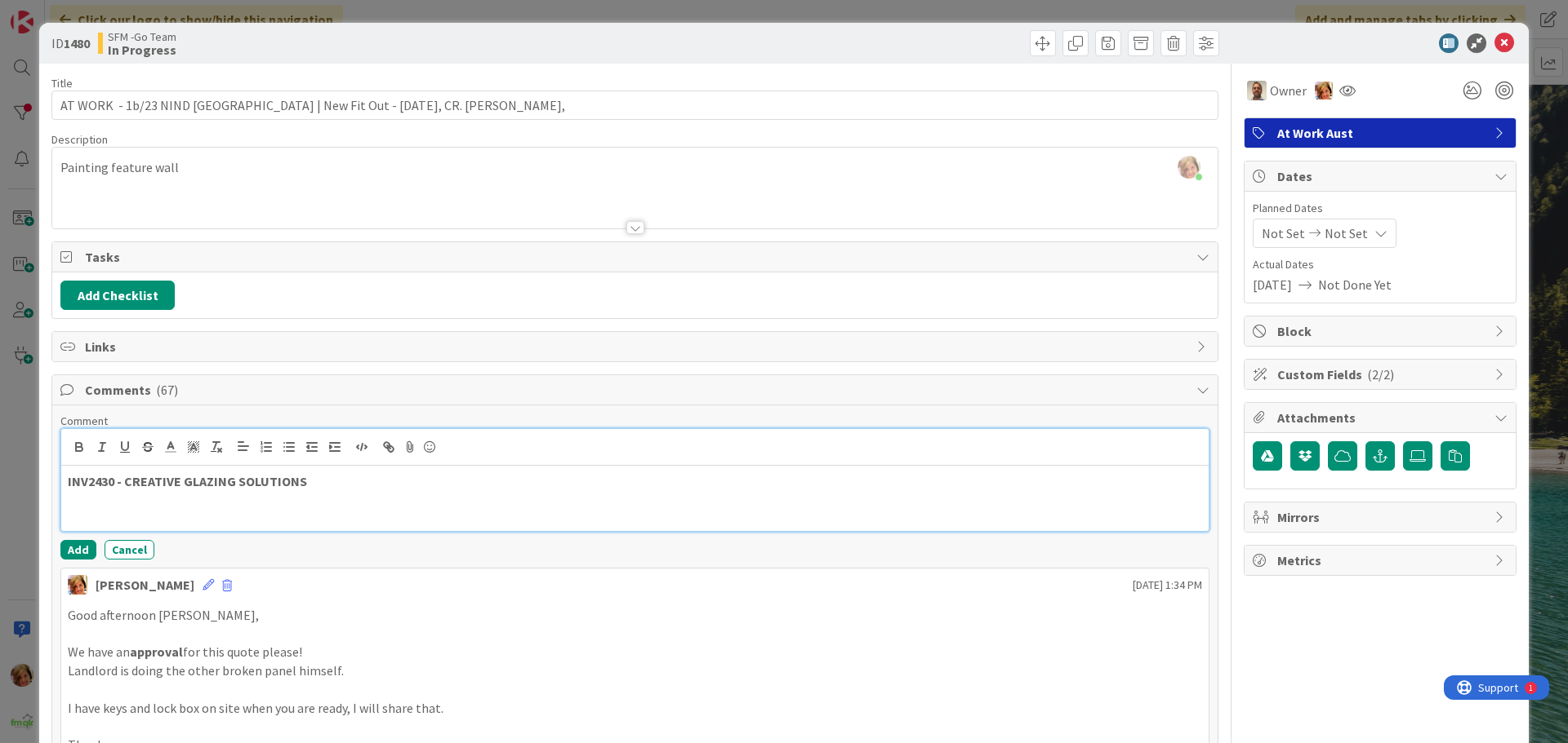
click at [338, 498] on p at bounding box center [635, 500] width 1134 height 19
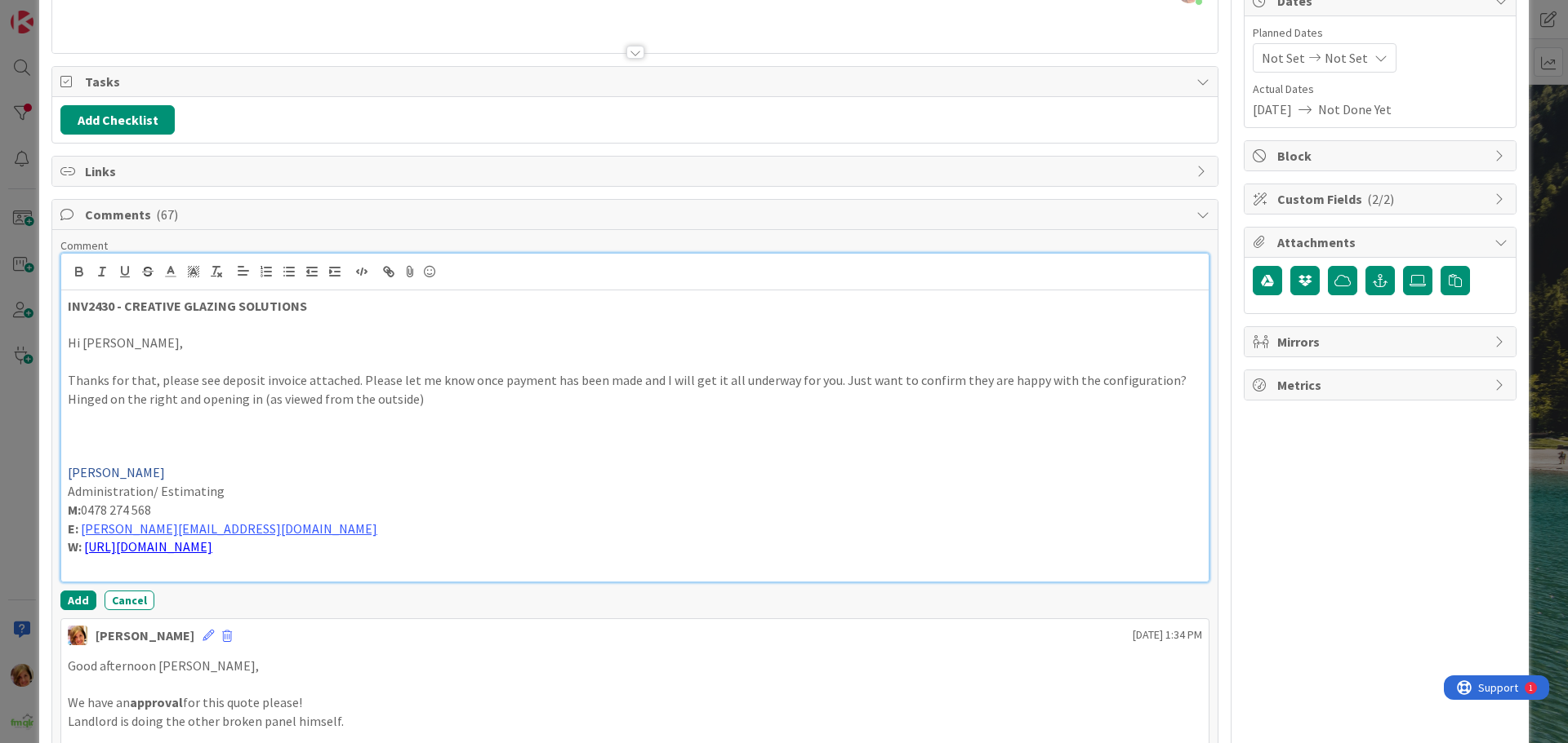
scroll to position [414, 0]
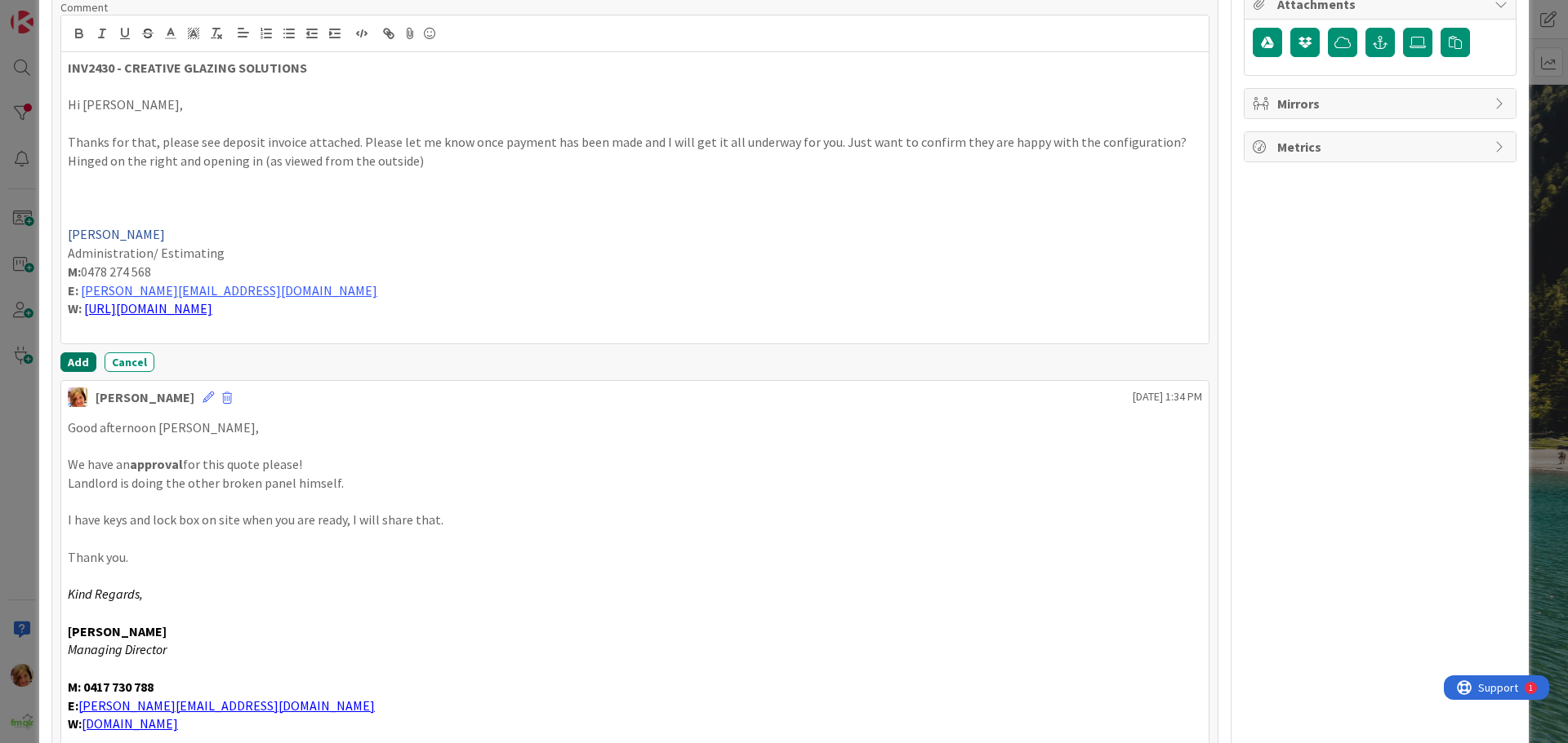
click at [80, 360] on button "Add" at bounding box center [78, 363] width 36 height 20
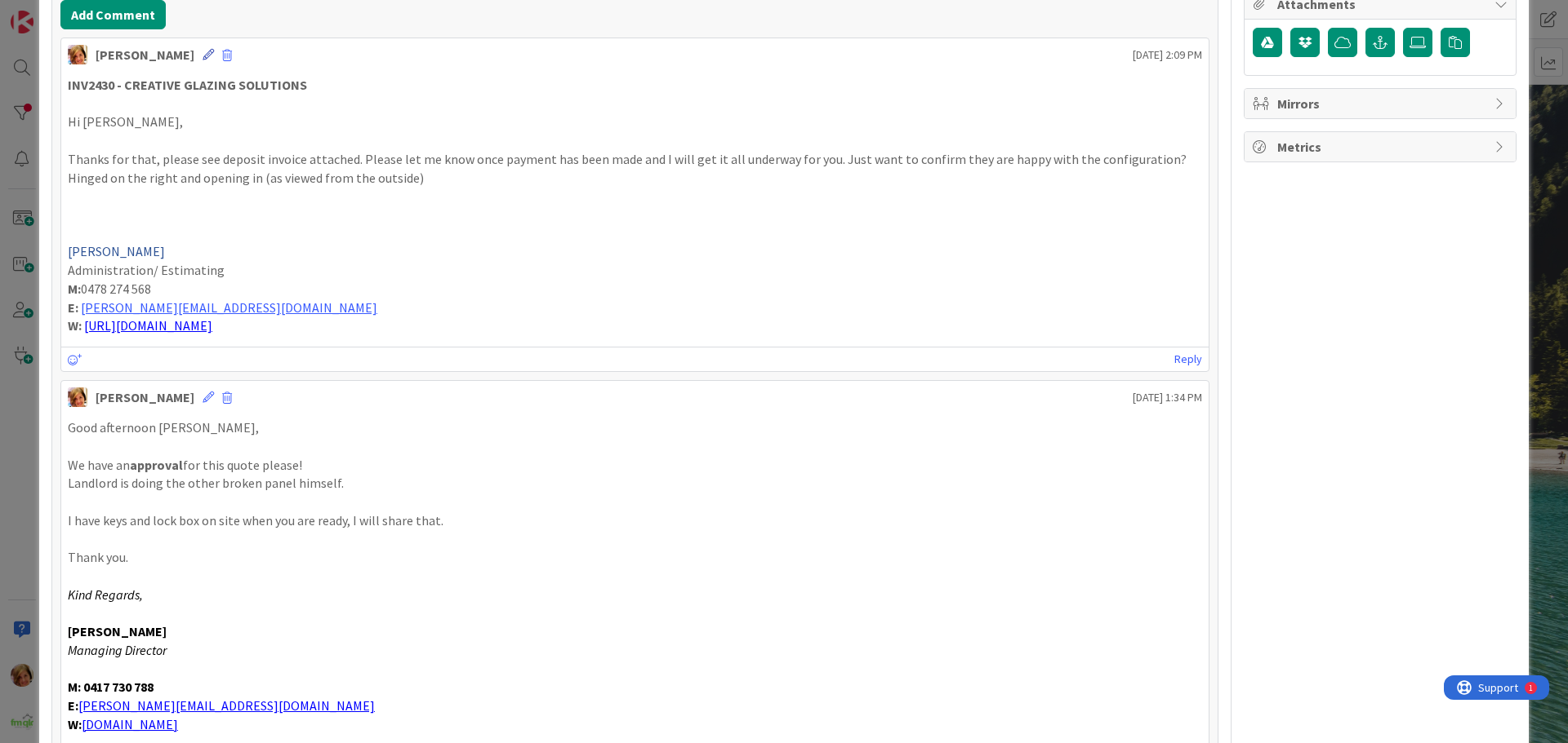
click at [203, 49] on icon at bounding box center [209, 55] width 12 height 12
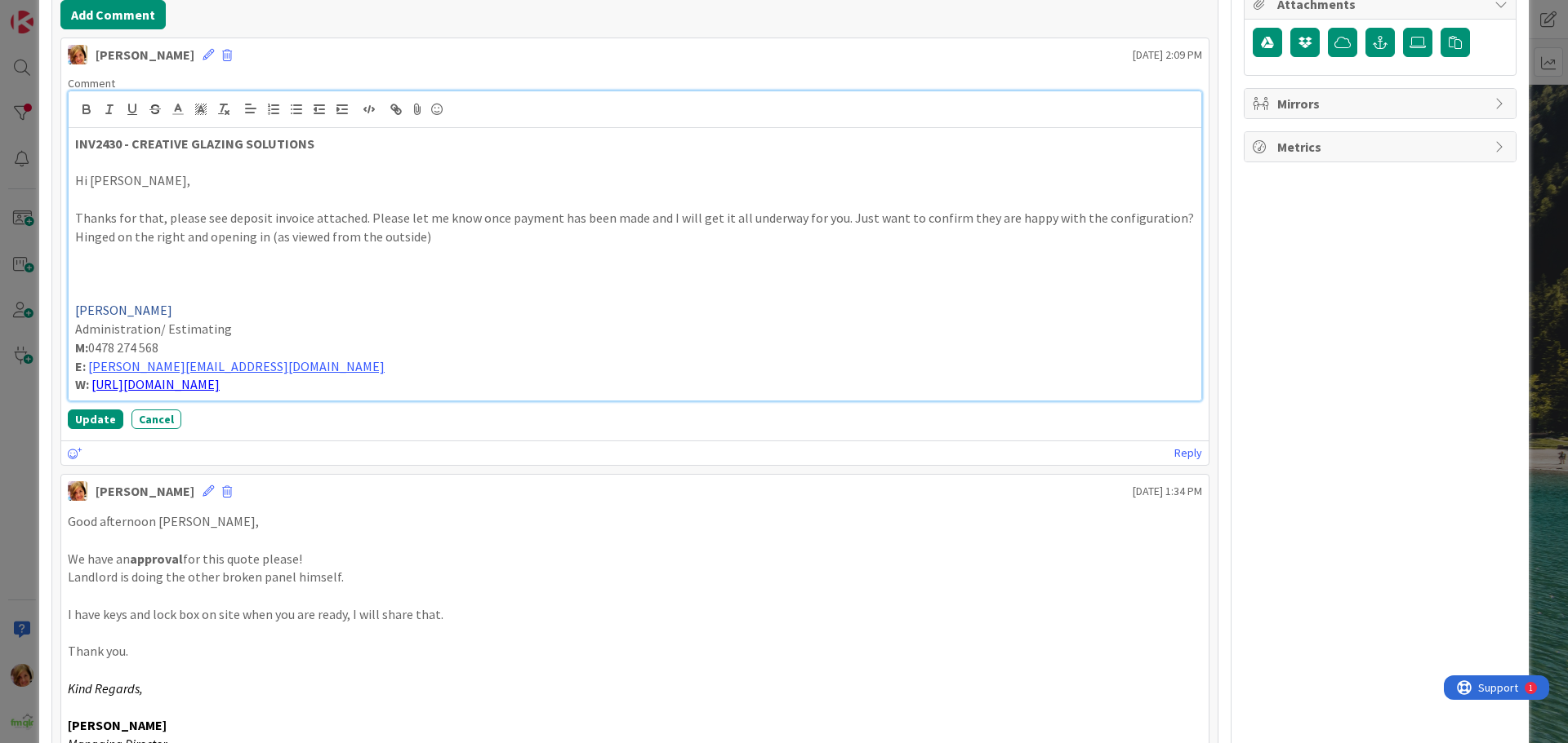
click at [353, 152] on p "INV2430 - CREATIVE GLAZING SOLUTIONS" at bounding box center [635, 143] width 1119 height 19
click at [85, 417] on button "Update" at bounding box center [96, 420] width 55 height 20
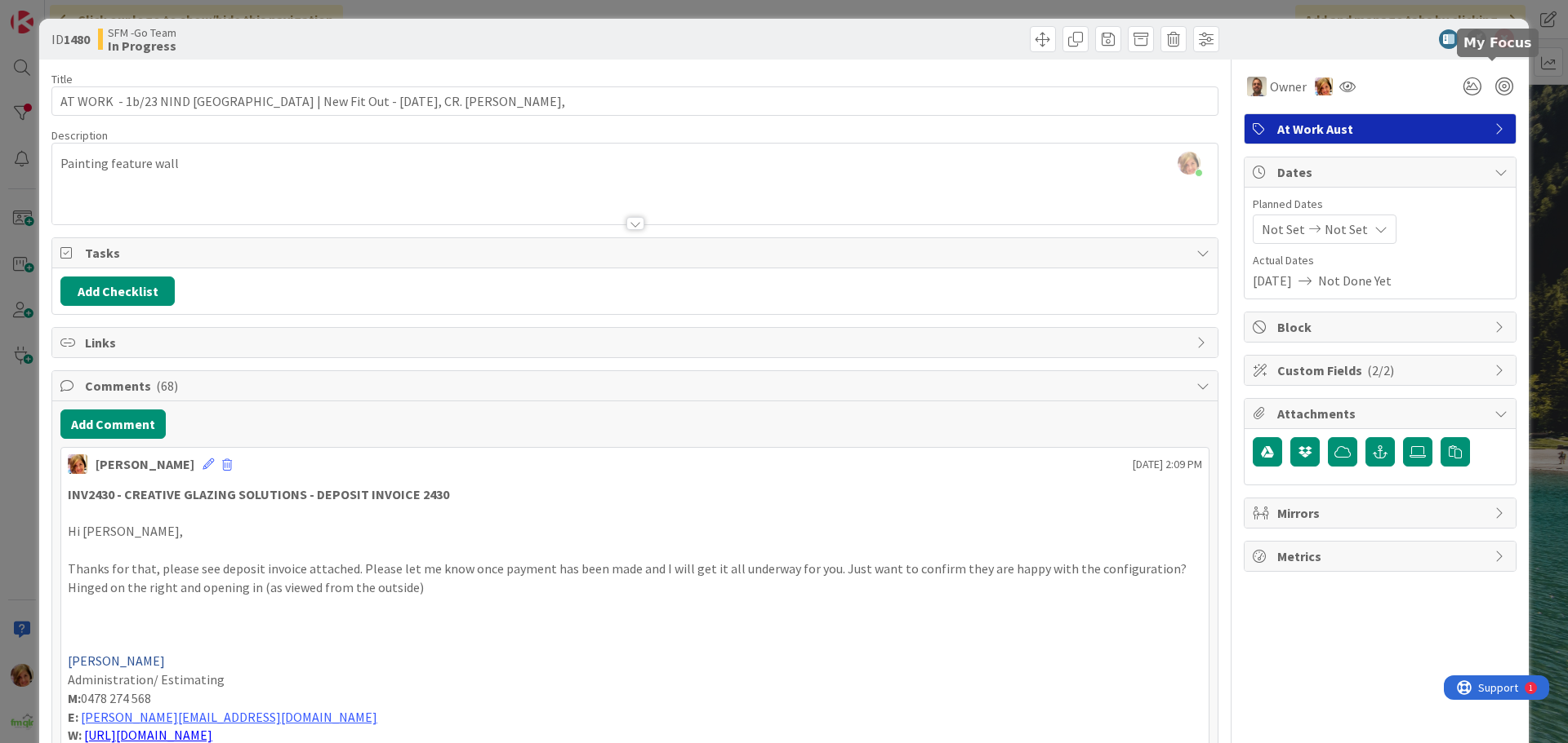
scroll to position [0, 0]
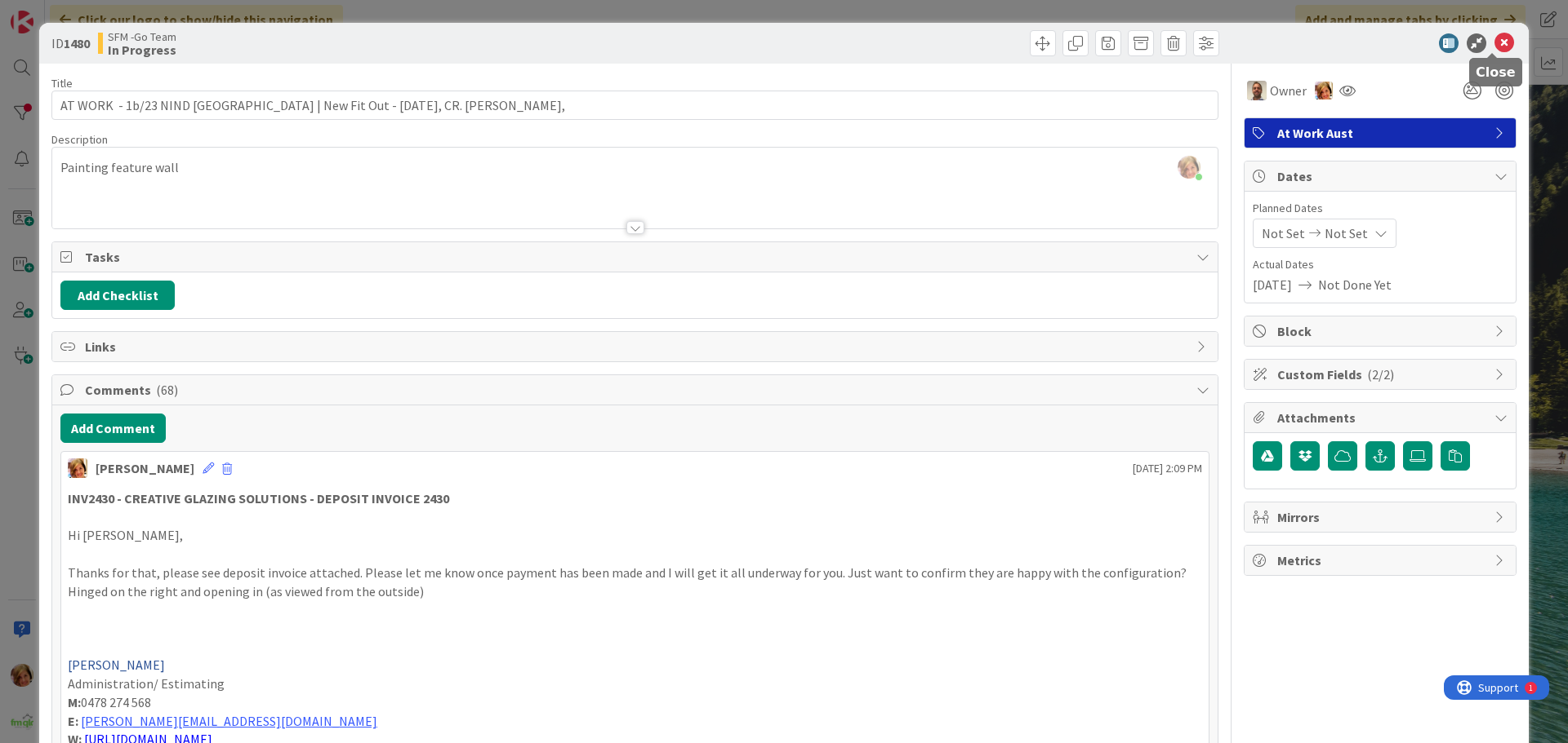
click at [1495, 42] on icon at bounding box center [1505, 43] width 20 height 20
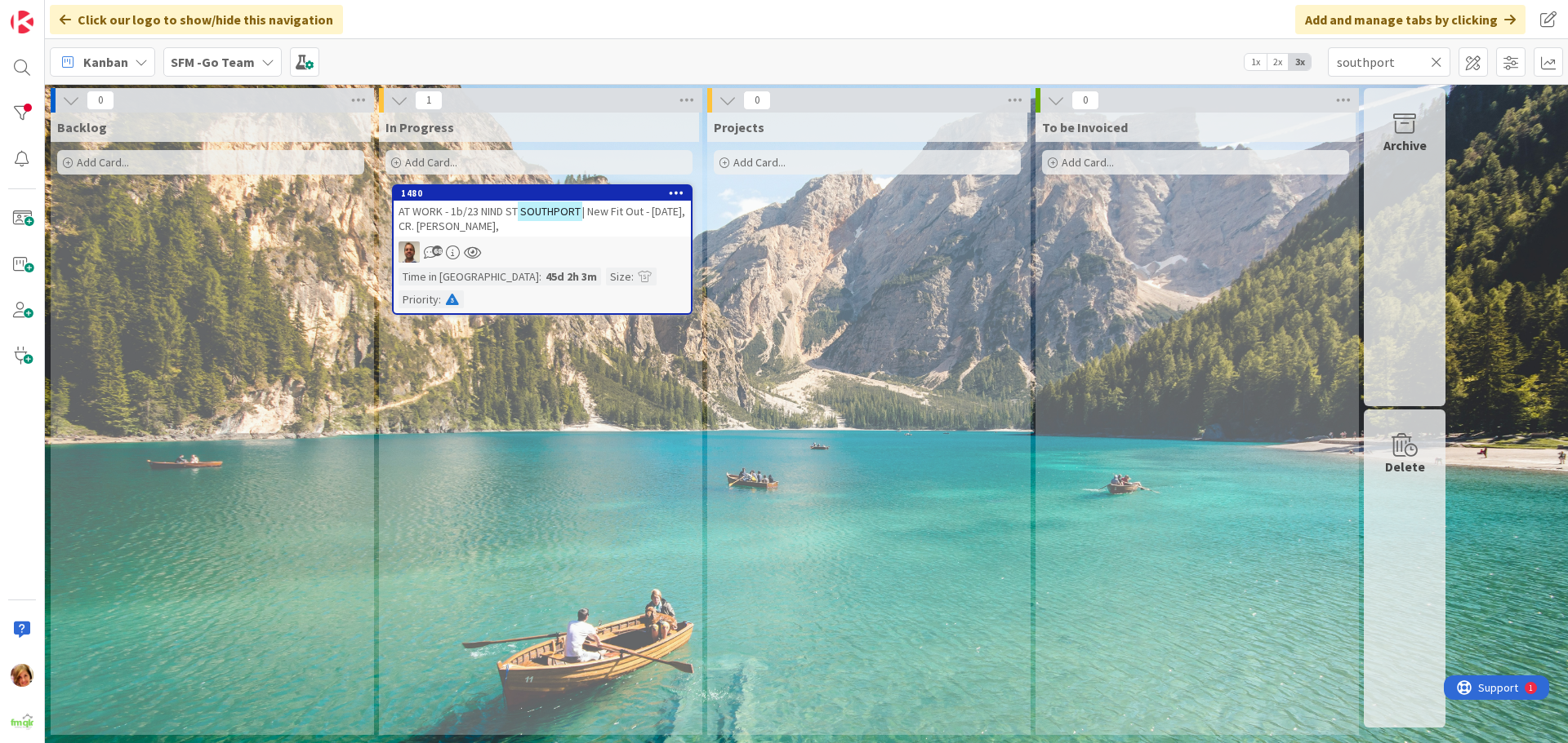
click at [1434, 58] on icon at bounding box center [1437, 61] width 12 height 15
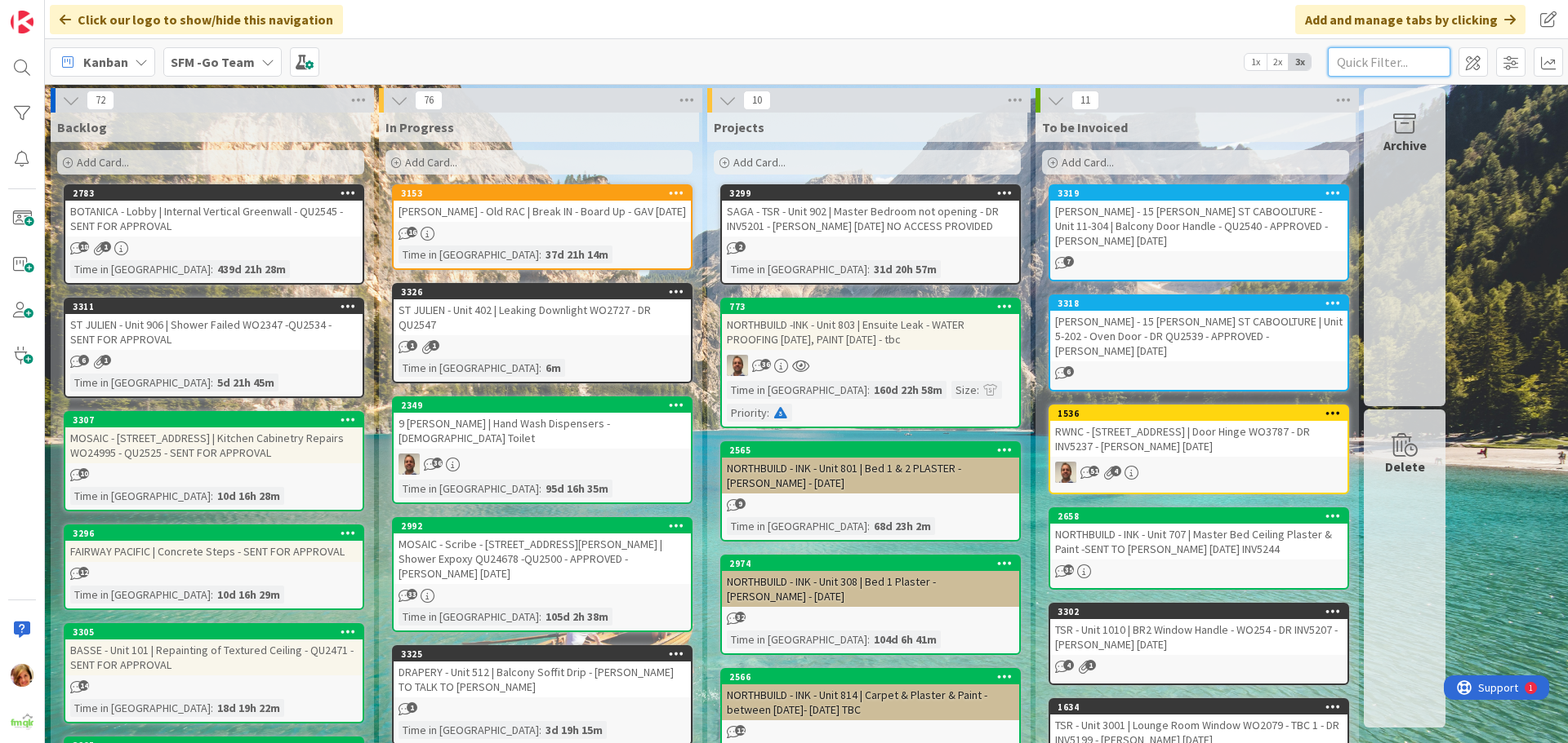
click at [1395, 60] on input "text" at bounding box center [1389, 62] width 123 height 30
type input "RACE"
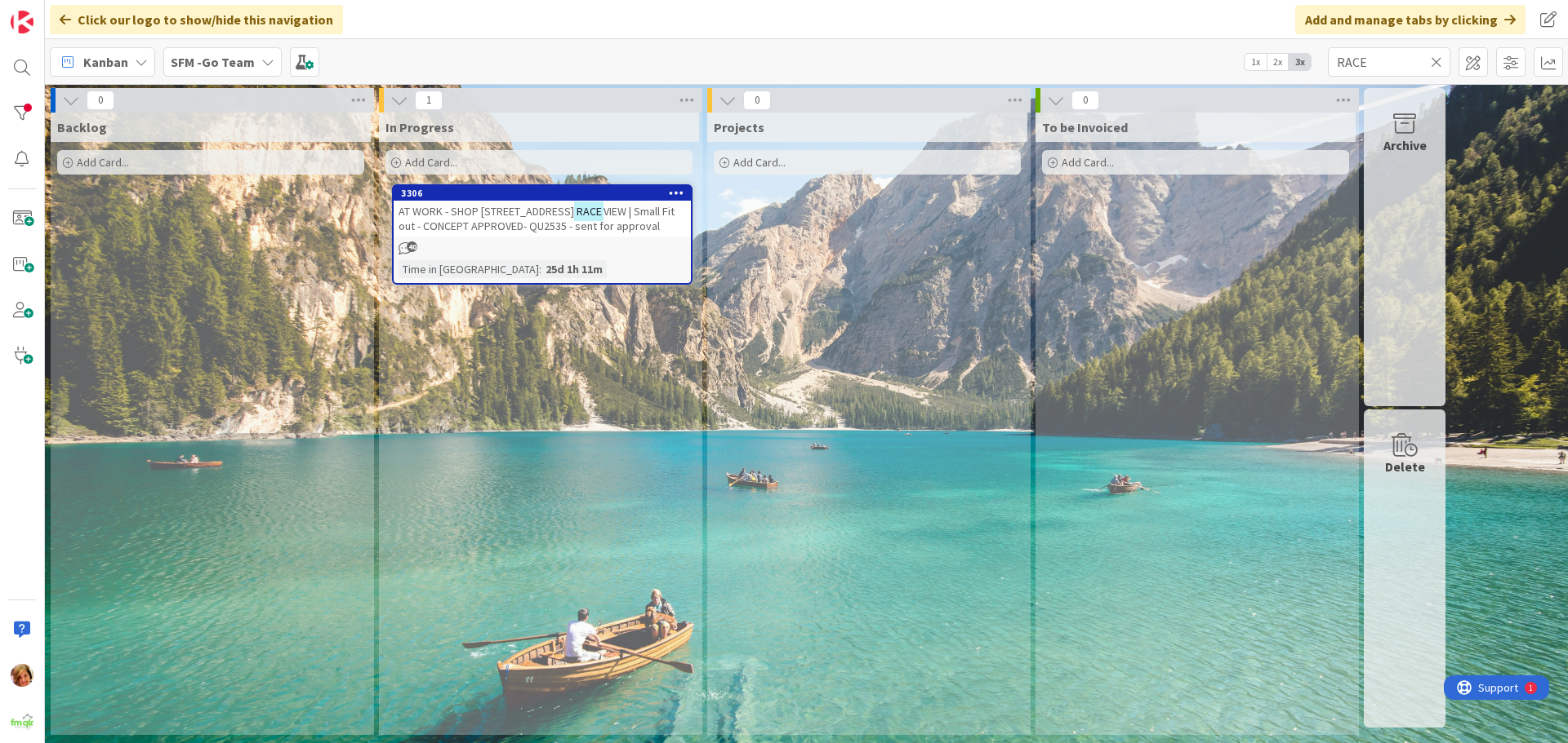
click at [546, 212] on span "AT WORK - SHOP [STREET_ADDRESS]" at bounding box center [486, 211] width 176 height 15
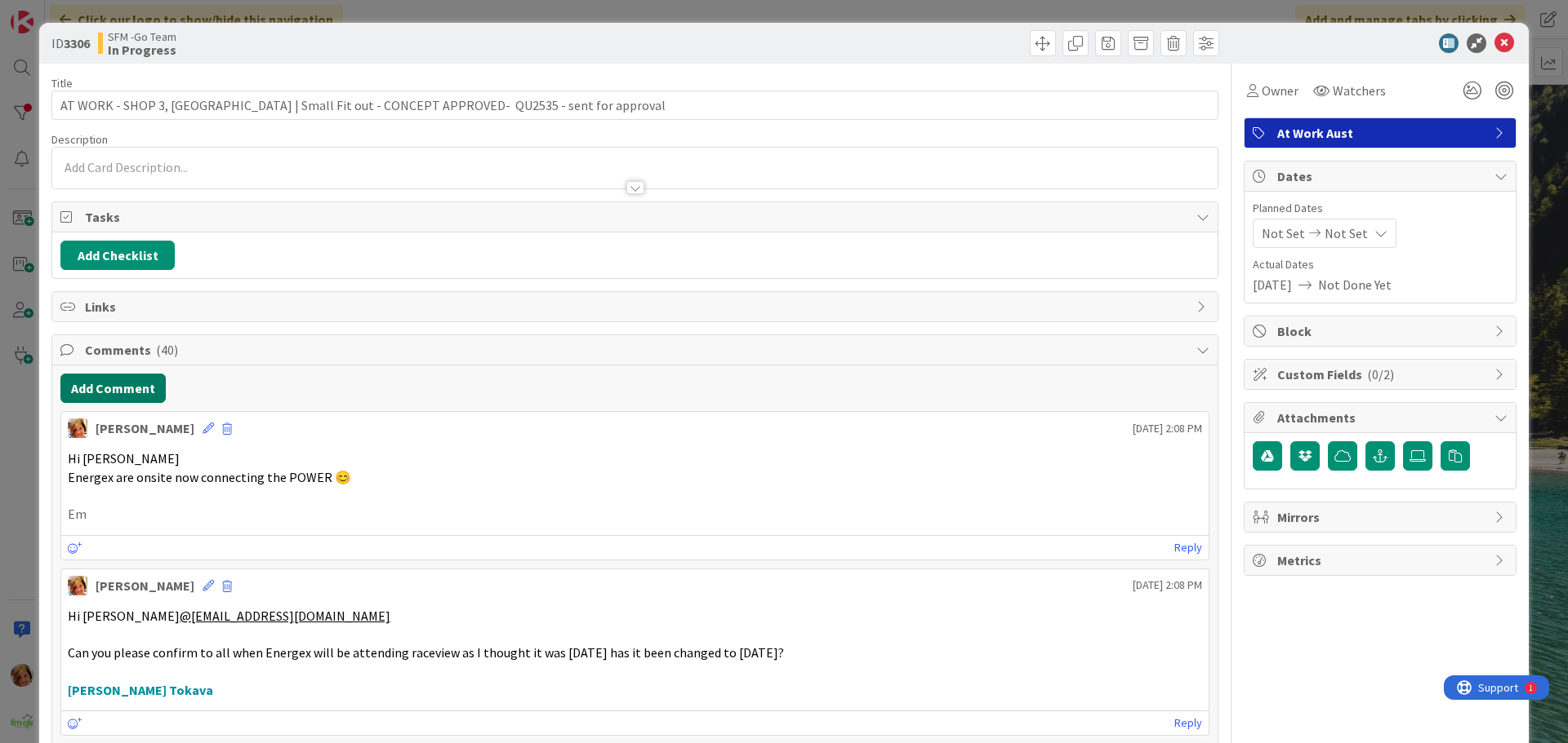
click at [122, 392] on button "Add Comment" at bounding box center [113, 388] width 106 height 30
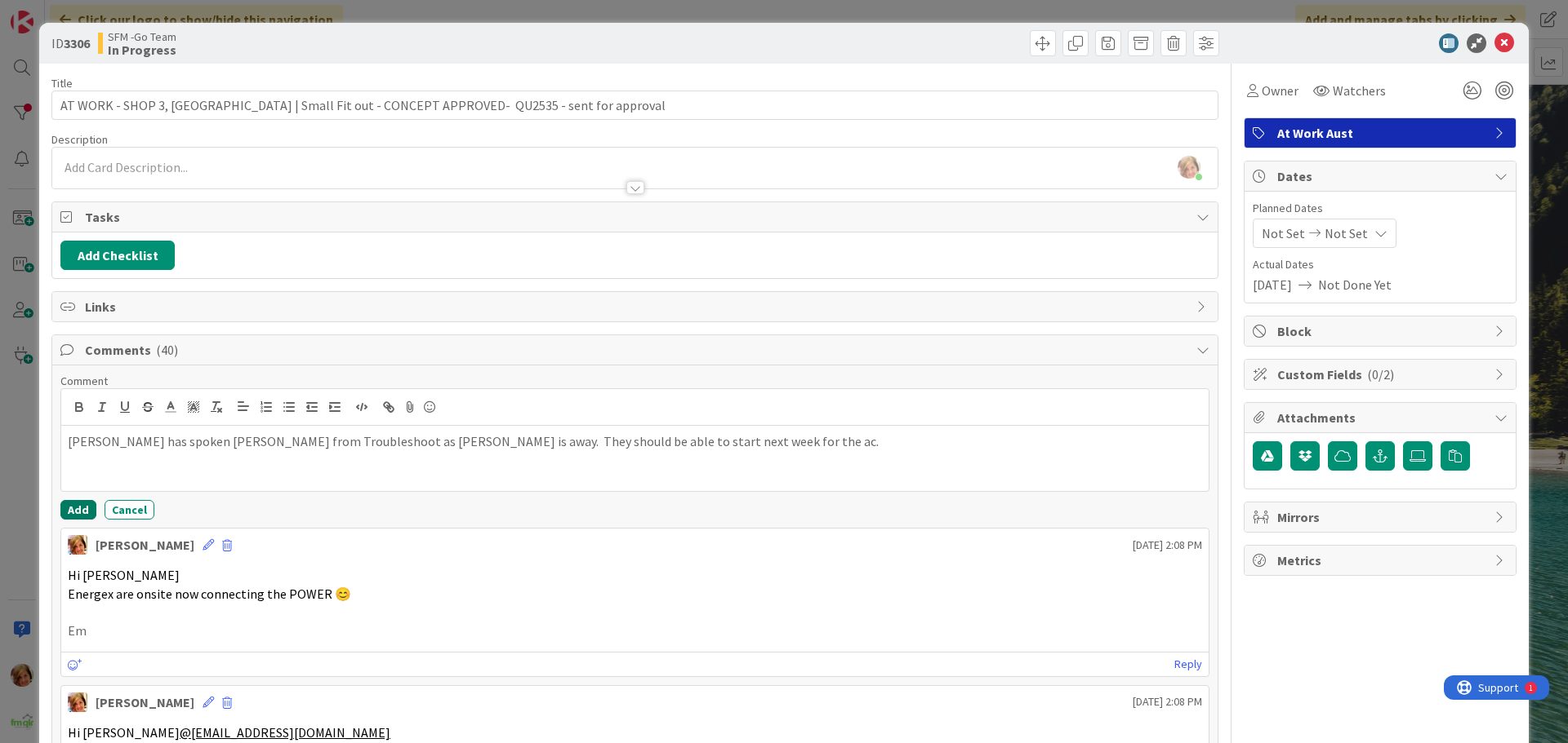
click at [74, 504] on button "Add" at bounding box center [78, 510] width 36 height 20
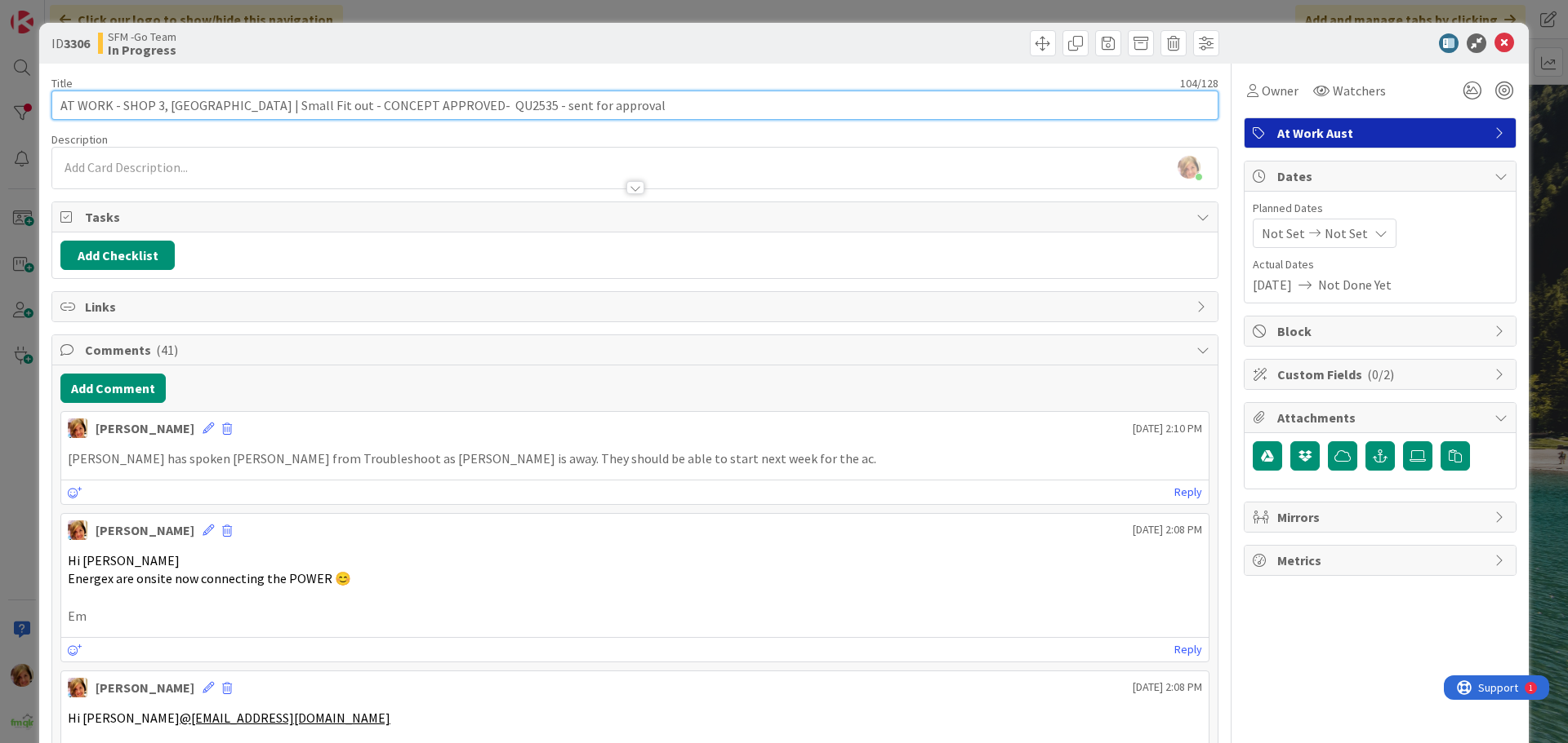
drag, startPoint x: 721, startPoint y: 109, endPoint x: 567, endPoint y: 106, distance: 154.0
click at [567, 106] on input "AT WORK - SHOP 3, 56 CASCADE ST RACEVIEW | Small Fit out - CONCEPT APPROVED- QU…" at bounding box center [635, 106] width 1167 height 30
drag, startPoint x: 514, startPoint y: 107, endPoint x: 388, endPoint y: 106, distance: 126.0
click at [388, 106] on input "AT WORK - SHOP 3, 56 CASCADE ST RACEVIEW | Small Fit out - CONCEPT APPROVED- QU…" at bounding box center [635, 106] width 1167 height 30
type input "AT WORK - SHOP 3, 56 CASCADE ST RACEVIEW | Small Fit out QU2535 - APPROVED"
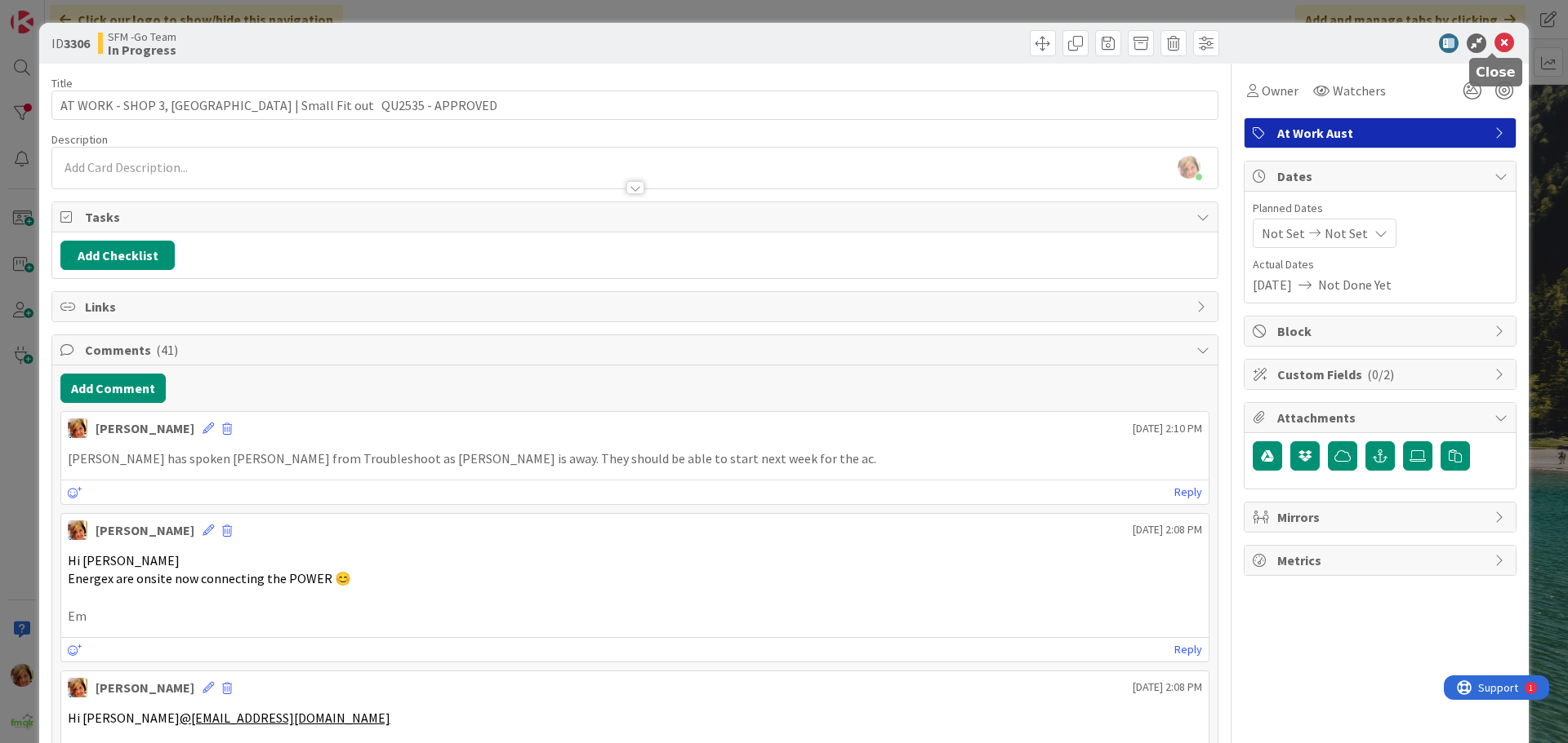
click at [1495, 40] on icon at bounding box center [1505, 43] width 20 height 20
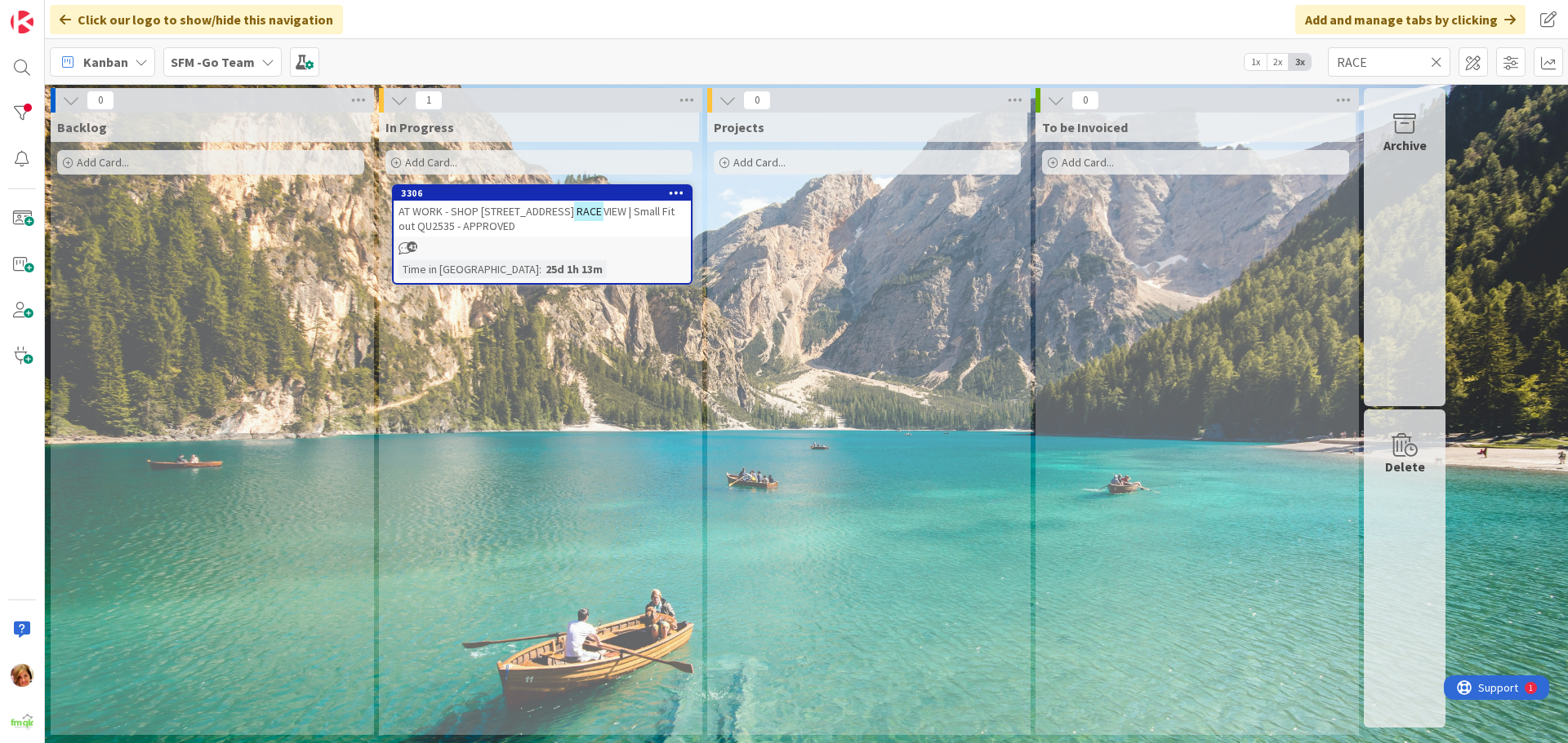
click at [1437, 59] on icon at bounding box center [1437, 61] width 12 height 15
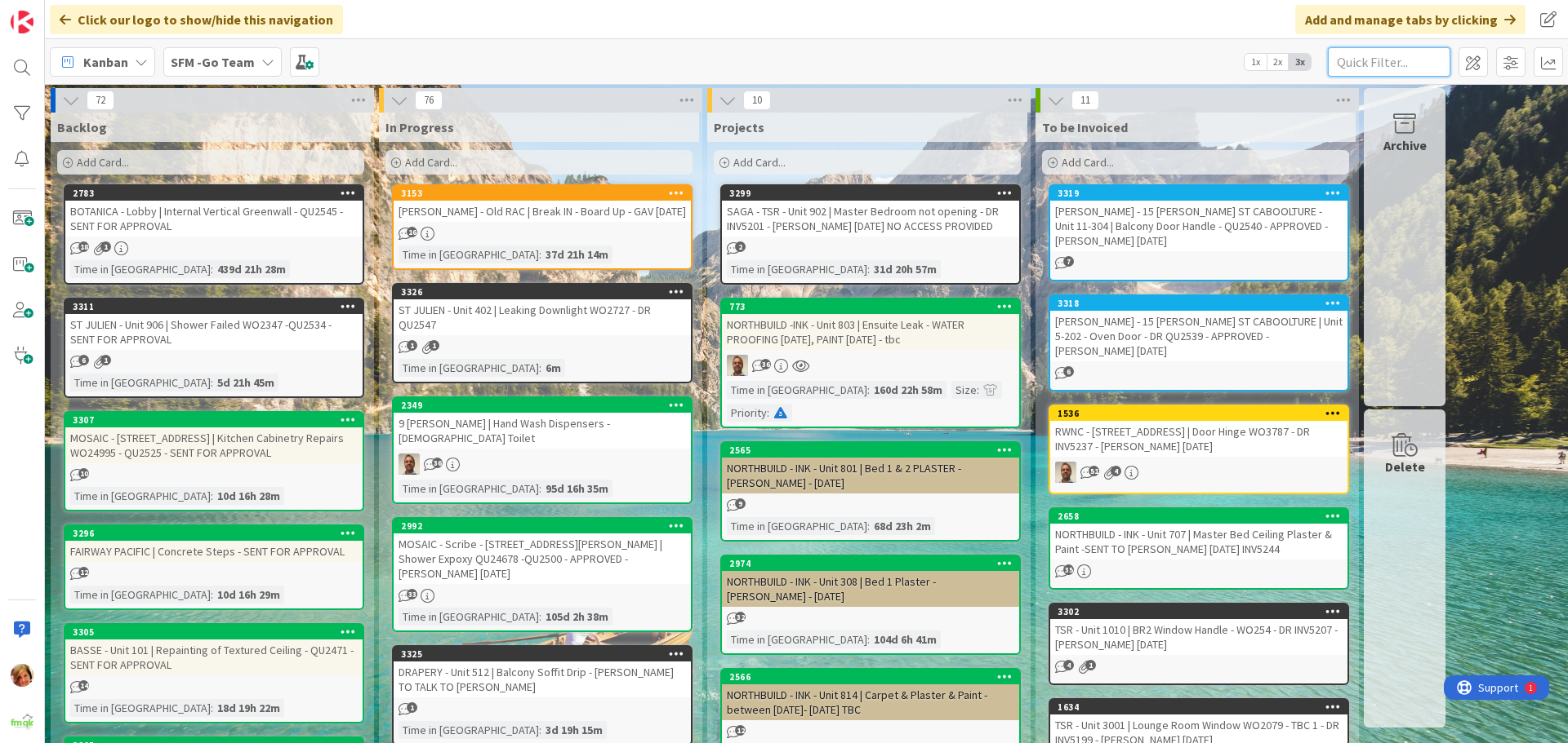
click at [1345, 64] on input "text" at bounding box center [1389, 62] width 123 height 30
type input "RACEVIEW"
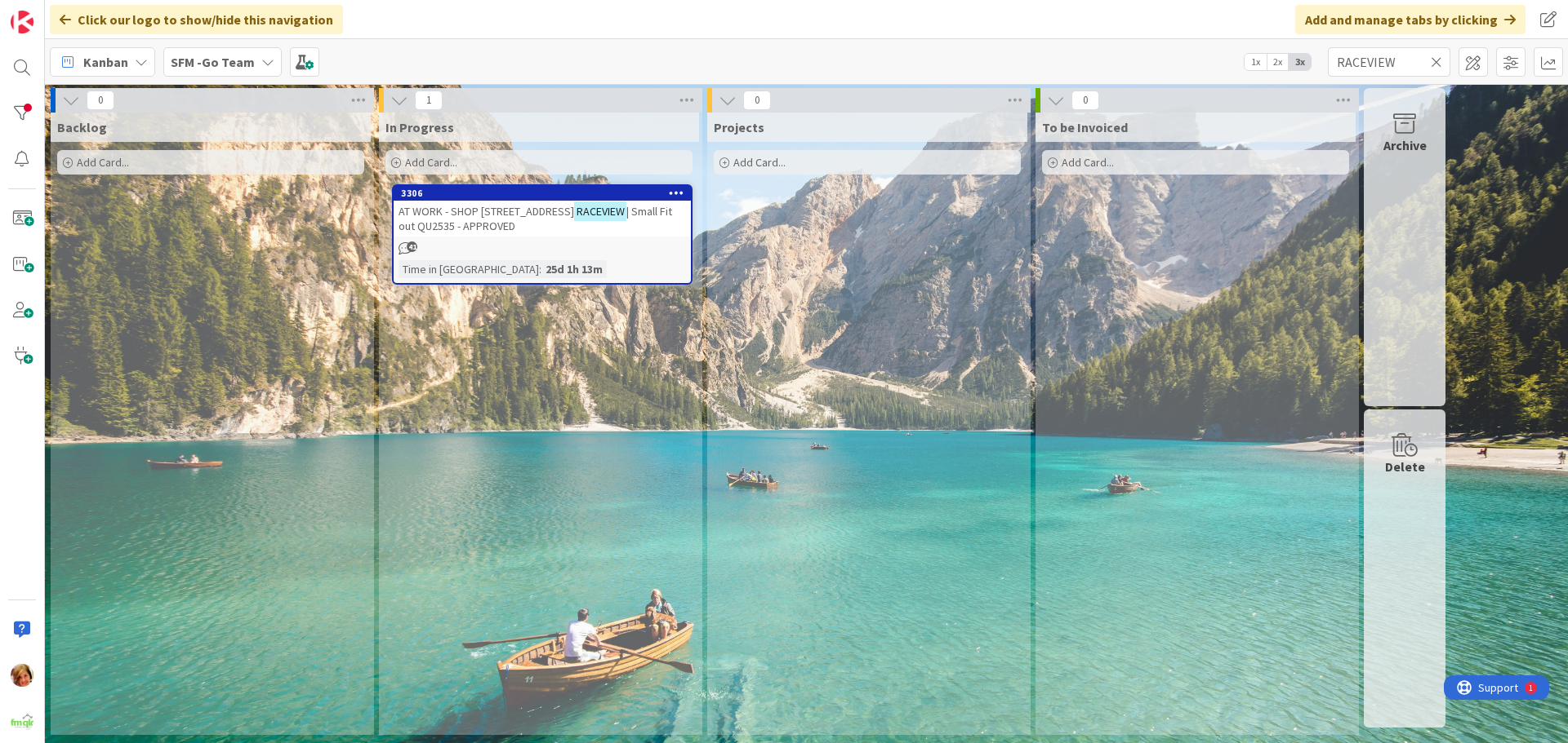
click at [508, 208] on span "AT WORK - SHOP [STREET_ADDRESS]" at bounding box center [486, 211] width 176 height 15
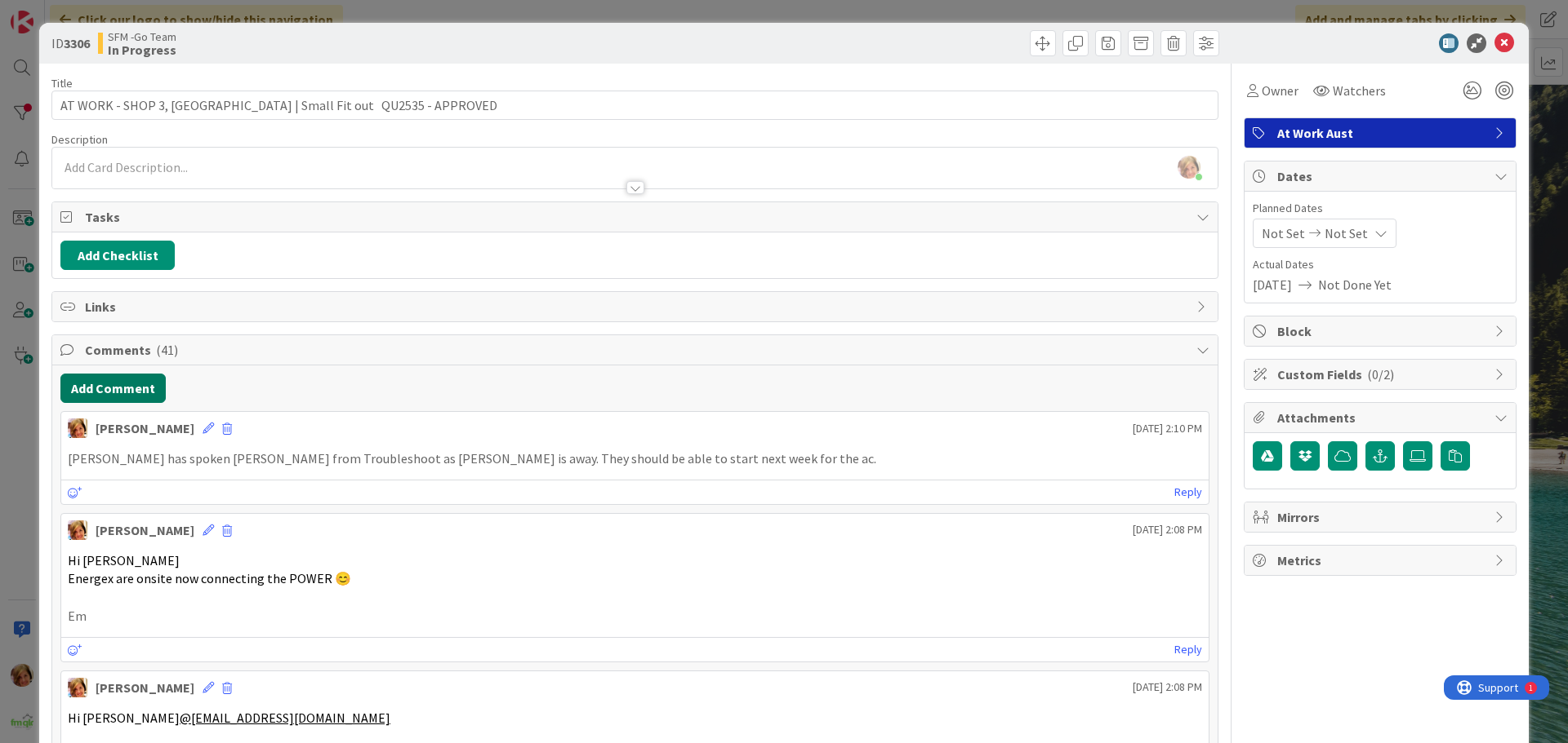
click at [132, 391] on button "Add Comment" at bounding box center [113, 388] width 106 height 30
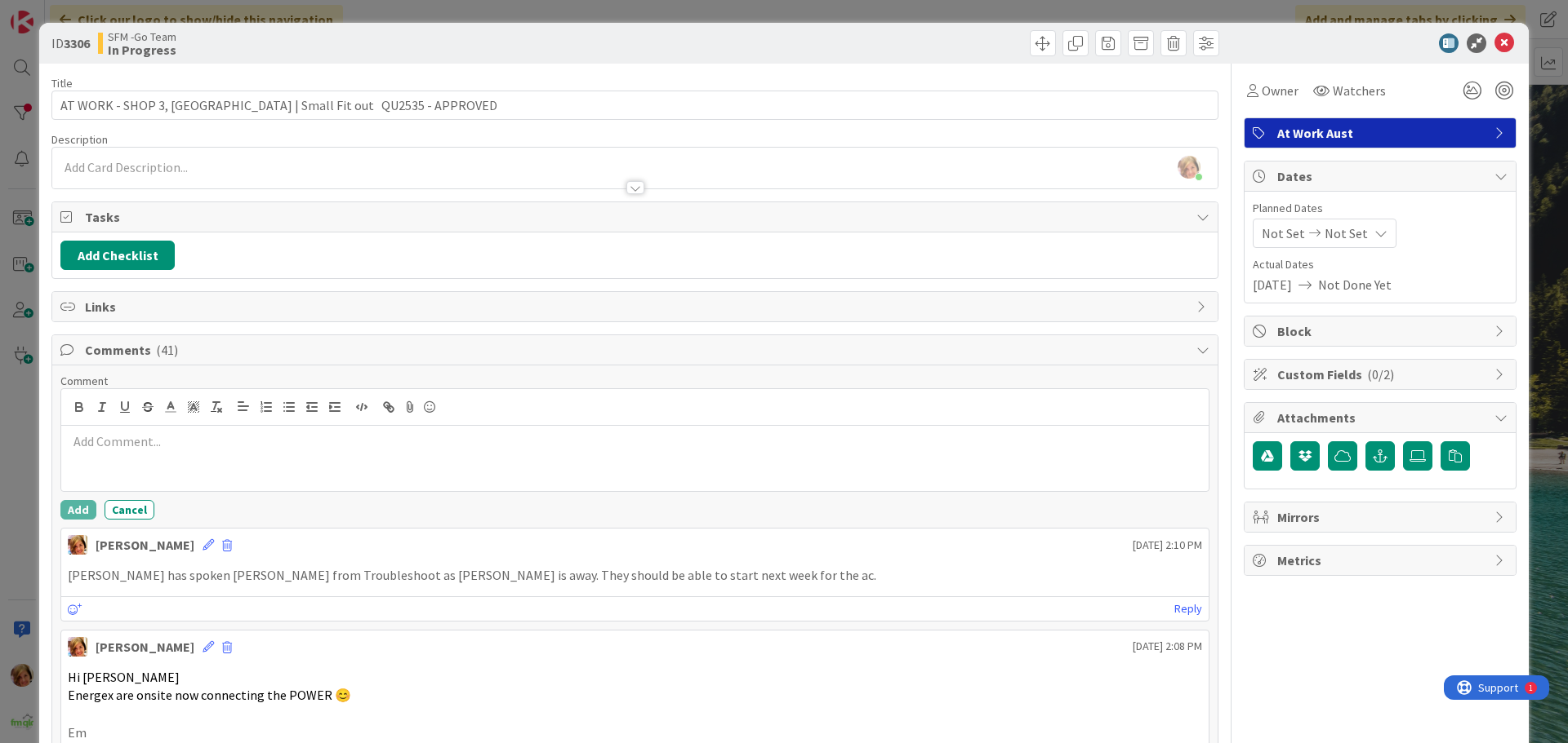
click at [149, 467] on div at bounding box center [635, 458] width 1148 height 65
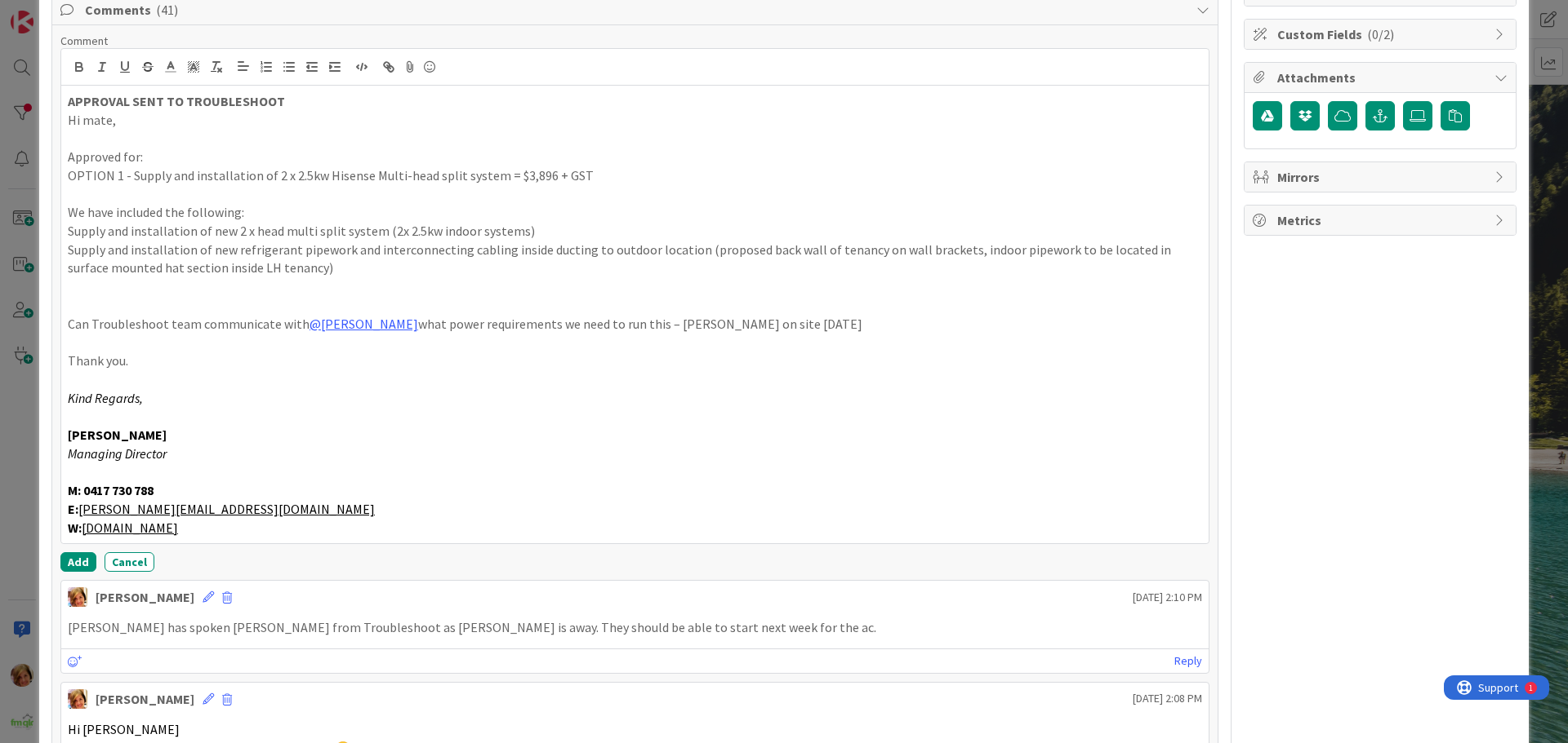
scroll to position [459, 0]
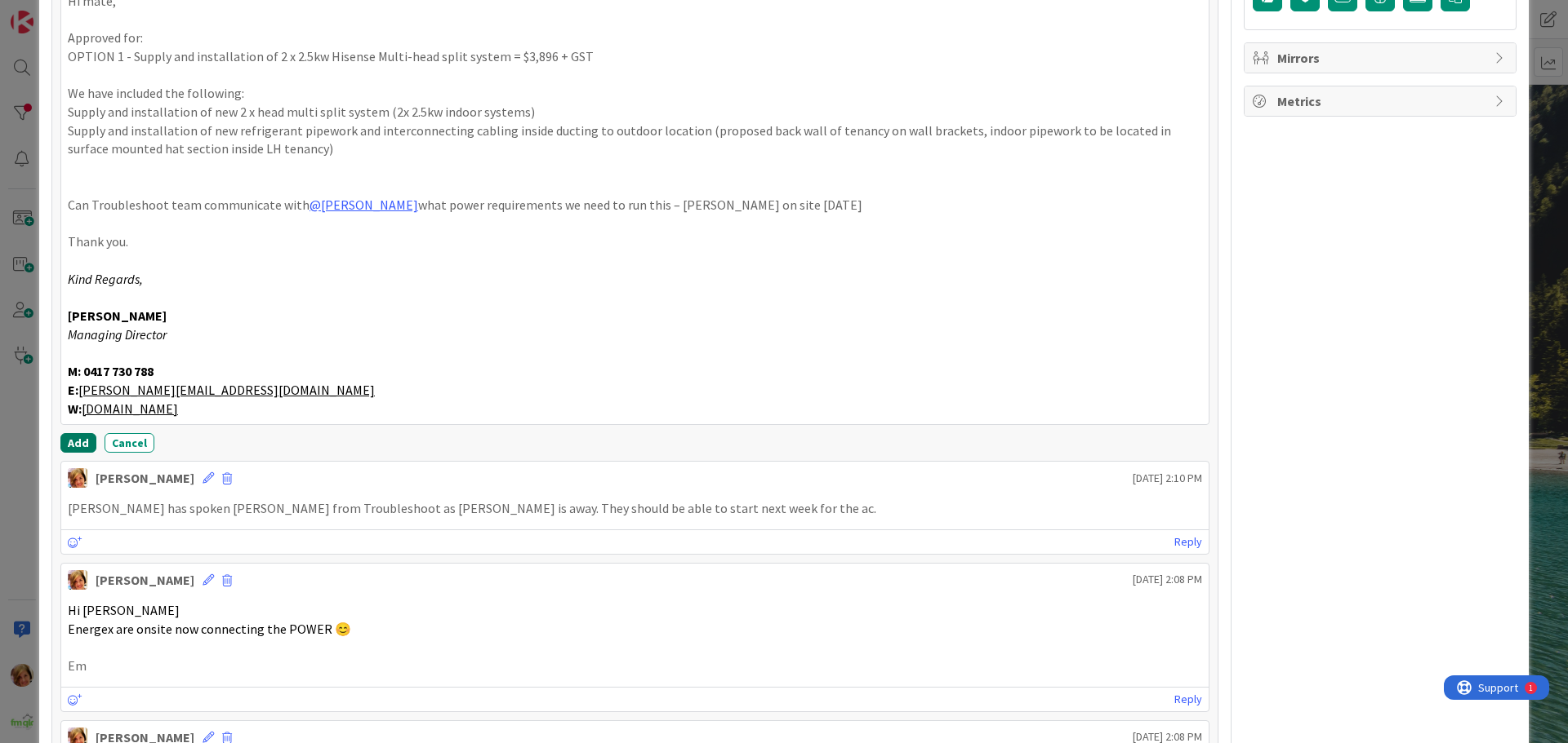
click at [65, 434] on div "Comment APPROVAL SENT TO TROUBLESHOOT Hi mate, Approved for: OPTION 1 - Supply …" at bounding box center [635, 183] width 1149 height 538
click at [72, 444] on button "Add" at bounding box center [78, 444] width 36 height 20
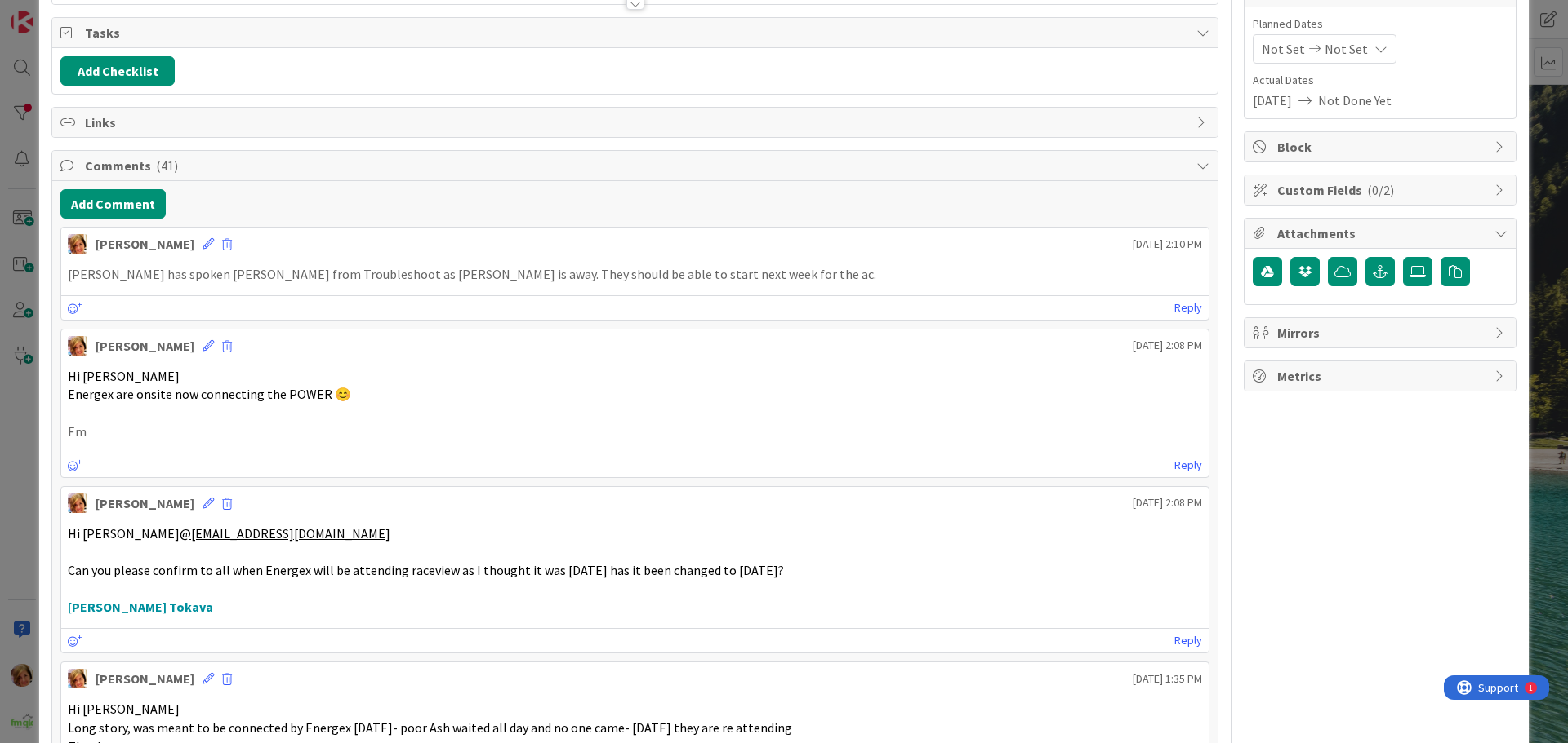
scroll to position [0, 0]
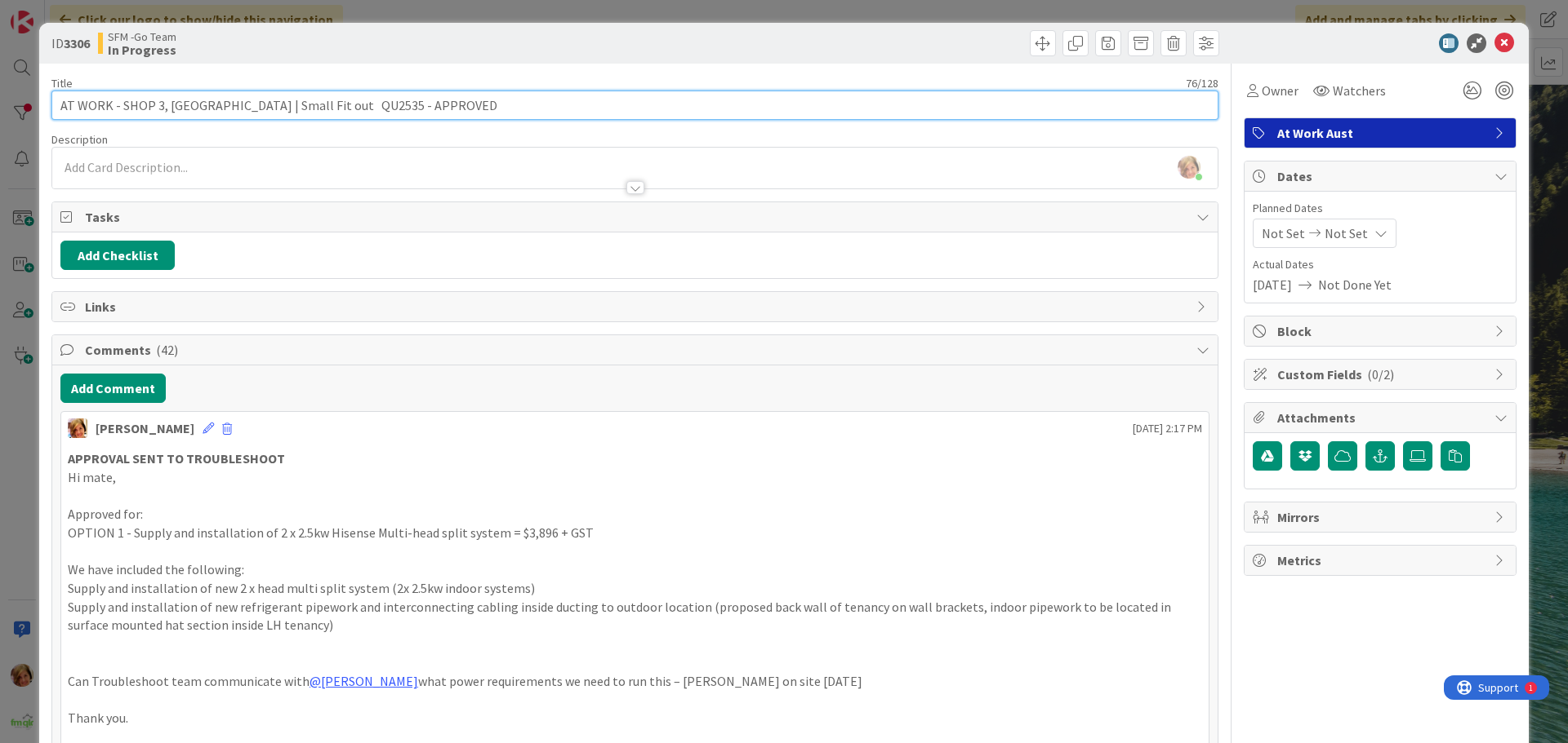
click at [537, 107] on input "AT WORK - SHOP 3, 56 CASCADE ST RACEVIEW | Small Fit out QU2535 - APPROVED" at bounding box center [635, 106] width 1167 height 30
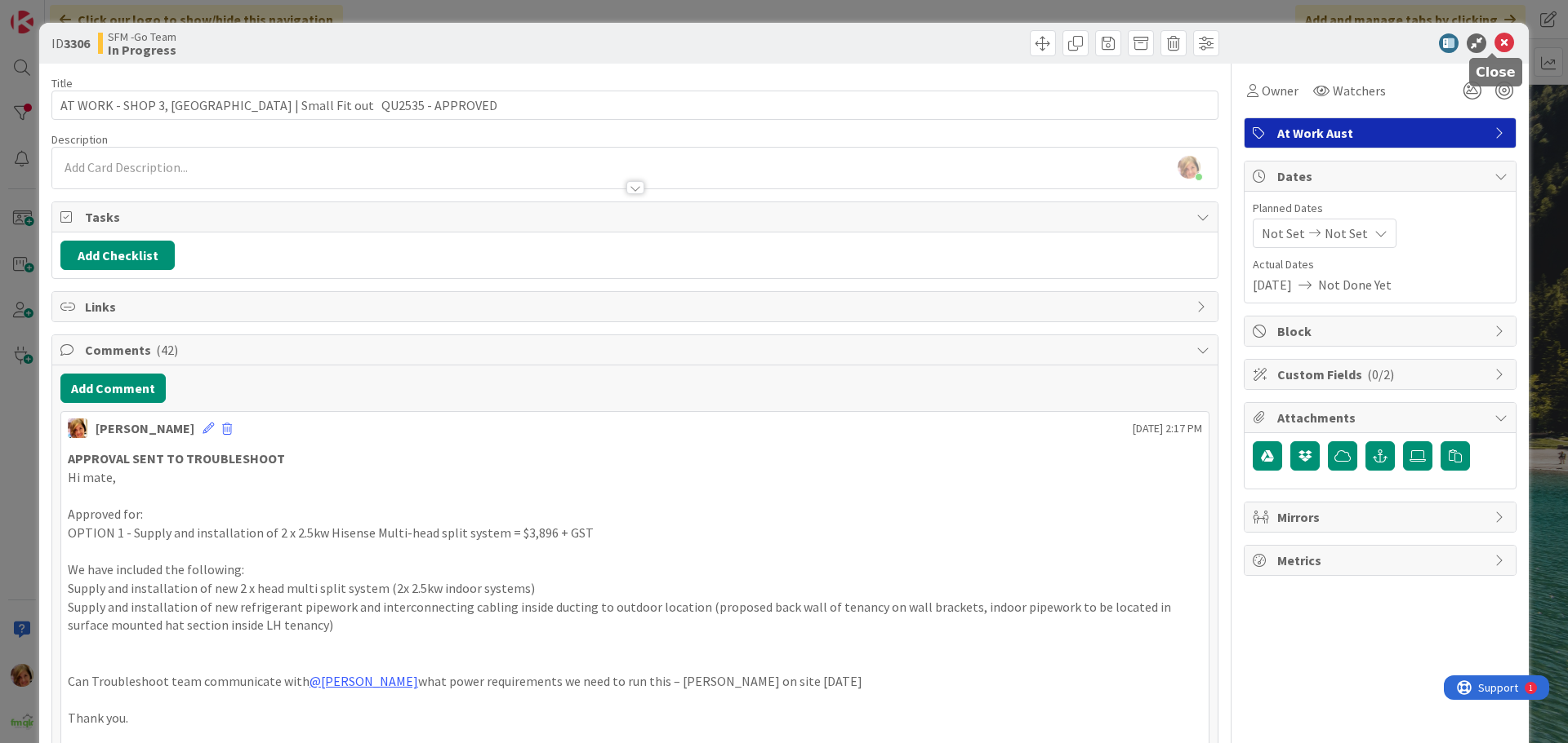
click at [1495, 42] on icon at bounding box center [1505, 43] width 20 height 20
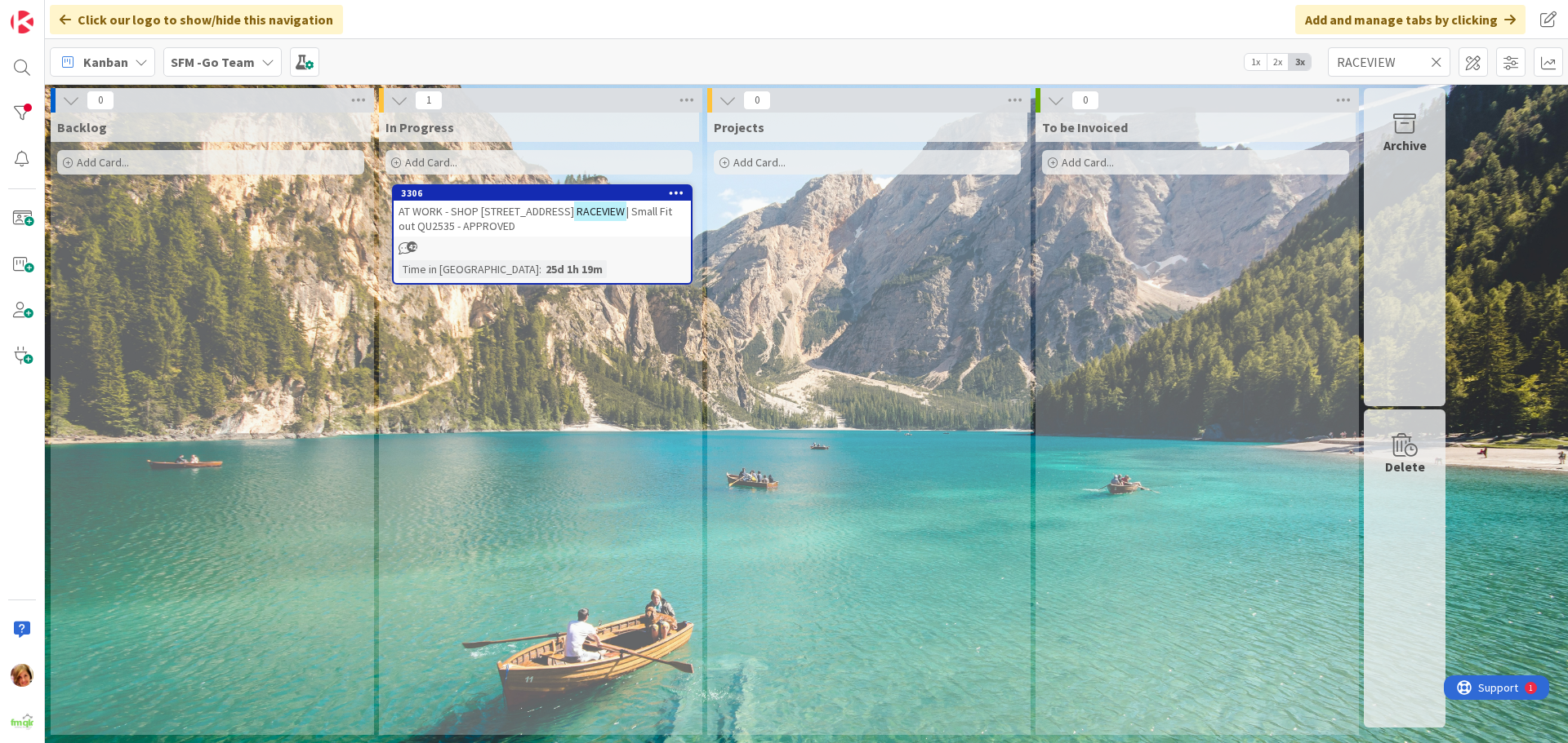
click at [1437, 63] on icon at bounding box center [1437, 61] width 12 height 15
click at [1437, 63] on input "text" at bounding box center [1389, 62] width 123 height 30
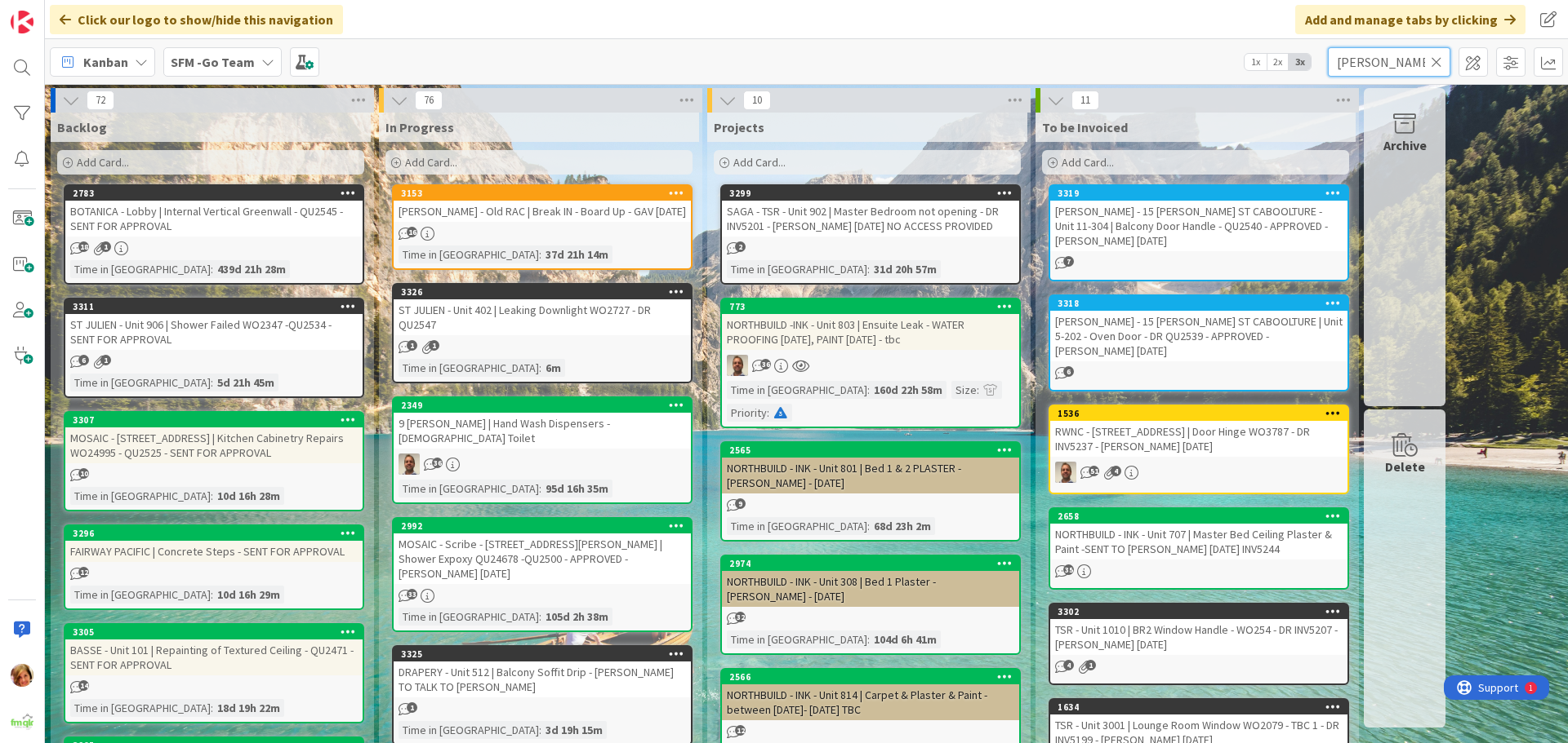
type input "JULIEN"
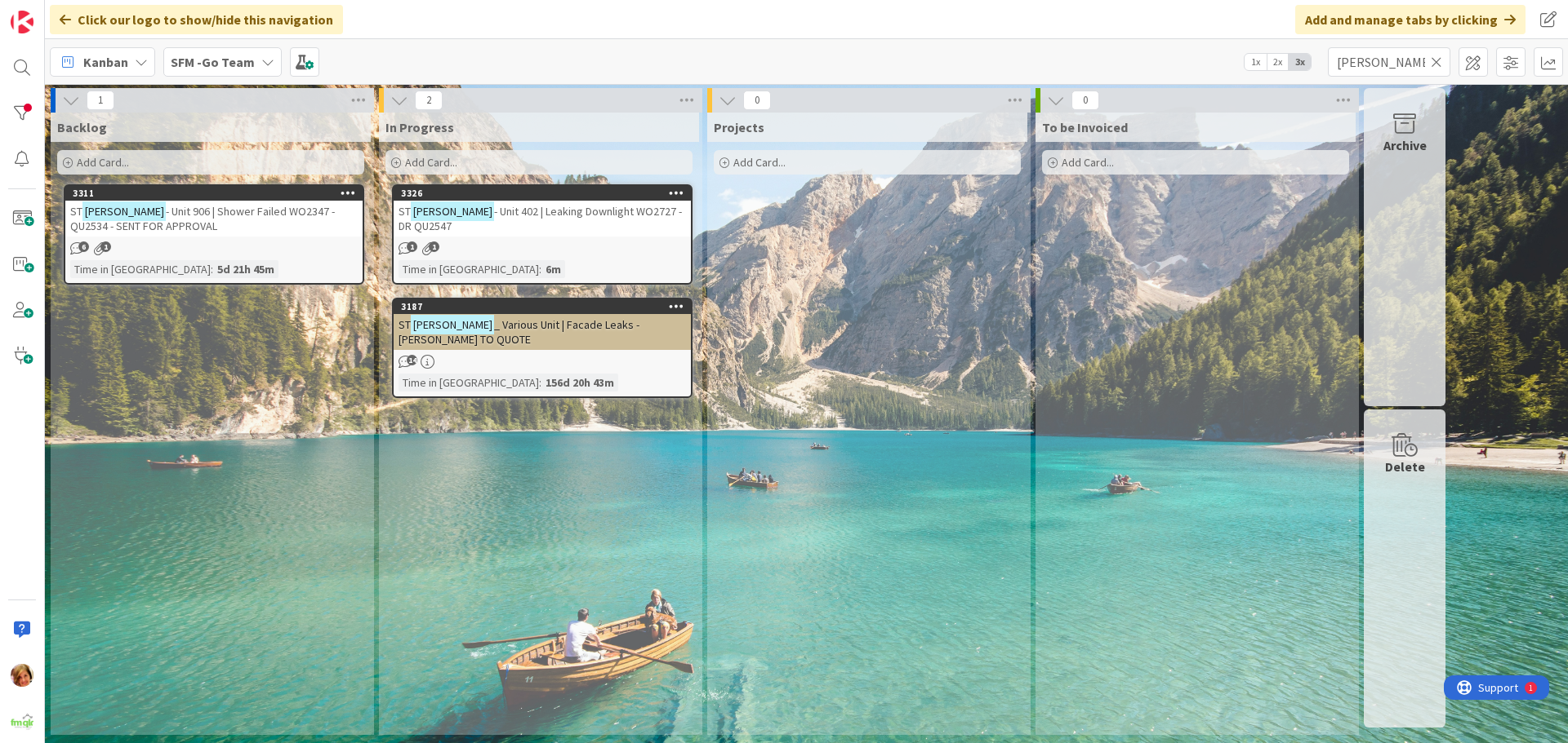
click at [547, 213] on span "- Unit 402 | Leaking Downlight WO2727 - DR QU2547" at bounding box center [540, 219] width 284 height 30
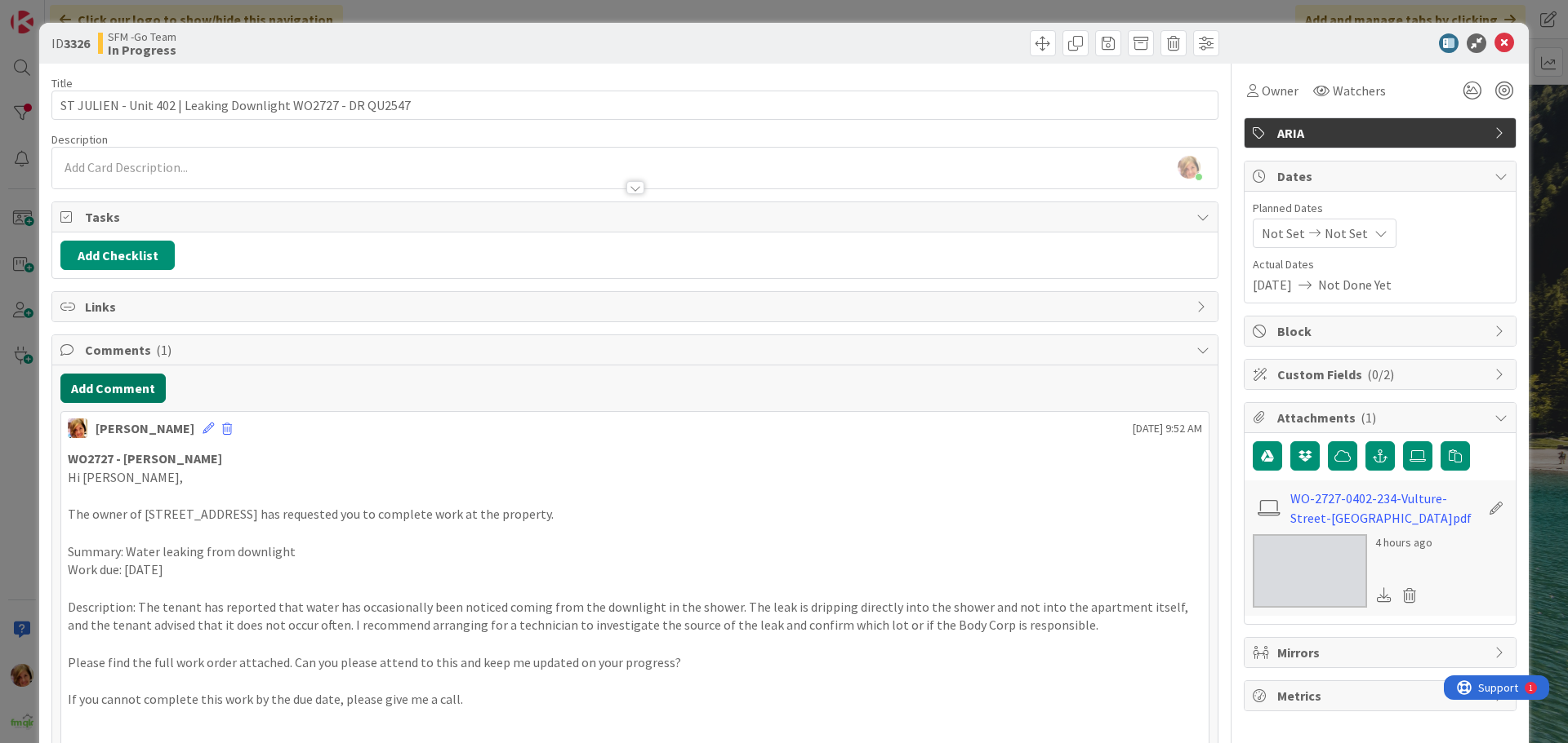
click at [99, 388] on button "Add Comment" at bounding box center [113, 388] width 106 height 30
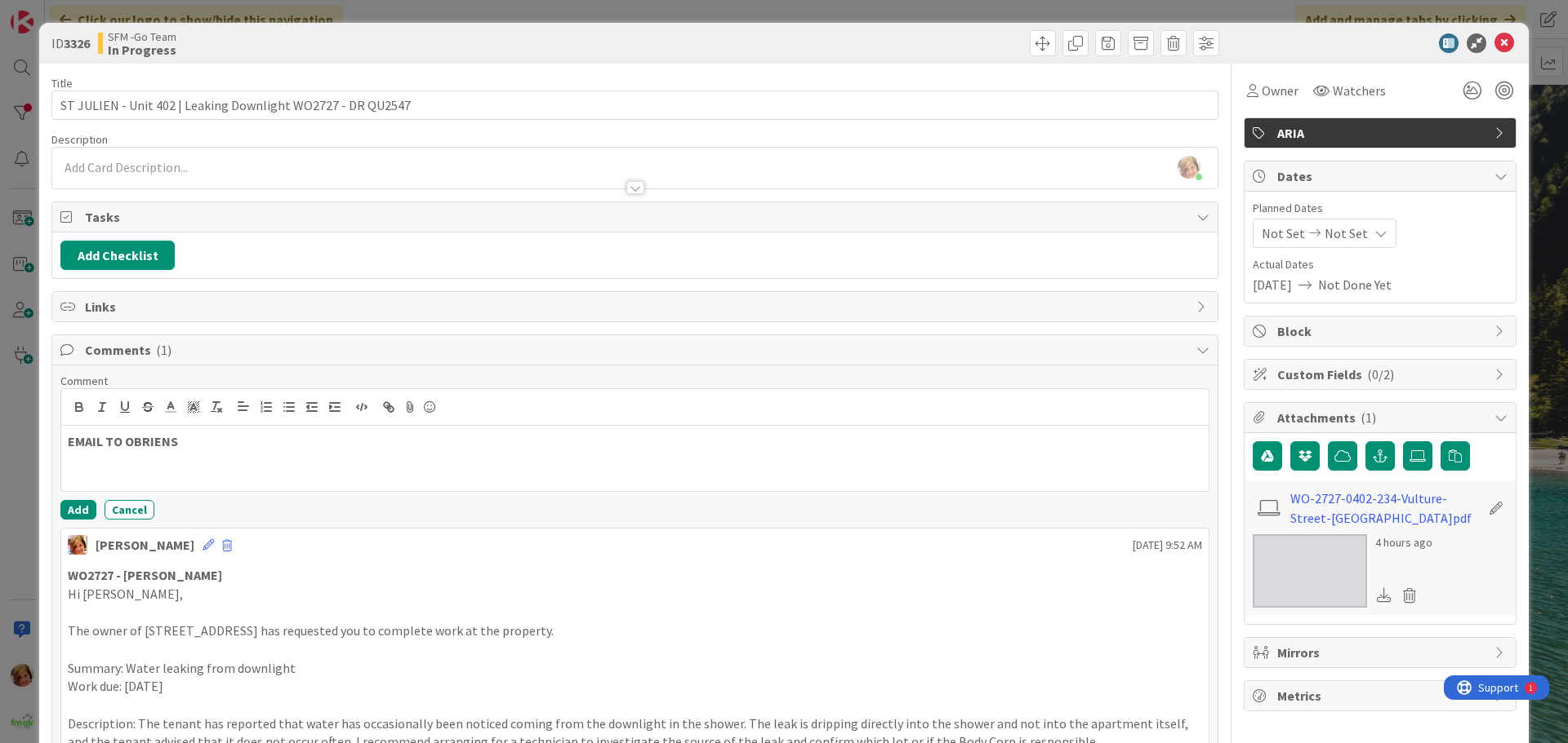
scroll to position [151, 0]
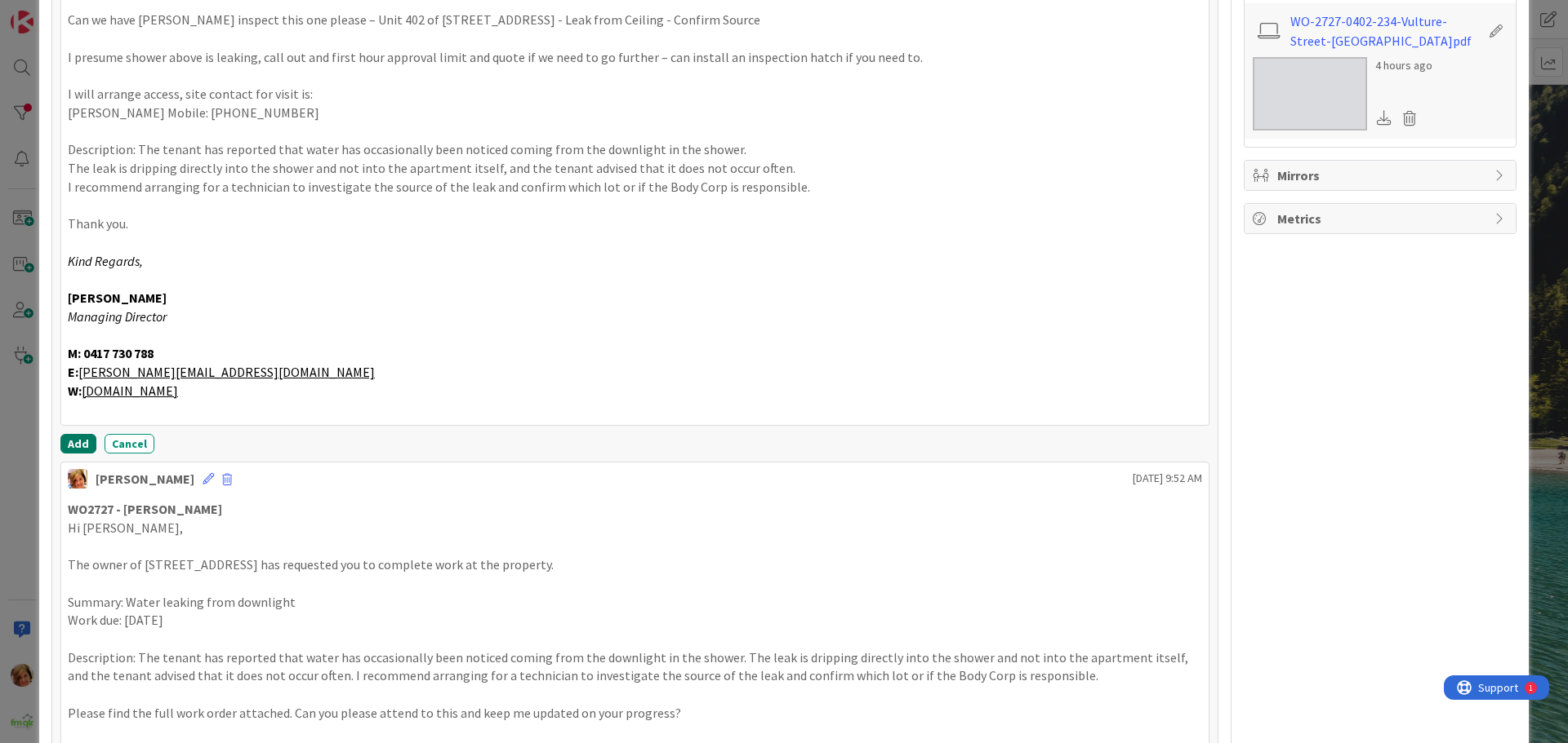
click at [72, 444] on button "Add" at bounding box center [78, 444] width 36 height 20
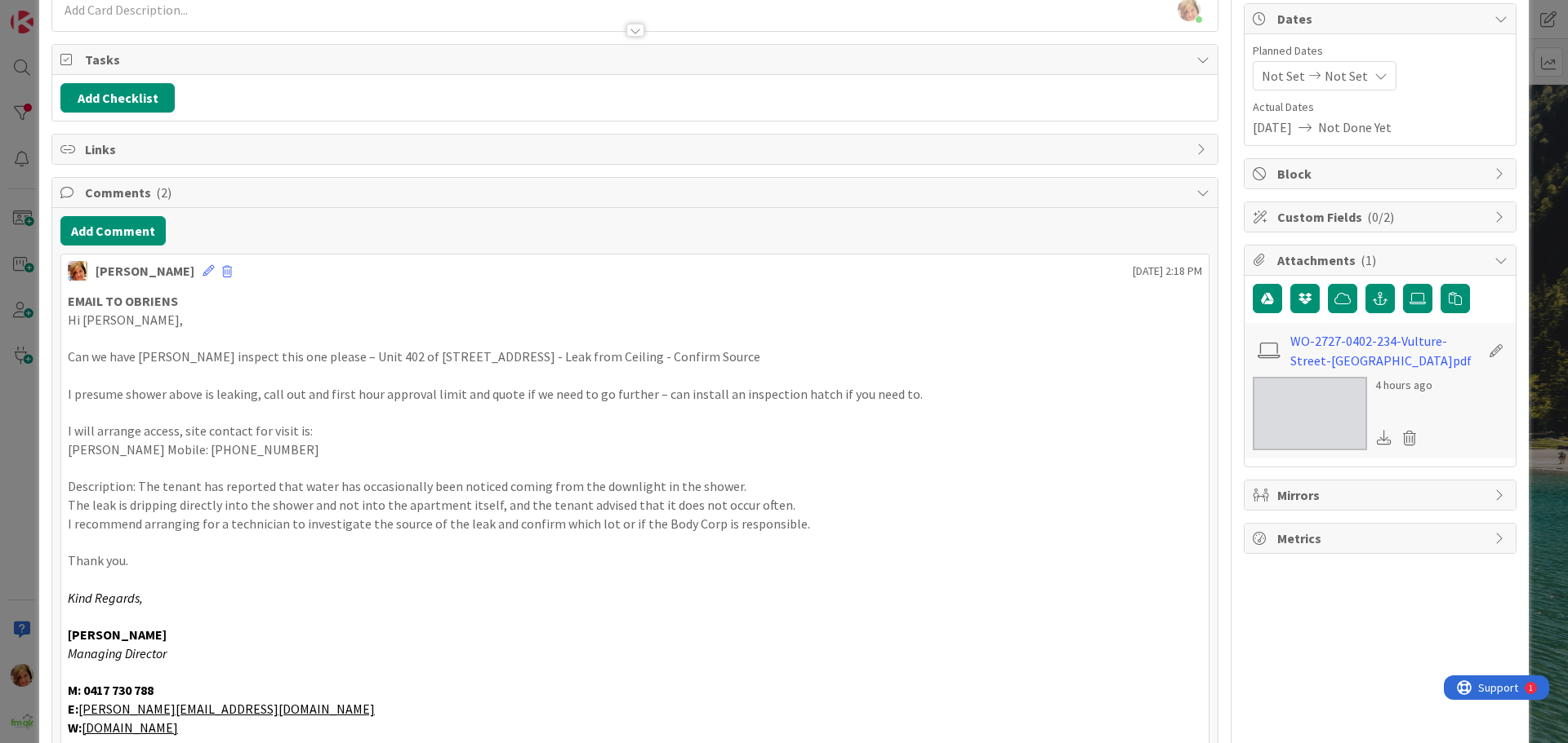
scroll to position [0, 0]
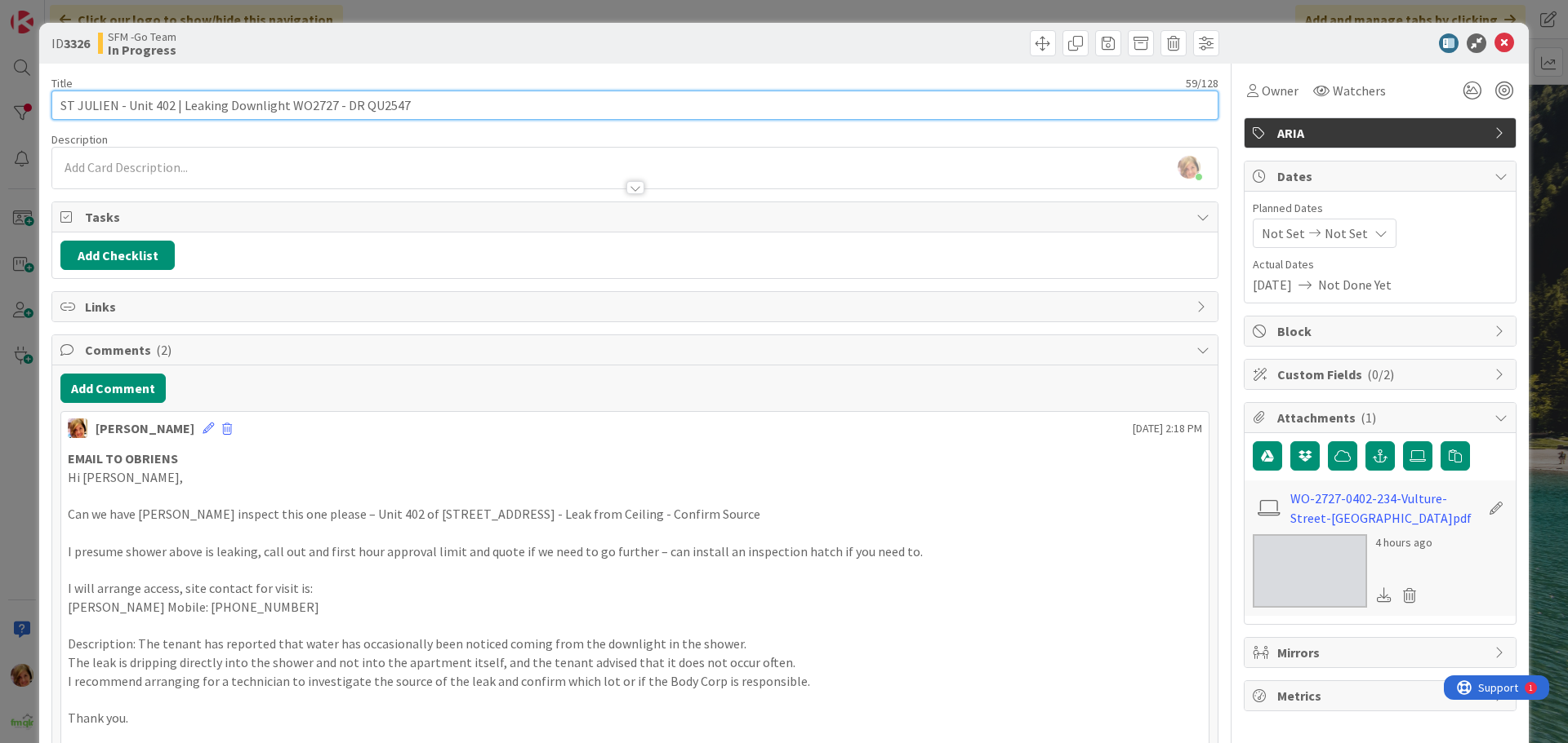
click at [477, 106] on input "ST JULIEN - Unit 402 | Leaking Downlight WO2727 - DR QU2547" at bounding box center [635, 106] width 1167 height 30
type input "ST JULIEN - Unit 402 | Leaking Downlight WO2727 - DR QU2547 - SENT TO OBRIENS 8…"
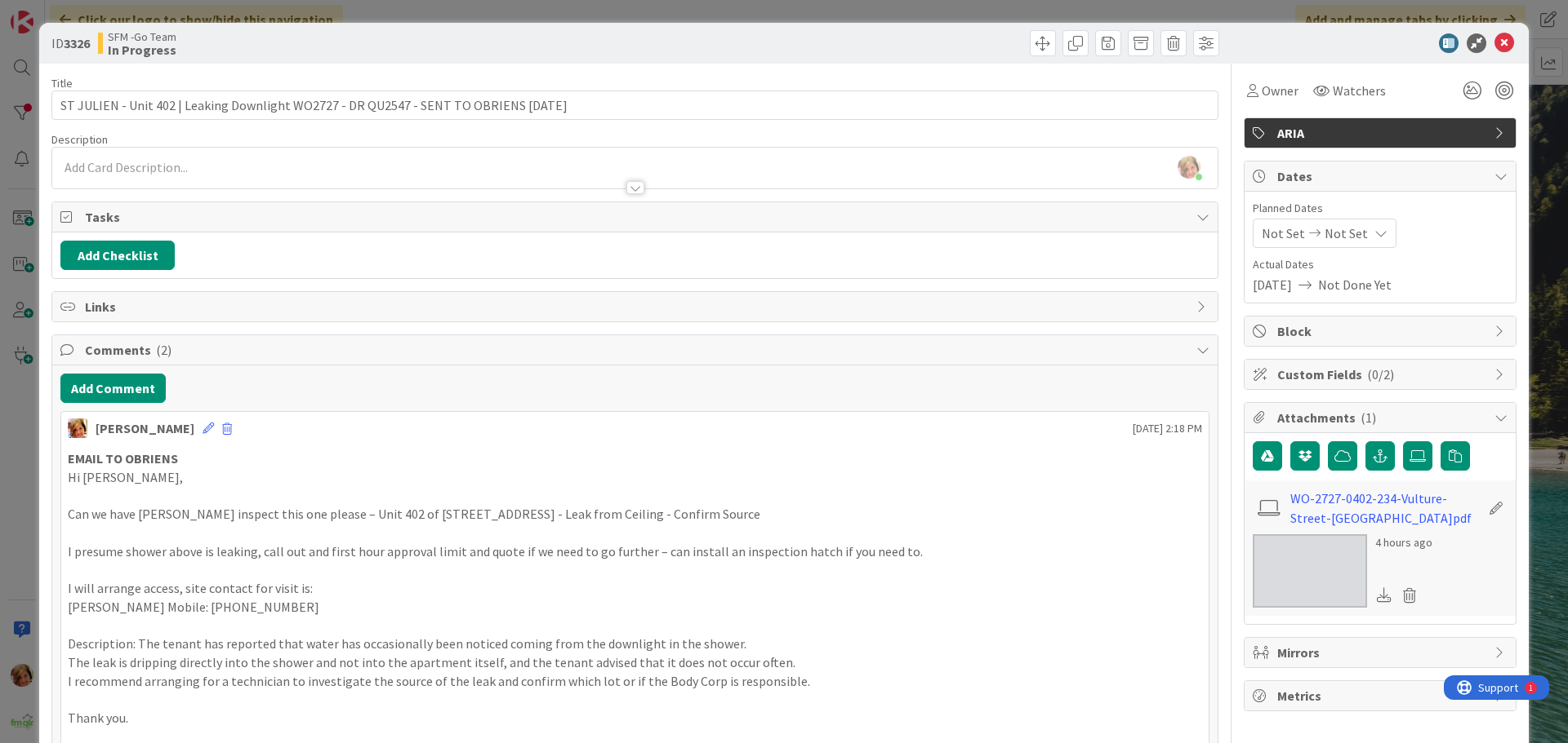
click at [852, 49] on div at bounding box center [929, 43] width 579 height 26
click at [1495, 41] on icon at bounding box center [1505, 43] width 20 height 20
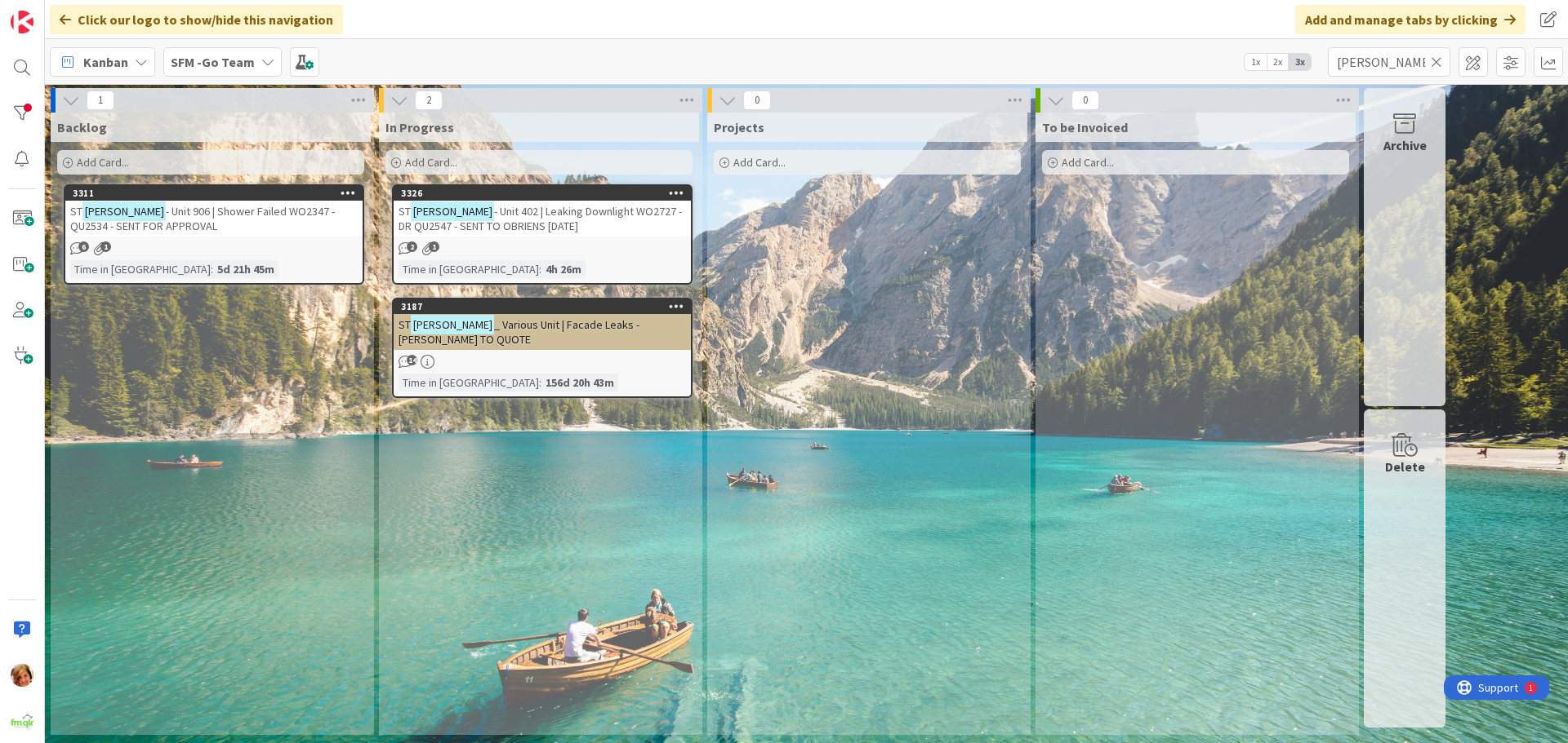
click at [1435, 62] on icon at bounding box center [1437, 61] width 12 height 15
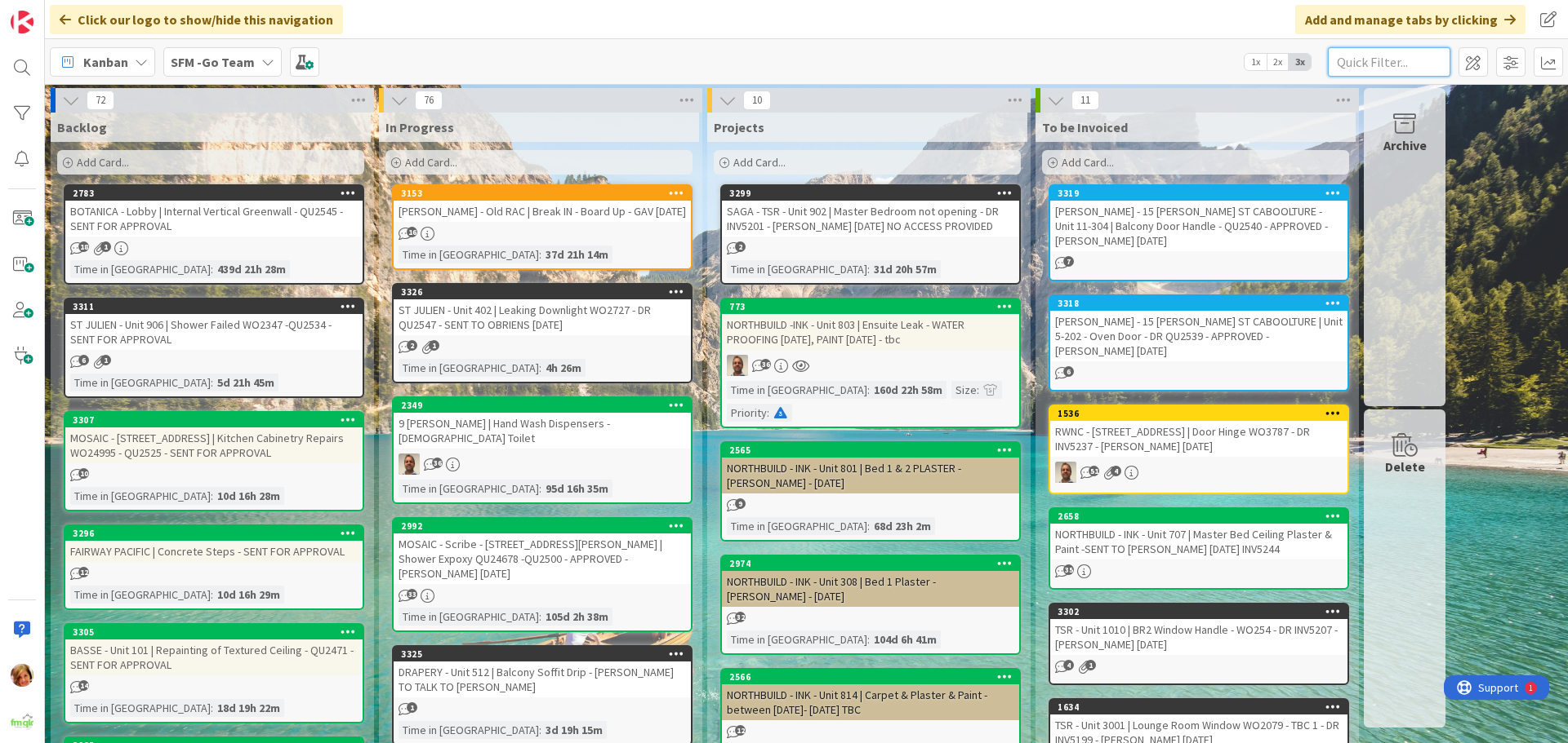
click at [1363, 56] on input "text" at bounding box center [1389, 62] width 123 height 30
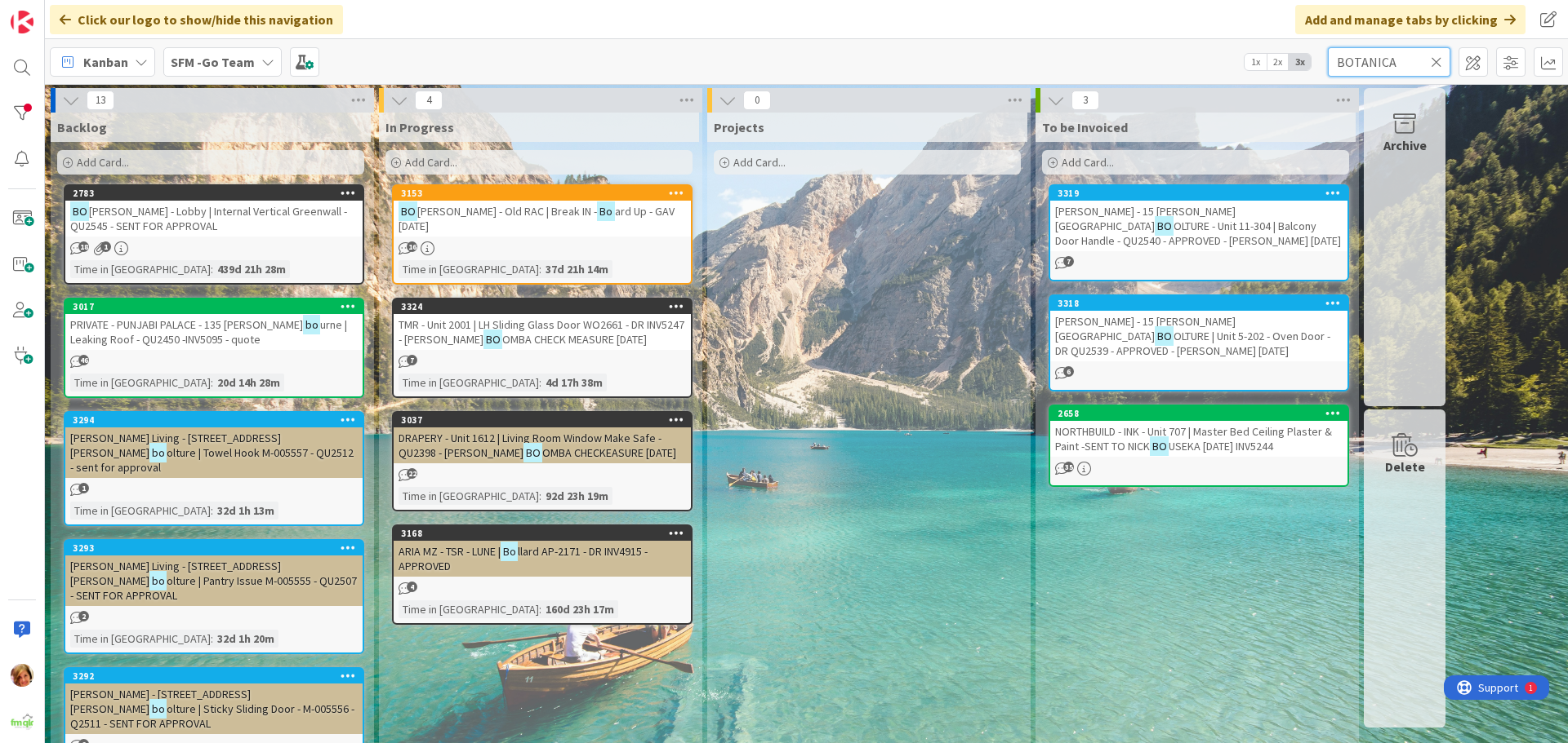
type input "BOTANICA"
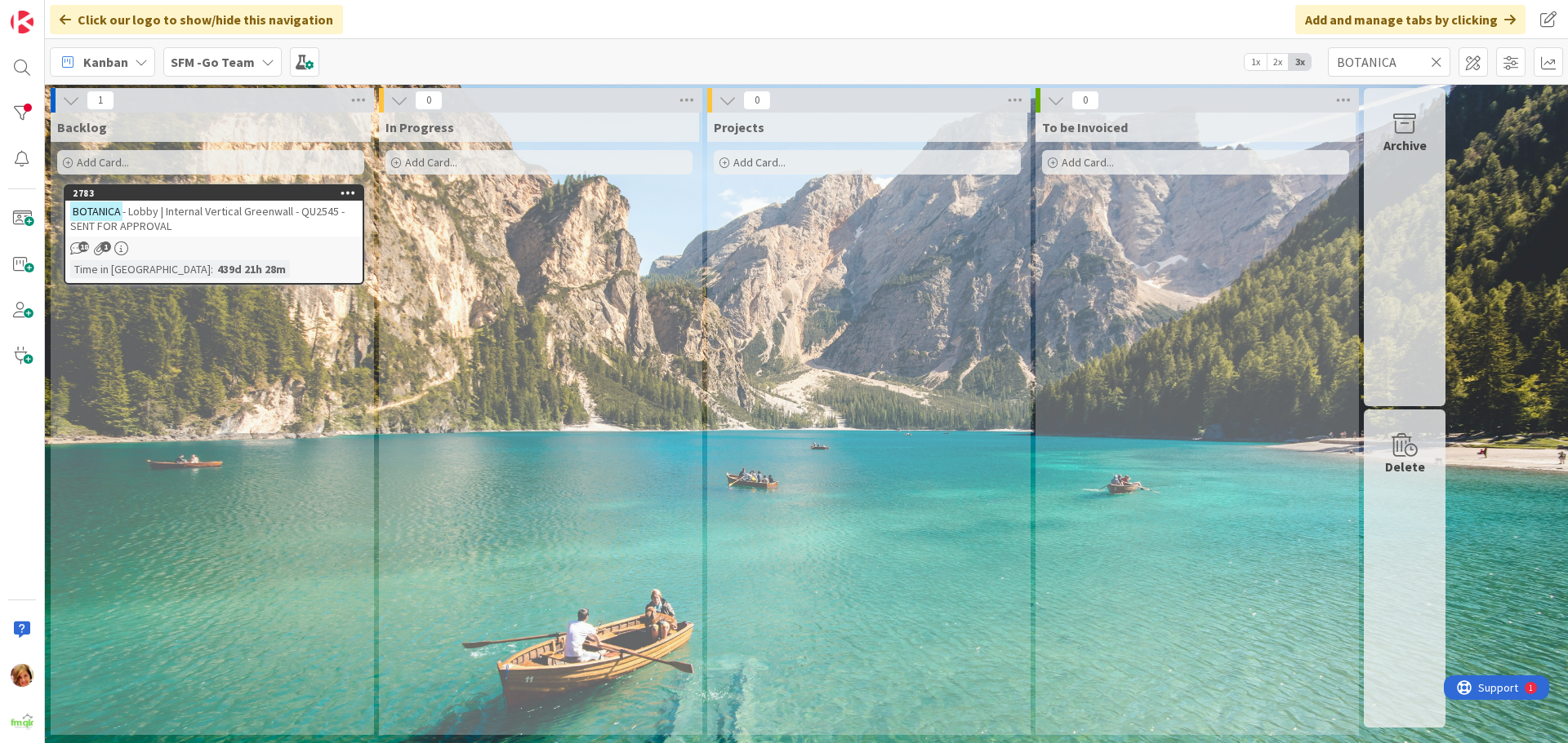
click at [291, 223] on div "BOTANICA - Lobby | Internal Vertical Greenwall - QU2545 - SENT FOR APPROVAL" at bounding box center [214, 218] width 298 height 36
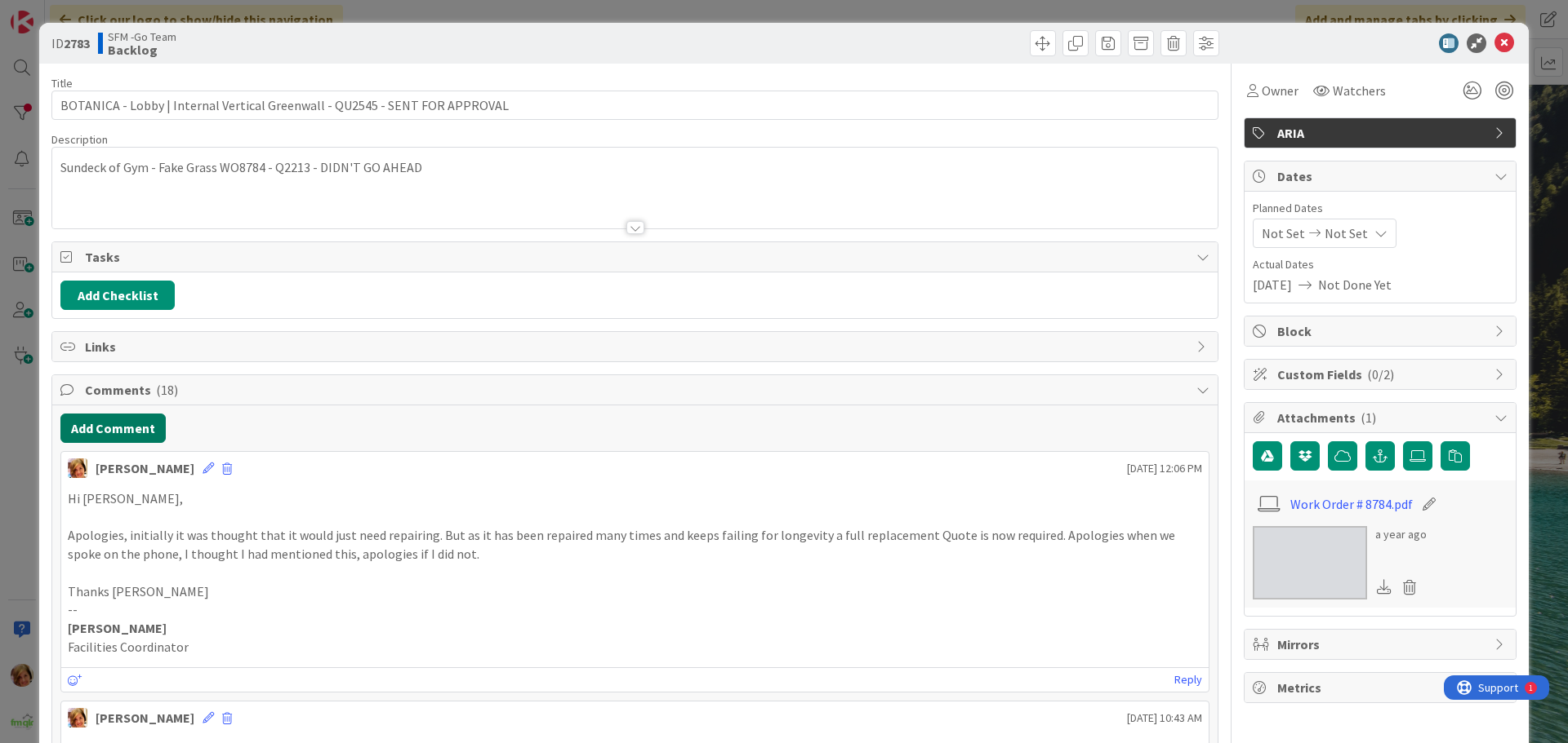
click at [114, 415] on button "Add Comment" at bounding box center [113, 429] width 106 height 30
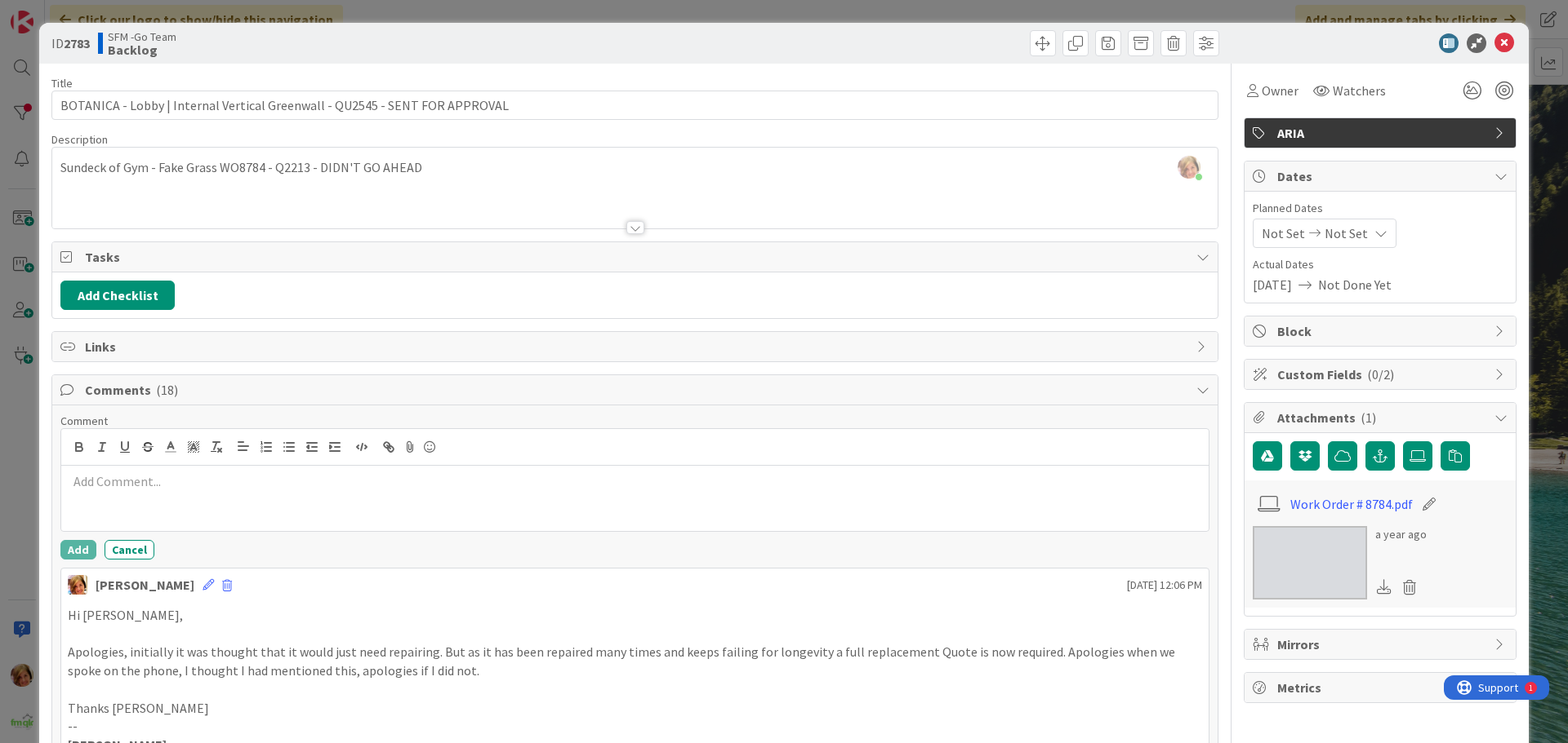
click at [137, 498] on div at bounding box center [635, 499] width 1148 height 65
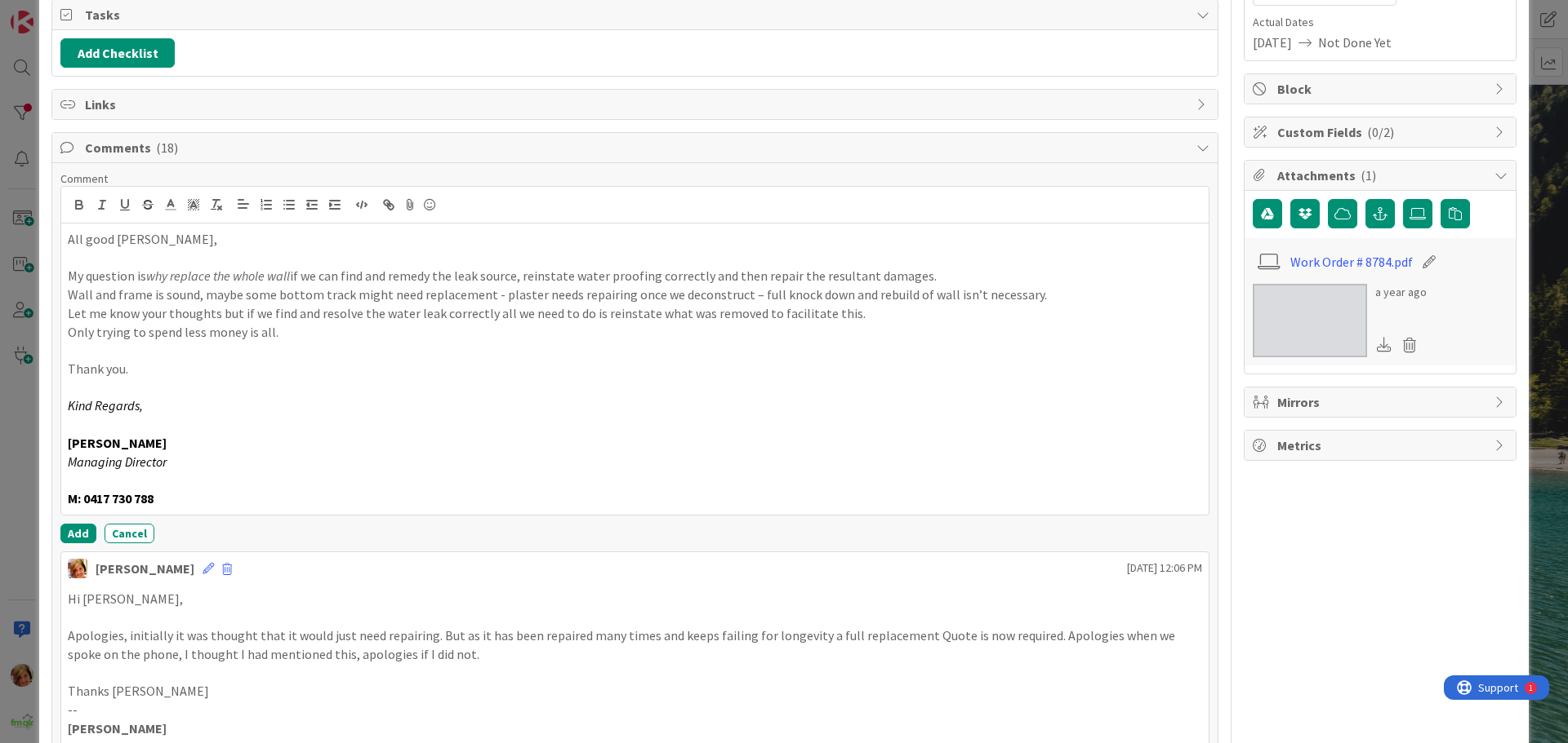
scroll to position [251, 0]
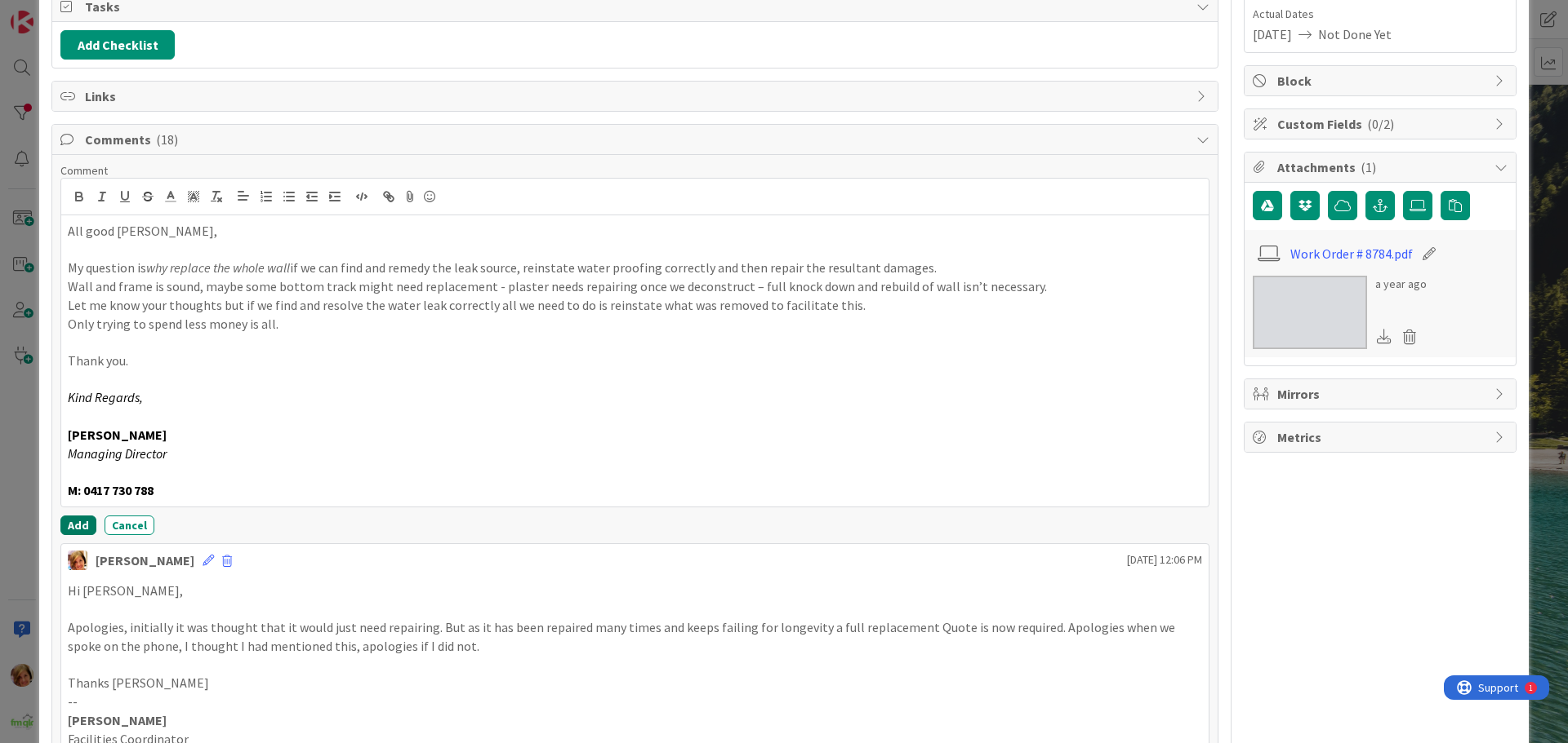
click at [79, 519] on button "Add" at bounding box center [78, 526] width 36 height 20
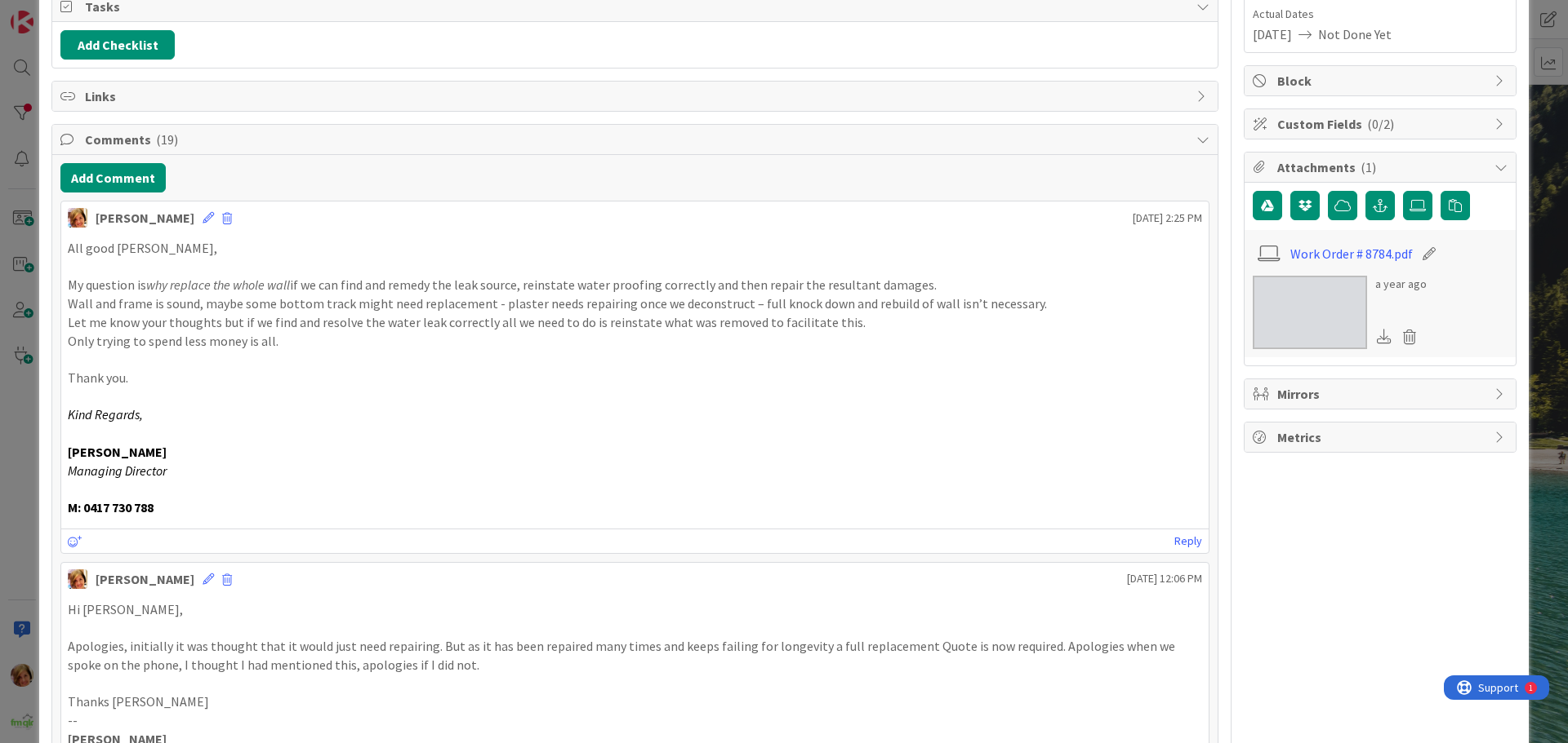
scroll to position [0, 0]
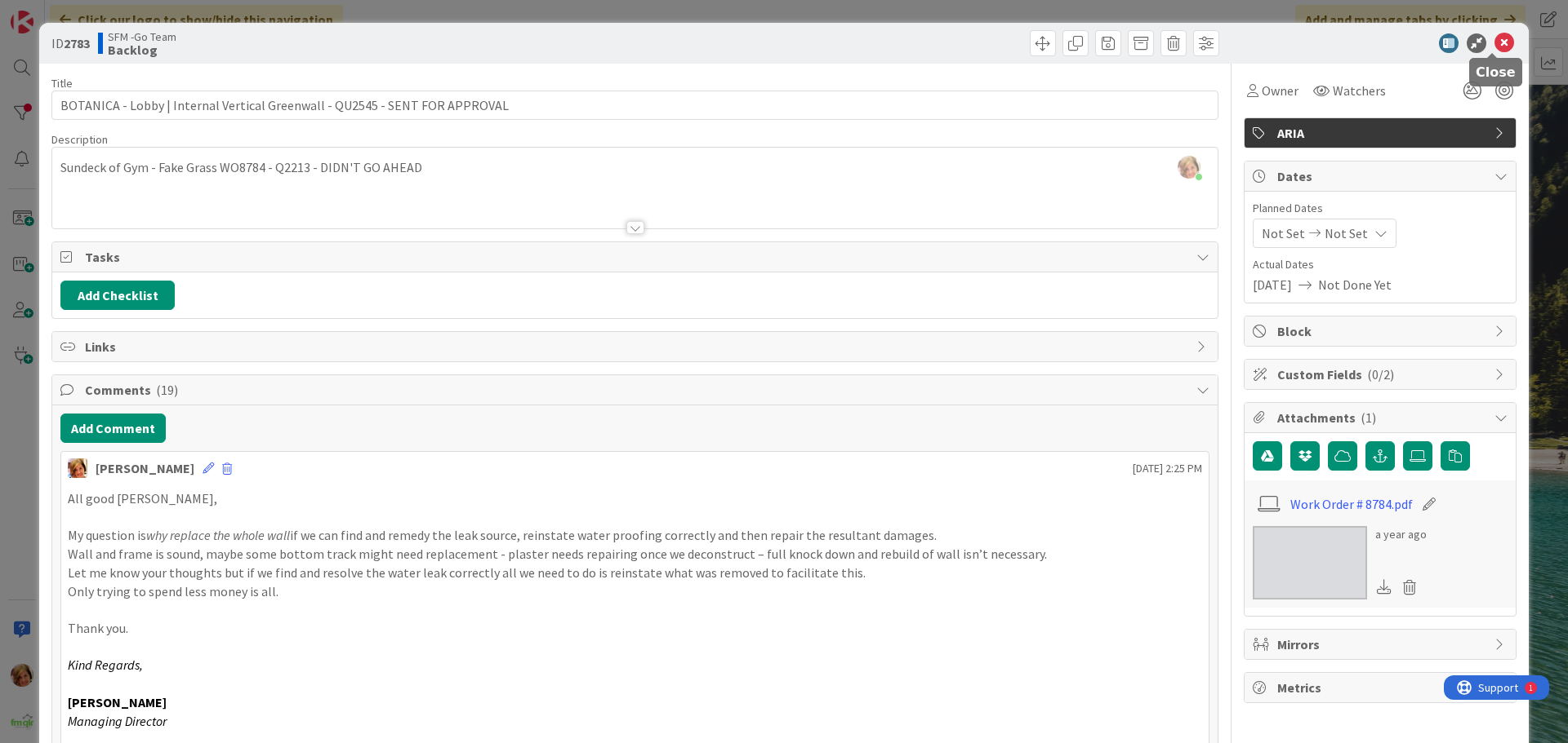
click at [1495, 41] on icon at bounding box center [1505, 43] width 20 height 20
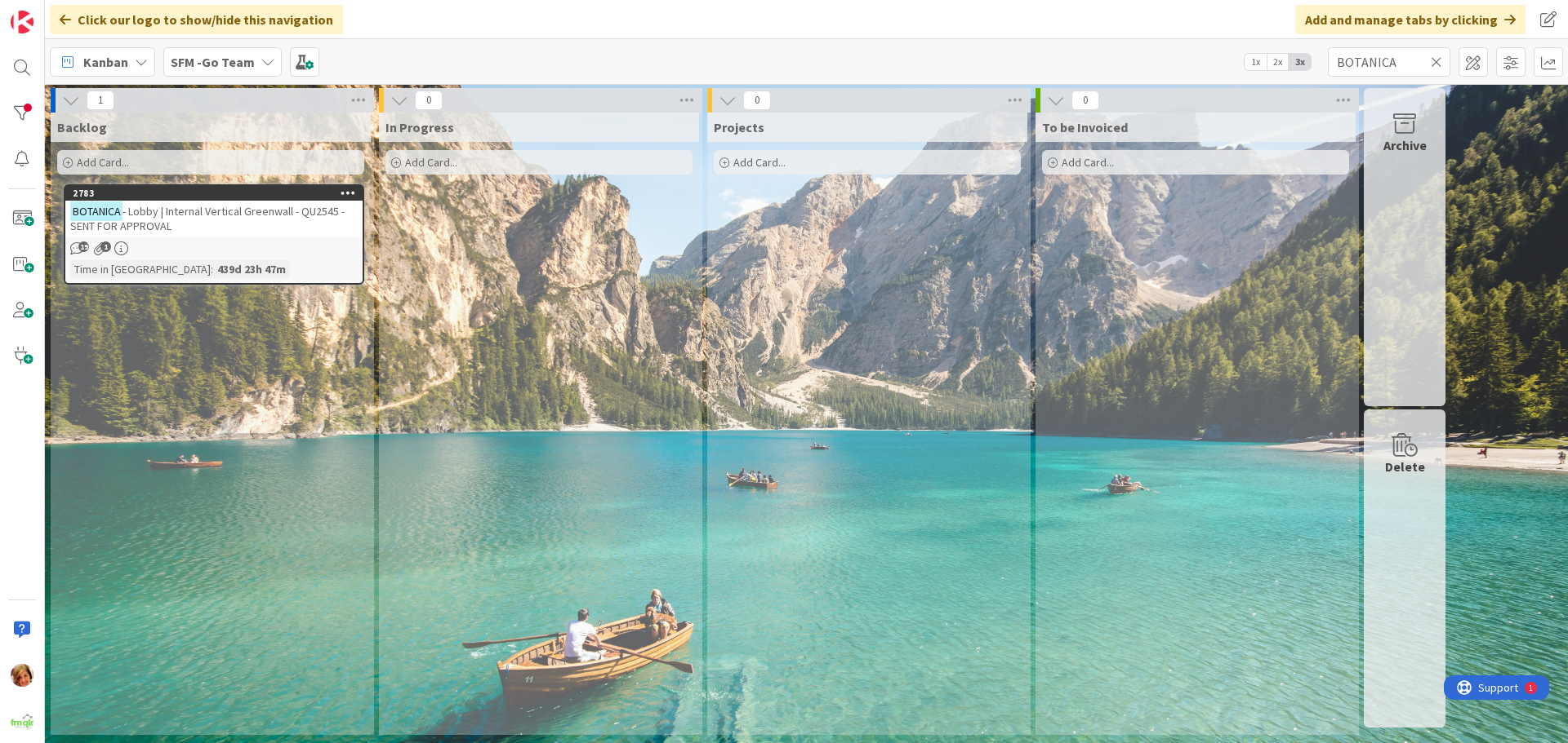
click at [1440, 58] on icon at bounding box center [1437, 61] width 12 height 15
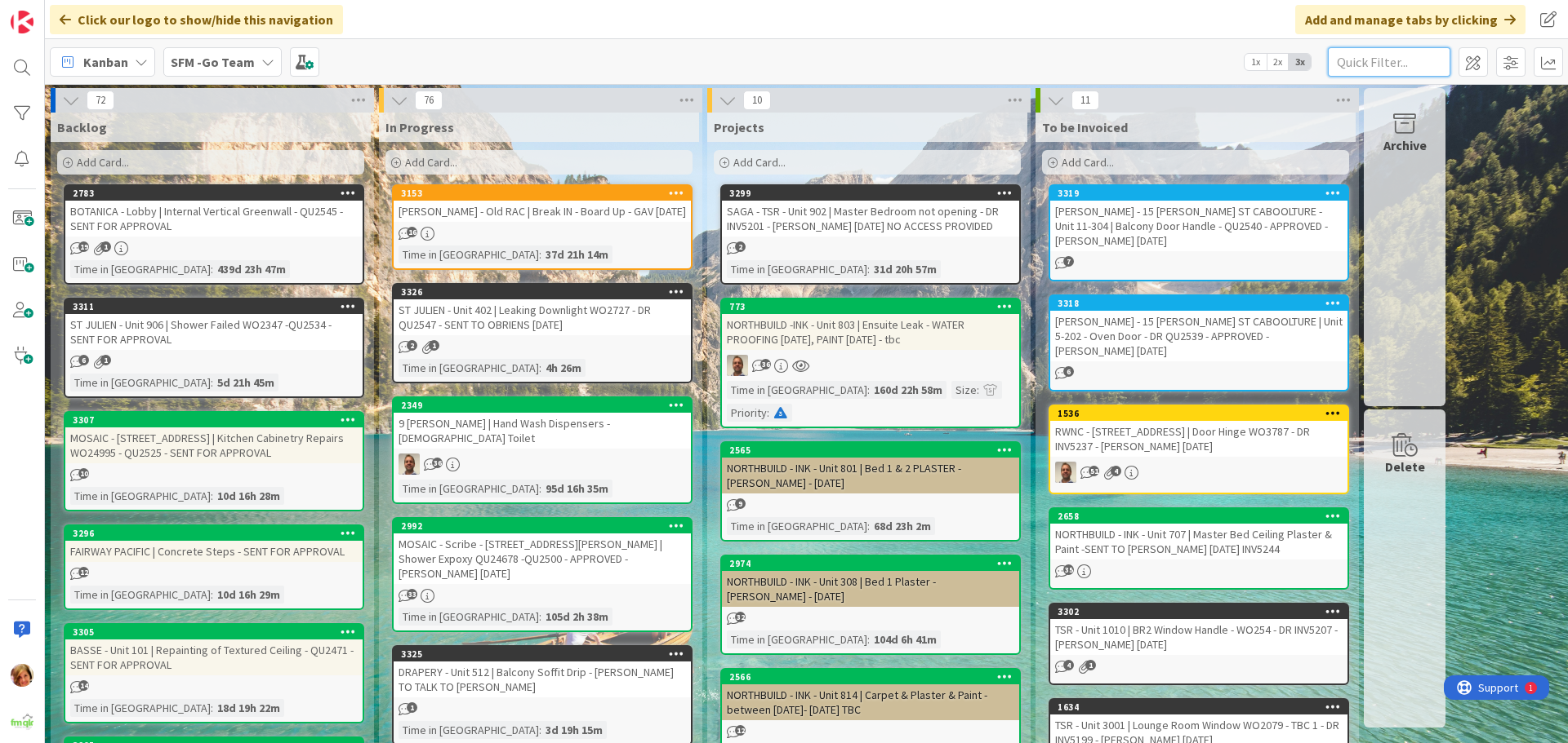
click at [1414, 62] on input "text" at bounding box center [1389, 62] width 123 height 30
type input "SOUTHPORT"
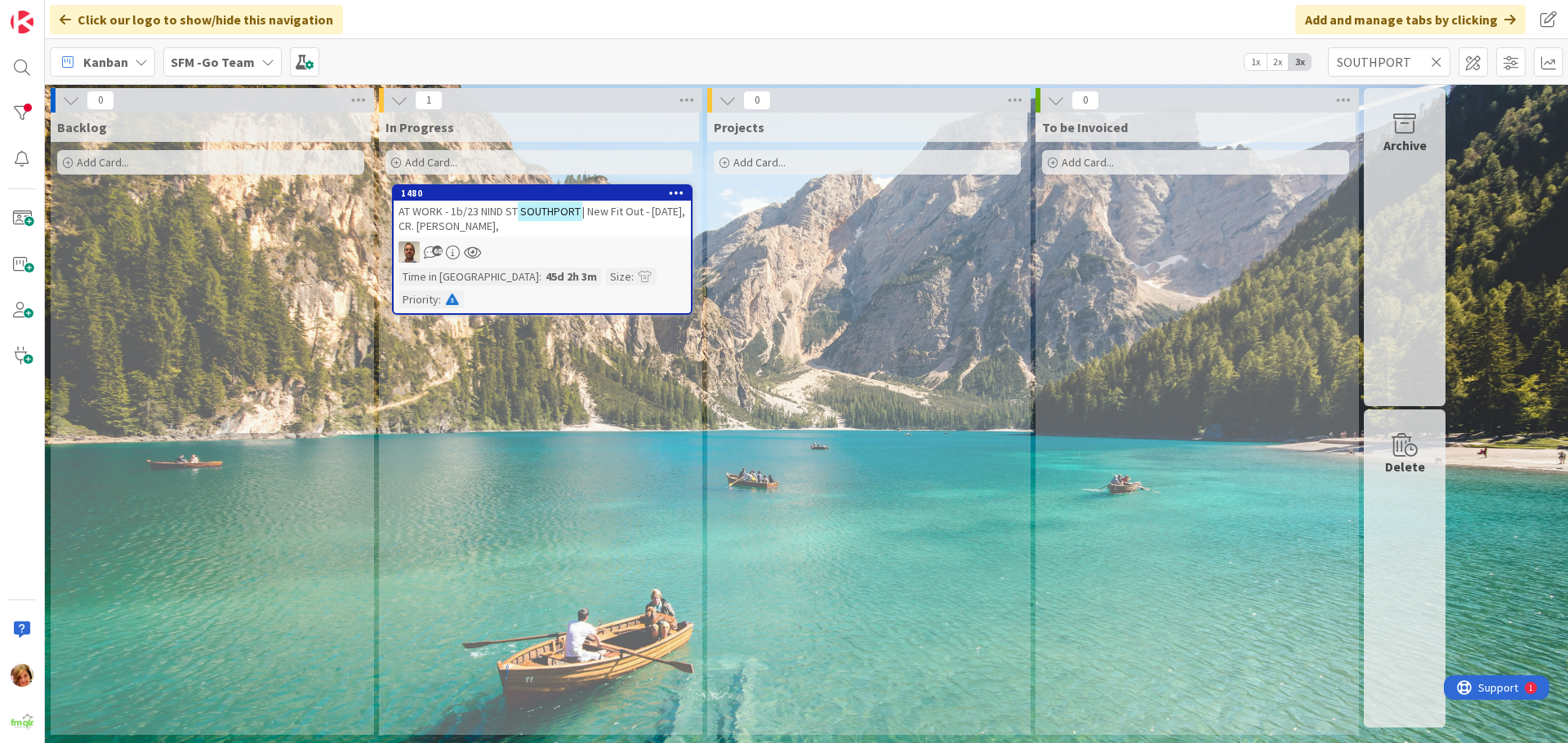
click at [491, 209] on span "AT WORK - 1b/23 NIND ST" at bounding box center [458, 211] width 120 height 15
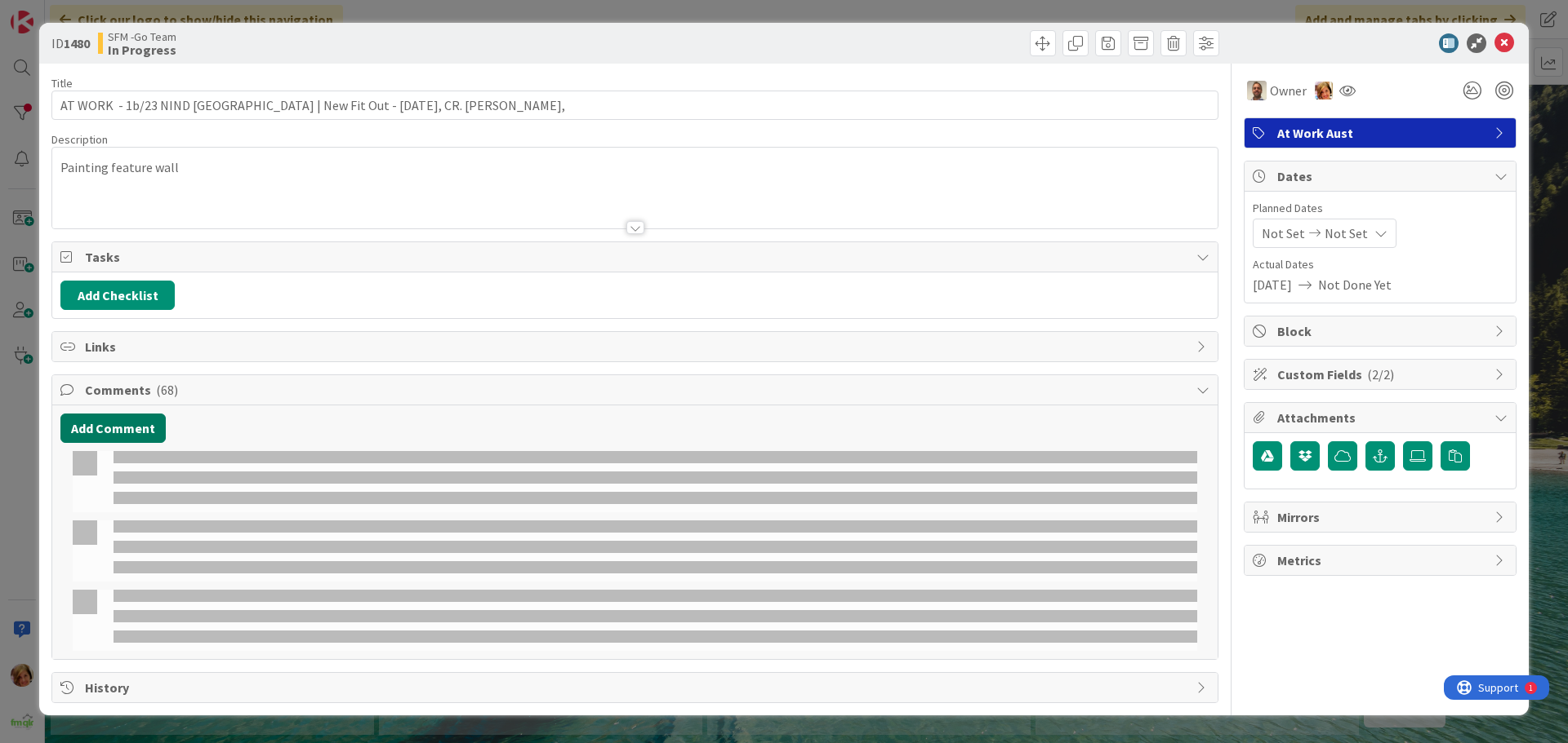
click at [100, 423] on button "Add Comment" at bounding box center [113, 429] width 106 height 30
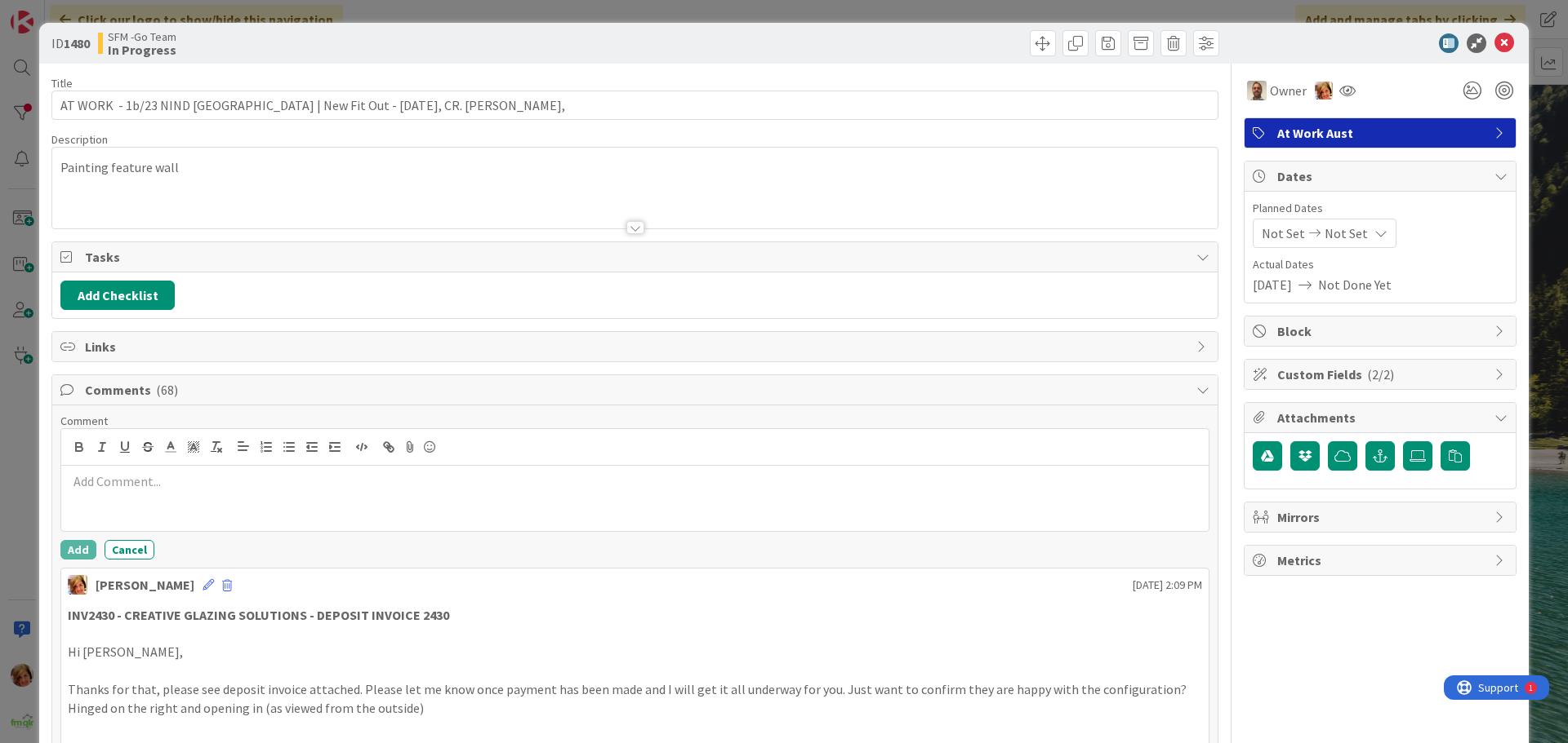
click at [156, 490] on p at bounding box center [635, 481] width 1134 height 19
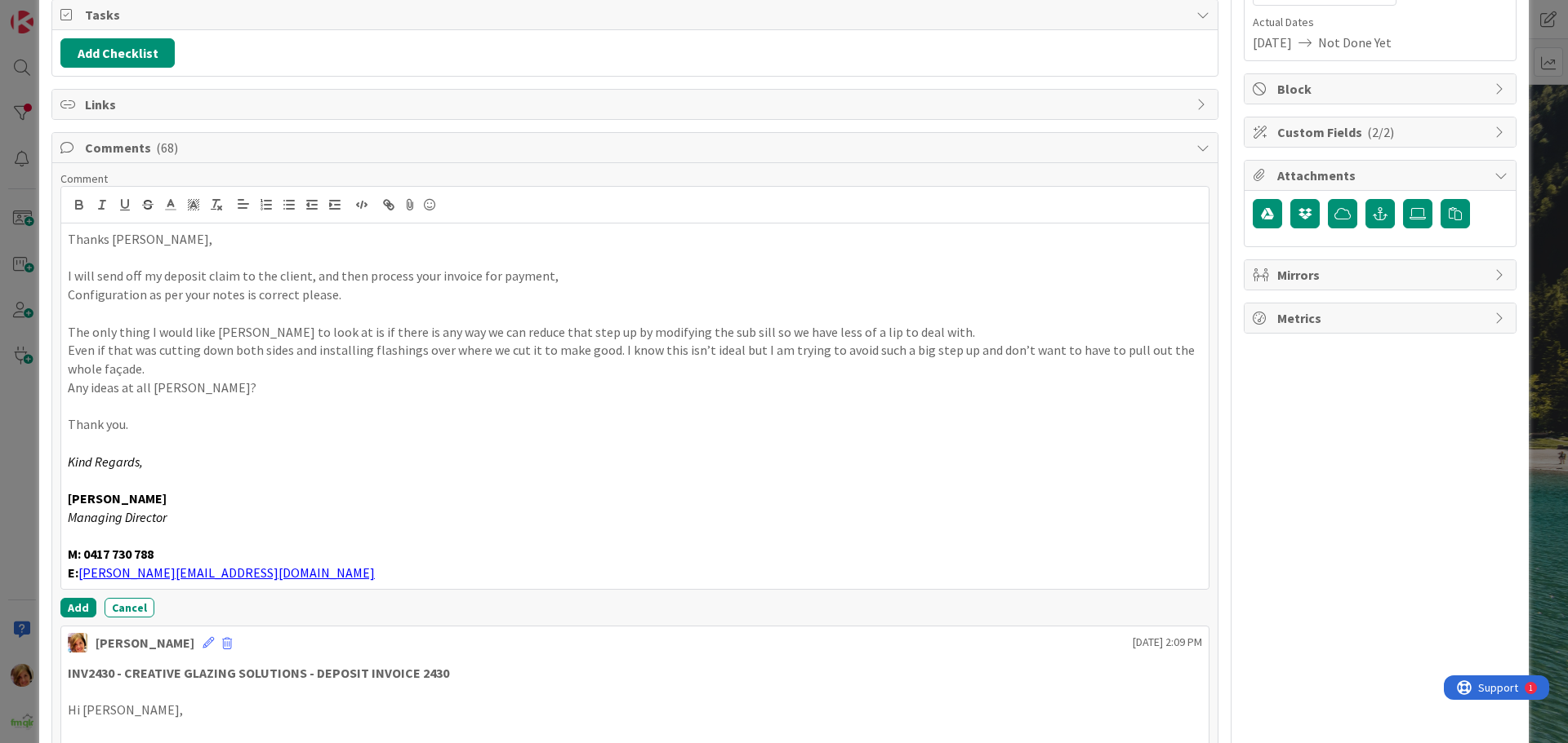
scroll to position [243, 0]
click at [73, 603] on button "Add" at bounding box center [78, 608] width 36 height 20
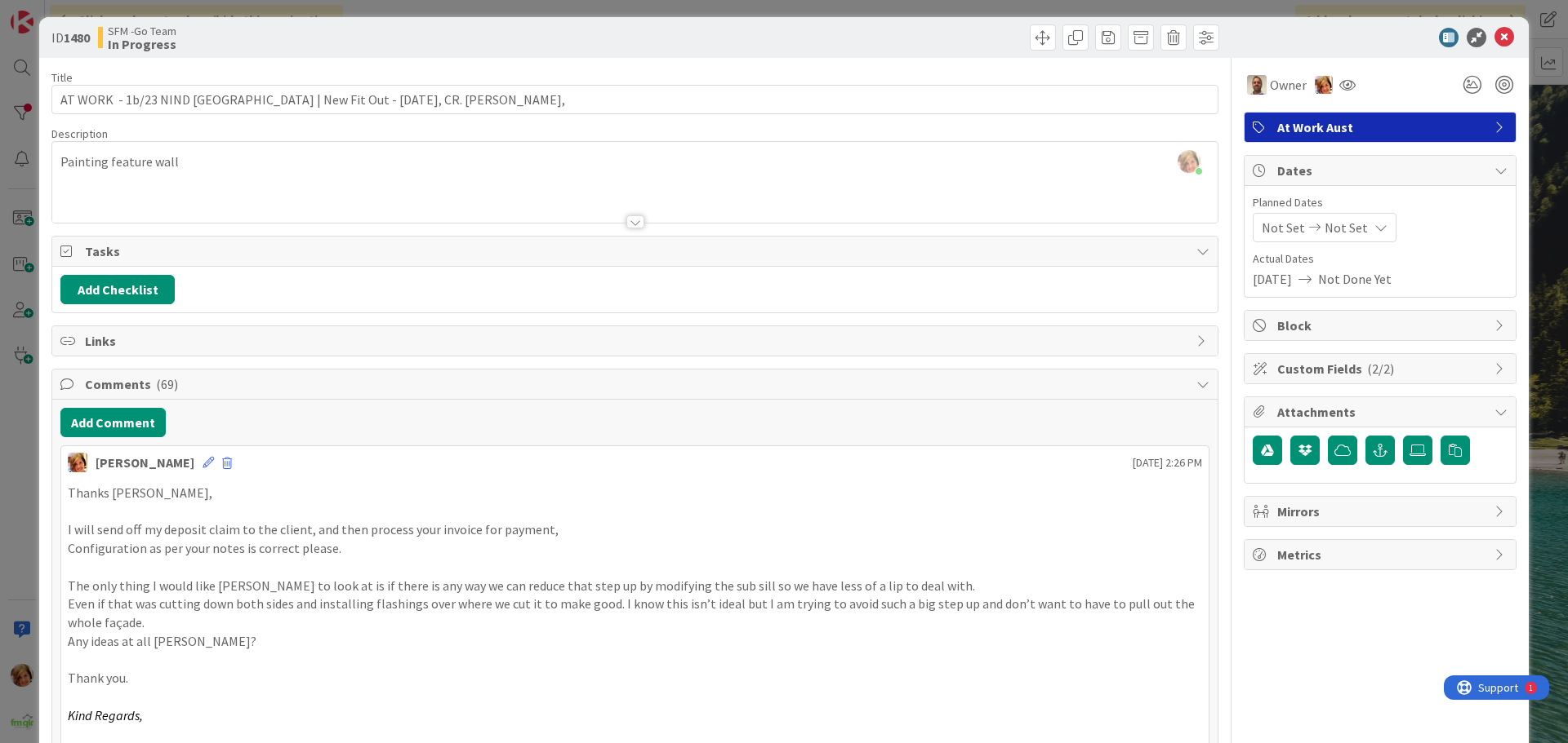
scroll to position [0, 0]
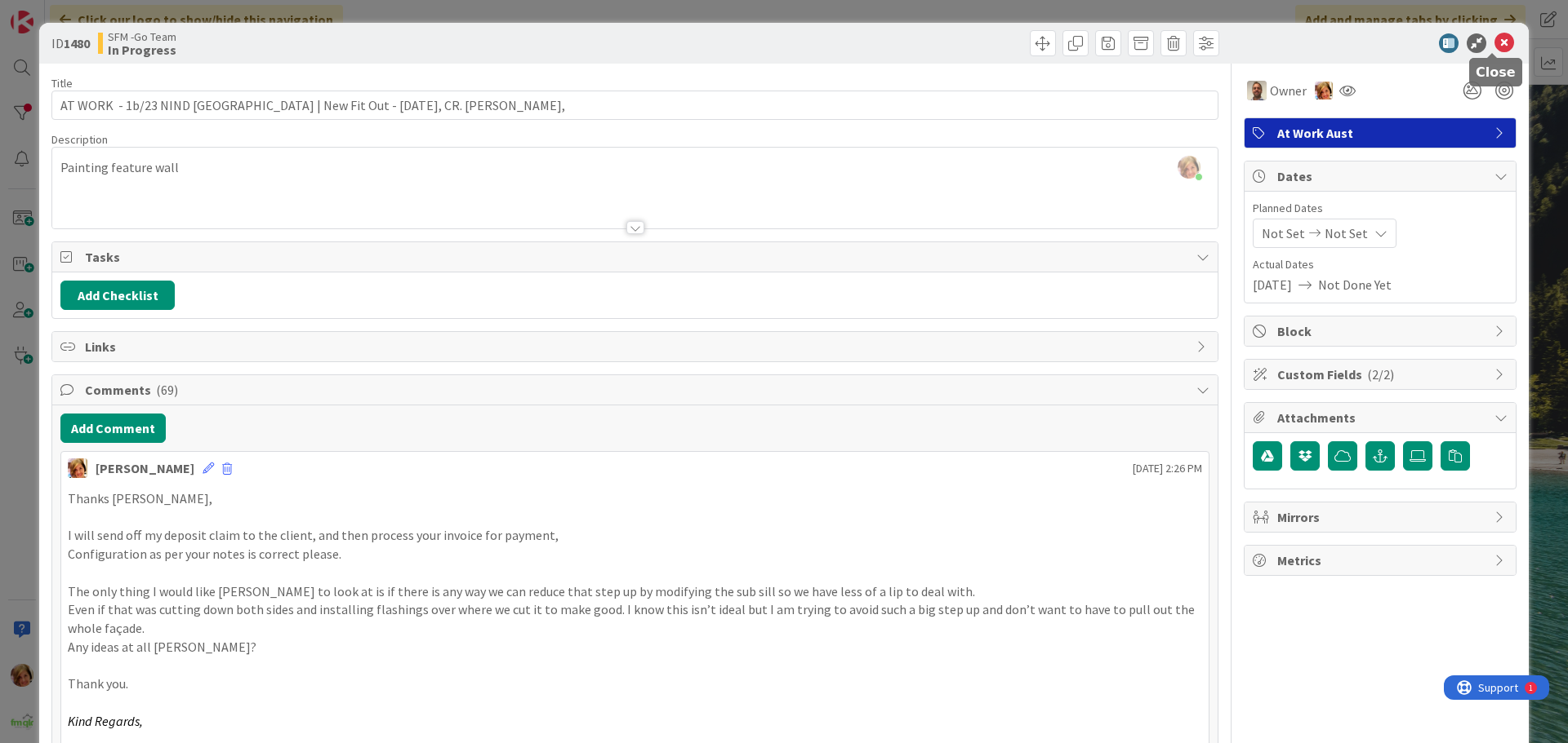
click at [1495, 41] on icon at bounding box center [1505, 43] width 20 height 20
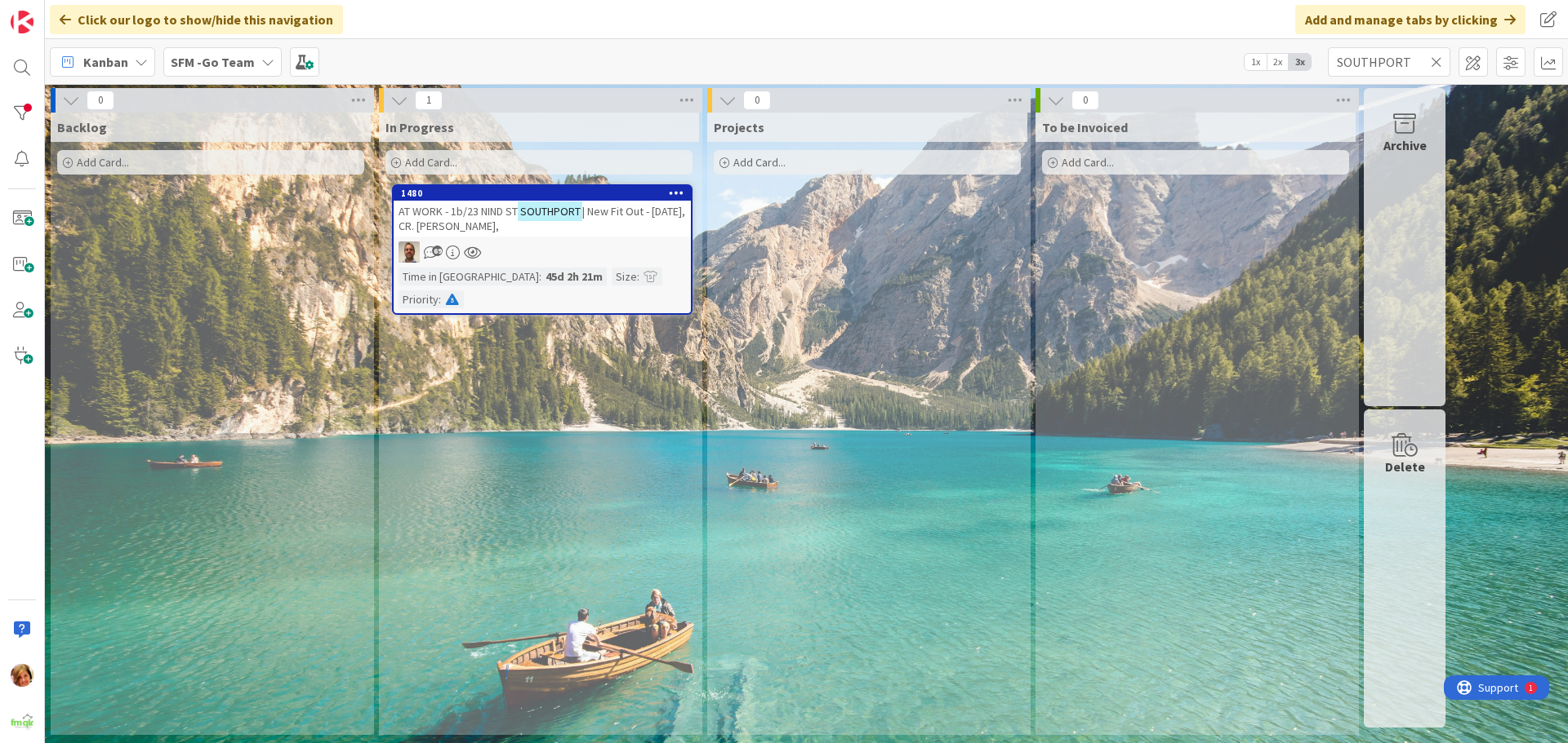
click at [1435, 61] on icon at bounding box center [1437, 61] width 12 height 15
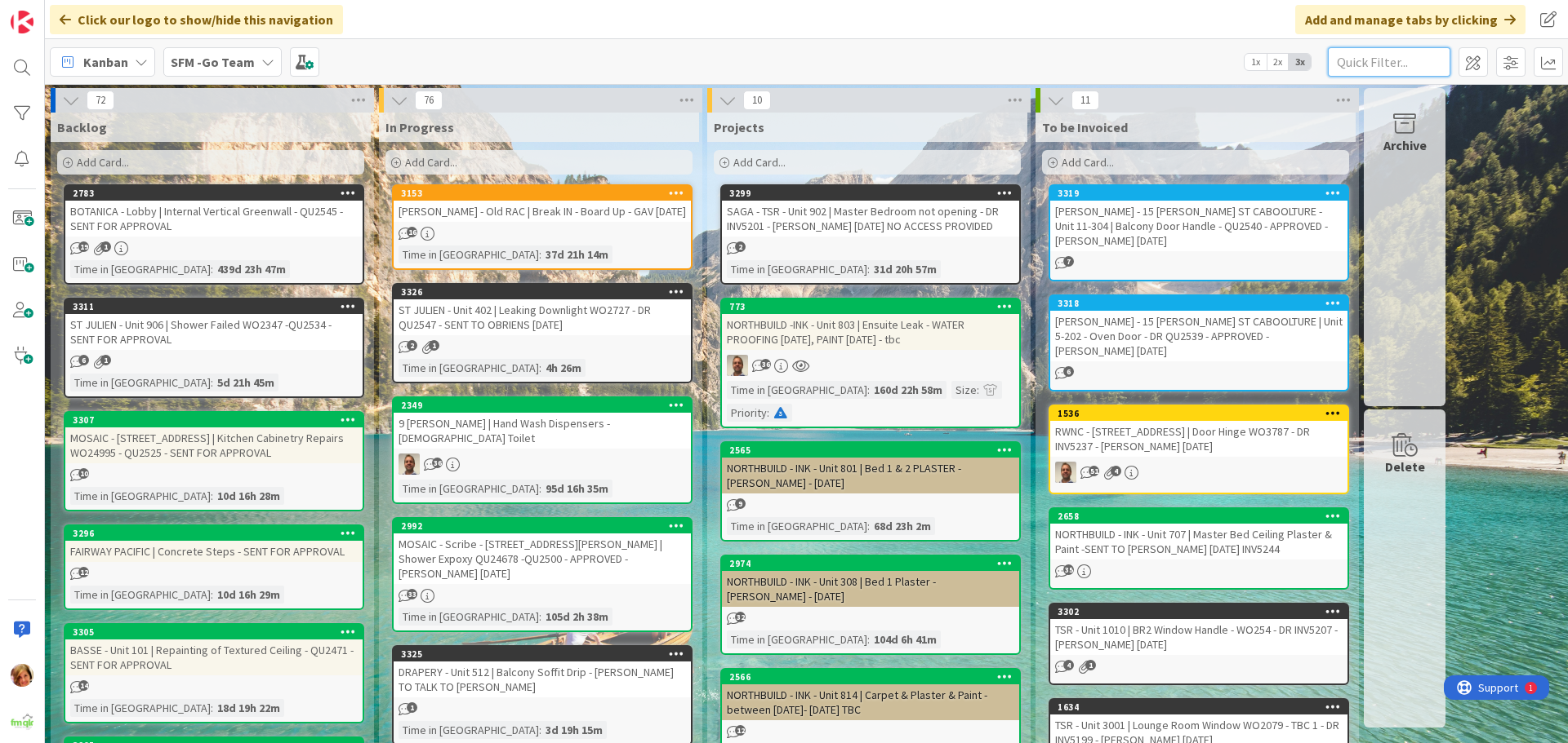
click at [1358, 60] on input "text" at bounding box center [1389, 62] width 123 height 30
type input "SOUTHPORT"
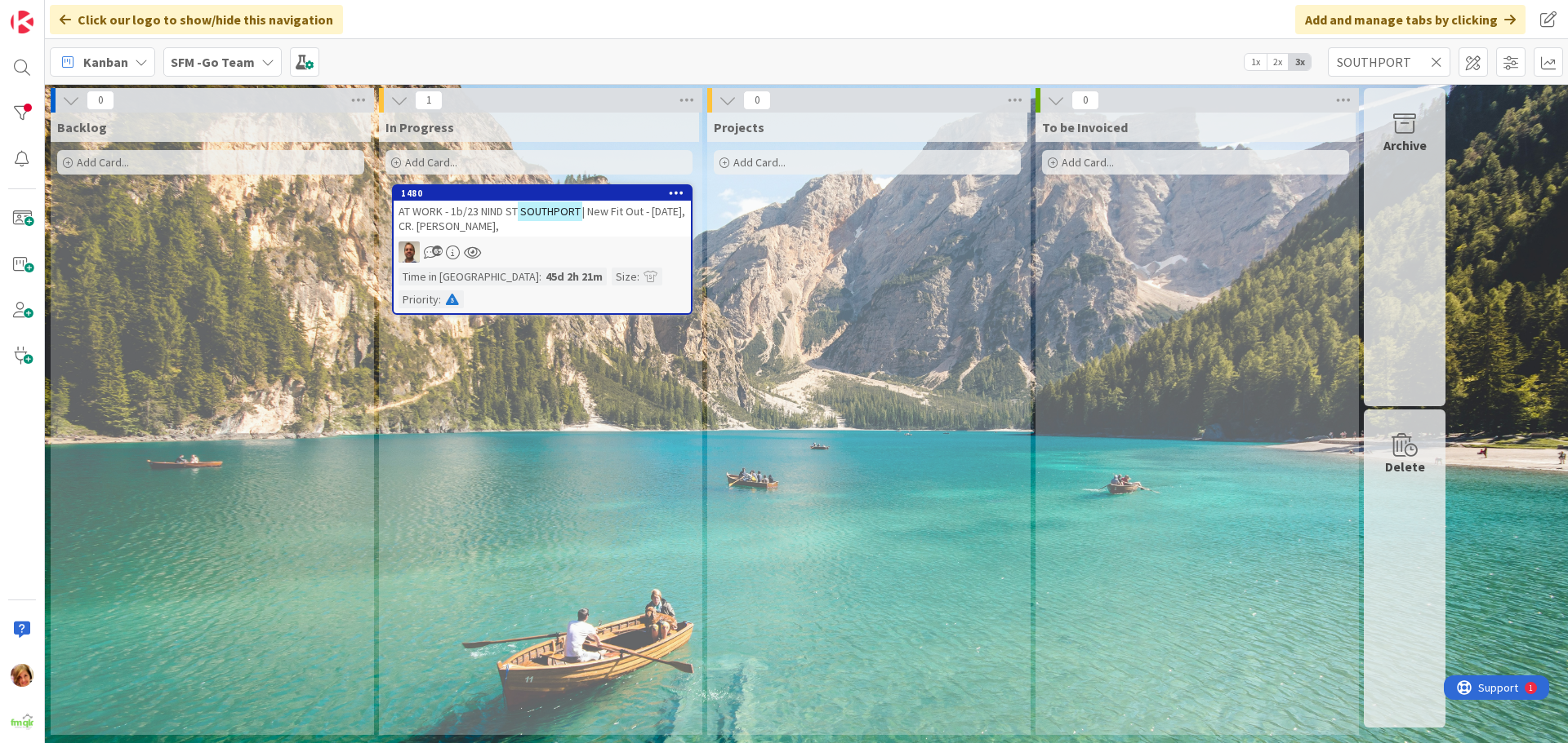
click at [454, 215] on span "AT WORK - 1b/23 NIND ST" at bounding box center [458, 211] width 120 height 15
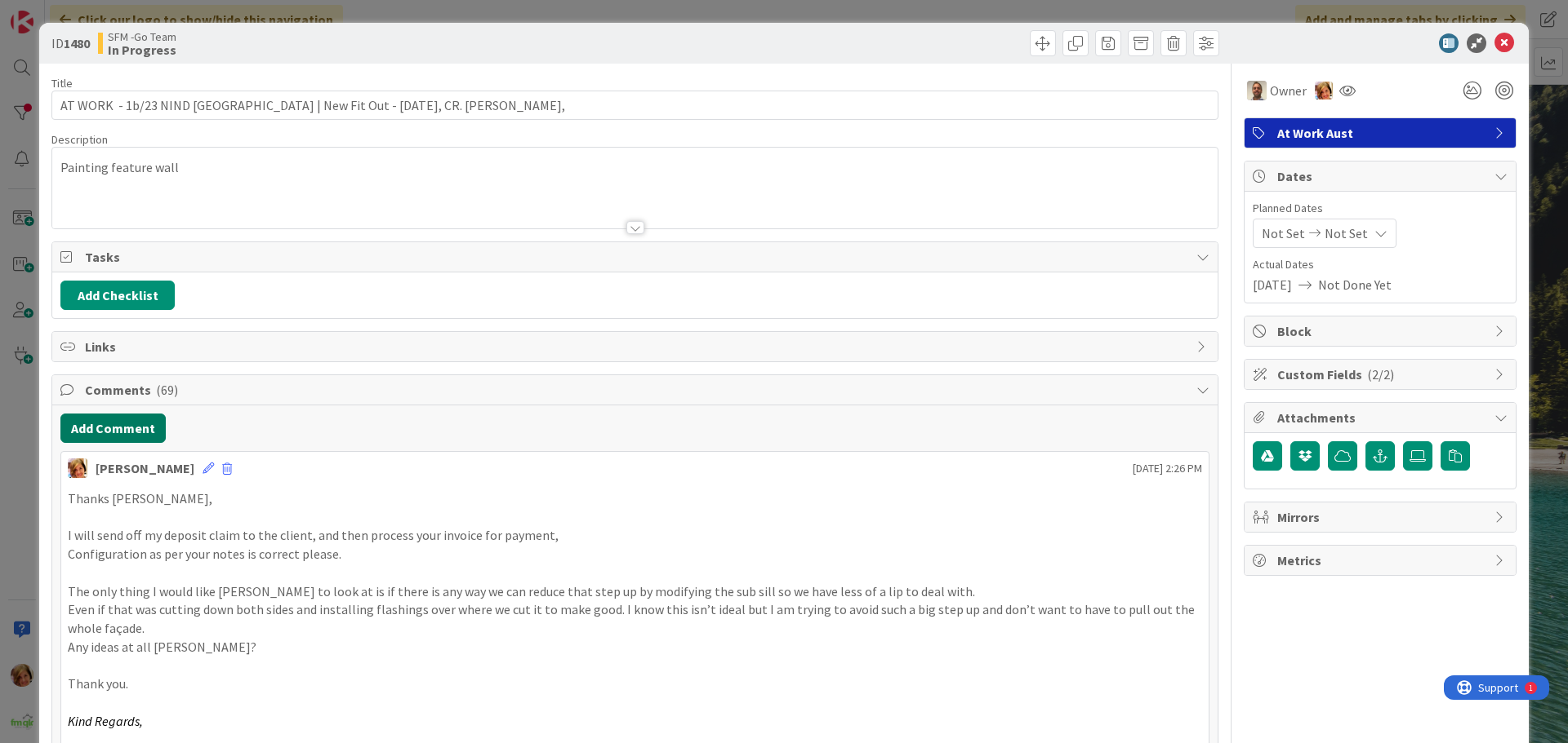
click at [116, 429] on button "Add Comment" at bounding box center [113, 429] width 106 height 30
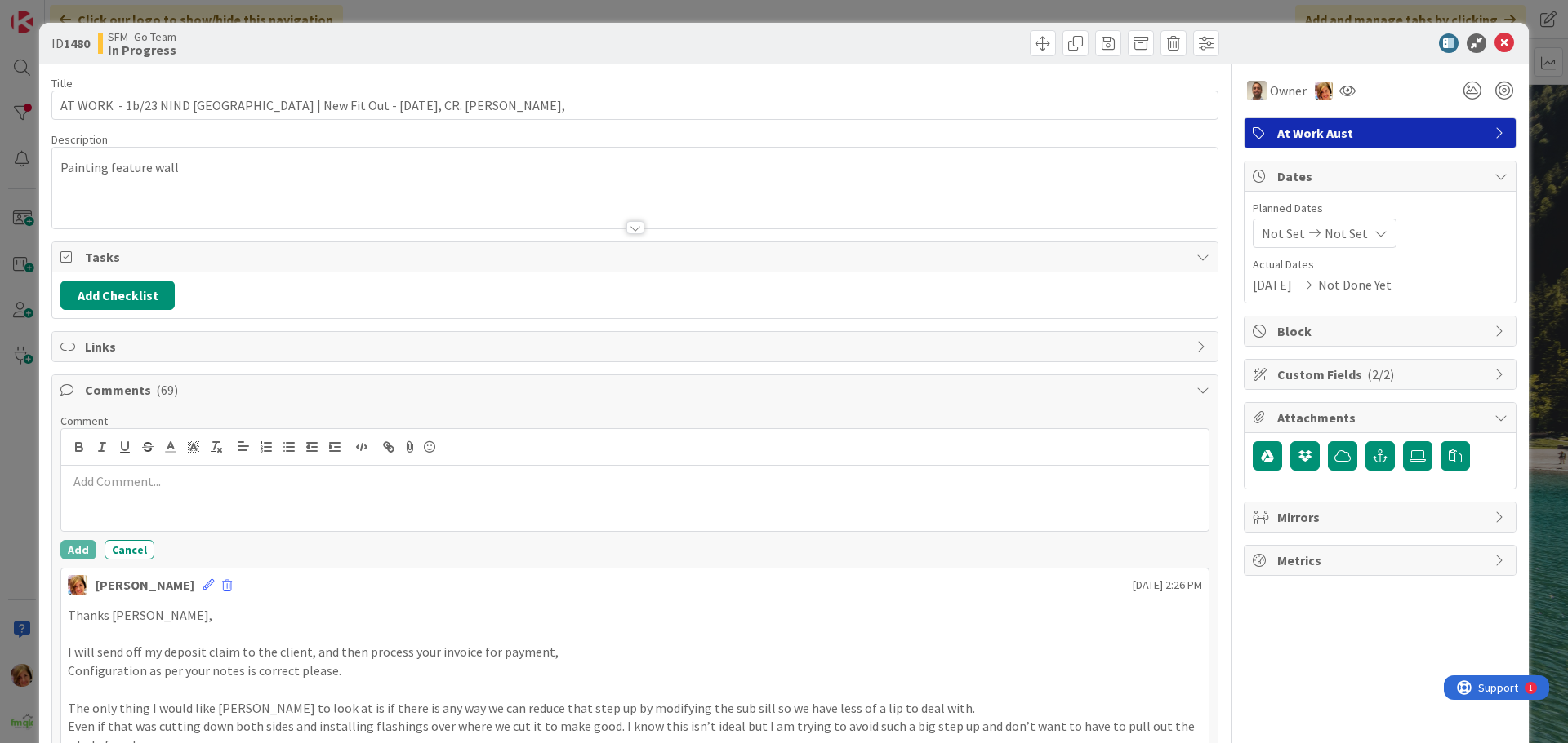
click at [174, 490] on p at bounding box center [635, 481] width 1134 height 19
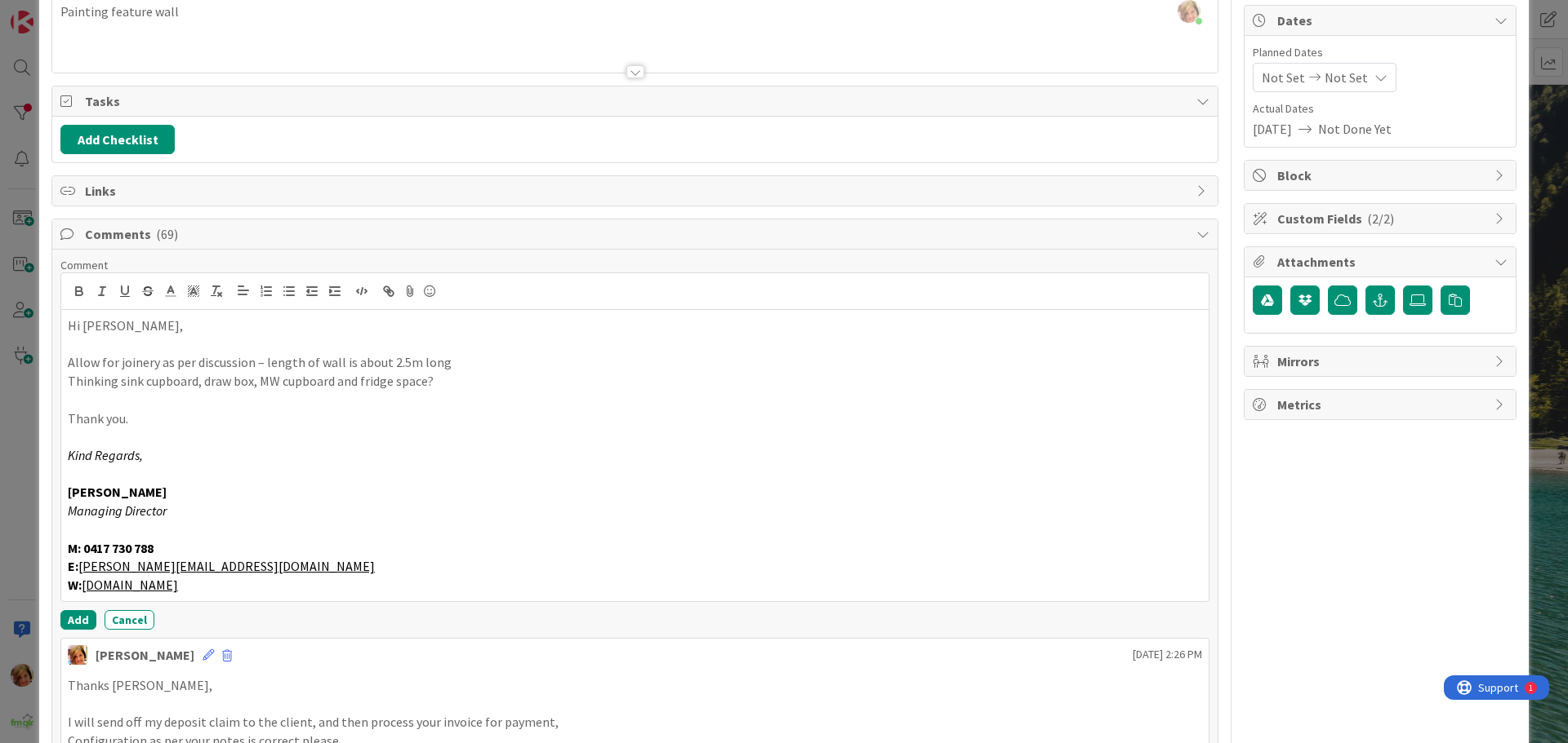
scroll to position [169, 0]
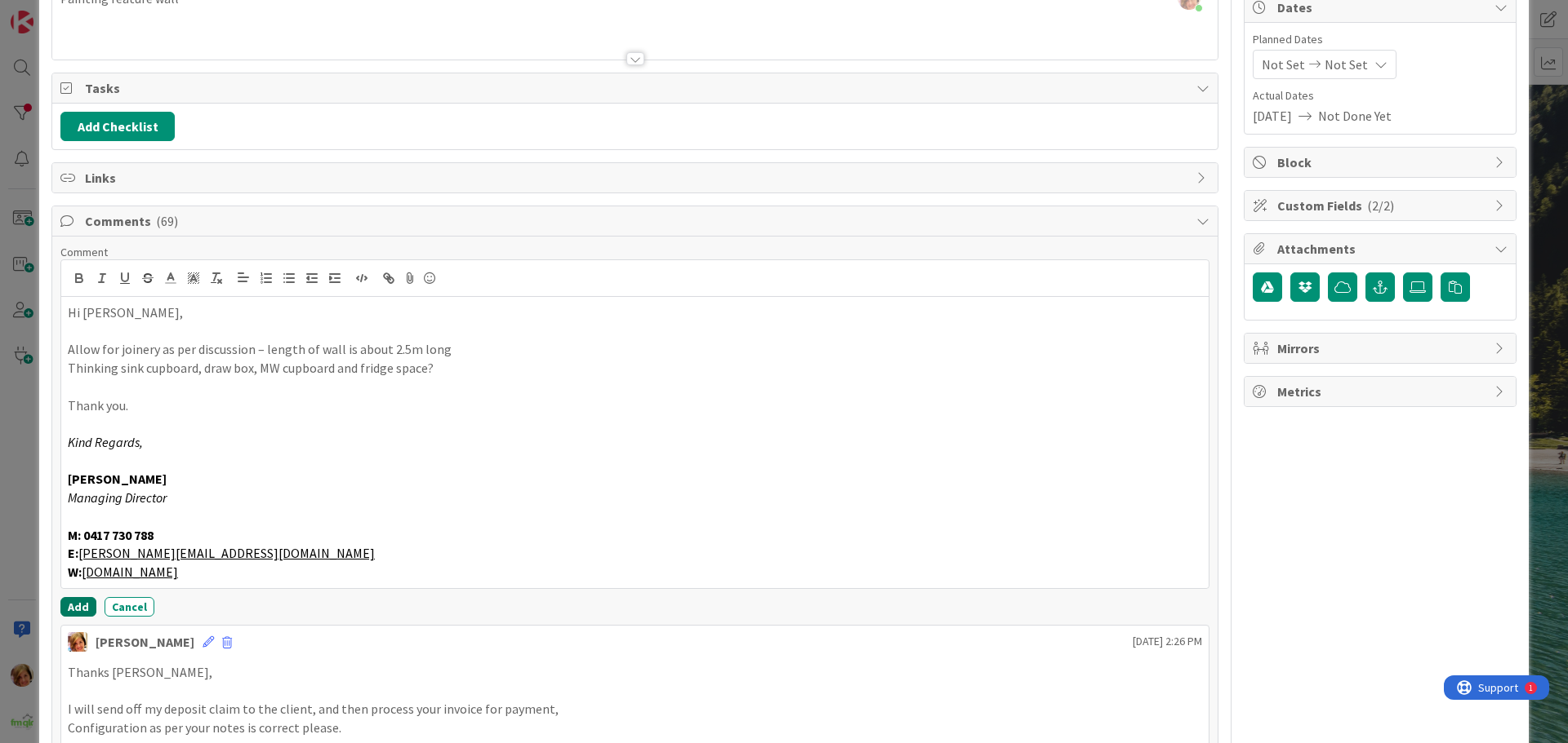
click at [76, 604] on button "Add" at bounding box center [78, 608] width 36 height 20
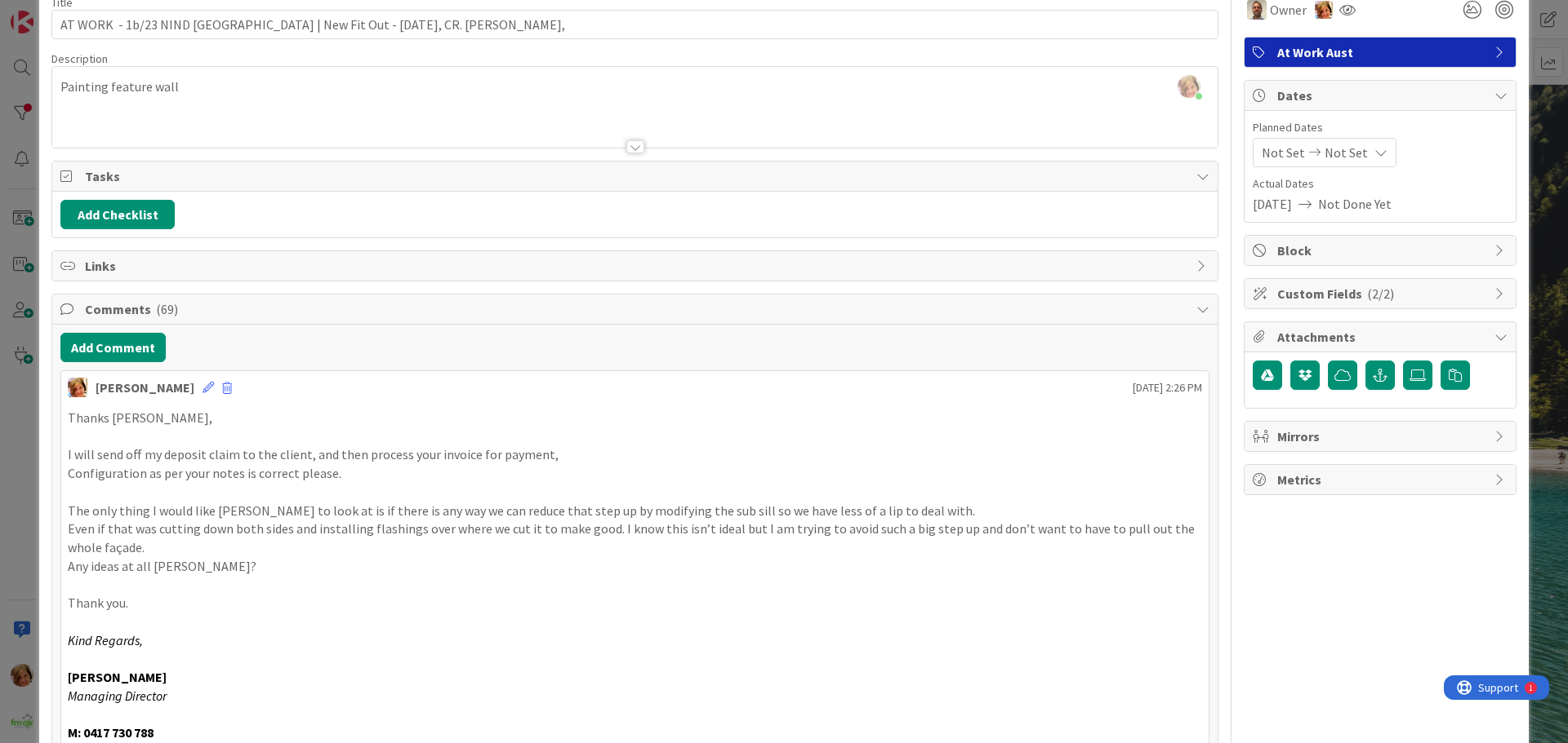
scroll to position [0, 0]
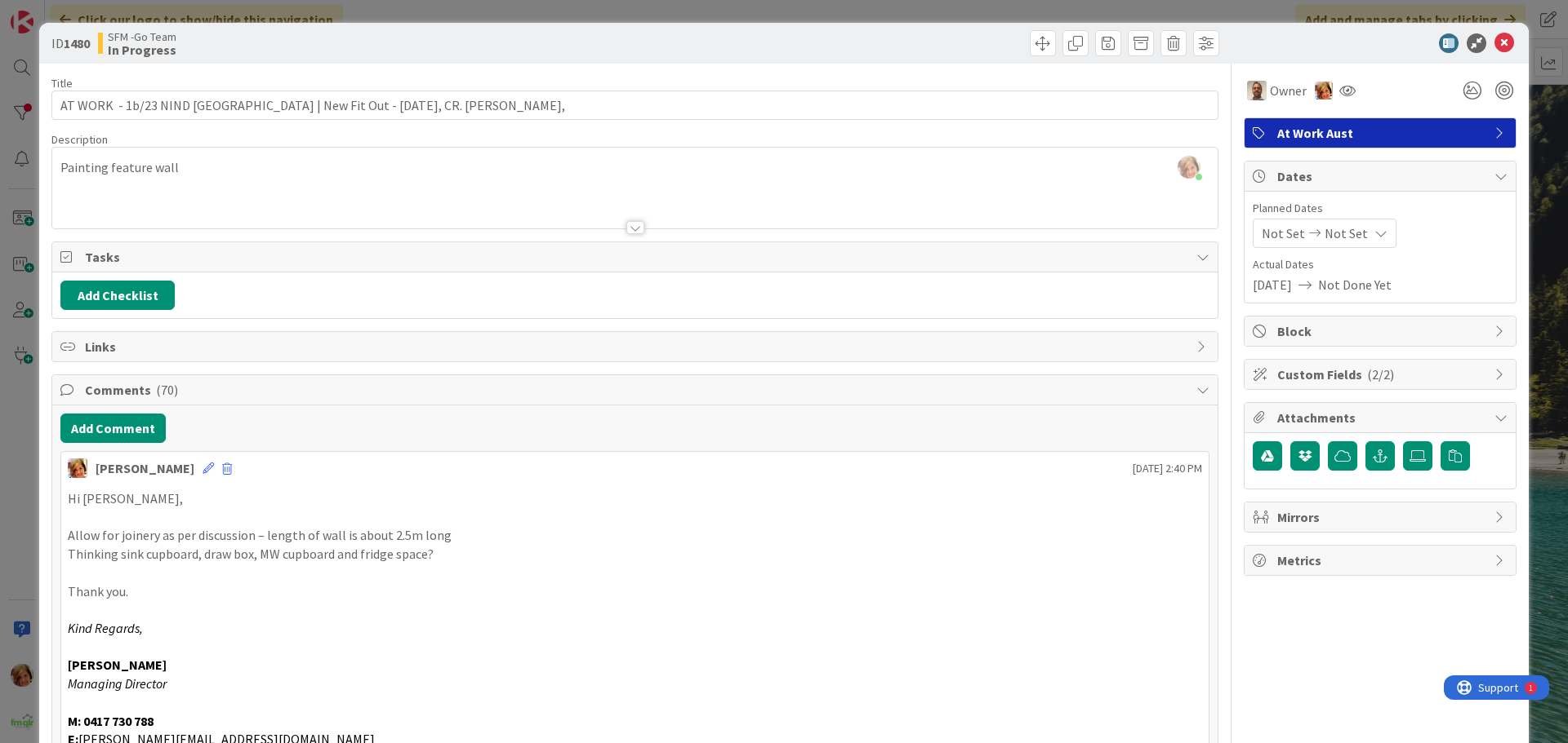
click at [653, 31] on div at bounding box center [929, 43] width 579 height 26
click at [1495, 40] on icon at bounding box center [1505, 43] width 20 height 20
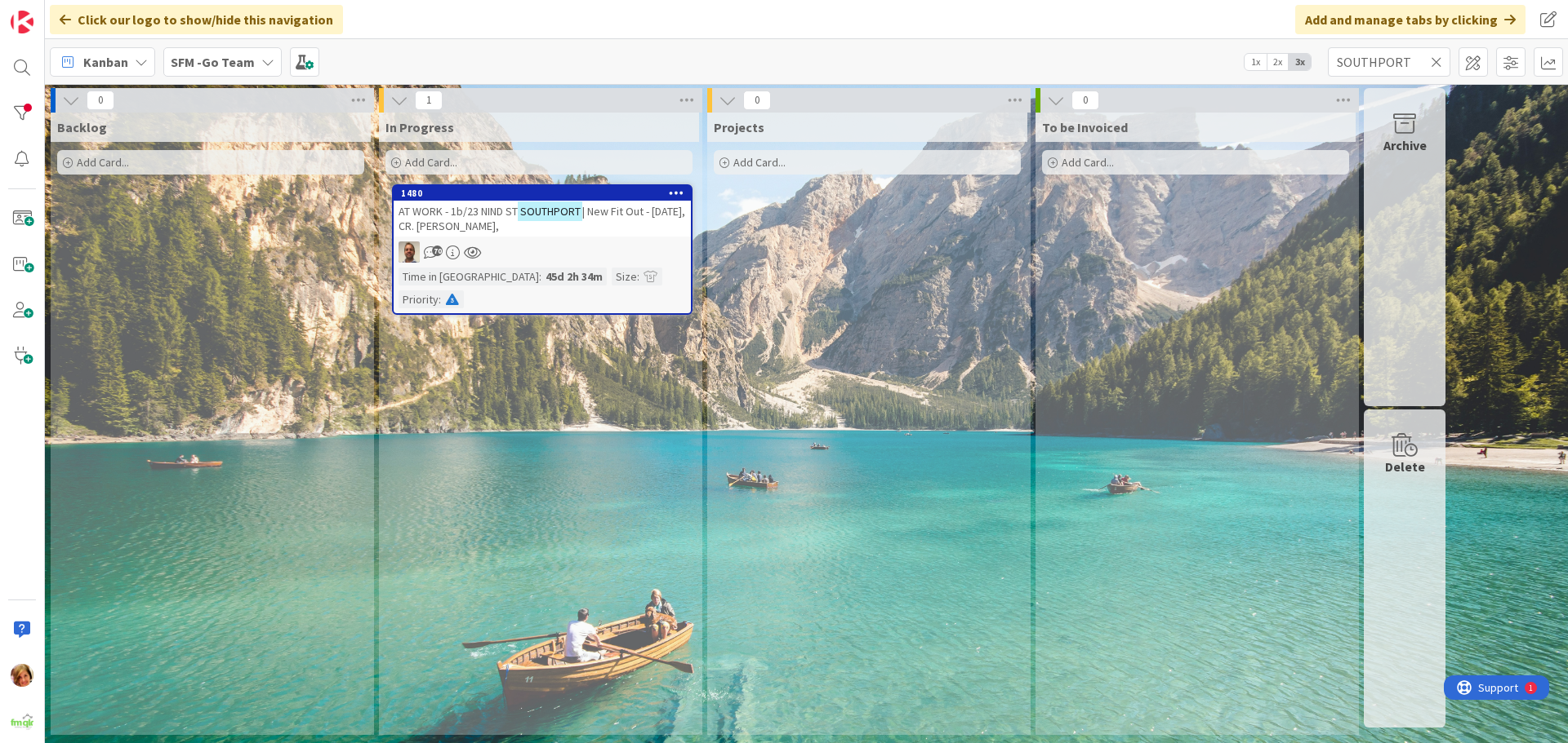
drag, startPoint x: 1435, startPoint y: 58, endPoint x: 1409, endPoint y: 78, distance: 32.8
click at [1435, 58] on icon at bounding box center [1437, 61] width 12 height 15
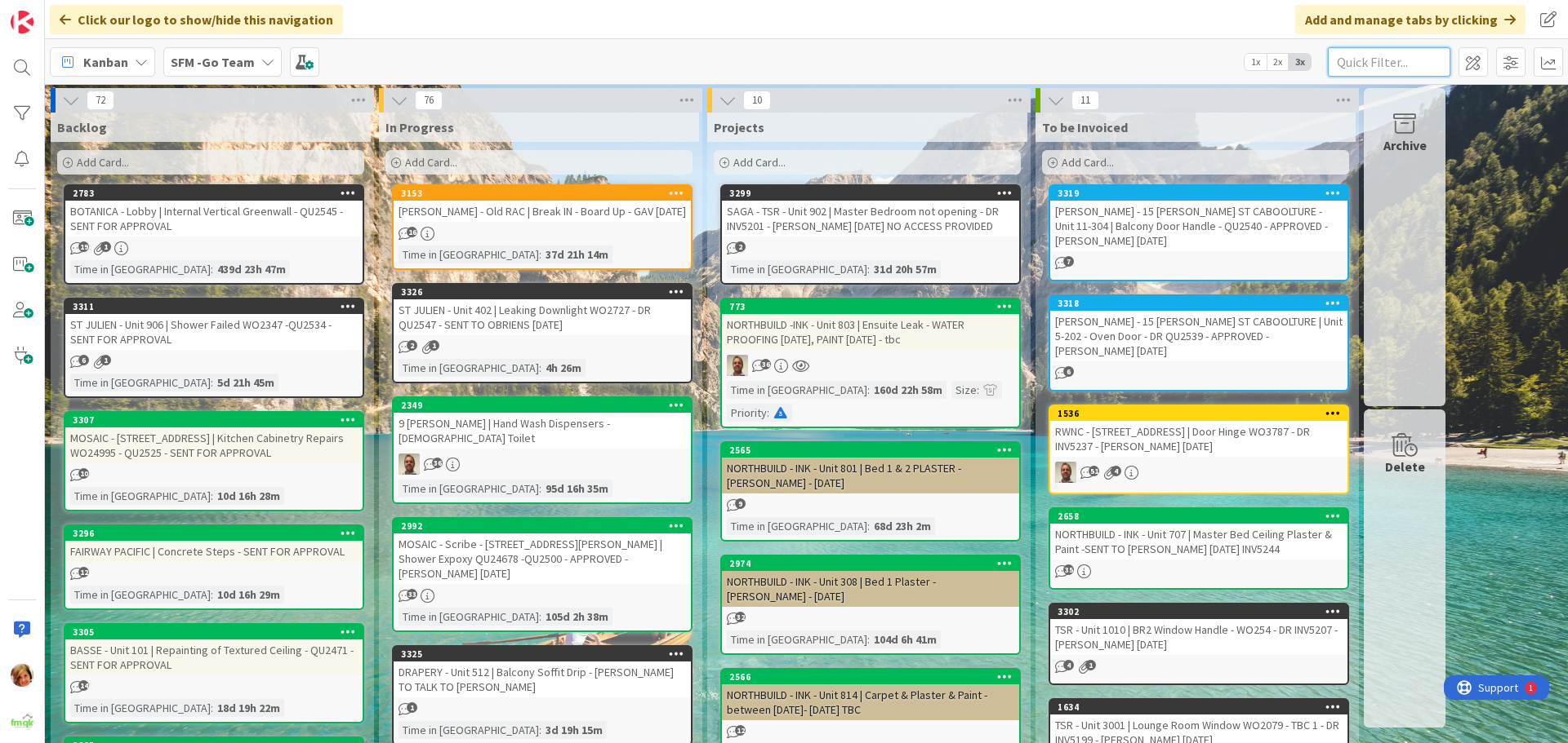
click at [1370, 63] on input "text" at bounding box center [1389, 62] width 123 height 30
type input "ARUNDEL"
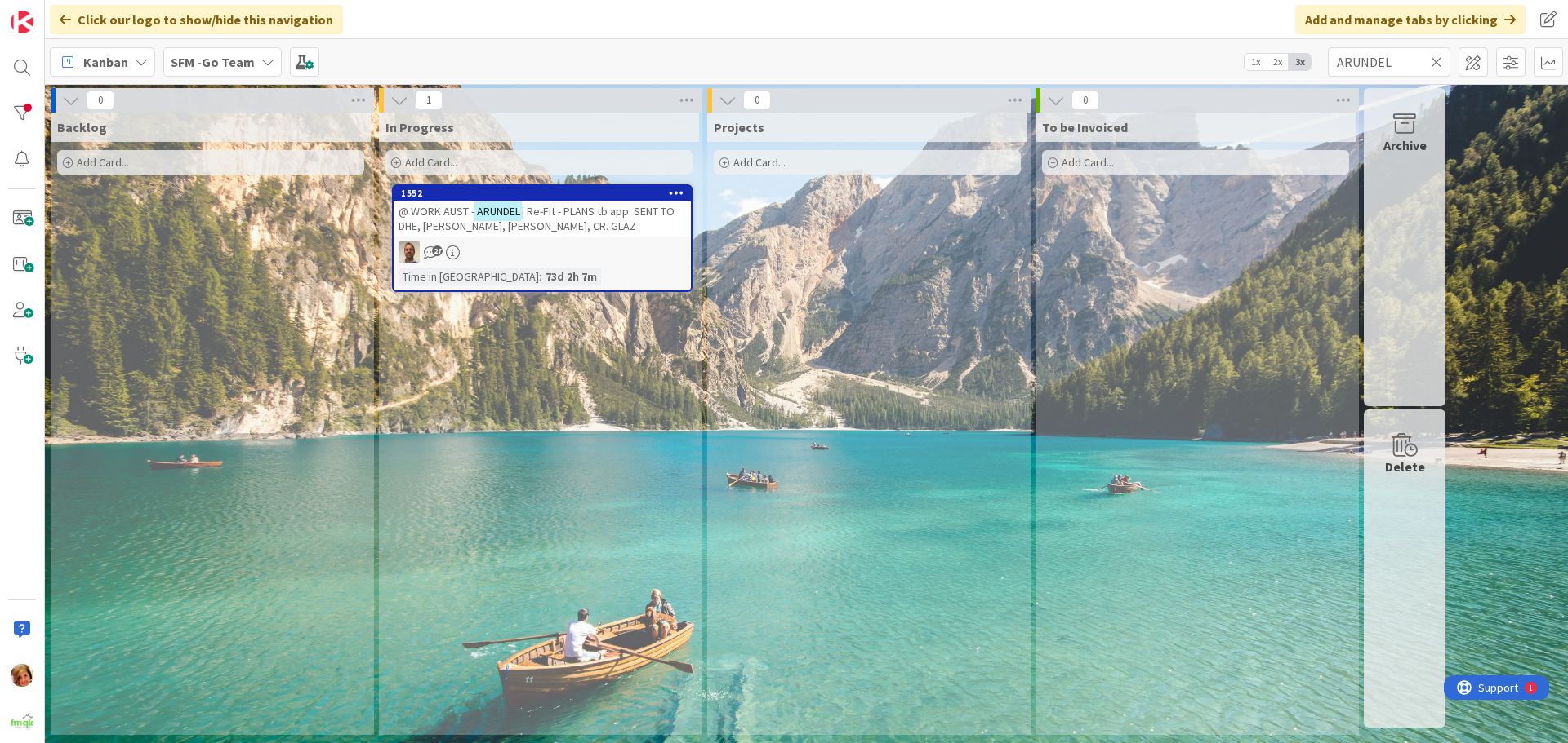
click at [564, 209] on span "| Re-Fit - PLANS tb app. SENT TO DHE, [PERSON_NAME], [PERSON_NAME], CR. GLAZ" at bounding box center [536, 219] width 276 height 30
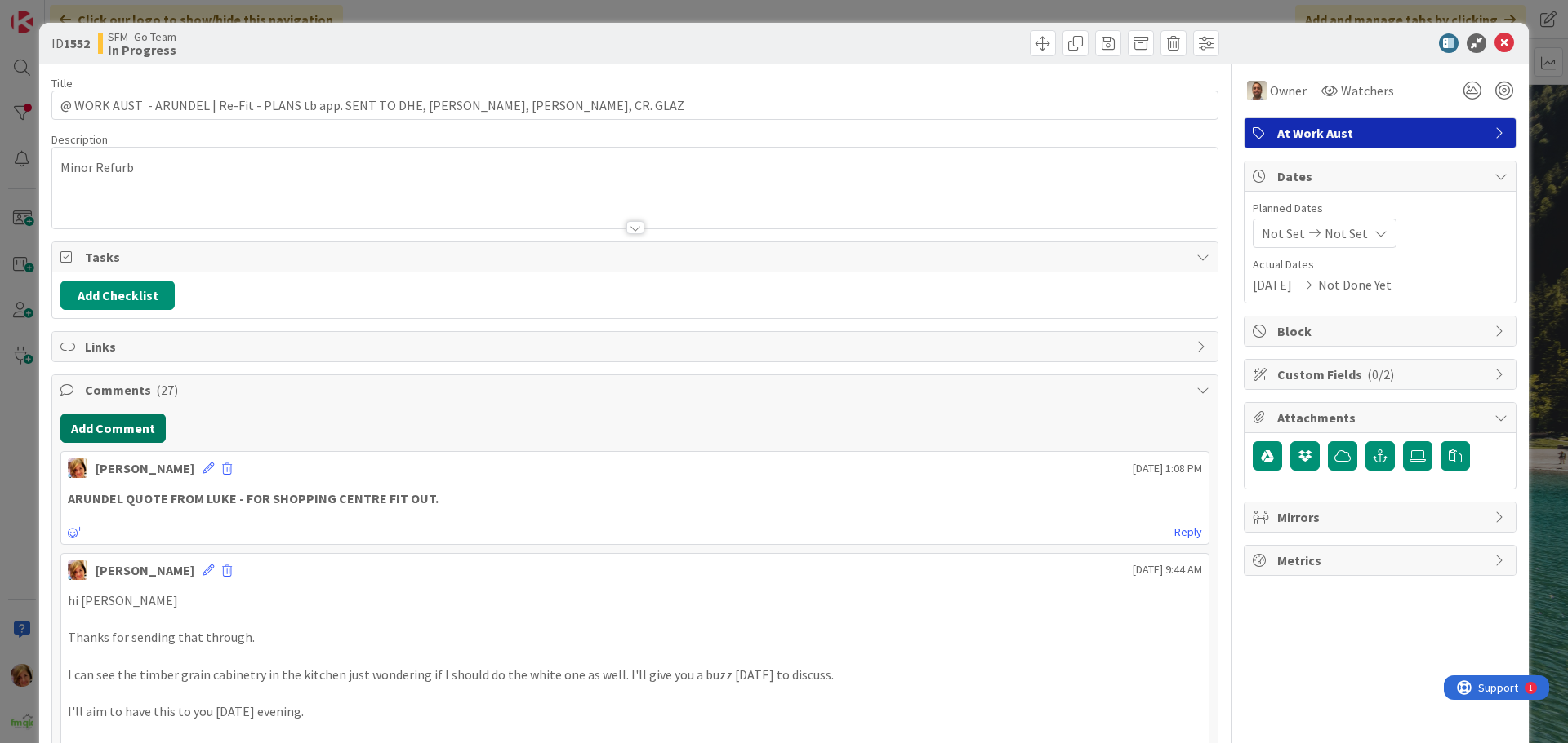
click at [125, 429] on button "Add Comment" at bounding box center [113, 429] width 106 height 30
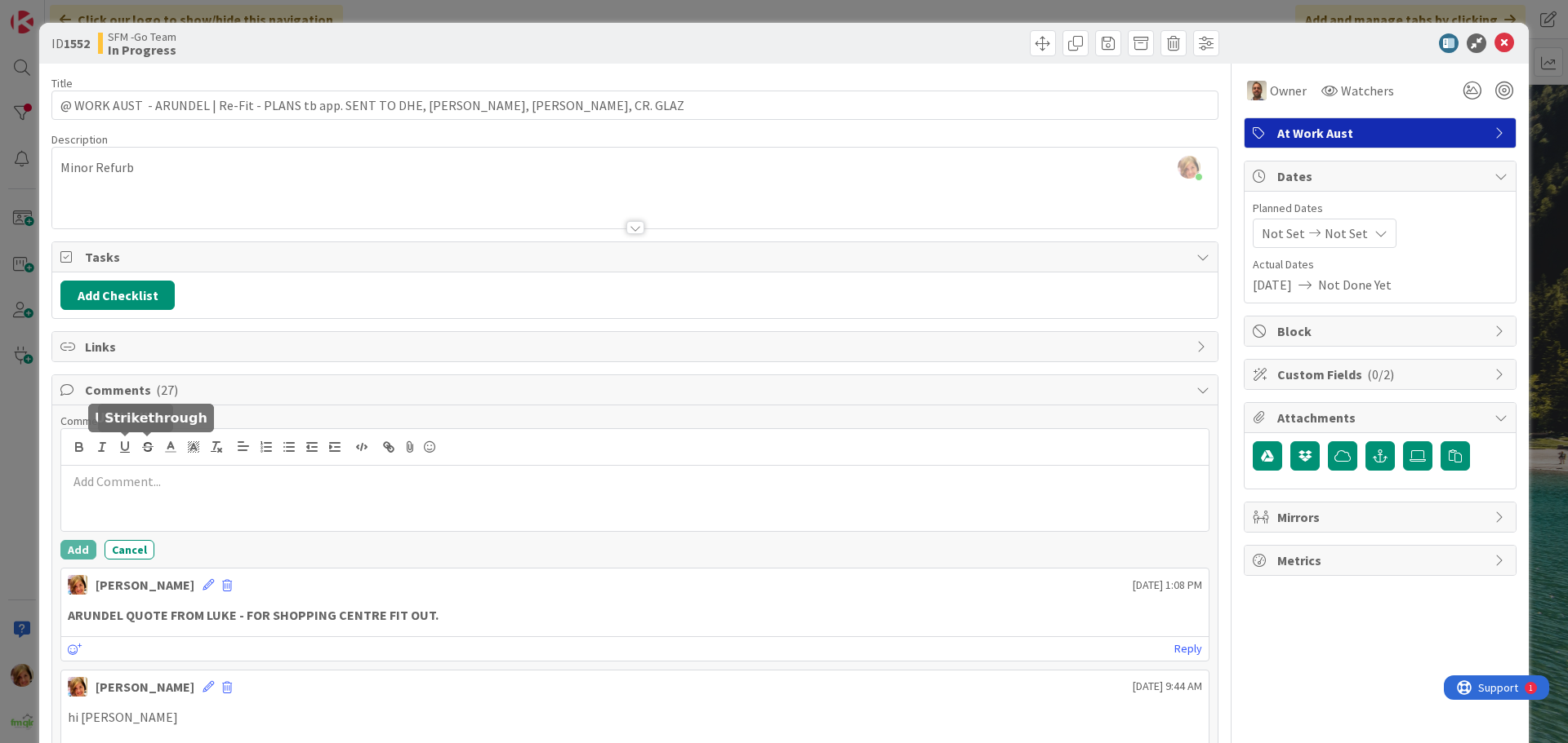
click at [147, 466] on div at bounding box center [635, 479] width 1148 height 102
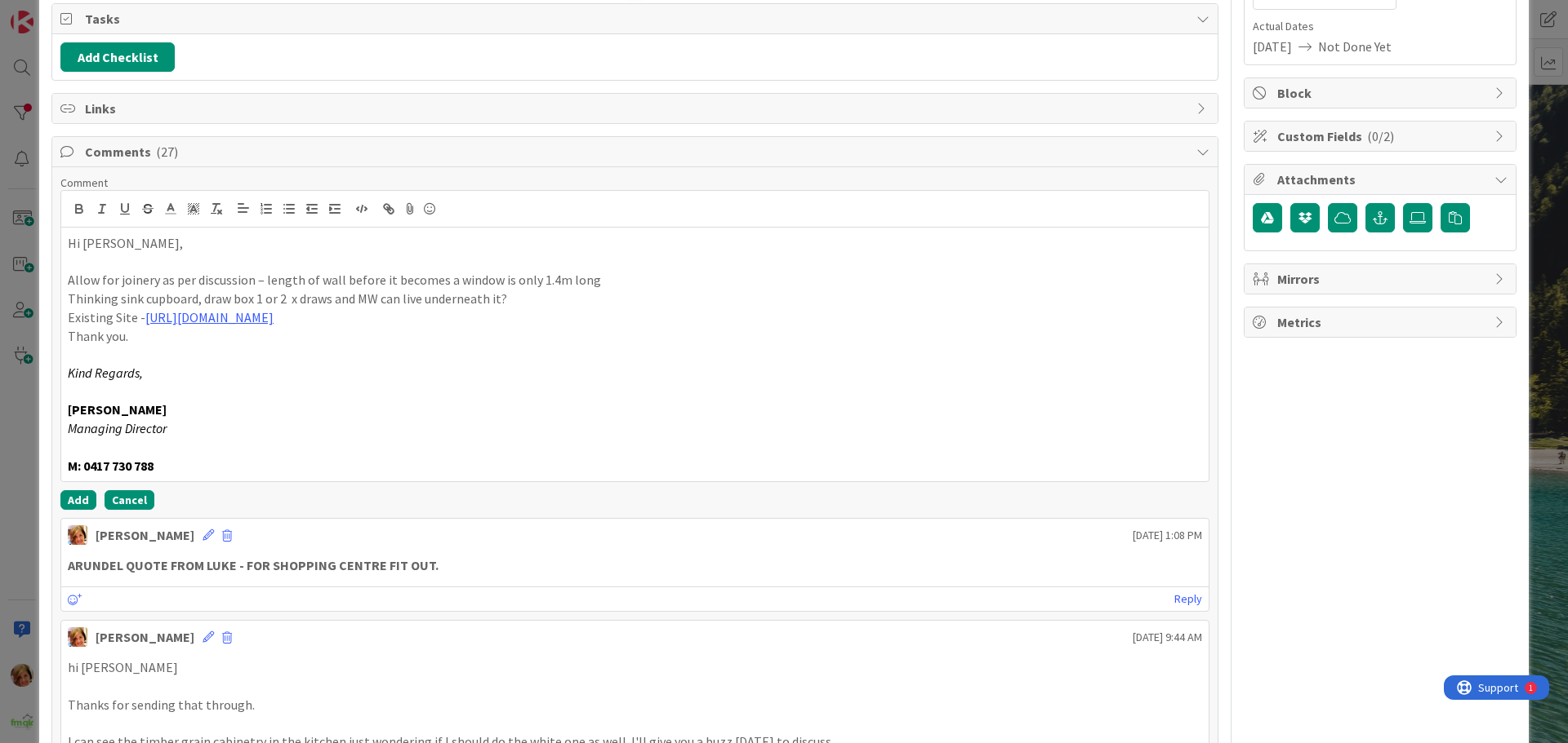
scroll to position [245, 0]
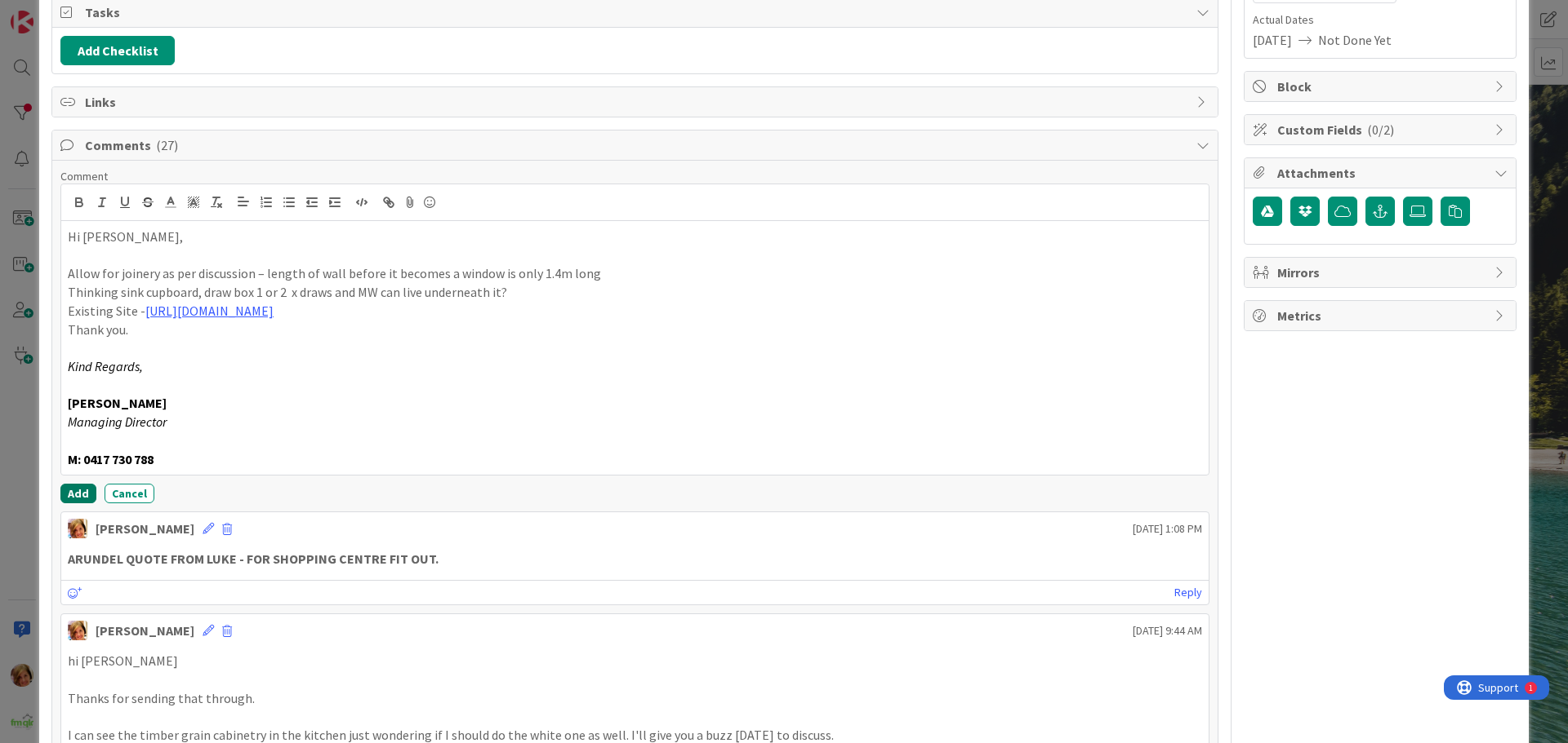
click at [72, 488] on button "Add" at bounding box center [78, 494] width 36 height 20
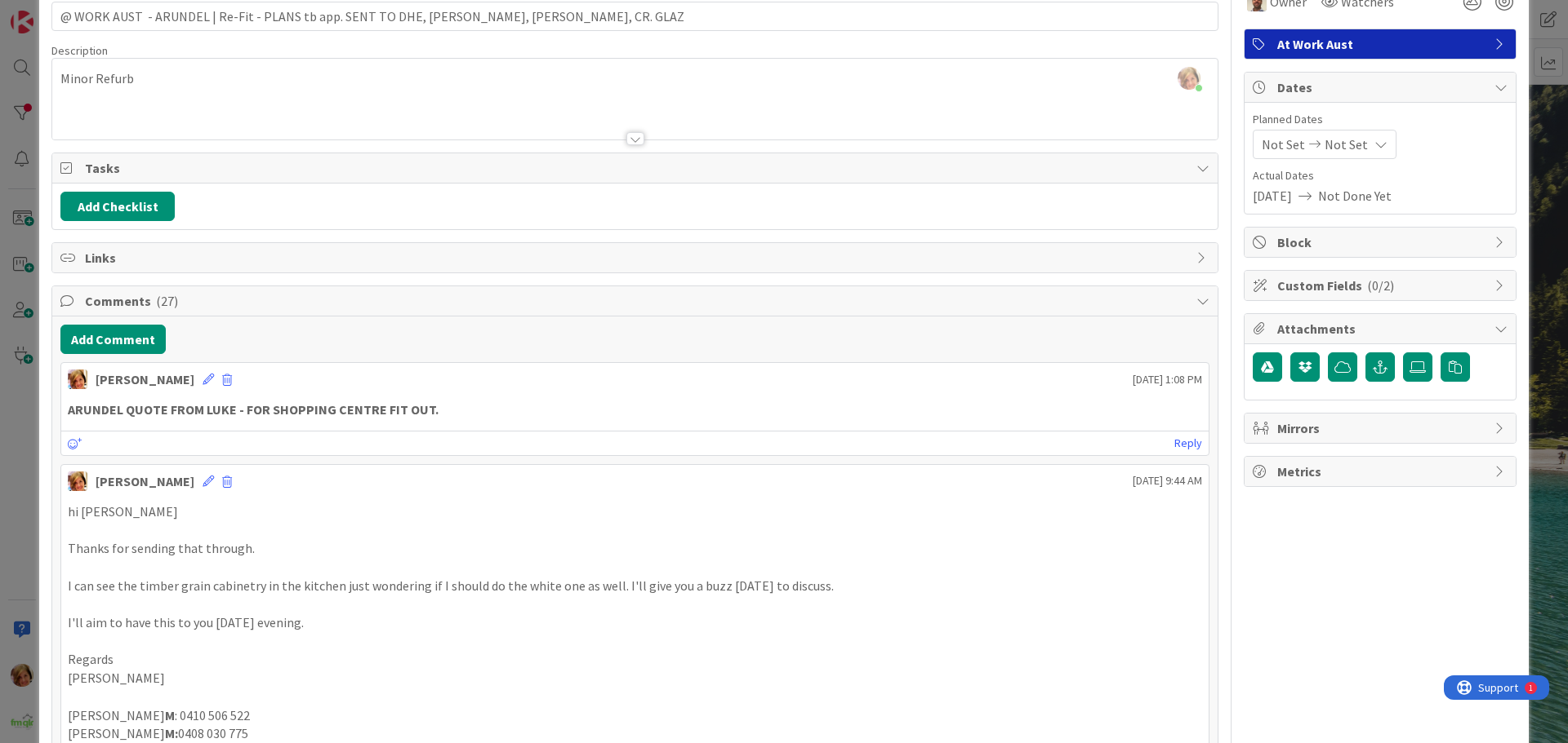
scroll to position [0, 0]
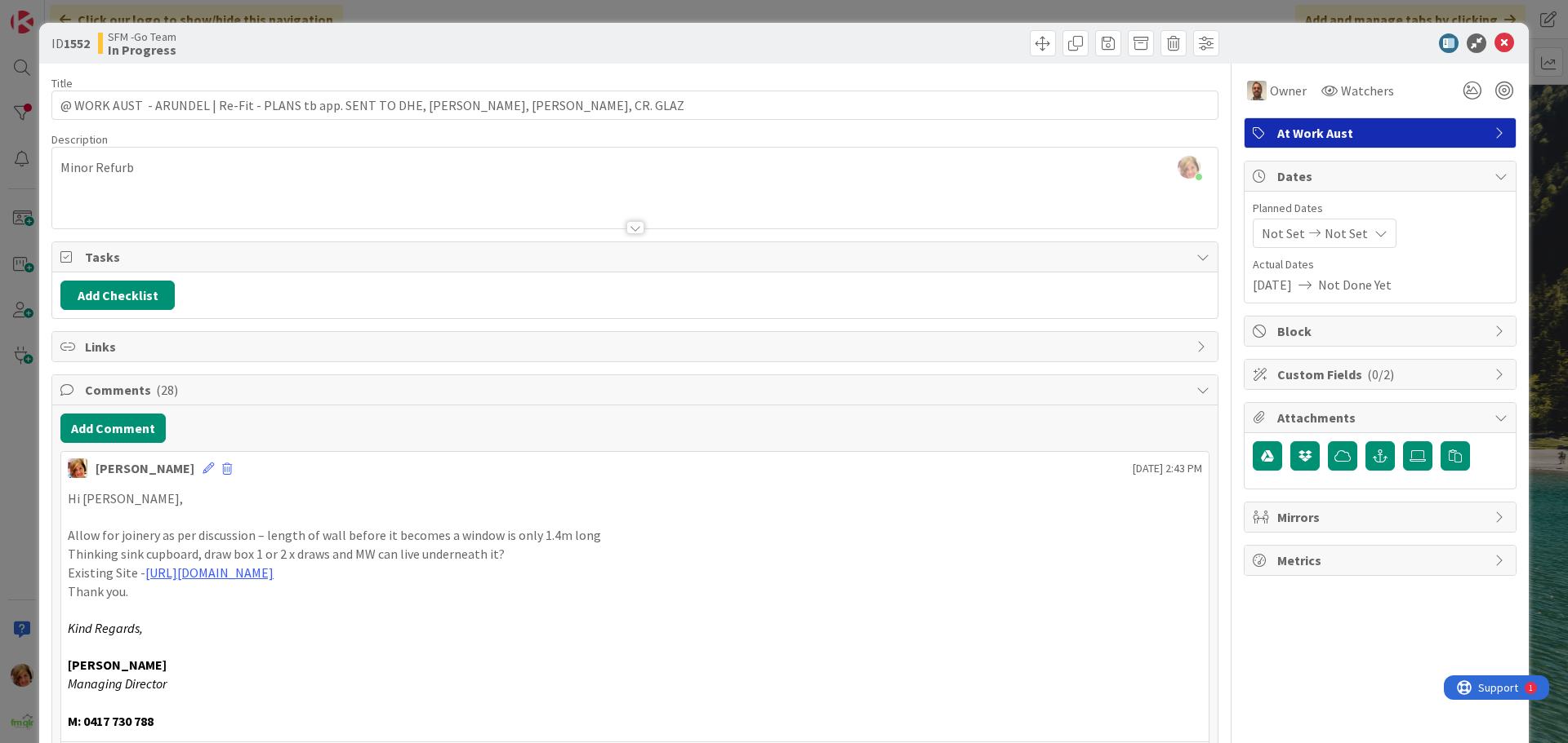
drag, startPoint x: 697, startPoint y: 49, endPoint x: 744, endPoint y: 52, distance: 47.1
click at [697, 49] on div at bounding box center [929, 43] width 579 height 26
click at [1495, 42] on icon at bounding box center [1505, 43] width 20 height 20
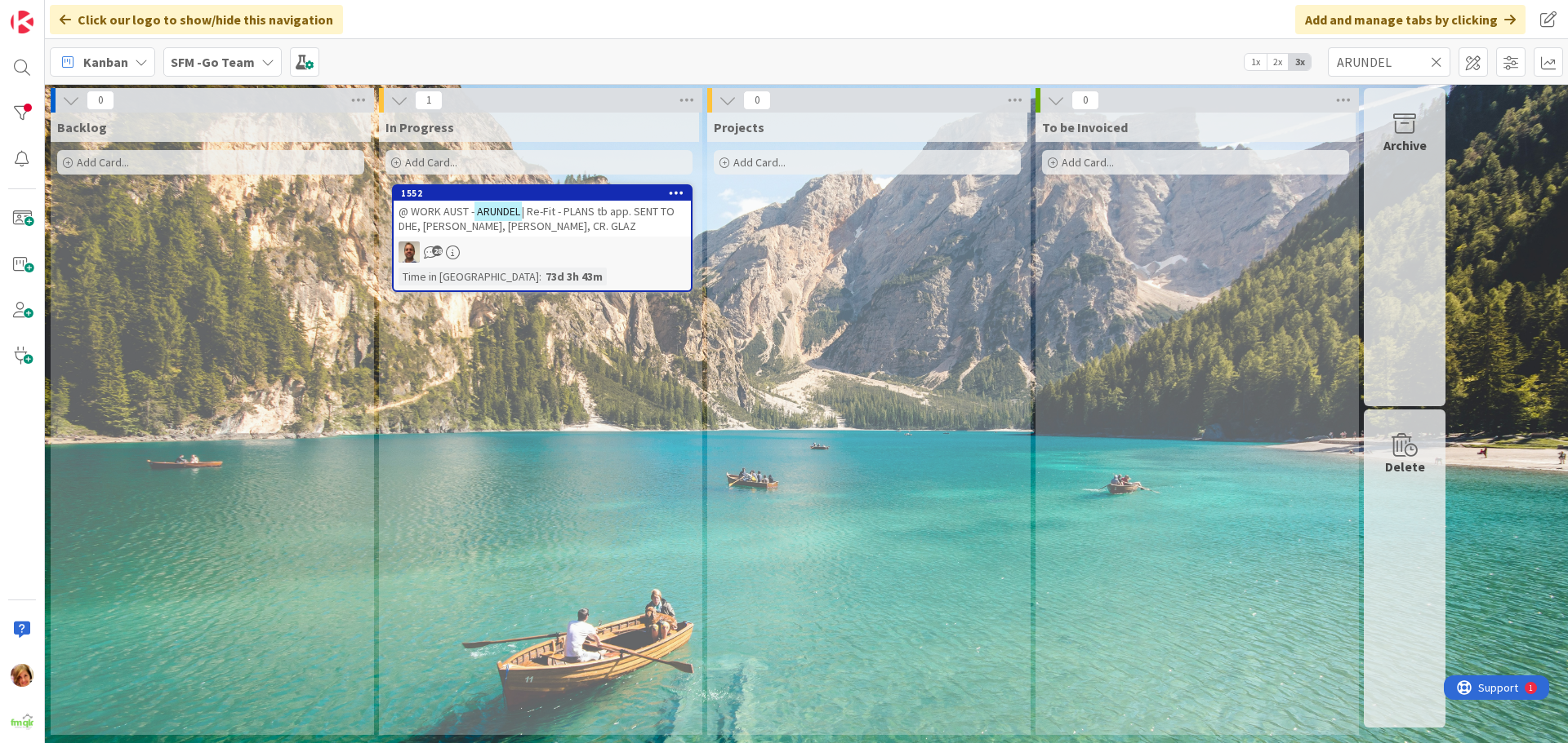
click at [1435, 60] on icon at bounding box center [1437, 61] width 12 height 15
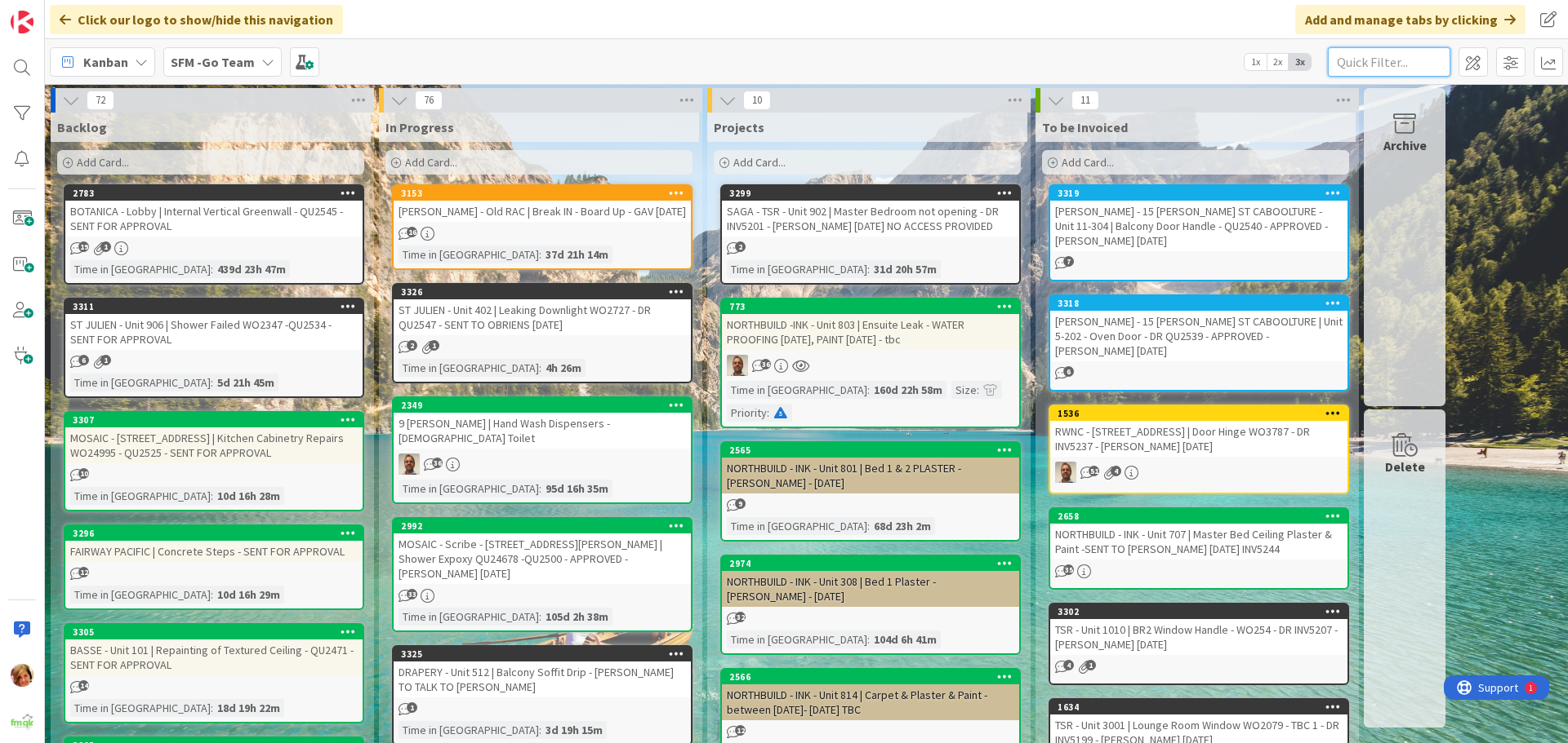
click at [1375, 62] on input "text" at bounding box center [1389, 62] width 123 height 30
type input "AMIRA"
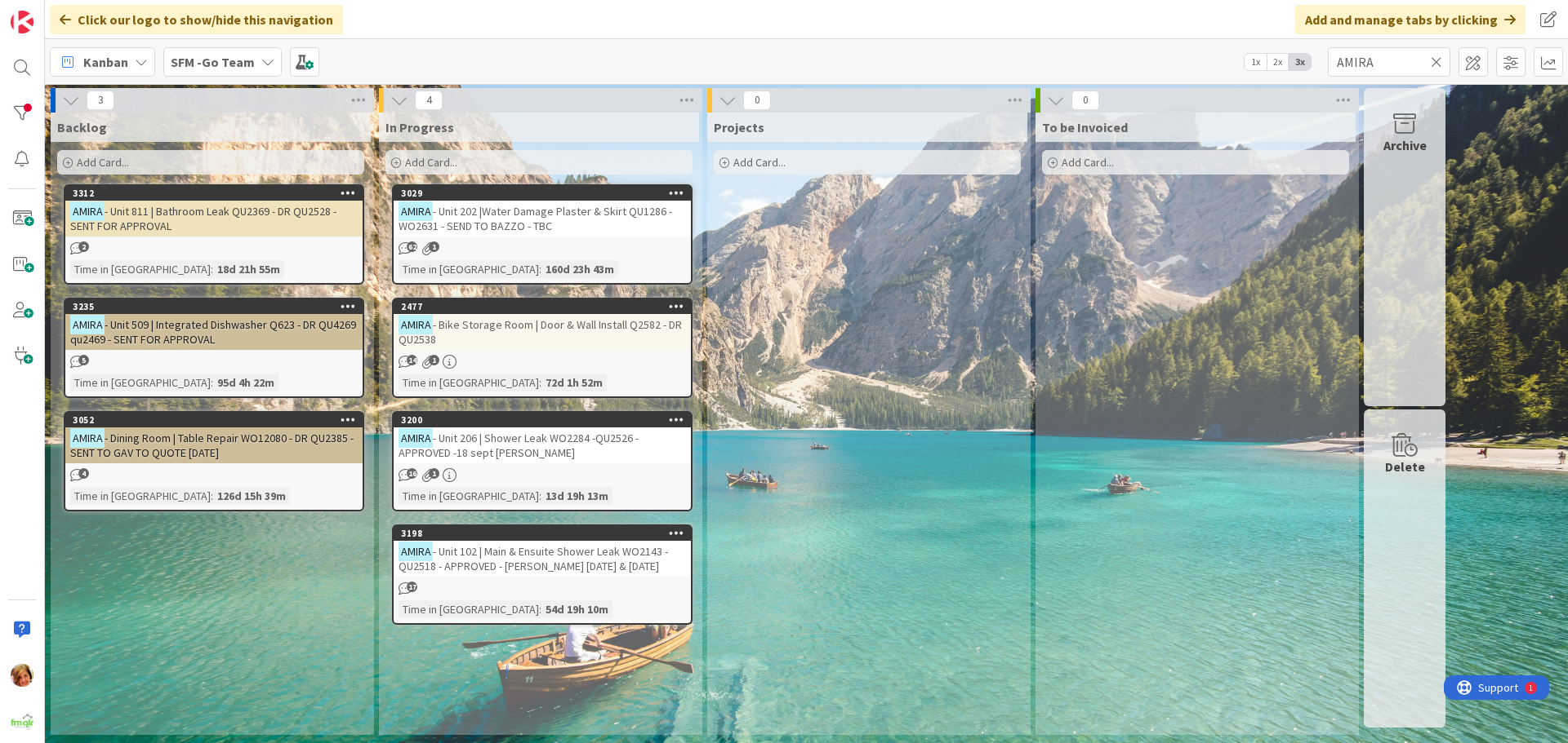
click at [523, 323] on span "- Bike Storage Room | Door & Wall Install Q2582 - DR QU2538" at bounding box center [540, 332] width 284 height 30
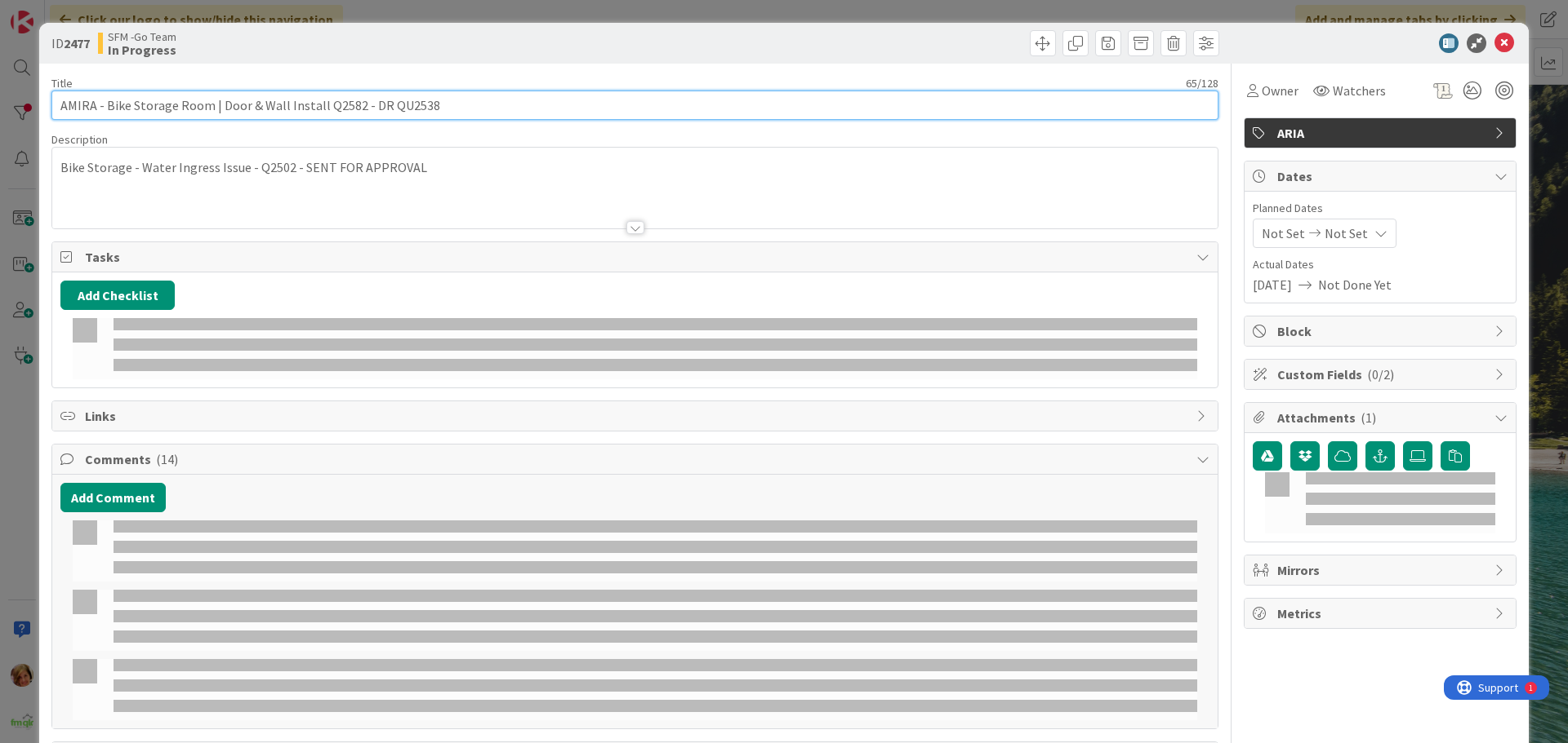
click at [469, 107] on input "AMIRA - Bike Storage Room | Door & Wall Install Q2582 - DR QU2538" at bounding box center [635, 106] width 1167 height 30
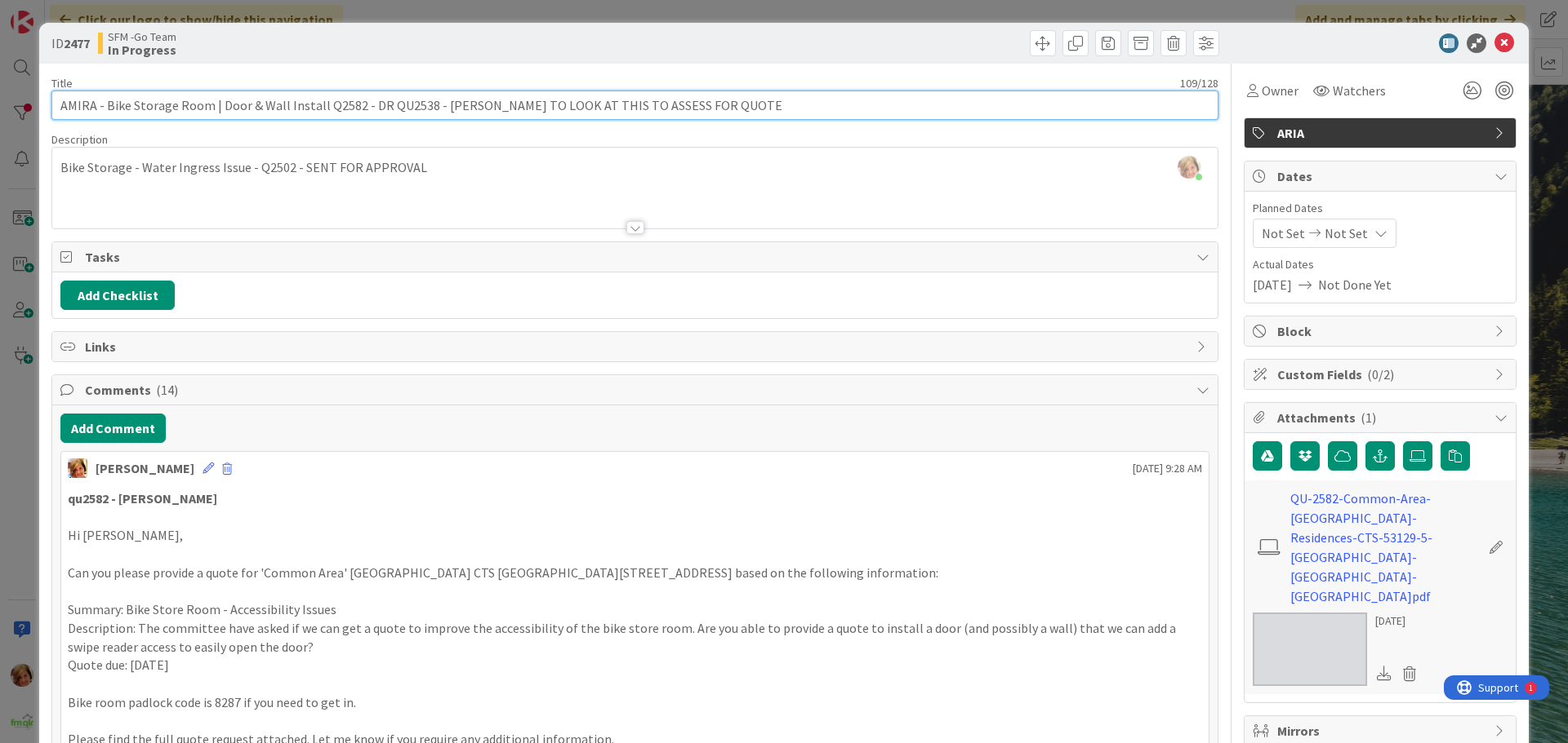
type input "AMIRA - Bike Storage Room | Door & Wall Install Q2582 - DR QU2538 - STEVE TO LO…"
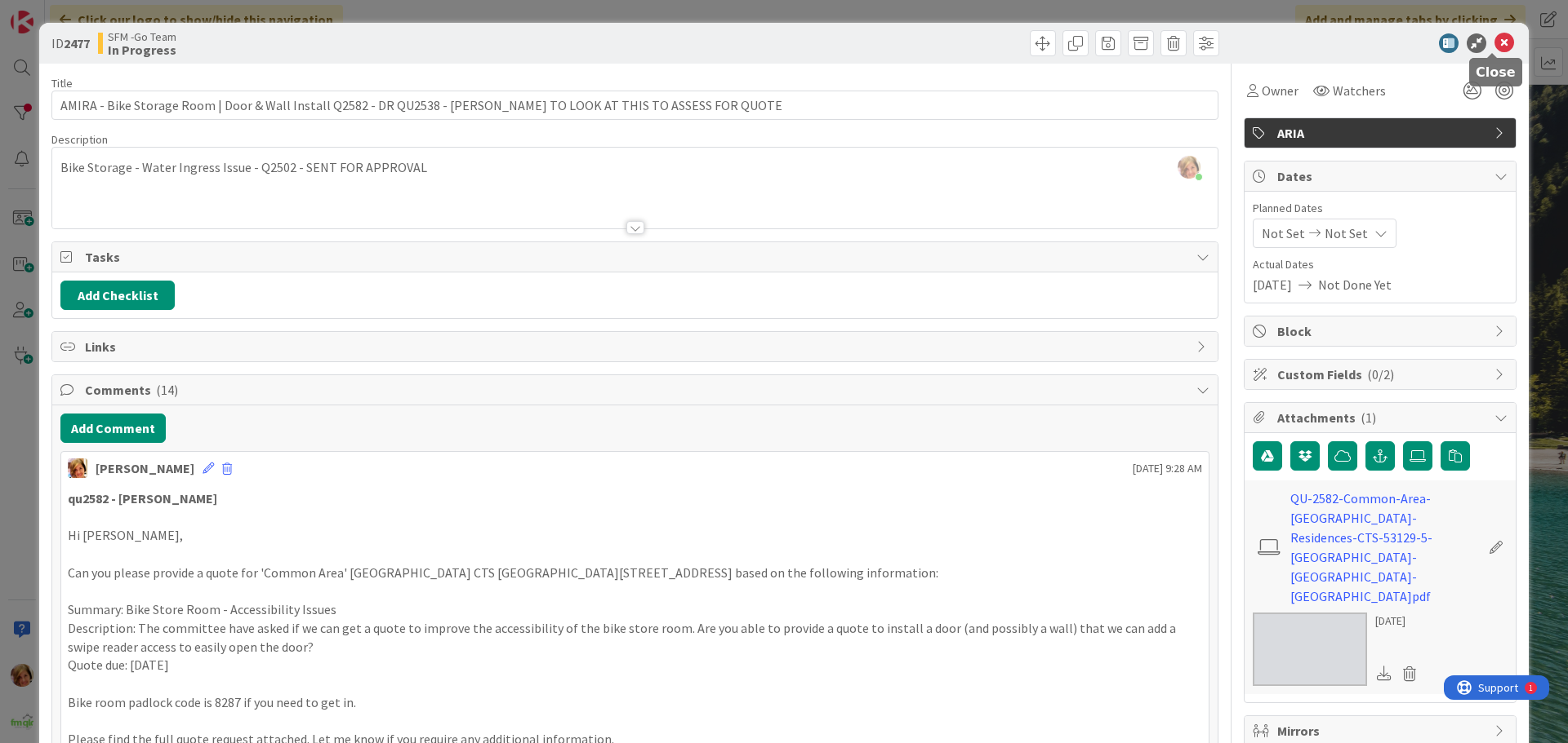
drag, startPoint x: 1495, startPoint y: 41, endPoint x: 1416, endPoint y: 51, distance: 79.6
click at [1495, 41] on icon at bounding box center [1505, 43] width 20 height 20
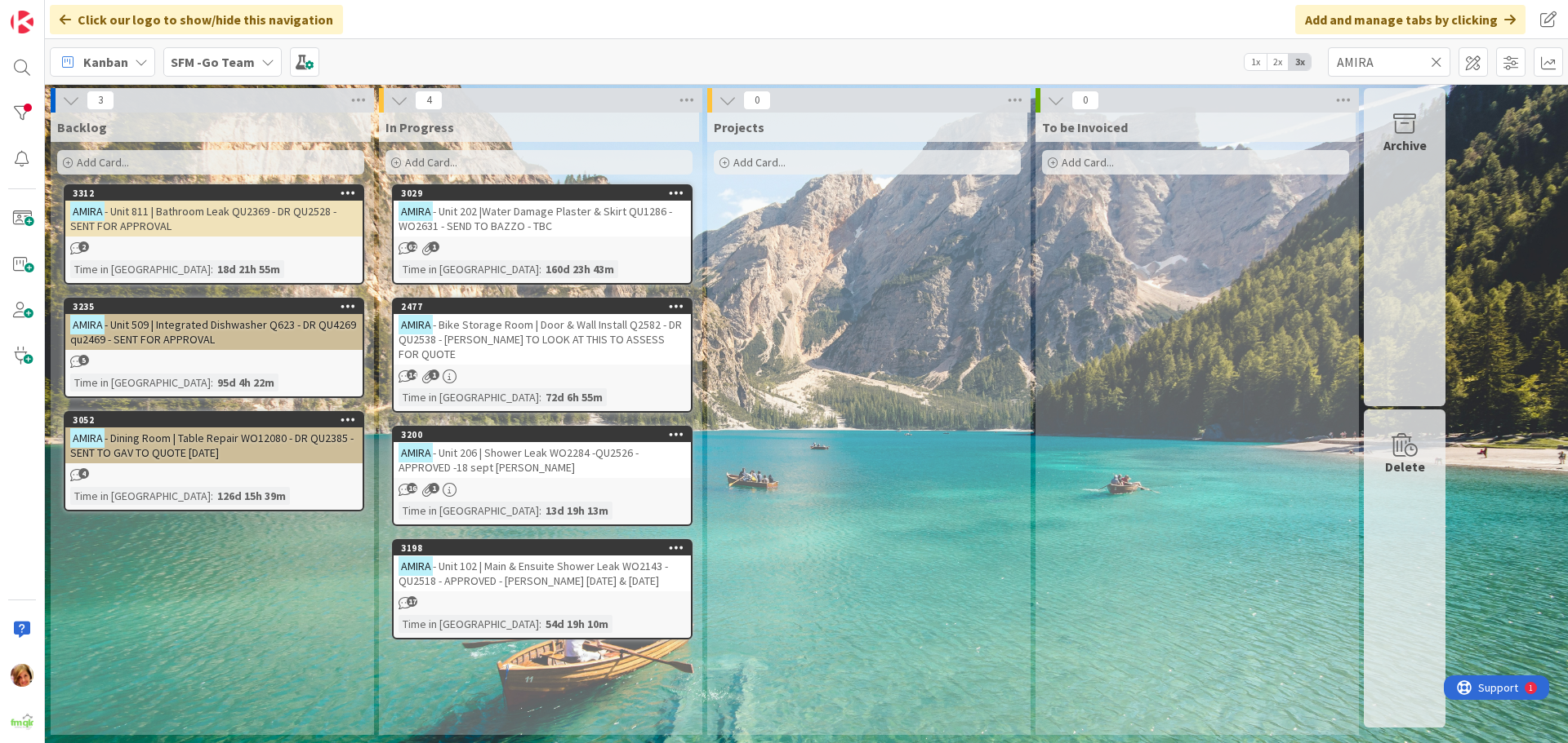
click at [1434, 62] on icon at bounding box center [1437, 61] width 12 height 15
